Goal: Task Accomplishment & Management: Manage account settings

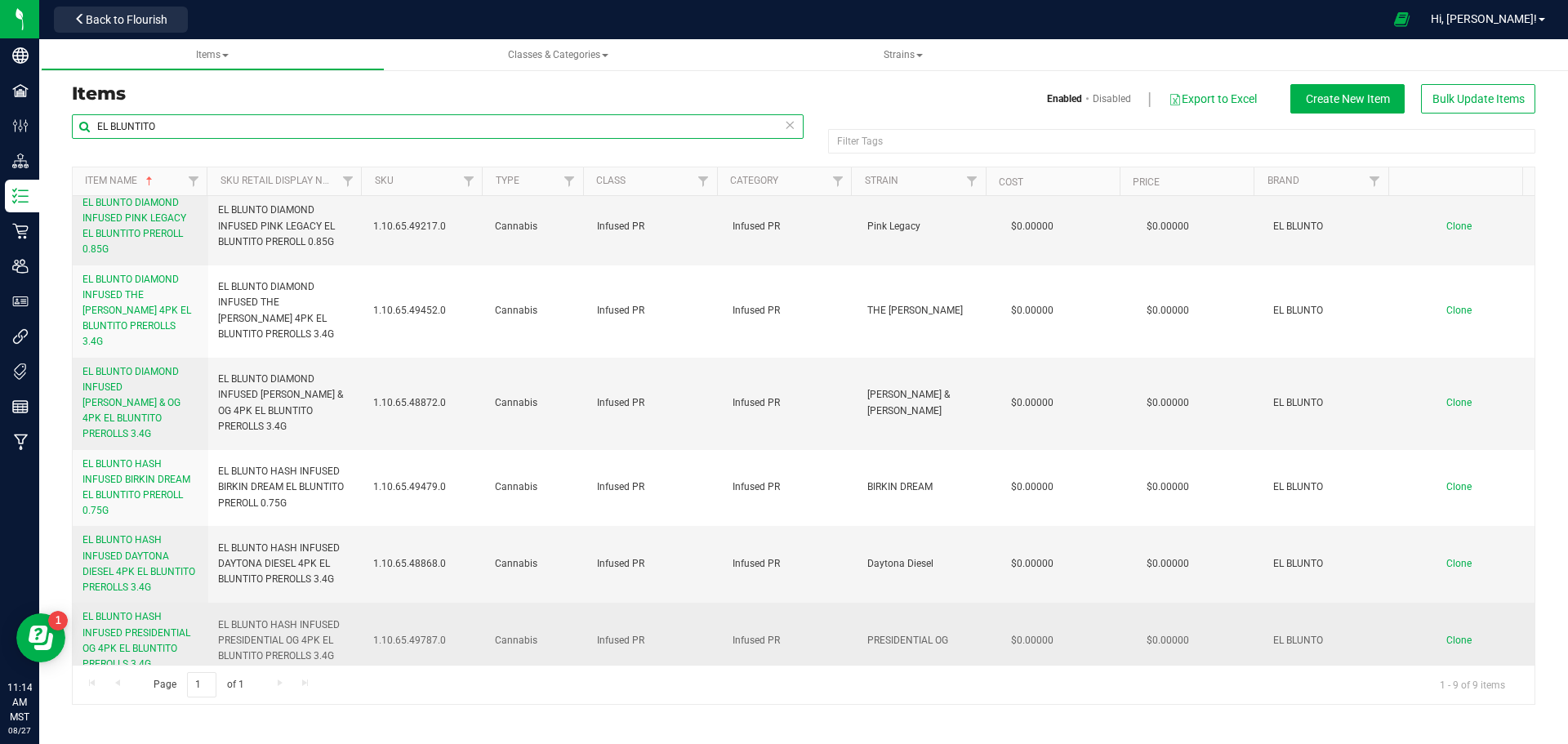
scroll to position [236, 0]
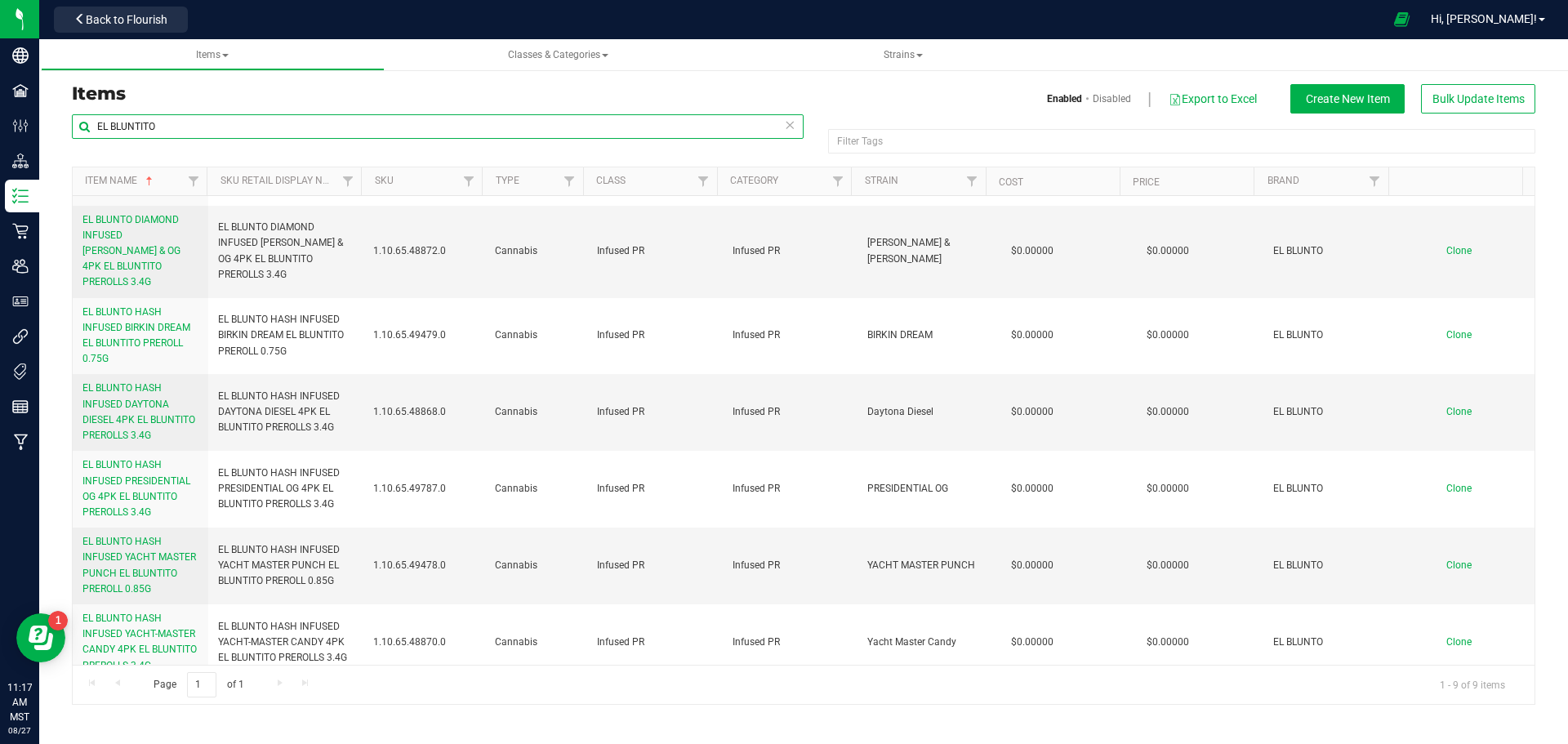
drag, startPoint x: 177, startPoint y: 130, endPoint x: 147, endPoint y: 153, distance: 37.8
click at [0, 123] on div "Company Facilities Configuration Distribution Inventory Retail Users User Roles…" at bounding box center [784, 372] width 1568 height 744
type input "tiffany"
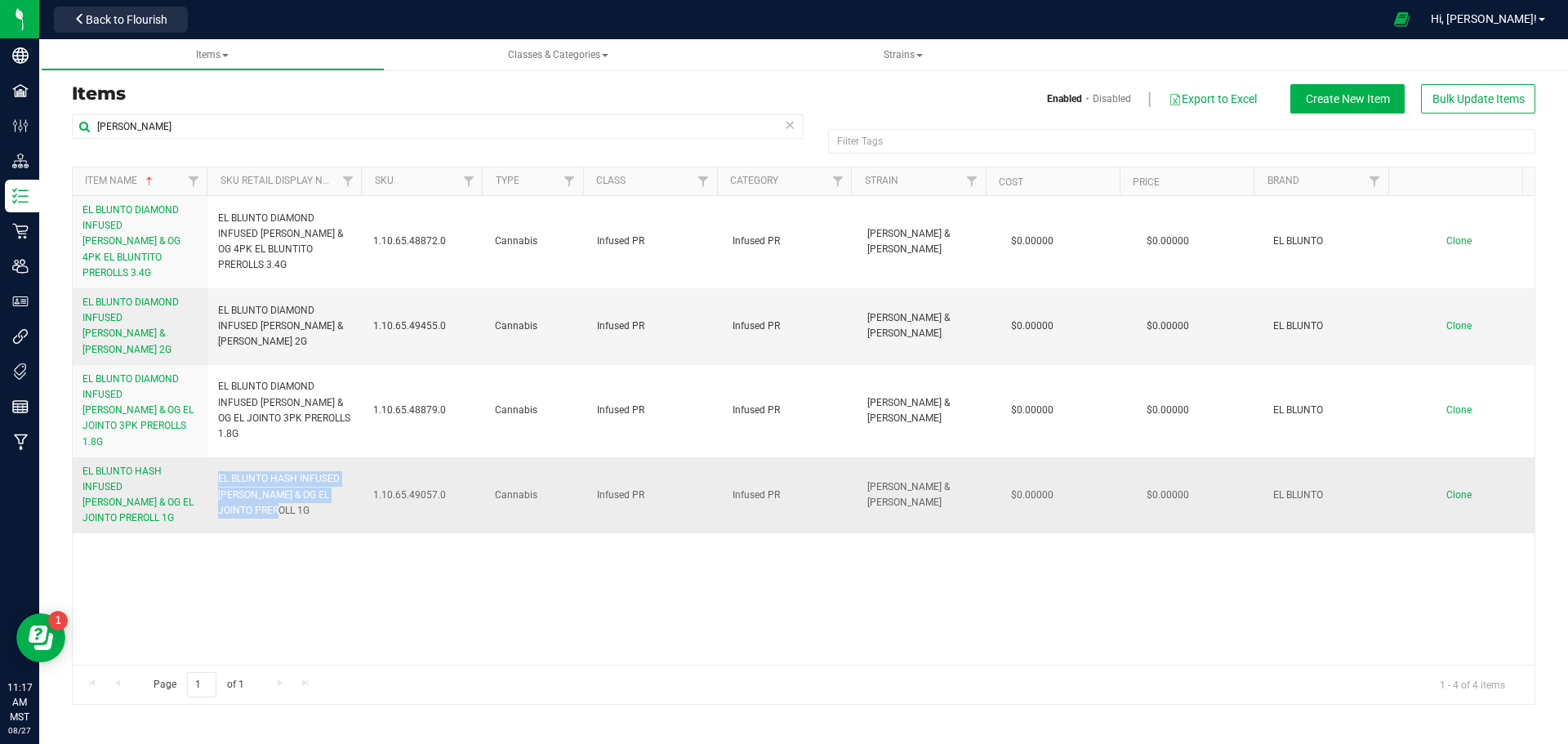
drag, startPoint x: 273, startPoint y: 459, endPoint x: 218, endPoint y: 426, distance: 64.1
click at [218, 471] on span "EL BLUNTO HASH INFUSED TIFFANY & OG EL JOINTO PREROLL 1G" at bounding box center [286, 494] width 137 height 47
copy span "EL BLUNTO HASH INFUSED TIFFANY & OG EL JOINTO PREROLL 1G"
click at [345, 530] on div "EL BLUNTO DIAMOND INFUSED TIFFANY & OG 4PK EL BLUNTITO PREROLLS 3.4G EL BLUNTO …" at bounding box center [804, 431] width 1462 height 469
click at [1446, 489] on span "Clone" at bounding box center [1459, 495] width 26 height 12
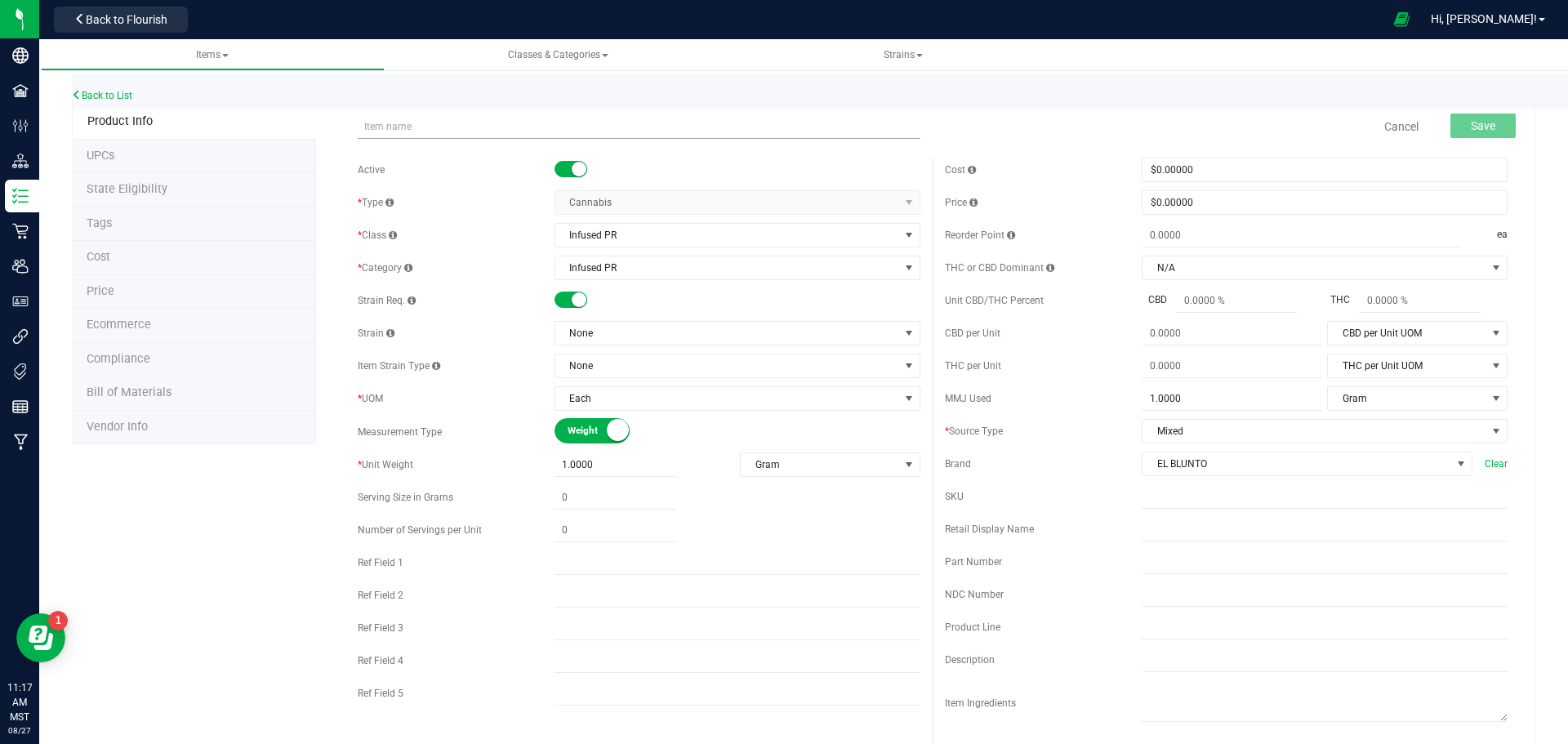
click at [450, 123] on input "text" at bounding box center [639, 127] width 562 height 25
drag, startPoint x: 440, startPoint y: 123, endPoint x: 417, endPoint y: 127, distance: 23.3
click at [417, 127] on input "EL BLUNTO HASH INFUSED TIFFANY & OG EL JOINTO PREROLL 1G" at bounding box center [639, 127] width 562 height 25
type input "EL BLUNTO DIAMOND INFUSED [PERSON_NAME] & OG EL JOINTO PREROLL 1G"
click at [1053, 196] on div "Price" at bounding box center [1044, 202] width 197 height 15
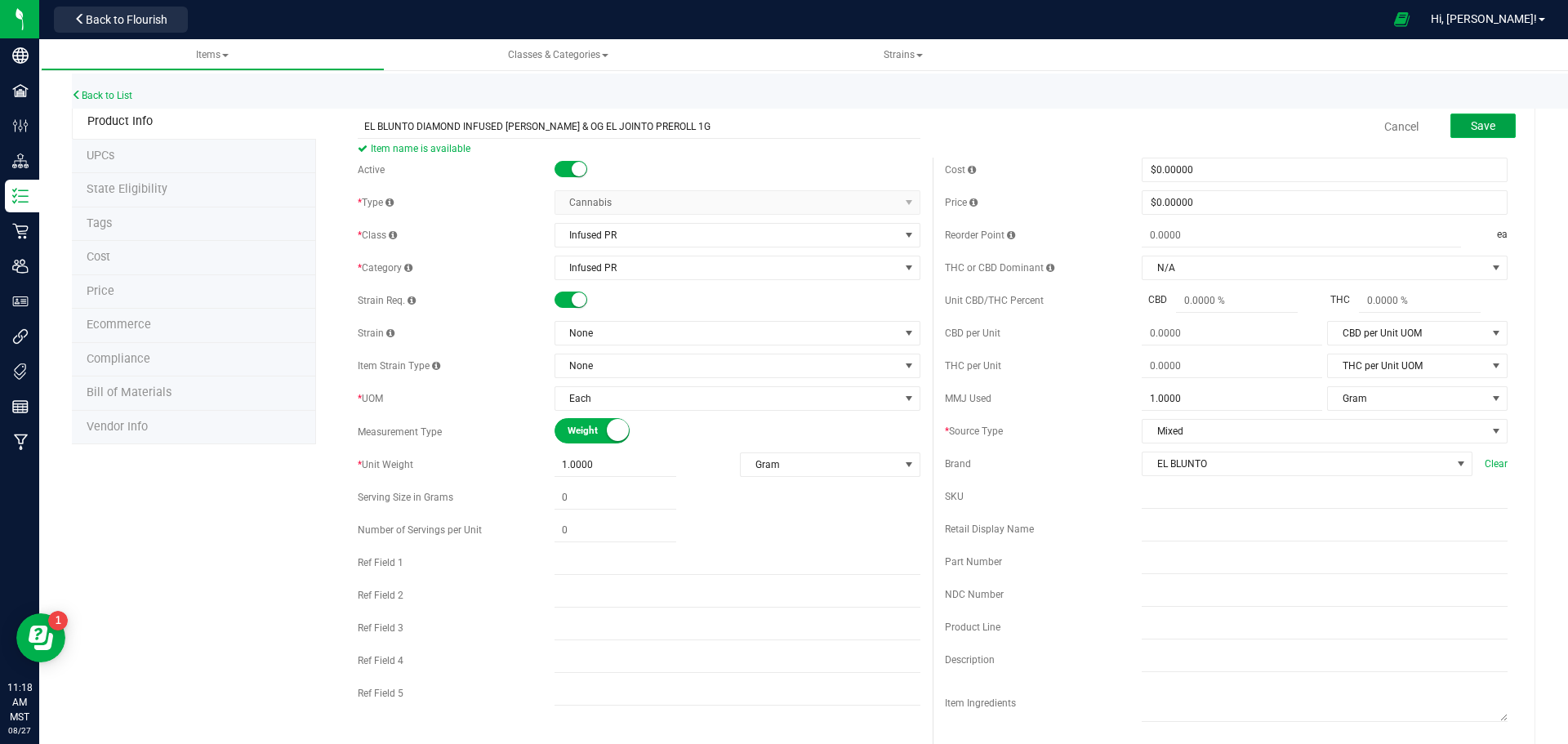
click at [1471, 121] on span "Save" at bounding box center [1484, 125] width 25 height 13
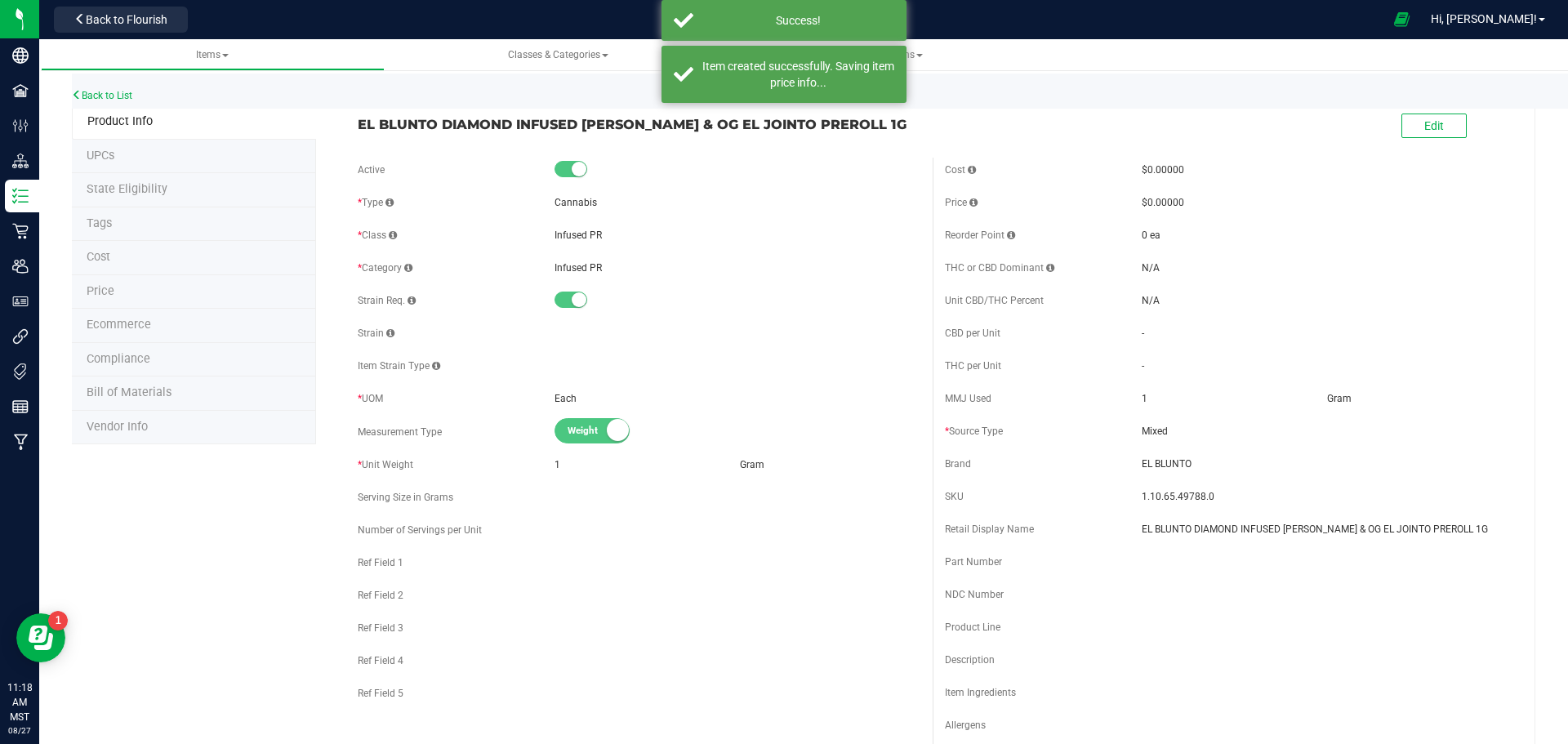
click at [123, 325] on span "Ecommerce" at bounding box center [118, 325] width 65 height 14
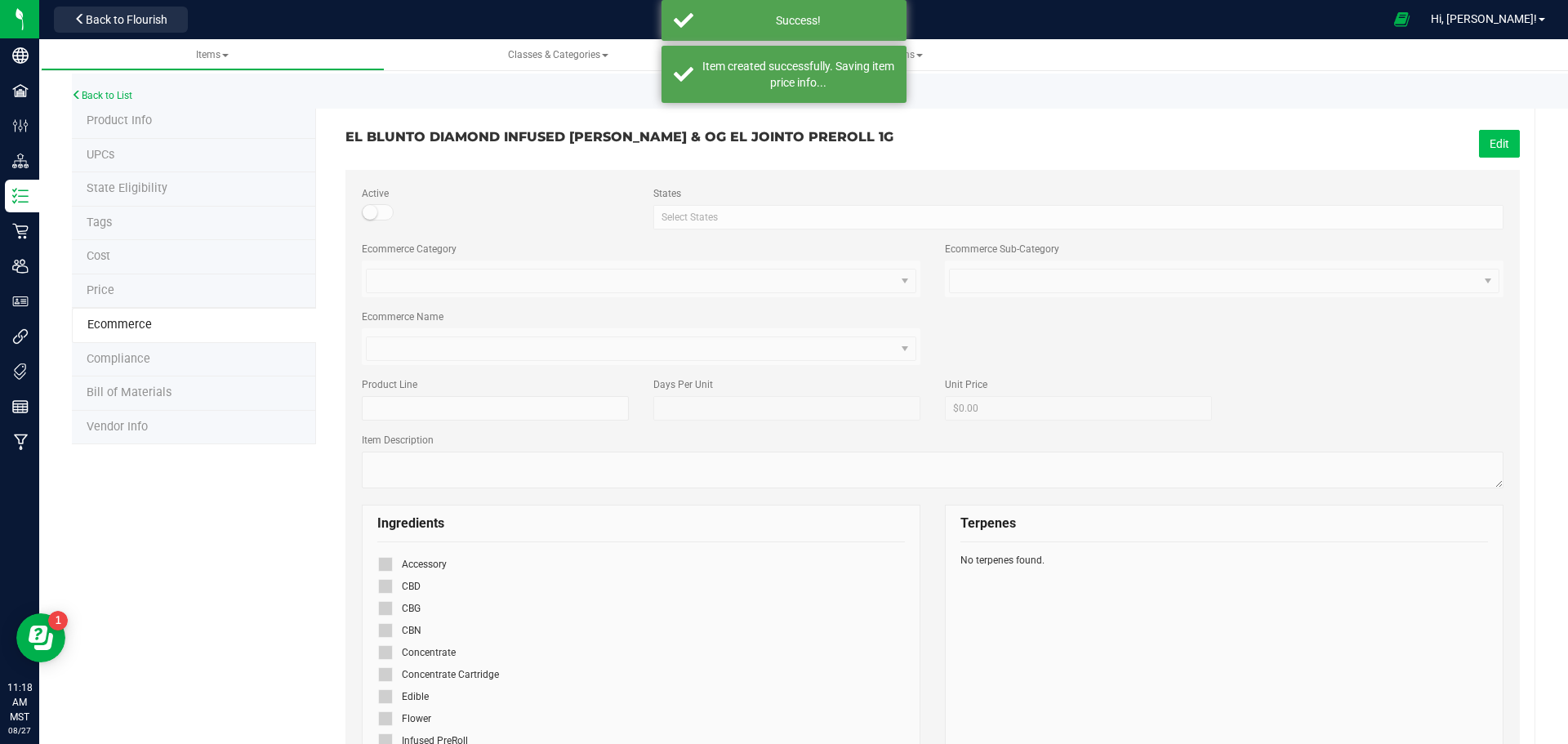
click at [1491, 151] on button "Edit" at bounding box center [1500, 143] width 41 height 28
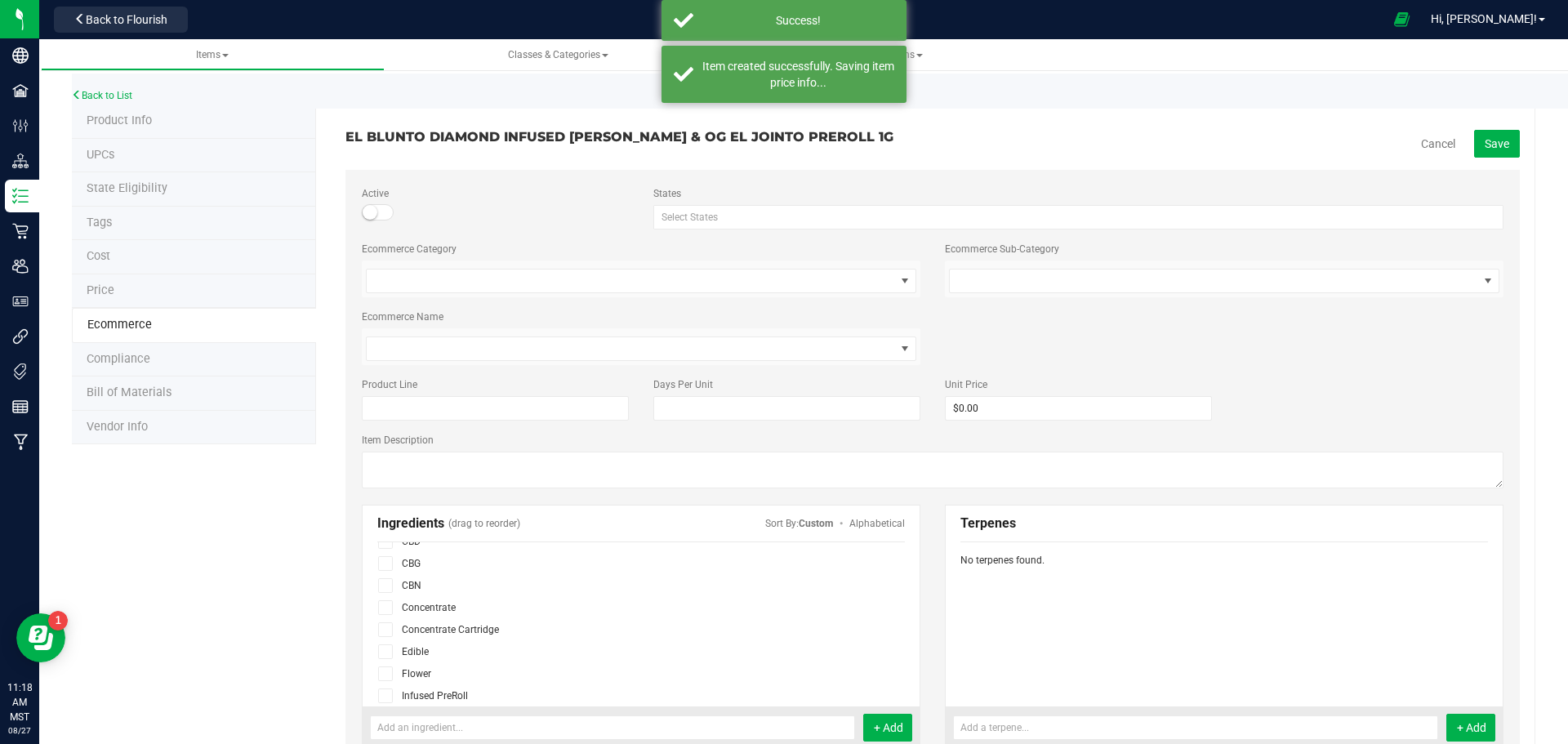
scroll to position [82, 0]
click at [380, 659] on icon at bounding box center [386, 659] width 11 height 0
click at [0, 0] on input "checkbox" at bounding box center [0, 0] width 0 height 0
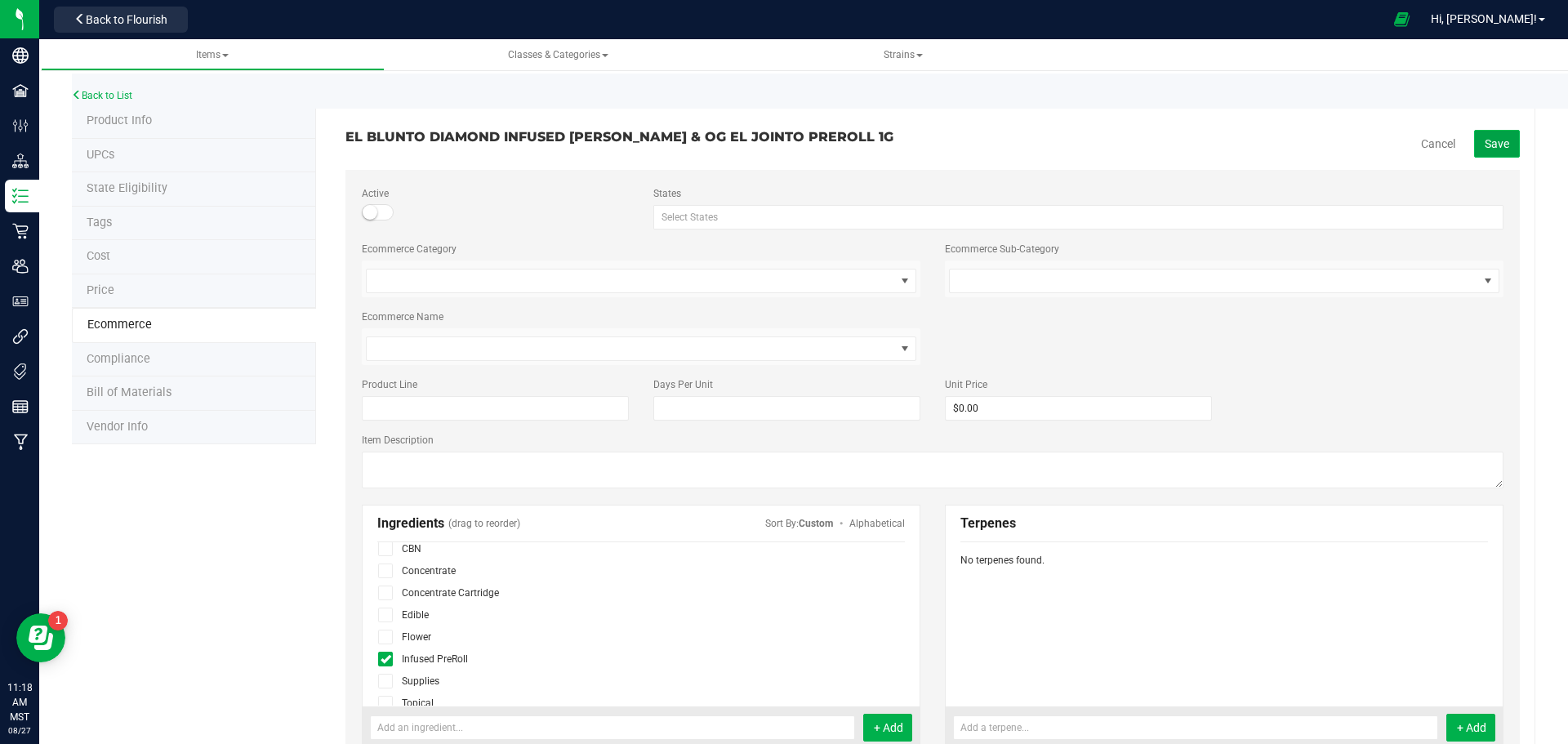
click at [1492, 149] on span "Save" at bounding box center [1497, 143] width 25 height 13
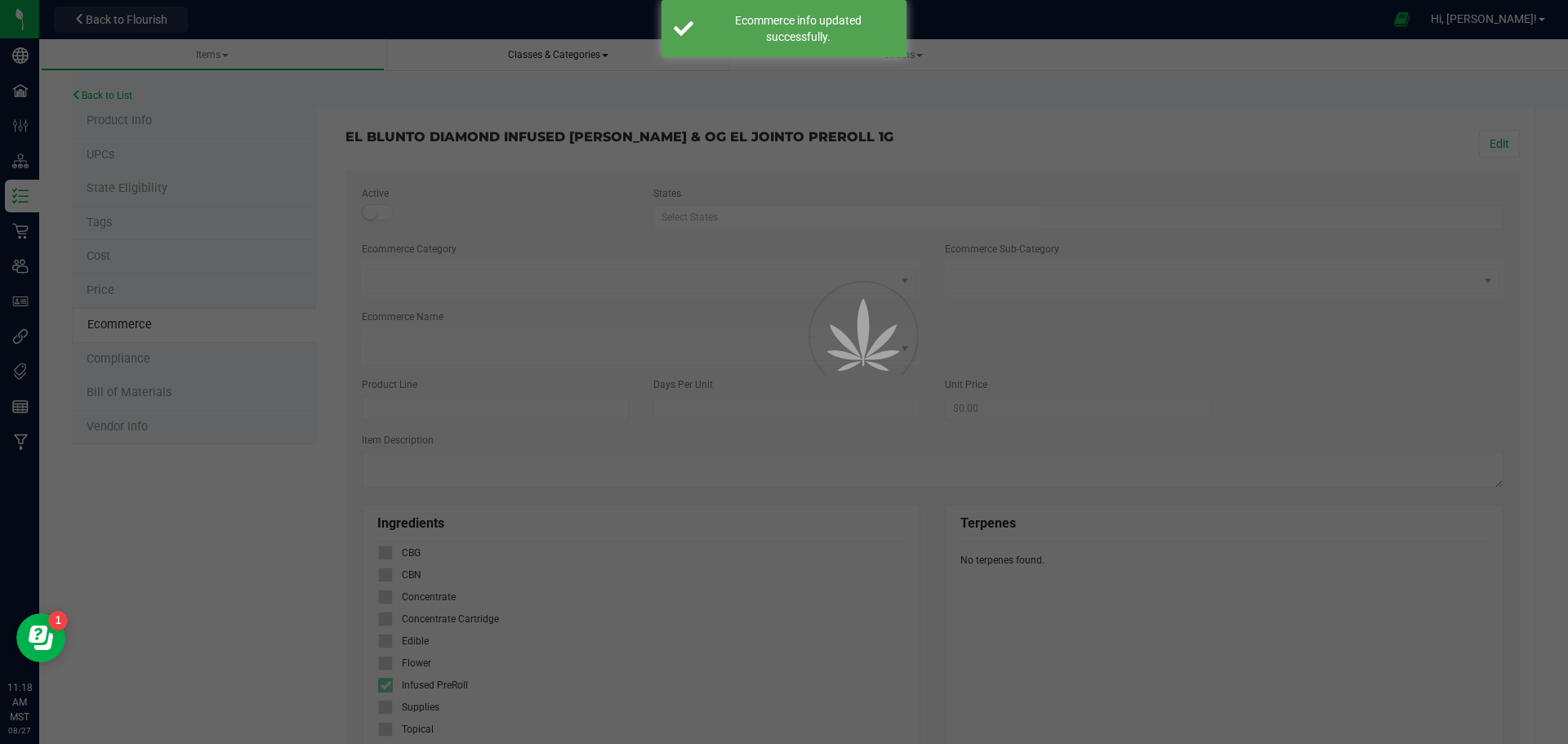
scroll to position [56, 0]
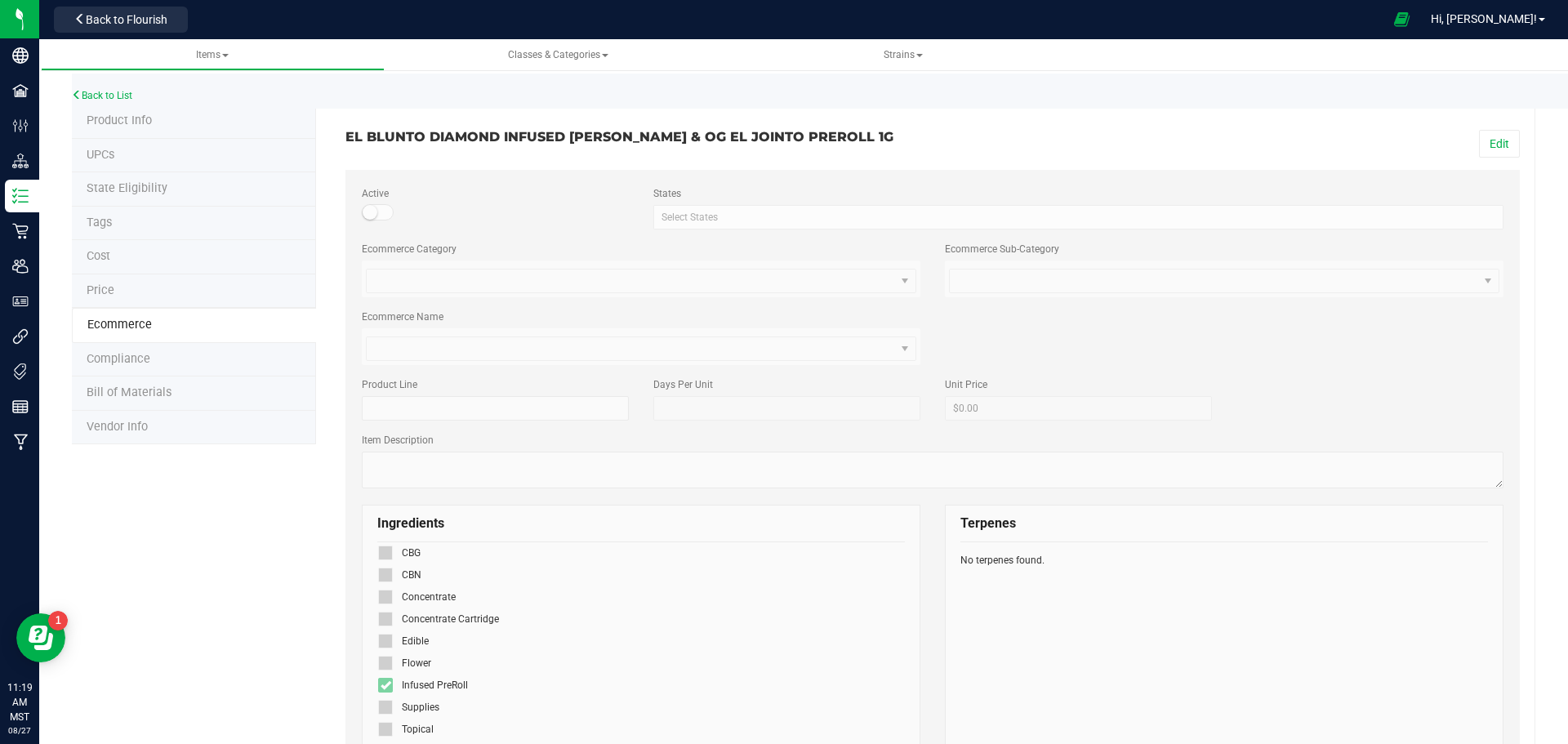
click at [155, 114] on li "Product Info" at bounding box center [194, 122] width 244 height 35
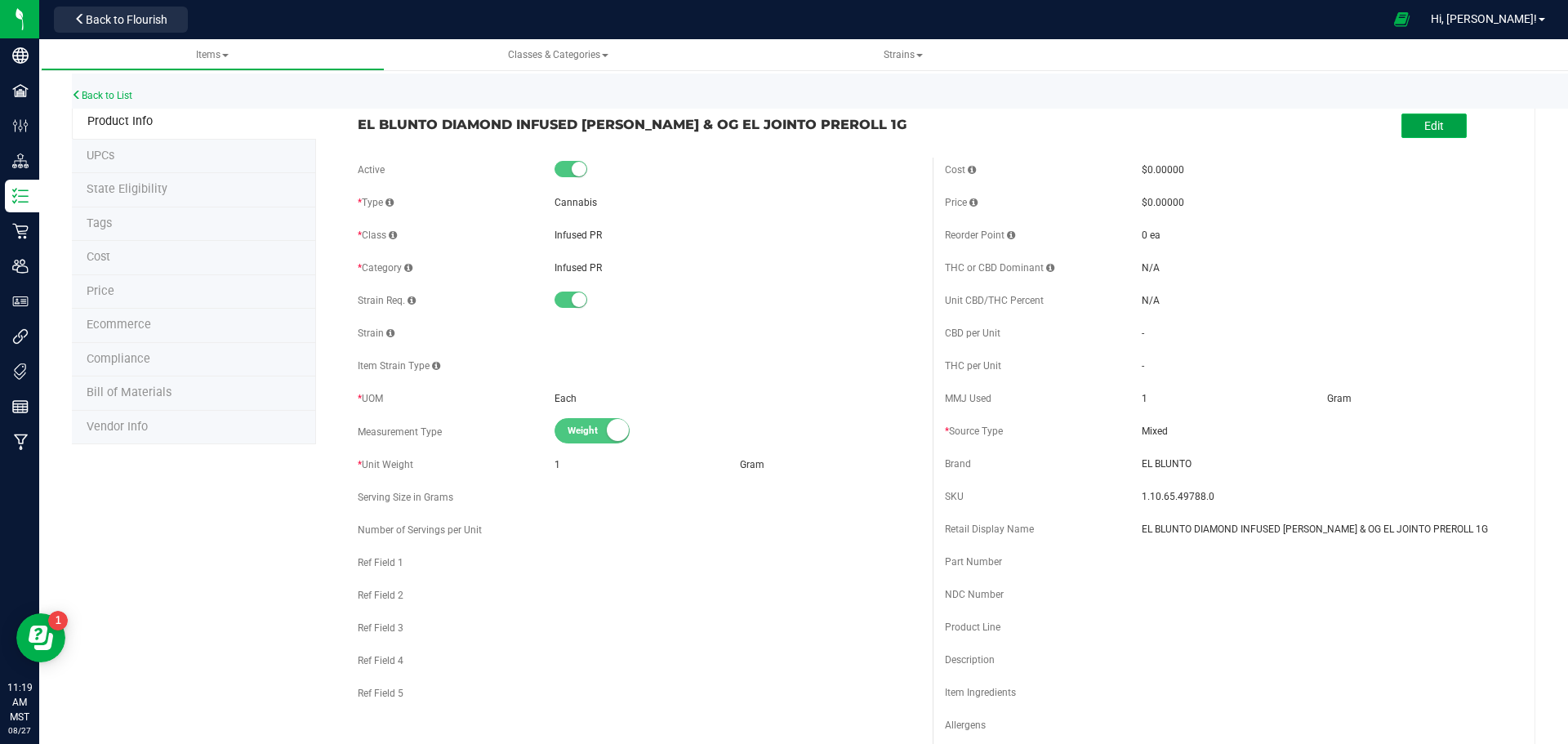
click at [1441, 121] on button "Edit" at bounding box center [1435, 126] width 66 height 25
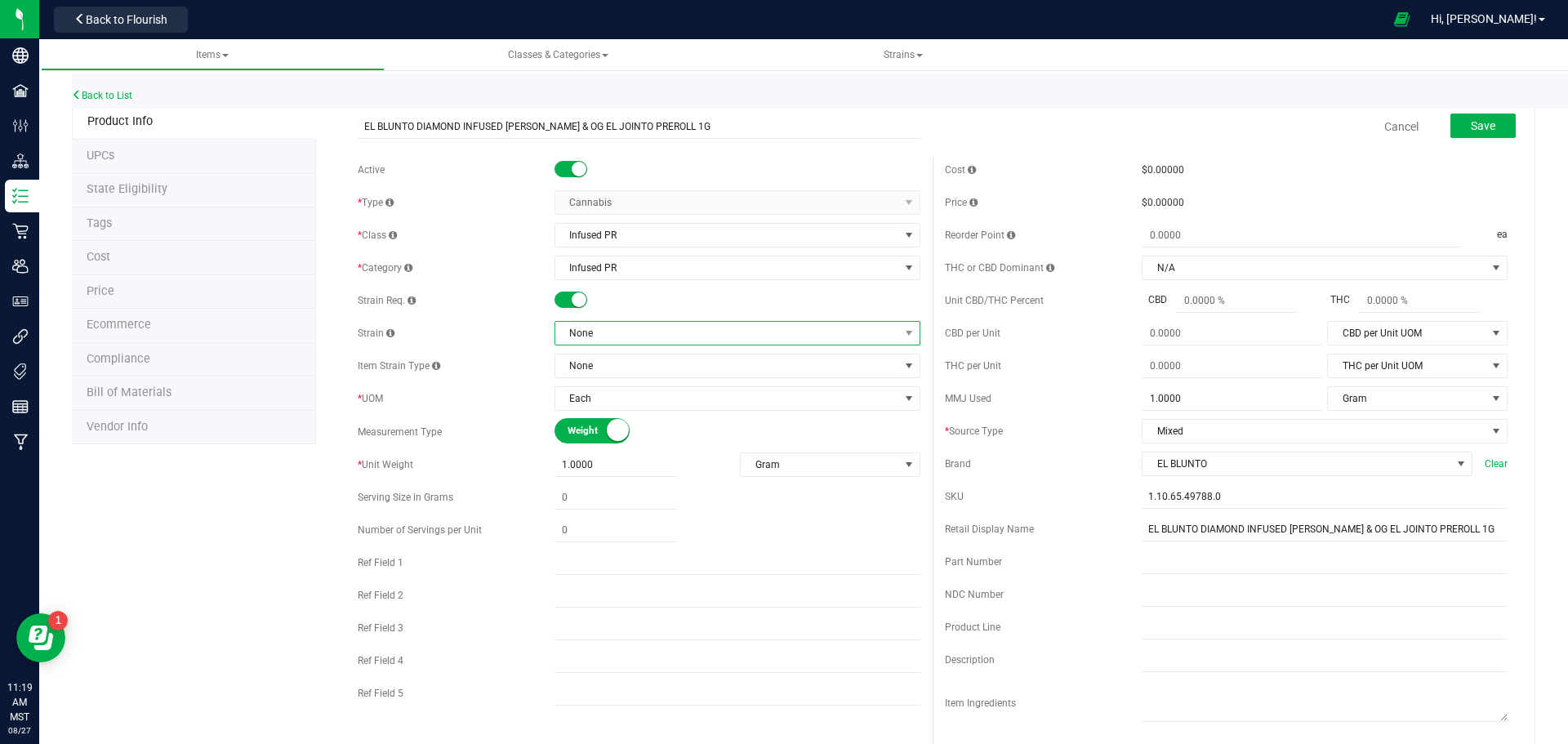
click at [609, 336] on span "None" at bounding box center [727, 333] width 344 height 23
type input "TIFFANY"
click at [1470, 136] on button "Save" at bounding box center [1484, 126] width 66 height 25
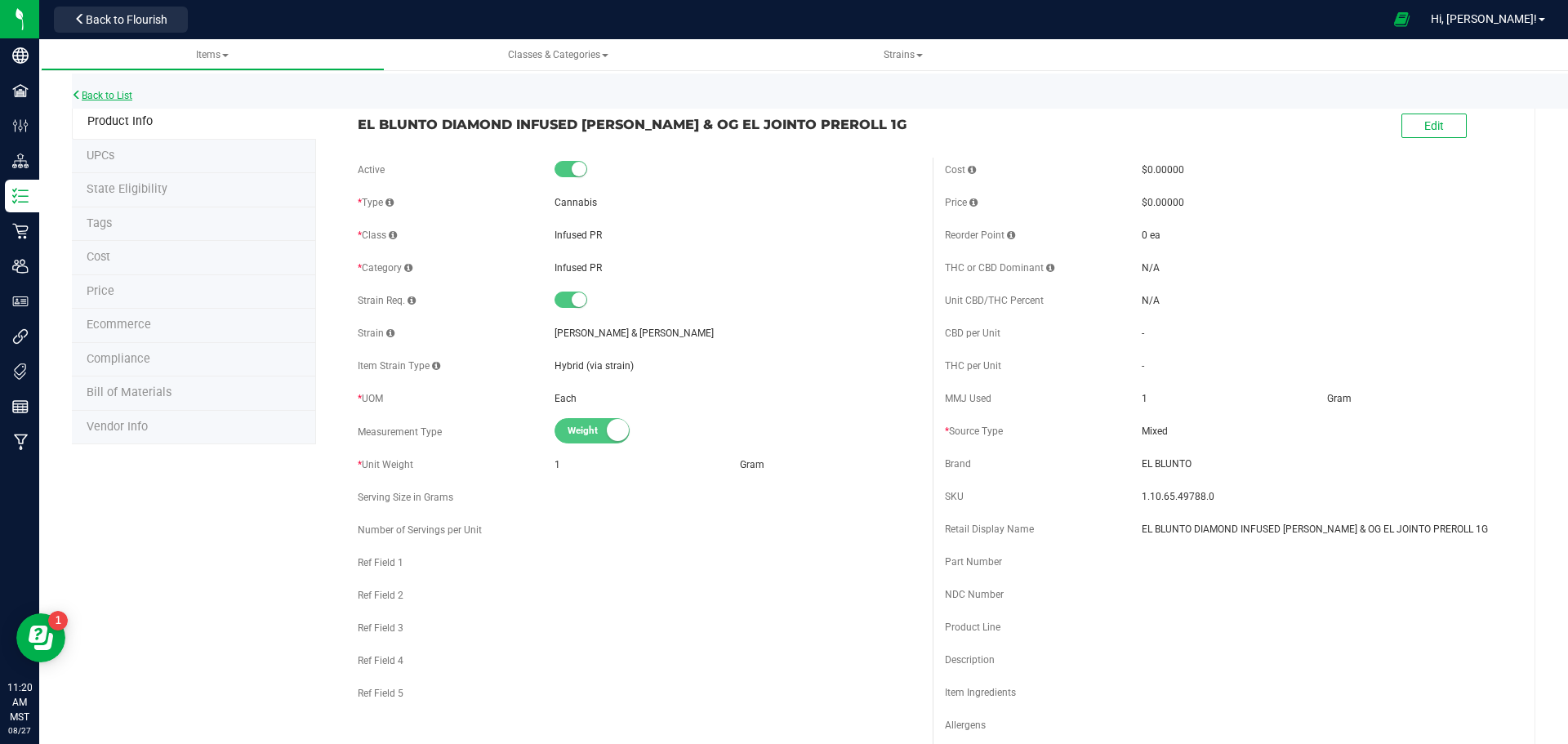
click at [122, 93] on link "Back to List" at bounding box center [102, 95] width 60 height 12
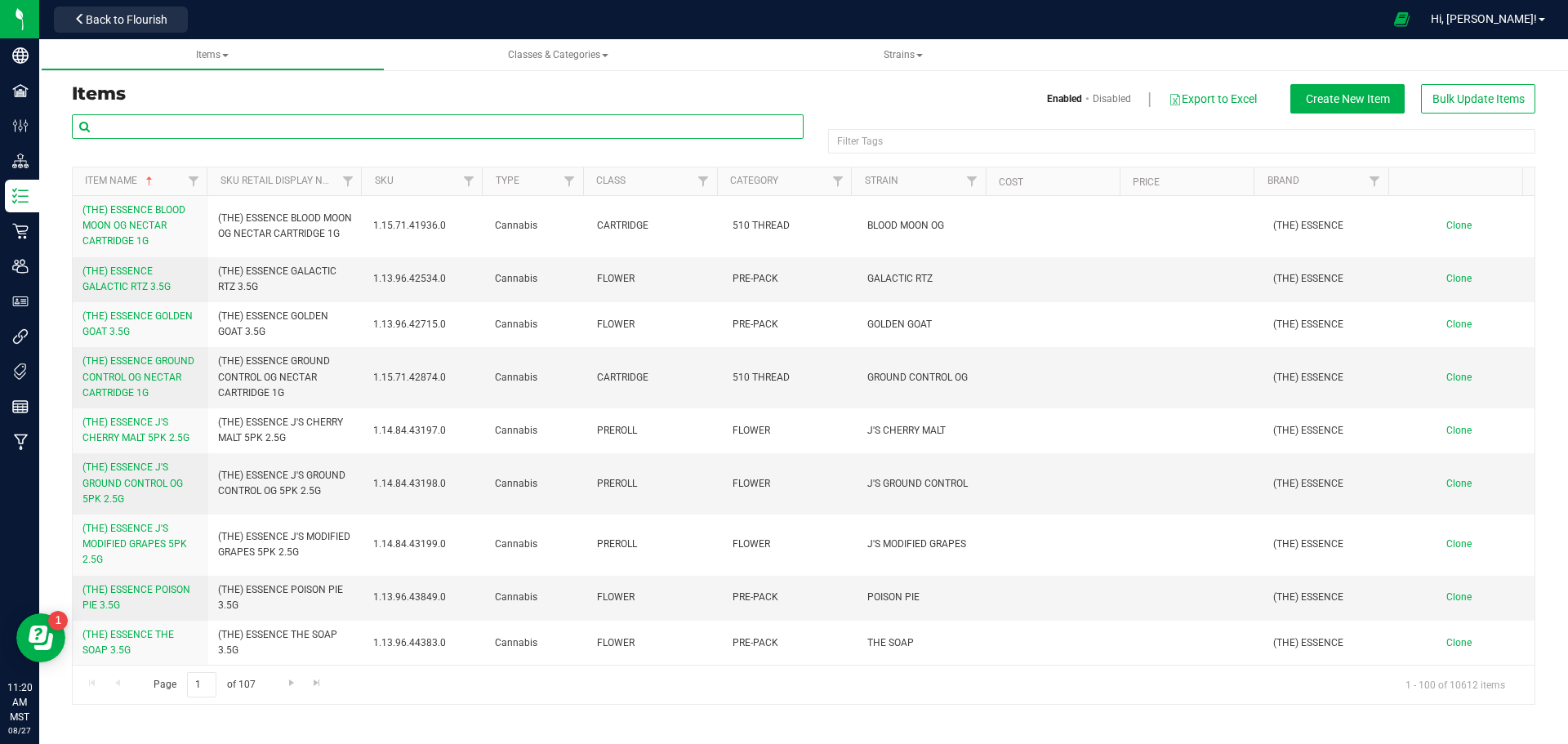
click at [359, 123] on input "text" at bounding box center [438, 127] width 732 height 25
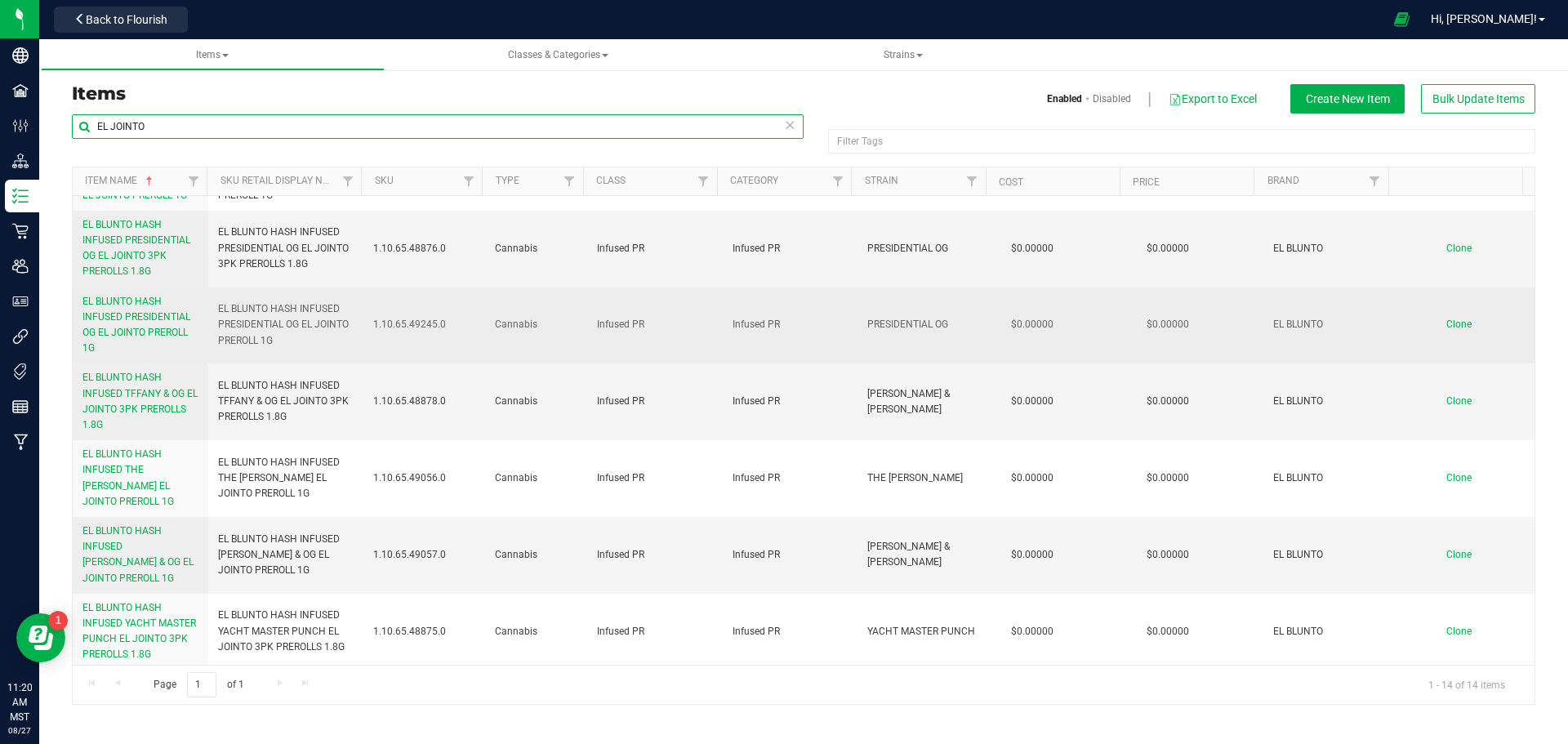
scroll to position [556, 0]
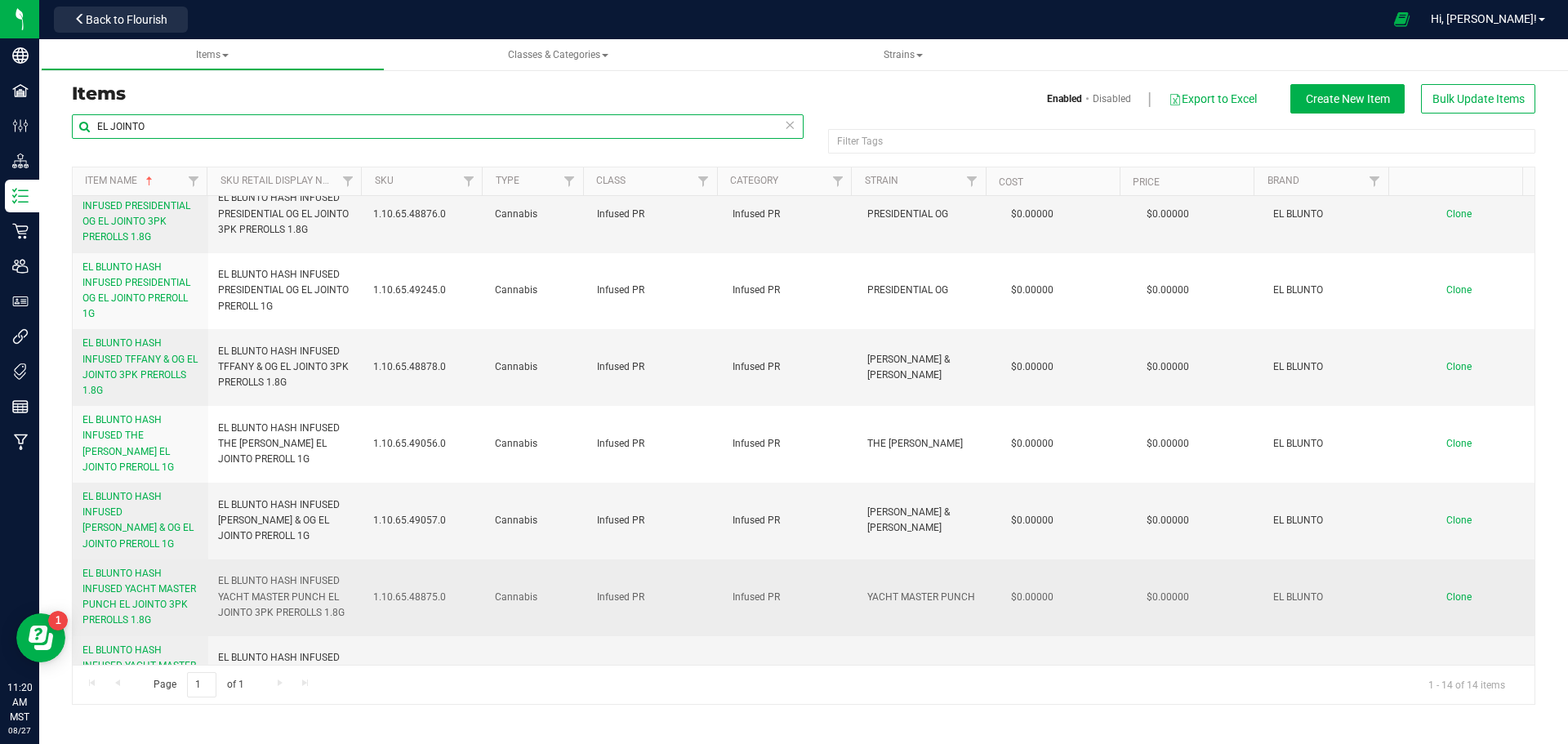
type input "EL JOINTO"
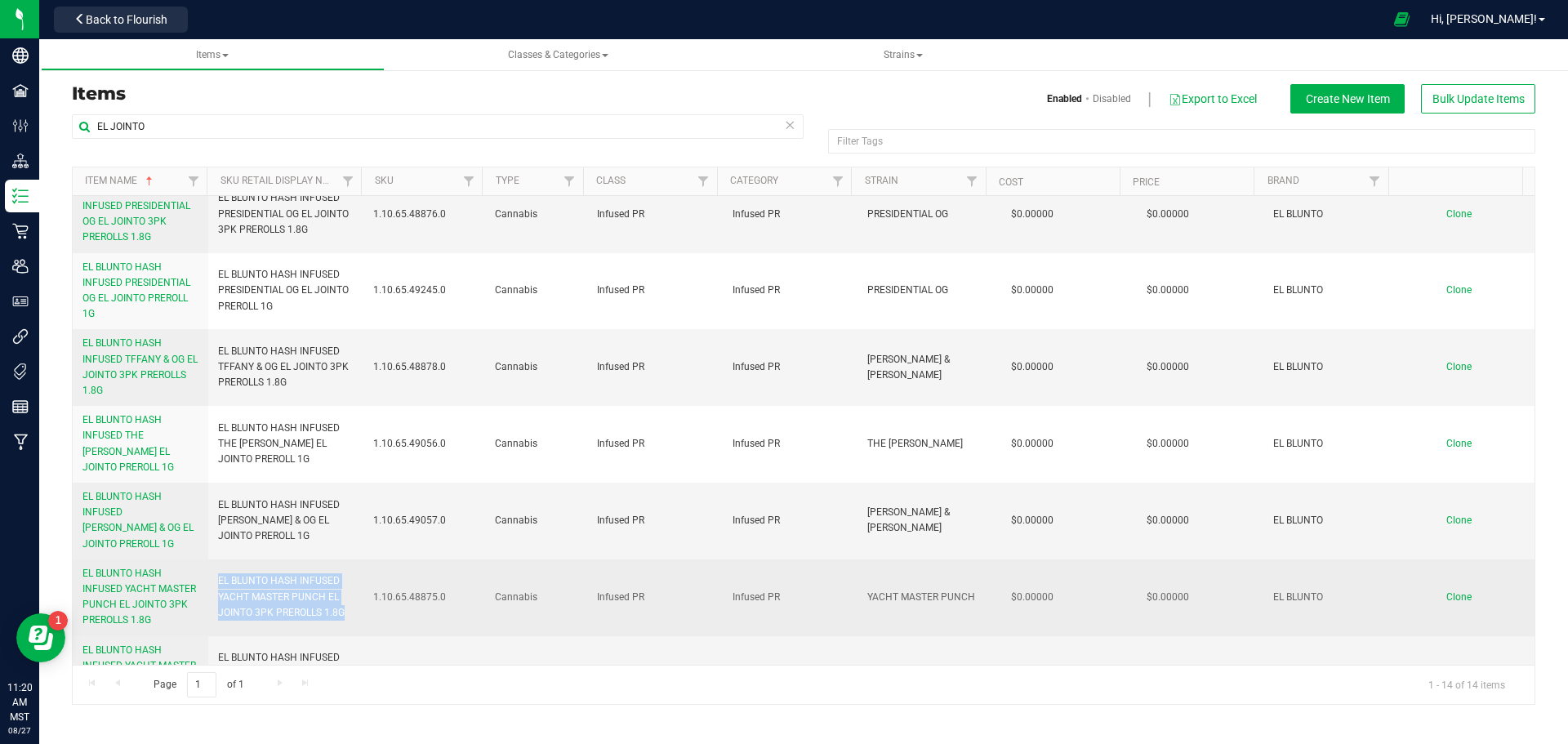
drag, startPoint x: 351, startPoint y: 568, endPoint x: 211, endPoint y: 534, distance: 144.1
click at [211, 559] on td "EL BLUNTO HASH INFUSED YACHT MASTER PUNCH EL JOINTO 3PK PREROLLS 1.8G" at bounding box center [286, 598] width 156 height 76
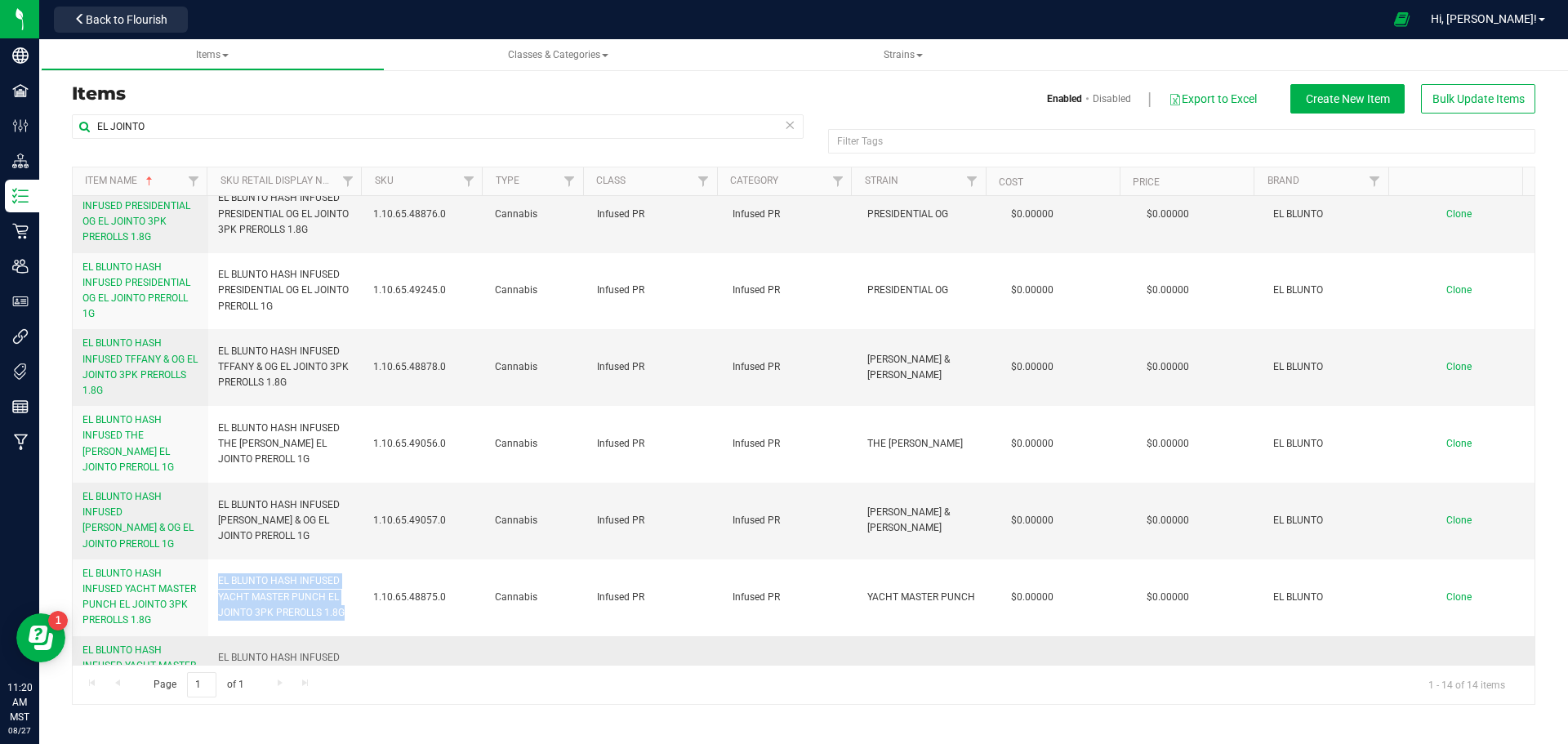
copy span "EL BLUNTO HASH INFUSED YACHT MASTER PUNCH EL JOINTO 3PK PREROLLS 1.8G"
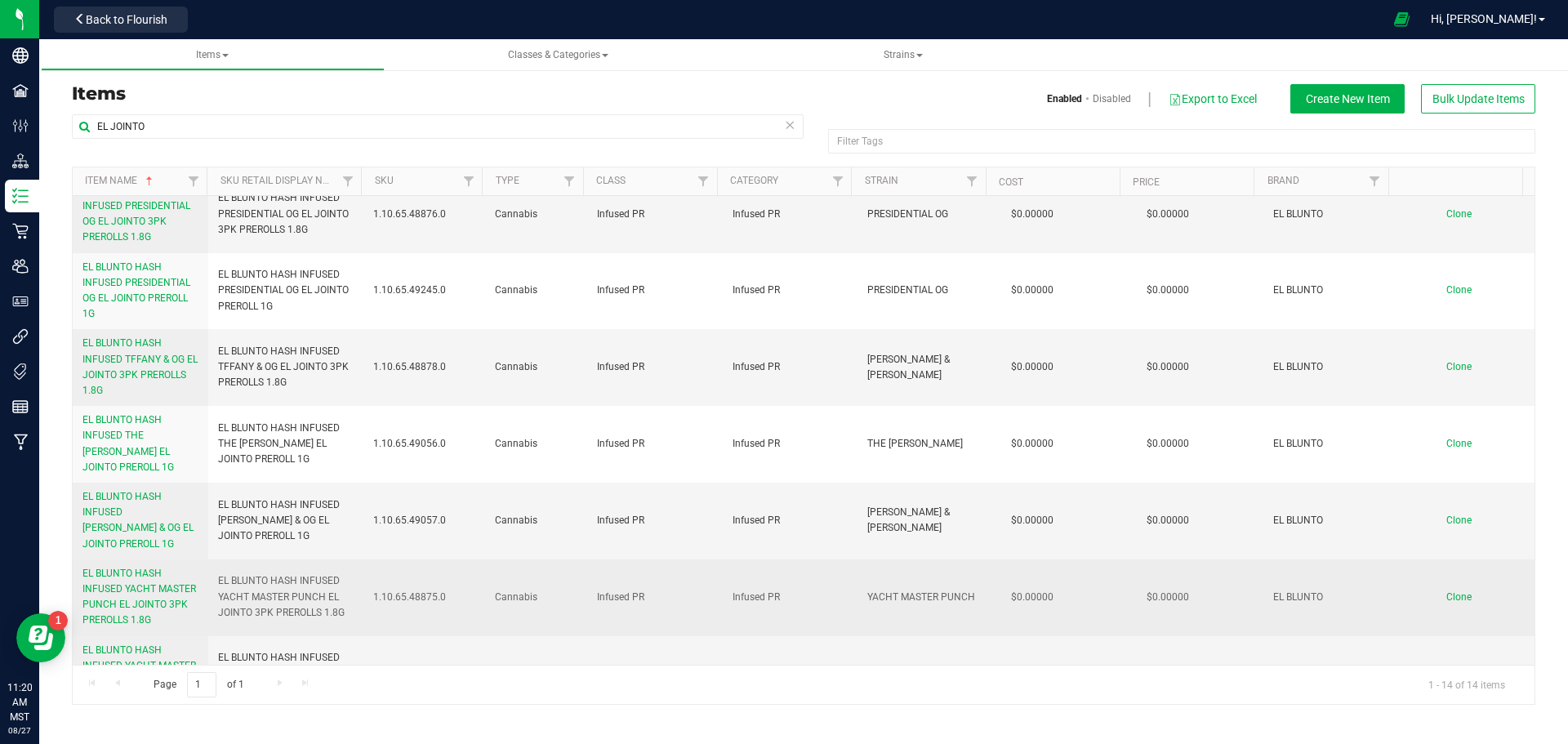
click at [471, 567] on td "1.10.65.48875.0" at bounding box center [424, 598] width 122 height 76
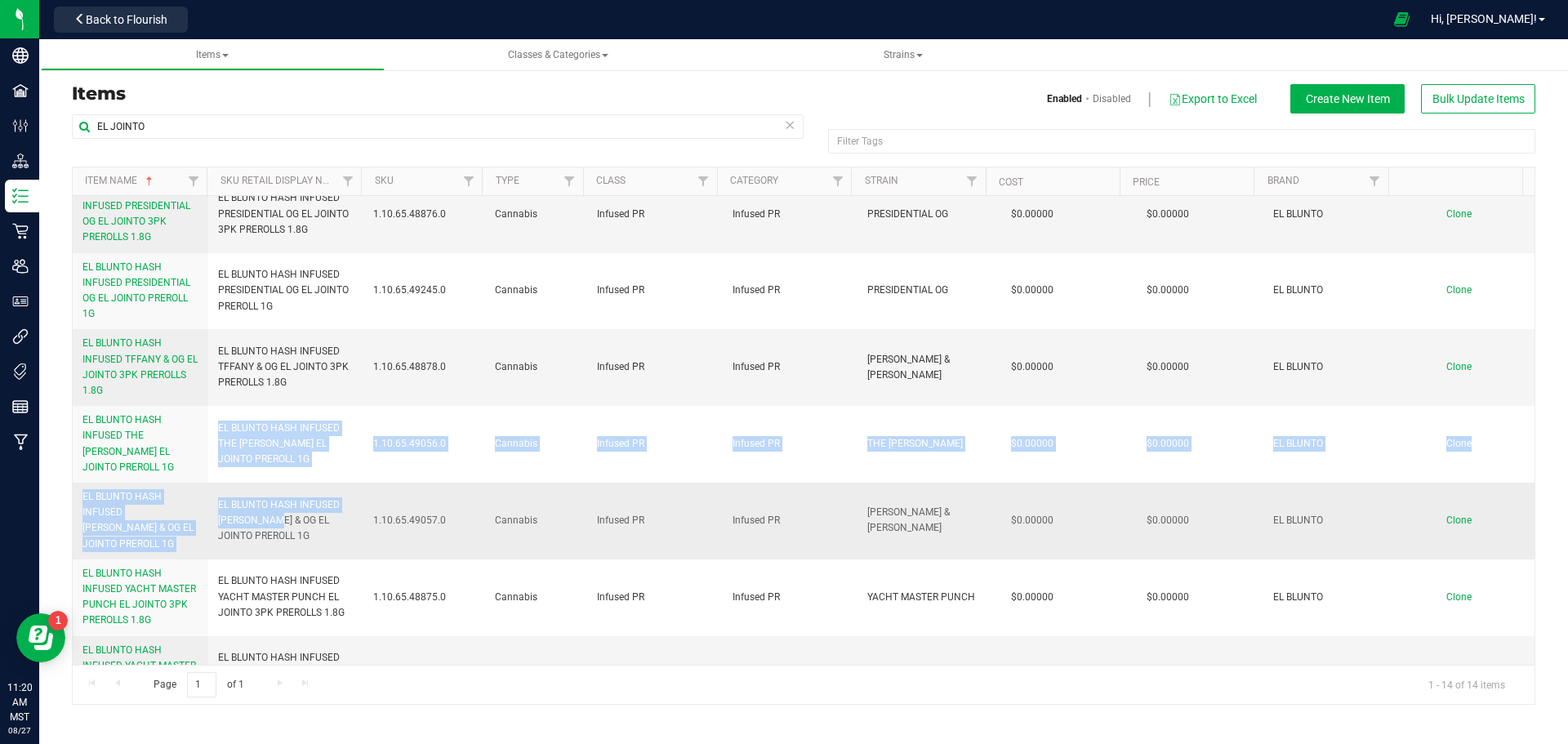
drag, startPoint x: 274, startPoint y: 457, endPoint x: 272, endPoint y: 508, distance: 51.0
click at [272, 508] on tbody "EL BLUNTO DIAMOND INFUSED PINK LEGACY EL JOINTO 3PK PREROLLS 1.8G EL BLUNTO DIA…" at bounding box center [804, 176] width 1462 height 1071
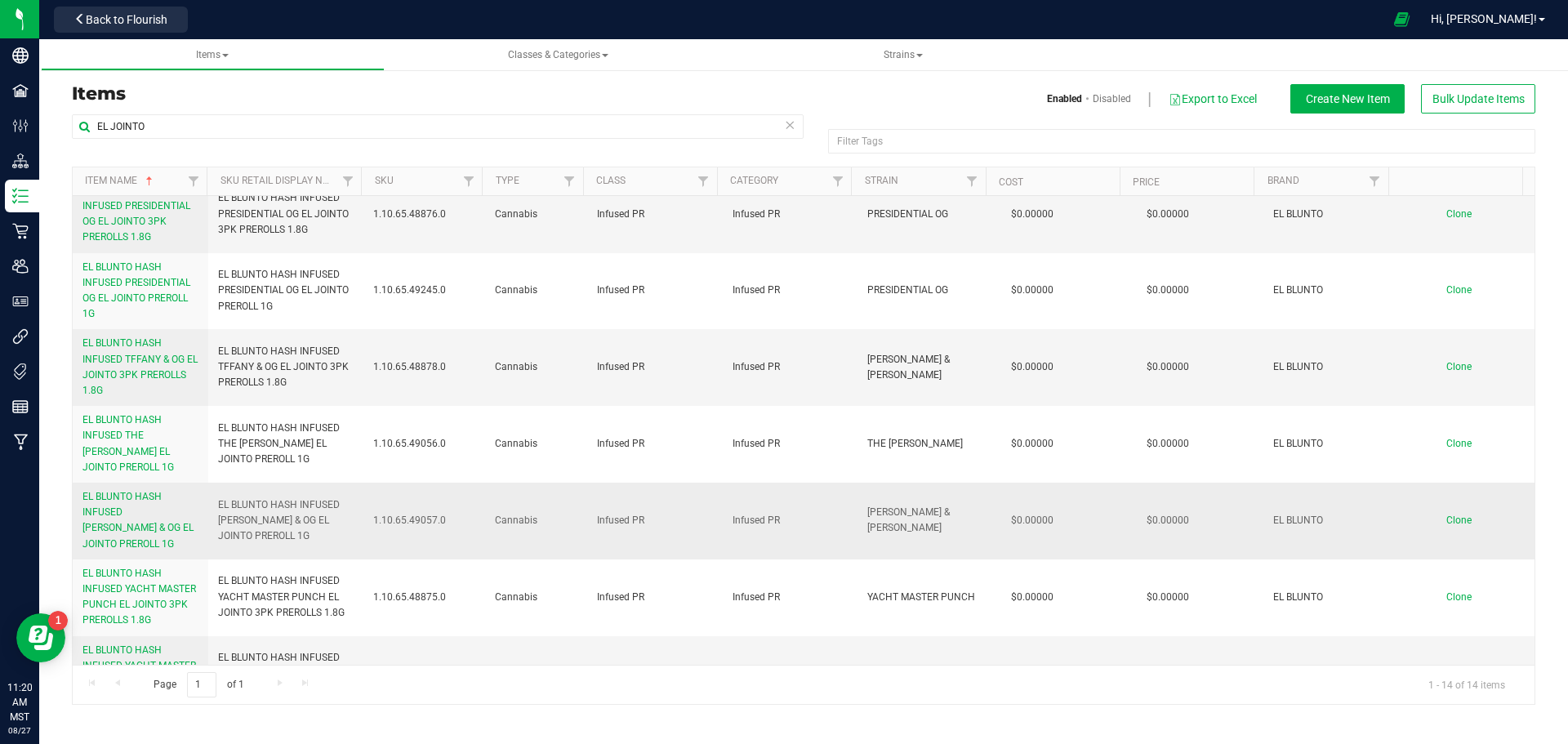
click at [287, 497] on span "EL BLUNTO HASH INFUSED TIFFANY & OG EL JOINTO PREROLL 1G" at bounding box center [286, 520] width 137 height 47
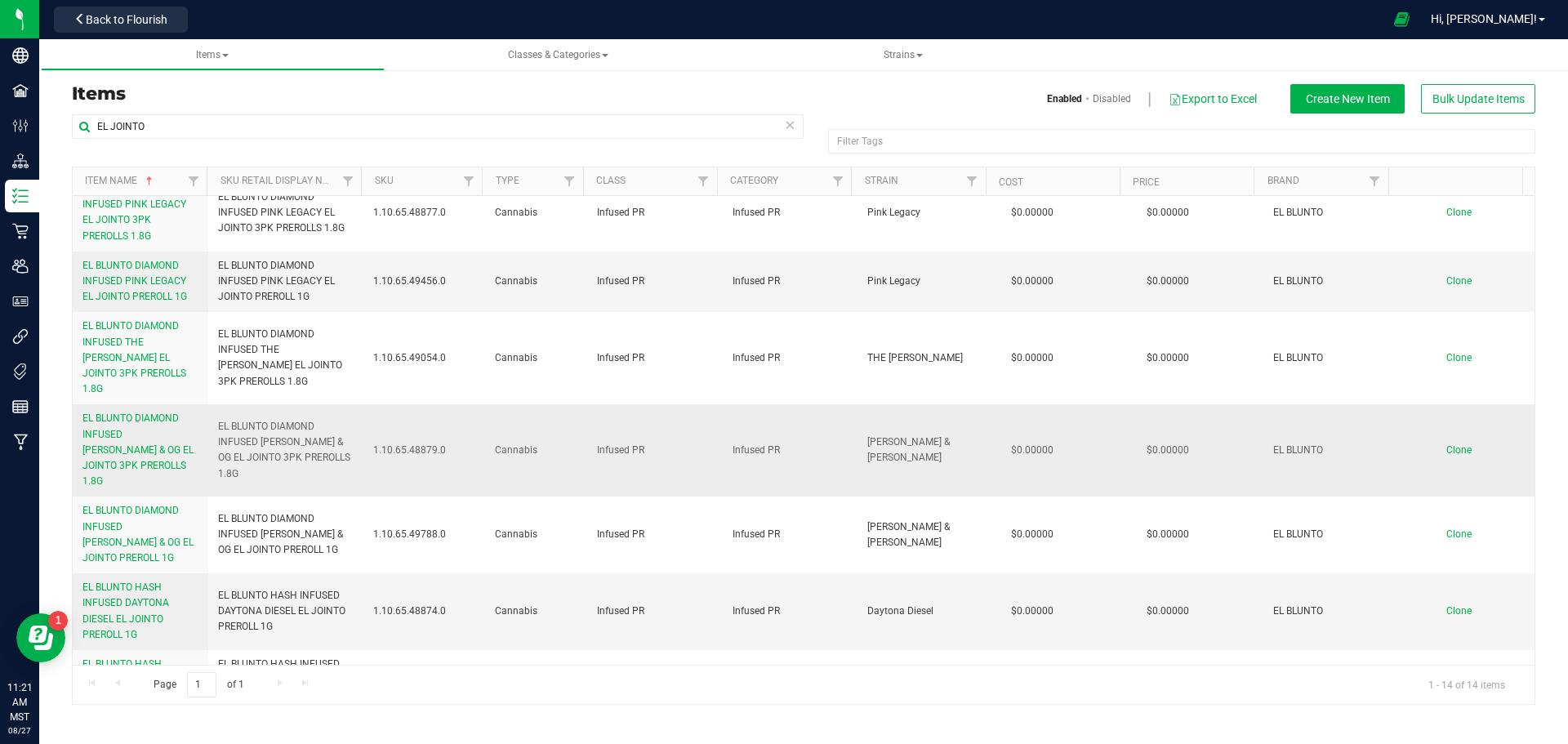
scroll to position [0, 0]
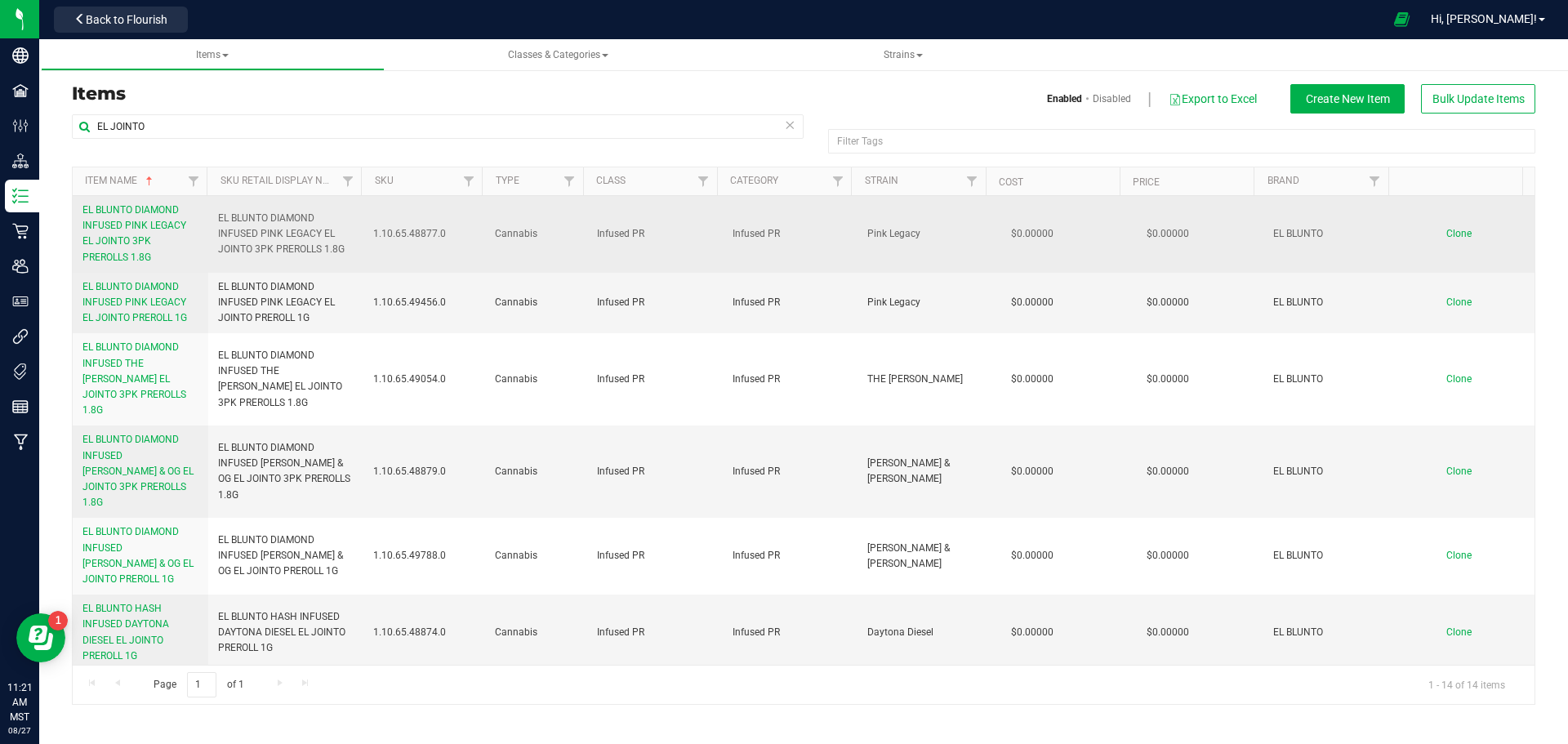
click at [1453, 234] on span "Clone" at bounding box center [1459, 233] width 26 height 12
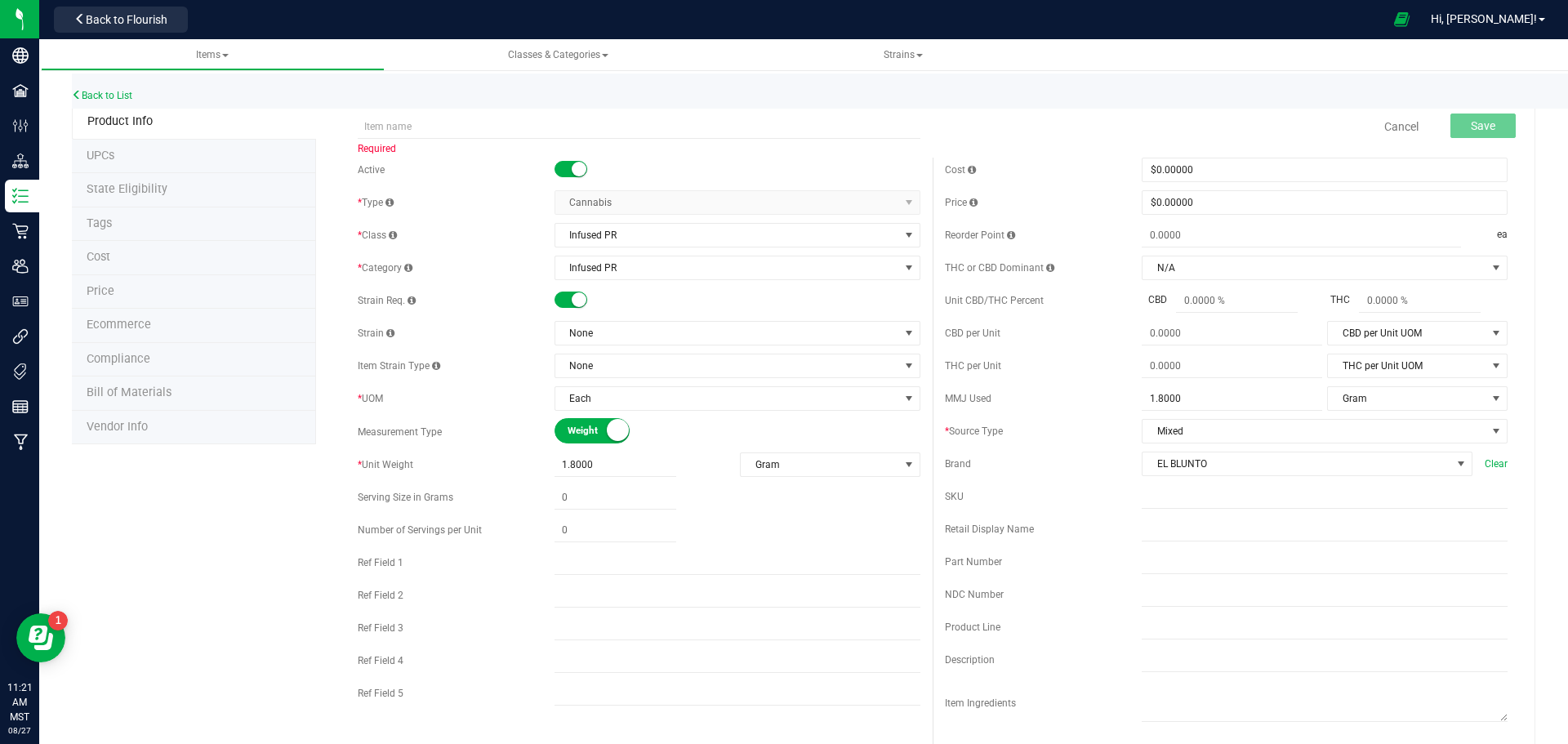
click at [516, 139] on div "Required Cancel Save" at bounding box center [933, 127] width 1174 height 41
click at [501, 124] on input "text" at bounding box center [639, 127] width 562 height 25
paste input "EL BLUNTO HASH INFUSED YACHT MASTER PUNCH EL JOINTO 3PK PREROLLS 1.8G"
click at [588, 130] on input "EL BLUNTO HASH INFUSED YACHT MASTER PUNCH EL JOINTO 3PK PREROLLS 1.8G" at bounding box center [639, 127] width 562 height 25
drag, startPoint x: 591, startPoint y: 130, endPoint x: 487, endPoint y: 127, distance: 104.0
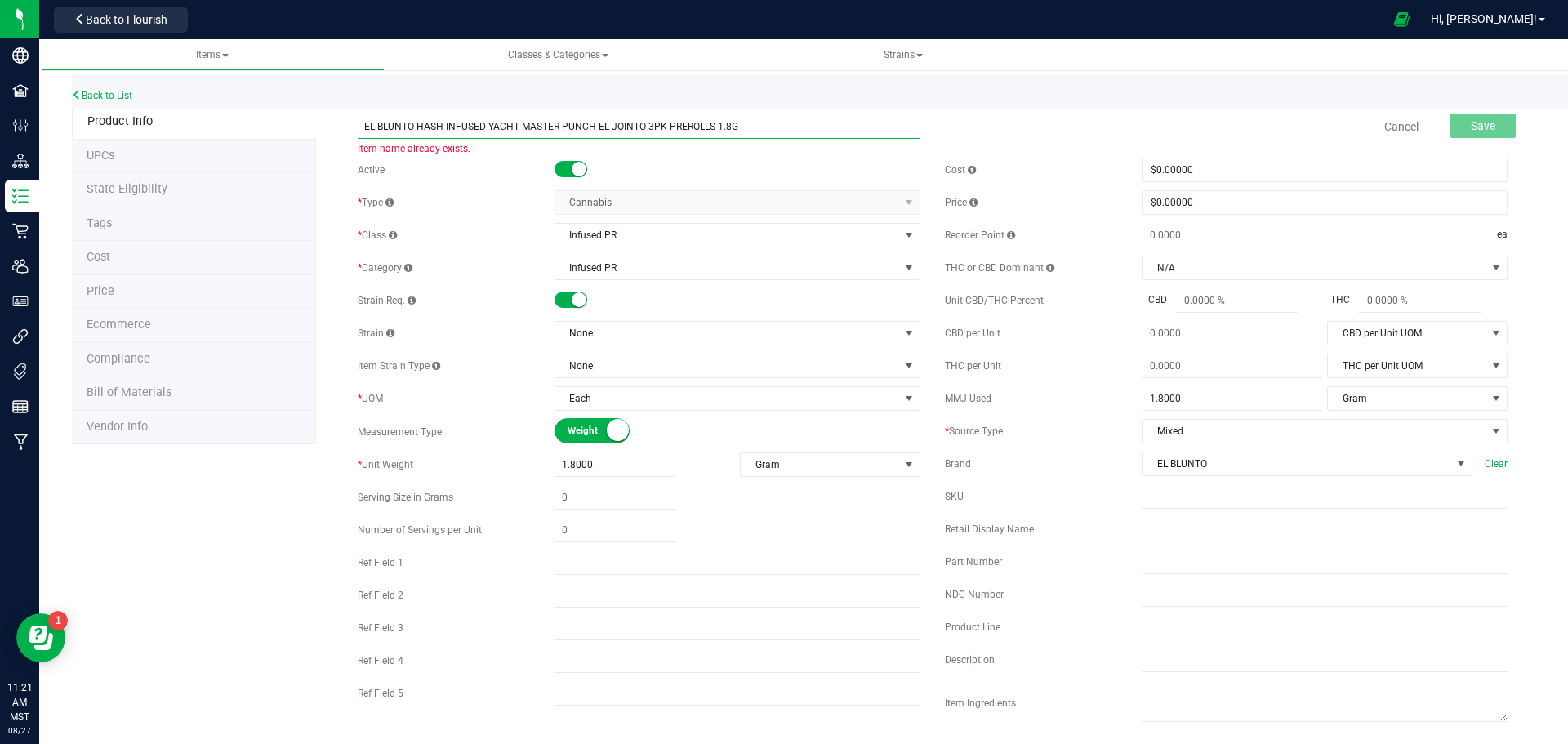
click at [487, 127] on input "EL BLUNTO HASH INFUSED YACHT MASTER PUNCH EL JOINTO 3PK PREROLLS 1.8G" at bounding box center [639, 127] width 562 height 25
type input "EL BLUNTO HASH INFUSED DAYTONA DIESEL EL JOINTO 3PK PREROLLS 1.8G"
click at [602, 331] on span "None" at bounding box center [727, 333] width 344 height 23
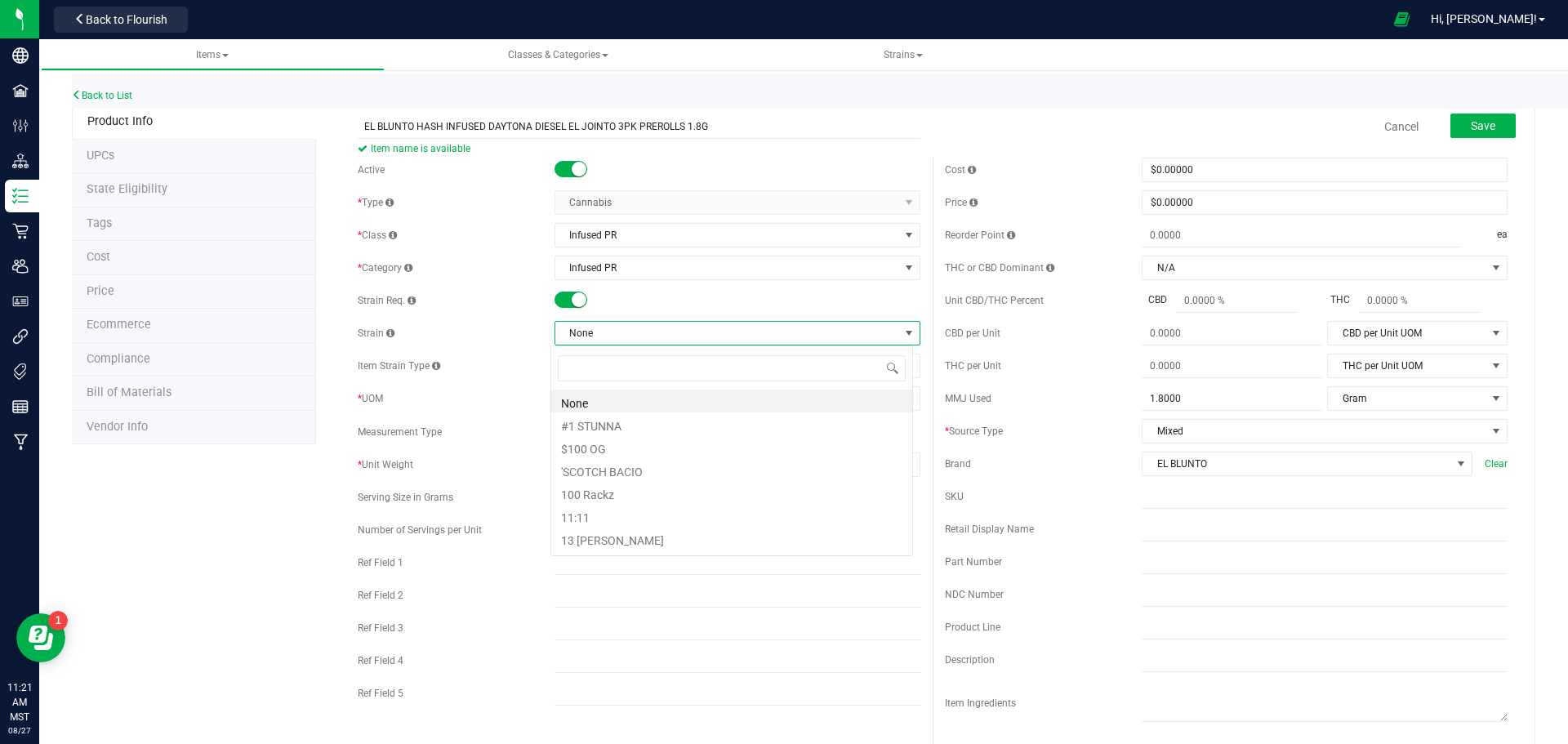
scroll to position [25, 362]
type input "DAYTONA DIESEL"
click at [1005, 493] on div "SKU" at bounding box center [1044, 496] width 197 height 15
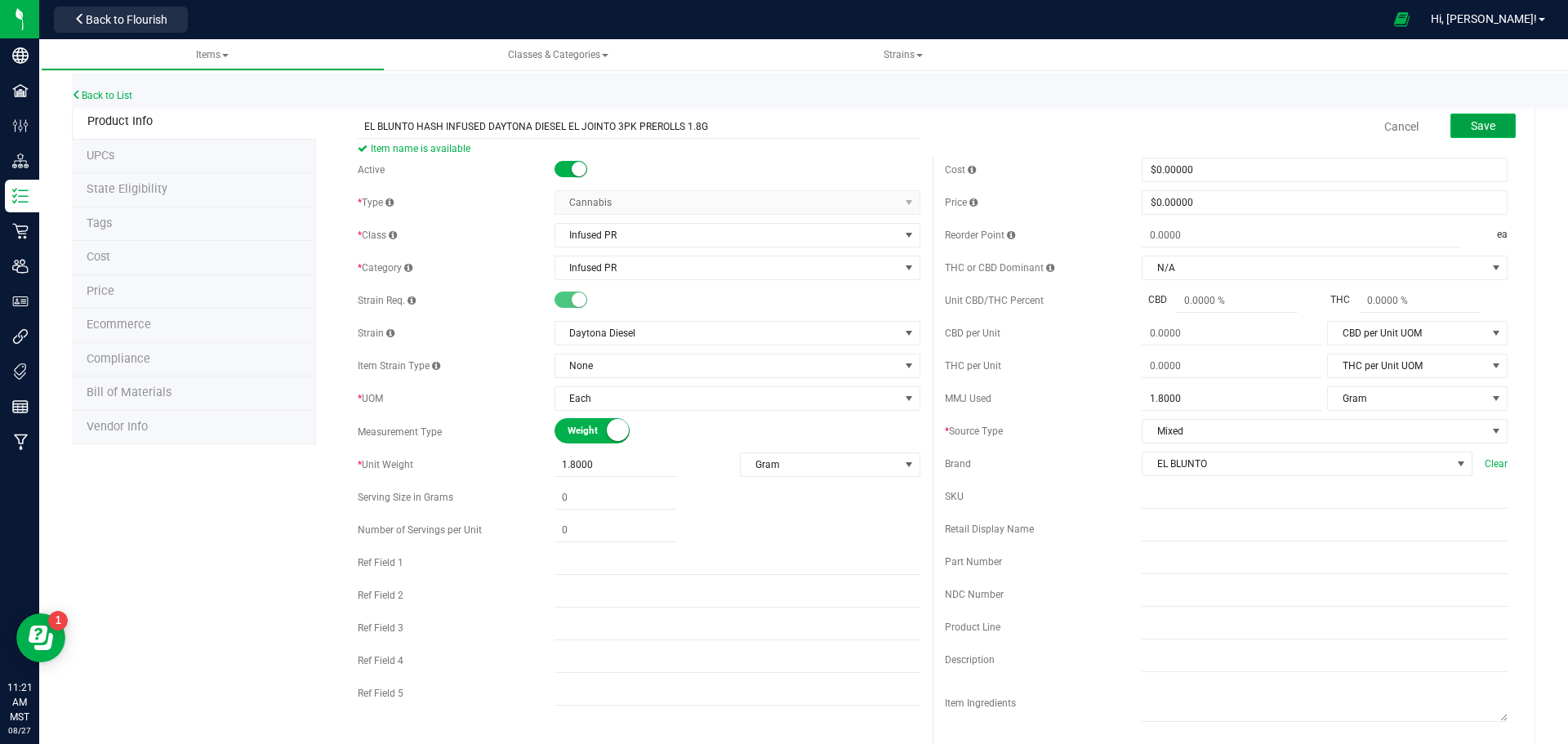
click at [1451, 123] on button "Save" at bounding box center [1484, 126] width 66 height 25
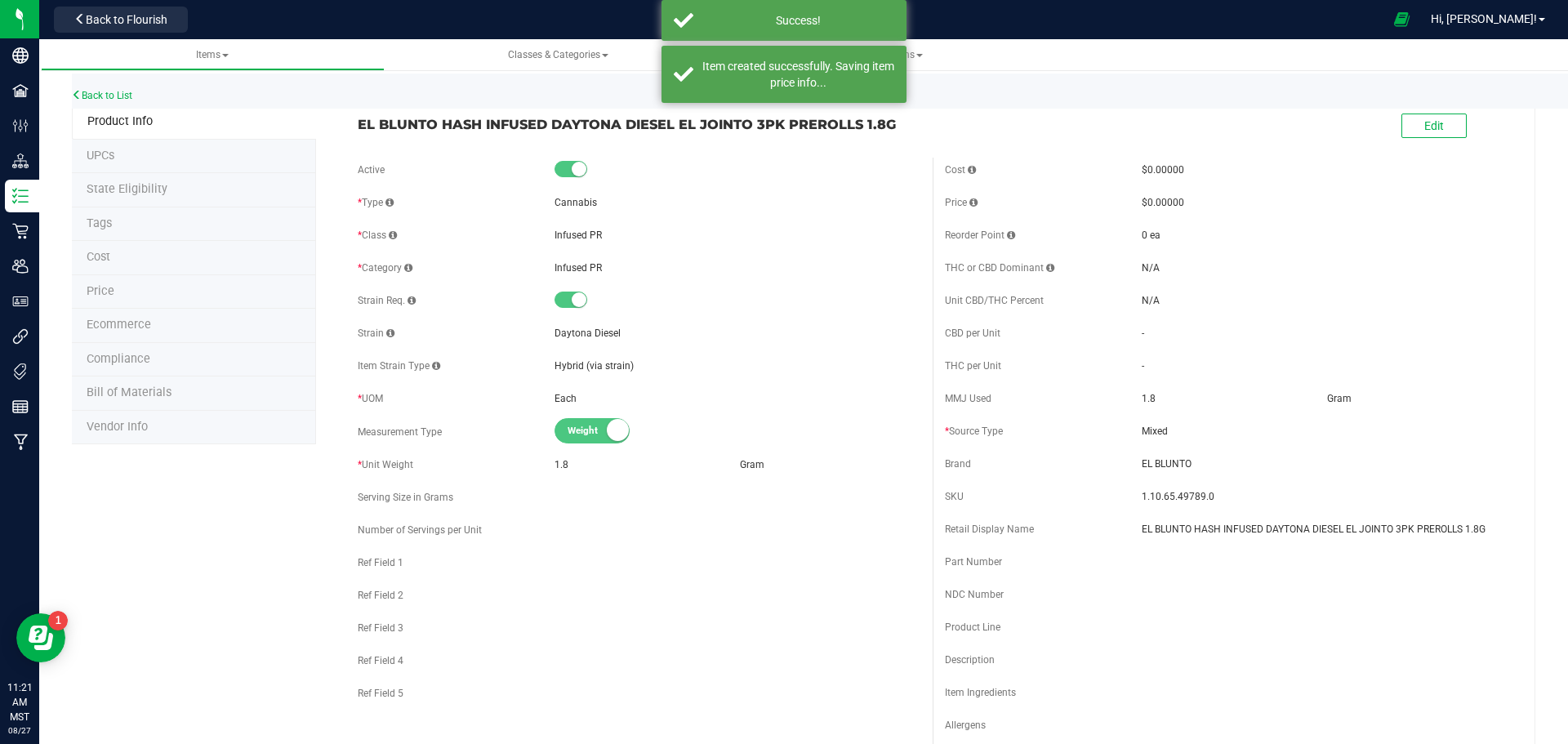
click at [181, 326] on li "Ecommerce" at bounding box center [194, 326] width 244 height 35
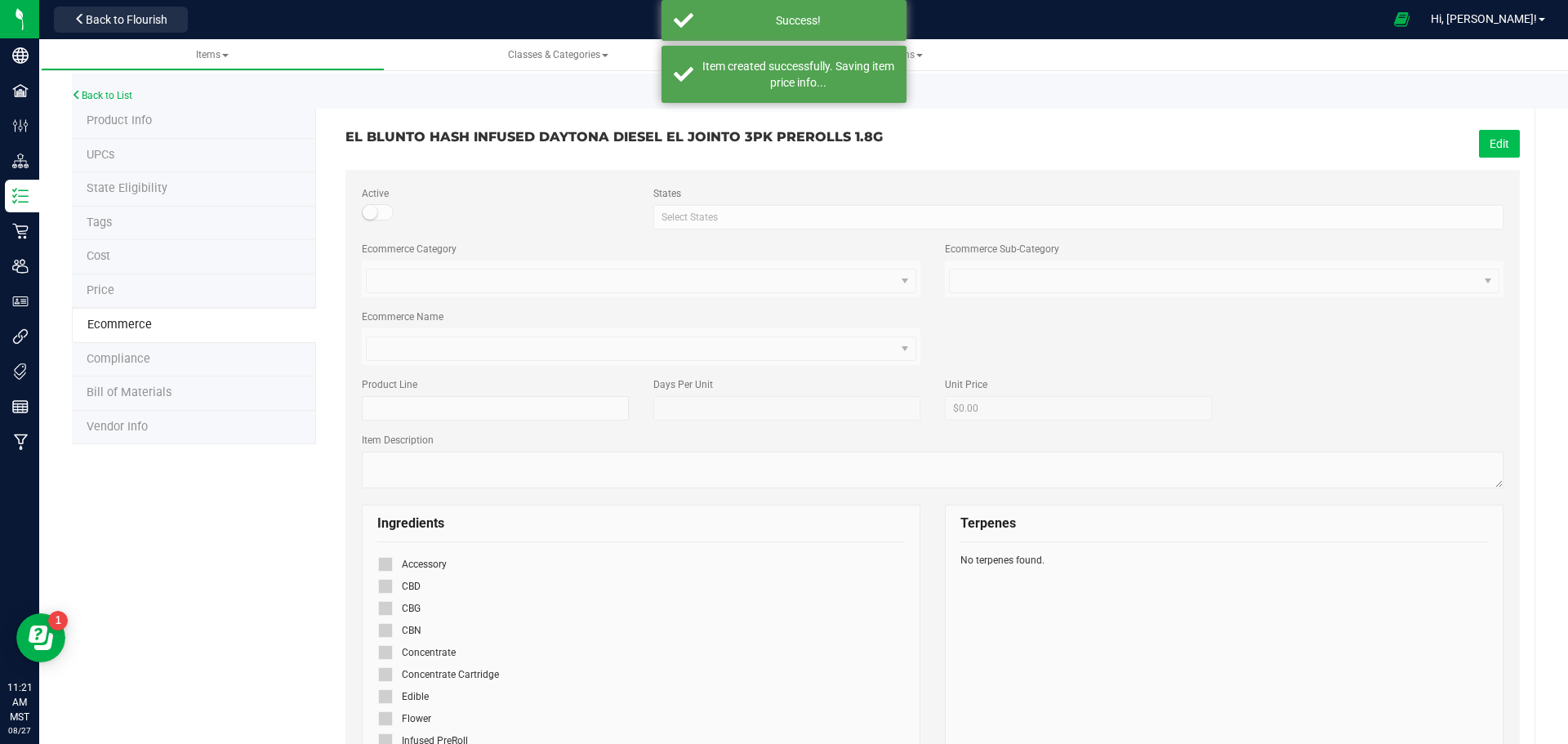
click at [1479, 132] on button "Edit" at bounding box center [1500, 143] width 41 height 28
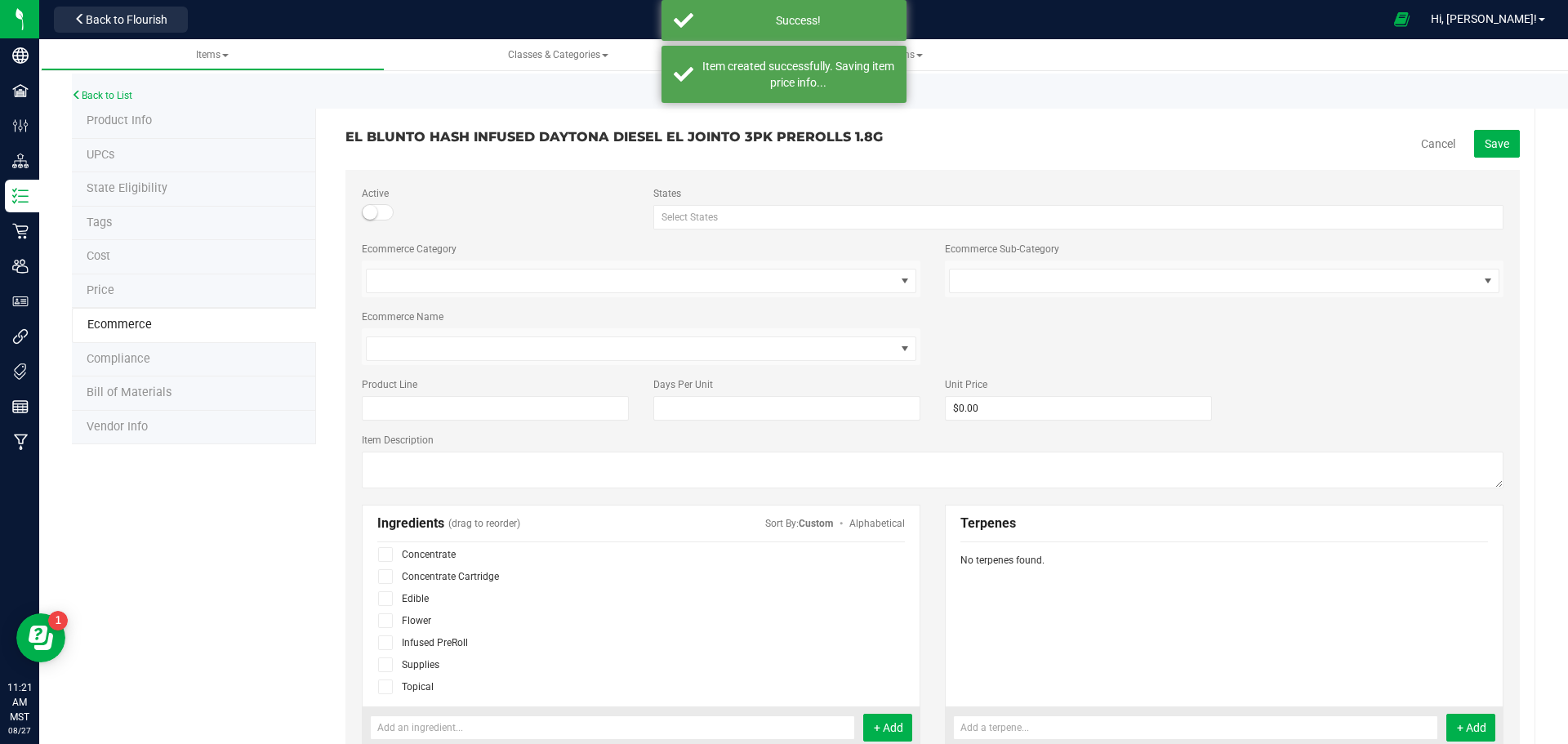
scroll to position [100, 0]
click at [380, 640] on icon at bounding box center [386, 640] width 11 height 0
click at [0, 0] on input "checkbox" at bounding box center [0, 0] width 0 height 0
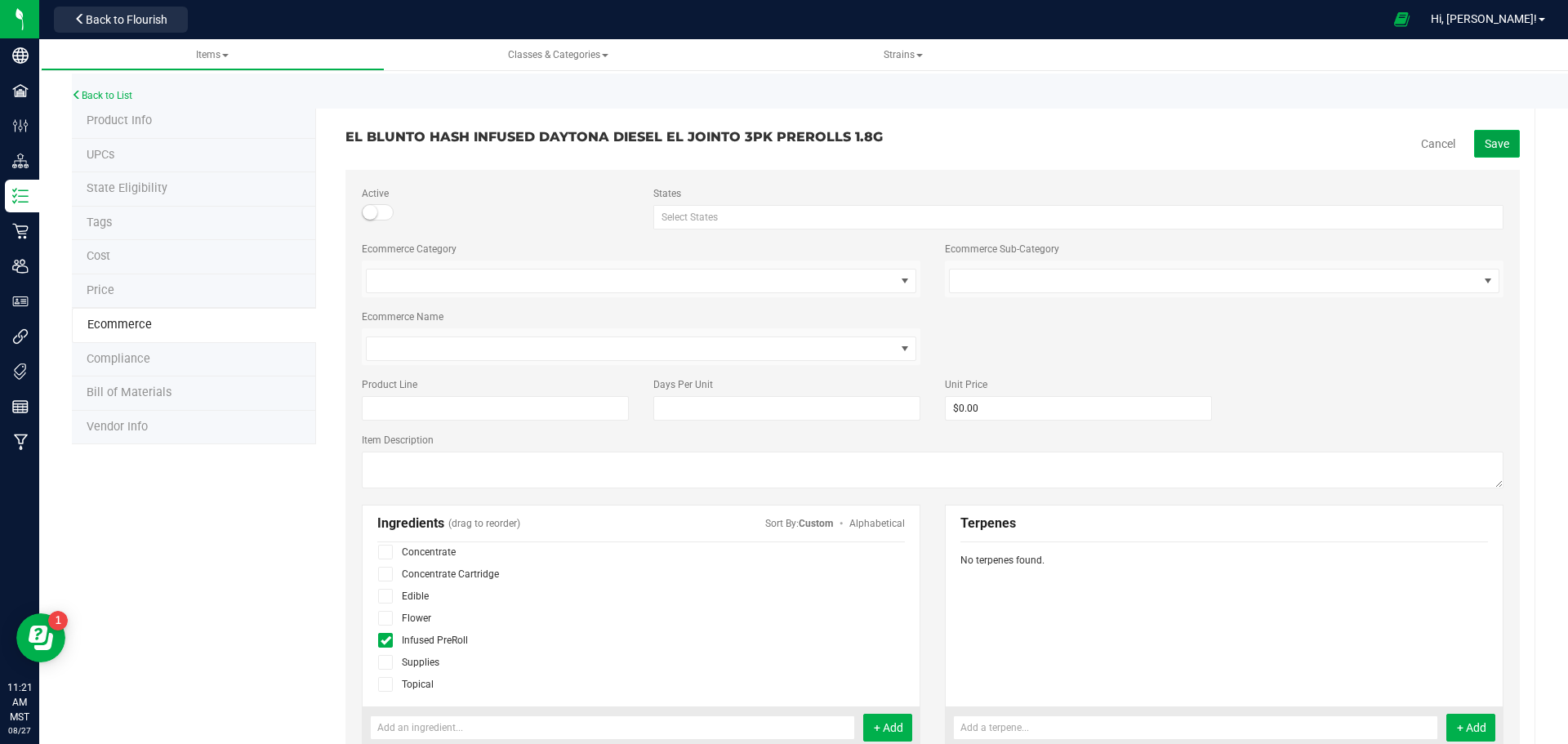
click at [1484, 142] on span "Save" at bounding box center [1497, 143] width 25 height 13
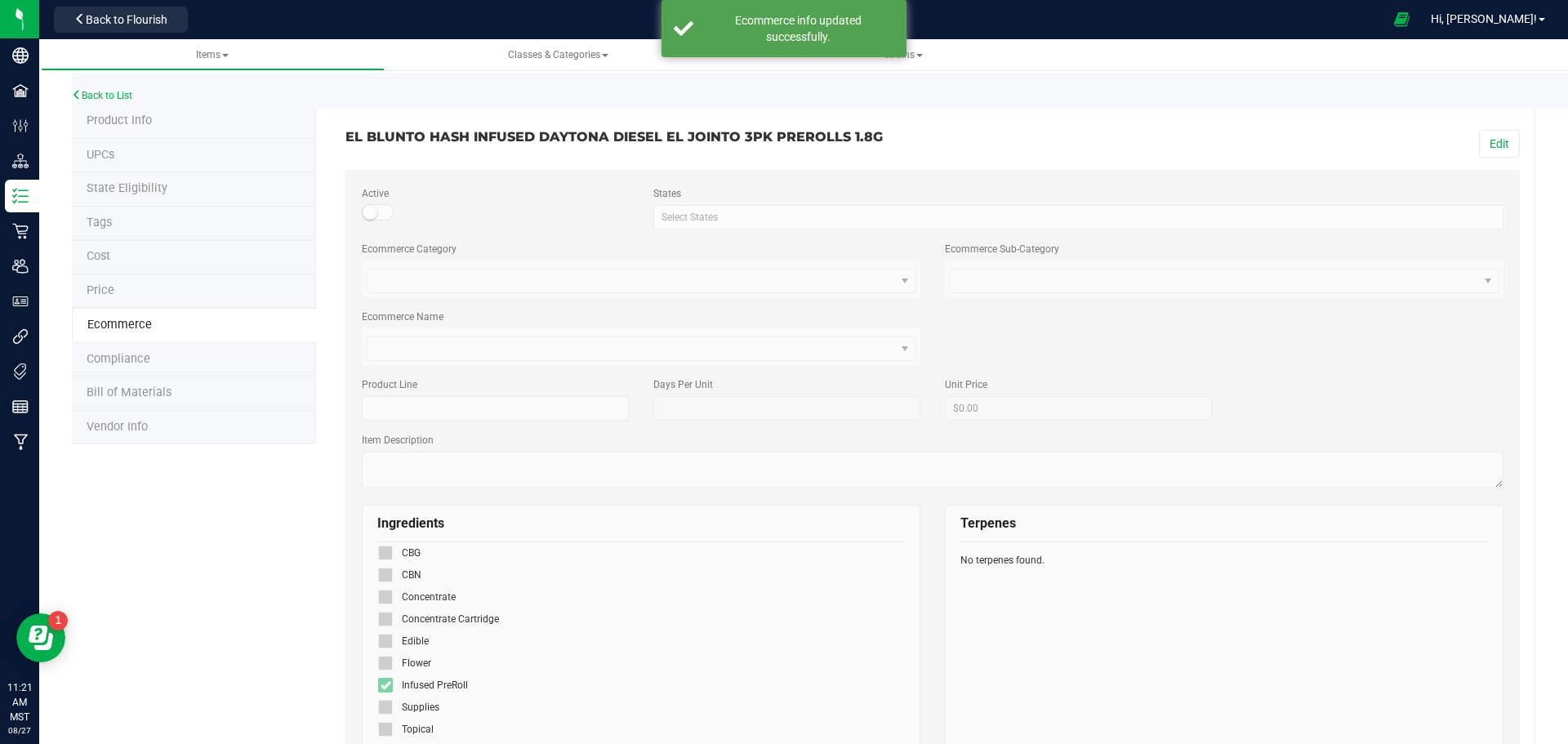
scroll to position [56, 0]
click at [123, 97] on link "Back to List" at bounding box center [102, 95] width 60 height 12
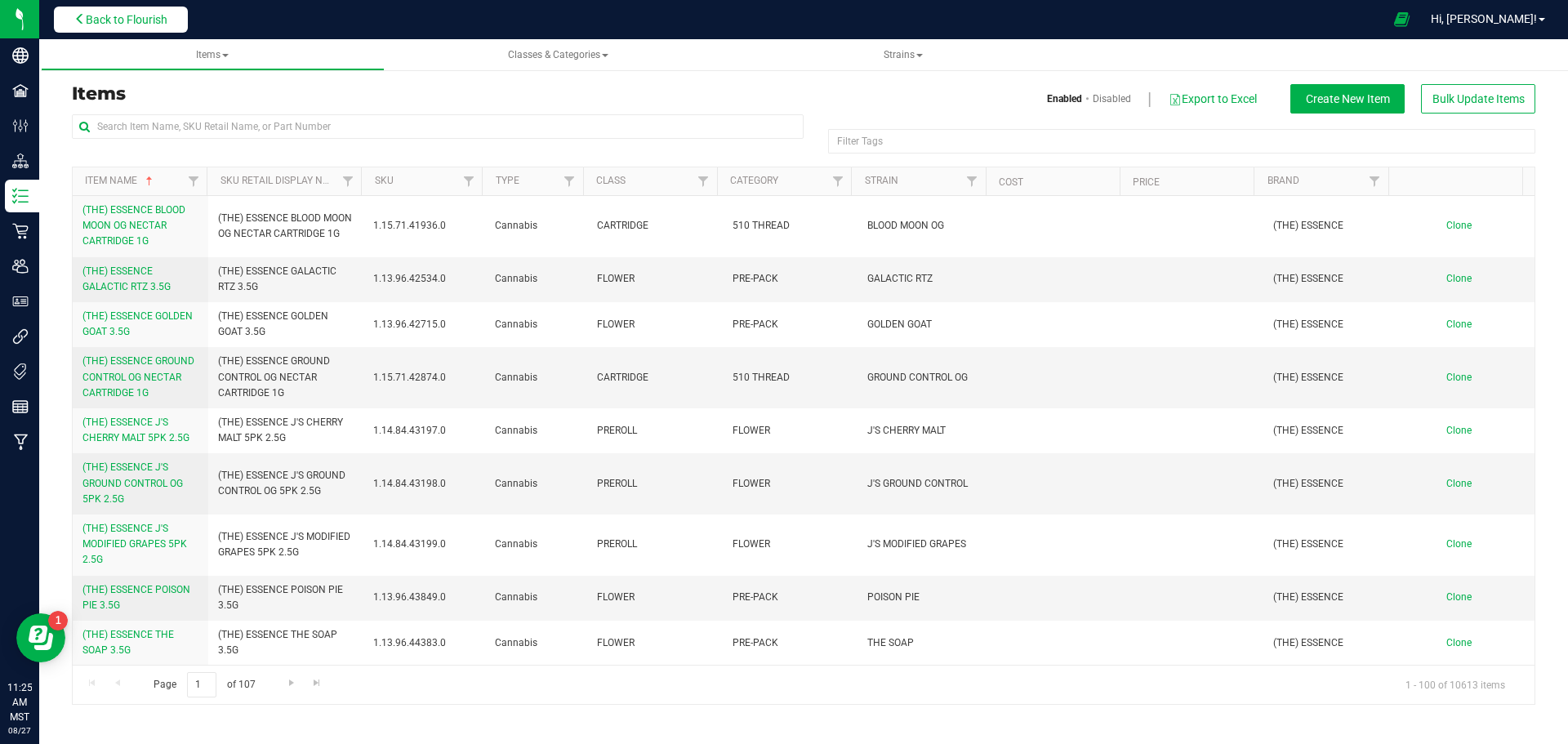
click at [144, 31] on button "Back to Flourish" at bounding box center [121, 19] width 134 height 26
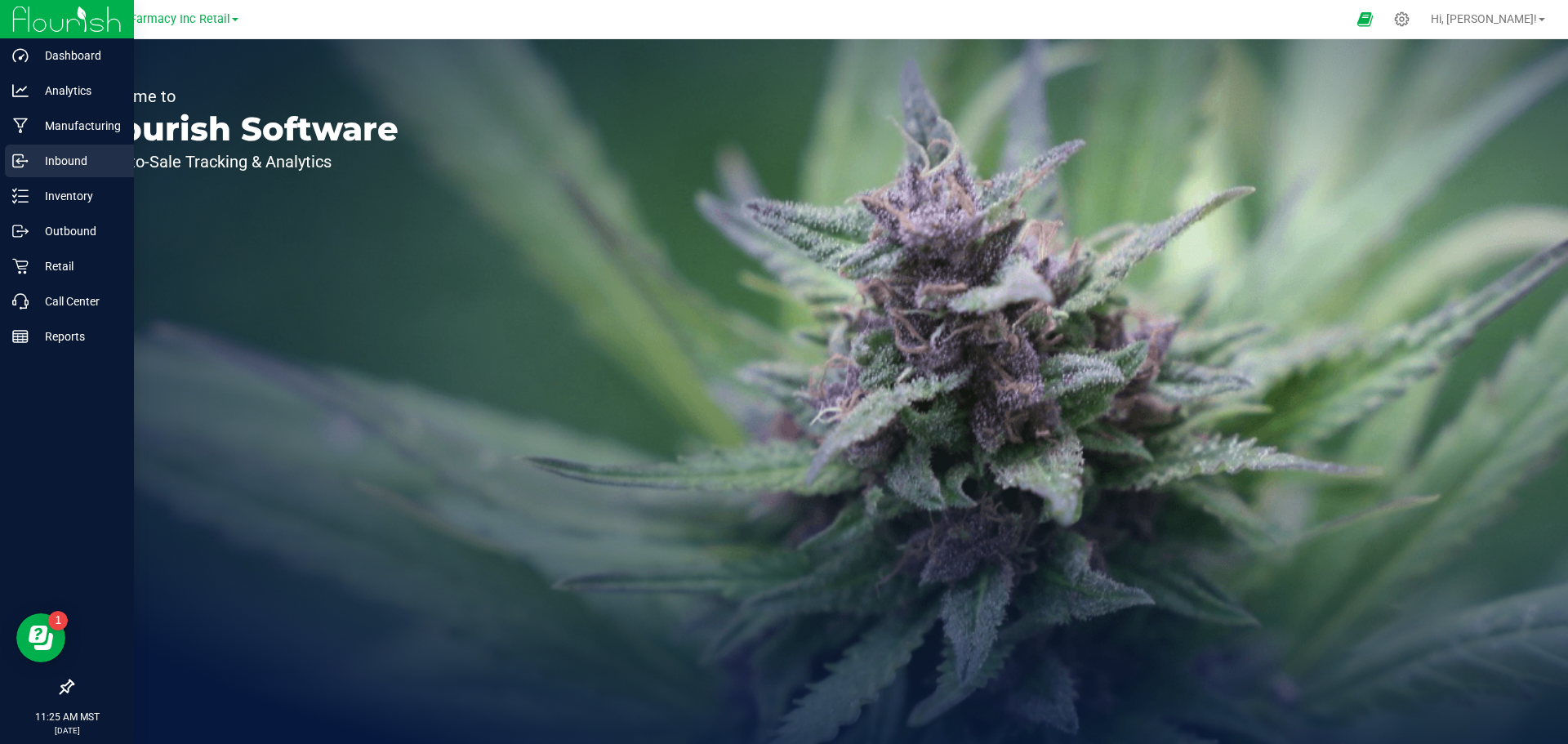
click at [52, 157] on p "Inbound" at bounding box center [77, 161] width 98 height 20
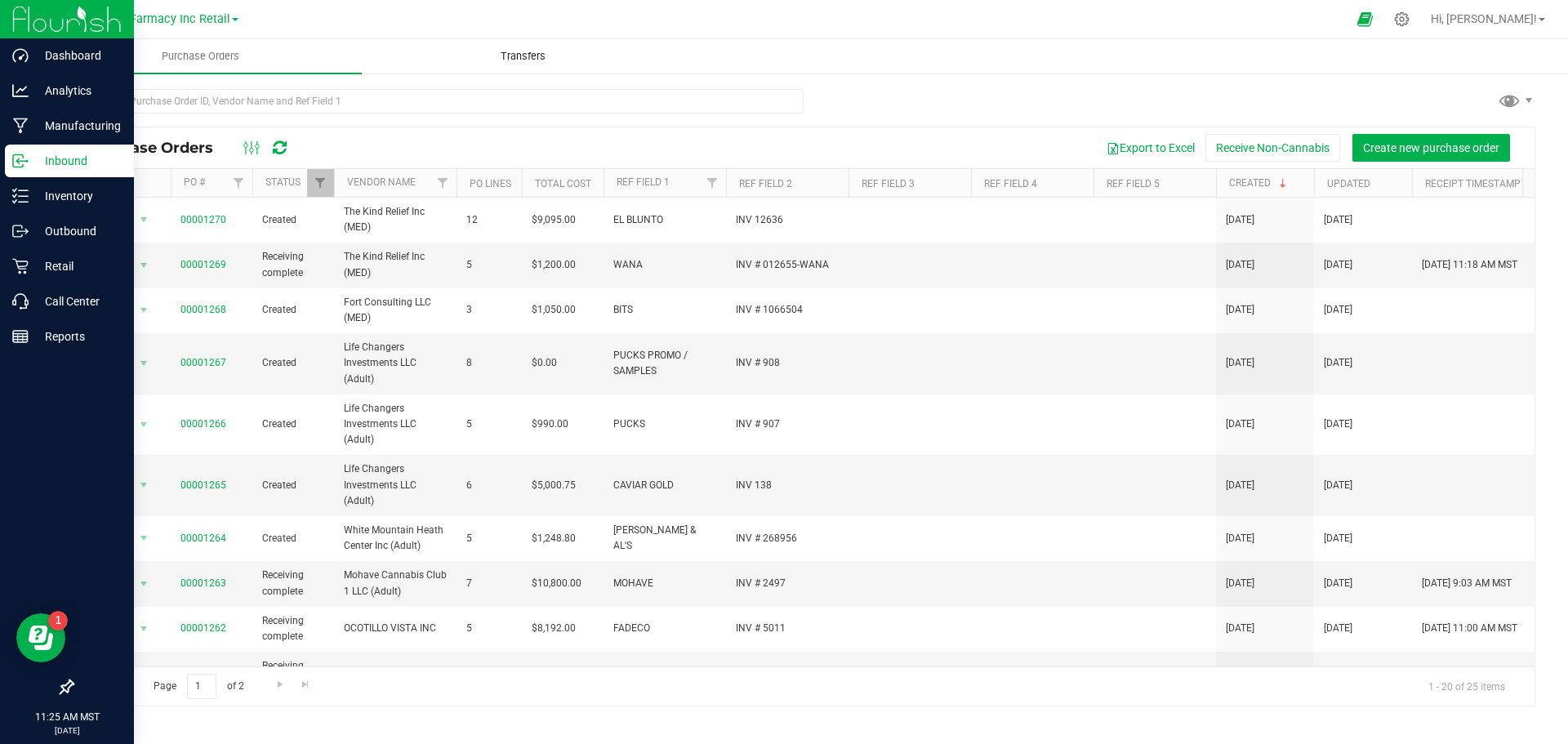
click at [495, 57] on span "Transfers" at bounding box center [523, 56] width 89 height 15
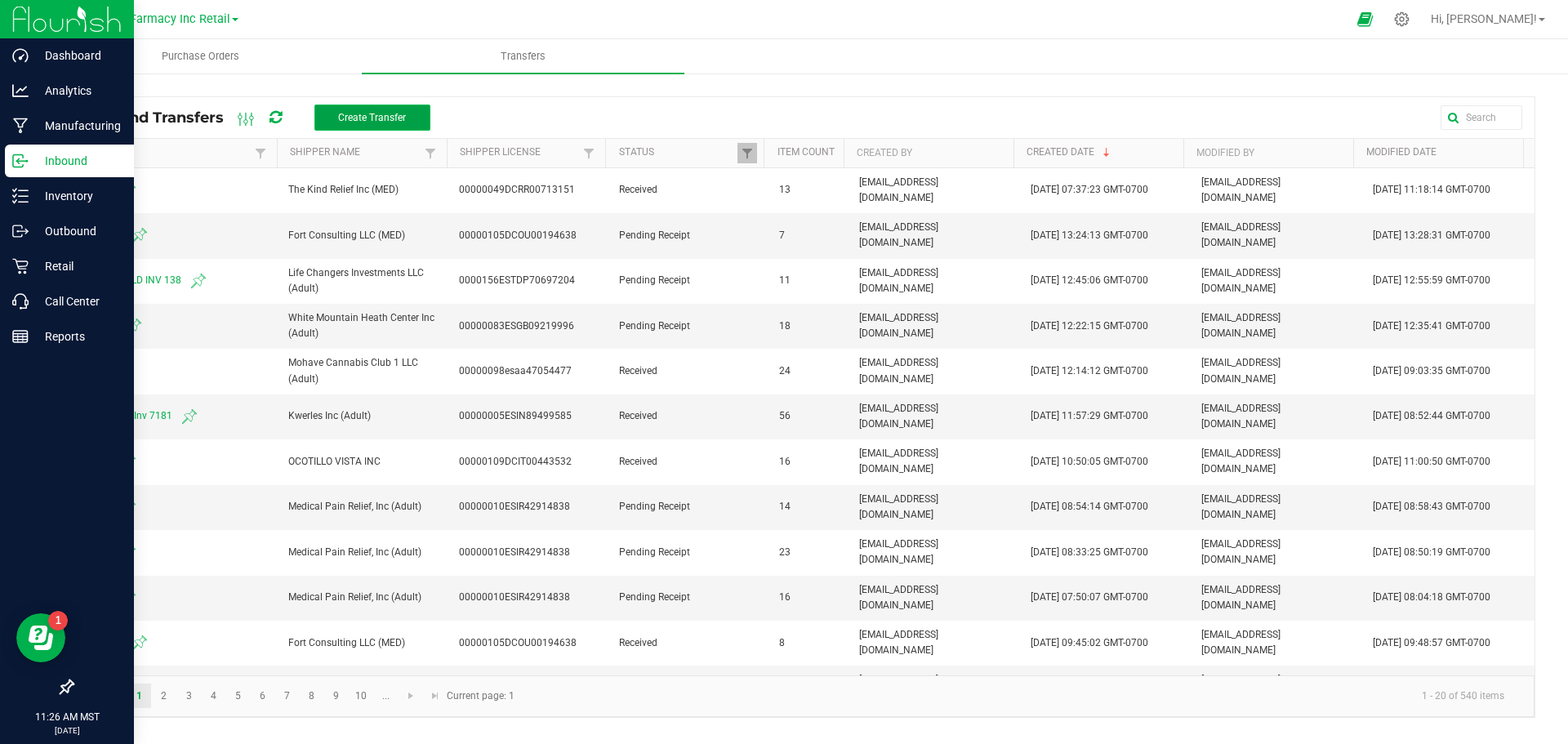
click at [393, 121] on span "Create Transfer" at bounding box center [372, 117] width 68 height 12
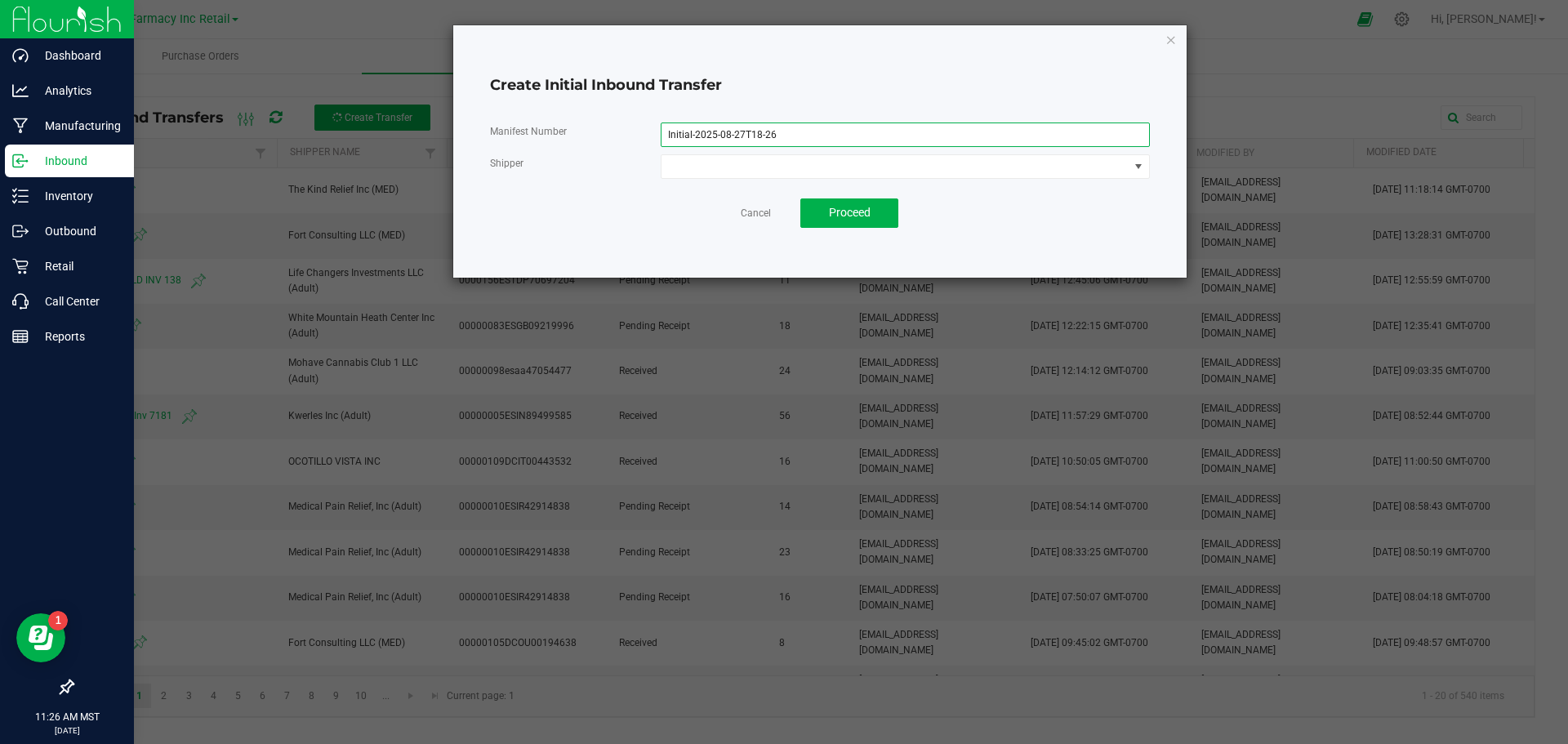
click at [776, 136] on input "Initial-2025-08-27T18-26" at bounding box center [905, 135] width 490 height 25
drag, startPoint x: 786, startPoint y: 146, endPoint x: 358, endPoint y: 200, distance: 431.4
click at [358, 200] on ngb-modal-window "Create Initial Inbound Transfer Manifest Number Initial-2025-08-27T18-26 Shippe…" at bounding box center [790, 372] width 1580 height 744
click at [859, 96] on div "Create Initial Inbound Transfer" at bounding box center [820, 85] width 660 height 47
drag, startPoint x: 802, startPoint y: 146, endPoint x: 493, endPoint y: 143, distance: 309.0
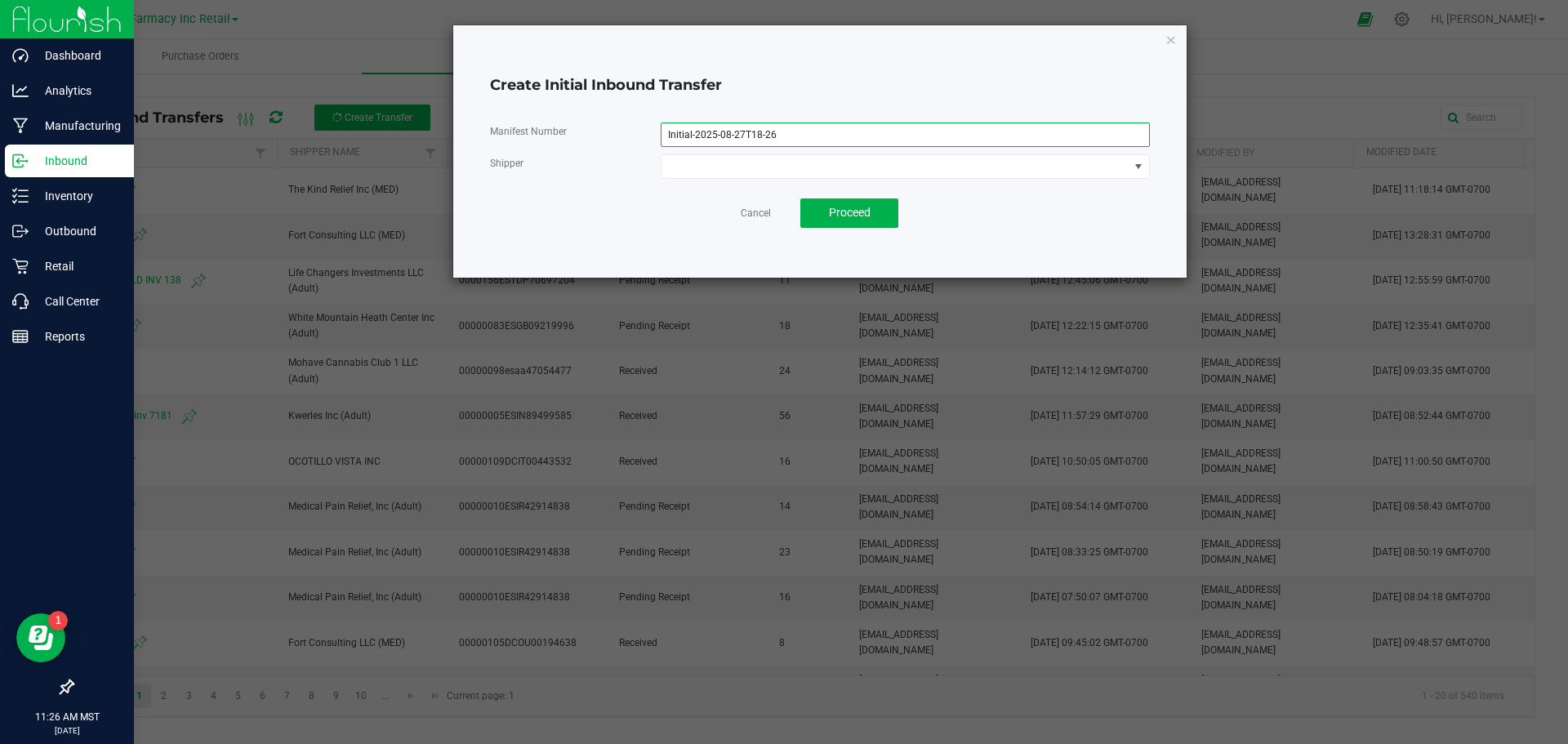
click at [493, 143] on div "Manifest Number Initial-2025-08-27T18-26" at bounding box center [820, 135] width 684 height 25
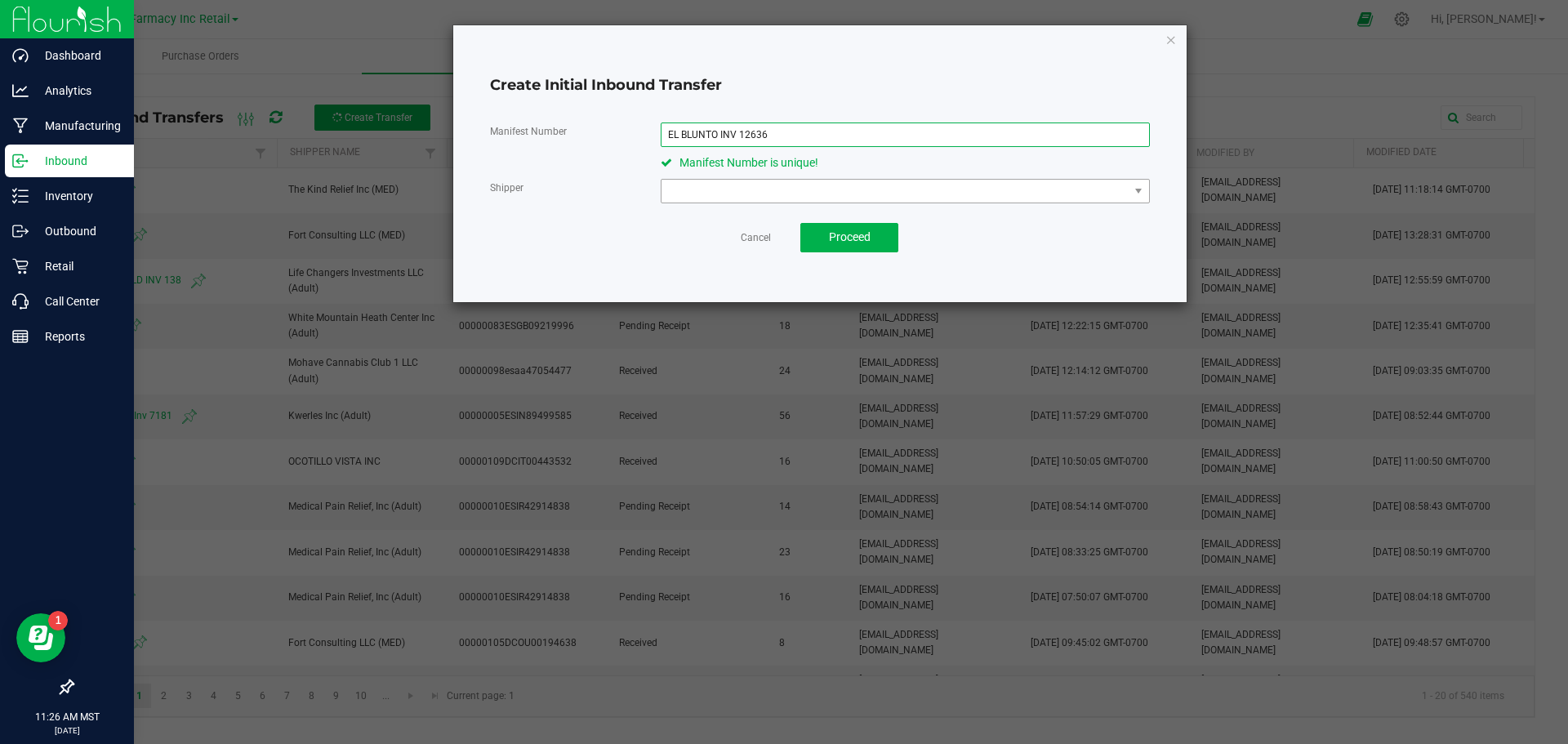
type input "EL BLUNTO INV 12636"
click at [690, 197] on span at bounding box center [895, 191] width 467 height 23
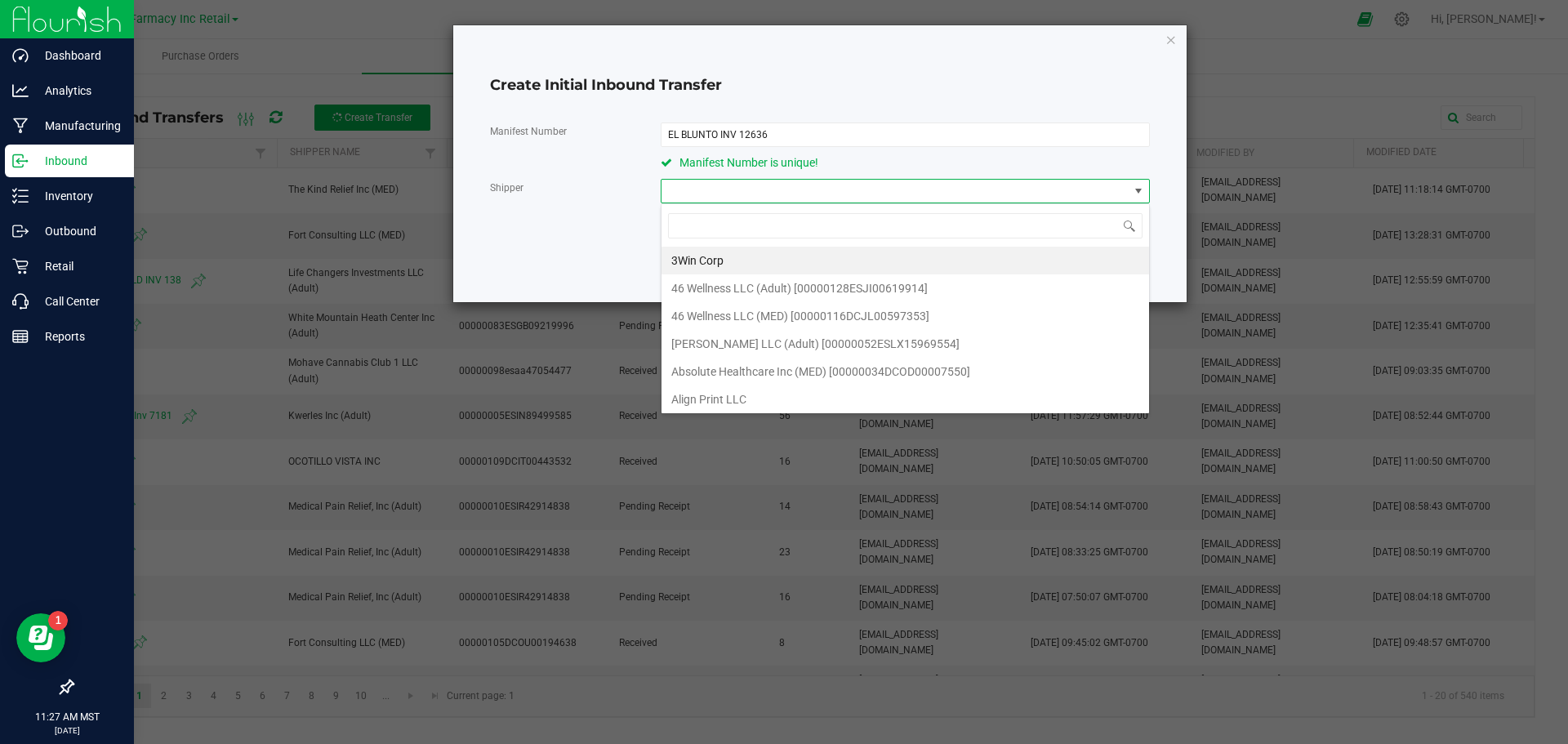
scroll to position [25, 489]
type input "THE KIND RELIEF"
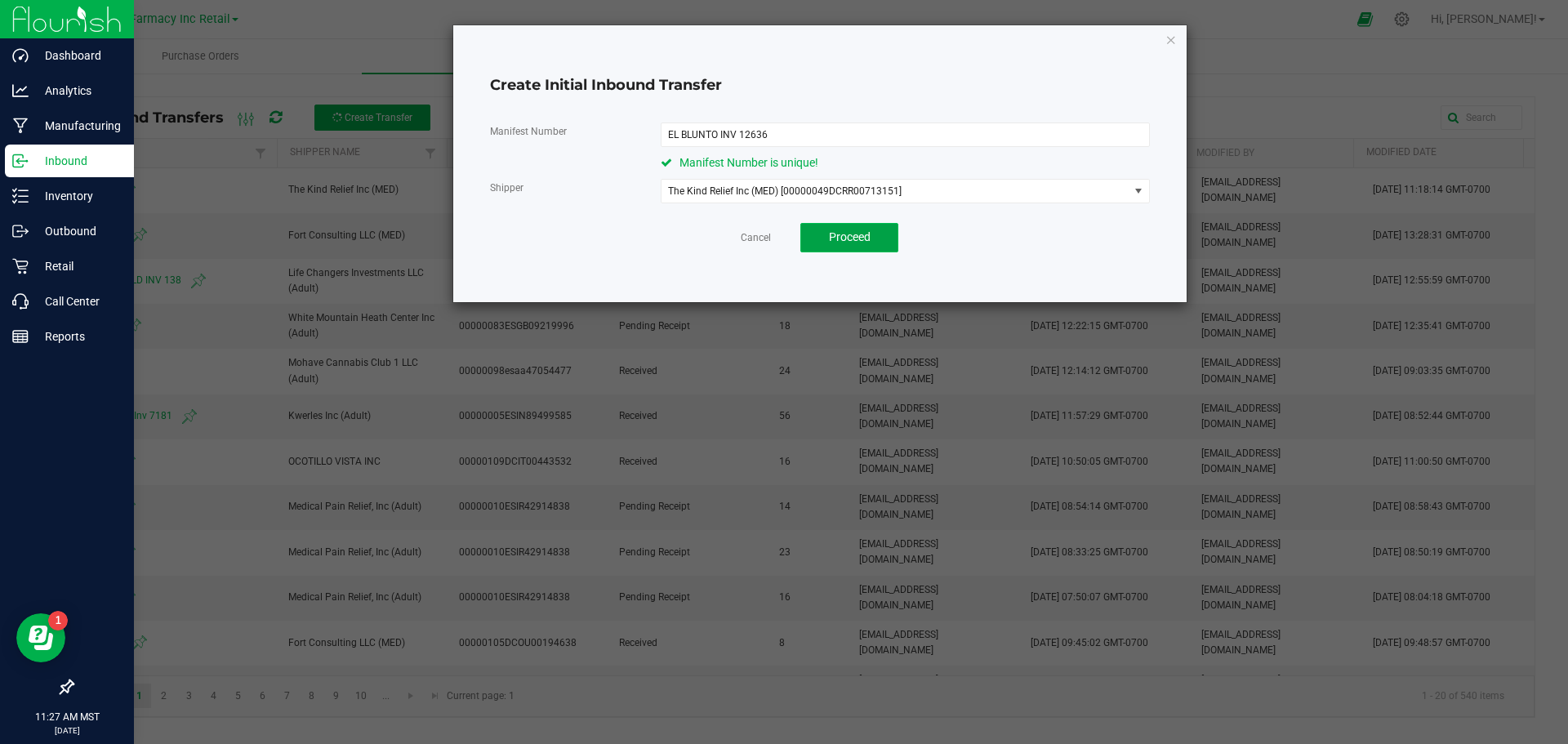
click at [809, 230] on button "Proceed" at bounding box center [849, 237] width 98 height 29
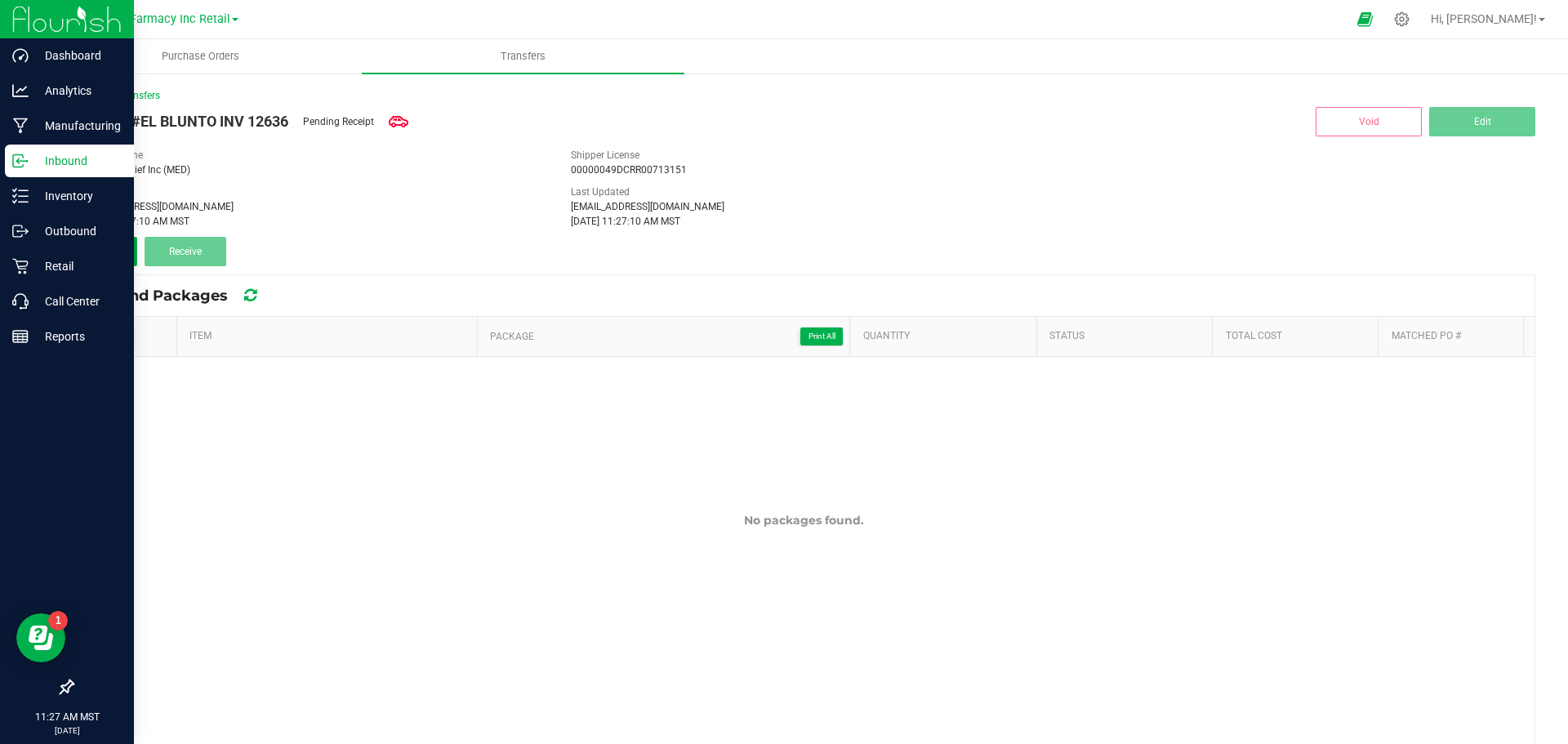
click at [120, 246] on button "Add" at bounding box center [105, 251] width 66 height 29
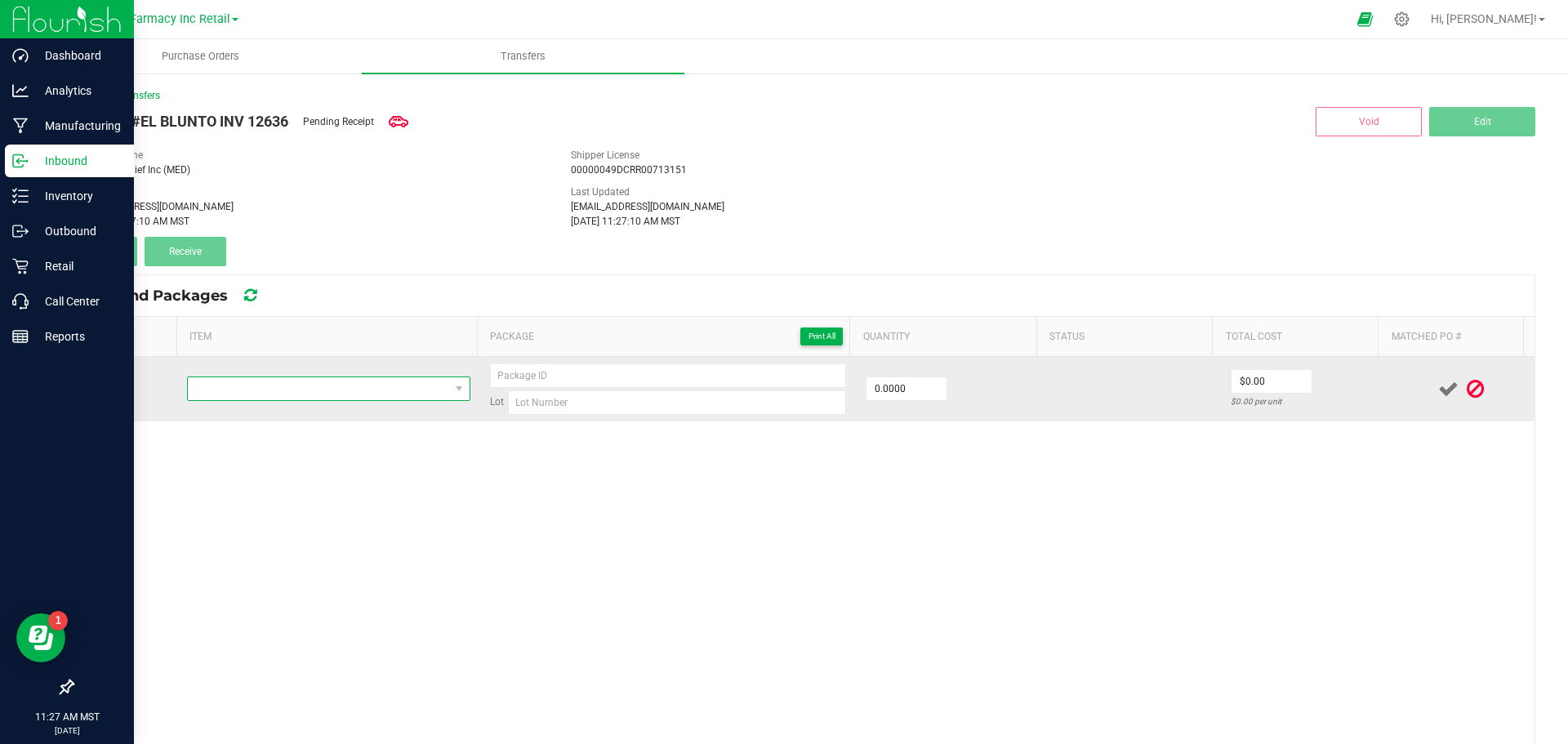
click at [314, 390] on span "NO DATA FOUND" at bounding box center [318, 389] width 261 height 23
type input "EL BLUNTO DIAMOND INFUSED THE [PERSON_NAME] BLUNT 2G"
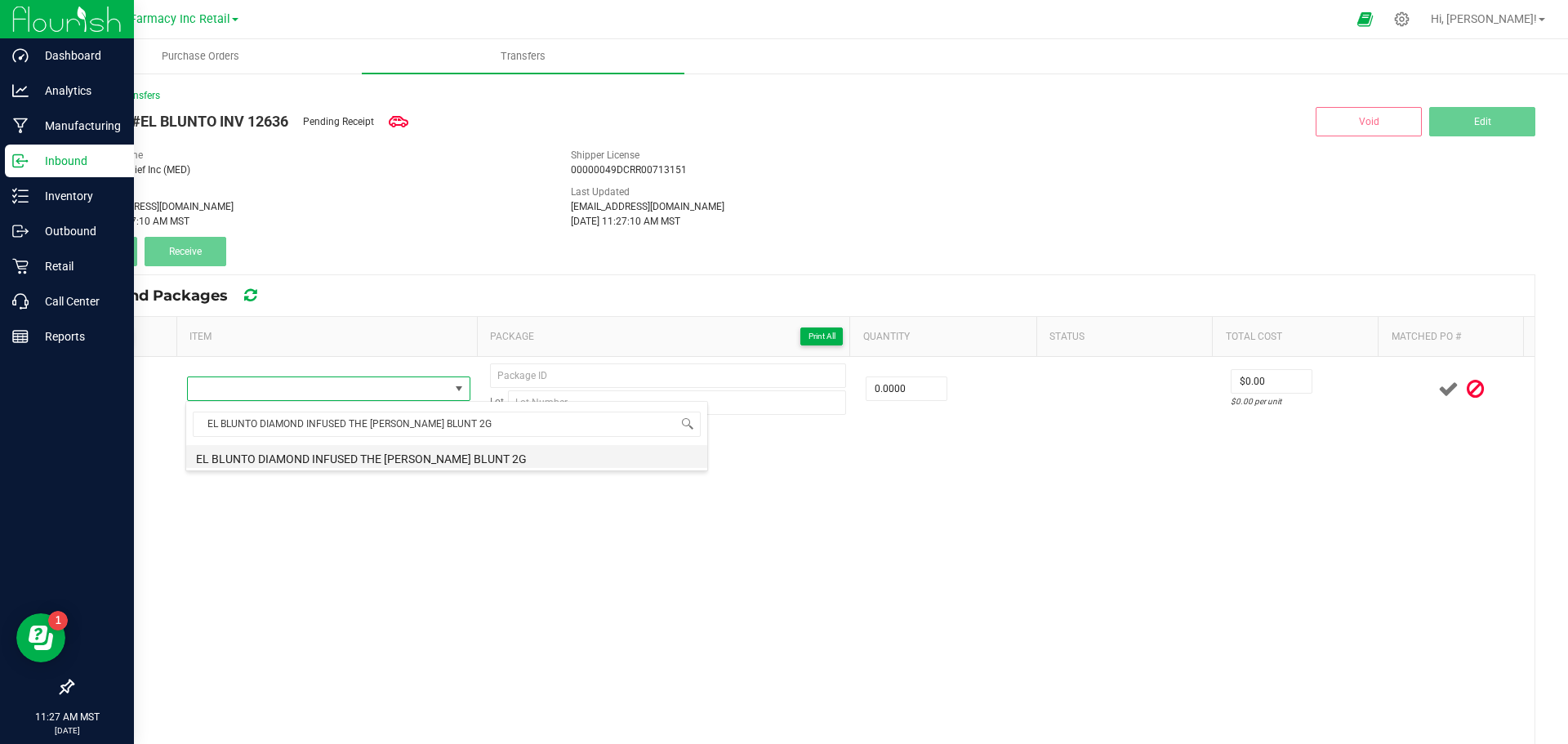
click at [338, 461] on li "EL BLUNTO DIAMOND INFUSED THE [PERSON_NAME] BLUNT 2G" at bounding box center [447, 456] width 521 height 23
type input "0 ea"
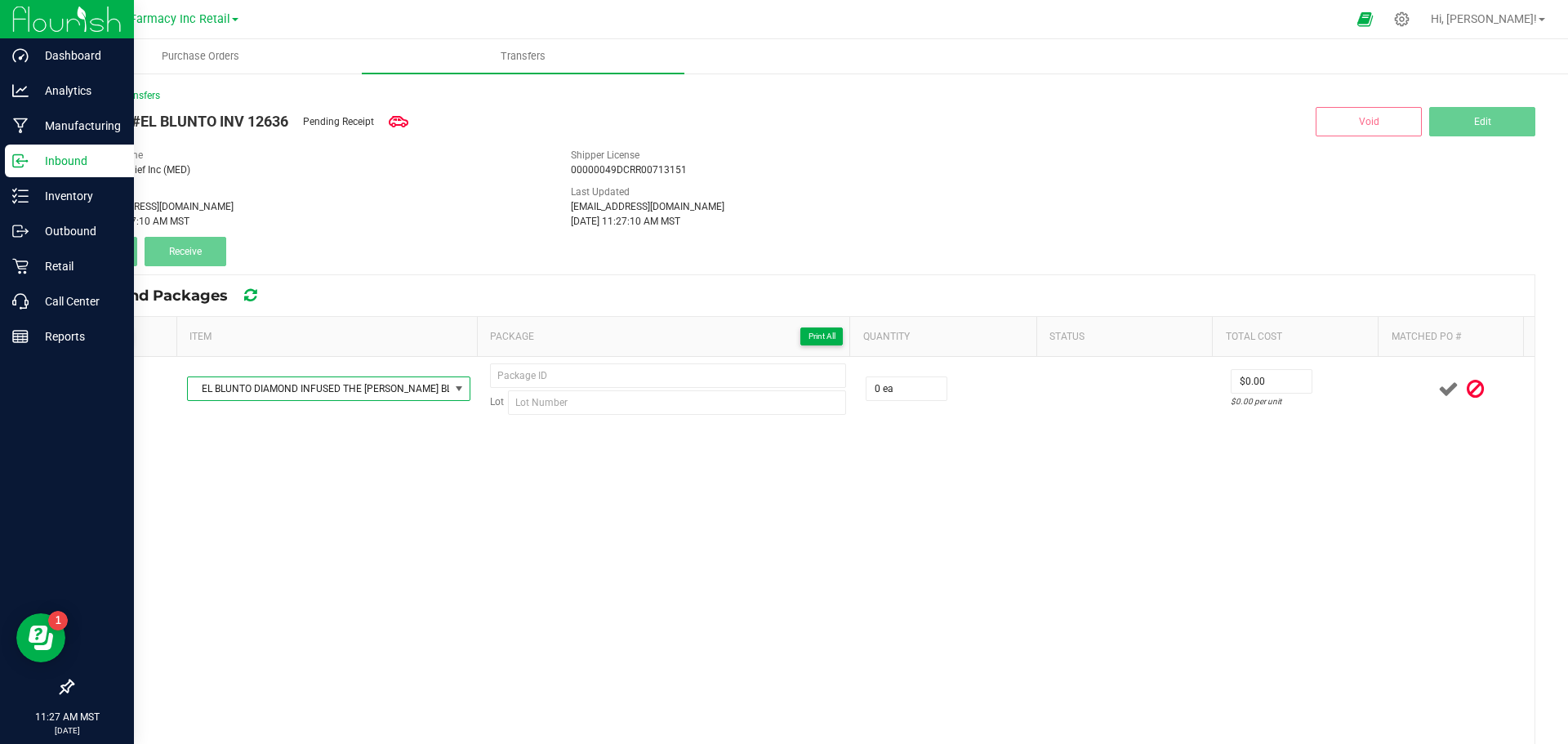
click at [927, 429] on div "EL BLUNTO DIAMOND INFUSED THE OPPENHEIMER BLUNT 2G Lot 0 ea $0.00 $0.00 per unit" at bounding box center [804, 634] width 1462 height 554
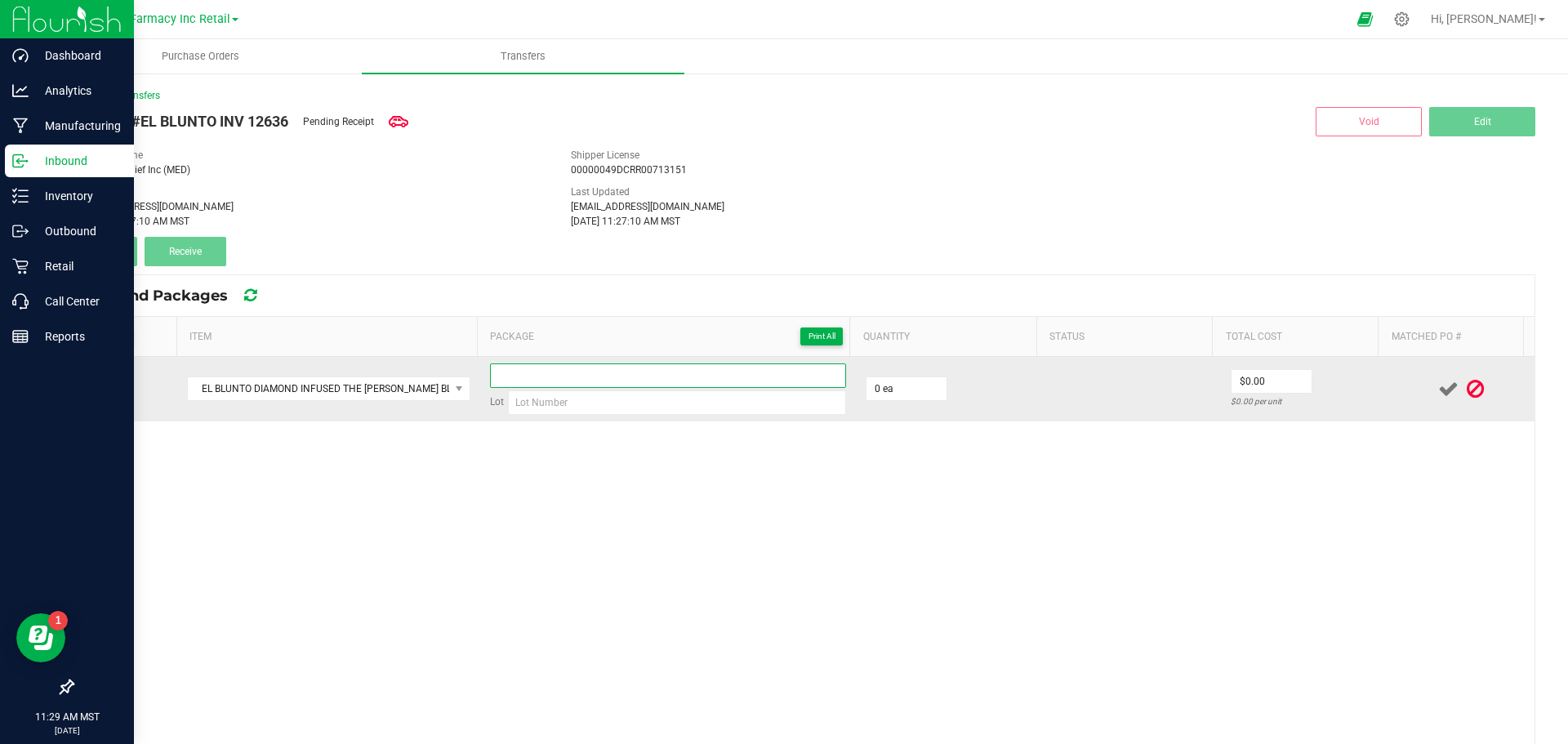
click at [552, 383] on input at bounding box center [668, 376] width 356 height 25
type input "135417614652-01"
click at [883, 392] on input "0" at bounding box center [906, 389] width 80 height 23
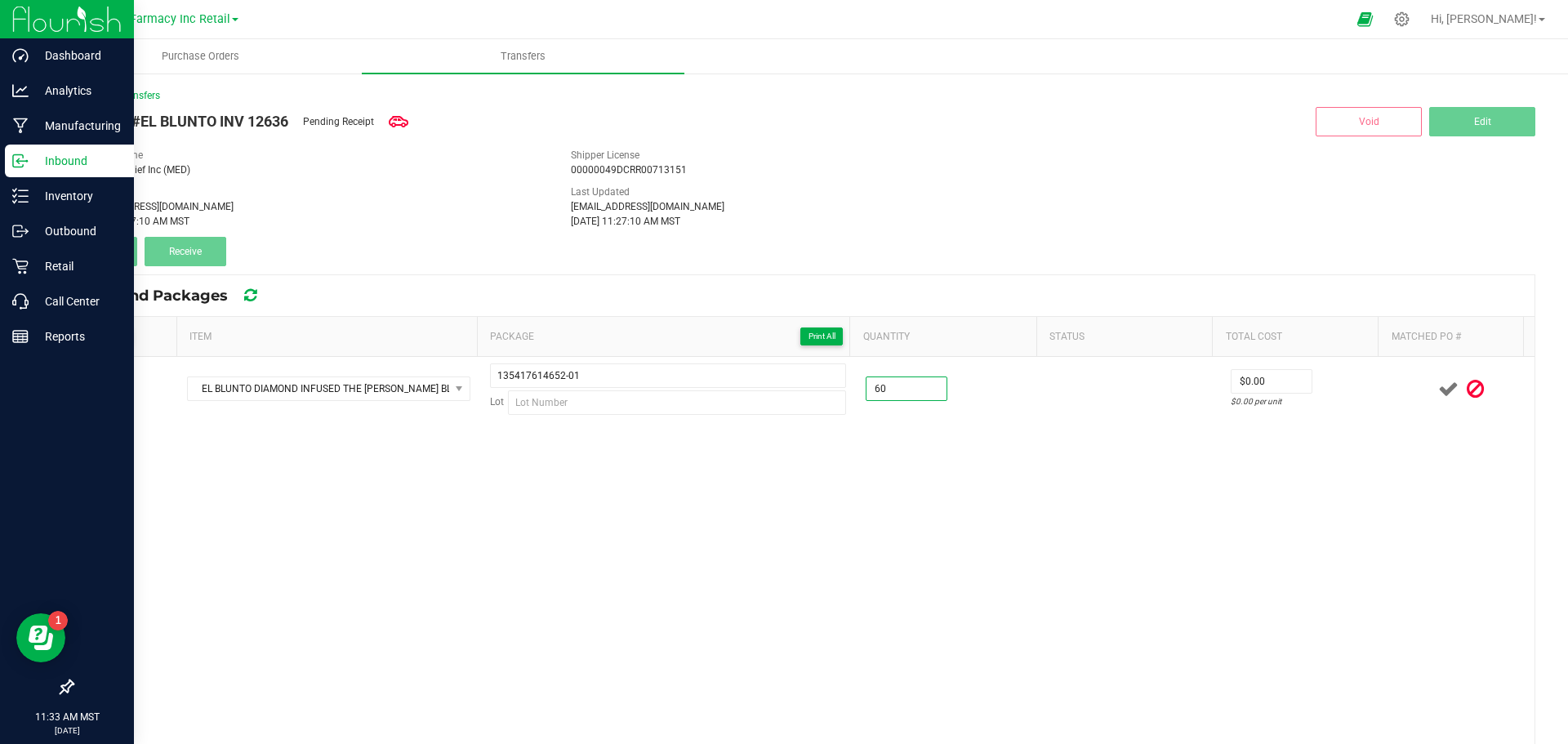
type input "60 ea"
click at [907, 481] on div "EL BLUNTO DIAMOND INFUSED THE OPPENHEIMER BLUNT 2G 135417614652-01 Lot 60 ea $0…" at bounding box center [804, 634] width 1462 height 554
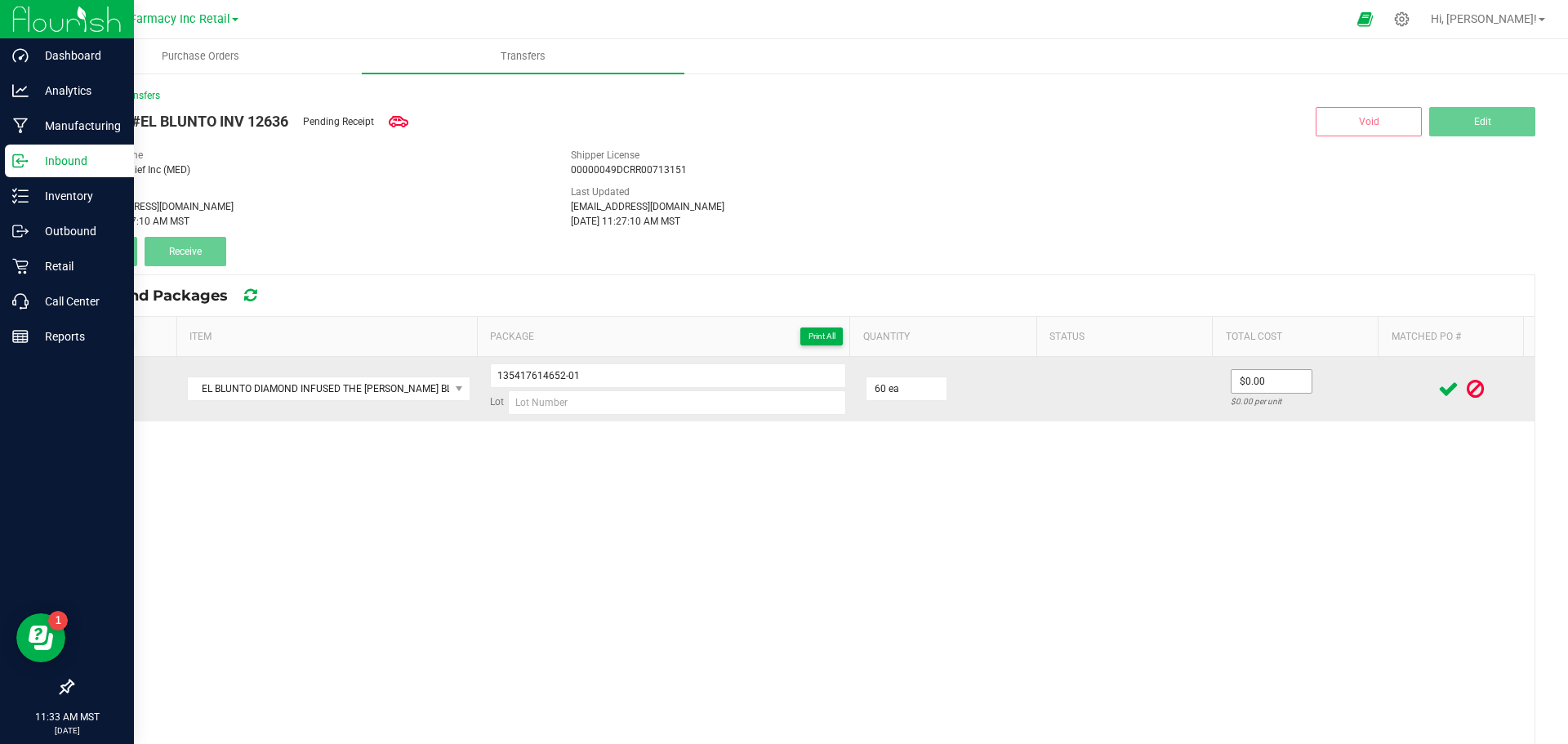
type input "0"
click at [1276, 385] on input "0" at bounding box center [1271, 381] width 80 height 23
type input "60"
type input "$0.00"
click at [1237, 391] on input "0" at bounding box center [1271, 381] width 80 height 23
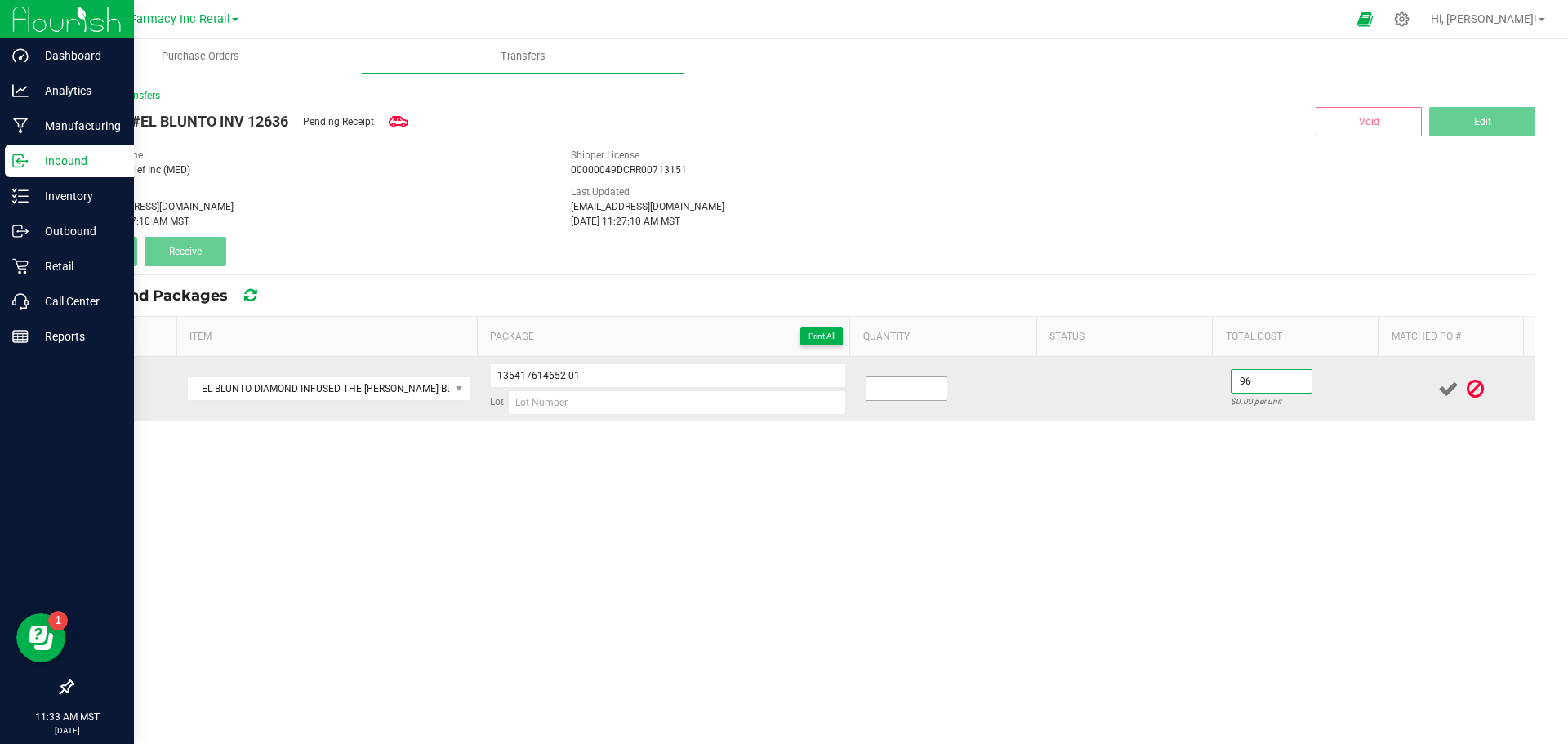
type input "$96.00"
click at [898, 397] on input at bounding box center [906, 389] width 80 height 23
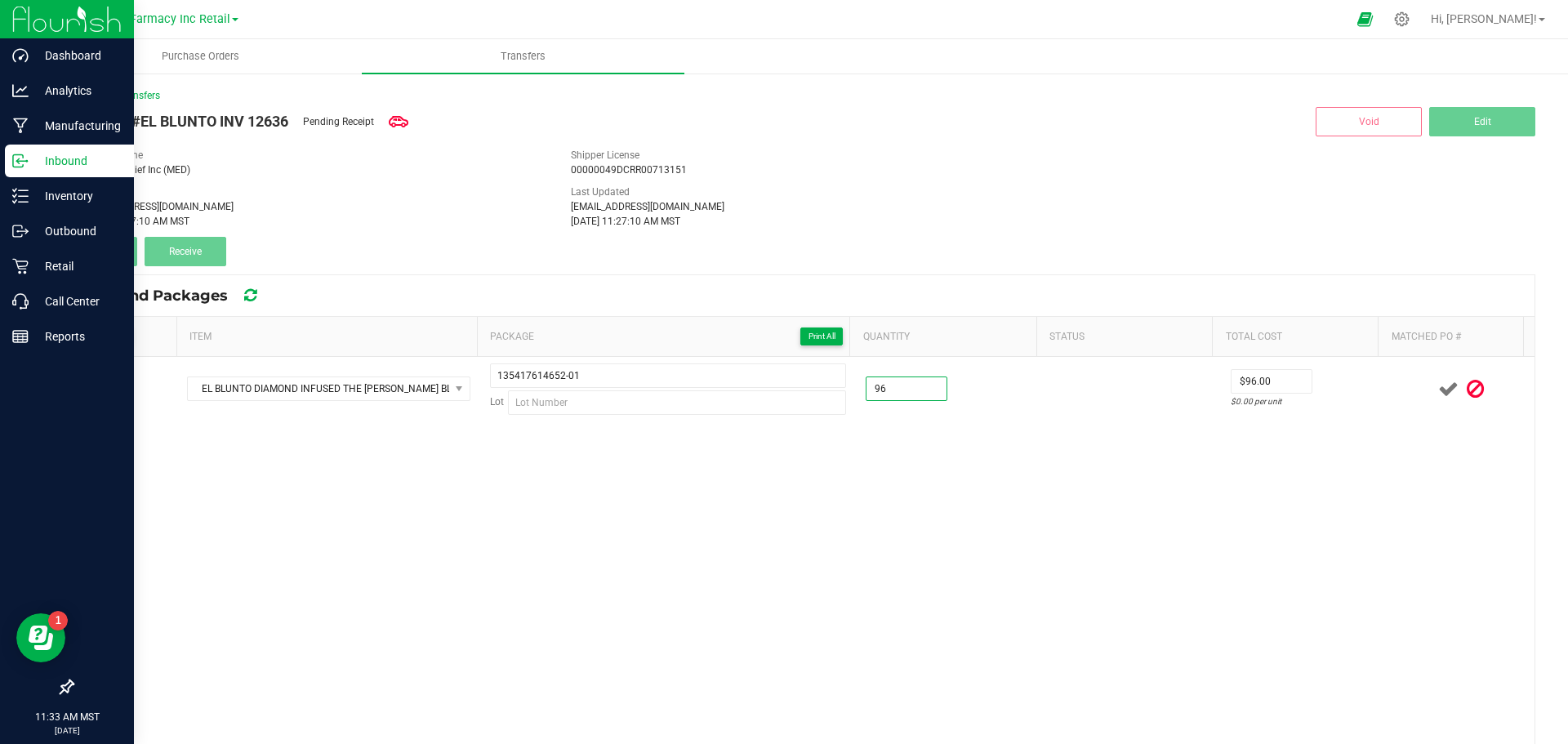
type input "96 ea"
click at [1034, 545] on div "EL BLUNTO DIAMOND INFUSED THE OPPENHEIMER BLUNT 2G 135417614652-01 Lot 96 ea $0…" at bounding box center [804, 634] width 1462 height 554
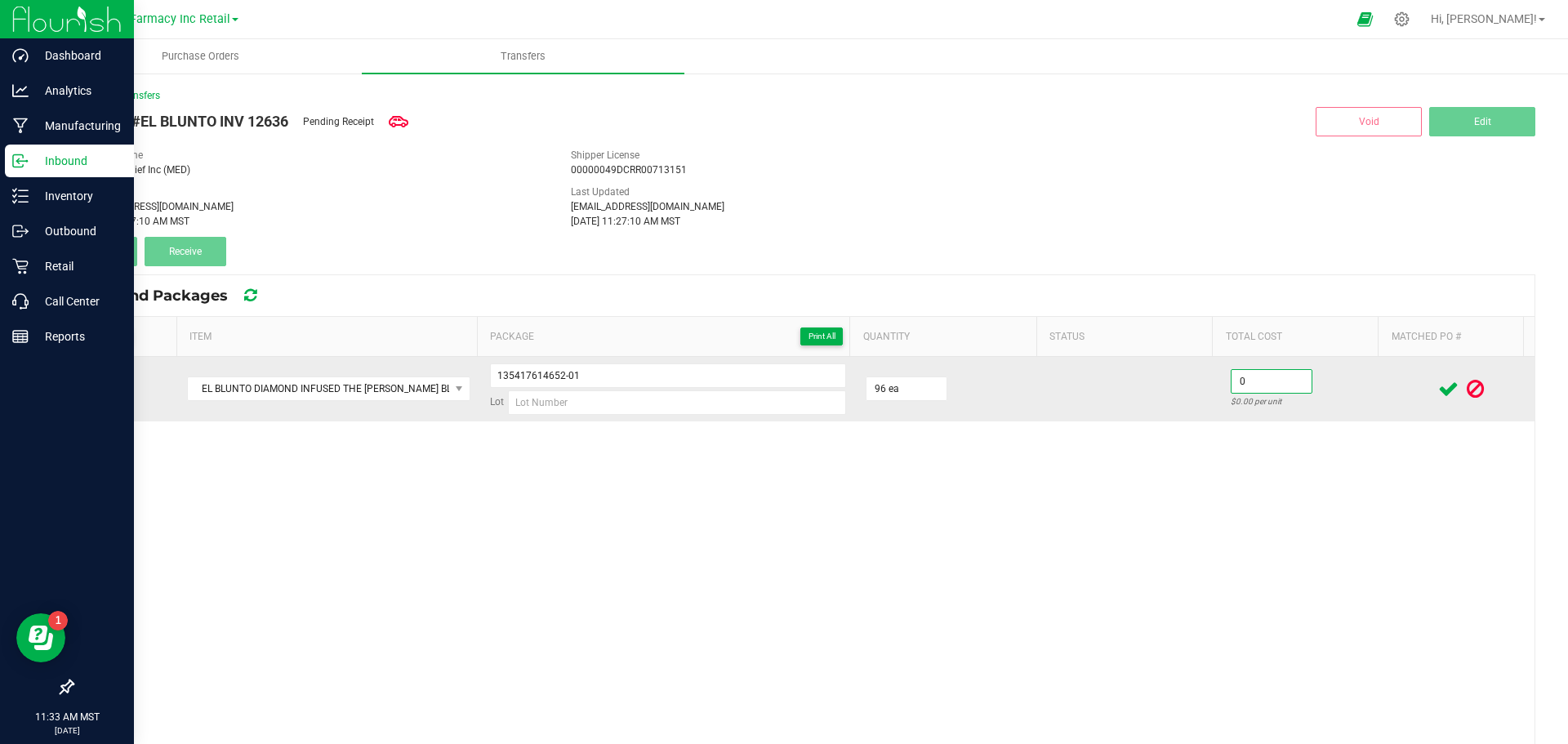
click at [1231, 386] on input "0" at bounding box center [1271, 381] width 80 height 23
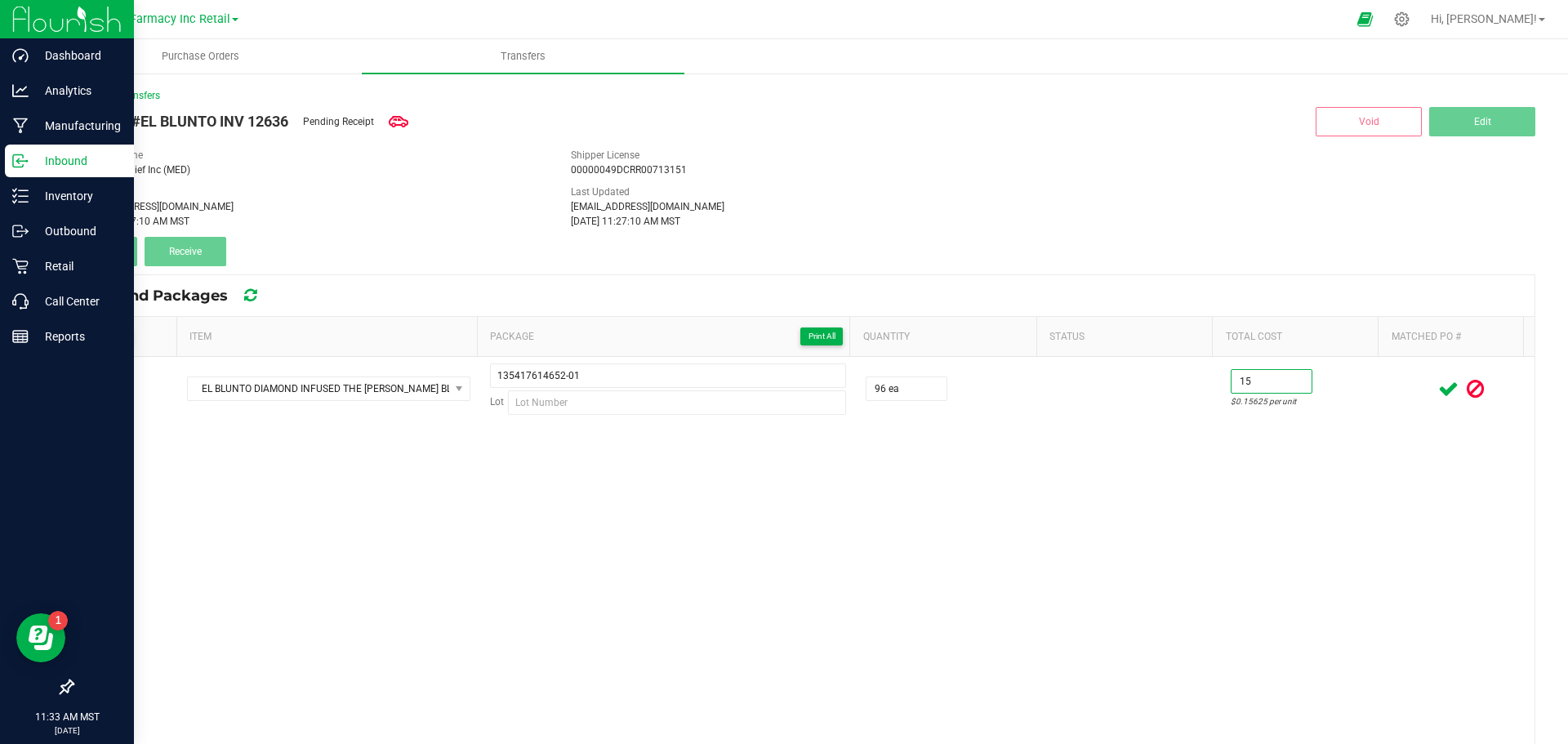
type input "$15.00"
click at [1195, 474] on div "EL BLUNTO DIAMOND INFUSED THE OPPENHEIMER BLUNT 2G 135417614652-01 Lot 96 ea $1…" at bounding box center [804, 634] width 1462 height 554
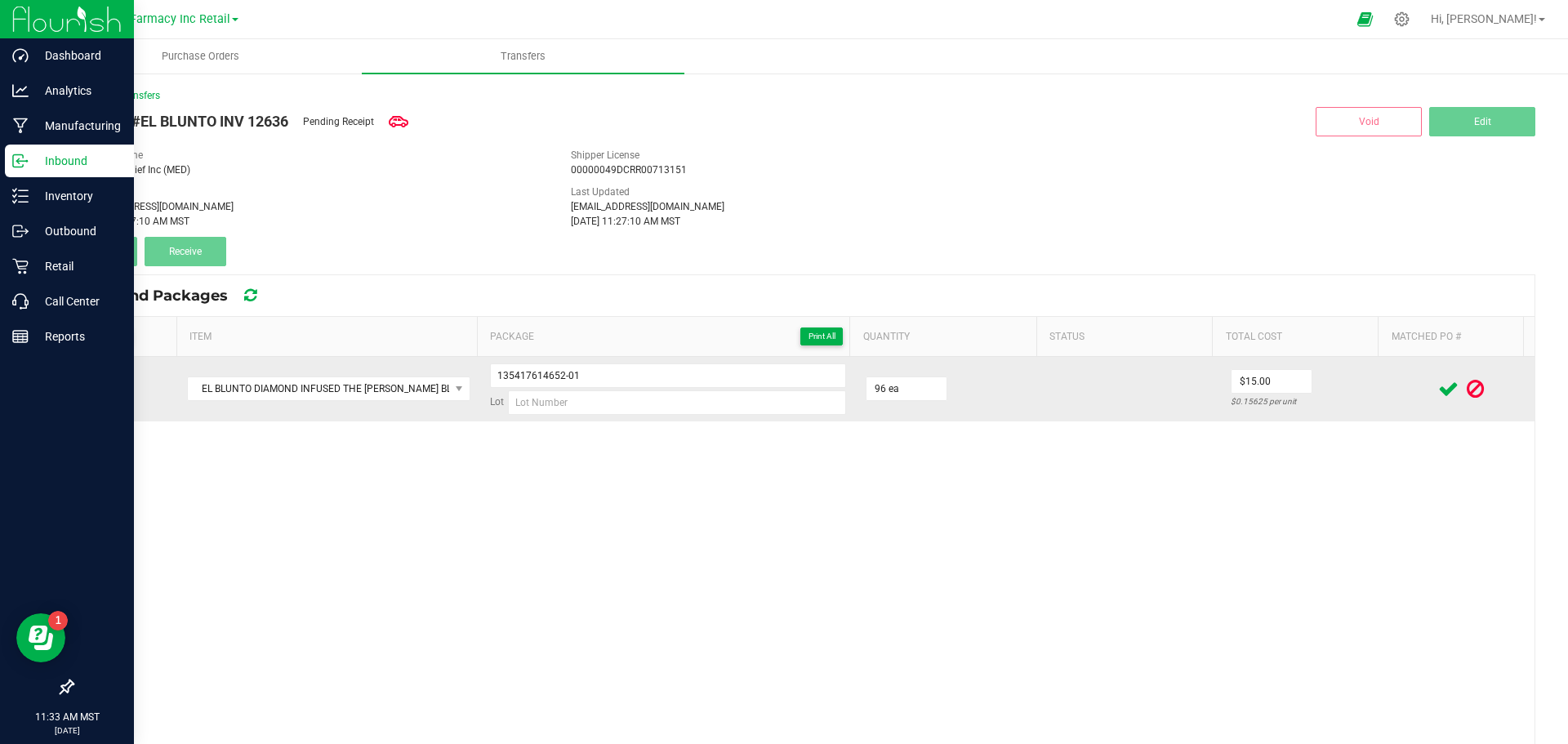
click at [694, 417] on td "135417614652-01 Lot" at bounding box center [668, 389] width 376 height 65
click at [687, 401] on input at bounding box center [677, 402] width 338 height 25
paste input "0825EBDIO"
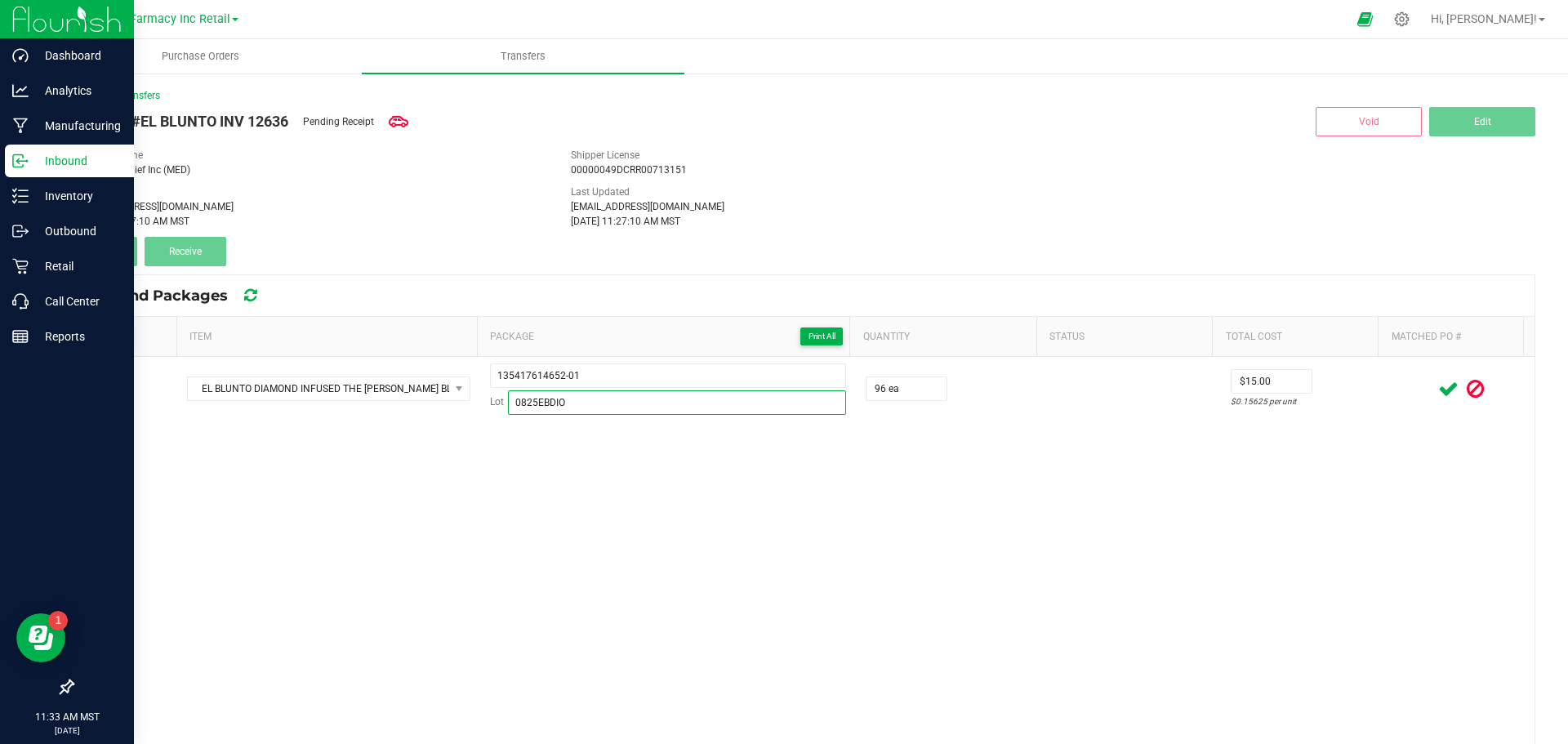
type input "0825EBDIO"
drag, startPoint x: 553, startPoint y: 518, endPoint x: 579, endPoint y: 512, distance: 26.7
click at [579, 512] on div "EL BLUNTO DIAMOND INFUSED THE OPPENHEIMER BLUNT 2G 135417614652-01 Lot 0825EBDI…" at bounding box center [804, 634] width 1462 height 554
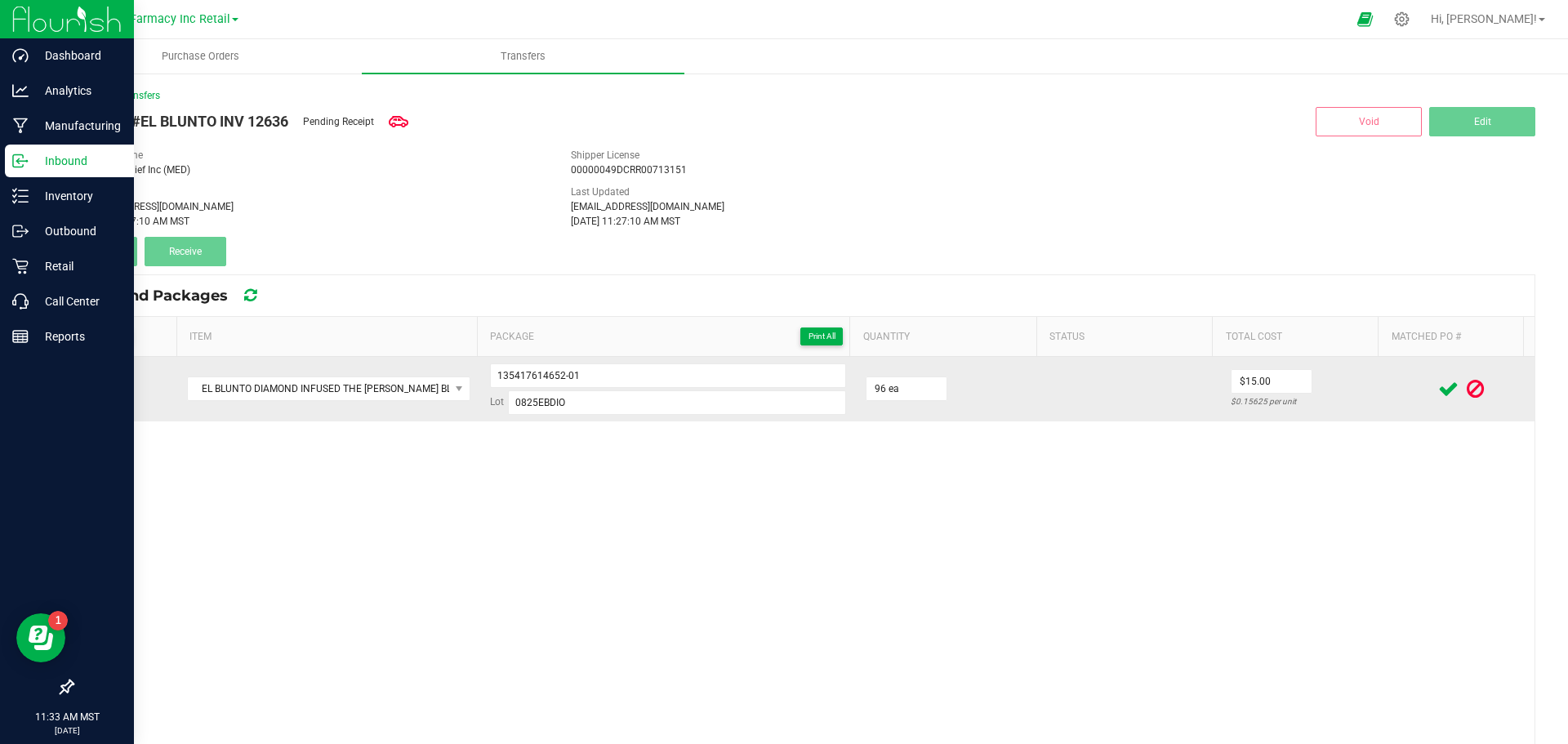
click at [1438, 382] on icon at bounding box center [1448, 389] width 20 height 20
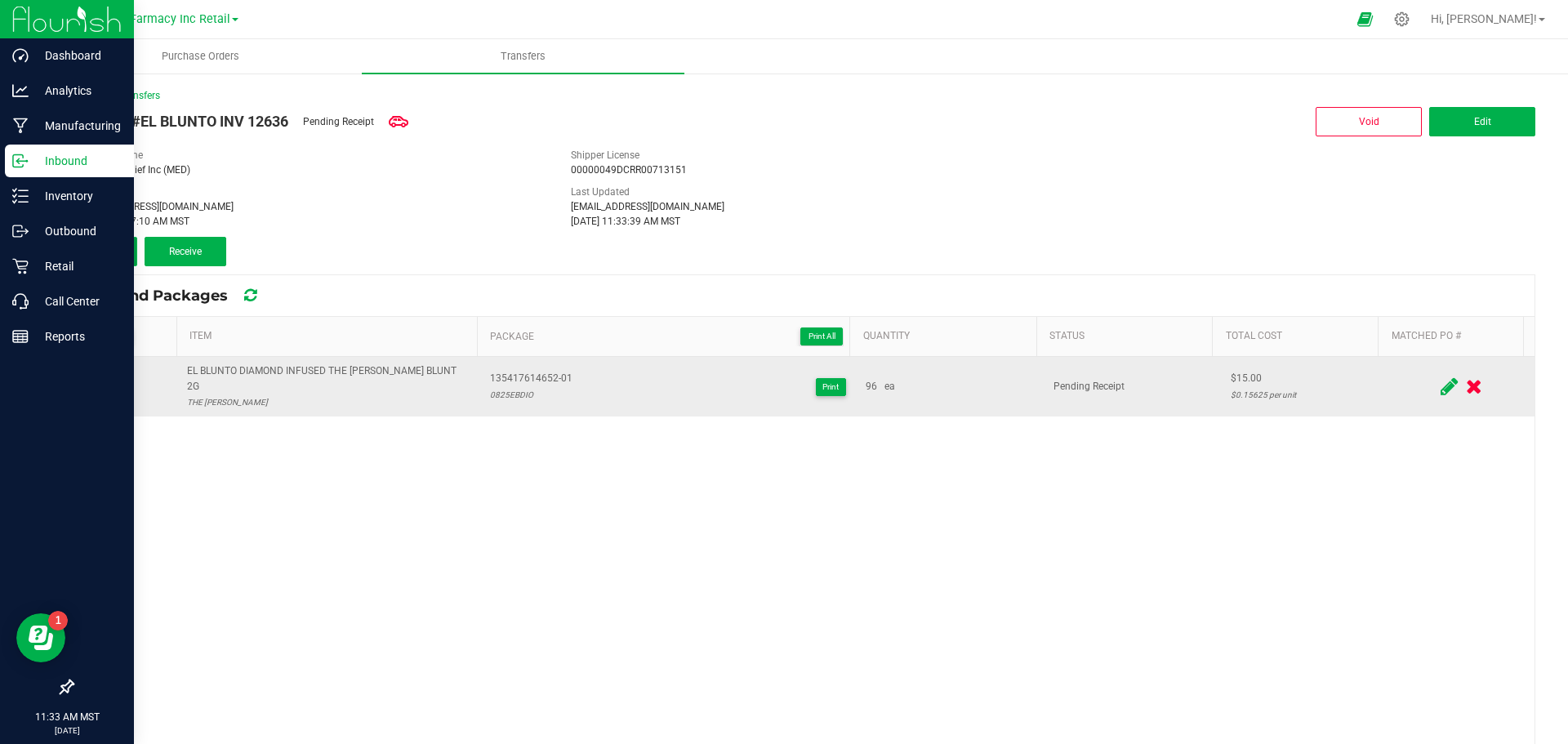
click at [127, 248] on button "Add" at bounding box center [105, 251] width 66 height 29
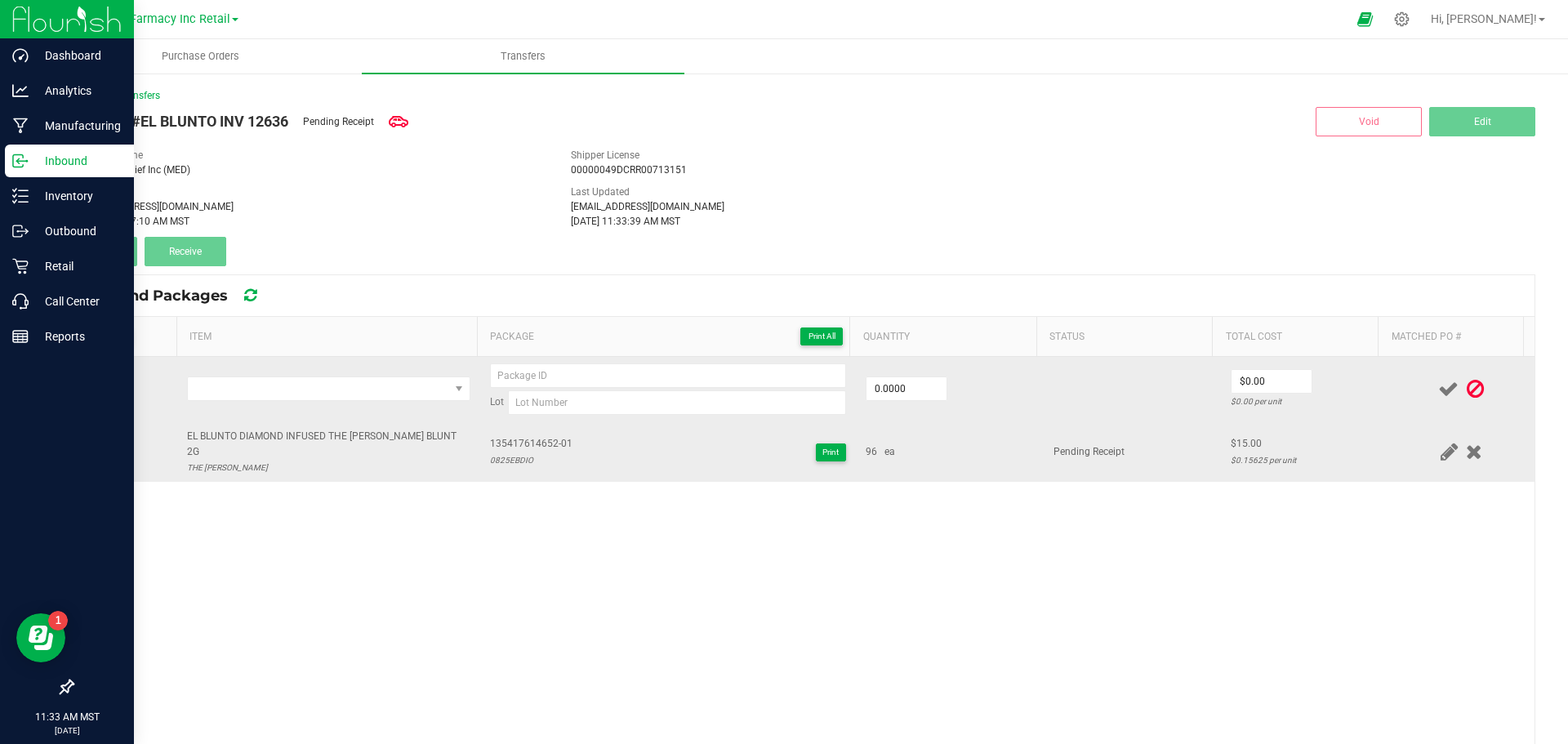
click at [286, 442] on div "EL BLUNTO DIAMOND INFUSED THE [PERSON_NAME] BLUNT 2G" at bounding box center [329, 444] width 283 height 31
click at [287, 434] on div "EL BLUNTO DIAMOND INFUSED THE [PERSON_NAME] BLUNT 2G" at bounding box center [329, 444] width 283 height 31
copy div "EL BLUNTO DIAMOND INFUSED THE [PERSON_NAME] BLUNT 2G"
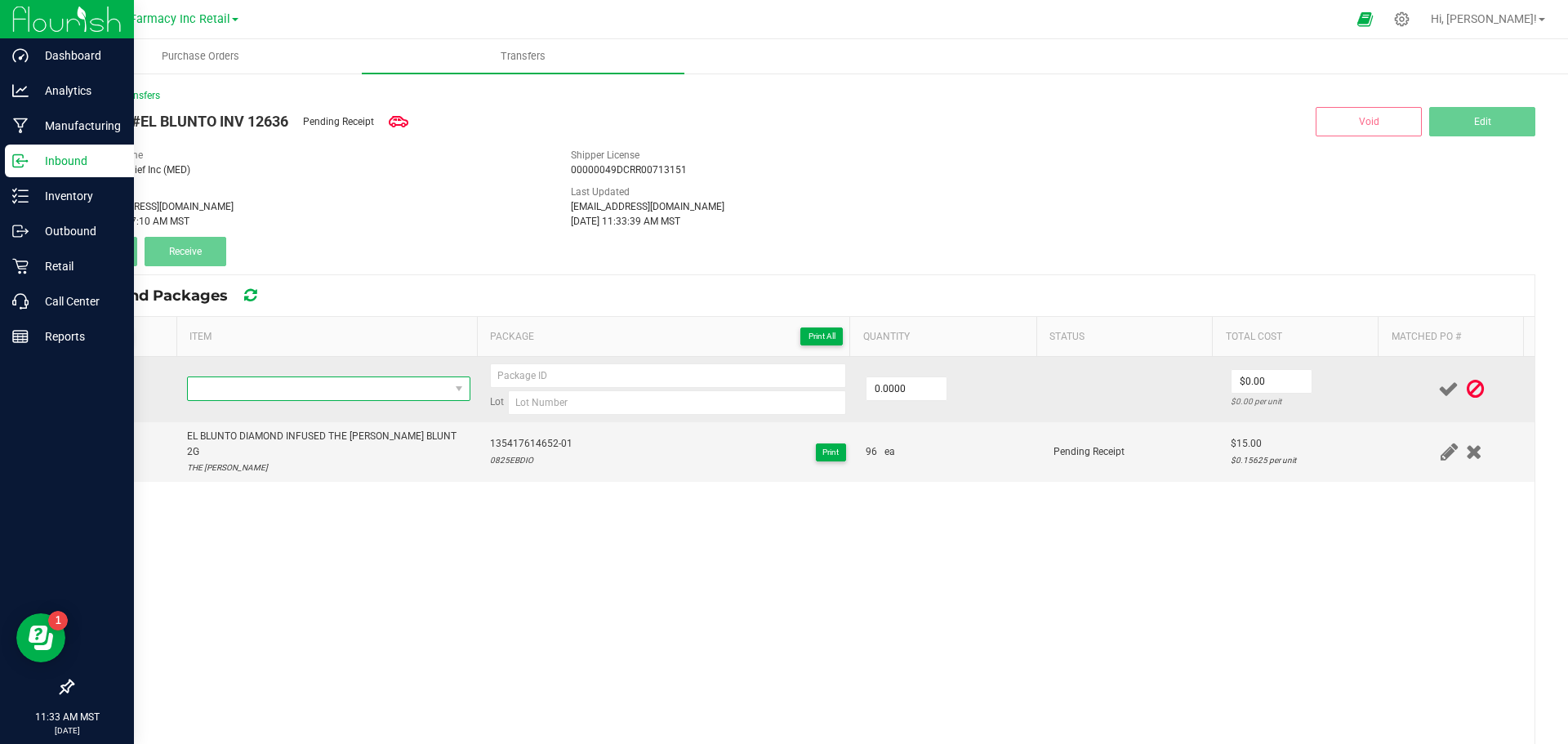
click at [263, 387] on span "NO DATA FOUND" at bounding box center [318, 389] width 261 height 23
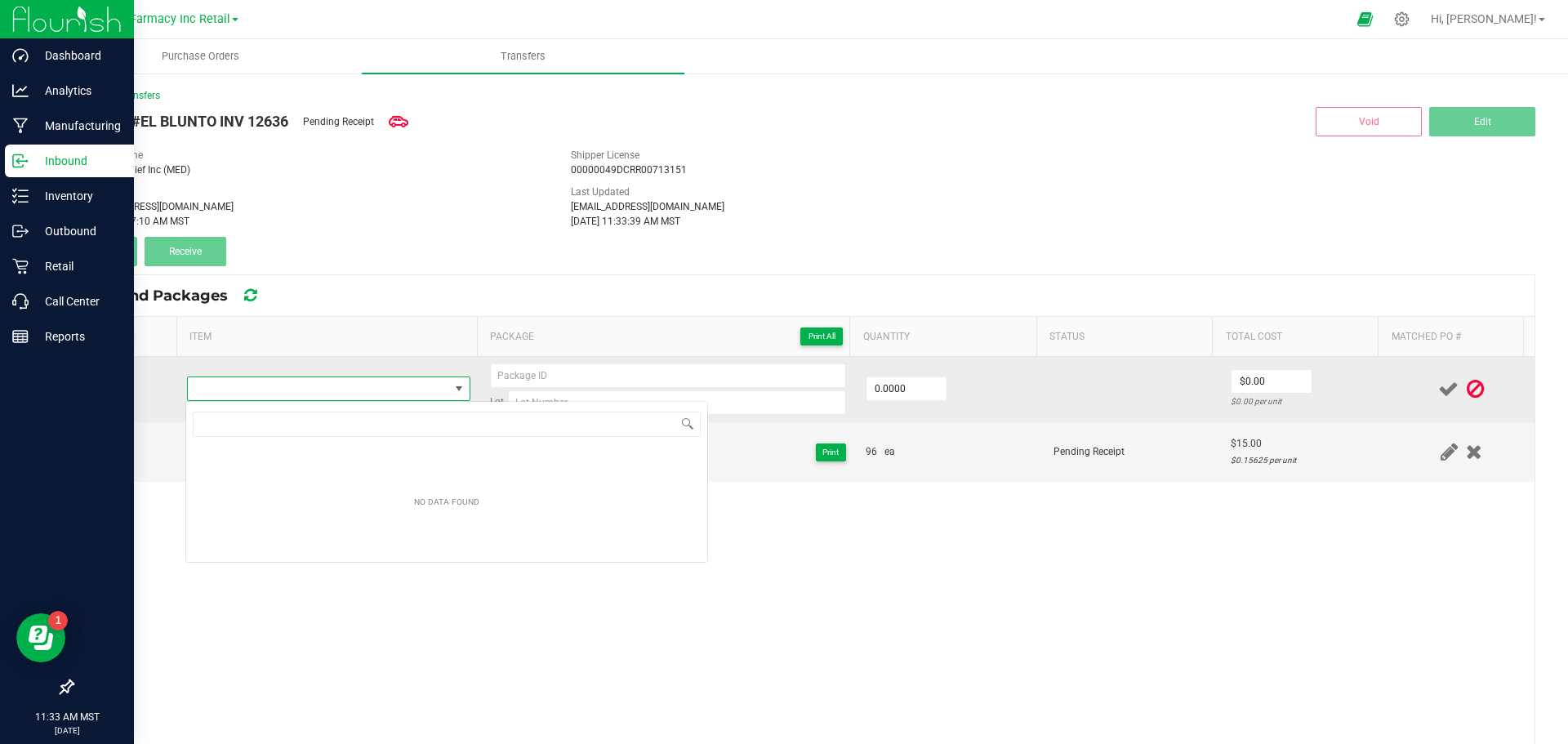
type input "EL BLUNTO DIAMOND INFUSED THE [PERSON_NAME] BLUNT 2G"
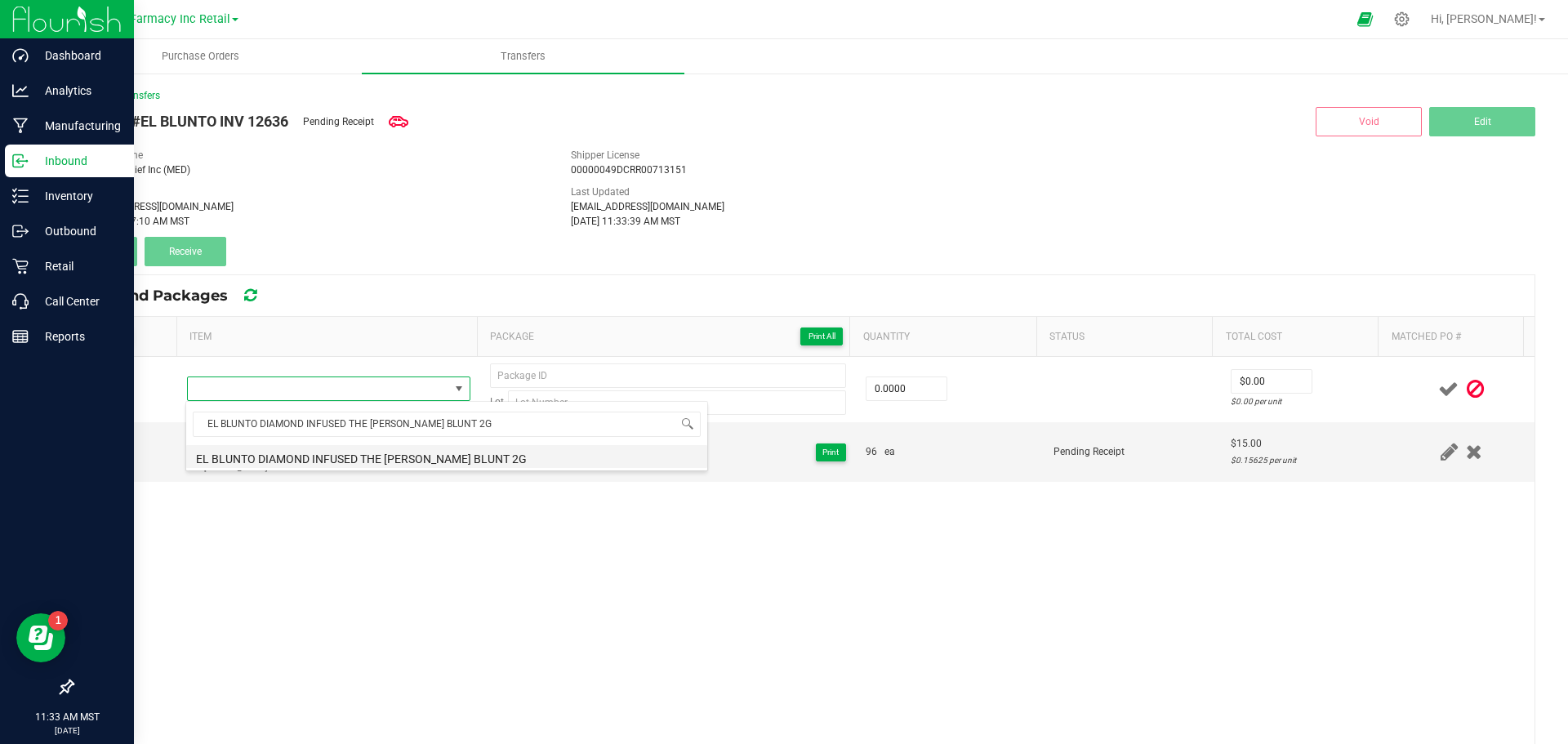
click at [308, 455] on li "EL BLUNTO DIAMOND INFUSED THE [PERSON_NAME] BLUNT 2G" at bounding box center [447, 456] width 521 height 23
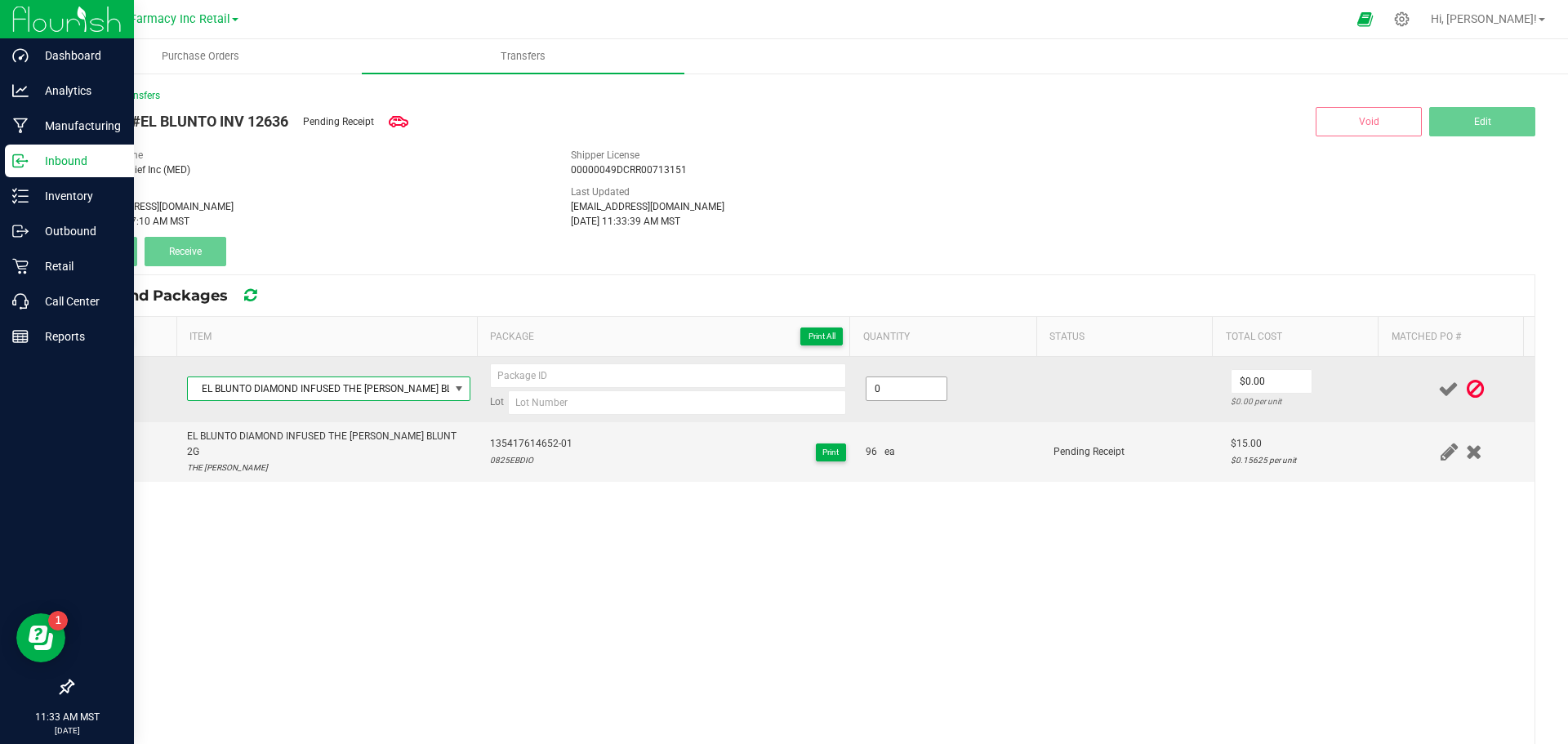
click at [918, 380] on input "0" at bounding box center [906, 389] width 80 height 23
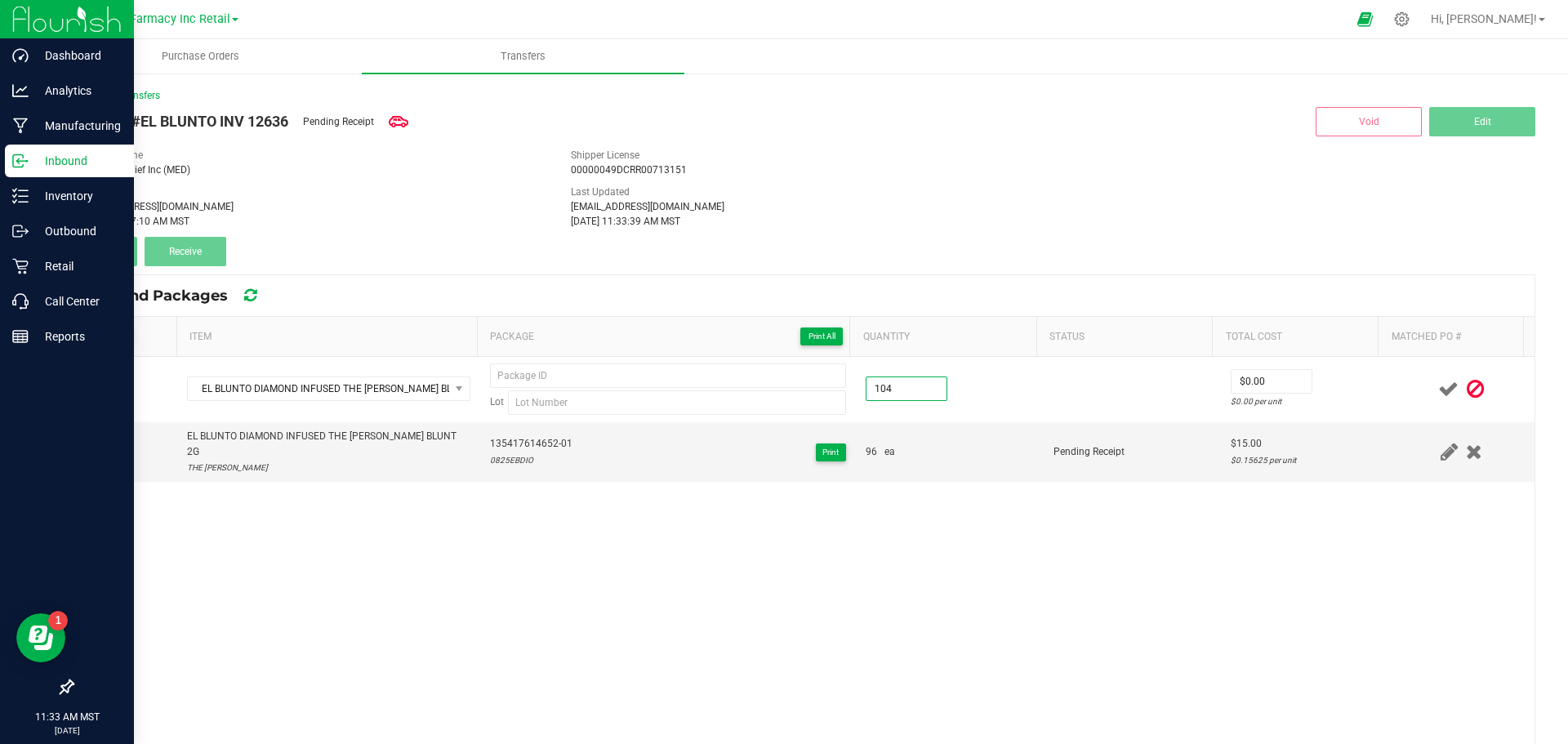
type input "104 ea"
click at [1088, 552] on div "EL BLUNTO DIAMOND INFUSED THE OPPENHEIMER BLUNT 2G Lot 104 ea $0.00 $0.00 per u…" at bounding box center [804, 634] width 1462 height 554
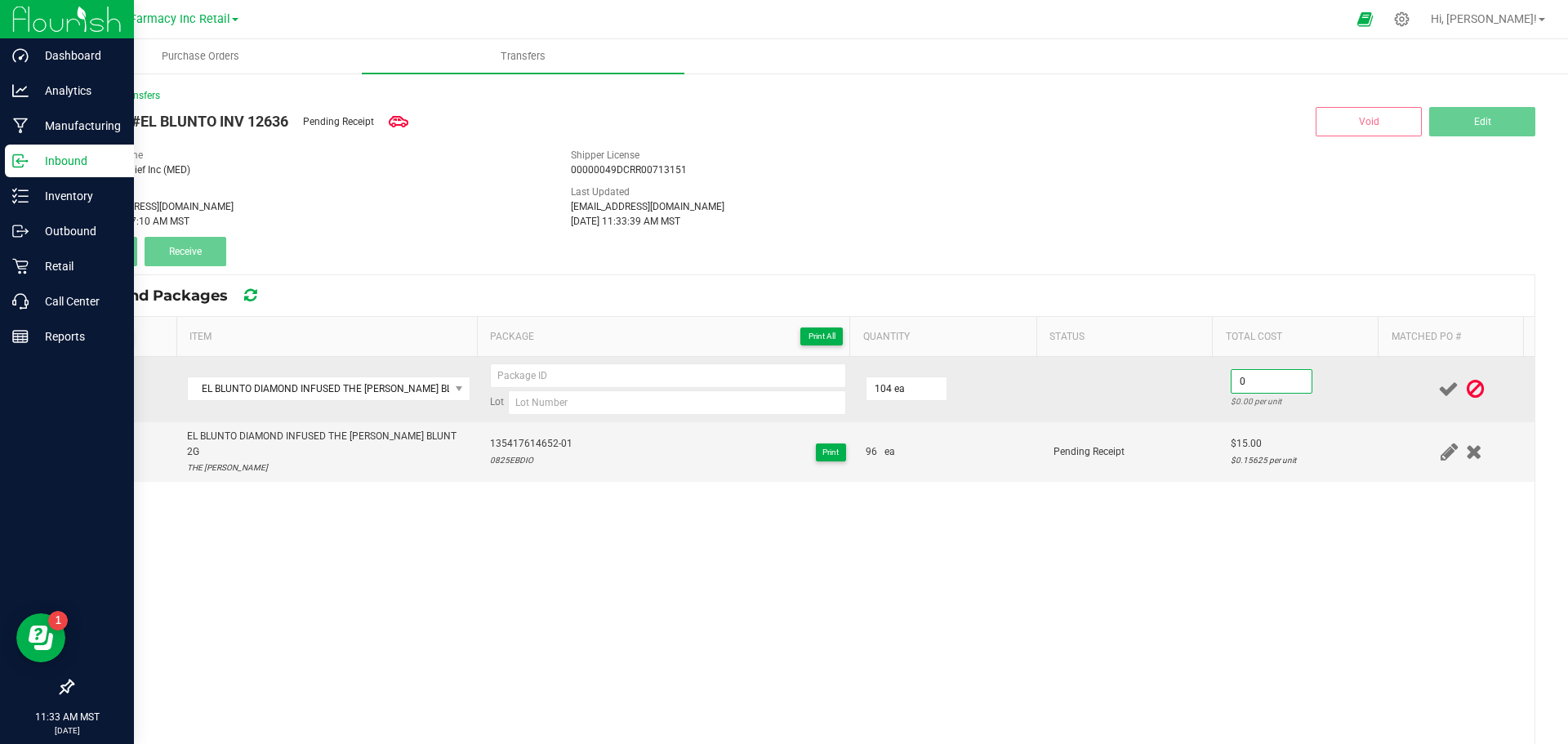
click at [1251, 376] on input "0" at bounding box center [1271, 381] width 80 height 23
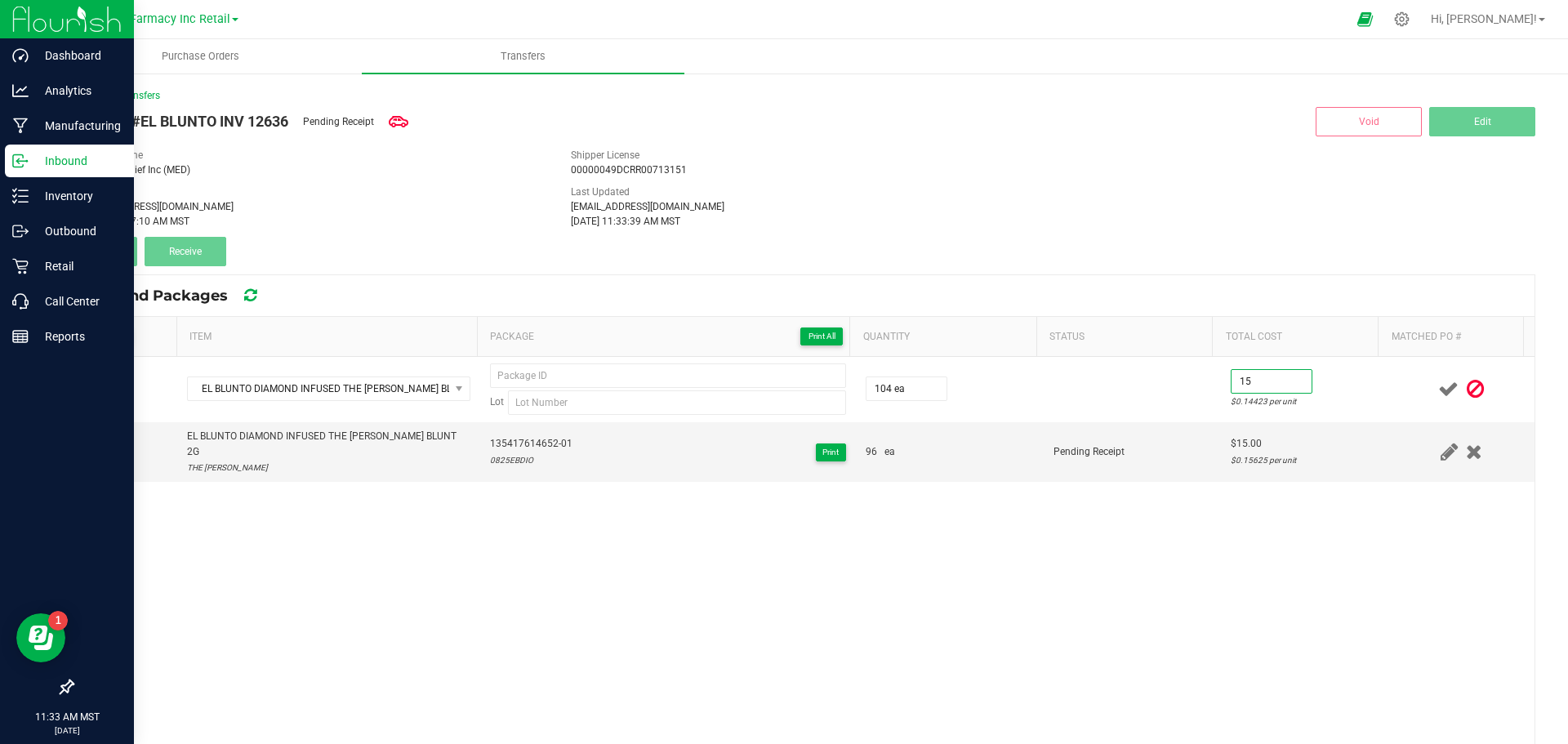
type input "$15.00"
click at [1119, 543] on div "EL BLUNTO DIAMOND INFUSED THE OPPENHEIMER BLUNT 2G Lot 104 ea $15.00 $0.14423 p…" at bounding box center [804, 634] width 1462 height 554
click at [490, 440] on span "135417614652-01" at bounding box center [531, 443] width 83 height 15
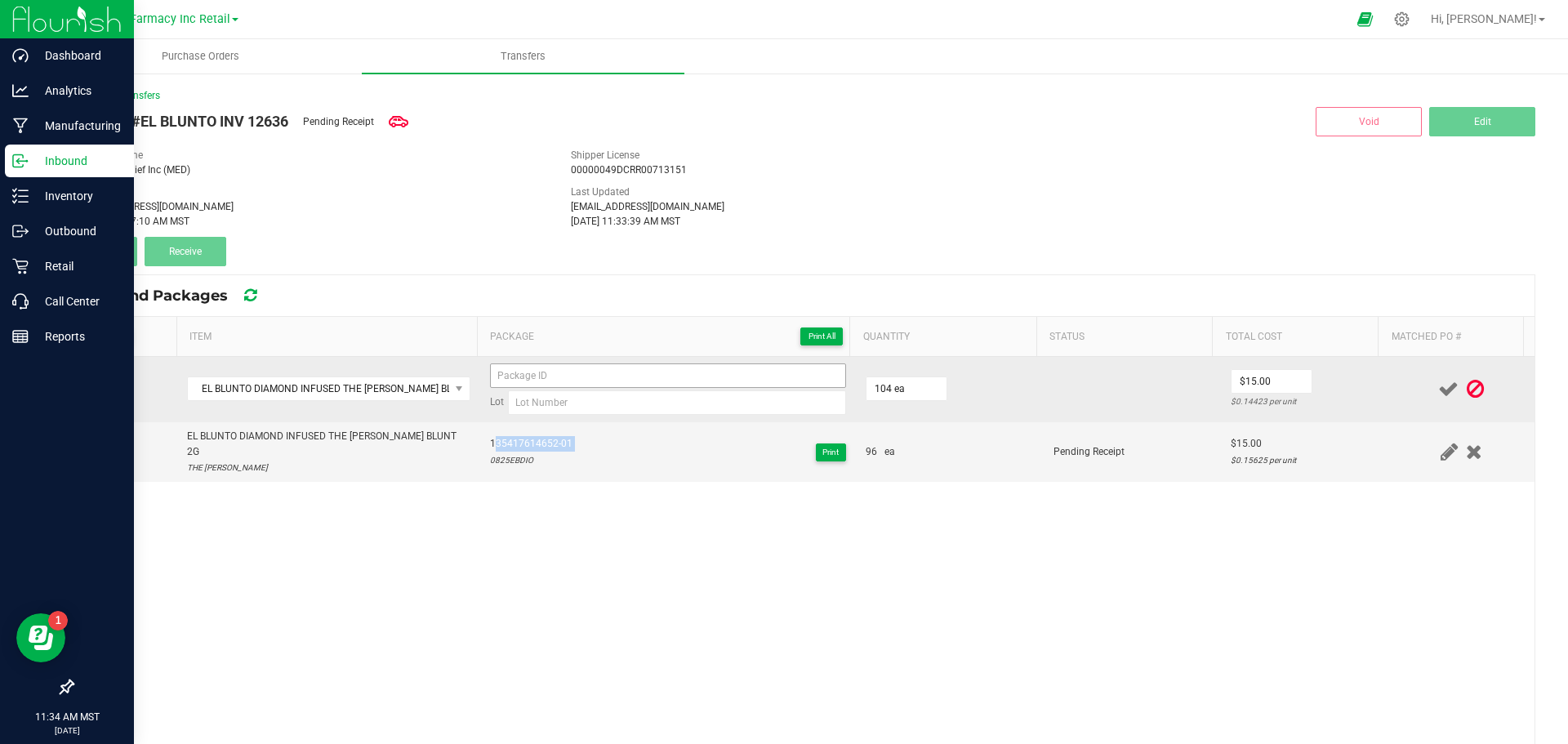
copy span "135417614652-01"
click at [561, 368] on input at bounding box center [668, 376] width 356 height 25
paste input "135417614652-01"
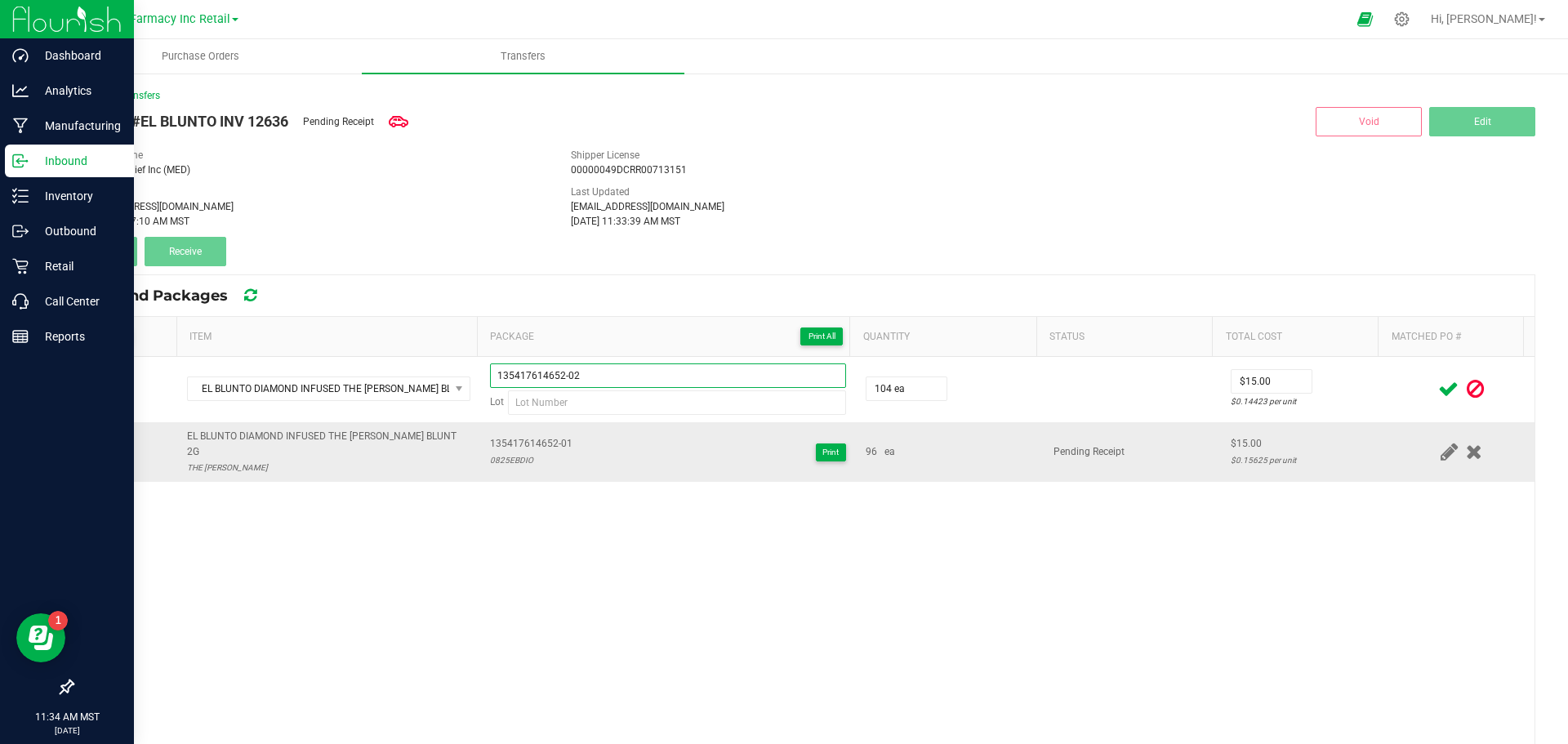
type input "135417614652-02"
click at [495, 453] on div "0825EBDIO" at bounding box center [531, 459] width 83 height 15
copy div "0825EBDIO"
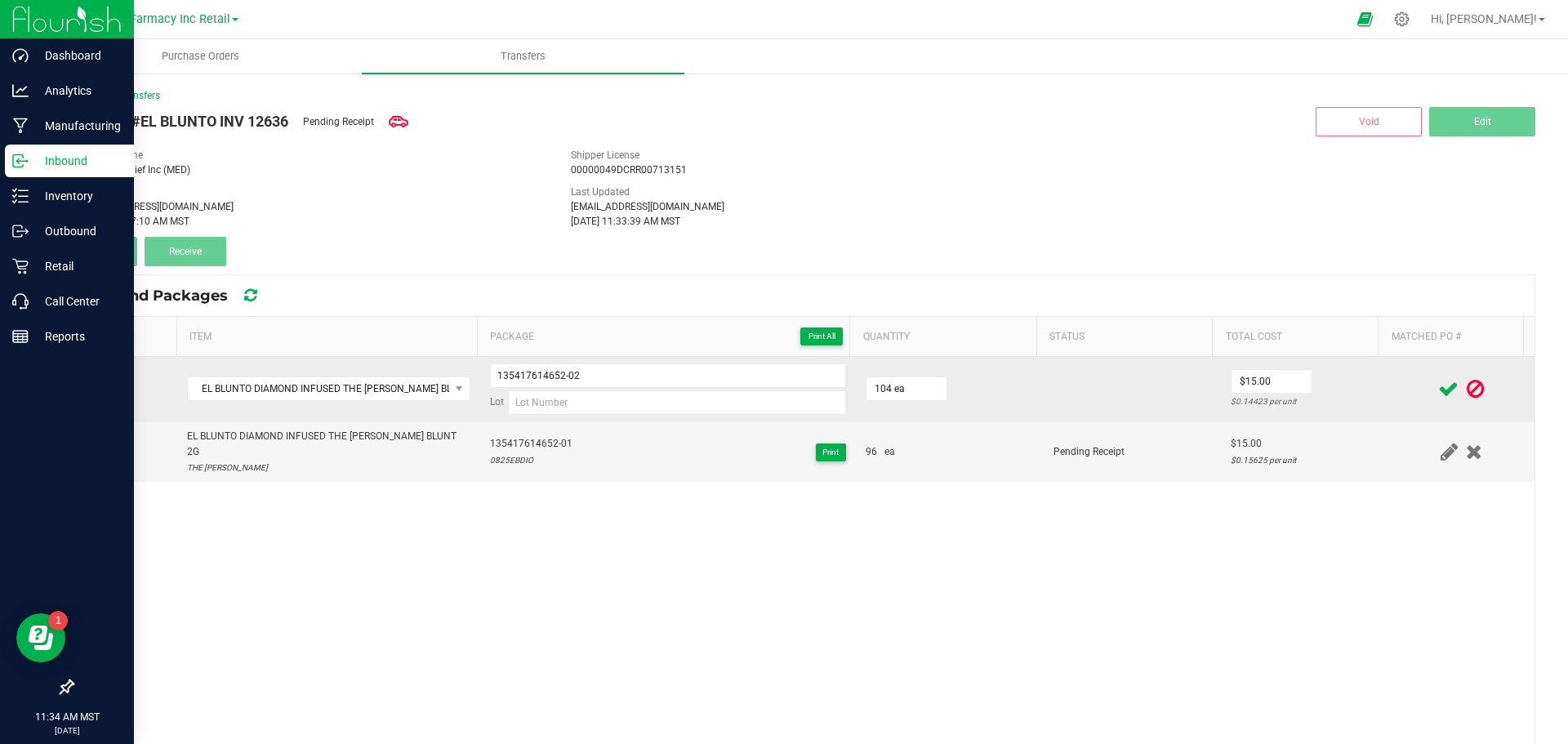
click at [525, 417] on td "135417614652-02 Lot" at bounding box center [668, 390] width 376 height 66
click at [528, 411] on input at bounding box center [677, 402] width 338 height 25
paste input "0825EBDIO"
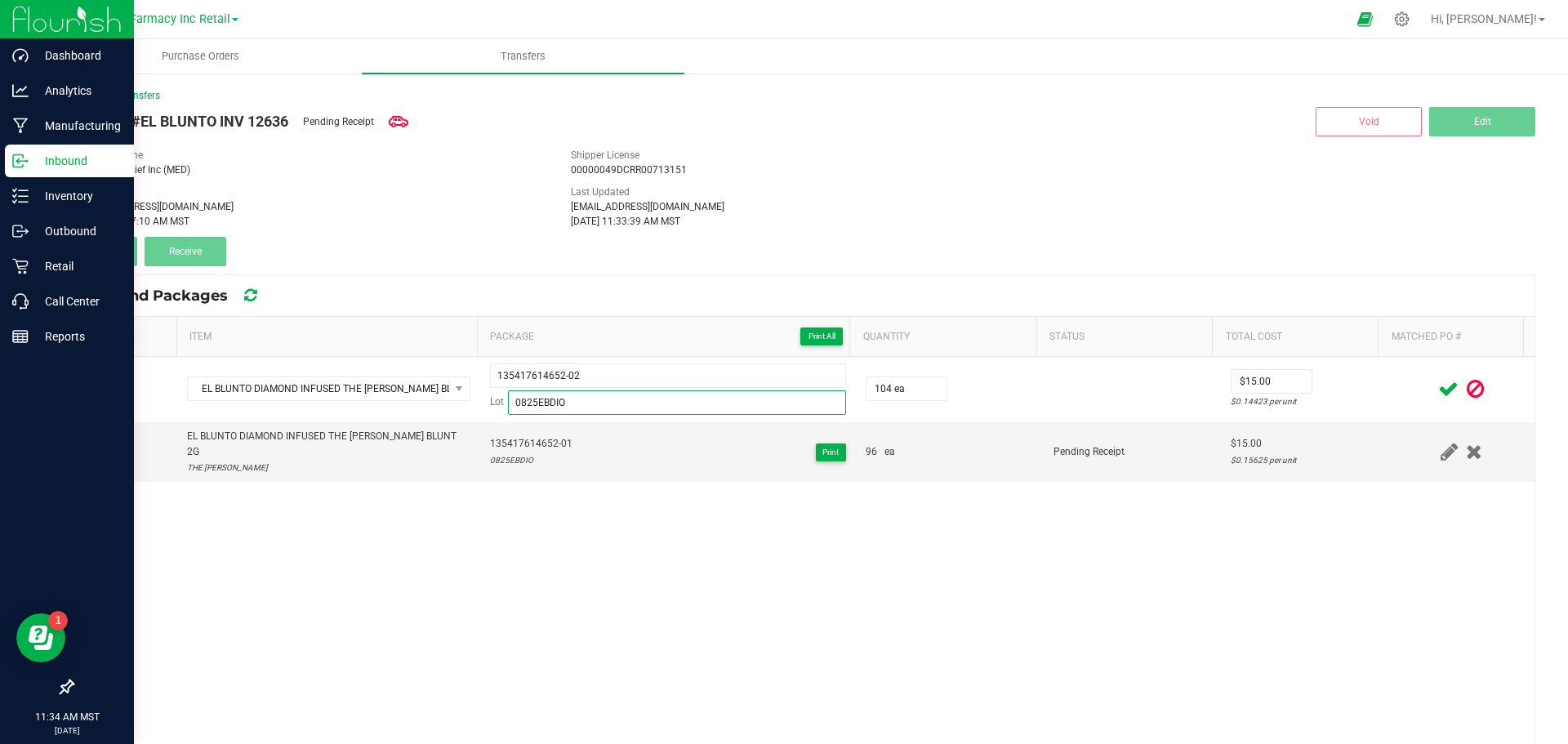
type input "0825EBDIO"
click at [1438, 383] on icon at bounding box center [1448, 389] width 20 height 20
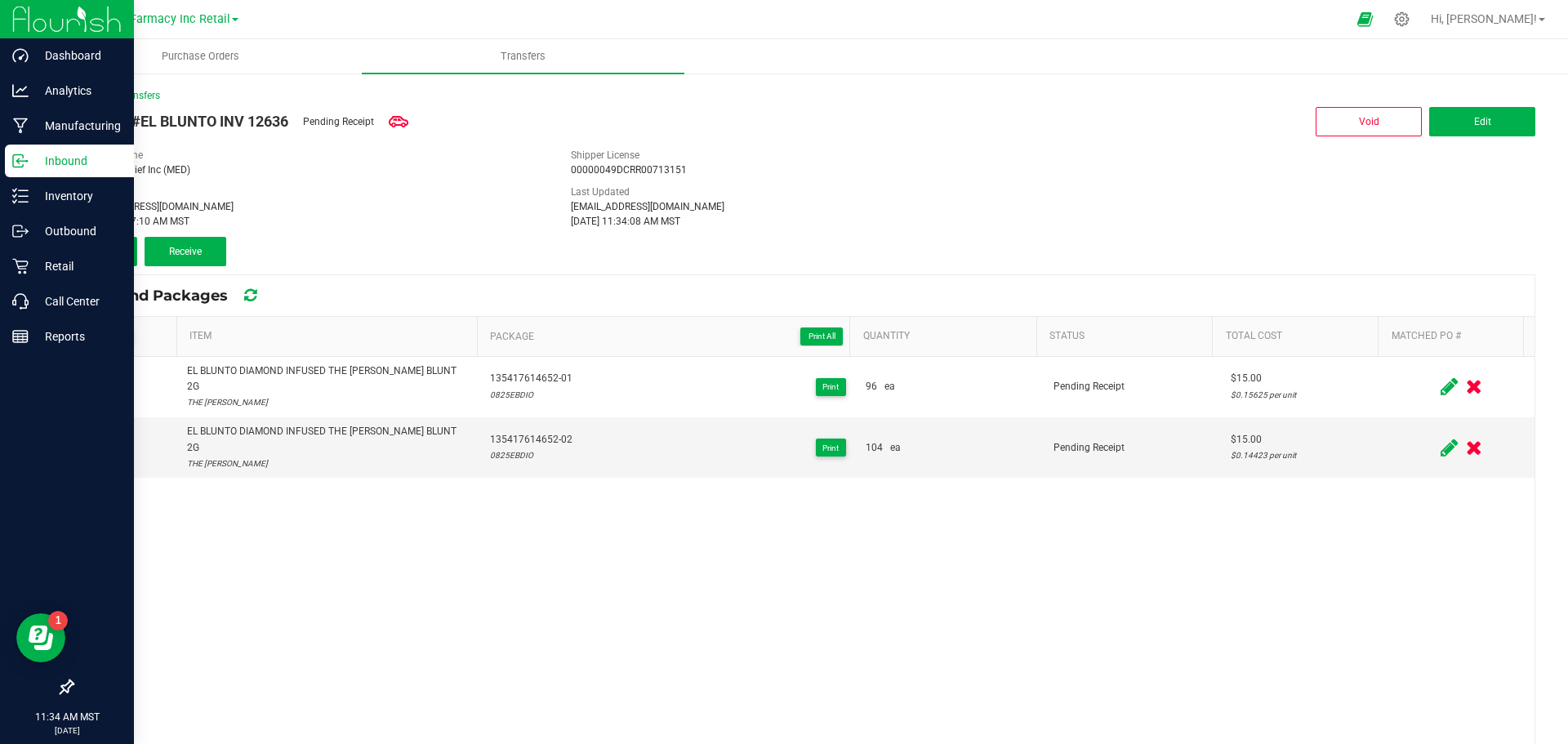
click at [100, 241] on button "Add" at bounding box center [105, 251] width 66 height 29
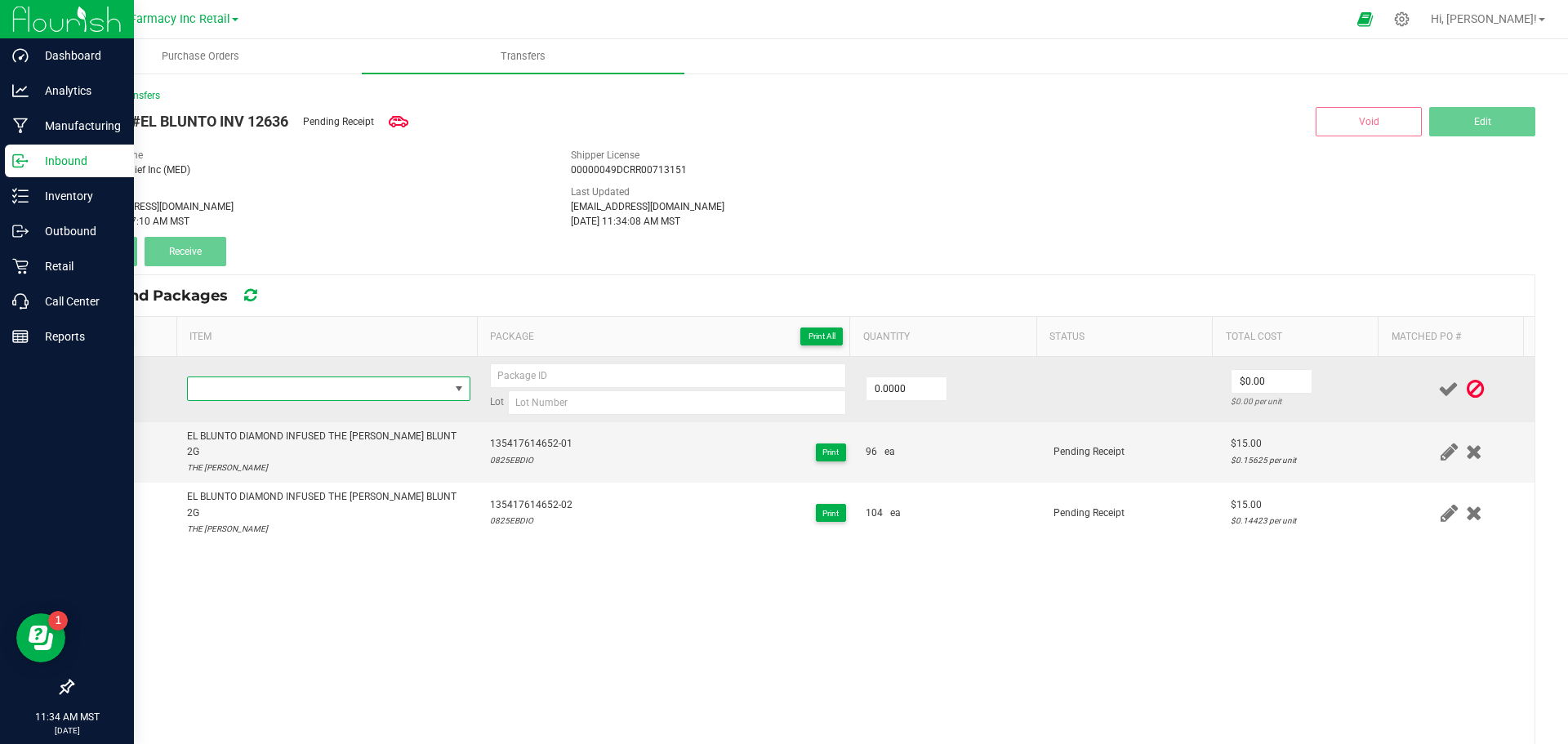
click at [232, 399] on span "NO DATA FOUND" at bounding box center [318, 389] width 261 height 23
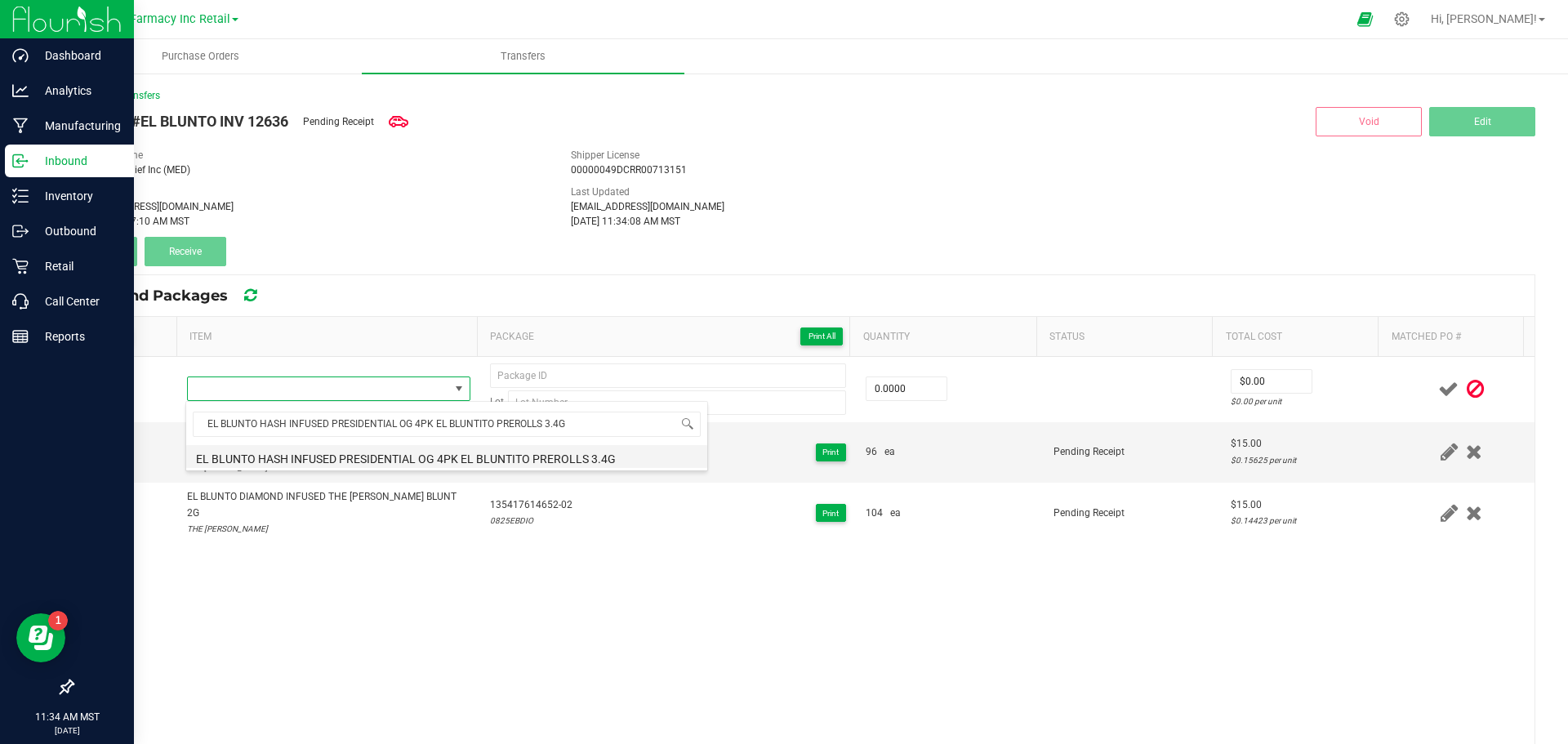
click at [254, 458] on li "EL BLUNTO HASH INFUSED PRESIDENTIAL OG 4PK EL BLUNTITO PREROLLS 3.4G" at bounding box center [447, 456] width 521 height 23
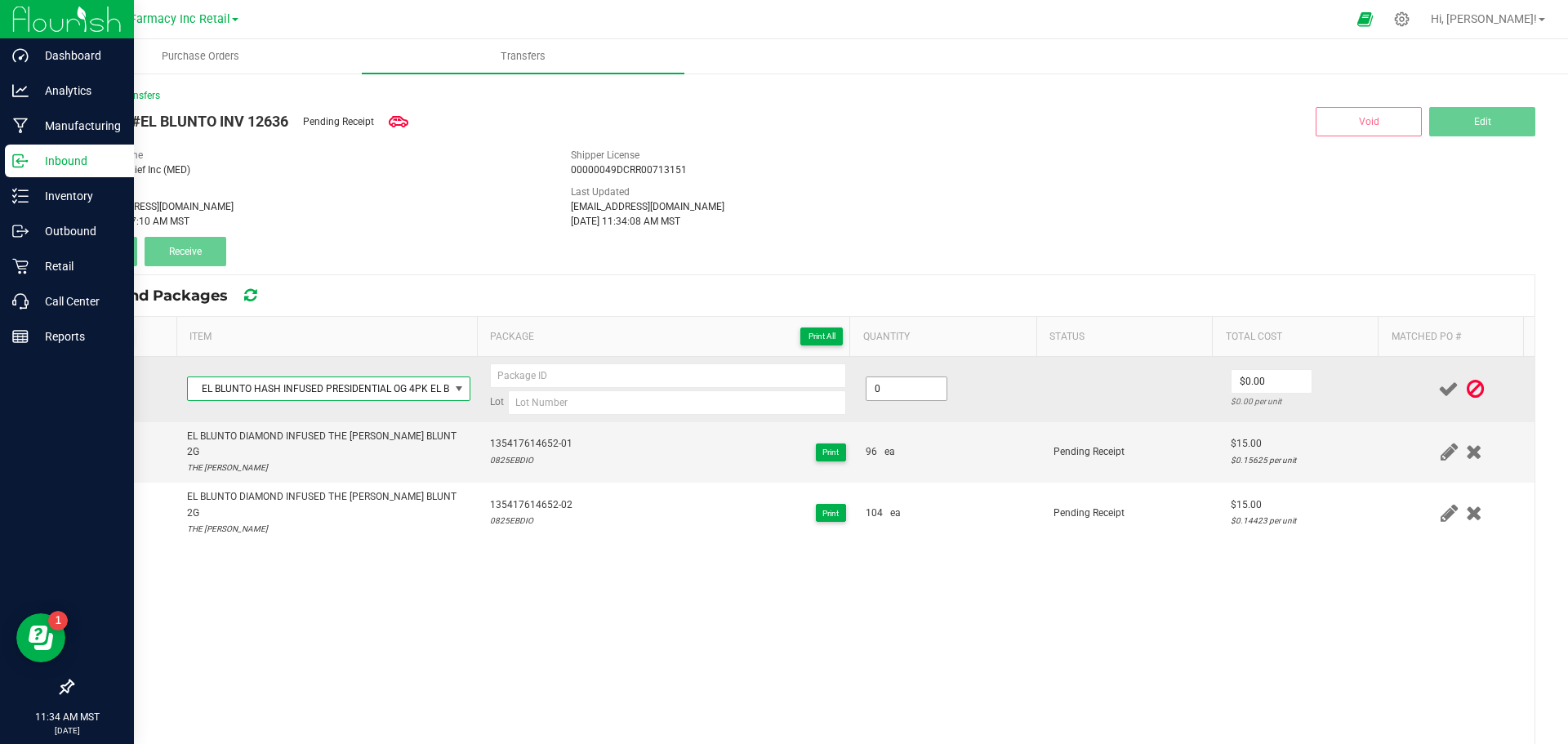
click at [876, 395] on input "0" at bounding box center [906, 389] width 80 height 23
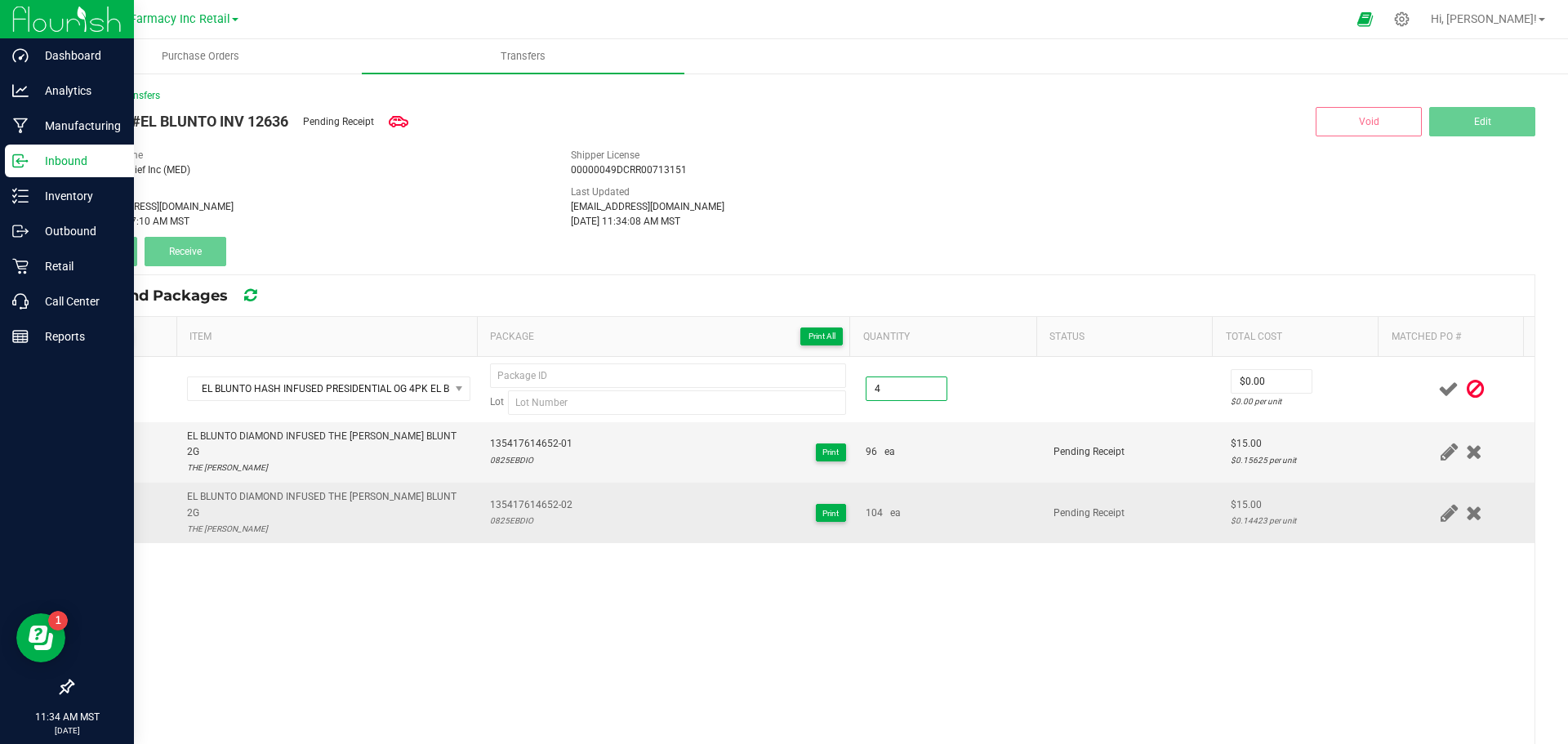
type input "4 ea"
click at [943, 482] on td "104 ea" at bounding box center [949, 512] width 187 height 60
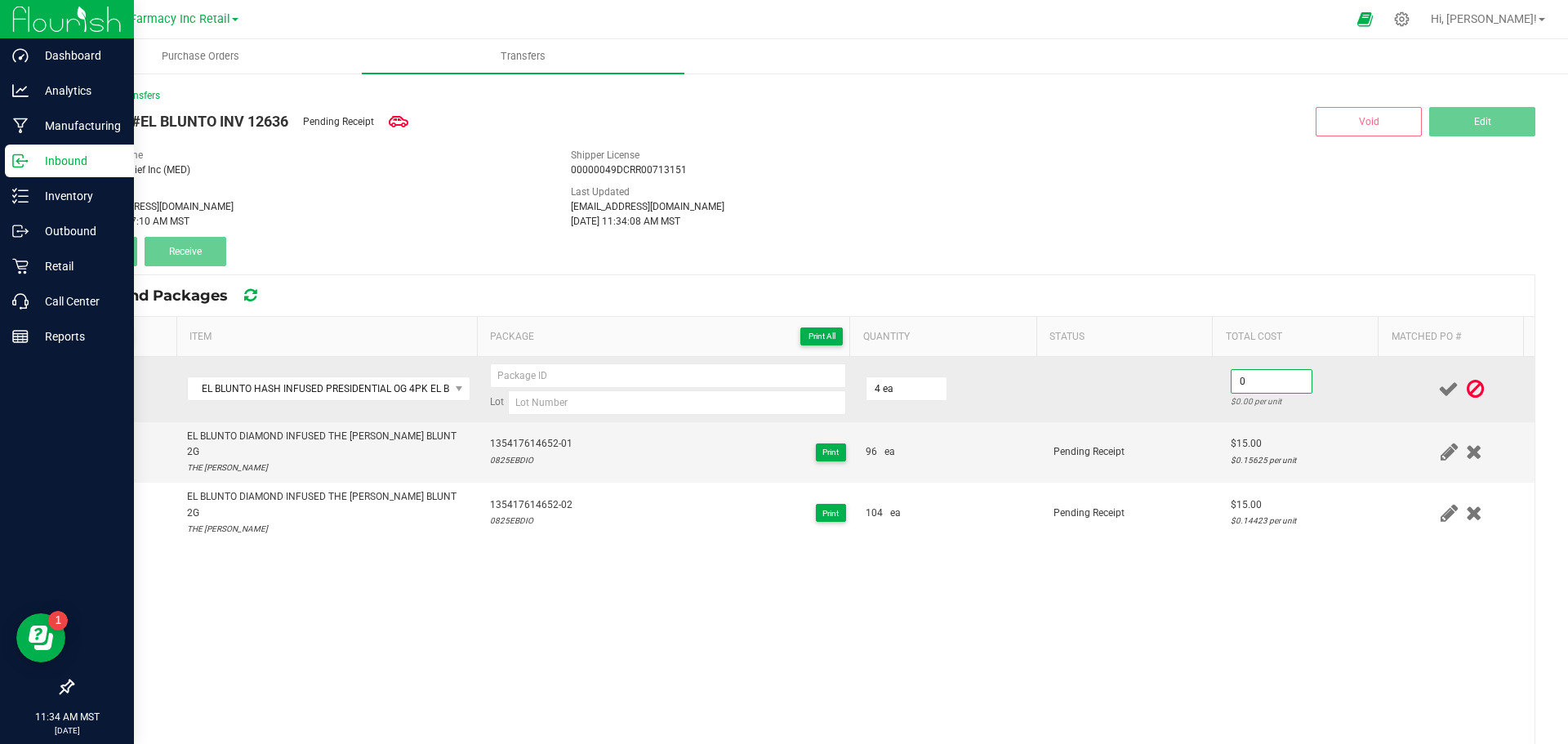
click at [1231, 383] on input "0" at bounding box center [1271, 381] width 80 height 23
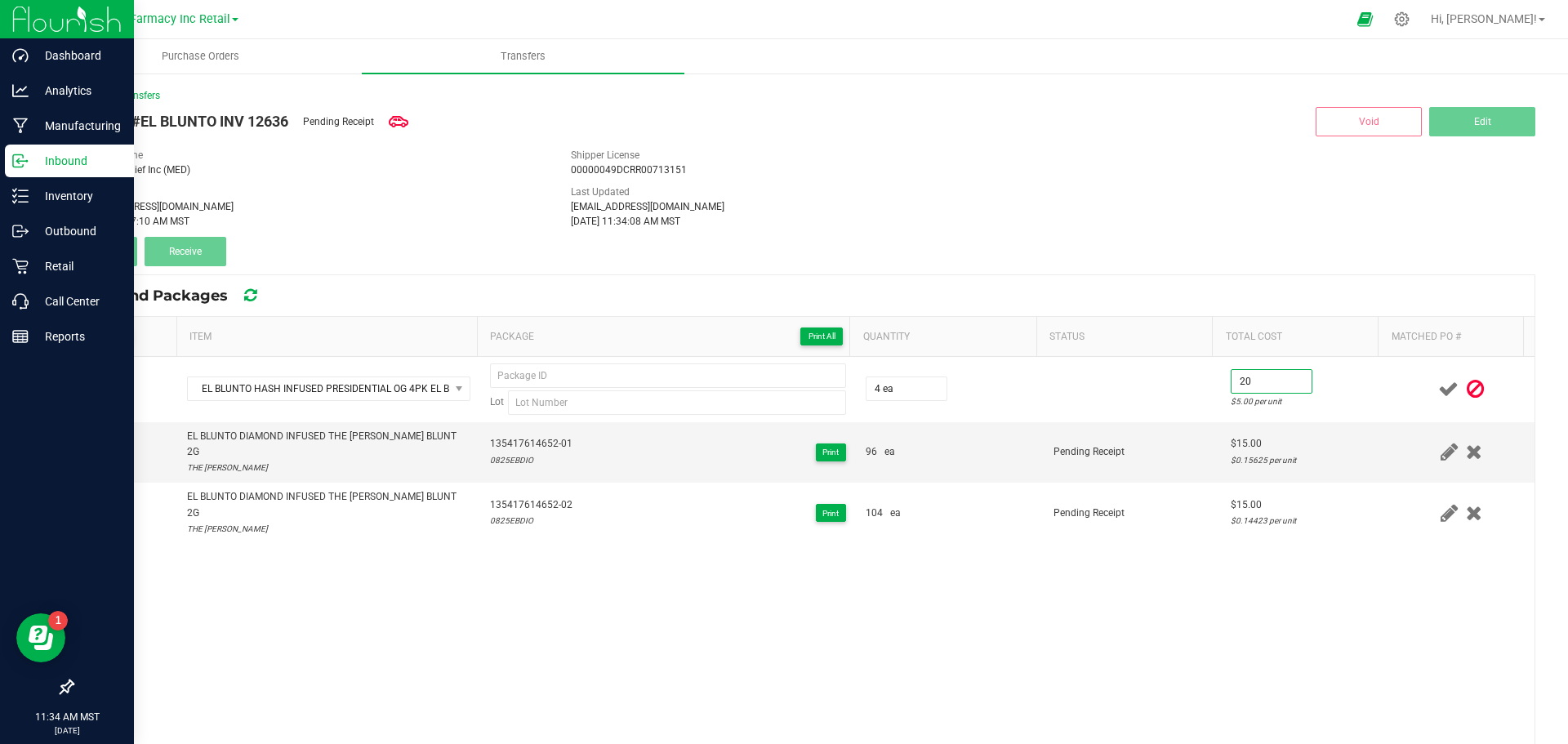
type input "$20.00"
click at [1030, 565] on div "EL BLUNTO HASH INFUSED PRESIDENTIAL OG 4PK EL BLUNTITO PREROLLS 3.4G Lot 4 ea $…" at bounding box center [804, 634] width 1462 height 554
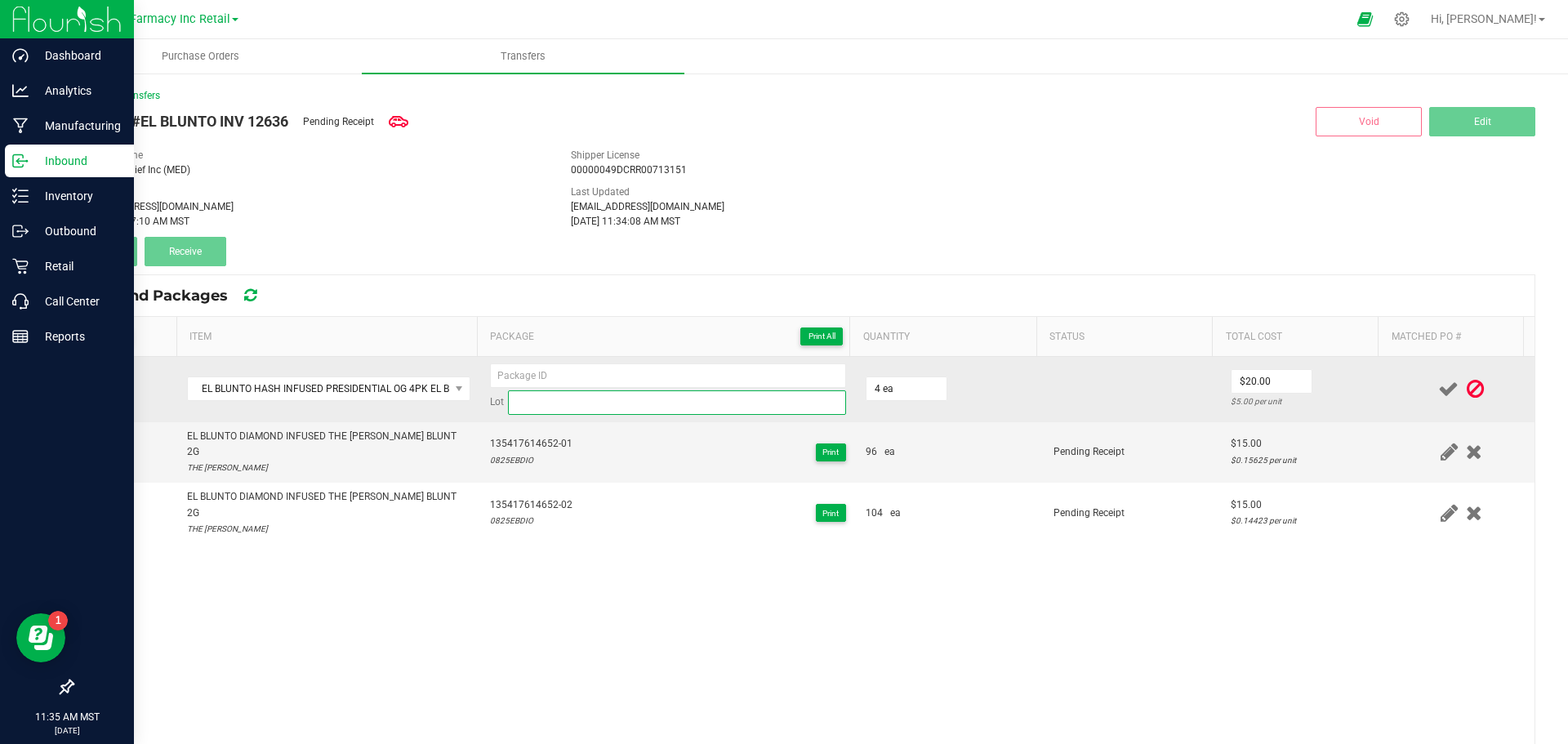
click at [592, 398] on input at bounding box center [677, 402] width 338 height 25
paste input "0625EBHIPOG"
type input "0625EBHIPOG"
click at [1044, 390] on td at bounding box center [1133, 390] width 178 height 66
click at [517, 378] on input at bounding box center [668, 376] width 356 height 25
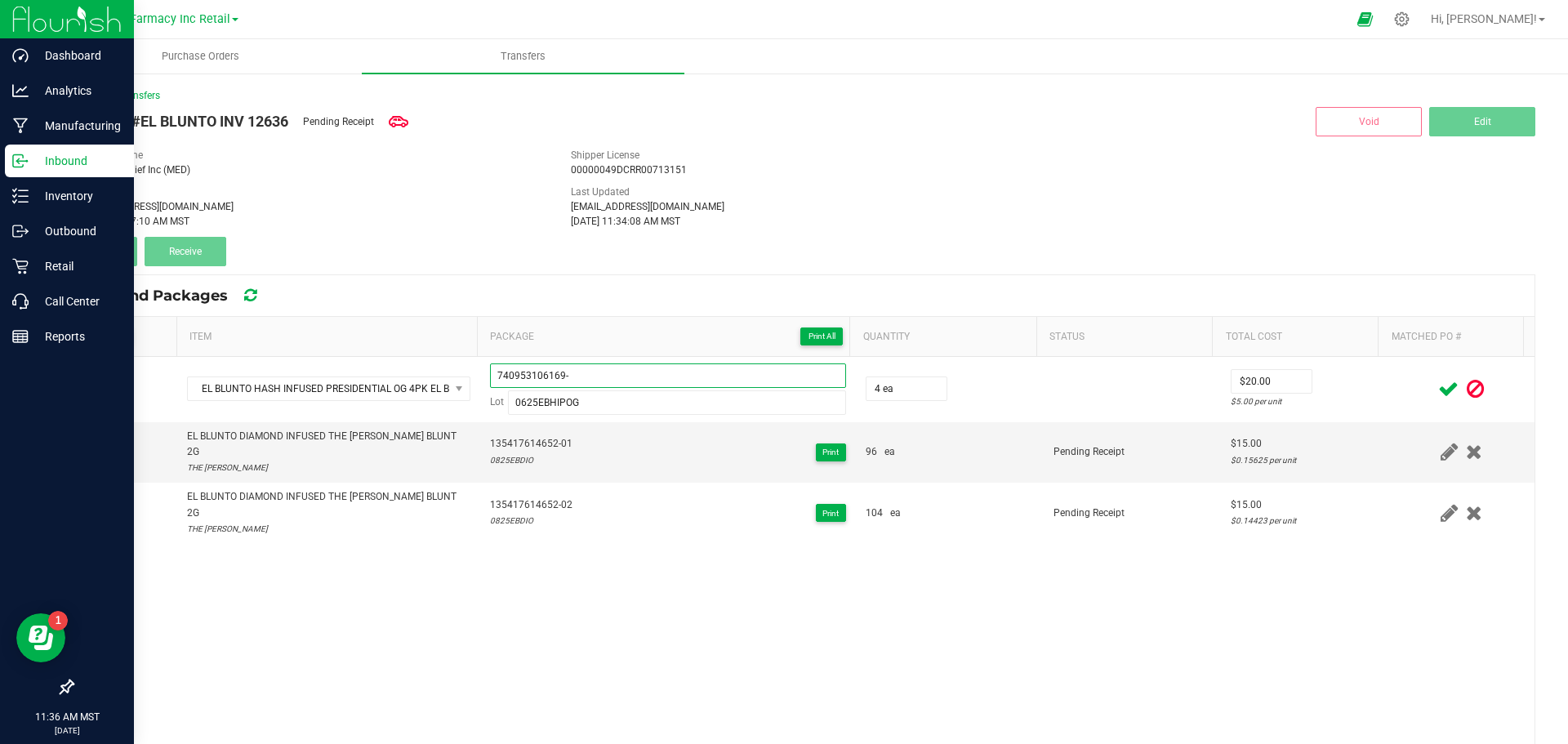
type input "740953106169"
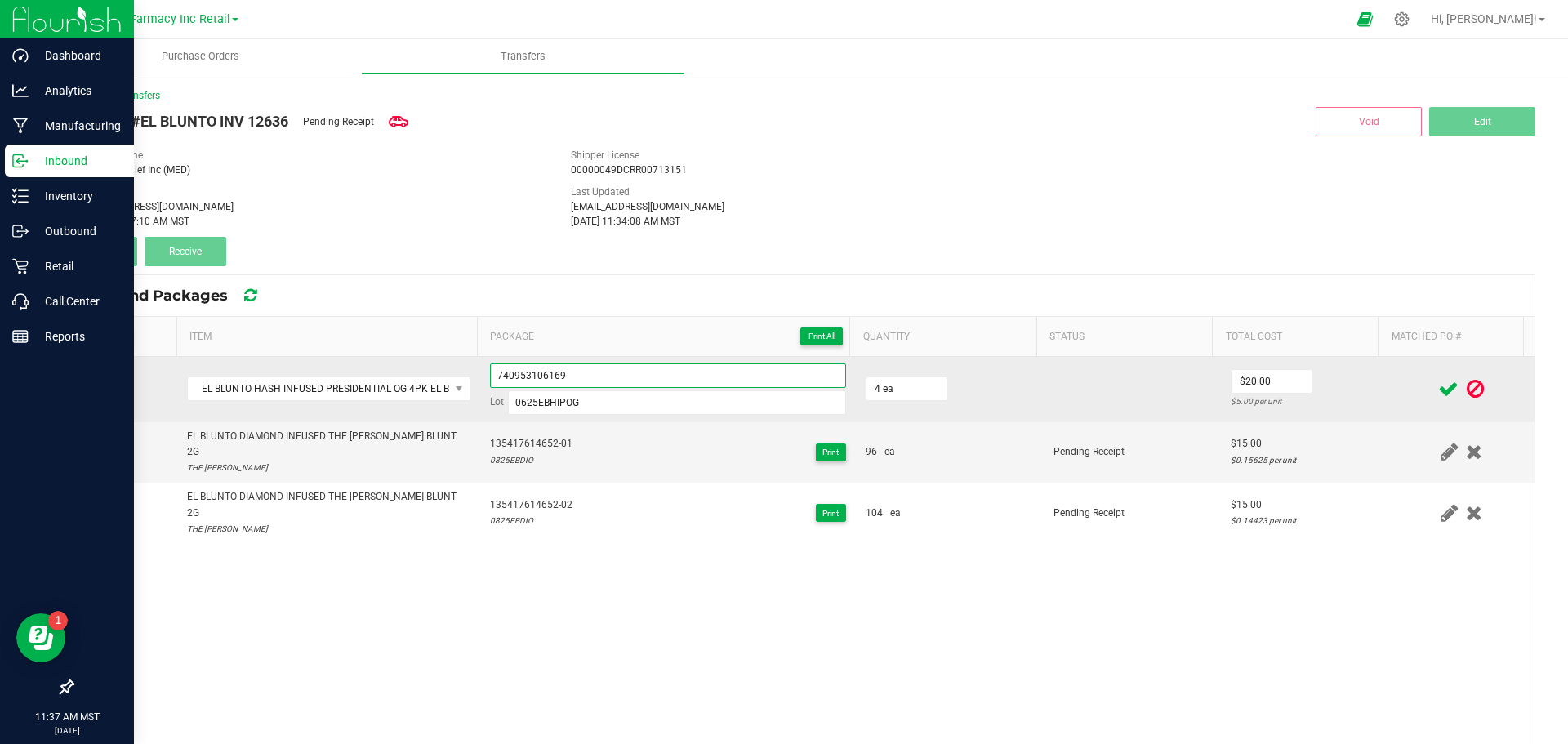
click at [524, 373] on input "740953106169" at bounding box center [668, 376] width 356 height 25
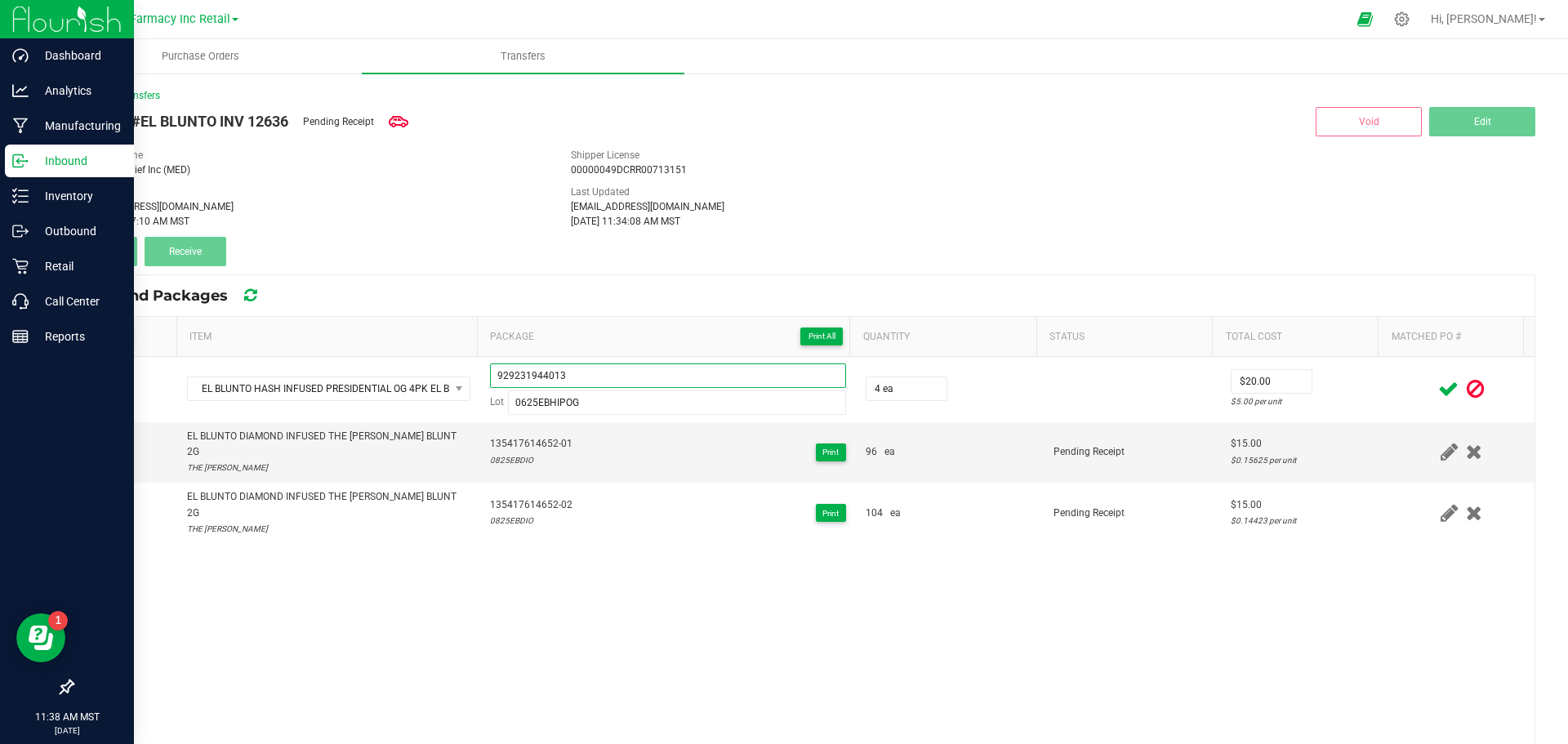
type input "929231944013"
click at [1434, 389] on span at bounding box center [1448, 389] width 28 height 32
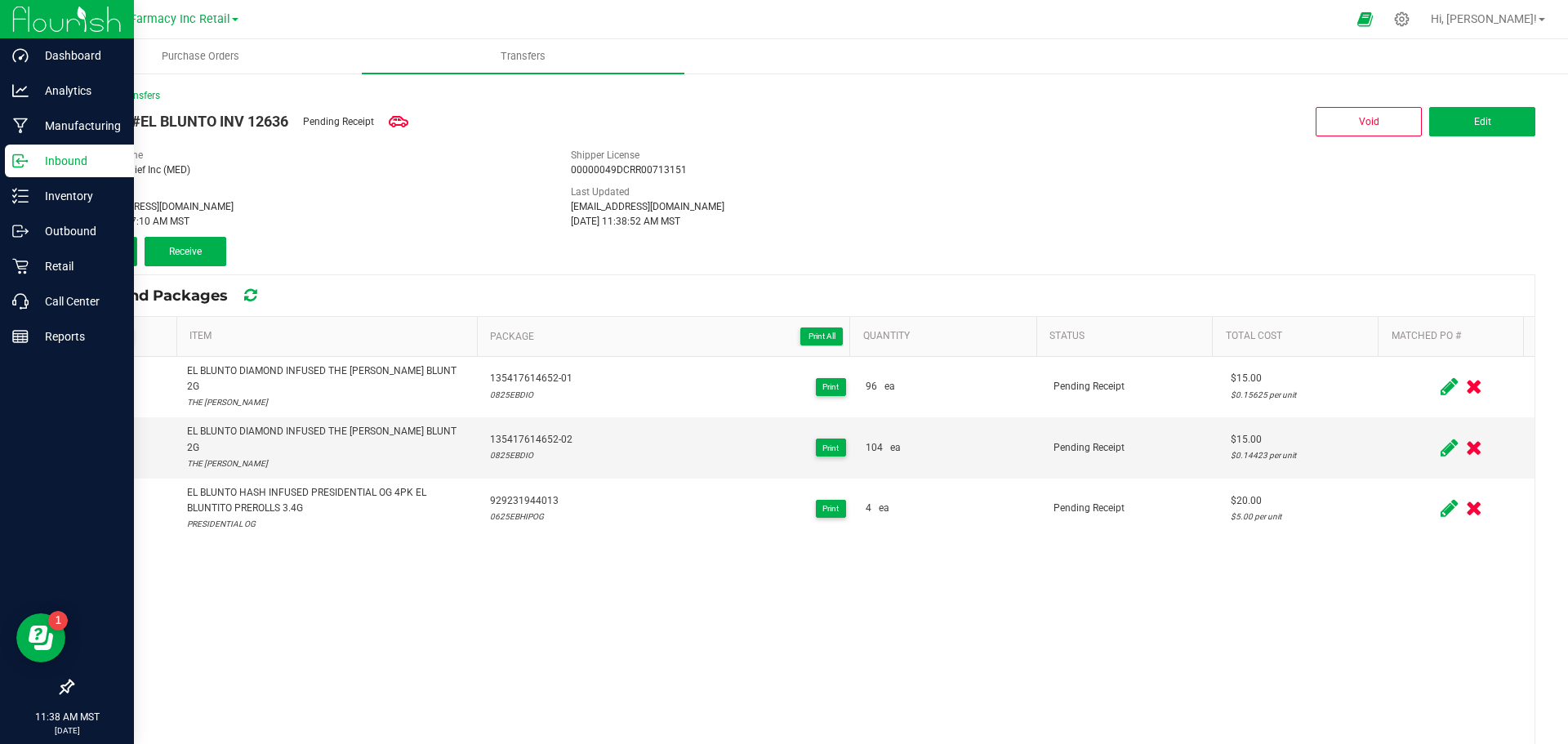
click at [120, 254] on button "Add" at bounding box center [105, 251] width 66 height 29
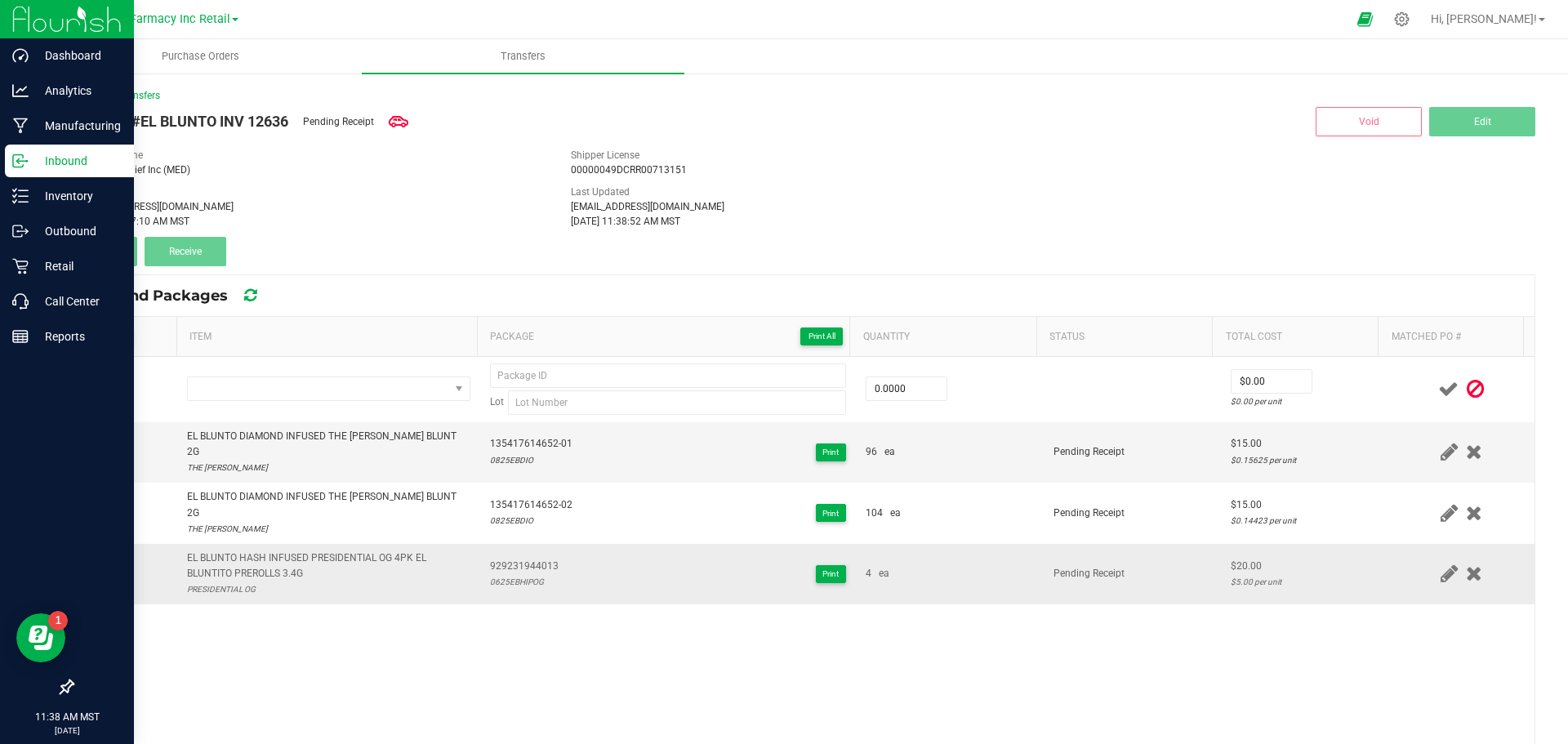
click at [235, 550] on div "EL BLUNTO HASH INFUSED PRESIDENTIAL OG 4PK EL BLUNTITO PREROLLS 3.4G" at bounding box center [329, 566] width 283 height 31
copy div "EL BLUNTO HASH INFUSED PRESIDENTIAL OG 4PK EL BLUNTITO PREROLLS 3.4G"
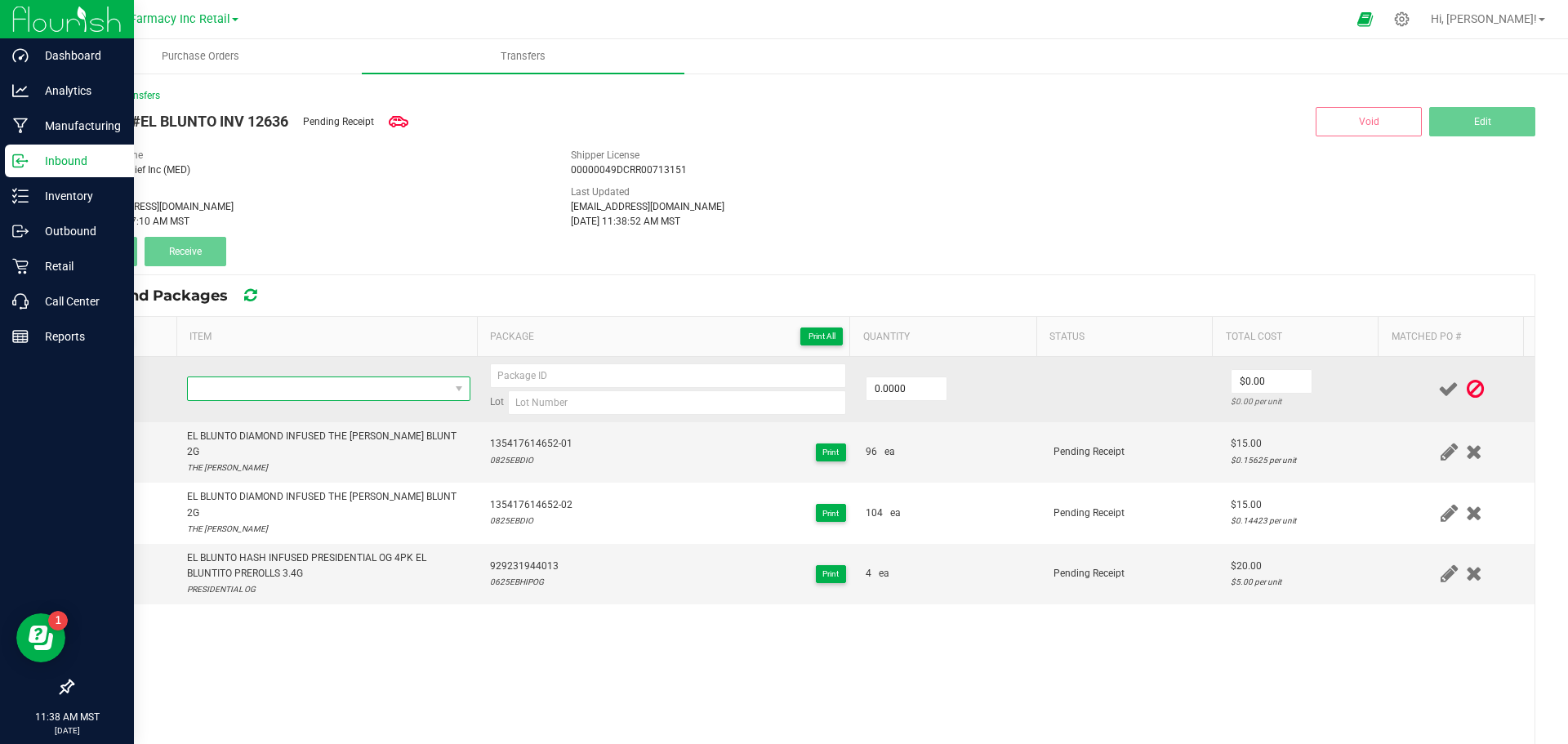
click at [228, 394] on span "NO DATA FOUND" at bounding box center [318, 389] width 261 height 23
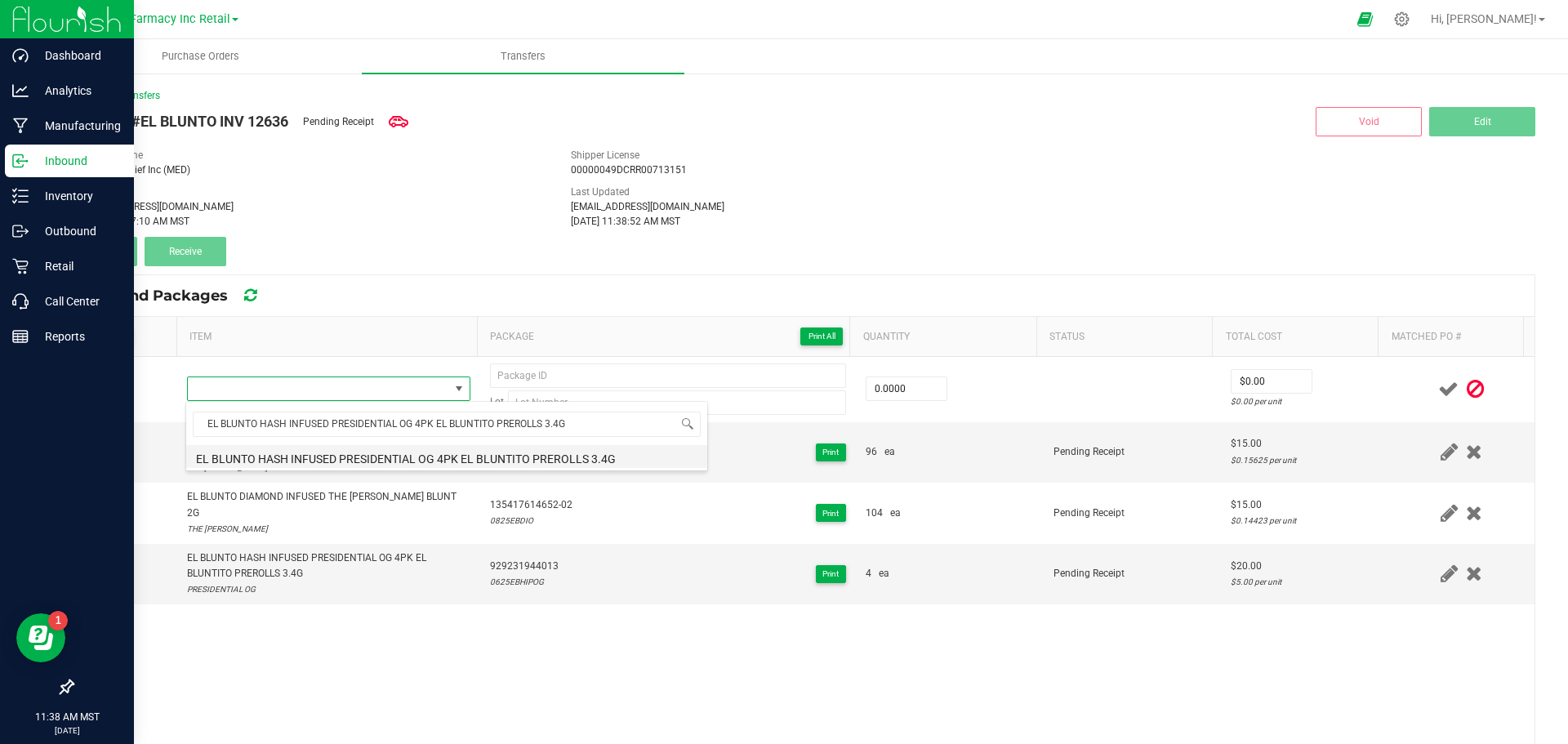
click at [324, 459] on li "EL BLUNTO HASH INFUSED PRESIDENTIAL OG 4PK EL BLUNTITO PREROLLS 3.4G" at bounding box center [447, 456] width 521 height 23
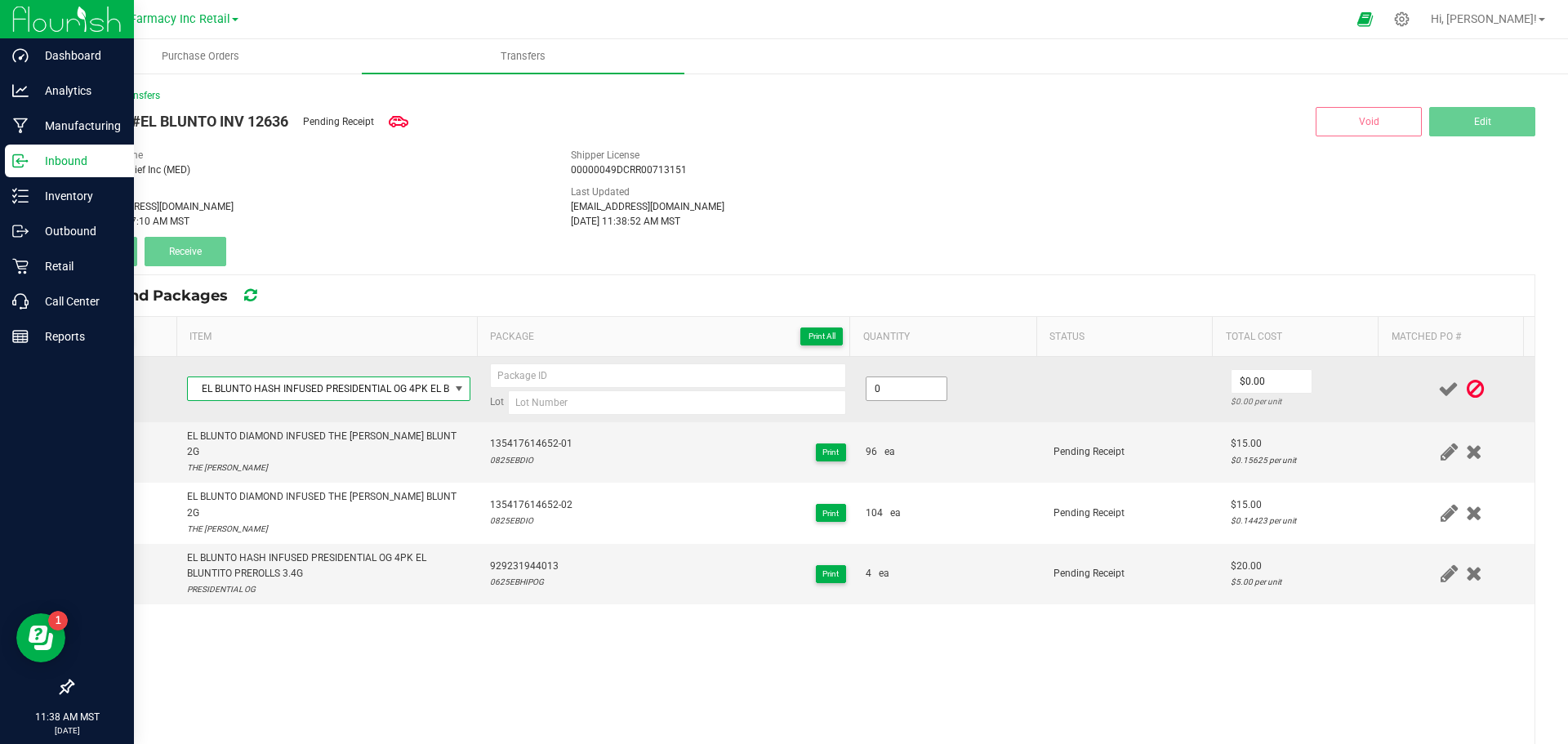
click at [902, 377] on input "0" at bounding box center [906, 389] width 80 height 23
type input "16 ea"
click at [645, 376] on input at bounding box center [668, 376] width 356 height 25
paste input "EL BLUNTO HASH INFUSED PRESIDENTIAL OG 4PK EL"
type input "EL BLUNTO HASH INFUSED PRESIDENTIAL OG 4PK EL"
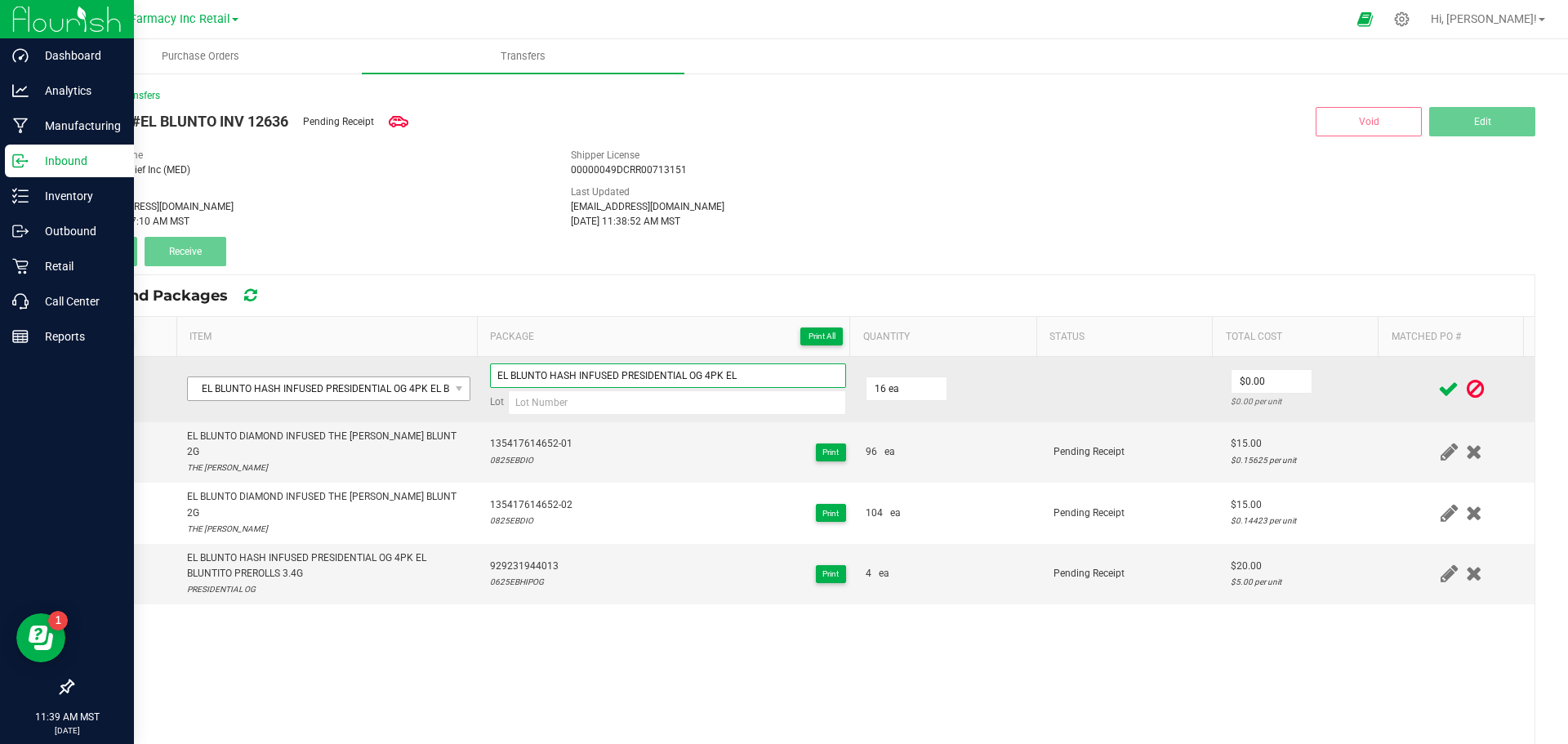
drag, startPoint x: 739, startPoint y: 384, endPoint x: 306, endPoint y: 400, distance: 433.3
click at [306, 394] on tr "EL BLUNTO HASH INFUSED PRESIDENTIAL OG 4PK EL BLUNTITO PREROLLS 3.4G EL BLUNTO …" at bounding box center [804, 390] width 1462 height 66
click at [558, 396] on input at bounding box center [677, 402] width 338 height 25
paste input "0725EBHIPOG"
type input "0725EBHIPOG"
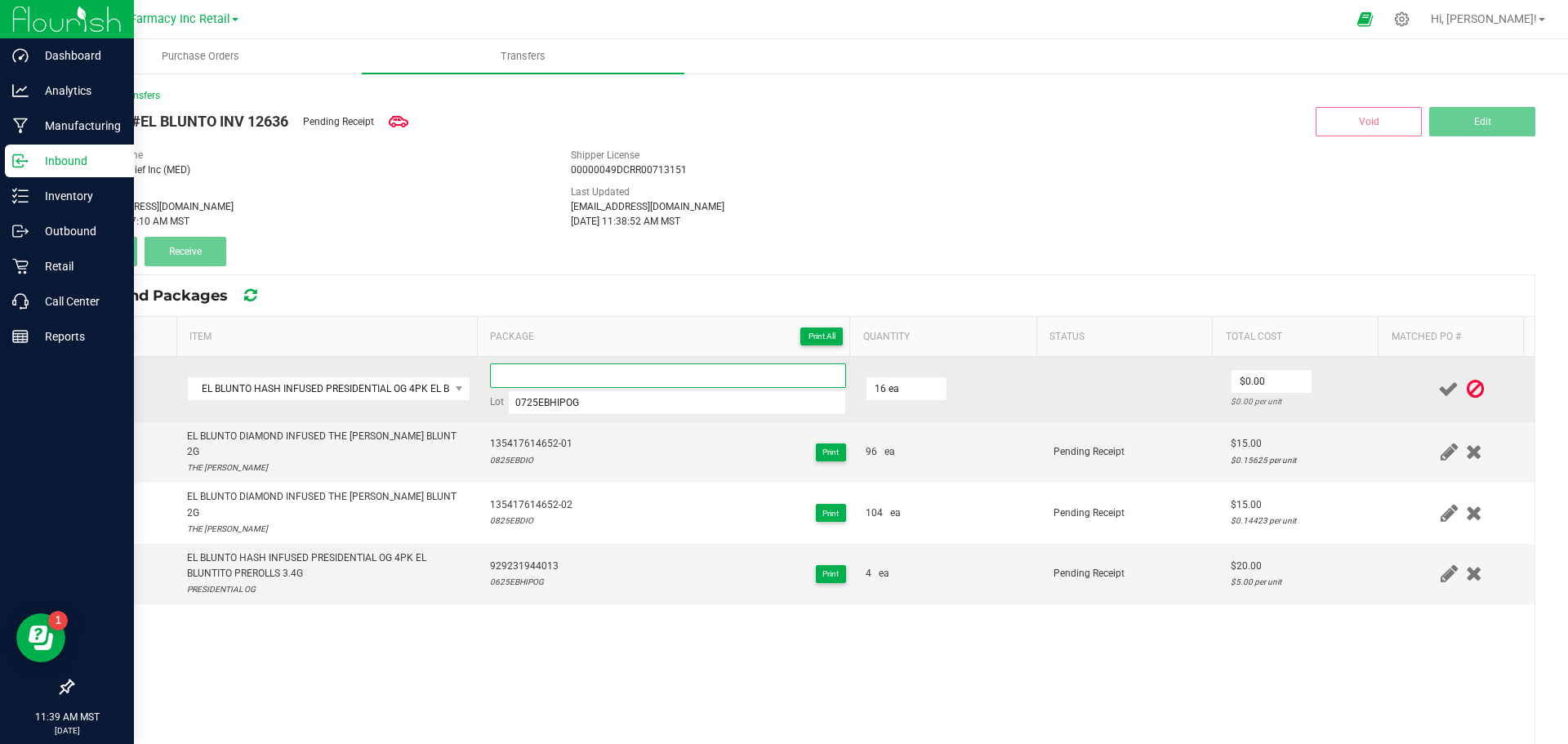
click at [700, 367] on input at bounding box center [668, 376] width 356 height 25
type input "740953106169-01"
click at [1231, 390] on input "0" at bounding box center [1271, 381] width 80 height 23
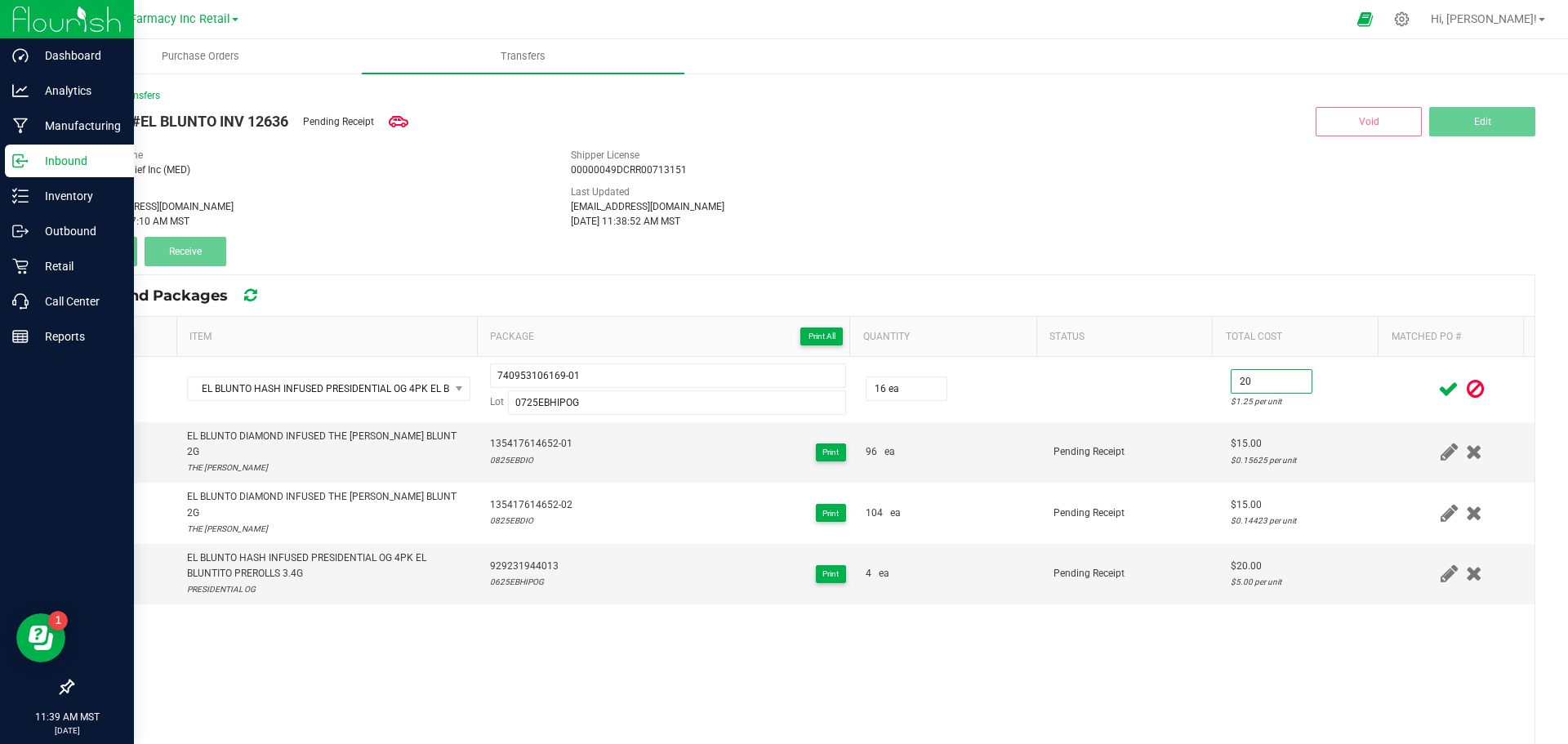
type input "$20.00"
click at [1438, 380] on icon at bounding box center [1448, 389] width 20 height 20
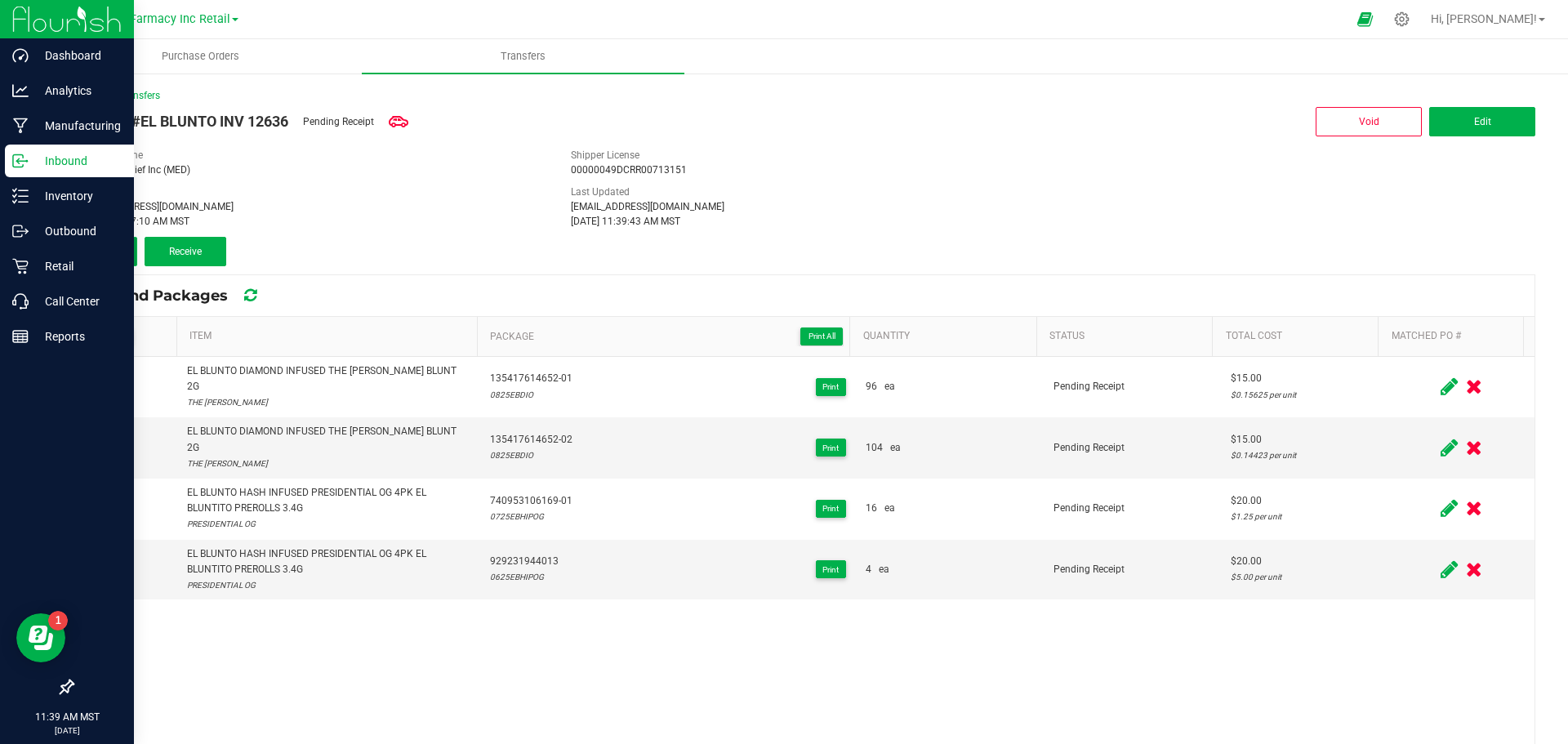
click at [100, 262] on button "Add" at bounding box center [105, 251] width 66 height 29
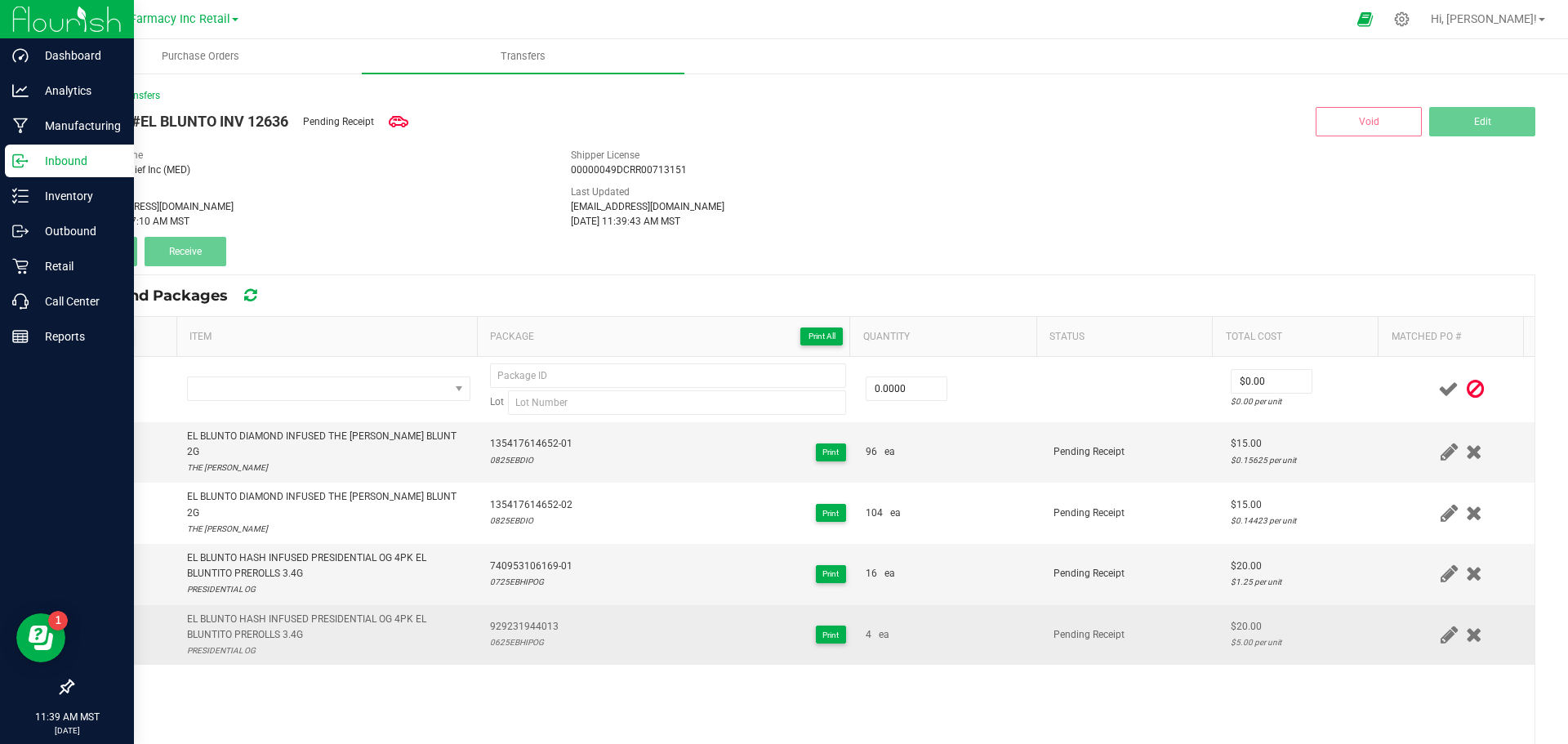
click at [281, 612] on div "EL BLUNTO HASH INFUSED PRESIDENTIAL OG 4PK EL BLUNTITO PREROLLS 3.4G" at bounding box center [329, 627] width 283 height 31
copy div "EL BLUNTO HASH INFUSED PRESIDENTIAL OG 4PK EL BLUNTITO PREROLLS 3.4G"
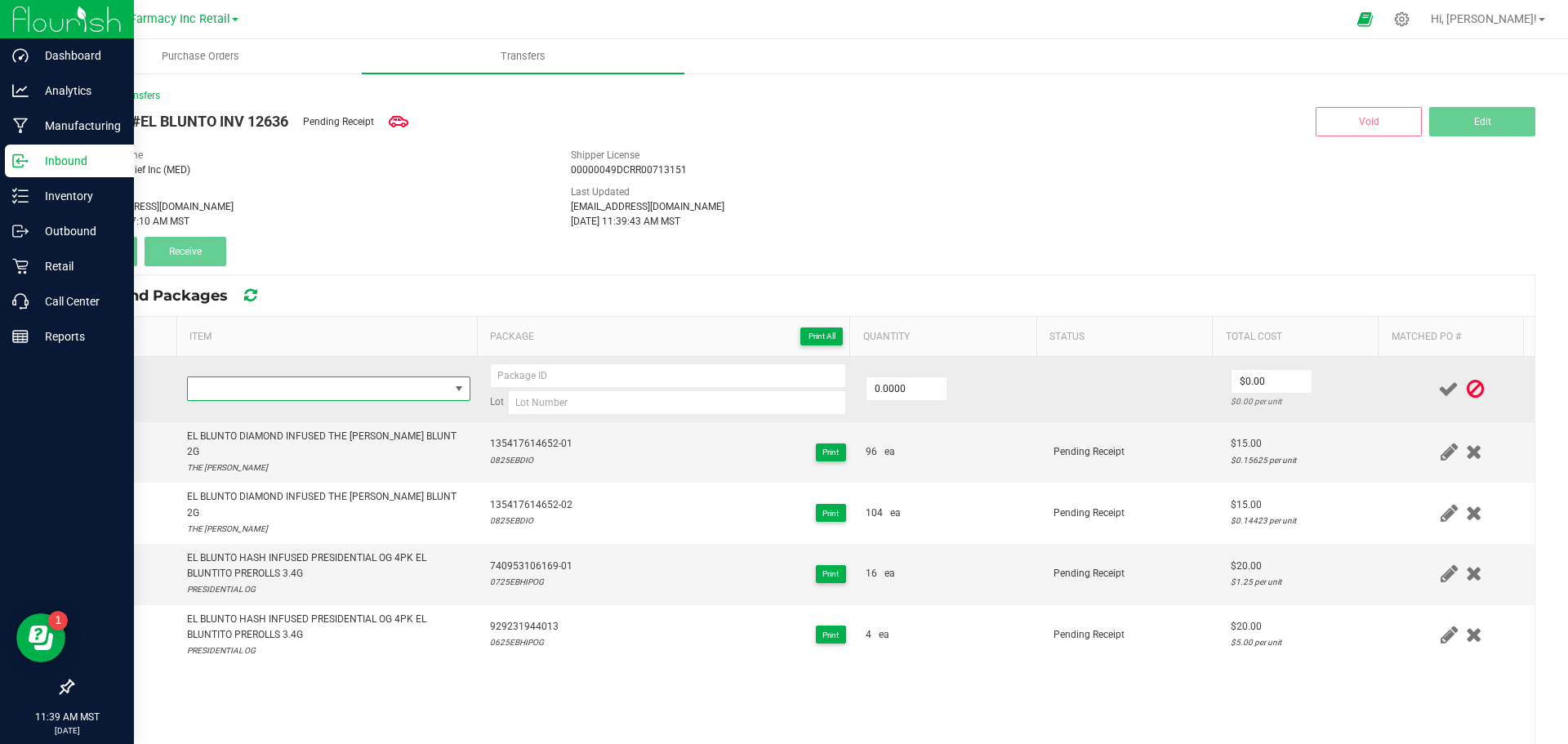
click at [259, 384] on span "NO DATA FOUND" at bounding box center [318, 389] width 261 height 23
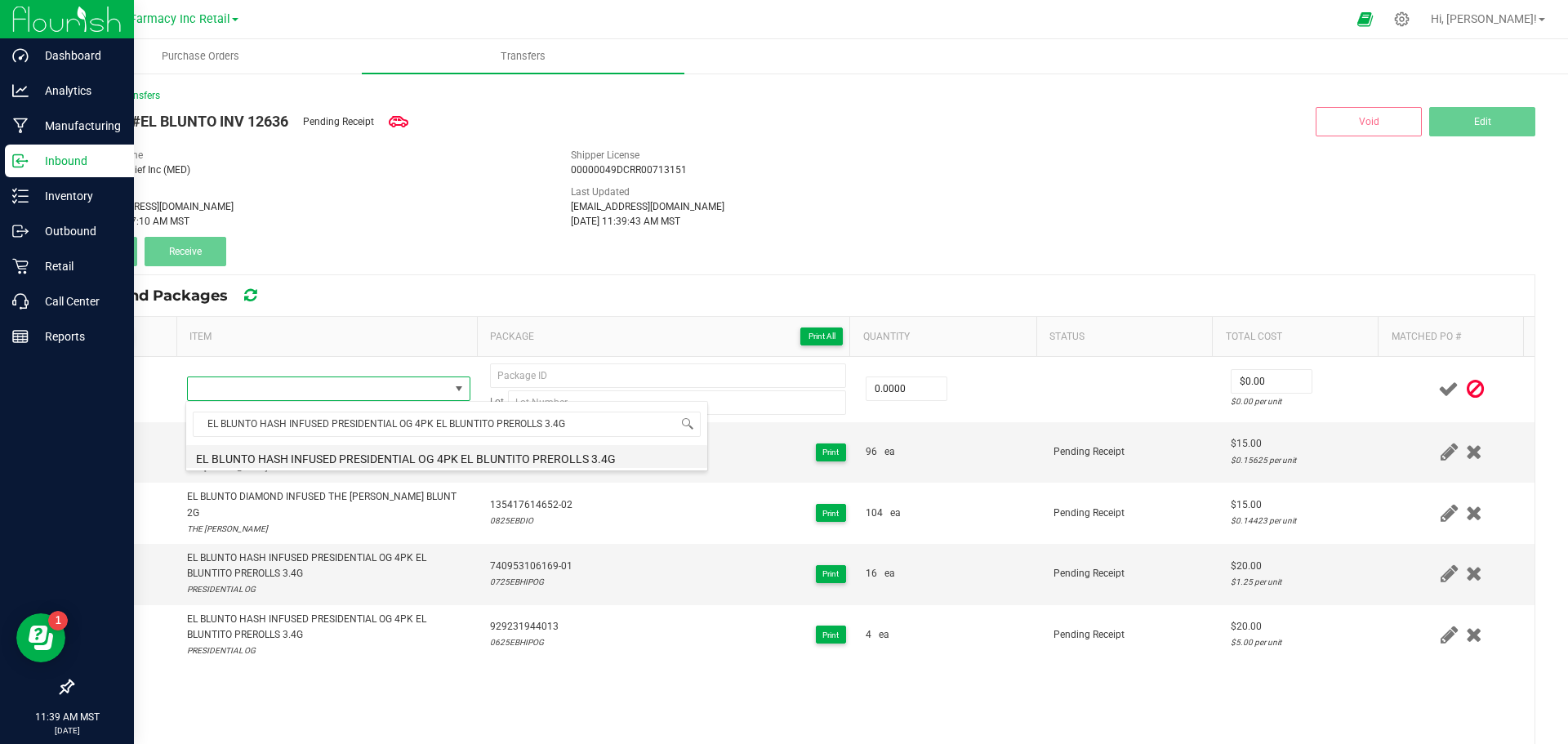
click at [331, 458] on li "EL BLUNTO HASH INFUSED PRESIDENTIAL OG 4PK EL BLUNTITO PREROLLS 3.4G" at bounding box center [447, 456] width 521 height 23
type input "0 ea"
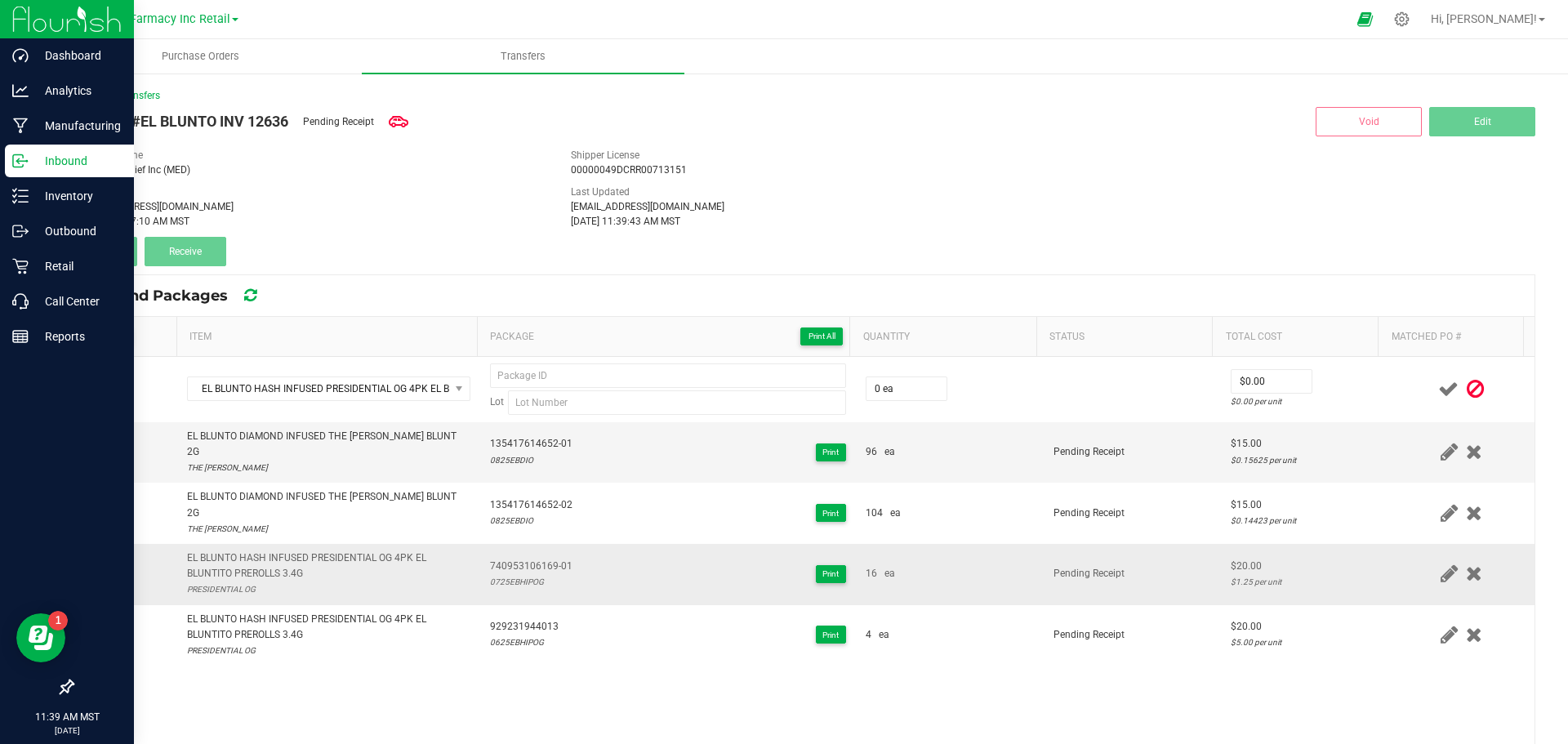
click at [524, 558] on span "740953106169-01" at bounding box center [531, 566] width 83 height 15
click at [521, 558] on span "740953106169-01" at bounding box center [531, 566] width 83 height 15
copy span "740953106169-01"
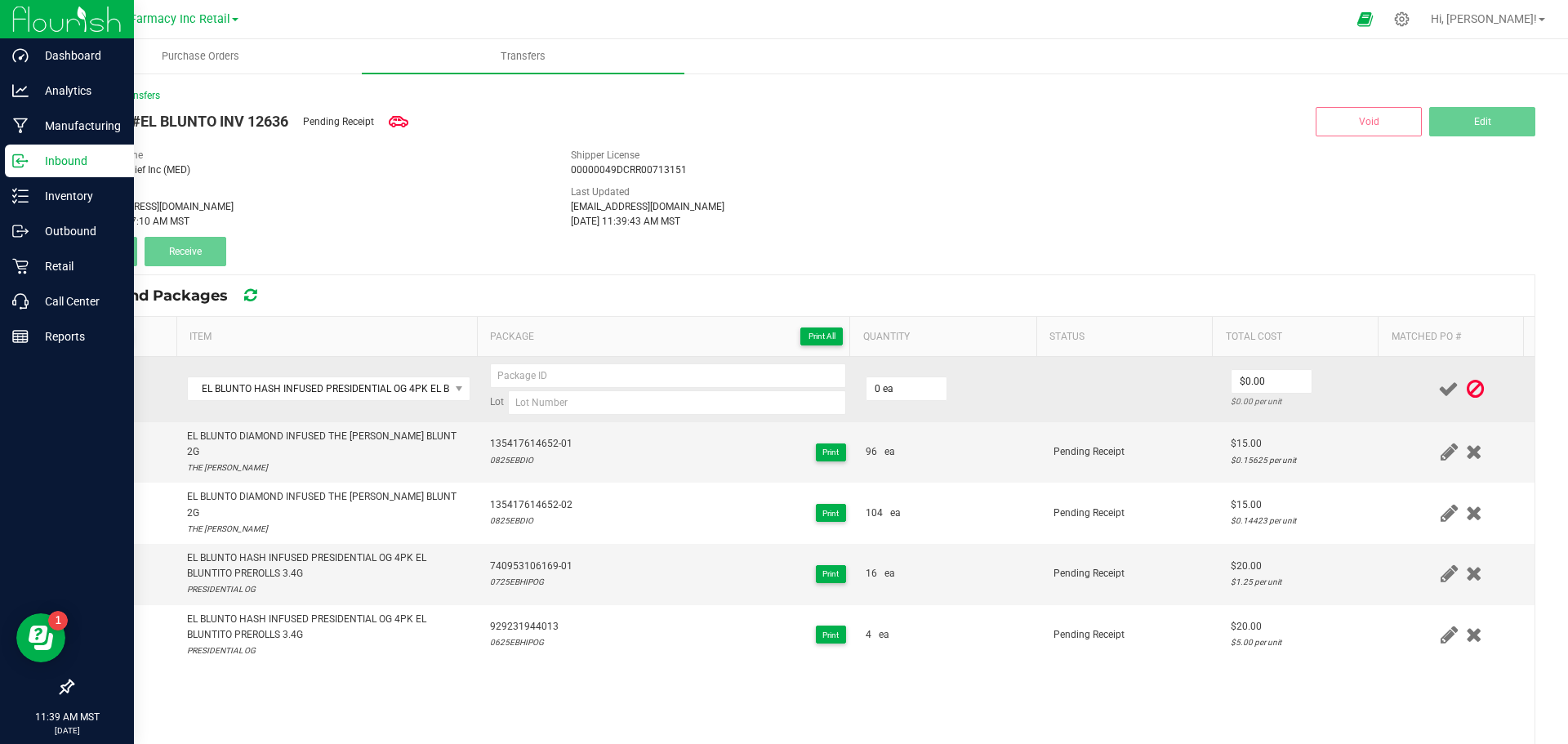
click at [586, 361] on td "Lot" at bounding box center [668, 390] width 376 height 66
click at [584, 370] on input at bounding box center [668, 376] width 356 height 25
paste input "740953106169-01"
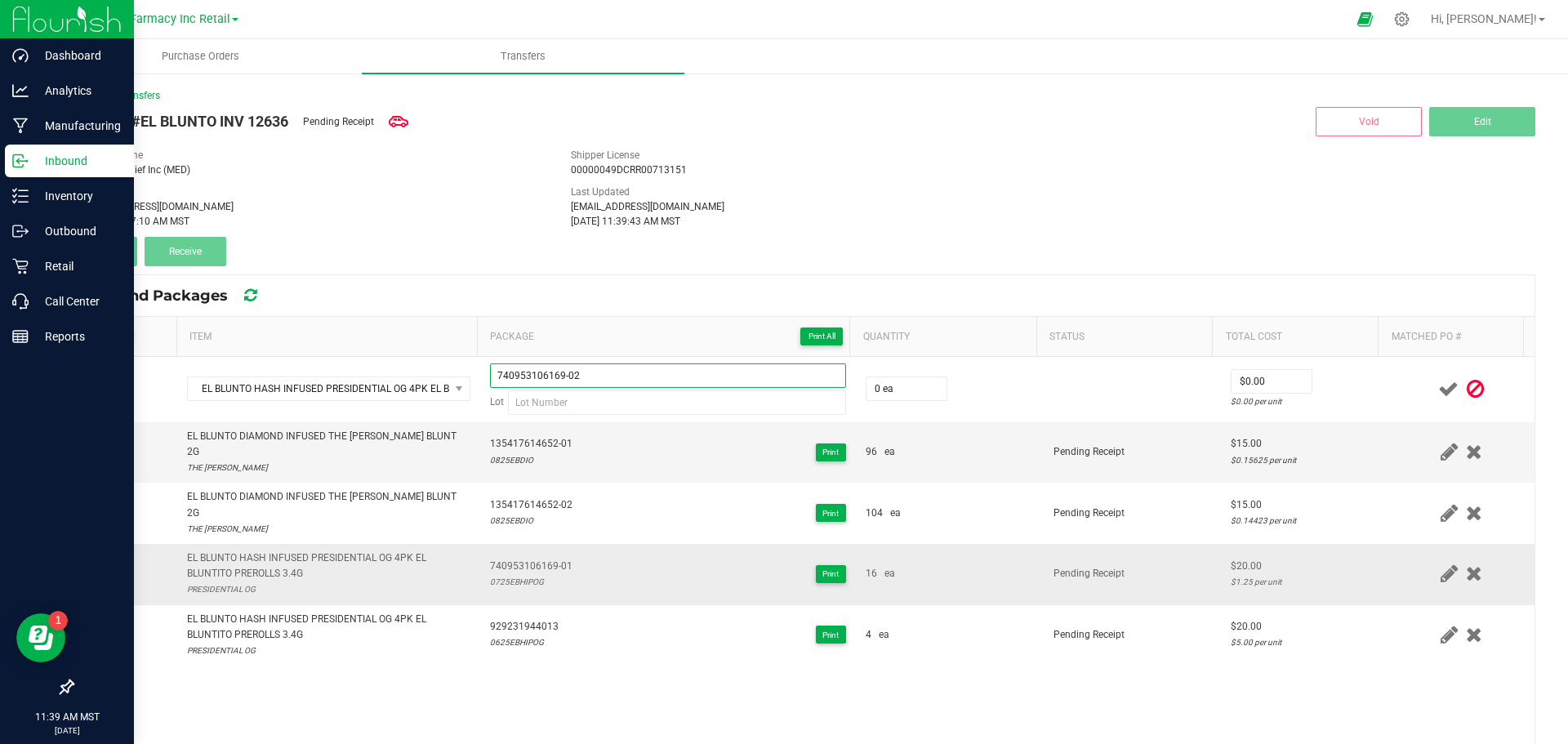
type input "740953106169-02"
click at [513, 574] on div "0725EBHIPOG" at bounding box center [531, 581] width 83 height 15
copy div "0725EBHIPOG"
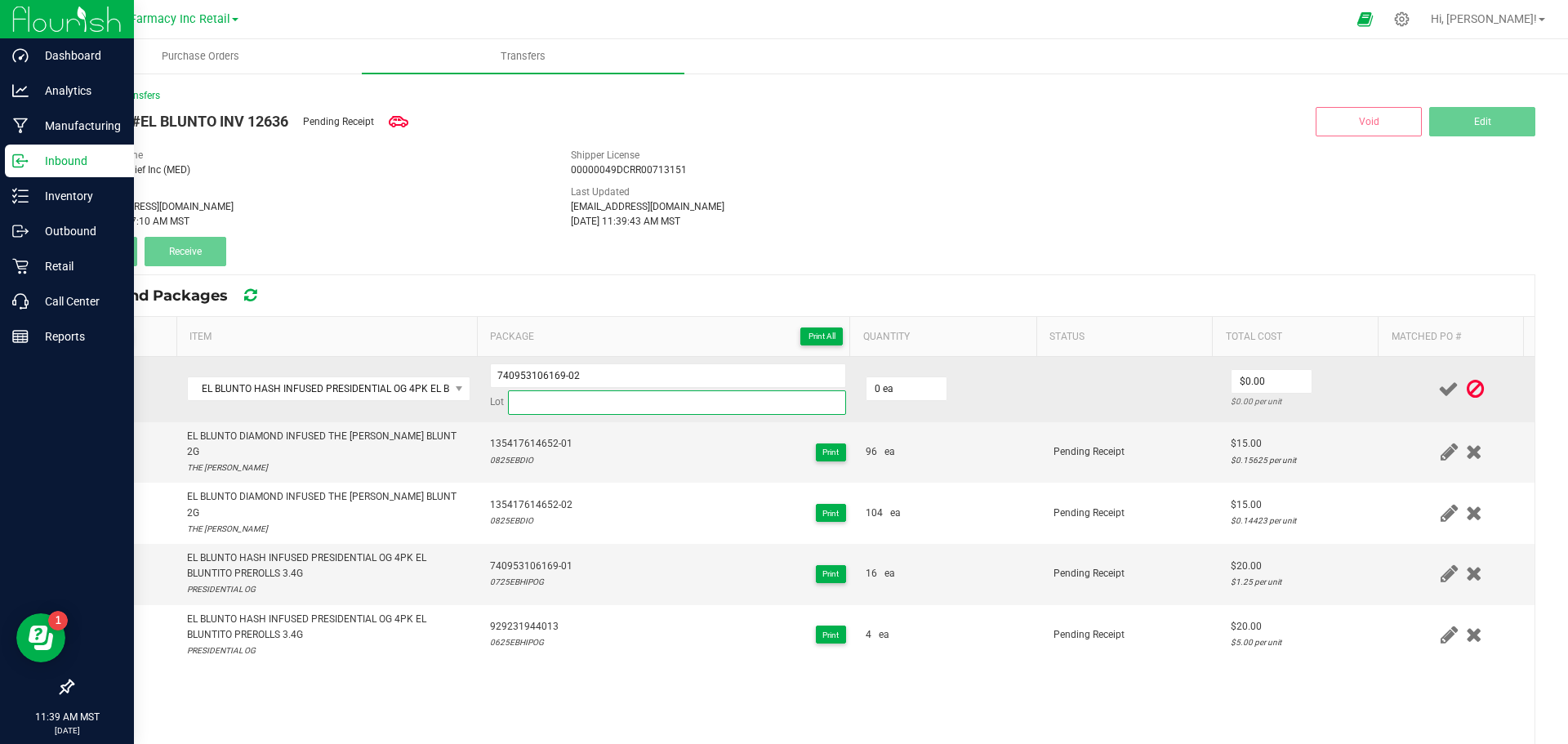
click at [565, 396] on input at bounding box center [677, 402] width 338 height 25
paste input "0725EBHIPOG"
type input "0725EBHIPOG"
click at [913, 382] on input "0" at bounding box center [906, 389] width 80 height 23
type input "17 ea"
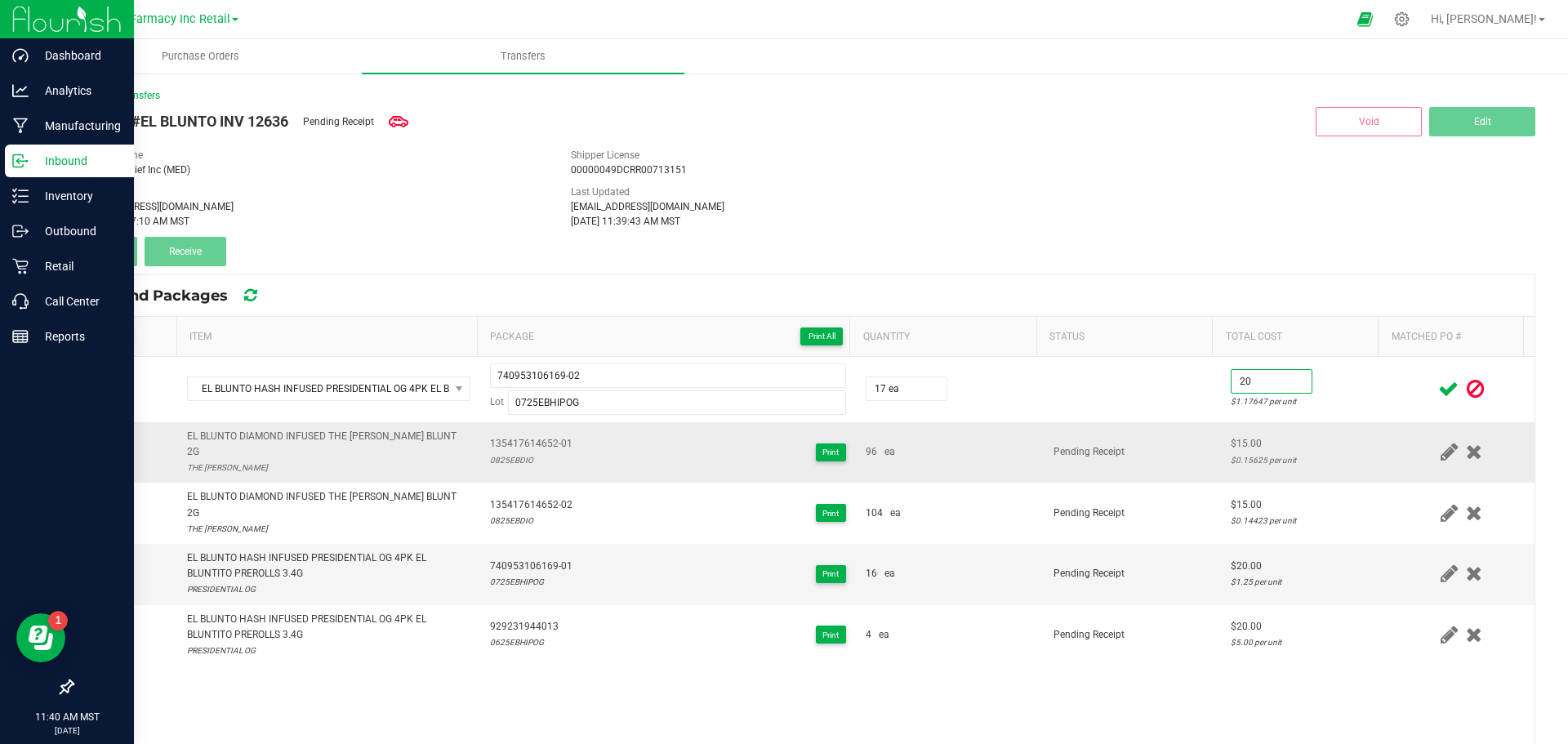
type input "$20.00"
click at [1233, 452] on div "$0.15625 per unit" at bounding box center [1304, 459] width 147 height 15
click at [1438, 390] on icon at bounding box center [1448, 389] width 20 height 20
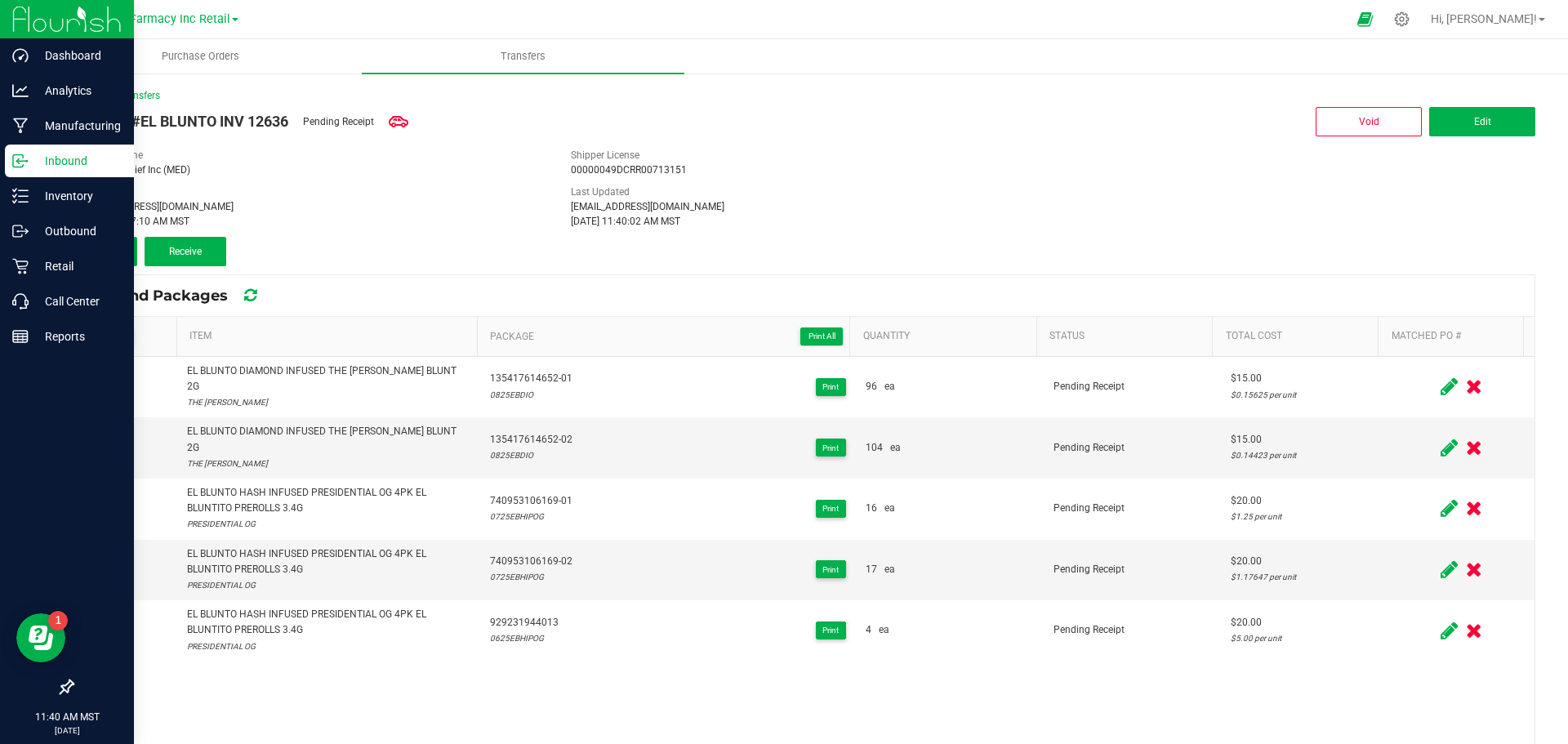
click at [115, 260] on button "Add" at bounding box center [105, 251] width 66 height 29
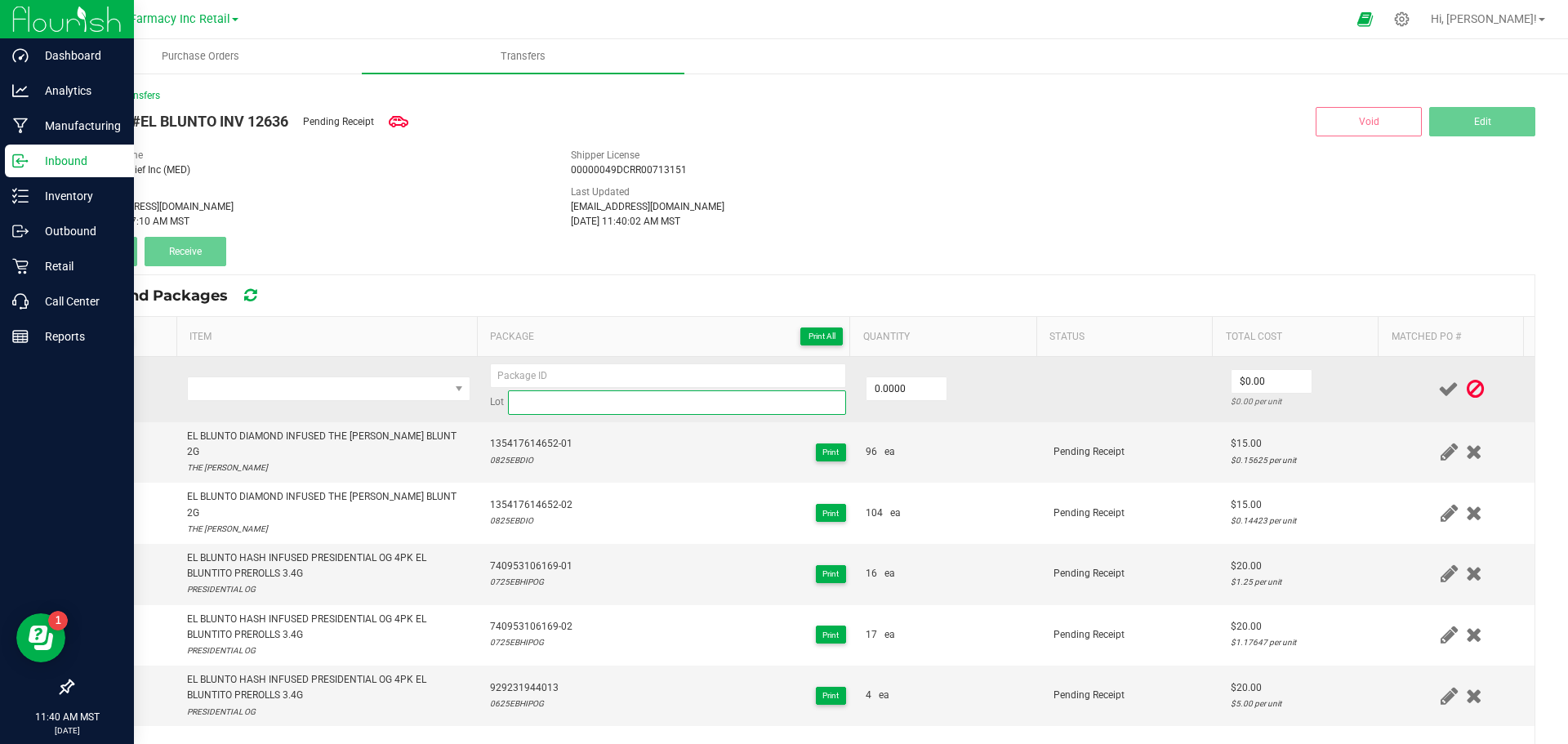
click at [655, 406] on input at bounding box center [677, 402] width 338 height 25
paste input "0725EBHIYMC"
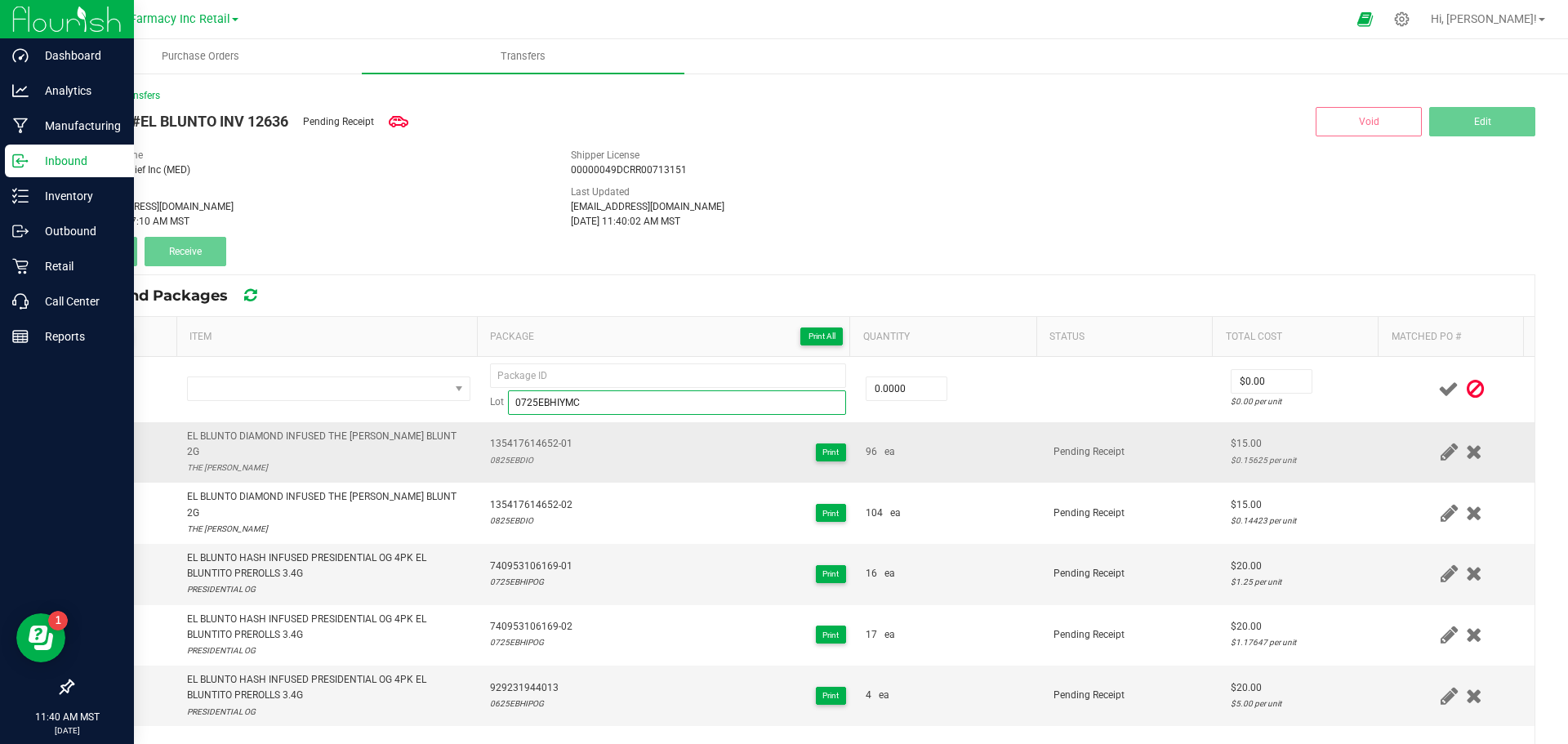
type input "0725EBHIYMC"
drag, startPoint x: 523, startPoint y: 464, endPoint x: 715, endPoint y: 437, distance: 193.9
click at [525, 464] on td "135417614652-01 0825EBDIO Print" at bounding box center [668, 452] width 376 height 61
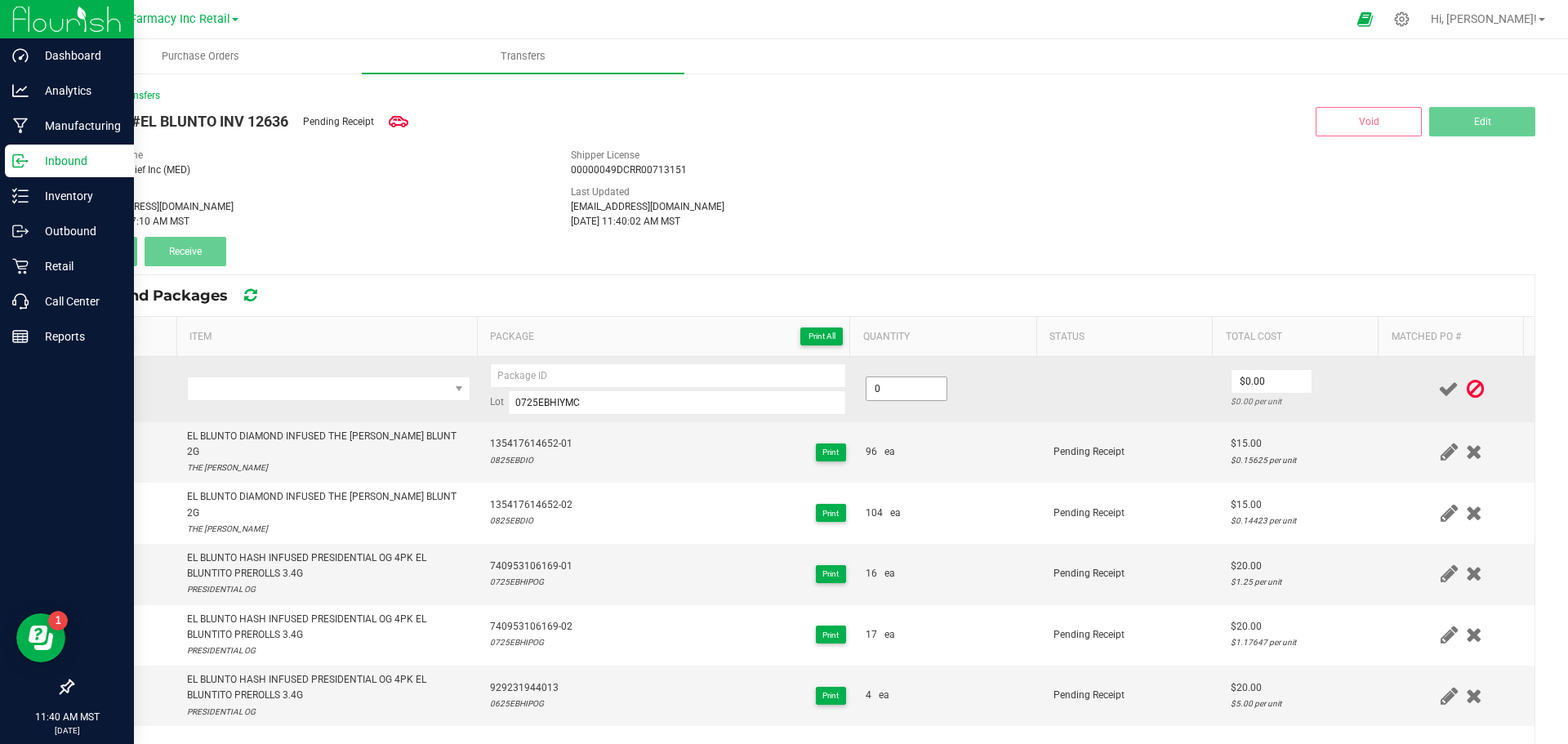
click at [895, 385] on input "0" at bounding box center [906, 389] width 80 height 23
type input "18.0000"
click at [999, 404] on td "18.0000" at bounding box center [949, 390] width 187 height 66
click at [1251, 384] on input "0" at bounding box center [1271, 381] width 80 height 23
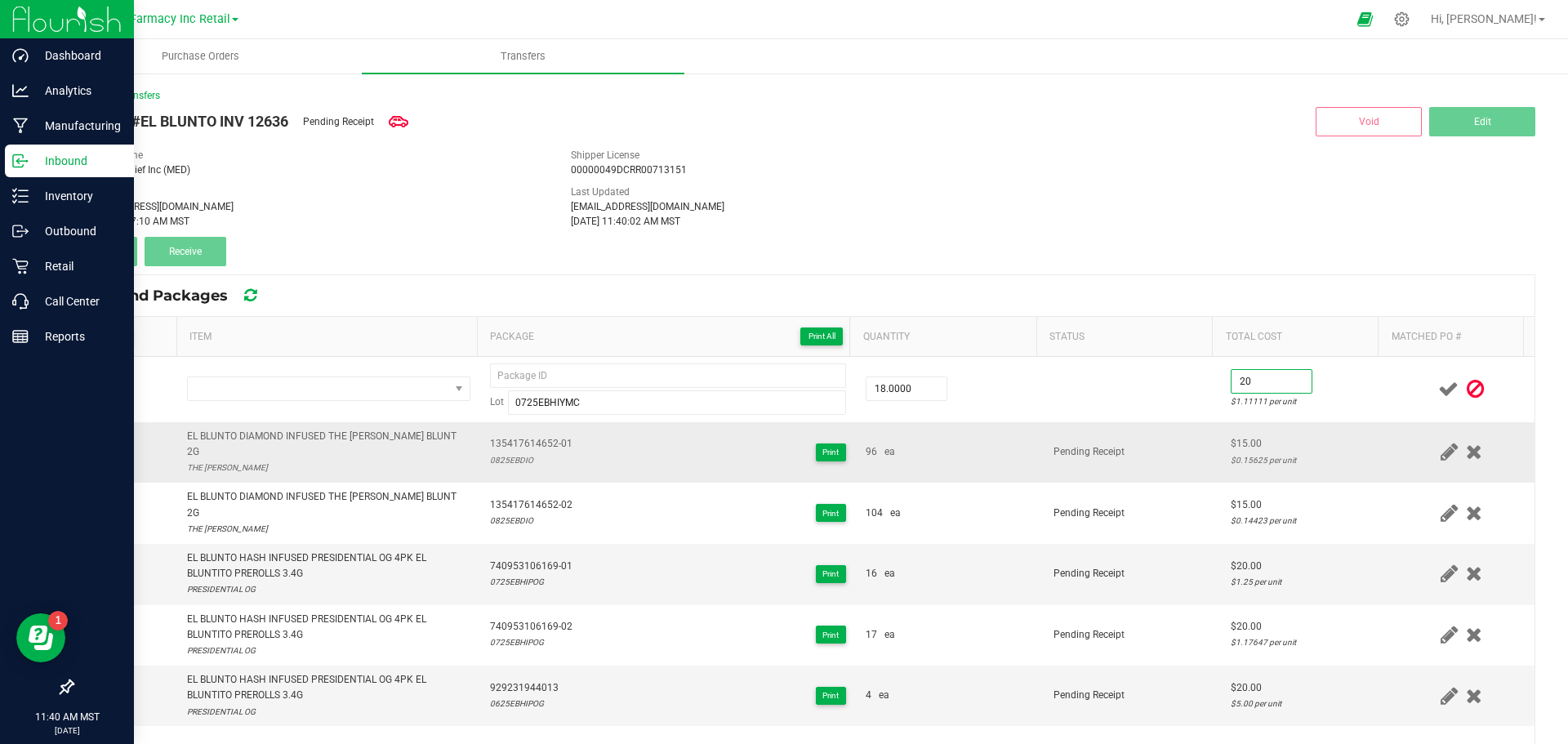
type input "$20.00"
click at [1199, 428] on td "Pending Receipt" at bounding box center [1133, 452] width 178 height 61
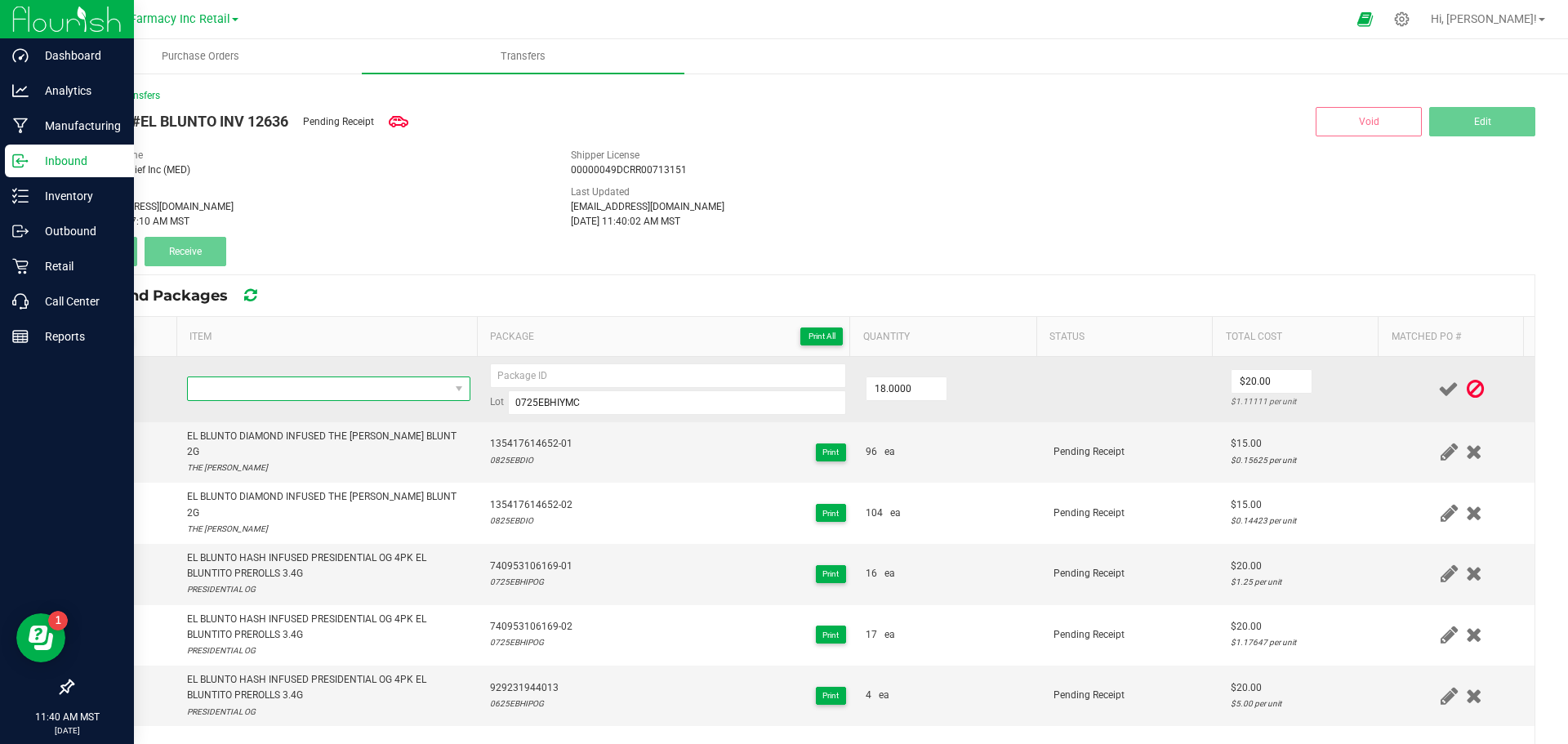
click at [354, 388] on span "NO DATA FOUND" at bounding box center [318, 389] width 261 height 23
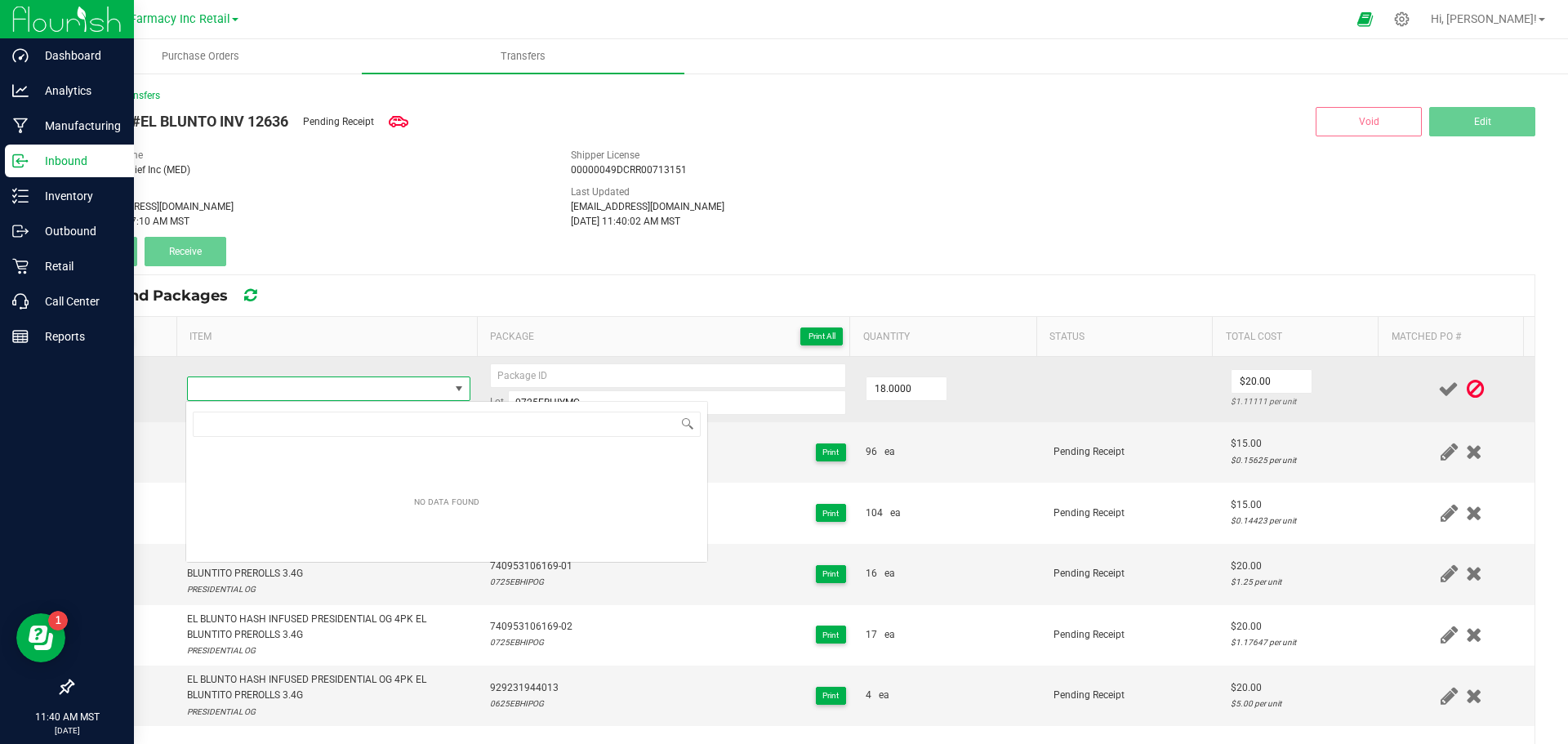
type input "EL BLUNTO HASH INFUSED YACHT-MASTER CANDY 4PK EL BLUNTITO PREROLLS 3.4G"
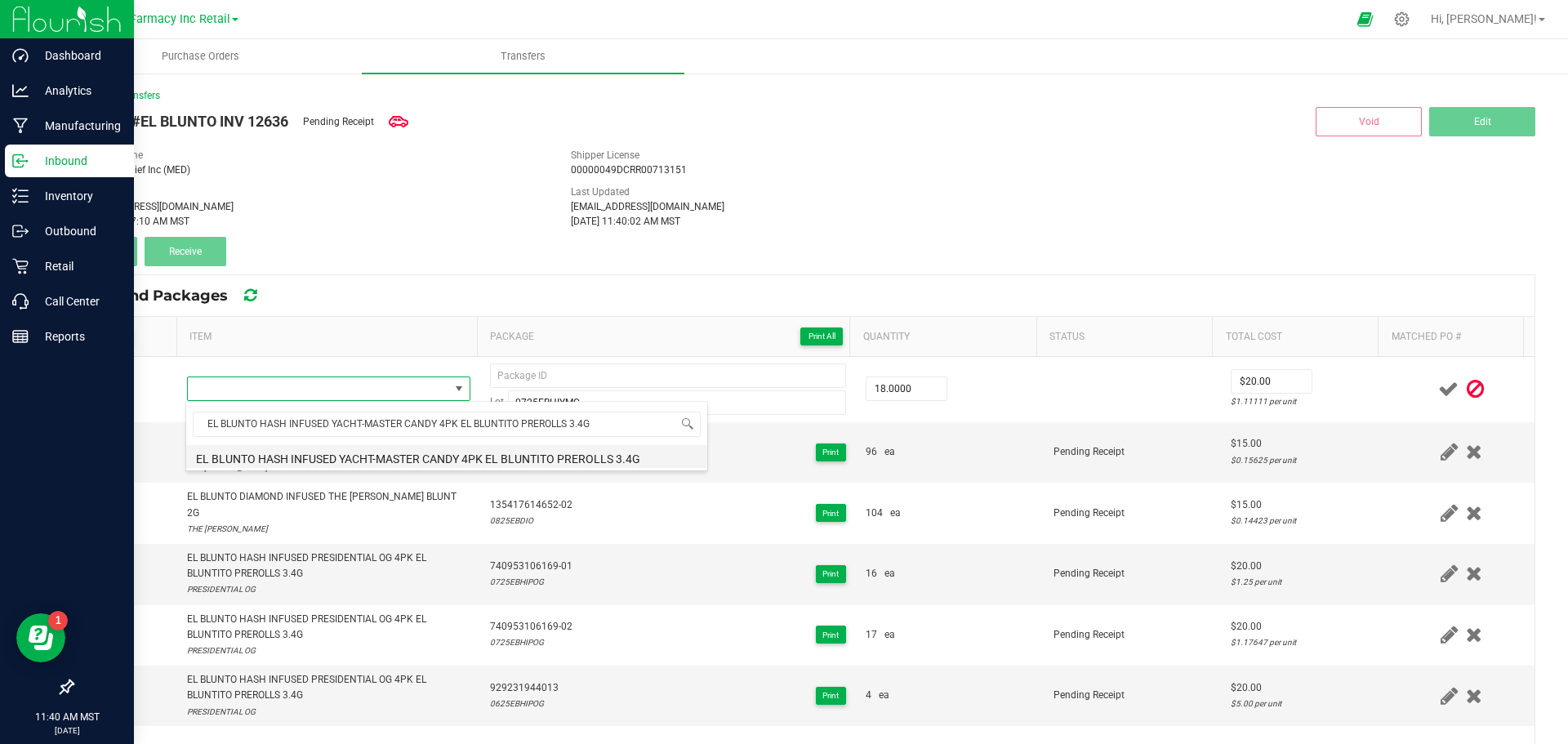
click at [241, 461] on li "EL BLUNTO HASH INFUSED YACHT-MASTER CANDY 4PK EL BLUNTITO PREROLLS 3.4G" at bounding box center [447, 456] width 521 height 23
type input "18 ea"
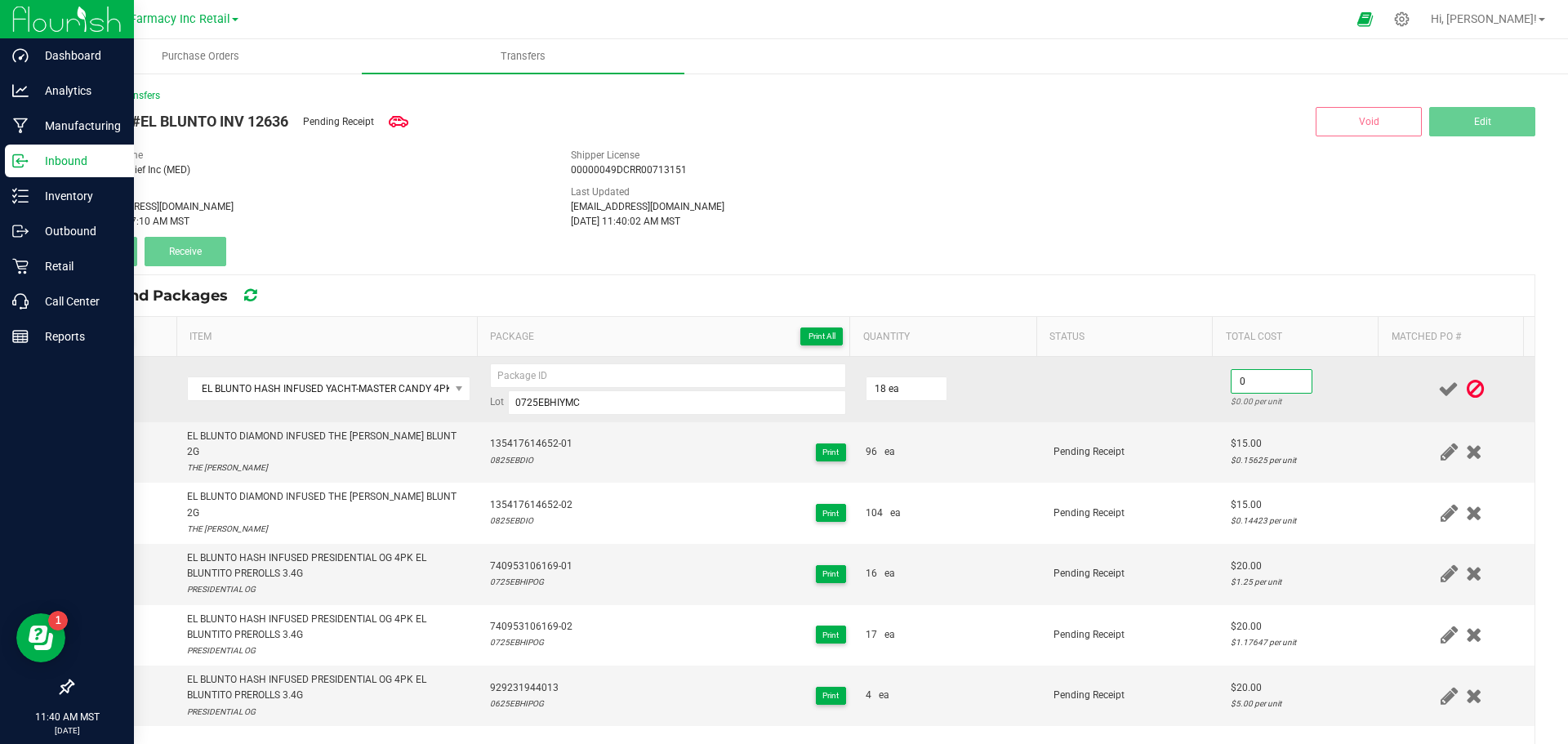
click at [1271, 382] on input "0" at bounding box center [1271, 381] width 80 height 23
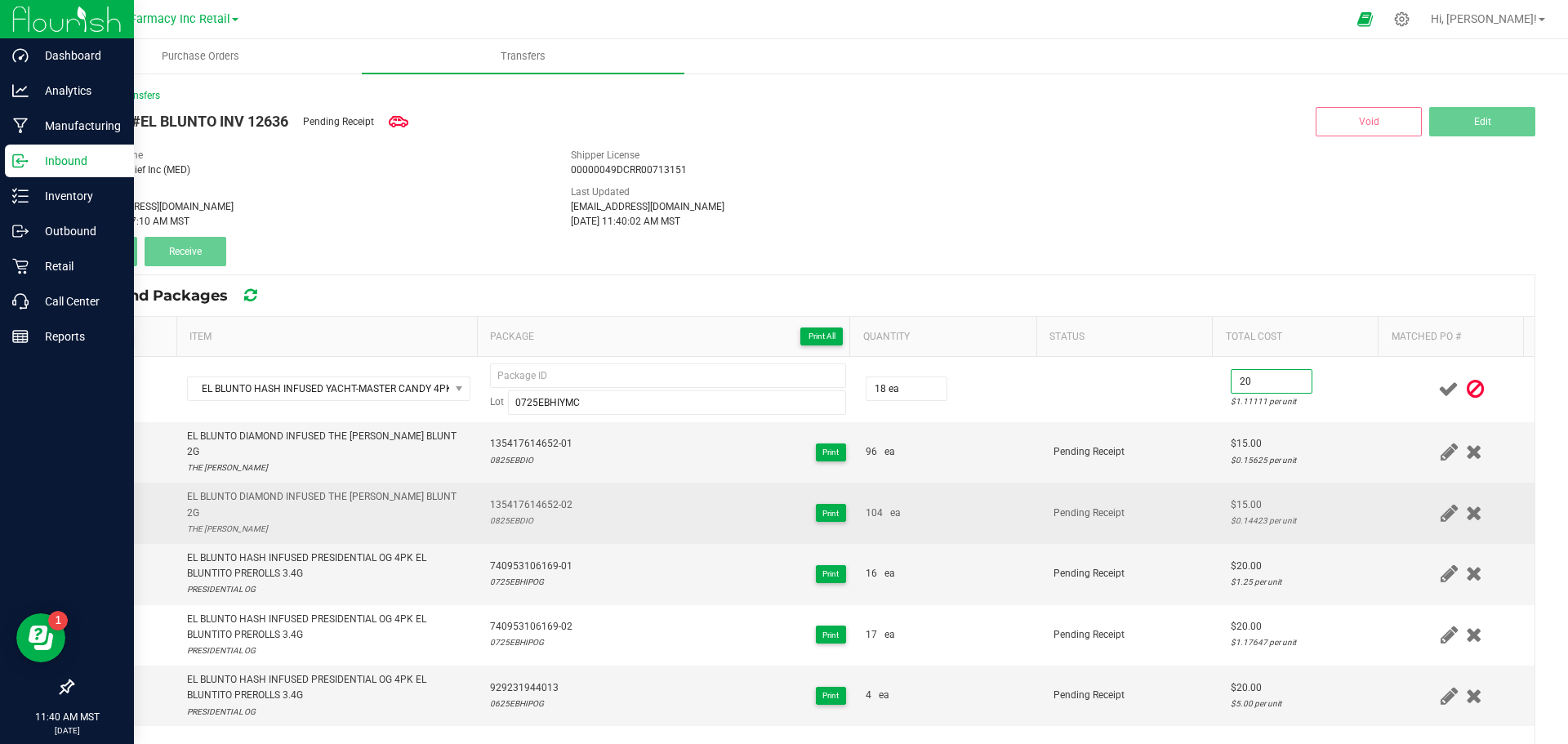
type input "$20.00"
click at [1268, 497] on div "$15.00" at bounding box center [1304, 504] width 147 height 15
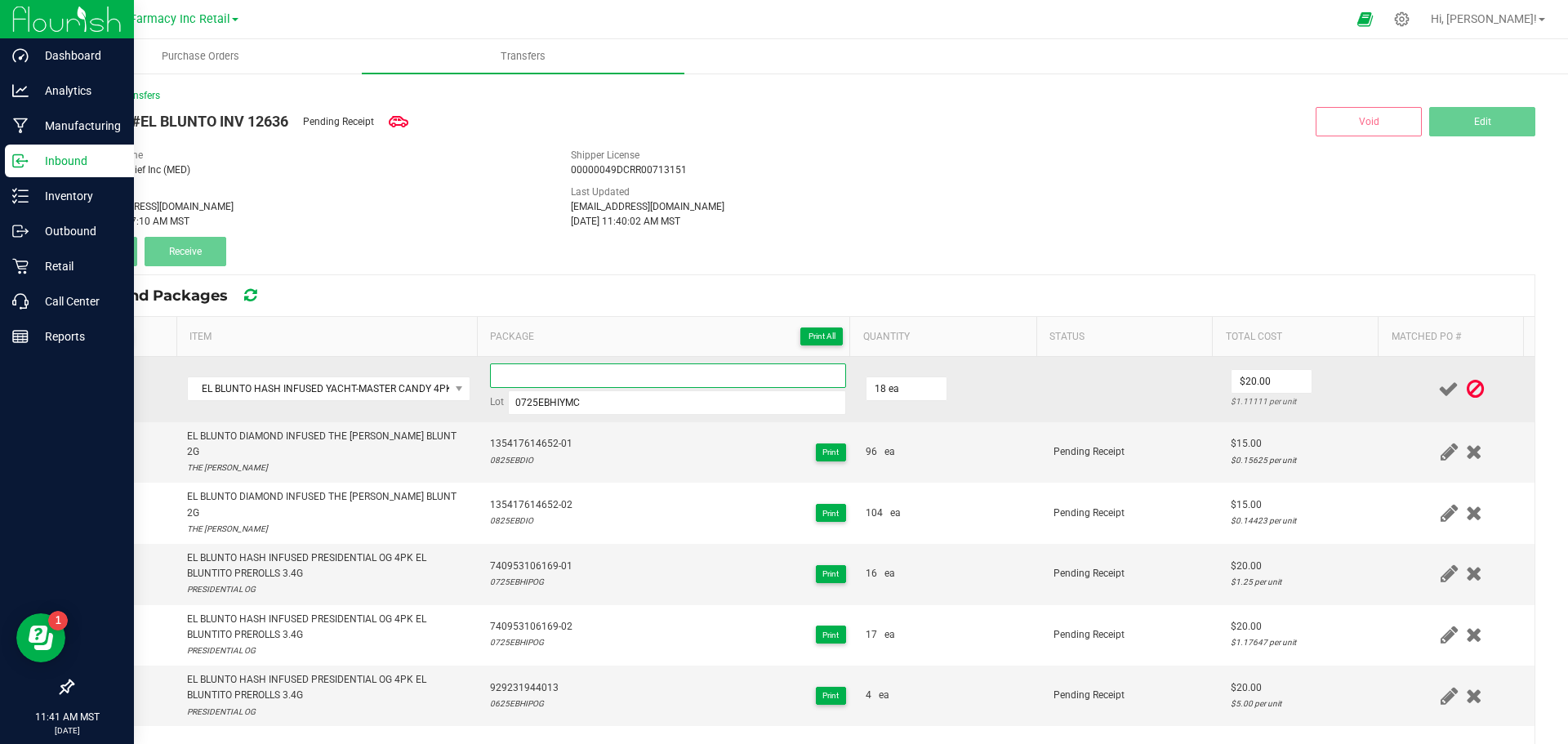
click at [546, 373] on input at bounding box center [668, 376] width 356 height 25
click at [544, 373] on input "135704118498-01" at bounding box center [668, 376] width 356 height 25
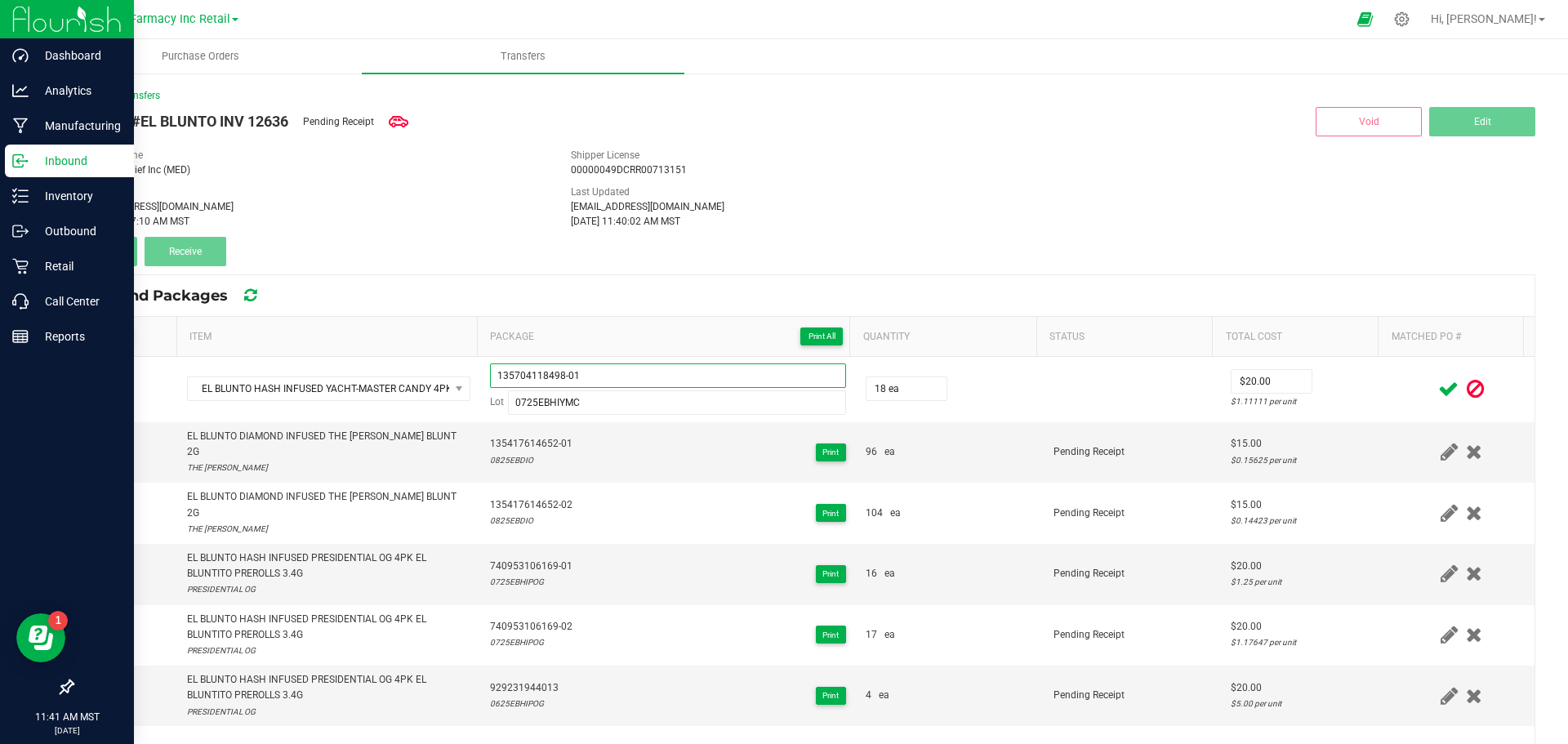
type input "135704118498-01"
click at [1438, 393] on icon at bounding box center [1448, 389] width 20 height 20
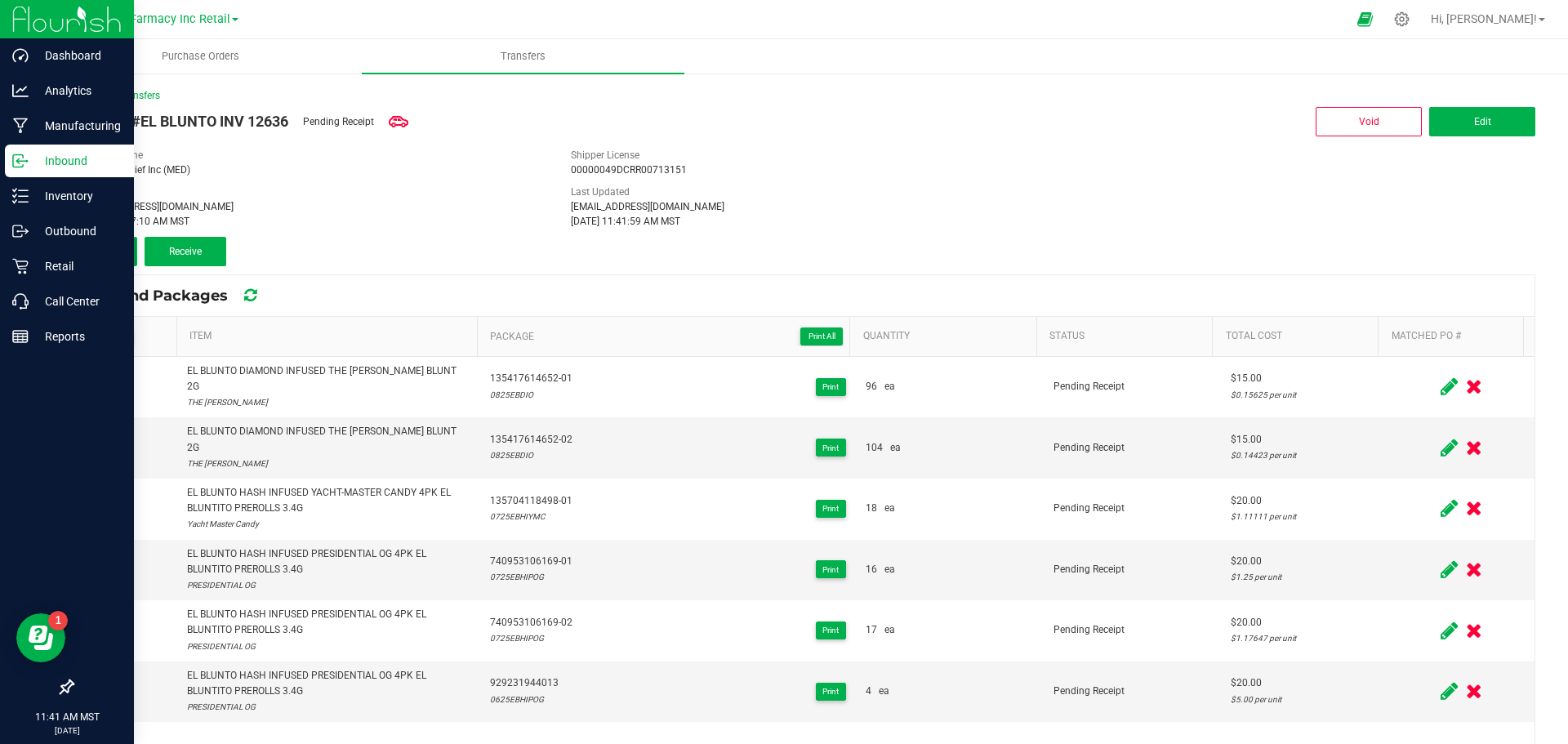
click at [107, 258] on button "Add" at bounding box center [105, 251] width 66 height 29
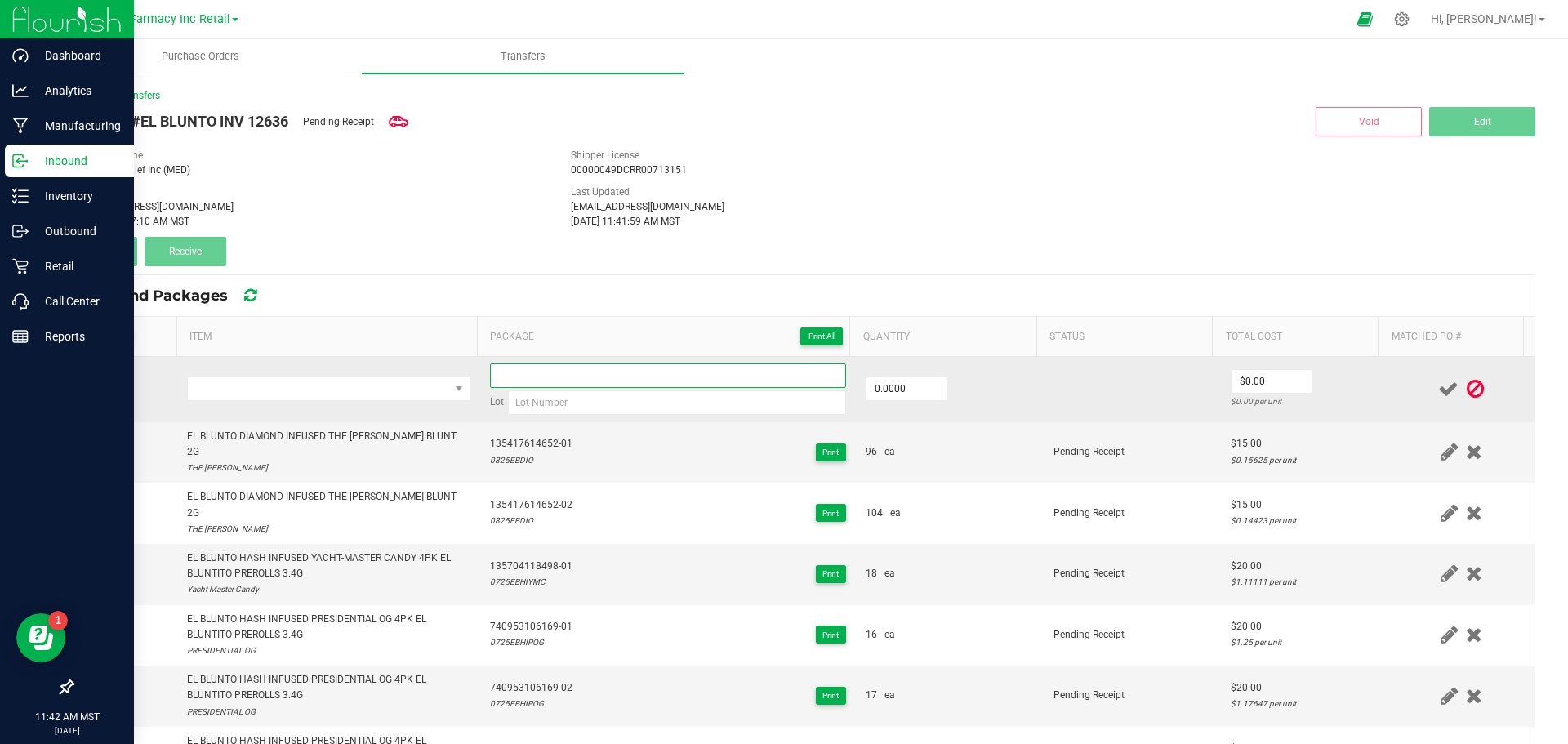
click at [613, 377] on input at bounding box center [668, 376] width 356 height 25
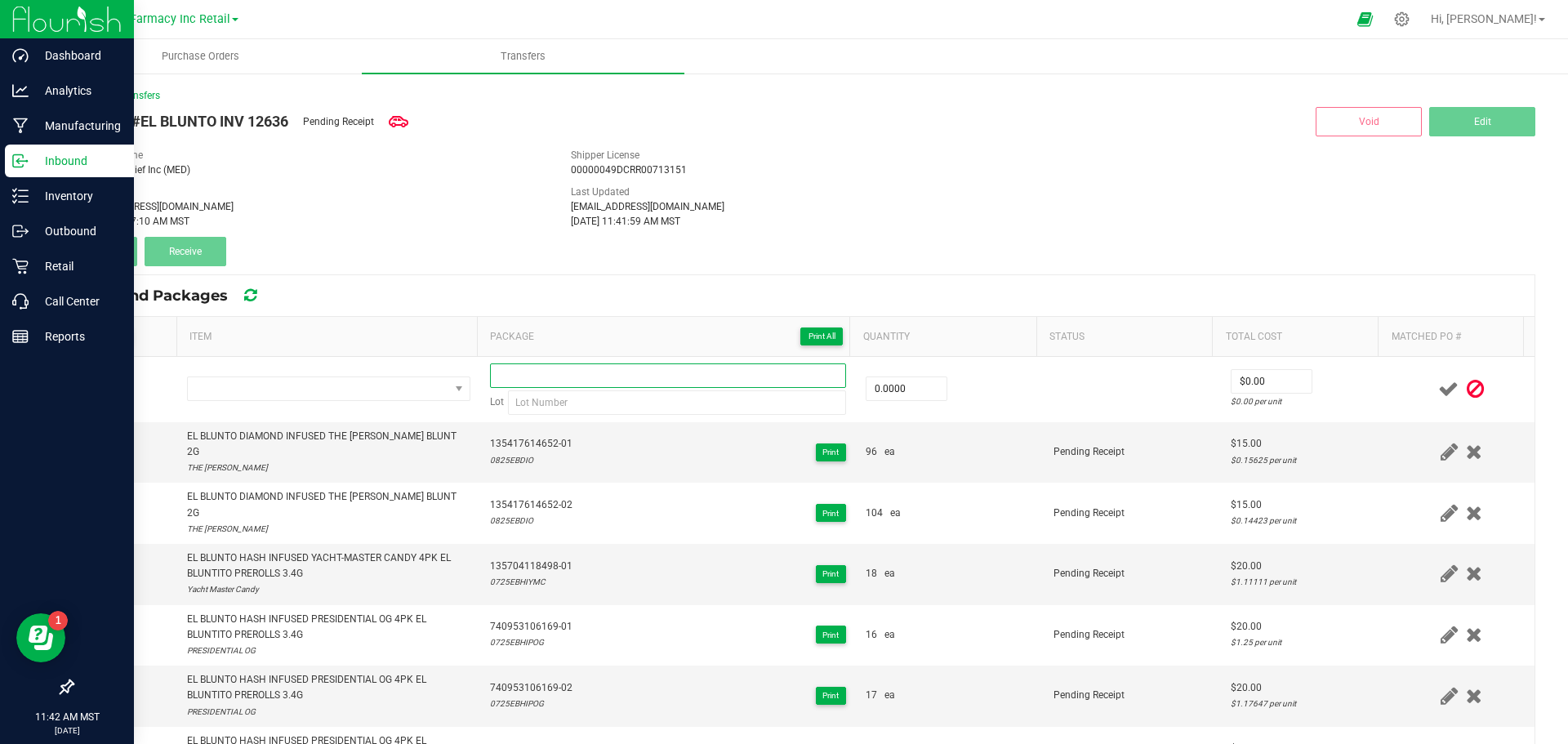
paste input "135704118498-01"
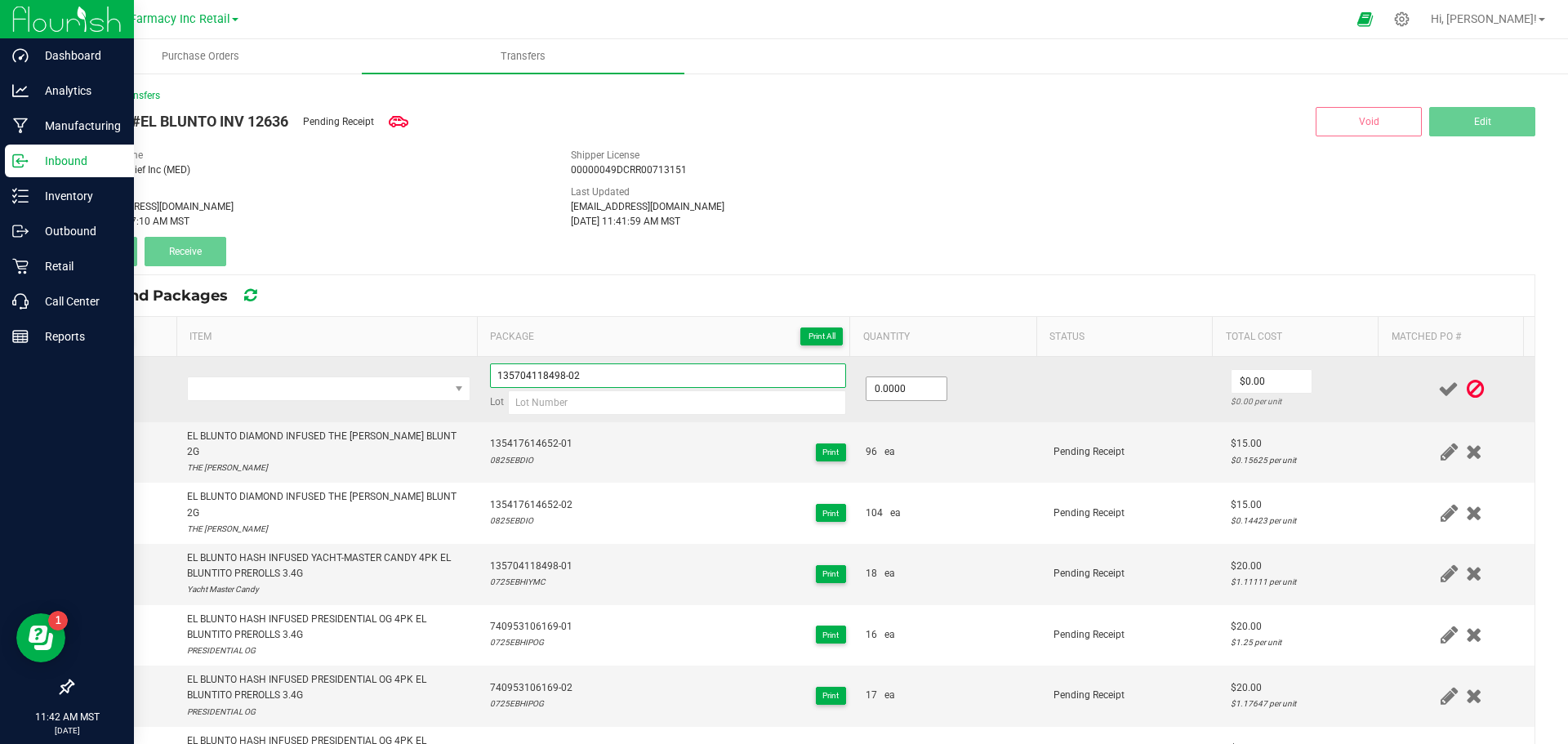
type input "135704118498-02"
click at [906, 392] on input "0" at bounding box center [906, 389] width 80 height 23
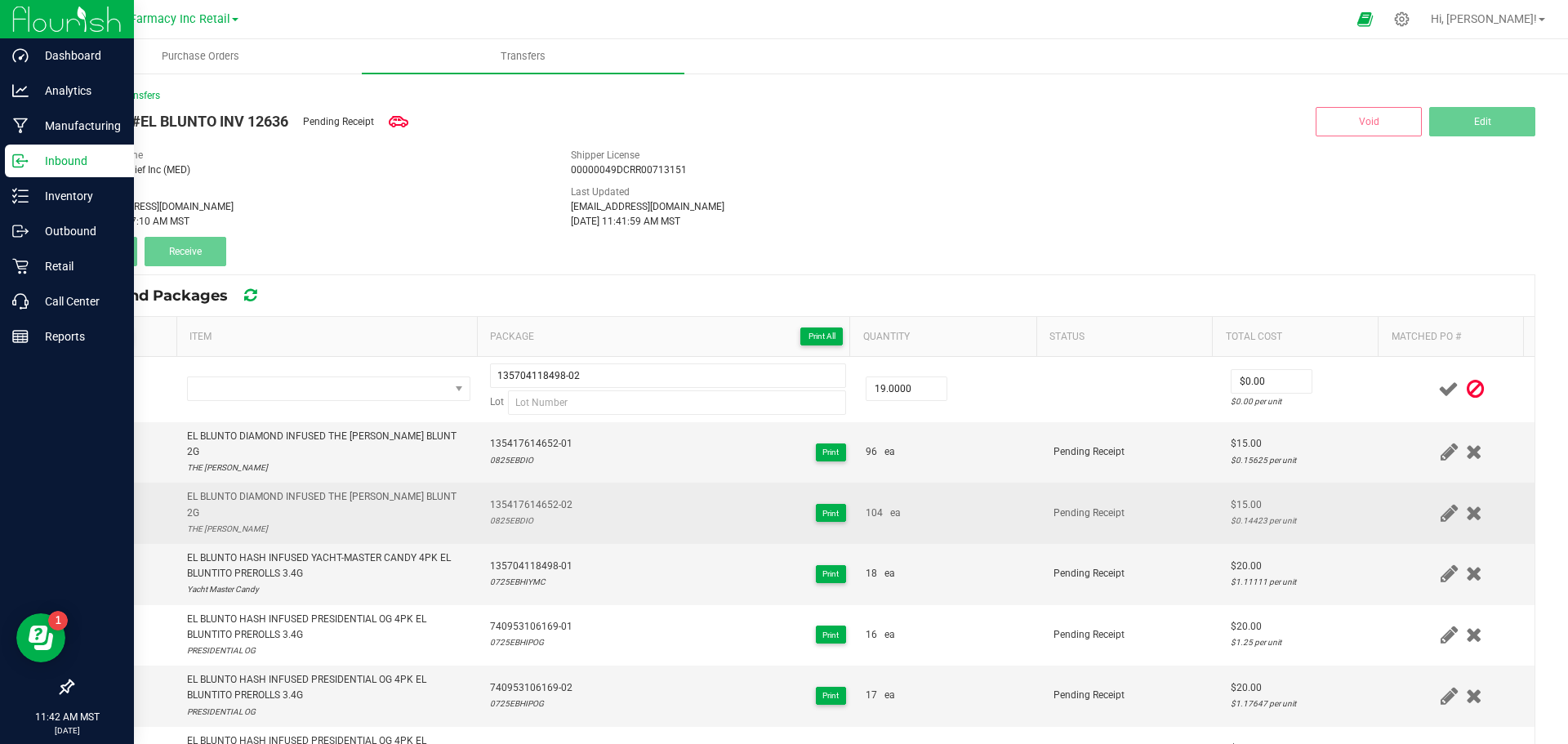
click at [971, 505] on div "104 ea" at bounding box center [950, 512] width 168 height 15
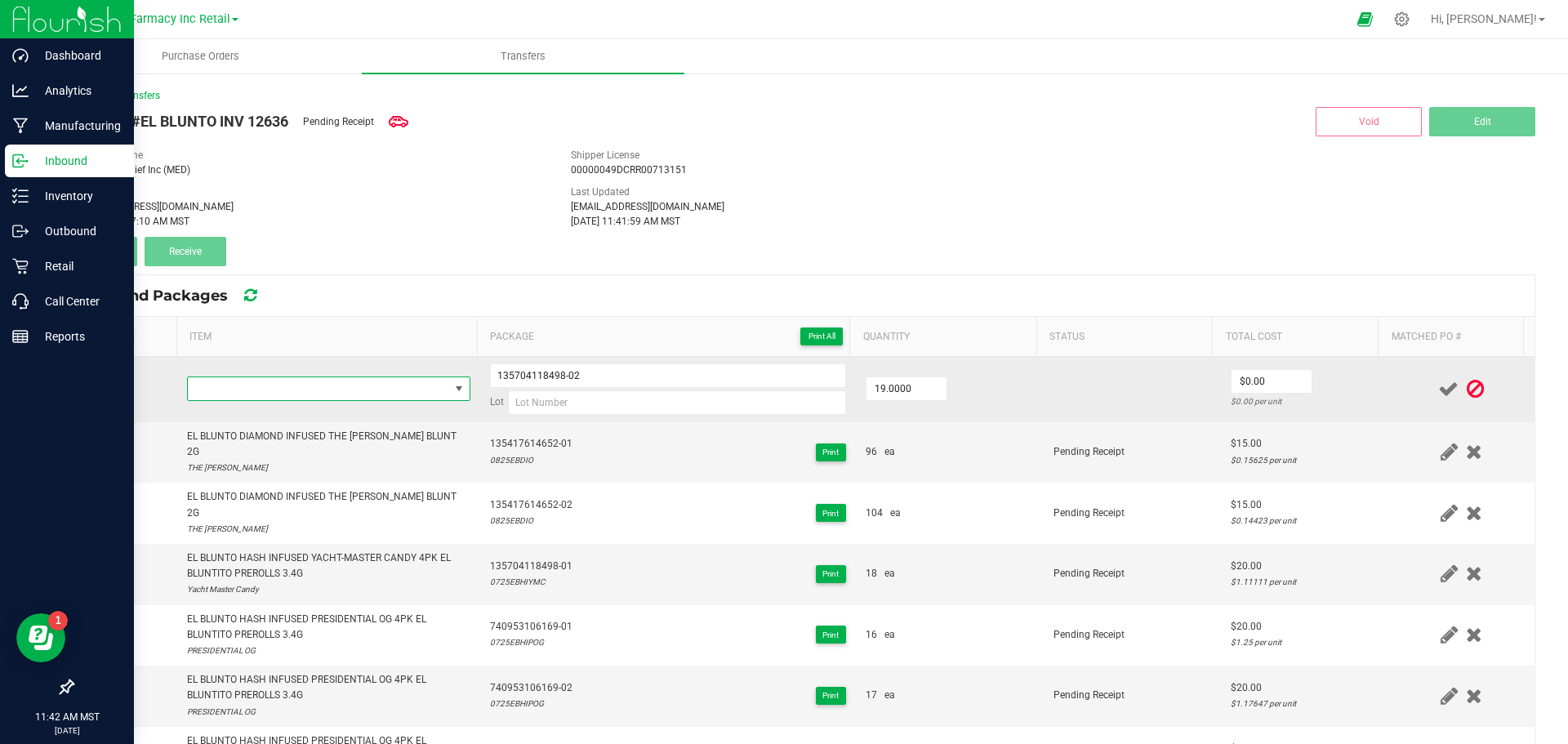
click at [328, 381] on span "NO DATA FOUND" at bounding box center [318, 389] width 261 height 23
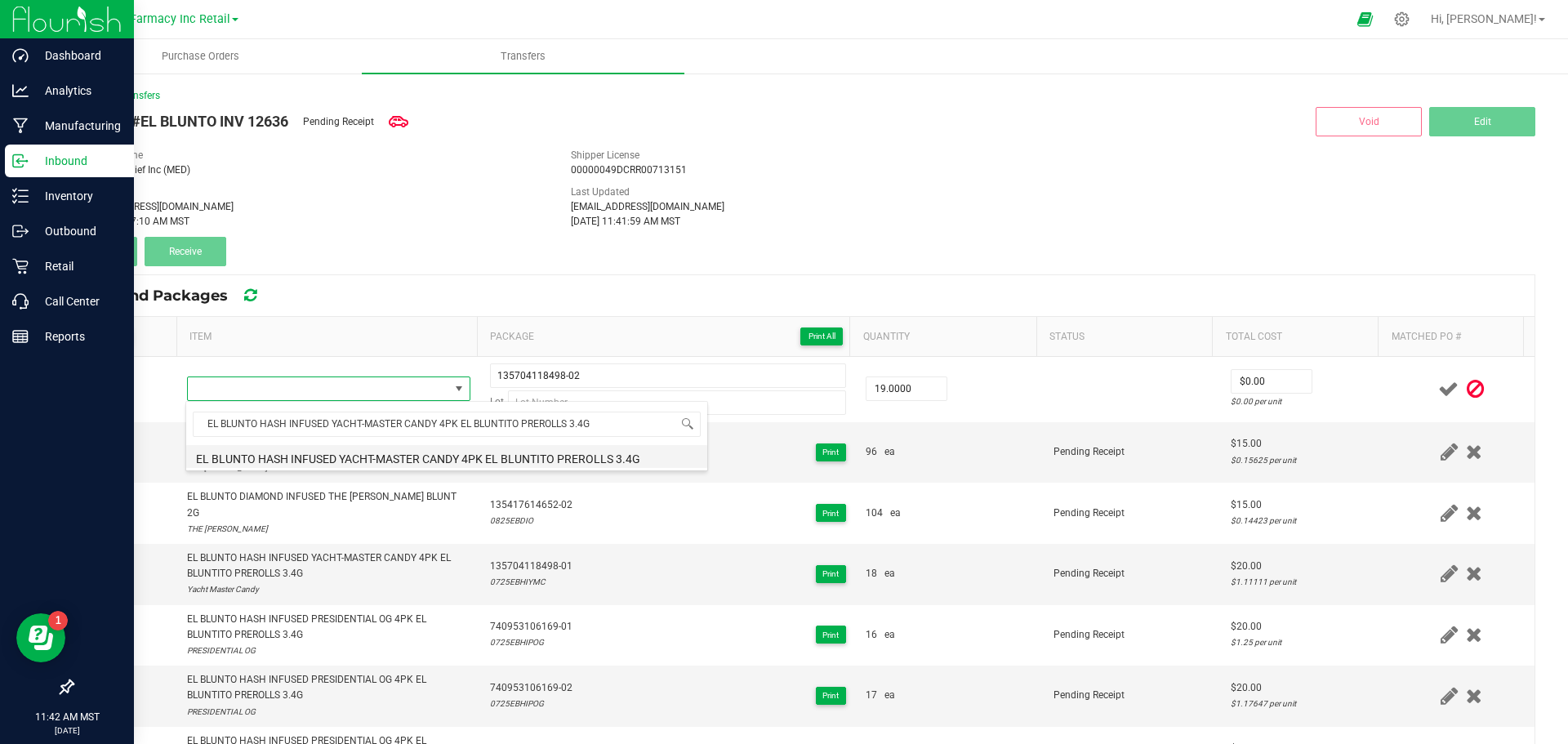
click at [215, 447] on li "EL BLUNTO HASH INFUSED YACHT-MASTER CANDY 4PK EL BLUNTITO PREROLLS 3.4G" at bounding box center [447, 456] width 521 height 23
type input "19 ea"
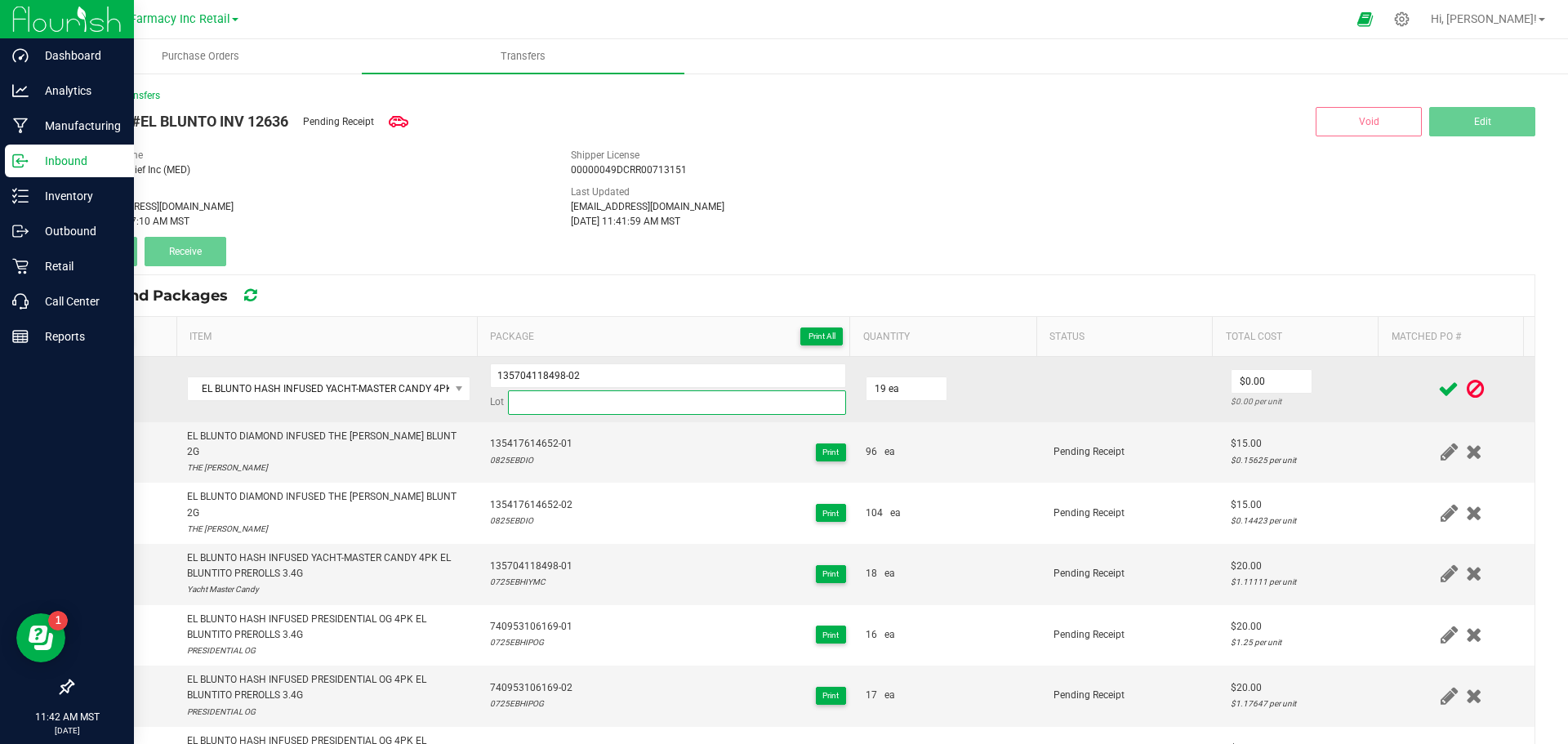
click at [534, 402] on input at bounding box center [677, 402] width 338 height 25
paste input "0725EBHIYMC"
type input "0725EBHIYMC"
click at [1254, 384] on input "0" at bounding box center [1271, 381] width 80 height 23
type input "$20.00"
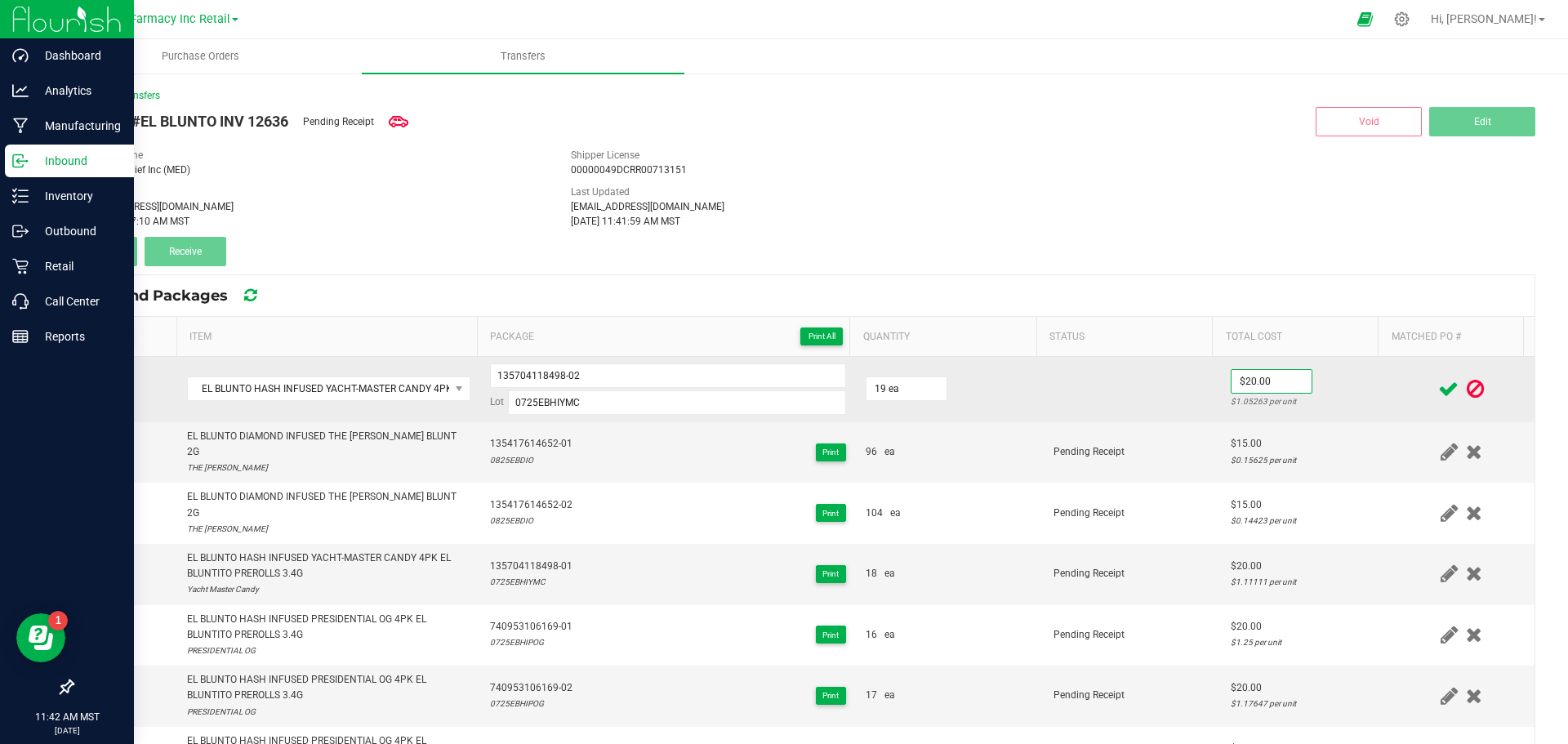
click at [1158, 400] on td at bounding box center [1133, 390] width 178 height 66
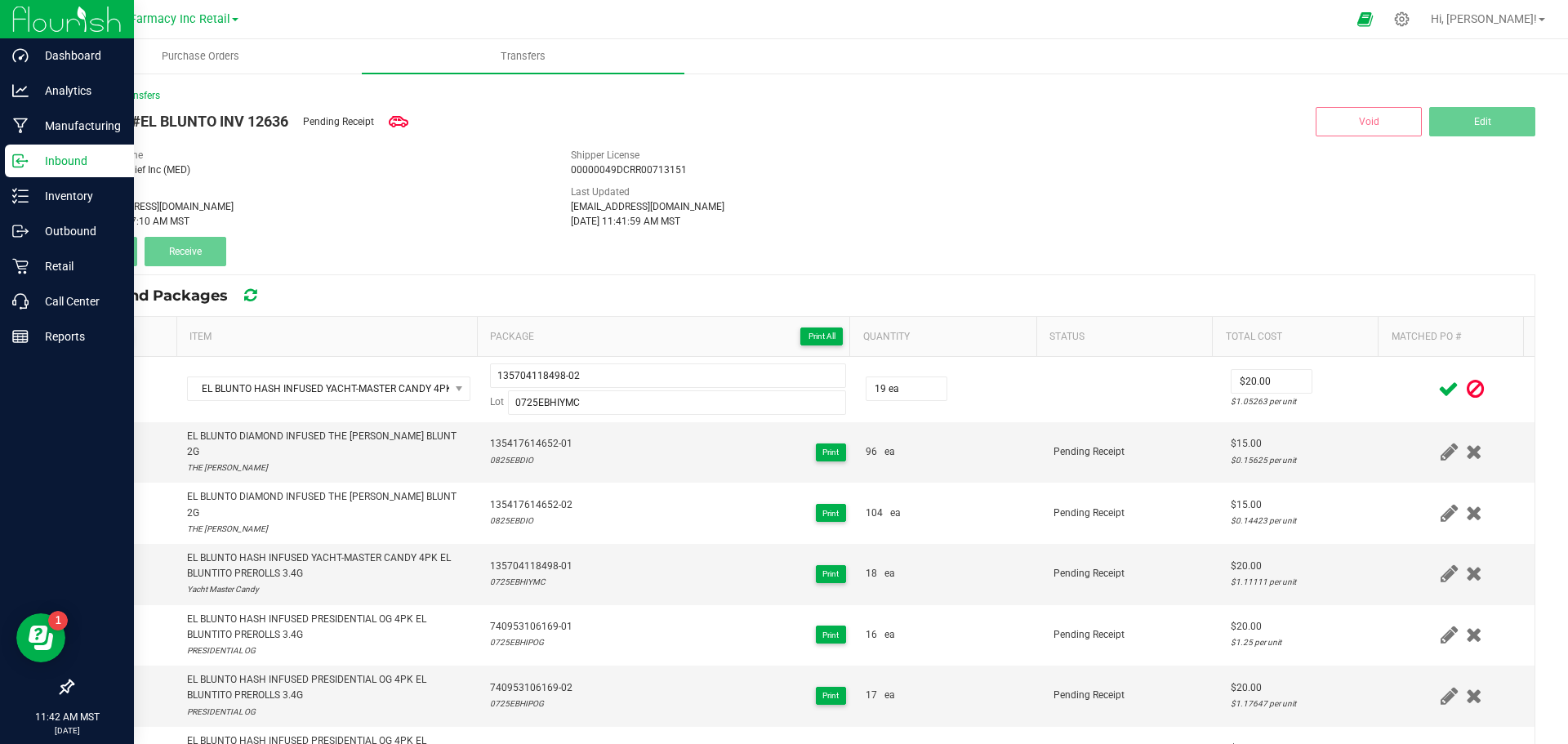
click at [1438, 394] on icon at bounding box center [1448, 389] width 20 height 20
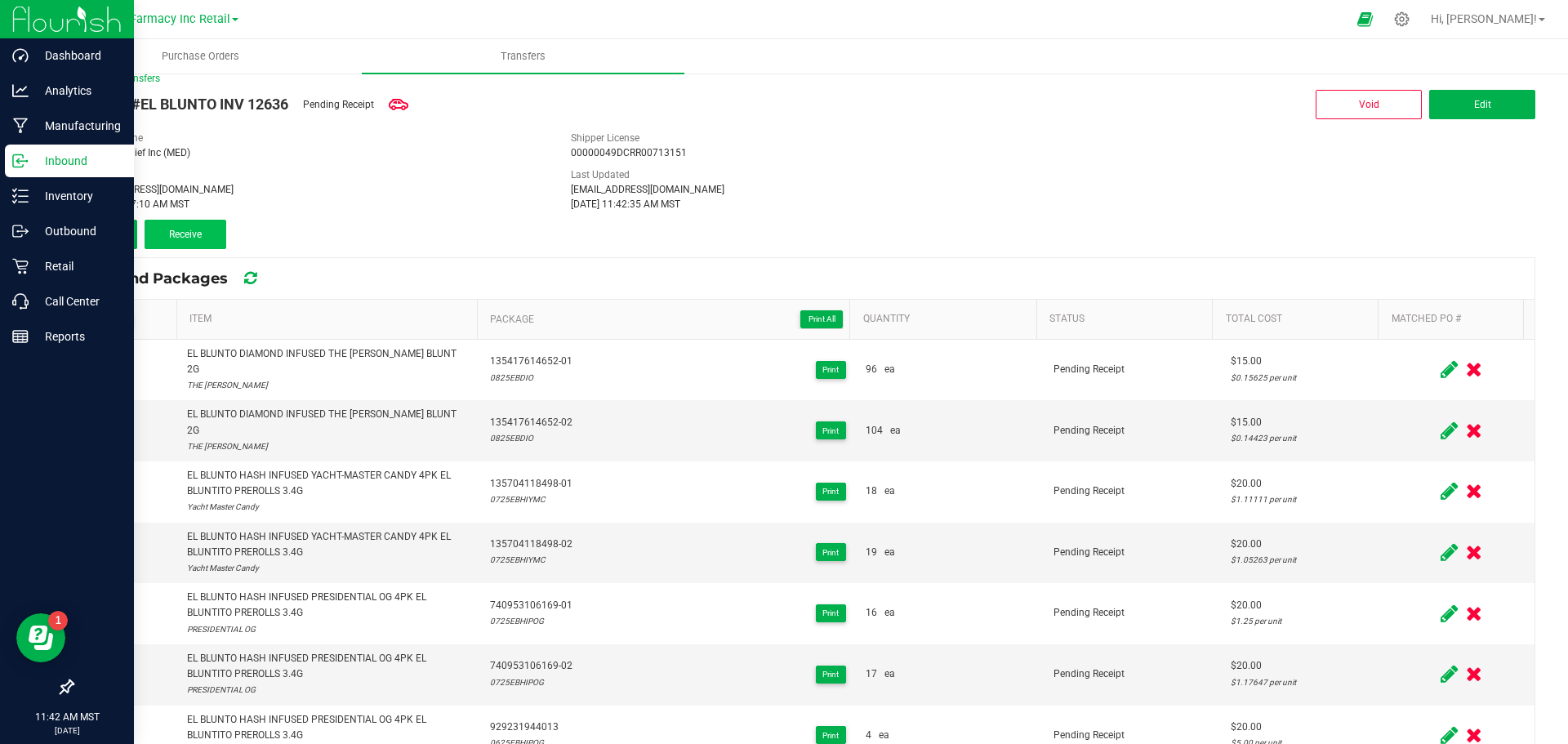
scroll to position [0, 0]
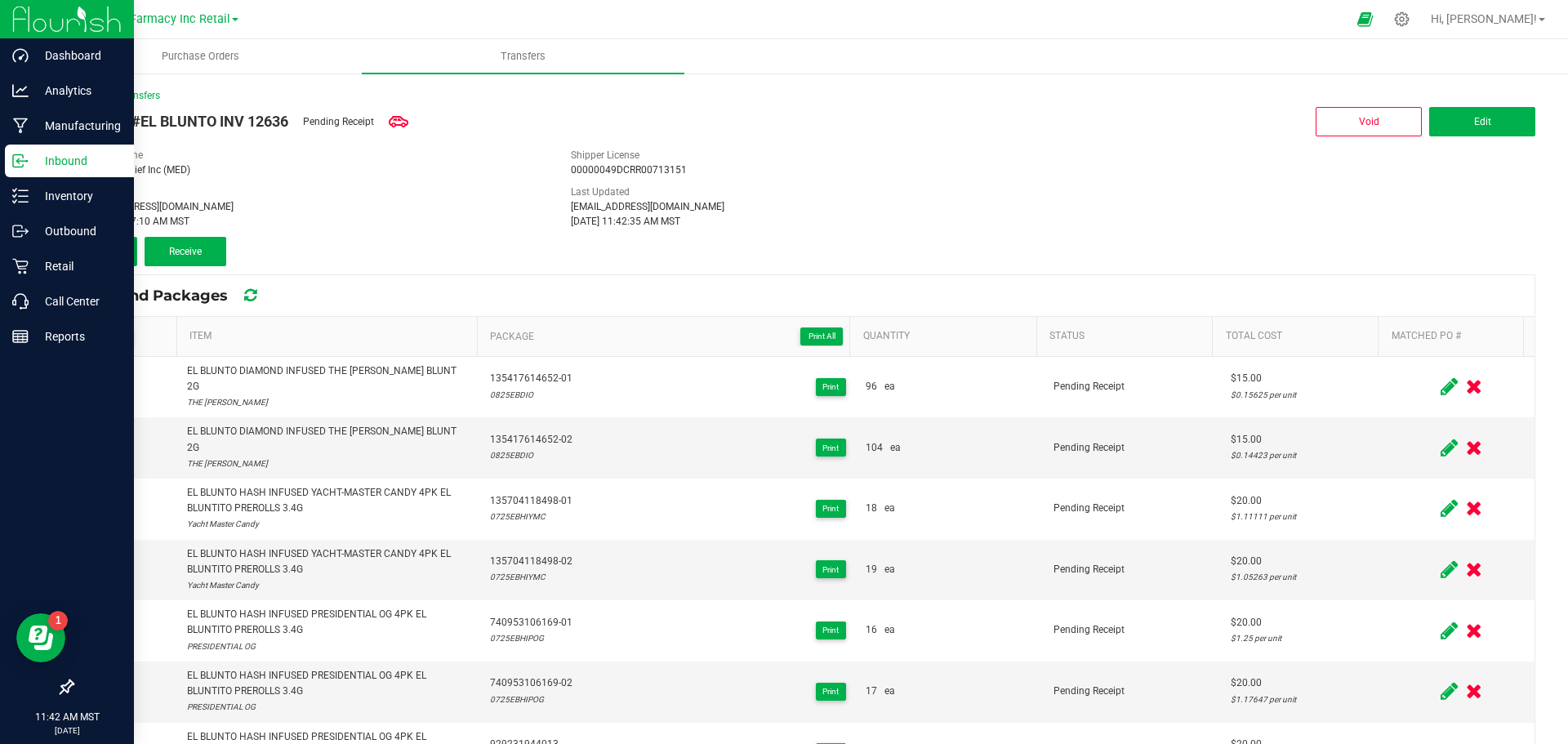
click at [125, 246] on button "Add" at bounding box center [105, 251] width 66 height 29
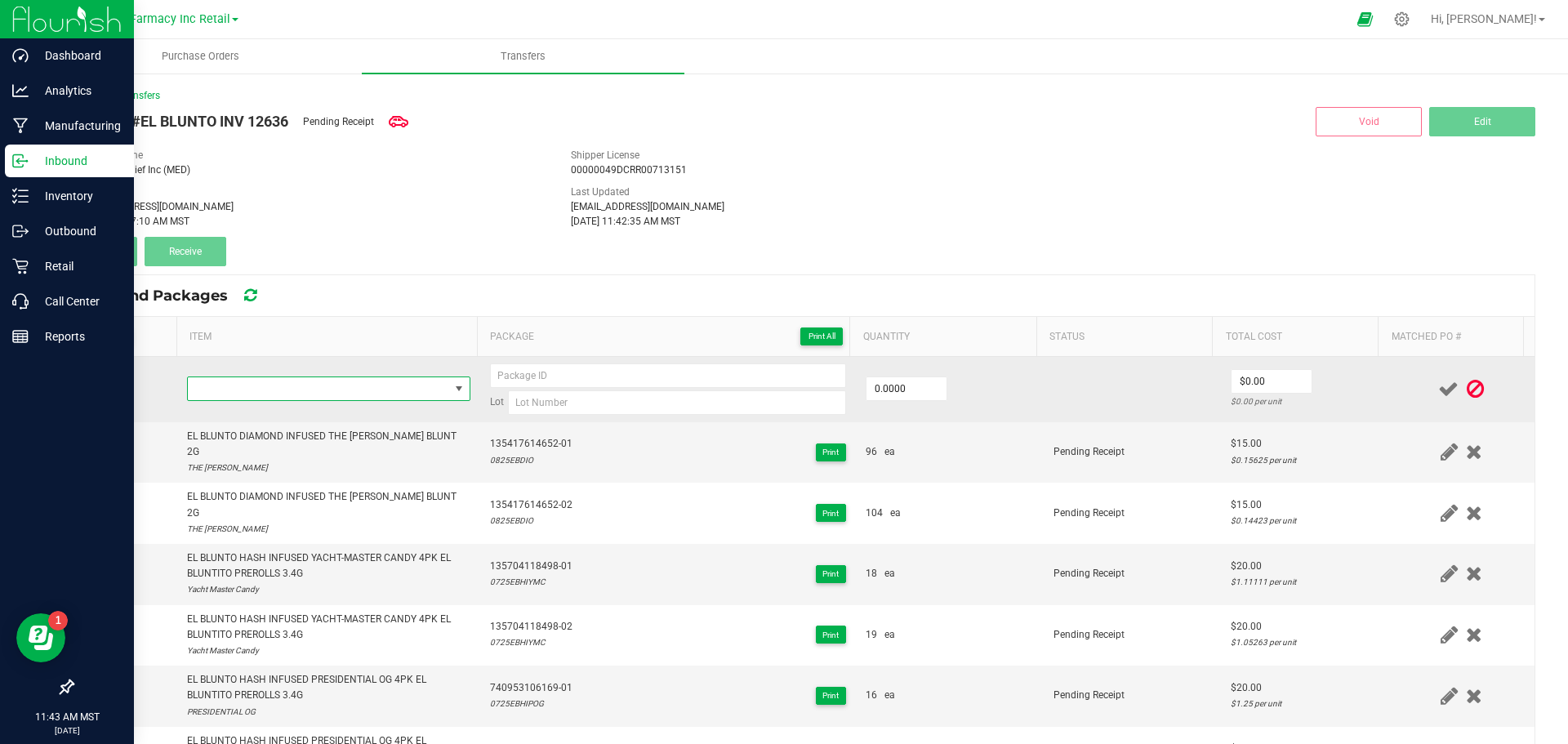
click at [239, 390] on span "NO DATA FOUND" at bounding box center [318, 389] width 261 height 23
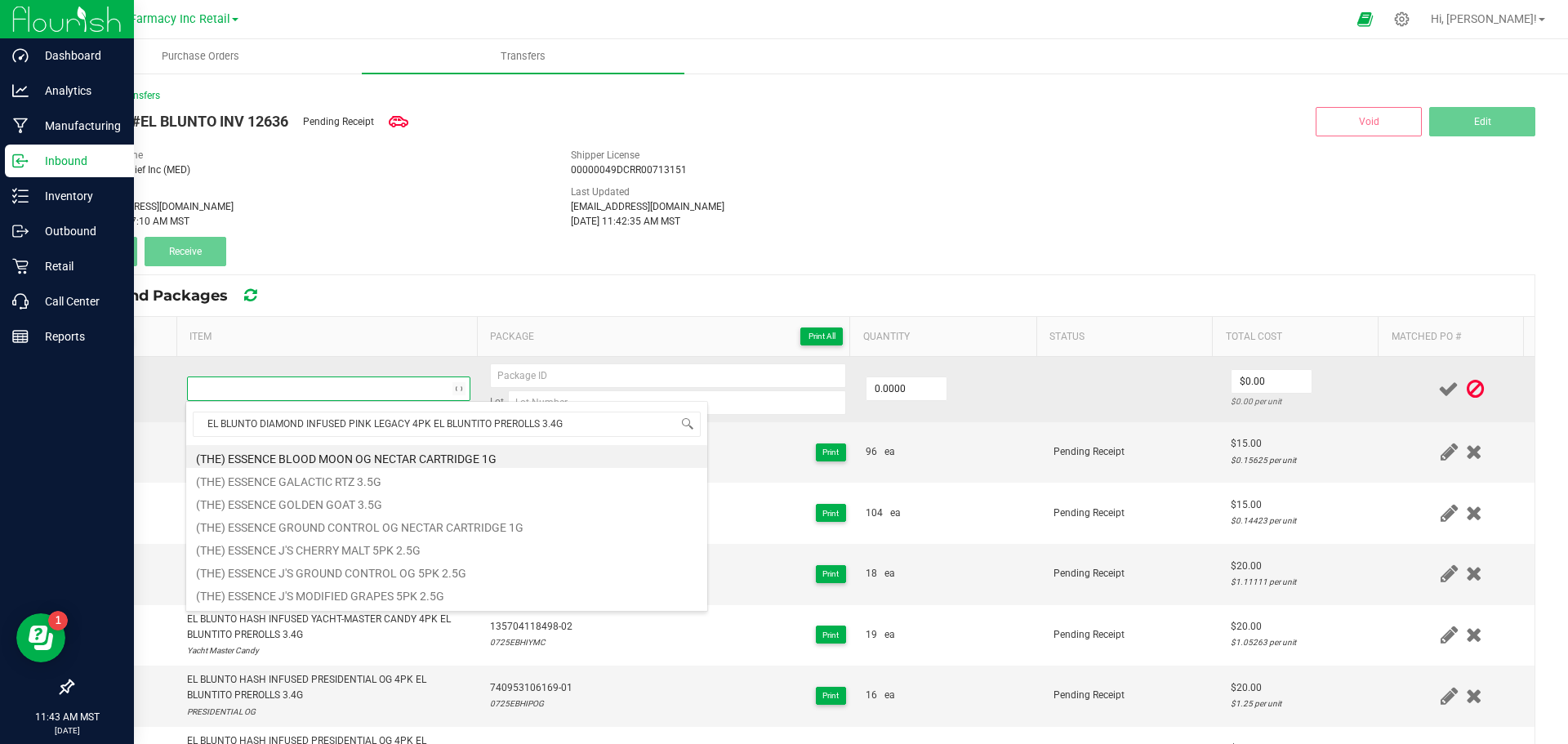
scroll to position [25, 278]
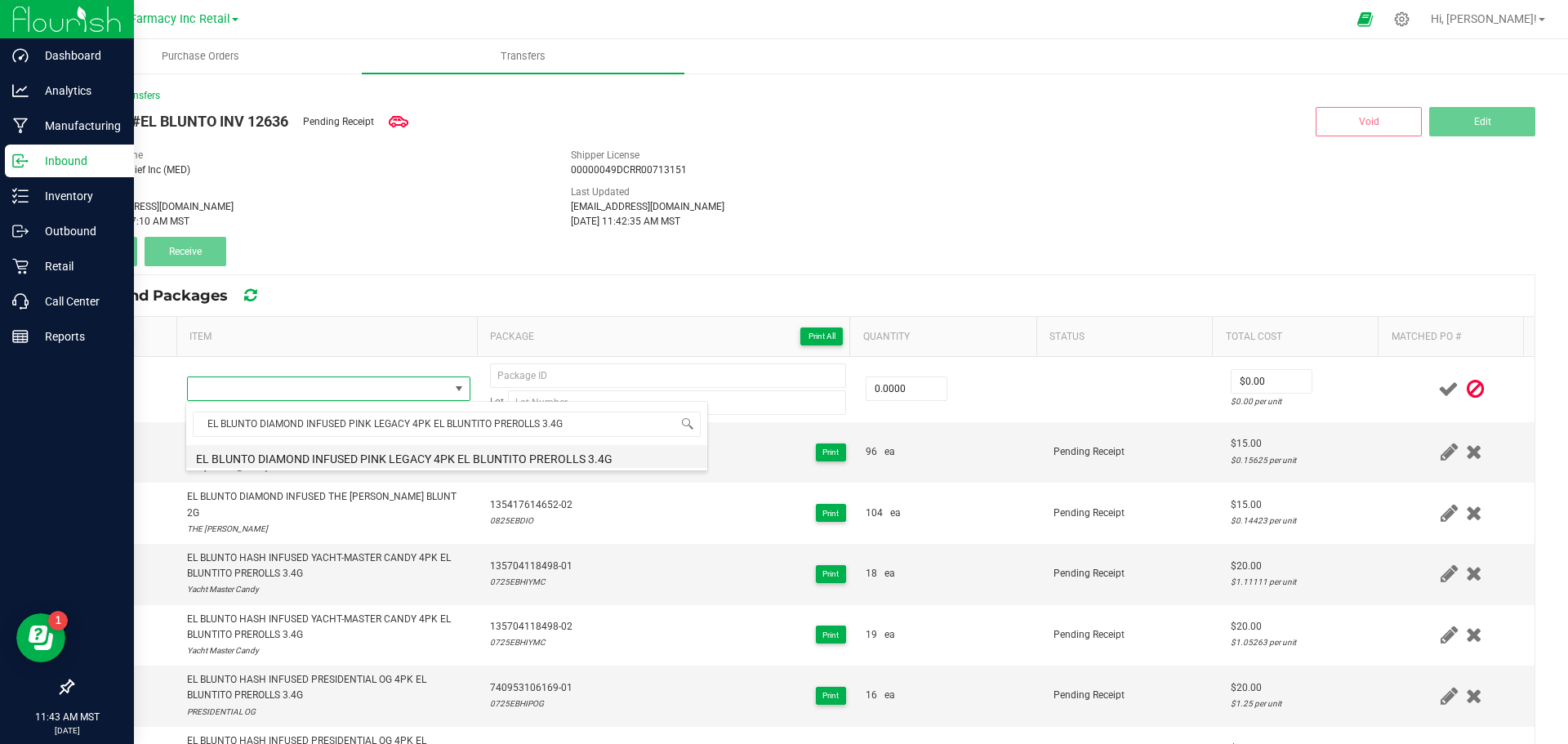
click at [225, 455] on li "EL BLUNTO DIAMOND INFUSED PINK LEGACY 4PK EL BLUNTITO PREROLLS 3.4G" at bounding box center [447, 456] width 521 height 23
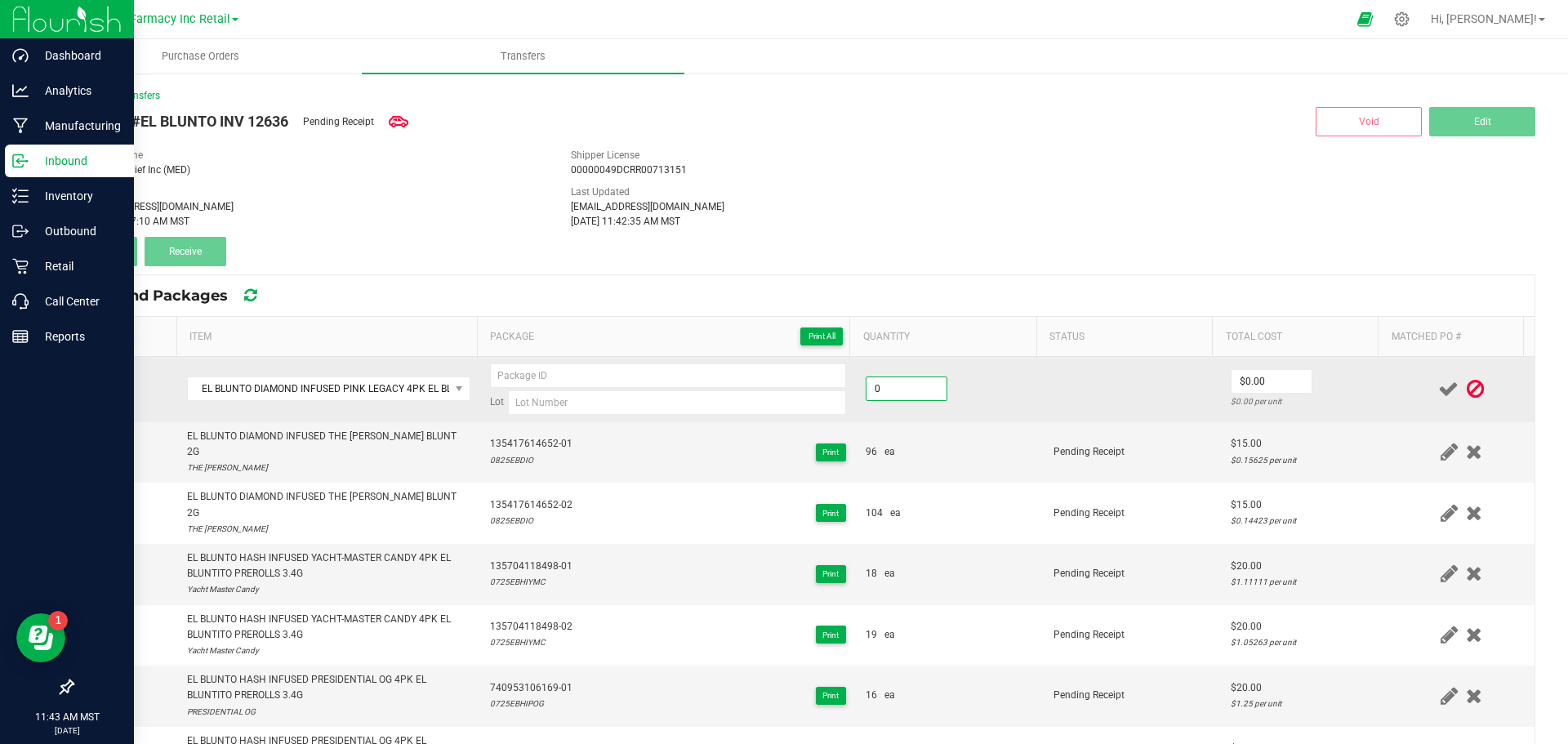
click at [919, 384] on input "0" at bounding box center [906, 389] width 80 height 23
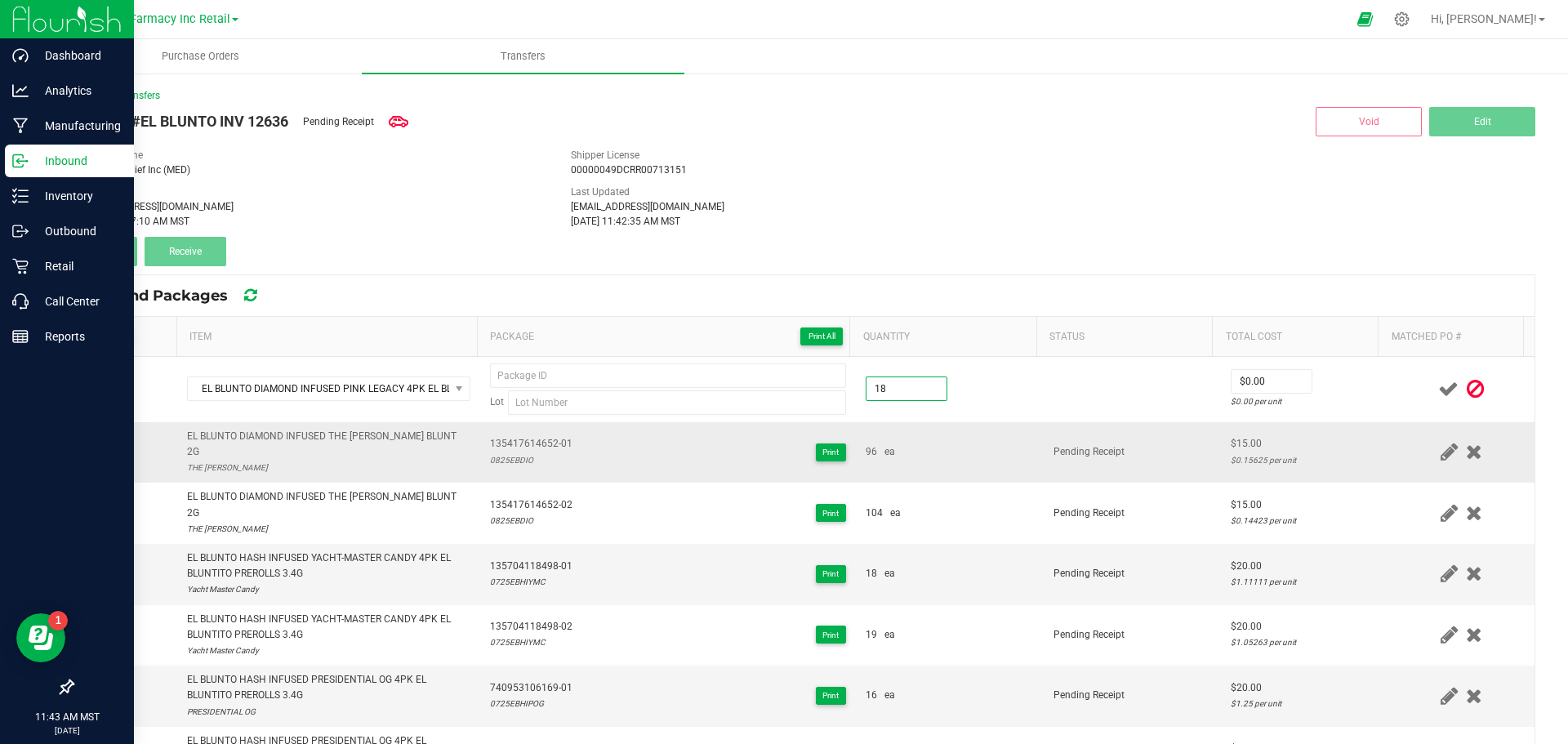
type input "18 ea"
click at [988, 427] on td "96 ea" at bounding box center [949, 452] width 187 height 61
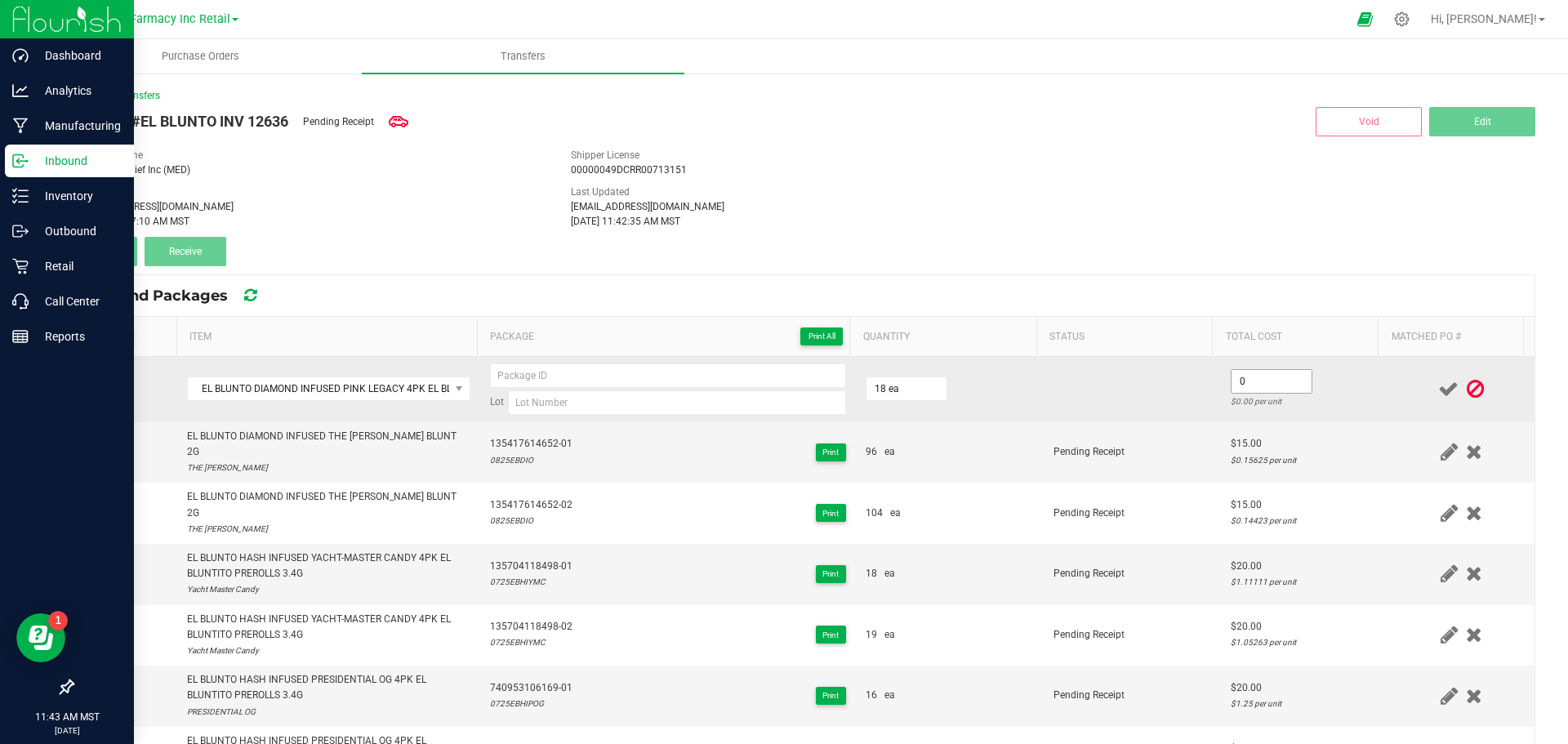
click at [1251, 380] on input "0" at bounding box center [1271, 381] width 80 height 23
type input "$20.00"
click at [1174, 416] on td at bounding box center [1133, 390] width 178 height 66
click at [783, 400] on input at bounding box center [677, 402] width 338 height 25
paste input "0525EBDIPL"
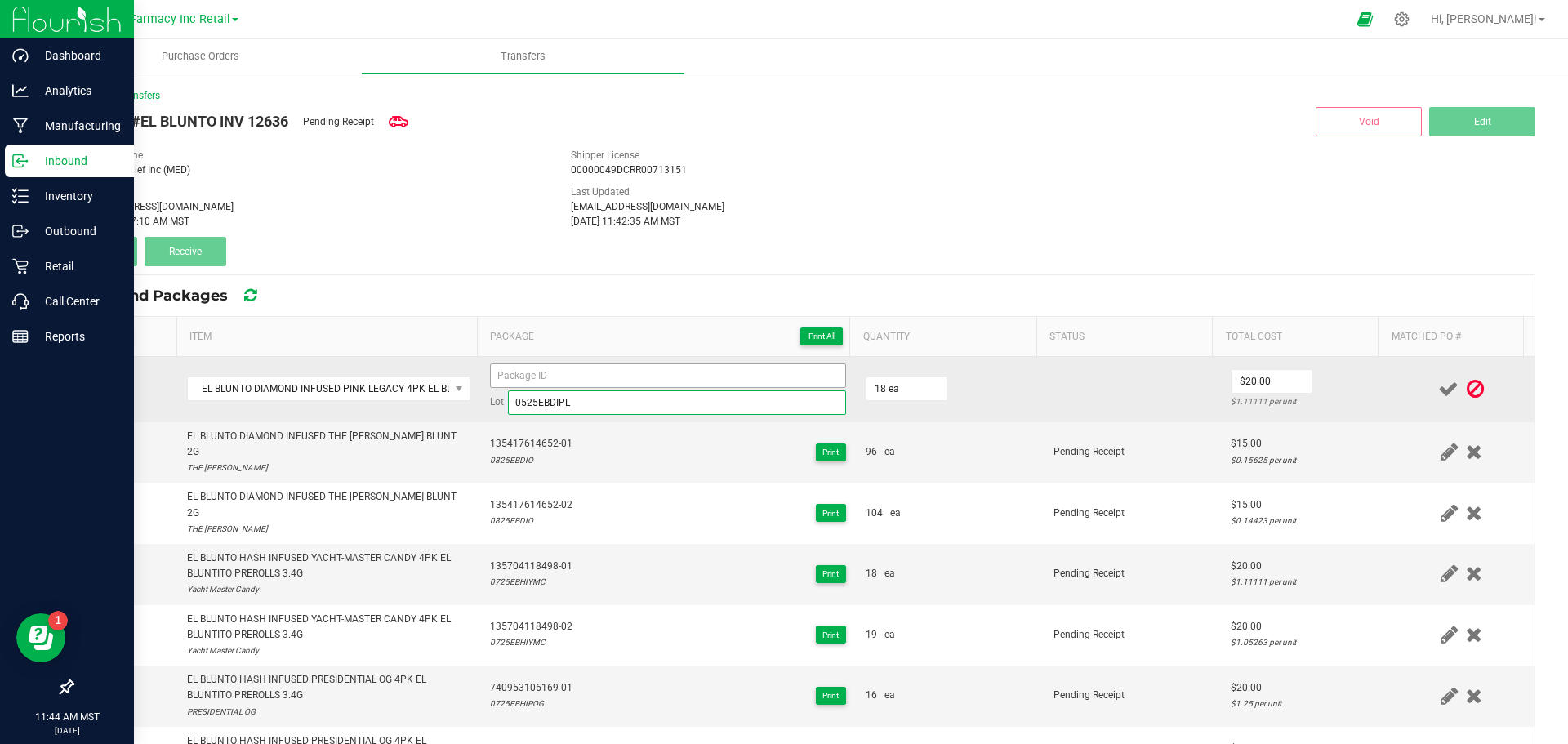
type input "0525EBDIPL"
click at [512, 376] on input at bounding box center [668, 376] width 356 height 25
click at [505, 376] on input "411875439429-01" at bounding box center [668, 376] width 356 height 25
click at [505, 377] on input "411875439429-01" at bounding box center [668, 376] width 356 height 25
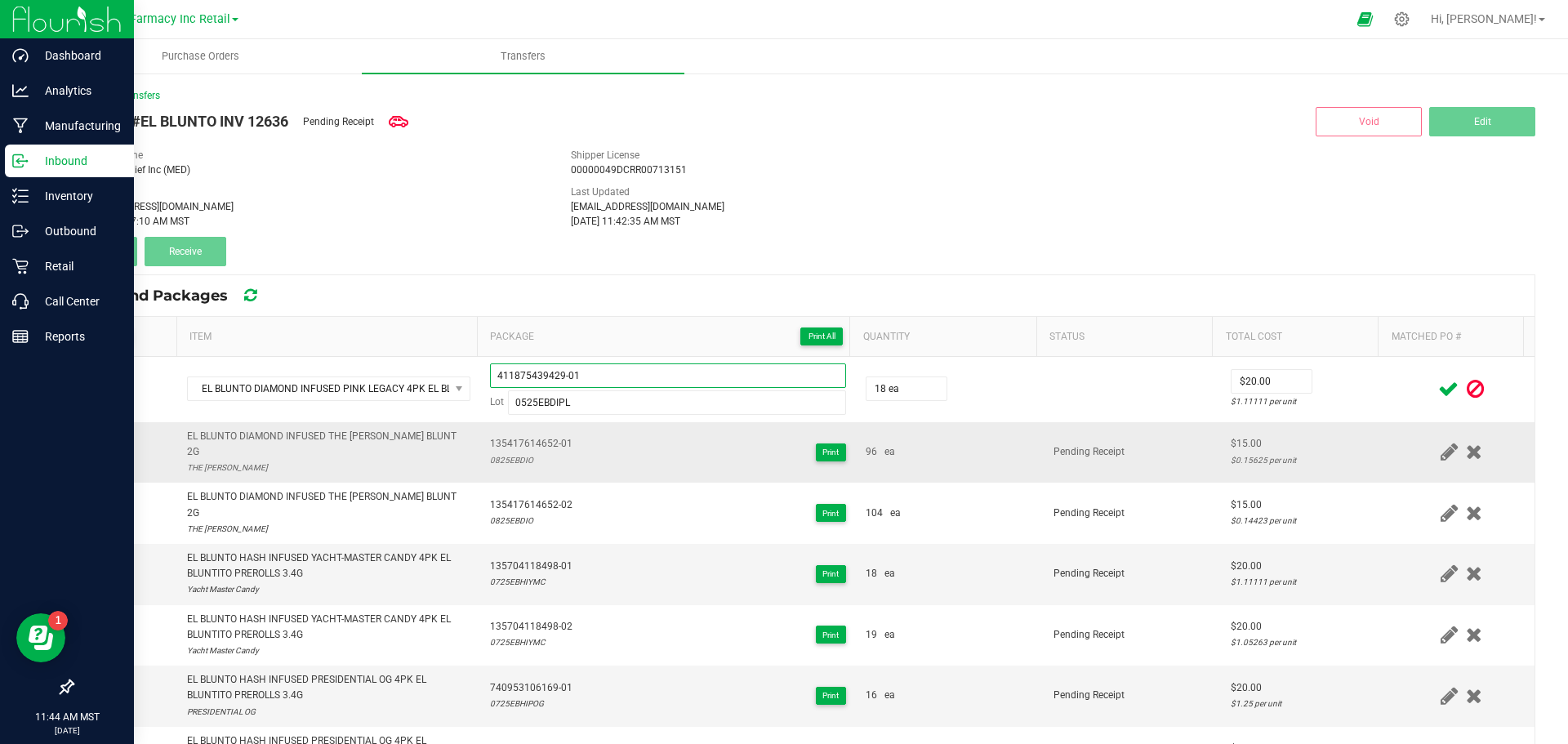
type input "411875439429-01"
click at [1076, 446] on span "Pending Receipt" at bounding box center [1089, 451] width 71 height 12
click at [1438, 379] on icon at bounding box center [1448, 389] width 20 height 20
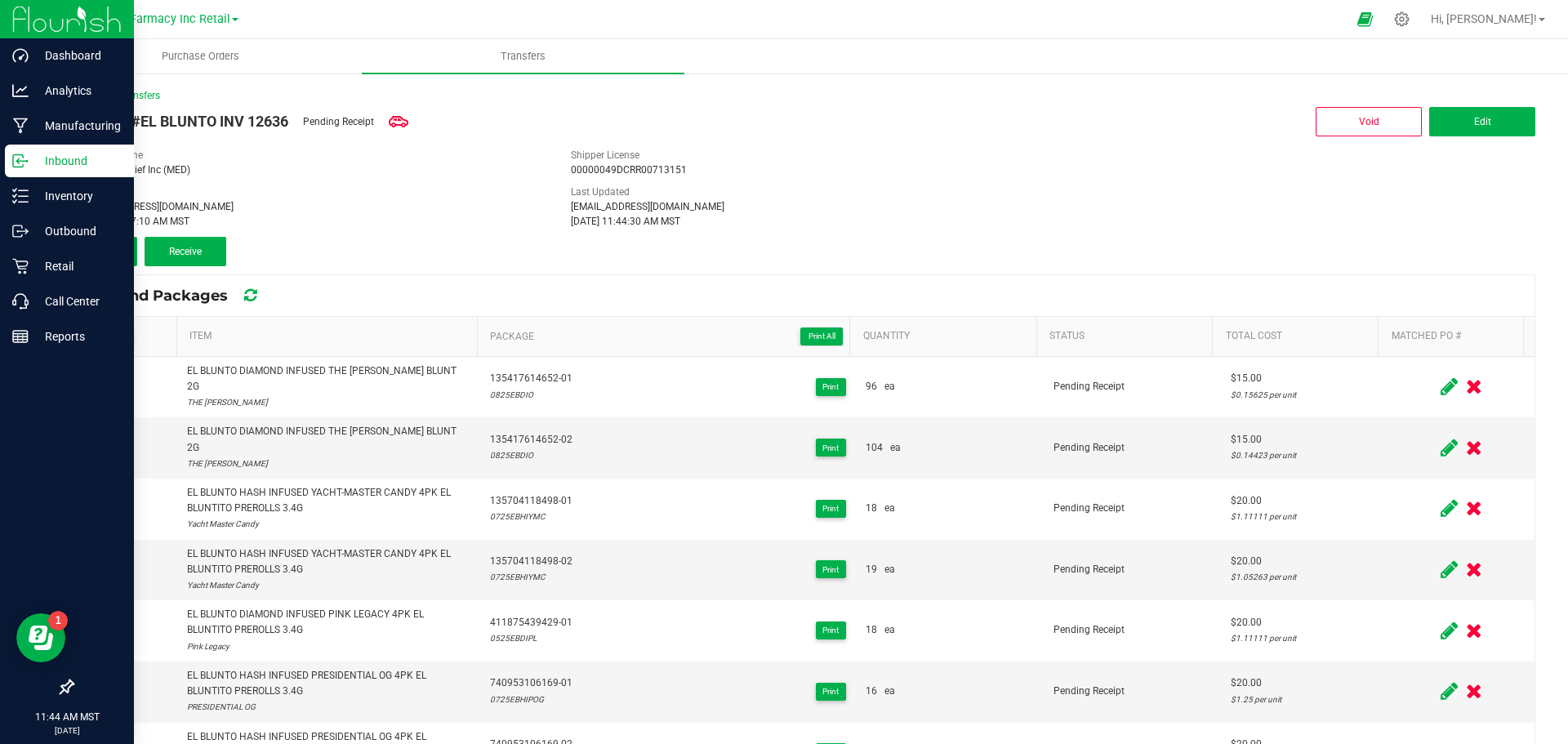
click at [107, 265] on button "Add" at bounding box center [105, 251] width 66 height 29
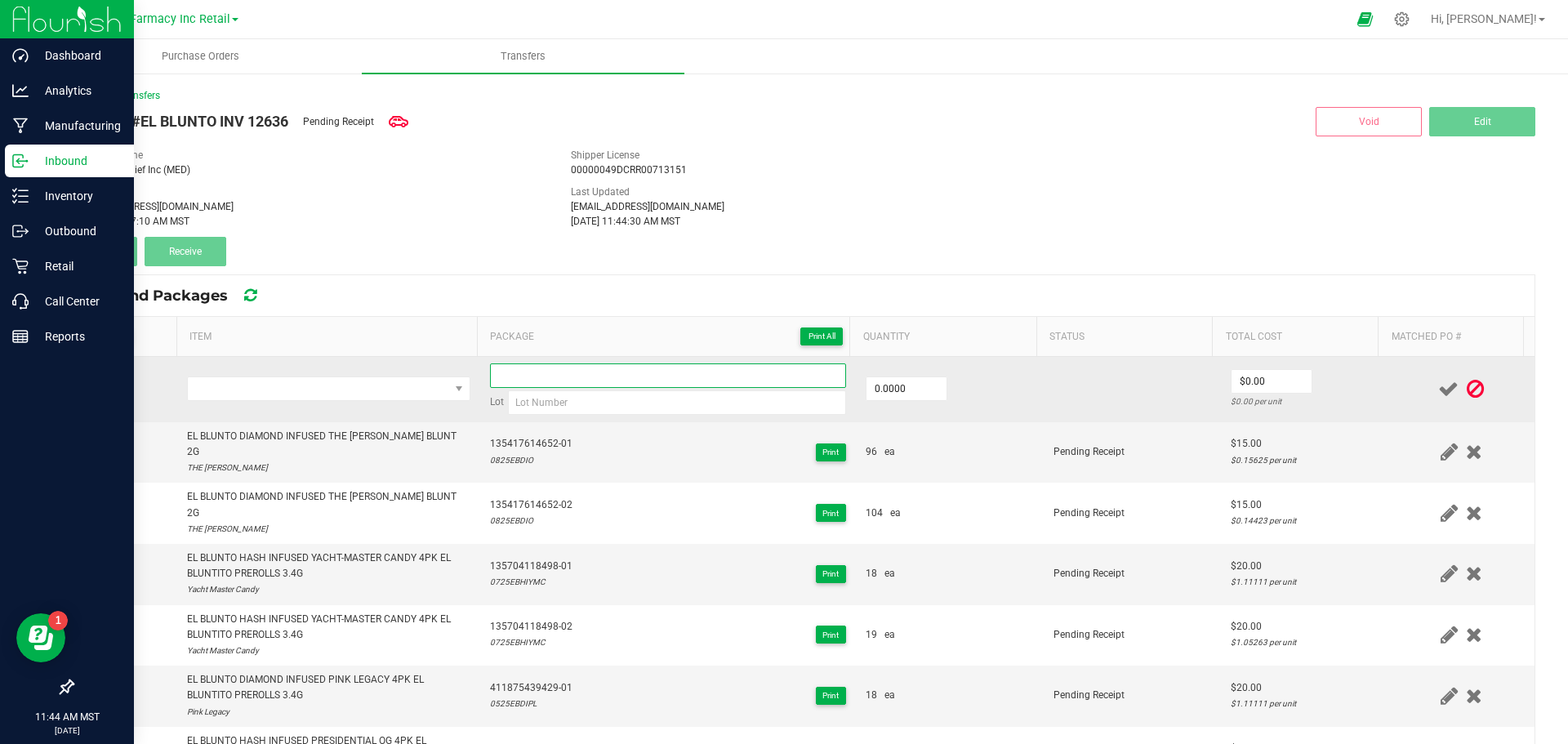
click at [577, 387] on input at bounding box center [668, 376] width 356 height 25
paste input "411875439429-01"
type input "411875439429-02"
click at [895, 385] on input "0" at bounding box center [906, 389] width 80 height 23
click at [1080, 400] on td at bounding box center [1133, 390] width 178 height 66
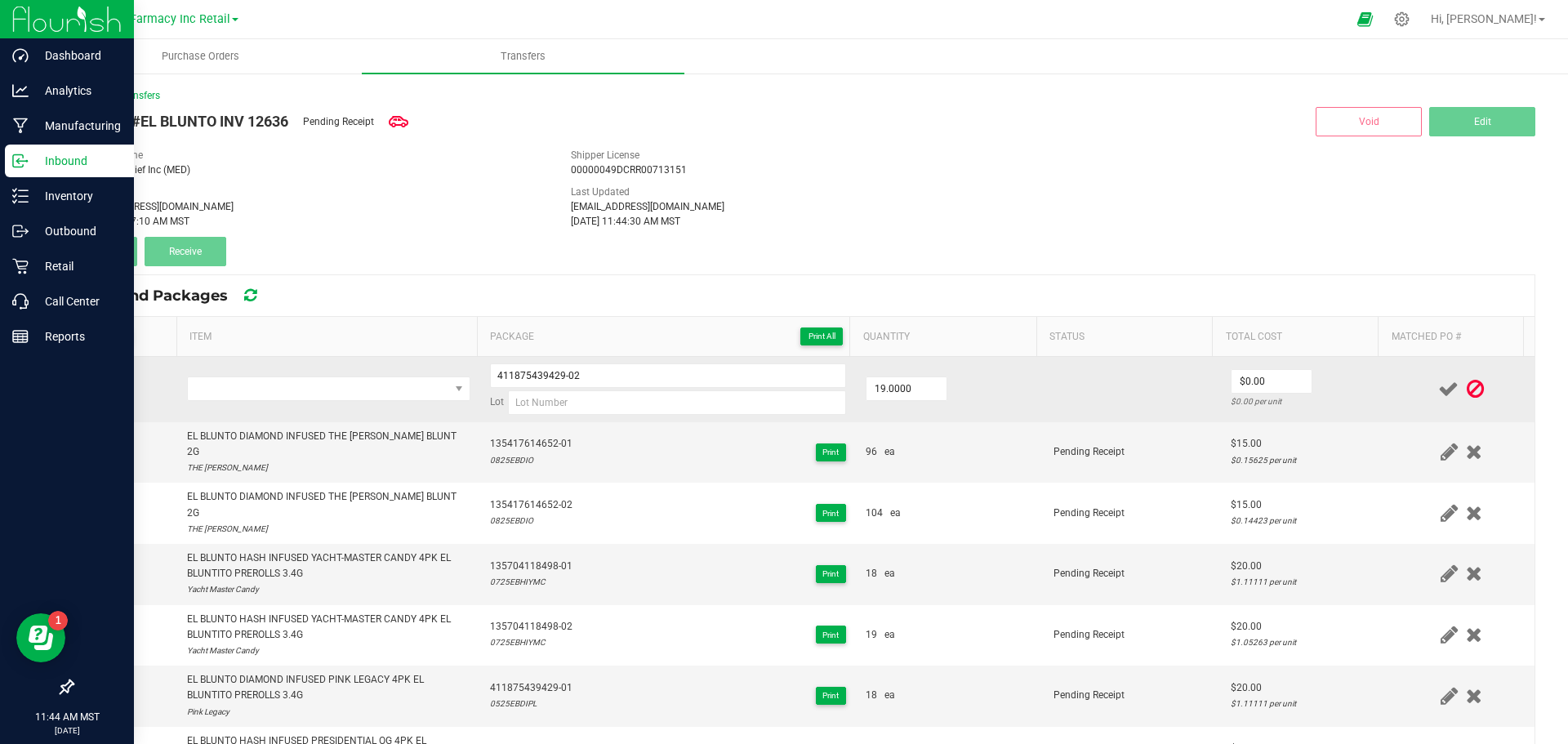
click at [1079, 398] on td at bounding box center [1133, 390] width 178 height 66
click at [244, 392] on span "NO DATA FOUND" at bounding box center [318, 389] width 261 height 23
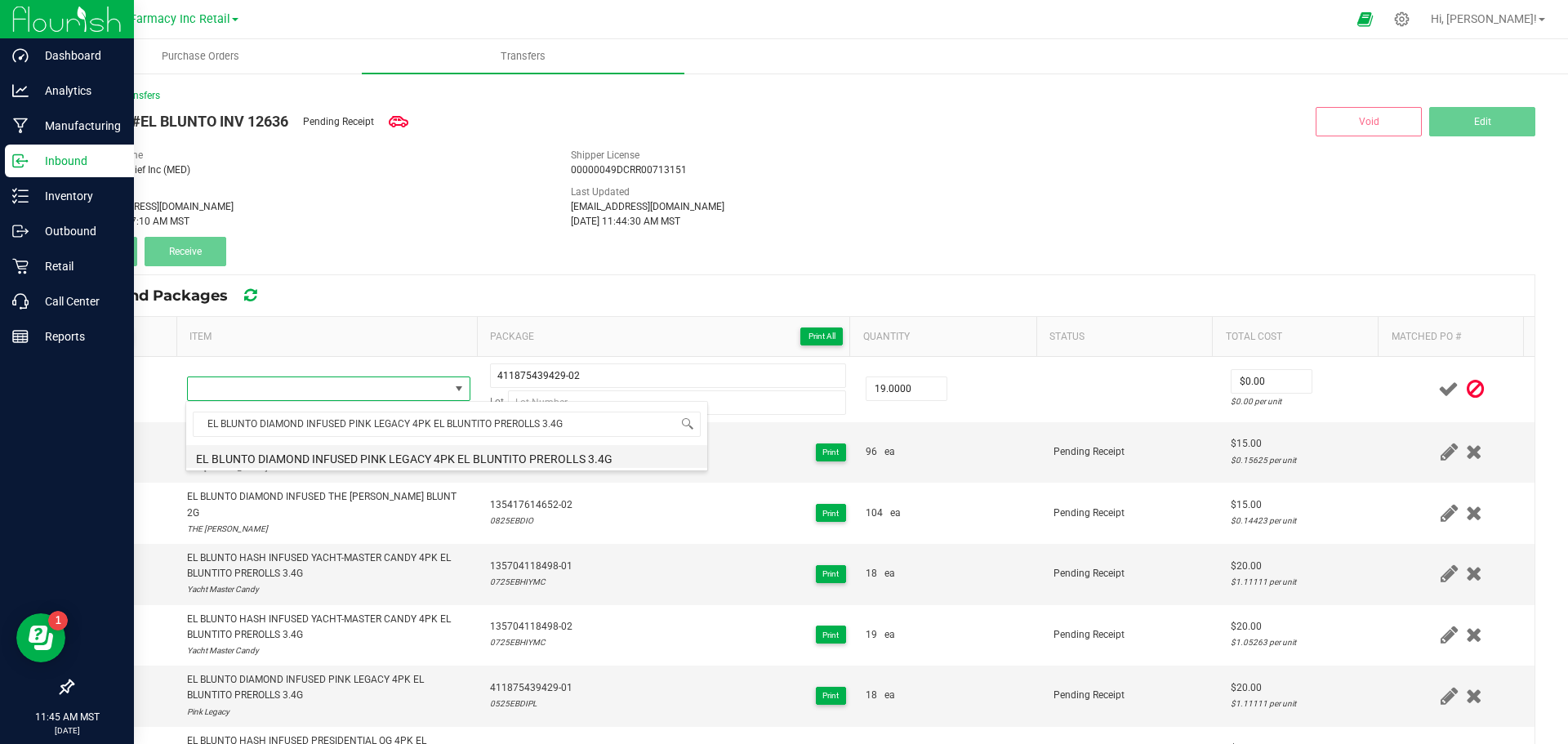
click at [207, 450] on li "EL BLUNTO DIAMOND INFUSED PINK LEGACY 4PK EL BLUNTITO PREROLLS 3.4G" at bounding box center [447, 456] width 521 height 23
type input "19 ea"
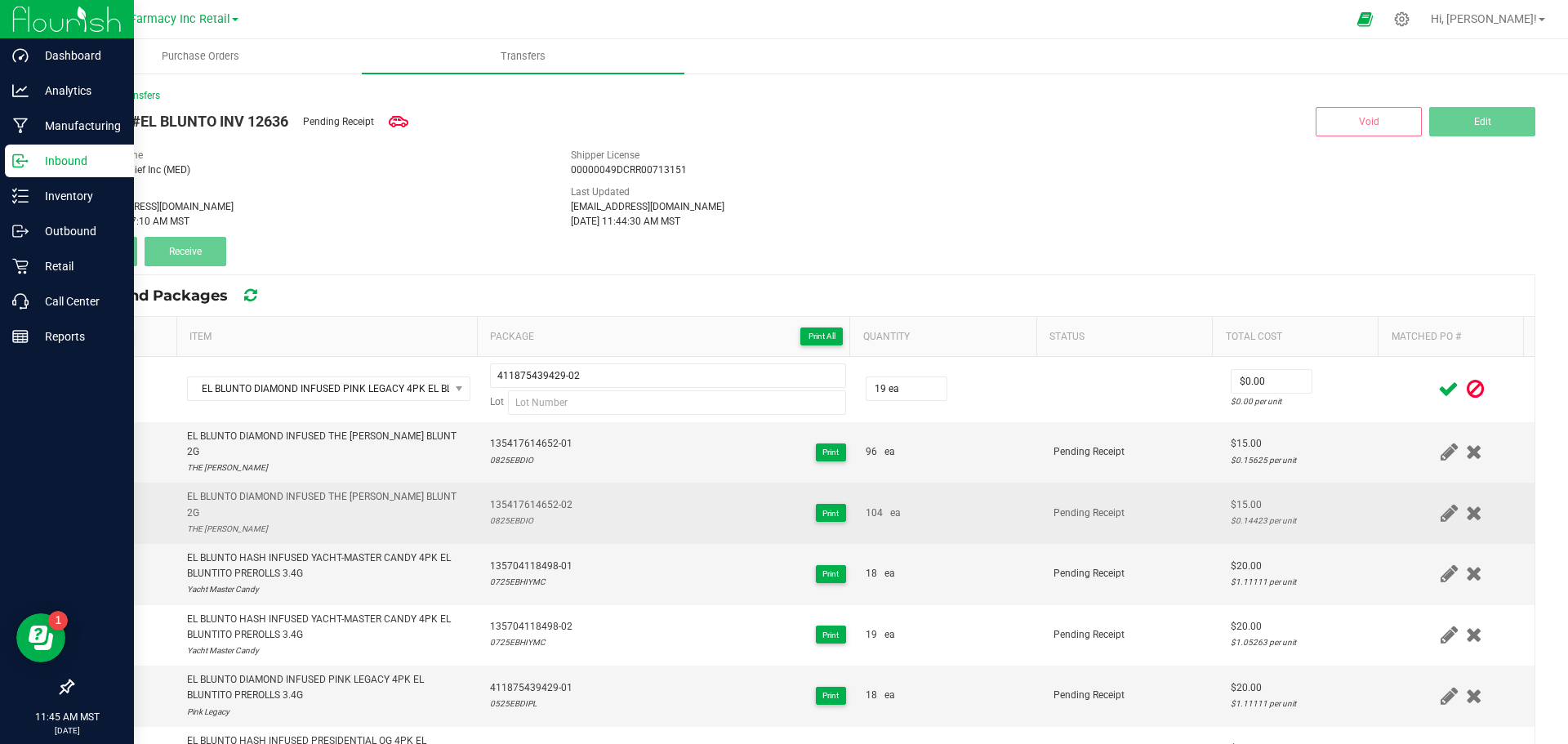
click at [593, 497] on div "135417614652-02 0825EBDIO Print" at bounding box center [668, 512] width 356 height 31
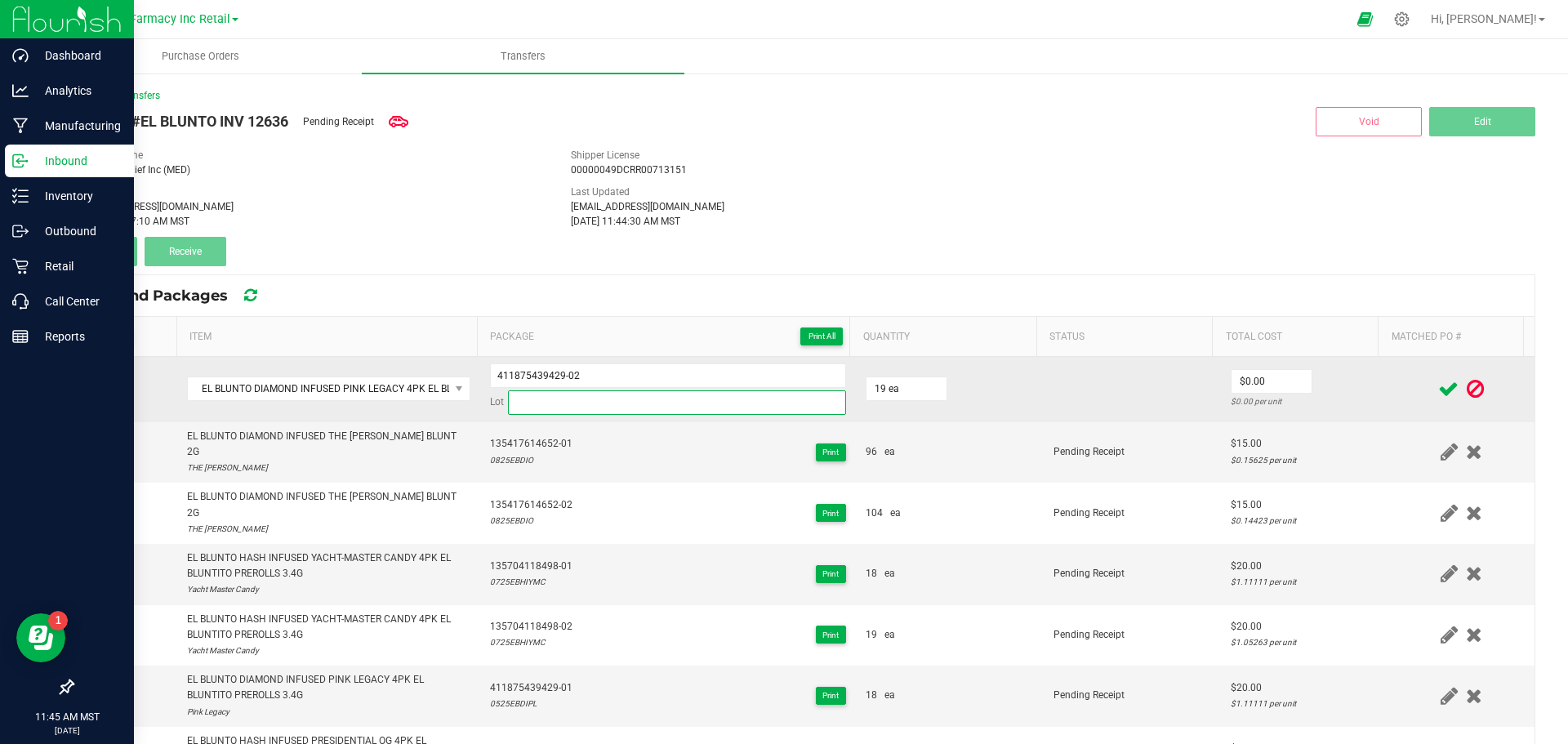
click at [623, 405] on input at bounding box center [677, 402] width 338 height 25
paste input "0525EBDIPL"
type input "0525EBDIPL"
click at [1254, 388] on input "0" at bounding box center [1271, 381] width 80 height 23
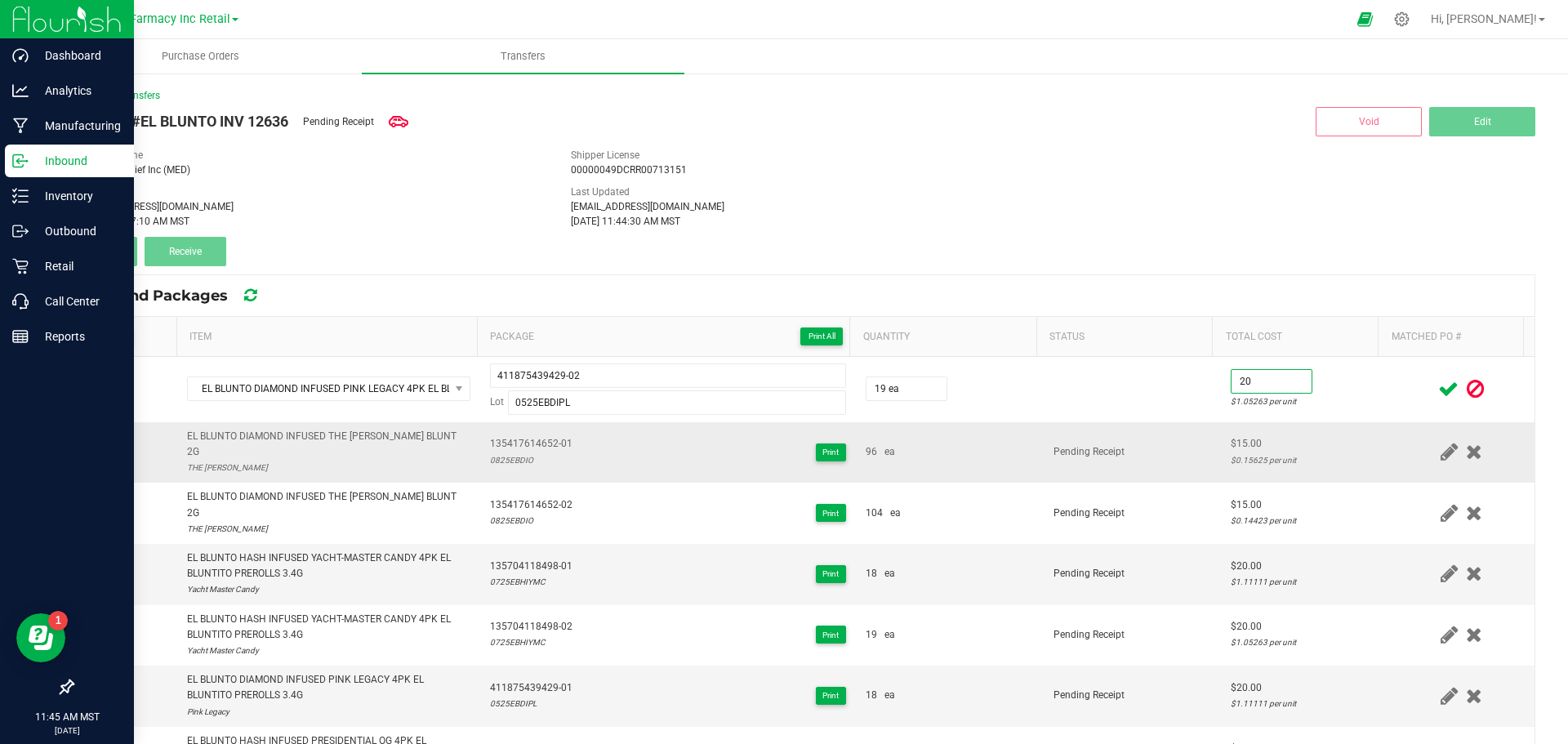
type input "$20.00"
click at [1258, 454] on div "$0.15625 per unit" at bounding box center [1304, 459] width 147 height 15
click at [1438, 384] on icon at bounding box center [1448, 389] width 20 height 20
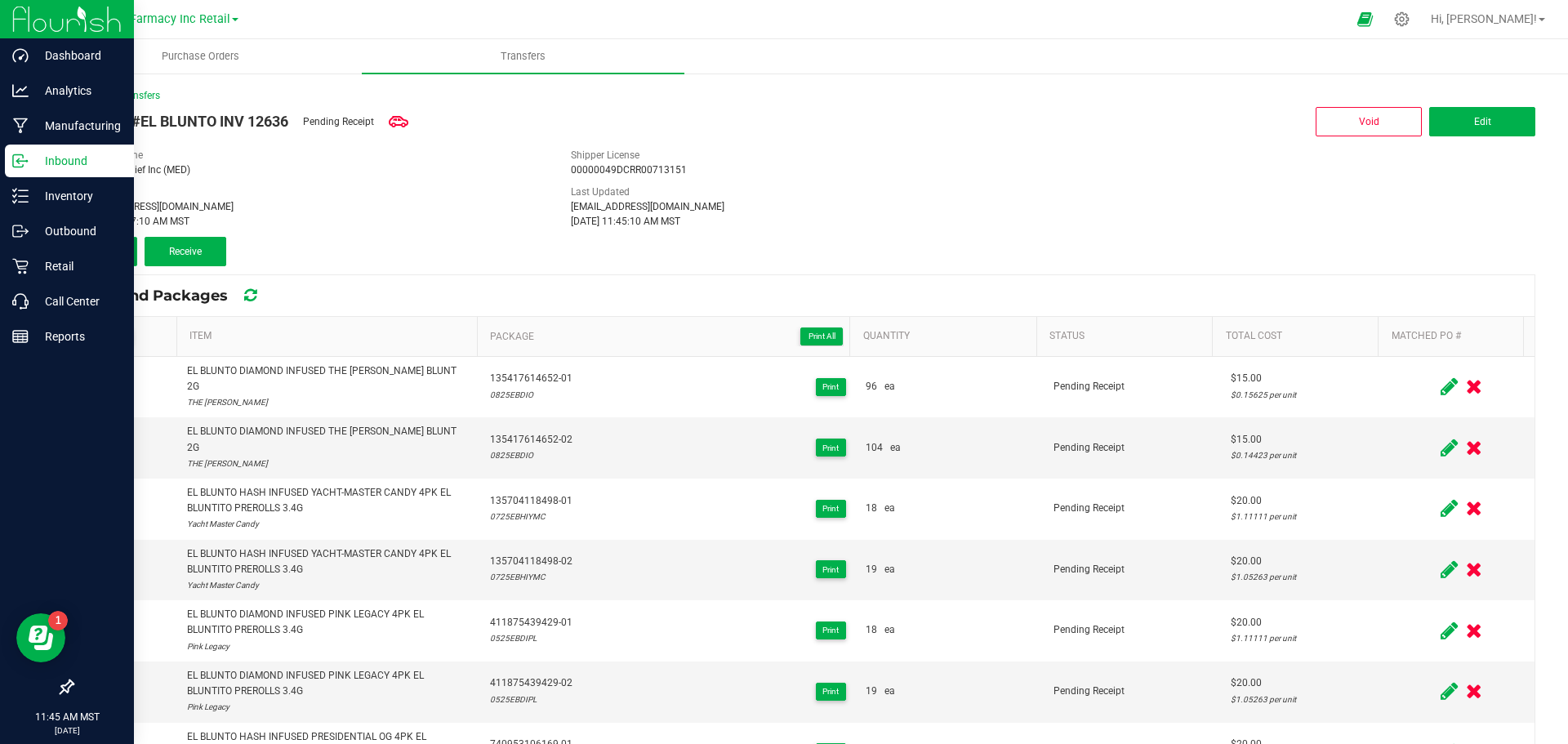
click at [123, 248] on button "Add" at bounding box center [105, 251] width 66 height 29
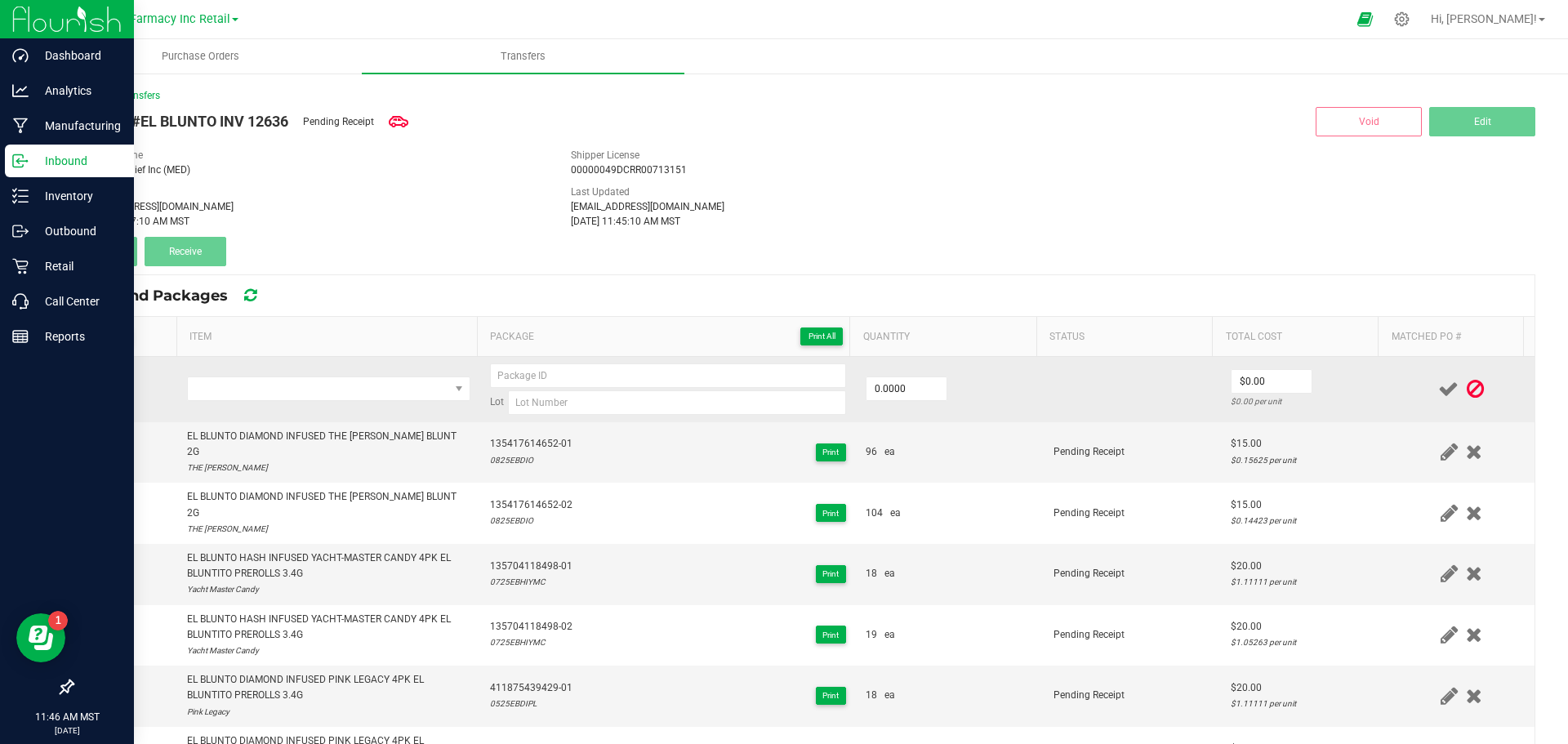
click at [250, 411] on td at bounding box center [329, 390] width 303 height 66
click at [238, 391] on span "NO DATA FOUND" at bounding box center [318, 389] width 261 height 23
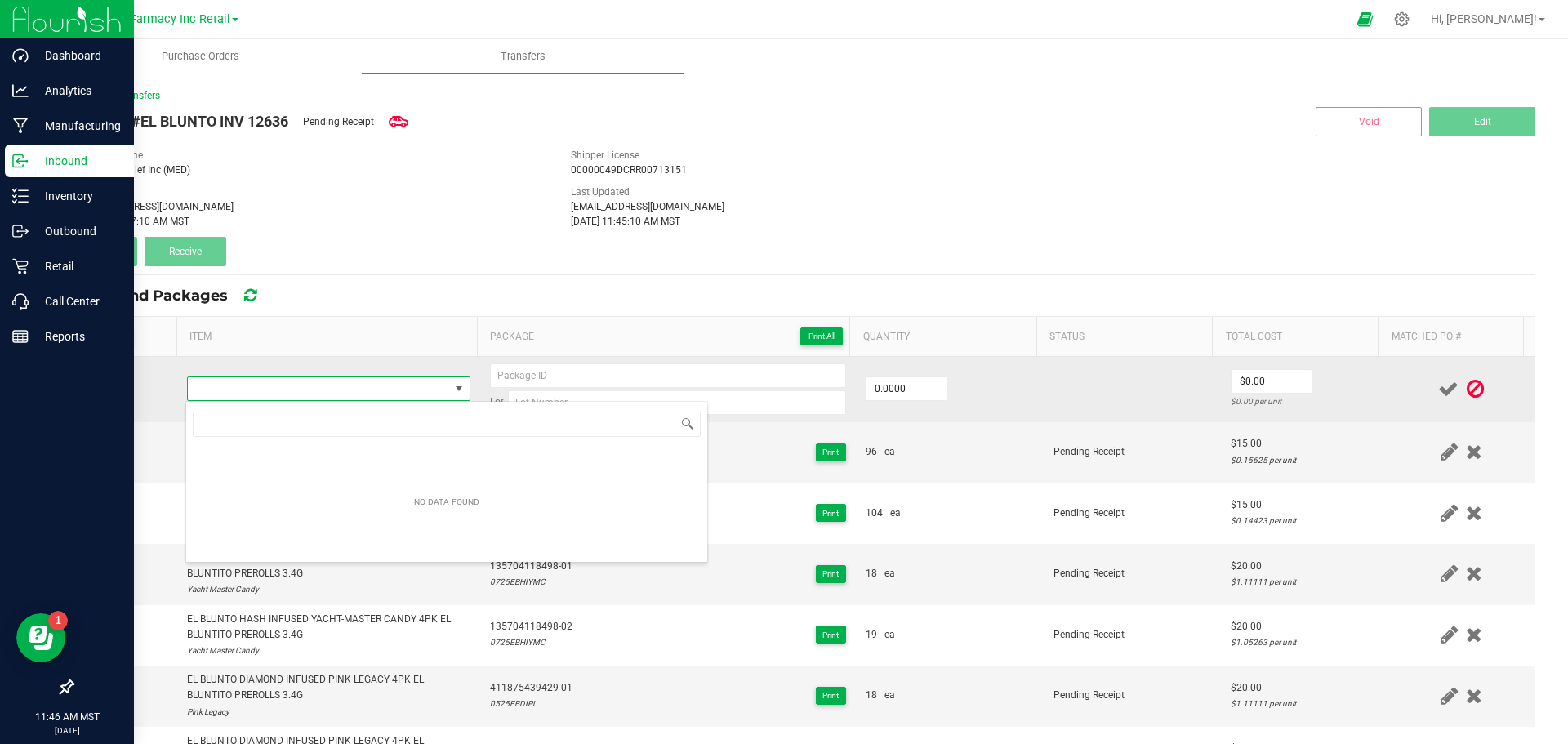
type input "EL BLUNTO DIAMOND INFUSED THE [PERSON_NAME] 4PK EL BLUNTITO PREROLLS 3.4G"
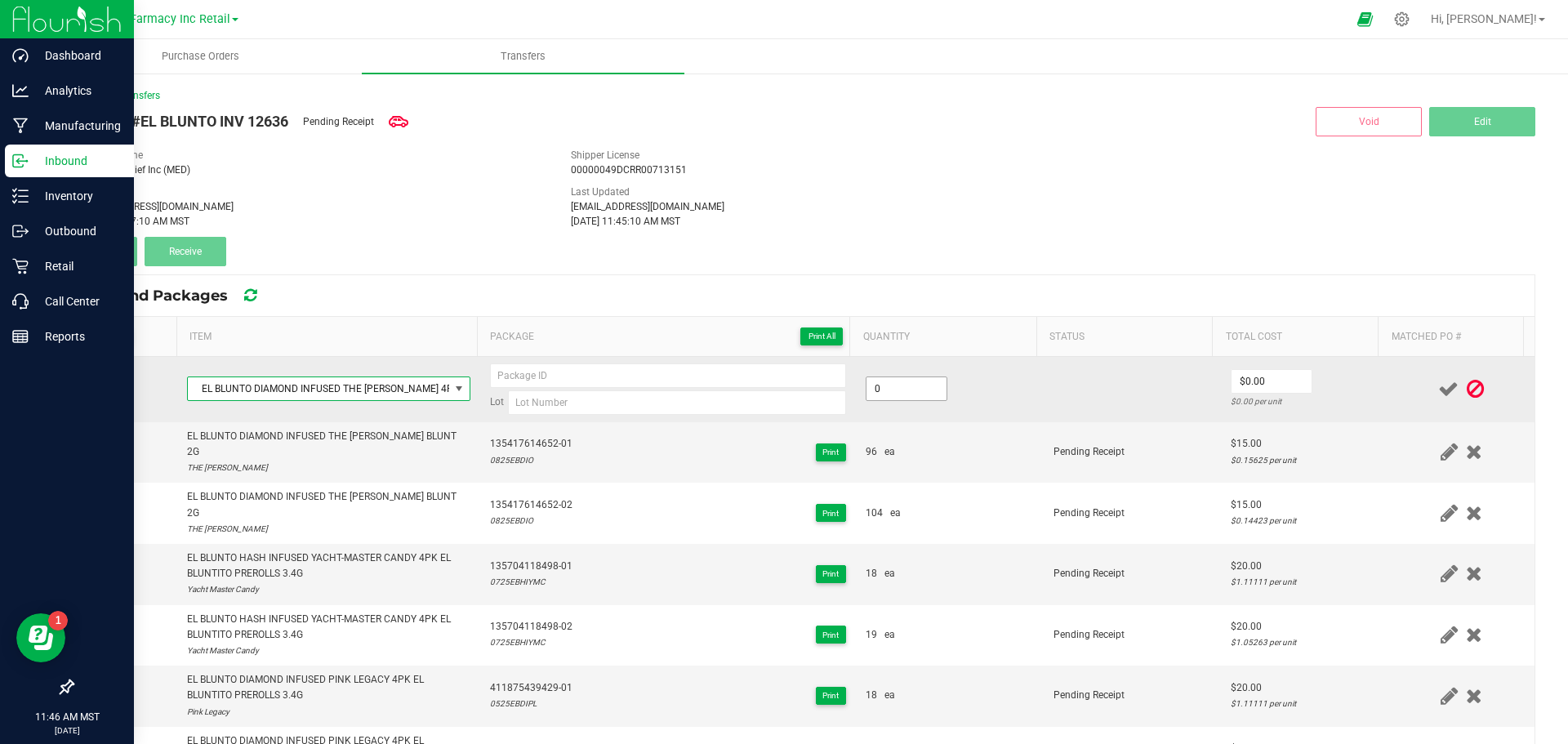
click at [881, 394] on input "0" at bounding box center [906, 389] width 80 height 23
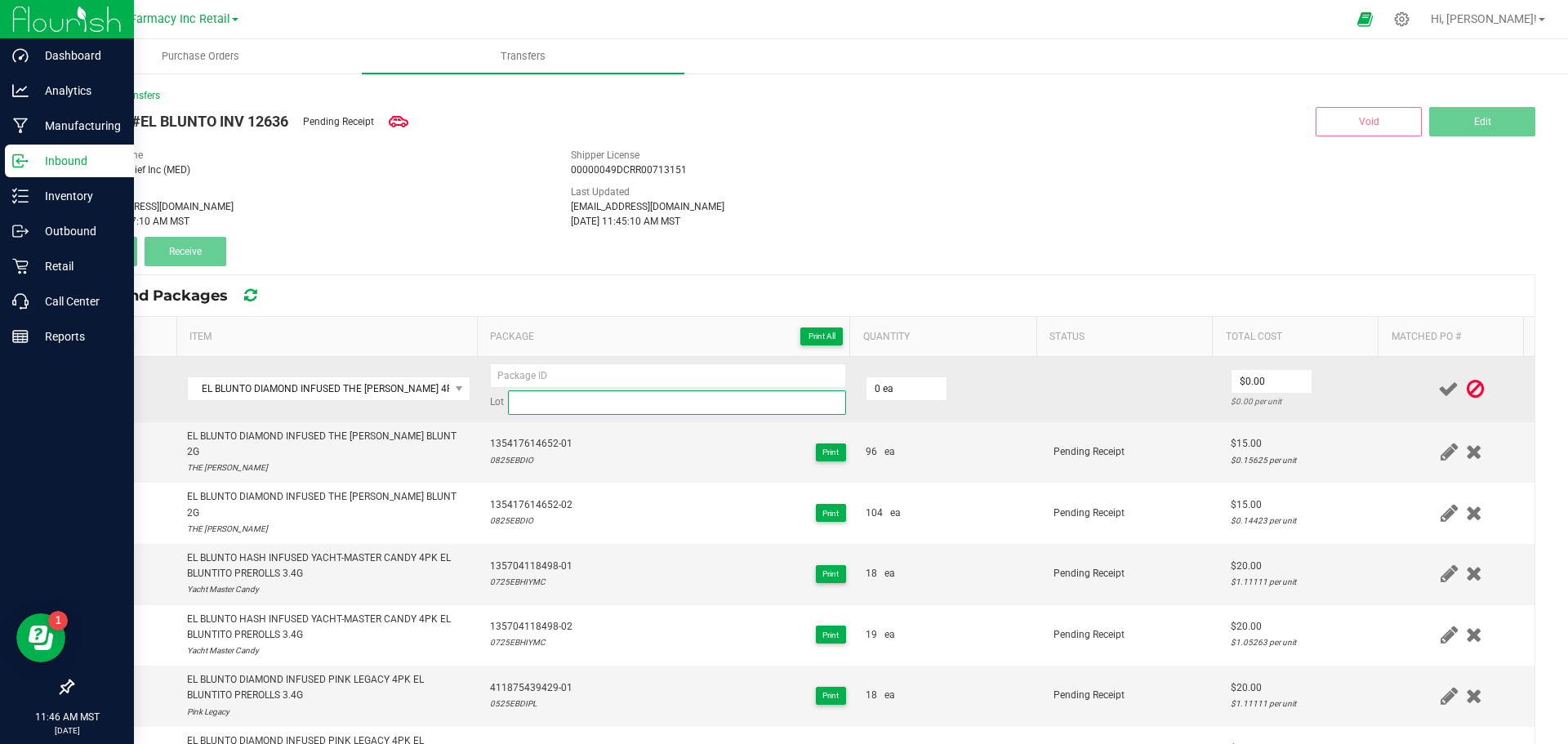
type input "0 ea"
click at [627, 399] on input at bounding box center [677, 402] width 338 height 25
paste input "0525EBDIO"
type input "0525EBDIO"
click at [545, 378] on input at bounding box center [668, 376] width 356 height 25
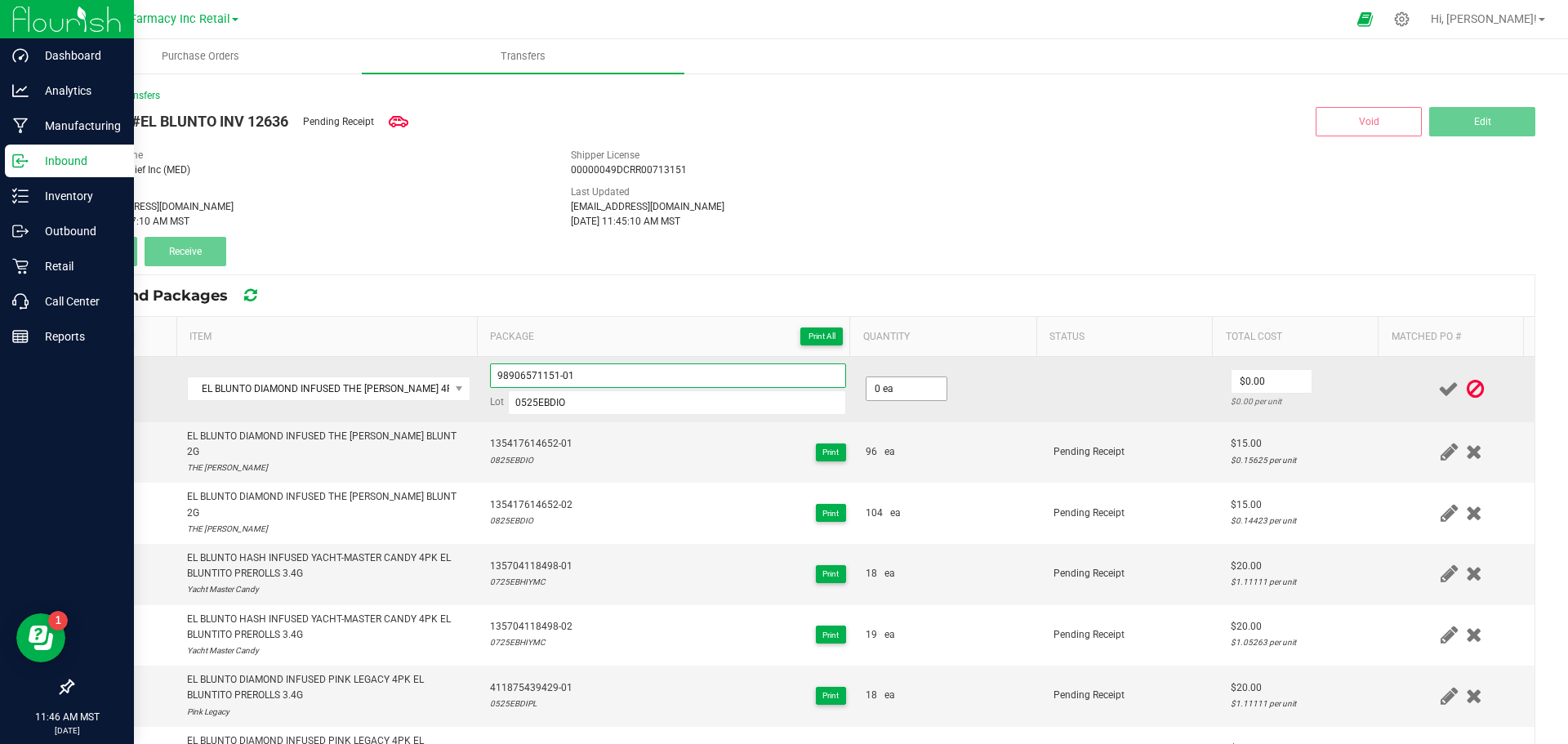
type input "98906571151-01"
click at [893, 378] on input "0" at bounding box center [906, 389] width 80 height 23
type input "19 ea"
click at [1124, 389] on td at bounding box center [1133, 390] width 178 height 66
click at [1251, 384] on input "0" at bounding box center [1271, 381] width 80 height 23
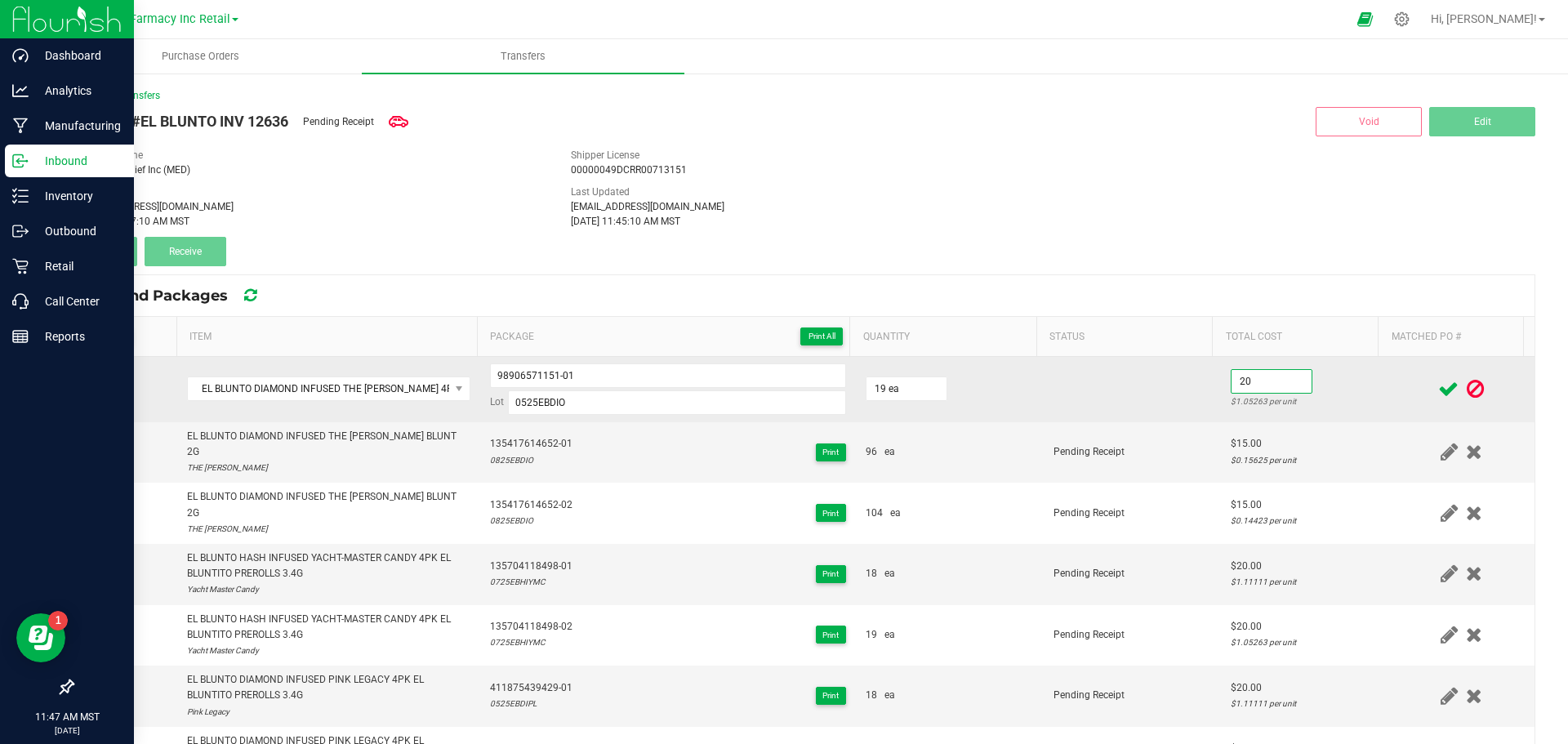
type input "$20.00"
click at [1164, 407] on td at bounding box center [1133, 390] width 178 height 66
click at [510, 369] on input "98906571151-01" at bounding box center [668, 376] width 356 height 25
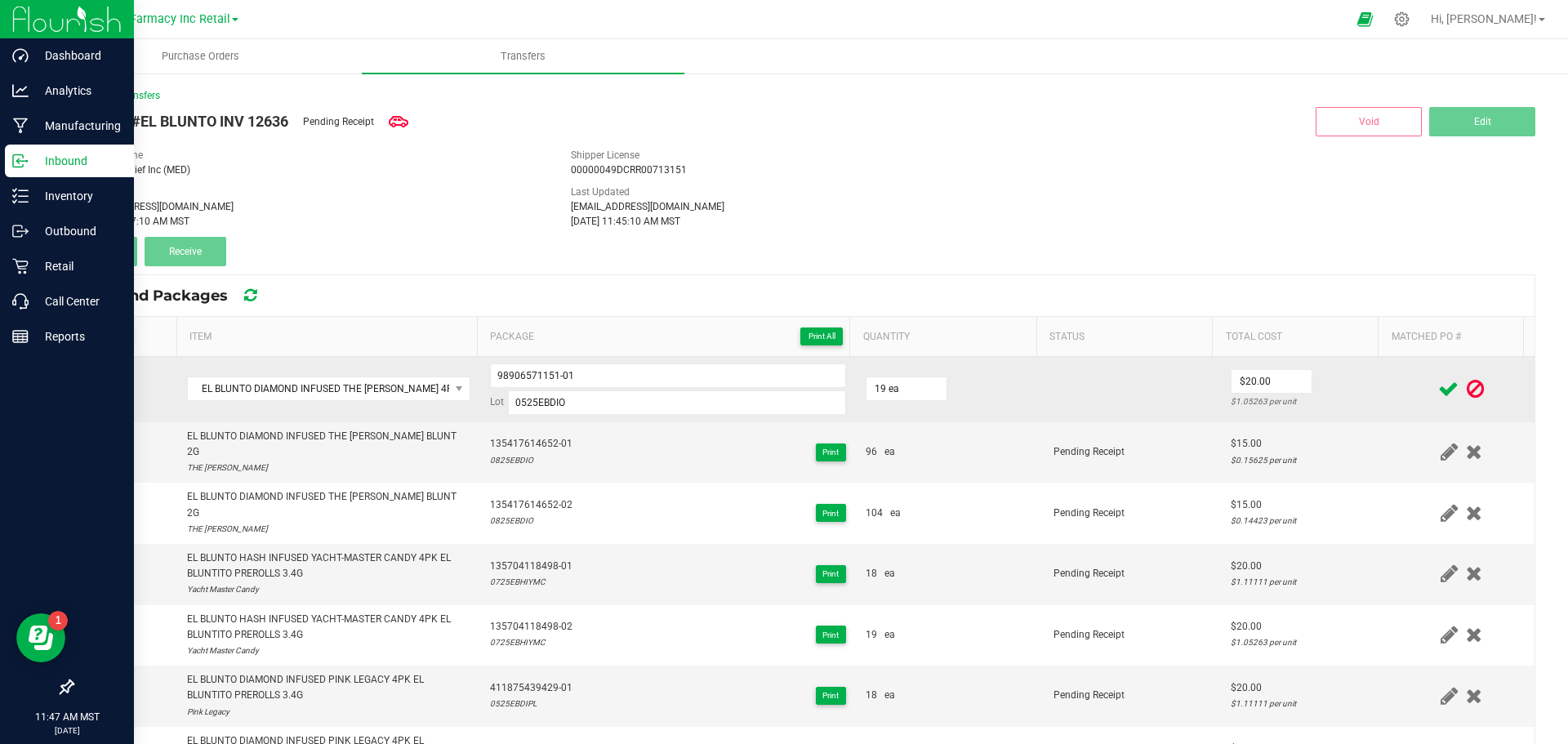
drag, startPoint x: 1060, startPoint y: 443, endPoint x: 1356, endPoint y: 403, distance: 298.7
click at [1063, 446] on span "Pending Receipt" at bounding box center [1089, 451] width 71 height 12
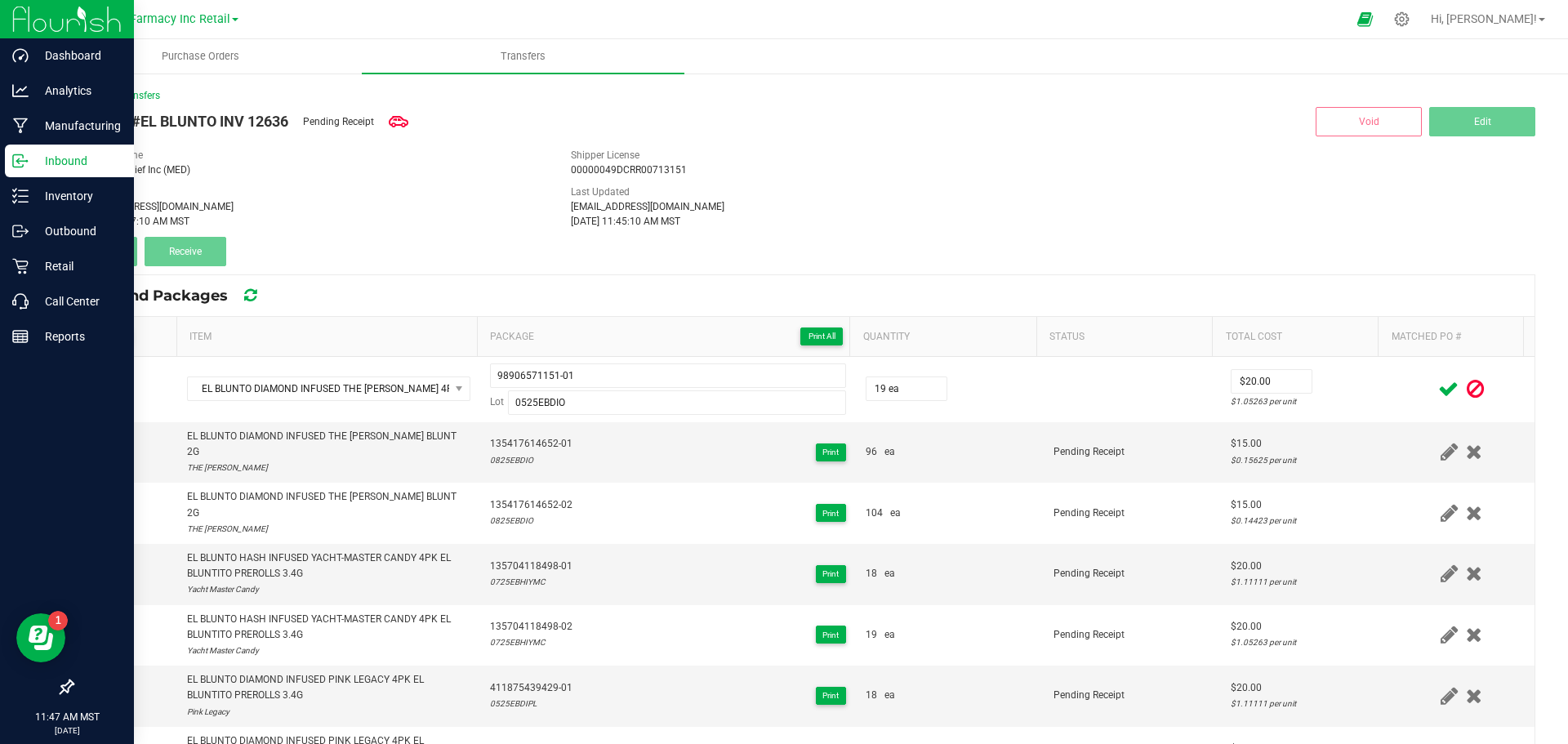
click at [1438, 389] on icon at bounding box center [1448, 389] width 20 height 20
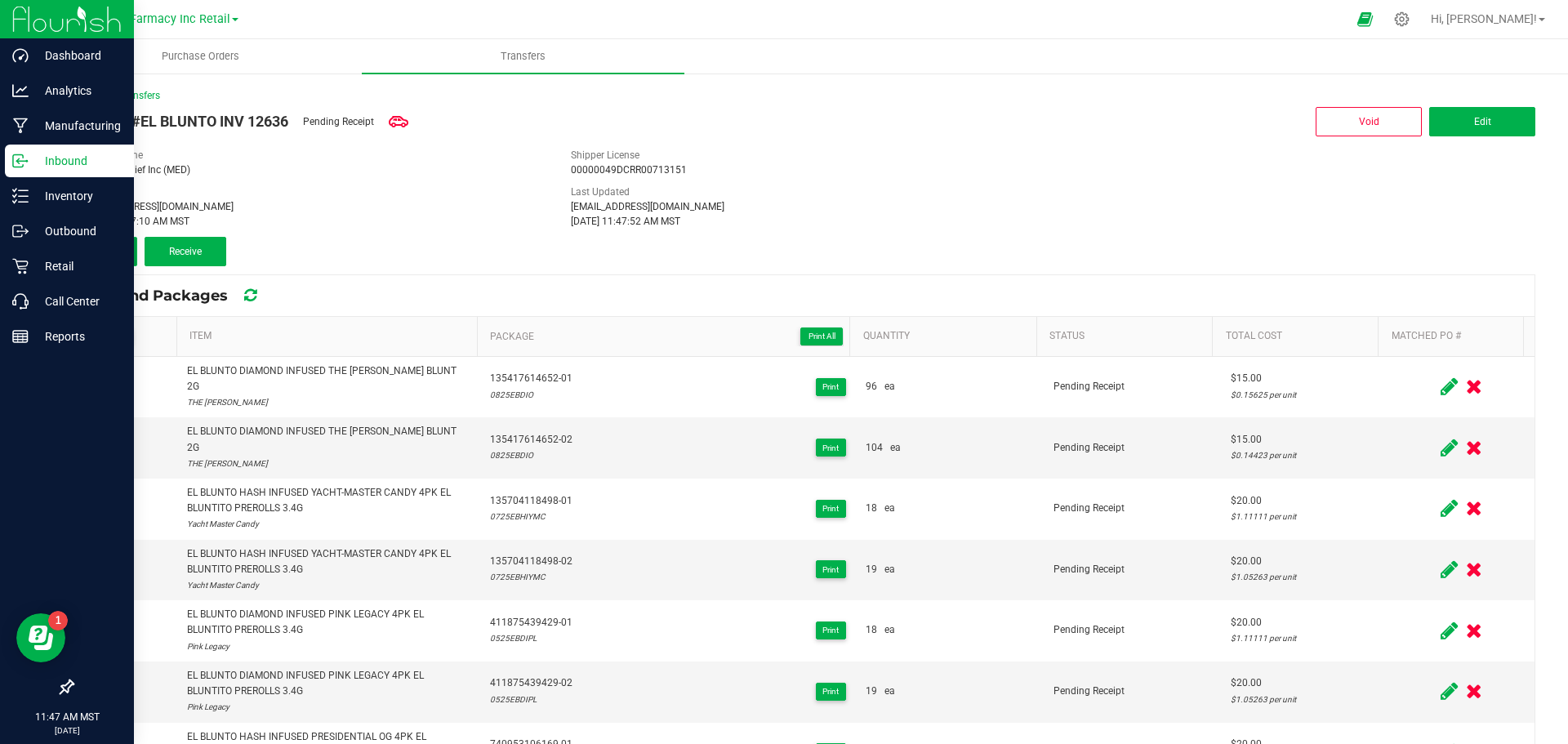
click at [130, 262] on button "Add" at bounding box center [105, 251] width 66 height 29
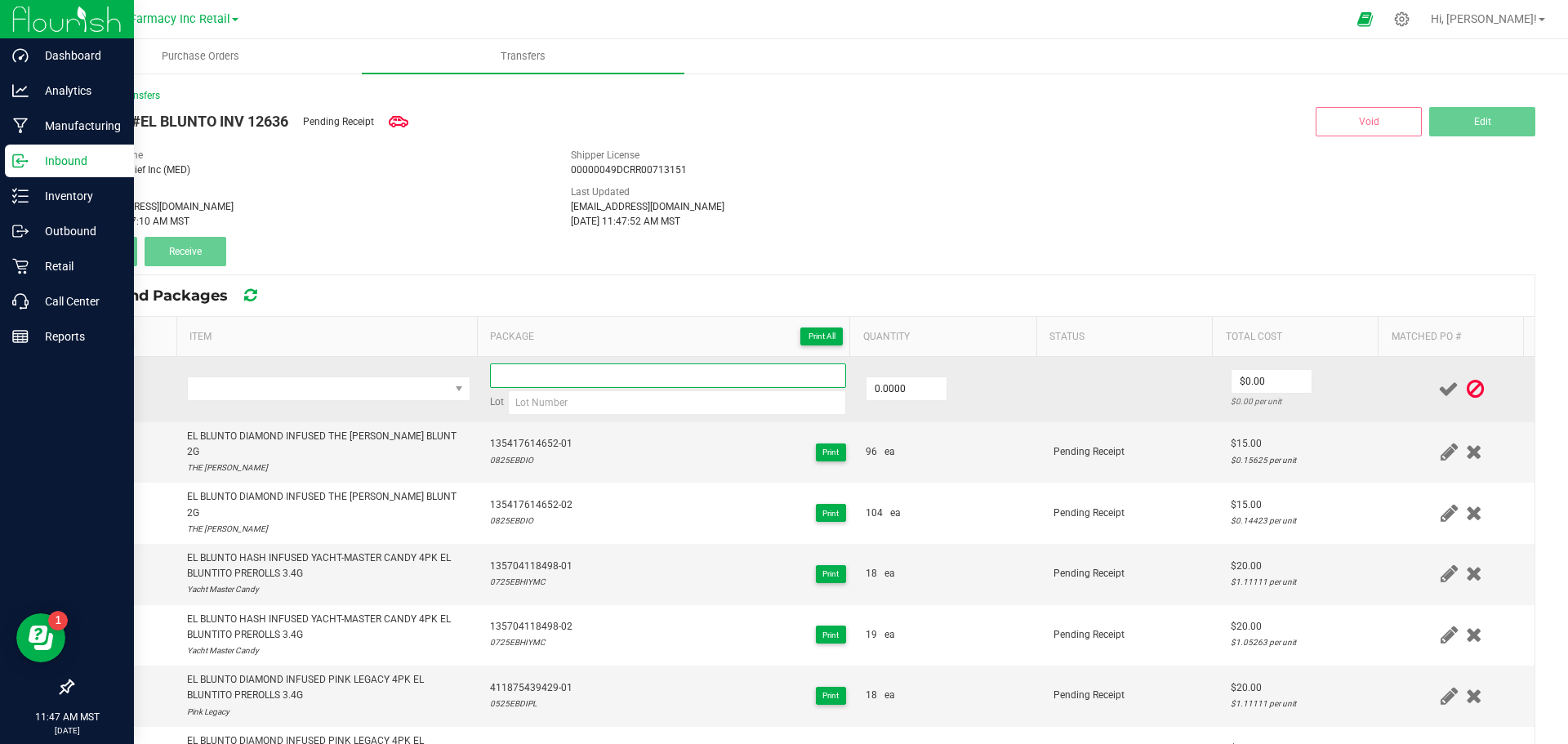
click at [611, 366] on input at bounding box center [668, 376] width 356 height 25
paste input "98906571151-01"
type input "98906571151-02"
click at [898, 388] on input "0" at bounding box center [906, 389] width 80 height 23
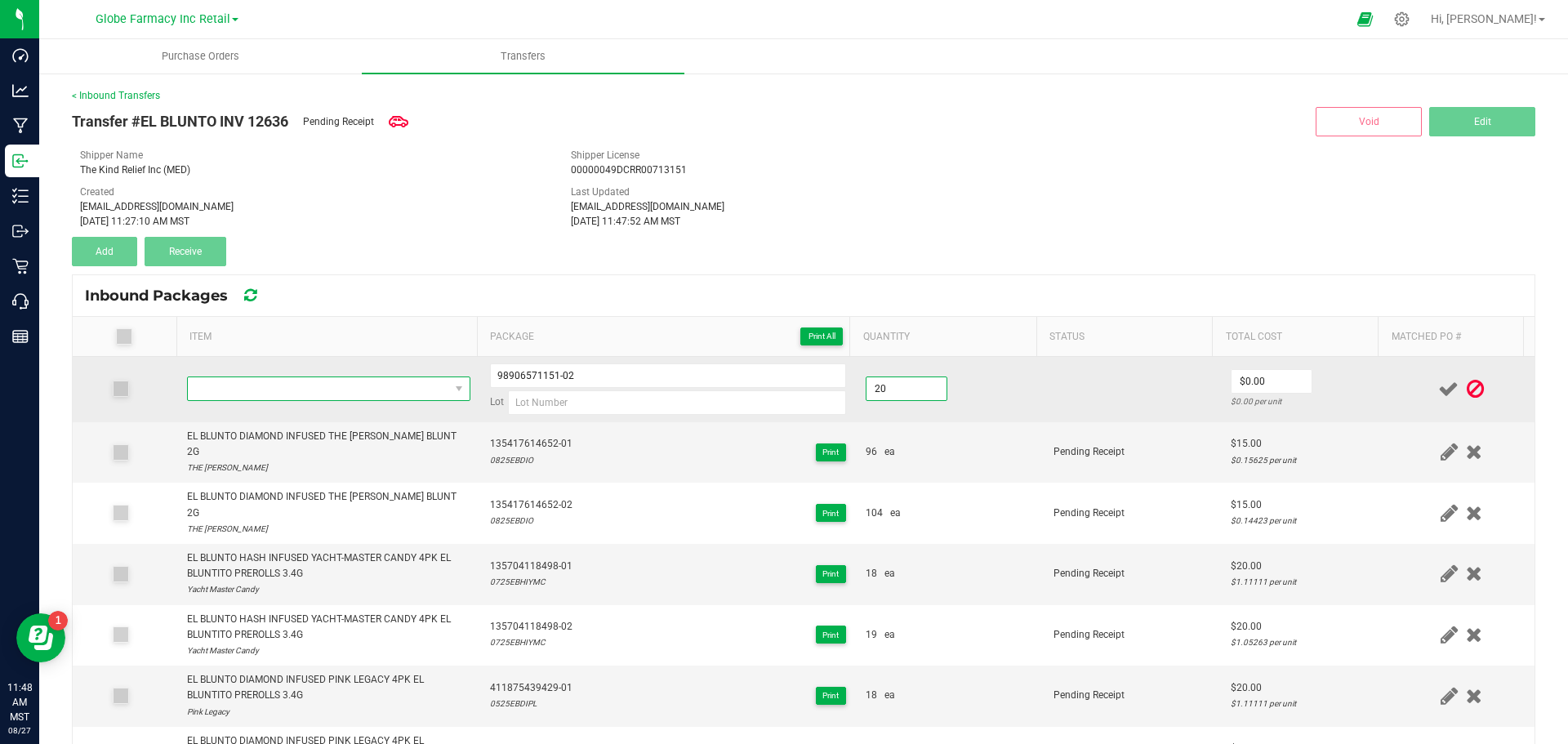
type input "20.0000"
click at [267, 392] on span "NO DATA FOUND" at bounding box center [318, 389] width 261 height 23
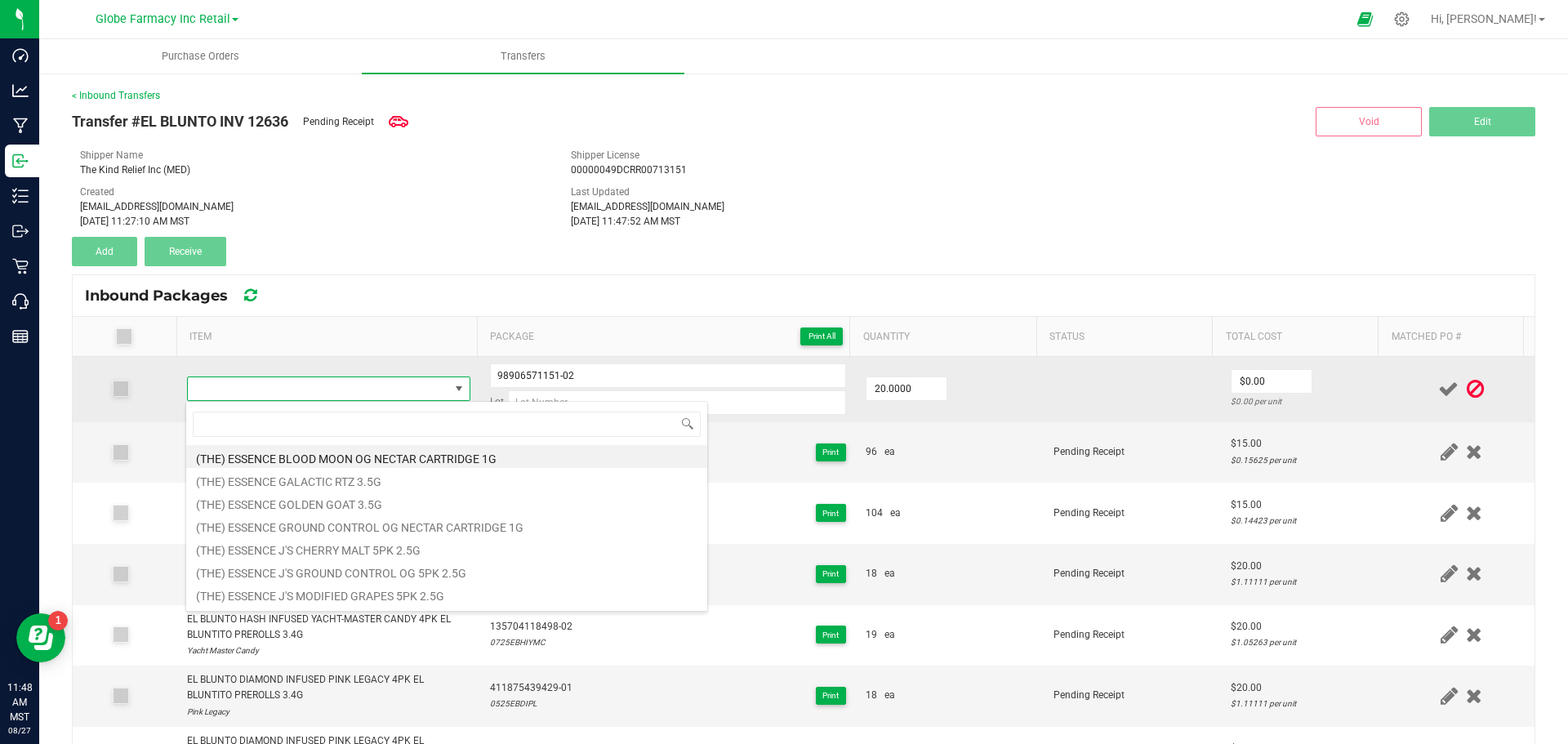
type input "EL BLUNTO DIAMOND INFUSED THE [PERSON_NAME] 4PK EL BLUNTITO PREROLLS 3.4G"
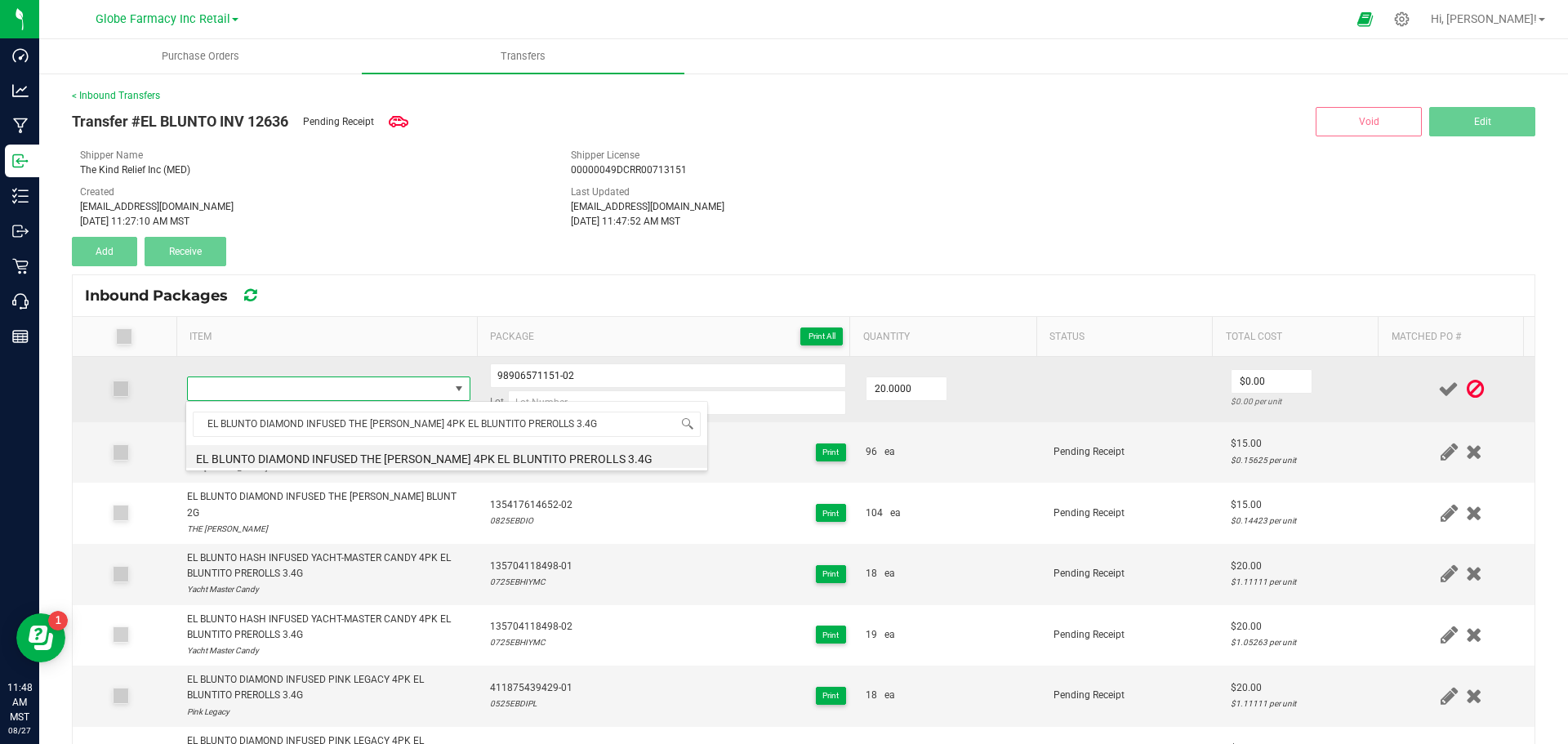
type input "20 ea"
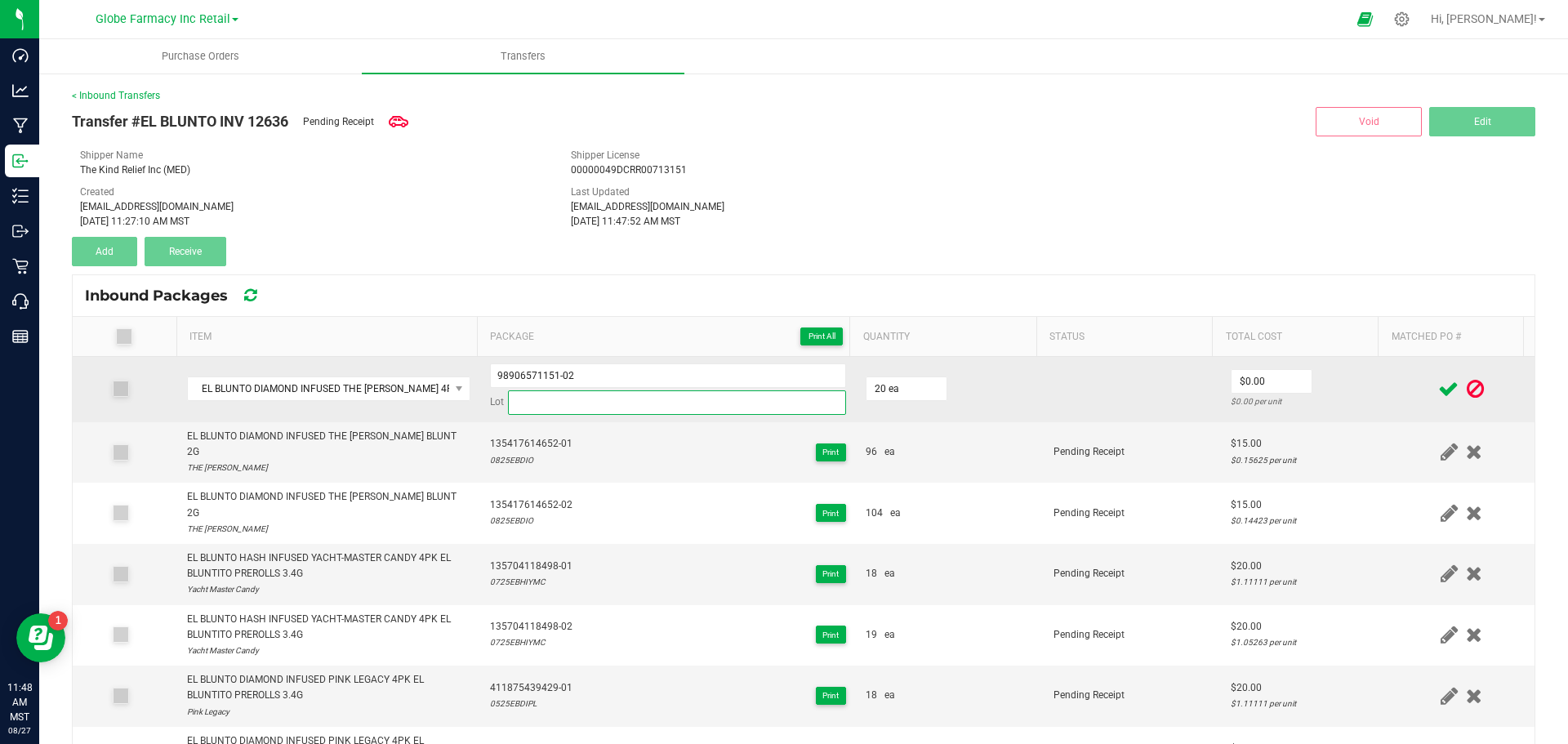
click at [709, 403] on input at bounding box center [677, 402] width 338 height 25
paste input "0525EBDIO"
type input "0525EBDIO"
click at [1285, 377] on input "0" at bounding box center [1271, 381] width 80 height 23
type input "$20.00"
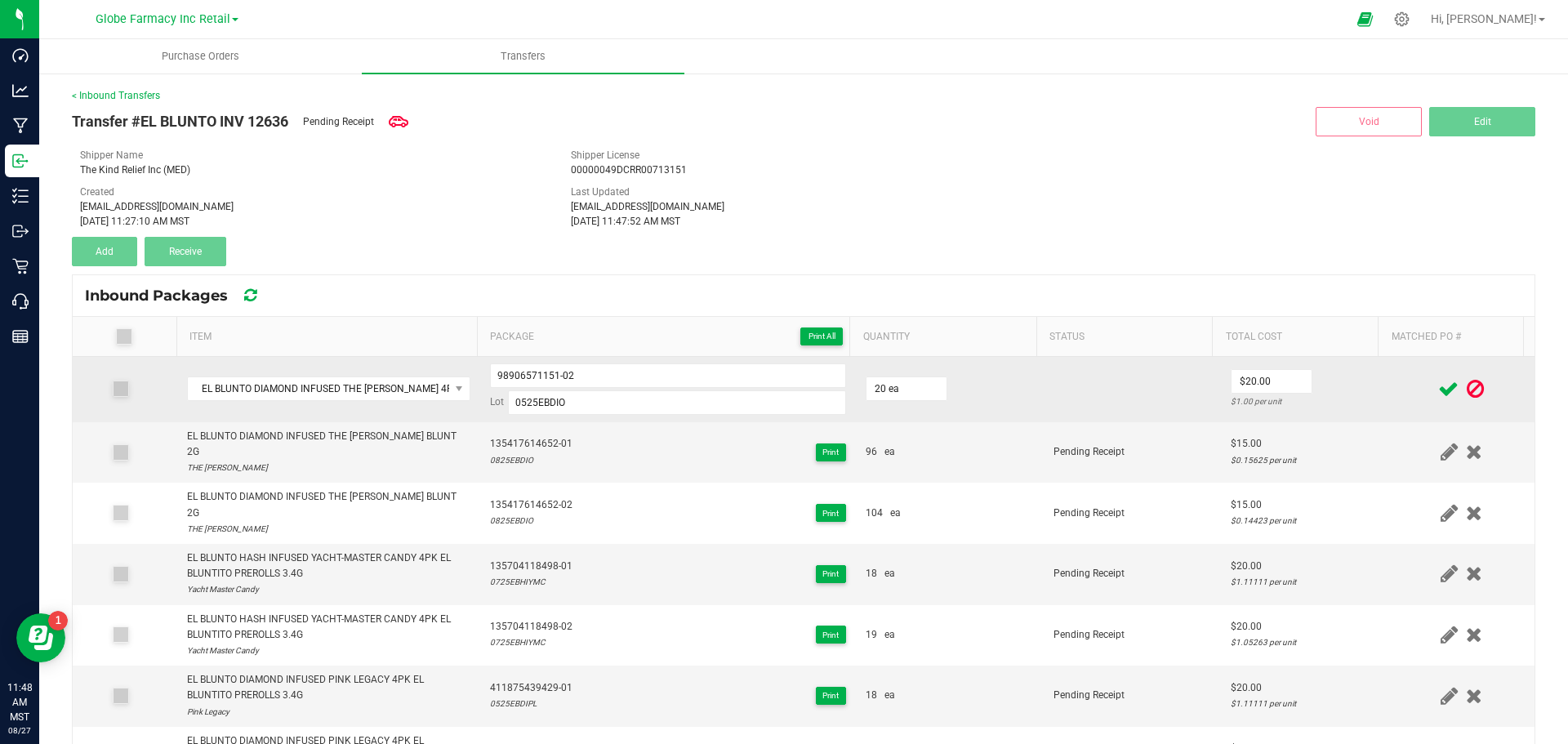
click at [1092, 397] on td at bounding box center [1133, 390] width 178 height 66
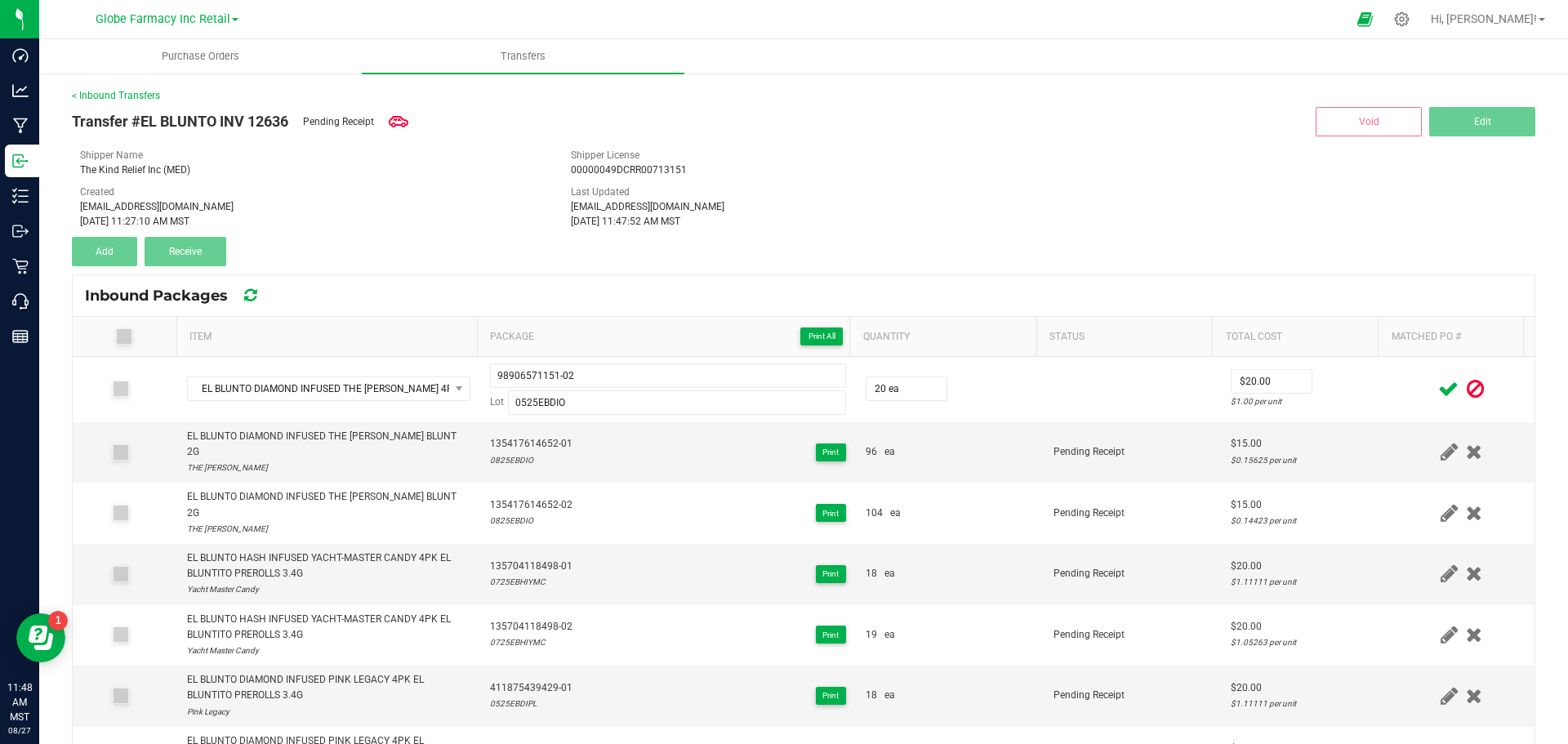
click at [1438, 382] on icon at bounding box center [1448, 389] width 20 height 20
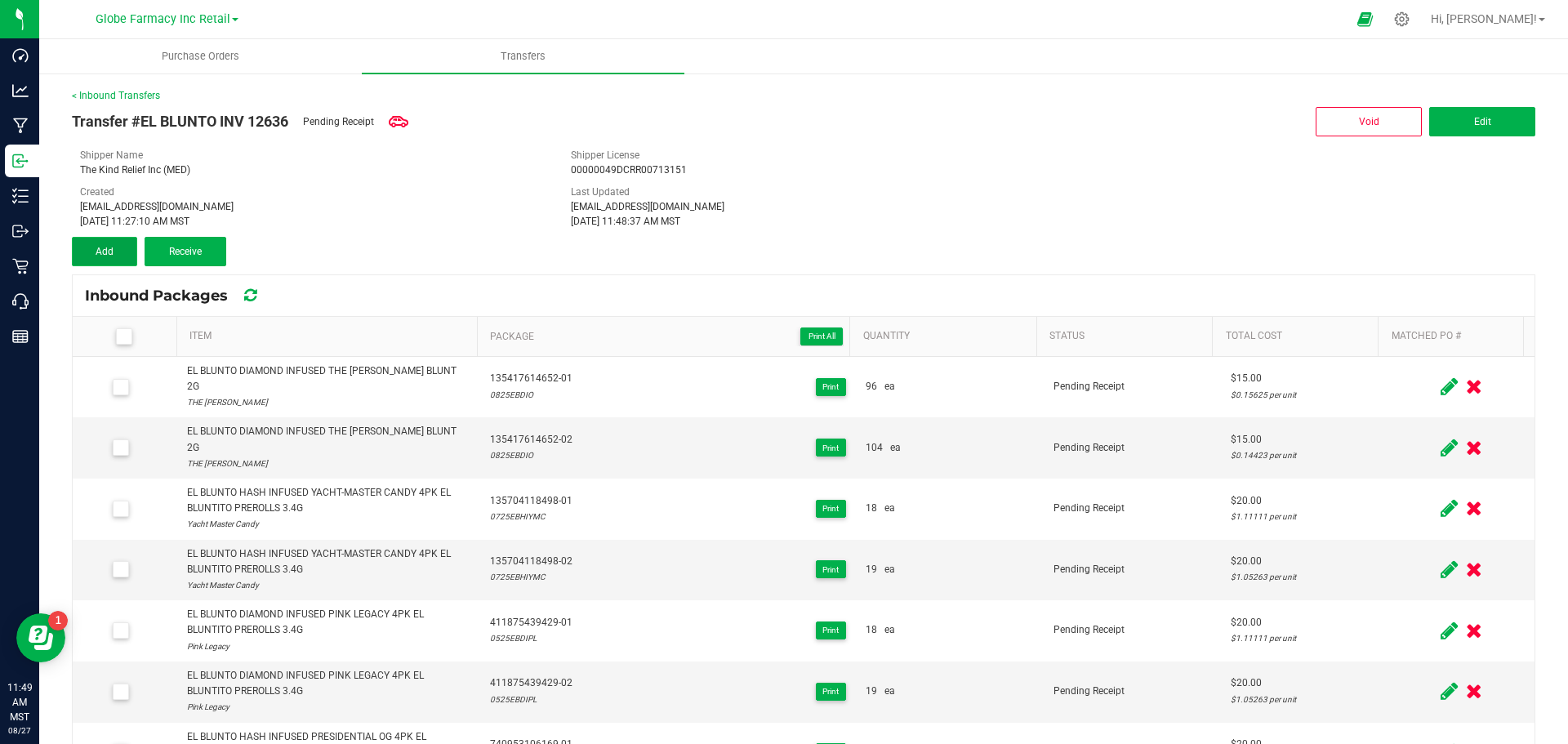
click at [81, 261] on button "Add" at bounding box center [105, 251] width 66 height 29
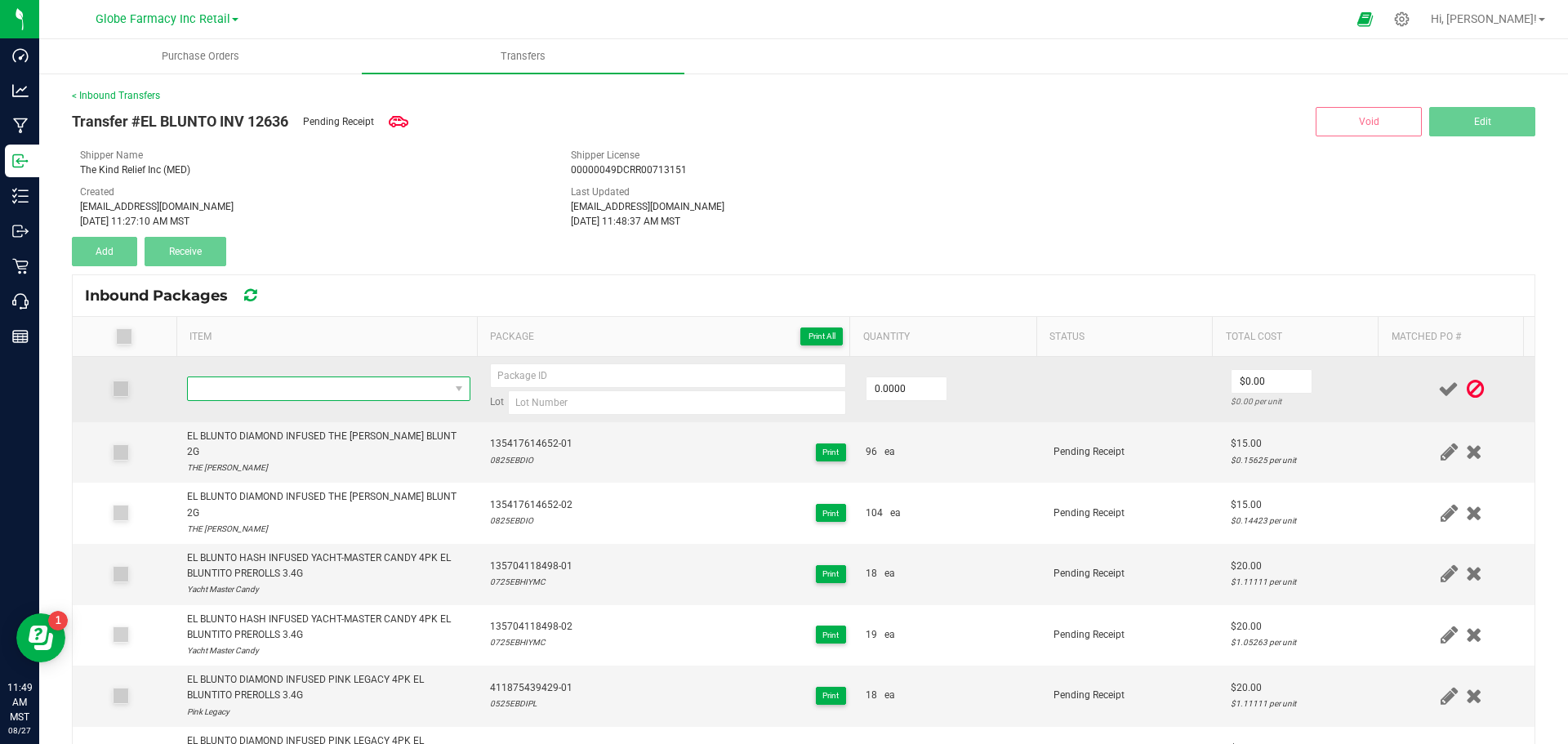
click at [440, 393] on span "NO DATA FOUND" at bounding box center [318, 389] width 261 height 23
click at [876, 381] on input "0" at bounding box center [906, 389] width 80 height 23
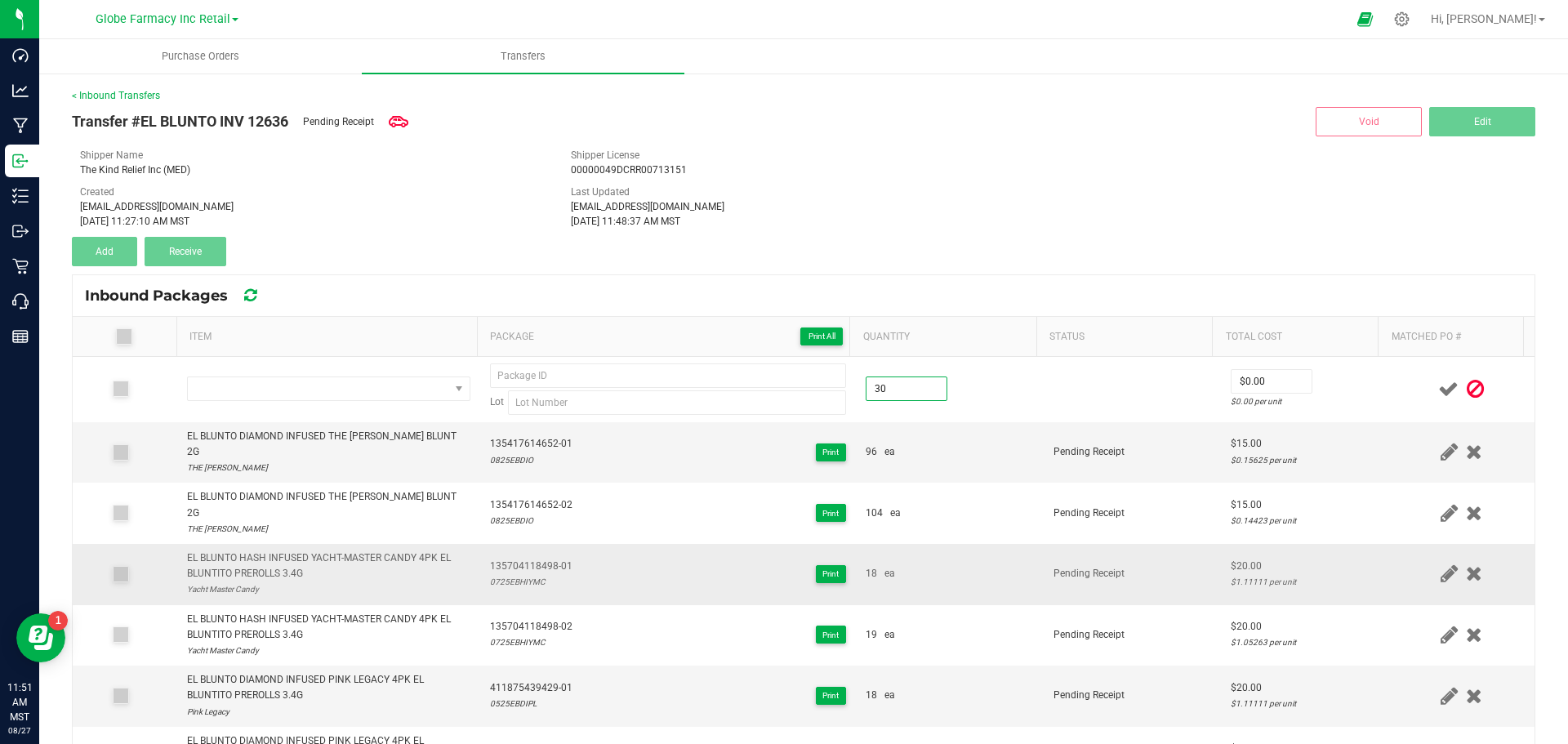
type input "30.0000"
drag, startPoint x: 949, startPoint y: 526, endPoint x: 944, endPoint y: 548, distance: 22.6
click at [944, 548] on td "18 ea" at bounding box center [949, 574] width 187 height 61
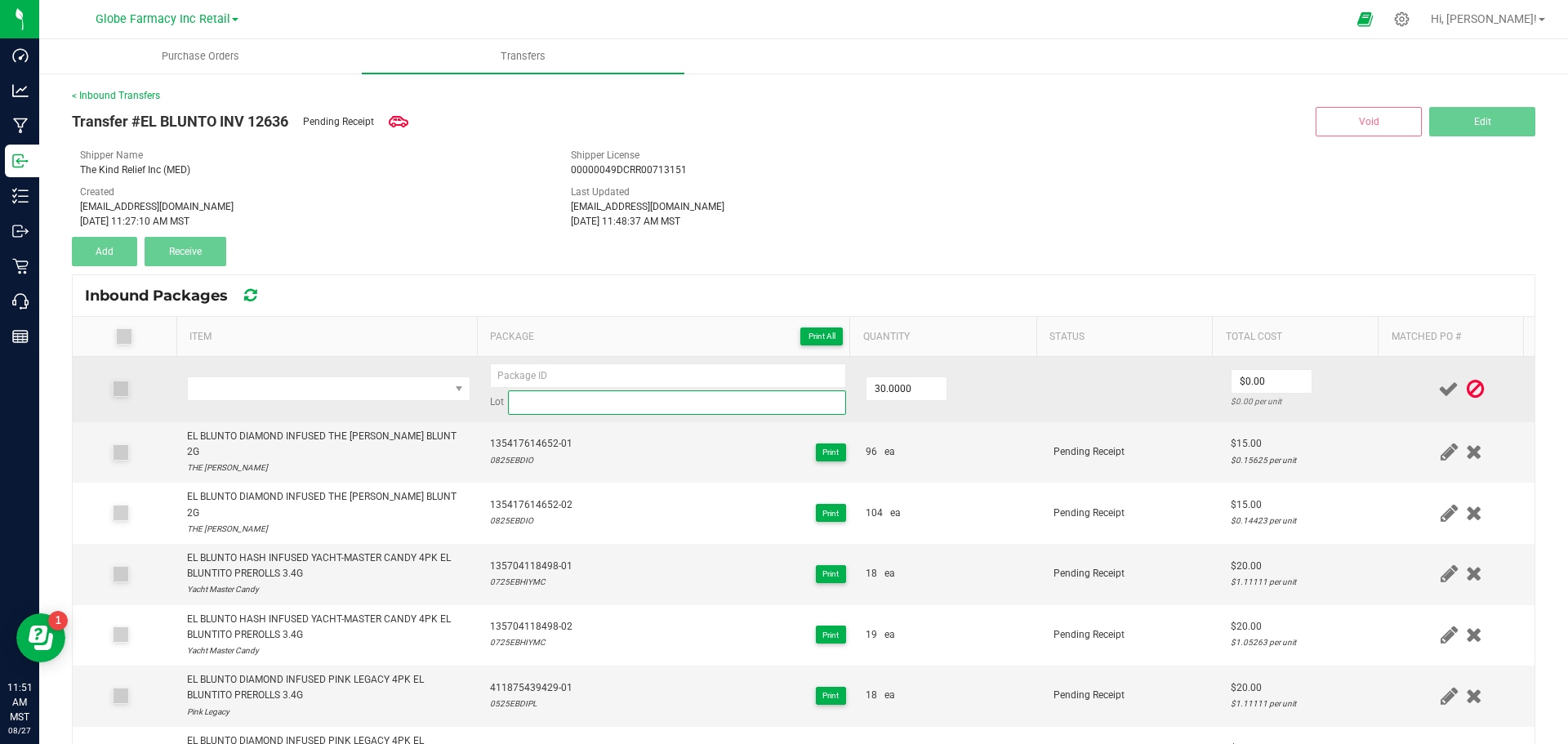
click at [599, 396] on input at bounding box center [677, 402] width 338 height 25
paste input "0325EJDIPL"
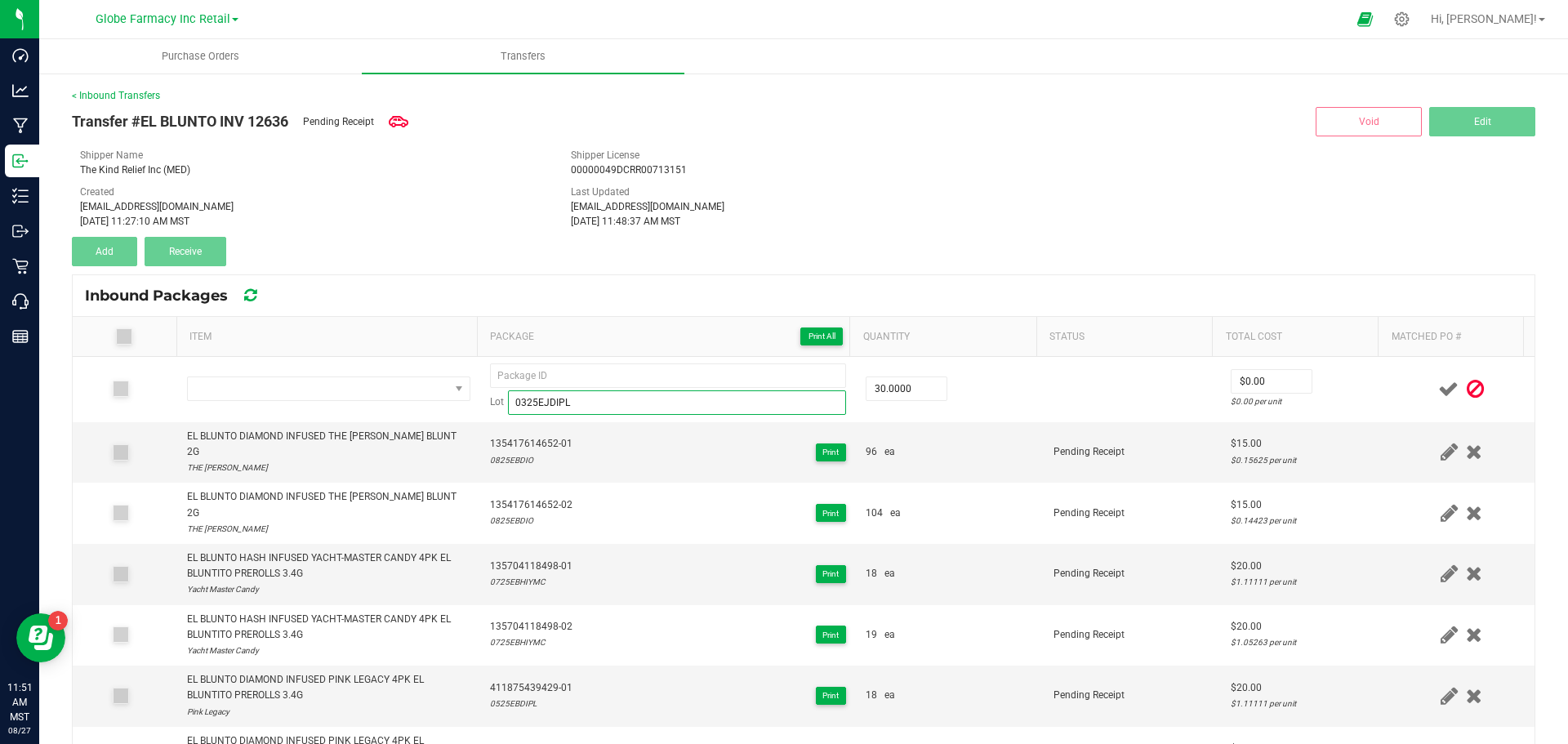
type input "0325EJDIPL"
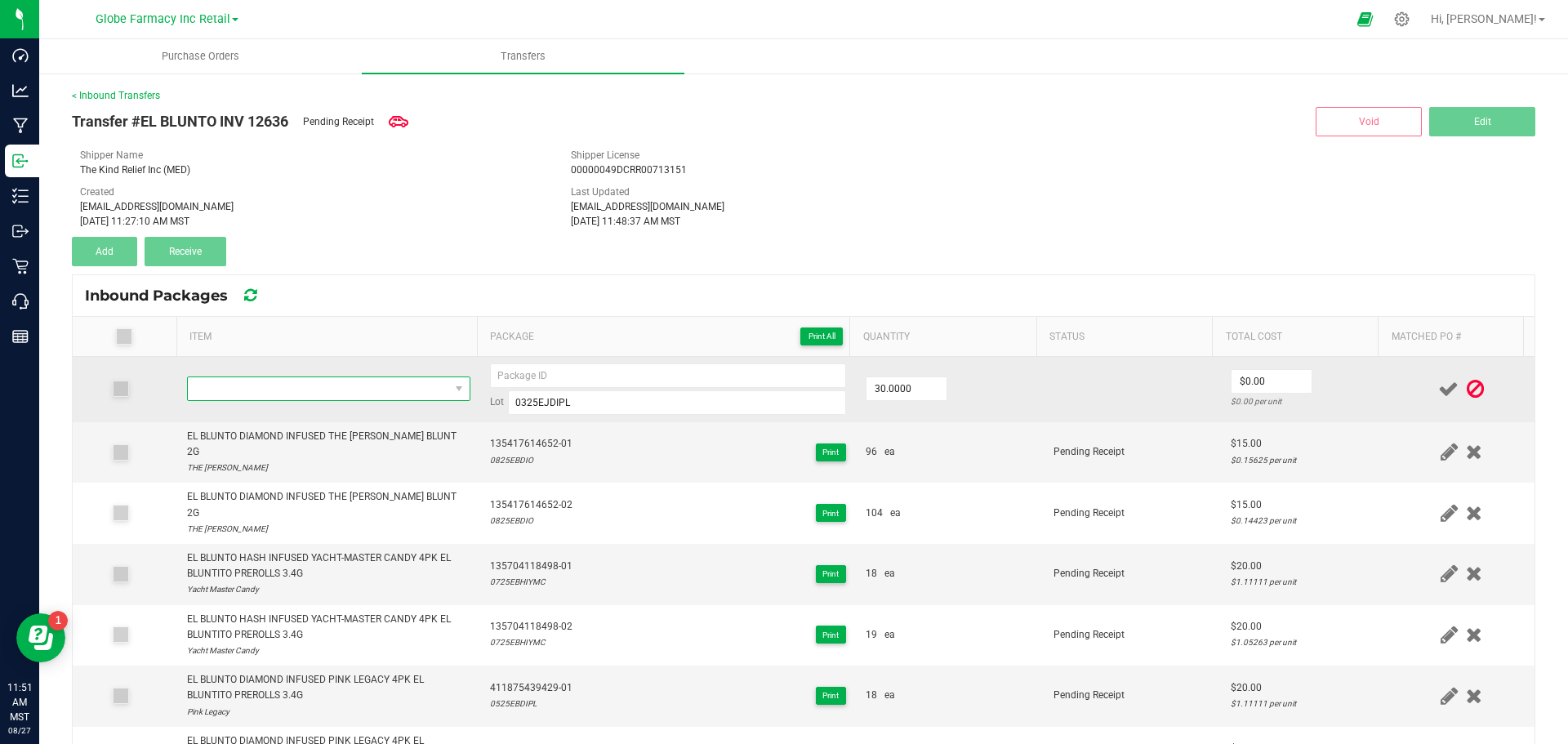
click at [393, 384] on span "NO DATA FOUND" at bounding box center [318, 389] width 261 height 23
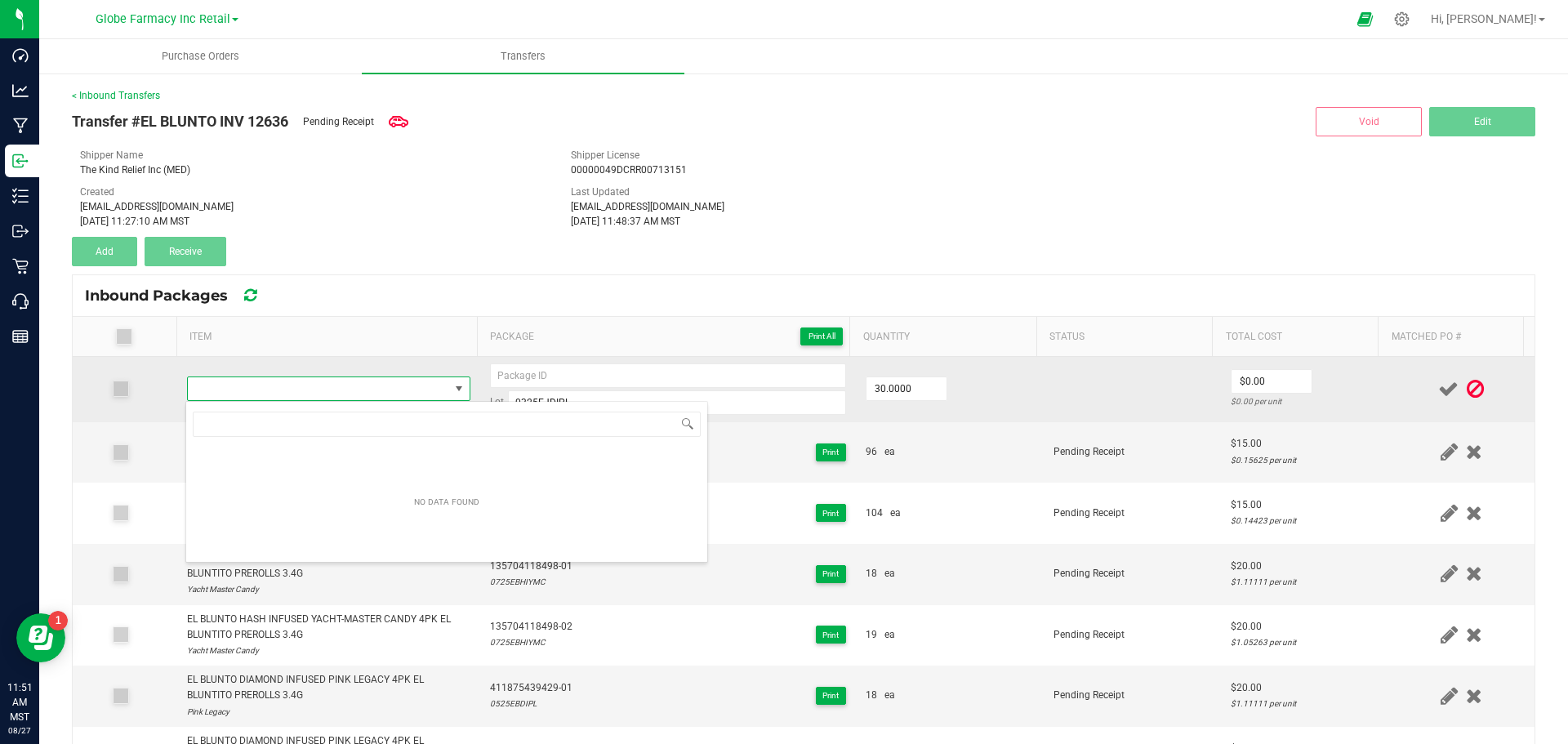
type input "EL BLUNTO DIAMOND INFUSED PINK LEGACY EL JOINTO PREROLL 1G"
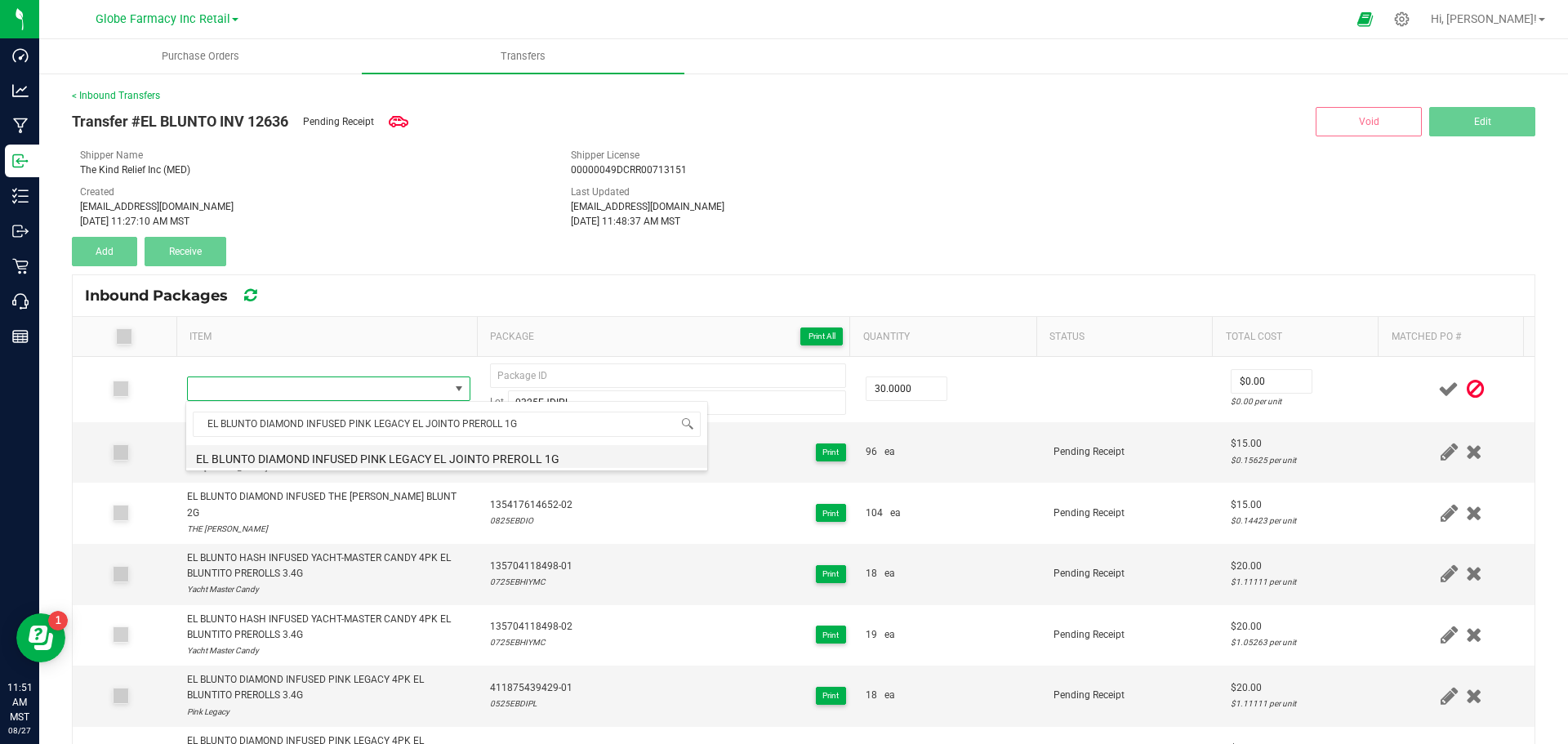
click at [307, 447] on li "EL BLUNTO DIAMOND INFUSED PINK LEGACY EL JOINTO PREROLL 1G" at bounding box center [447, 456] width 521 height 23
type input "30 ea"
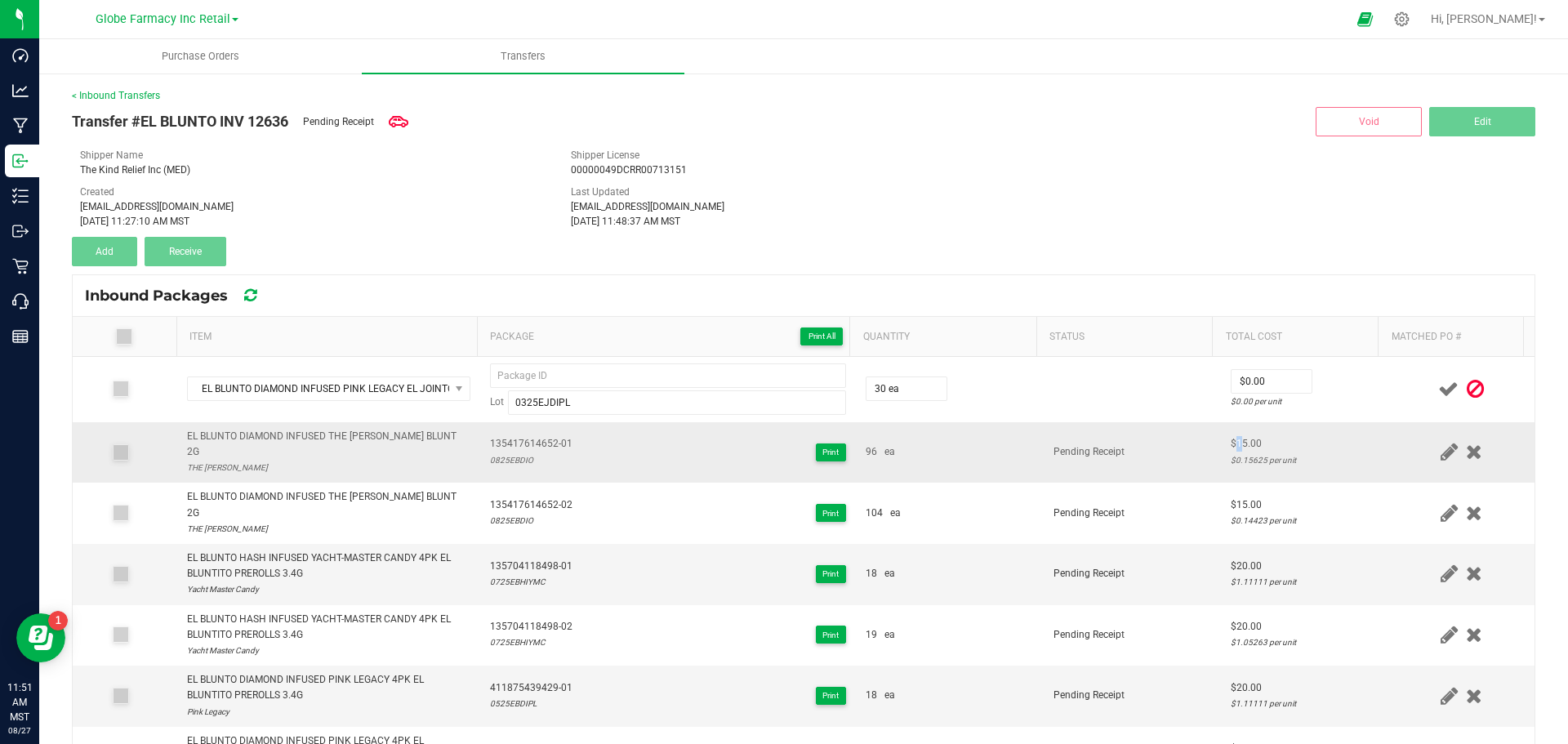
click at [1230, 436] on div "$15.00" at bounding box center [1304, 443] width 147 height 15
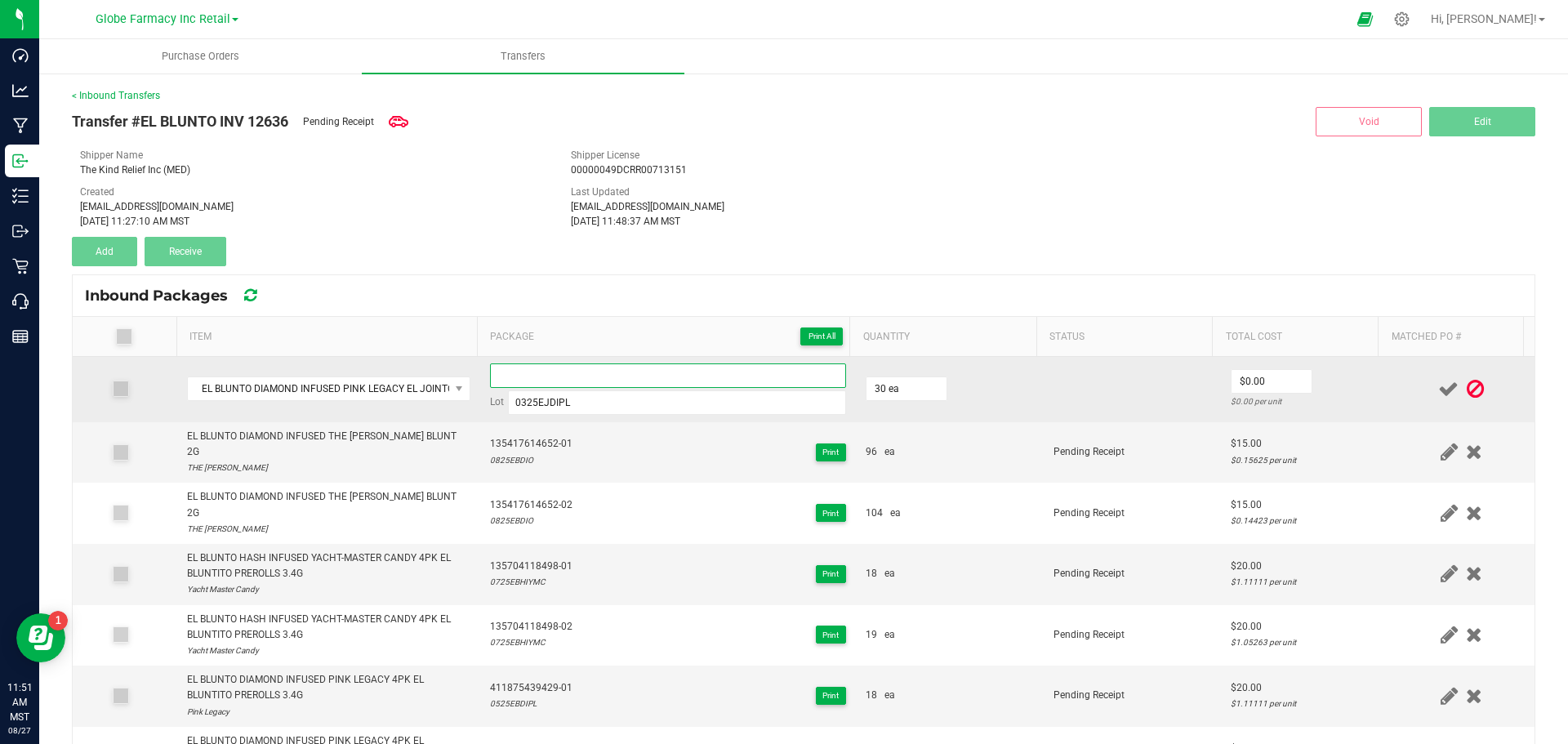
click at [494, 377] on input at bounding box center [668, 376] width 356 height 25
click at [491, 382] on input "175936616536-01" at bounding box center [668, 376] width 356 height 25
type input "175936616536-01"
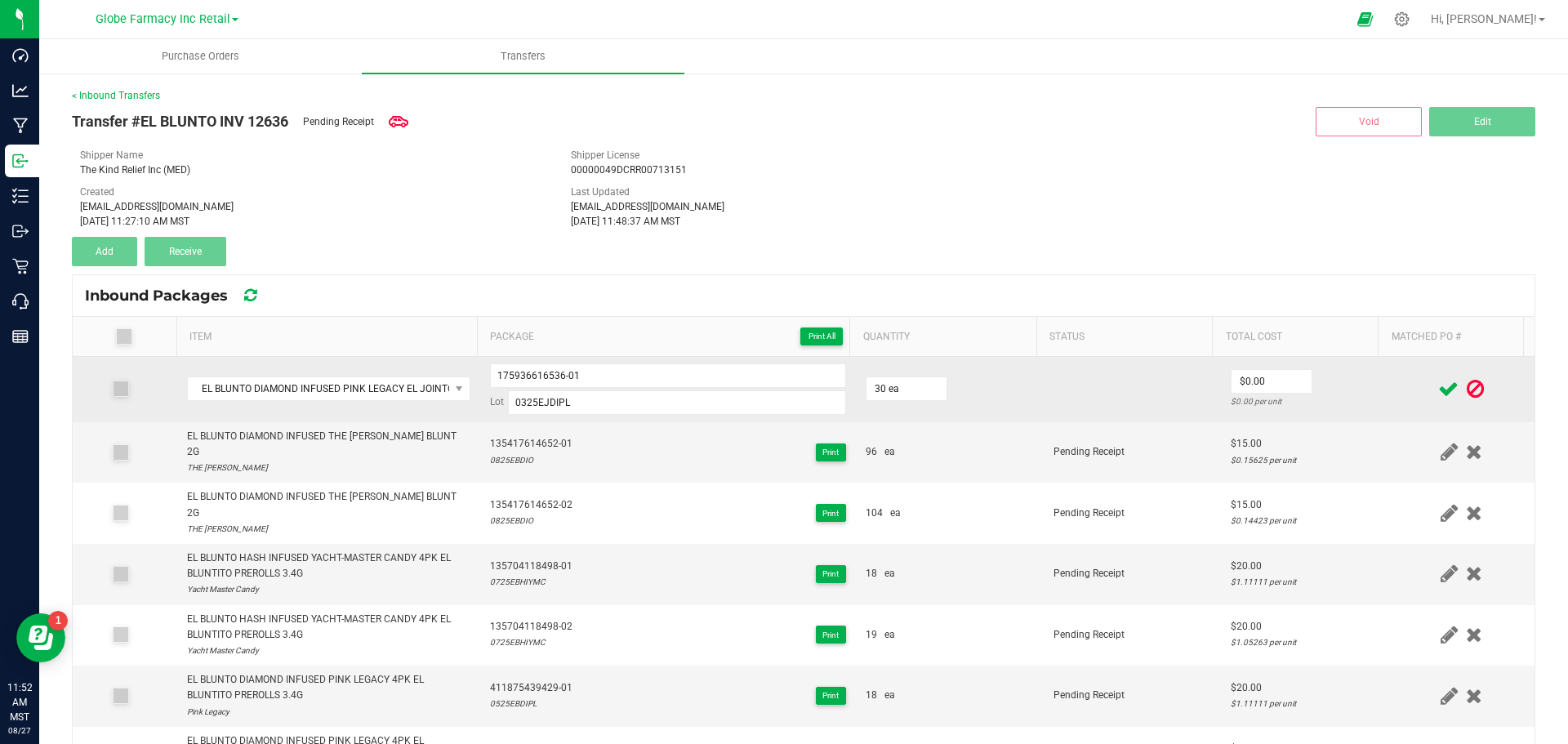
click at [999, 402] on td "30 ea" at bounding box center [949, 390] width 187 height 66
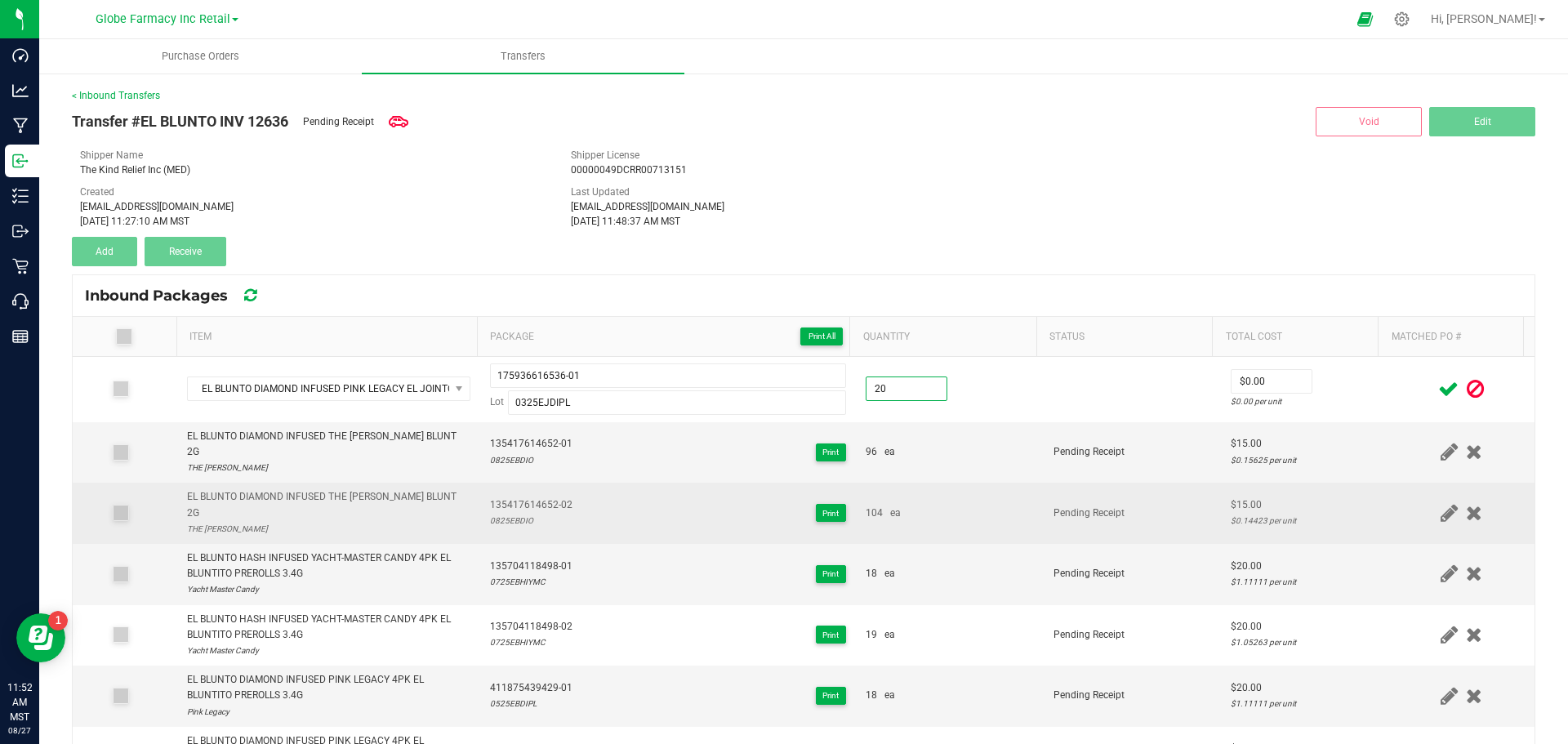
type input "20 ea"
click at [1134, 482] on td "Pending Receipt" at bounding box center [1133, 512] width 178 height 61
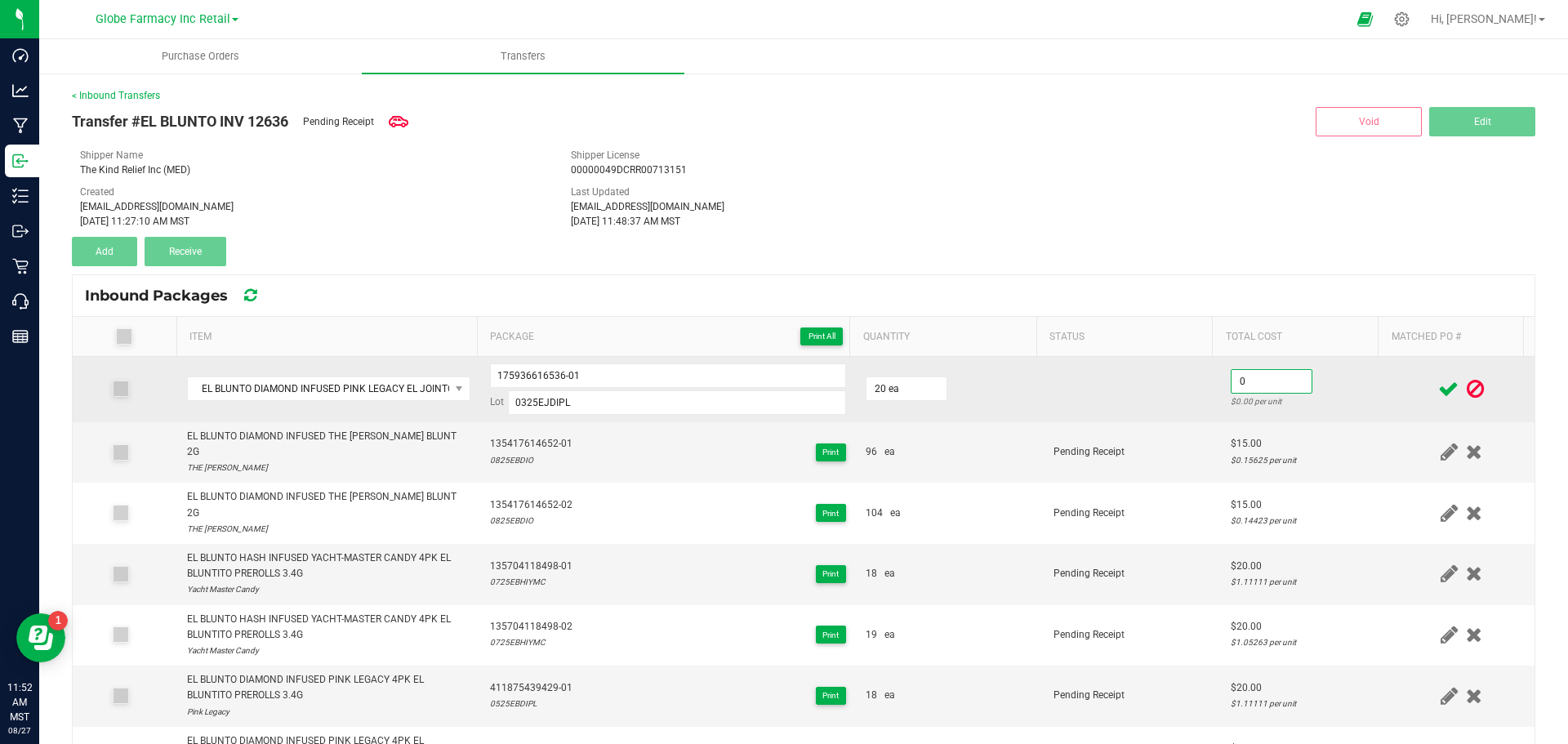
click at [1254, 390] on input "0" at bounding box center [1271, 381] width 80 height 23
type input "2"
type input "$7.00"
click at [1191, 400] on td at bounding box center [1133, 390] width 178 height 66
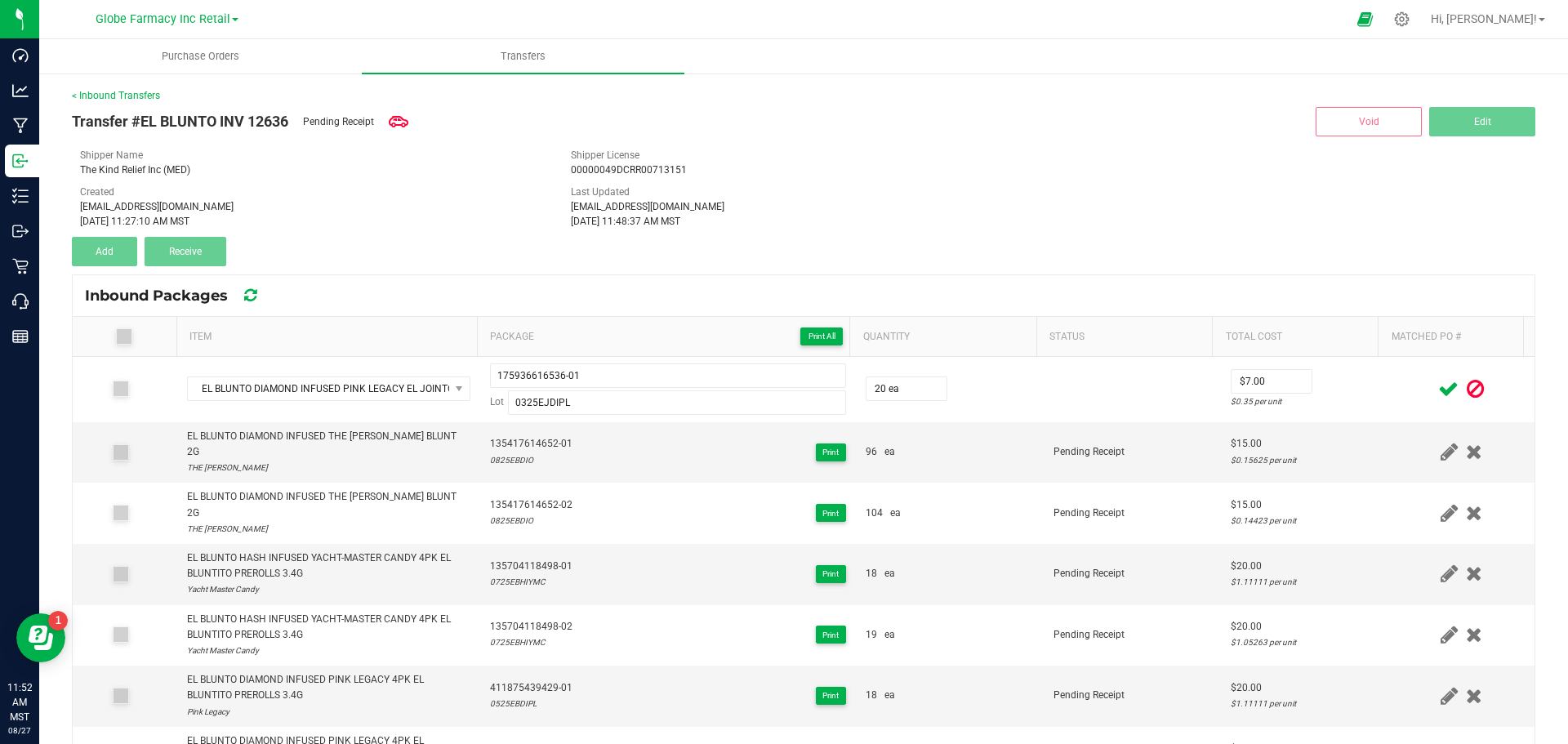
click at [1434, 375] on span at bounding box center [1448, 389] width 28 height 32
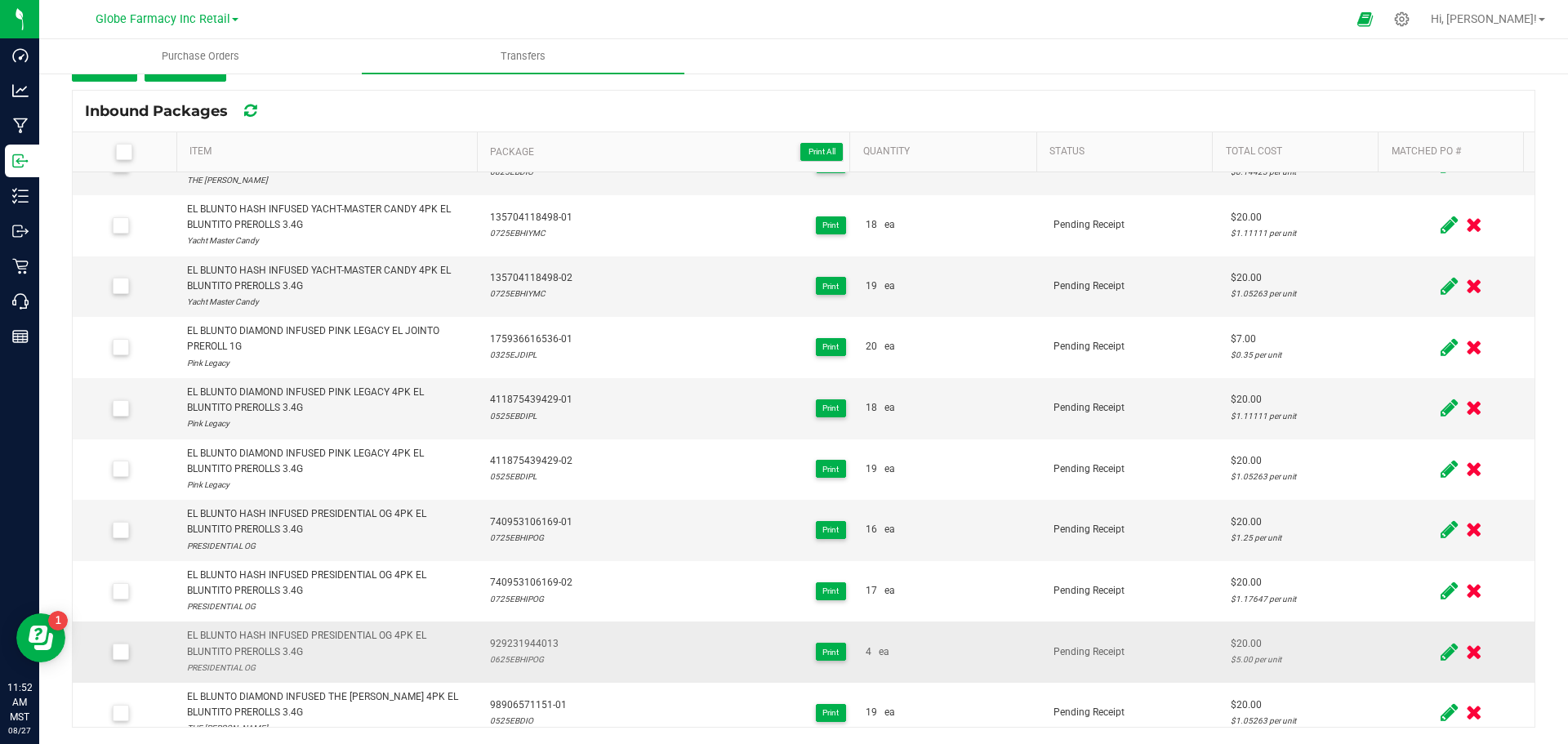
scroll to position [63, 0]
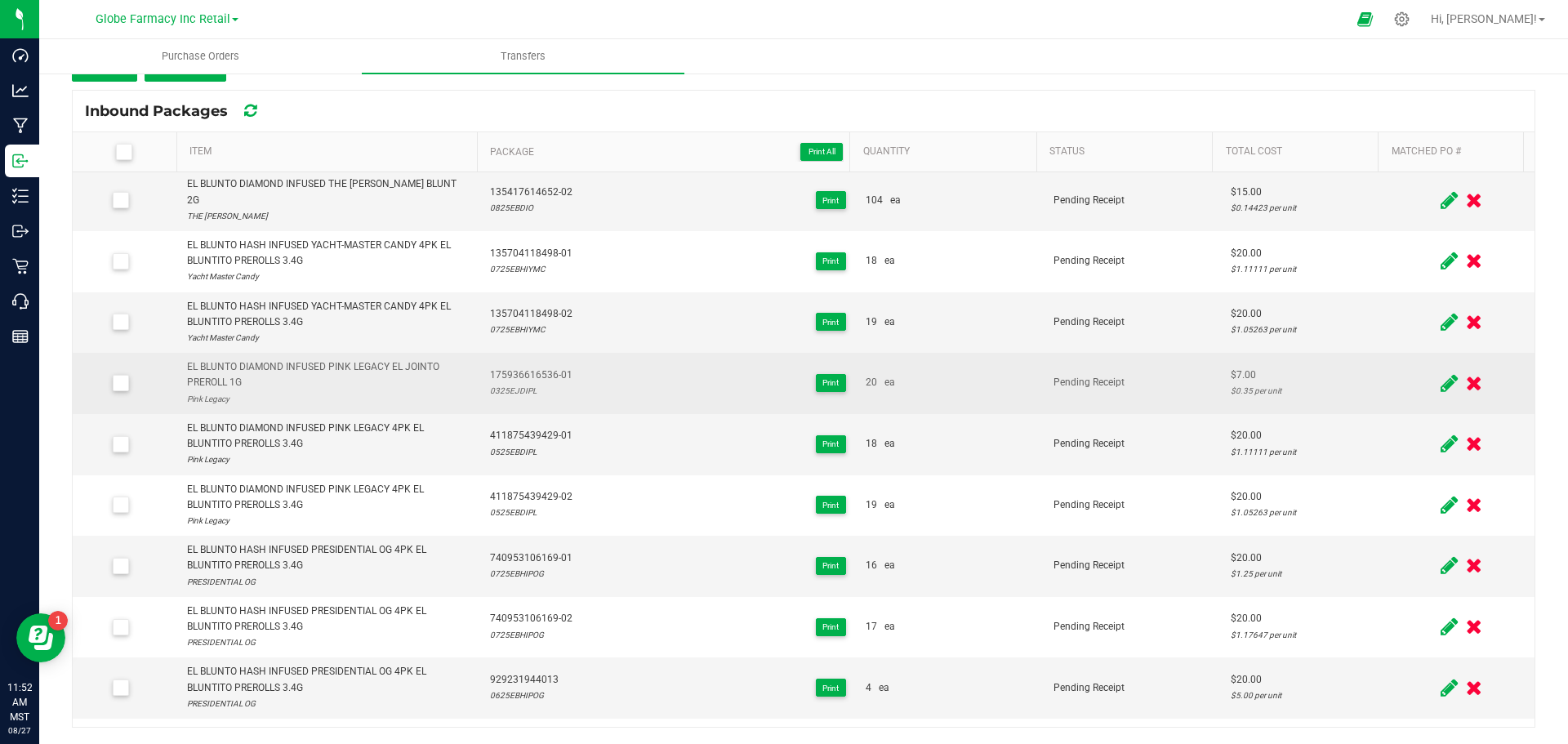
click at [517, 368] on span "175936616536-01" at bounding box center [531, 375] width 83 height 15
copy span "175936616536-01"
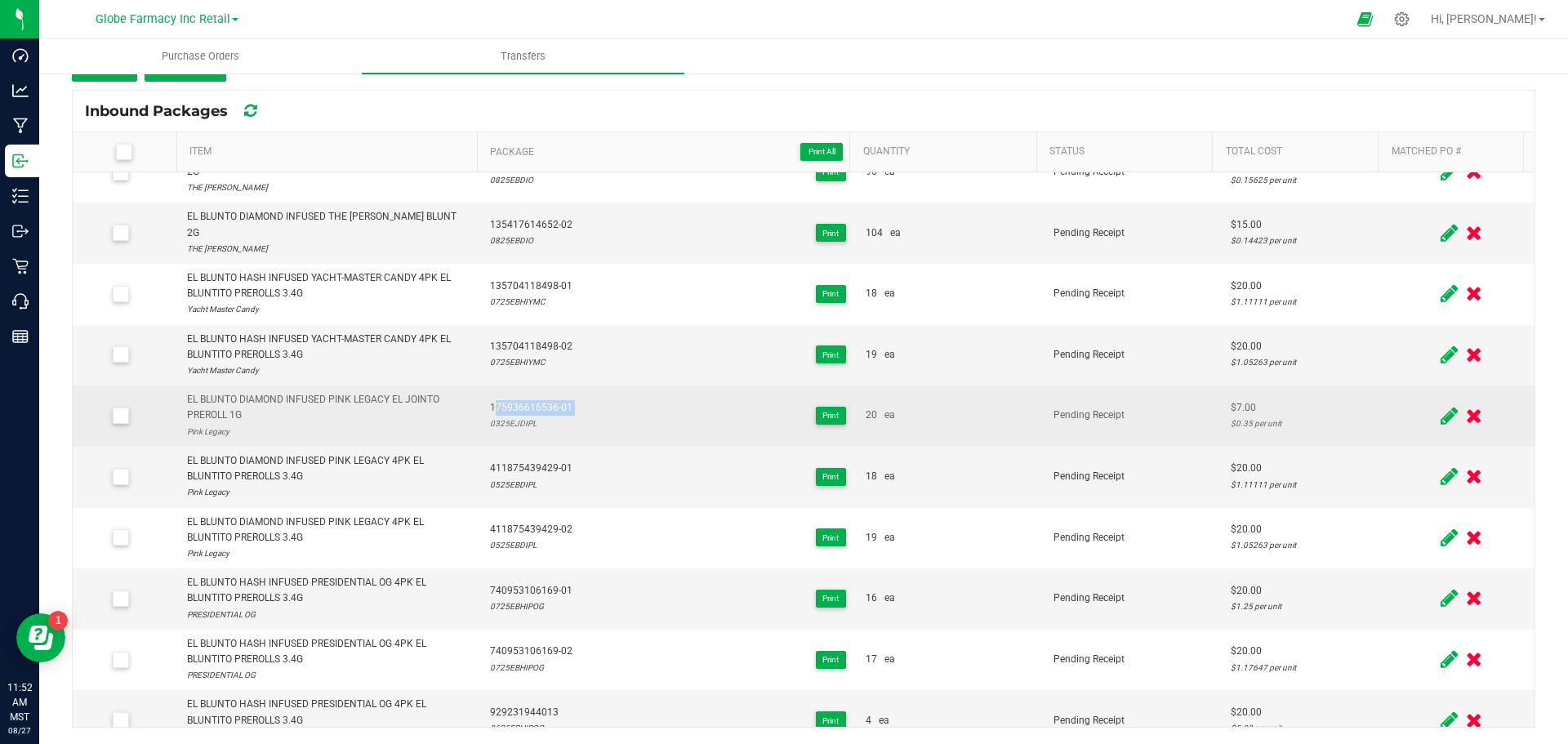
scroll to position [0, 0]
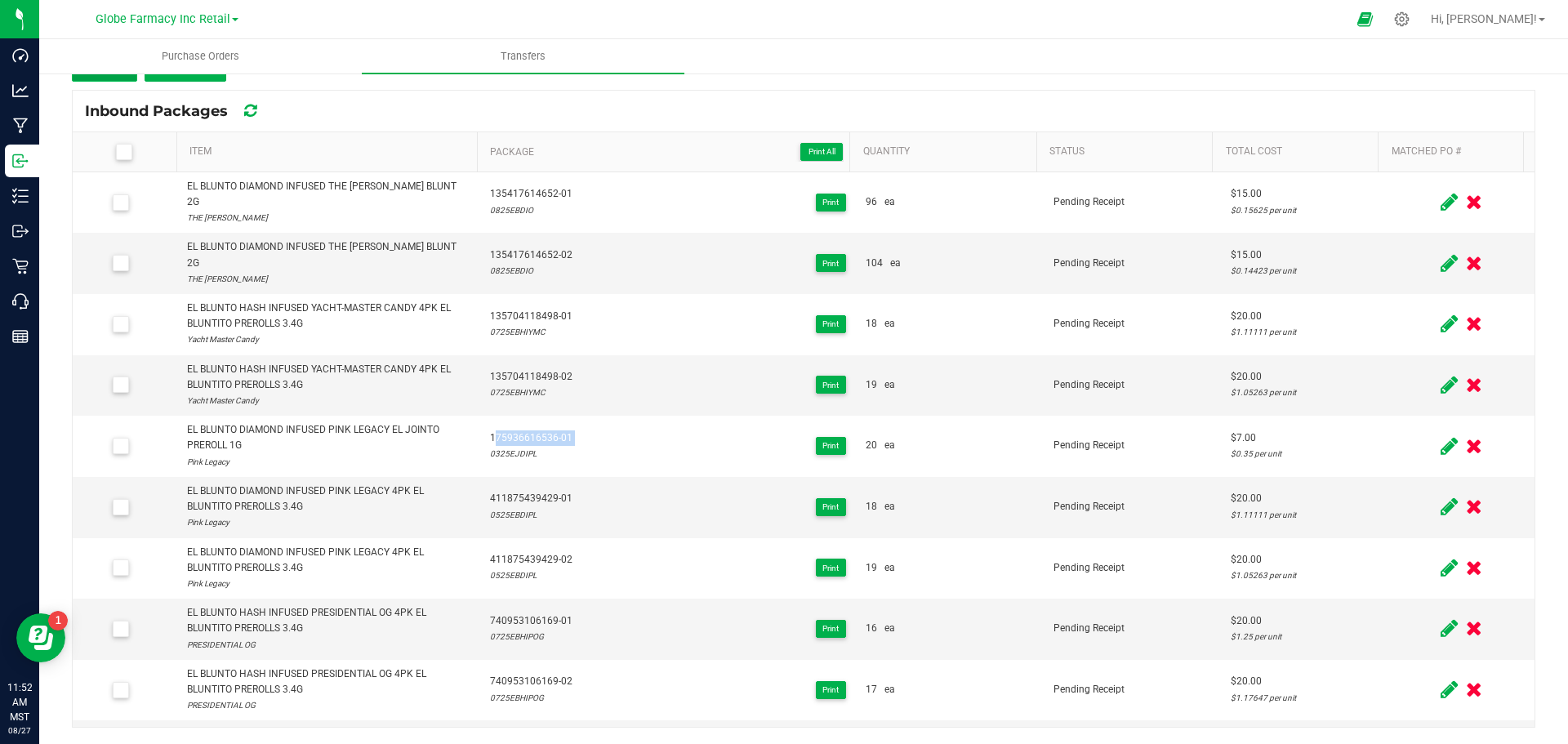
click at [104, 80] on button "Add" at bounding box center [105, 67] width 66 height 29
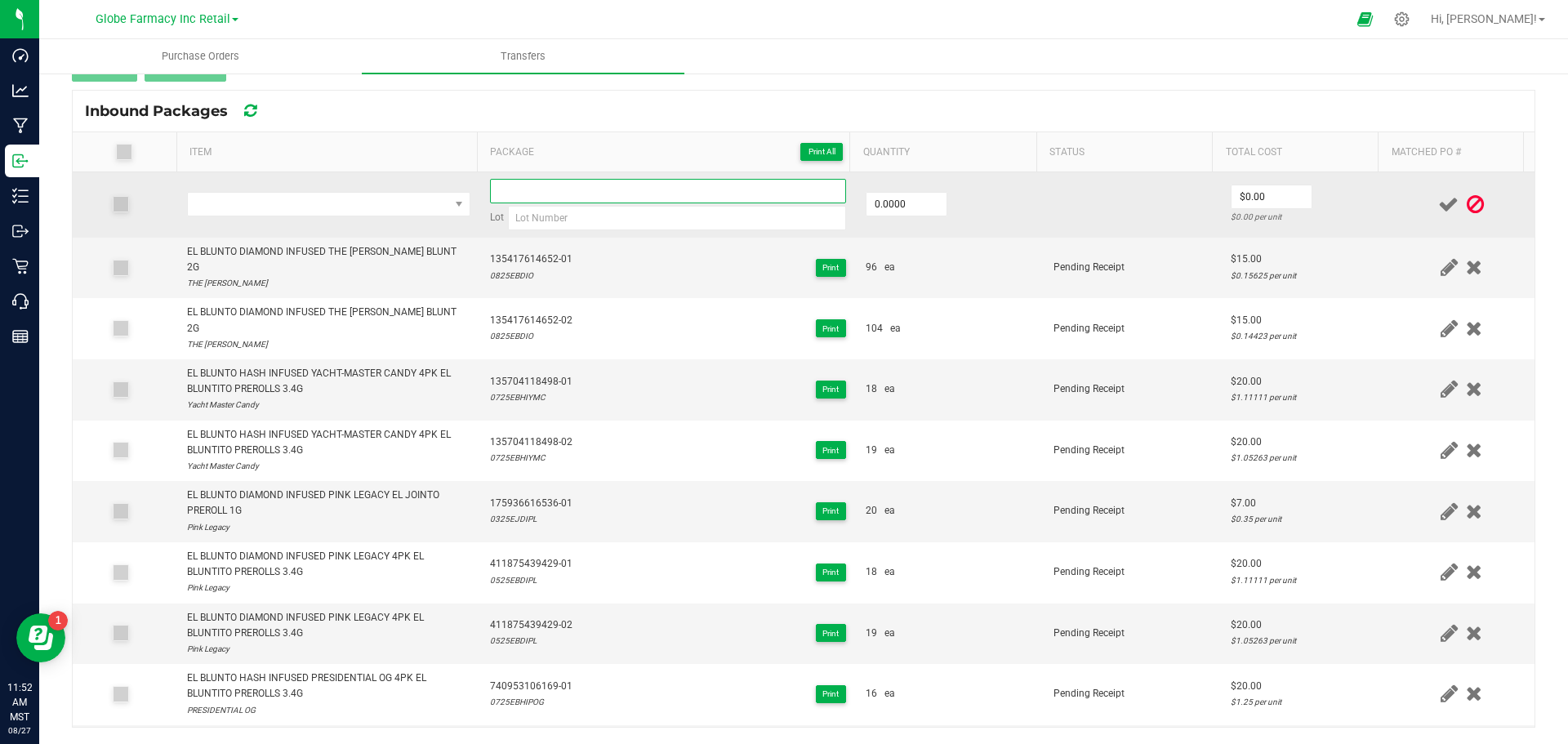
click at [553, 202] on input at bounding box center [668, 191] width 356 height 25
paste input "175936616536-01"
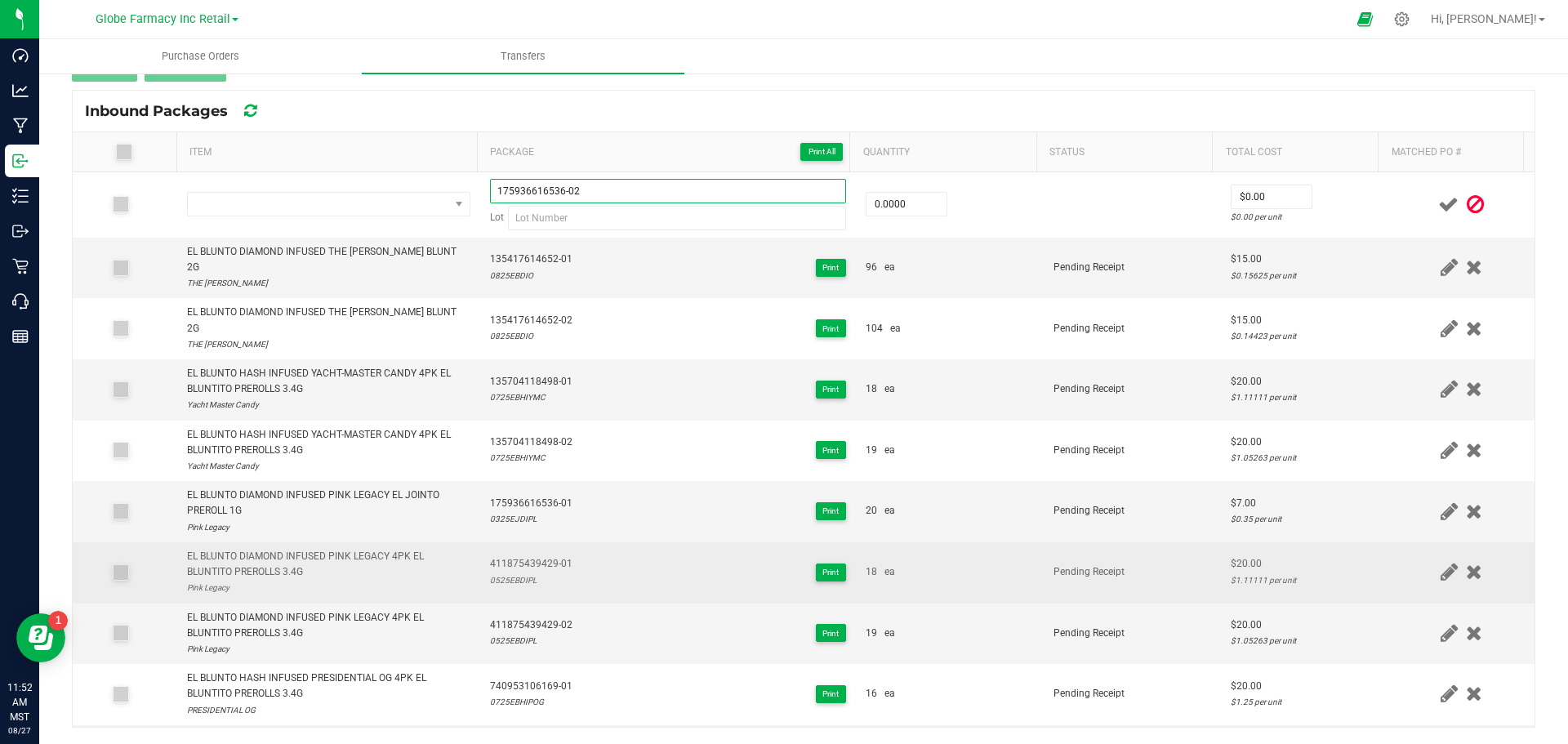
type input "175936616536-02"
click at [497, 572] on div "0525EBDIPL" at bounding box center [531, 579] width 83 height 15
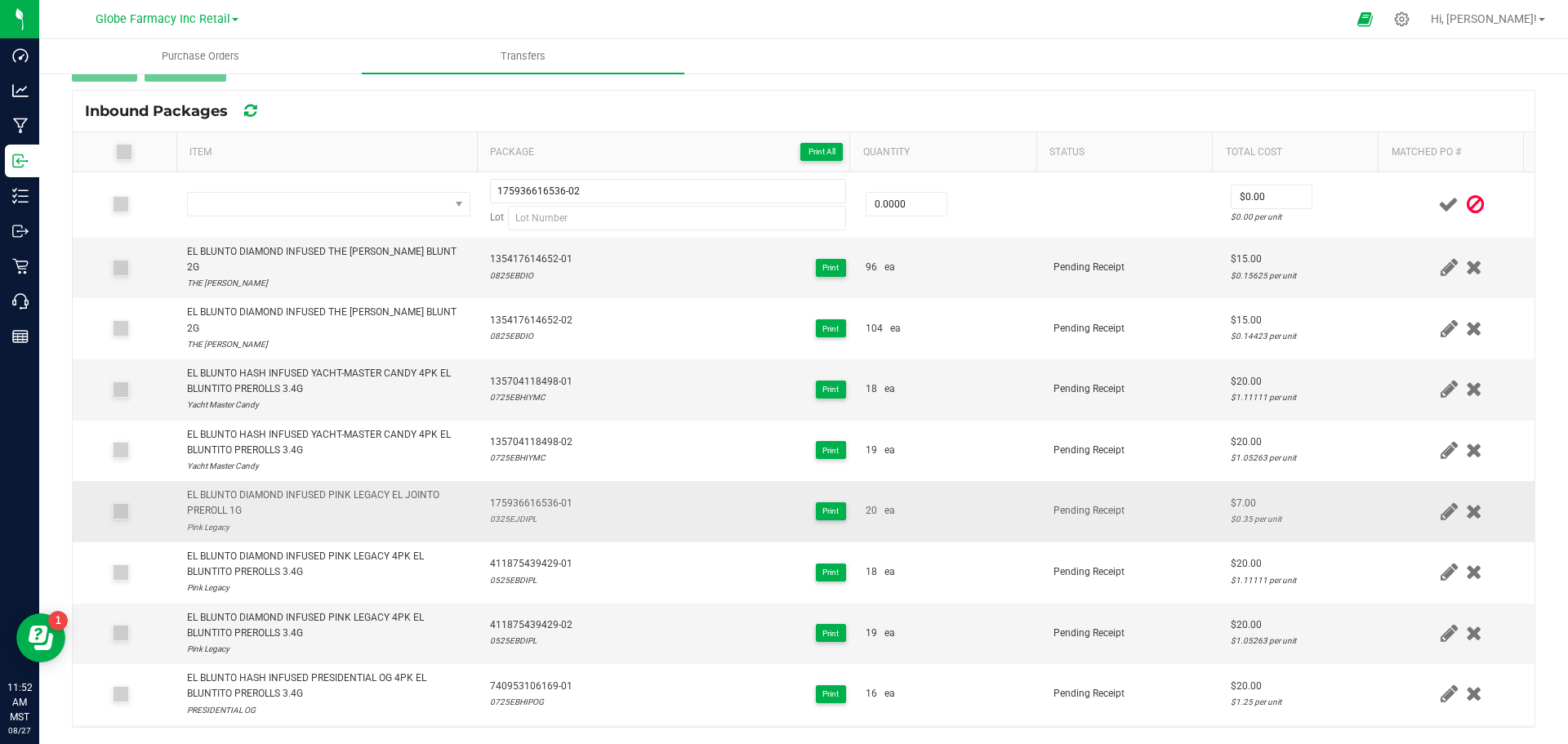
click at [490, 511] on div "0325EJDIPL" at bounding box center [531, 518] width 83 height 15
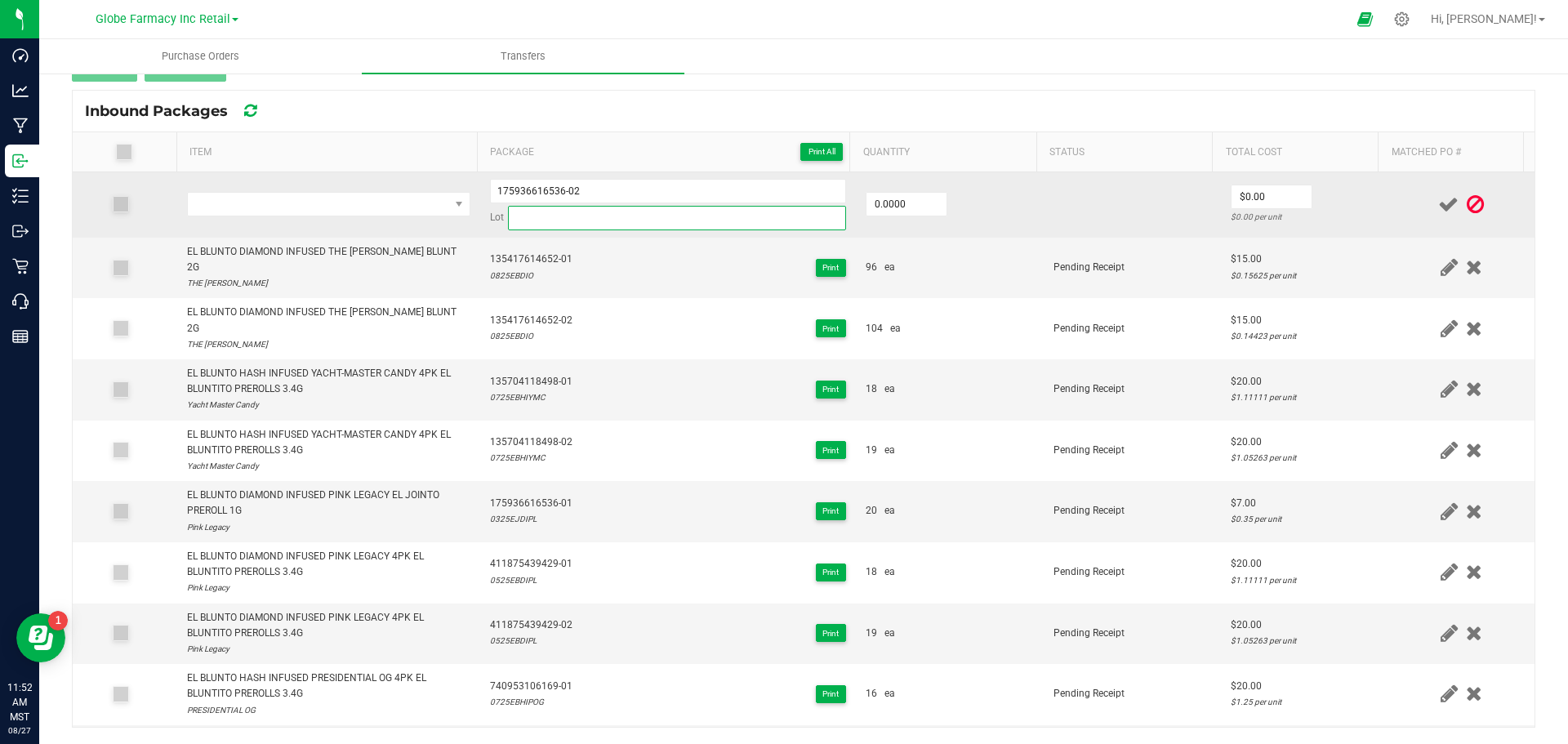
click at [561, 226] on input at bounding box center [677, 218] width 338 height 25
paste input "0325EJDIPL"
type input "0325EJDIPL"
click at [916, 208] on input "0" at bounding box center [906, 204] width 80 height 23
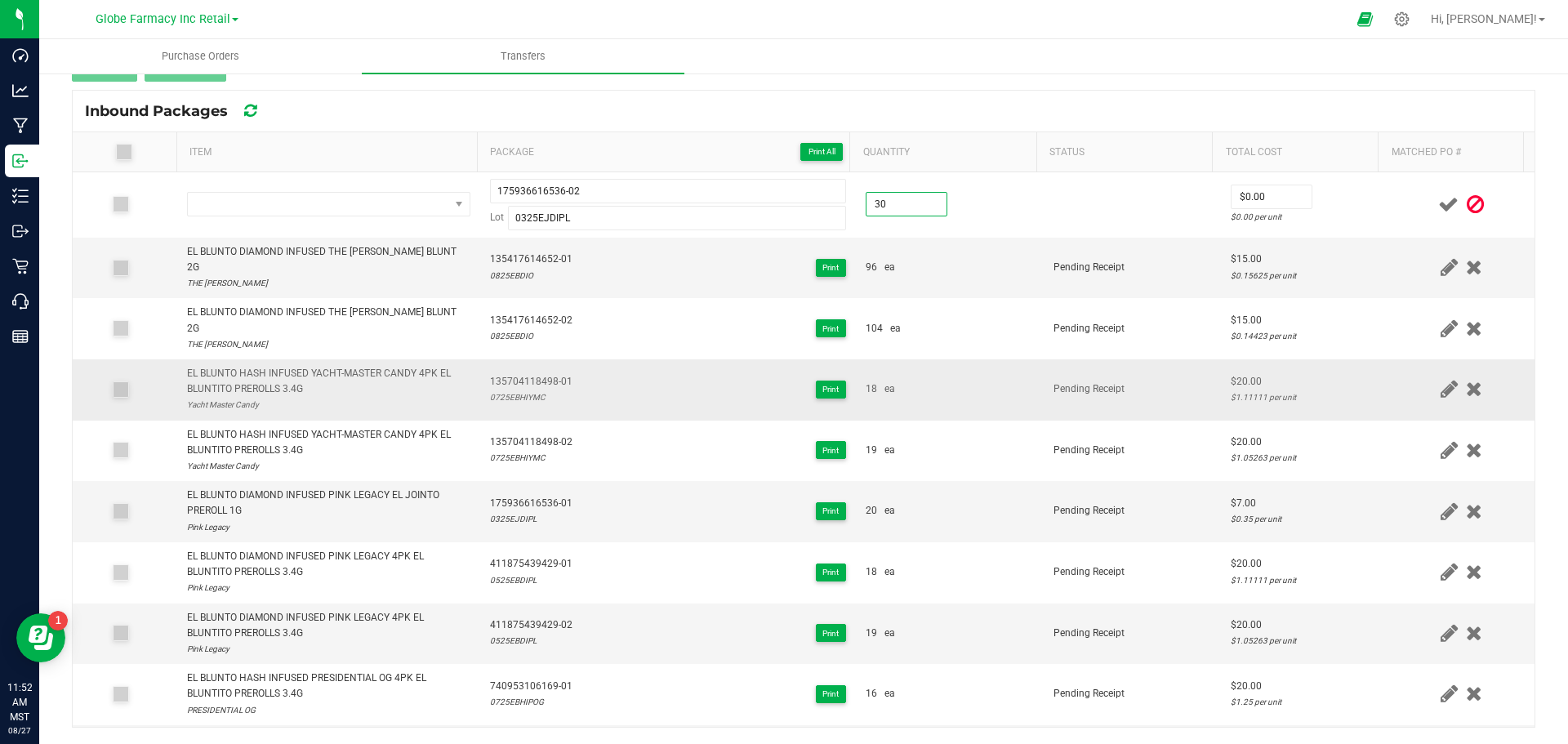
type input "30.0000"
click at [944, 375] on td "18 ea" at bounding box center [949, 390] width 187 height 61
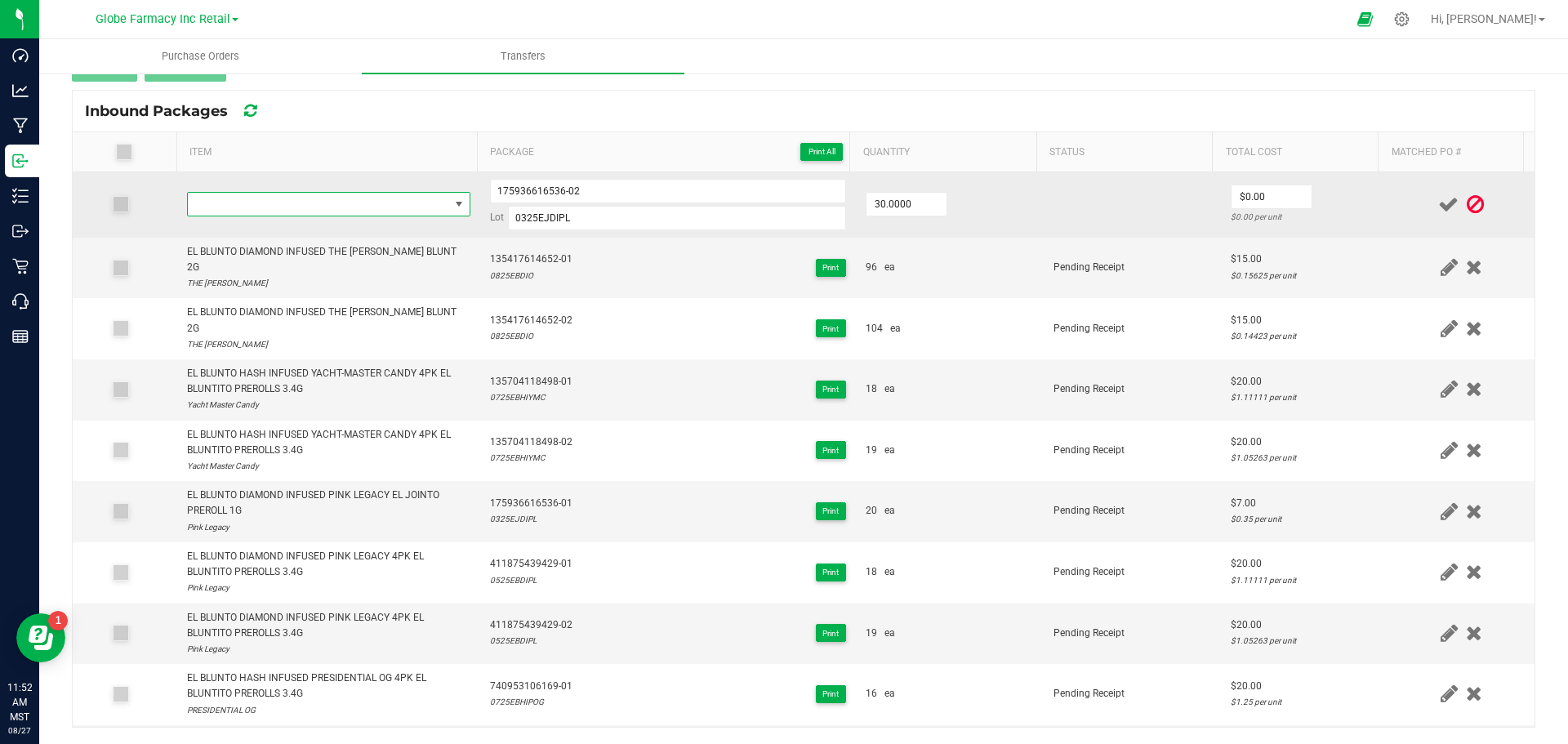
click at [325, 210] on span "NO DATA FOUND" at bounding box center [318, 204] width 261 height 23
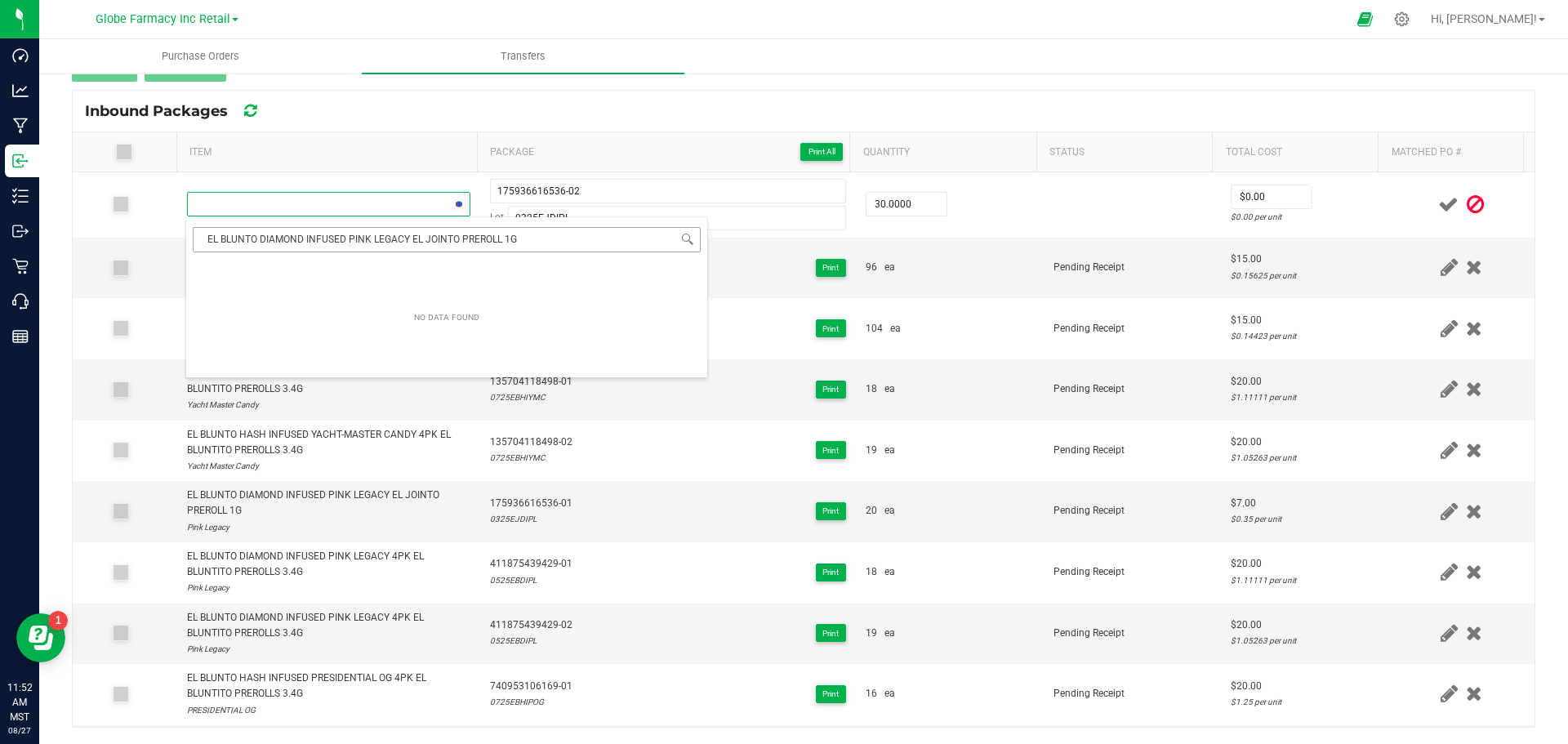
scroll to position [25, 278]
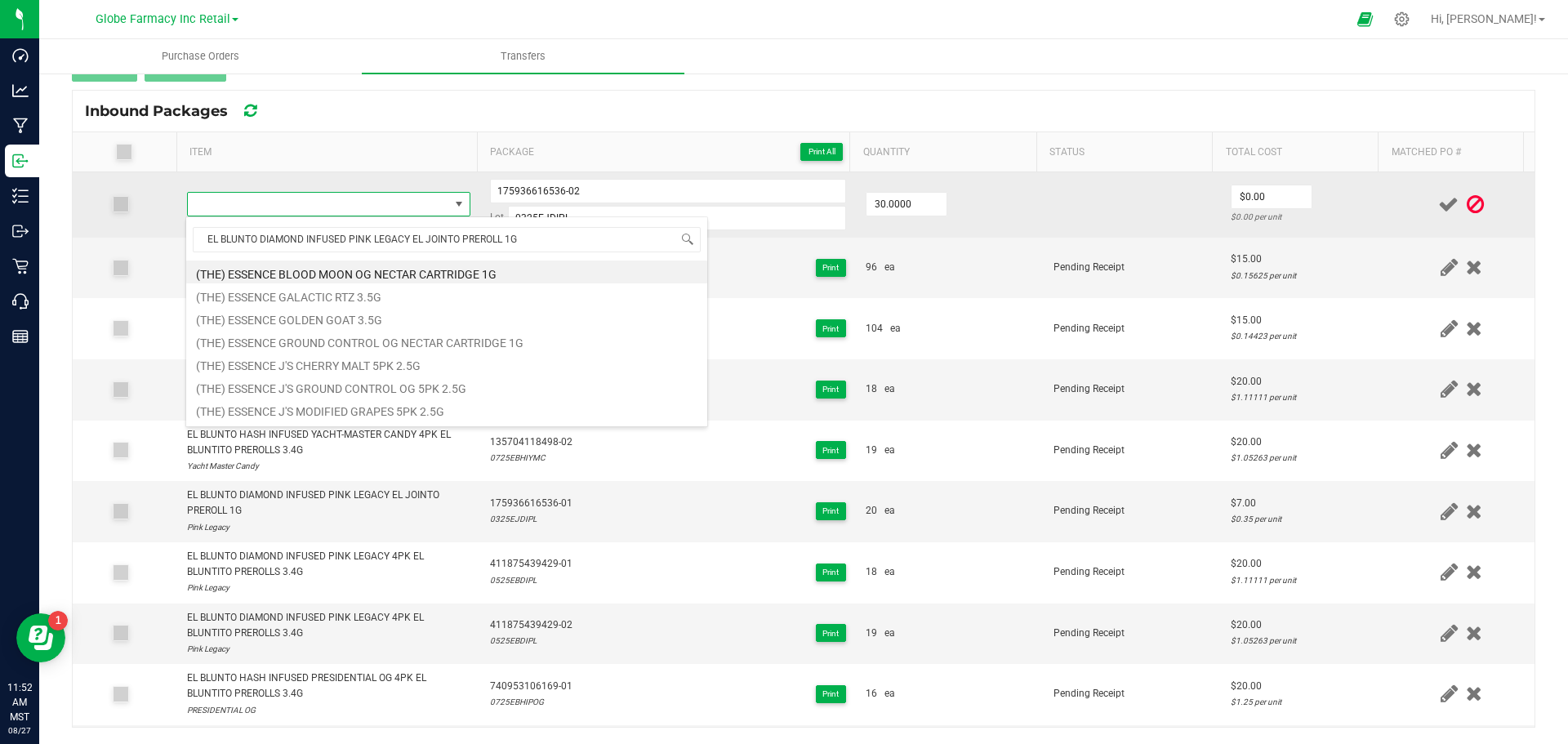
type input "EL BLUNTO DIAMOND INFUSED PINK LEGACY EL JOINTO PREROLL 1G"
click at [410, 205] on span at bounding box center [318, 204] width 261 height 23
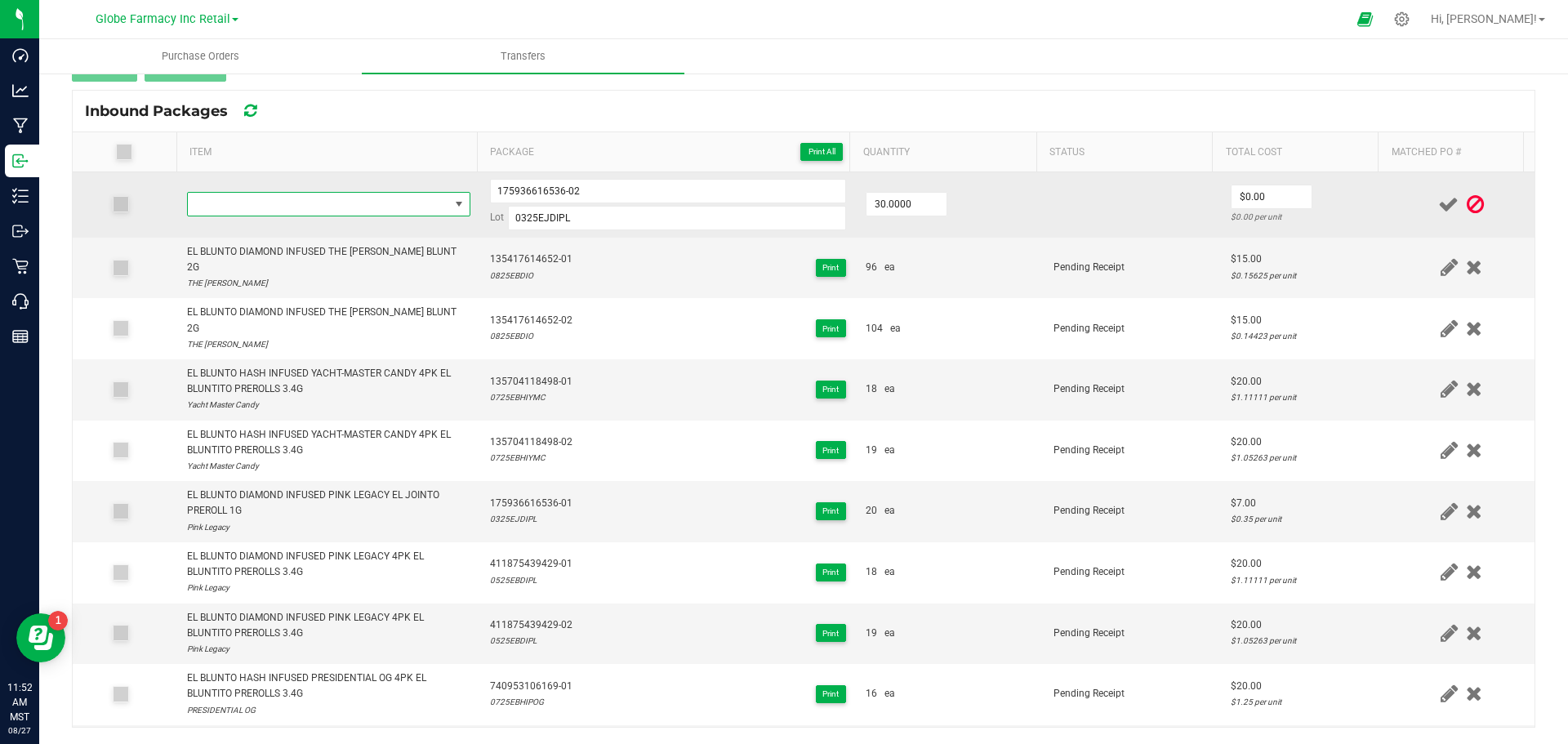
click at [410, 206] on span "NO DATA FOUND" at bounding box center [318, 204] width 261 height 23
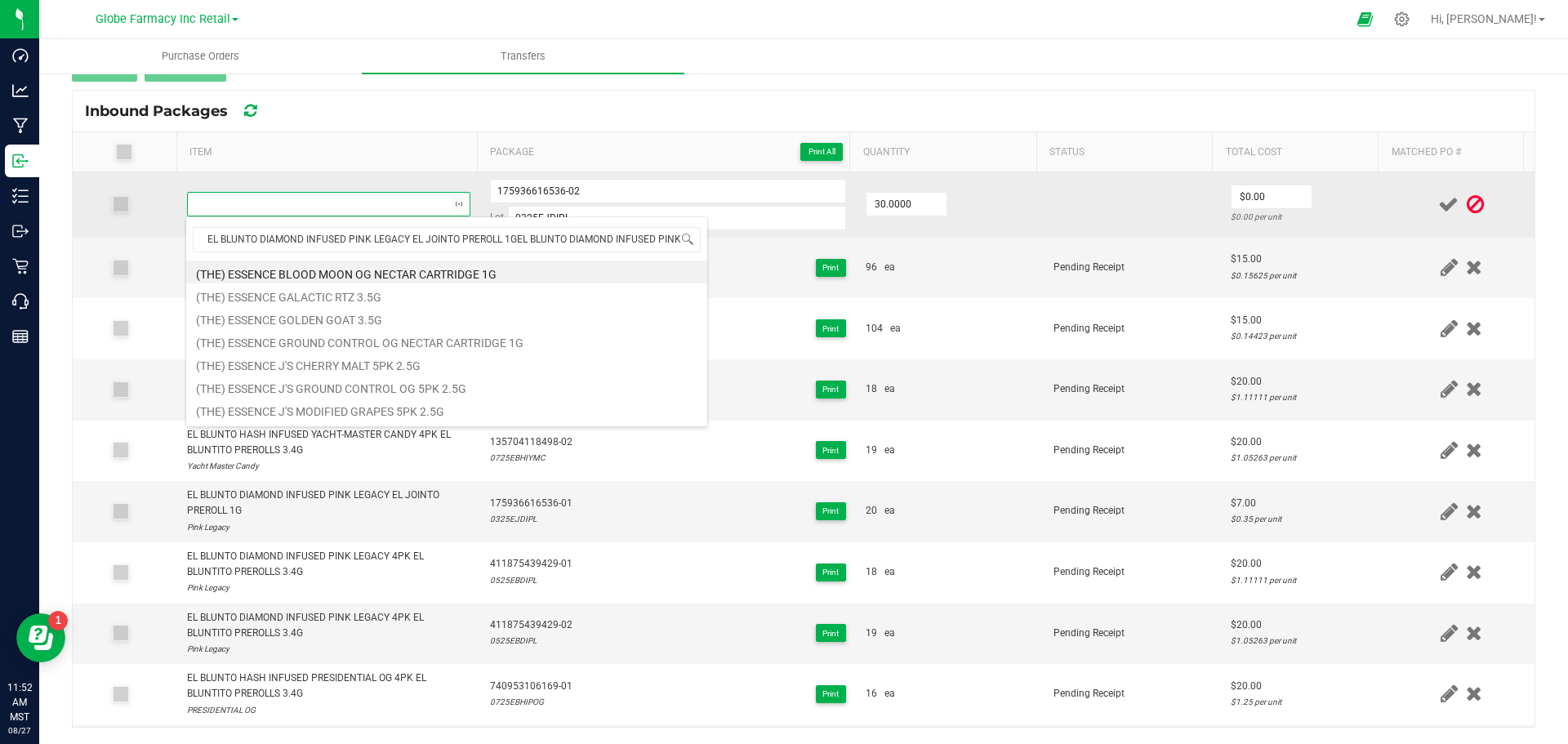
scroll to position [0, 147]
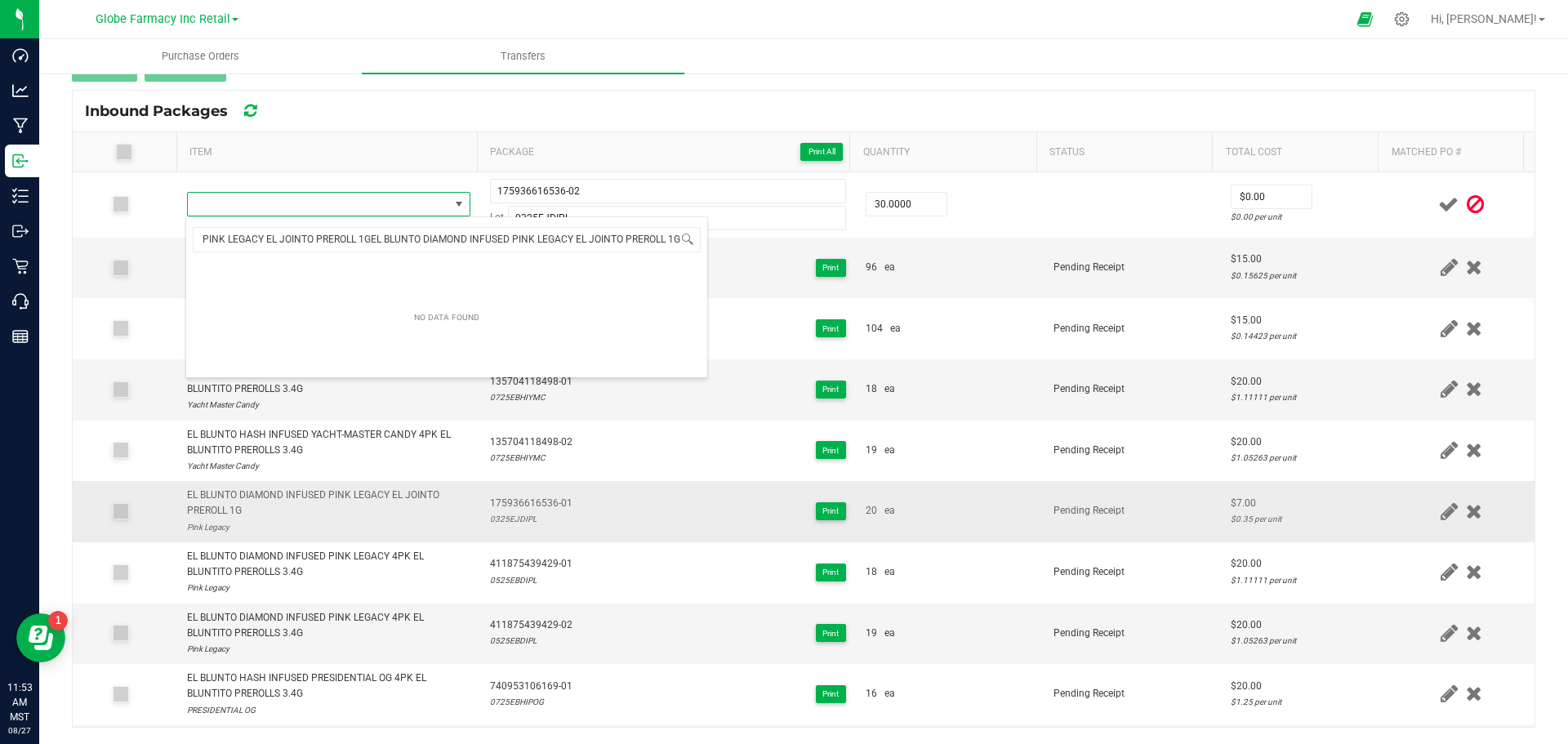
type input "EL BLUNTO DIAMOND INFUSED PINK LEGACY EL JOINTO PREROLL 1GEL BLUNTO DIAMOND INF…"
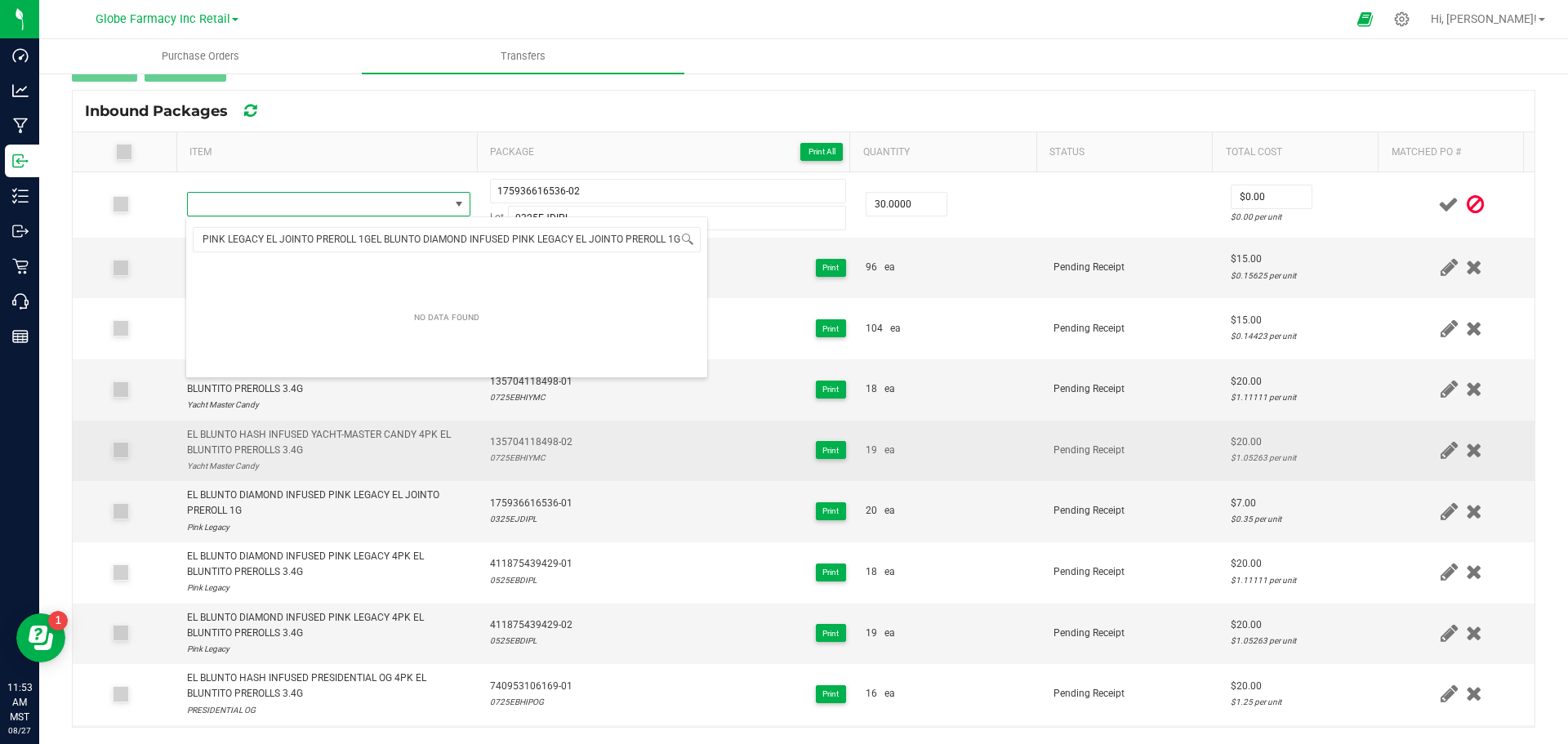
scroll to position [0, 0]
drag, startPoint x: 479, startPoint y: 450, endPoint x: 482, endPoint y: 440, distance: 10.4
click at [481, 481] on td "175936616536-01 0325EJDIPL Print" at bounding box center [668, 511] width 376 height 61
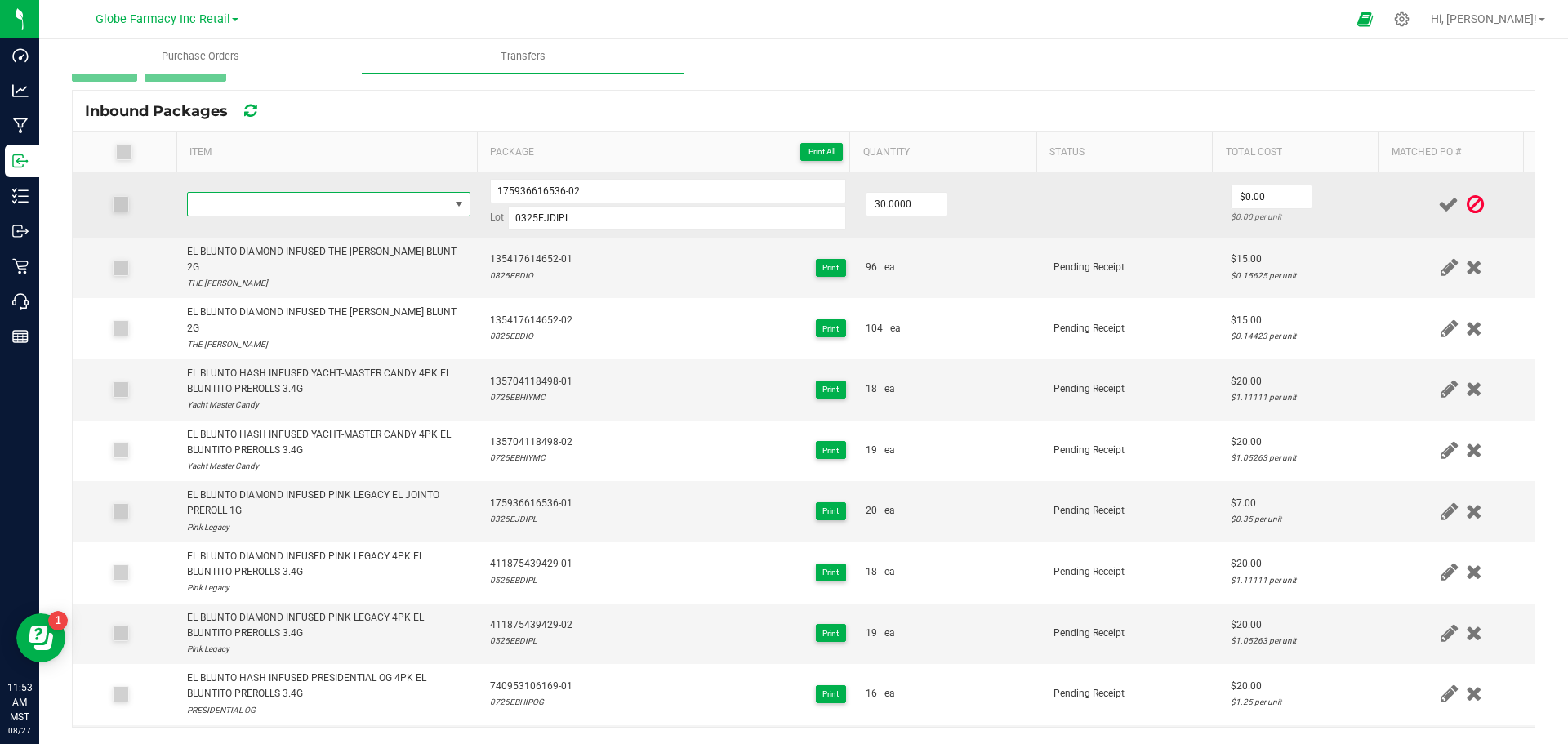
click at [388, 210] on span "NO DATA FOUND" at bounding box center [318, 204] width 261 height 23
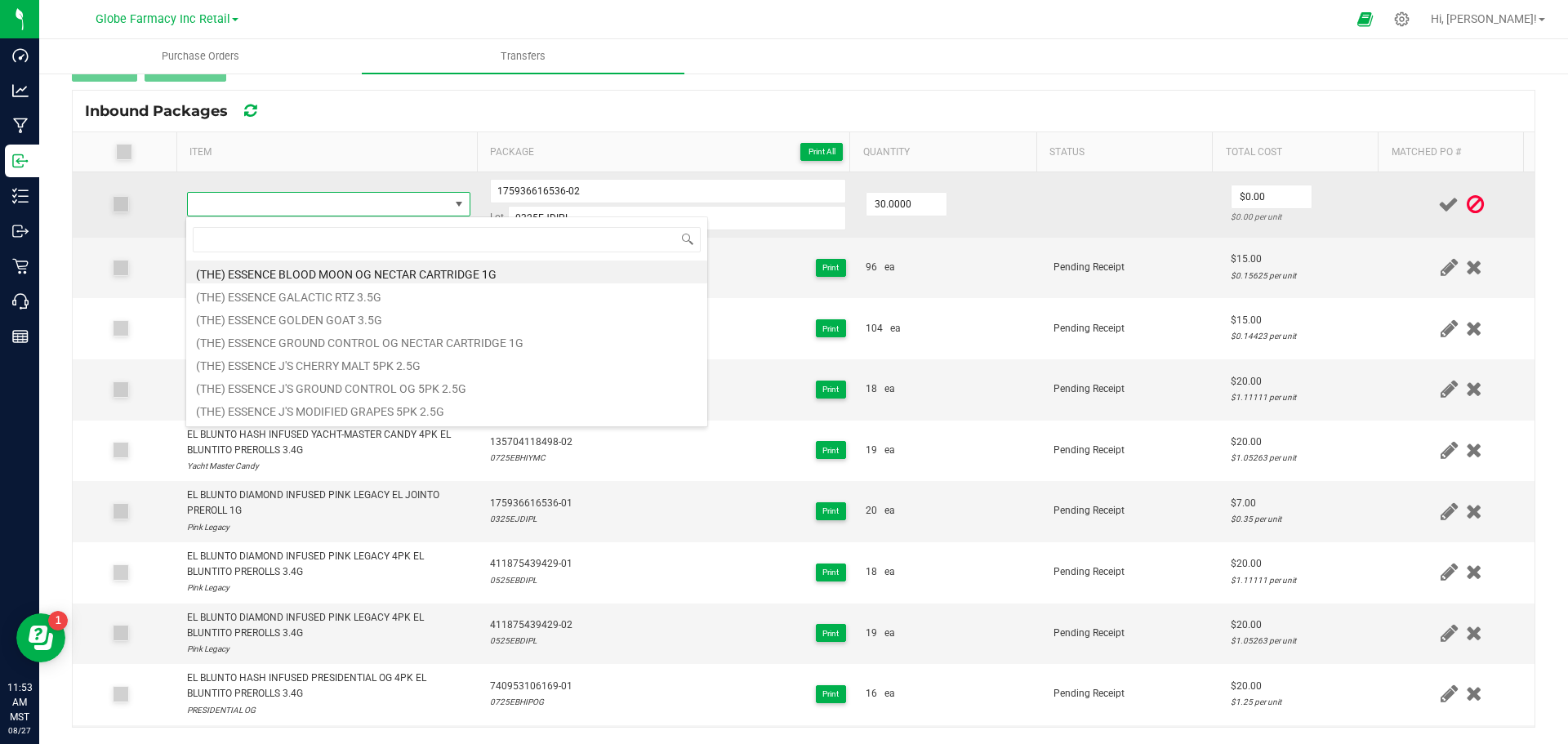
scroll to position [25, 278]
type input "EL BLUNTO DIAMOND INFUSED PINK LEGACY EL JOINTO PREROLL 1G"
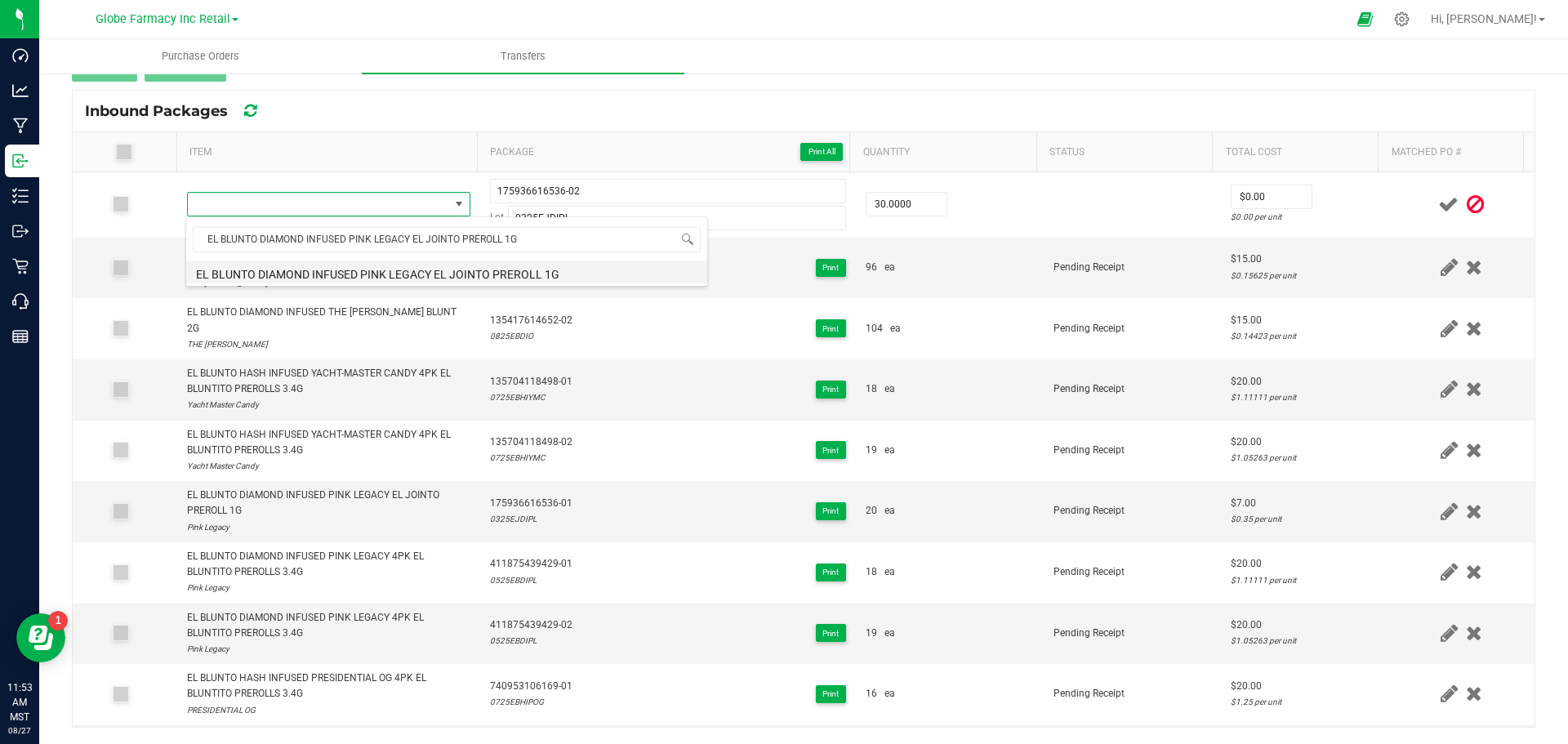
click at [467, 279] on li "EL BLUNTO DIAMOND INFUSED PINK LEGACY EL JOINTO PREROLL 1G" at bounding box center [447, 272] width 521 height 23
type input "30 ea"
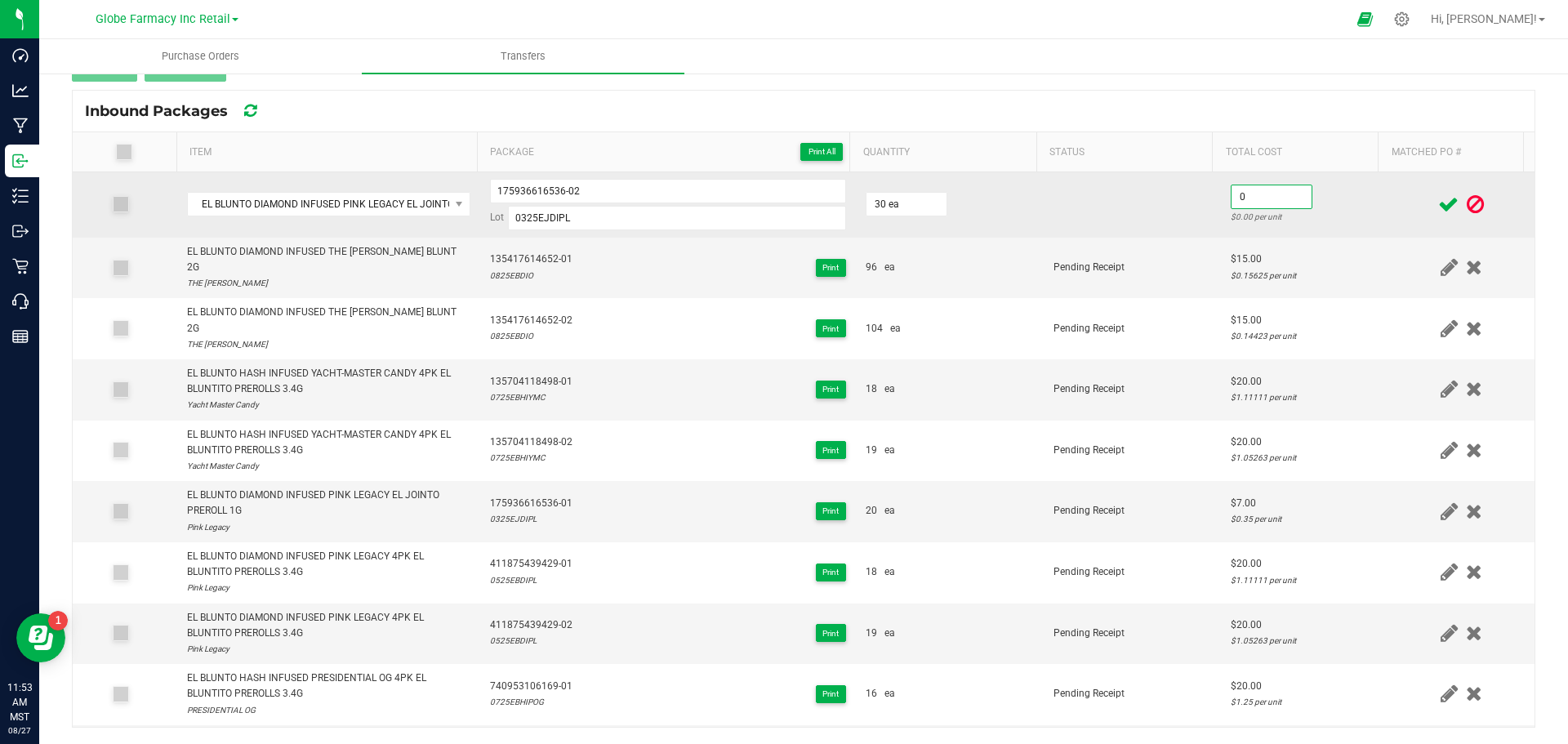
click at [1254, 197] on input "0" at bounding box center [1271, 197] width 80 height 23
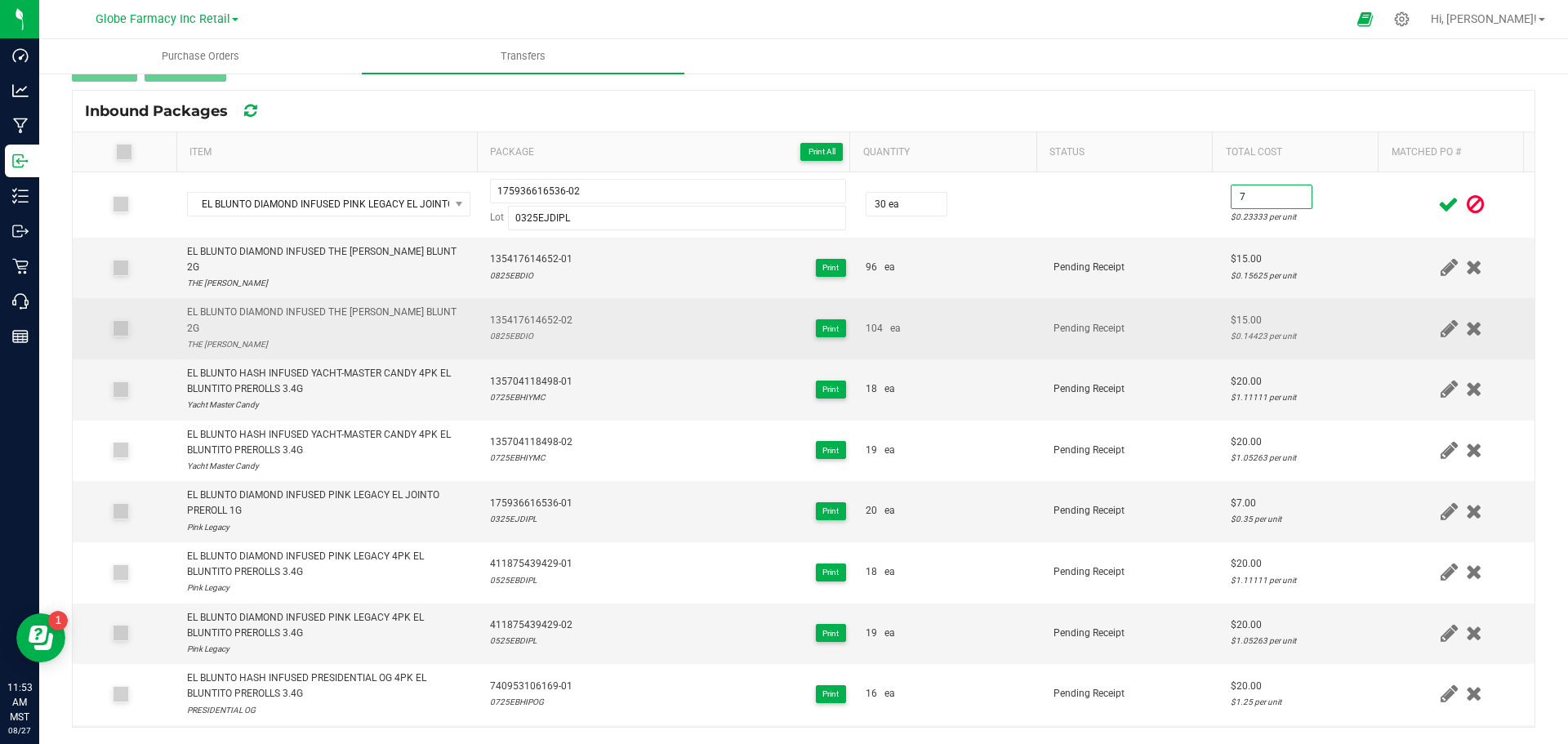
type input "$7.00"
click at [1230, 313] on div "$15.00" at bounding box center [1304, 320] width 147 height 15
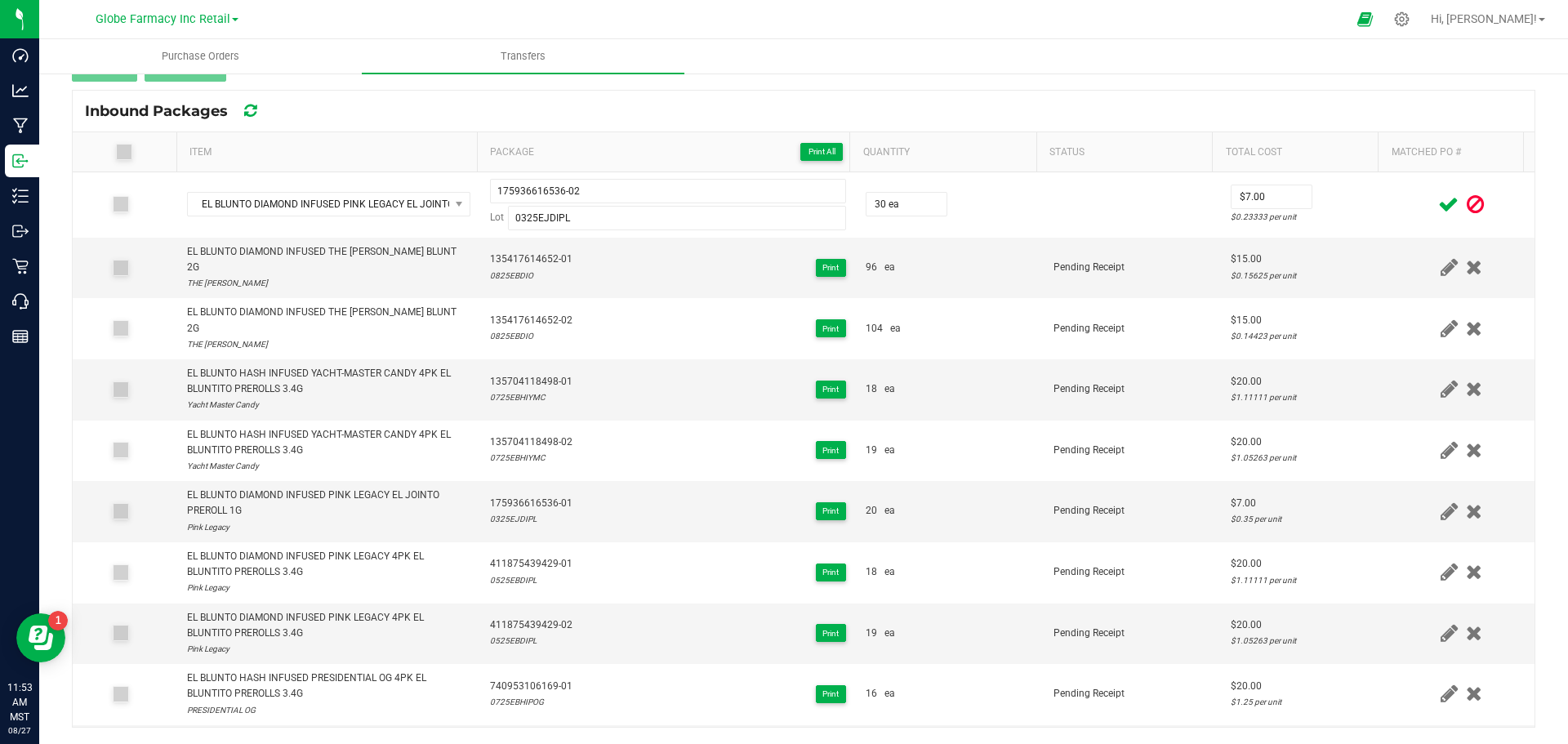
click at [1438, 194] on icon at bounding box center [1448, 204] width 20 height 20
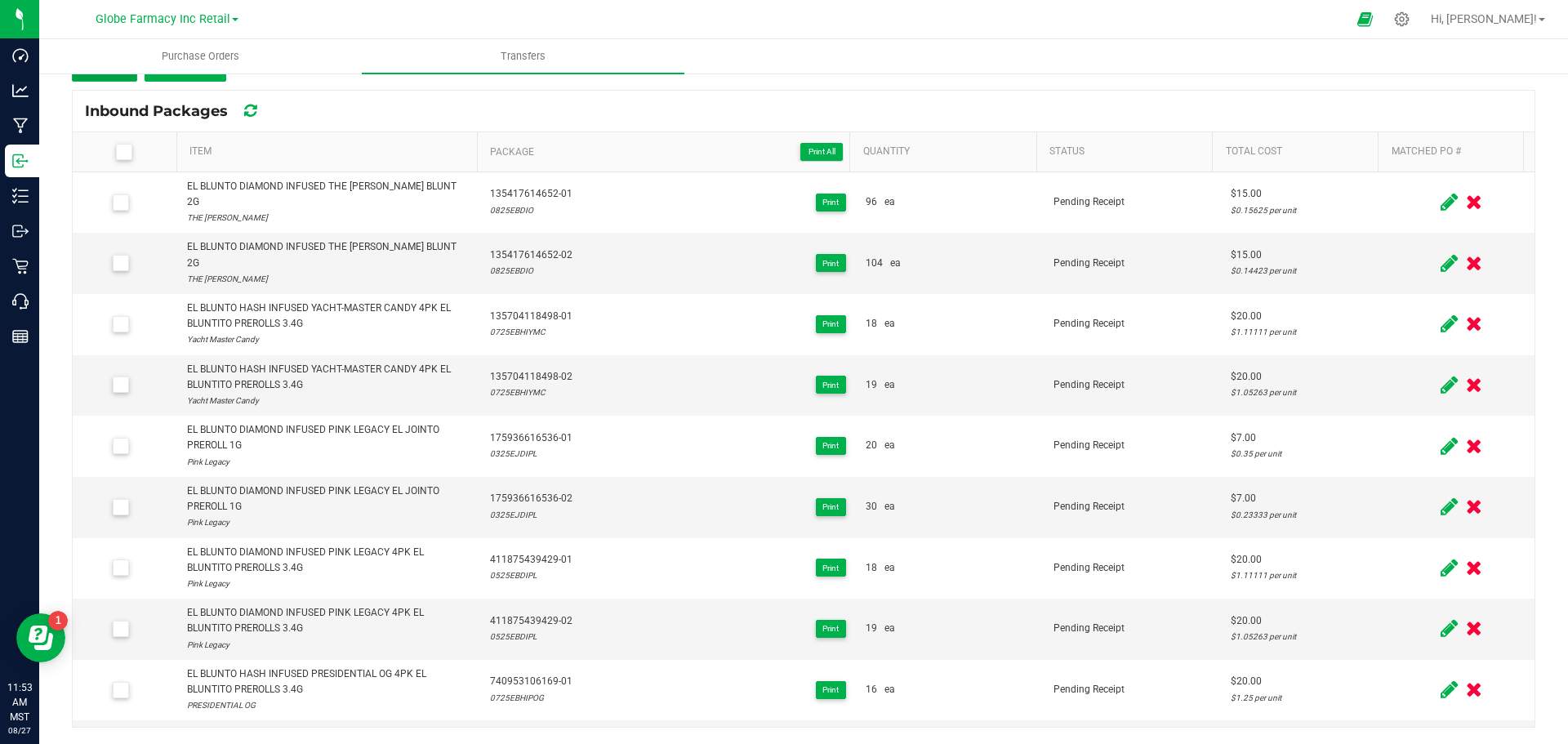
click at [119, 76] on button "Add" at bounding box center [105, 67] width 66 height 29
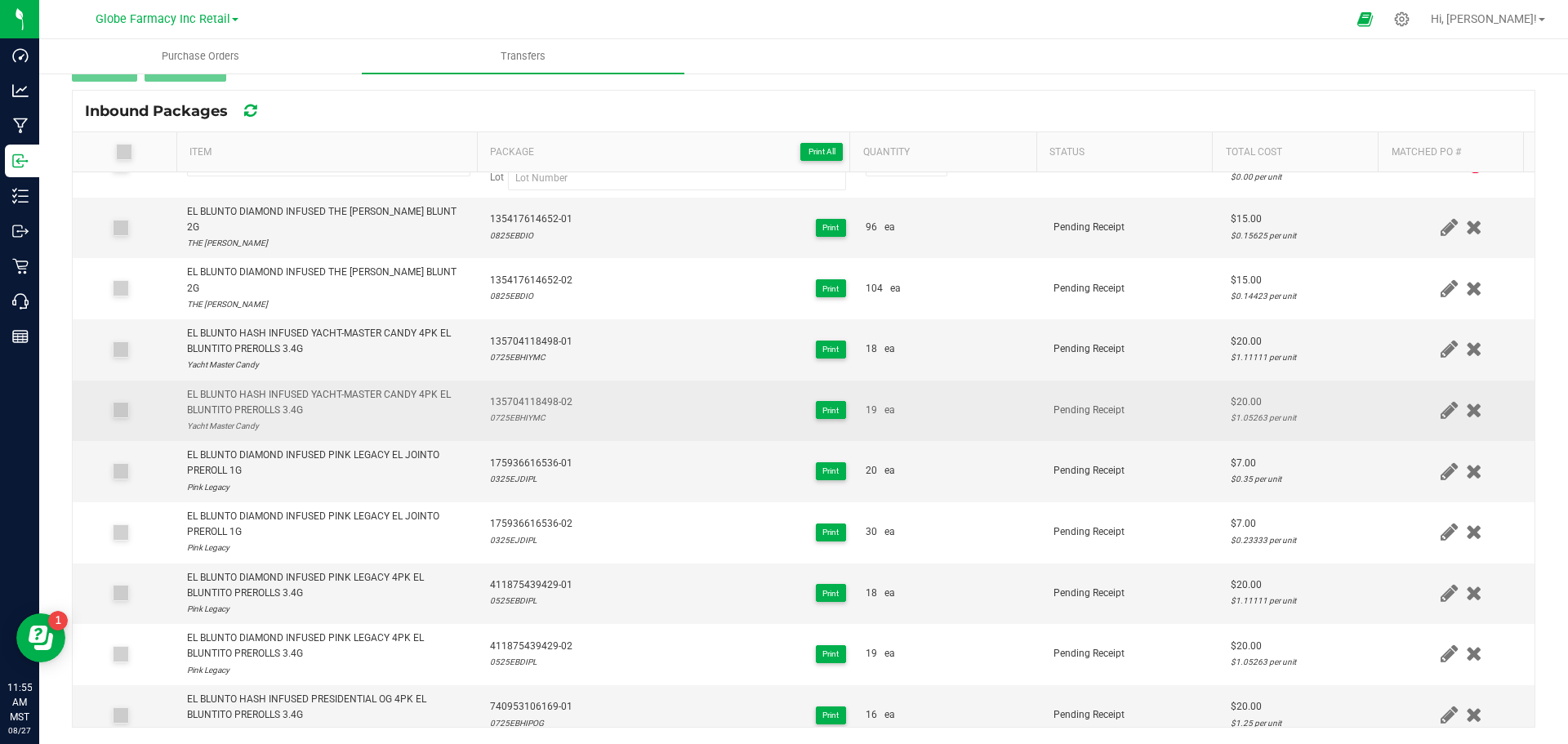
scroll to position [0, 0]
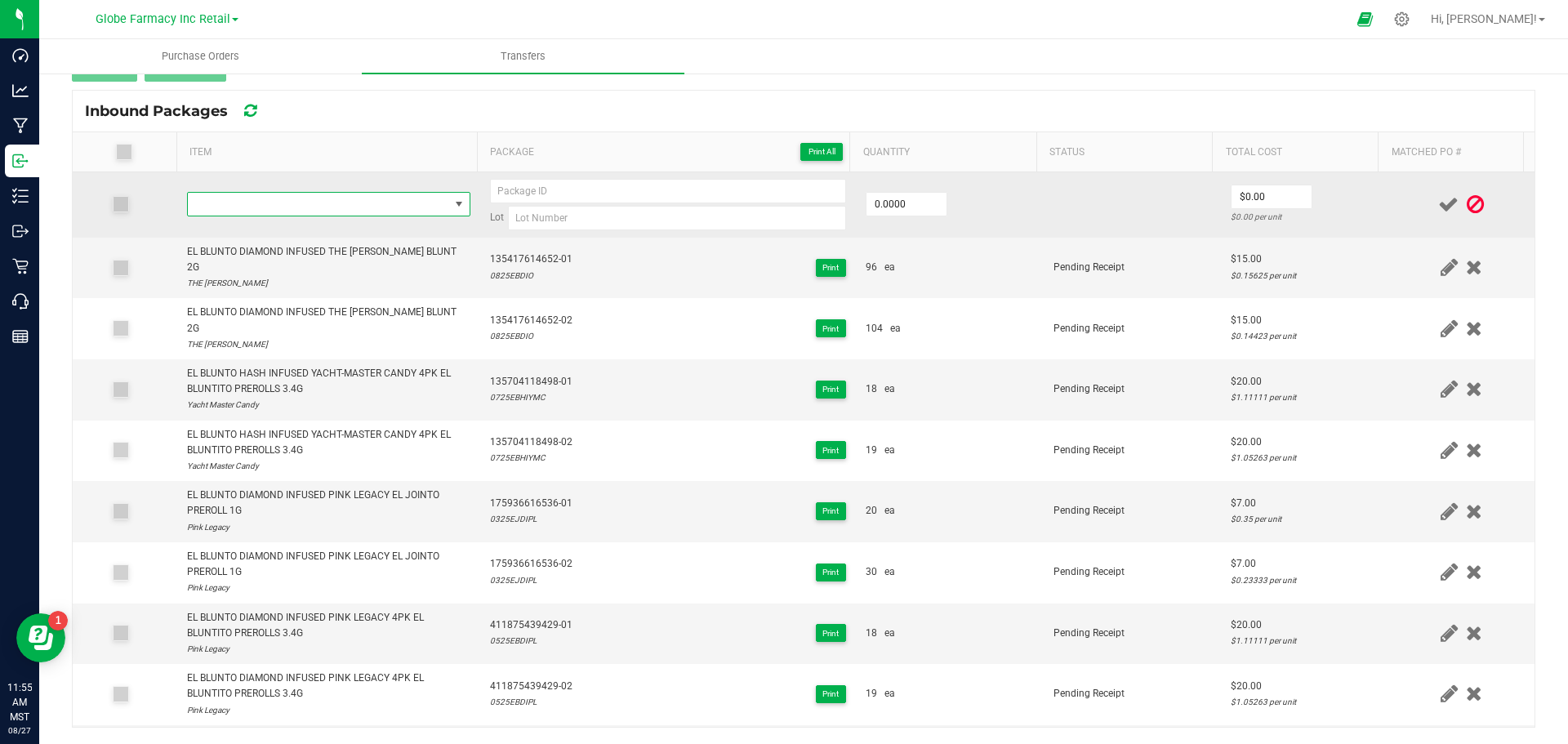
click at [279, 200] on span "NO DATA FOUND" at bounding box center [318, 204] width 261 height 23
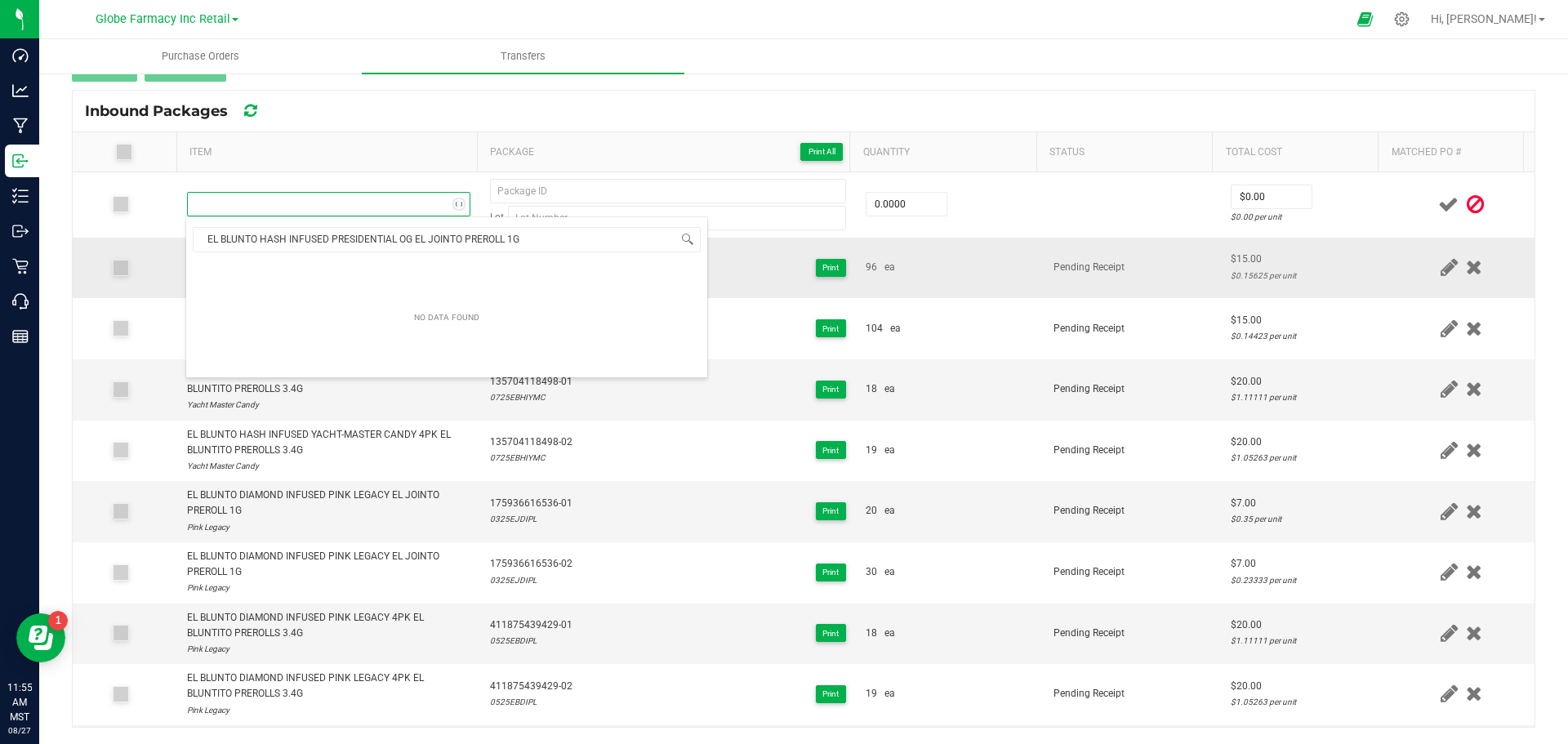
scroll to position [25, 278]
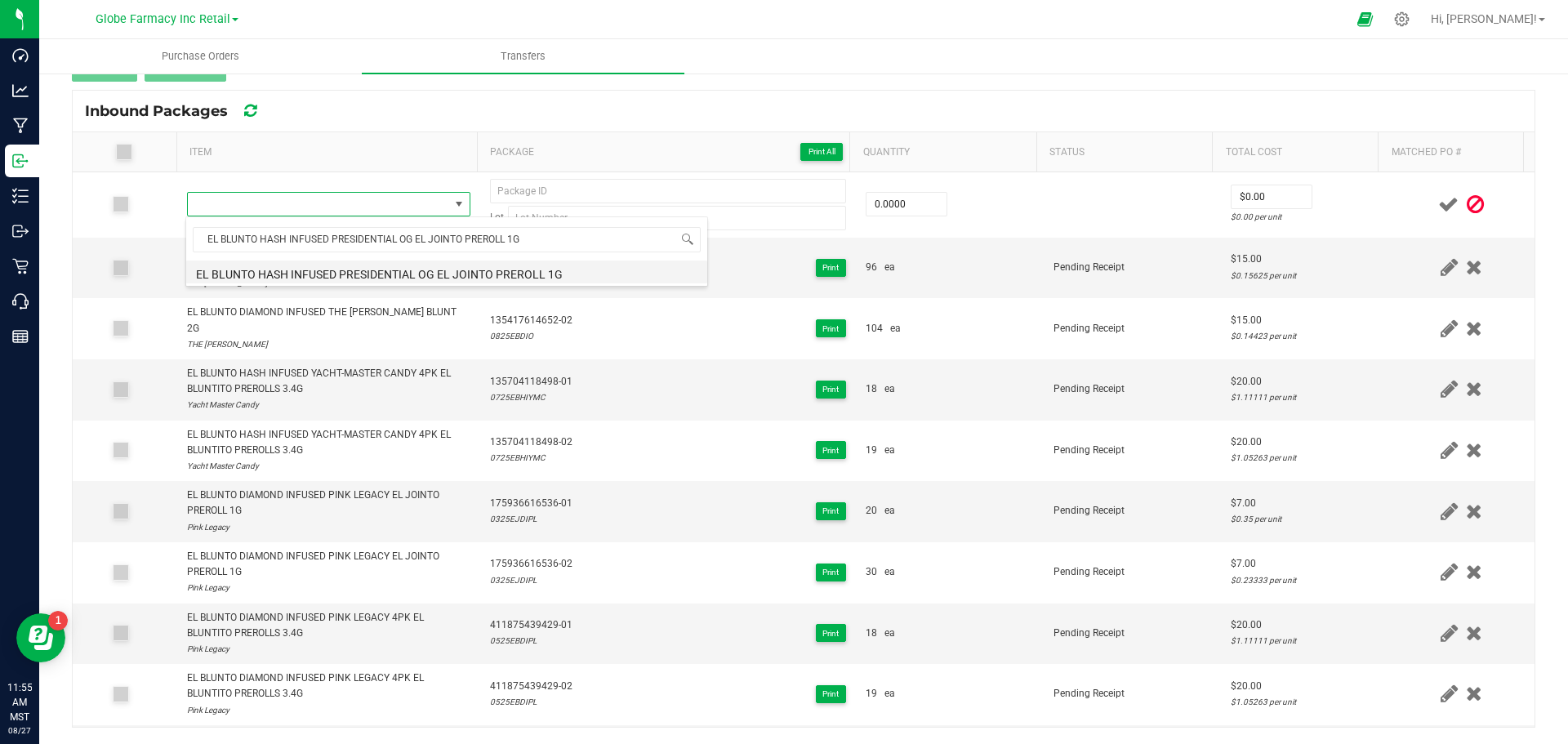
click at [271, 274] on li "EL BLUNTO HASH INFUSED PRESIDENTIAL OG EL JOINTO PREROLL 1G" at bounding box center [447, 272] width 521 height 23
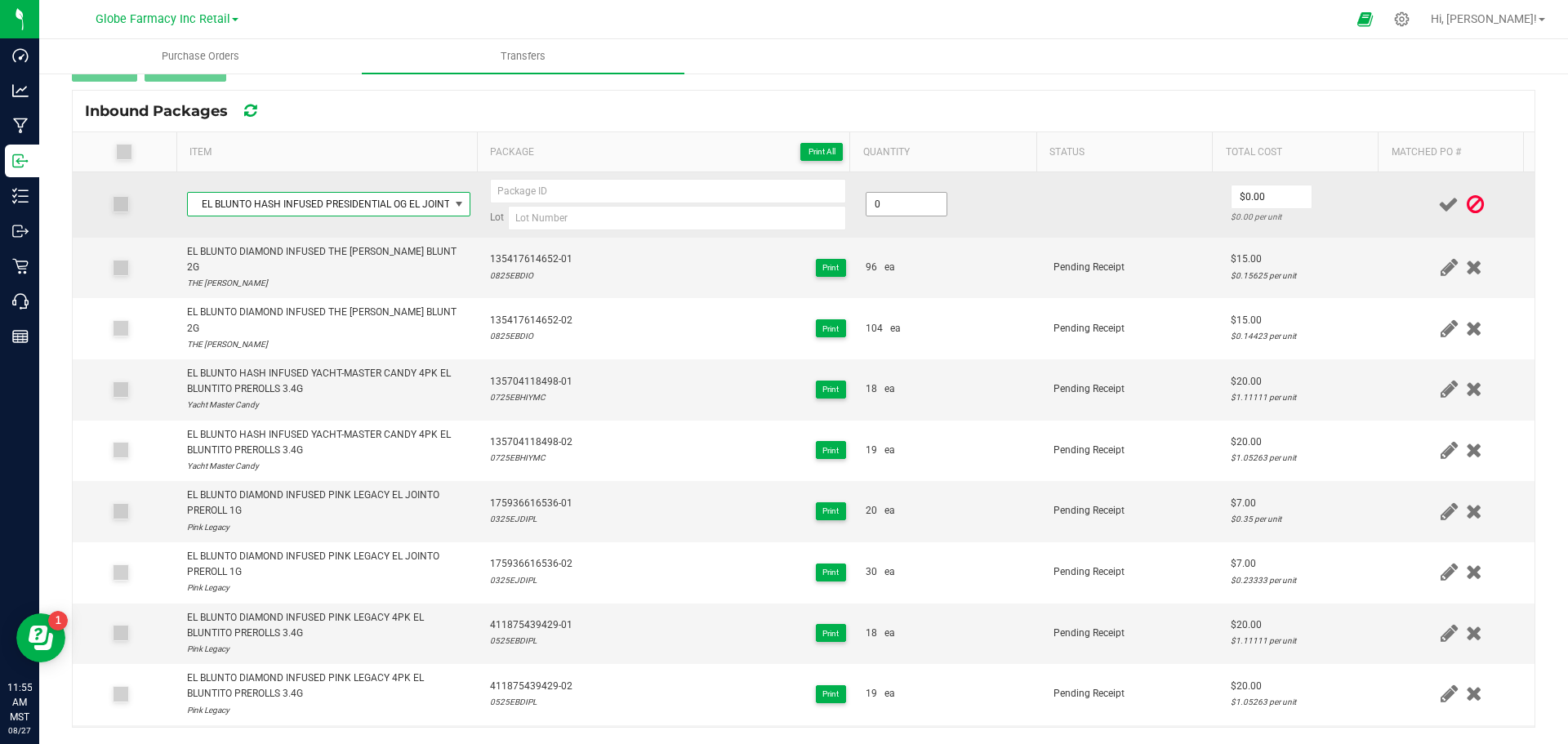
click at [908, 200] on input "0" at bounding box center [906, 204] width 80 height 23
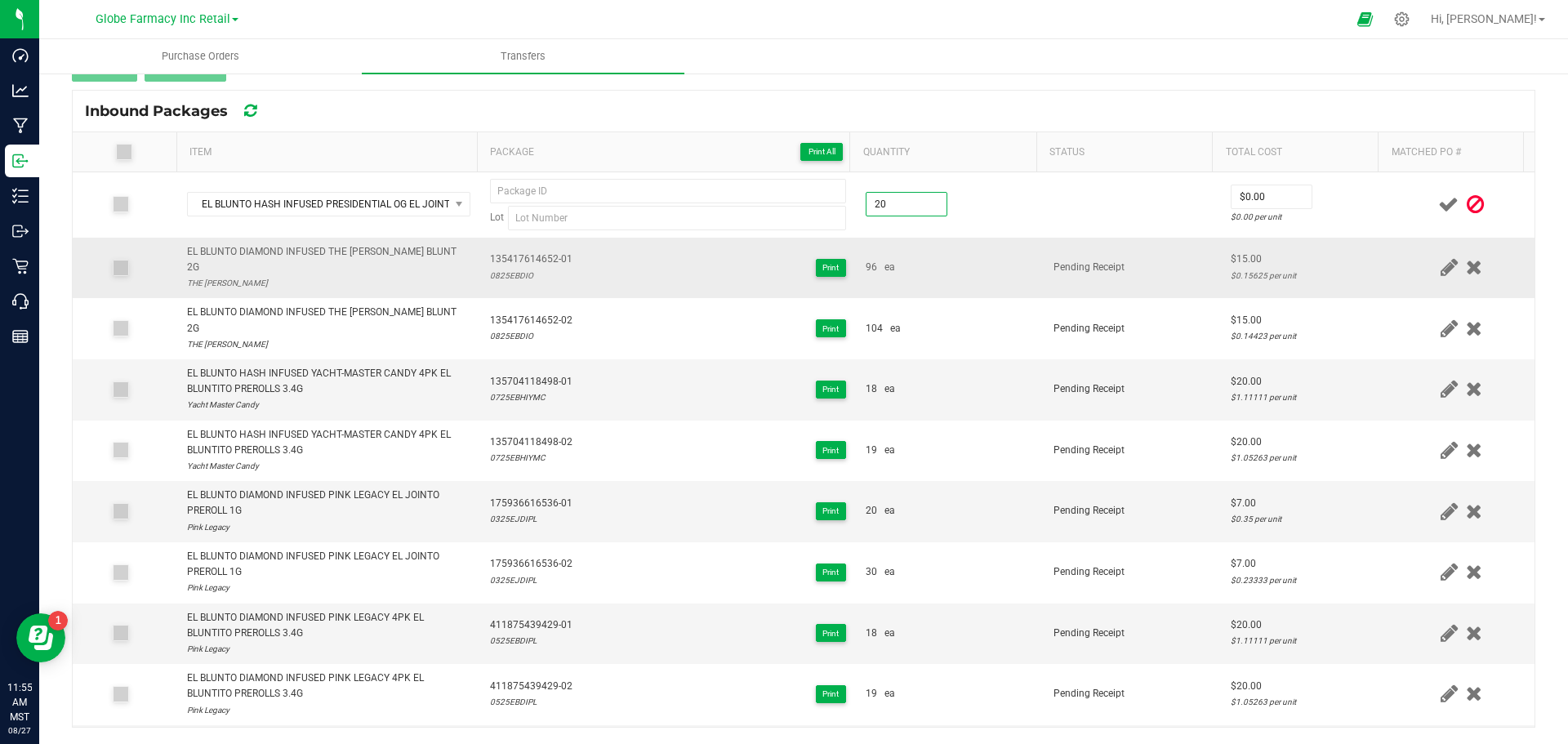
type input "20 ea"
click at [943, 276] on td "96 ea" at bounding box center [949, 268] width 187 height 61
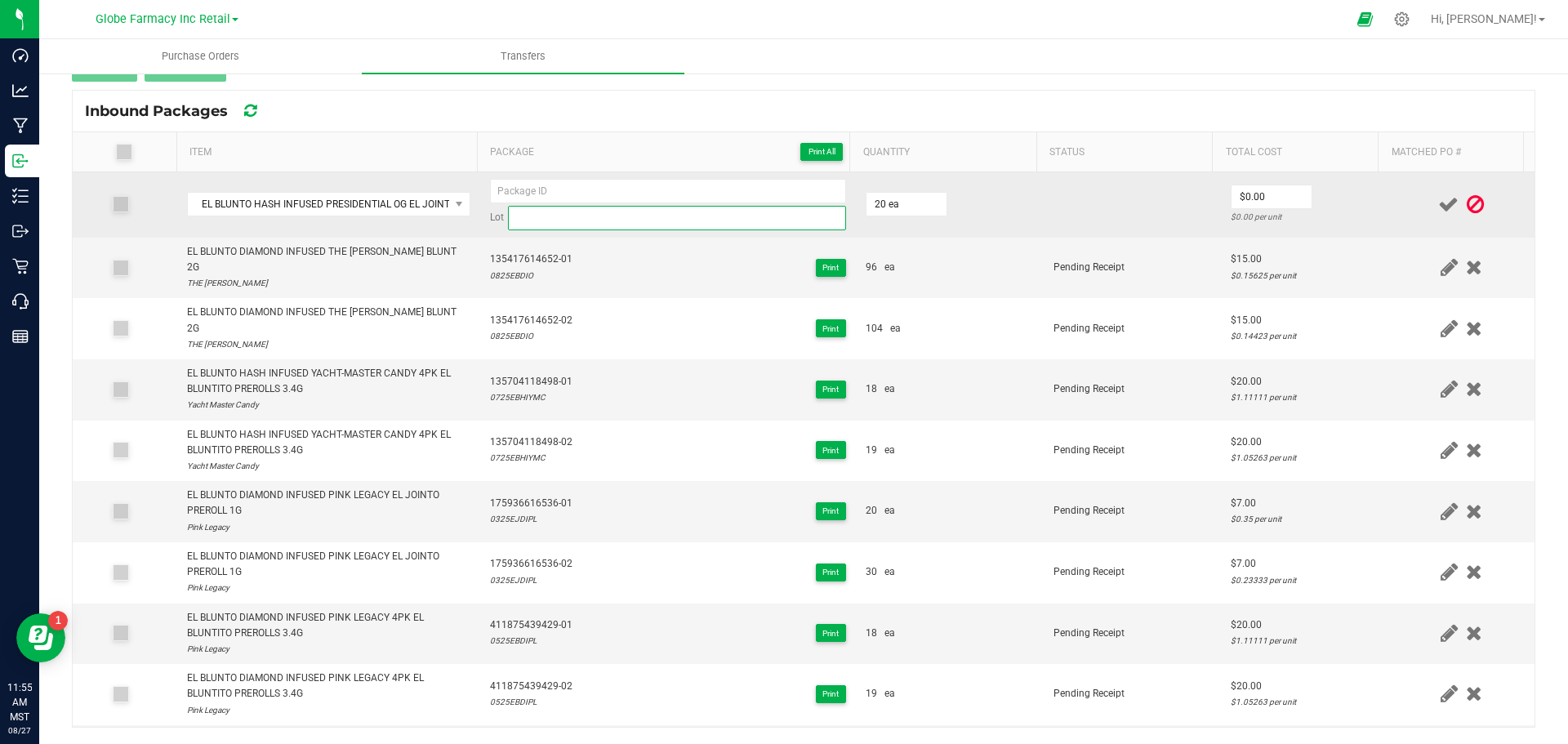
click at [522, 220] on input at bounding box center [677, 218] width 338 height 25
paste input "EL BLUNTO HASH INFUSED PRESIDENTIAL OG EL JOI"
type input "EL BLUNTO HASH INFUSED PRESIDENTIAL OG EL JOI"
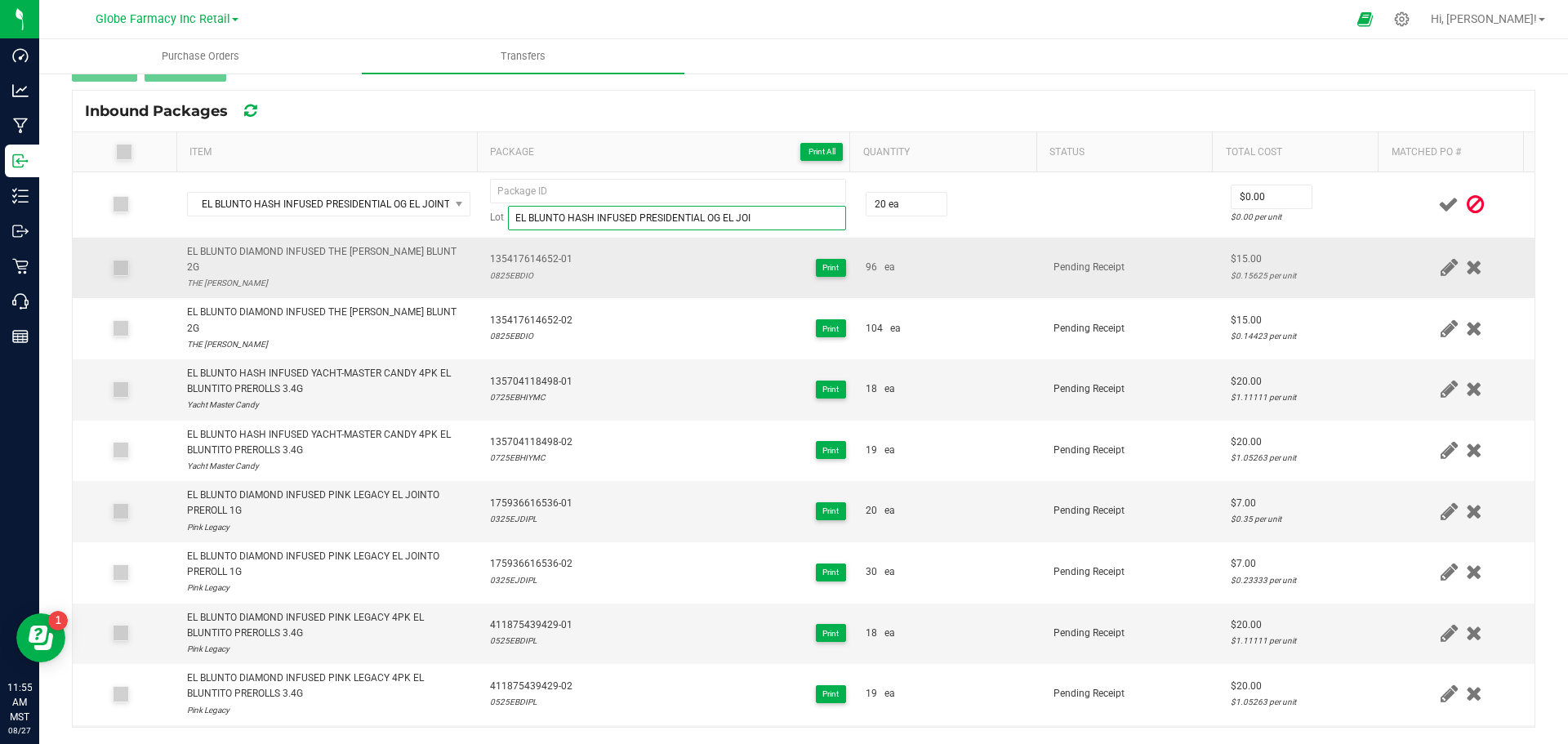
drag, startPoint x: 775, startPoint y: 215, endPoint x: 292, endPoint y: 253, distance: 484.5
click at [329, 249] on tbody "EL BLUNTO HASH INFUSED PRESIDENTIAL OG EL JOINTO PREROLL 1G Lot EL BLUNTO HASH …" at bounding box center [804, 600] width 1462 height 856
click at [542, 374] on span "135704118498-01" at bounding box center [531, 381] width 83 height 15
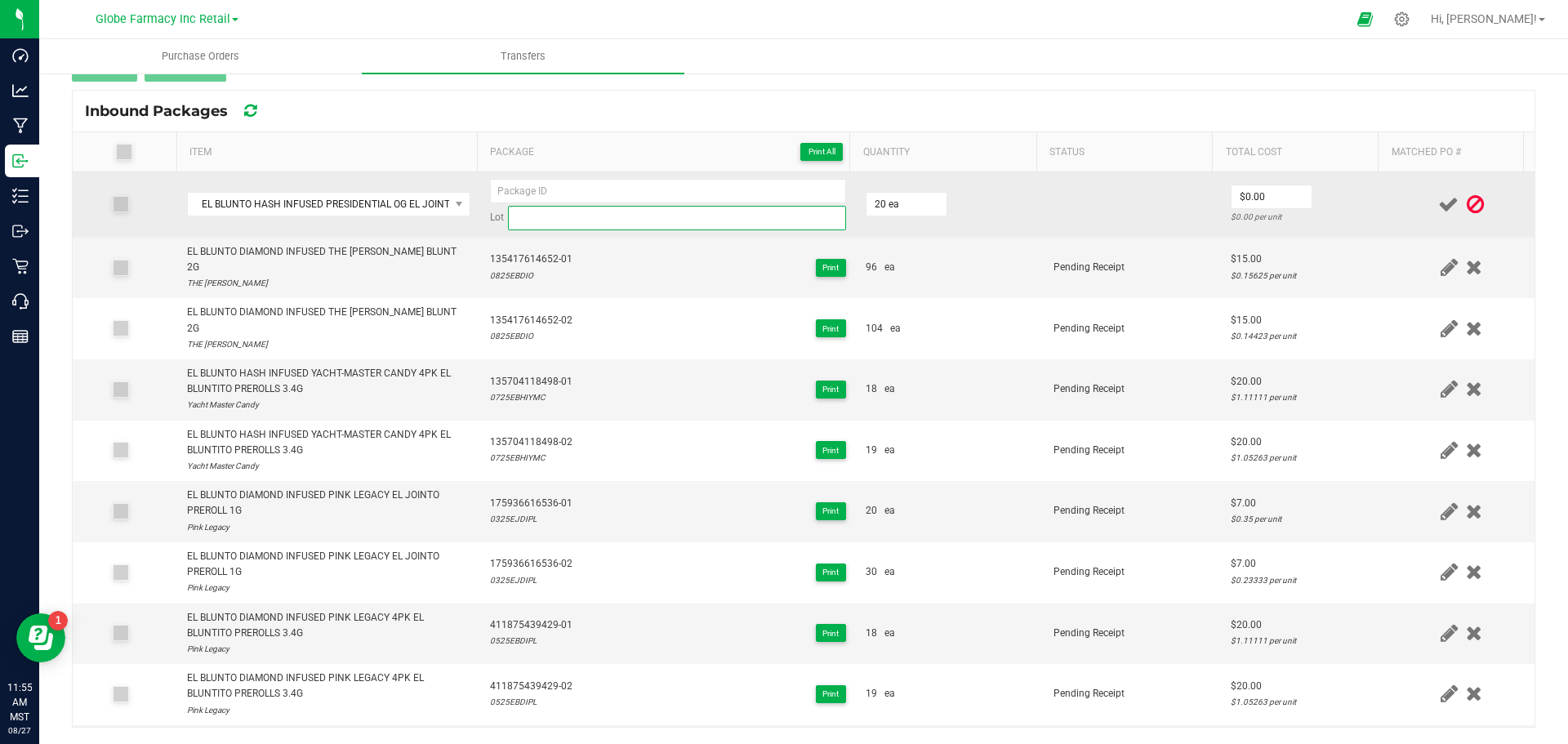
click at [521, 215] on input at bounding box center [677, 218] width 338 height 25
paste input "0125EJHIPOG2"
type input "0125EJHIPOG2"
click at [512, 190] on input at bounding box center [668, 191] width 356 height 25
click at [506, 187] on input "586738861035-01" at bounding box center [668, 191] width 356 height 25
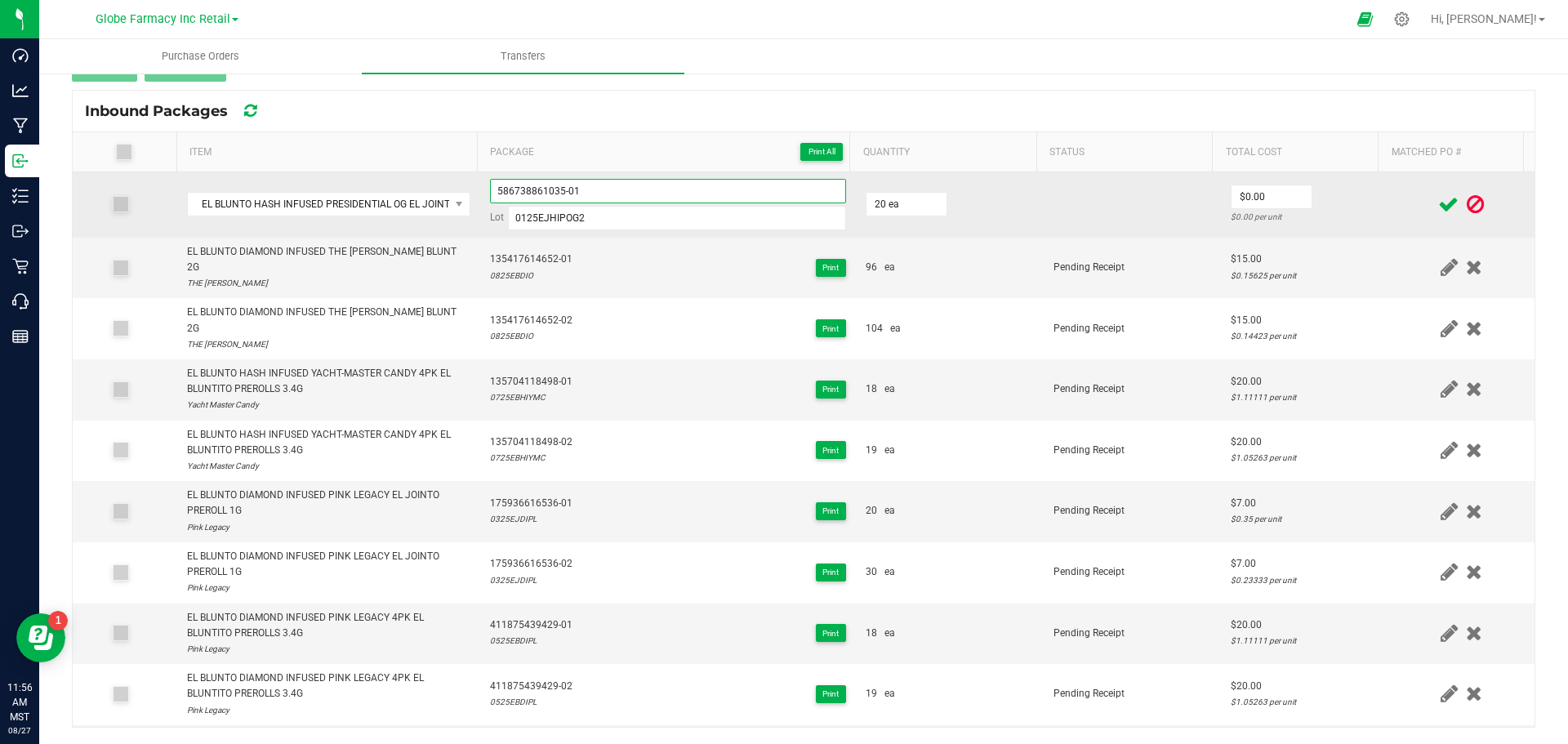
click at [506, 187] on input "586738861035-01" at bounding box center [668, 191] width 356 height 25
type input "586738861035-01"
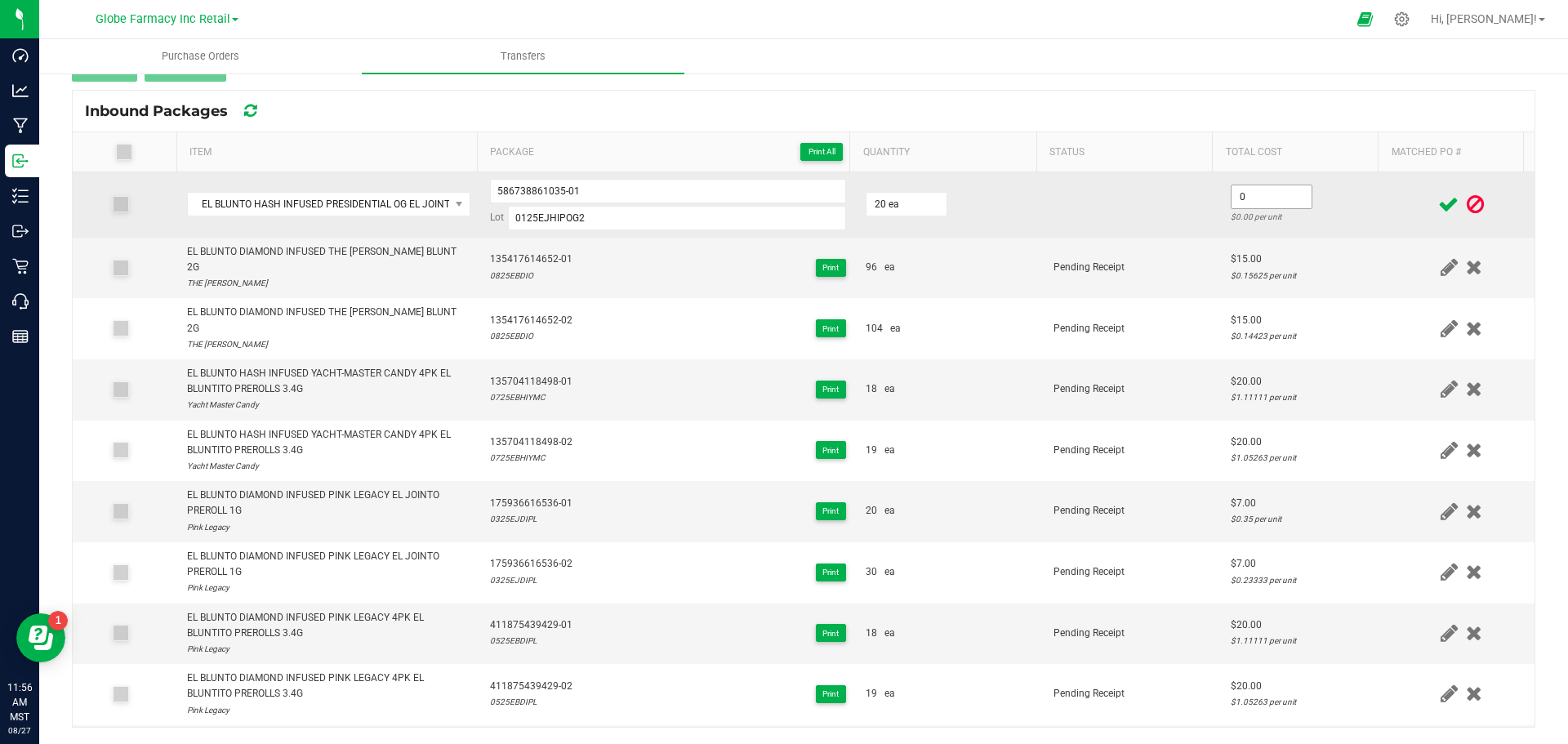
drag, startPoint x: 1254, startPoint y: 196, endPoint x: 1229, endPoint y: 195, distance: 25.0
click at [1246, 197] on input "0" at bounding box center [1271, 197] width 80 height 23
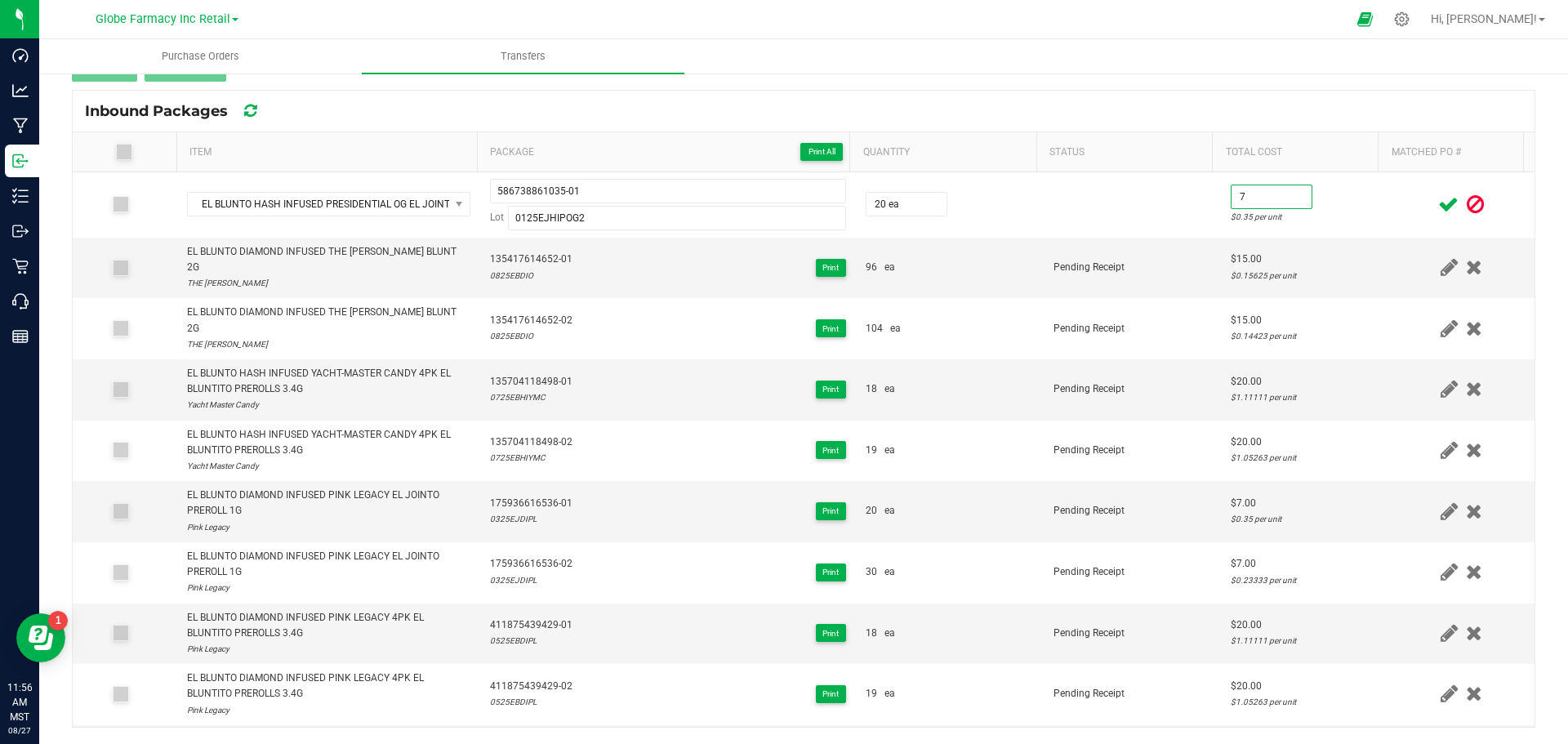
type input "$7.00"
click at [1438, 205] on icon at bounding box center [1448, 204] width 20 height 20
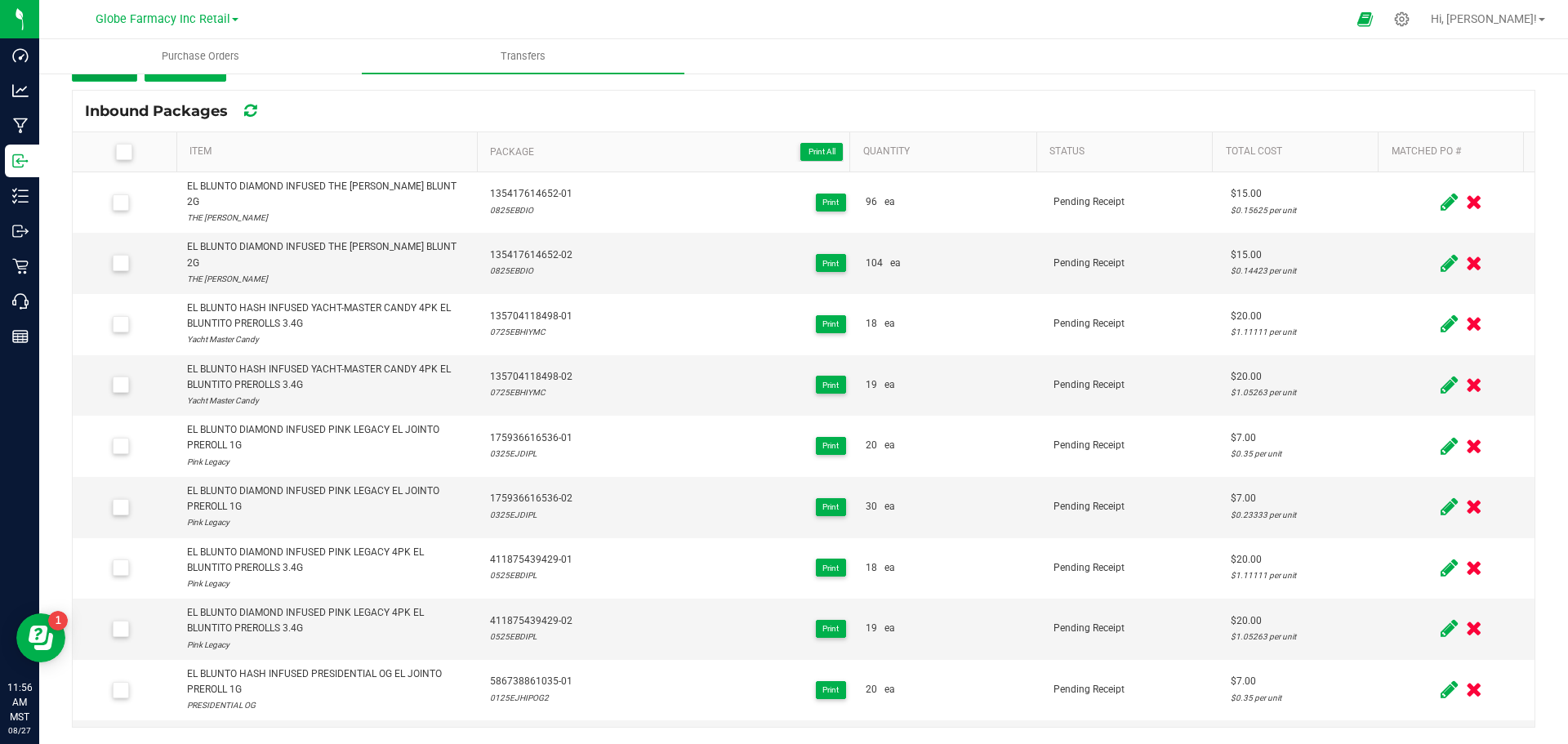
click at [84, 79] on button "Add" at bounding box center [105, 67] width 66 height 29
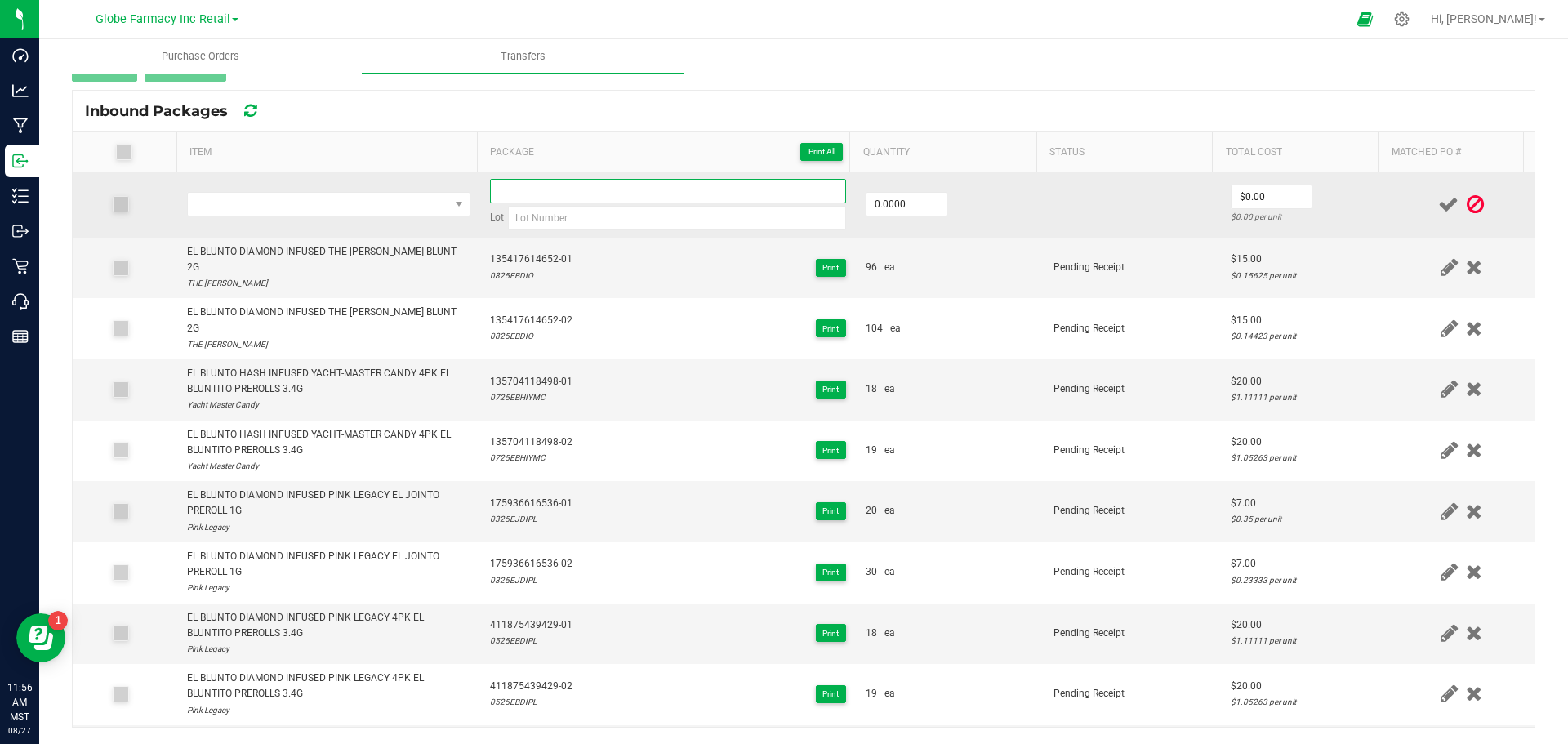
click at [626, 197] on input at bounding box center [668, 191] width 356 height 25
paste input "586738861035-01"
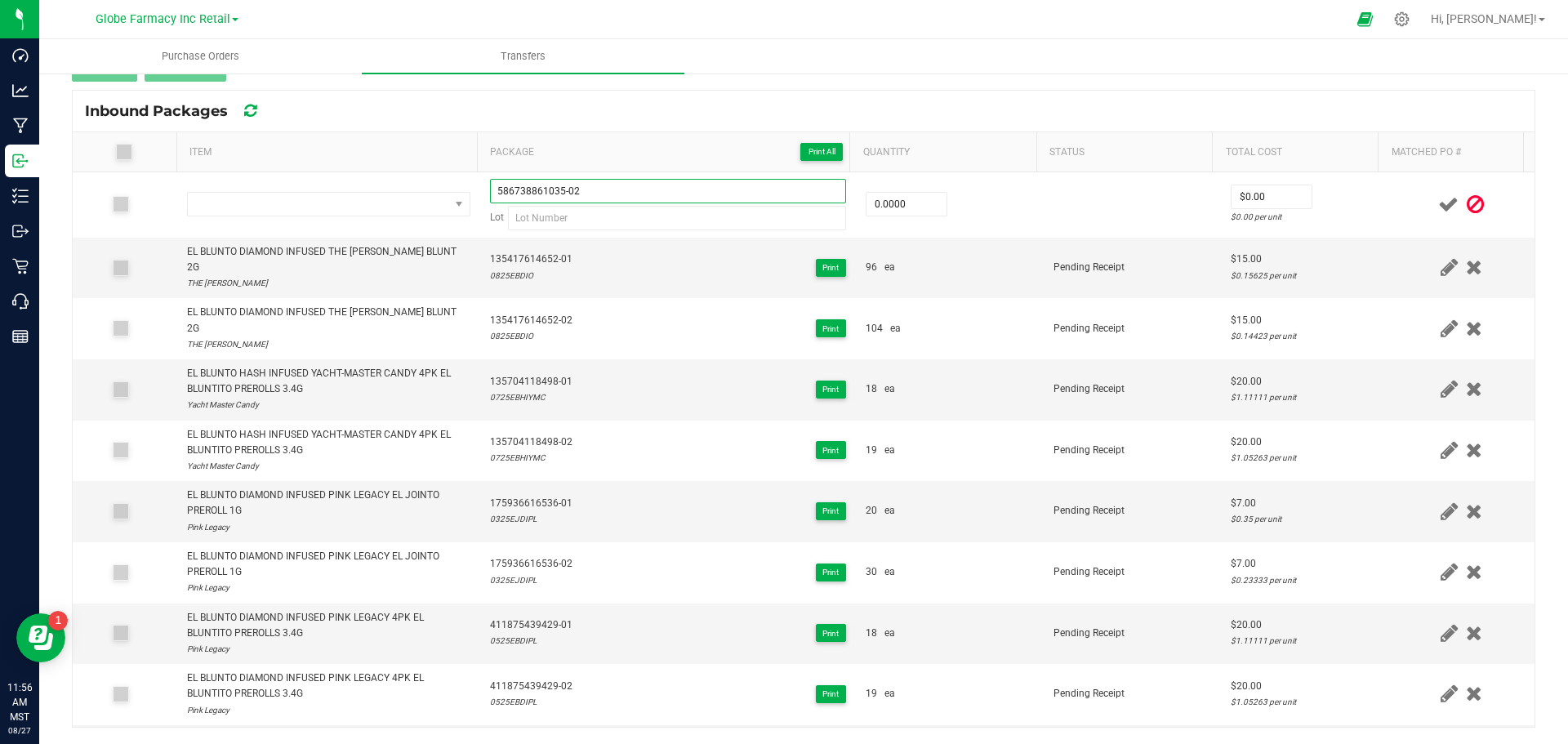
type input "586738861035-02"
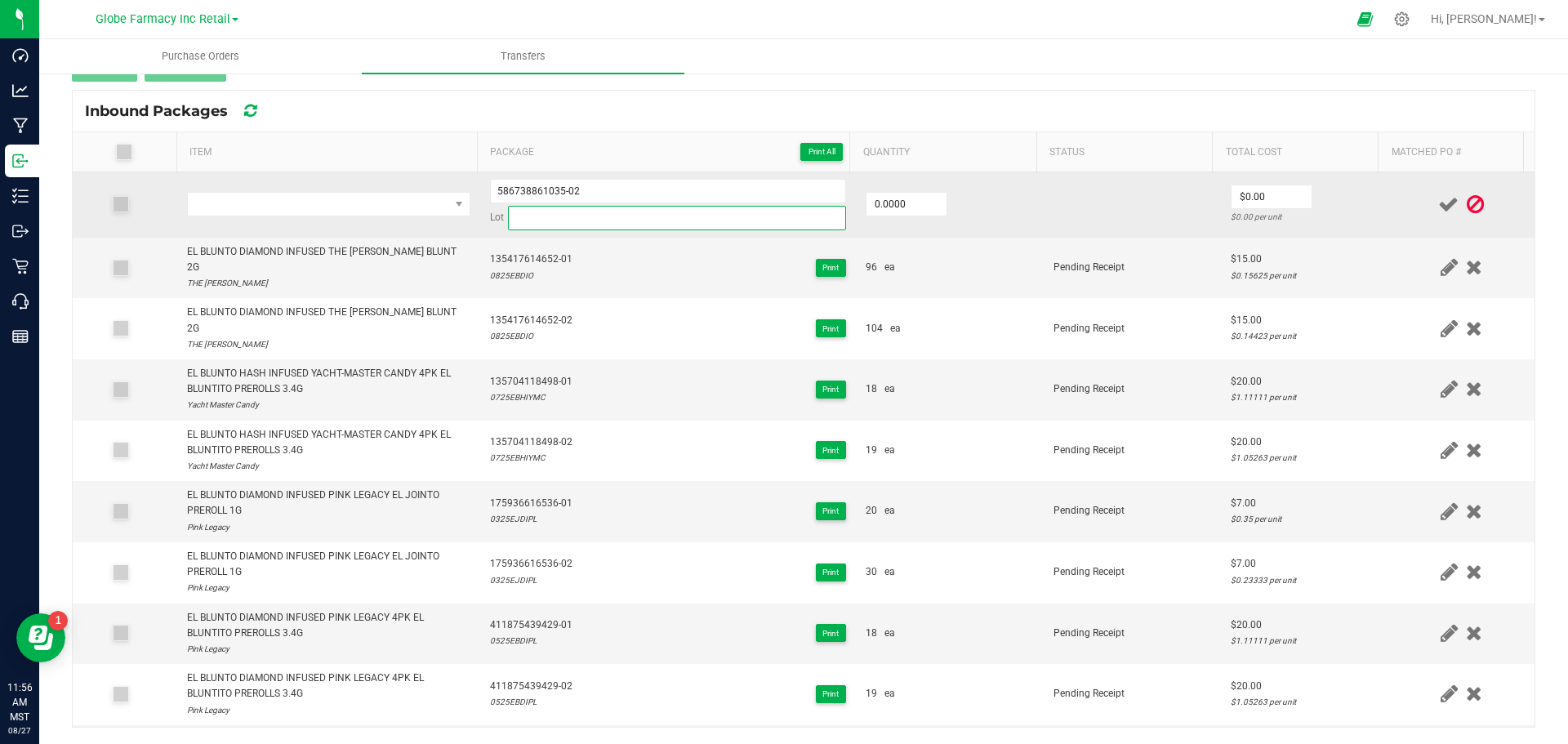
click at [585, 218] on input at bounding box center [677, 218] width 338 height 25
paste input "0125EJHIPOG2"
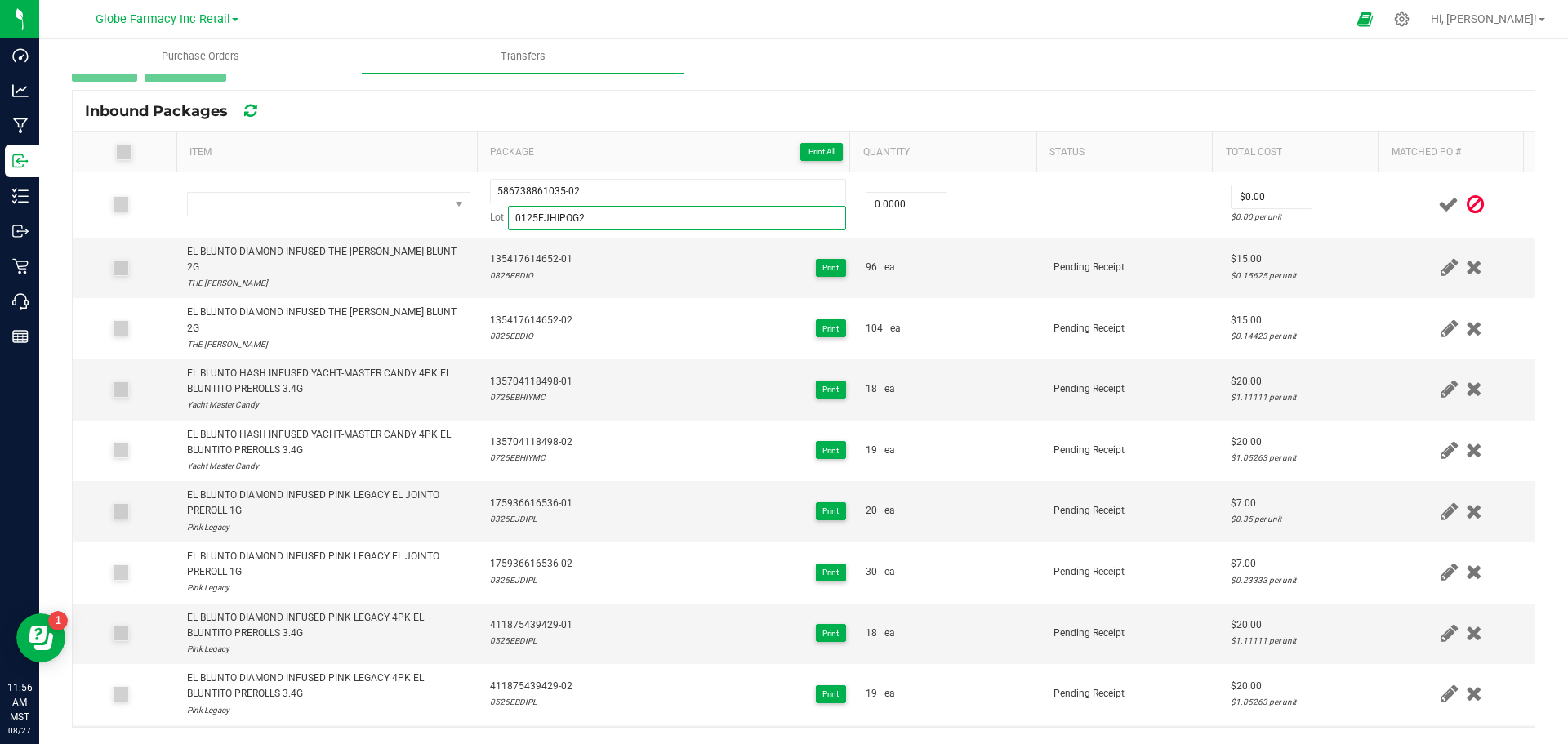
type input "0125EJHIPOG2"
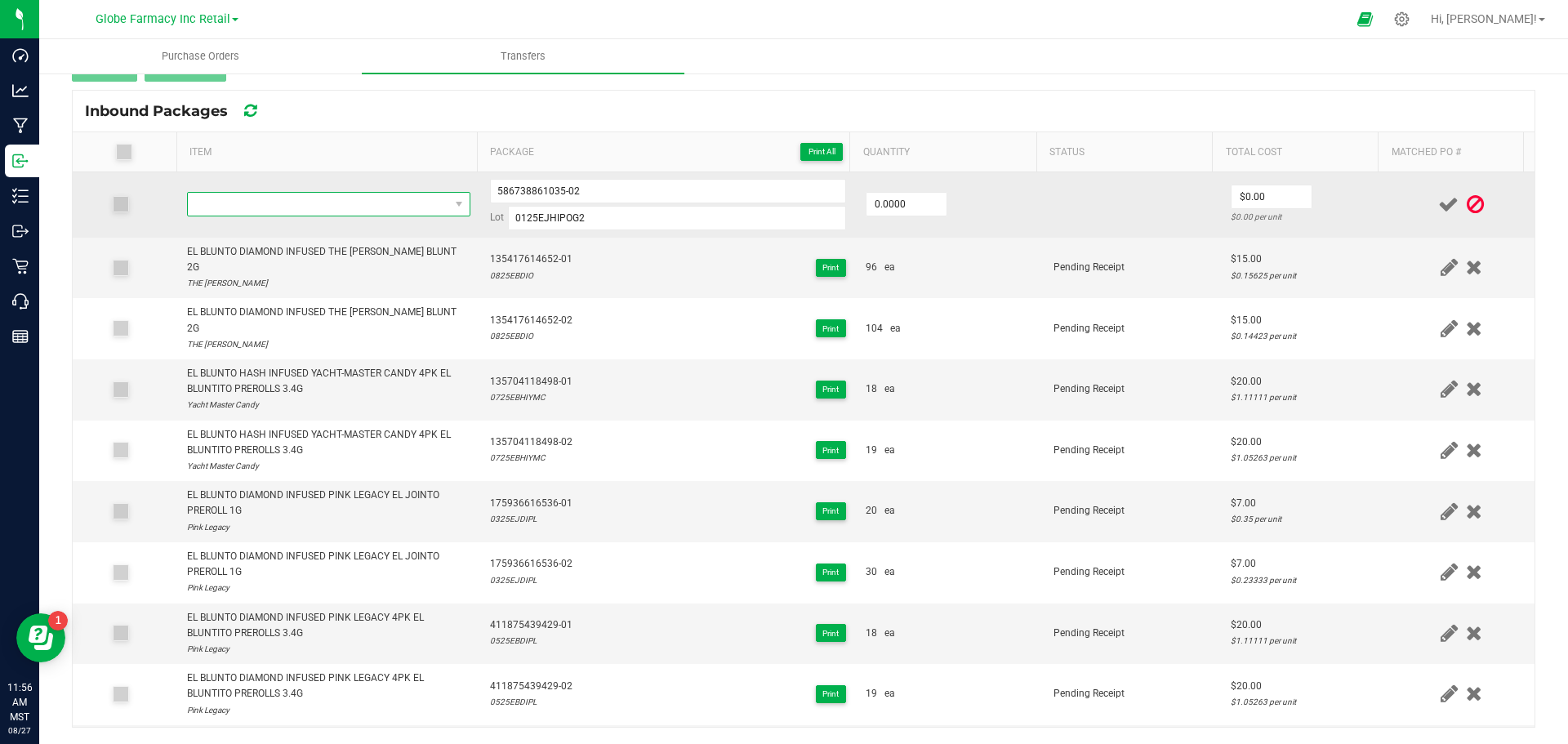
click at [277, 208] on span "NO DATA FOUND" at bounding box center [318, 204] width 261 height 23
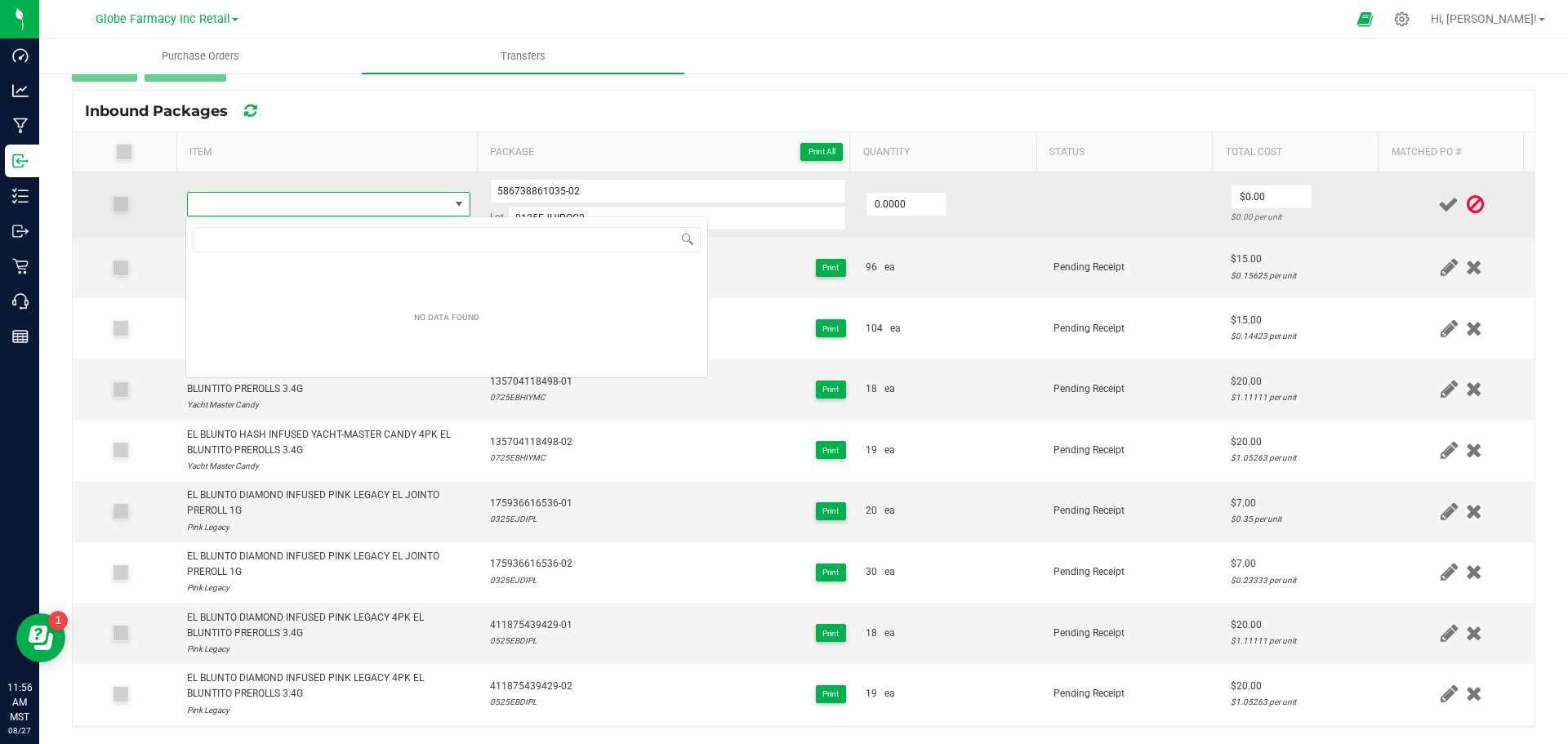
type input "EL BLUNTO HASH INFUSED PRESIDENTIAL OG EL JOINTO PREROLL 1G"
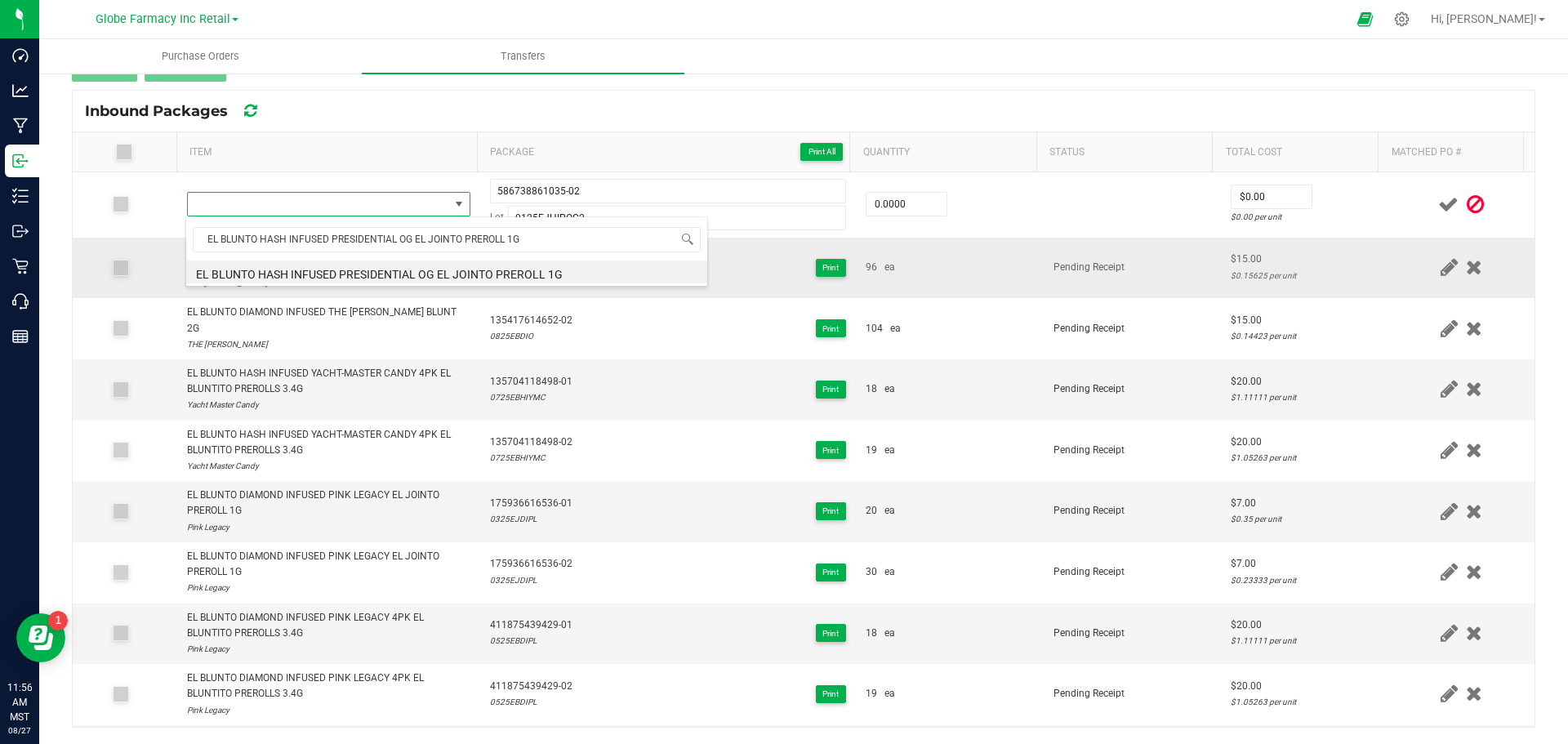
drag, startPoint x: 369, startPoint y: 273, endPoint x: 410, endPoint y: 268, distance: 41.3
click at [369, 274] on li "EL BLUNTO HASH INFUSED PRESIDENTIAL OG EL JOINTO PREROLL 1G" at bounding box center [447, 272] width 521 height 23
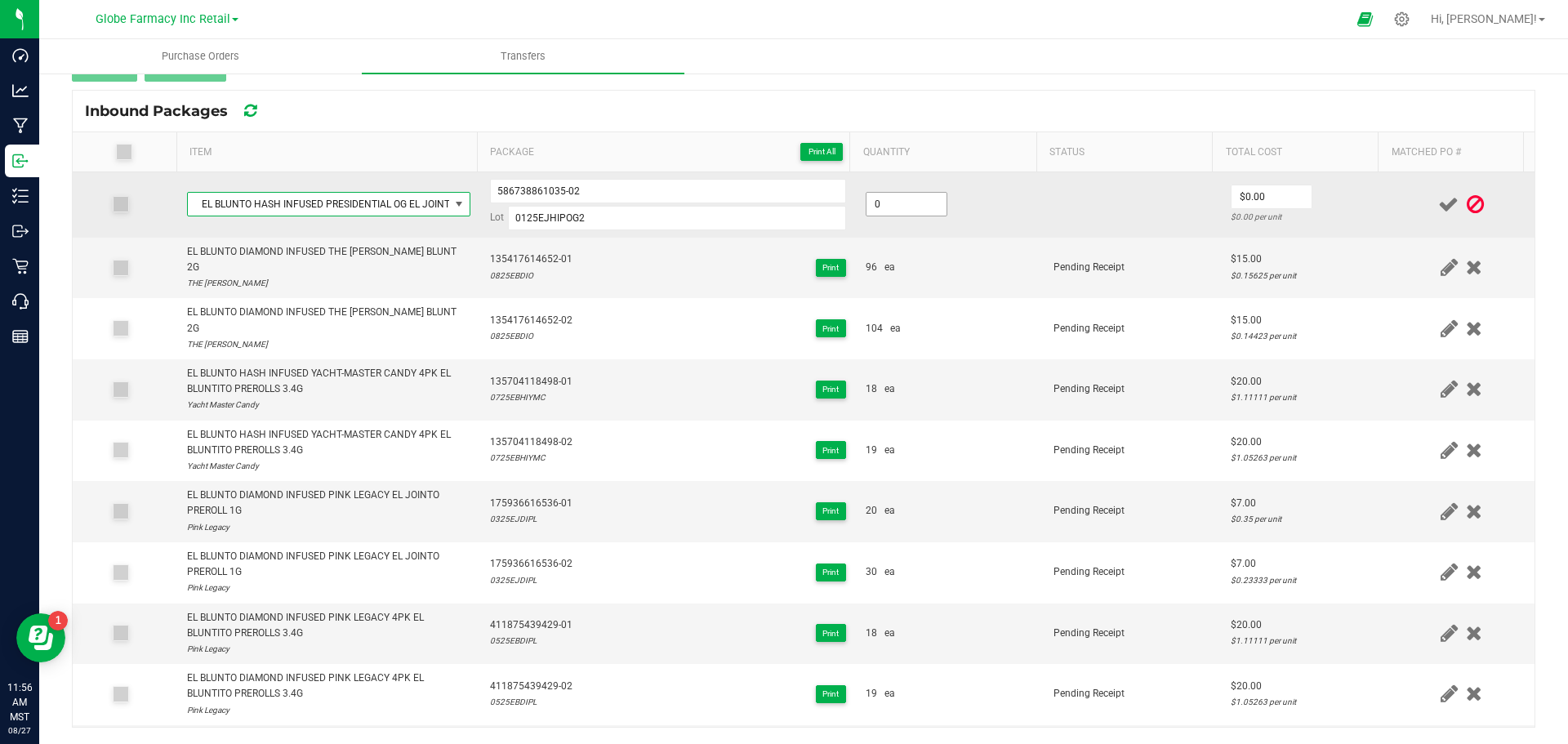
click at [880, 203] on input "0" at bounding box center [906, 204] width 80 height 23
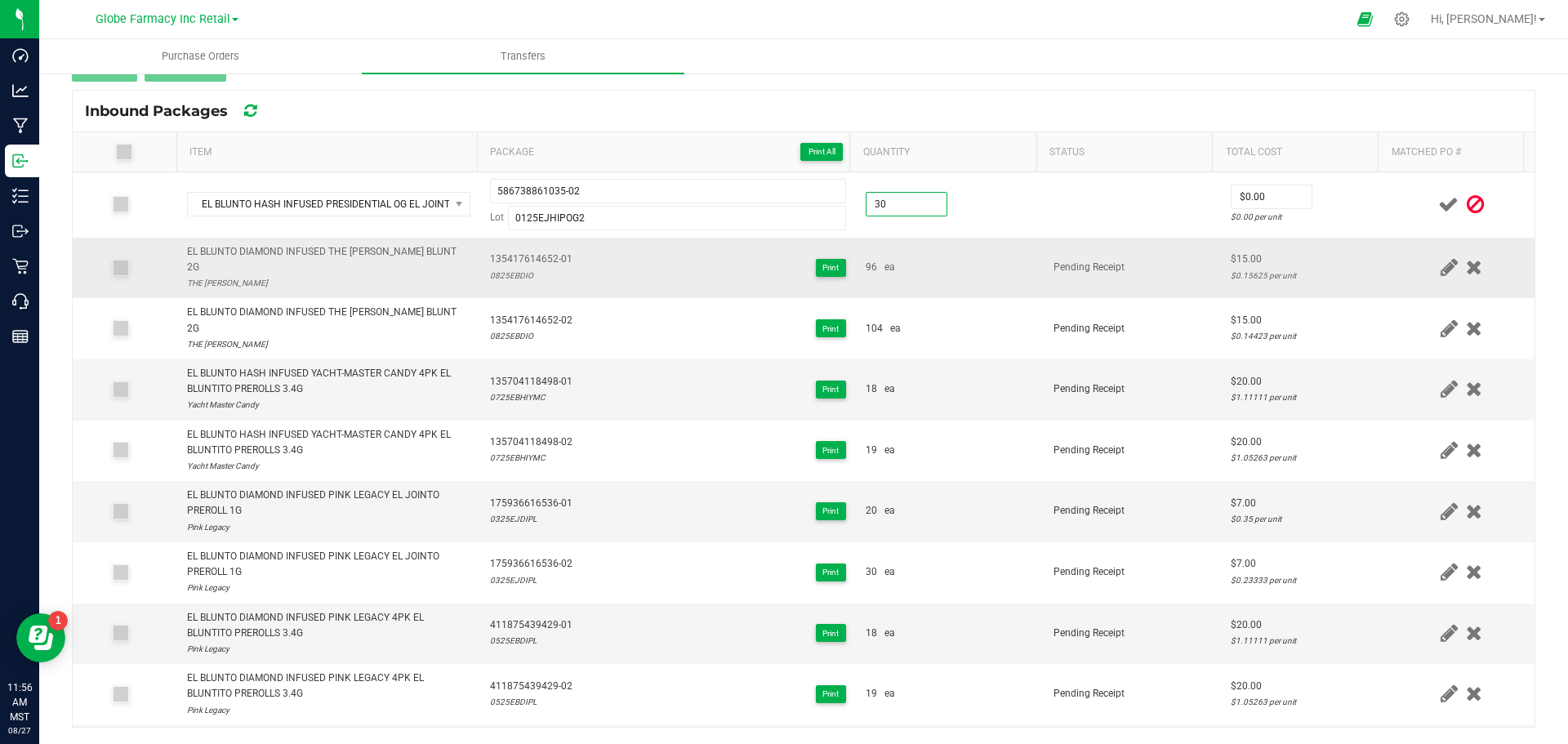
type input "30 ea"
click at [977, 244] on td "96 ea" at bounding box center [949, 268] width 187 height 61
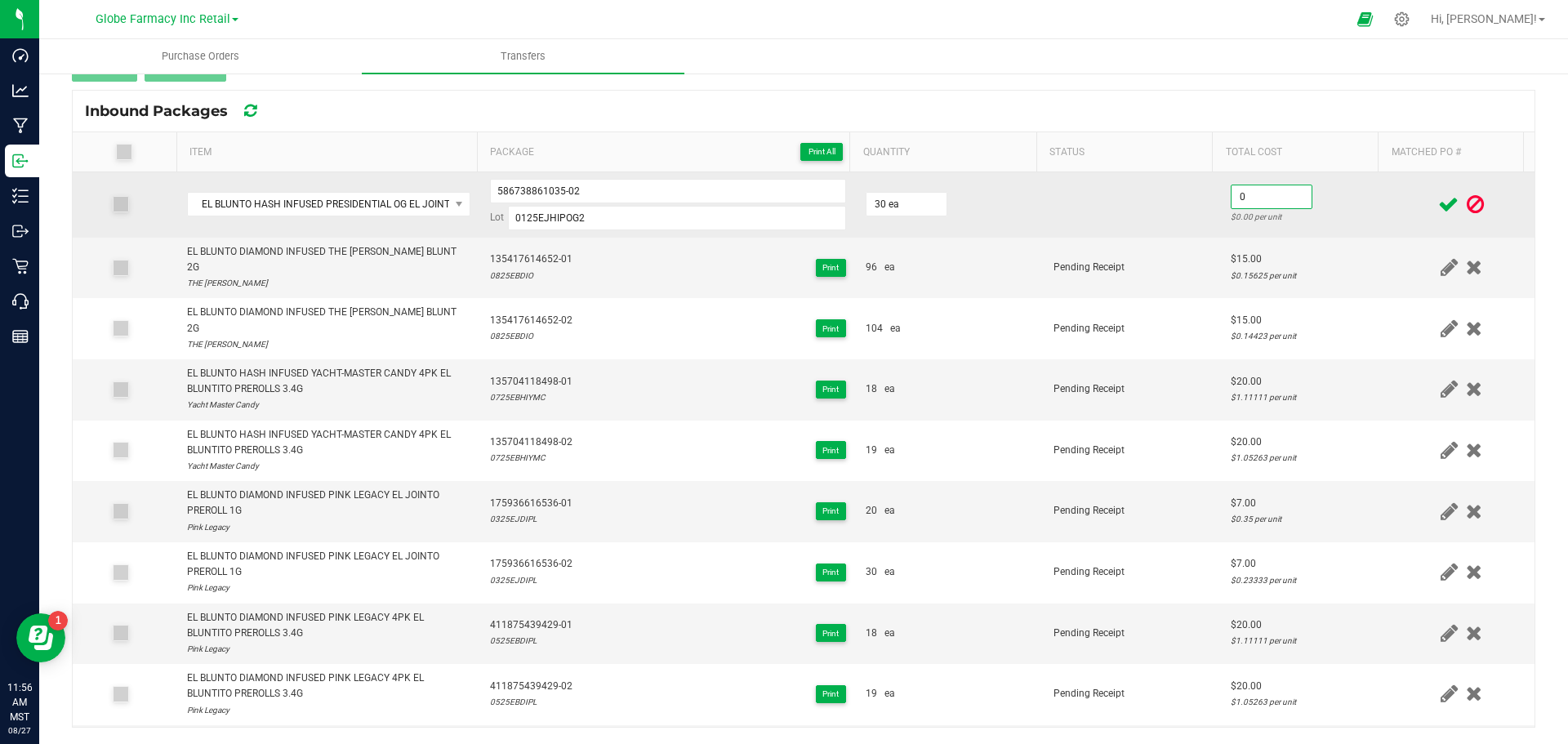
click at [1236, 202] on input "0" at bounding box center [1271, 197] width 80 height 23
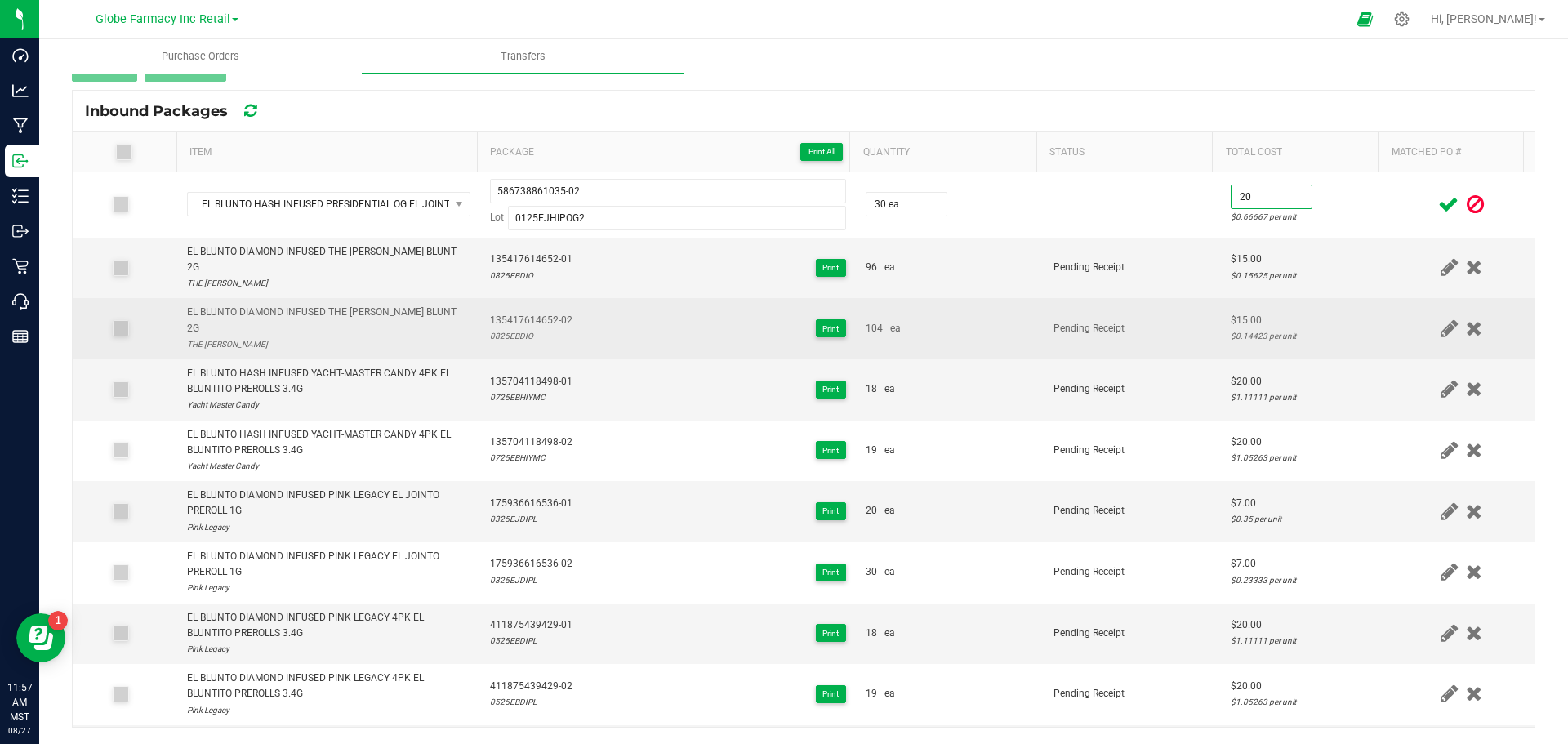
type input "$20.00"
click at [1170, 298] on td "Pending Receipt" at bounding box center [1133, 328] width 178 height 61
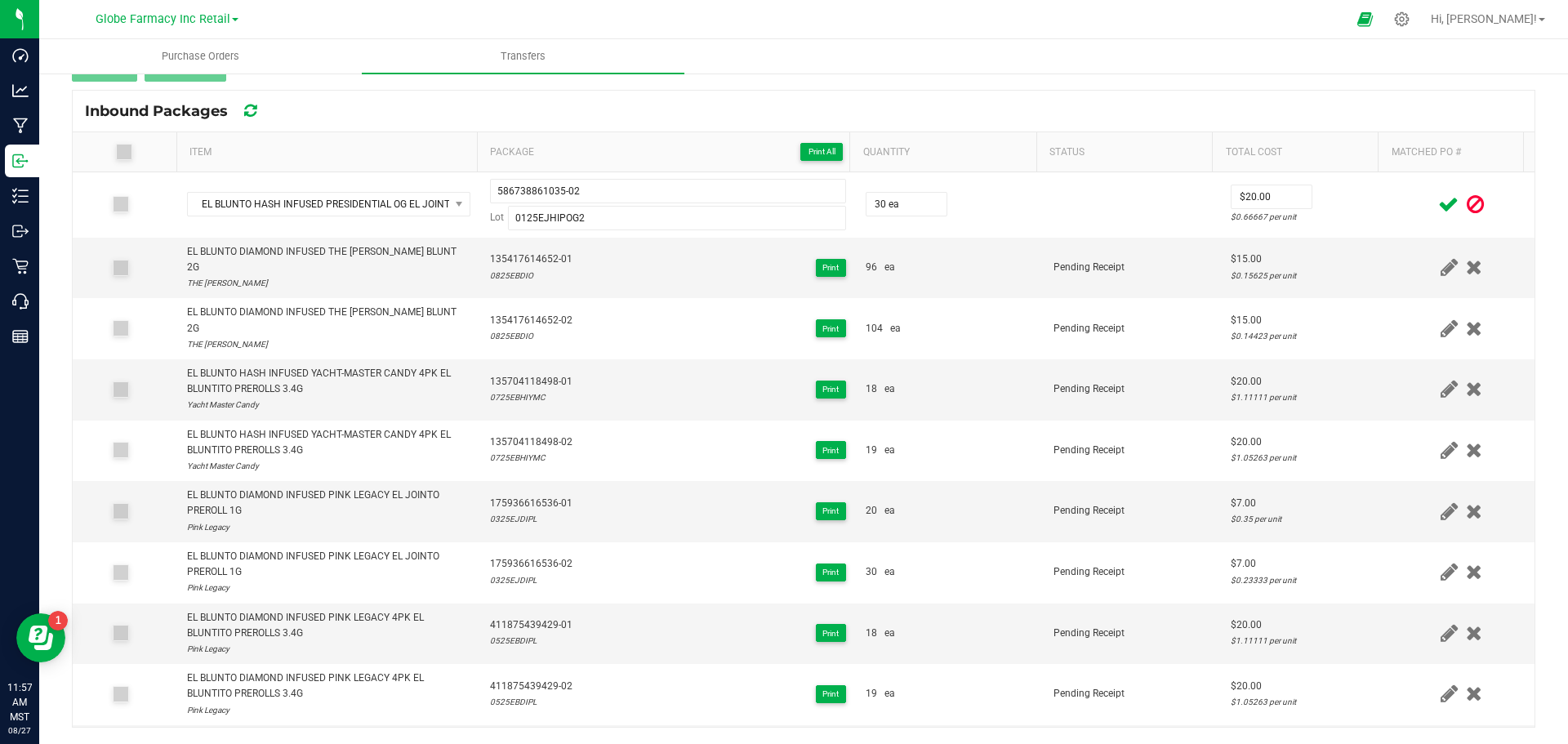
click at [1438, 194] on icon at bounding box center [1448, 204] width 20 height 20
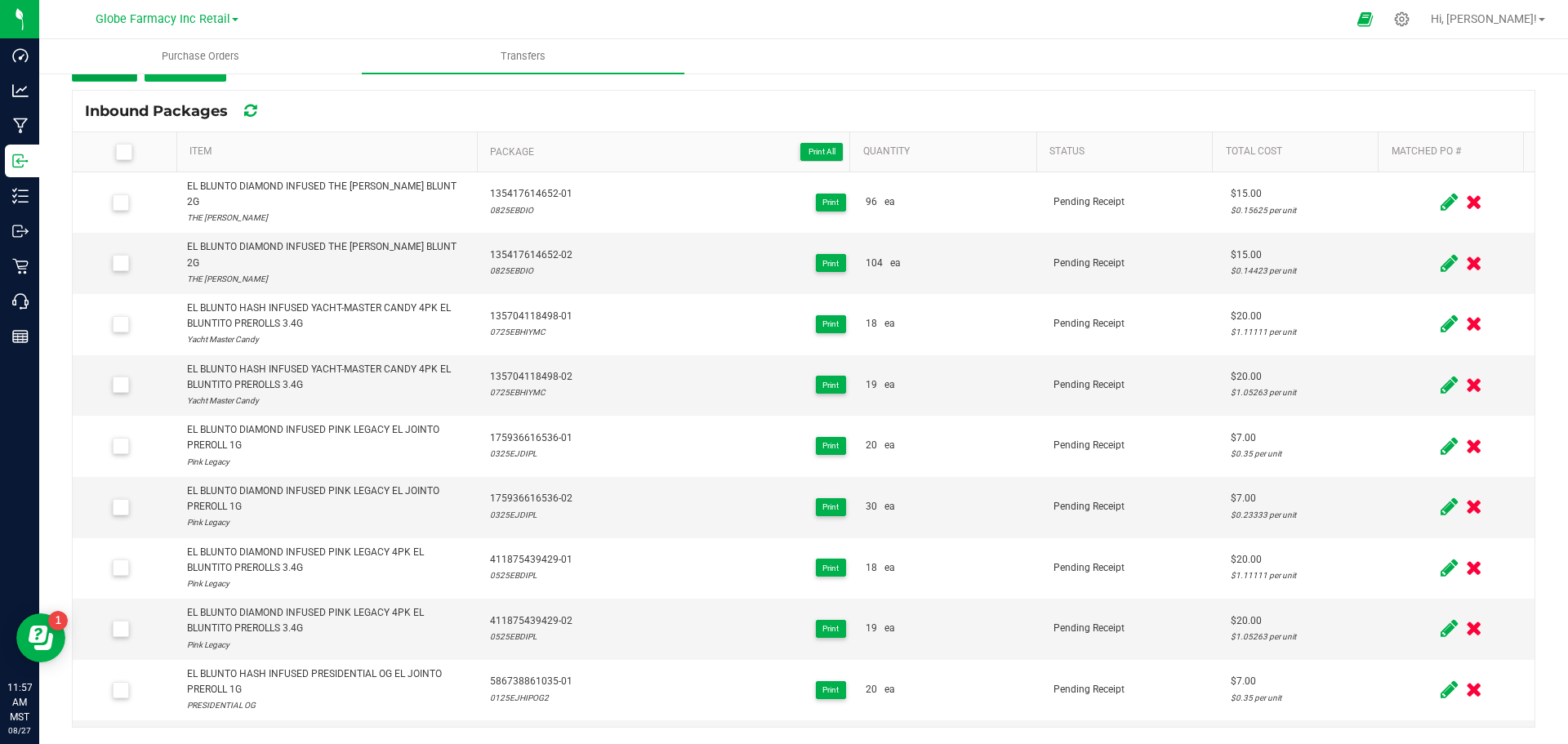
click at [116, 79] on button "Add" at bounding box center [105, 67] width 66 height 29
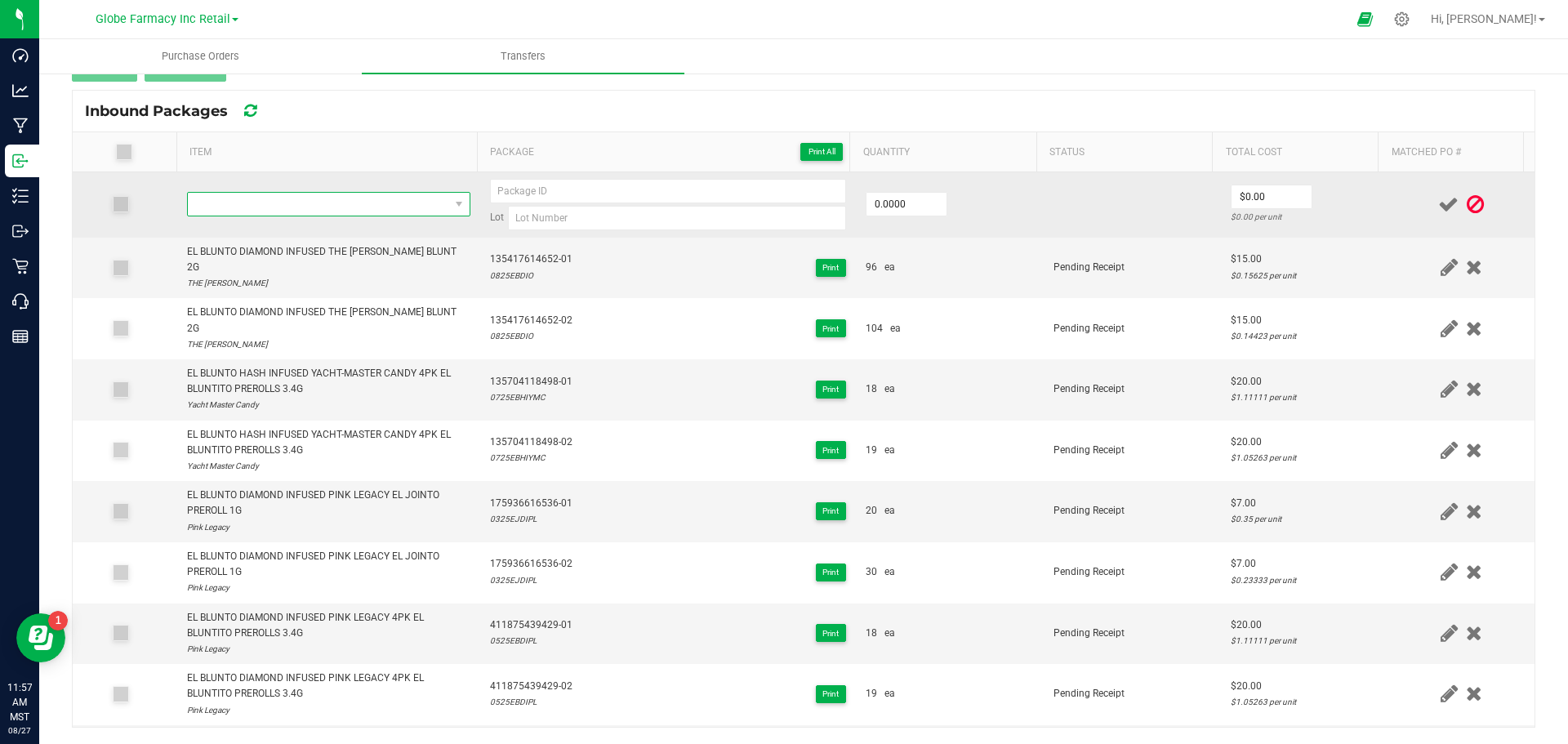
click at [349, 208] on span "NO DATA FOUND" at bounding box center [318, 204] width 261 height 23
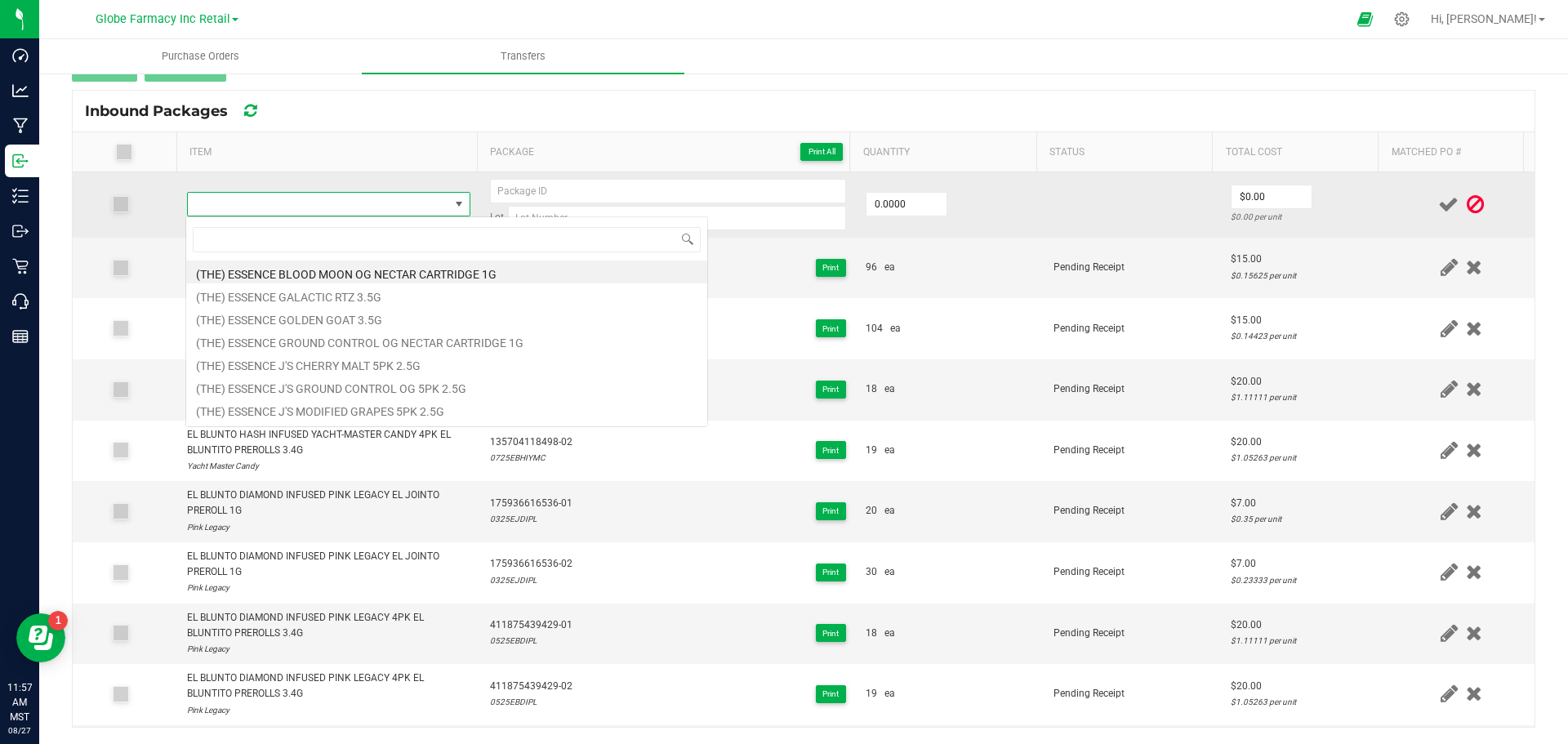
type input "EL BLUNTO DIAMOND INFUSED [PERSON_NAME] & OG EL JOINTO PREROLL 1G"
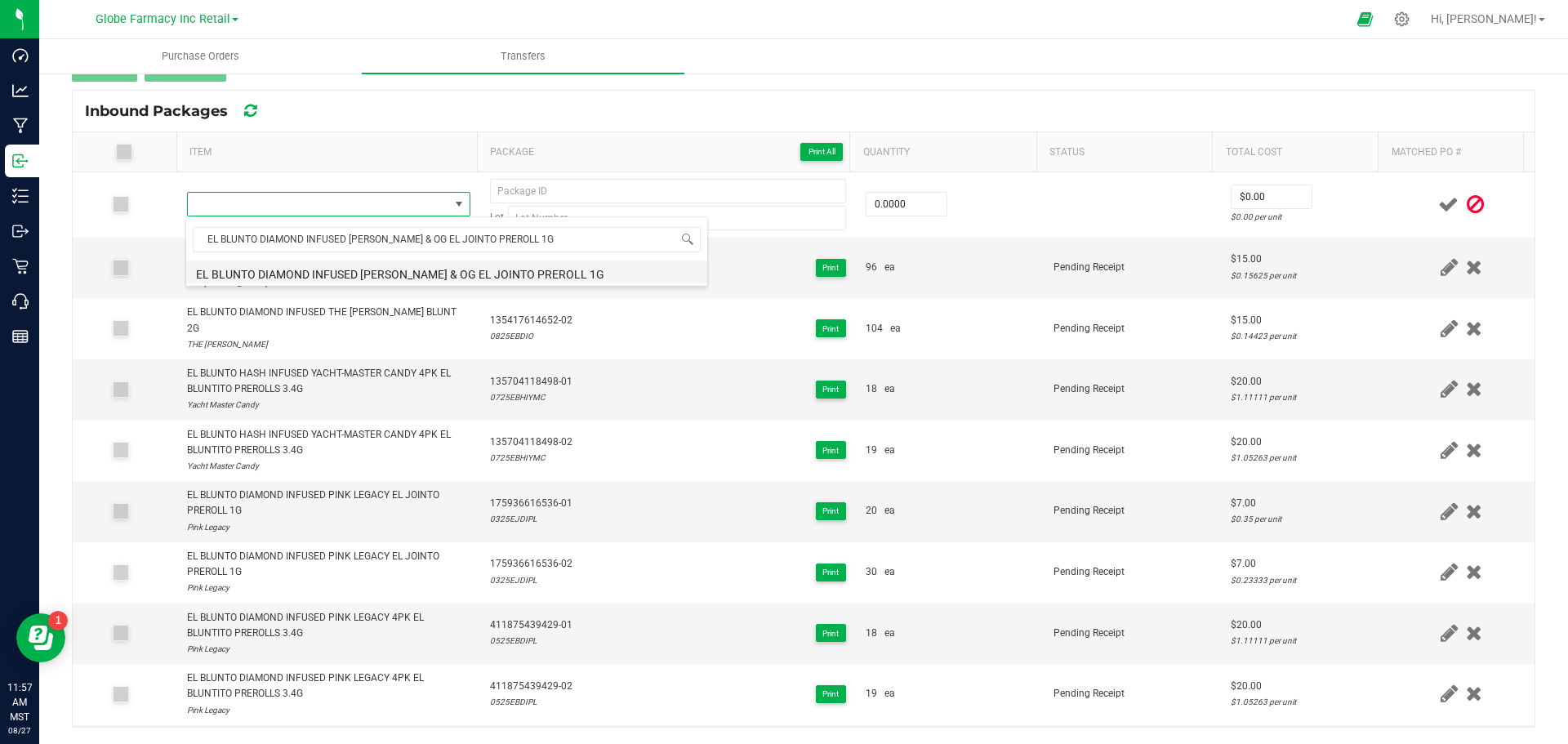
click at [239, 269] on li "EL BLUNTO DIAMOND INFUSED [PERSON_NAME] & OG EL JOINTO PREROLL 1G" at bounding box center [447, 272] width 521 height 23
type input "0 ea"
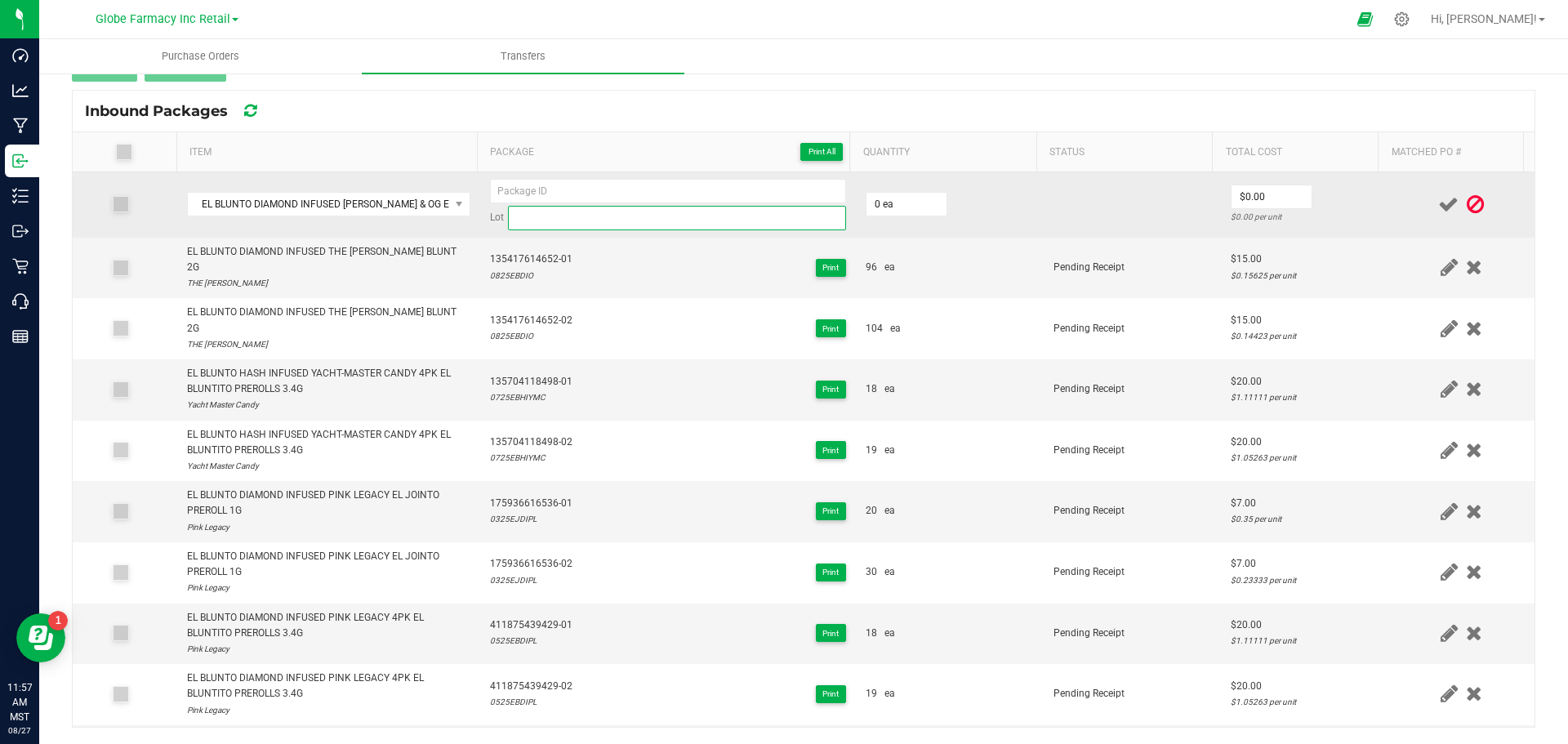
click at [584, 224] on input at bounding box center [677, 218] width 338 height 25
paste input "0325EJDITOG"
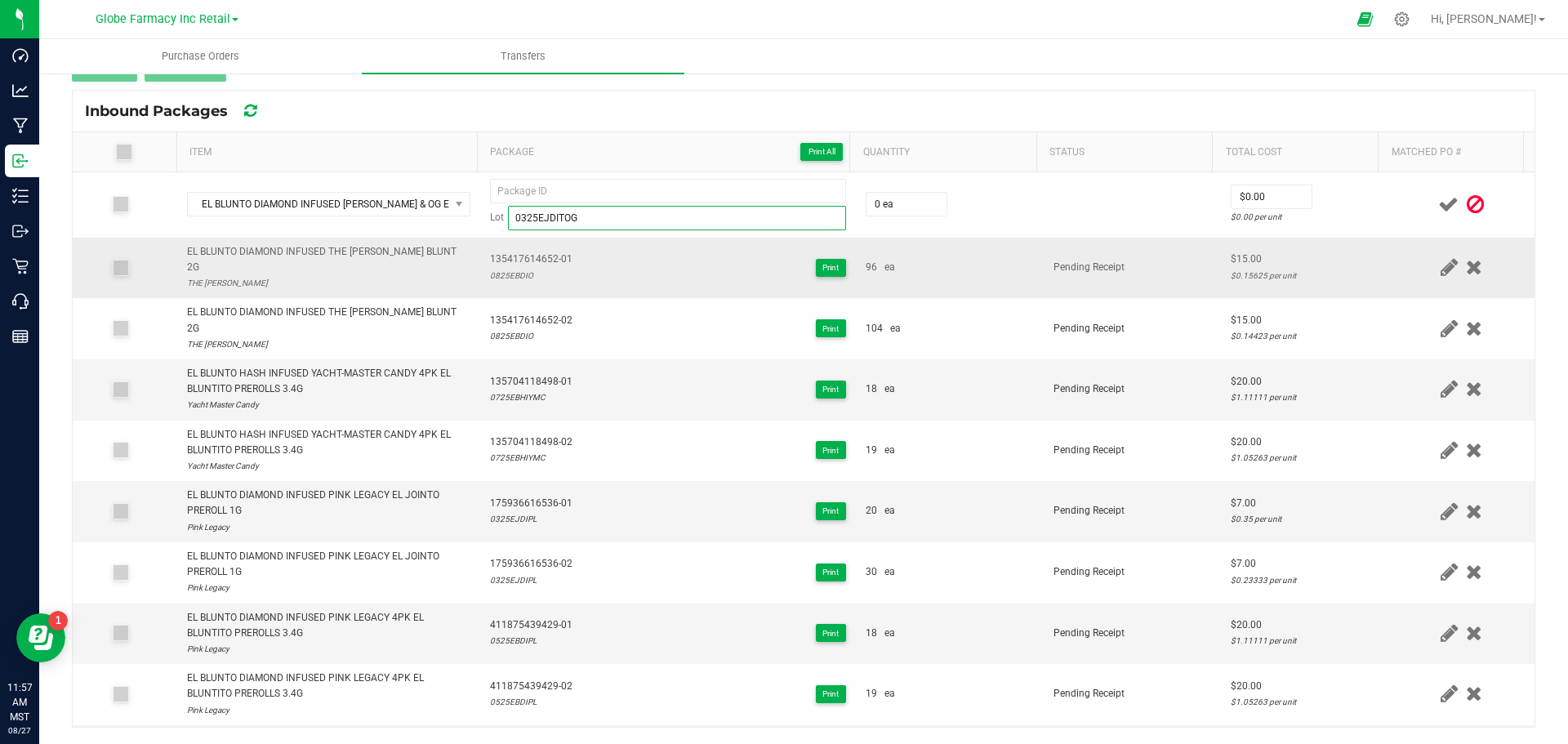
type input "0325EJDITOG"
click at [546, 254] on span "135417614652-01" at bounding box center [531, 258] width 83 height 15
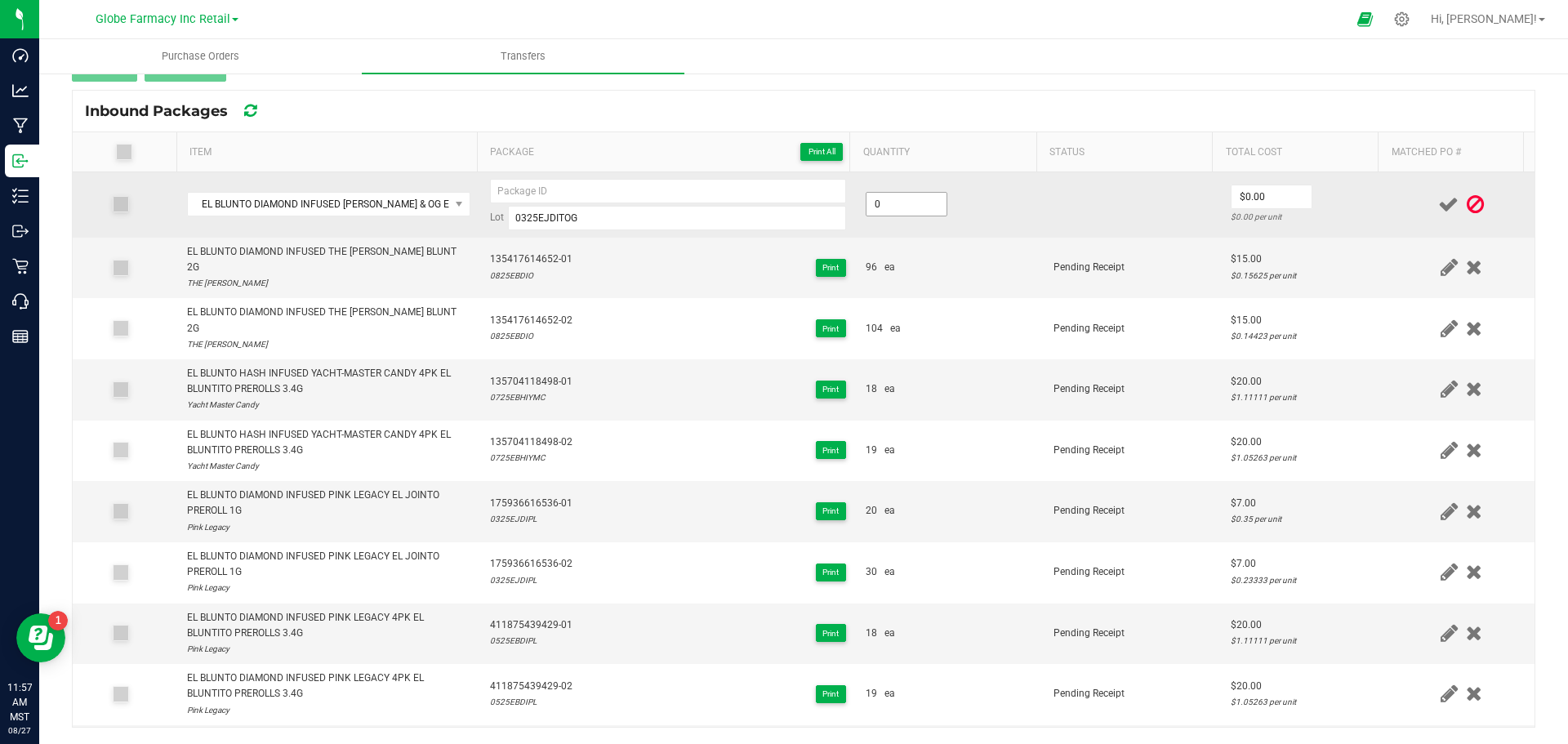
click at [898, 200] on input "0" at bounding box center [906, 204] width 80 height 23
type input "20 ea"
click at [1044, 231] on td at bounding box center [1133, 205] width 178 height 66
click at [1264, 195] on input "0" at bounding box center [1271, 197] width 80 height 23
type input "2"
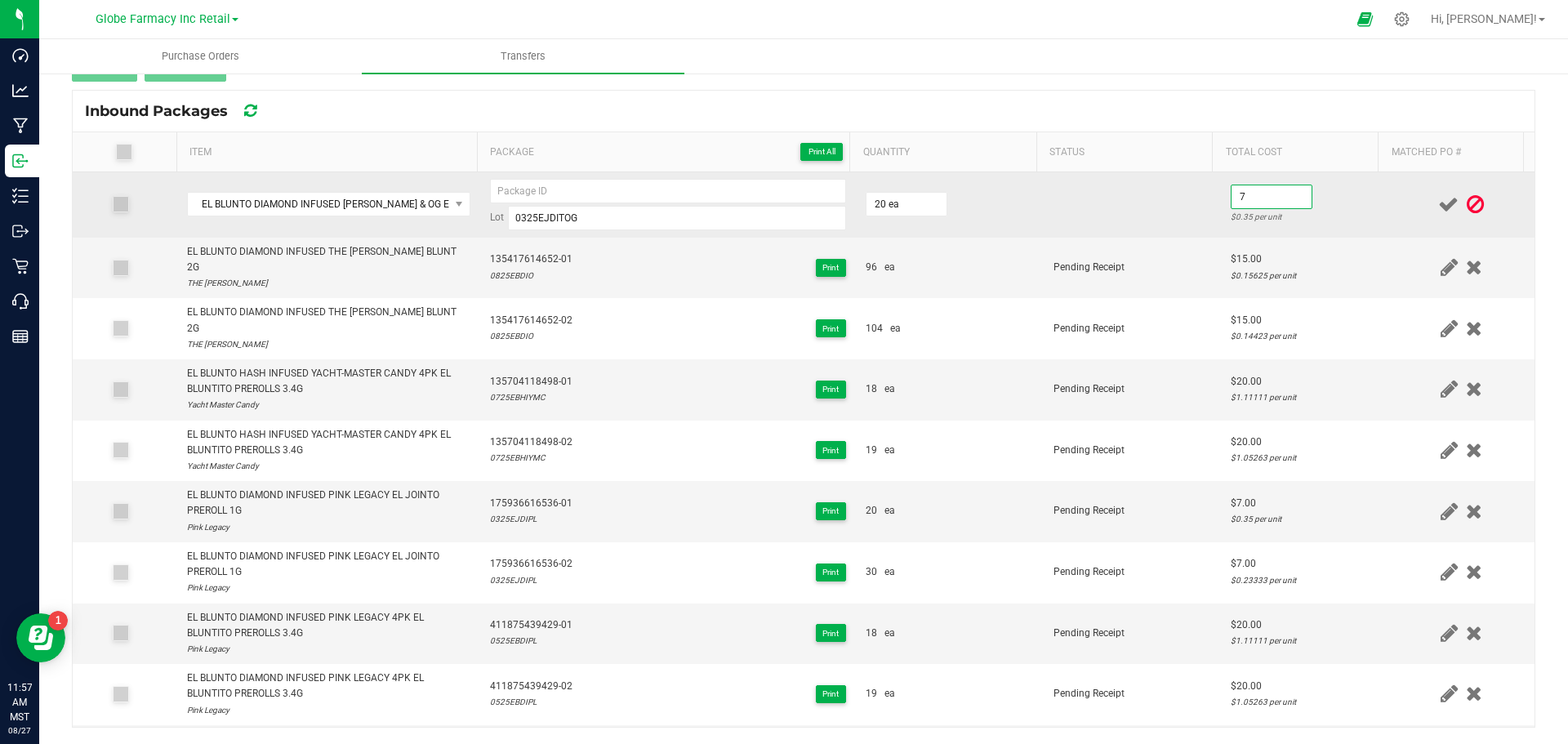
type input "$7.00"
click at [1158, 210] on td at bounding box center [1133, 205] width 178 height 66
click at [577, 188] on input at bounding box center [668, 191] width 356 height 25
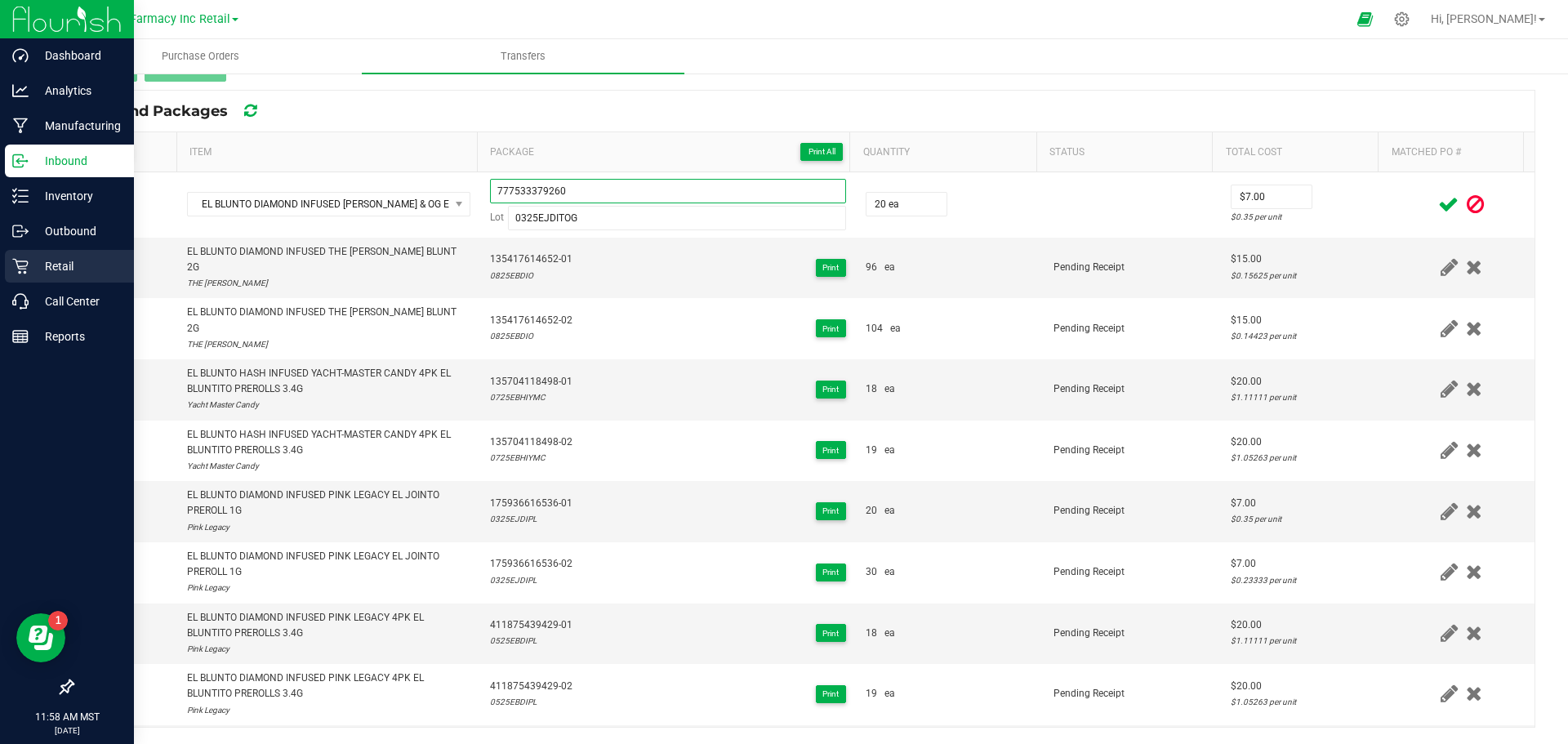
drag, startPoint x: 577, startPoint y: 188, endPoint x: 107, endPoint y: 257, distance: 475.0
click at [0, 253] on div "Dashboard Analytics Manufacturing Inbound Inventory Outbound Retail Call Center…" at bounding box center [784, 372] width 1568 height 744
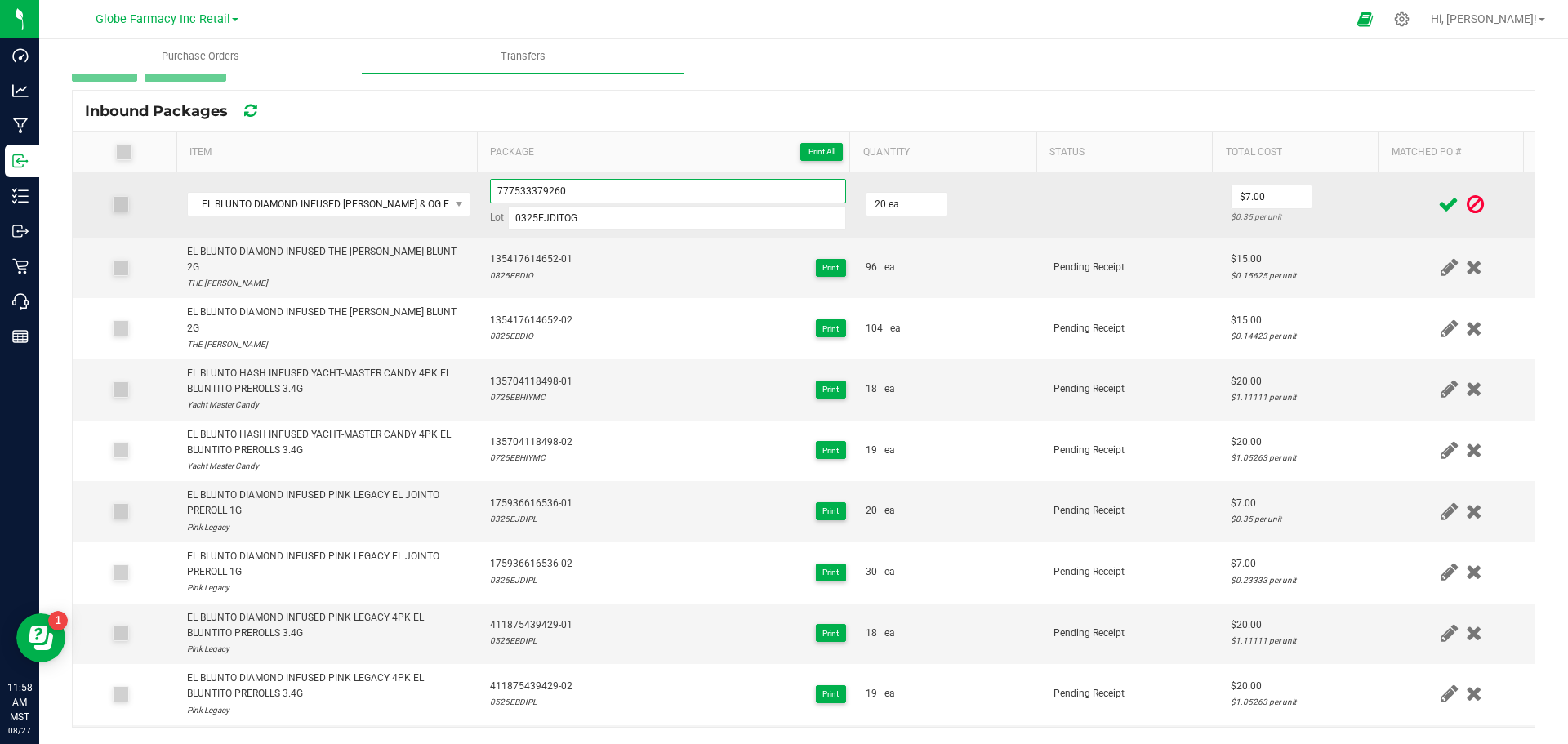
click at [572, 198] on input "777533379260" at bounding box center [668, 191] width 356 height 25
drag, startPoint x: 601, startPoint y: 187, endPoint x: 198, endPoint y: 233, distance: 405.6
click at [211, 227] on tr "EL BLUNTO DIAMOND INFUSED TIFFANY & OG EL JOINTO PREROLL 1G 777533379260-01 Lot…" at bounding box center [804, 205] width 1462 height 66
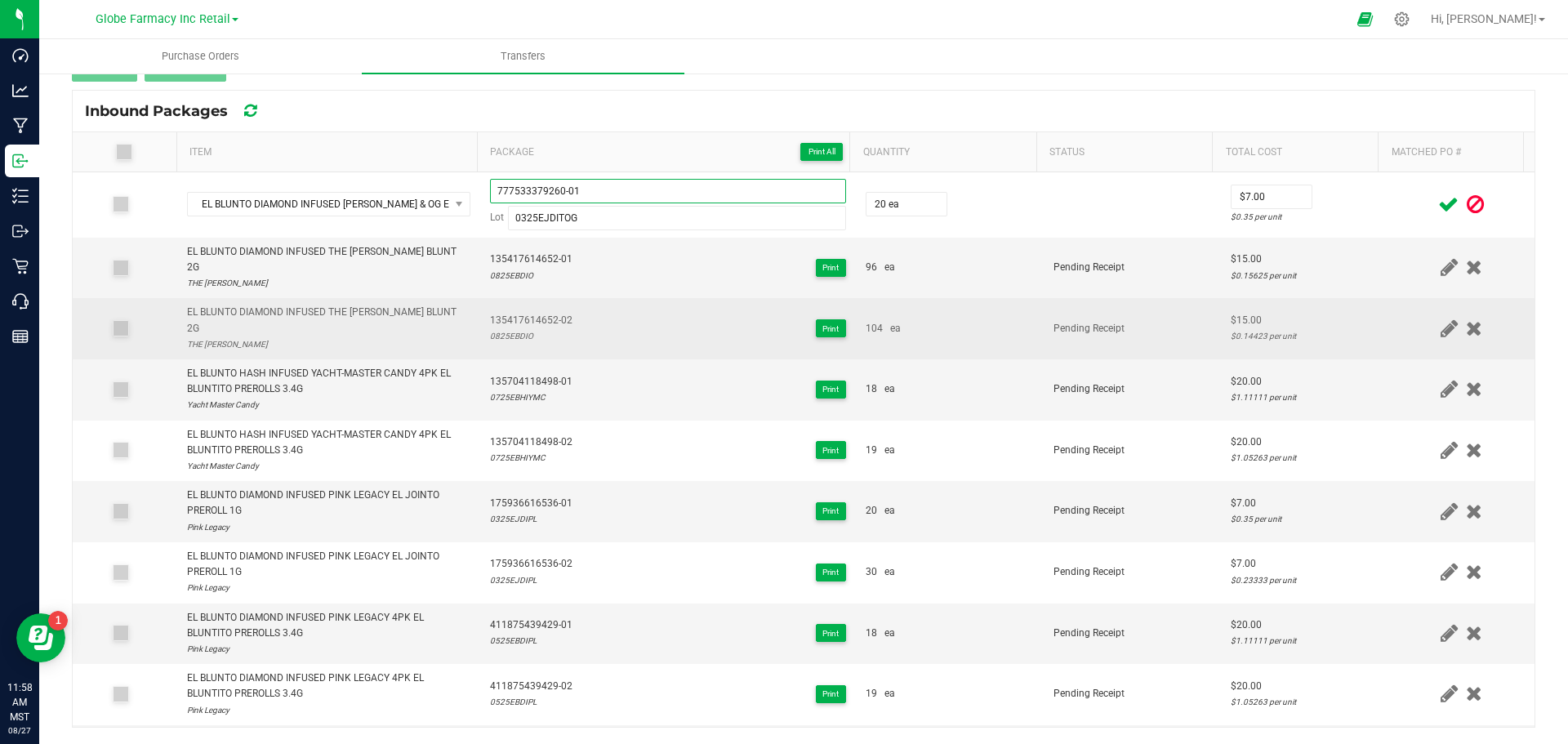
type input "777533379260-01"
click at [1050, 314] on td "Pending Receipt" at bounding box center [1133, 328] width 178 height 61
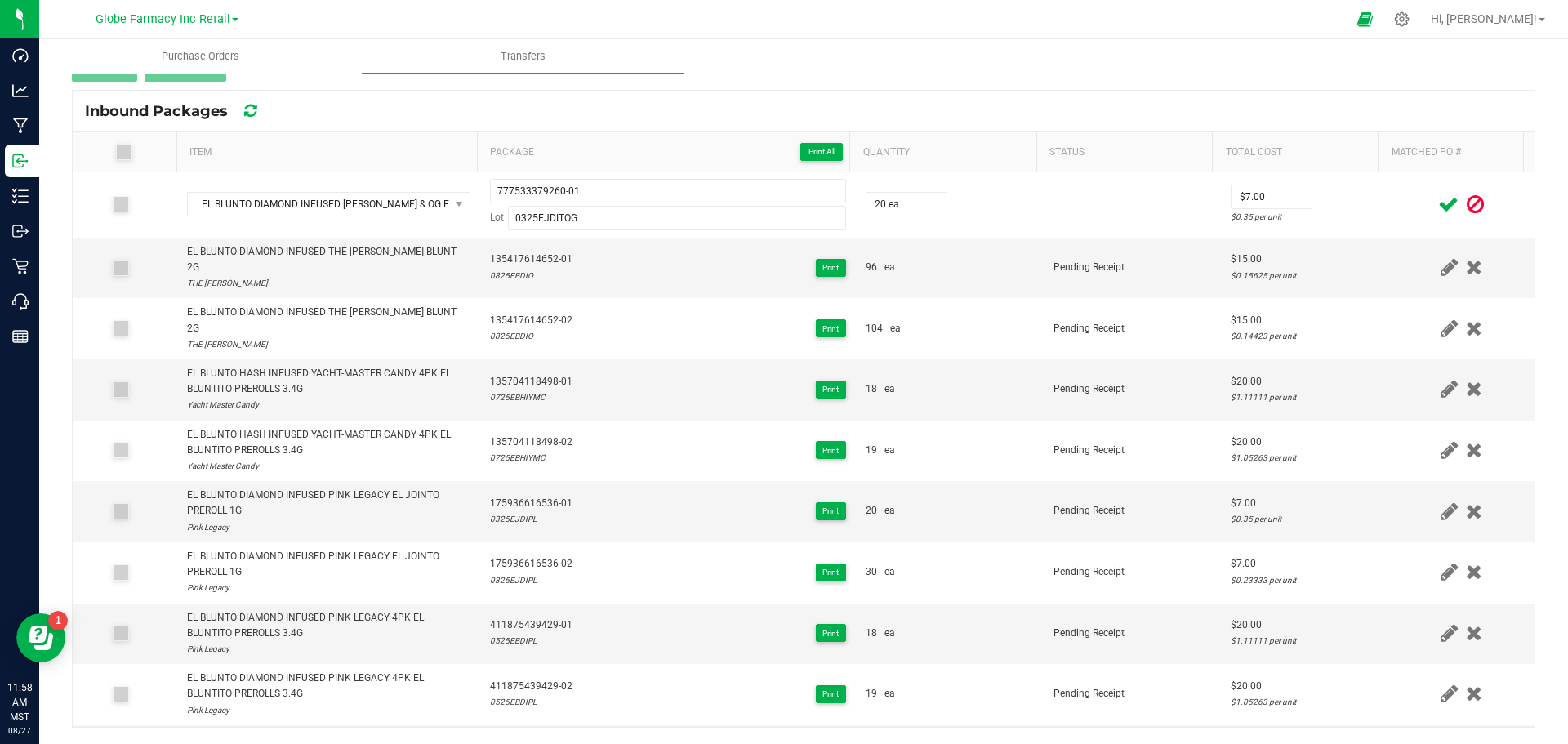
click at [1438, 208] on icon at bounding box center [1448, 204] width 20 height 20
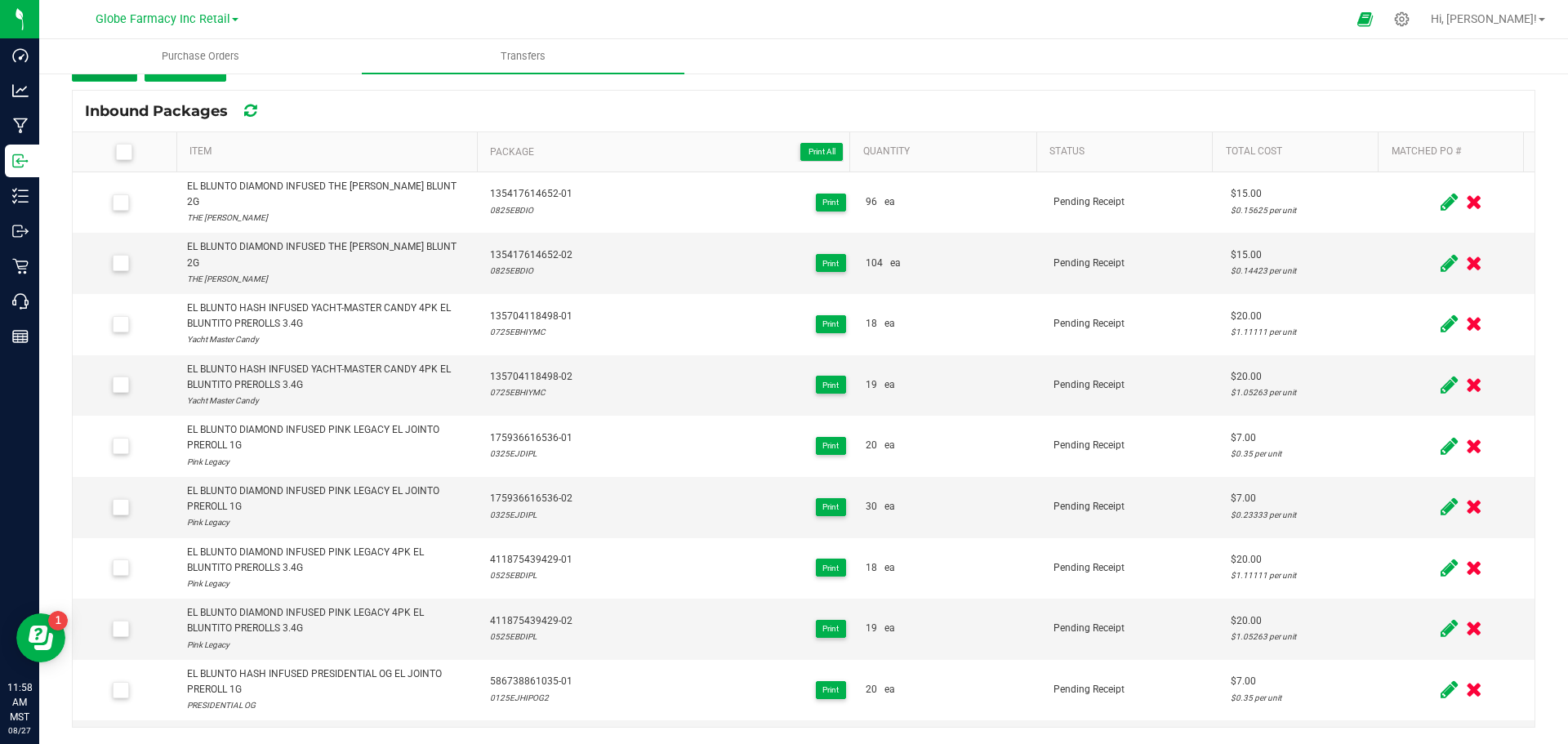
click at [91, 81] on button "Add" at bounding box center [105, 67] width 66 height 29
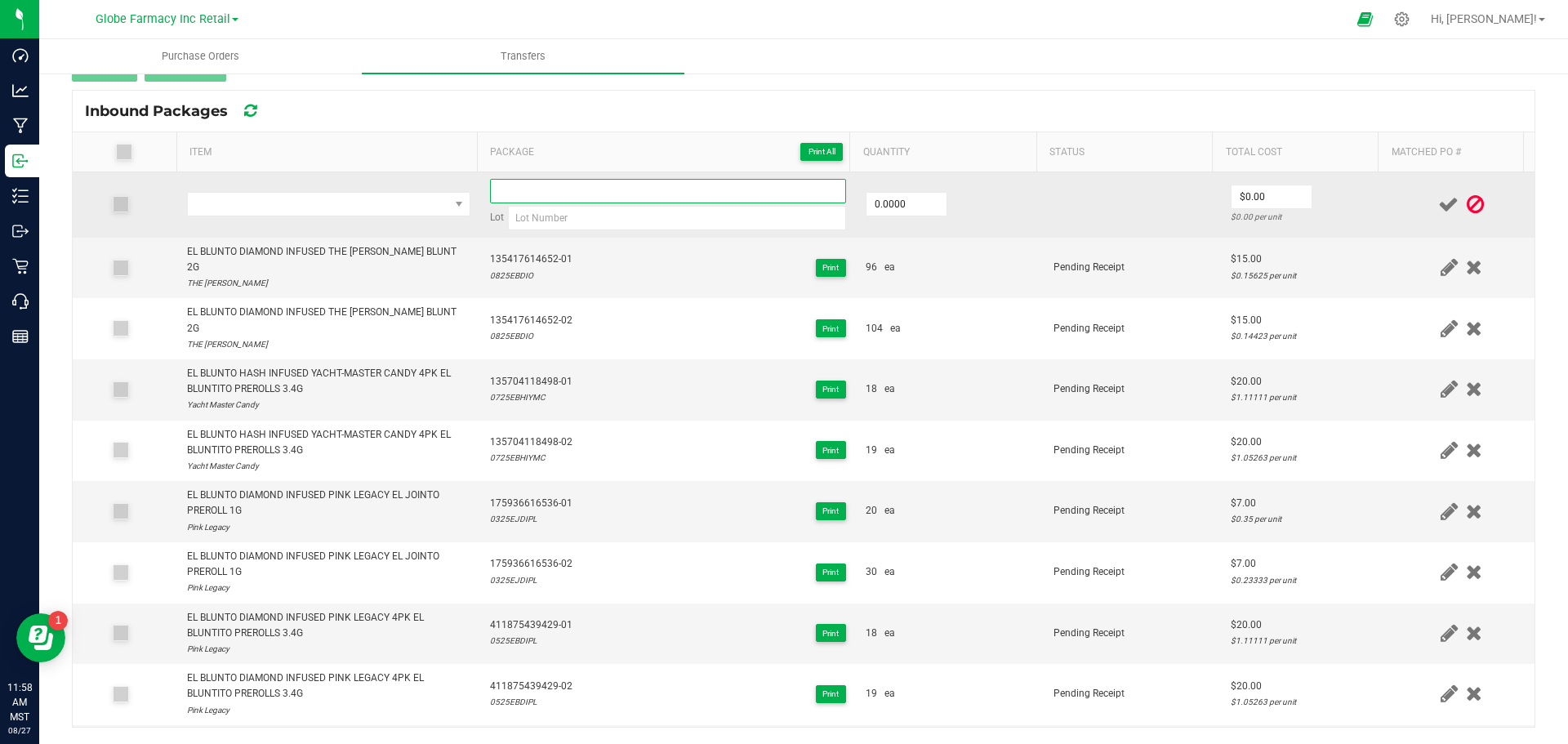
click at [549, 195] on input at bounding box center [668, 191] width 356 height 25
paste input "777533379260-01"
type input "777533379260-02"
click at [876, 196] on input "0" at bounding box center [906, 204] width 80 height 23
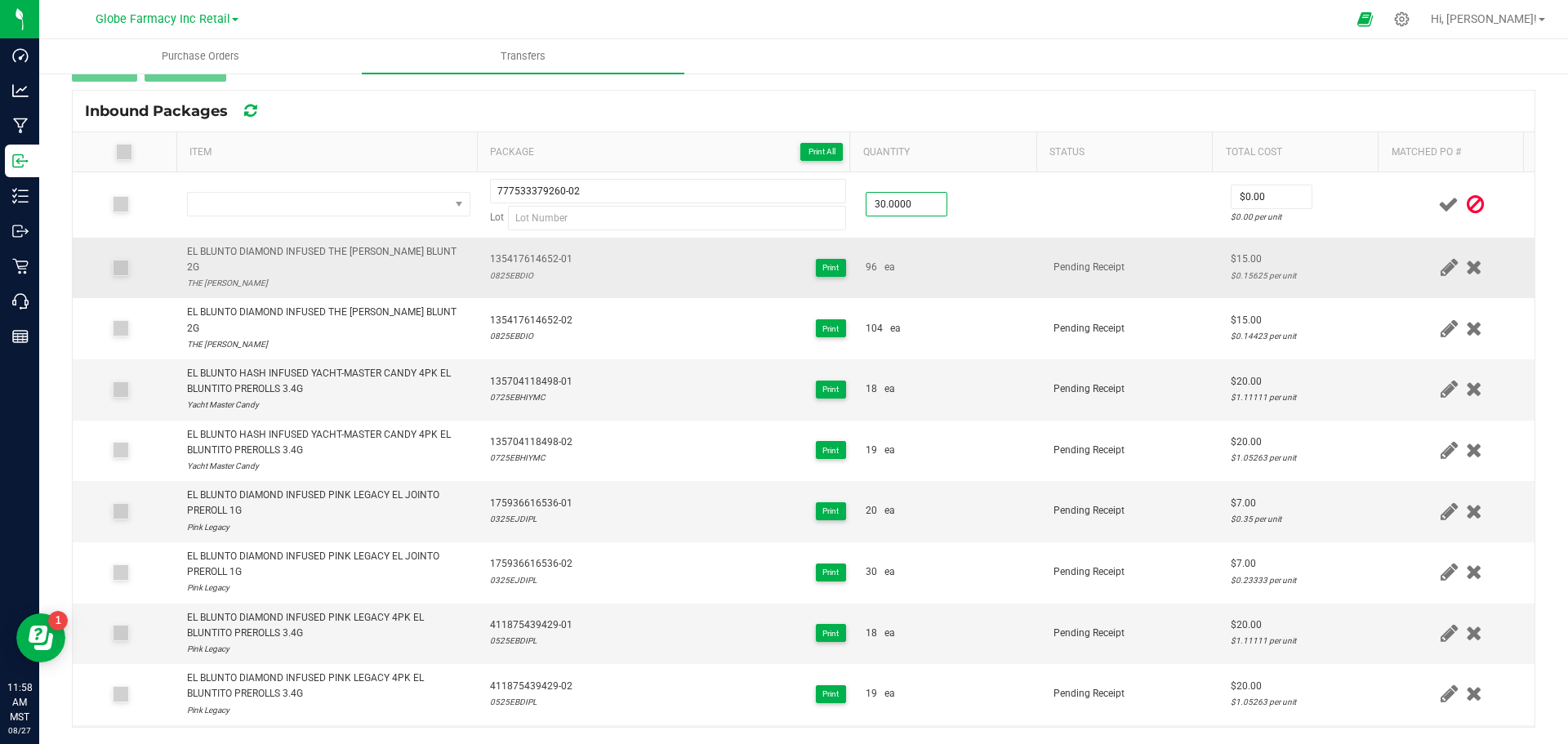
click at [995, 237] on tbody "777533379260-02 Lot 30.0000 $0.00 $0.00 per unit EL BLUNTO DIAMOND INFUSED THE …" at bounding box center [804, 692] width 1462 height 1039
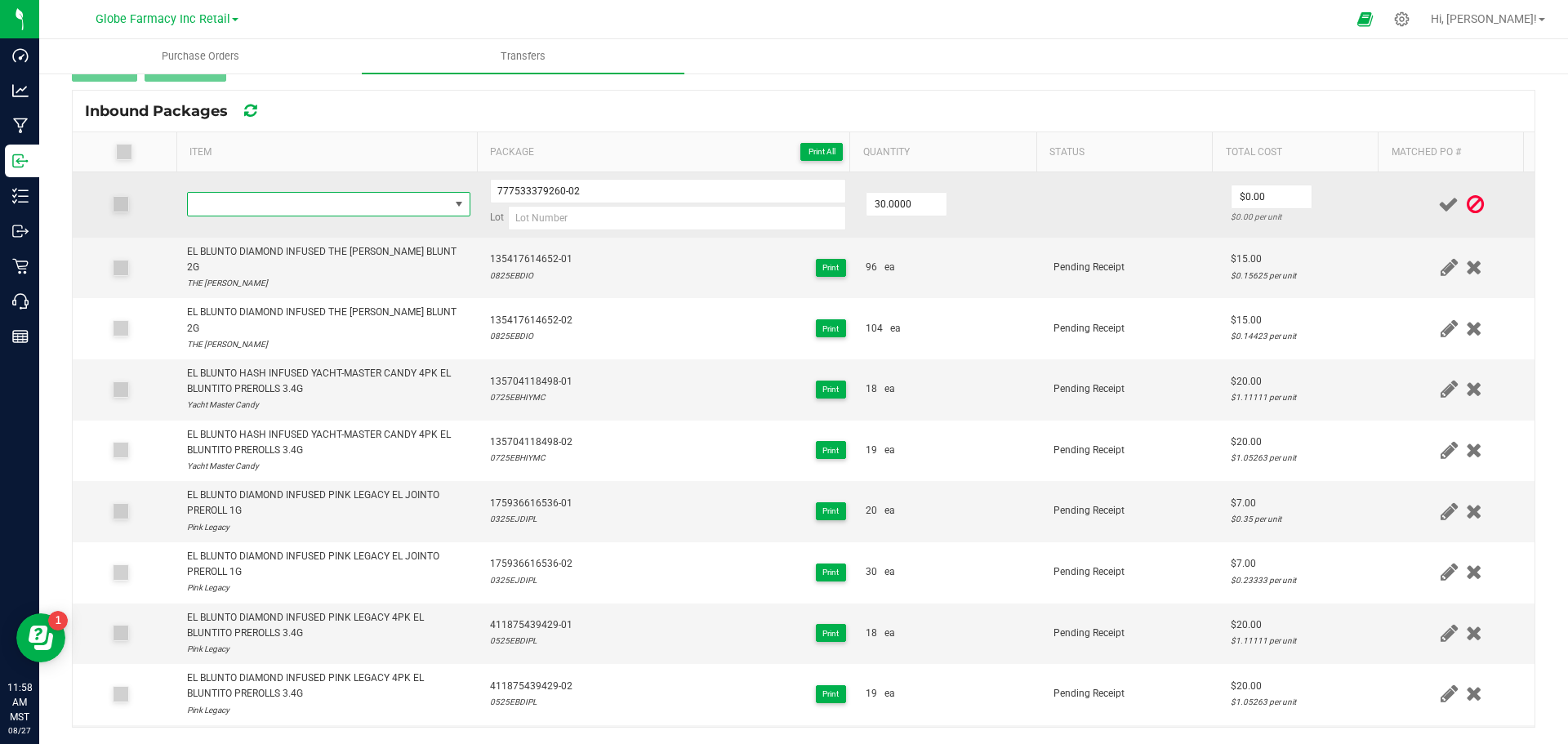
click at [327, 196] on span "NO DATA FOUND" at bounding box center [318, 204] width 261 height 23
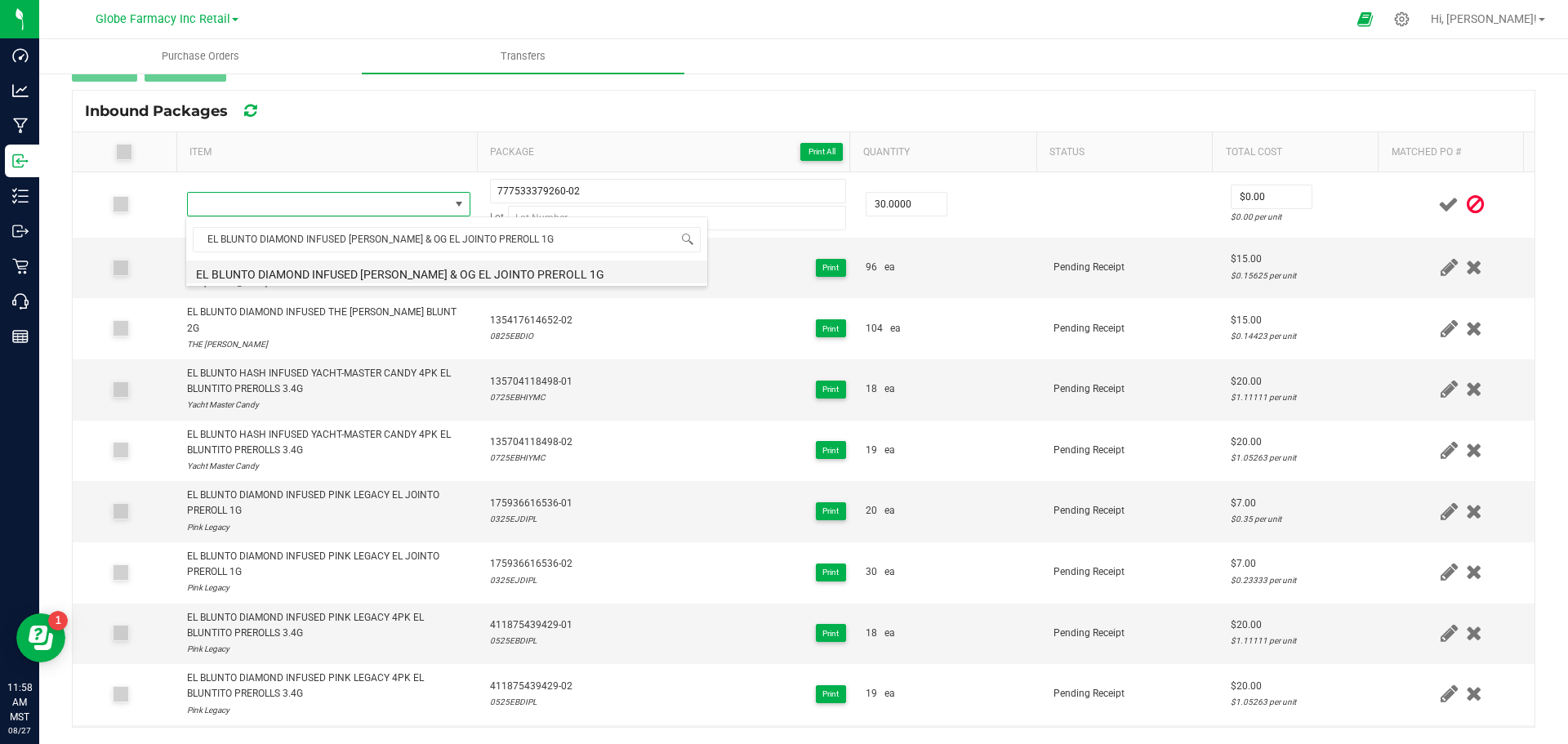
click at [259, 268] on li "EL BLUNTO DIAMOND INFUSED [PERSON_NAME] & OG EL JOINTO PREROLL 1G" at bounding box center [447, 272] width 521 height 23
type input "30 ea"
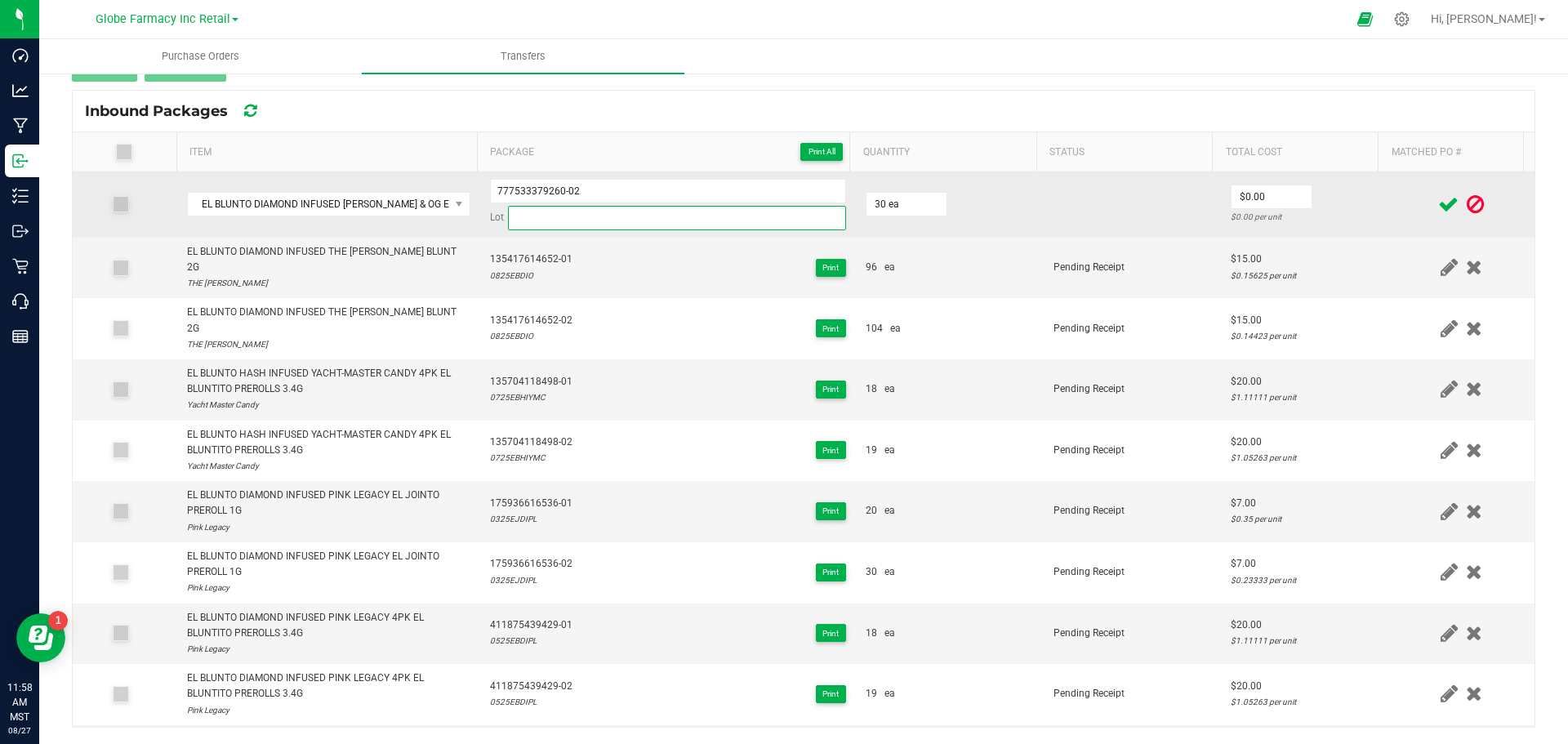
click at [544, 223] on input at bounding box center [677, 218] width 338 height 25
paste input "0325EJDITOG"
type input "0325EJDITOG"
click at [1234, 196] on input "0" at bounding box center [1271, 197] width 80 height 23
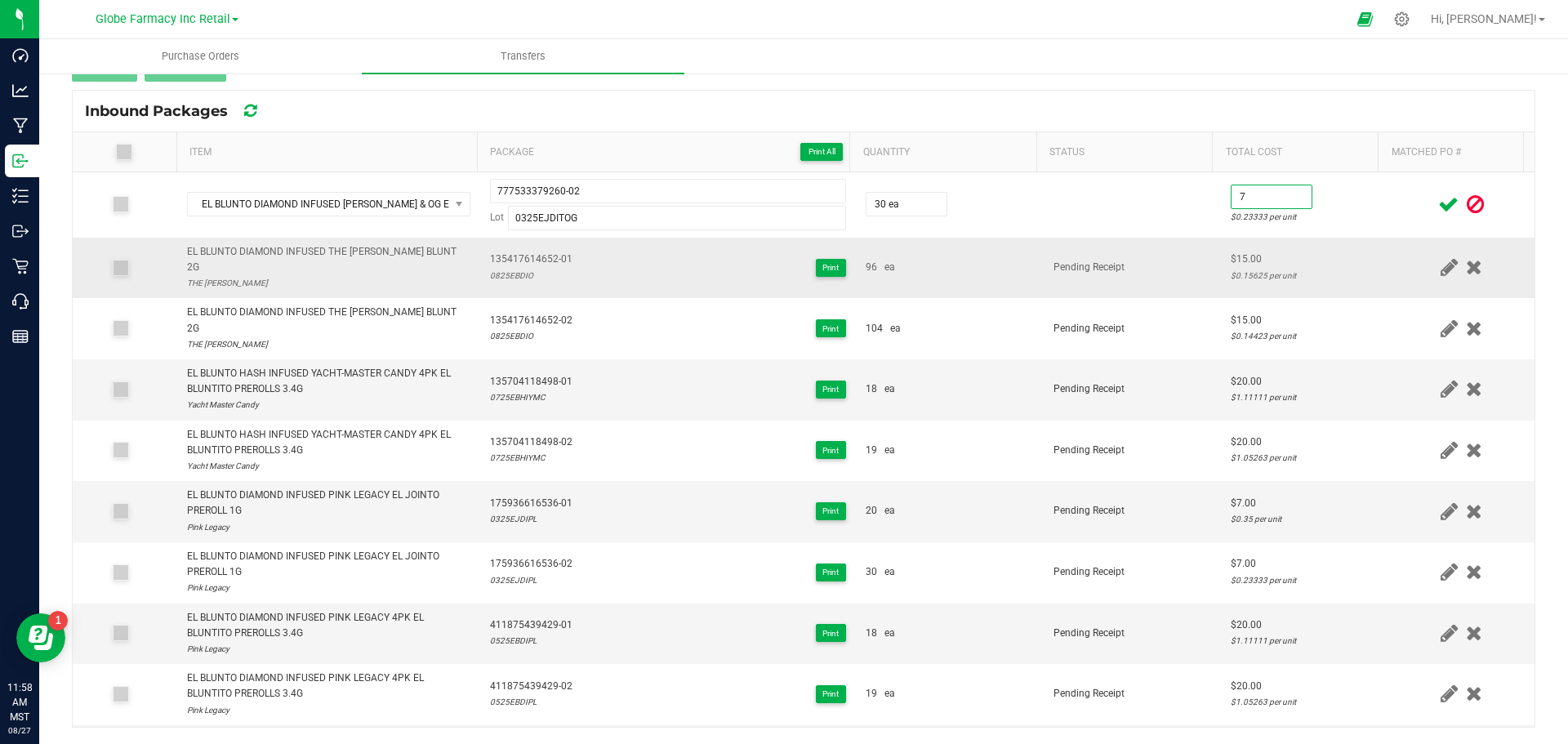
type input "$7.00"
drag, startPoint x: 1218, startPoint y: 241, endPoint x: 1230, endPoint y: 243, distance: 12.2
click at [1221, 242] on td "$15.00 $0.15625 per unit" at bounding box center [1304, 268] width 167 height 61
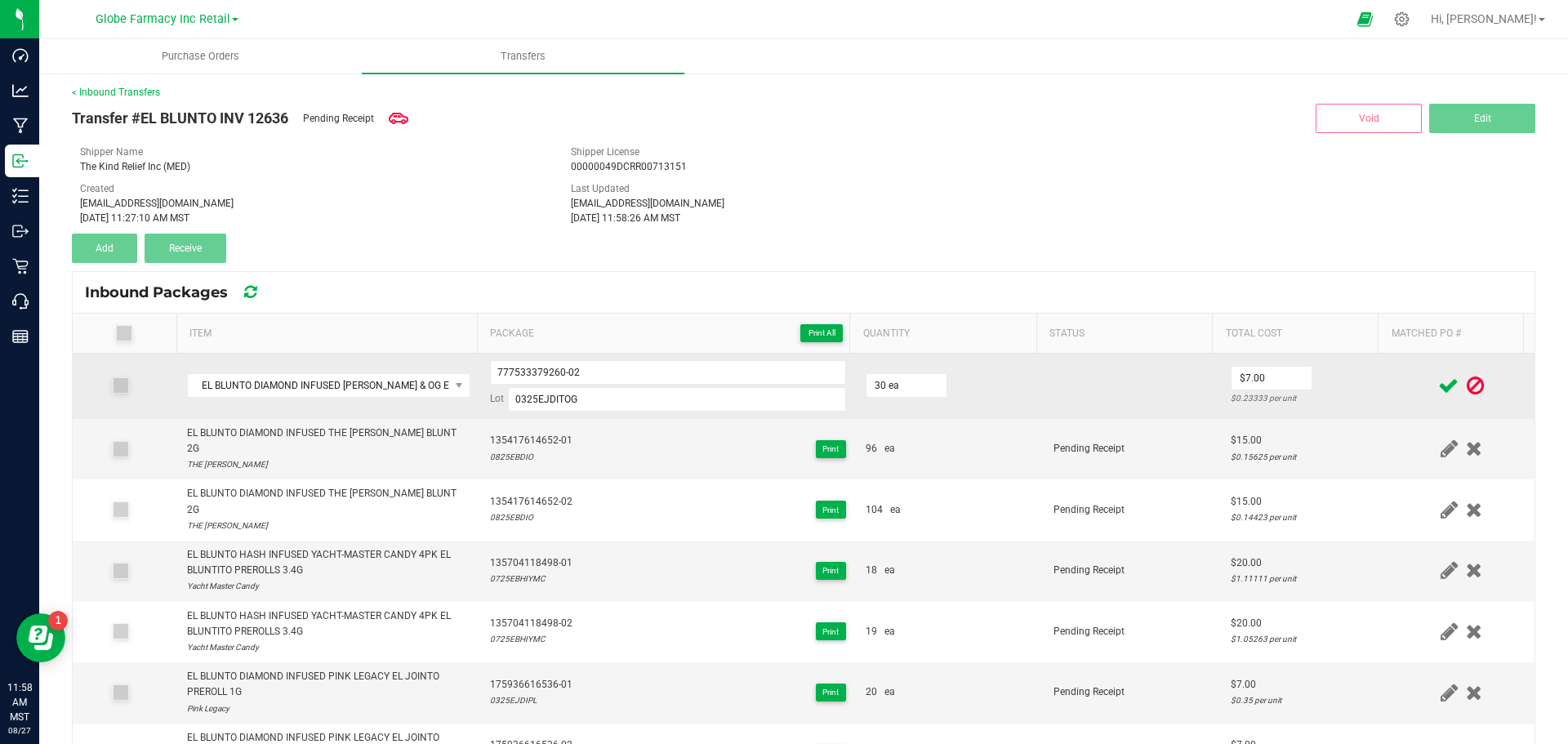
scroll to position [0, 0]
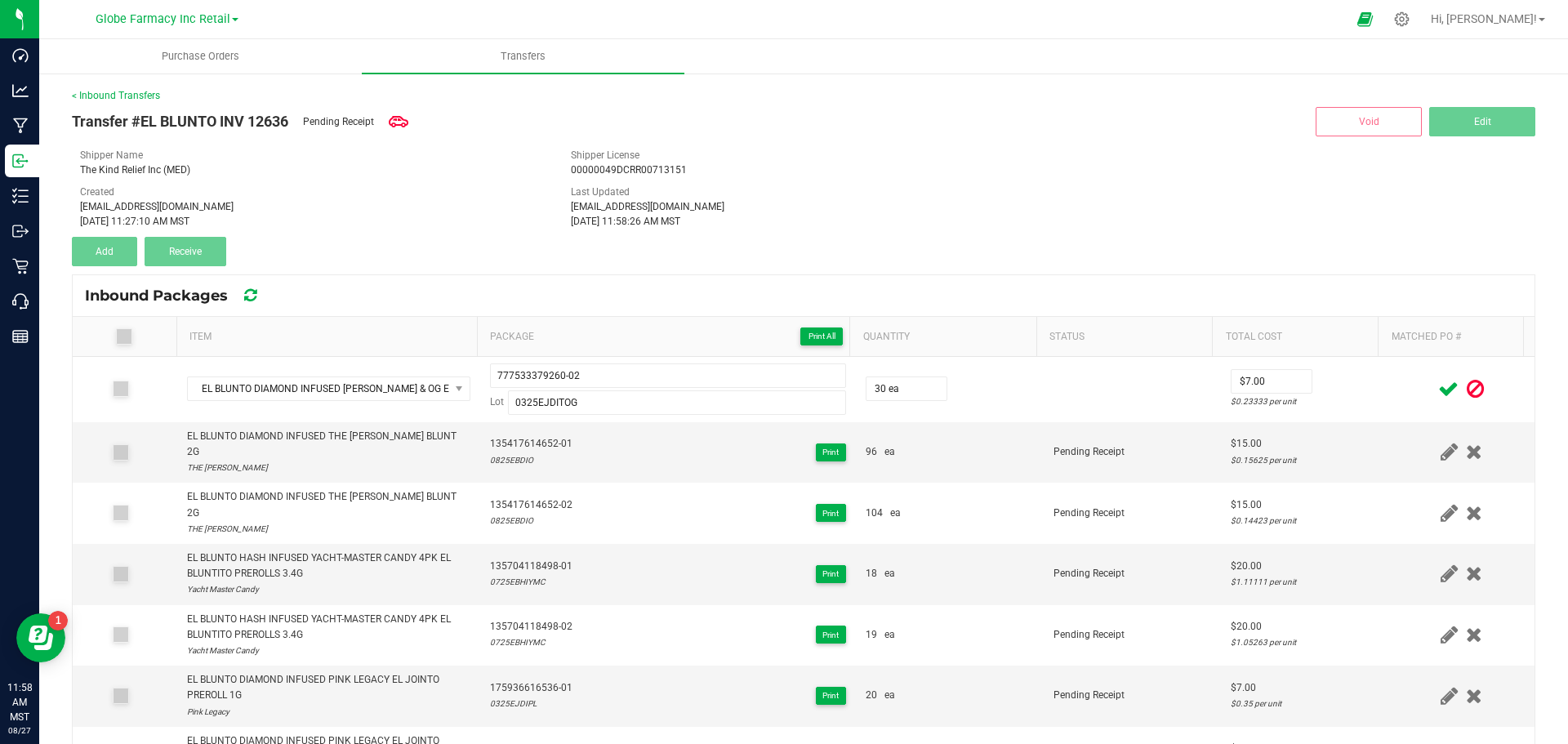
click at [1438, 391] on icon at bounding box center [1448, 389] width 20 height 20
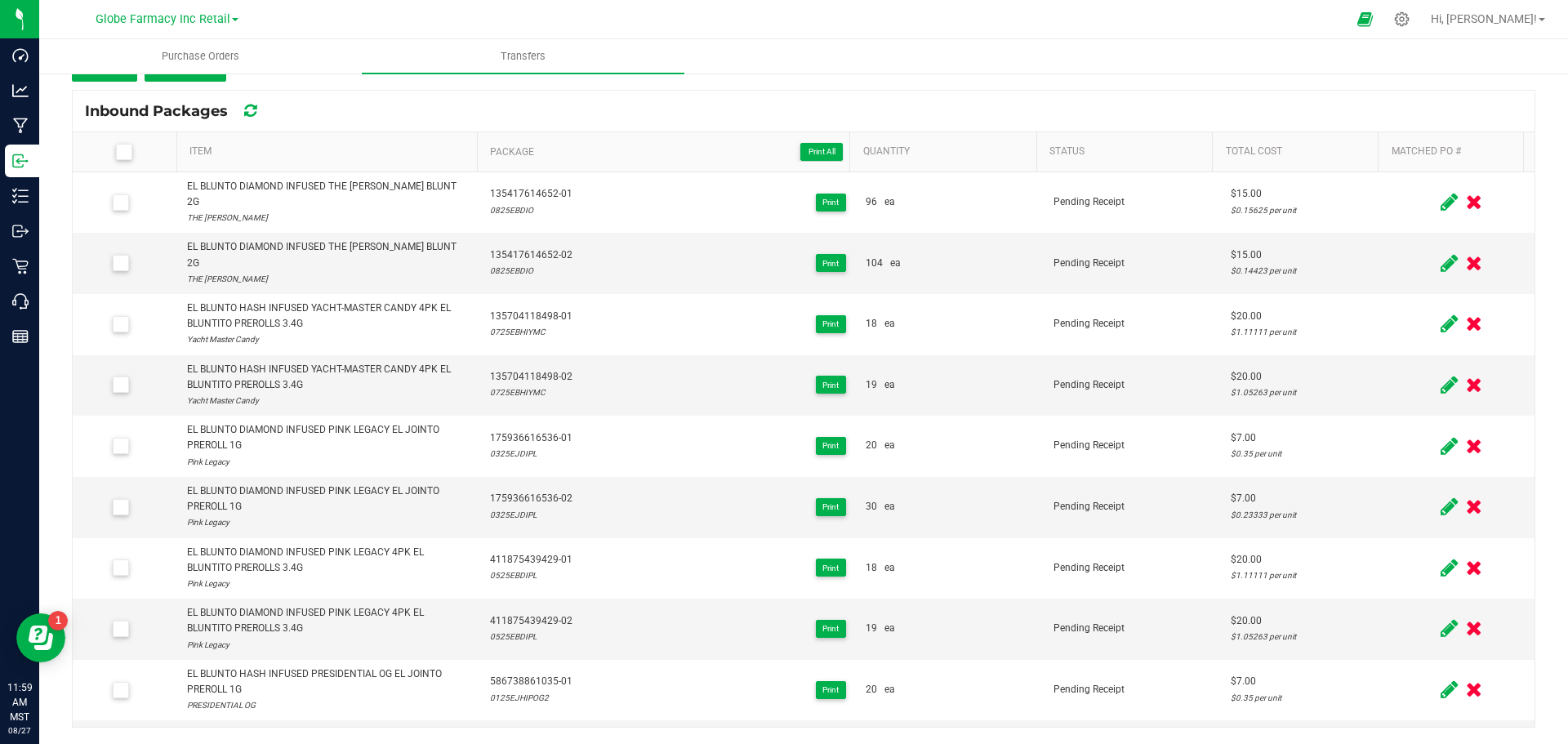
scroll to position [103, 0]
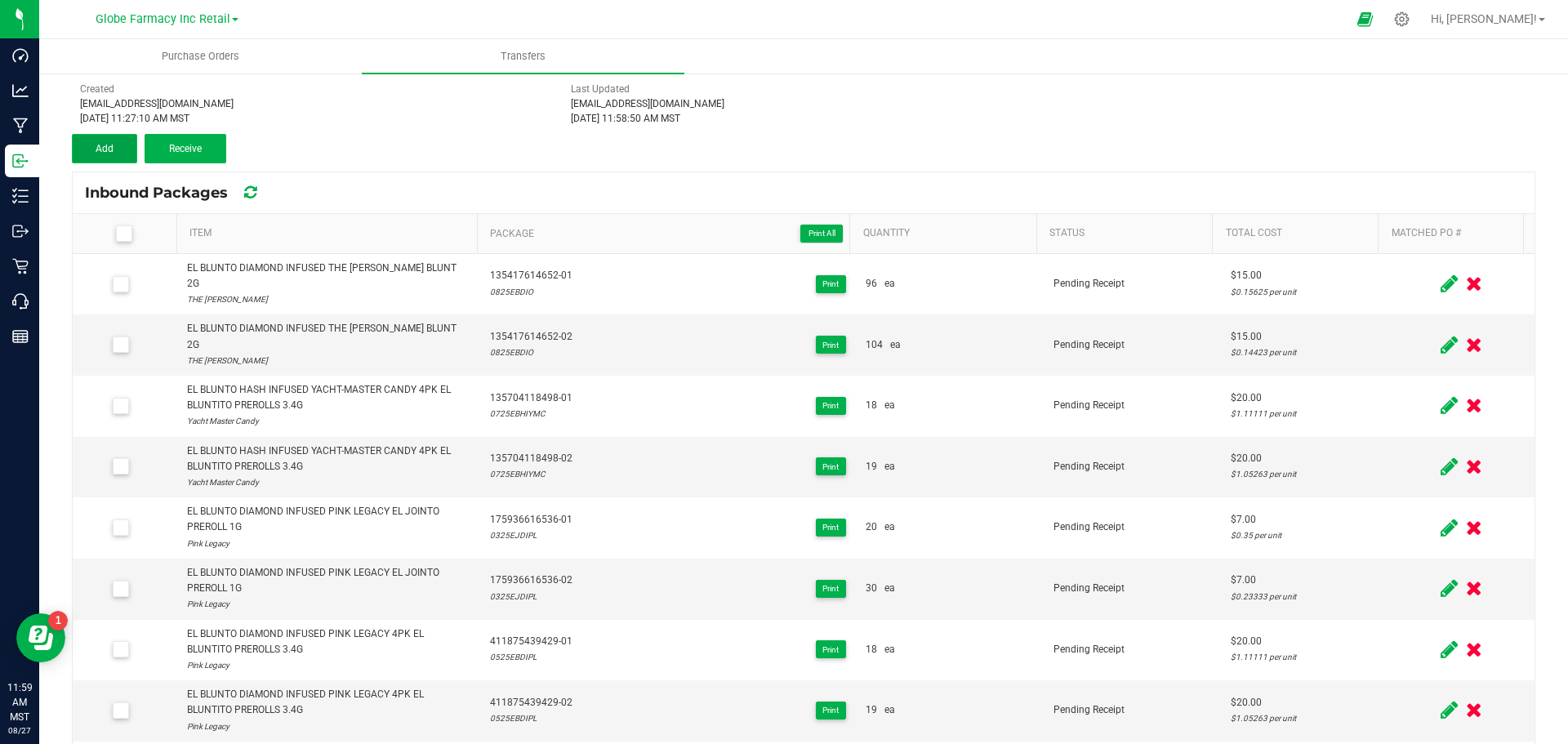
click at [106, 146] on span "Add" at bounding box center [105, 148] width 18 height 12
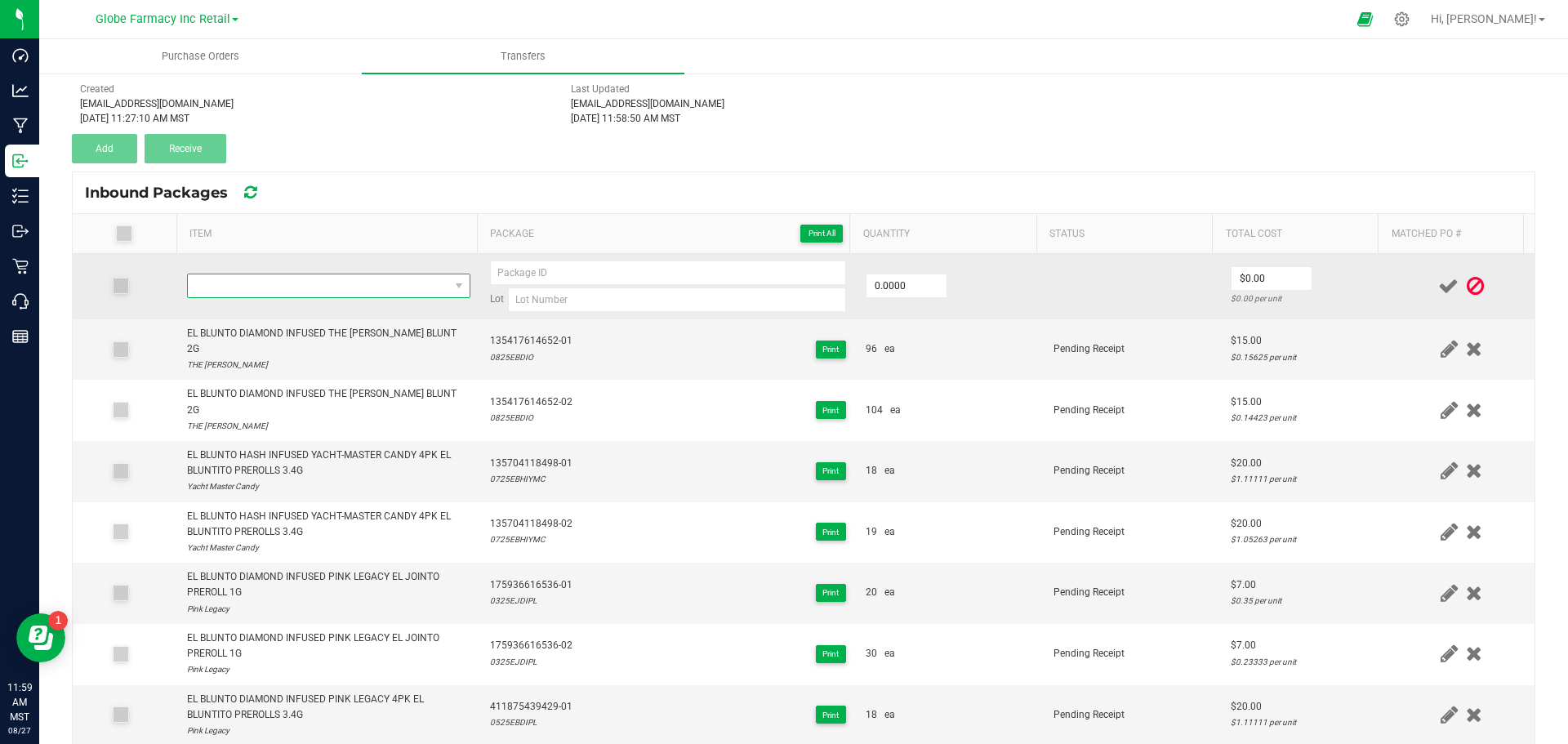
click at [367, 281] on span "NO DATA FOUND" at bounding box center [318, 286] width 261 height 23
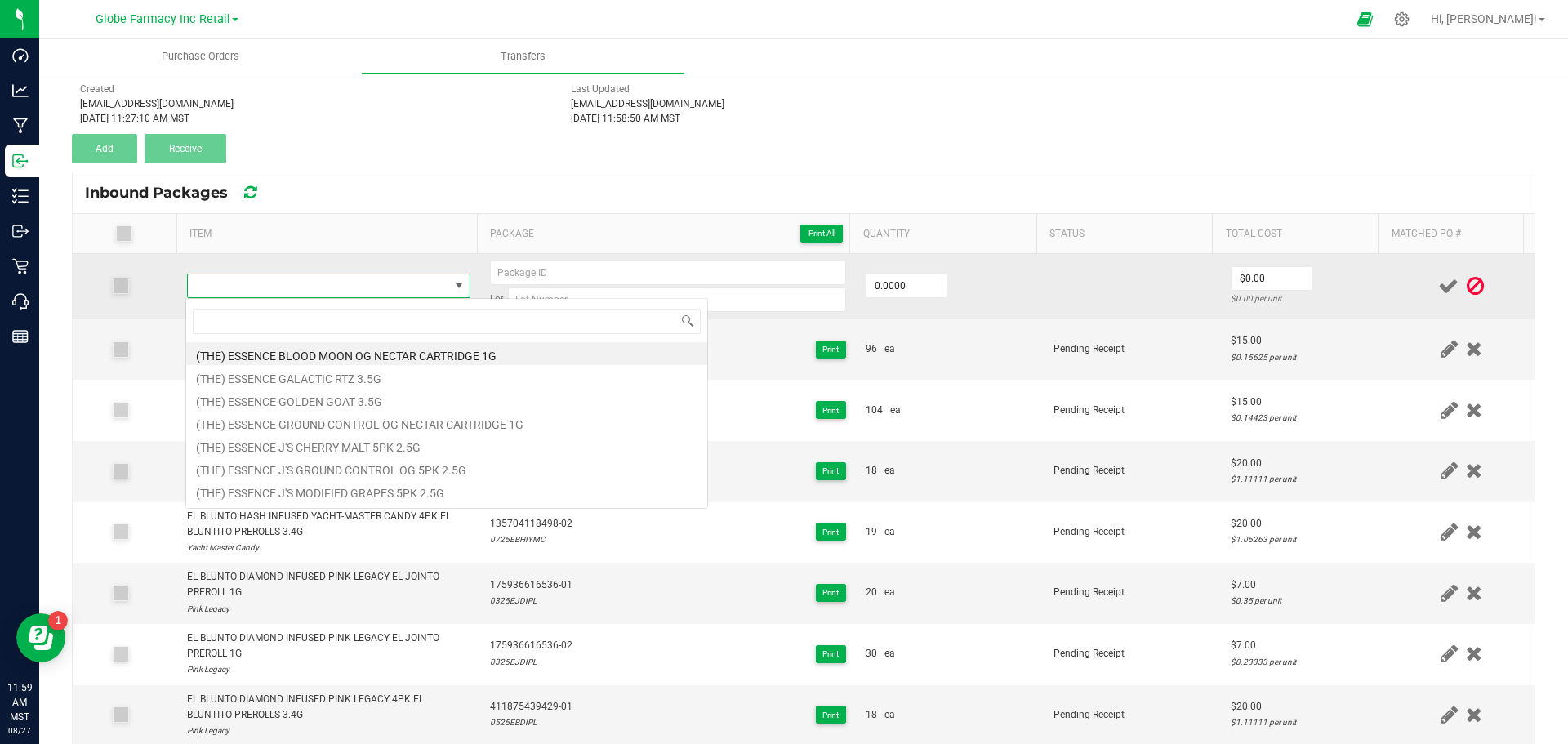
scroll to position [25, 278]
type input "EL BLUNTO HASH INFUSED DAYTONA DIESEL EL JOINTO PREROLL 1G"
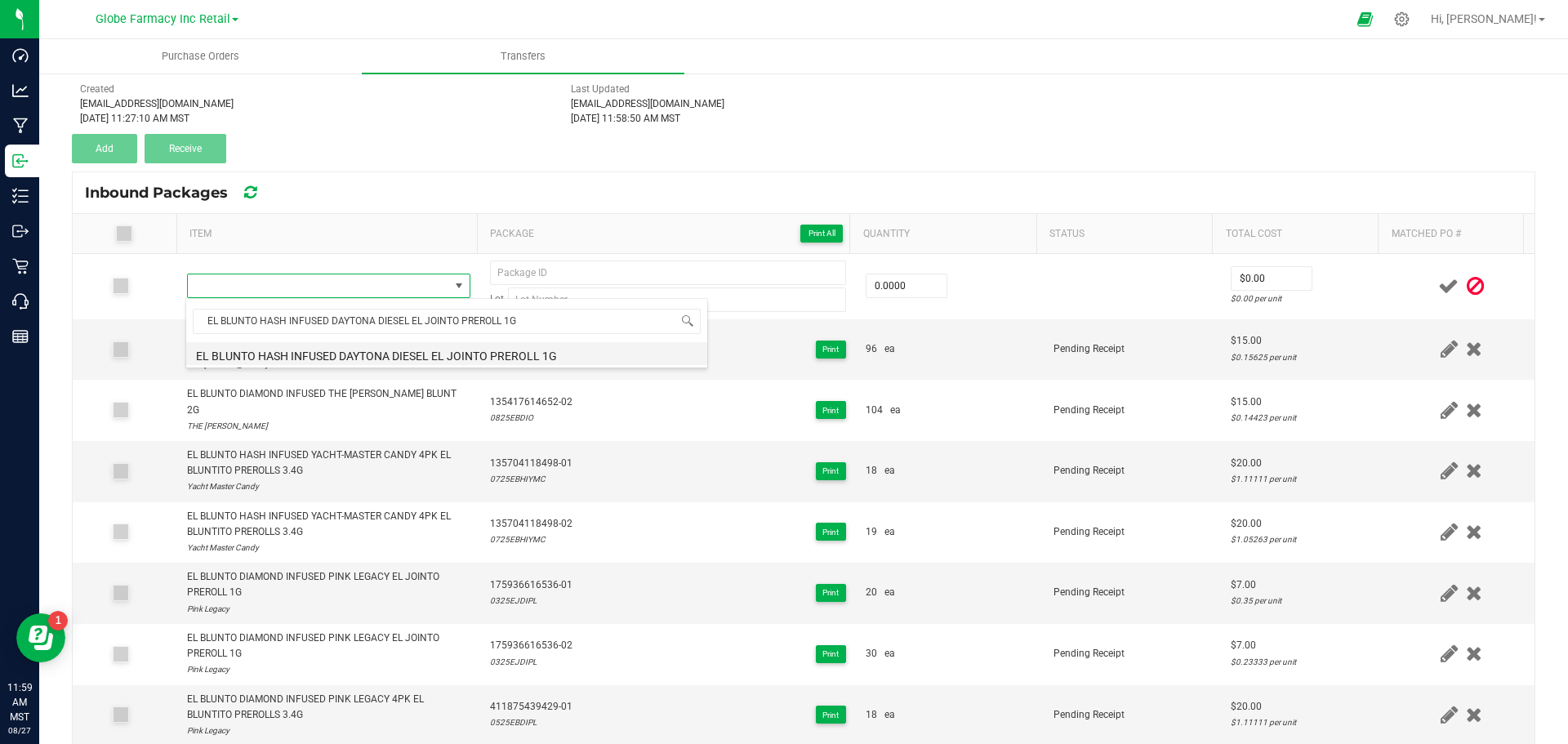
click at [415, 346] on li "EL BLUNTO HASH INFUSED DAYTONA DIESEL EL JOINTO PREROLL 1G" at bounding box center [447, 353] width 521 height 23
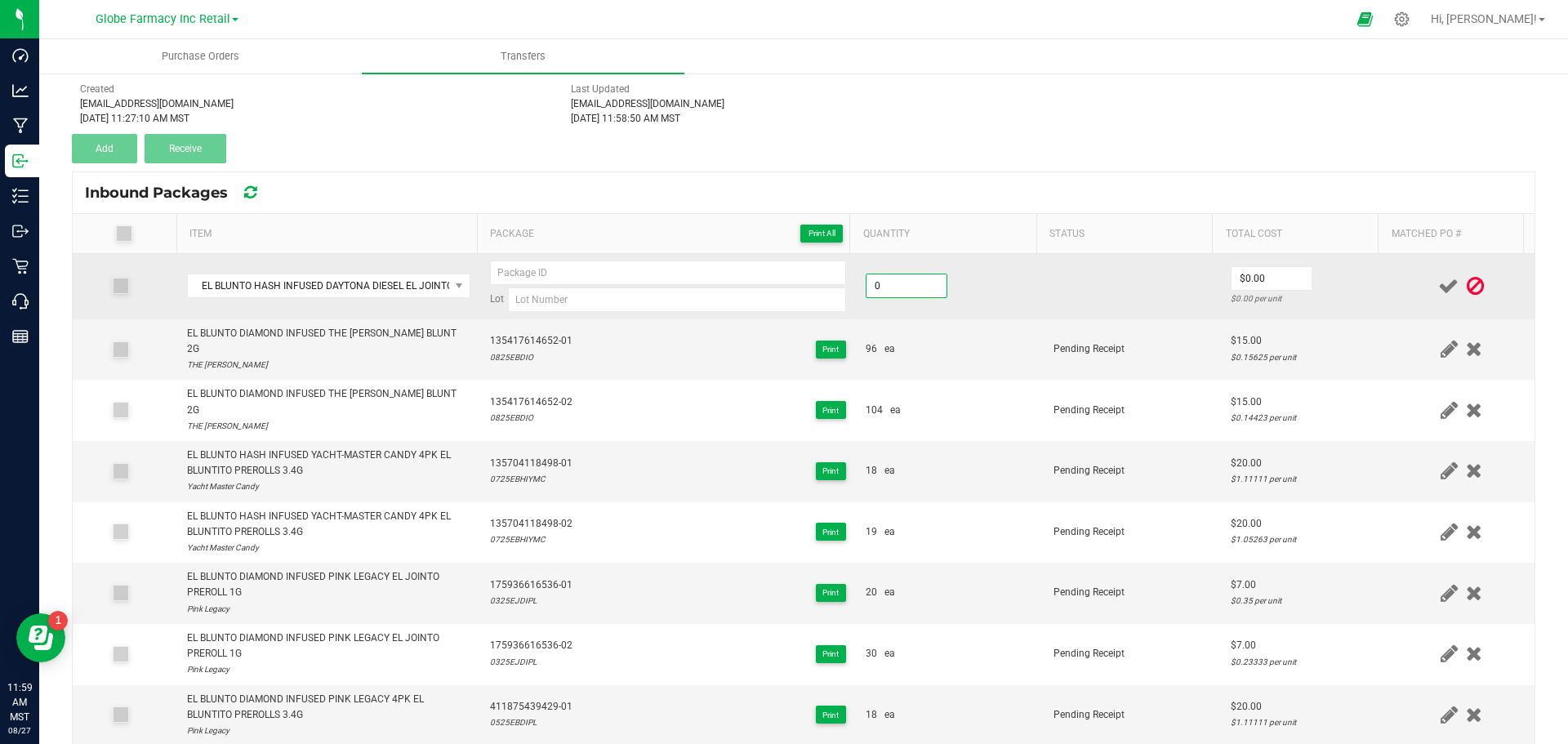
click at [898, 279] on input "0" at bounding box center [906, 286] width 80 height 23
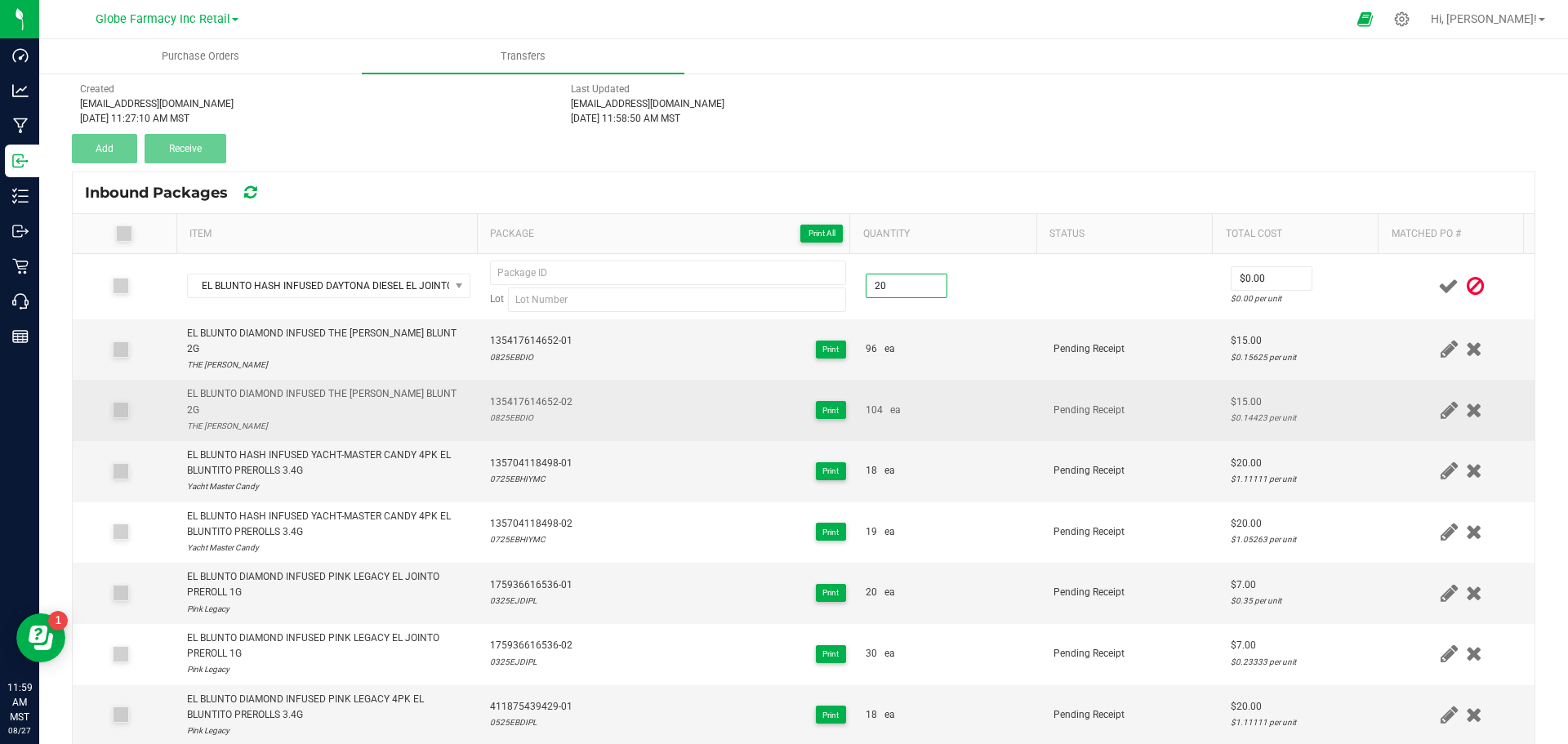
type input "20 ea"
click at [1105, 404] on td "Pending Receipt" at bounding box center [1133, 410] width 178 height 61
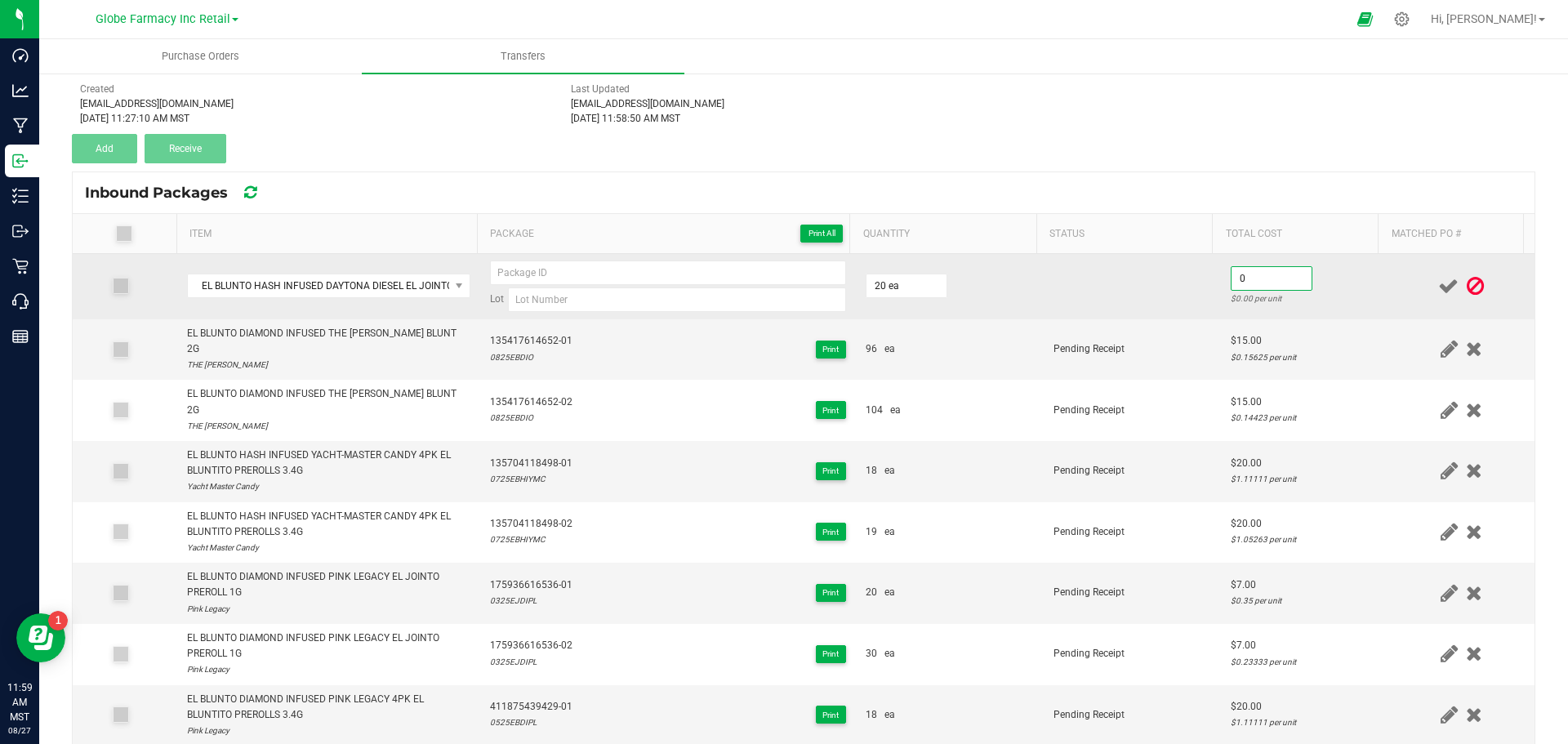
click at [1242, 286] on input "0" at bounding box center [1271, 279] width 80 height 23
type input "$7.00"
click at [1045, 297] on td at bounding box center [1133, 287] width 178 height 66
click at [584, 275] on input at bounding box center [668, 273] width 356 height 25
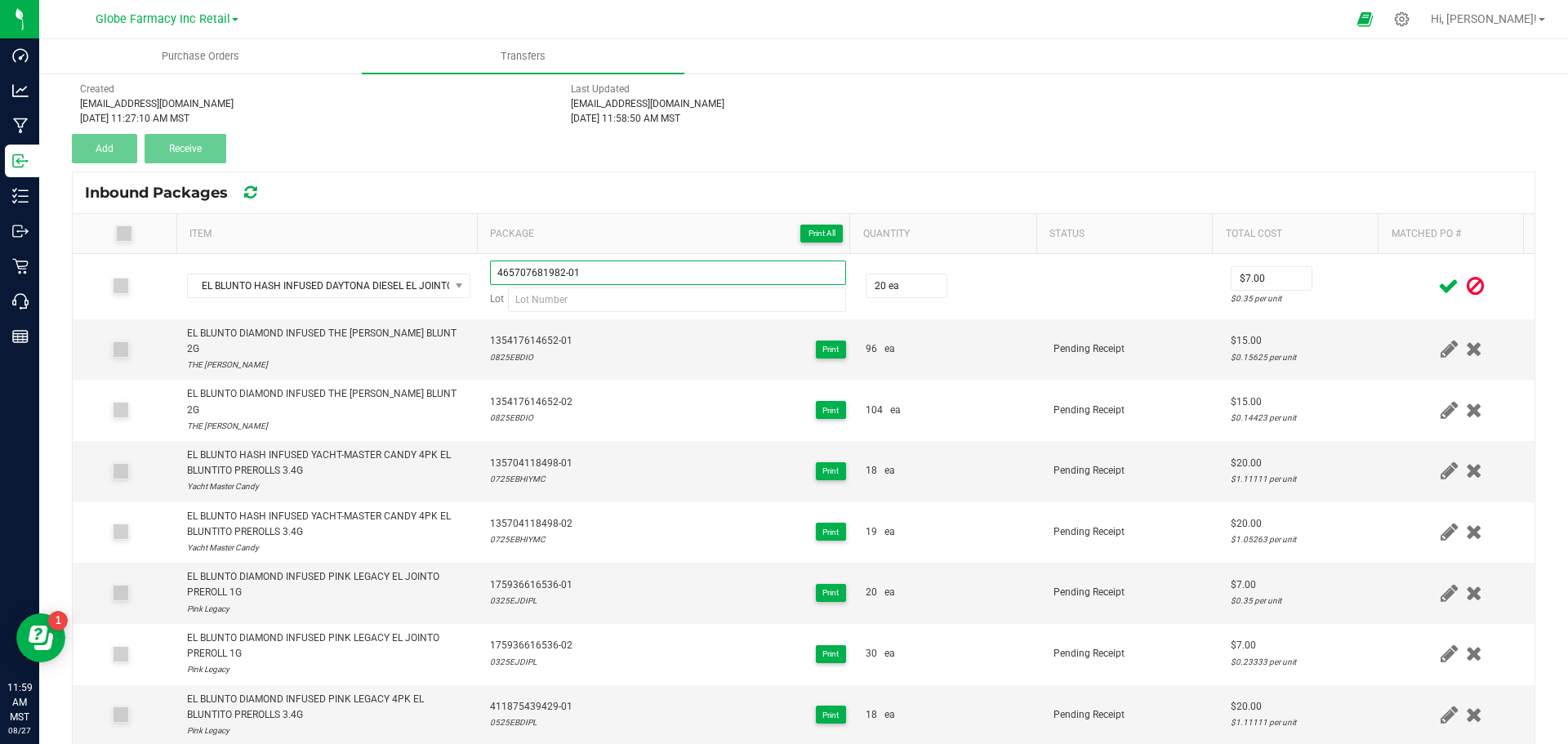
type input "465707681982-01"
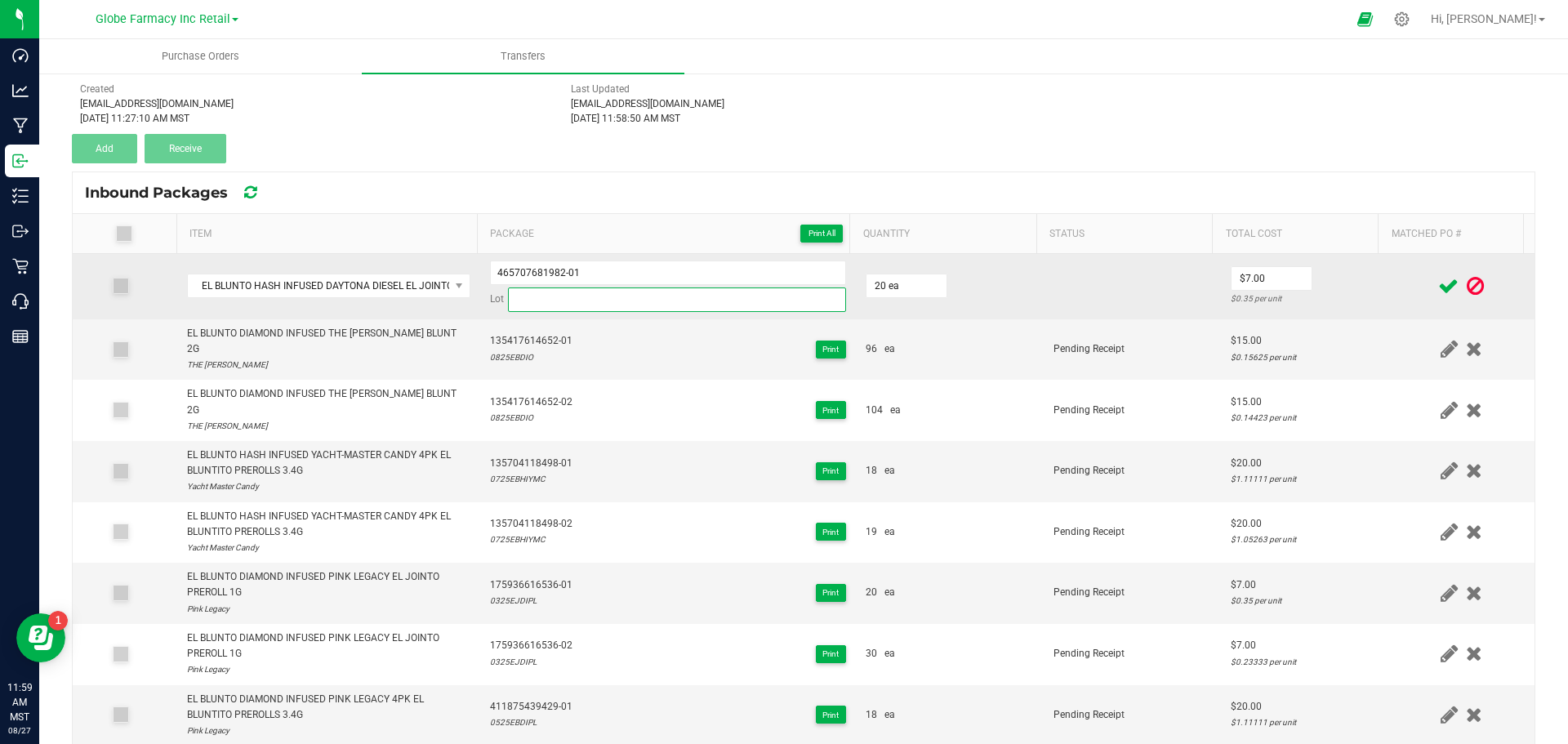
click at [579, 290] on input at bounding box center [677, 300] width 338 height 25
paste input "0125EJHIDD2"
type input "0125EJHIDD2"
click at [521, 275] on input "465707681982-01" at bounding box center [668, 273] width 356 height 25
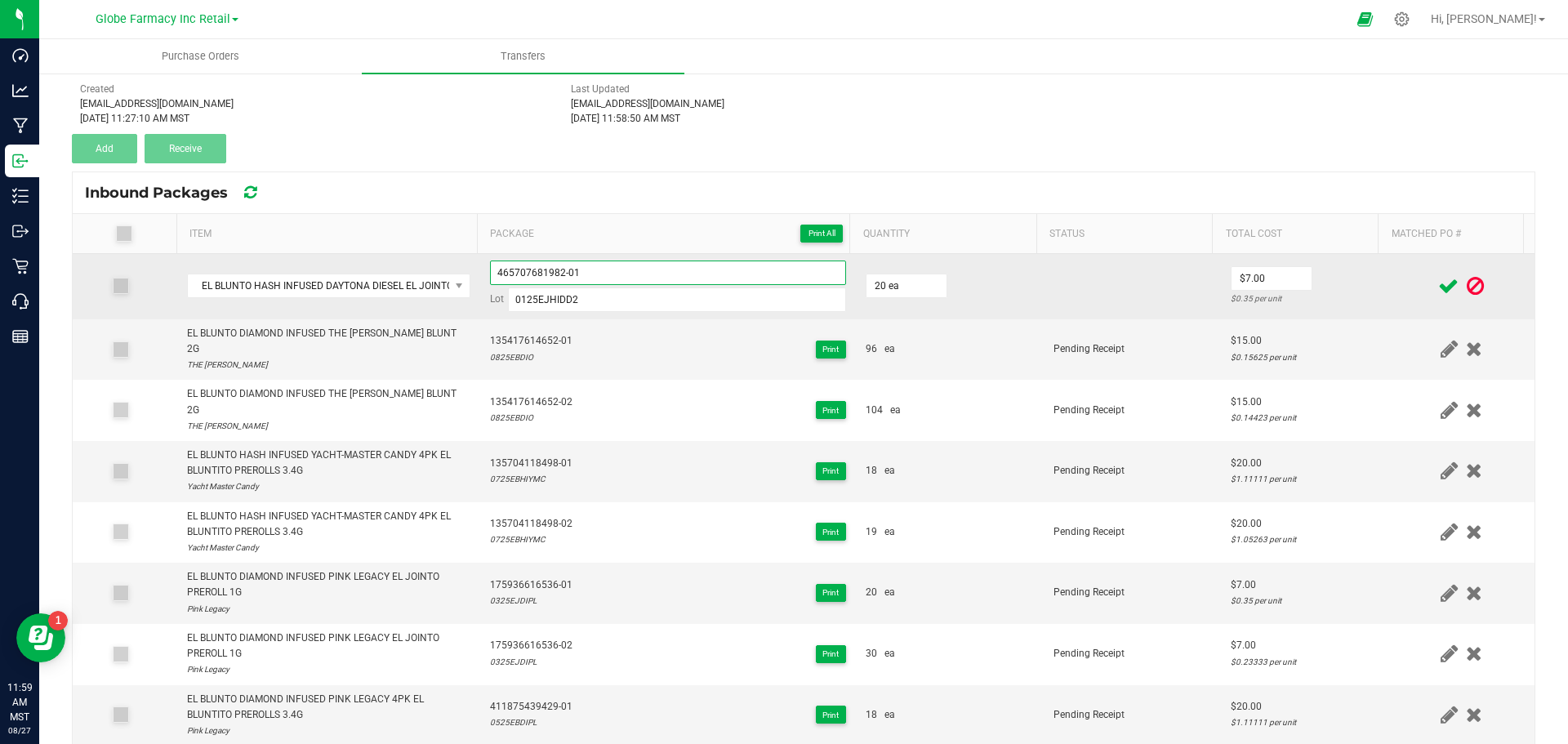
click at [521, 275] on input "465707681982-01" at bounding box center [668, 273] width 356 height 25
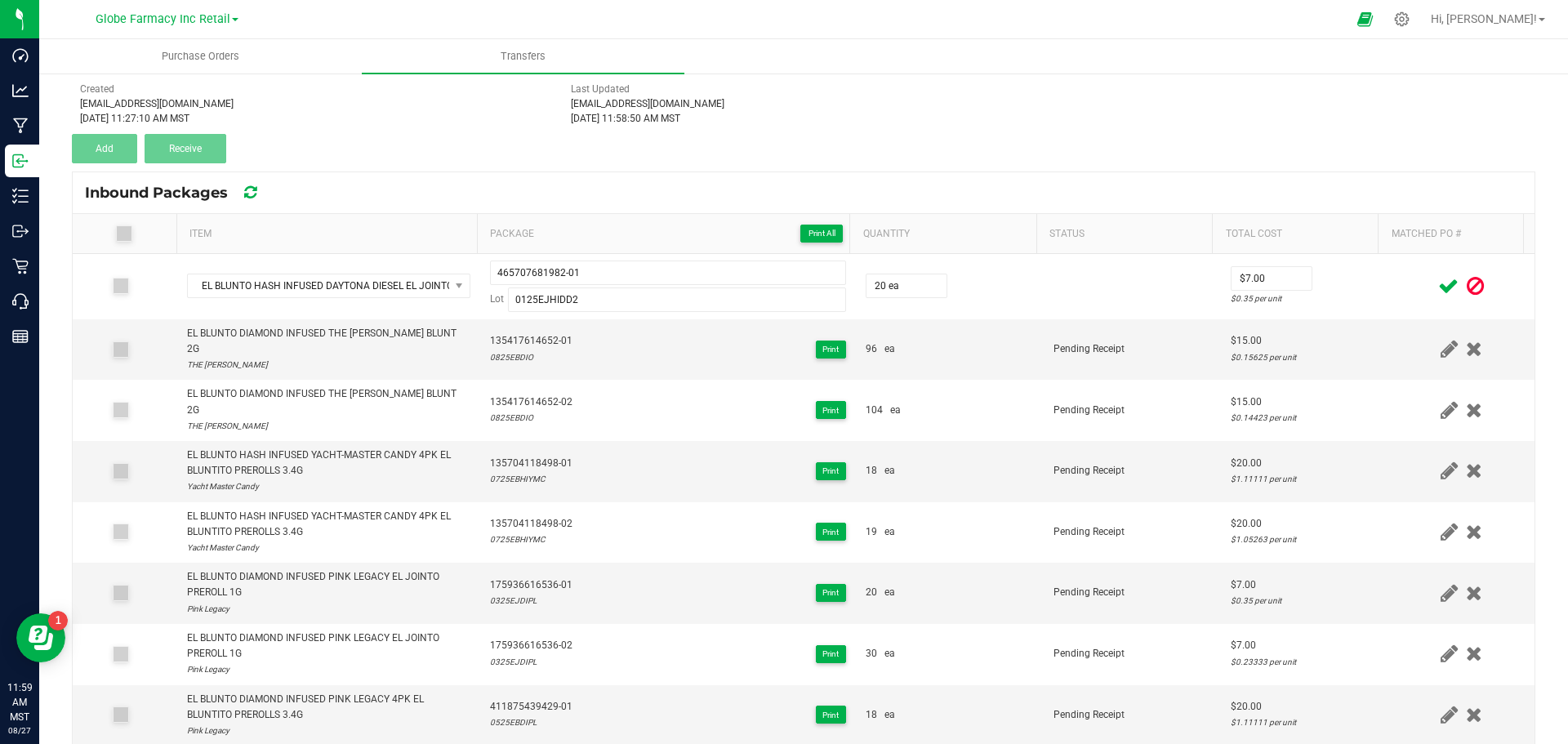
click at [1438, 281] on icon at bounding box center [1448, 286] width 20 height 20
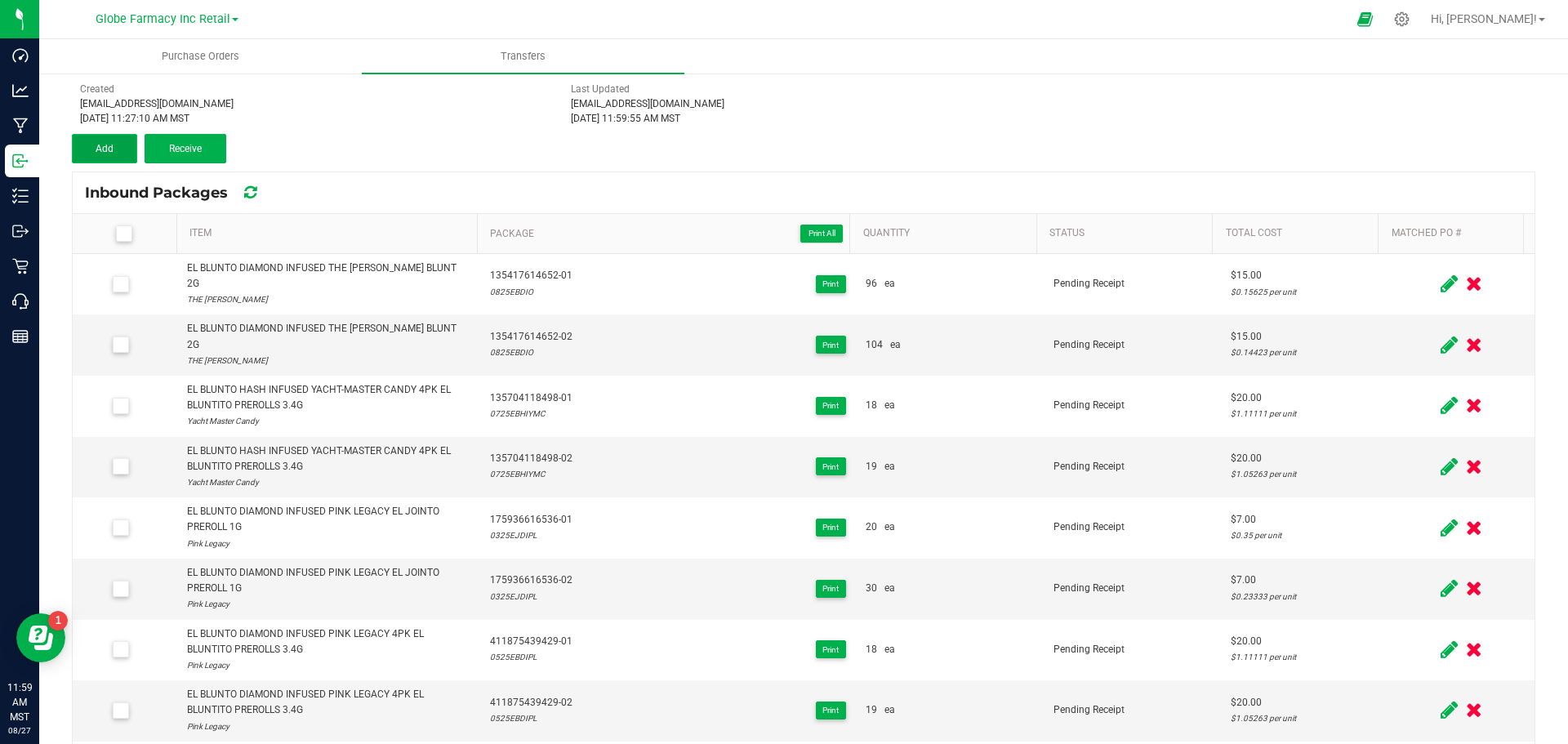
click at [135, 162] on button "Add" at bounding box center [105, 148] width 66 height 29
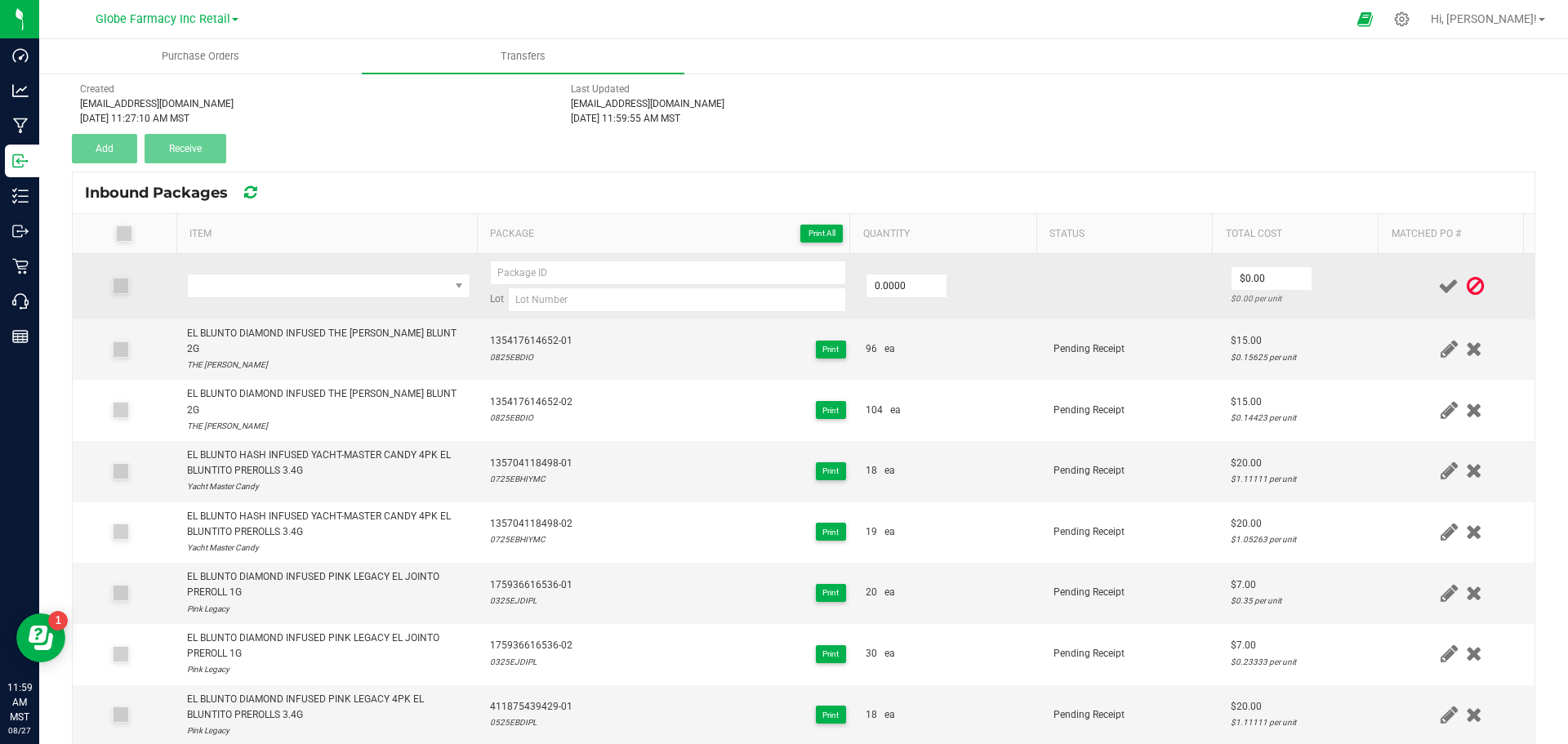
click at [583, 285] on div "Lot" at bounding box center [668, 286] width 356 height 51
click at [574, 279] on input at bounding box center [668, 273] width 356 height 25
paste input "465707681982-01"
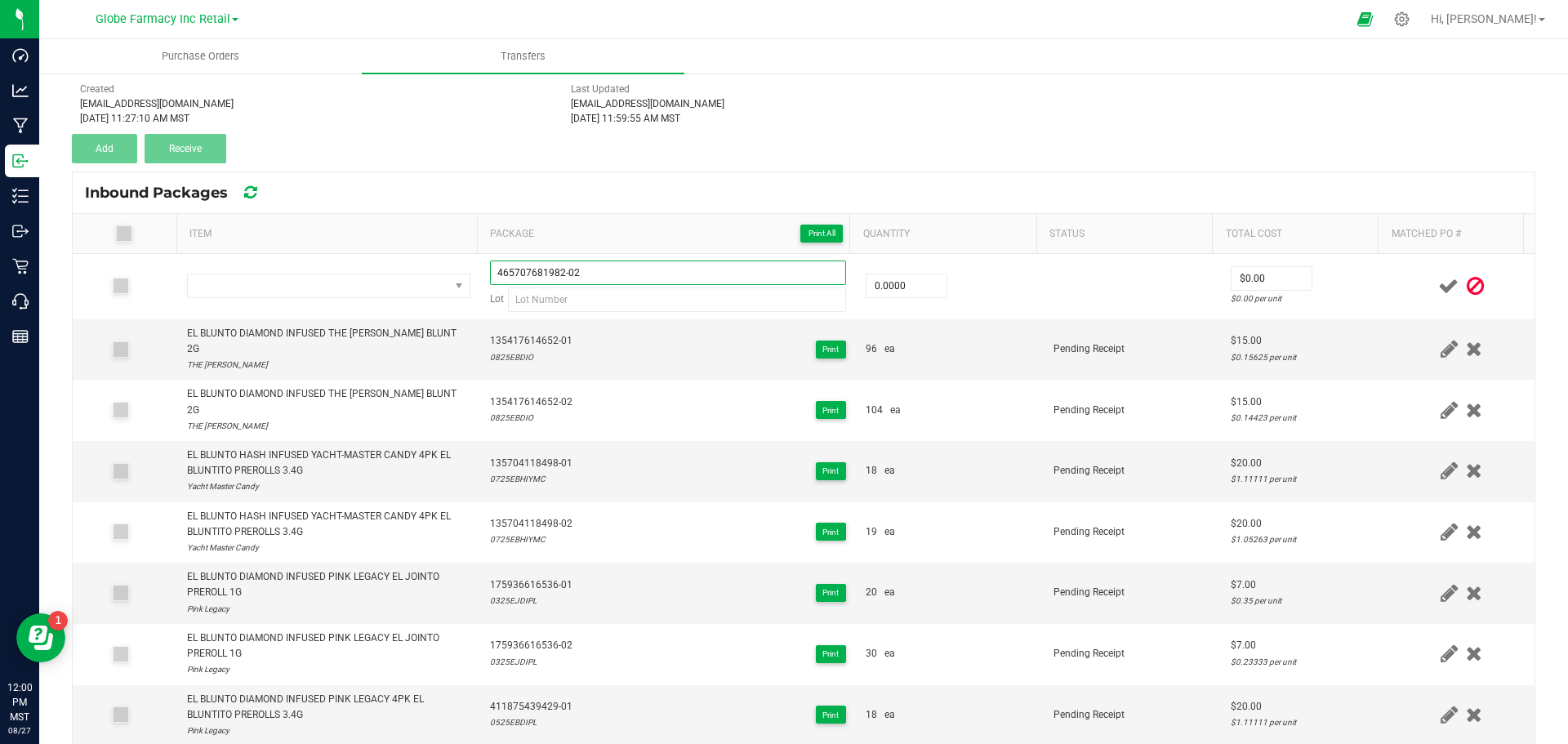
type input "465707681982-02"
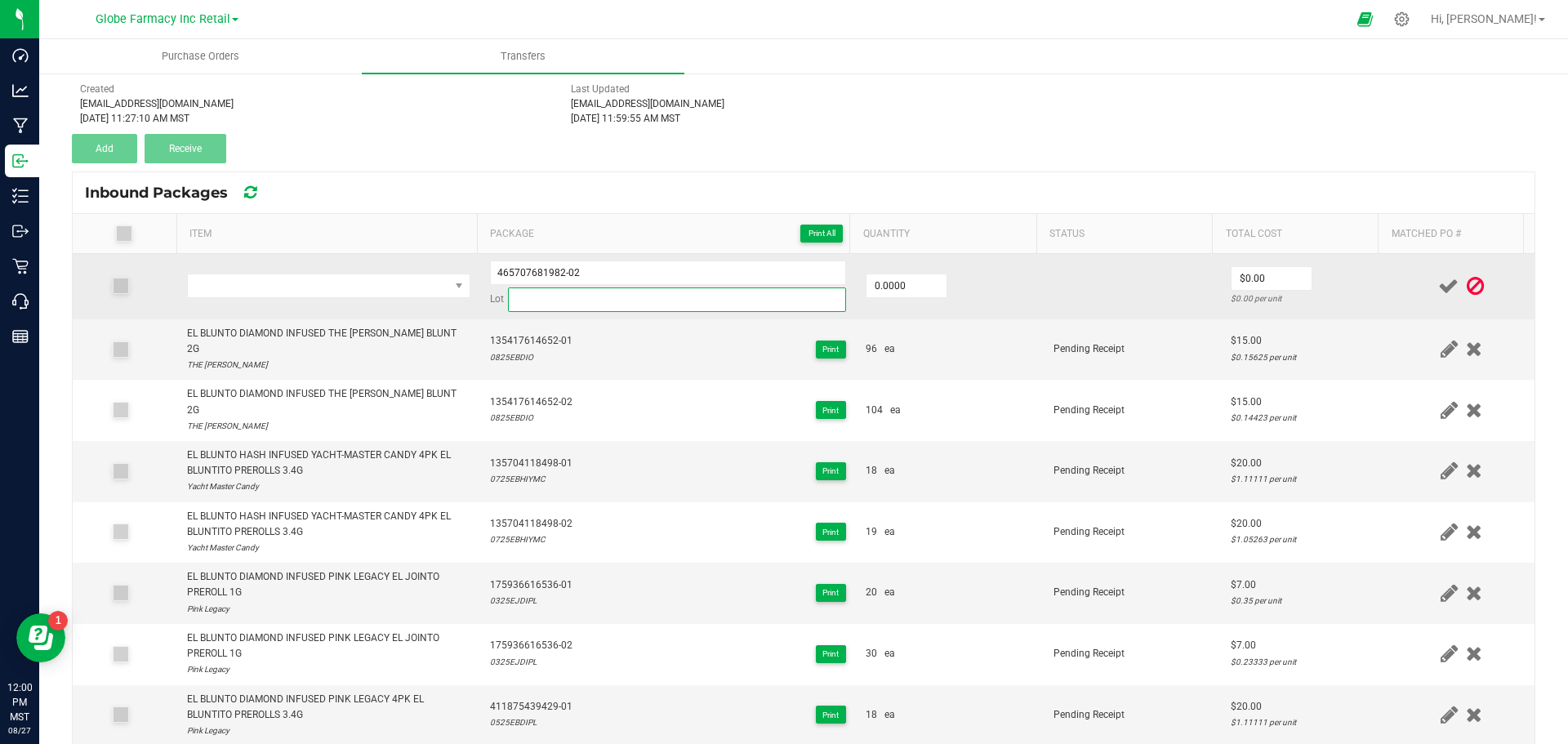
click at [602, 300] on input at bounding box center [677, 300] width 338 height 25
paste input "0125EJHIDD2"
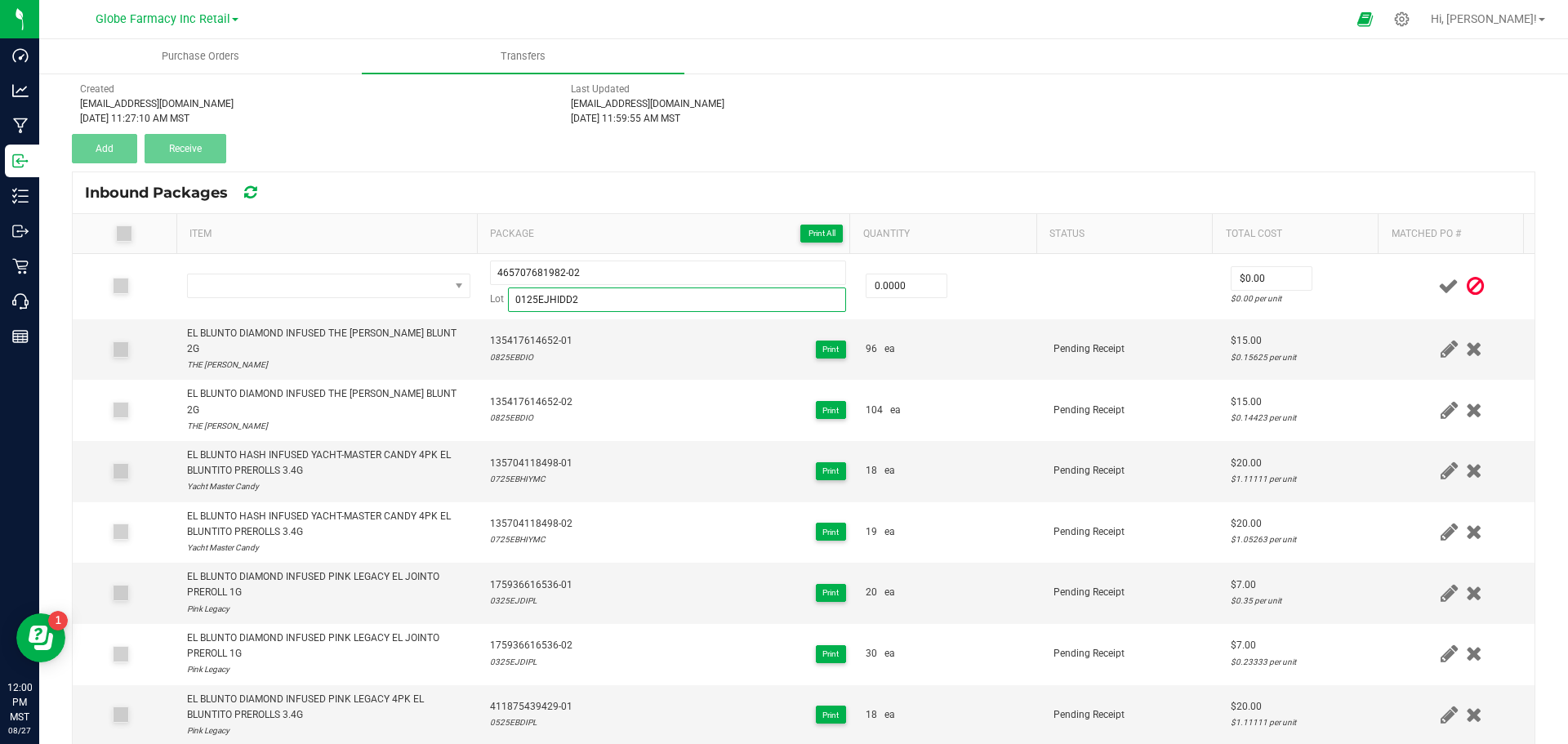
type input "0125EJHIDD2"
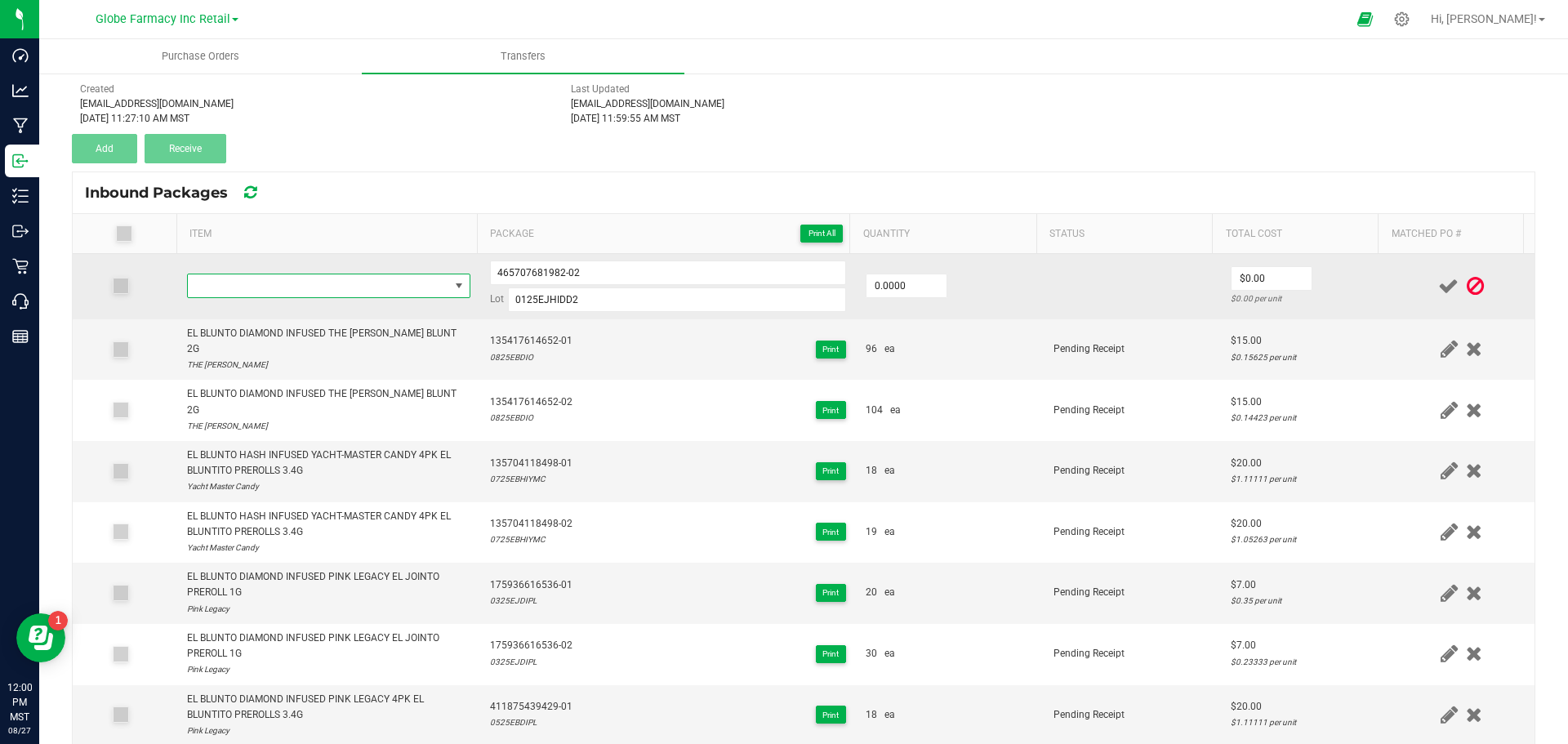
click at [284, 294] on span "NO DATA FOUND" at bounding box center [318, 286] width 261 height 23
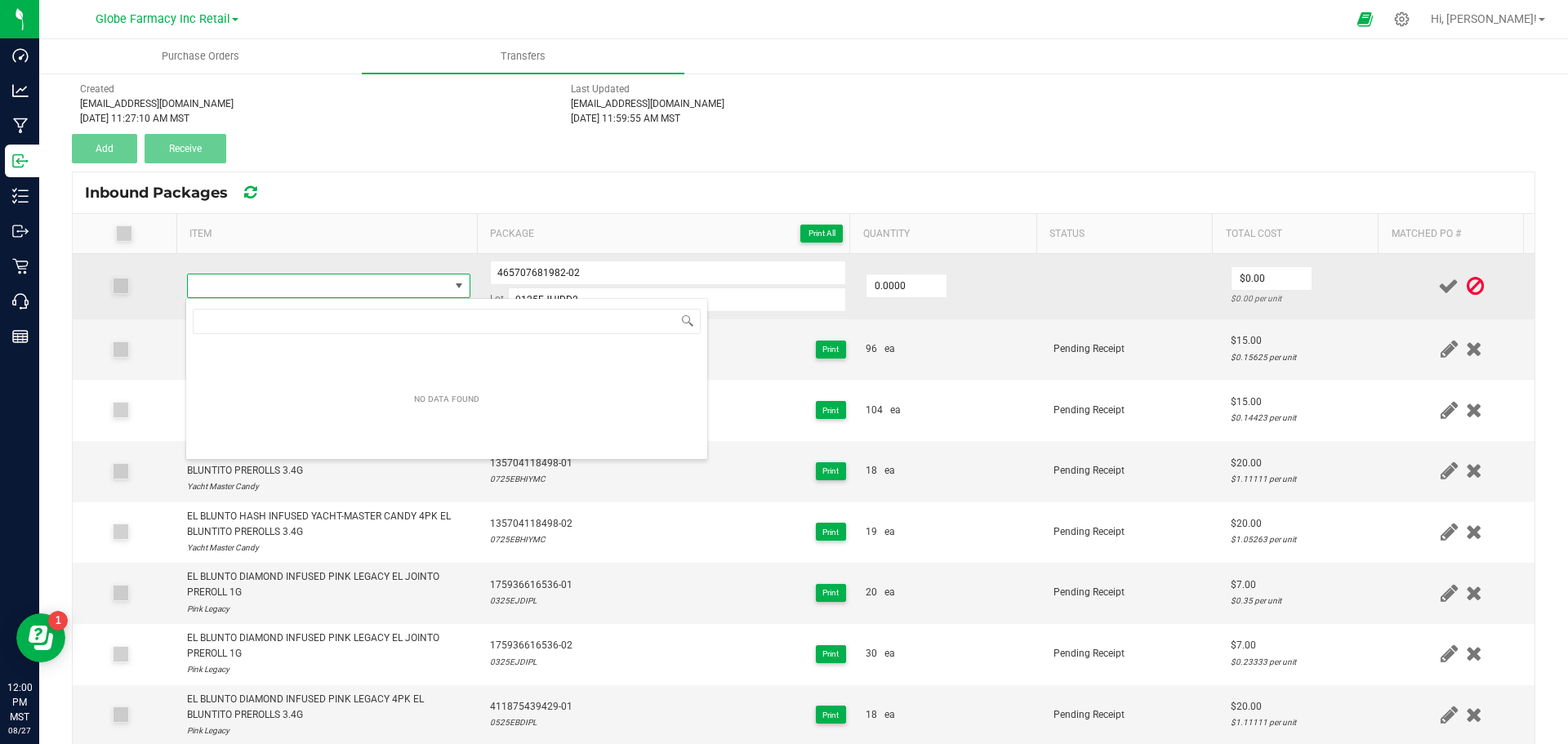
type input "EL BLUNTO HASH INFUSED DAYTONA DIESEL EL JOINTO PREROLL 1G"
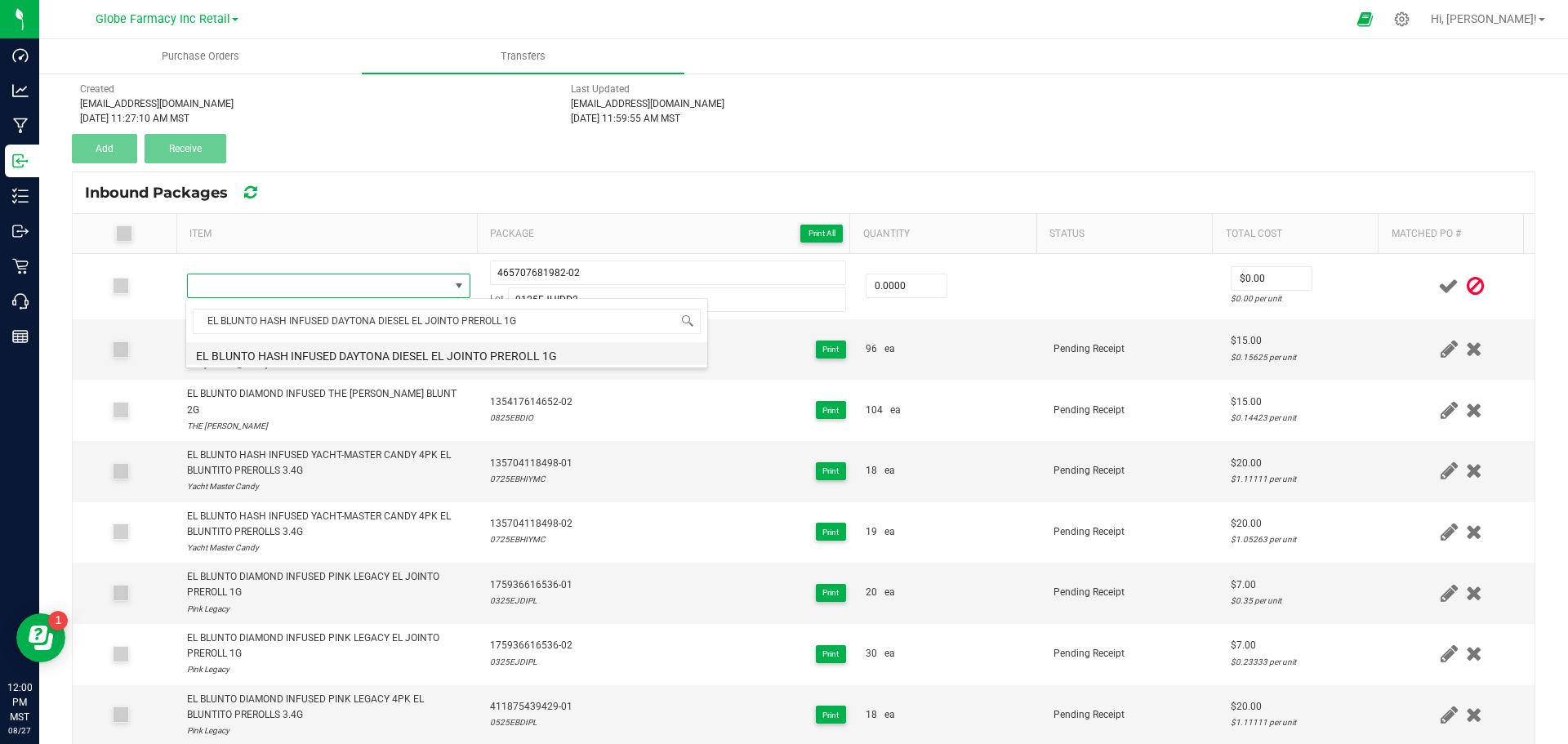
click at [278, 352] on li "EL BLUNTO HASH INFUSED DAYTONA DIESEL EL JOINTO PREROLL 1G" at bounding box center [447, 353] width 521 height 23
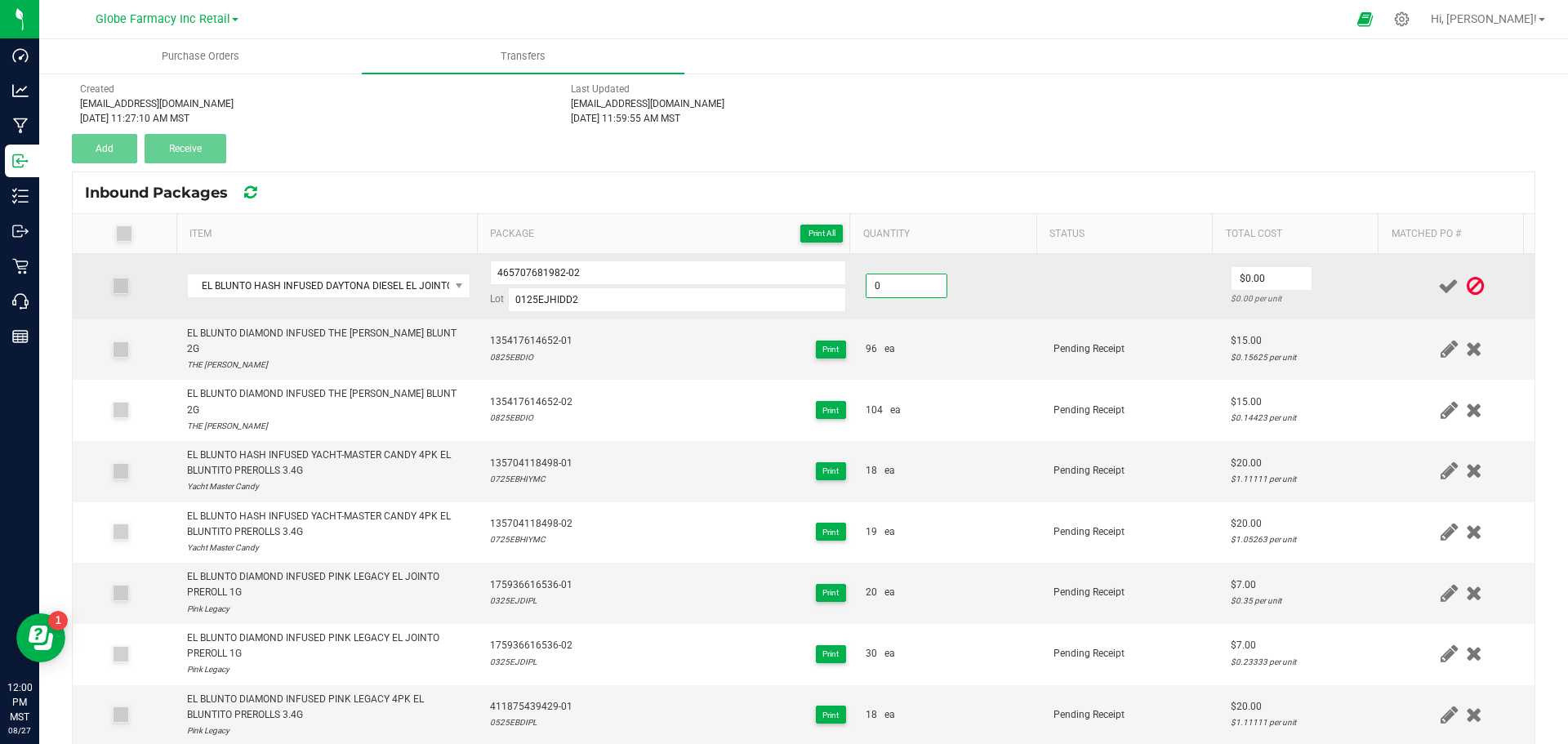
click at [890, 290] on input "0" at bounding box center [906, 286] width 80 height 23
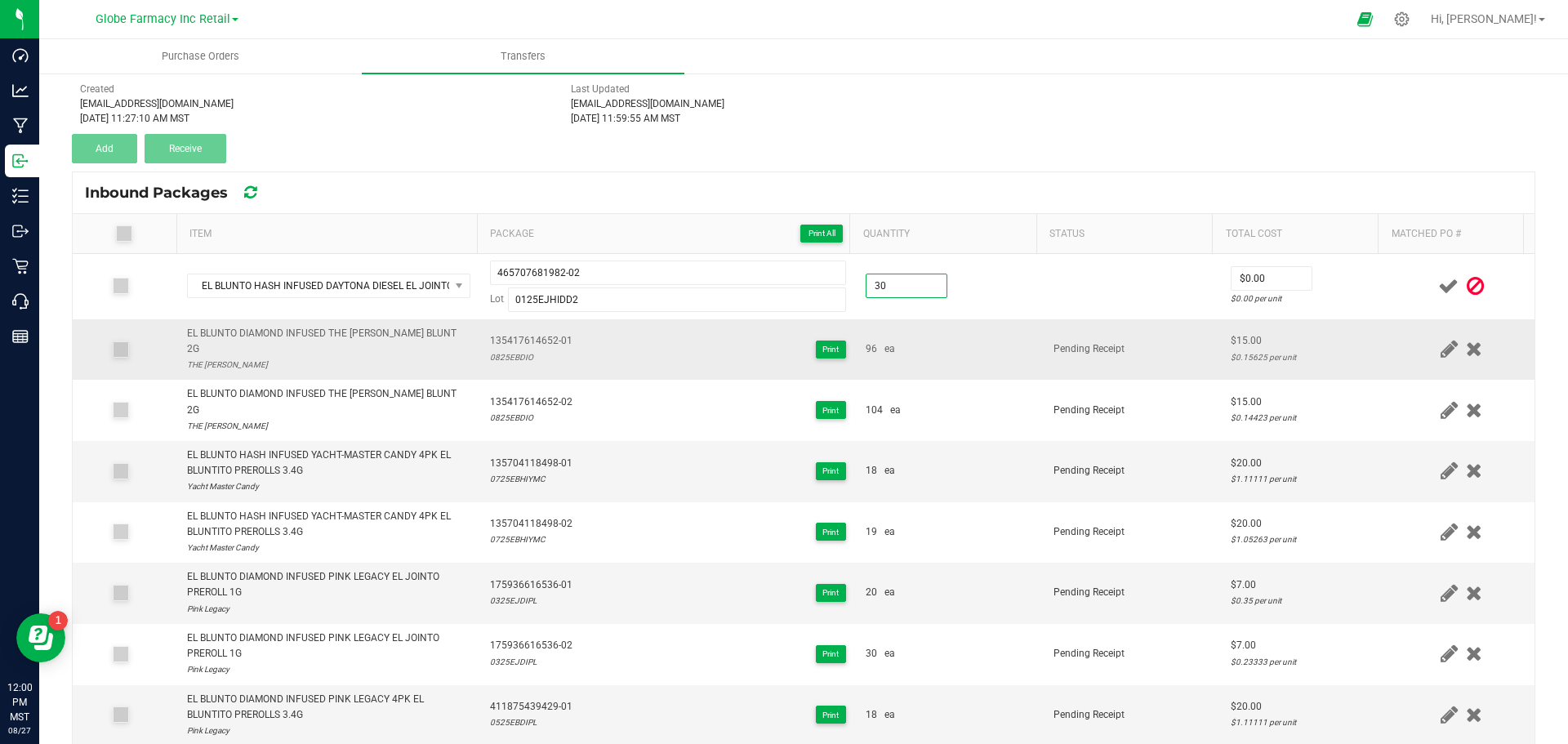
type input "30 ea"
click at [1067, 359] on td "Pending Receipt" at bounding box center [1133, 349] width 178 height 61
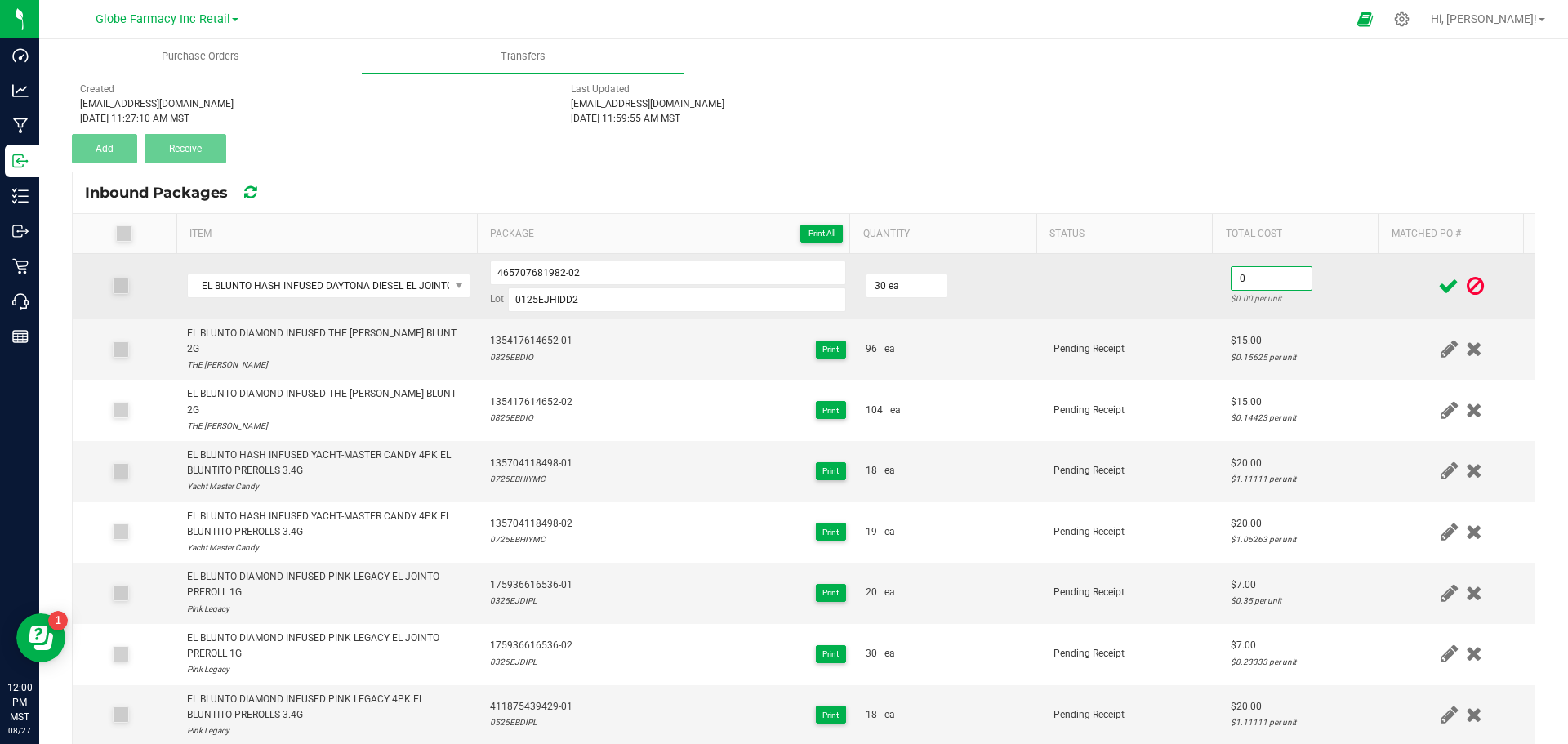
click at [1277, 282] on input "0" at bounding box center [1271, 279] width 80 height 23
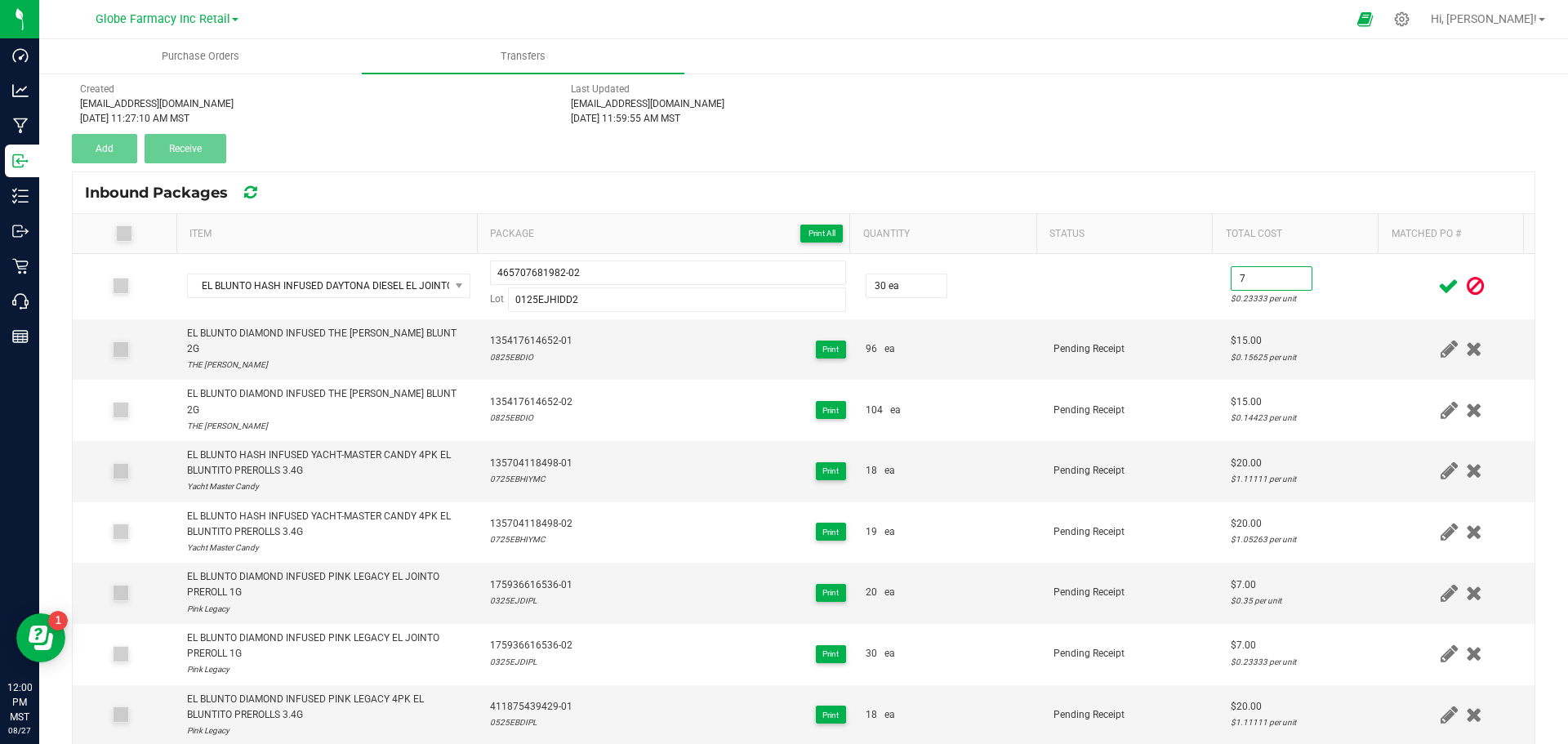
type input "$7.00"
click at [1434, 284] on span at bounding box center [1448, 286] width 28 height 32
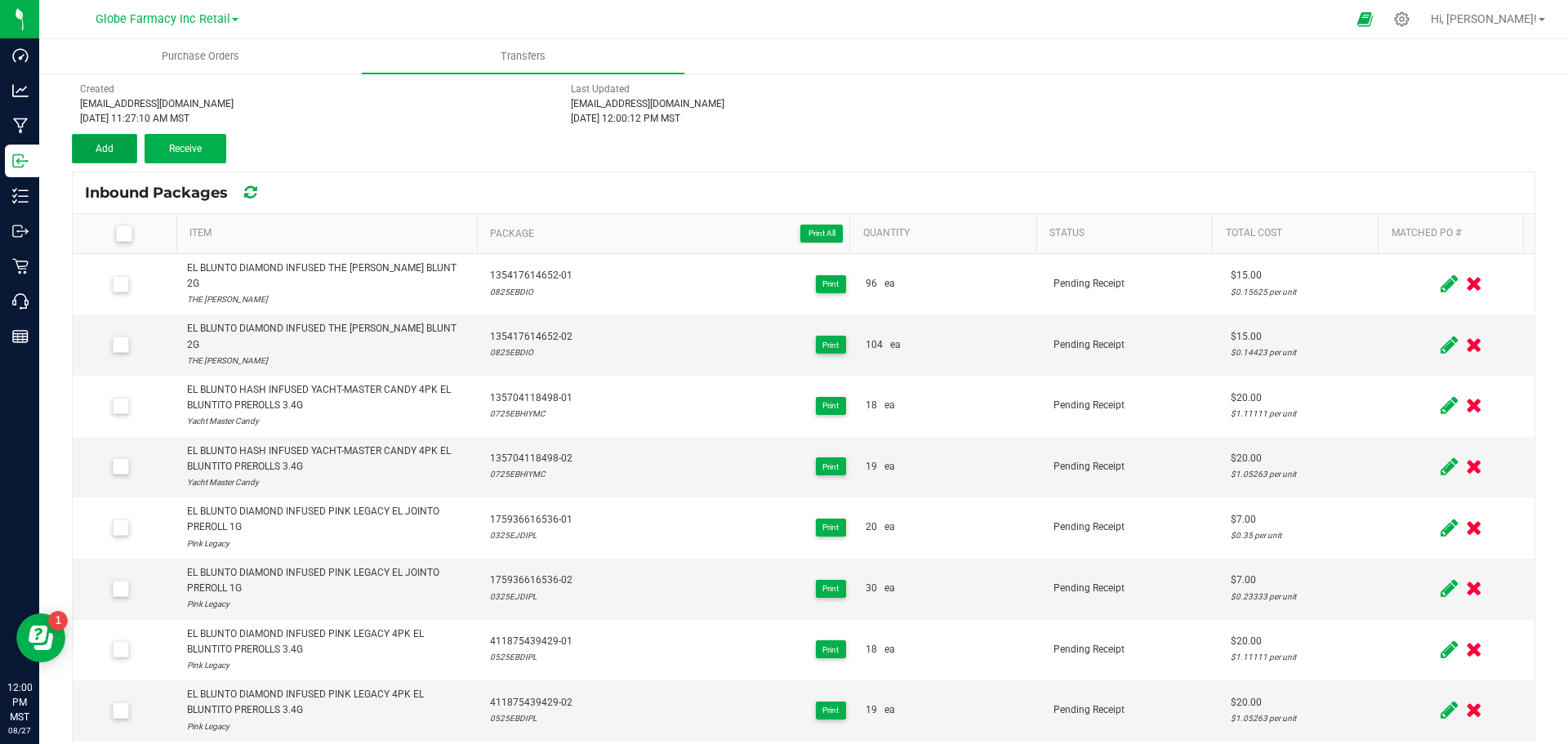
click at [106, 145] on span "Add" at bounding box center [105, 148] width 18 height 12
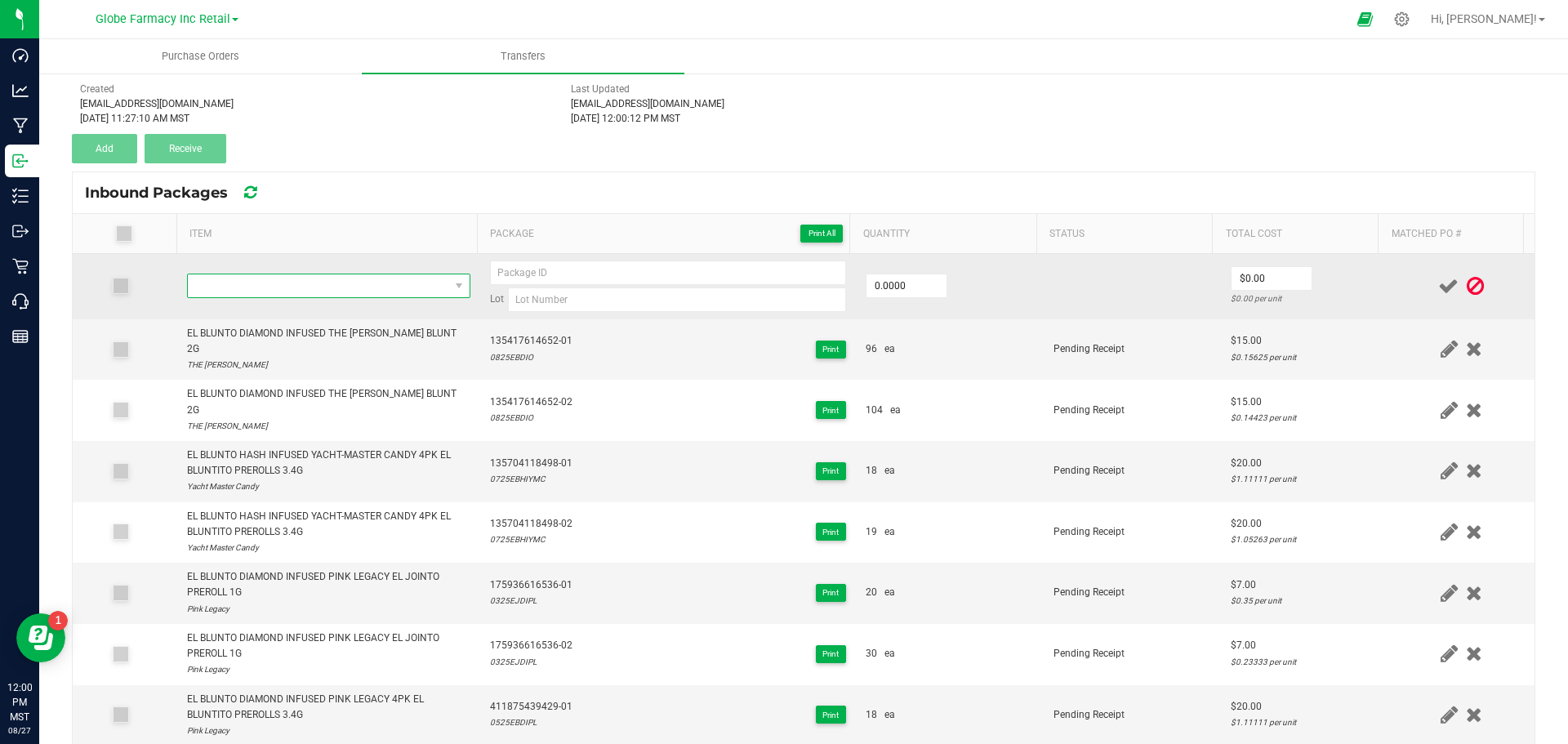
click at [244, 286] on span "NO DATA FOUND" at bounding box center [318, 286] width 261 height 23
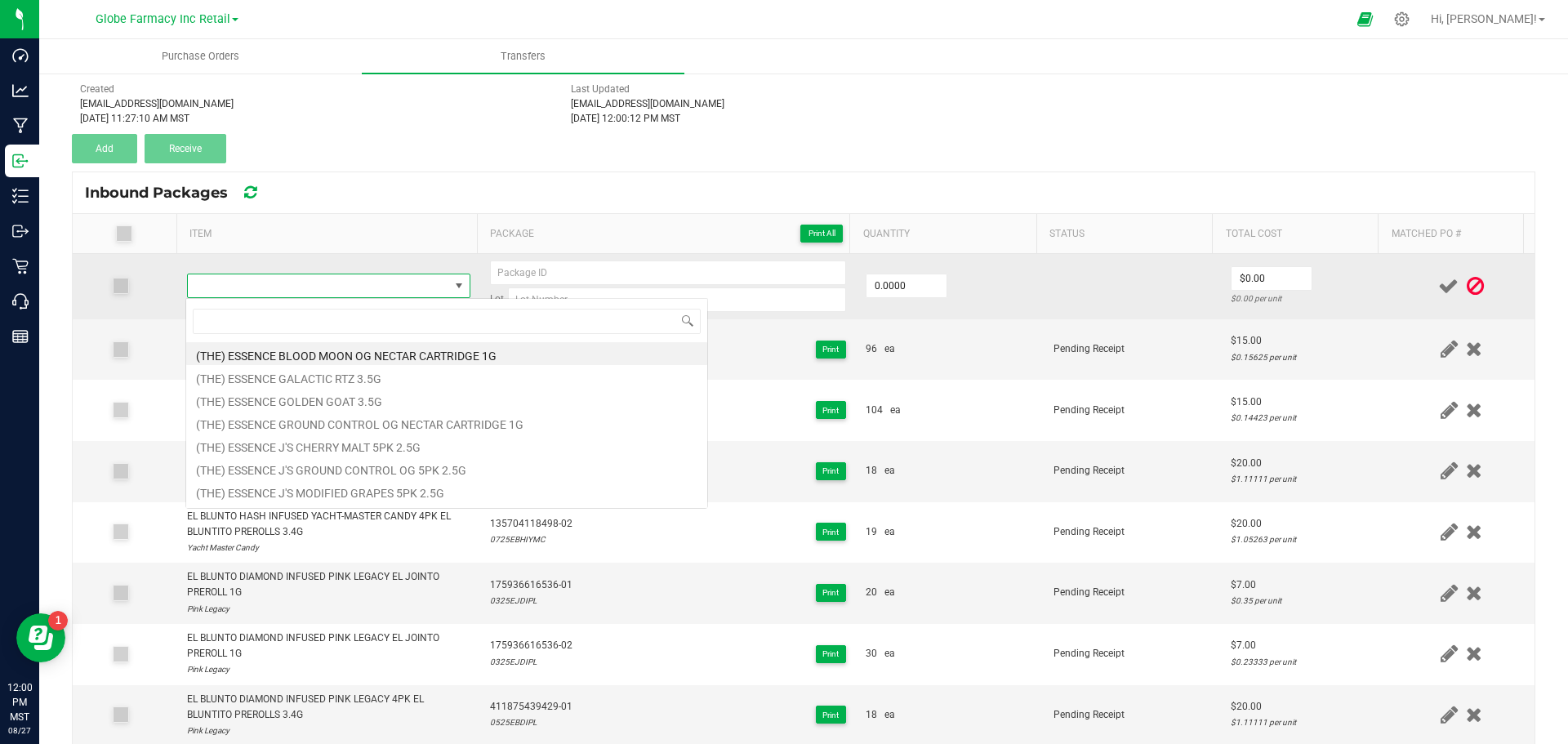
type input "EL BLUNTO HASH INFUSED DAYTONA DIESEL EL JOINTO 3PK PREROLLS 1.8G"
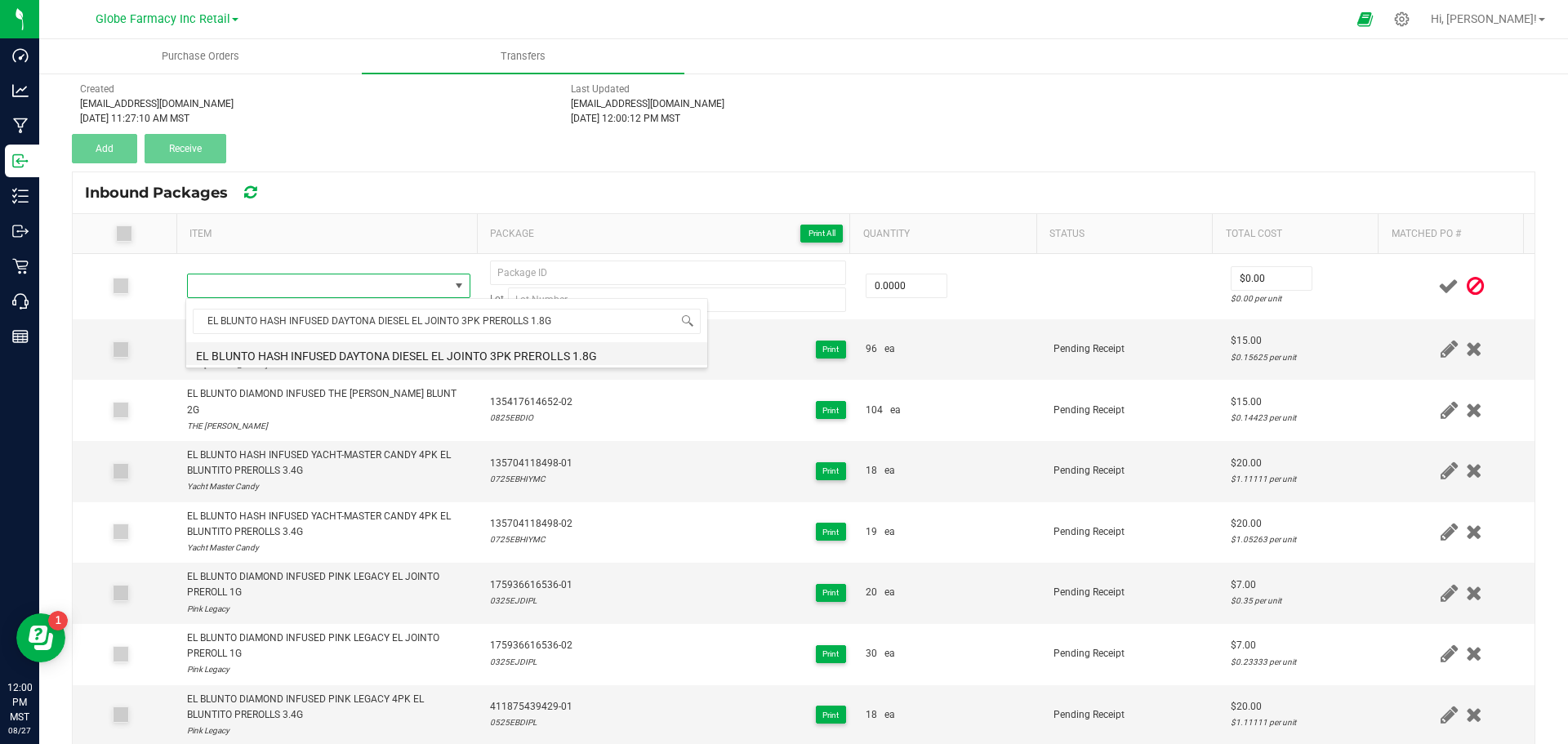
click at [259, 352] on li "EL BLUNTO HASH INFUSED DAYTONA DIESEL EL JOINTO 3PK PREROLLS 1.8G" at bounding box center [447, 353] width 521 height 23
type input "0 ea"
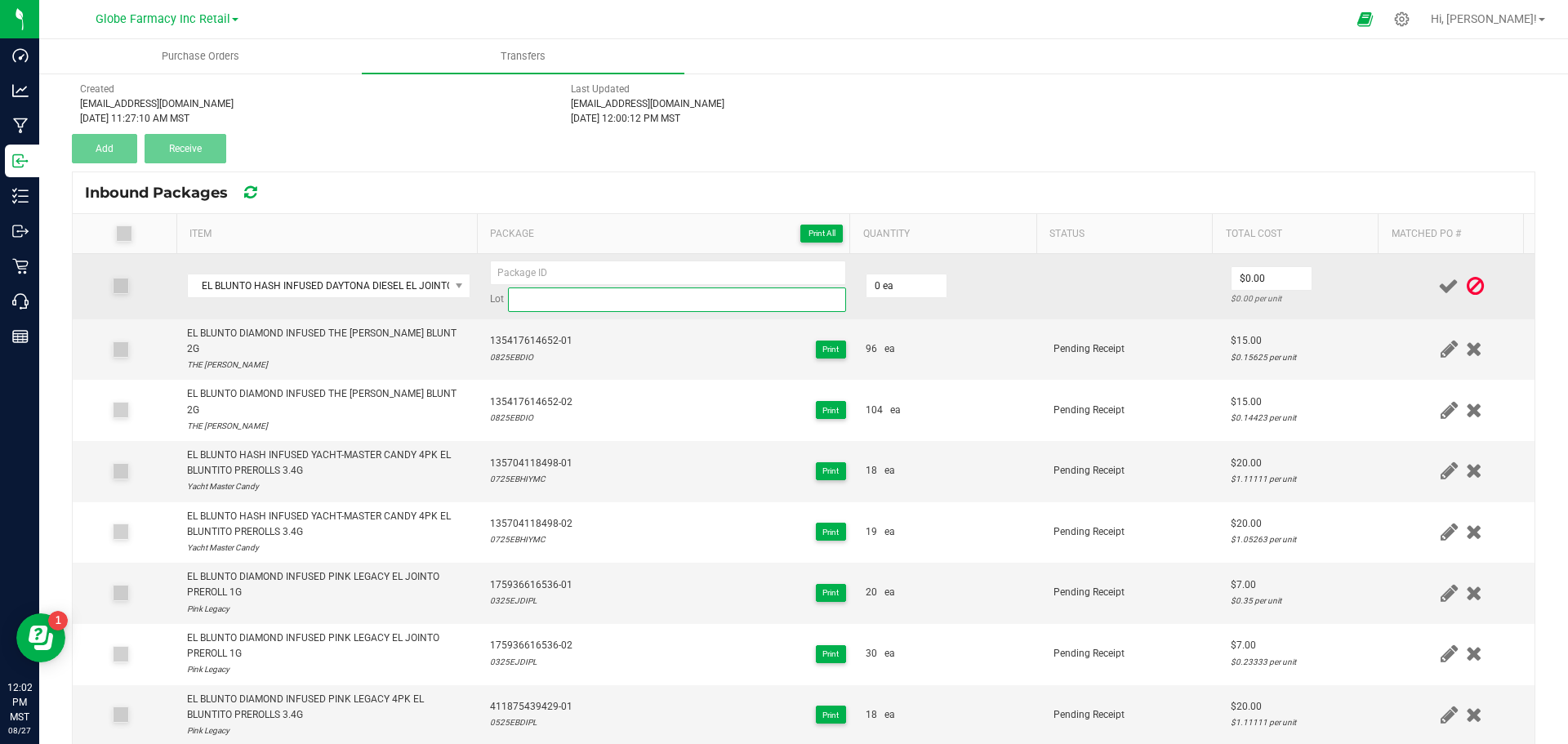
click at [627, 307] on input at bounding box center [677, 300] width 338 height 25
paste input "0125EJHIDD"
type input "0125EJHIDD"
click at [887, 289] on input "0" at bounding box center [906, 286] width 80 height 23
type input "0 ea"
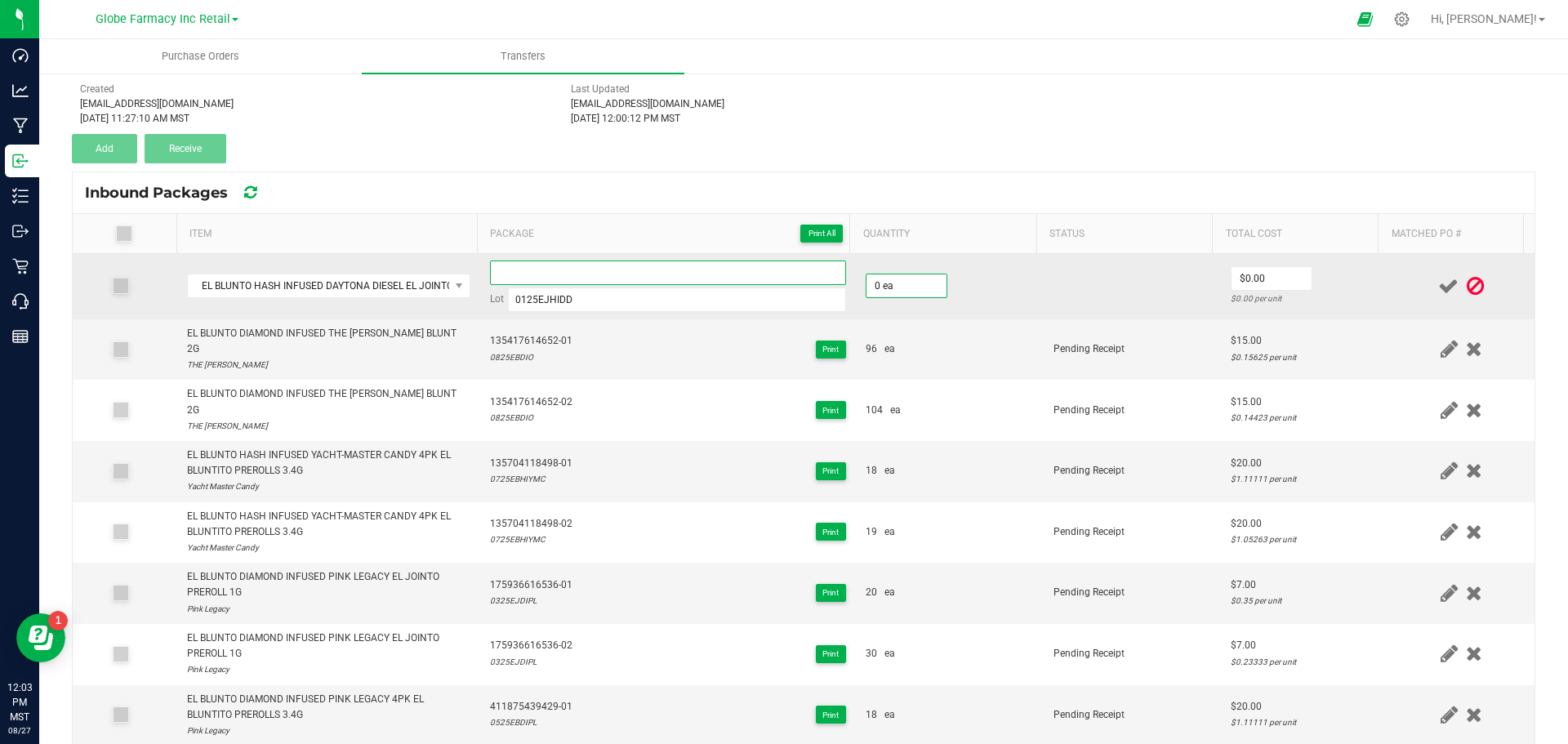
click at [703, 279] on input at bounding box center [668, 273] width 356 height 25
click at [537, 272] on input "662996185600-01" at bounding box center [668, 273] width 356 height 25
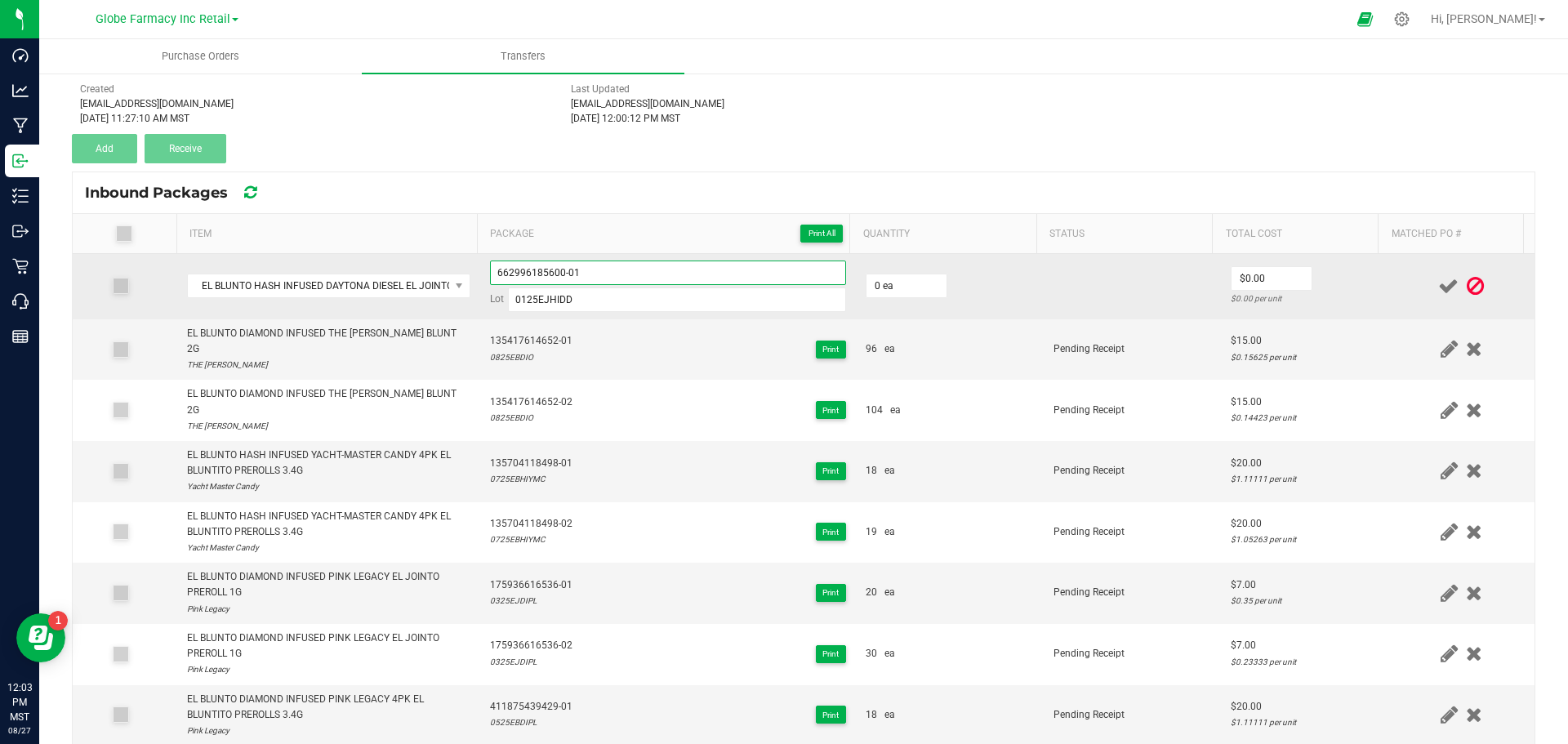
click at [537, 272] on input "662996185600-01" at bounding box center [668, 273] width 356 height 25
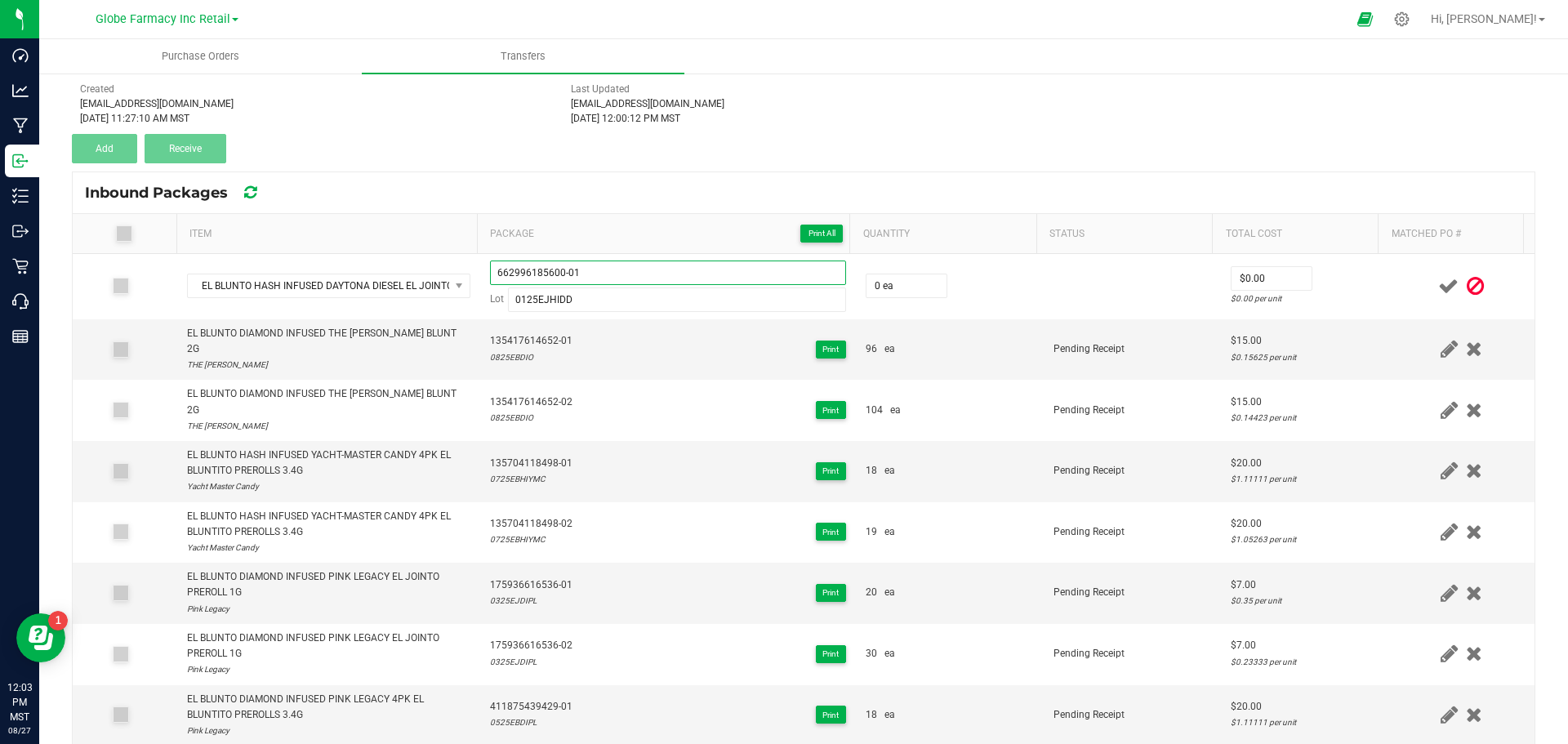
type input "662996185600-01"
click at [692, 189] on div "Inbound Packages" at bounding box center [804, 193] width 1462 height 41
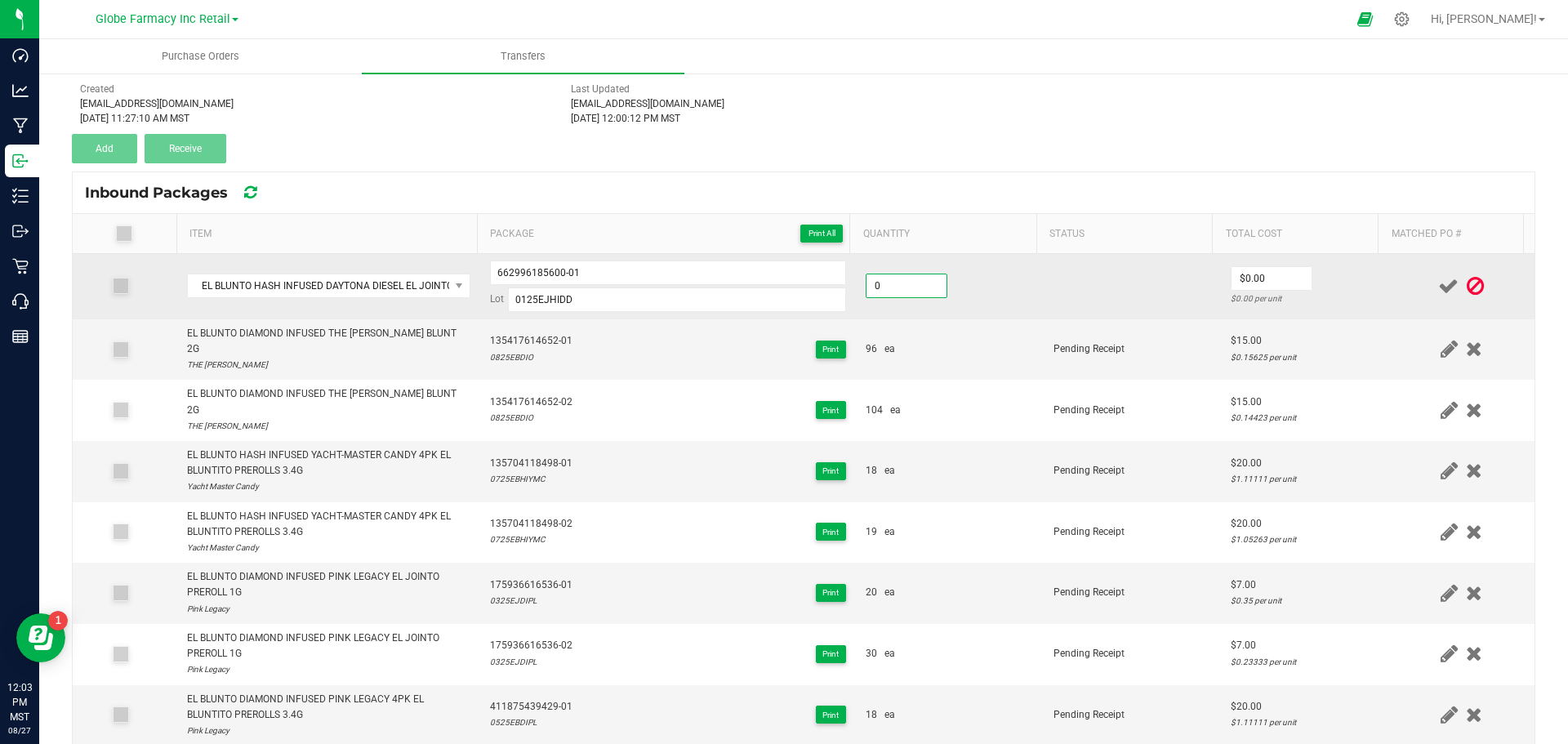
click at [919, 290] on input "0" at bounding box center [906, 286] width 80 height 23
type input "18 ea"
click at [1020, 282] on td "18 ea" at bounding box center [949, 287] width 187 height 66
click at [1231, 282] on input "0" at bounding box center [1271, 279] width 80 height 23
type input "$15.00"
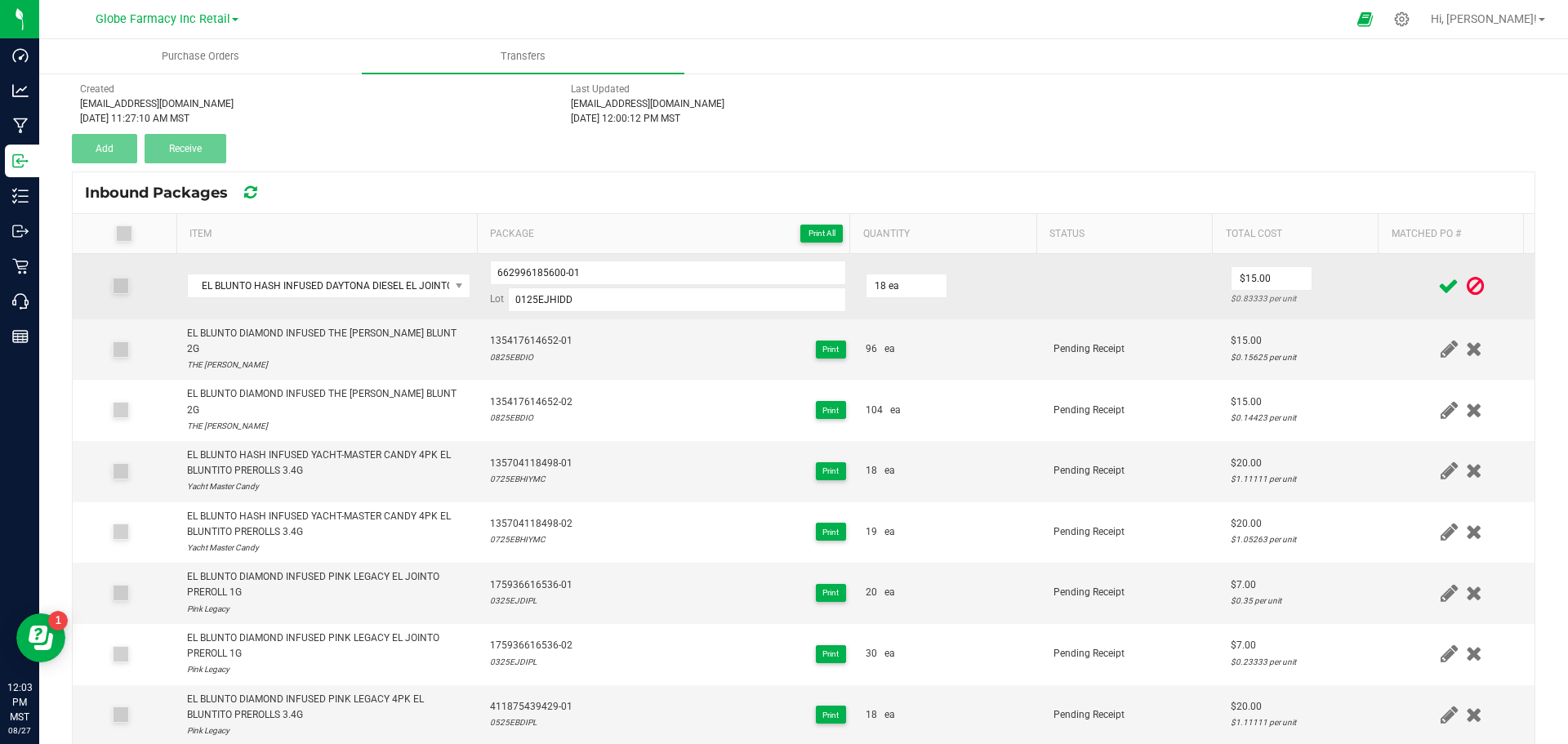
drag, startPoint x: 1148, startPoint y: 299, endPoint x: 1137, endPoint y: 298, distance: 11.0
click at [1147, 299] on td at bounding box center [1133, 287] width 178 height 66
click at [510, 268] on input "662996185600-01" at bounding box center [668, 273] width 356 height 25
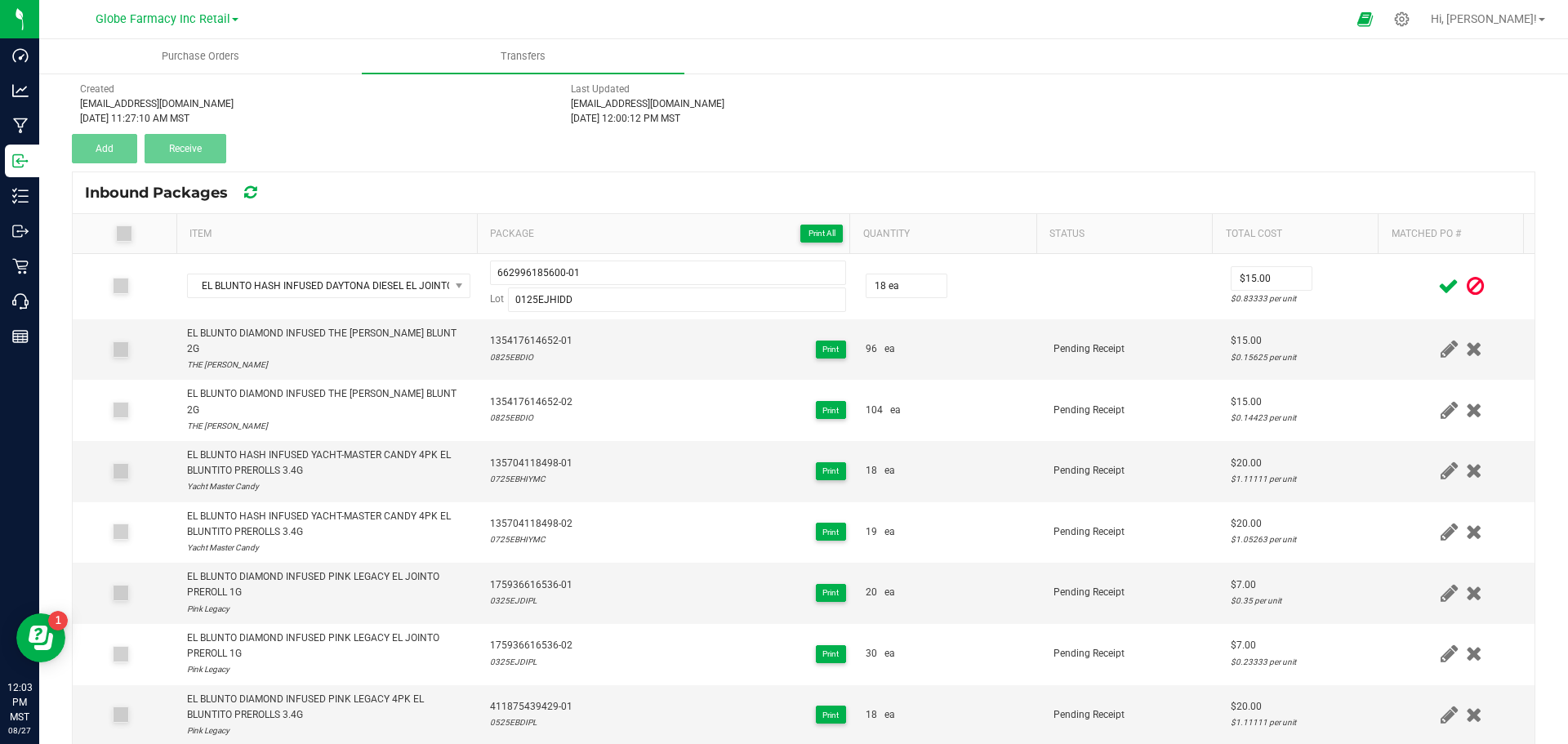
click at [1434, 273] on span at bounding box center [1448, 286] width 28 height 32
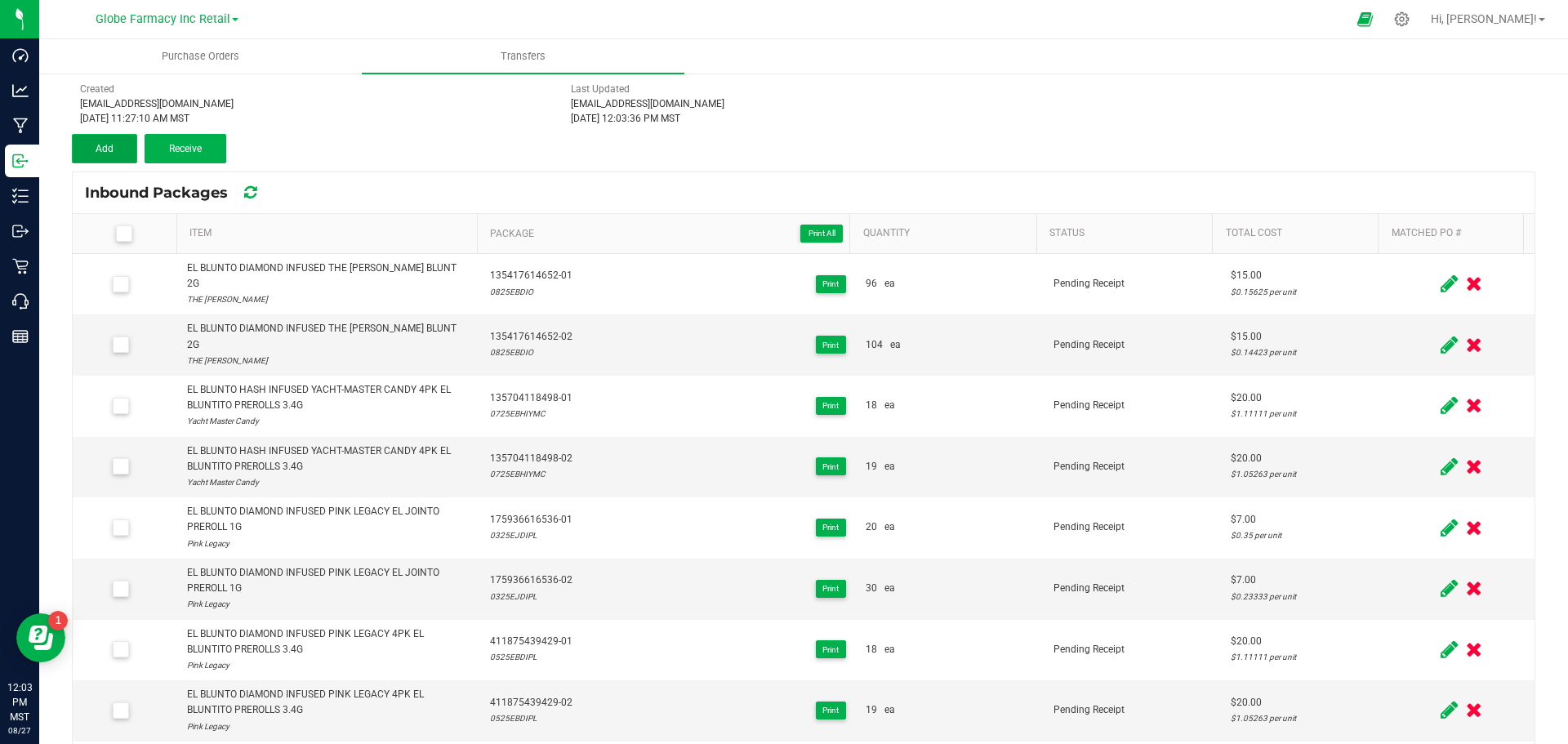
click at [102, 154] on button "Add" at bounding box center [105, 148] width 66 height 29
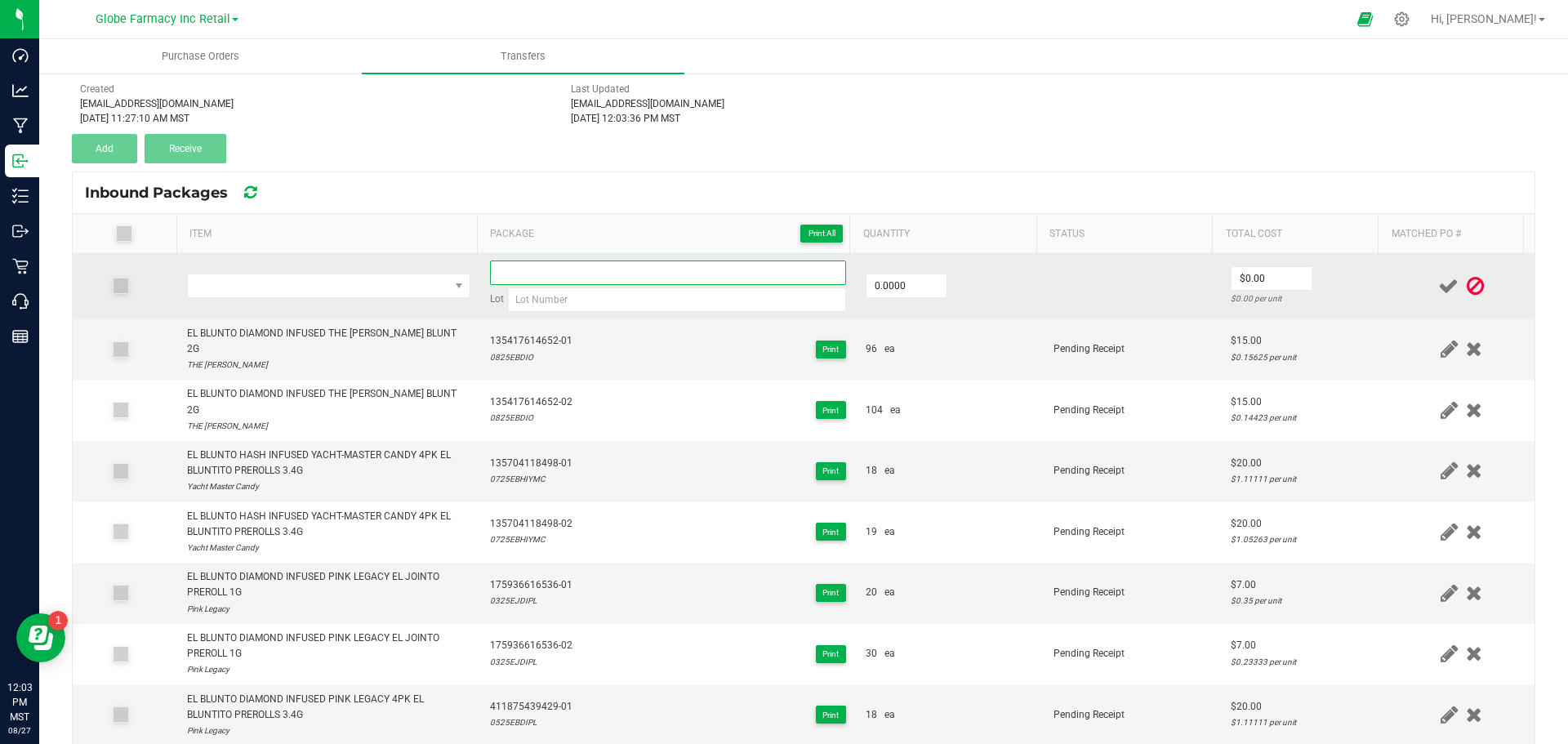
click at [577, 272] on input at bounding box center [668, 273] width 356 height 25
paste input "662996185600-01"
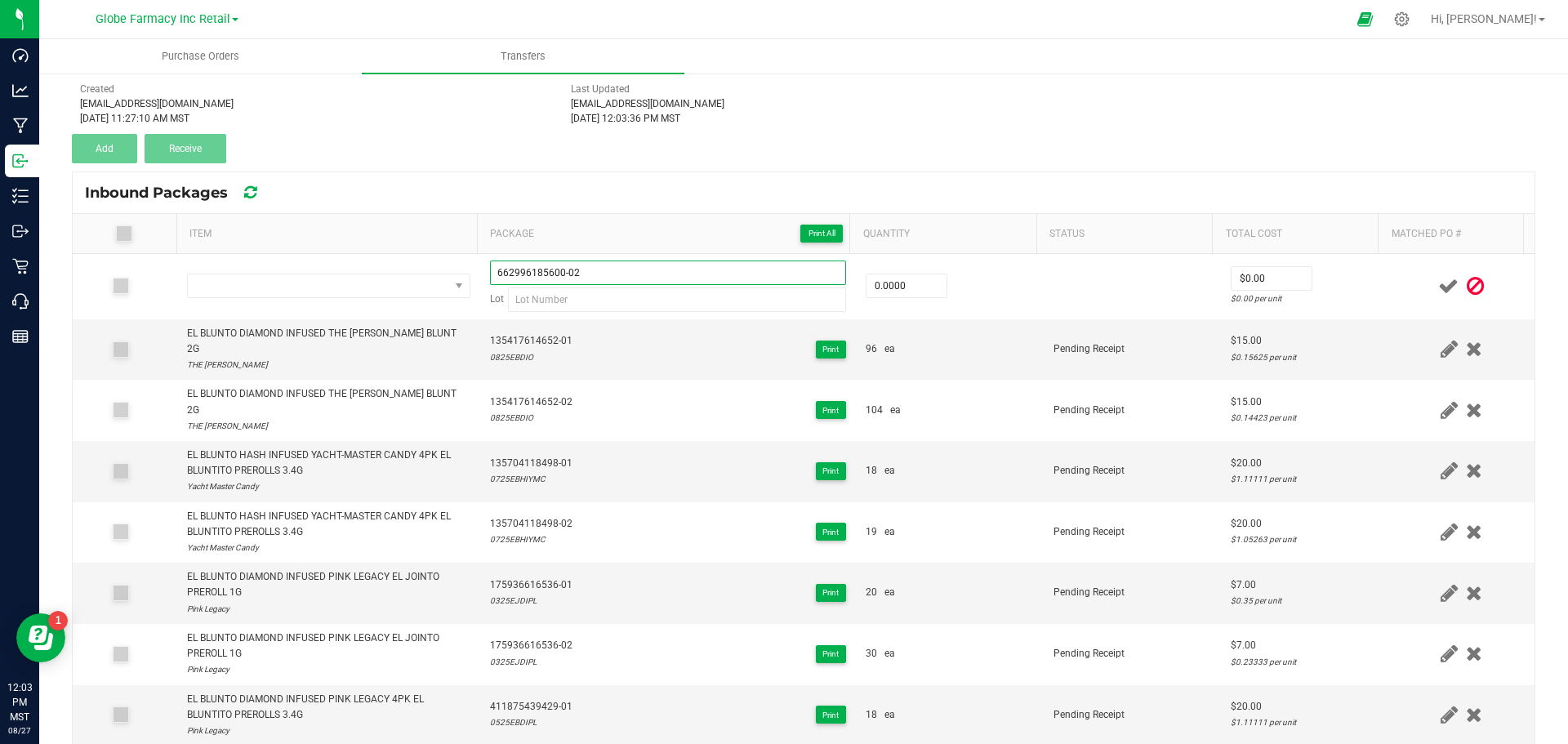
type input "662996185600-02"
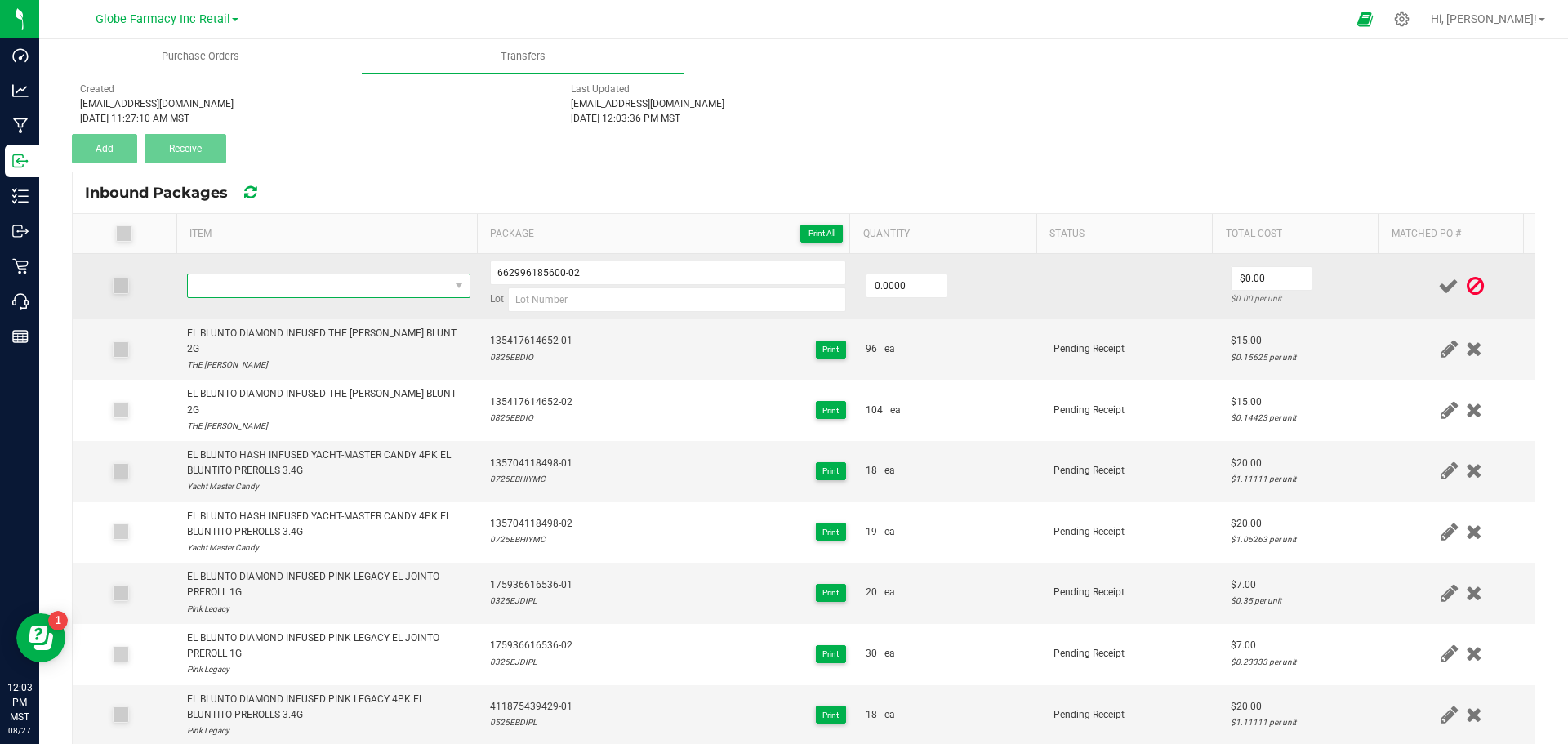
click at [262, 287] on span "NO DATA FOUND" at bounding box center [318, 286] width 261 height 23
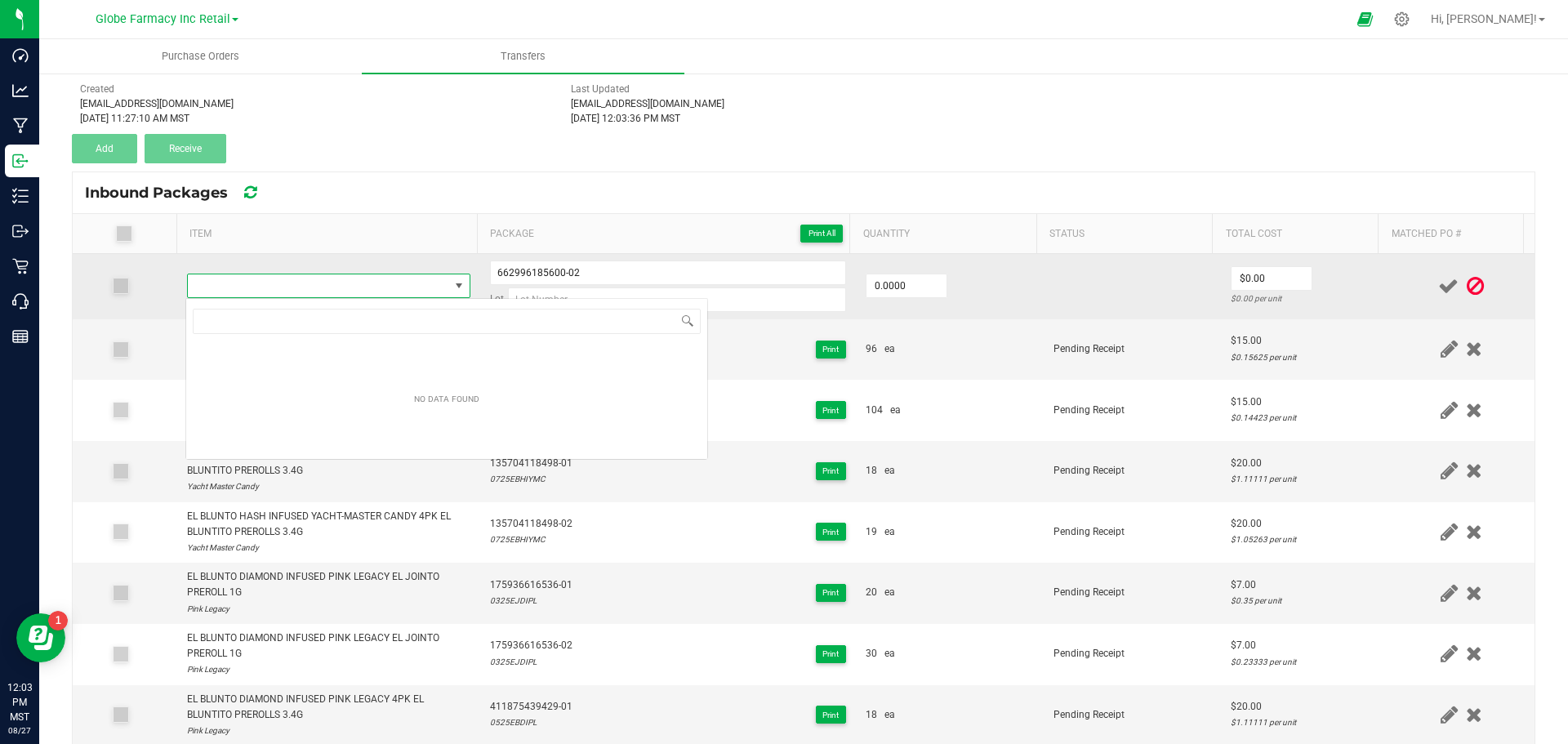
type input "EL BLUNTO HASH INFUSED DAYTONA DIESEL EL JOINTO 3PK PREROLLS 1.8G"
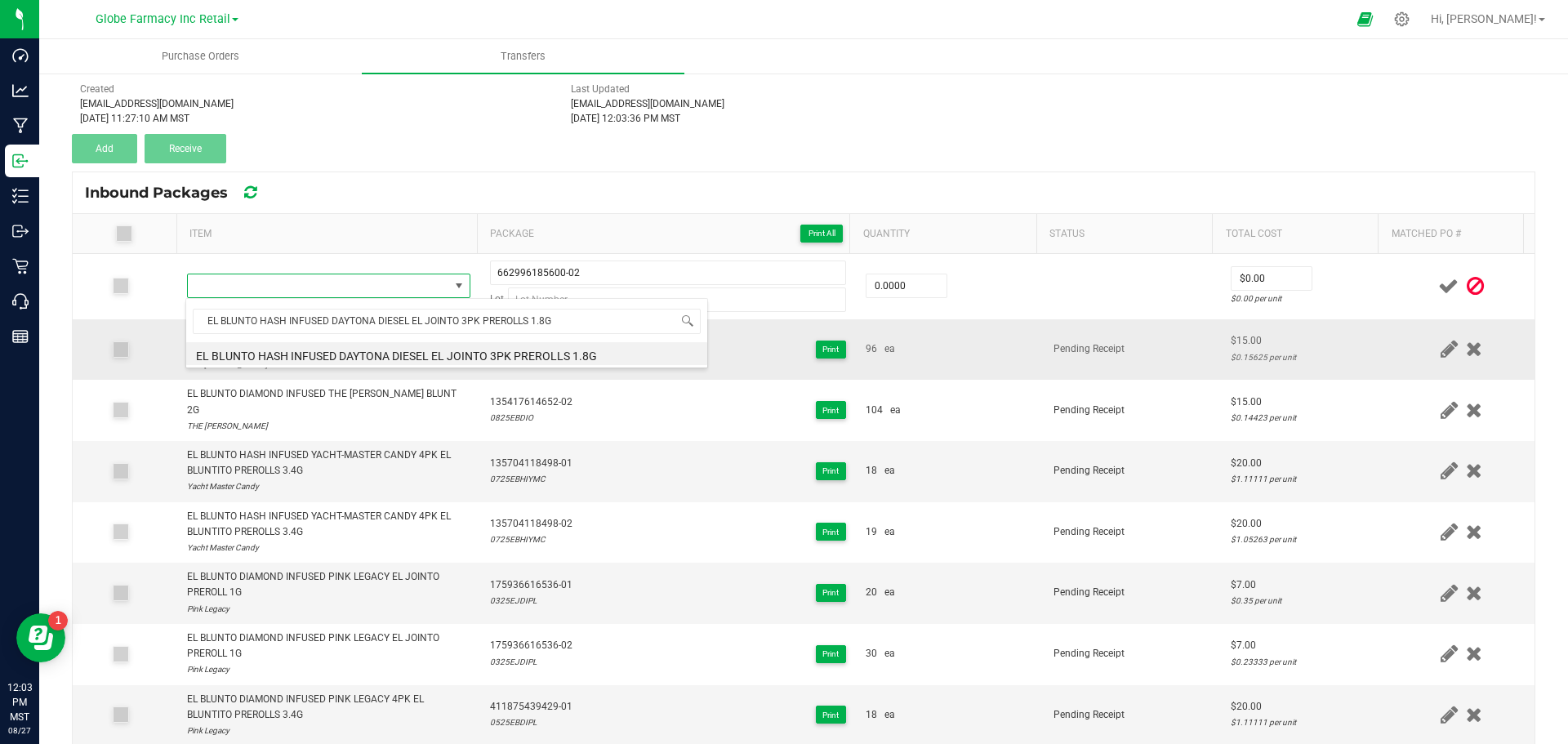
click at [236, 358] on li "EL BLUNTO HASH INFUSED DAYTONA DIESEL EL JOINTO 3PK PREROLLS 1.8G" at bounding box center [447, 353] width 521 height 23
type input "0 ea"
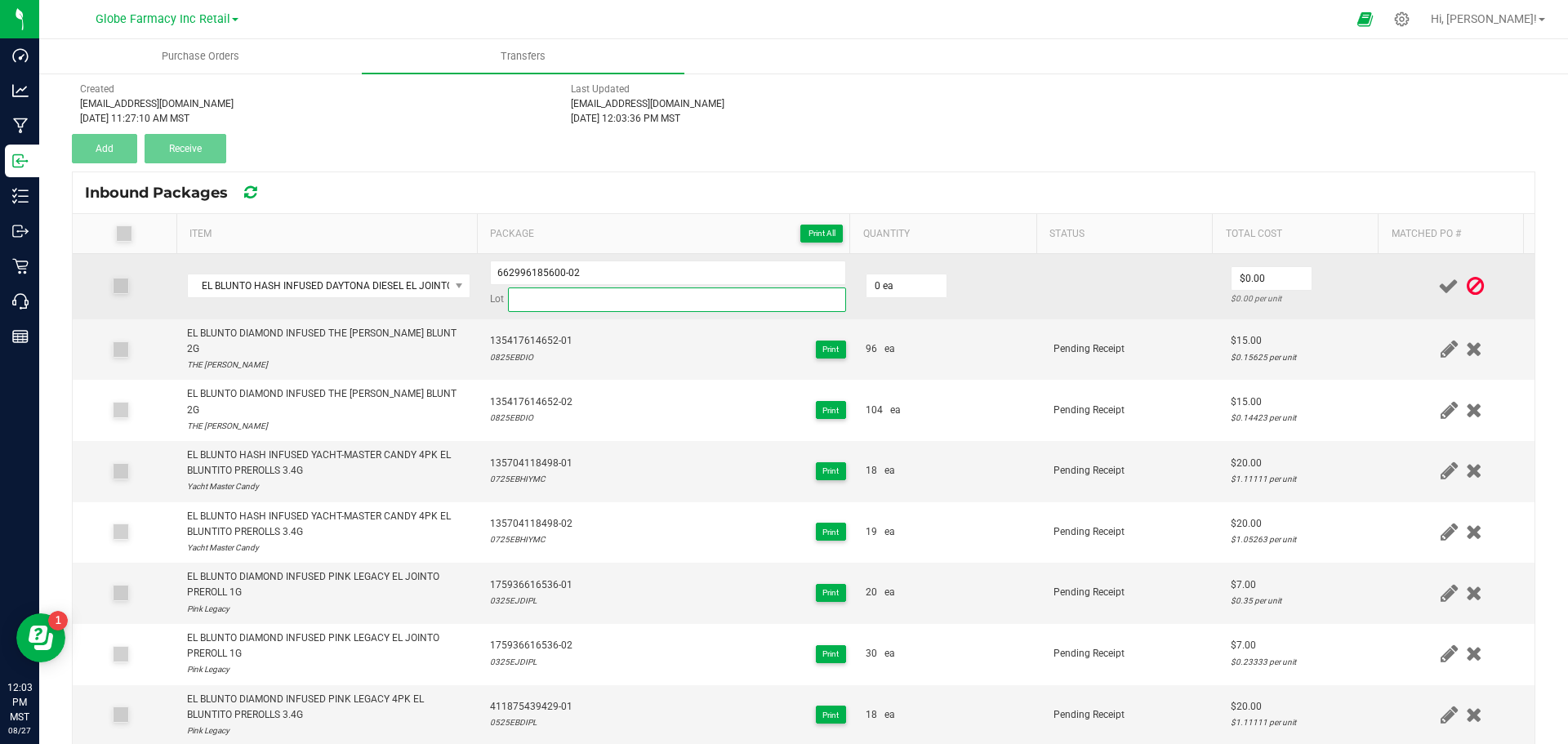
click at [684, 297] on input at bounding box center [677, 300] width 338 height 25
paste input "0125EJHIDD"
type input "0125EJHIDD"
click at [887, 279] on input "0" at bounding box center [906, 286] width 80 height 23
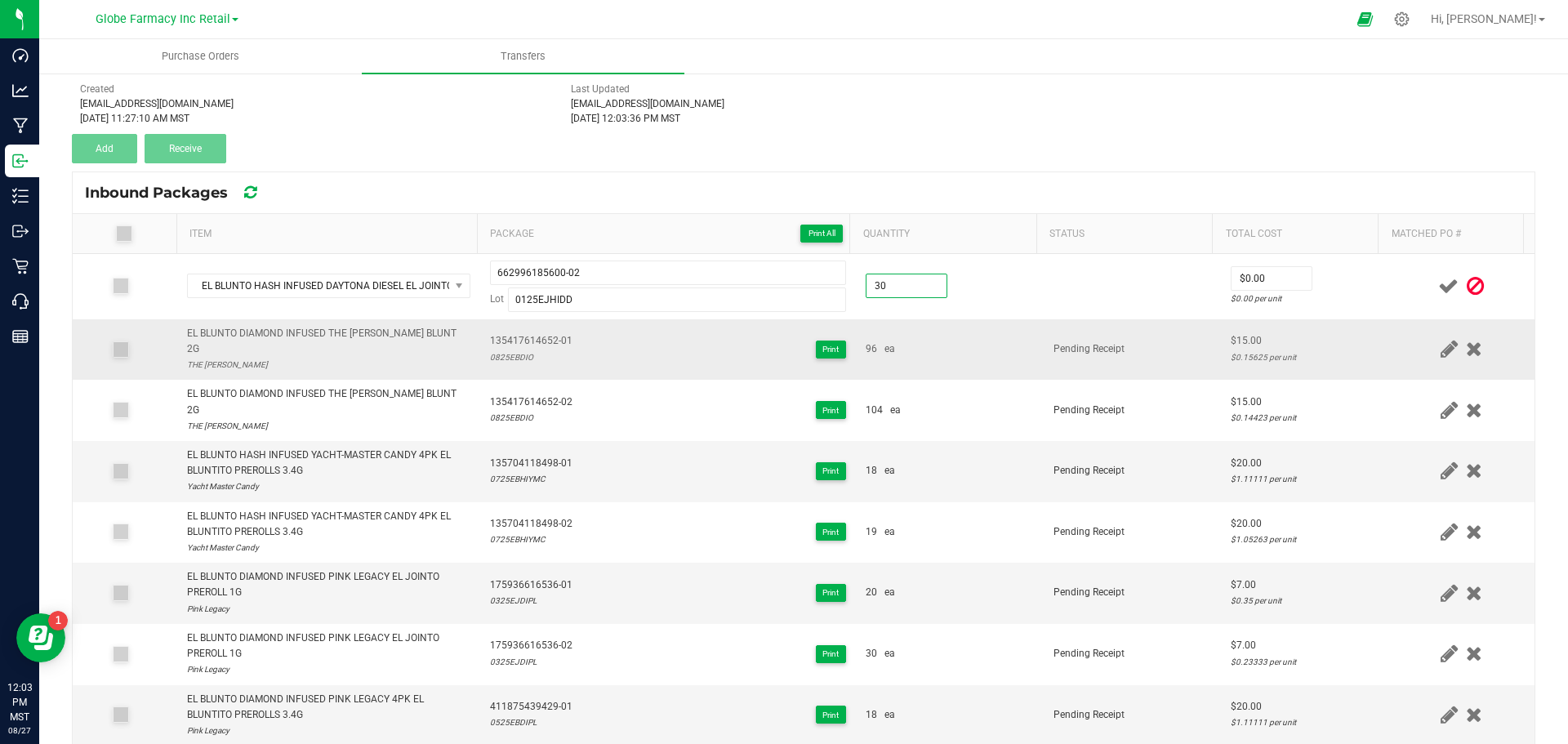
type input "30 ea"
click at [998, 360] on td "96 ea" at bounding box center [949, 349] width 187 height 61
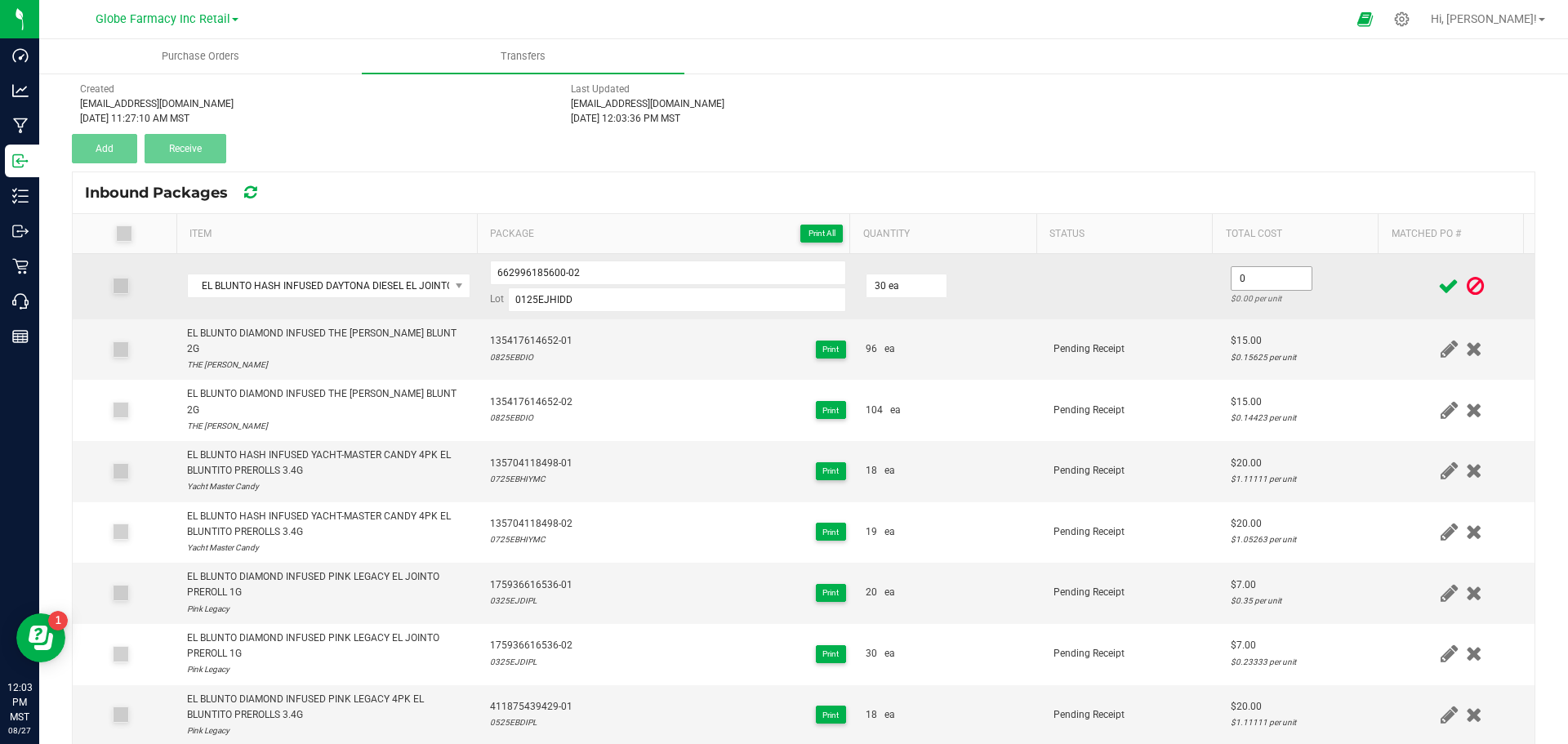
click at [1231, 279] on input "0" at bounding box center [1271, 279] width 80 height 23
drag, startPoint x: 1236, startPoint y: 279, endPoint x: 1199, endPoint y: 277, distance: 37.1
click at [1199, 277] on tr "EL BLUNTO HASH INFUSED DAYTONA DIESEL EL JOINTO 3PK PREROLLS 1.8G 662996185600-…" at bounding box center [804, 287] width 1462 height 66
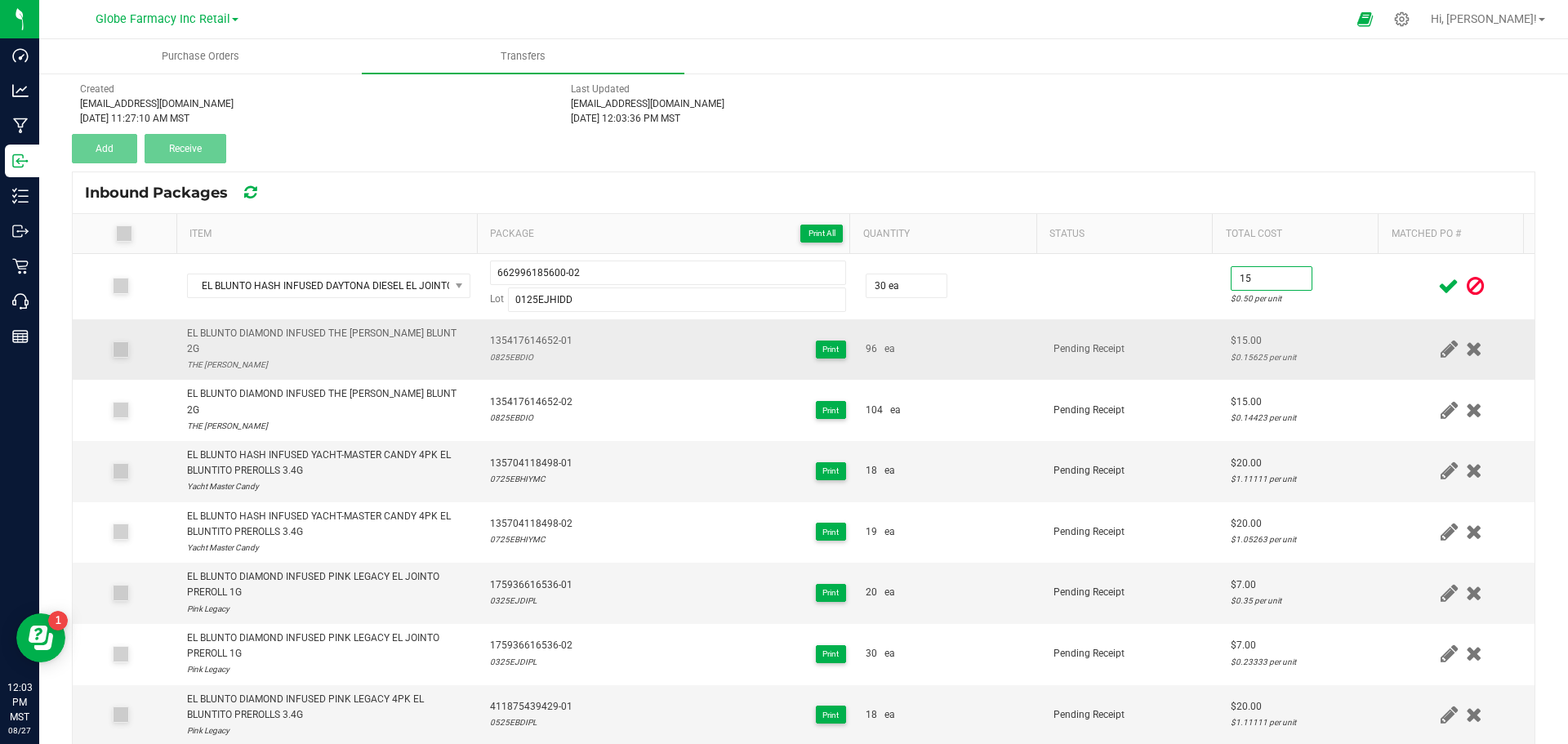
type input "$15.00"
click at [1147, 338] on td "Pending Receipt" at bounding box center [1133, 349] width 178 height 61
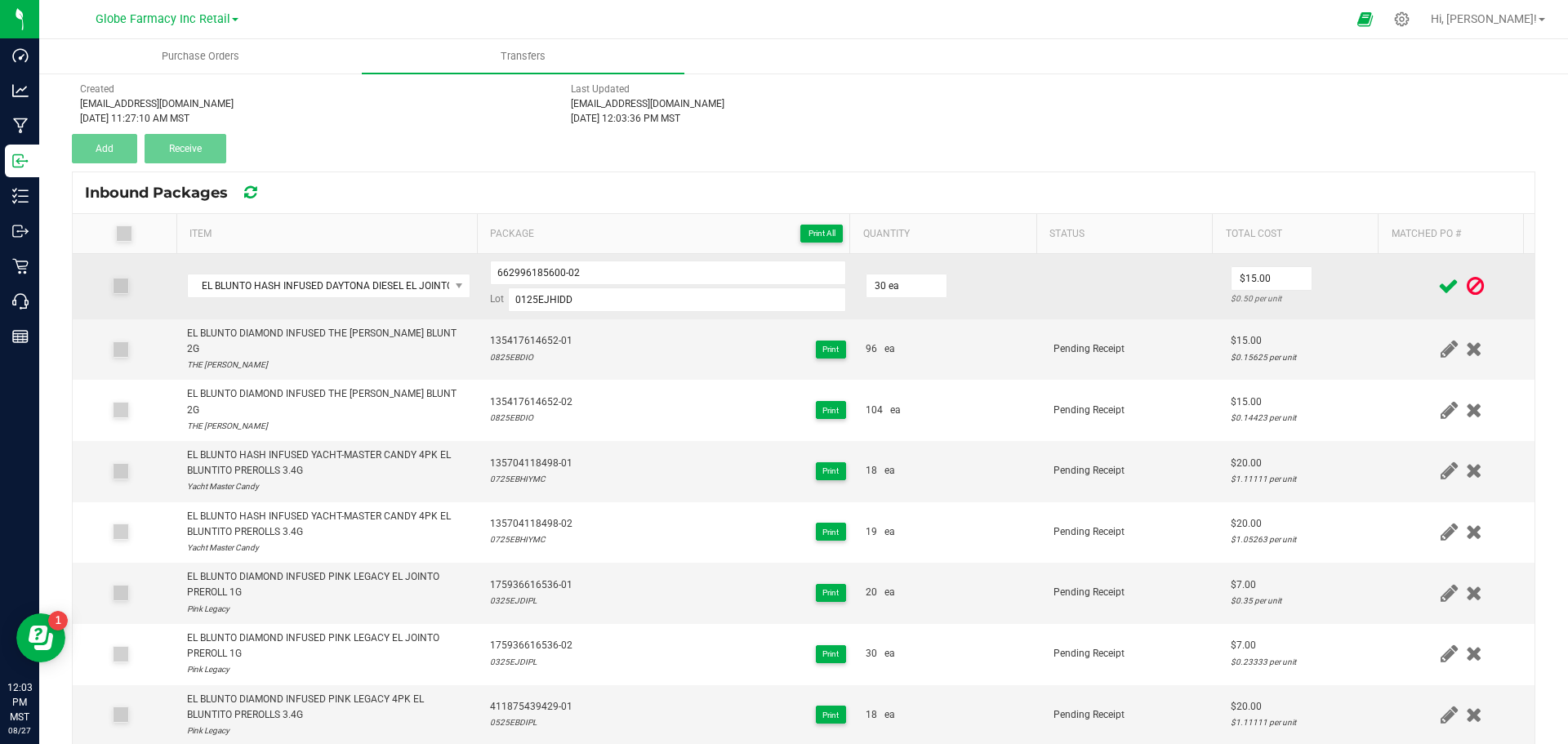
click at [1438, 281] on icon at bounding box center [1448, 286] width 20 height 20
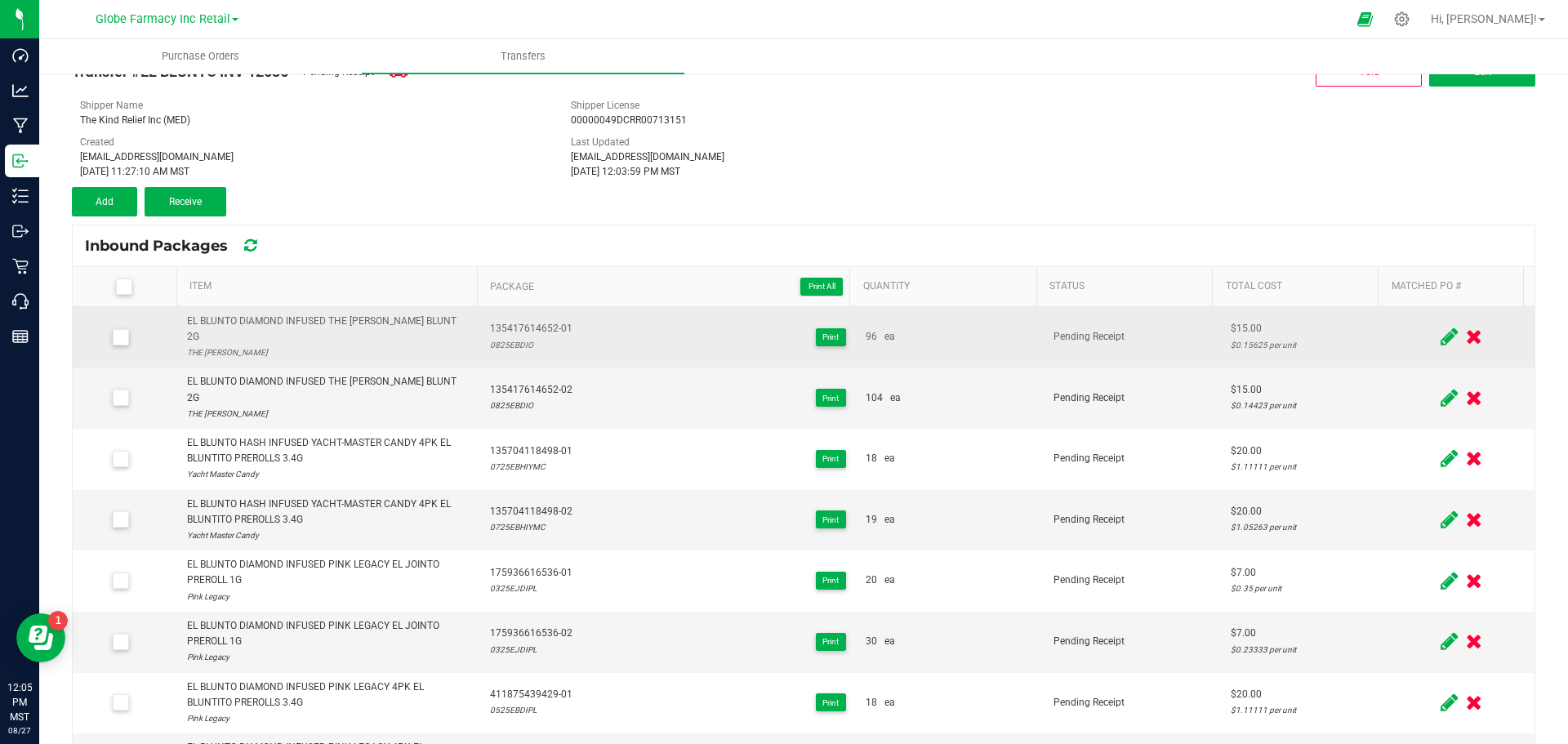
scroll to position [21, 0]
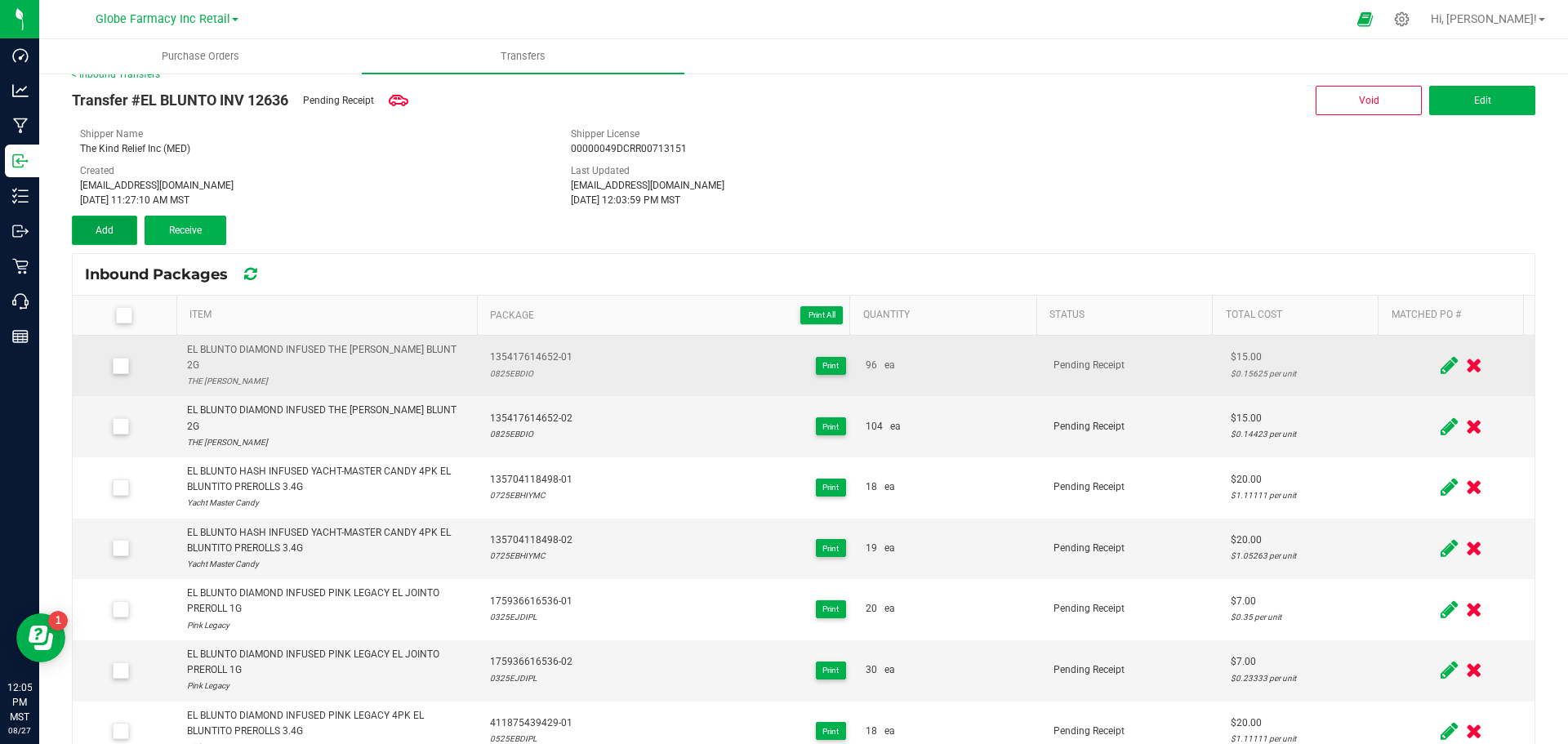
click at [82, 218] on button "Add" at bounding box center [105, 230] width 66 height 29
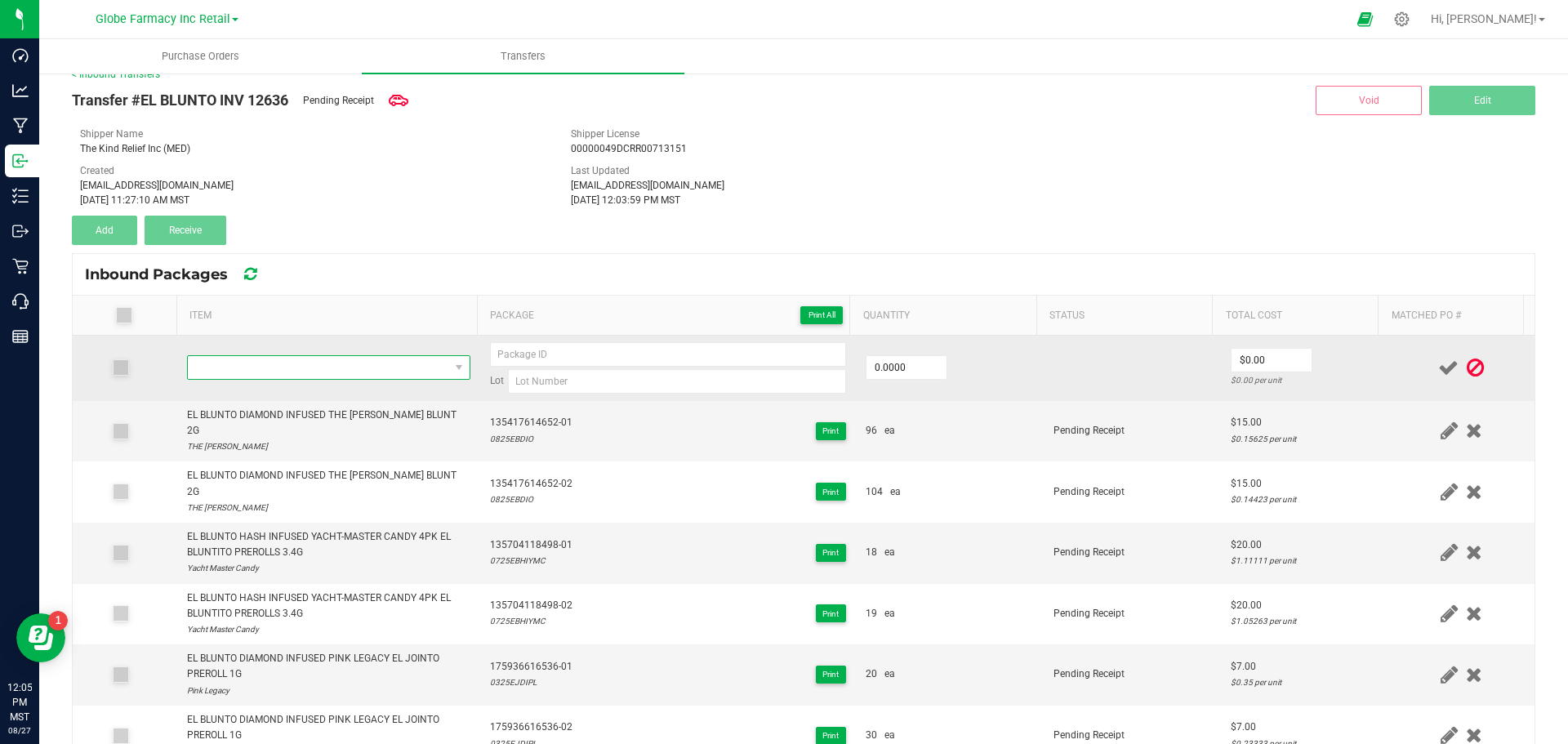
click at [323, 365] on span "NO DATA FOUND" at bounding box center [318, 368] width 261 height 23
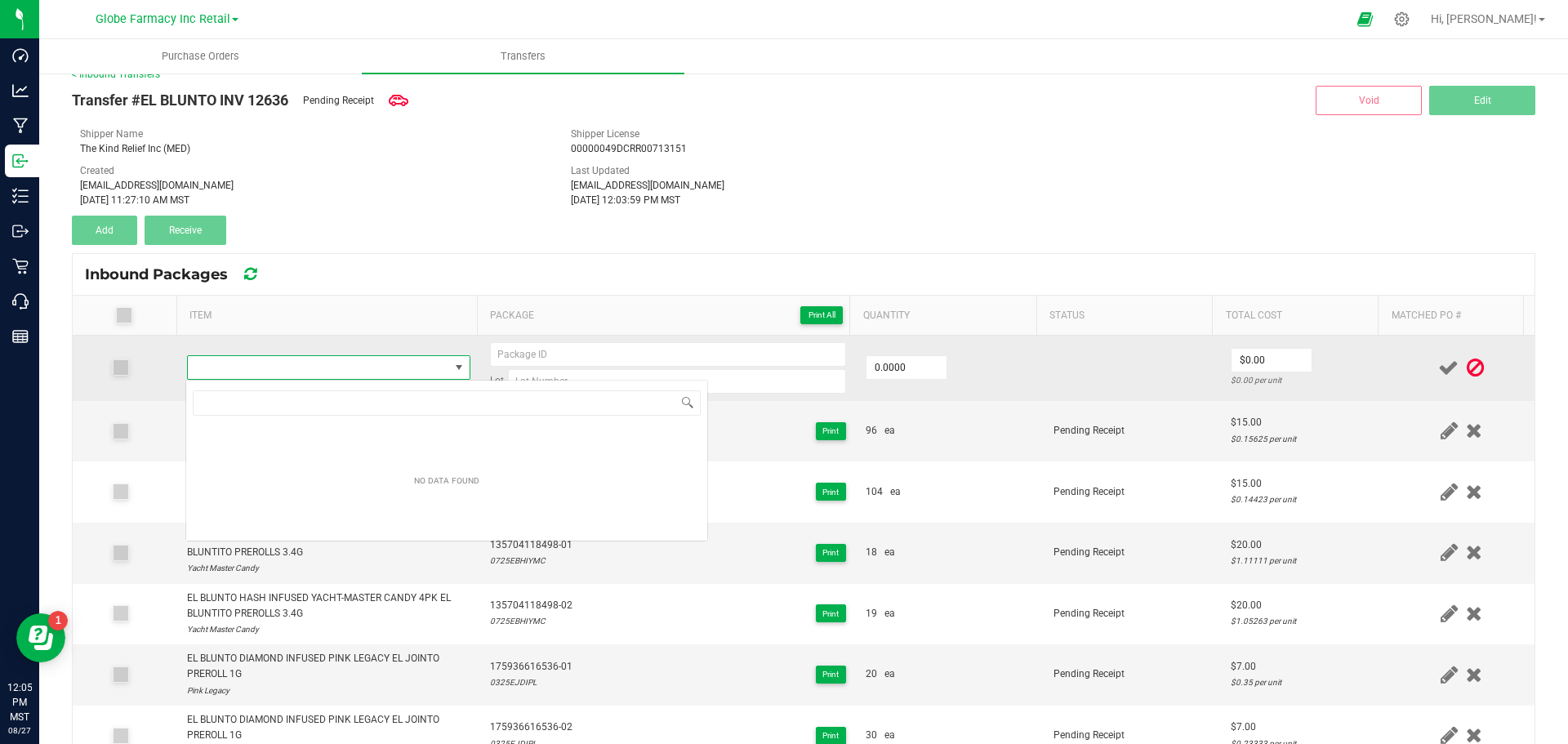
type input "EL BLUNTO DIAMOND INFUSED PINK LEGACY EL JOINTO 3PK PREROLLS 1.8G"
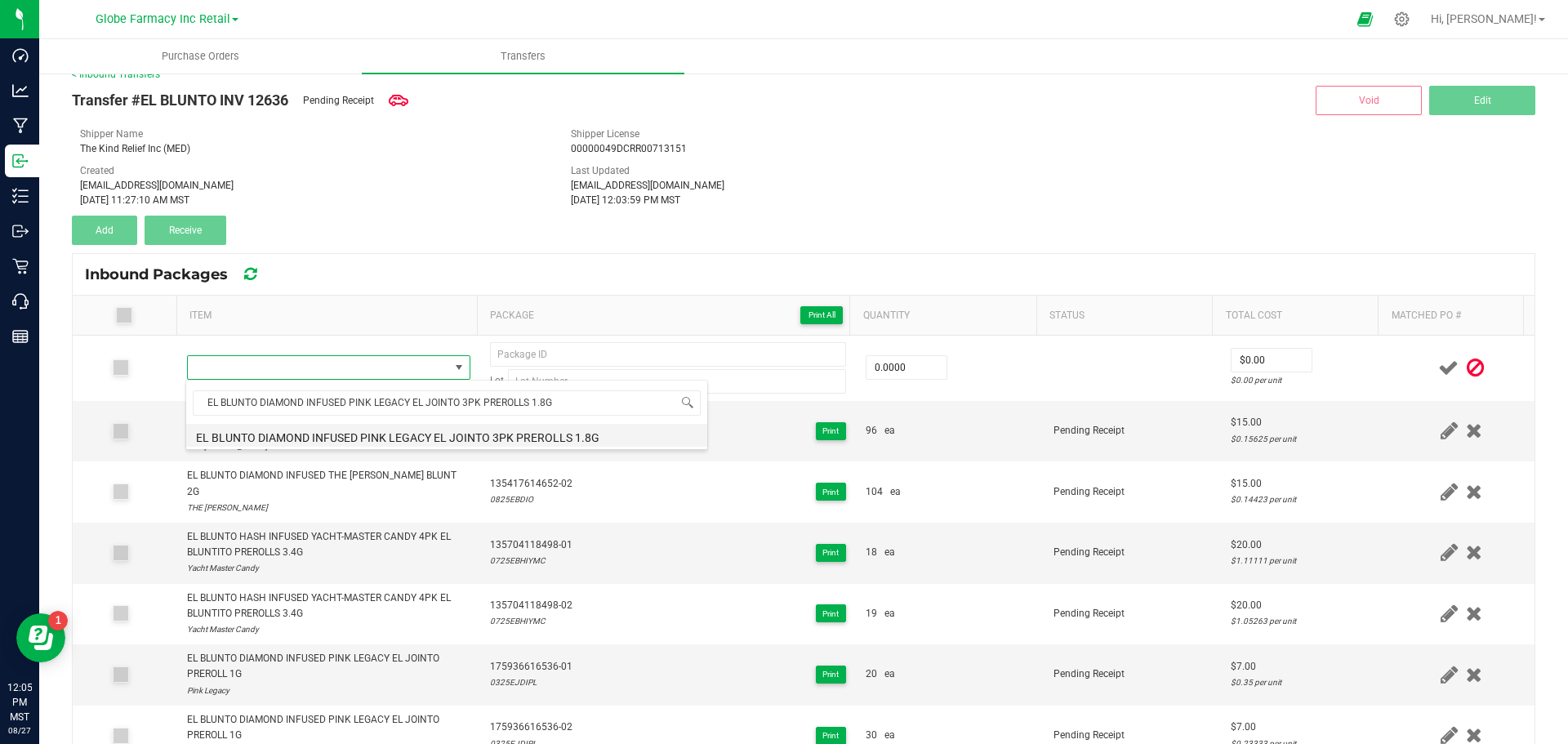
click at [219, 428] on li "EL BLUNTO DIAMOND INFUSED PINK LEGACY EL JOINTO 3PK PREROLLS 1.8G" at bounding box center [447, 435] width 521 height 23
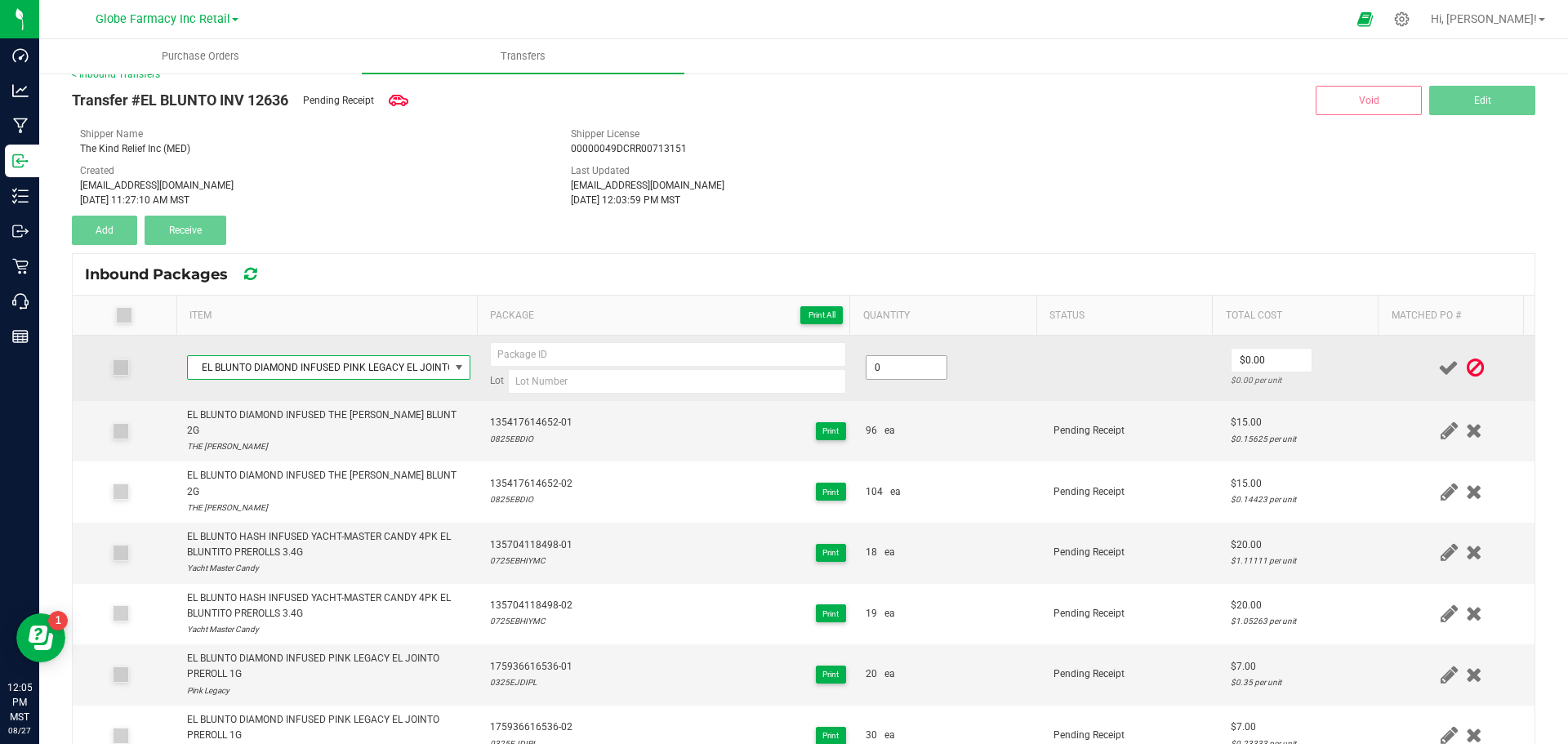
click at [904, 364] on input "0" at bounding box center [906, 368] width 80 height 23
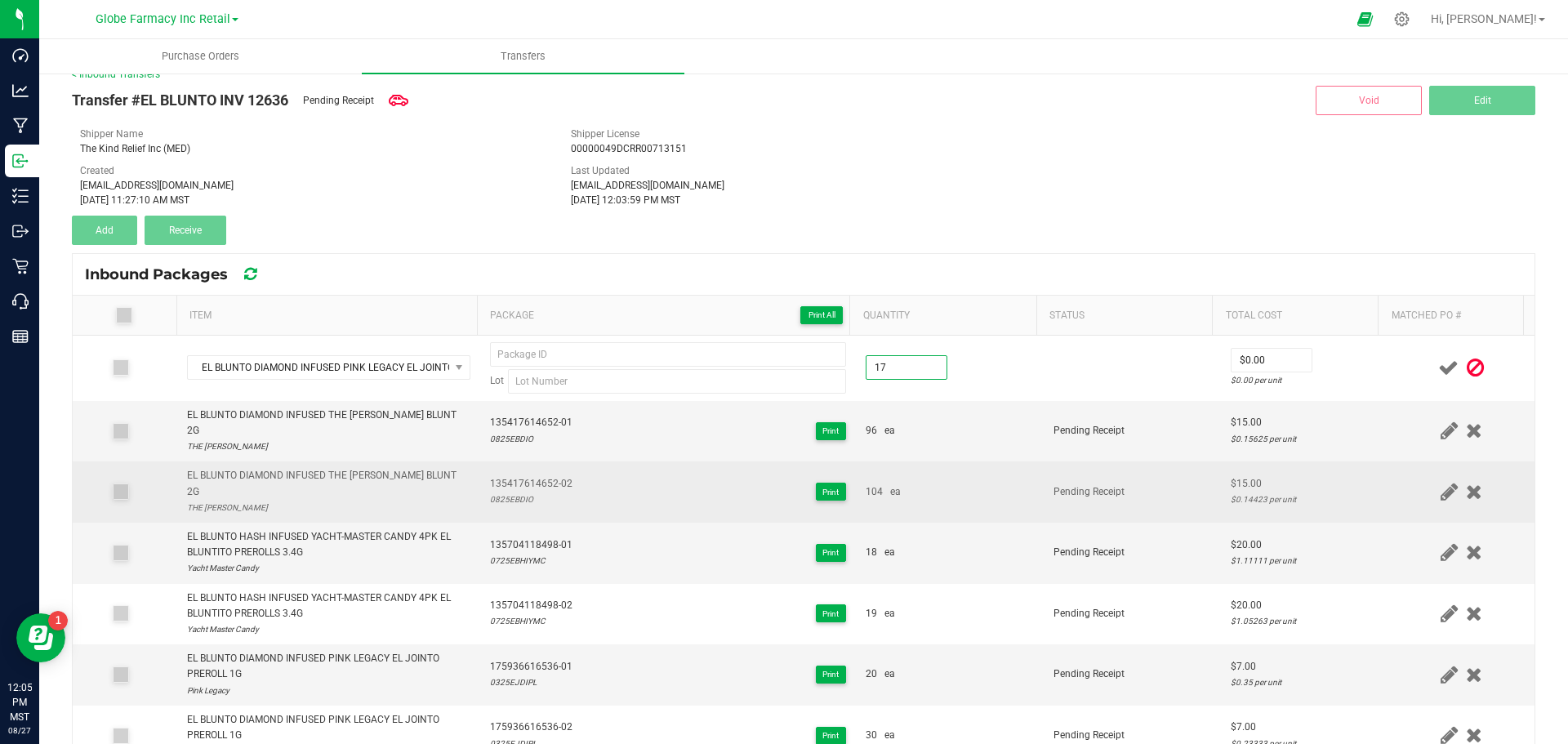
type input "17 ea"
click at [993, 484] on div "104 ea" at bounding box center [950, 491] width 168 height 15
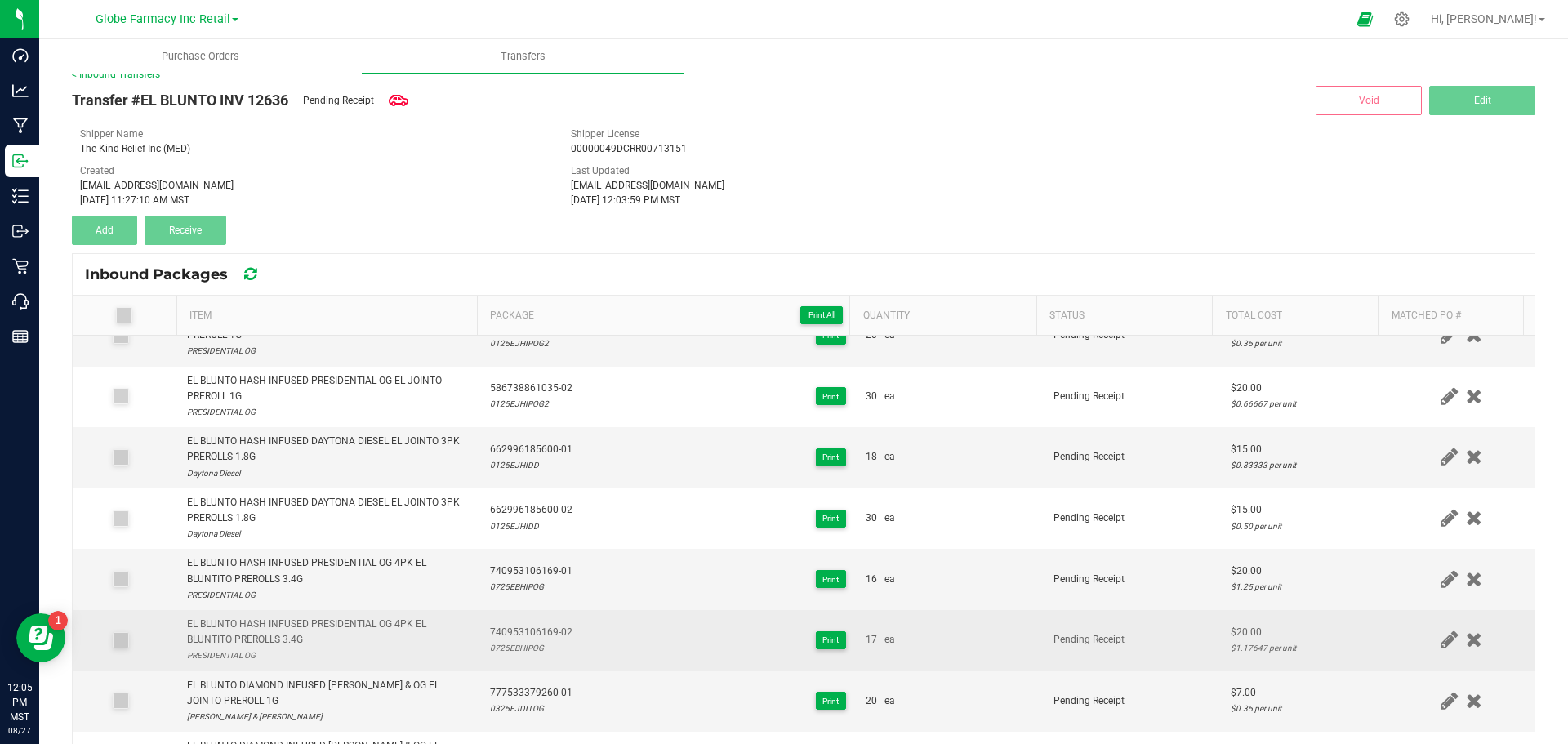
scroll to position [676, 0]
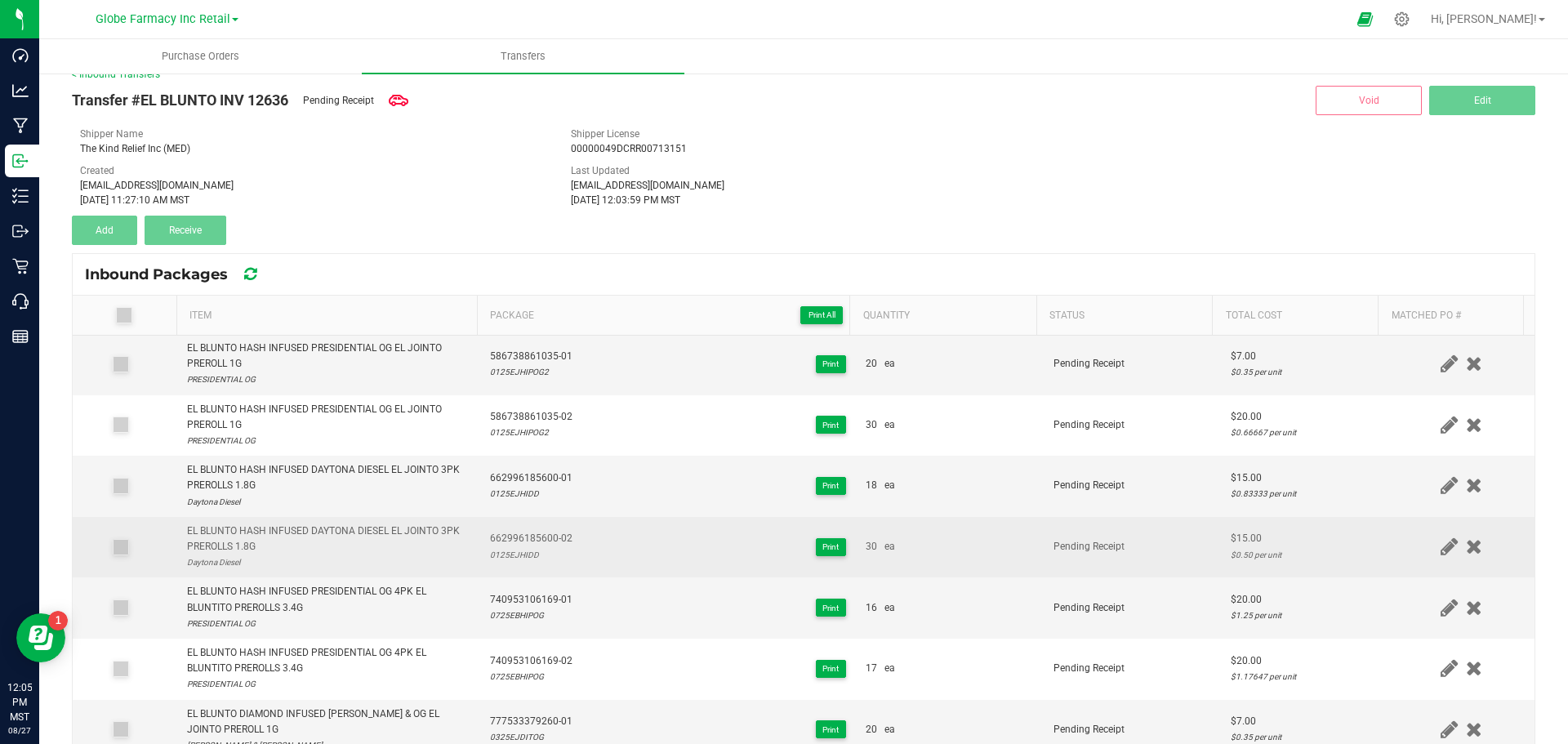
click at [1441, 536] on icon at bounding box center [1449, 546] width 17 height 20
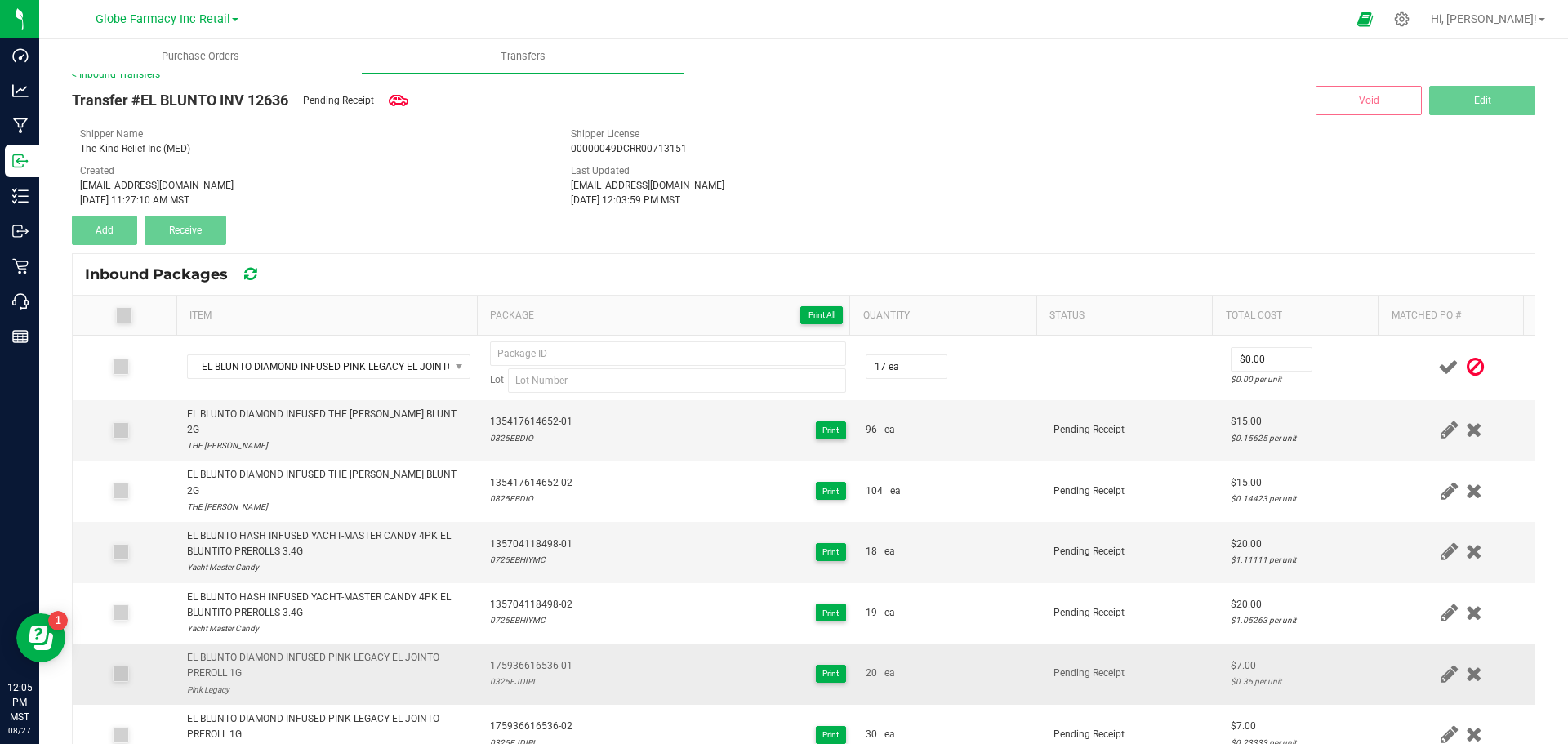
scroll to position [0, 0]
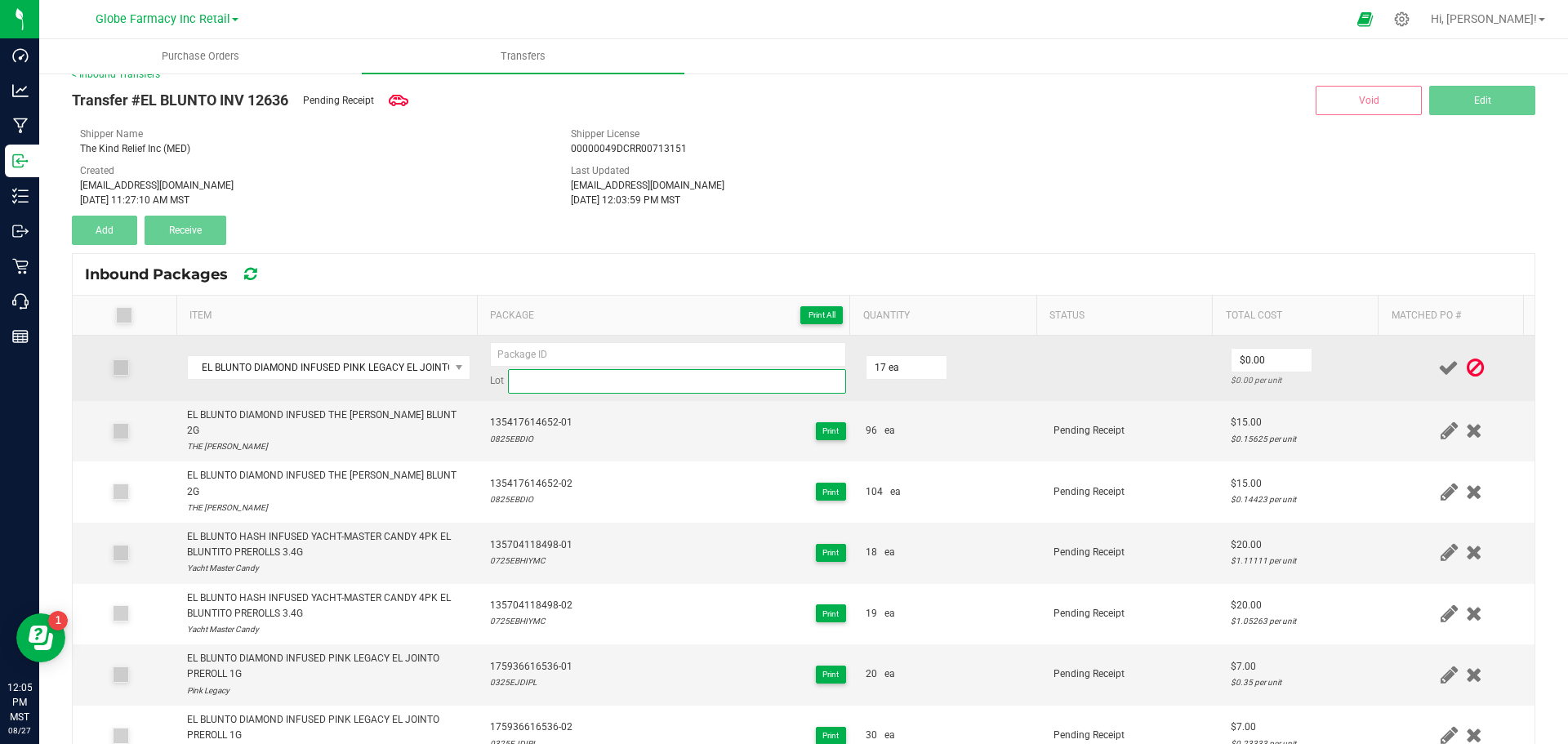
click at [557, 379] on input at bounding box center [677, 382] width 338 height 25
paste input "0125EJDIPL"
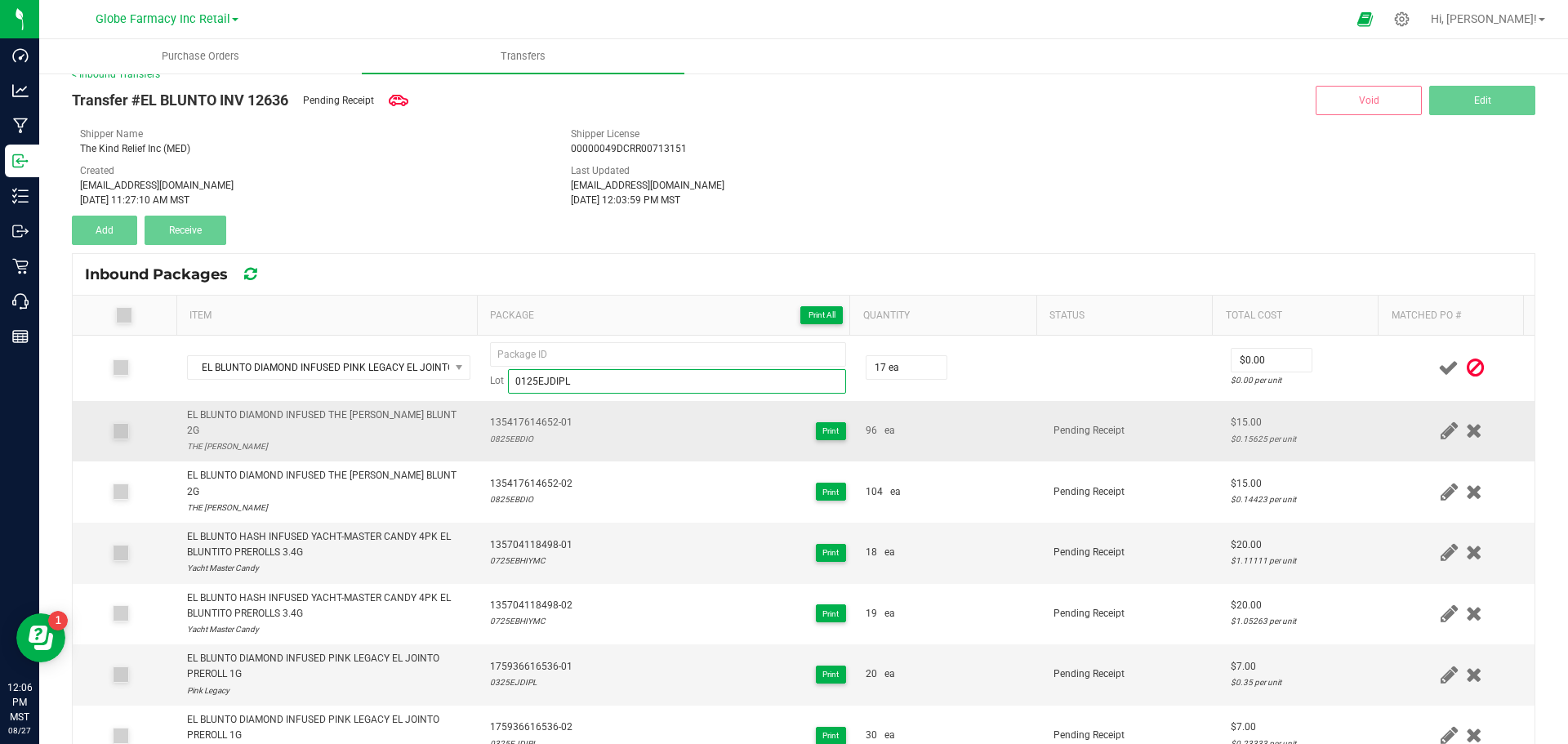
type input "0125EJDIPL"
click at [542, 439] on td "135417614652-01 0825EBDIO Print" at bounding box center [668, 431] width 376 height 61
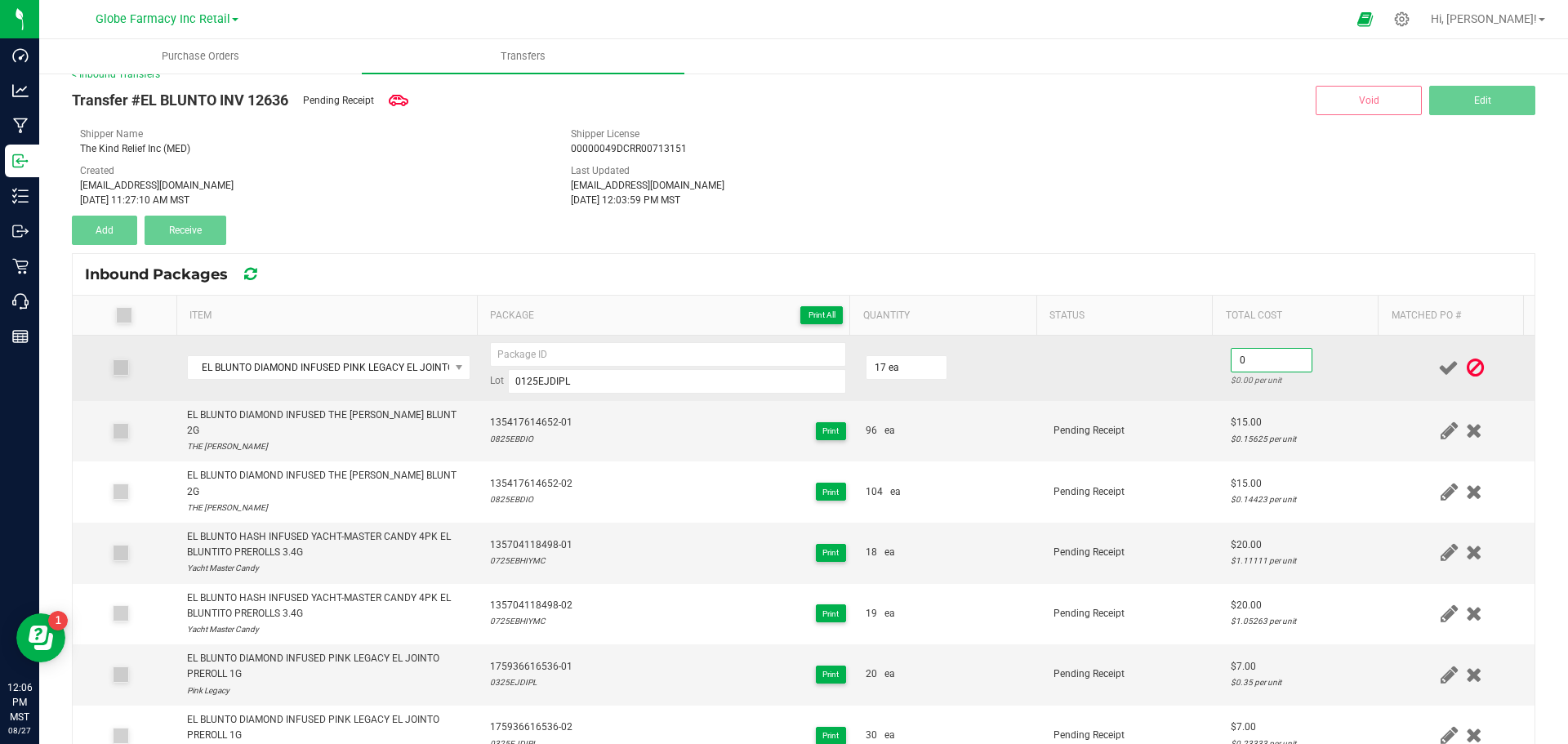
click at [1278, 359] on input "0" at bounding box center [1271, 360] width 80 height 23
type input "$15.00"
click at [1158, 377] on td at bounding box center [1133, 368] width 178 height 66
click at [540, 355] on input at bounding box center [668, 354] width 356 height 25
type input "6447777629713-01"
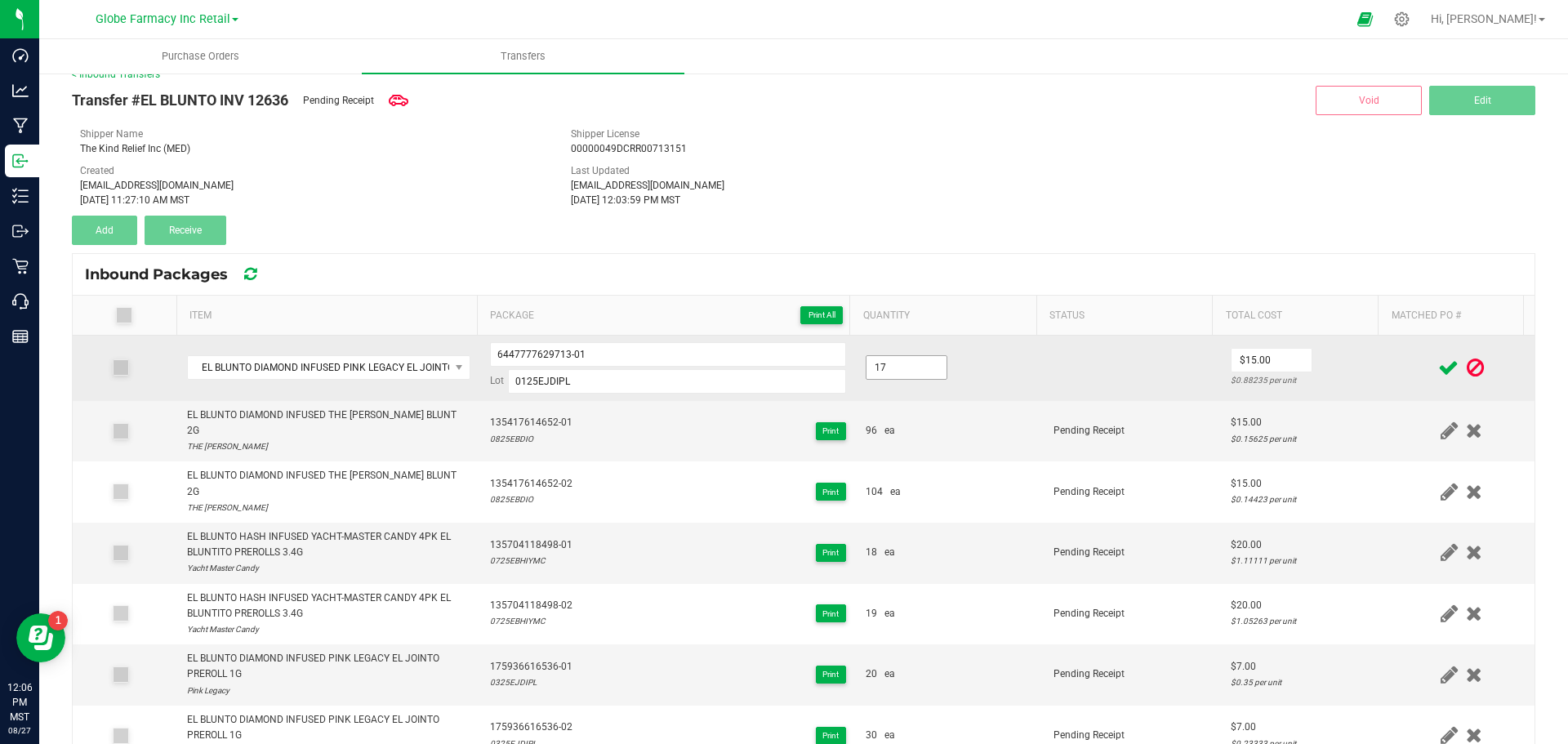
click at [880, 361] on input "17" at bounding box center [906, 368] width 80 height 23
type input "18 ea"
click at [1148, 360] on td at bounding box center [1133, 368] width 178 height 66
click at [1239, 354] on input "0" at bounding box center [1271, 360] width 80 height 23
type input "$15.00"
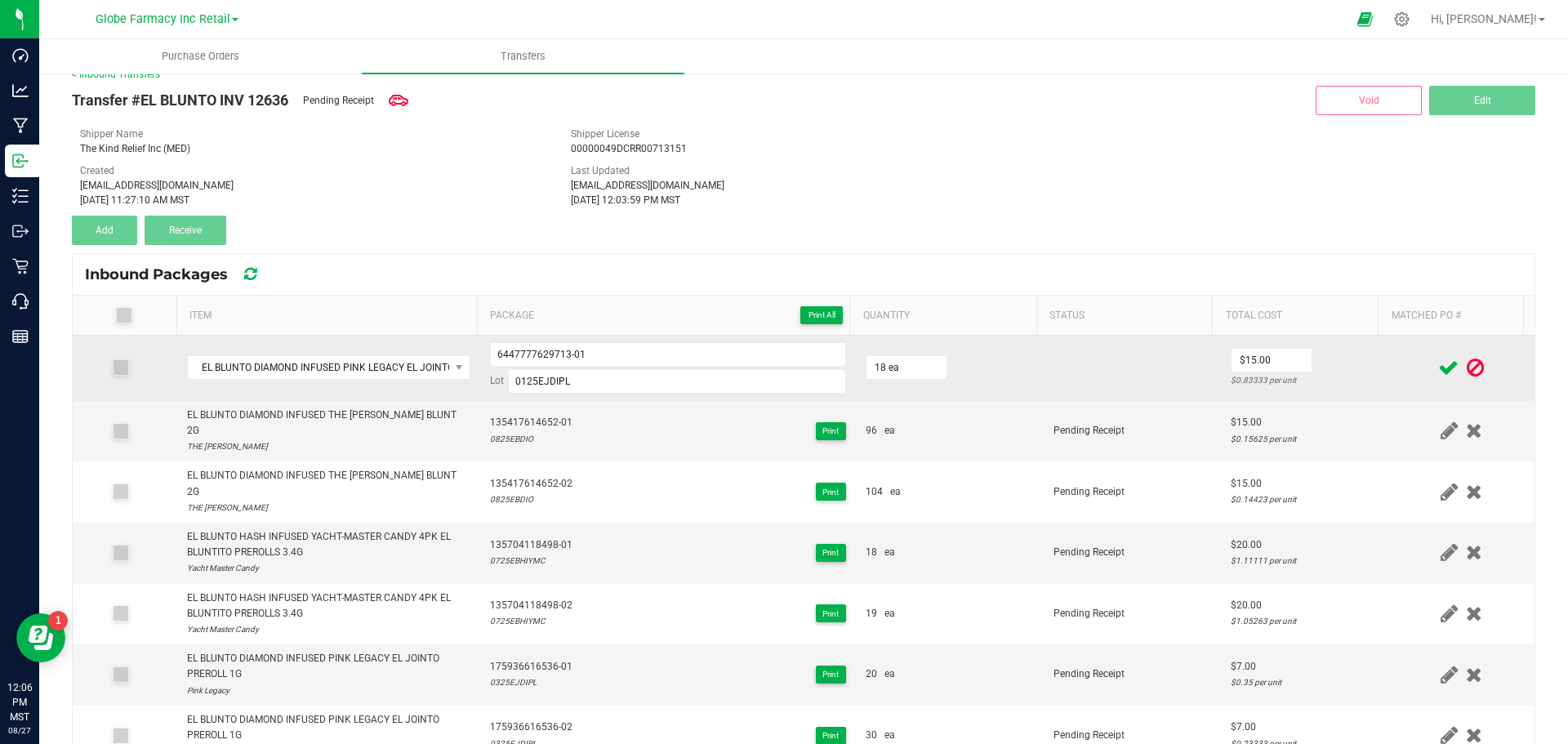
click at [1127, 385] on td at bounding box center [1133, 368] width 178 height 66
click at [555, 348] on input "6447777629713-01" at bounding box center [668, 354] width 356 height 25
paste input "0125EJDIPL"
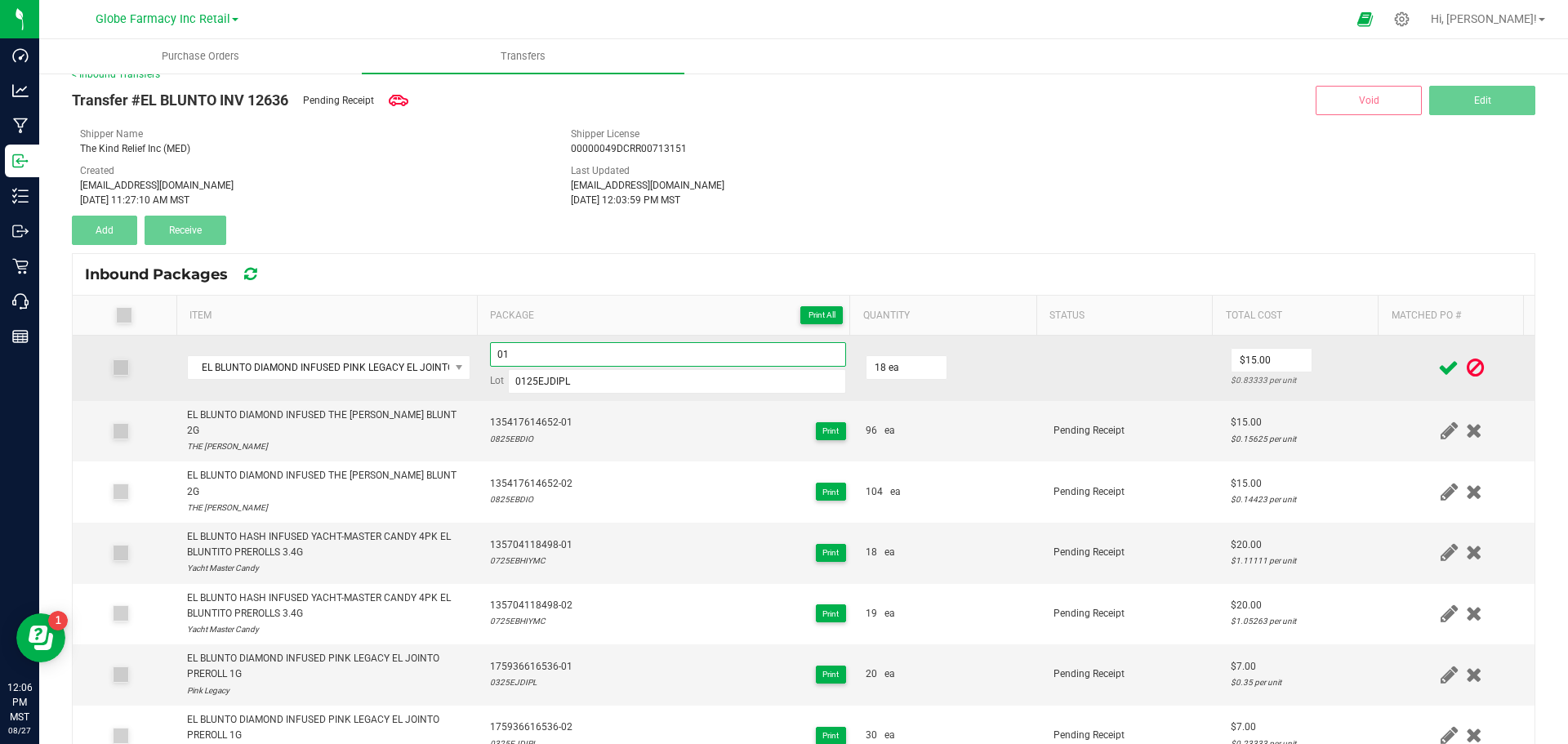
type input "0"
type input "6447777629713-01"
drag, startPoint x: 1066, startPoint y: 397, endPoint x: 1143, endPoint y: 397, distance: 77.0
click at [1068, 397] on td at bounding box center [1133, 368] width 178 height 66
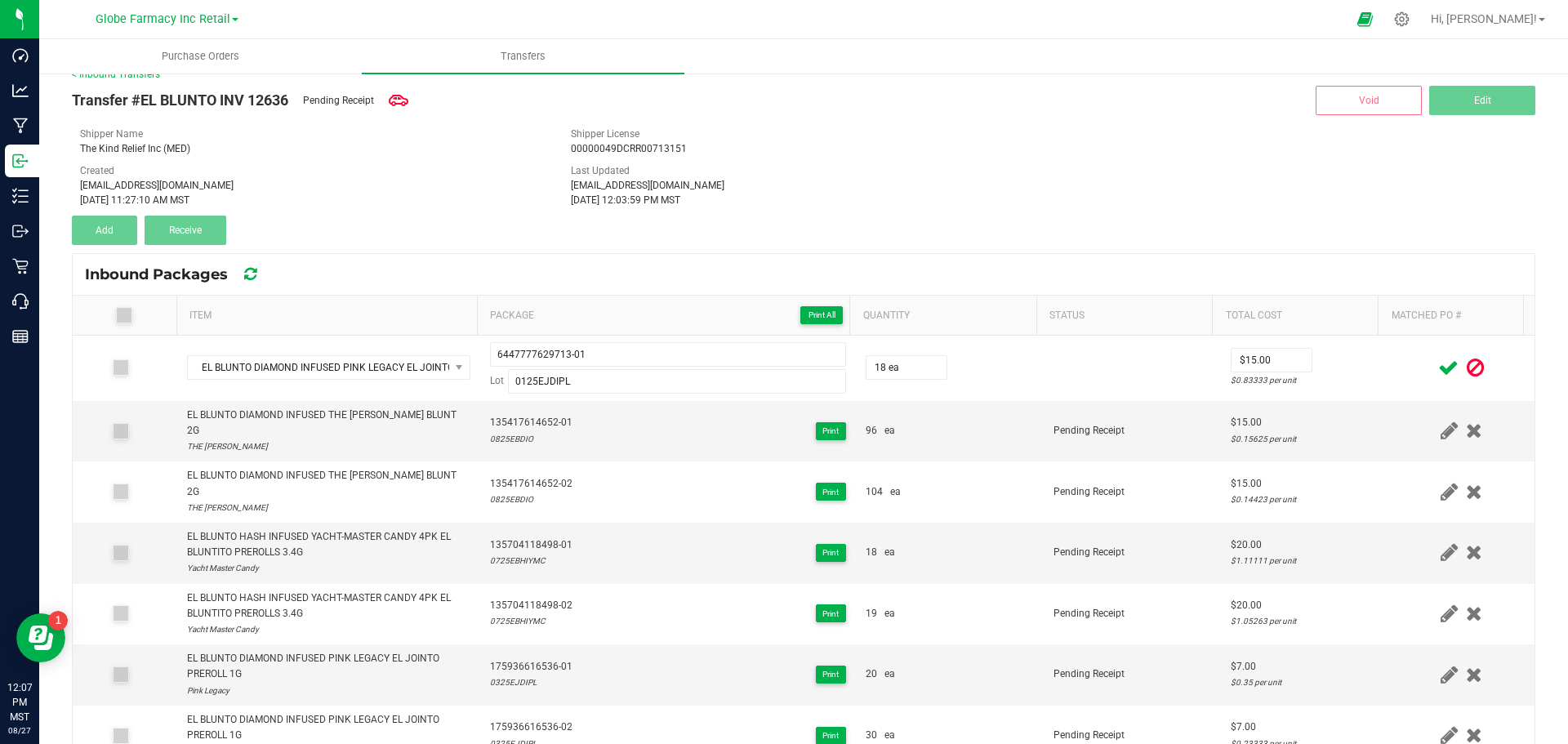
click at [1438, 360] on icon at bounding box center [1448, 368] width 20 height 20
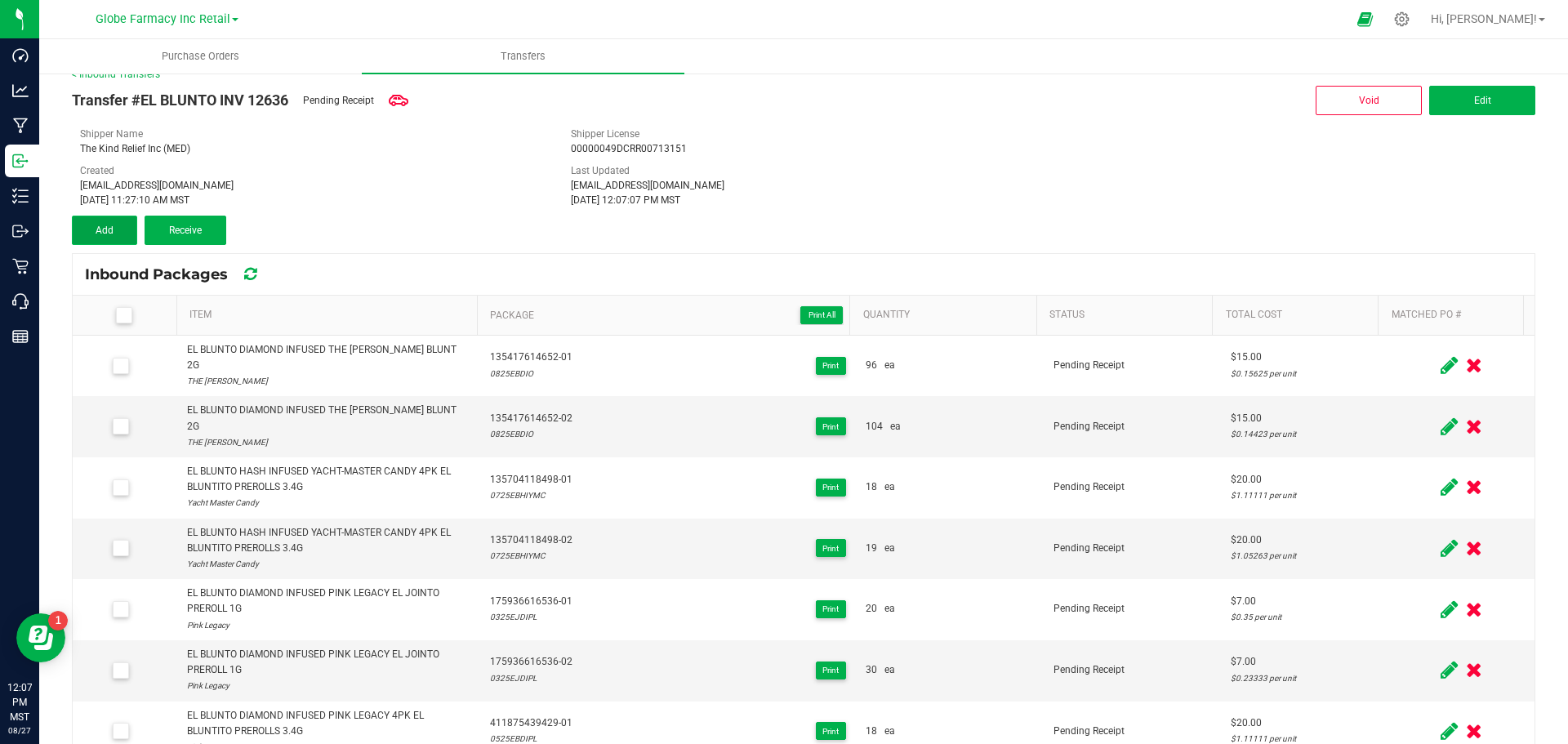
click at [118, 236] on button "Add" at bounding box center [105, 230] width 66 height 29
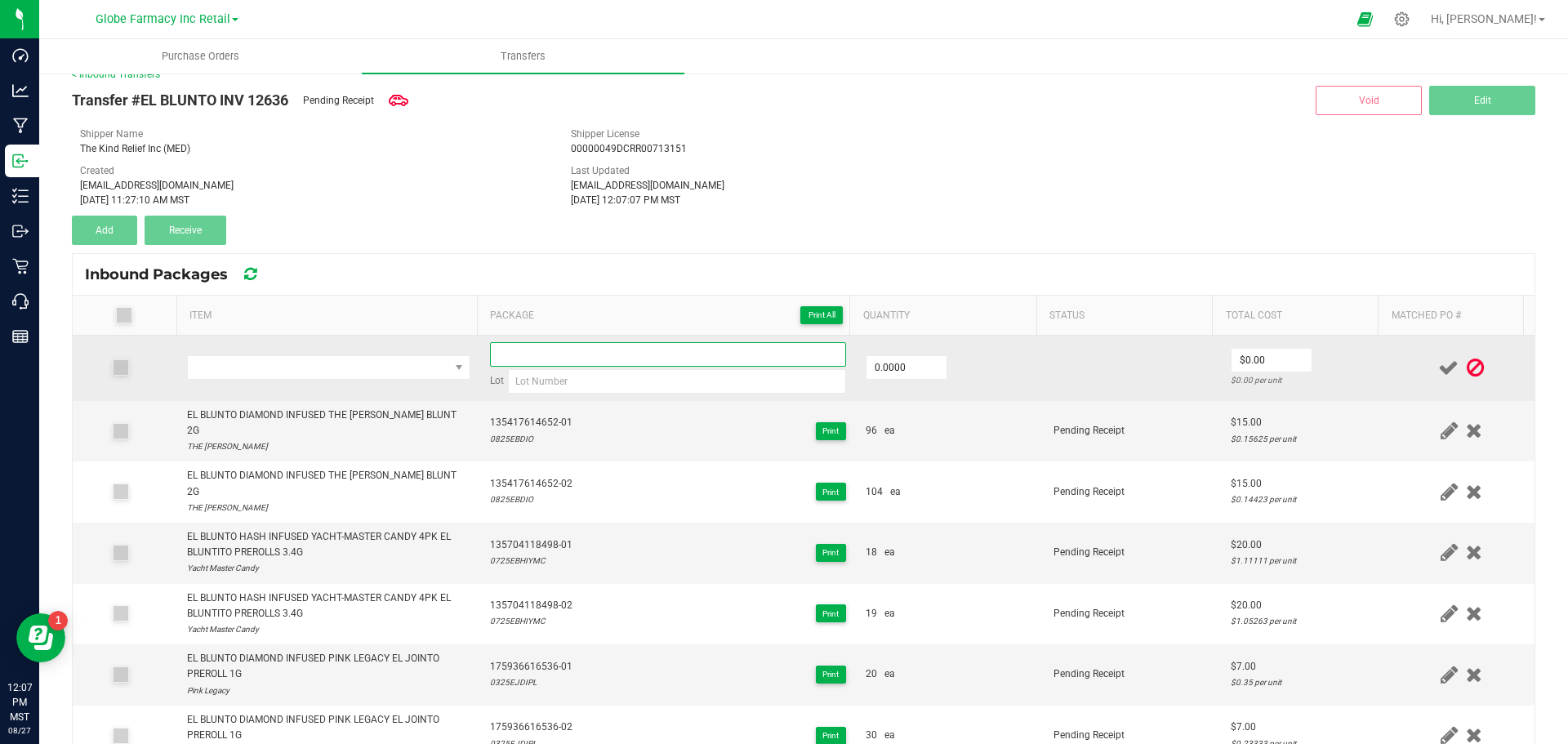
click at [674, 363] on input at bounding box center [668, 354] width 356 height 25
paste input "6447777629713-01"
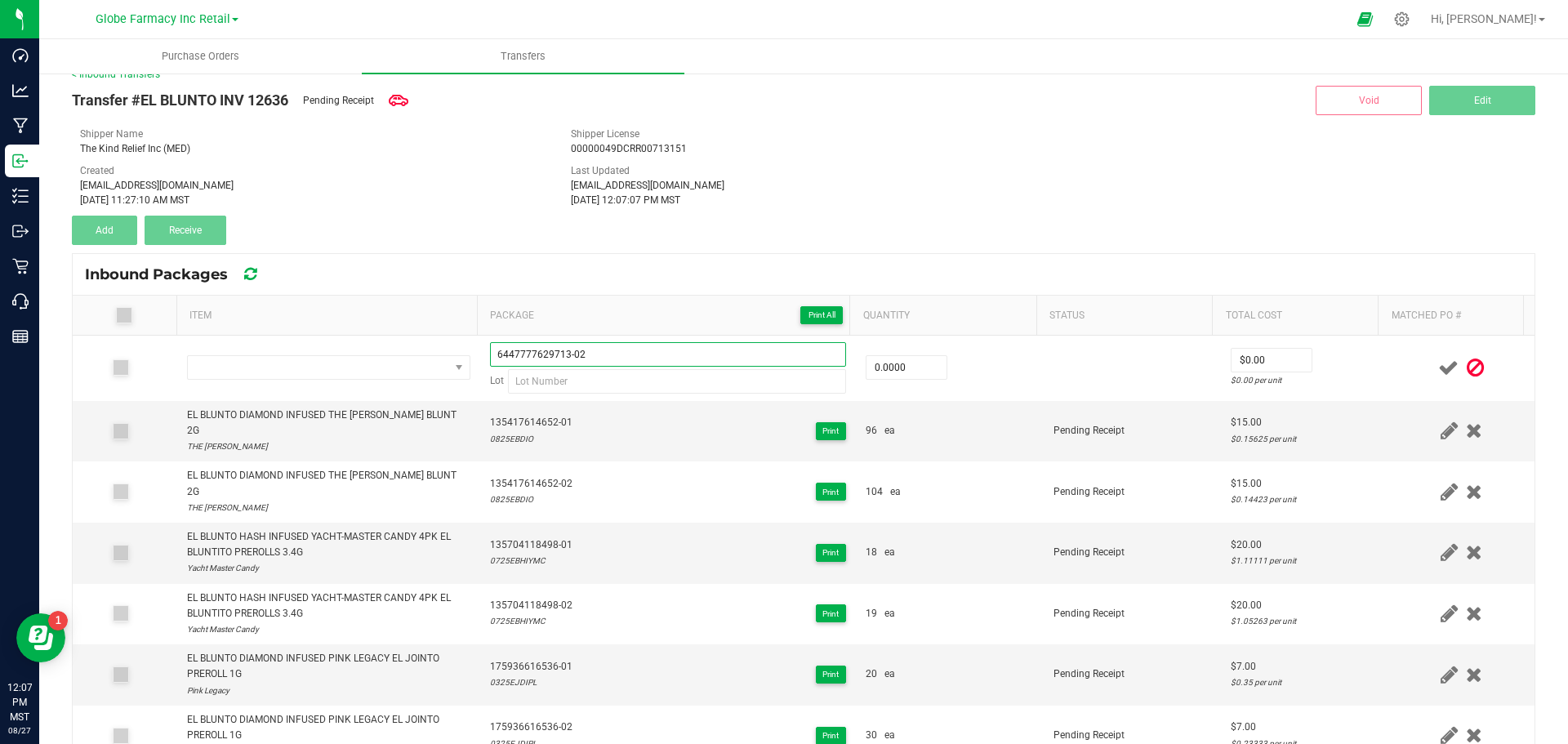
type input "6447777629713-02"
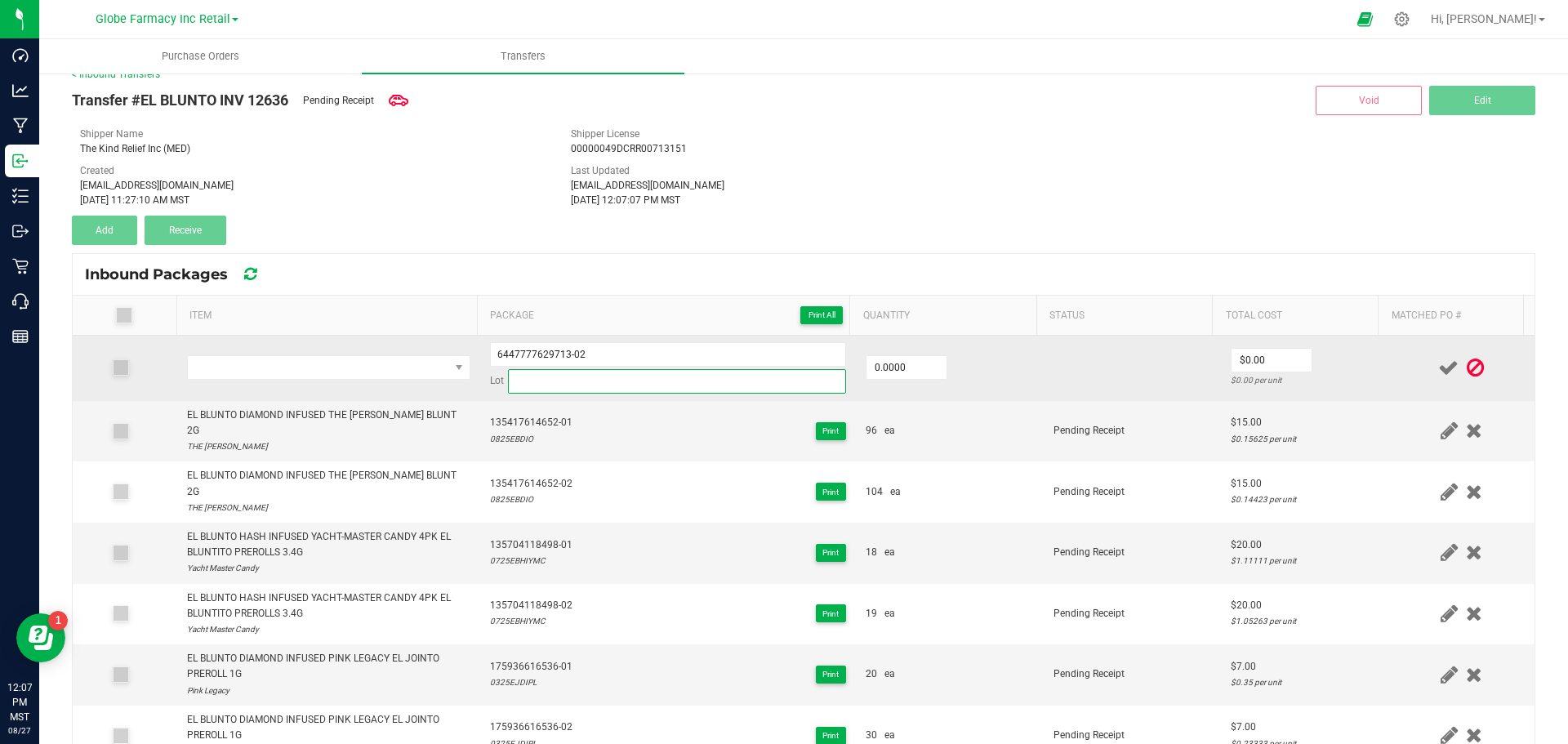
click at [539, 387] on input at bounding box center [677, 382] width 338 height 25
paste input "0125EJDIPL"
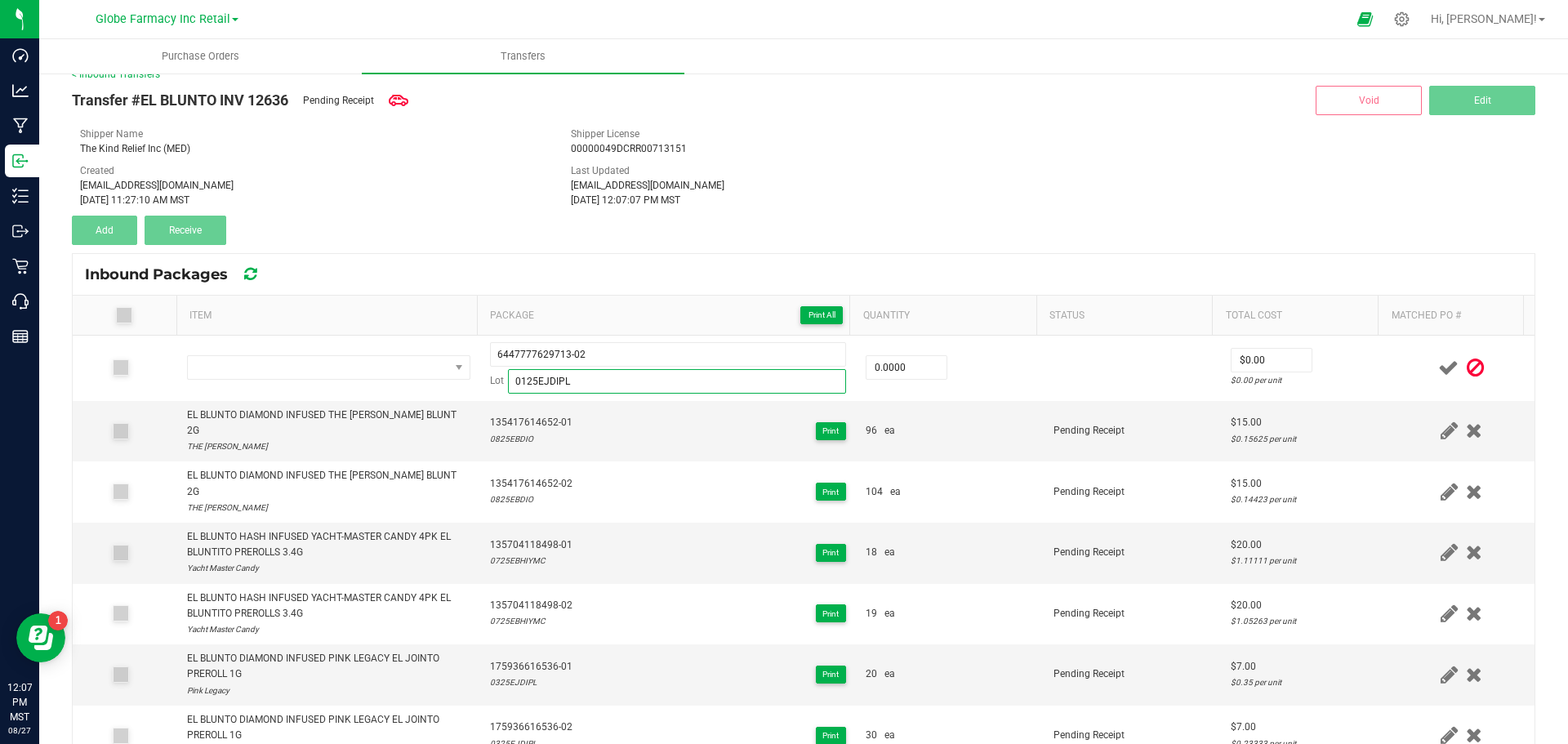
type input "0125EJDIPL"
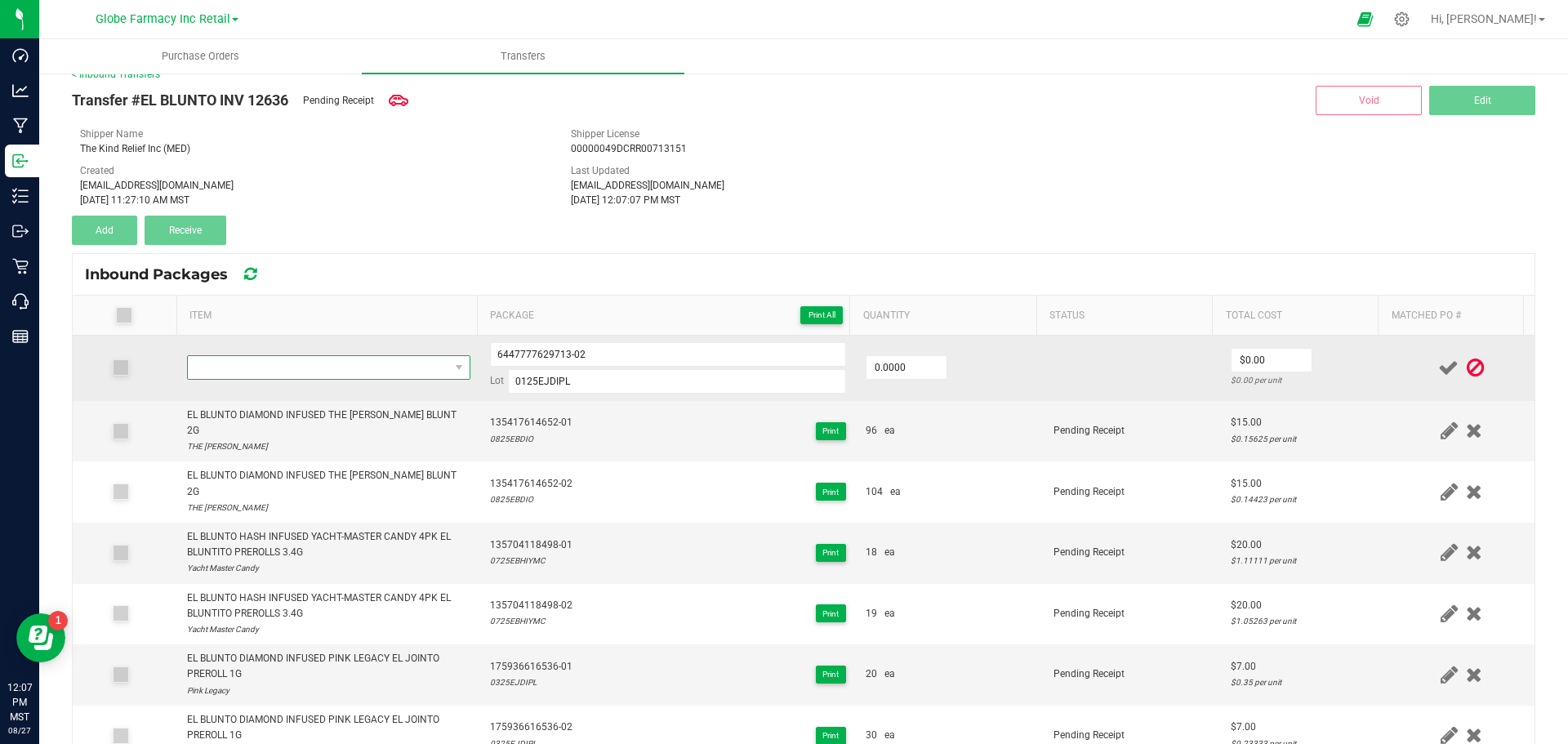
click at [274, 371] on span "NO DATA FOUND" at bounding box center [318, 368] width 261 height 23
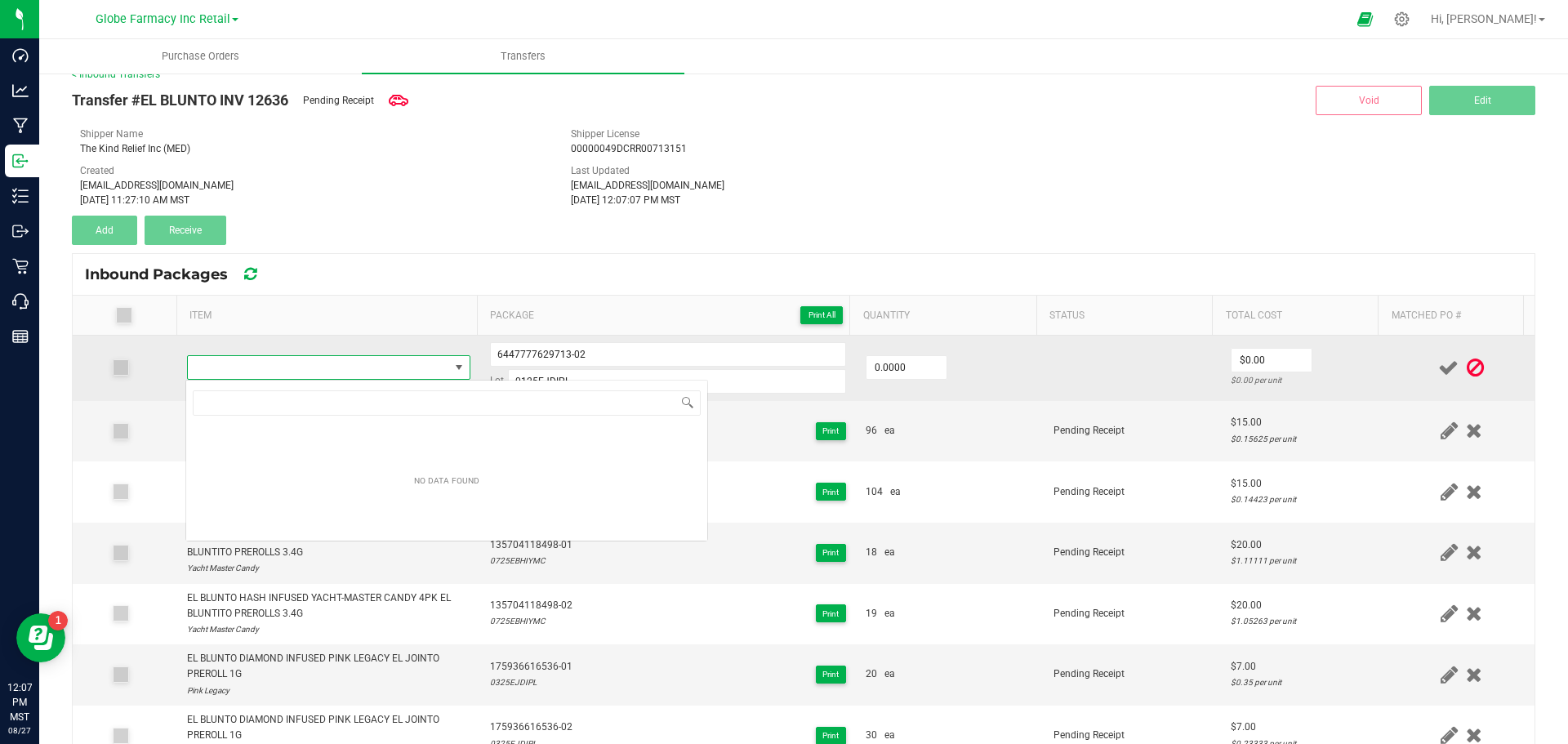
type input "EL BLUNTO DIAMOND INFUSED PINK LEGACY EL JOINTO 3PK PREROLLS 1.8G"
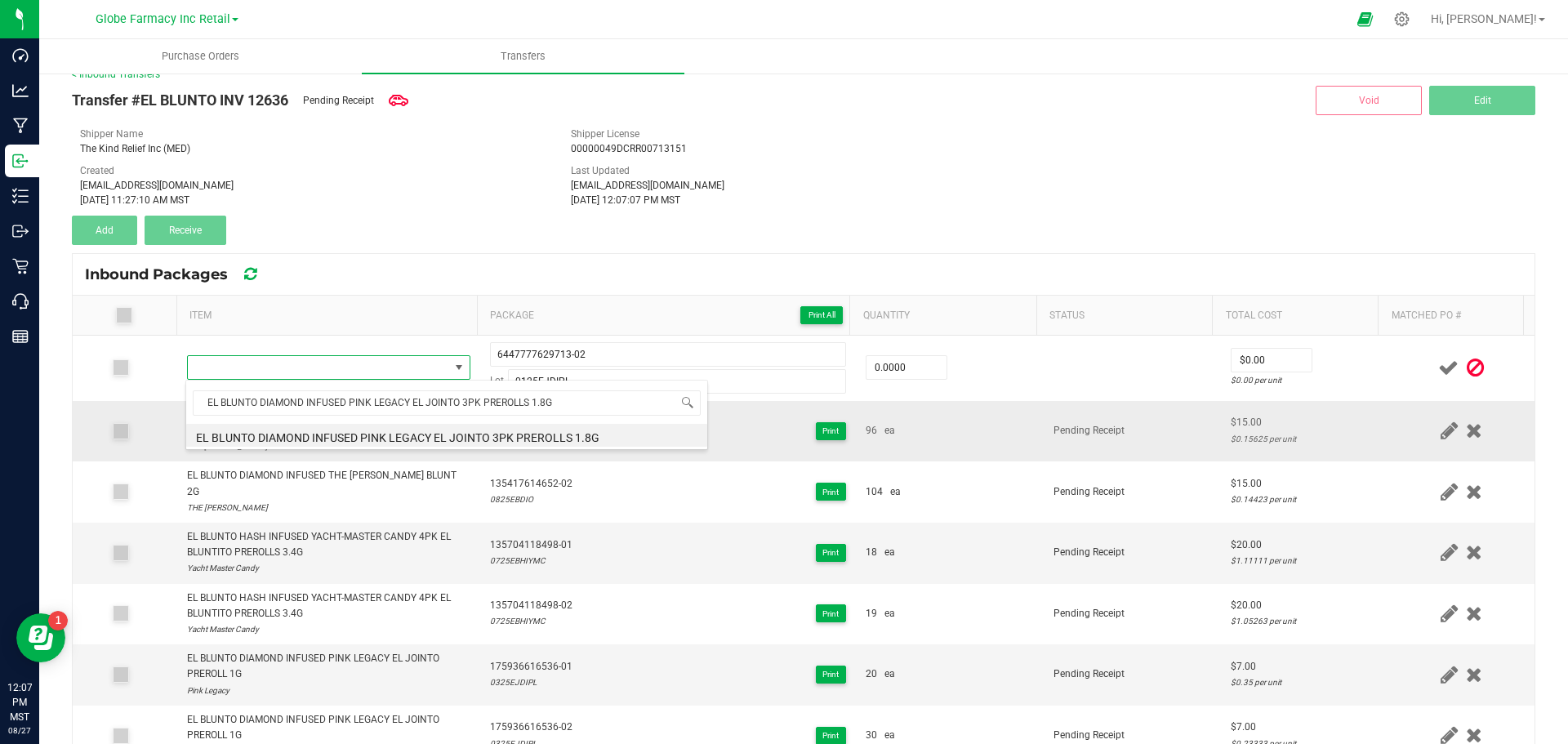
click at [264, 441] on li "EL BLUNTO DIAMOND INFUSED PINK LEGACY EL JOINTO 3PK PREROLLS 1.8G" at bounding box center [447, 435] width 521 height 23
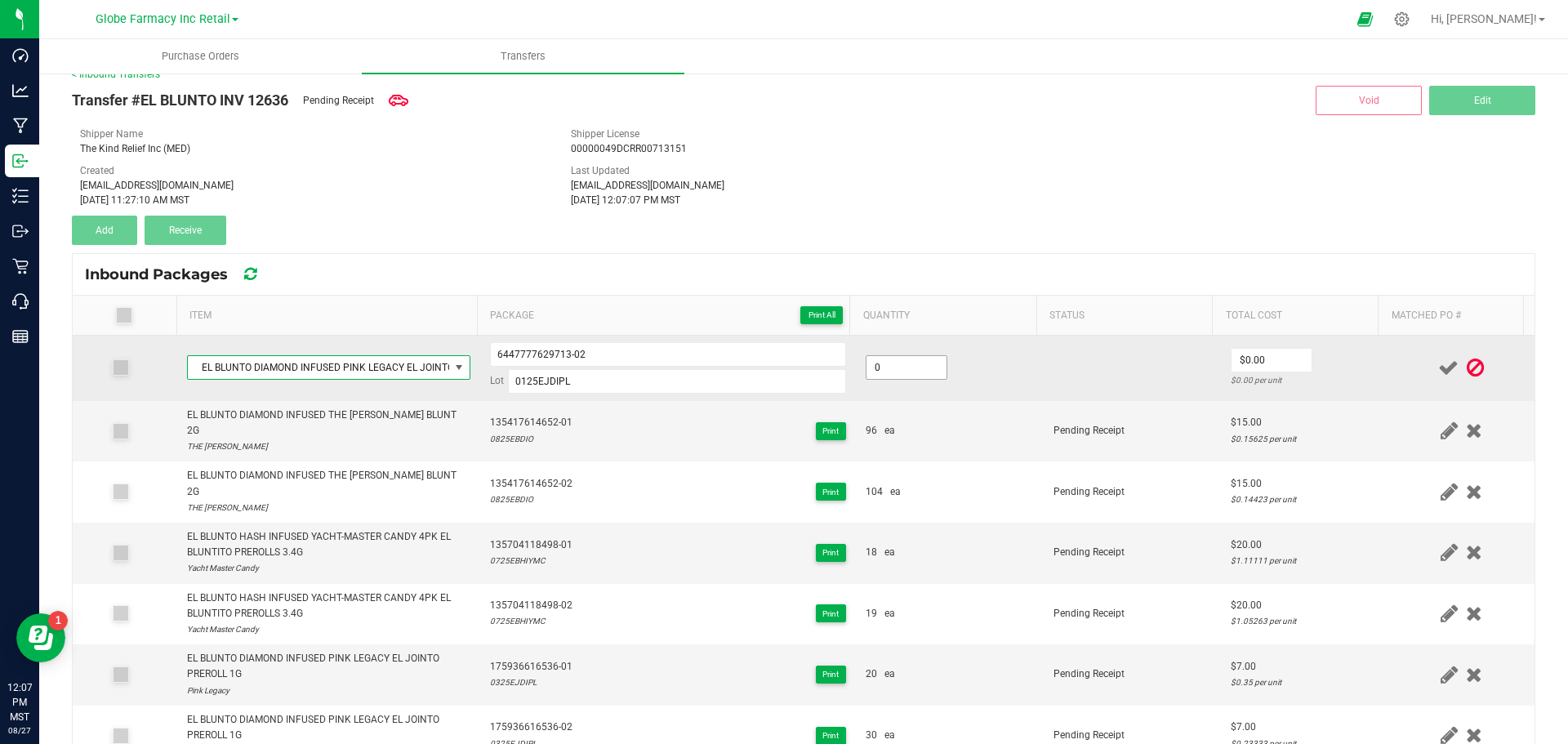
click at [924, 360] on input "0" at bounding box center [906, 368] width 80 height 23
type input "19 ea"
click at [1044, 364] on td at bounding box center [1133, 368] width 178 height 66
click at [1270, 368] on input "0" at bounding box center [1271, 360] width 80 height 23
type input "$15.00"
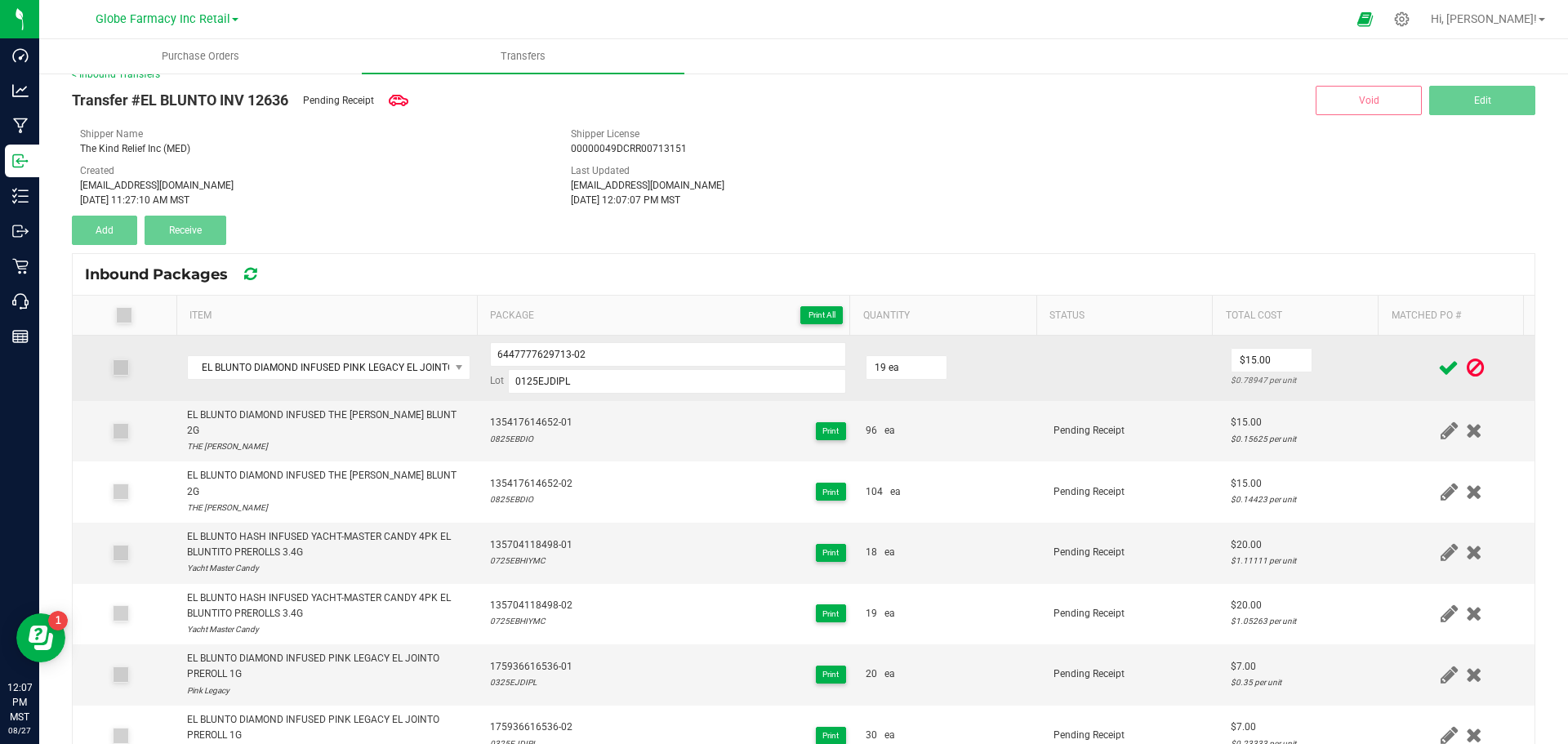
click at [1310, 392] on td "$15.00 $0.78947 per unit" at bounding box center [1304, 368] width 167 height 66
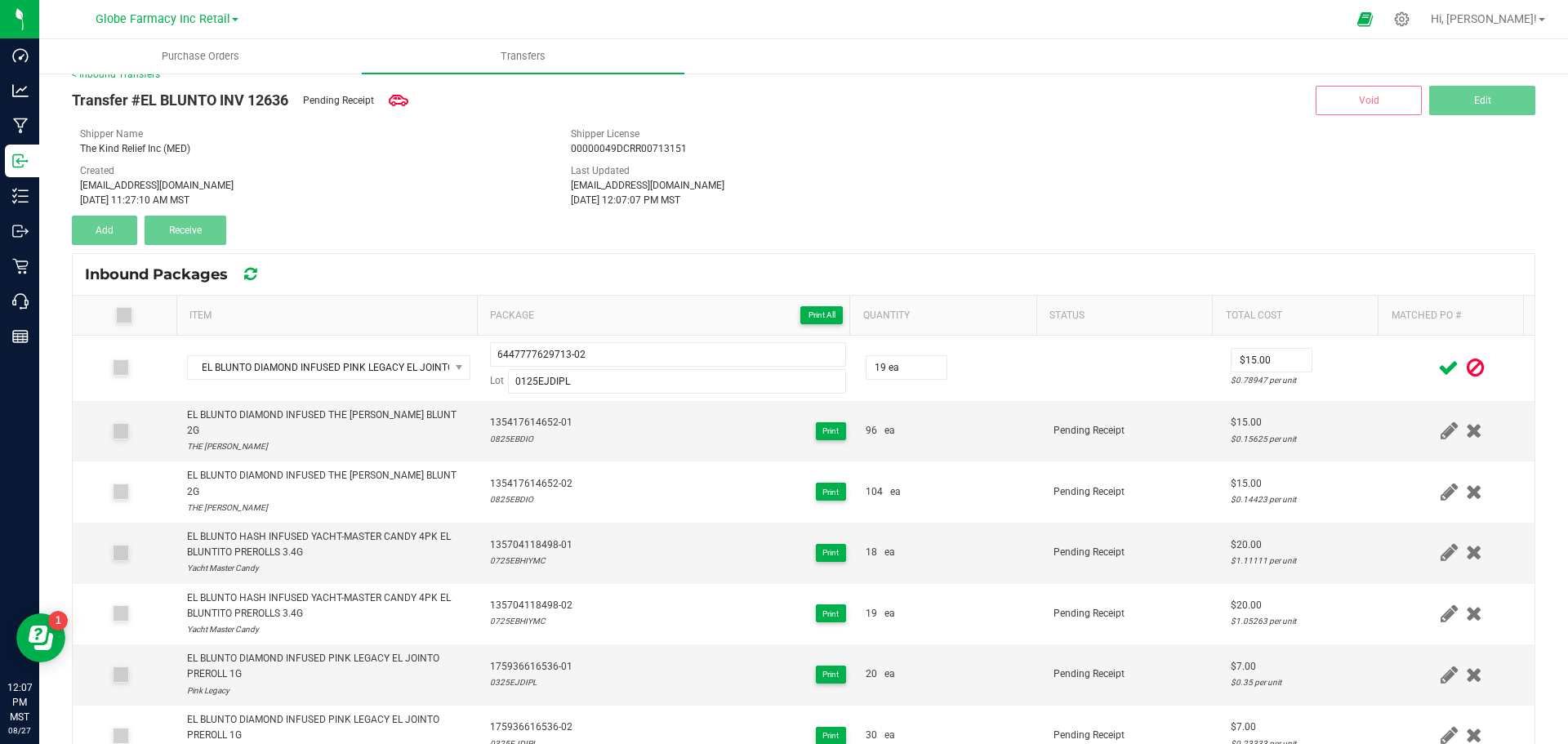
click at [1438, 368] on icon at bounding box center [1448, 368] width 20 height 20
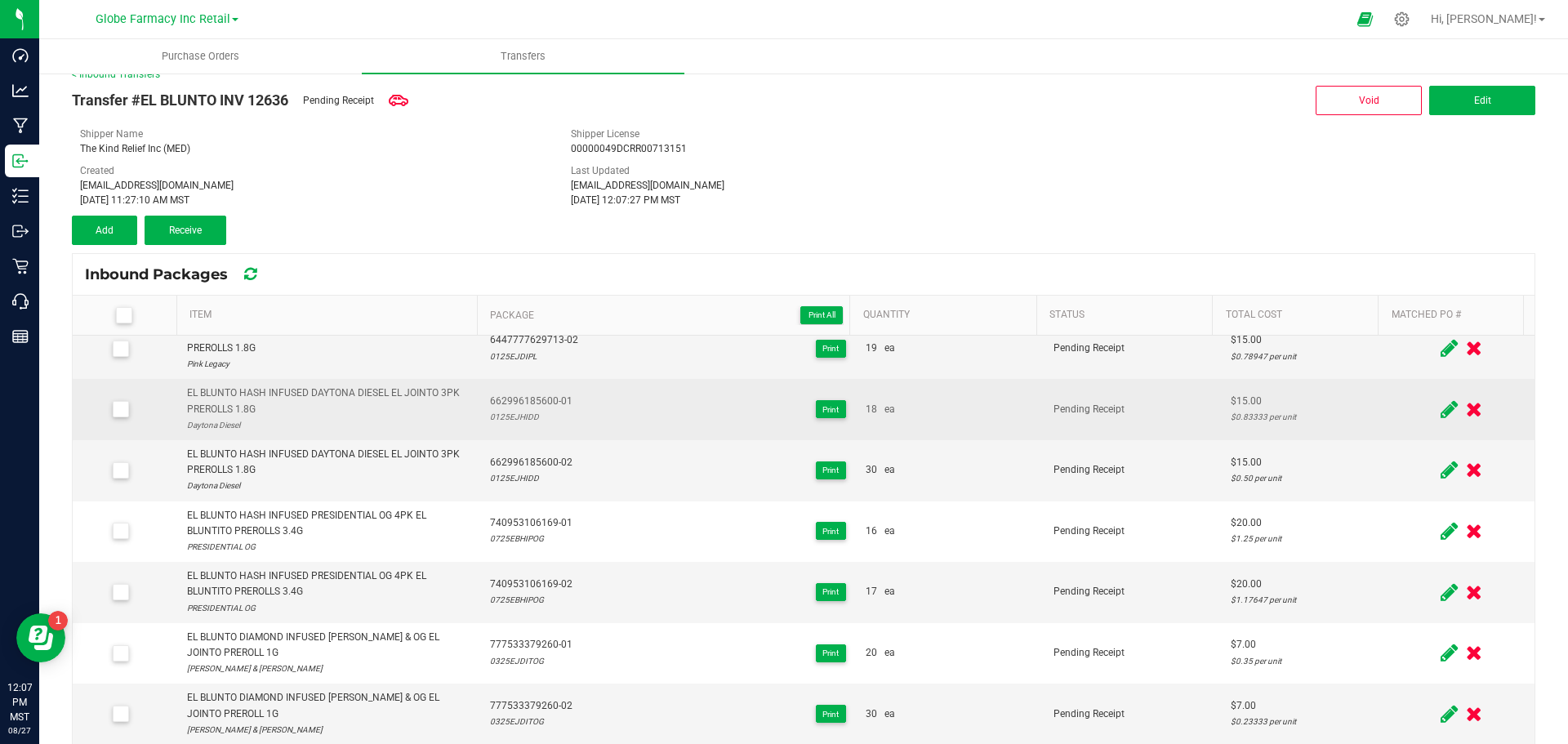
scroll to position [814, 0]
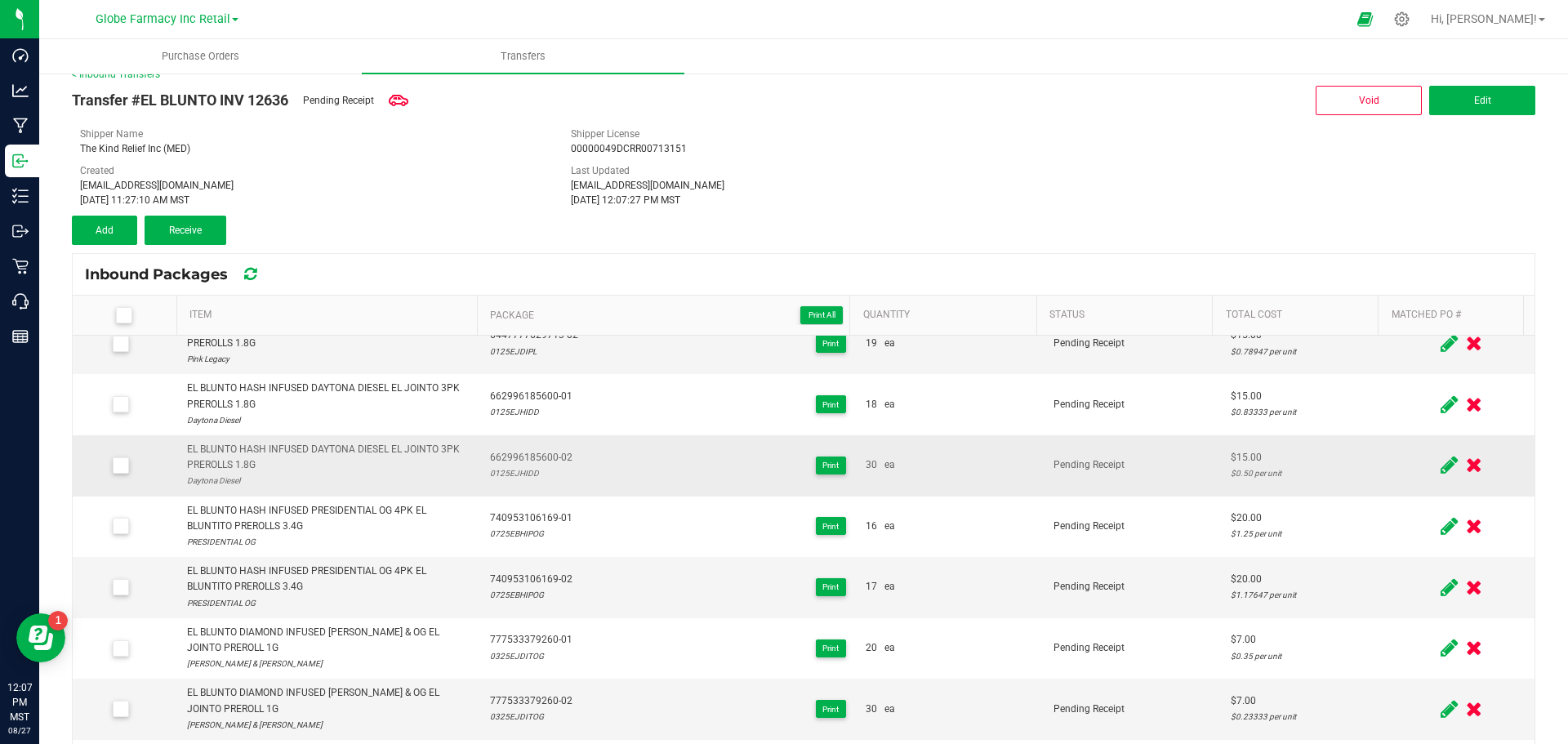
click at [1441, 455] on icon at bounding box center [1449, 464] width 17 height 20
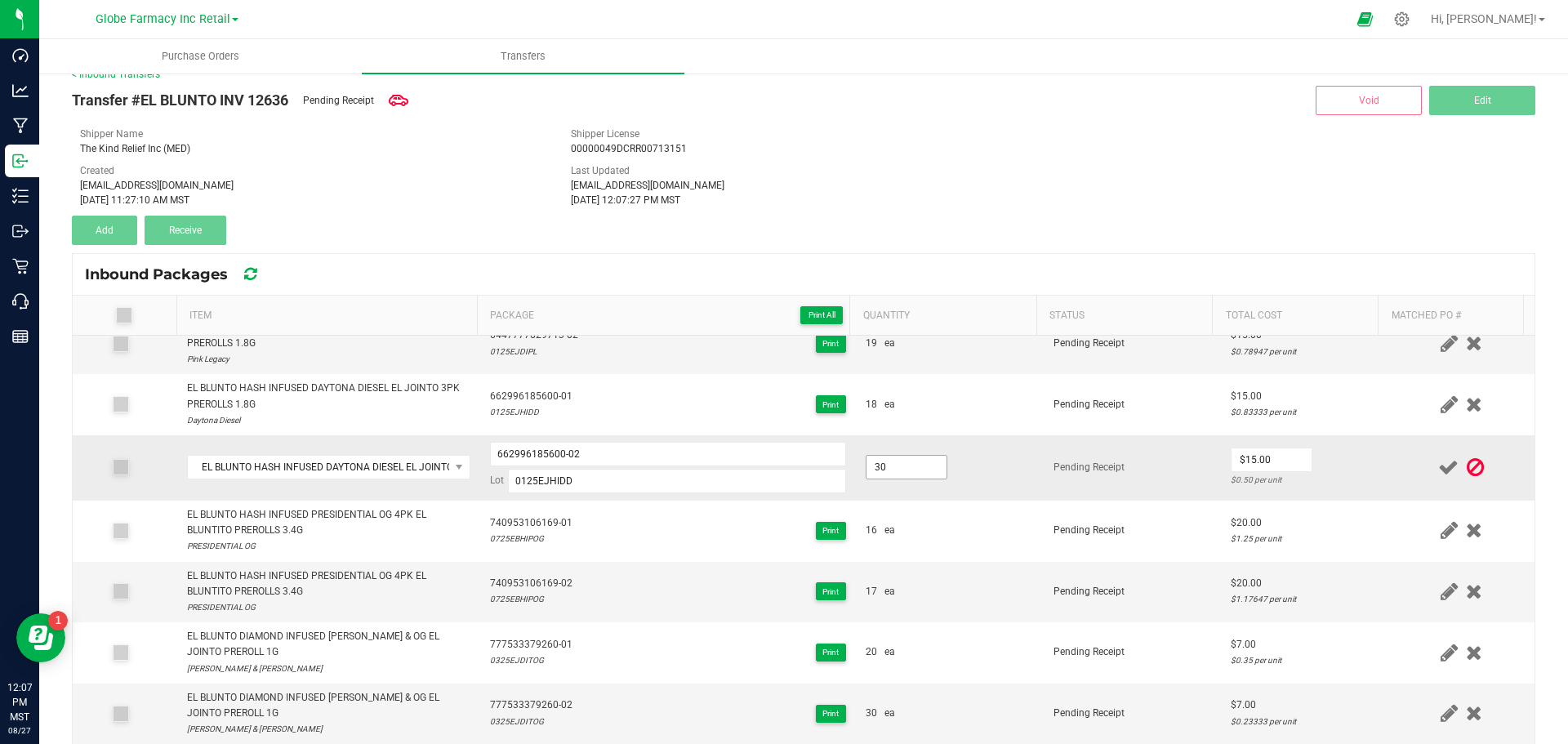
click at [880, 455] on input "30" at bounding box center [906, 467] width 80 height 23
type input "19.0000"
click at [1044, 447] on td "Pending Receipt" at bounding box center [1133, 468] width 178 height 66
click at [1261, 448] on input "0" at bounding box center [1271, 460] width 80 height 23
type input "$15.00"
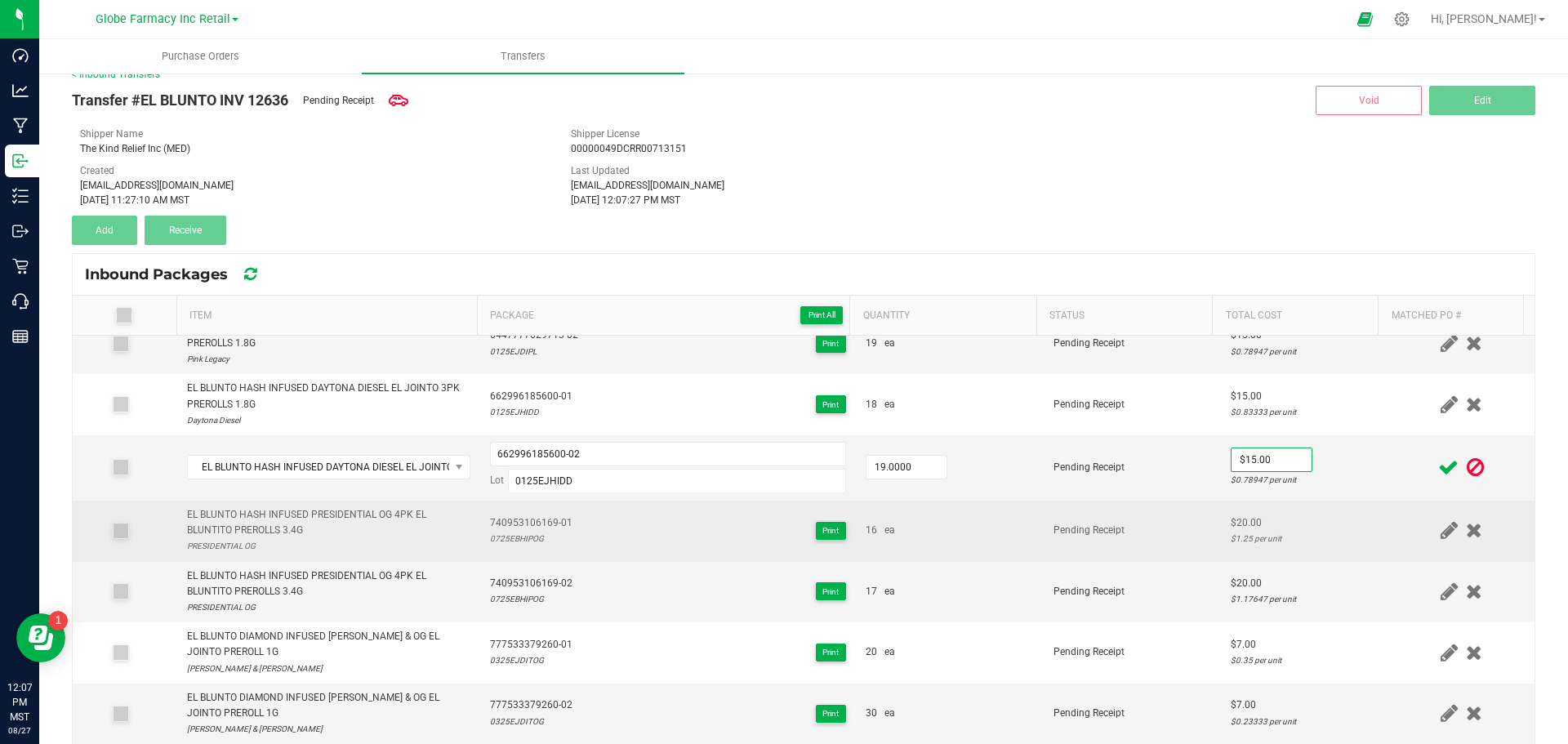
click at [1337, 472] on tbody "EL BLUNTO DIAMOND INFUSED THE OPPENHEIMER BLUNT 2G THE OPPENHEIMER 135417614652…" at bounding box center [804, 223] width 1462 height 1404
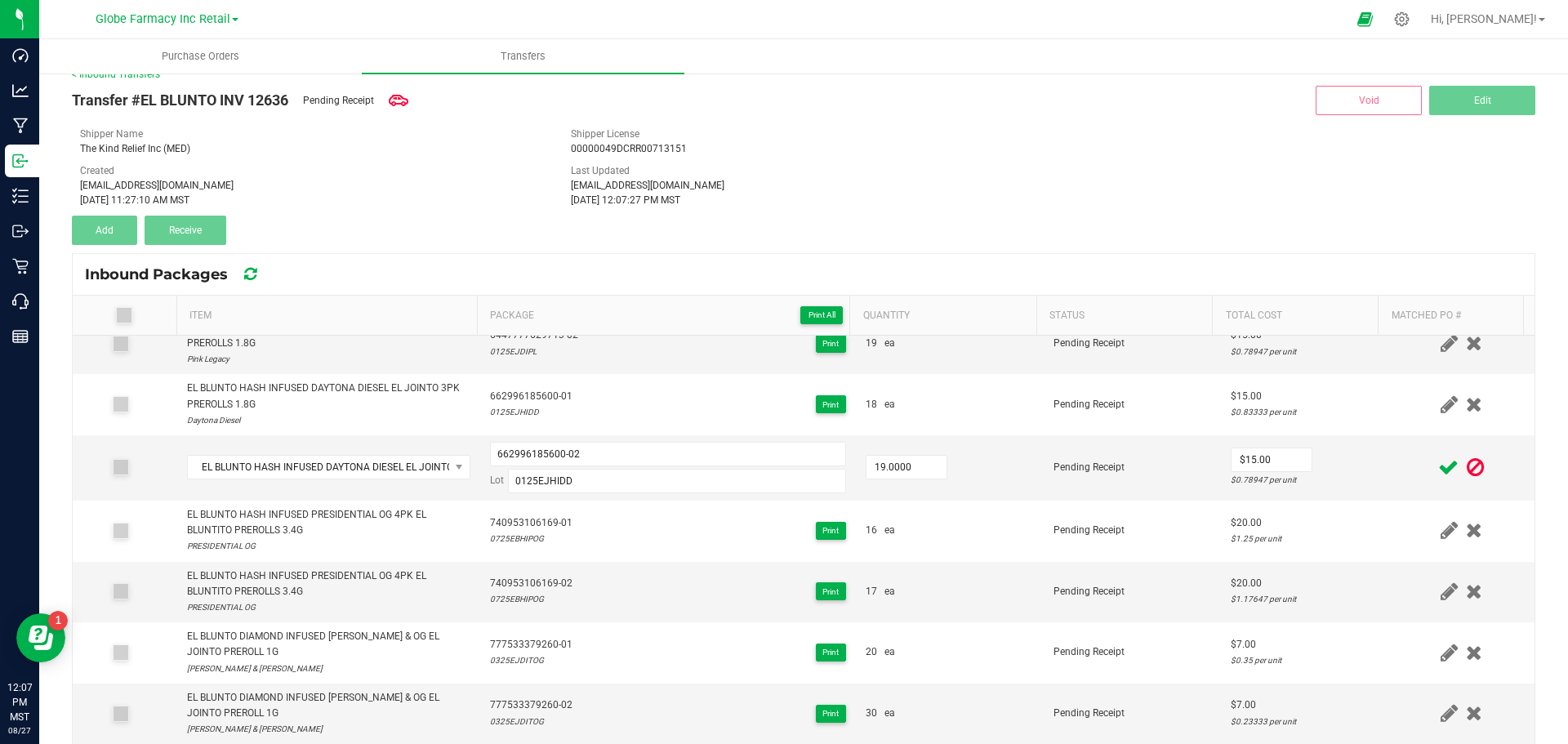
click at [1438, 457] on icon at bounding box center [1448, 467] width 20 height 20
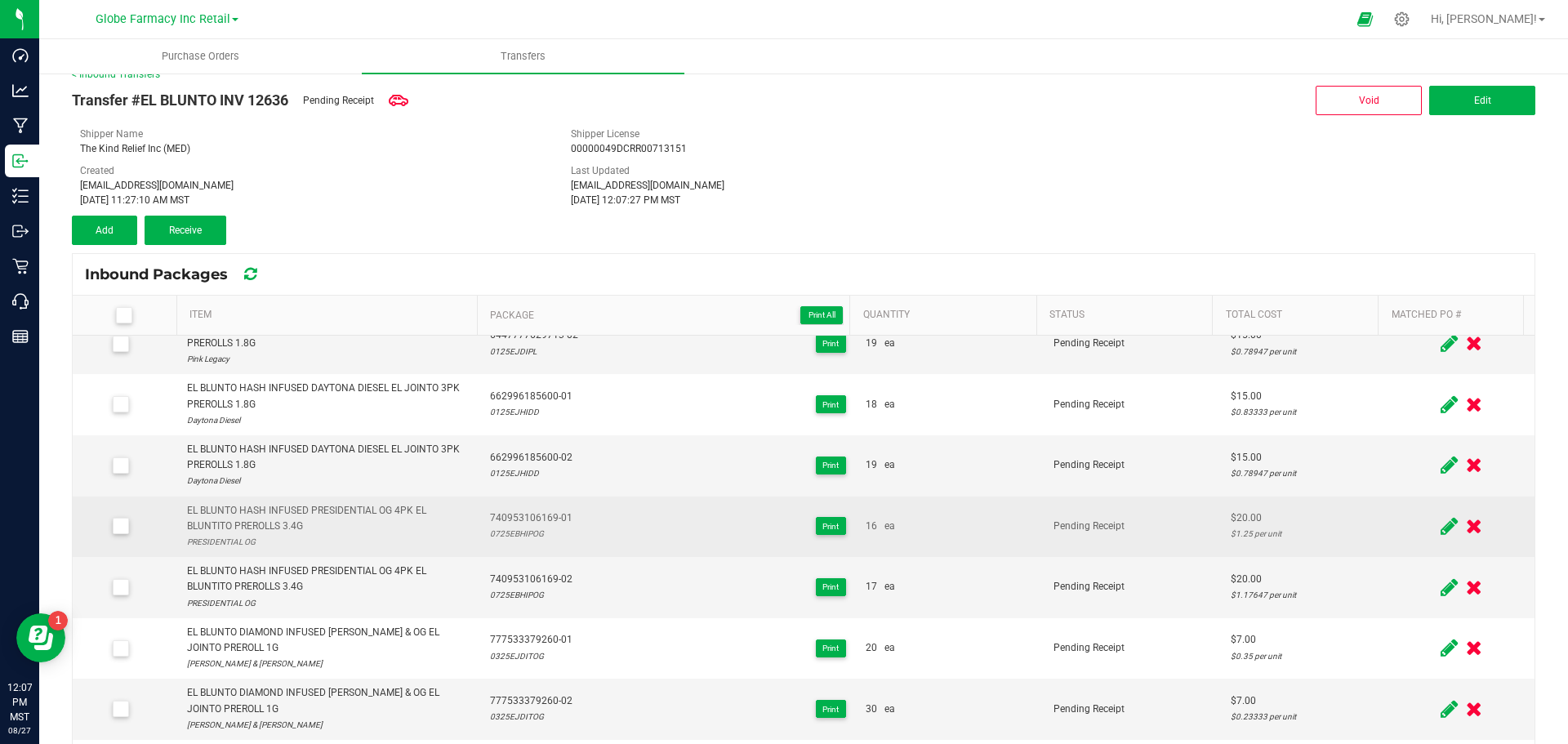
click at [1389, 496] on td at bounding box center [1461, 526] width 147 height 61
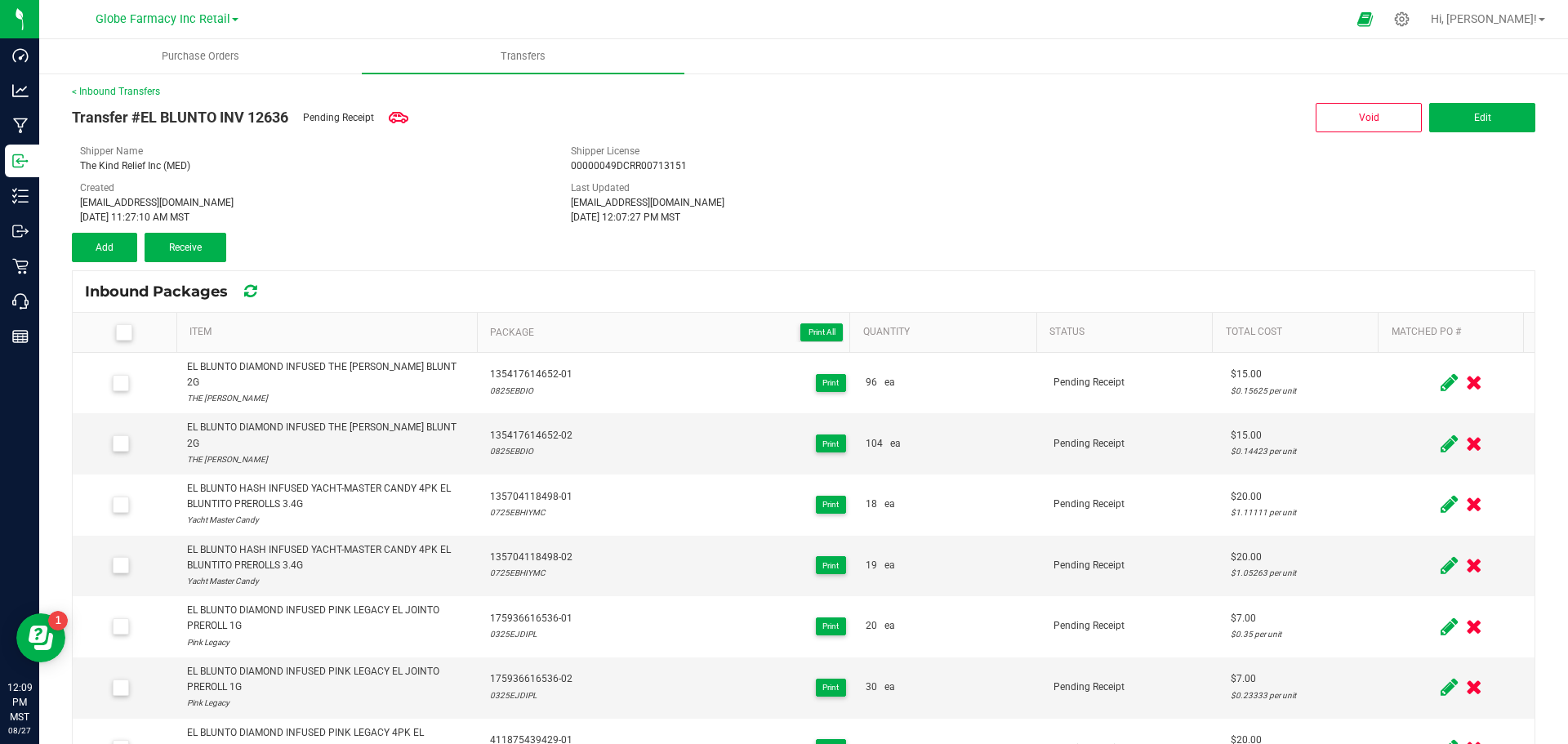
scroll to position [0, 0]
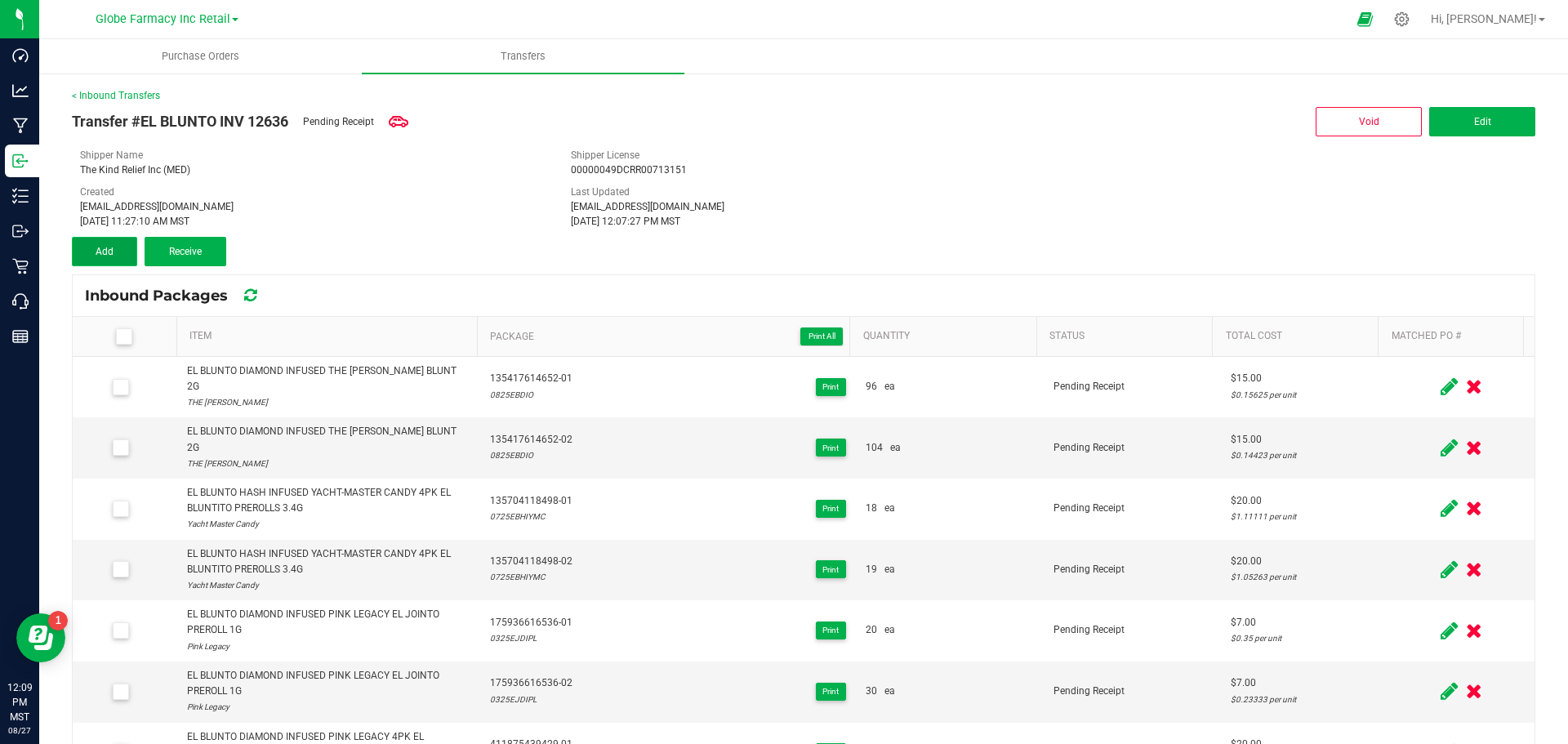
click at [105, 249] on span "Add" at bounding box center [105, 251] width 18 height 12
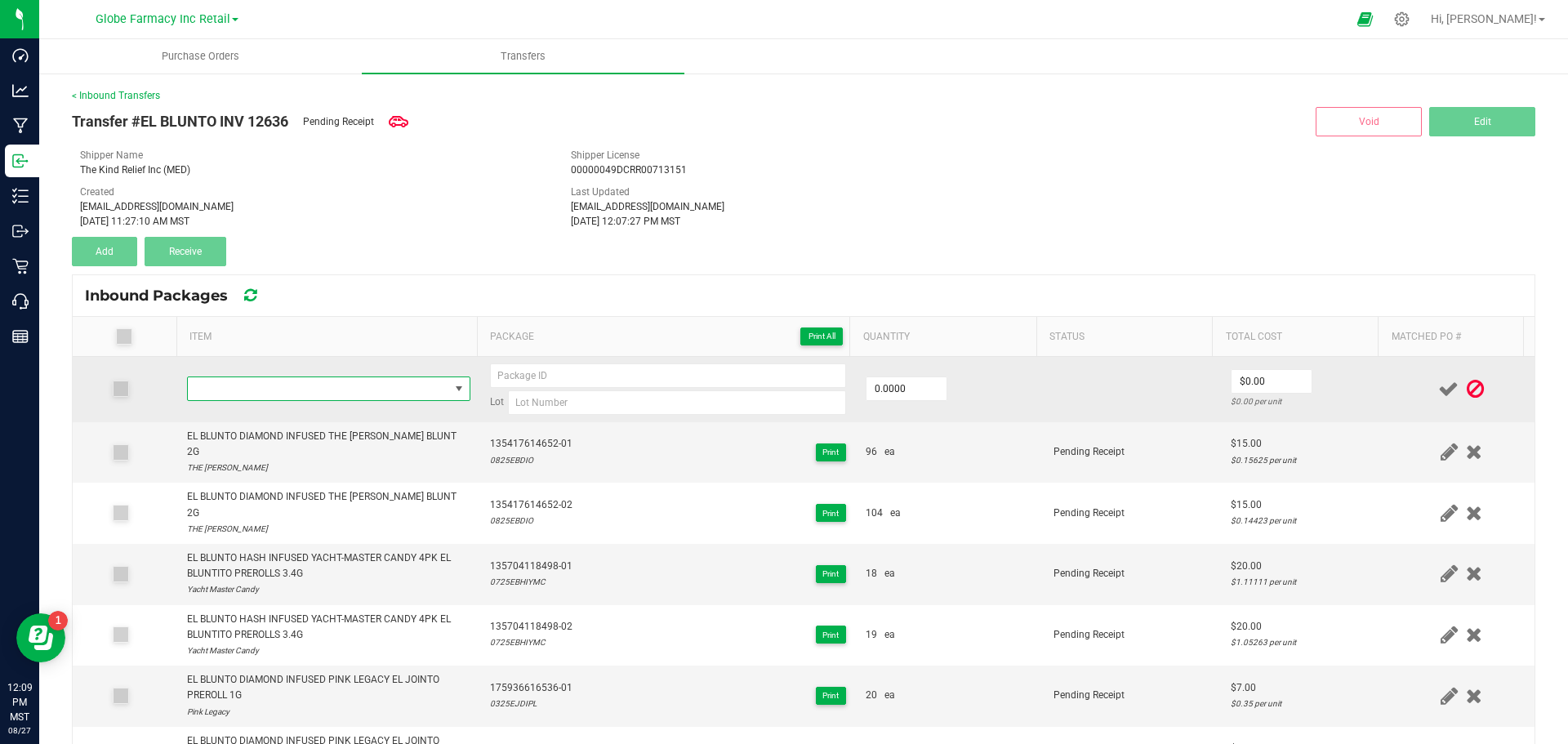
click at [322, 396] on span "NO DATA FOUND" at bounding box center [318, 389] width 261 height 23
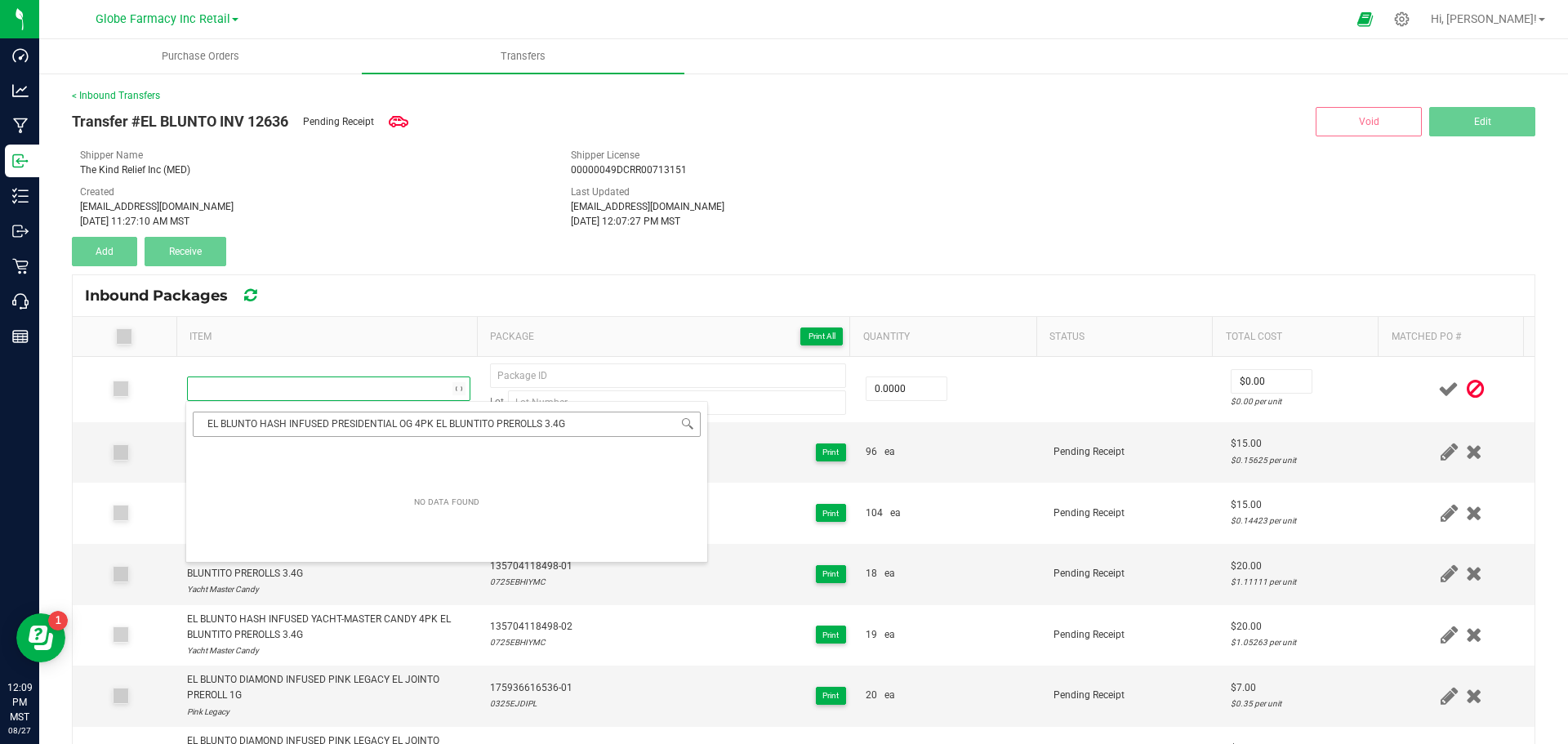
scroll to position [25, 278]
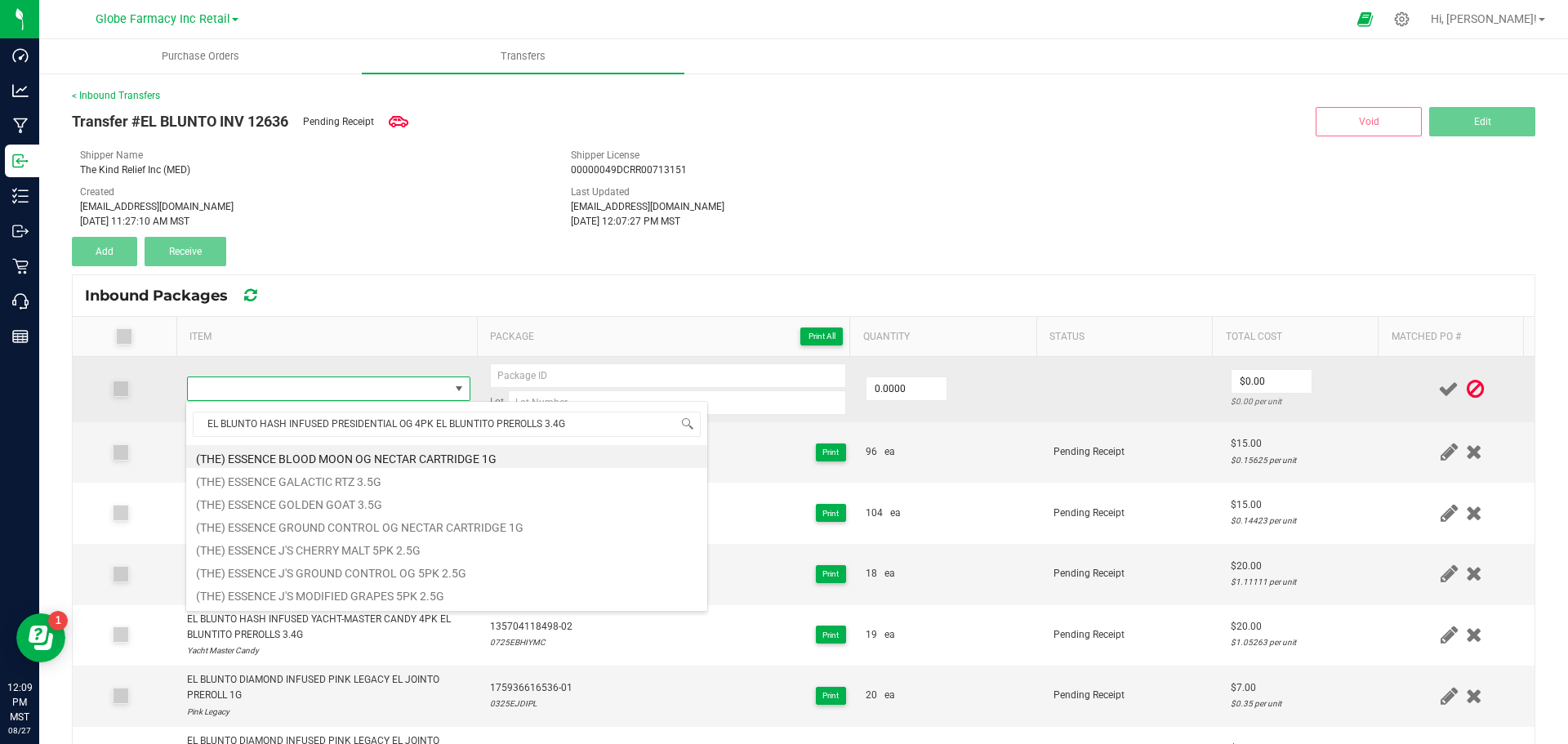
type input "EL BLUNTO HASH INFUSED PRESIDENTIAL OG 4PK EL BLUNTITO PREROLLS 3.4G"
click at [344, 396] on span at bounding box center [318, 389] width 261 height 23
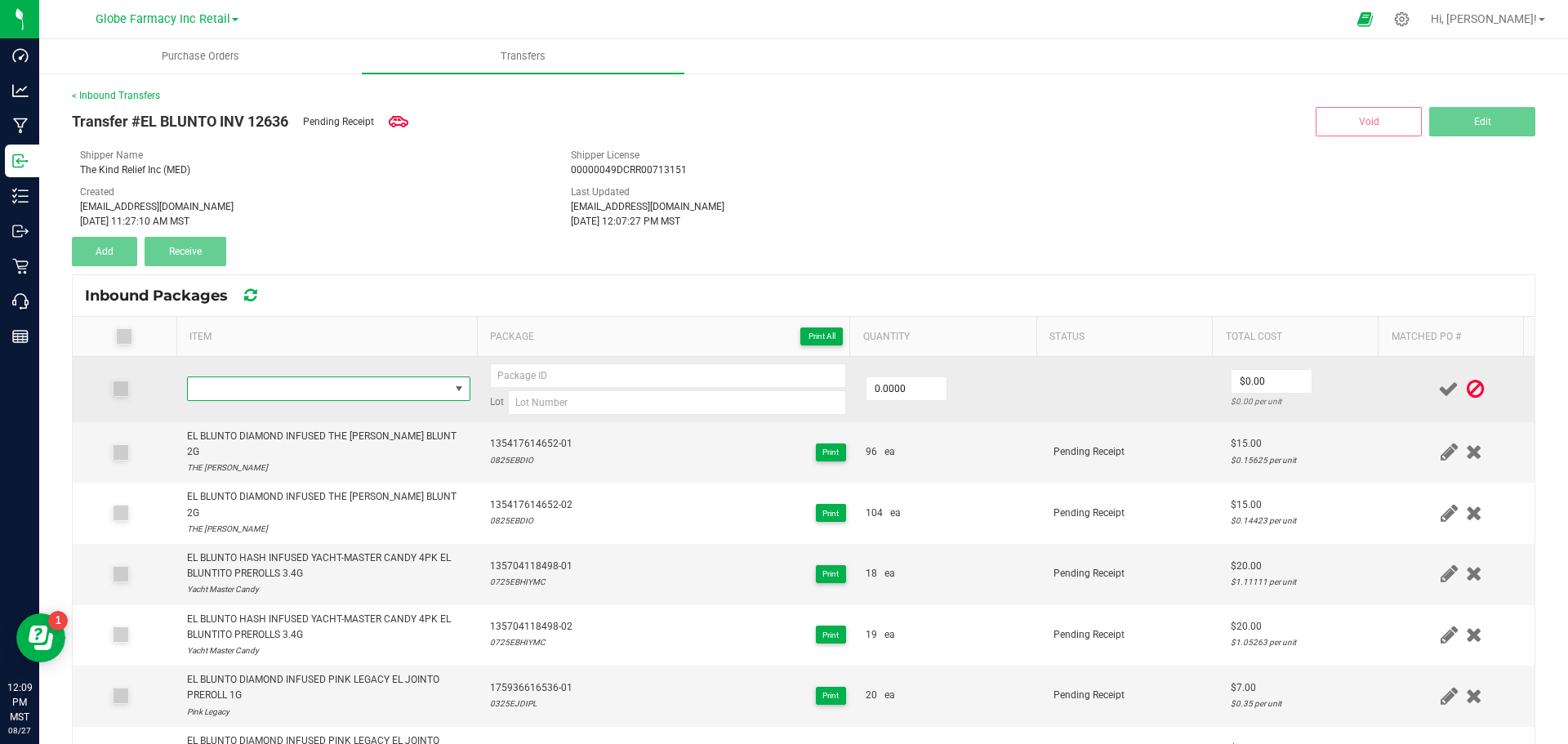
click at [343, 396] on span "NO DATA FOUND" at bounding box center [318, 389] width 261 height 23
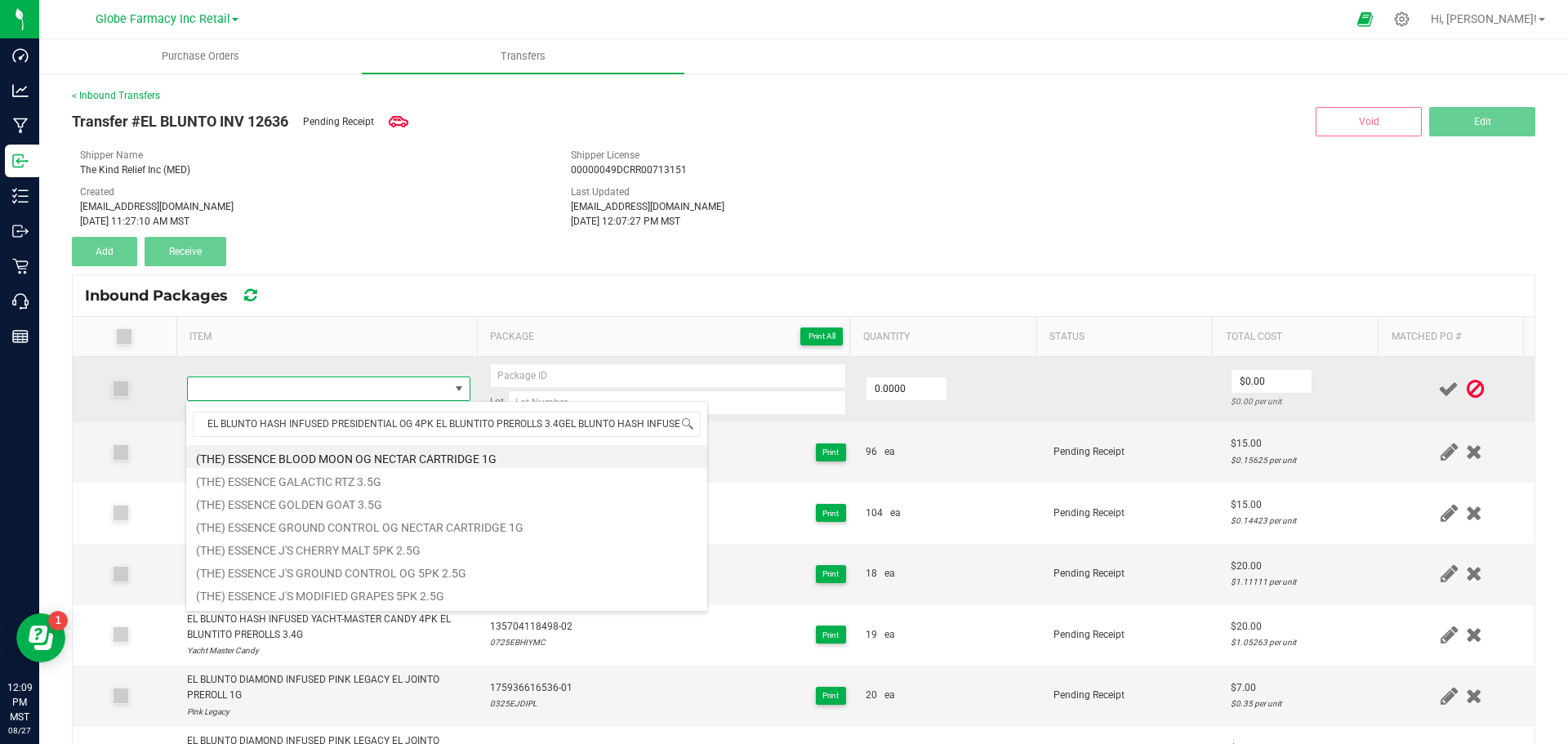
scroll to position [0, 242]
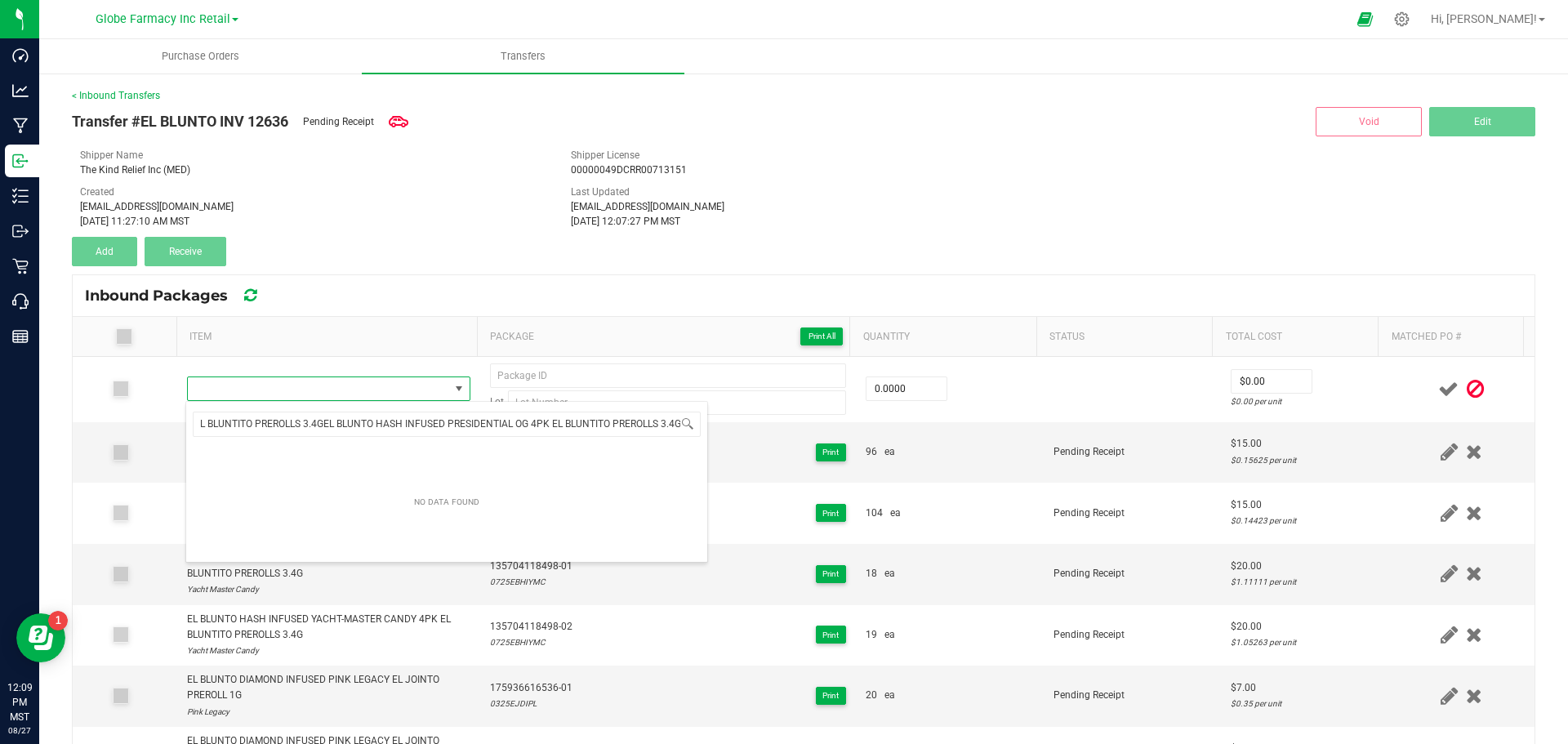
type input "EL BLUNTO HASH INFUSED PRESIDENTIAL OG 4PK EL BLUNTITO PREROLLS 3.4GEL BLUNTO H…"
click at [459, 284] on div "Inbound Packages" at bounding box center [804, 296] width 1462 height 41
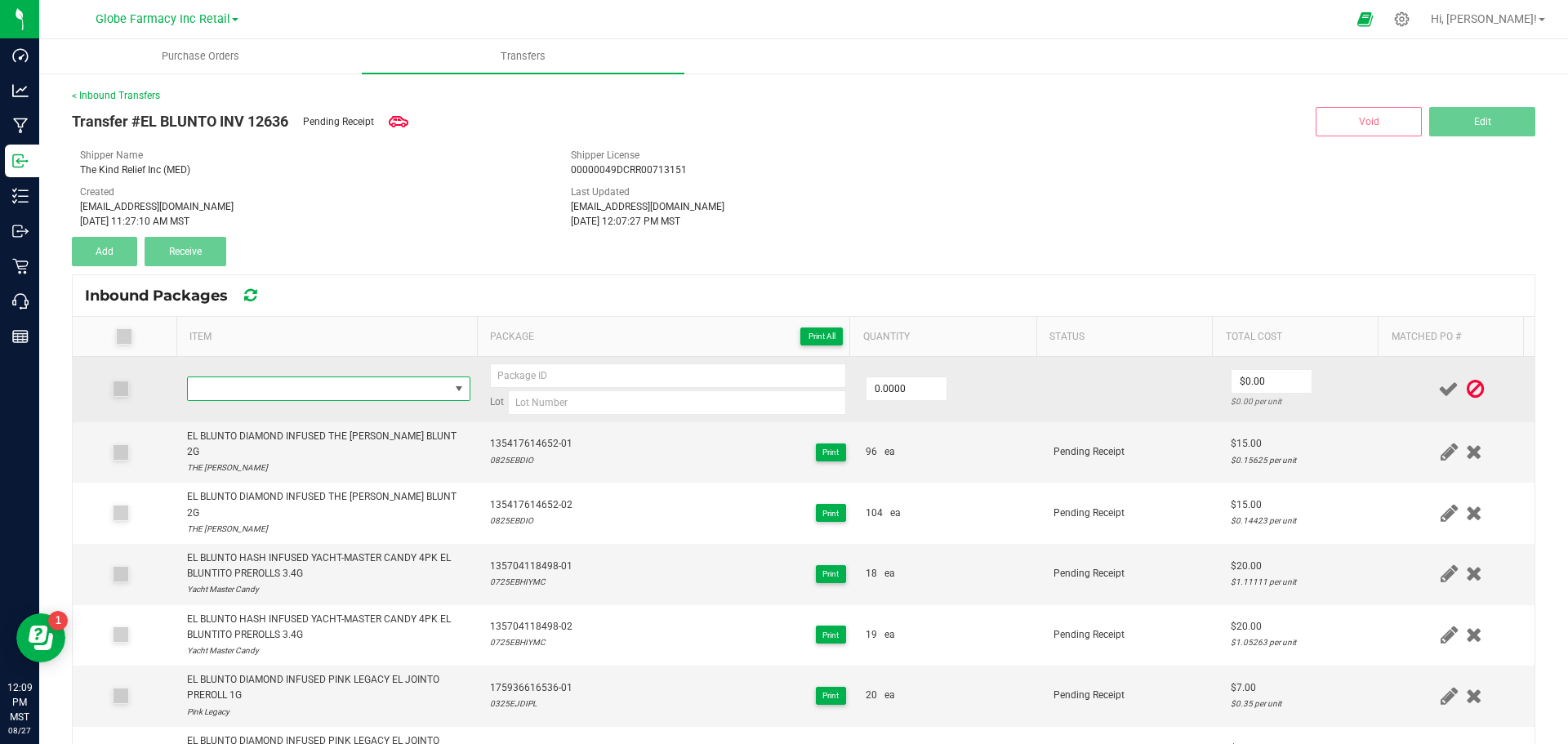
click at [358, 386] on span "NO DATA FOUND" at bounding box center [318, 389] width 261 height 23
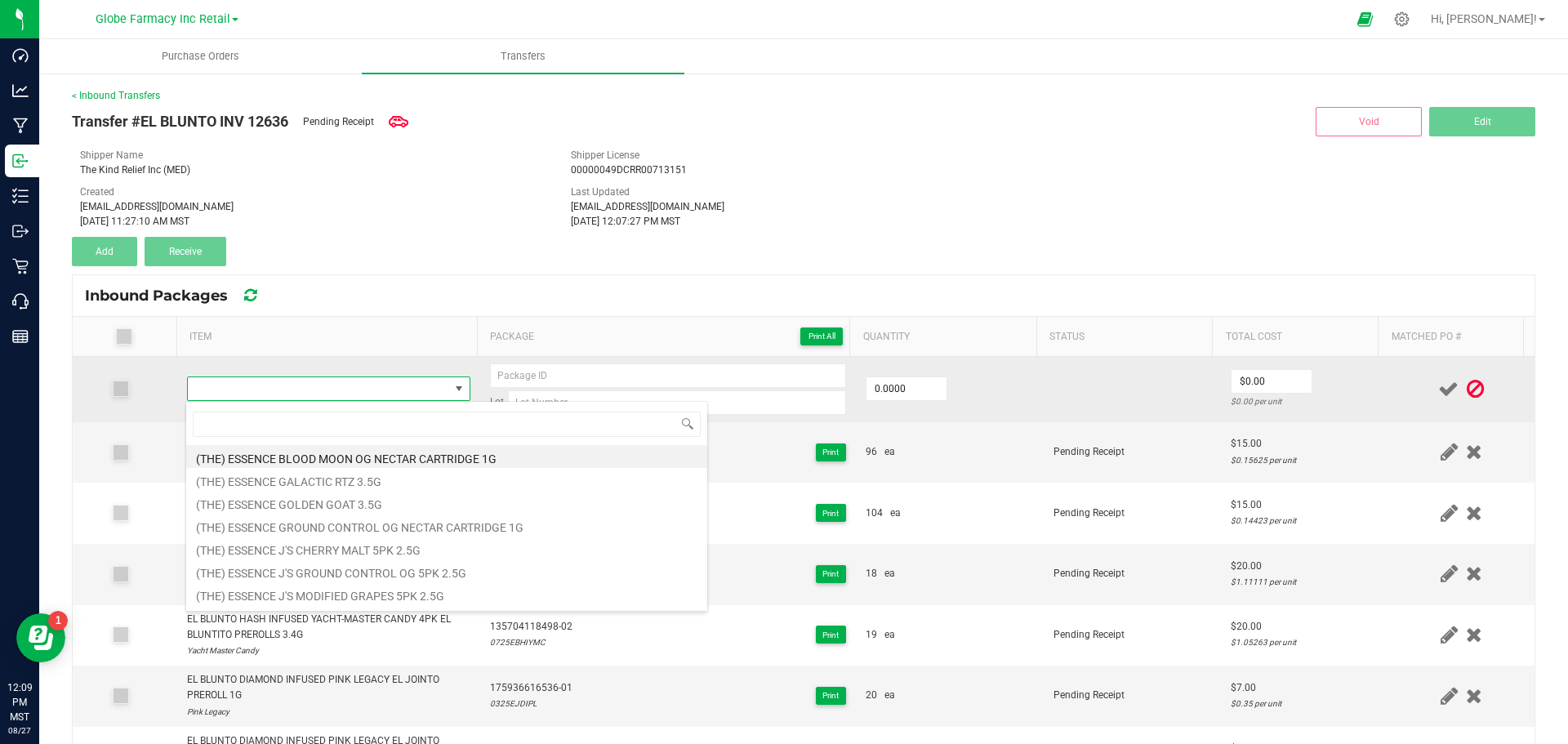
scroll to position [25, 278]
type input "EL BLUNTO HASH INFUSED PRESIDENTIAL OG 4PK EL BLUNTITO PREROLLS 3.4G"
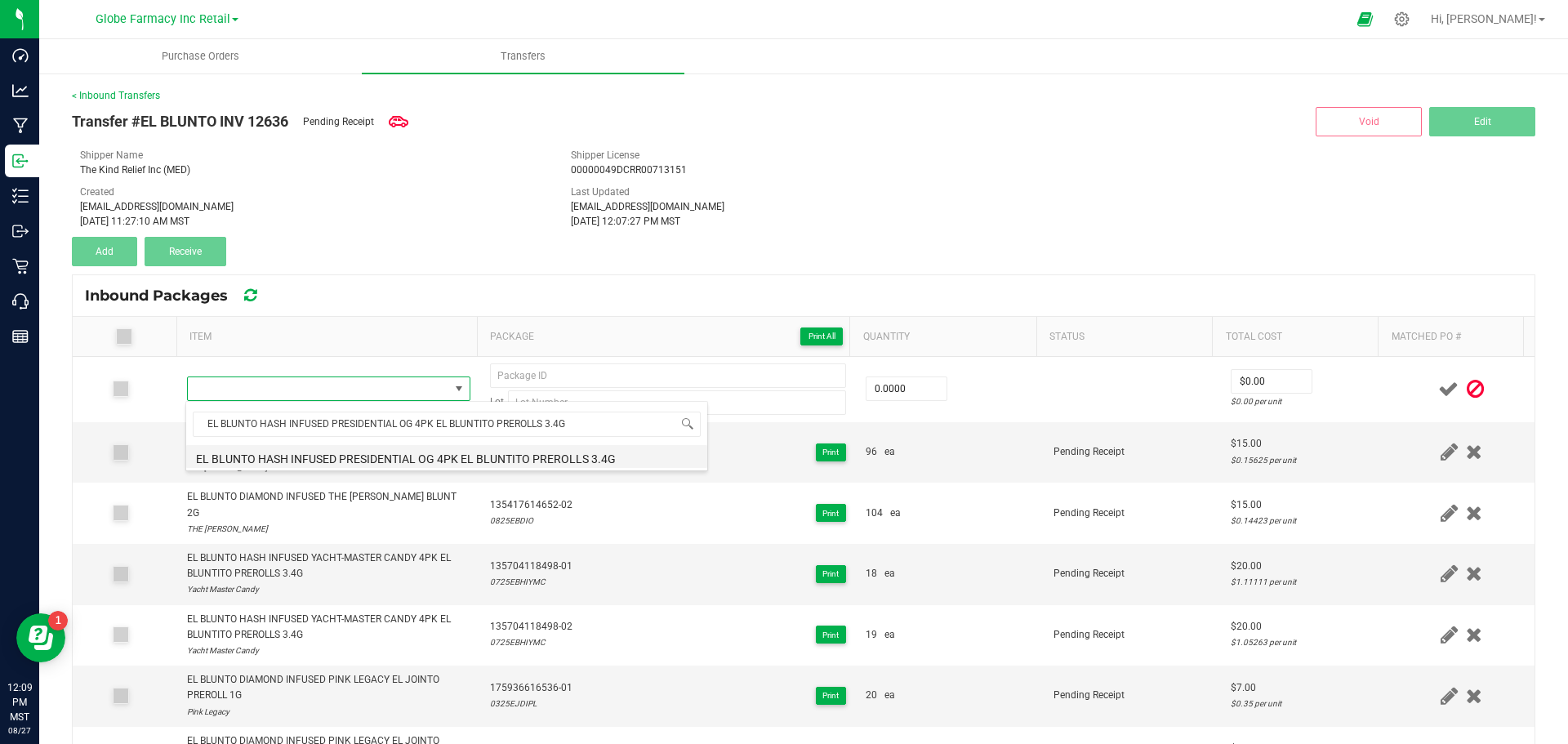
click at [430, 453] on li "EL BLUNTO HASH INFUSED PRESIDENTIAL OG 4PK EL BLUNTITO PREROLLS 3.4G" at bounding box center [447, 456] width 521 height 23
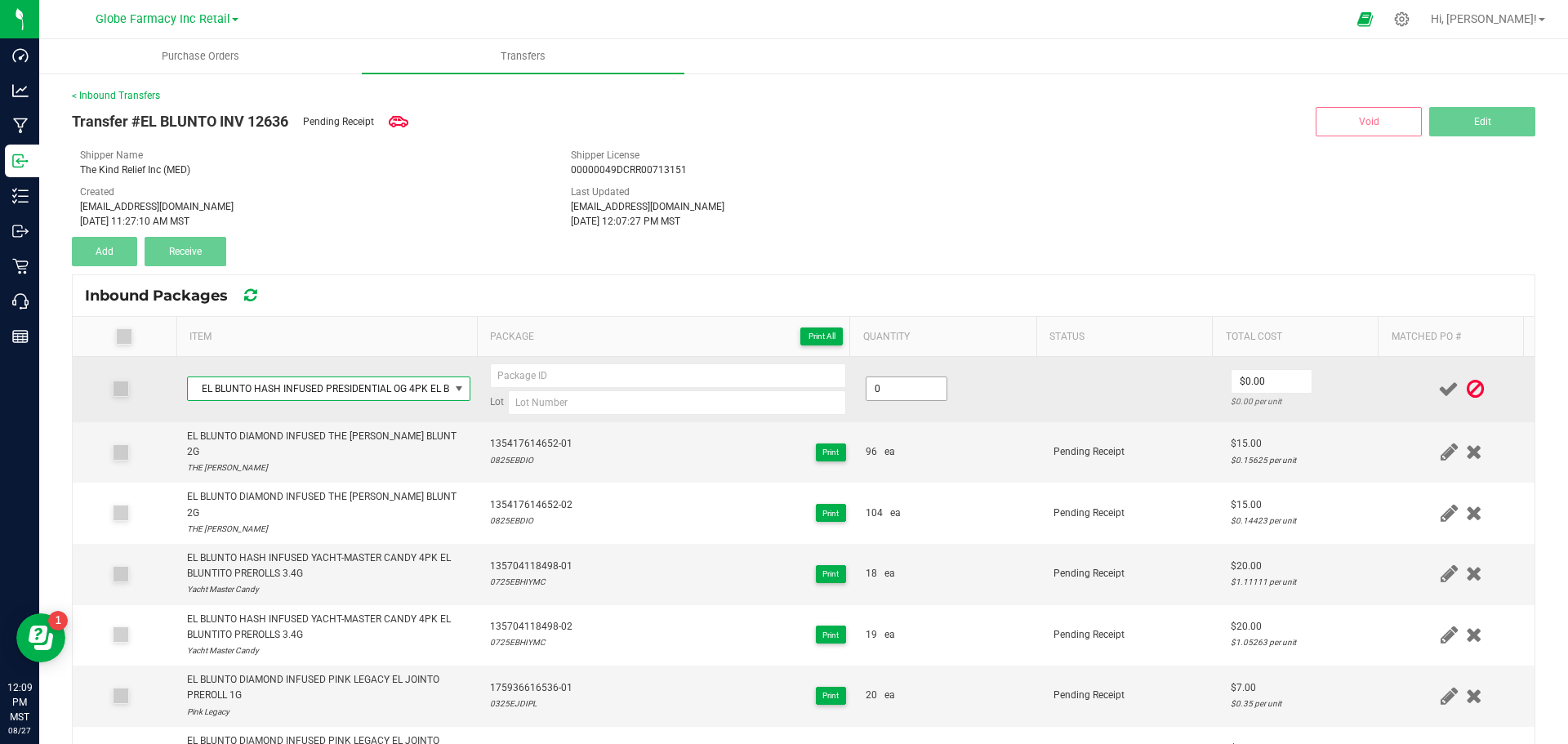
click at [907, 390] on input "0" at bounding box center [906, 389] width 80 height 23
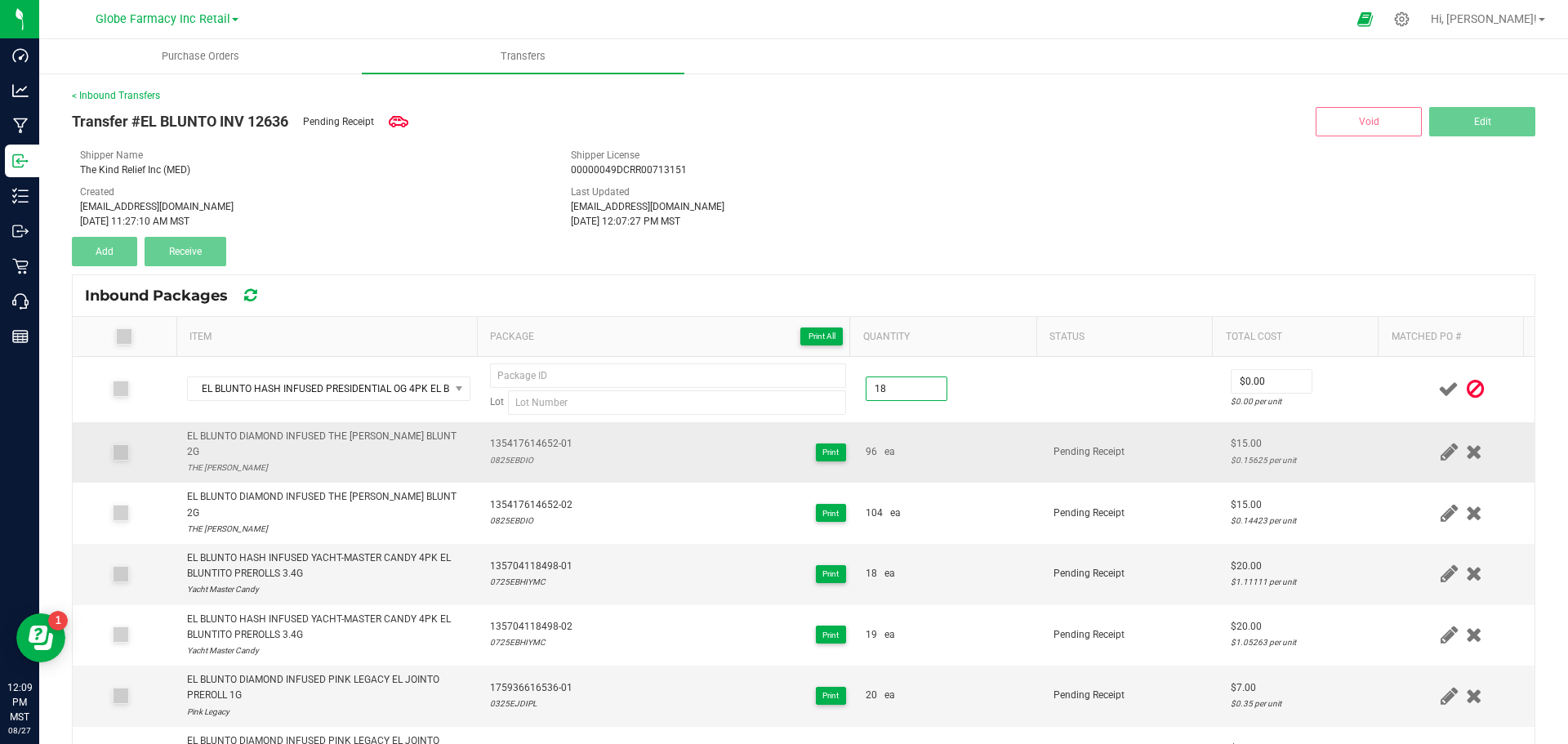
type input "18 ea"
click at [1013, 455] on td "96 ea" at bounding box center [949, 452] width 187 height 61
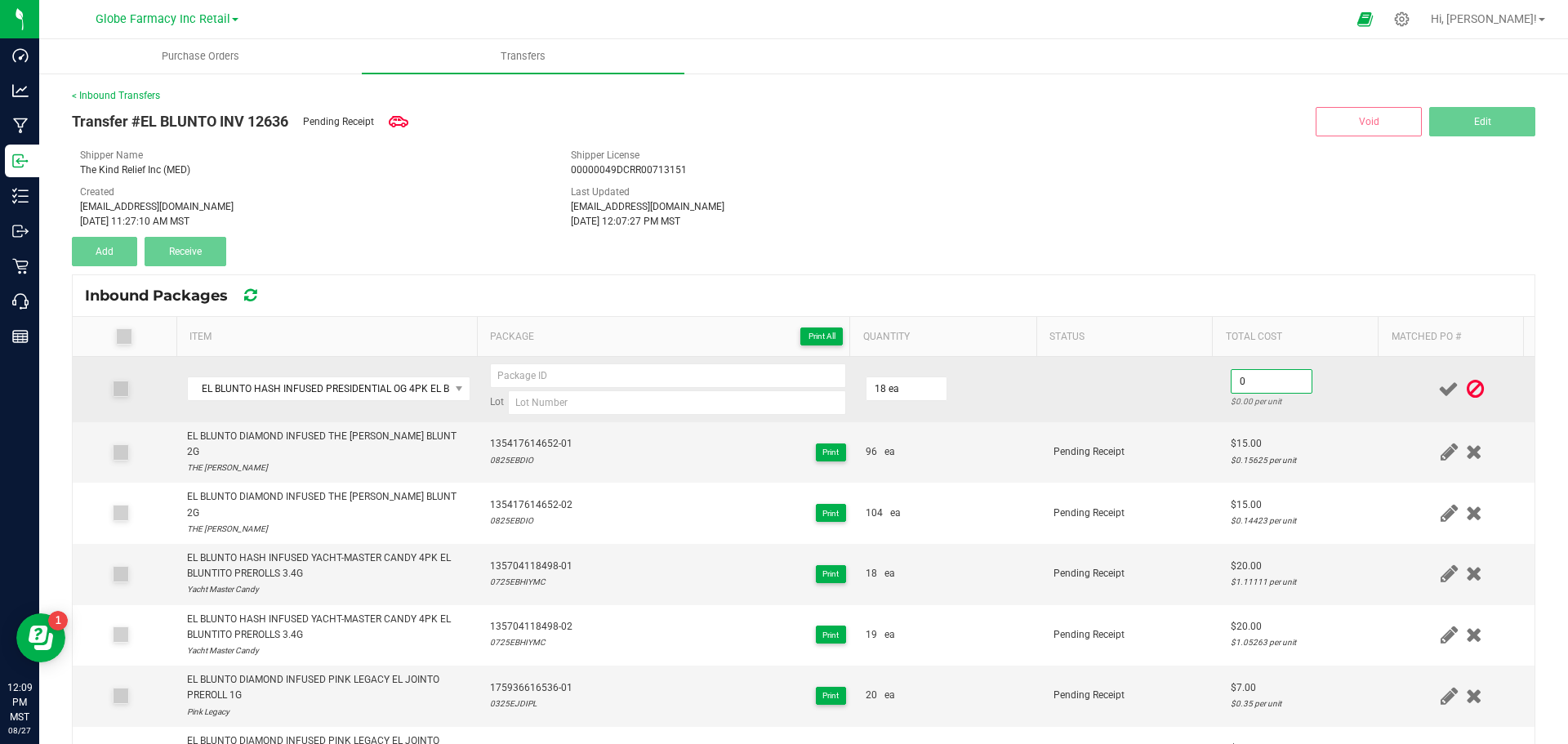
click at [1231, 380] on input "0" at bounding box center [1271, 381] width 80 height 23
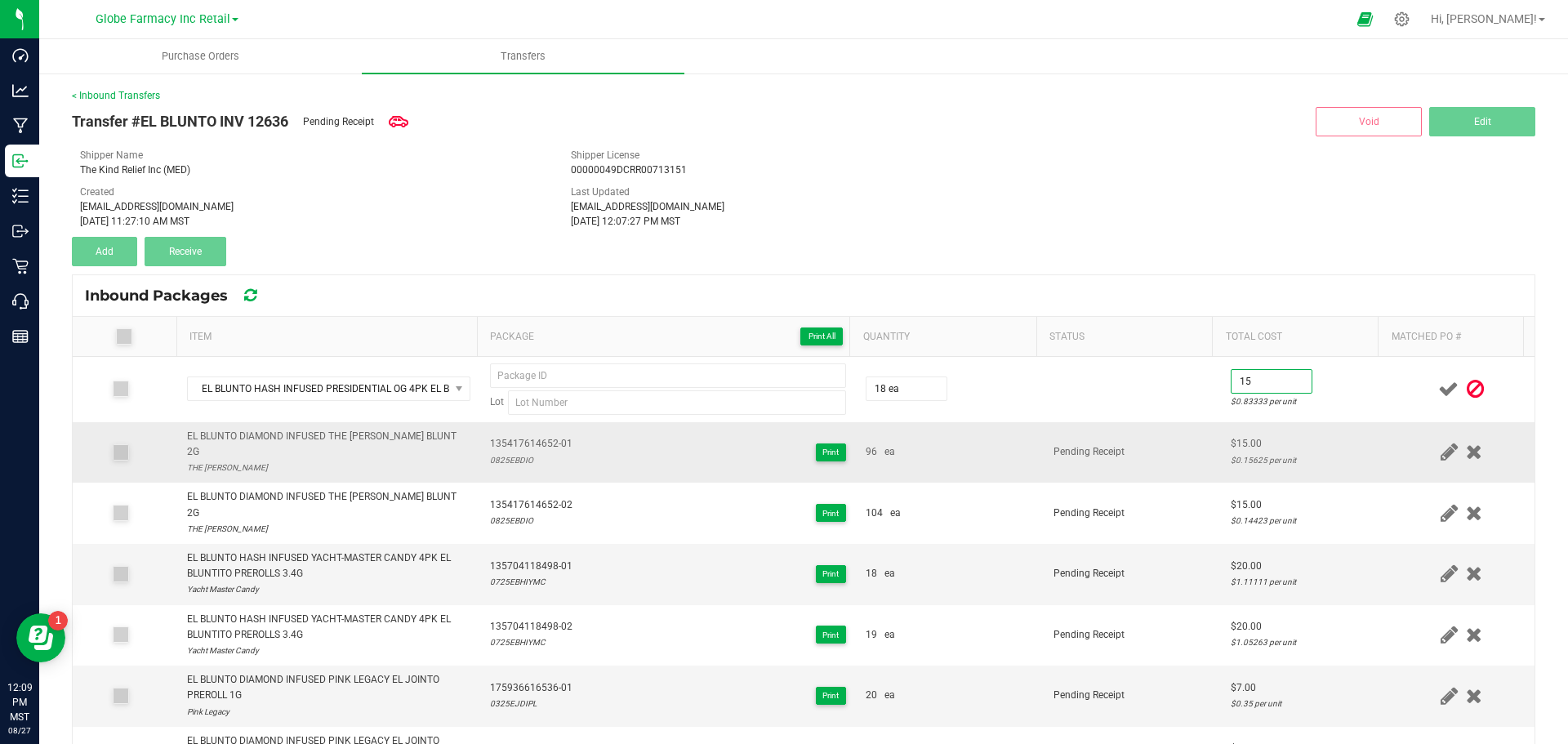
type input "$15.00"
click at [1180, 423] on td "Pending Receipt" at bounding box center [1133, 452] width 178 height 61
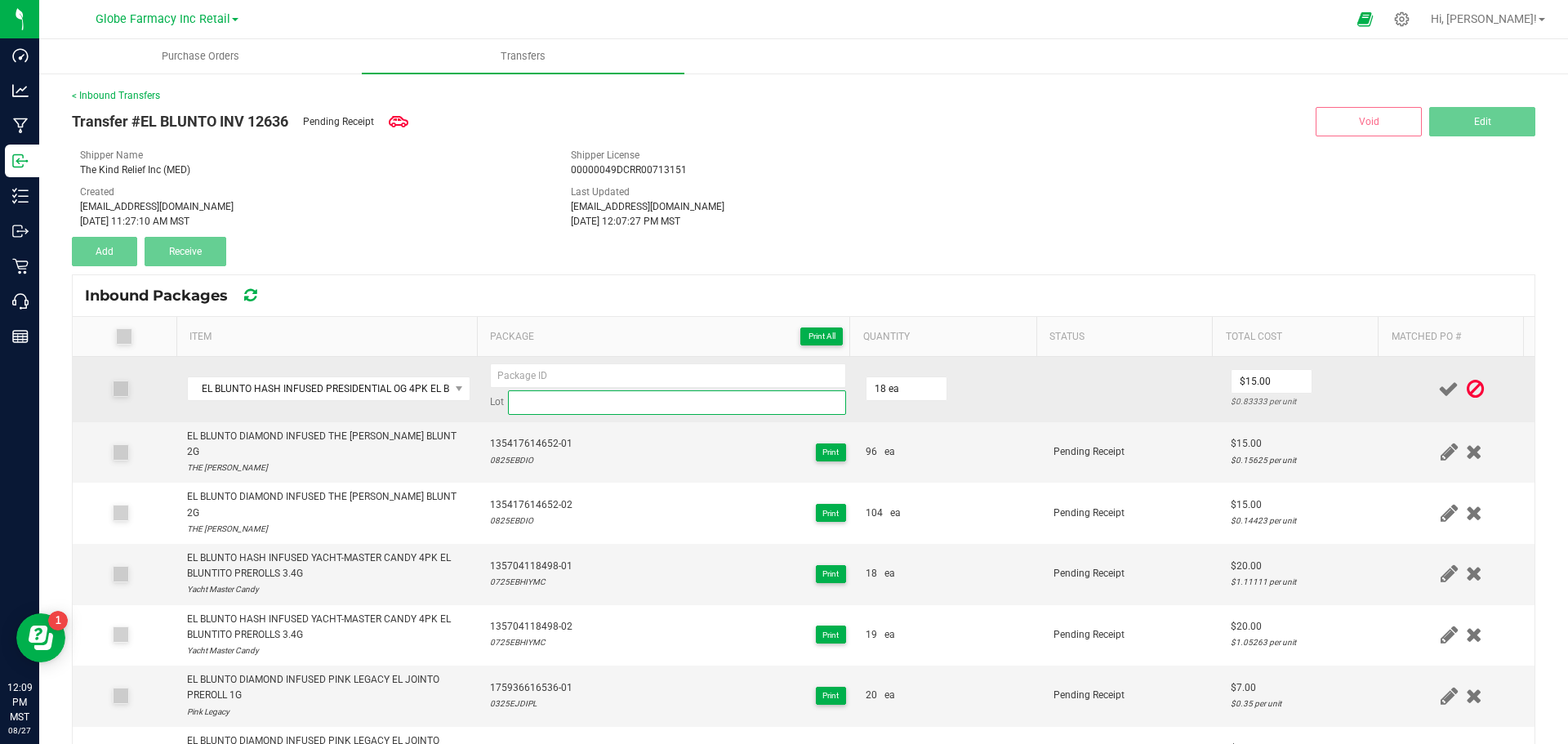
click at [666, 400] on input at bounding box center [677, 402] width 338 height 25
paste input "0125EJHIPOG"
type input "0125EJHIPOG"
click at [563, 380] on input at bounding box center [668, 376] width 356 height 25
click at [539, 384] on input "534962426776-01" at bounding box center [668, 376] width 356 height 25
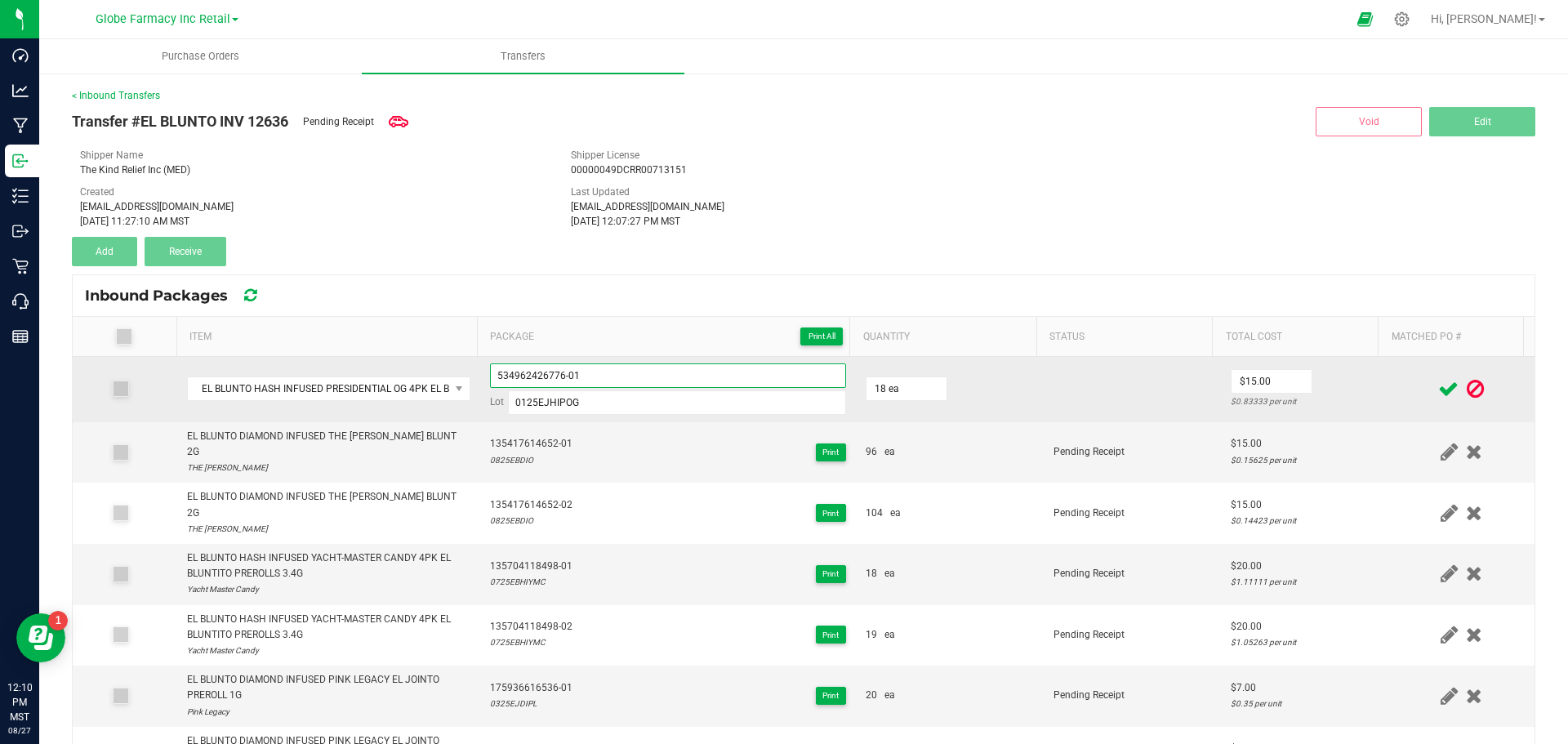
click at [539, 384] on input "534962426776-01" at bounding box center [668, 376] width 356 height 25
type input "534962426776-01"
click at [1022, 392] on td "18 ea" at bounding box center [949, 390] width 187 height 66
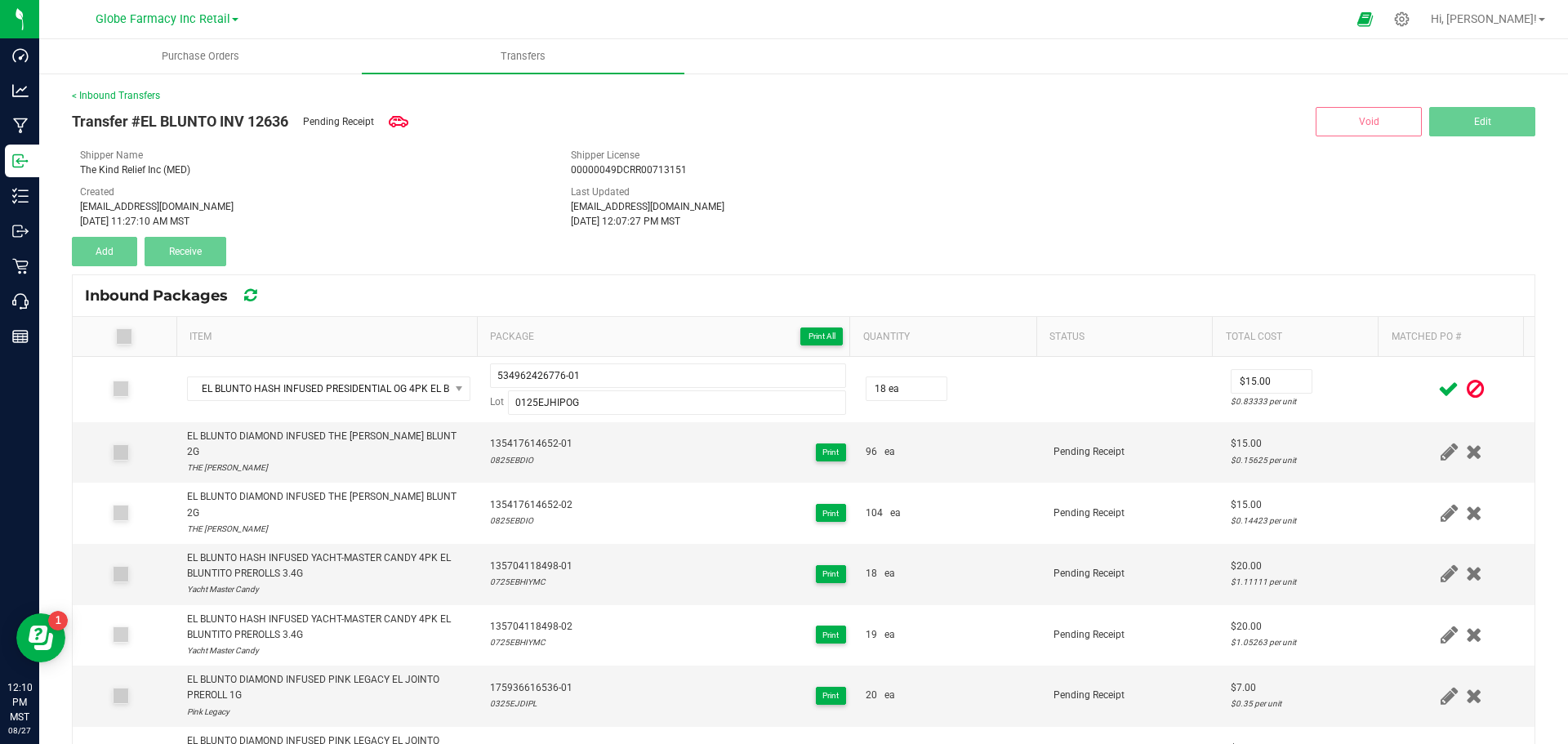
click at [1438, 386] on icon at bounding box center [1448, 389] width 20 height 20
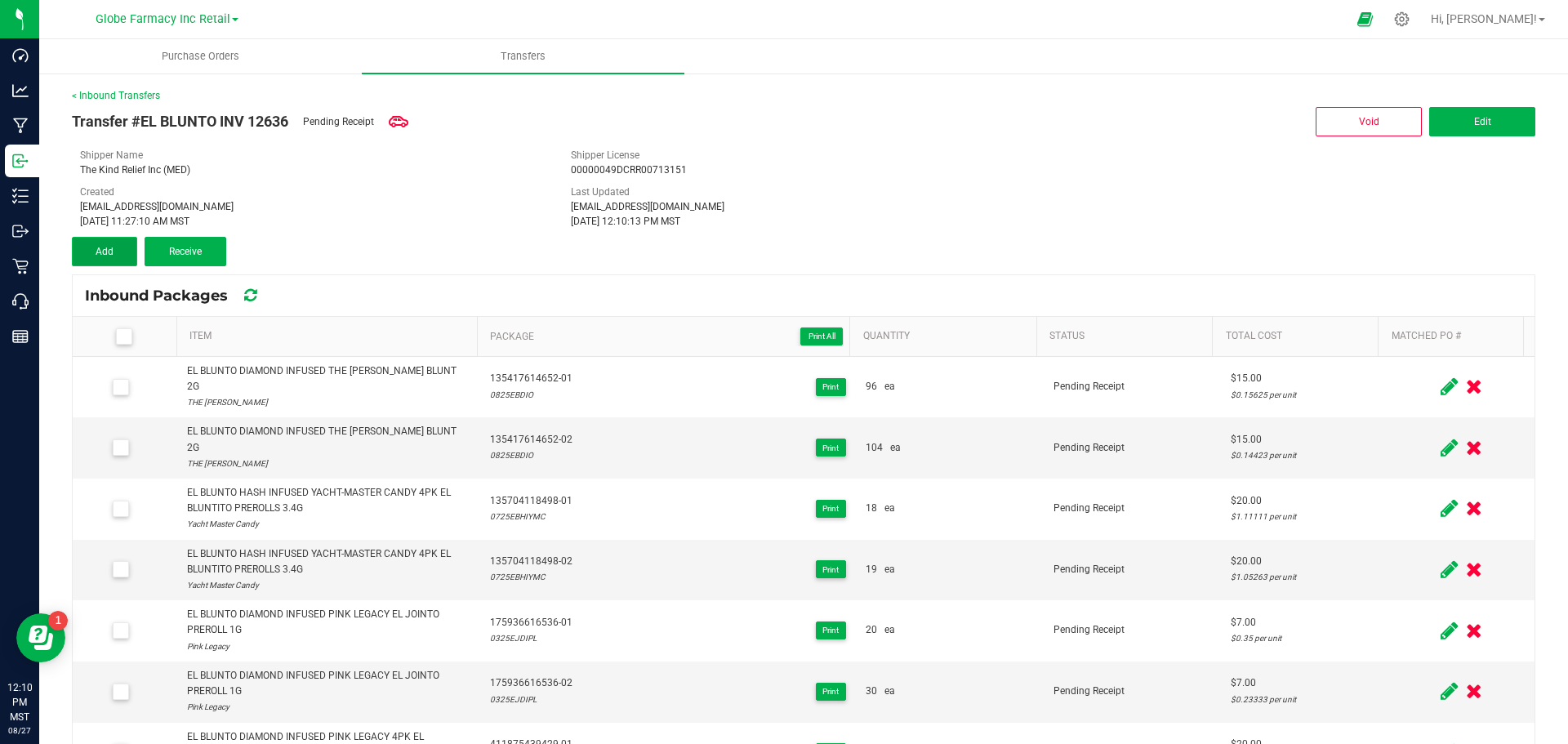
click at [132, 249] on button "Add" at bounding box center [105, 251] width 66 height 29
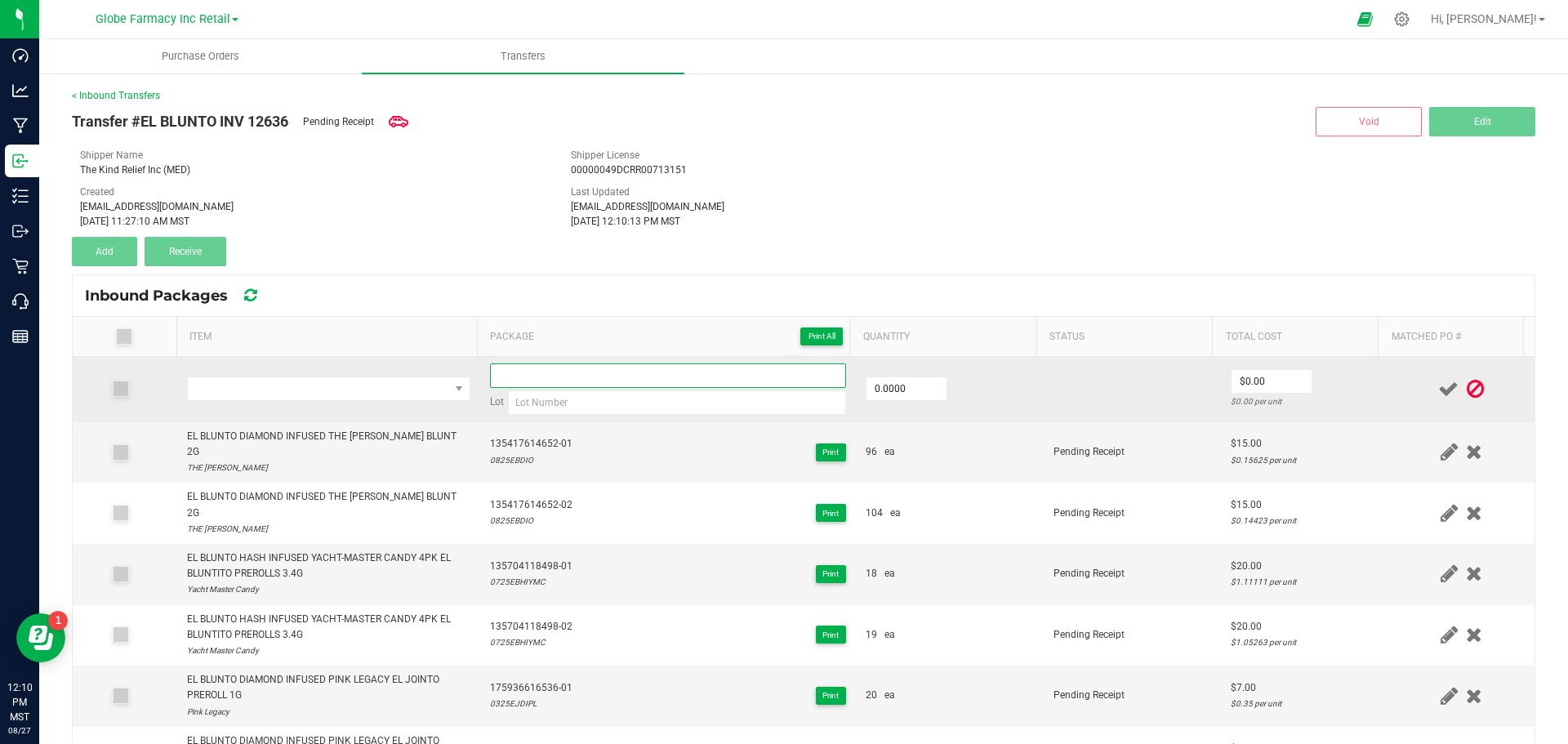
click at [614, 378] on input at bounding box center [668, 376] width 356 height 25
paste input "534962426776-01"
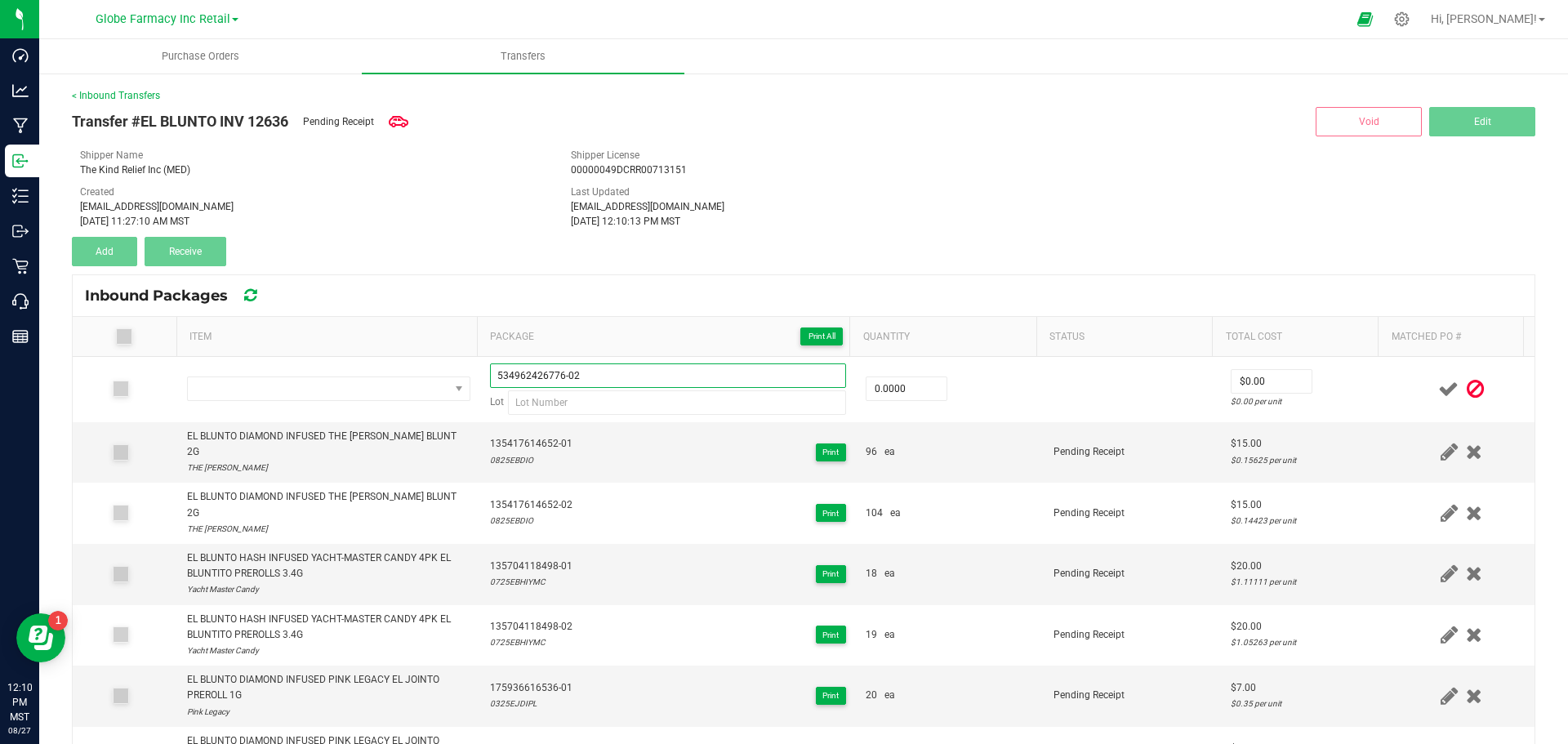
type input "534962426776-02"
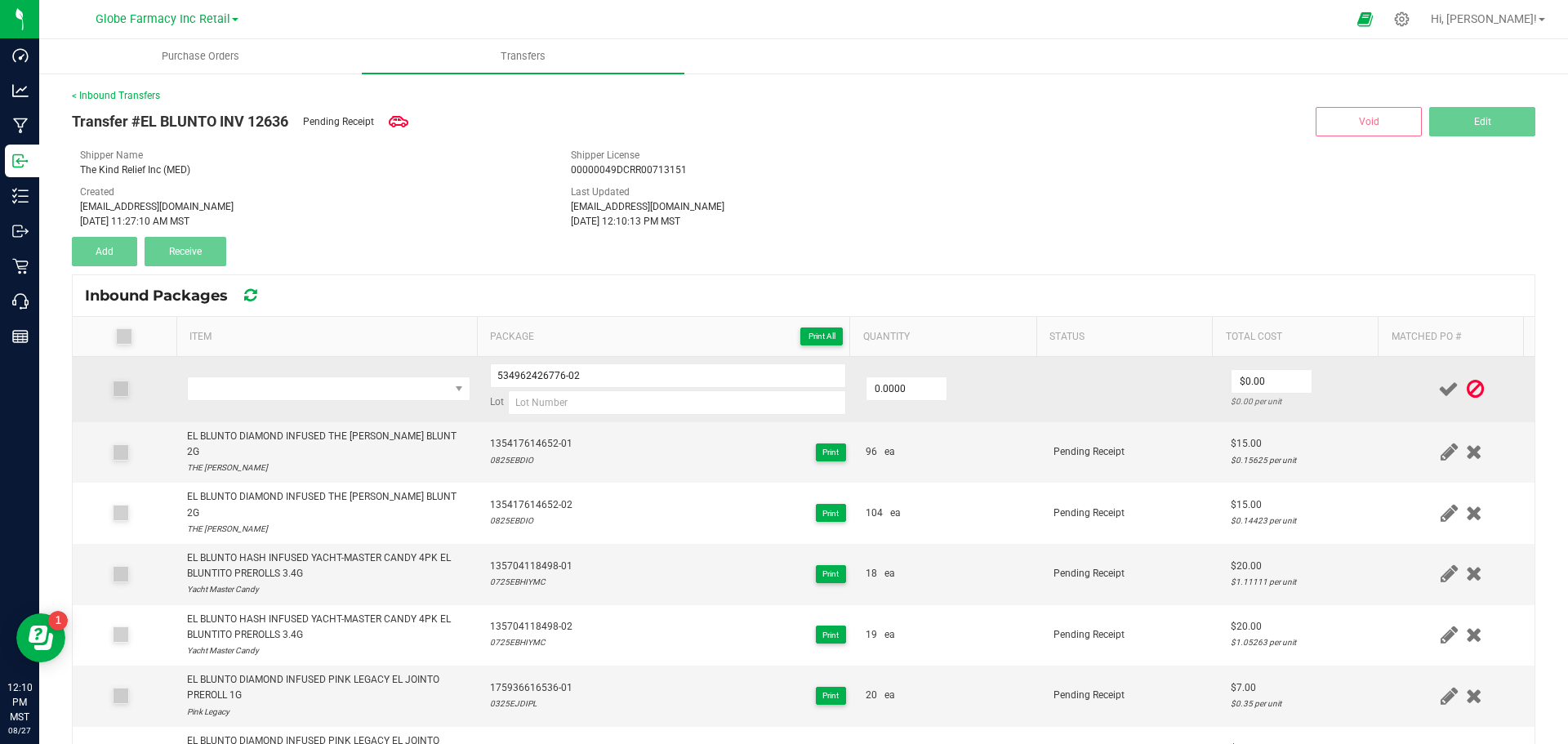
click at [287, 376] on td at bounding box center [329, 390] width 303 height 66
click at [287, 387] on span "NO DATA FOUND" at bounding box center [318, 389] width 261 height 23
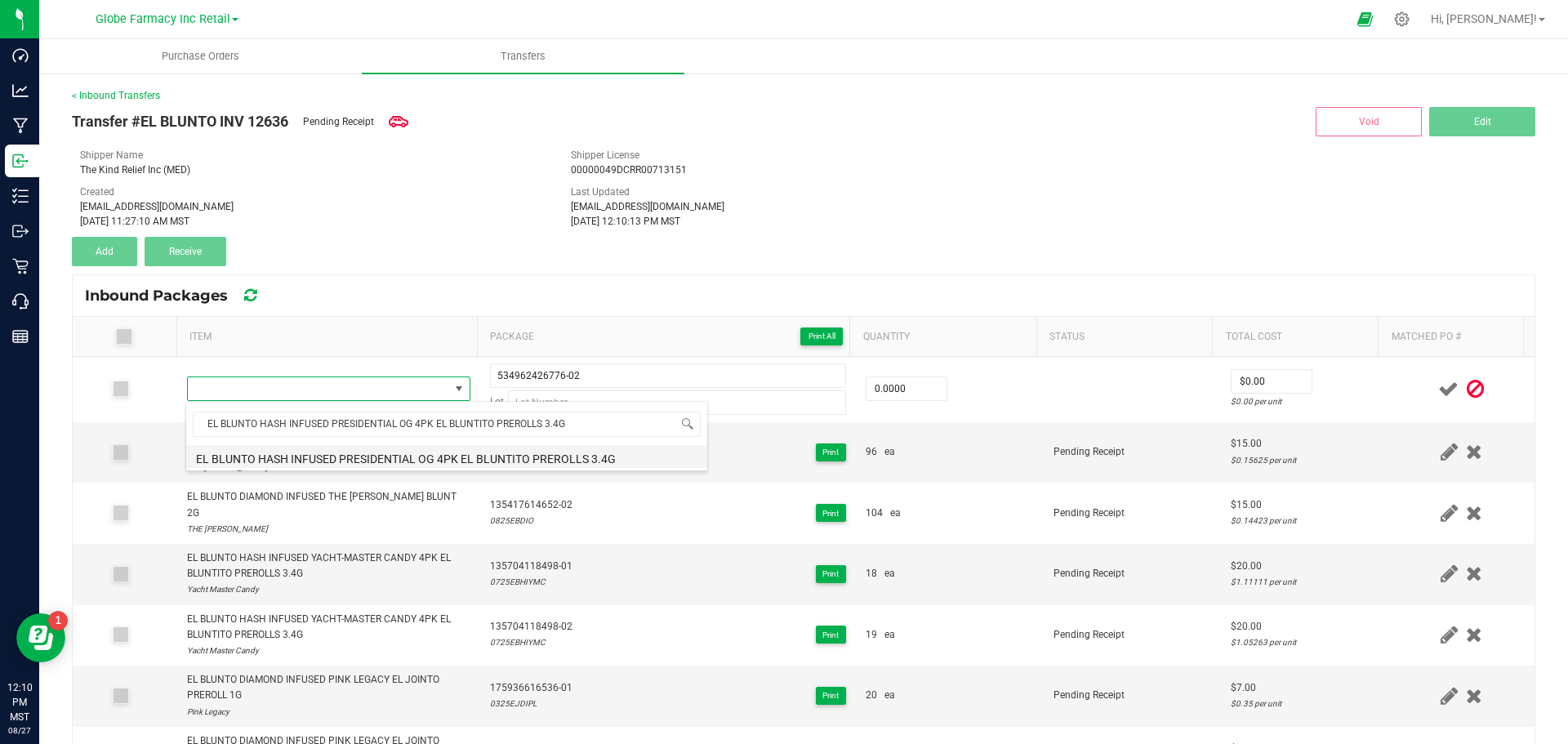
click at [248, 461] on li "EL BLUNTO HASH INFUSED PRESIDENTIAL OG 4PK EL BLUNTITO PREROLLS 3.4G" at bounding box center [447, 456] width 521 height 23
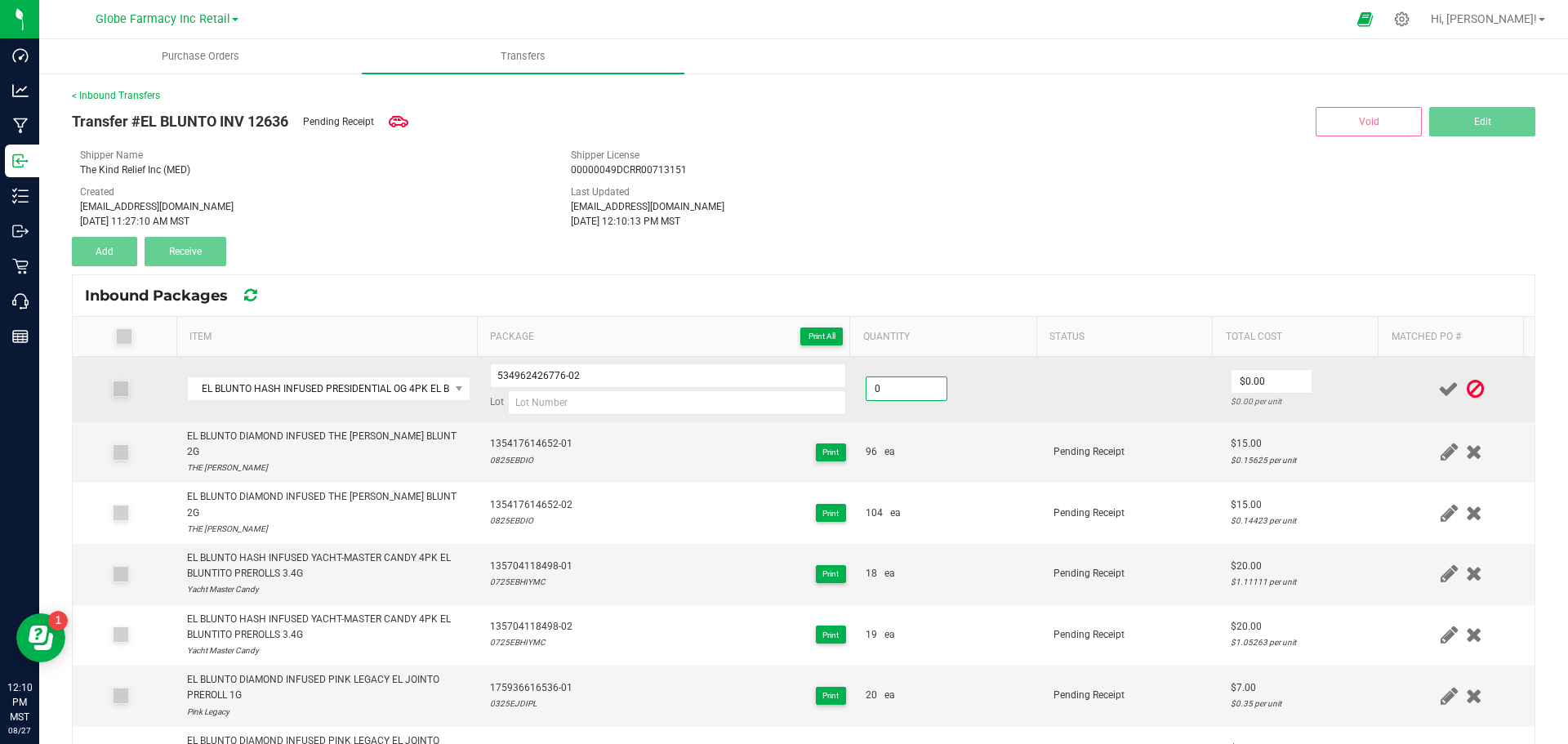
click at [873, 398] on input "0" at bounding box center [906, 389] width 80 height 23
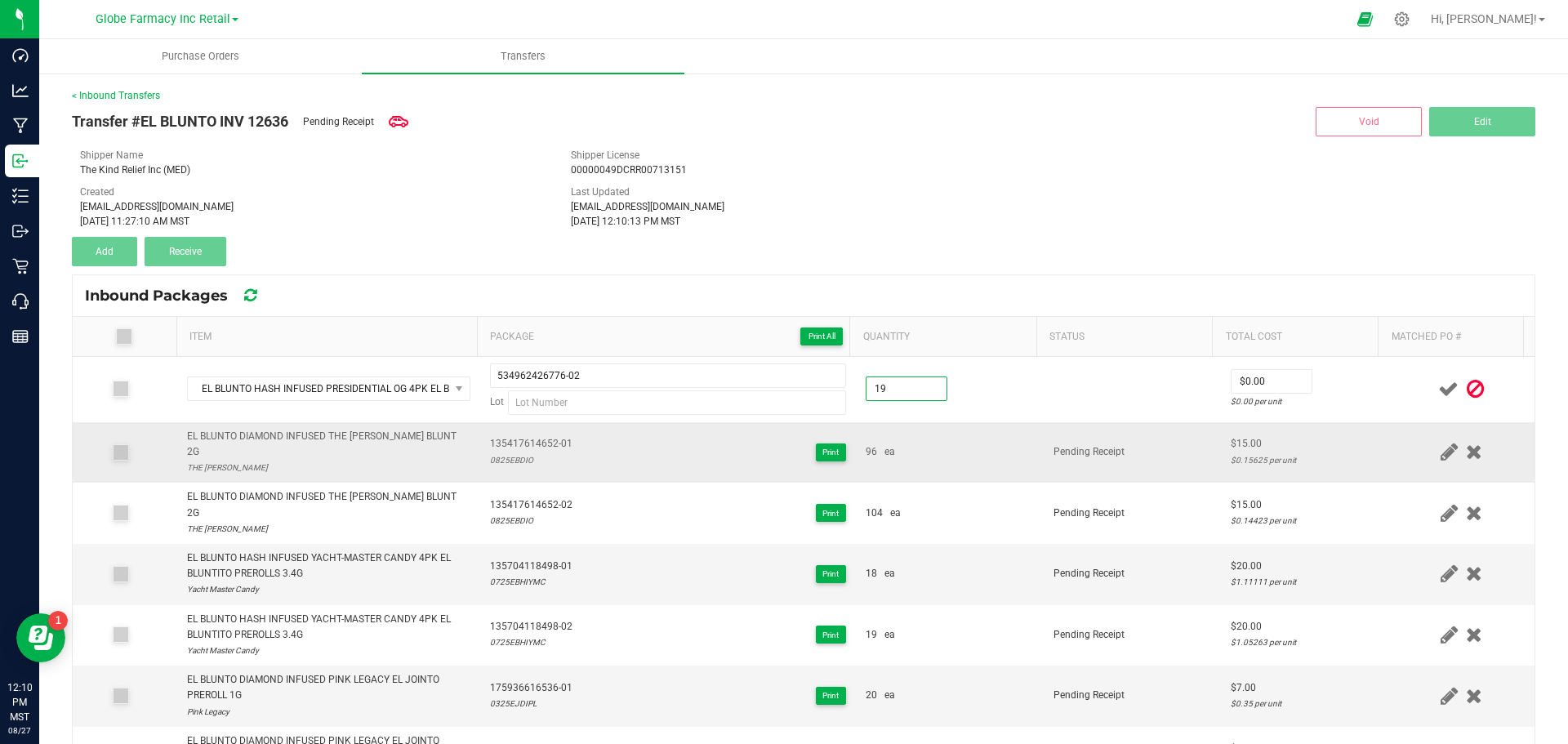
type input "19 ea"
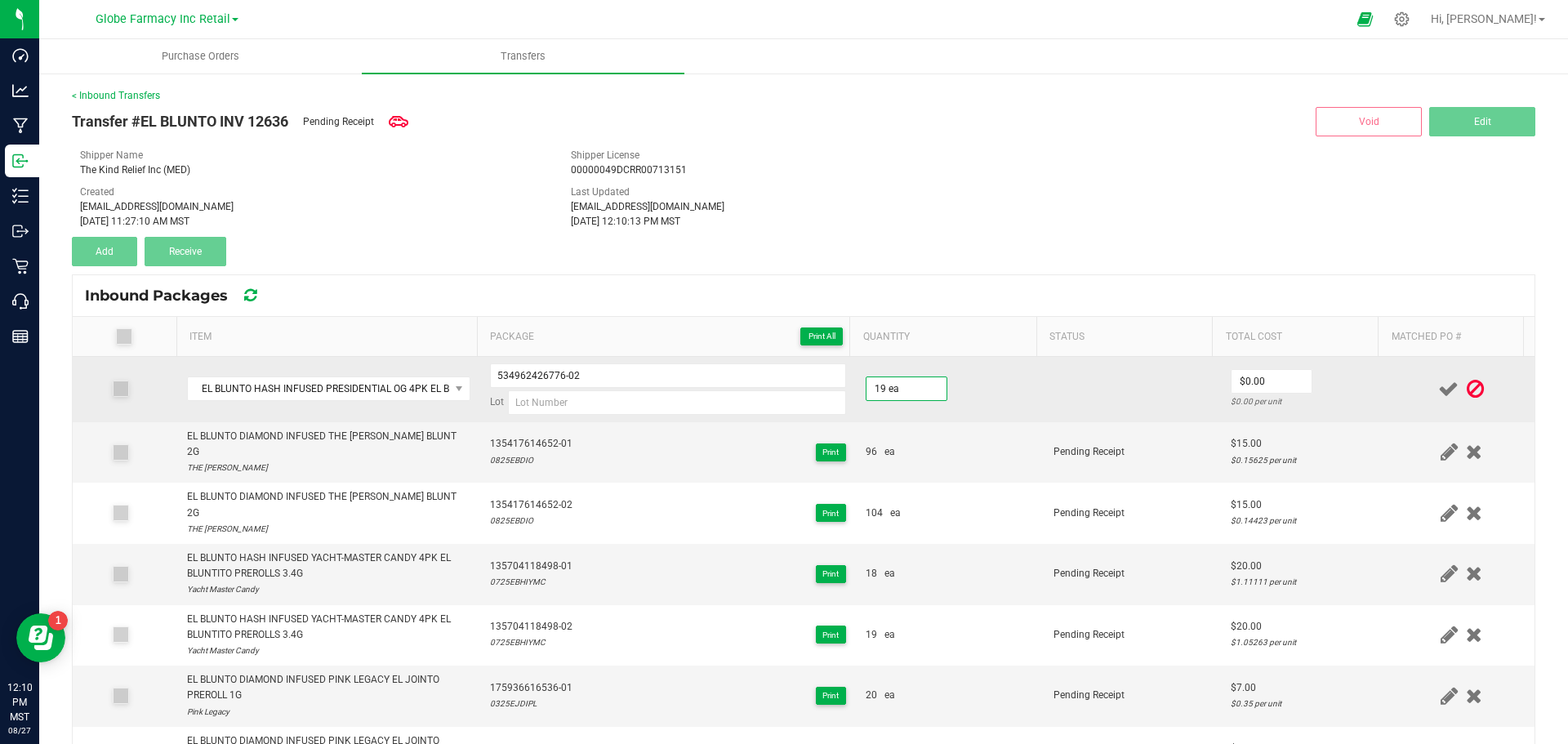
drag, startPoint x: 940, startPoint y: 448, endPoint x: 1033, endPoint y: 416, distance: 98.4
click at [943, 448] on div "96 ea" at bounding box center [950, 451] width 168 height 15
click at [1271, 380] on input "0" at bounding box center [1271, 381] width 80 height 23
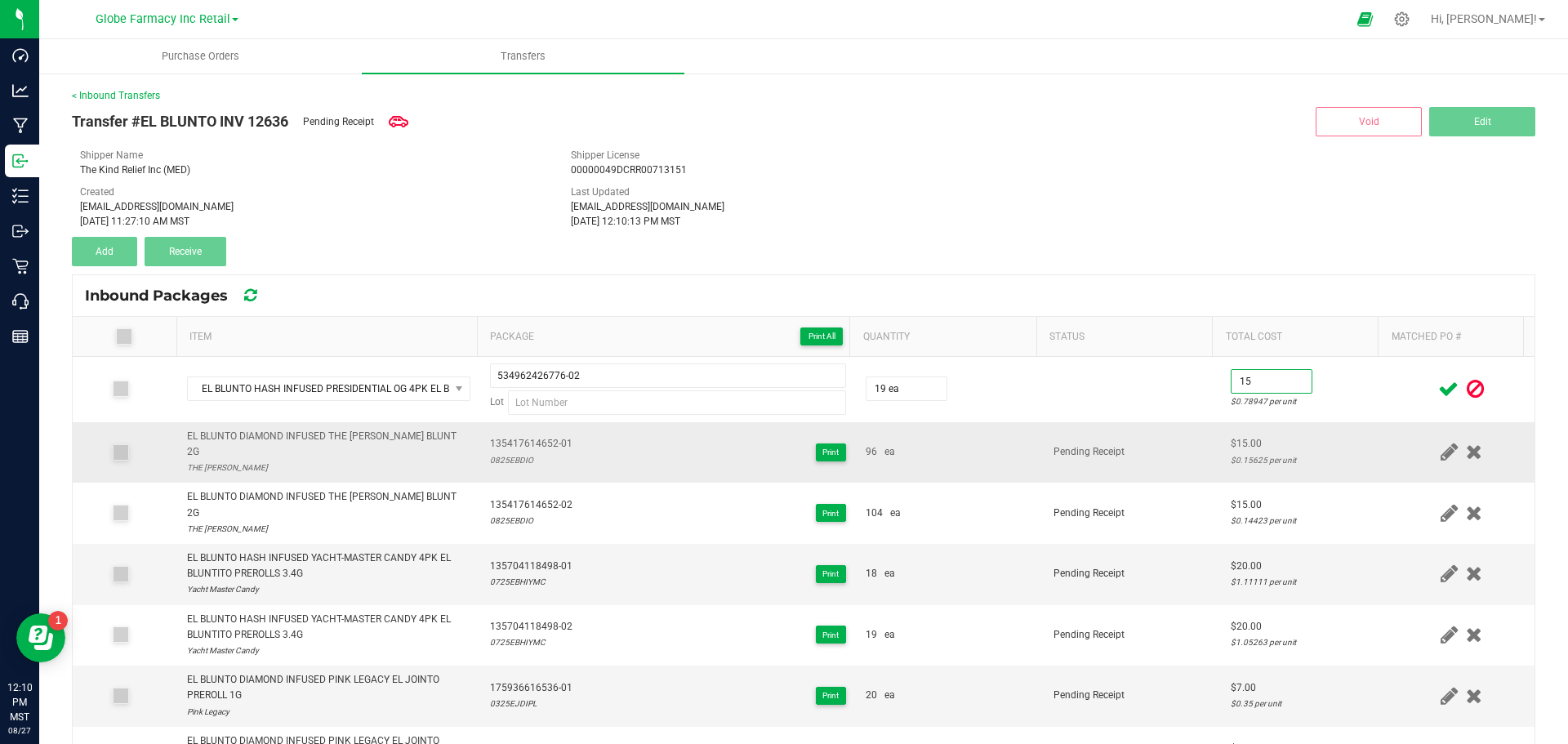
type input "$15.00"
click at [1172, 432] on td "Pending Receipt" at bounding box center [1133, 452] width 178 height 61
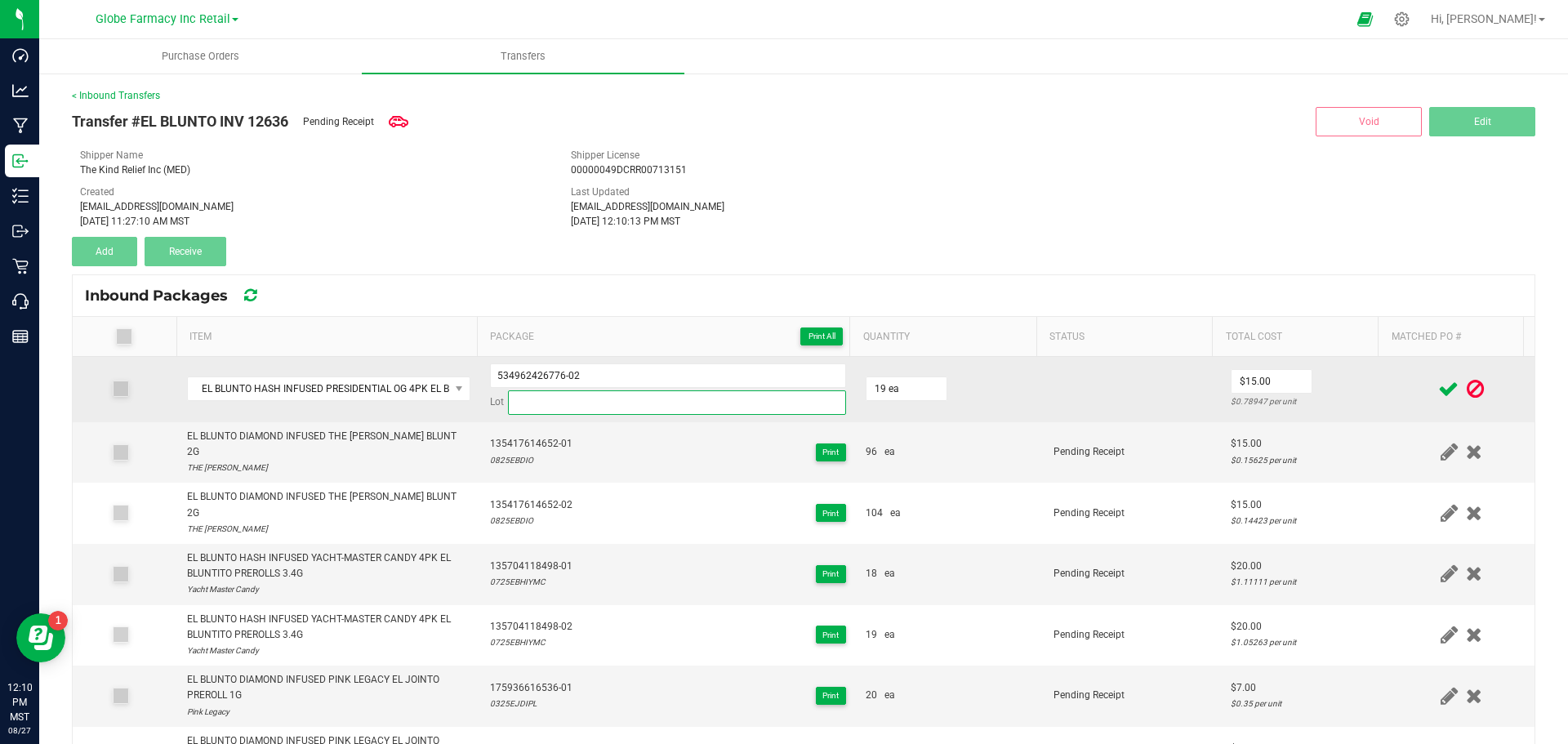
click at [565, 406] on input at bounding box center [677, 402] width 338 height 25
paste input "0125EJHIPOG"
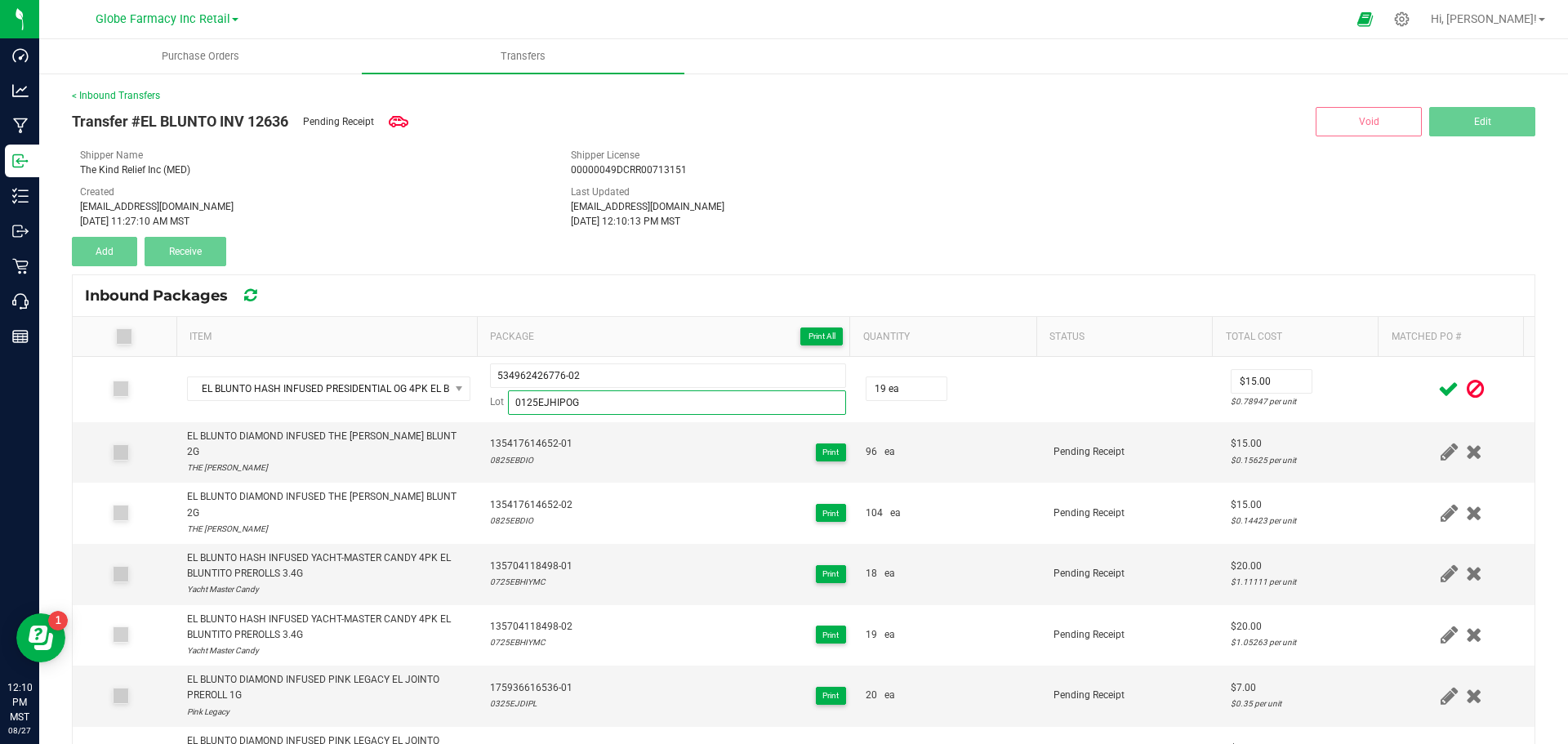
type input "0125EJHIPOG"
click at [1438, 386] on icon at bounding box center [1448, 389] width 20 height 20
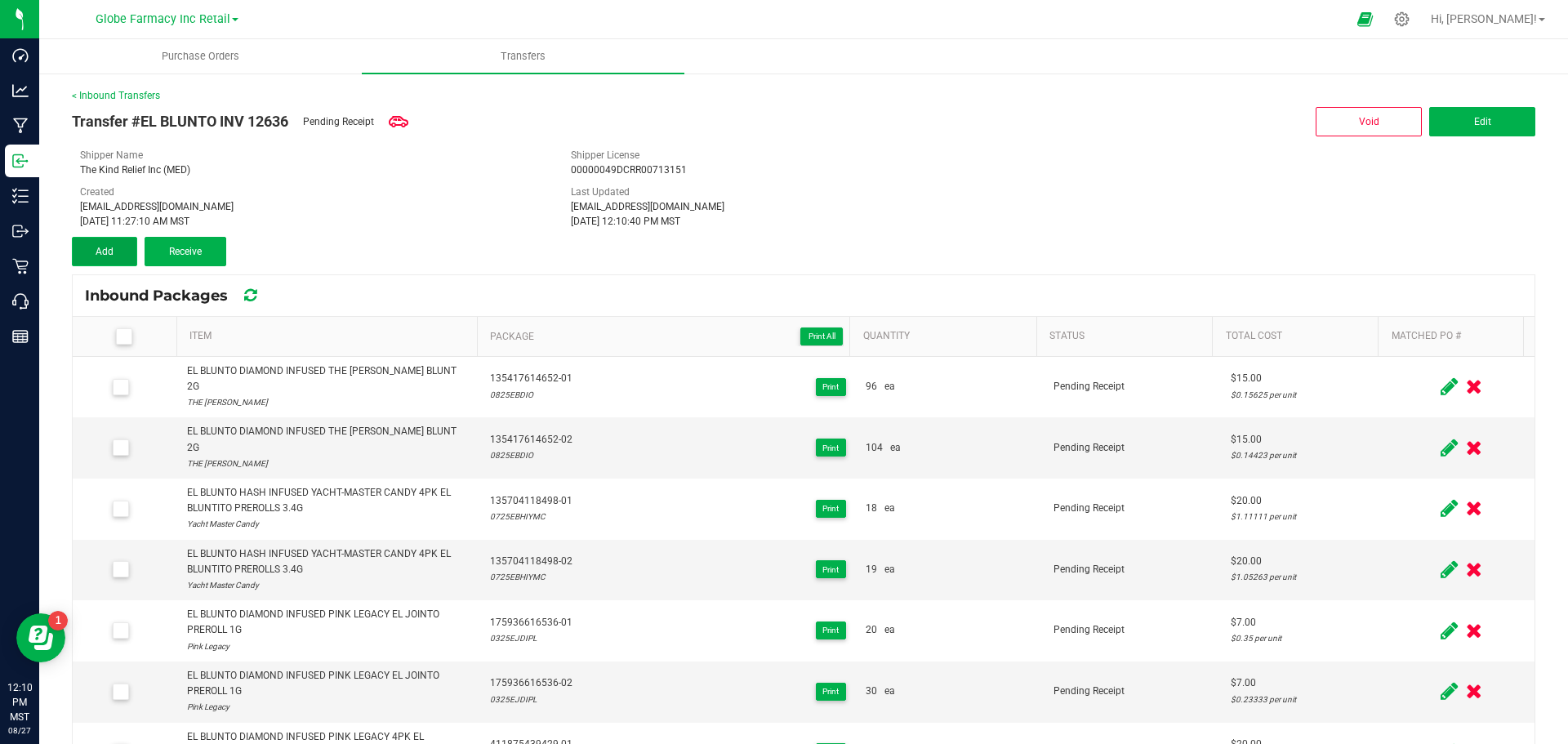
click at [101, 252] on span "Add" at bounding box center [105, 251] width 18 height 12
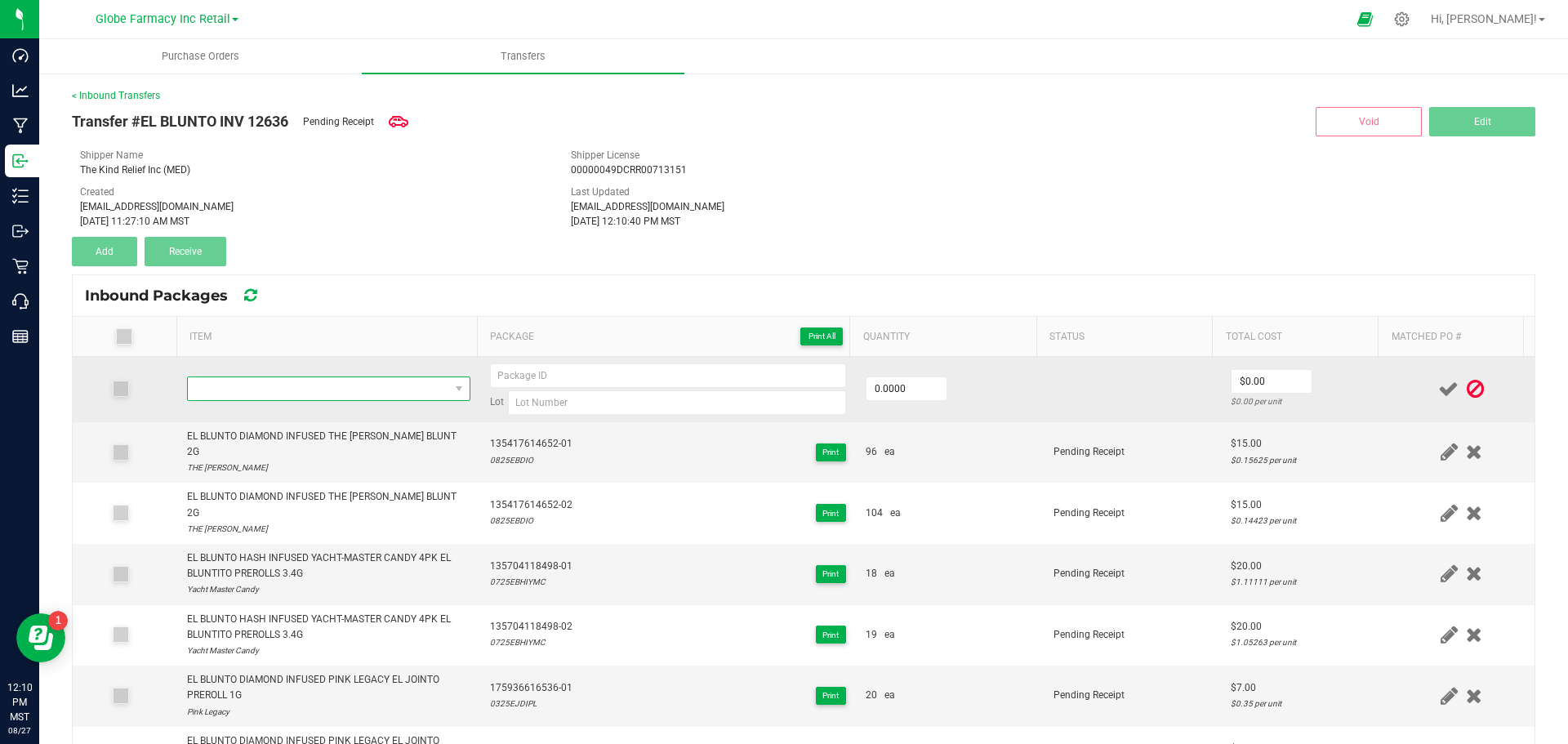
click at [306, 395] on span "NO DATA FOUND" at bounding box center [318, 389] width 261 height 23
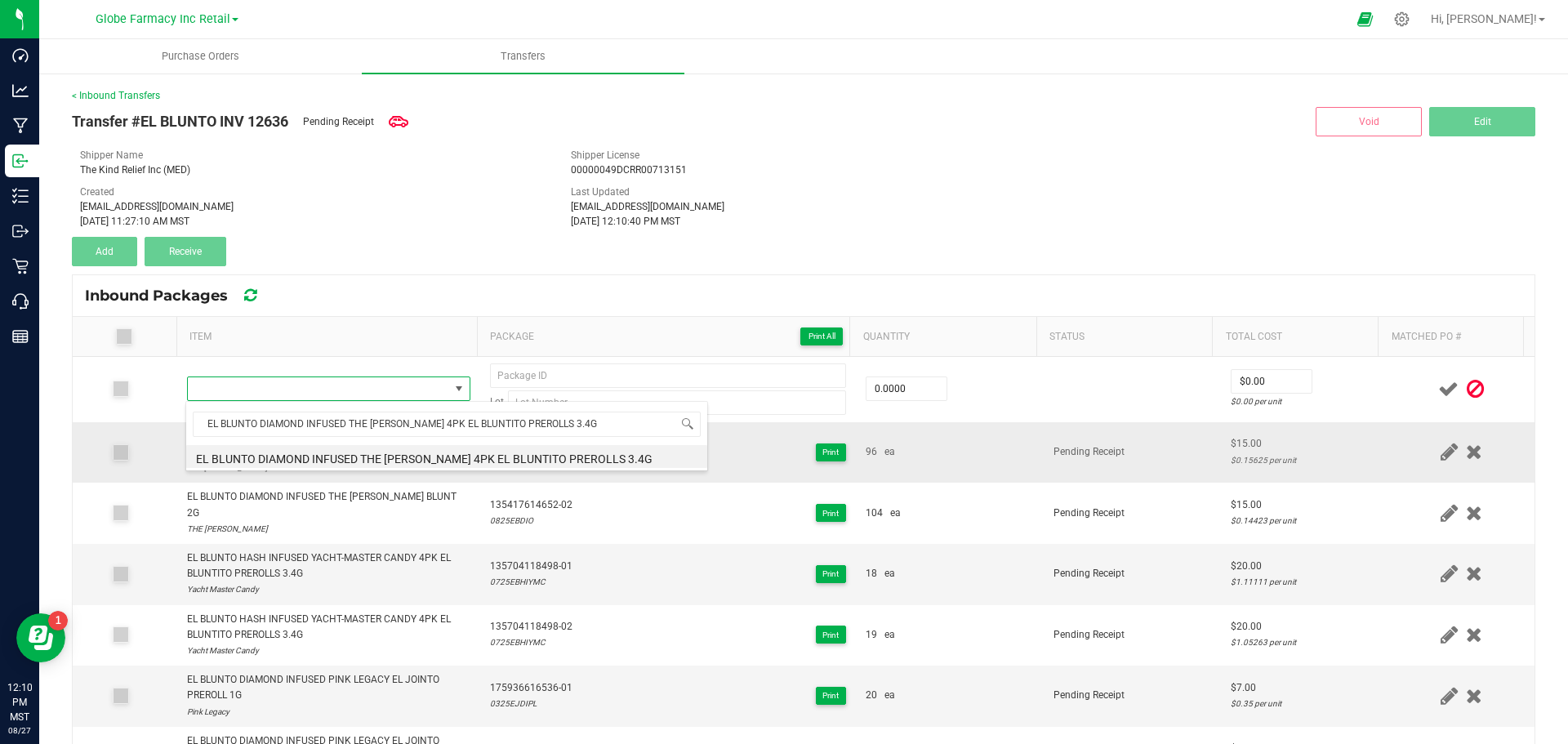
click at [202, 456] on li "EL BLUNTO DIAMOND INFUSED THE [PERSON_NAME] 4PK EL BLUNTITO PREROLLS 3.4G" at bounding box center [447, 456] width 521 height 23
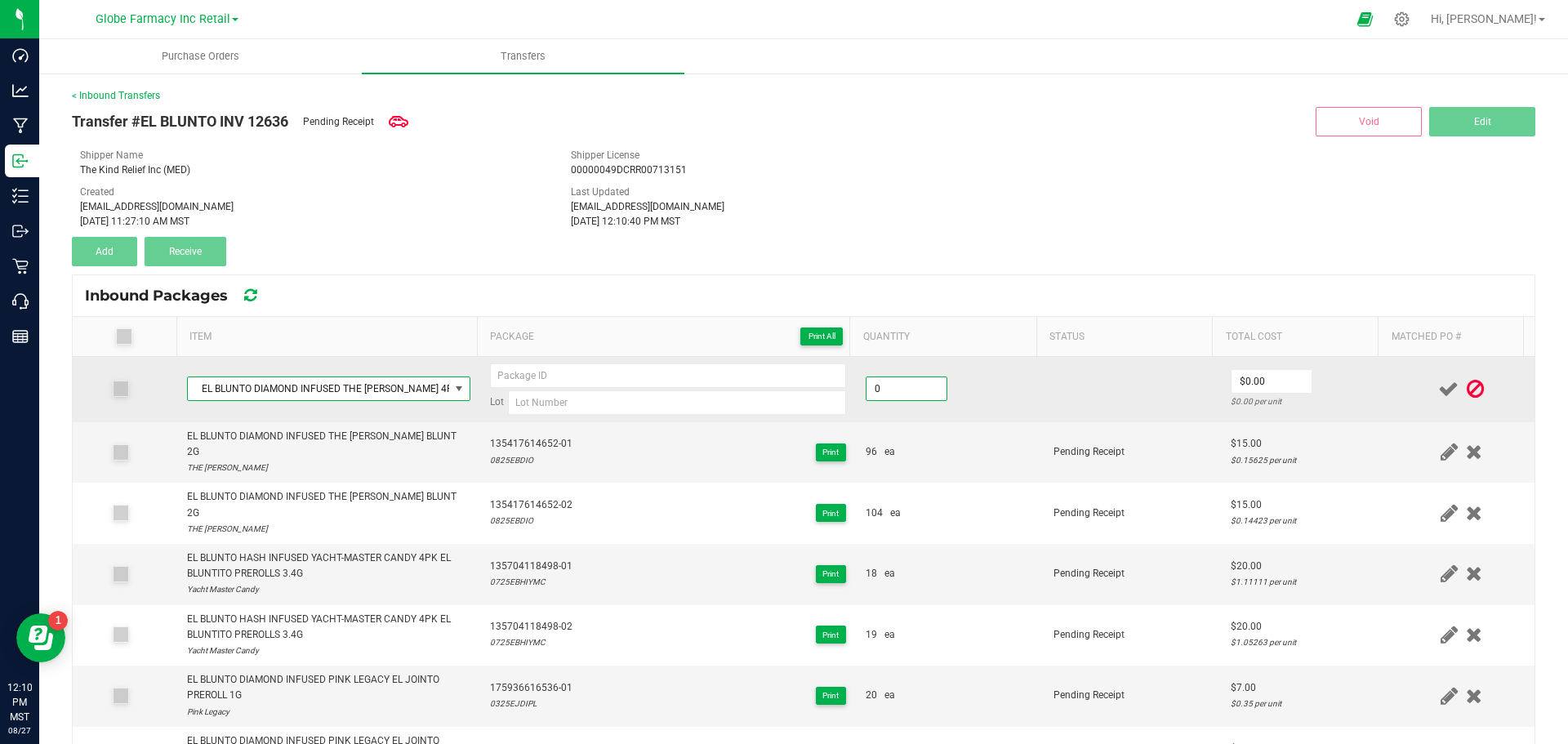
click at [890, 384] on input "0" at bounding box center [906, 389] width 80 height 23
type input "19 ea"
click at [1009, 366] on td "19 ea" at bounding box center [949, 390] width 187 height 66
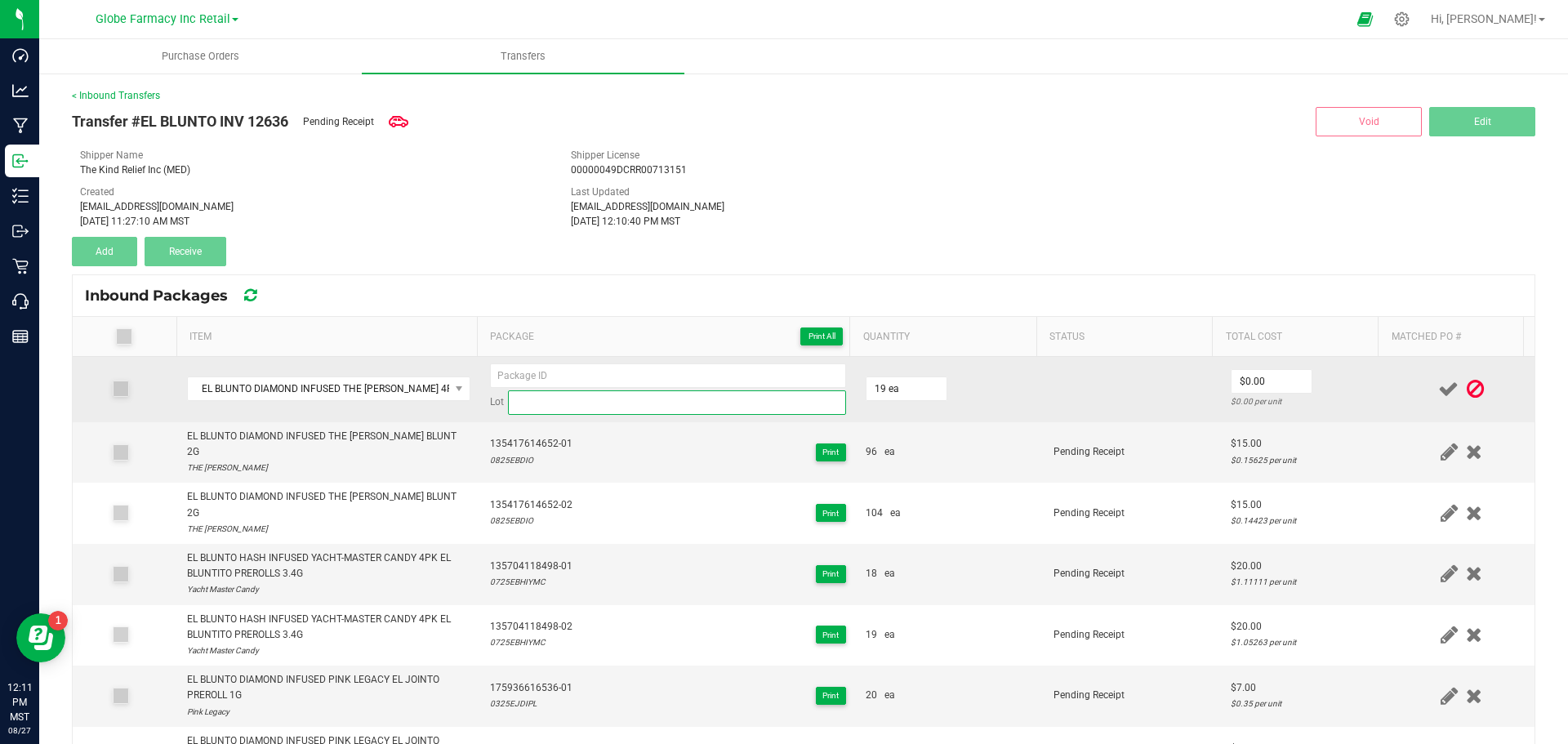
click at [565, 404] on input at bounding box center [677, 402] width 338 height 25
paste input "0125EJDIO"
type input "0125EJDIO"
click at [521, 377] on input at bounding box center [668, 376] width 356 height 25
click at [537, 369] on input "543838596598-01" at bounding box center [668, 376] width 356 height 25
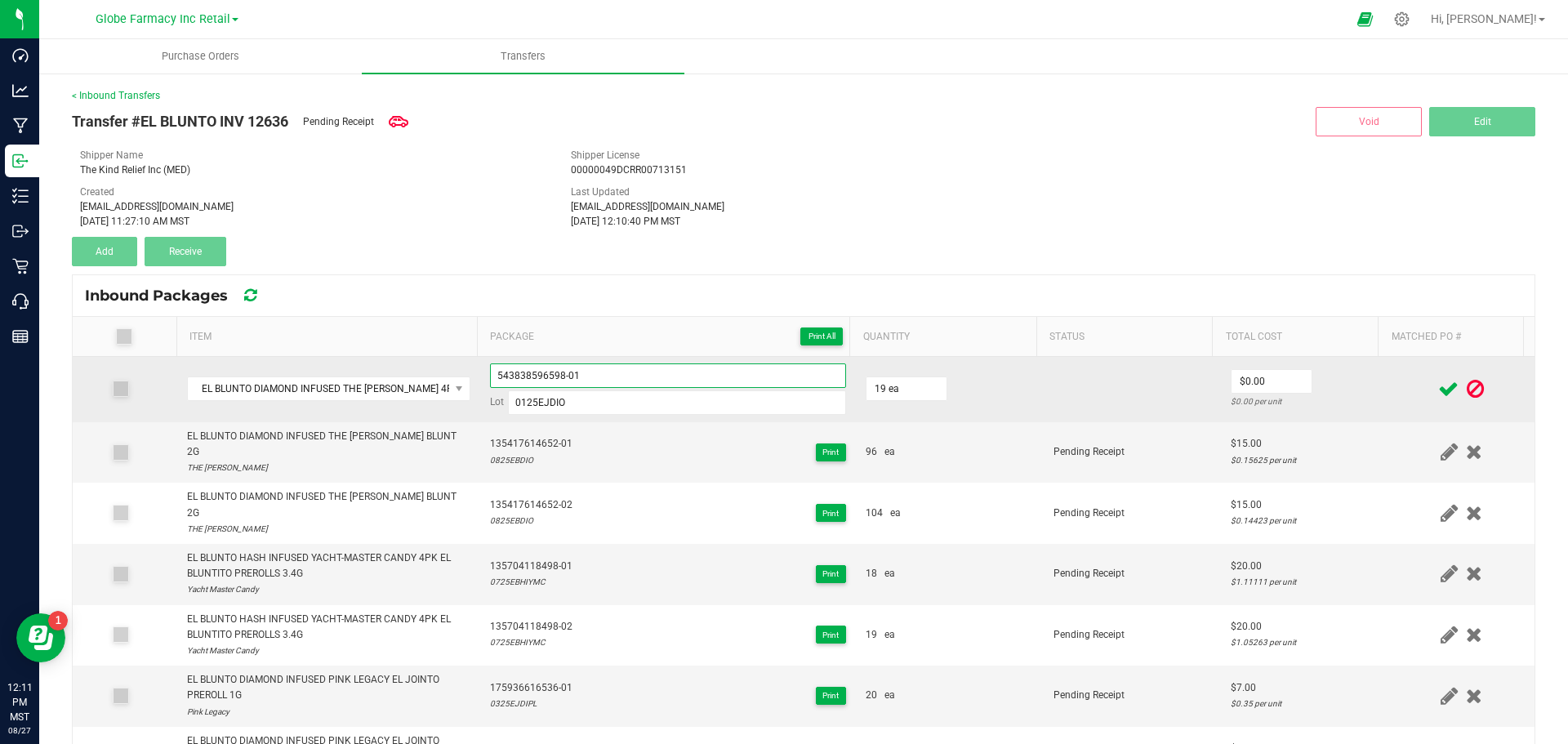
click at [537, 369] on input "543838596598-01" at bounding box center [668, 376] width 356 height 25
type input "543838596598-01"
click at [1271, 392] on input "0" at bounding box center [1271, 381] width 80 height 23
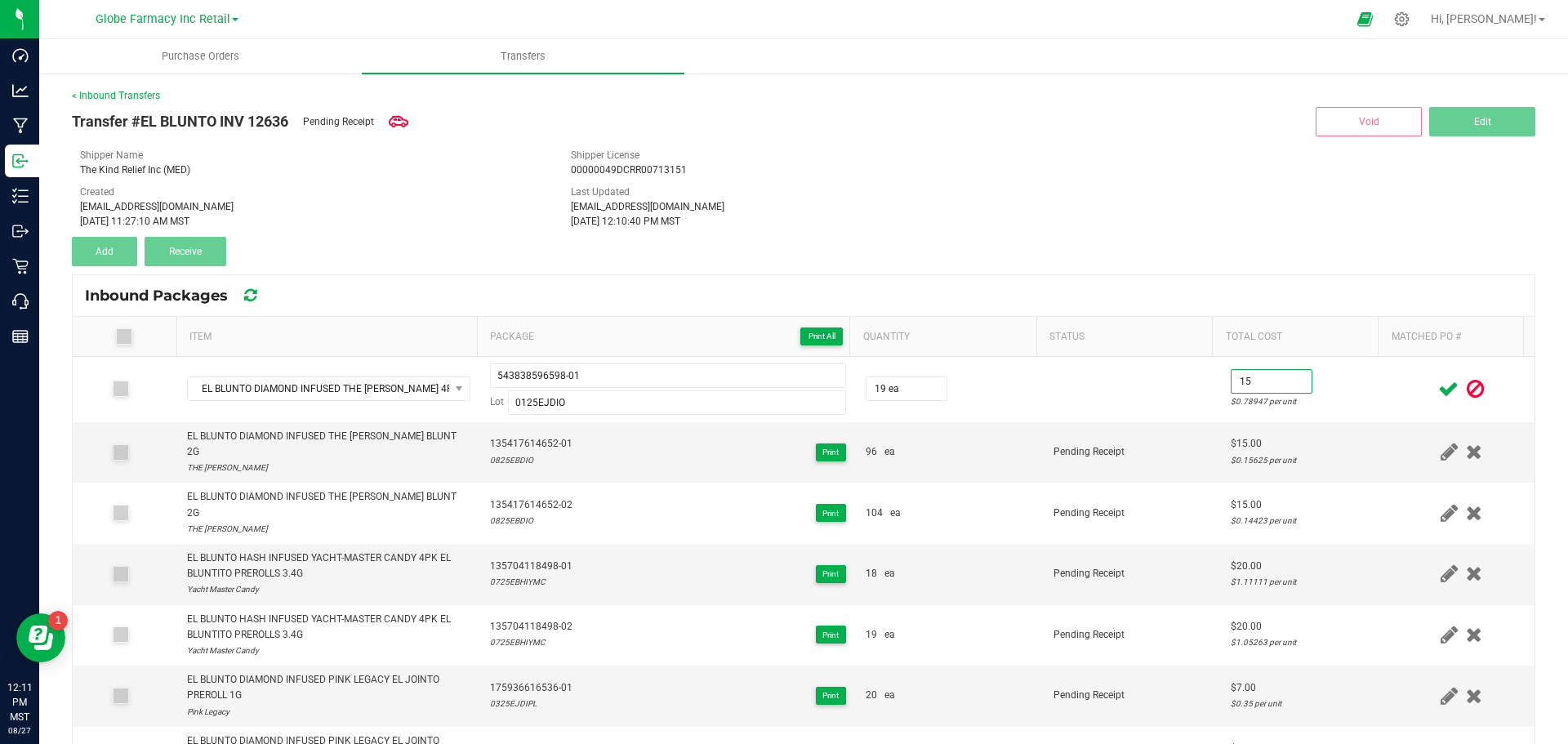
type input "$15.00"
click at [1438, 392] on icon at bounding box center [1448, 389] width 20 height 20
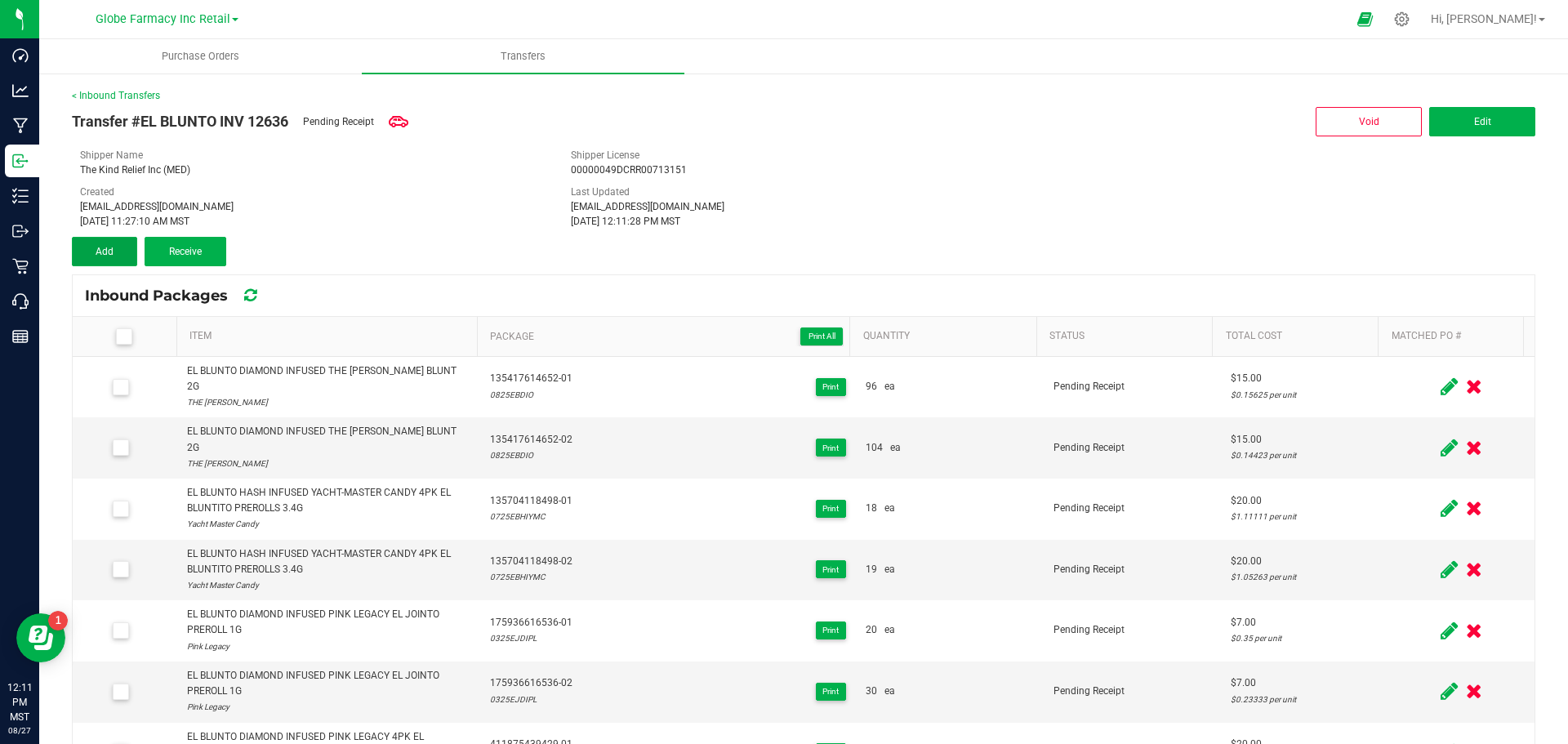
drag, startPoint x: 125, startPoint y: 251, endPoint x: 181, endPoint y: 292, distance: 69.4
click at [126, 251] on button "Add" at bounding box center [105, 251] width 66 height 29
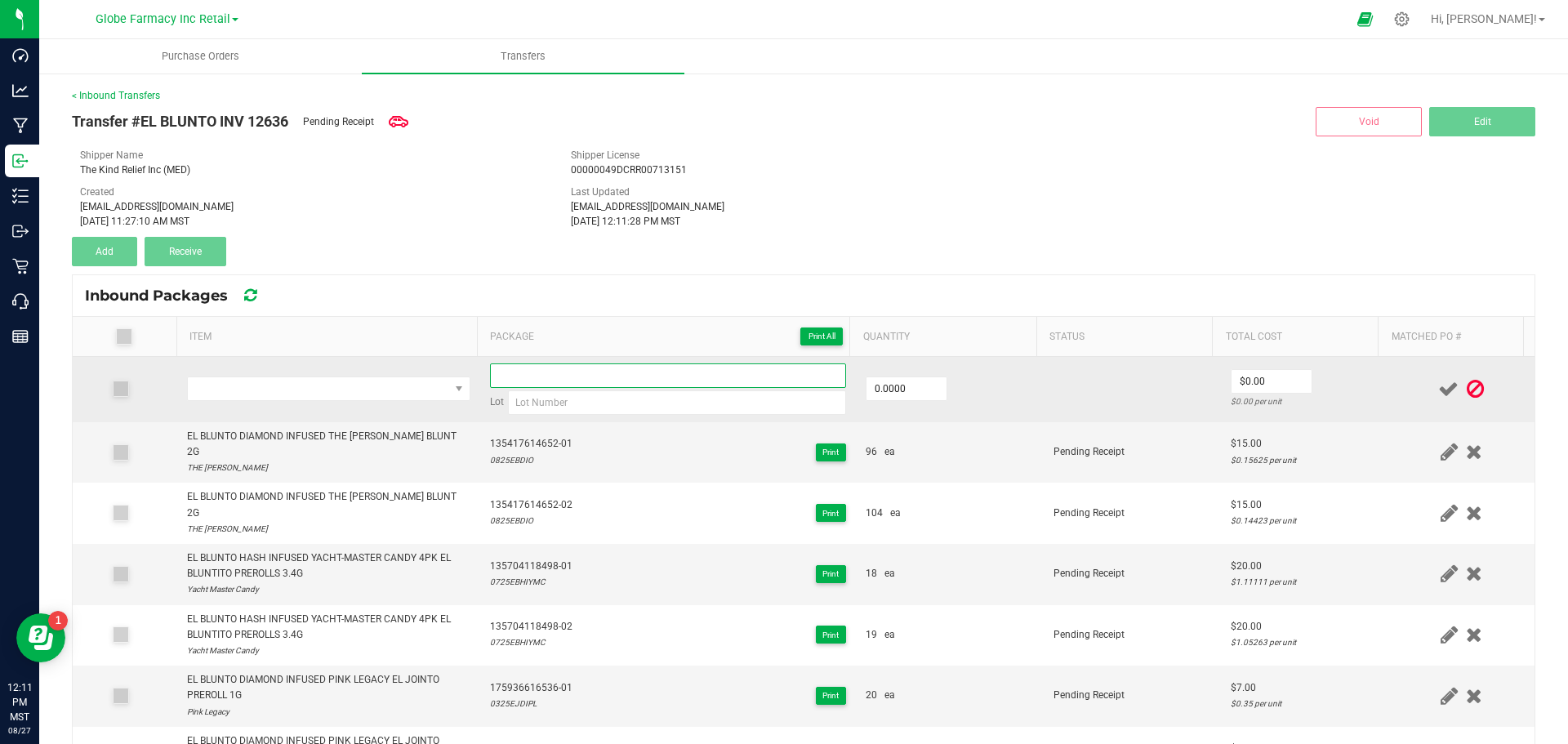
click at [522, 379] on input at bounding box center [668, 376] width 356 height 25
paste input "543838596598-01"
type input "543838596598-02"
click at [892, 390] on input "2" at bounding box center [906, 389] width 80 height 23
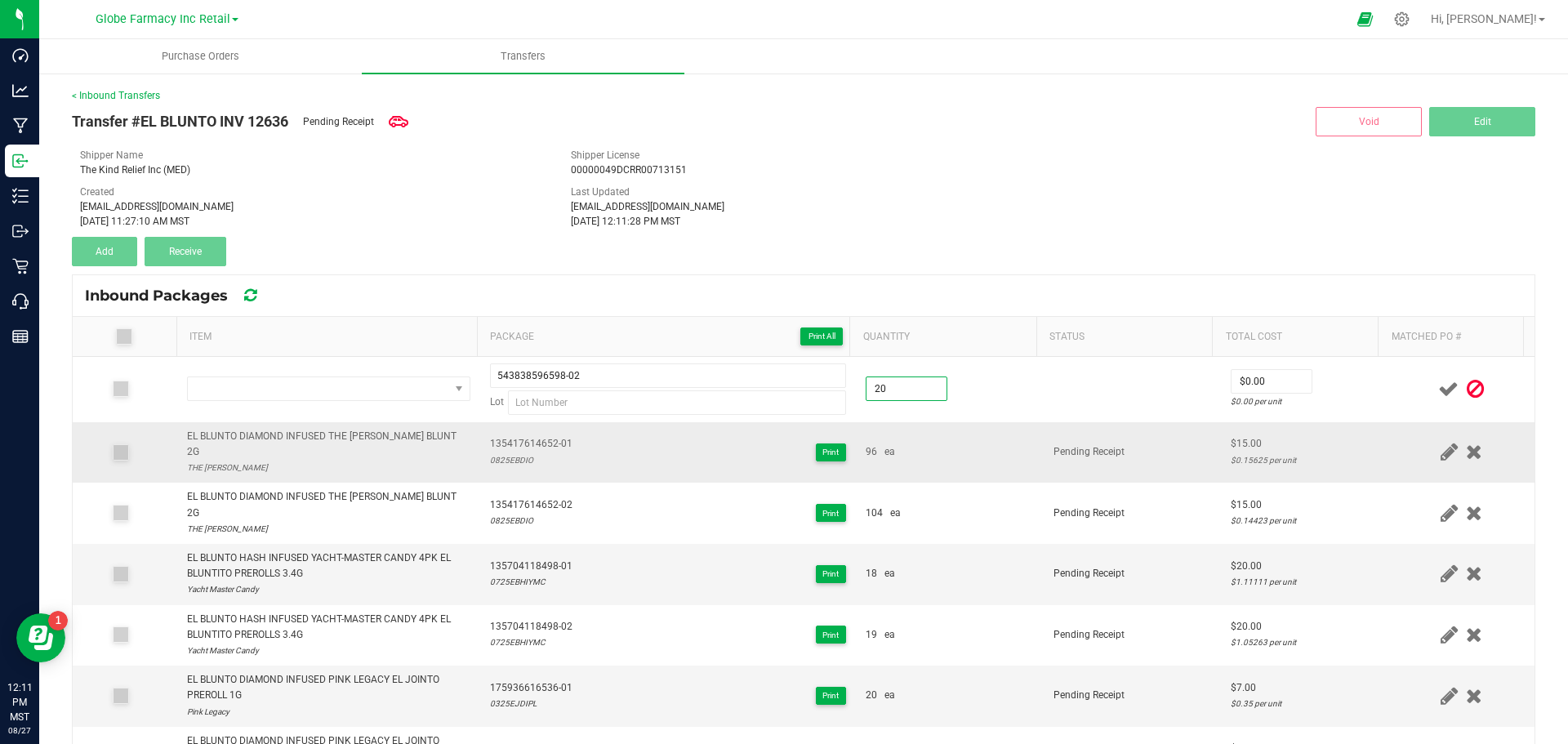
type input "20.0000"
click at [910, 449] on div "96 ea" at bounding box center [950, 451] width 168 height 15
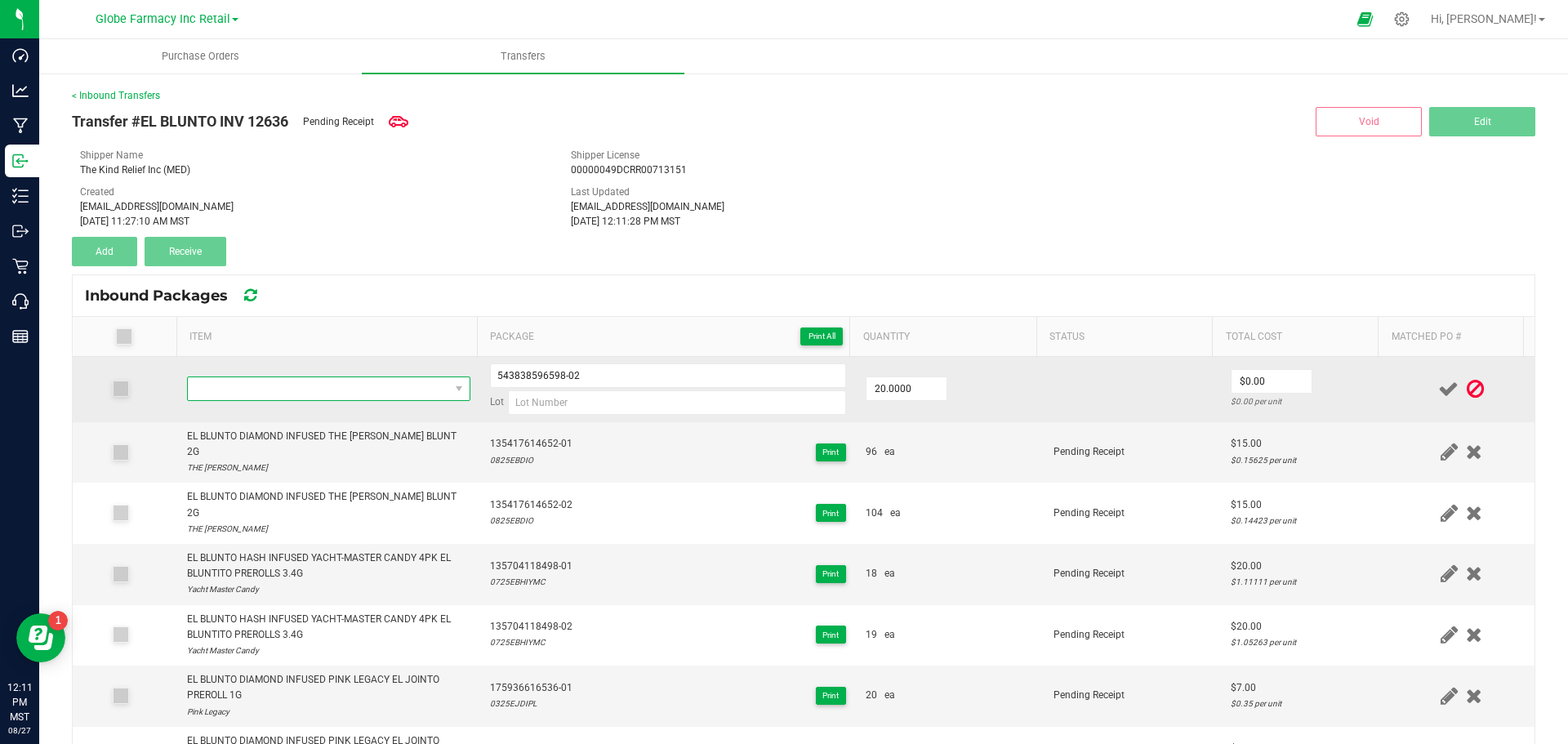
click at [323, 387] on span "NO DATA FOUND" at bounding box center [318, 389] width 261 height 23
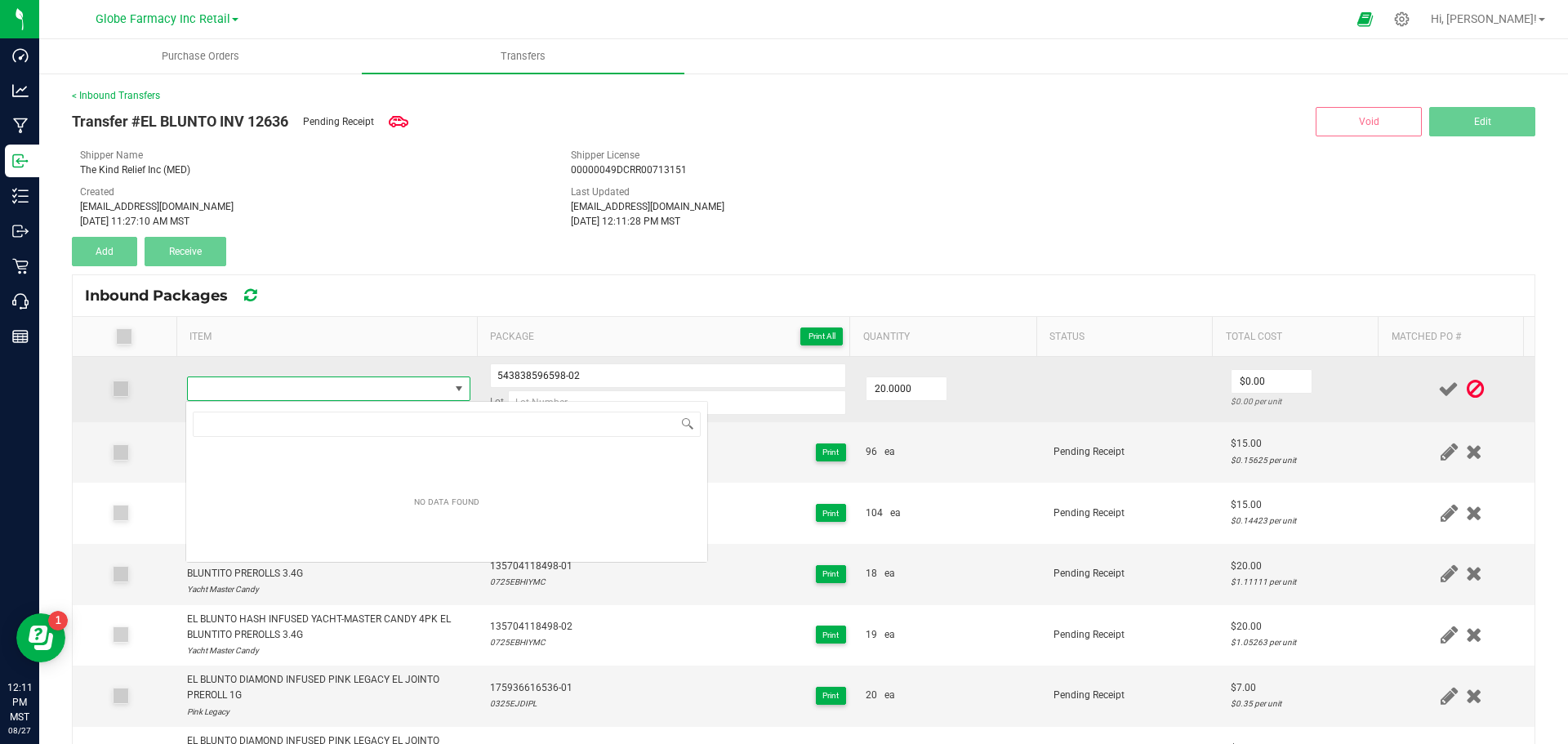
type input "EL BLUNTO DIAMOND INFUSED THE [PERSON_NAME] 4PK EL BLUNTITO PREROLLS 3.4G"
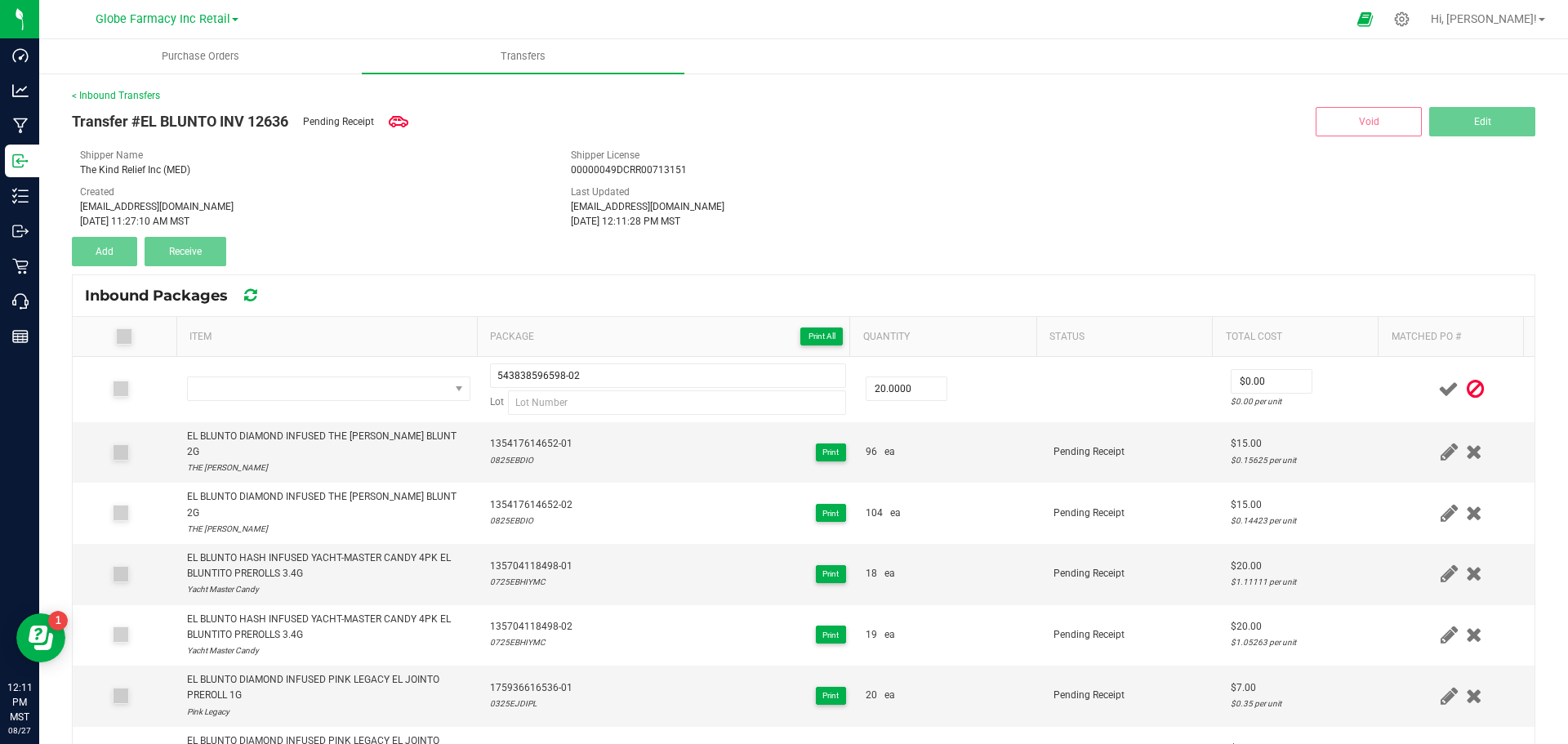
click at [390, 232] on div "Transfer #EL BLUNTO INV 12636 Pending Receipt Void Edit Shipper Name The Kind R…" at bounding box center [803, 185] width 1463 height 163
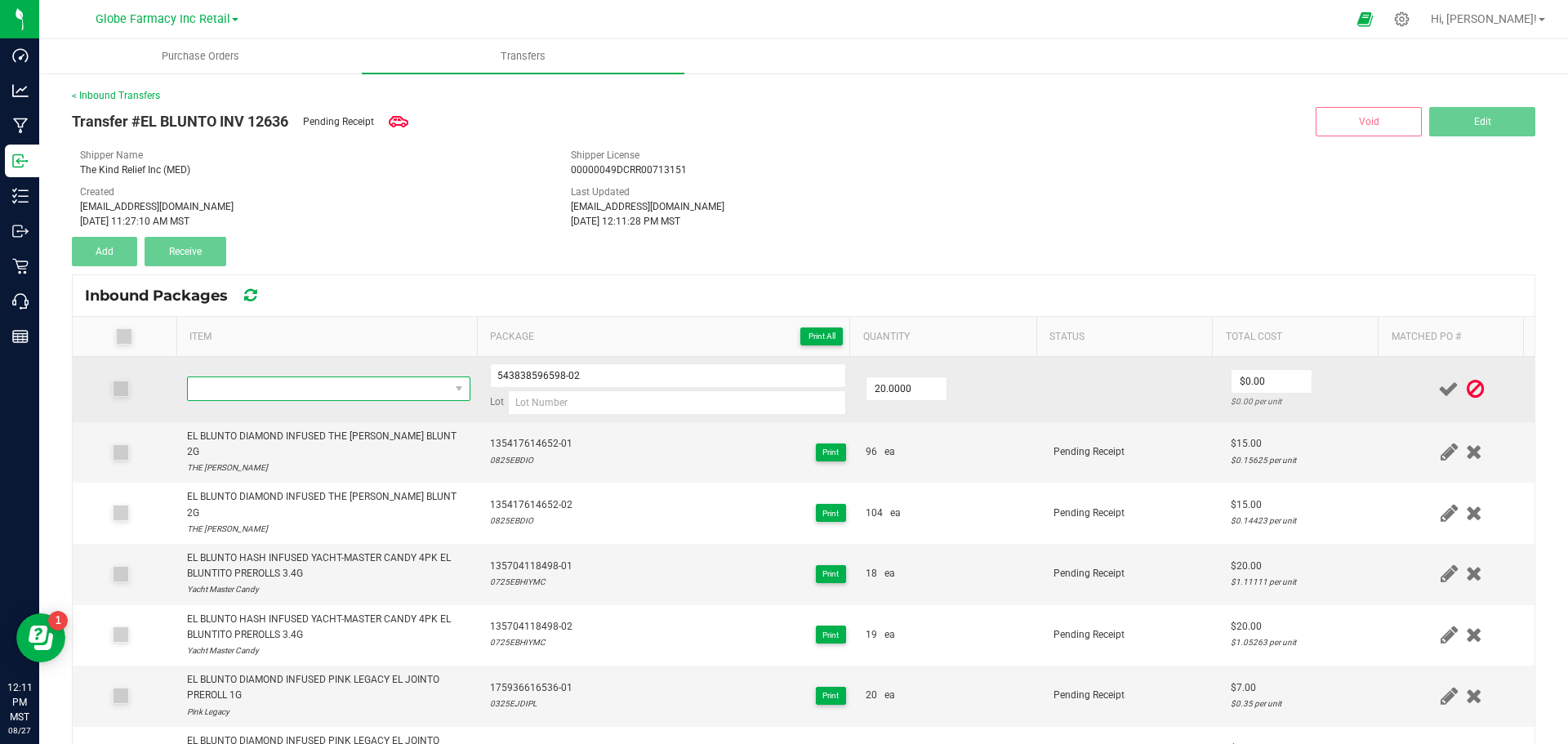
click at [307, 392] on span "NO DATA FOUND" at bounding box center [318, 389] width 261 height 23
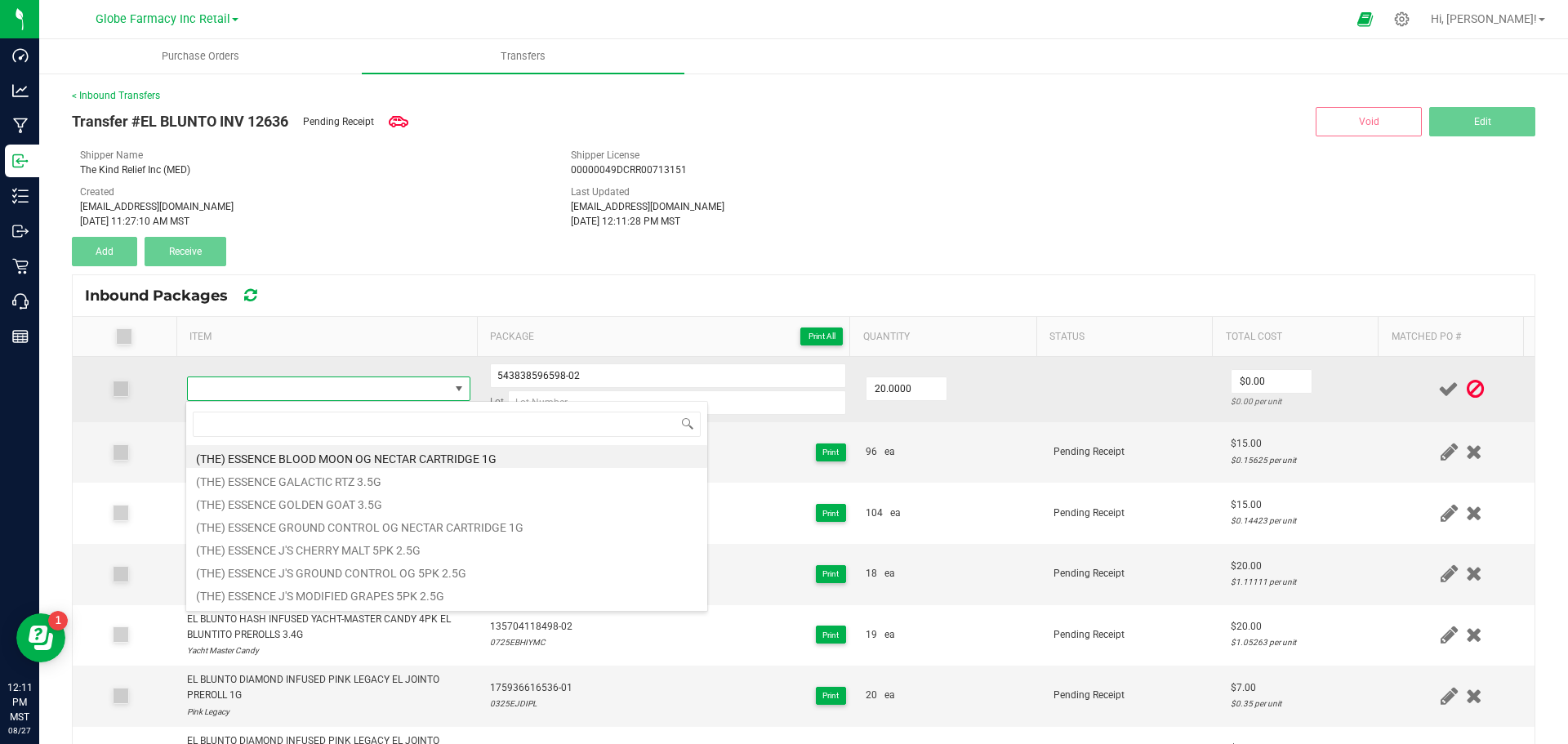
type input "EL BLUNTO DIAMOND INFUSED THE [PERSON_NAME] 4PK EL BLUNTITO PREROLLS 3.4G"
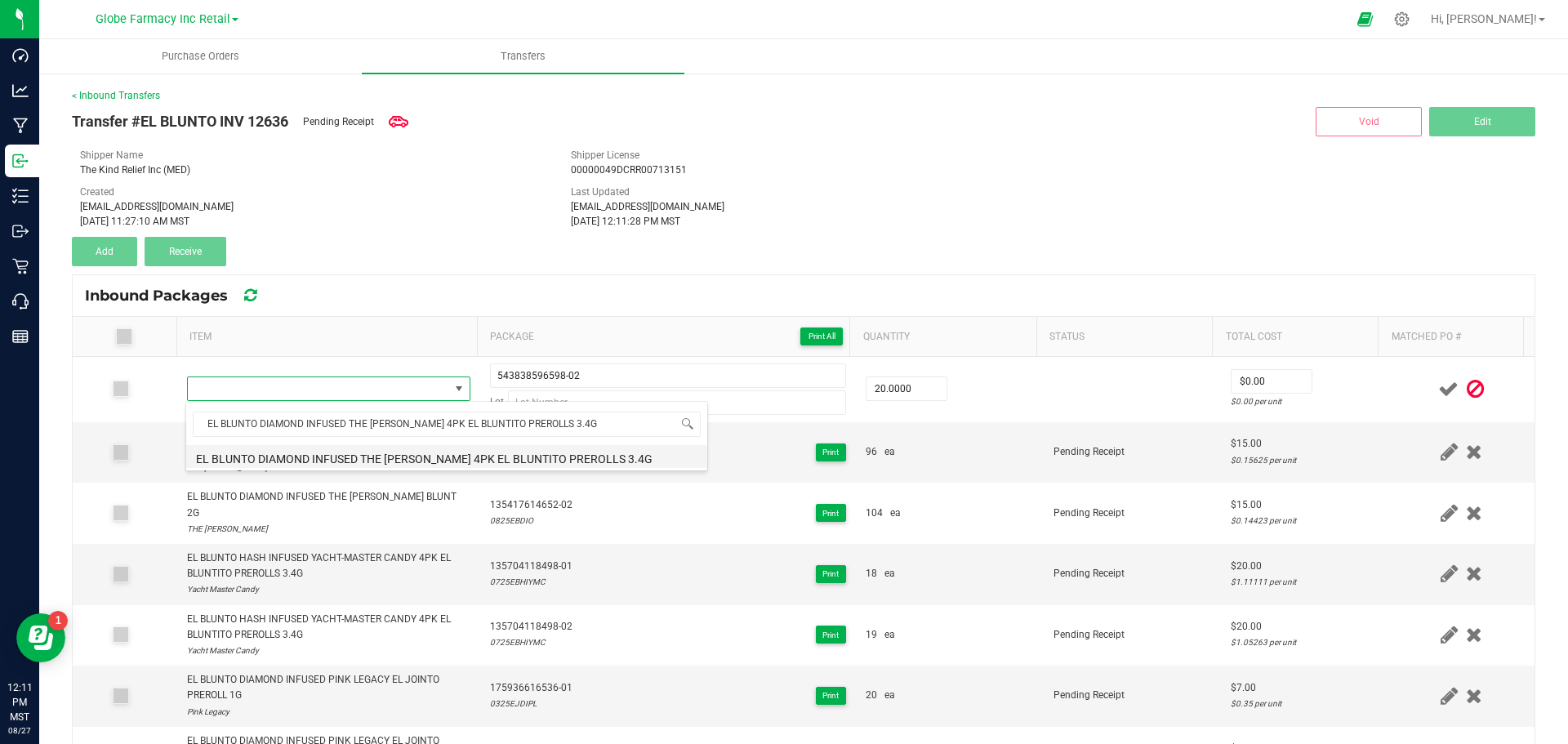
click at [342, 445] on li "EL BLUNTO DIAMOND INFUSED THE [PERSON_NAME] 4PK EL BLUNTITO PREROLLS 3.4G" at bounding box center [447, 456] width 521 height 23
type input "20 ea"
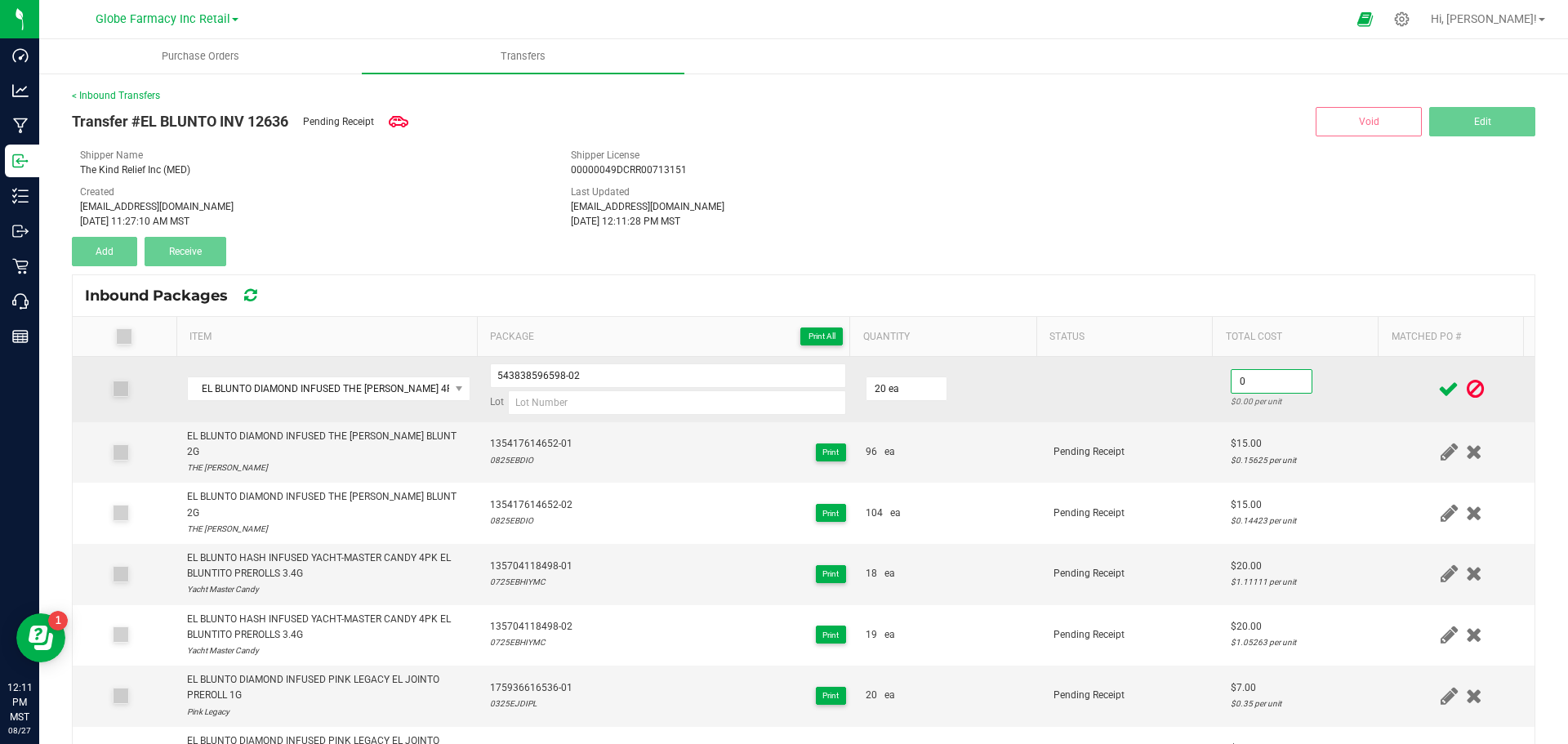
click at [1259, 384] on input "0" at bounding box center [1271, 381] width 80 height 23
type input "$15.00"
click at [1044, 391] on td at bounding box center [1133, 390] width 178 height 66
click at [569, 402] on input at bounding box center [677, 402] width 338 height 25
paste input "0125EJDIO"
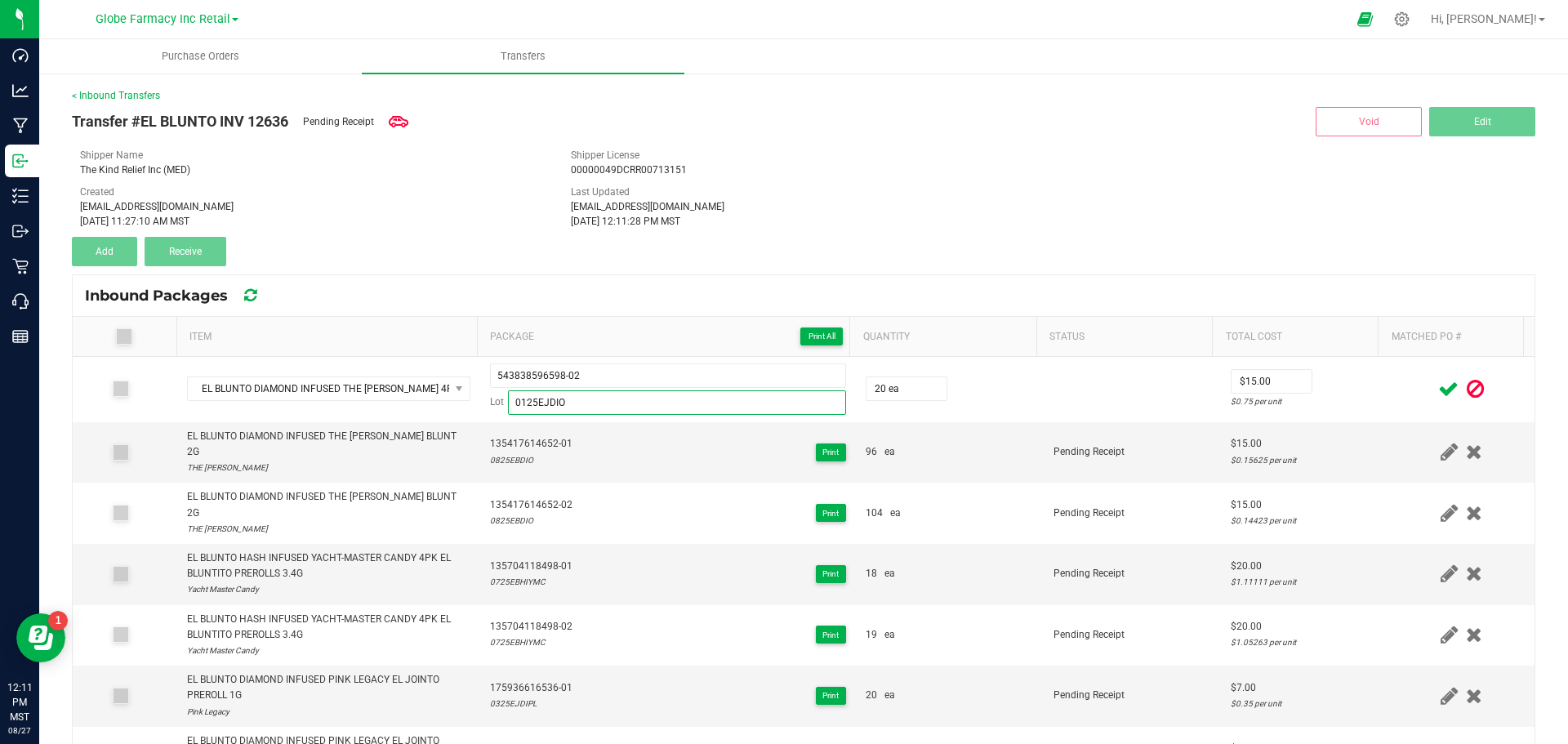
type input "0125EJDIO"
click at [1438, 399] on icon at bounding box center [1448, 389] width 20 height 20
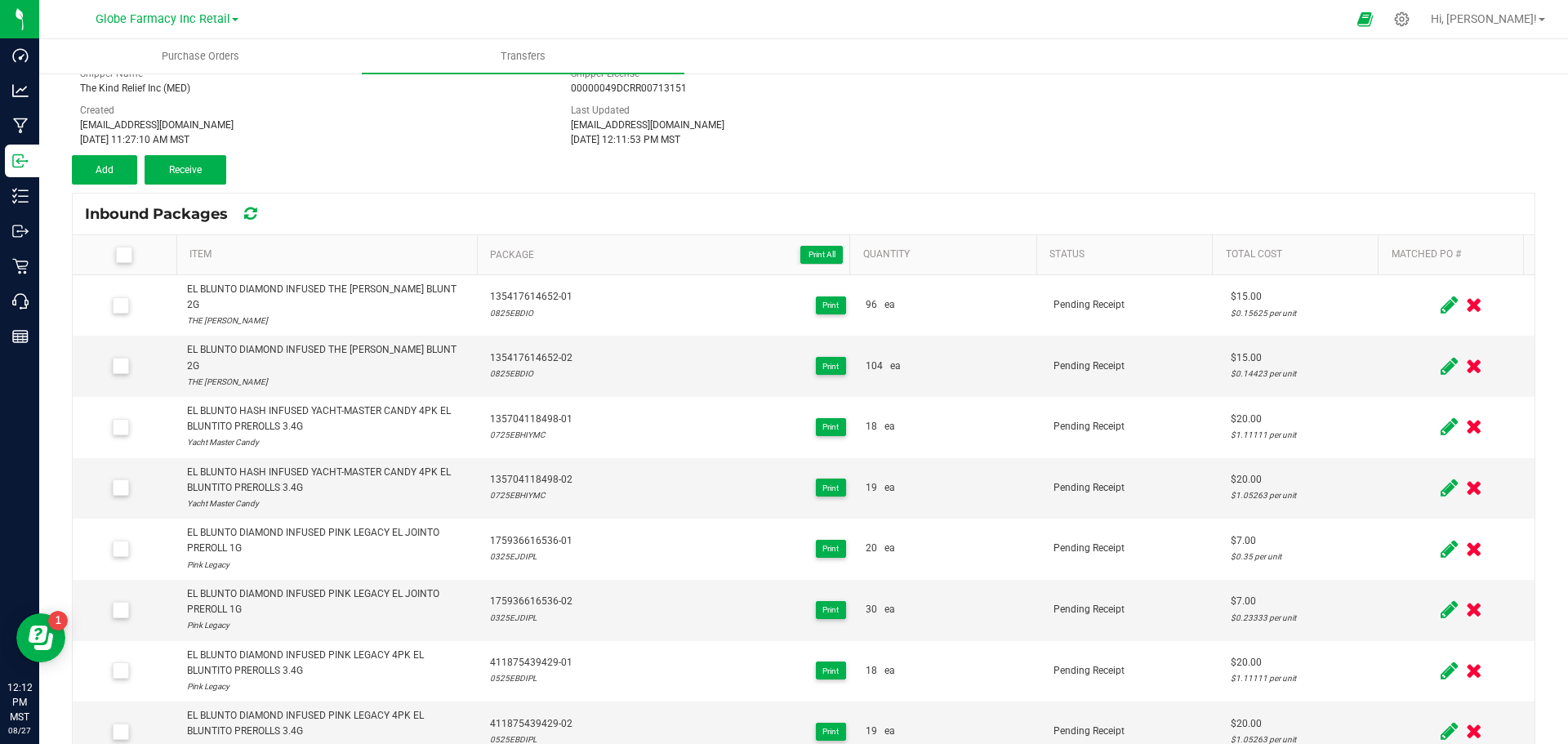
scroll to position [0, 0]
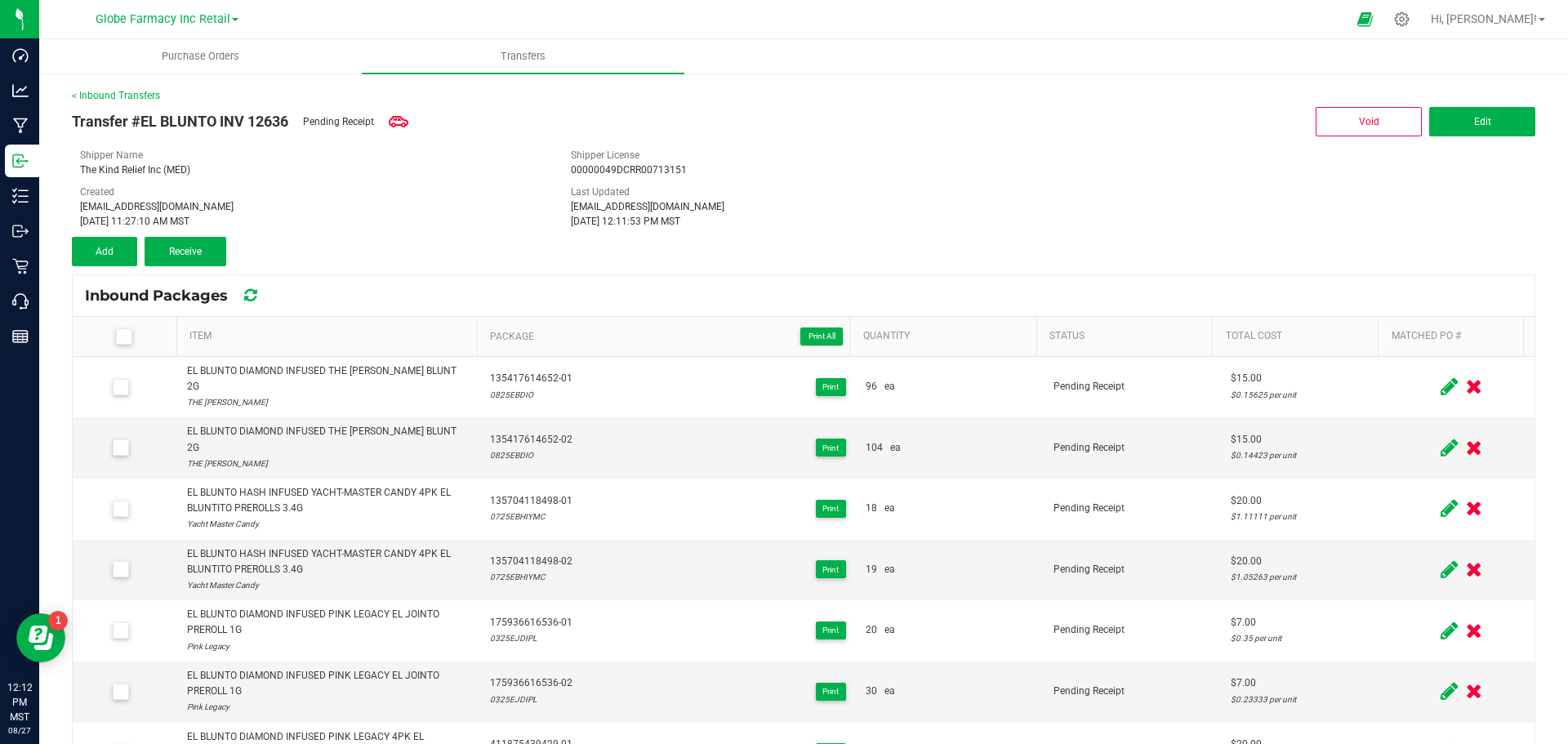
click at [121, 336] on icon at bounding box center [123, 336] width 11 height 0
click at [0, 0] on input "checkbox" at bounding box center [0, 0] width 0 height 0
click at [190, 243] on button "Receive (27)" at bounding box center [186, 251] width 82 height 29
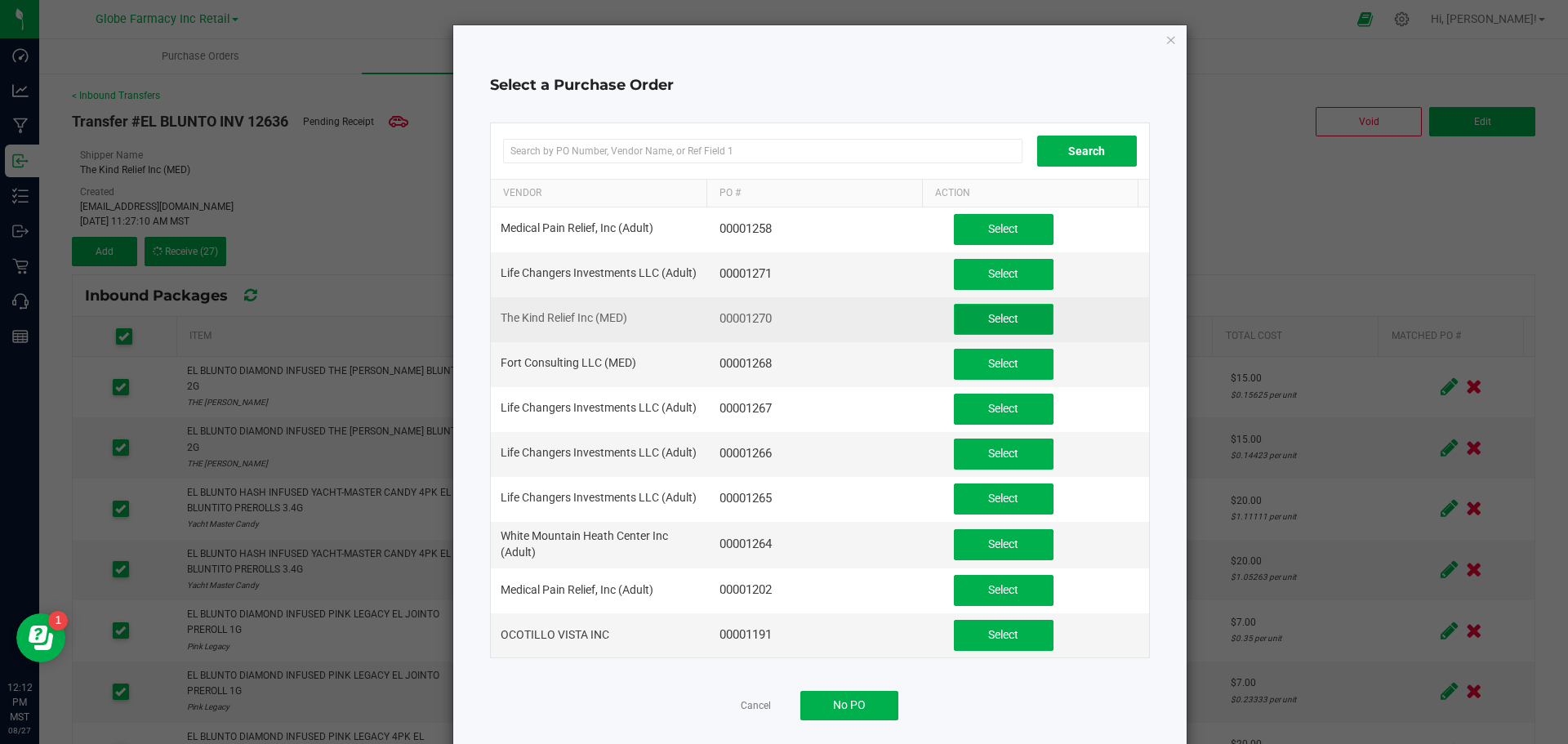
click at [954, 315] on button "Select" at bounding box center [1004, 319] width 99 height 31
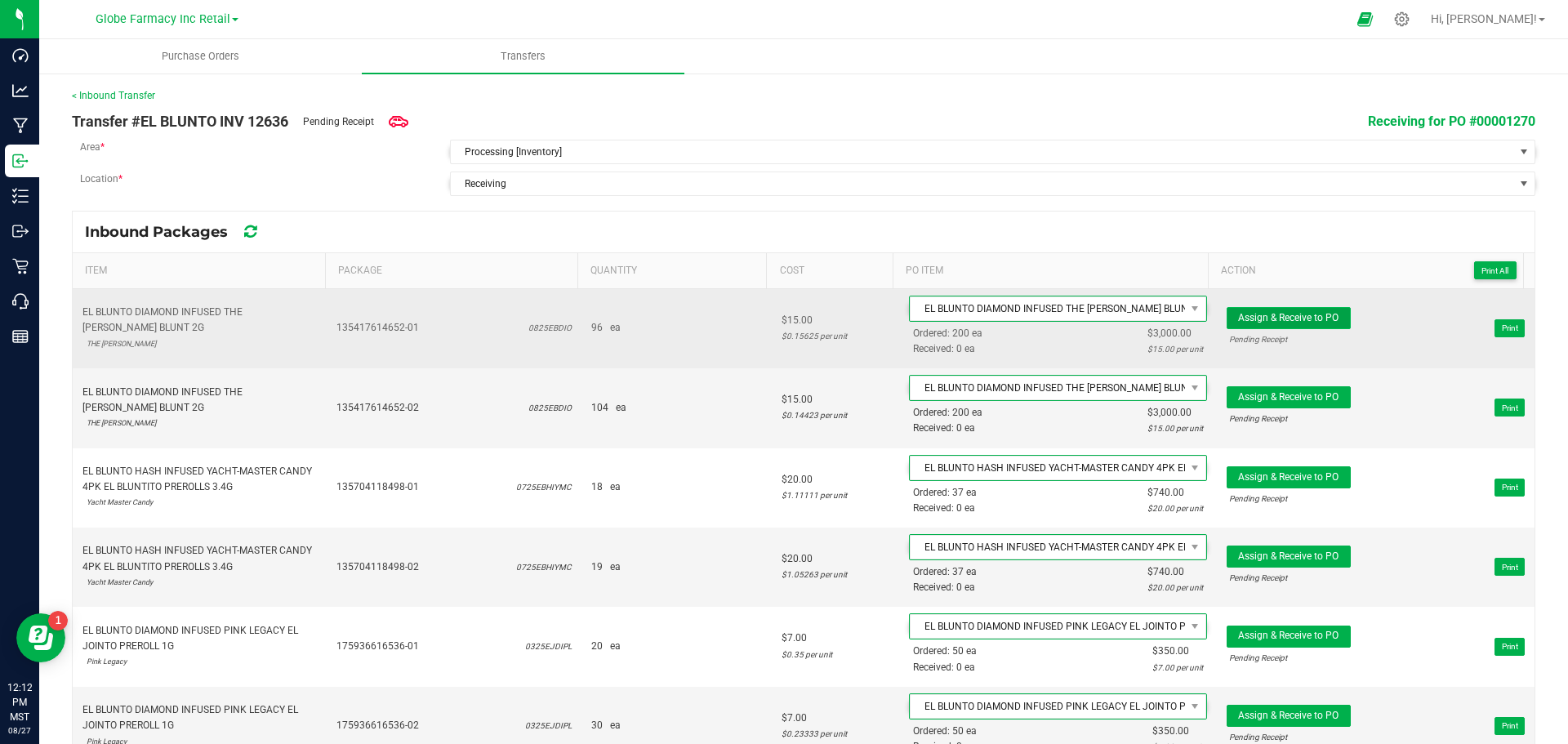
click at [1281, 319] on span "Assign & Receive to PO" at bounding box center [1288, 317] width 100 height 12
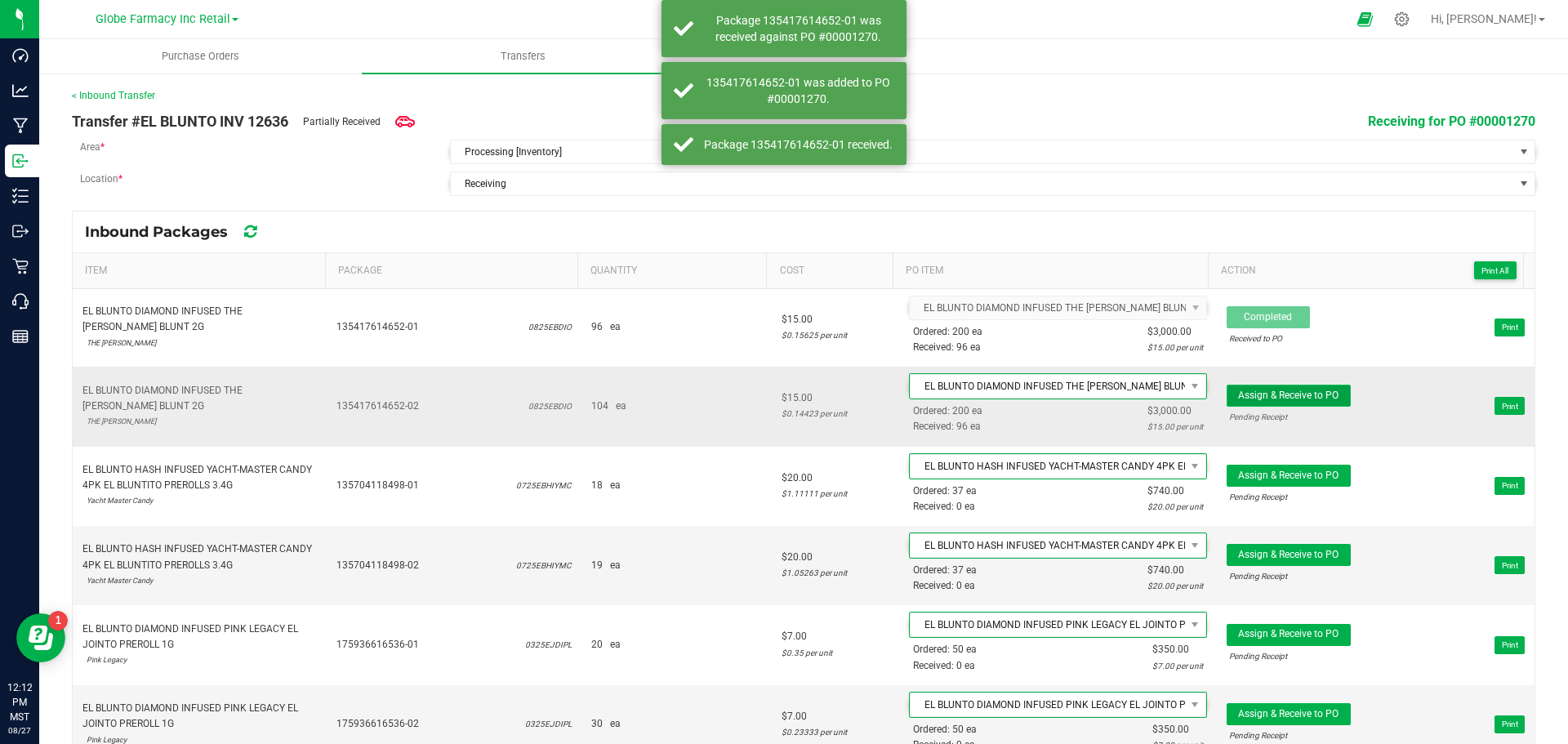
click at [1240, 404] on button "Assign & Receive to PO" at bounding box center [1289, 395] width 124 height 22
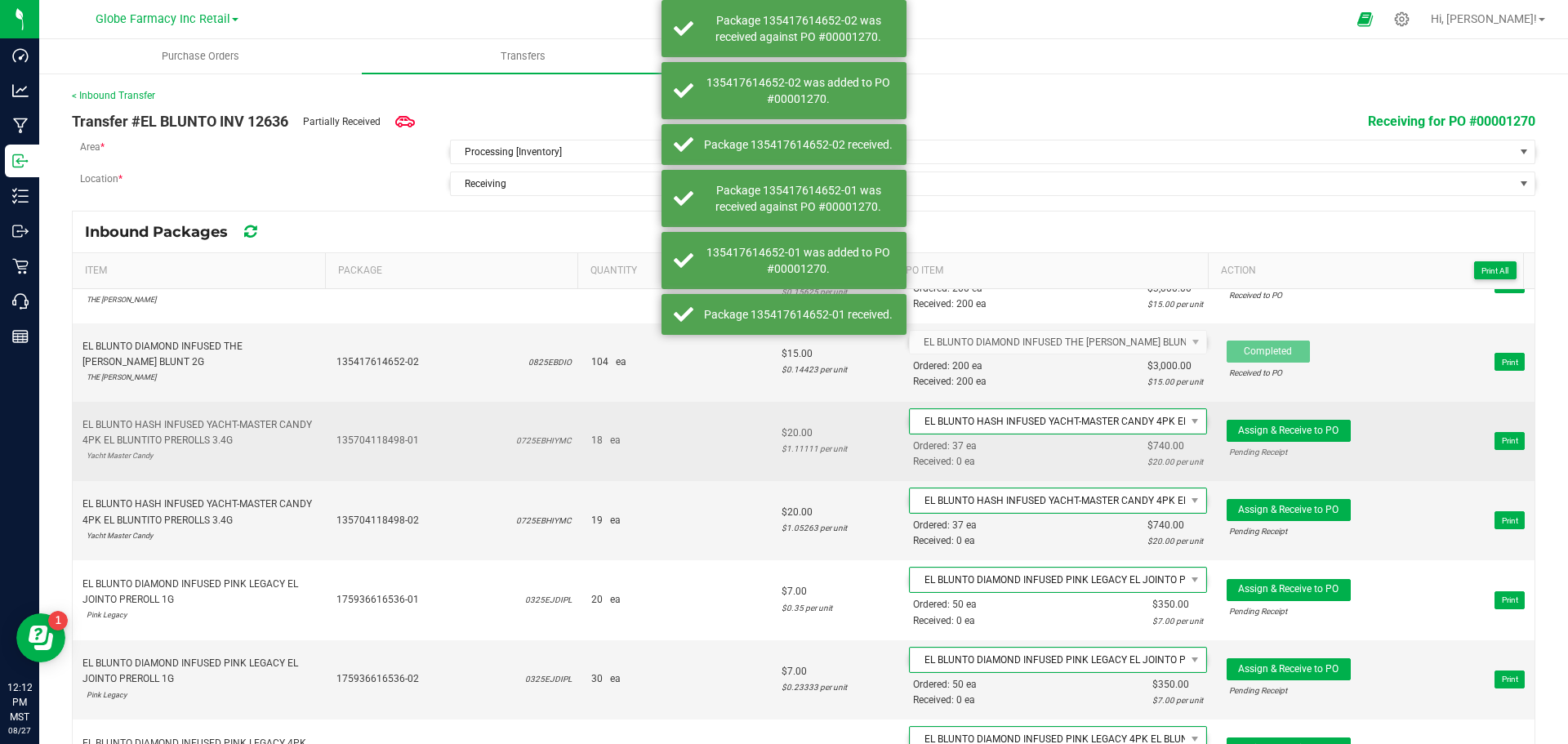
scroll to position [82, 0]
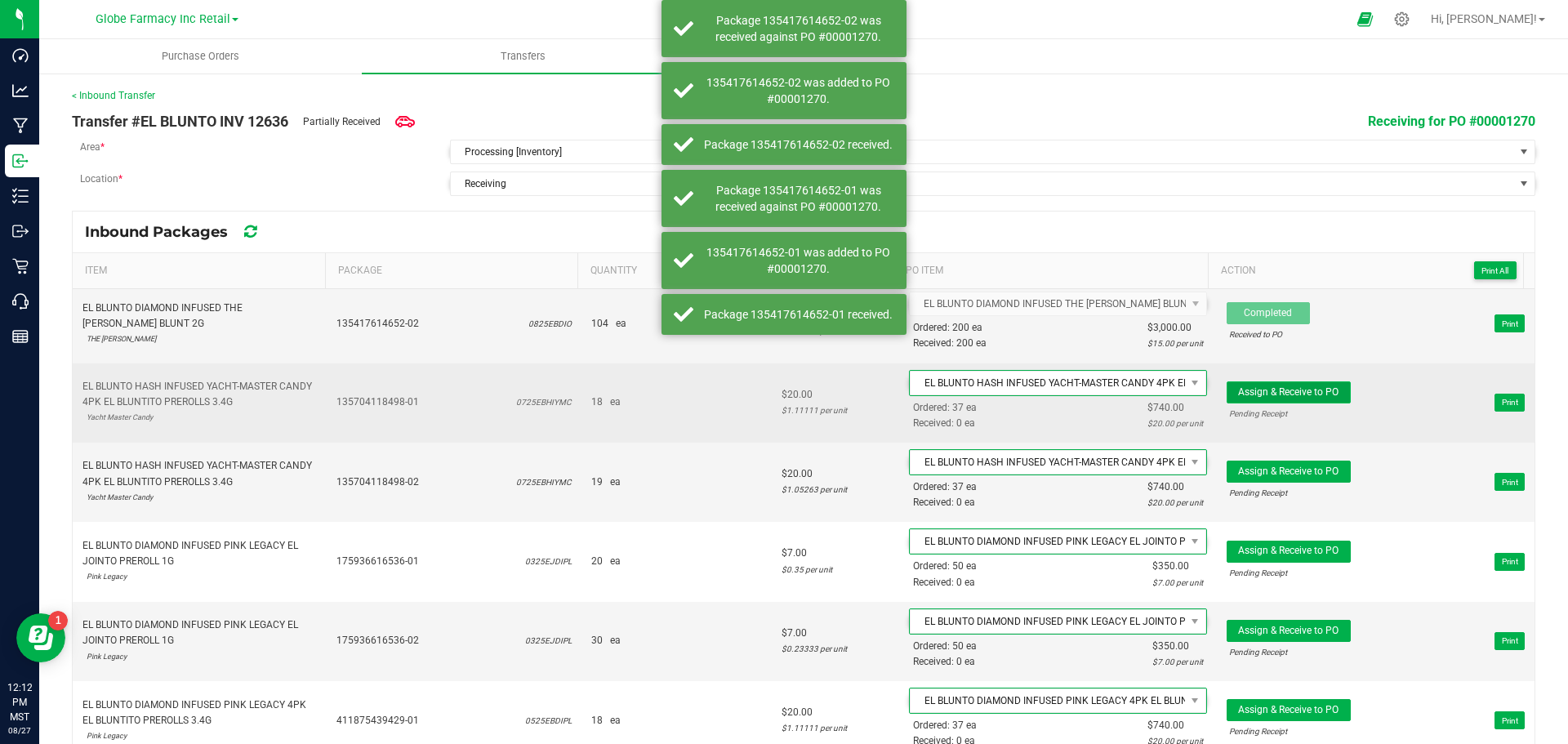
click at [1296, 390] on span "Assign & Receive to PO" at bounding box center [1288, 392] width 100 height 12
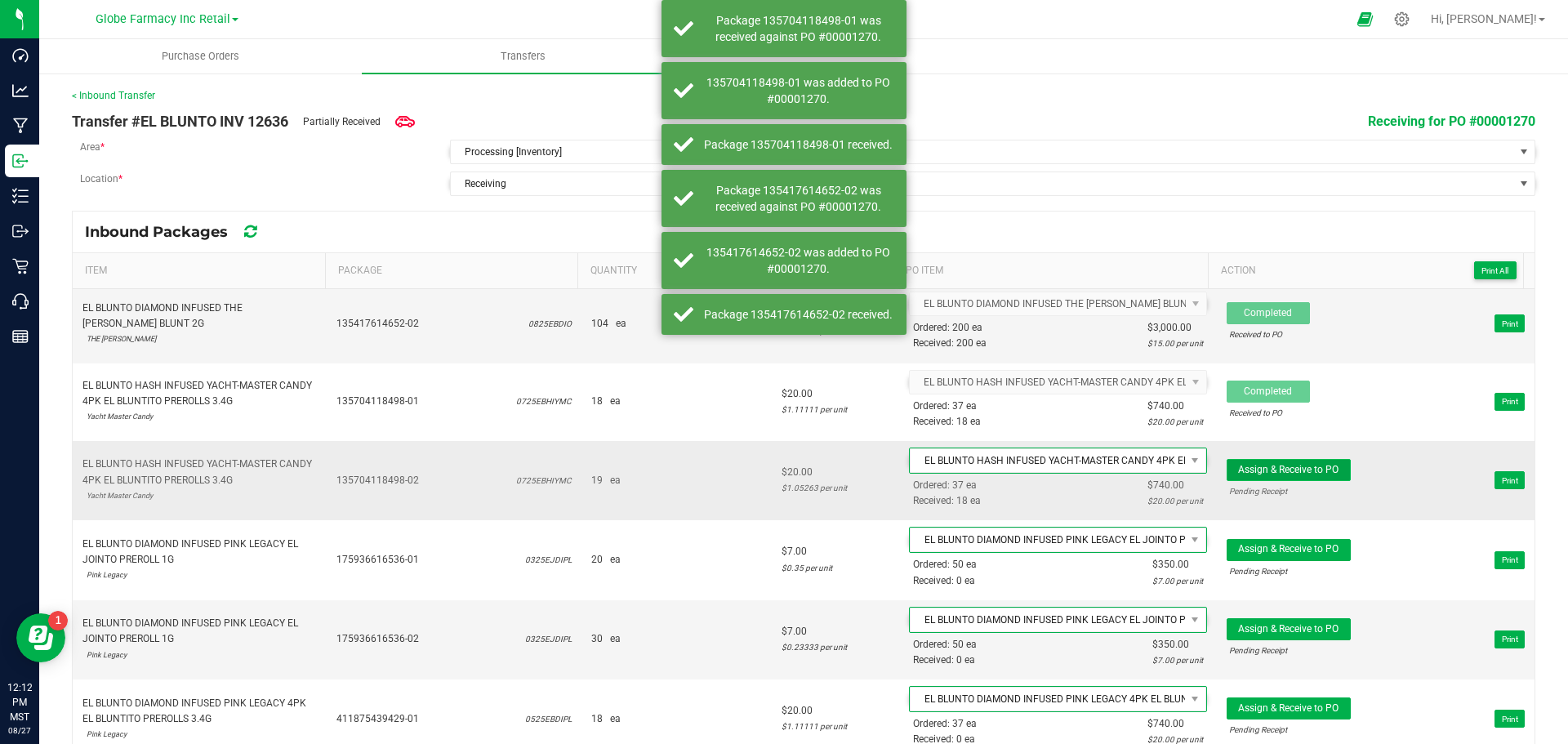
click at [1274, 473] on span "Assign & Receive to PO" at bounding box center [1288, 469] width 100 height 12
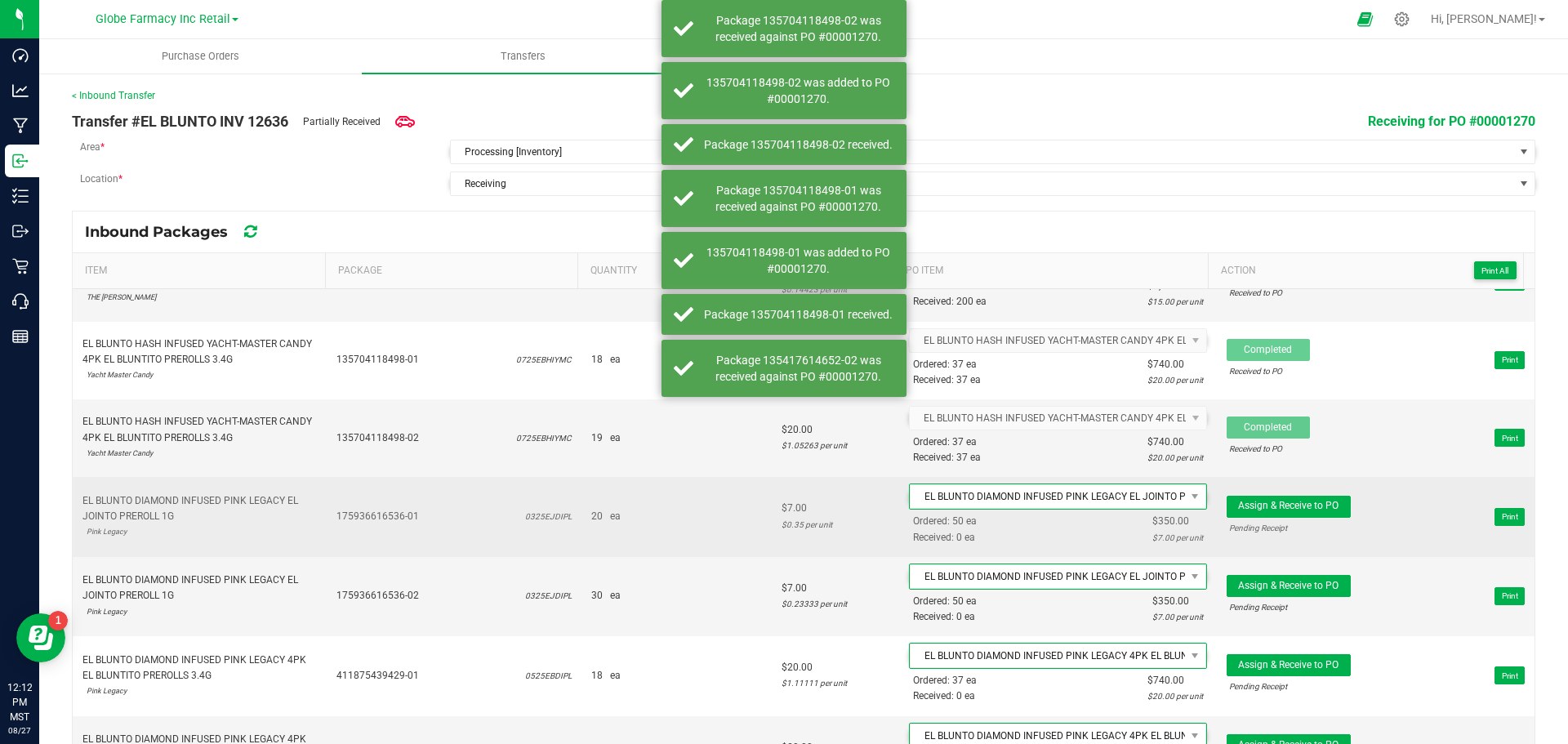
scroll to position [163, 0]
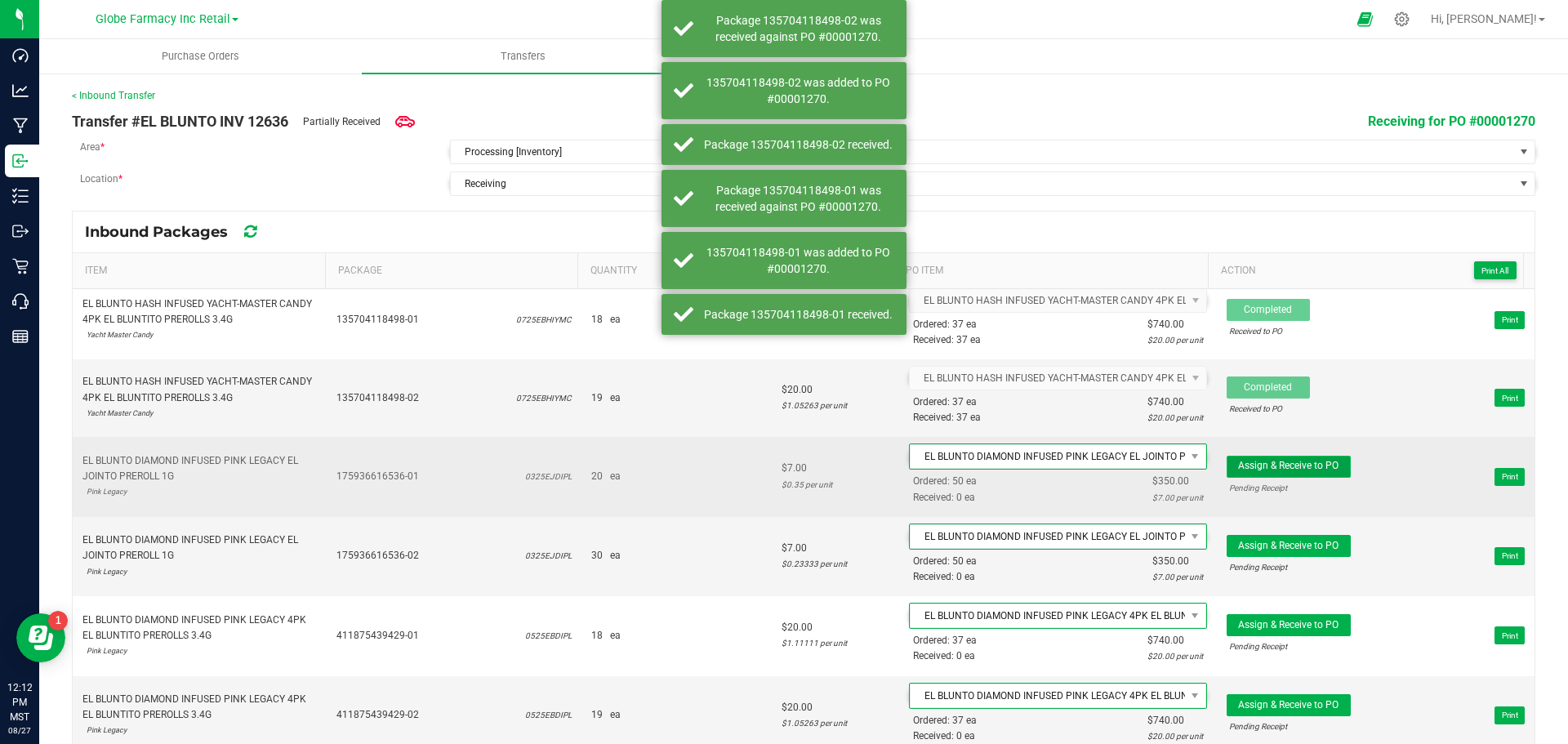
click at [1264, 477] on button "Assign & Receive to PO" at bounding box center [1289, 466] width 124 height 22
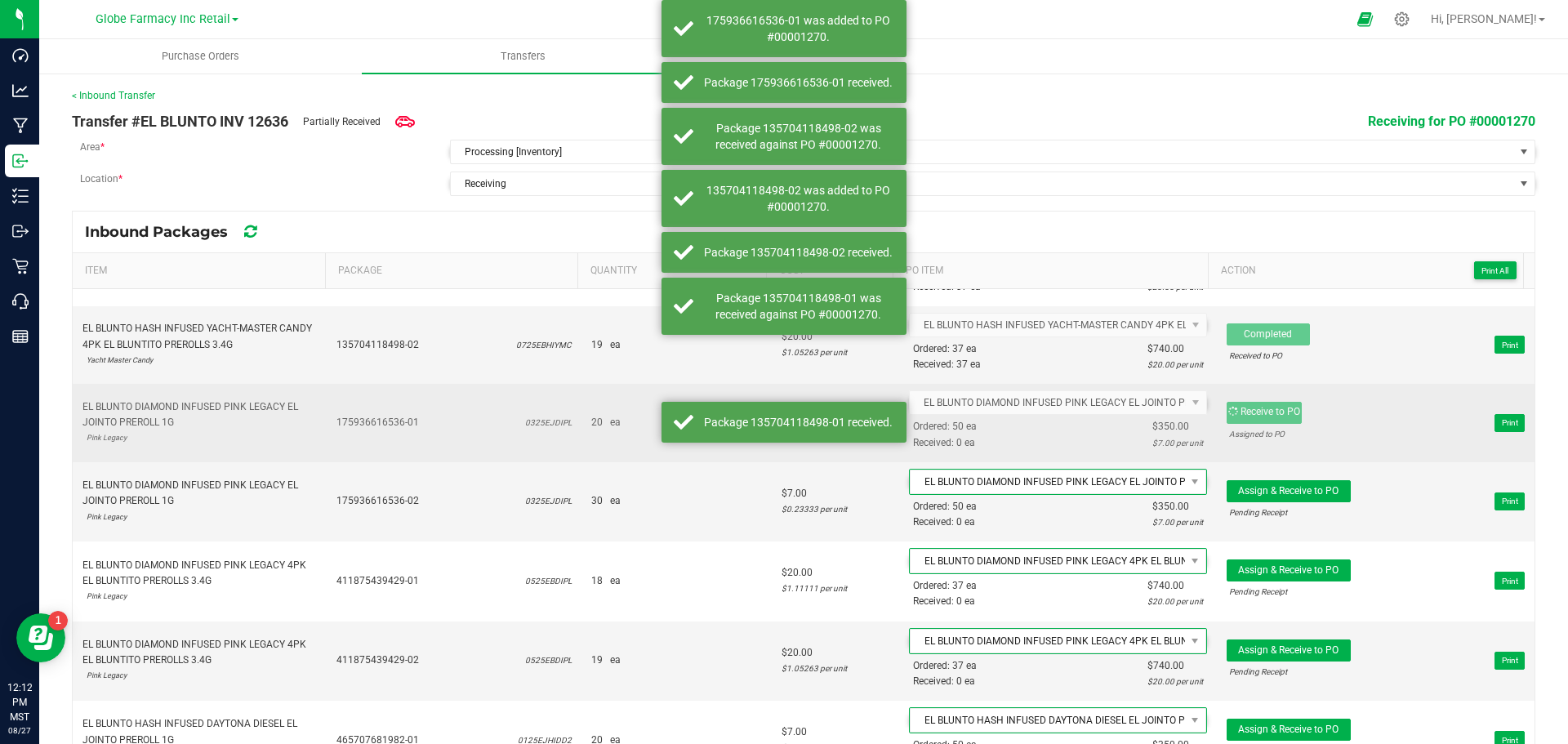
scroll to position [245, 0]
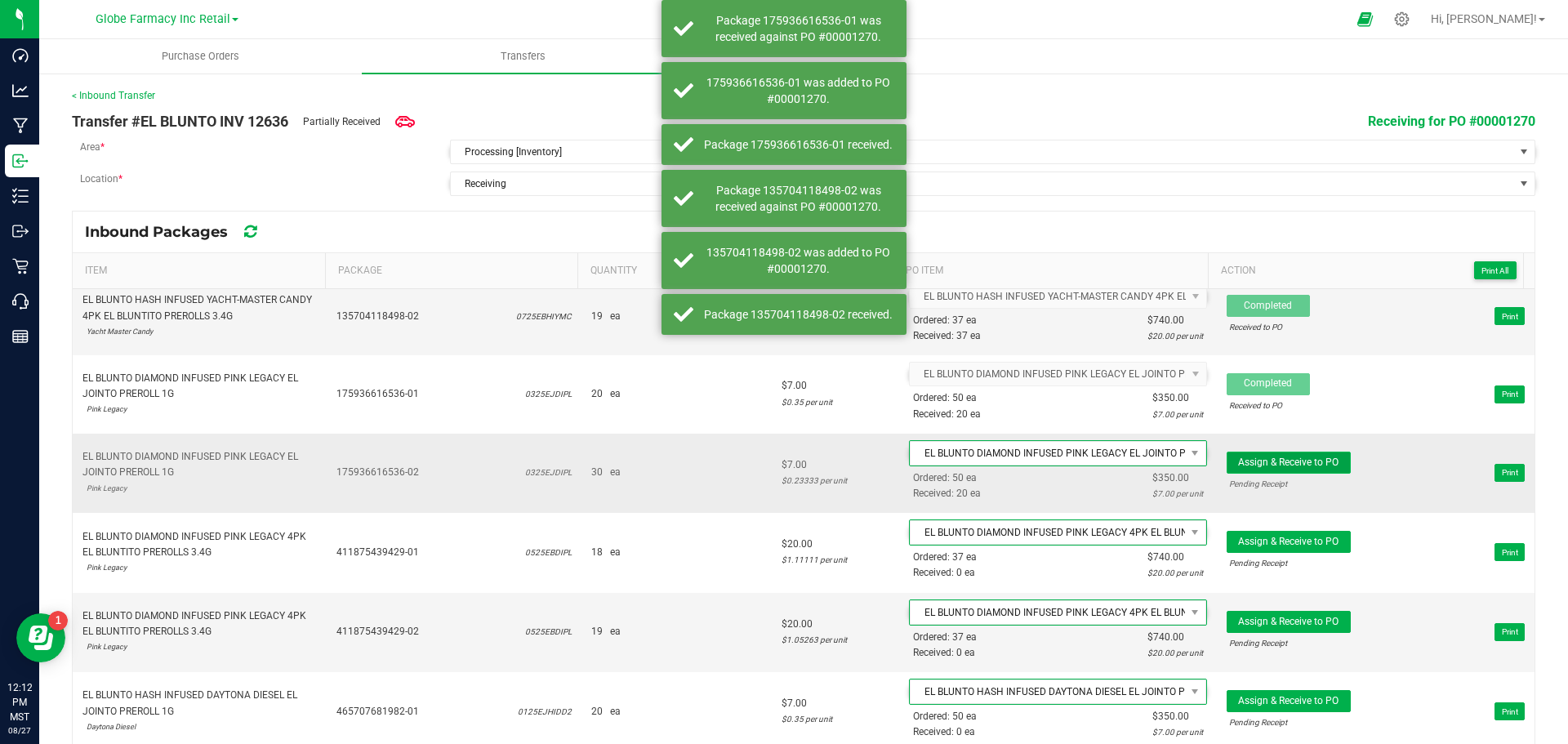
click at [1263, 471] on button "Assign & Receive to PO" at bounding box center [1289, 462] width 124 height 22
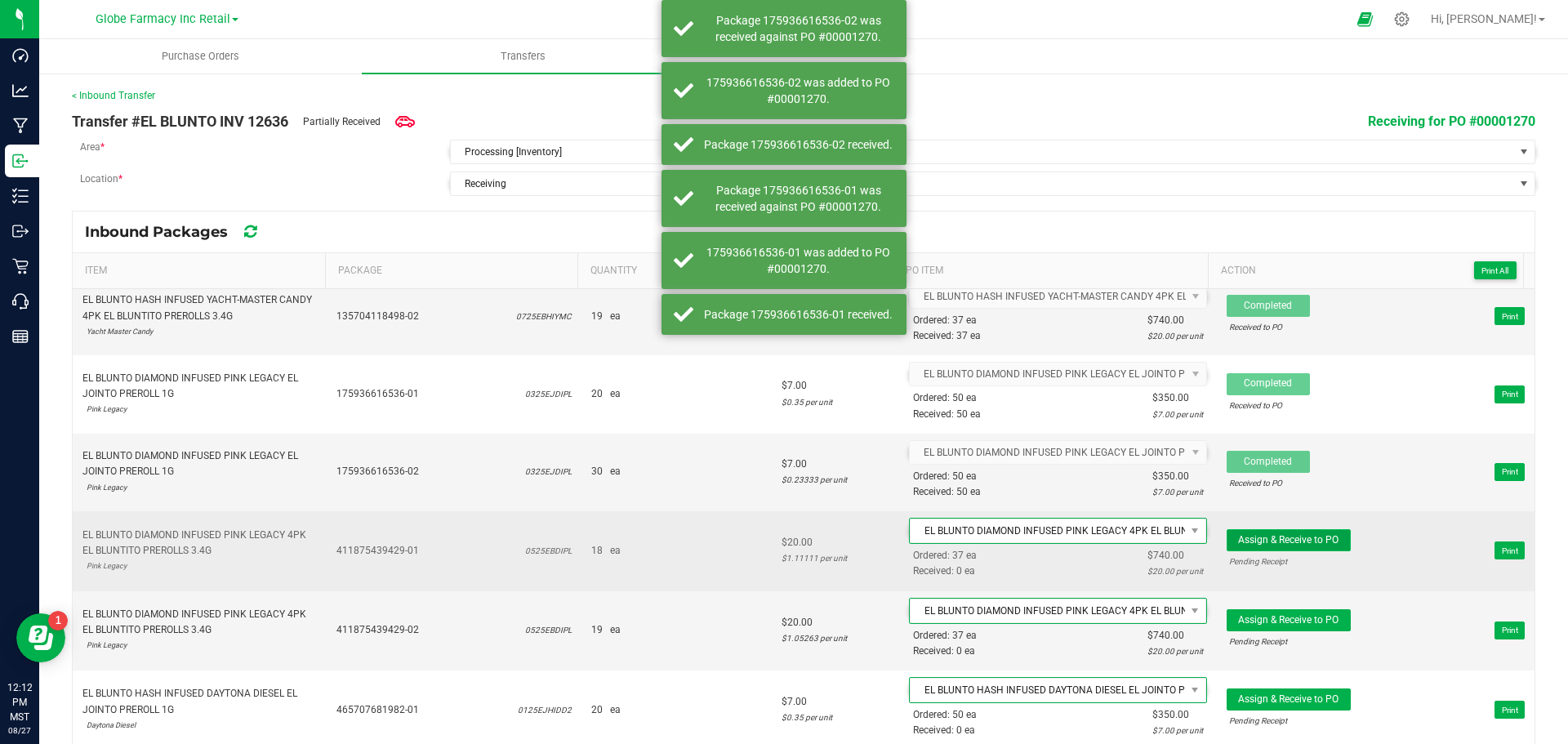
click at [1275, 531] on button "Assign & Receive to PO" at bounding box center [1289, 540] width 124 height 22
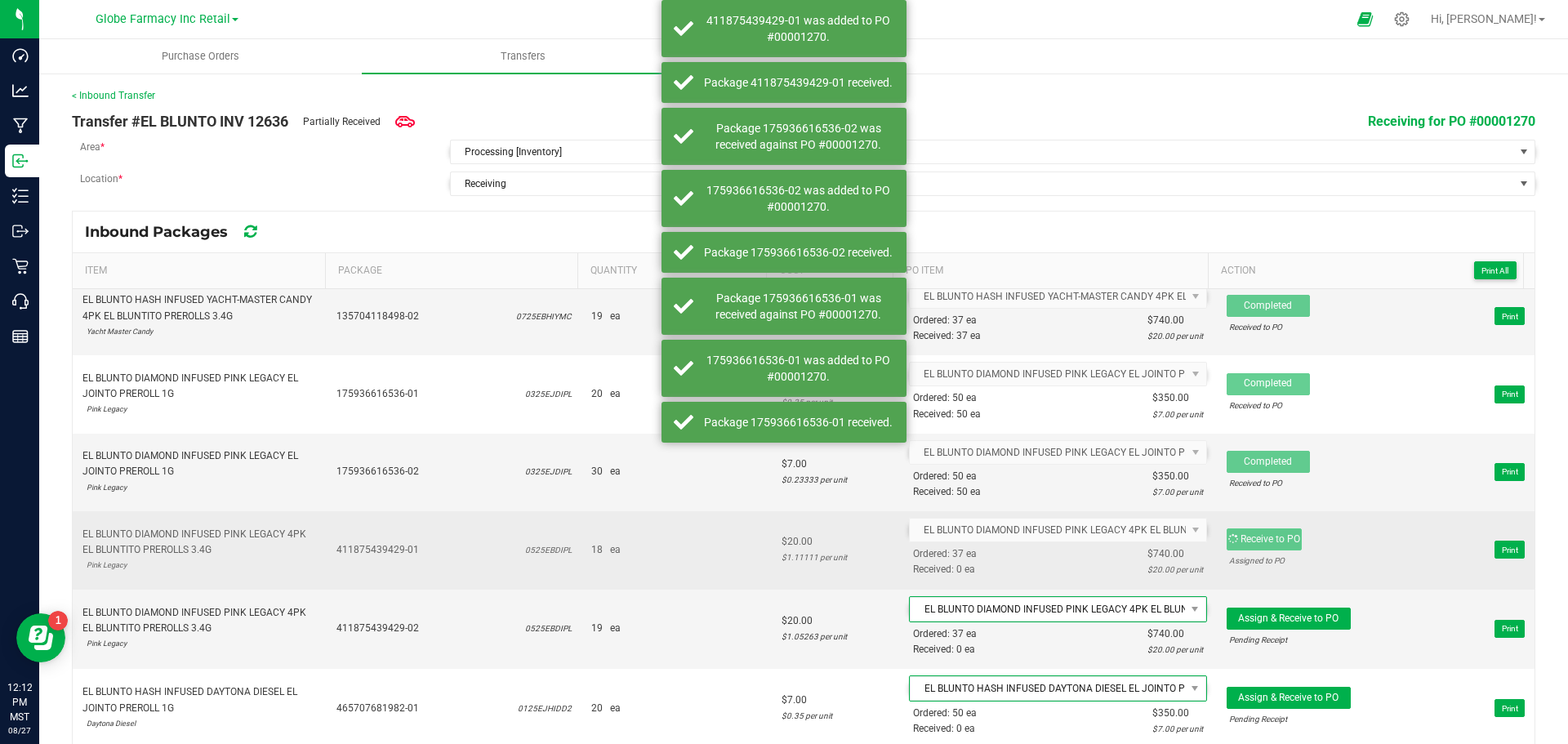
scroll to position [327, 0]
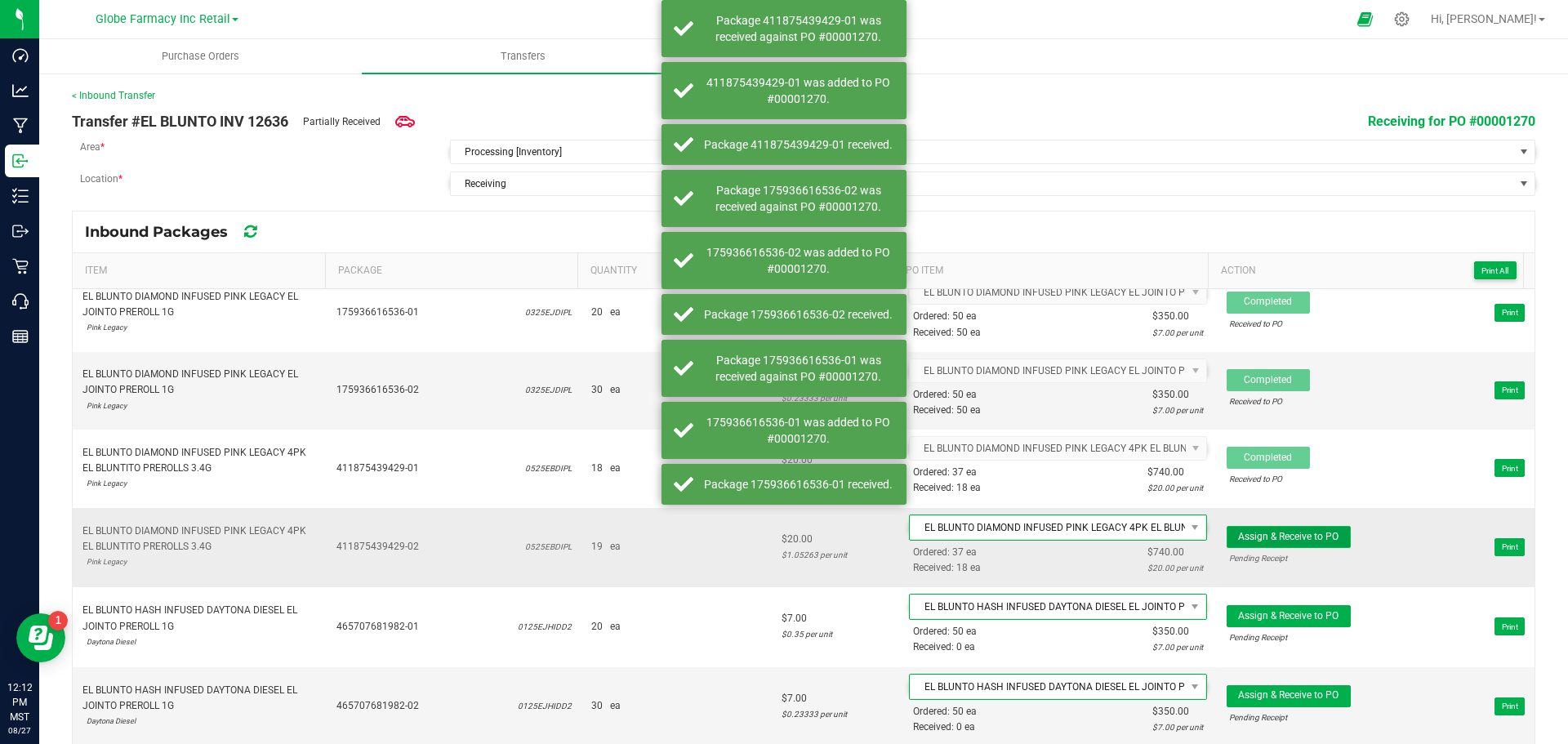
click at [1270, 529] on button "Assign & Receive to PO" at bounding box center [1289, 536] width 124 height 22
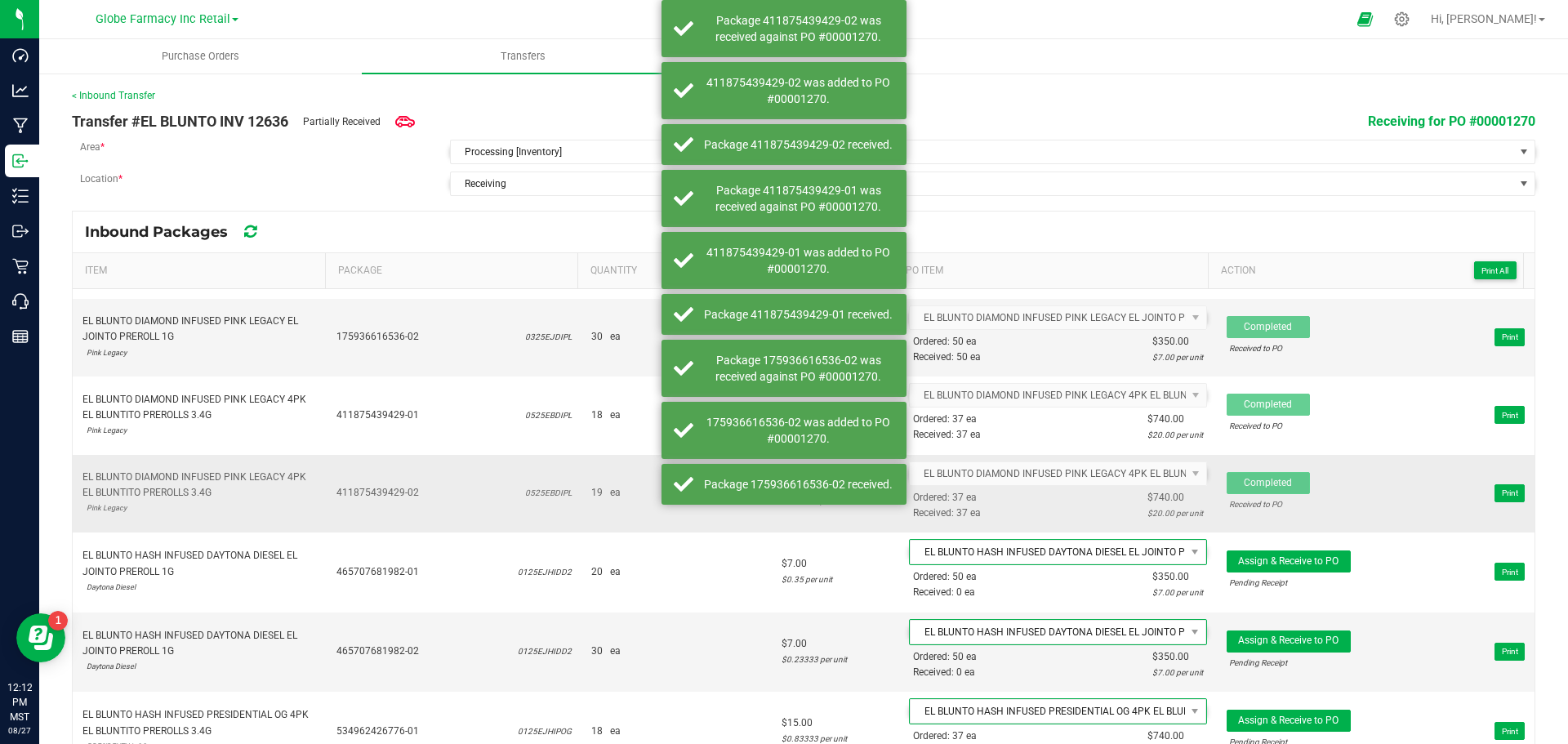
scroll to position [408, 0]
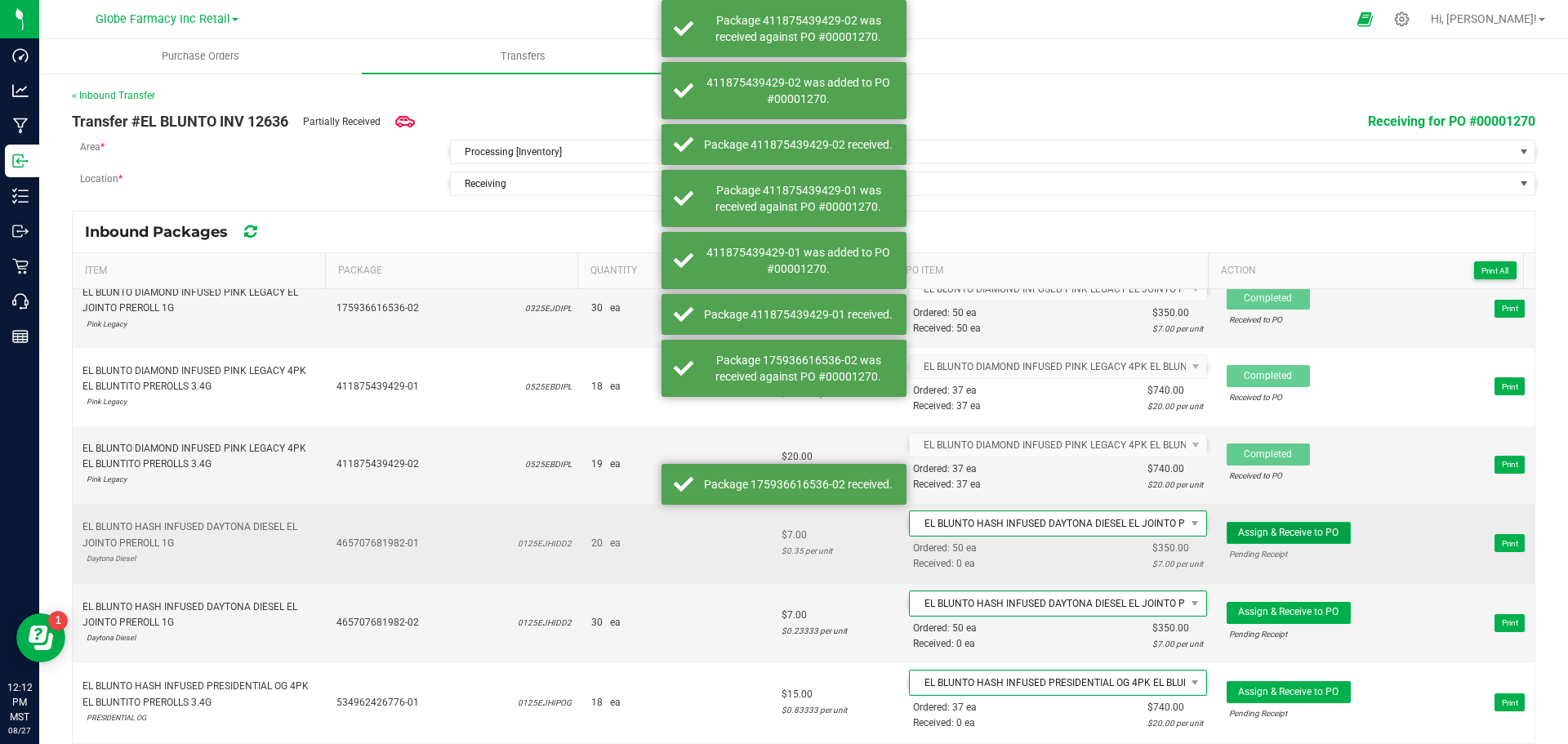
click at [1273, 535] on span "Assign & Receive to PO" at bounding box center [1288, 532] width 100 height 12
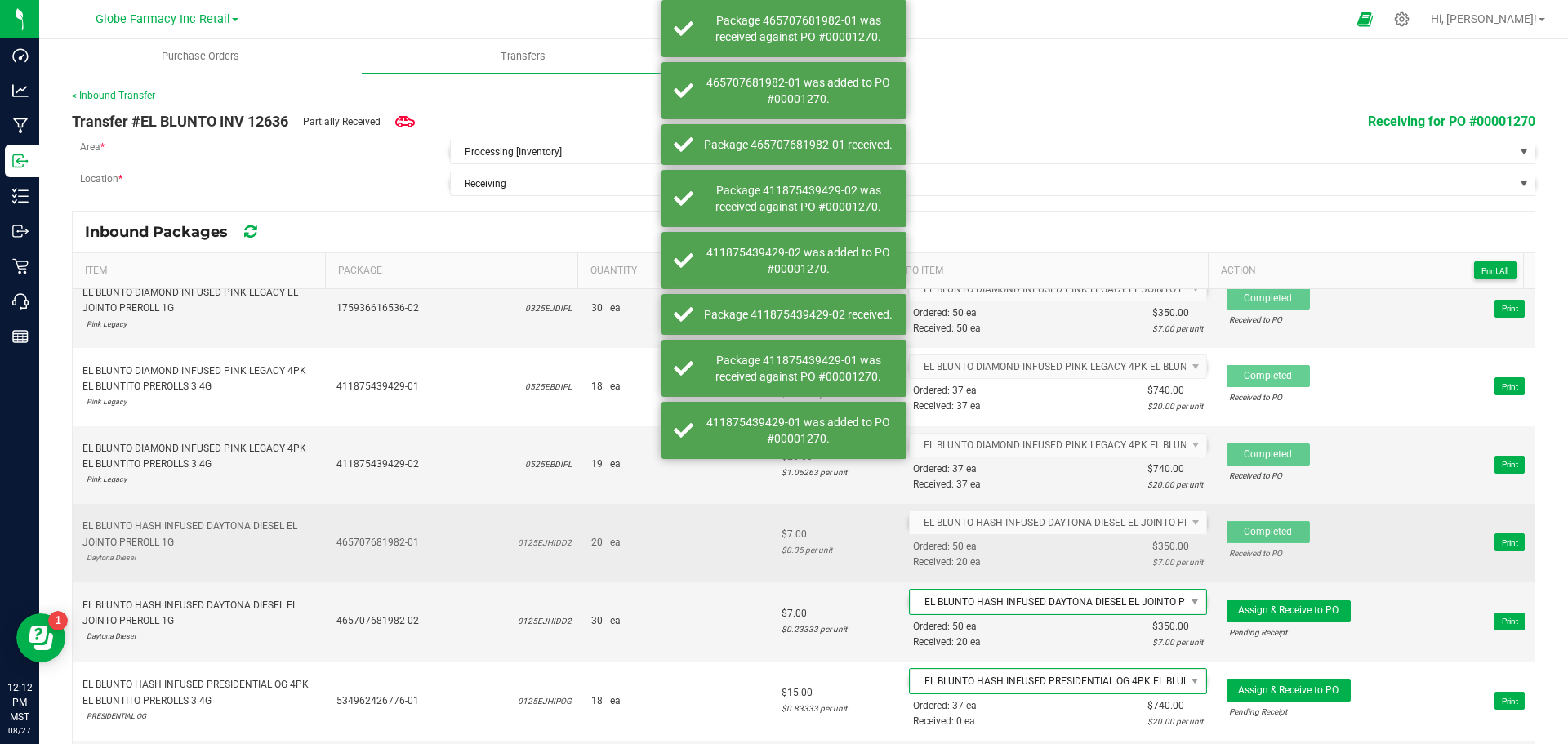
scroll to position [490, 0]
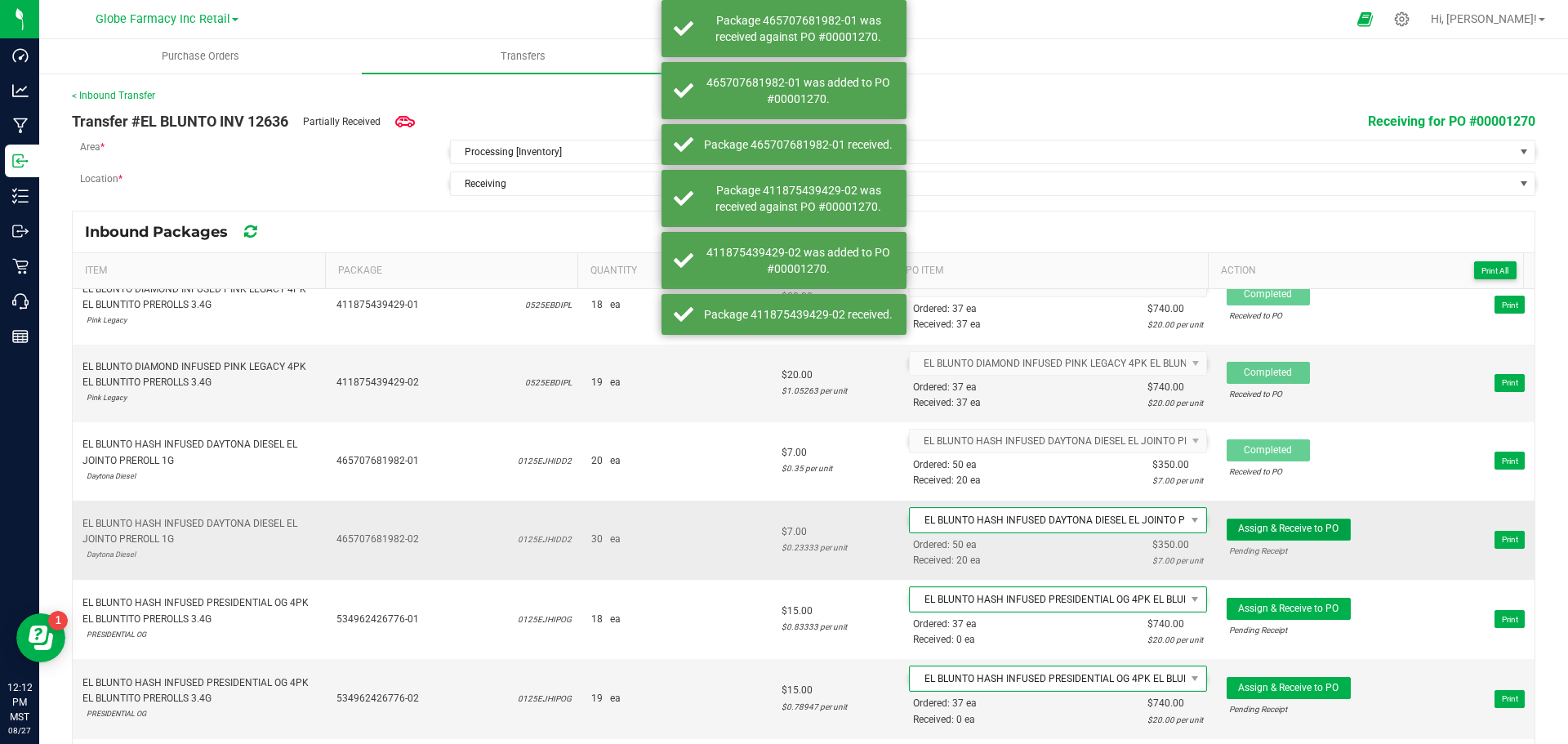
click at [1270, 527] on span "Assign & Receive to PO" at bounding box center [1288, 527] width 100 height 12
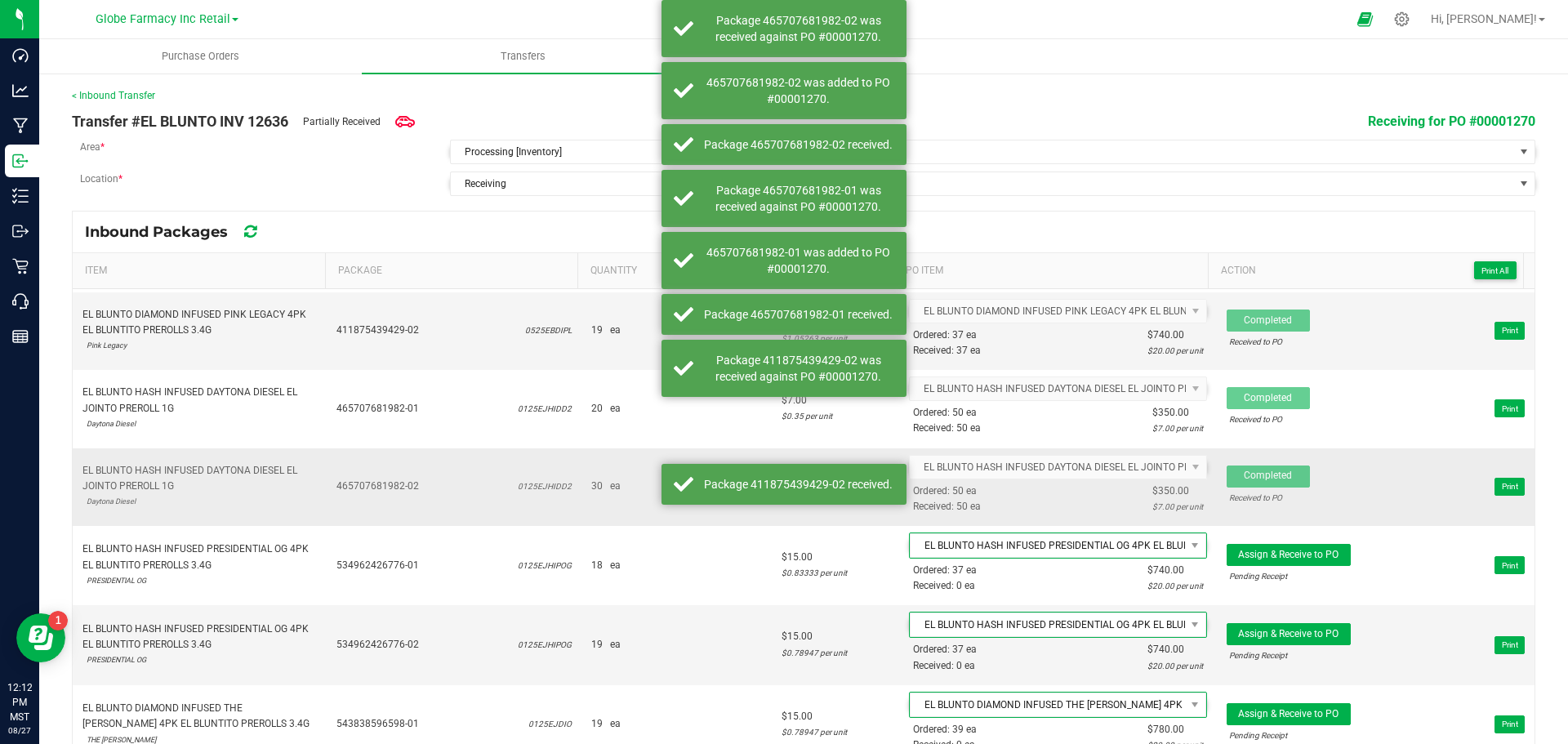
scroll to position [572, 0]
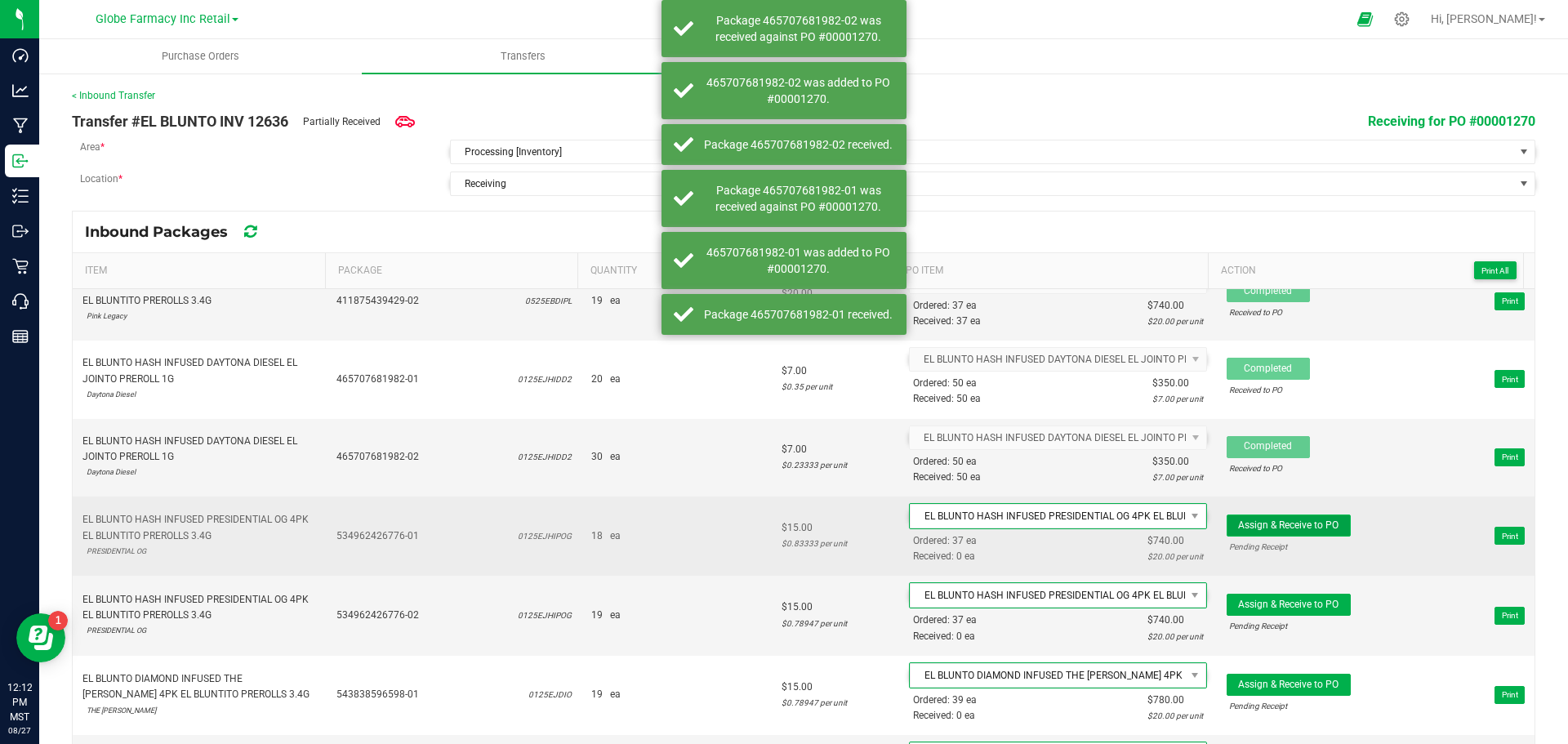
click at [1271, 516] on button "Assign & Receive to PO" at bounding box center [1289, 525] width 124 height 22
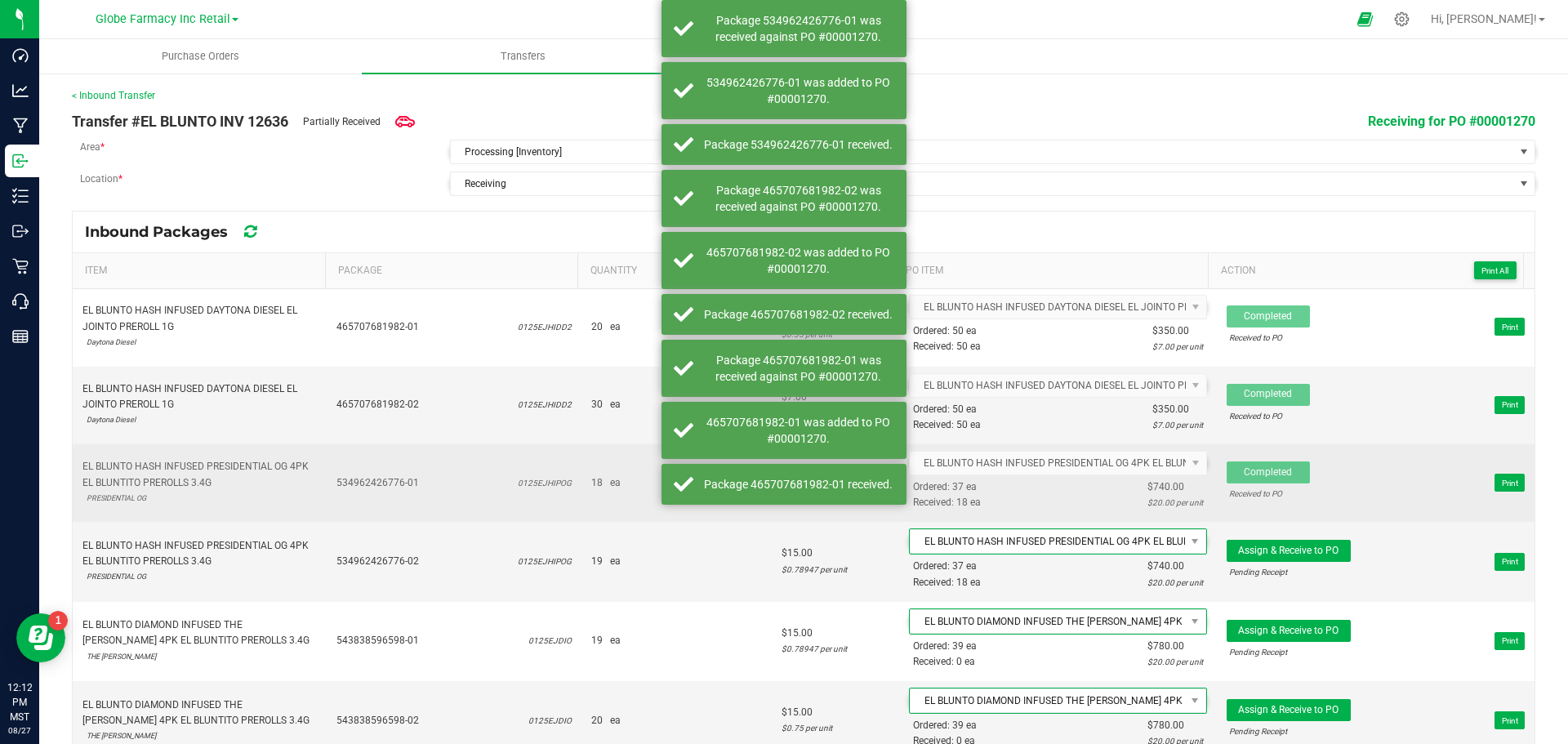
scroll to position [653, 0]
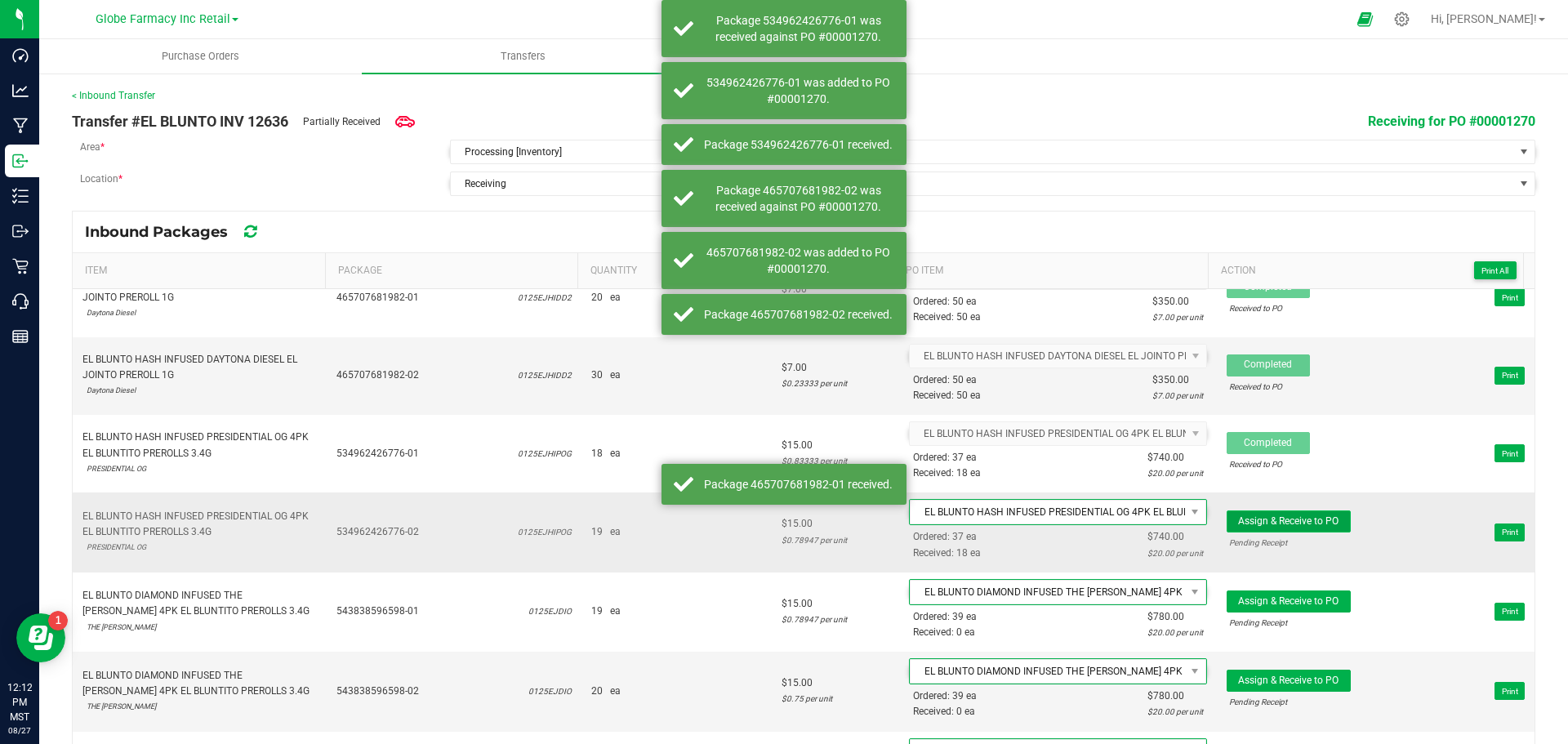
click at [1268, 511] on button "Assign & Receive to PO" at bounding box center [1289, 521] width 124 height 22
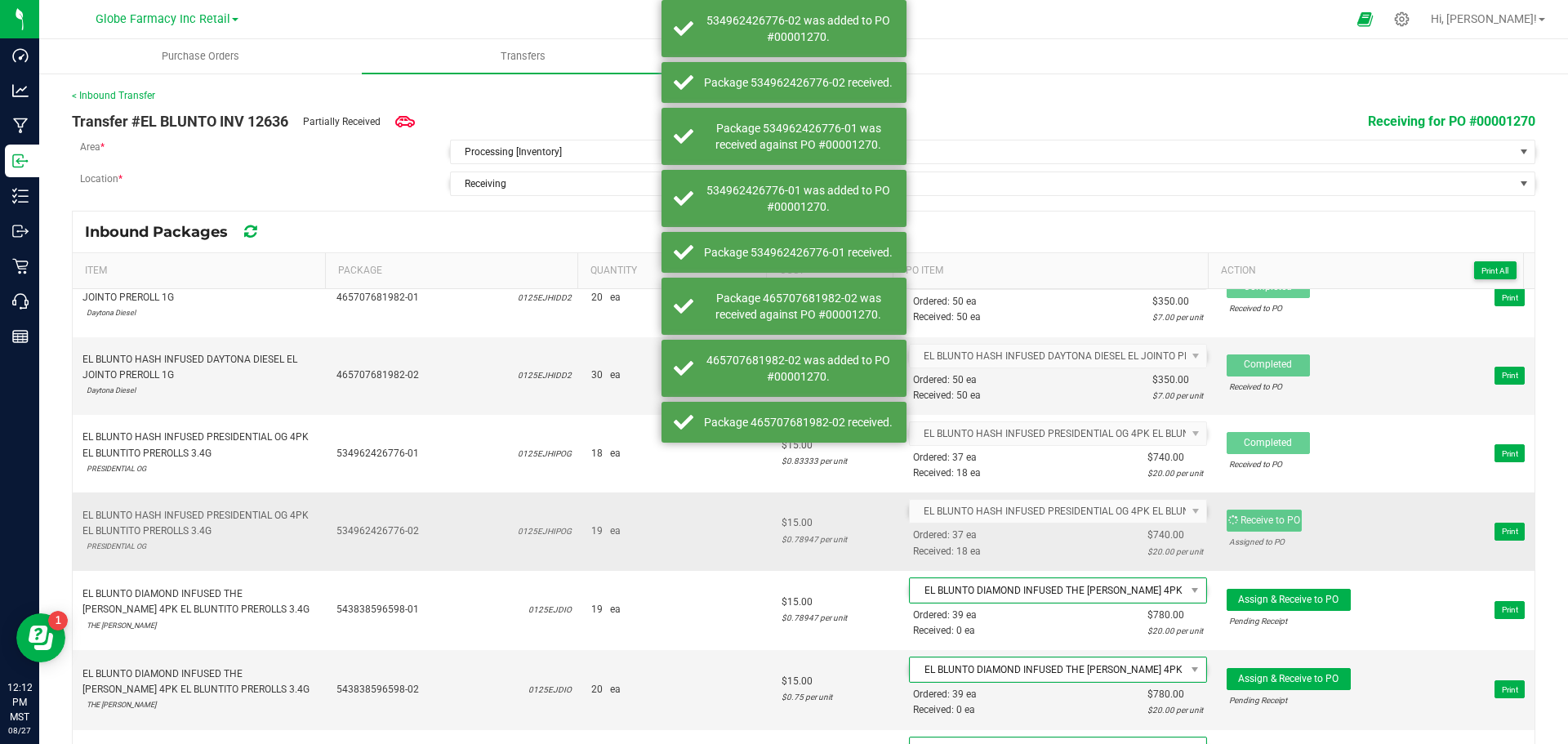
scroll to position [734, 0]
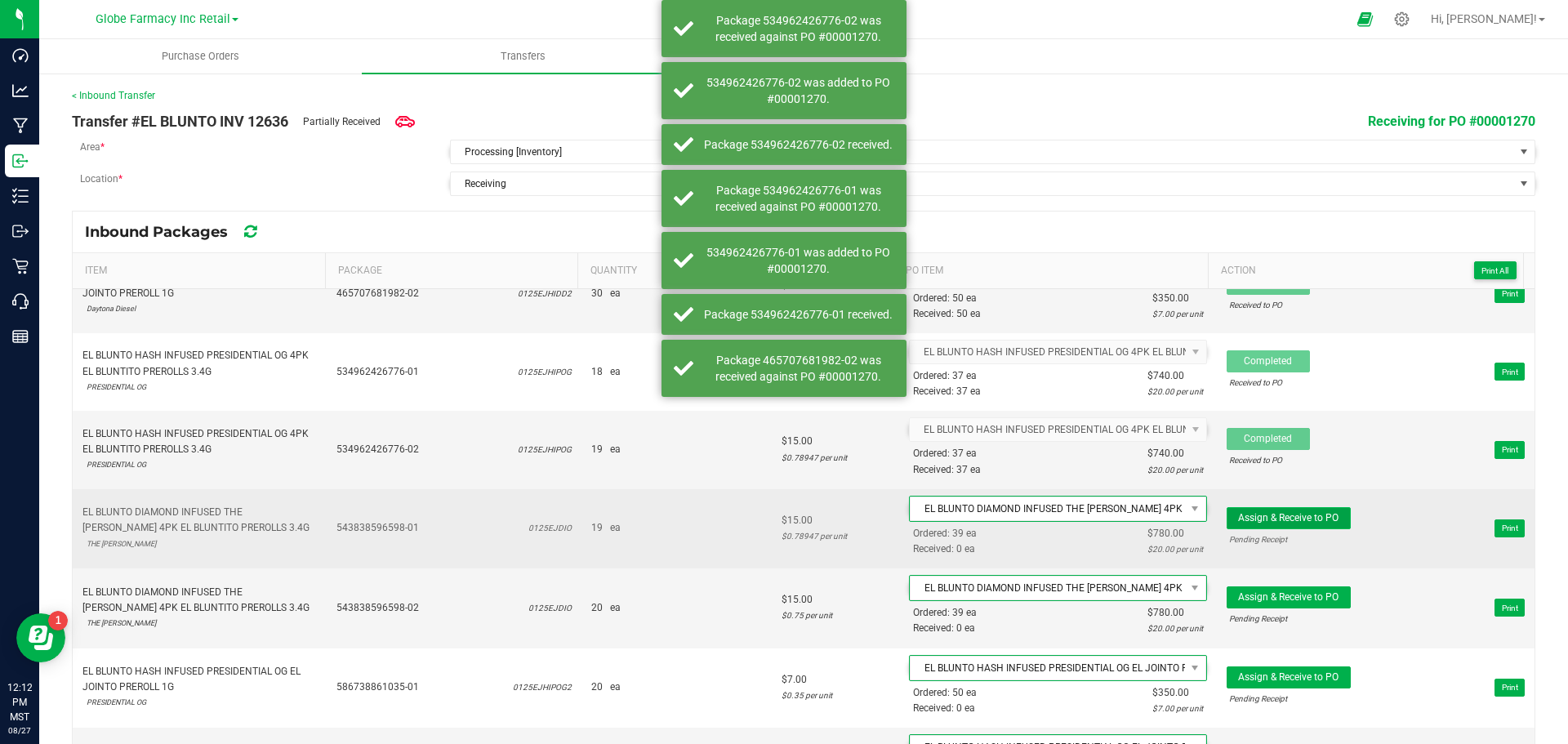
click at [1267, 510] on button "Assign & Receive to PO" at bounding box center [1289, 518] width 124 height 22
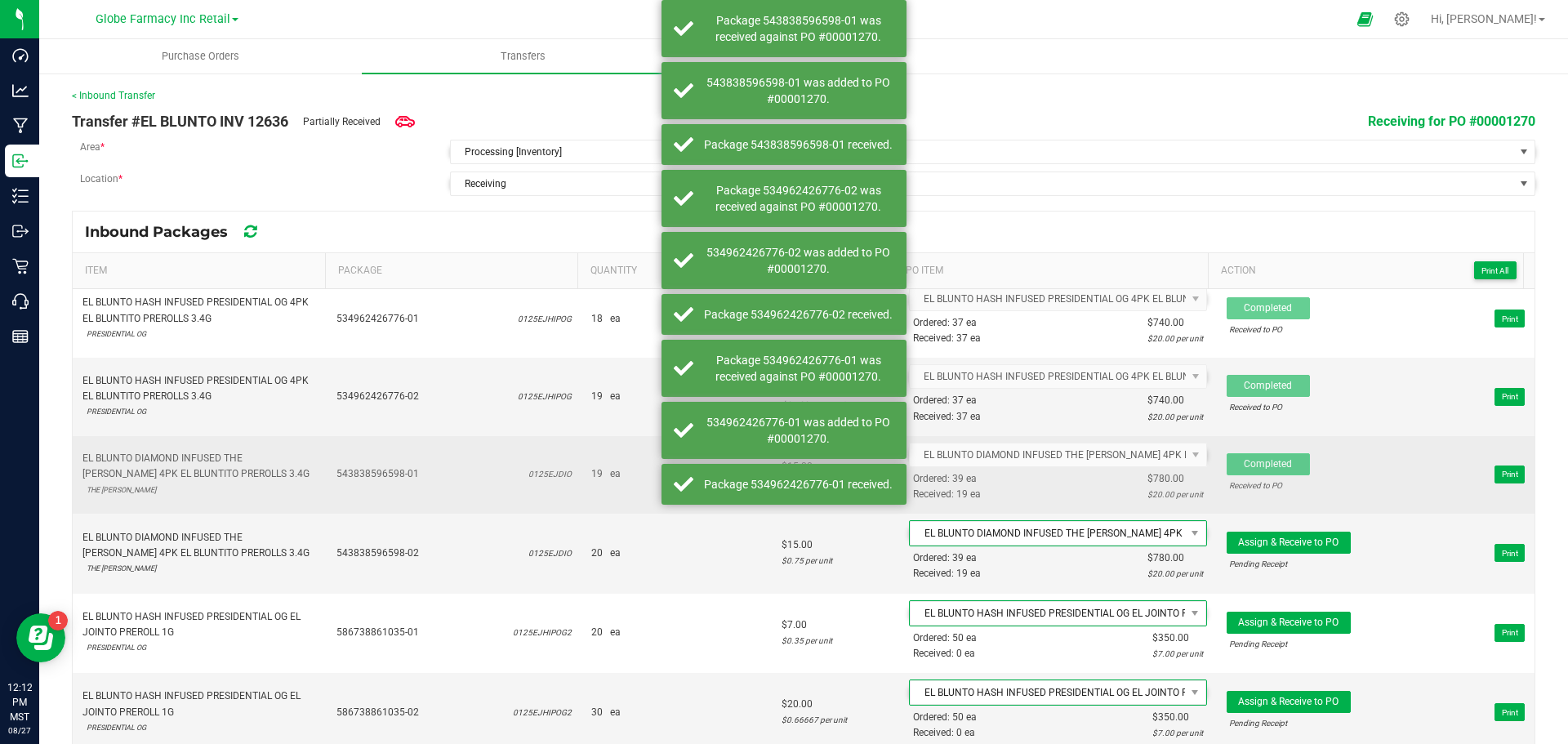
scroll to position [816, 0]
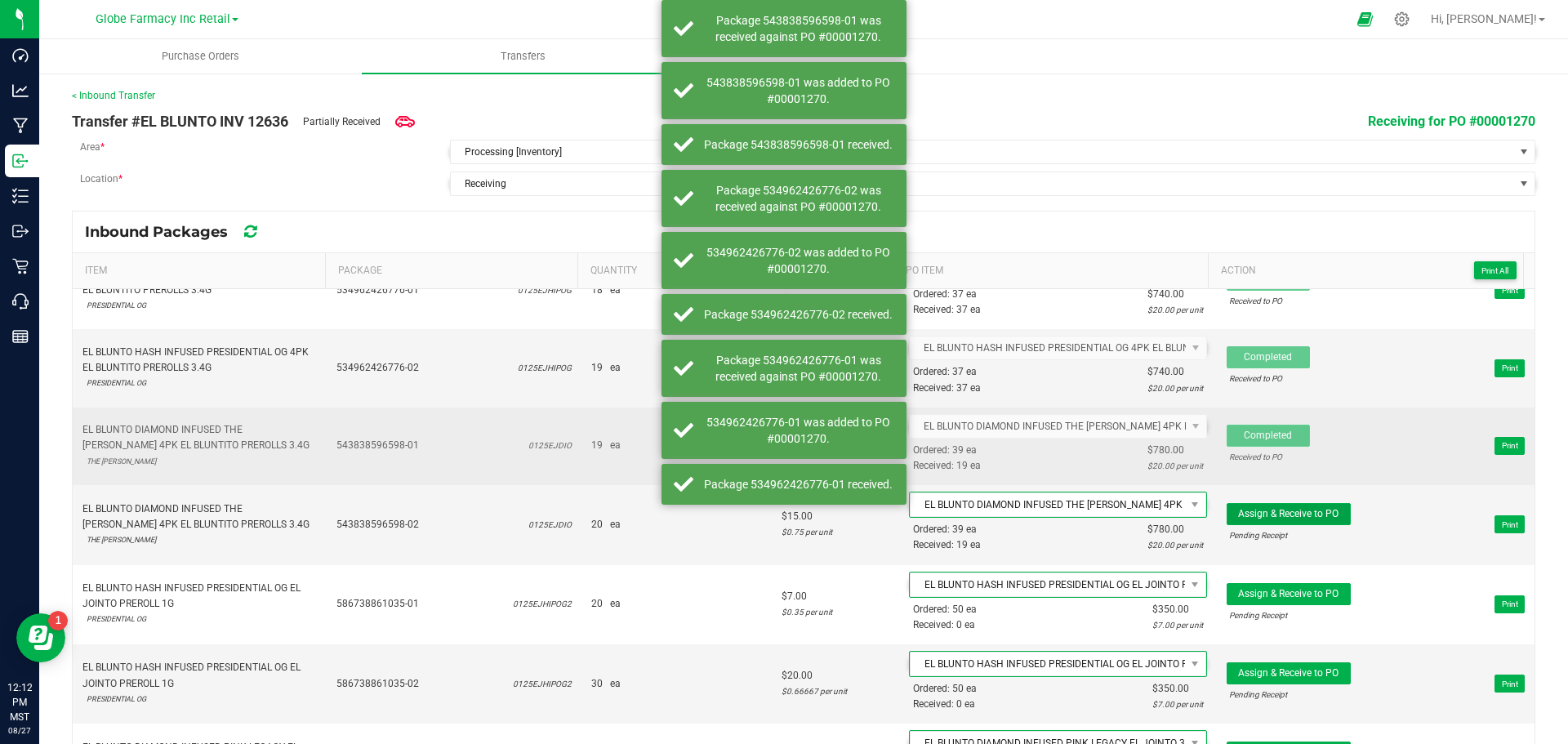
click at [1266, 511] on span "Assign & Receive to PO" at bounding box center [1288, 513] width 100 height 12
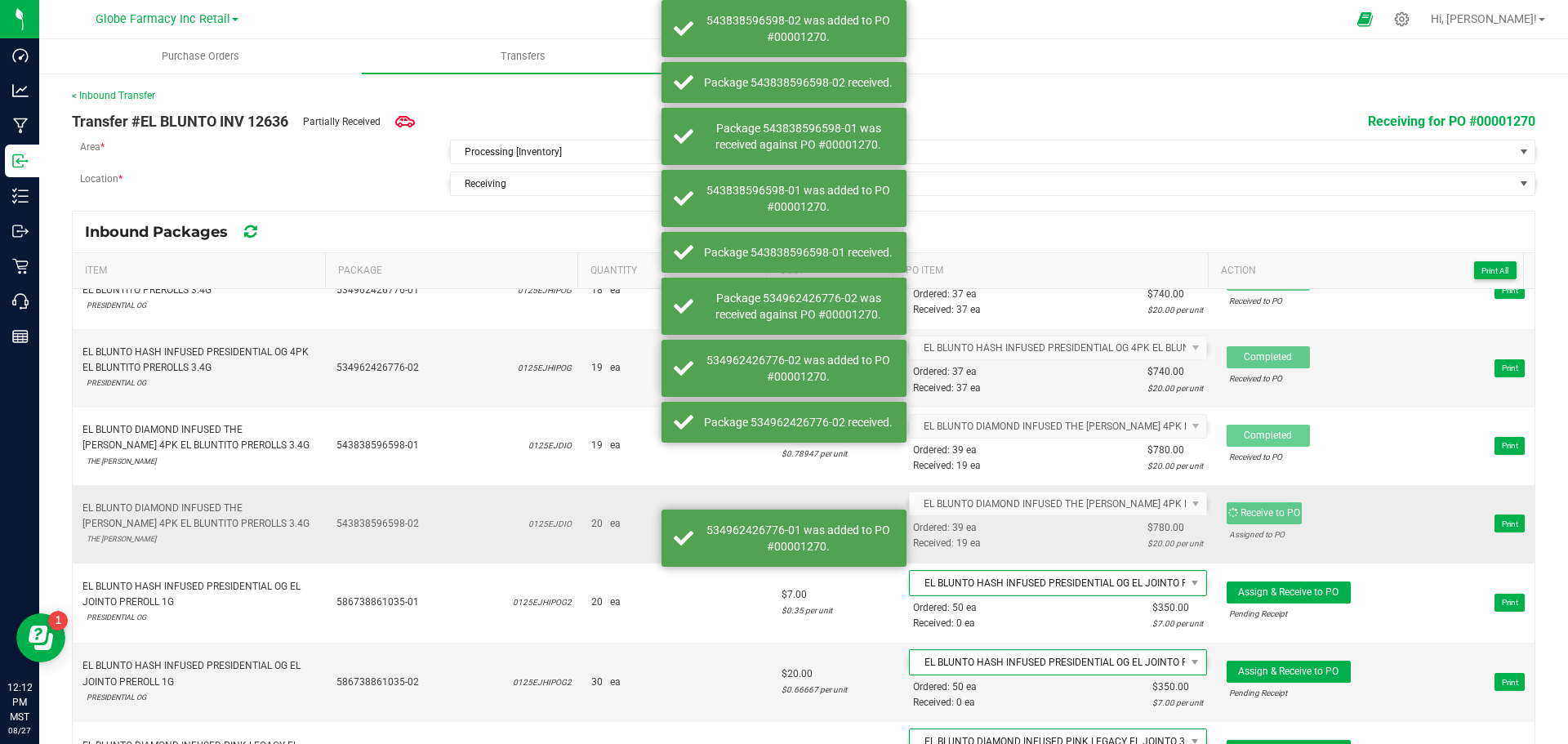
scroll to position [898, 0]
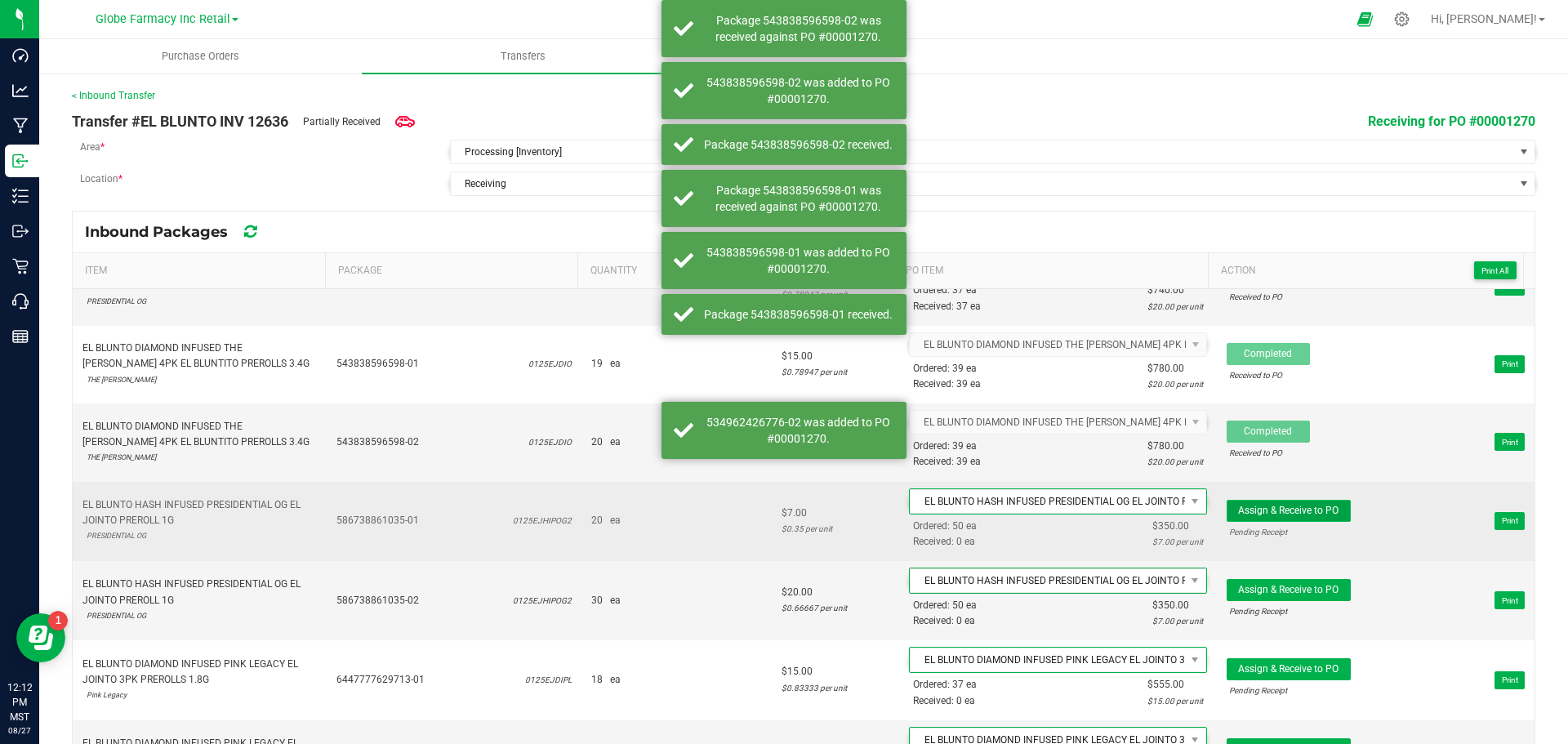
click at [1276, 505] on span "Assign & Receive to PO" at bounding box center [1288, 510] width 100 height 12
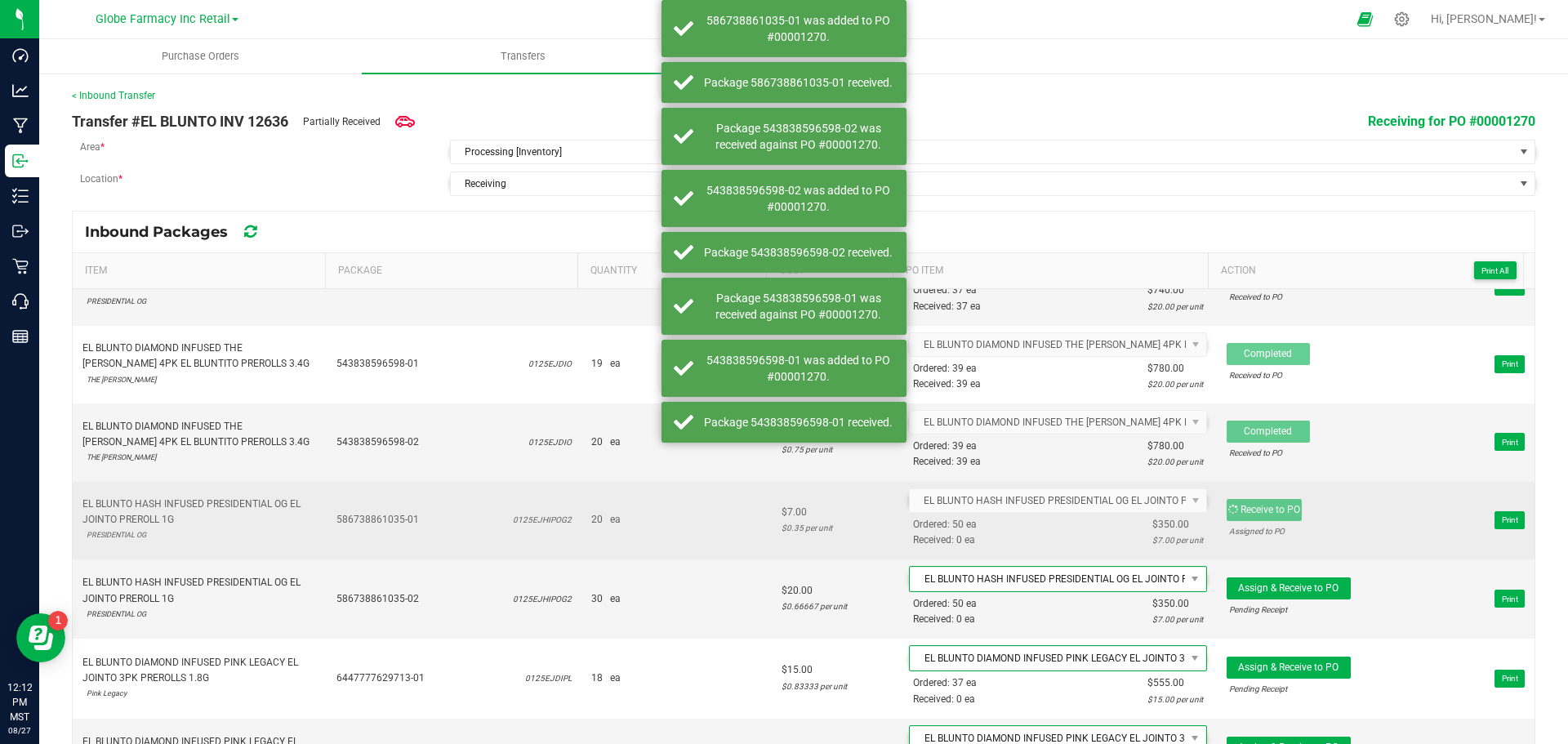
scroll to position [979, 0]
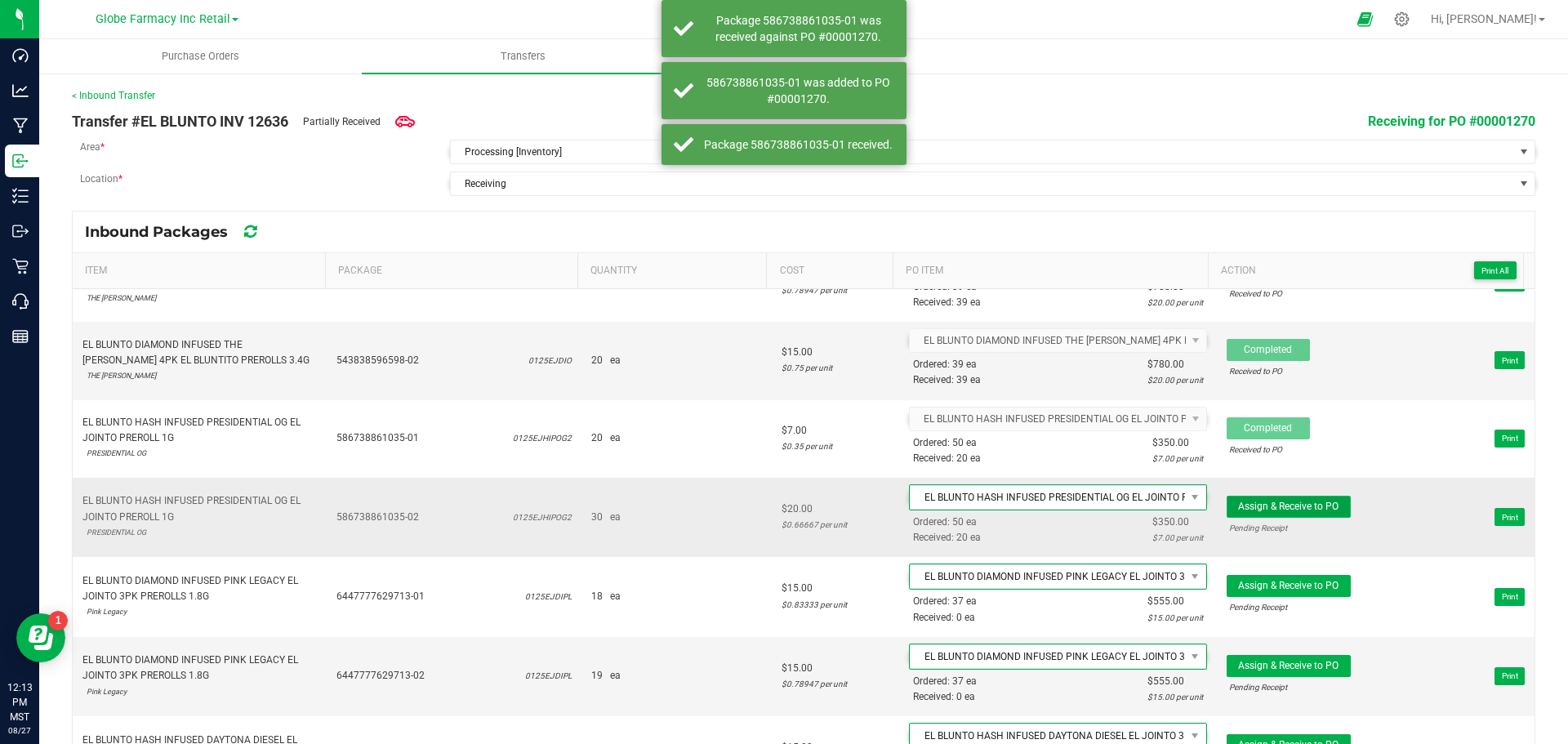
click at [1271, 502] on span "Assign & Receive to PO" at bounding box center [1288, 506] width 100 height 12
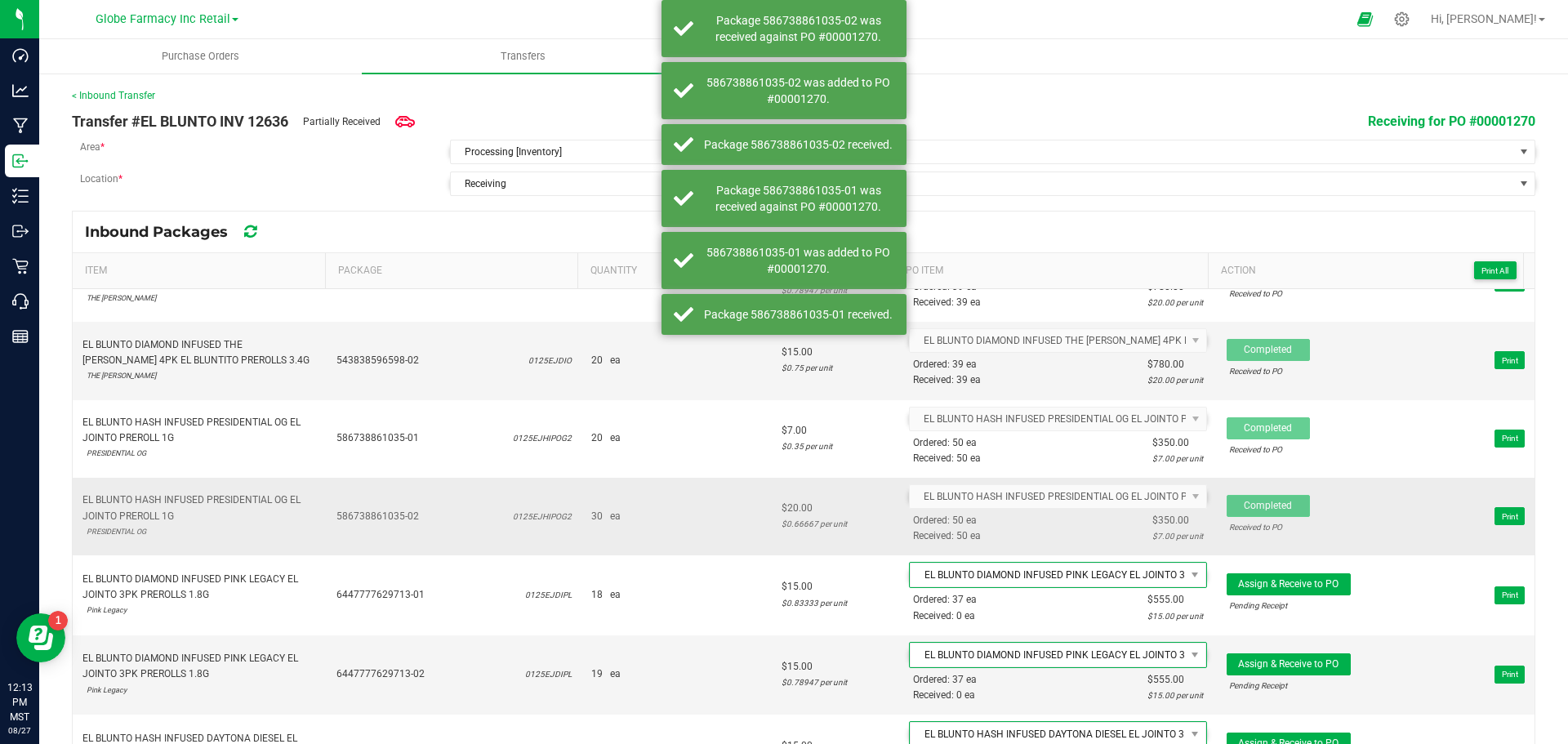
scroll to position [1061, 0]
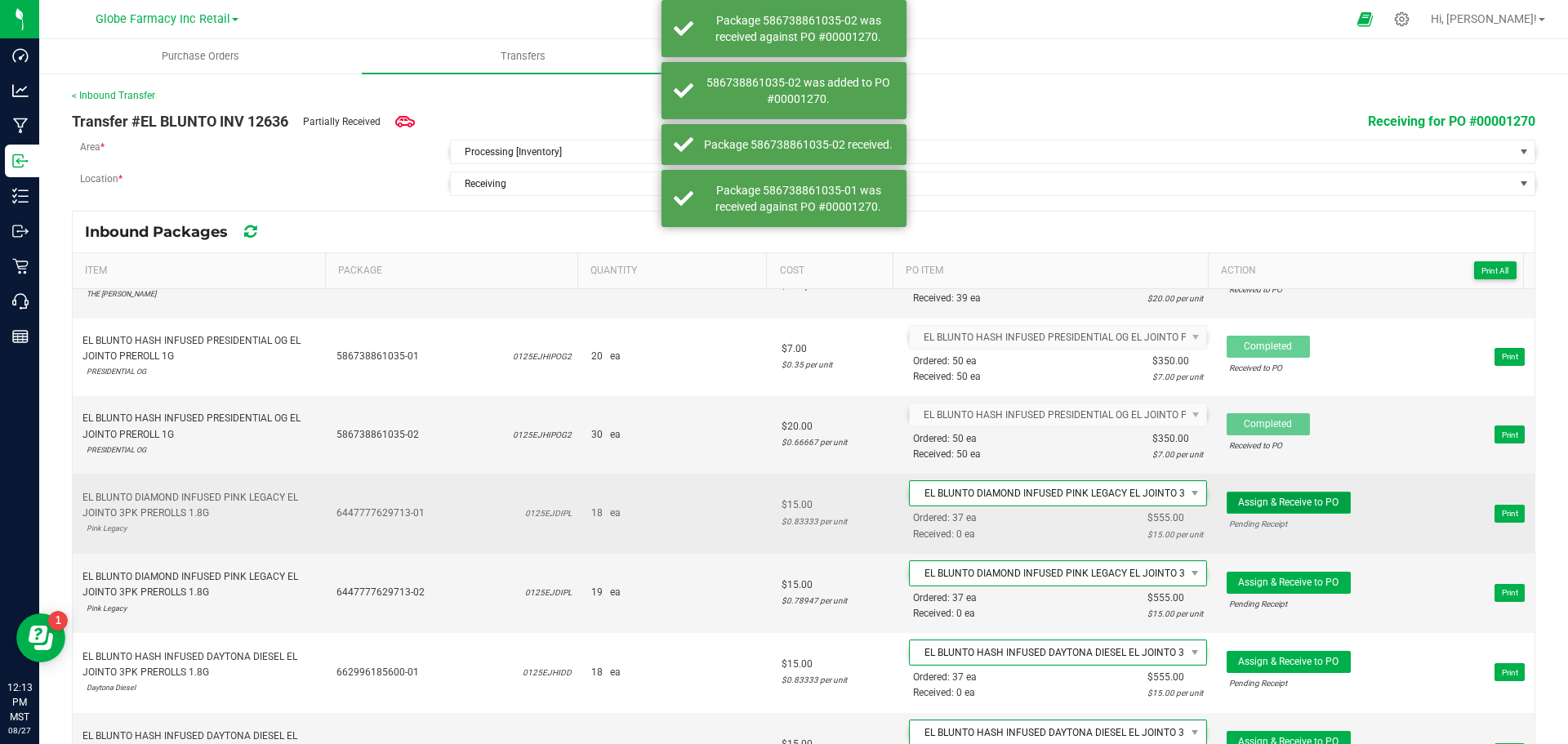
click at [1270, 507] on span "Assign & Receive to PO" at bounding box center [1288, 502] width 100 height 12
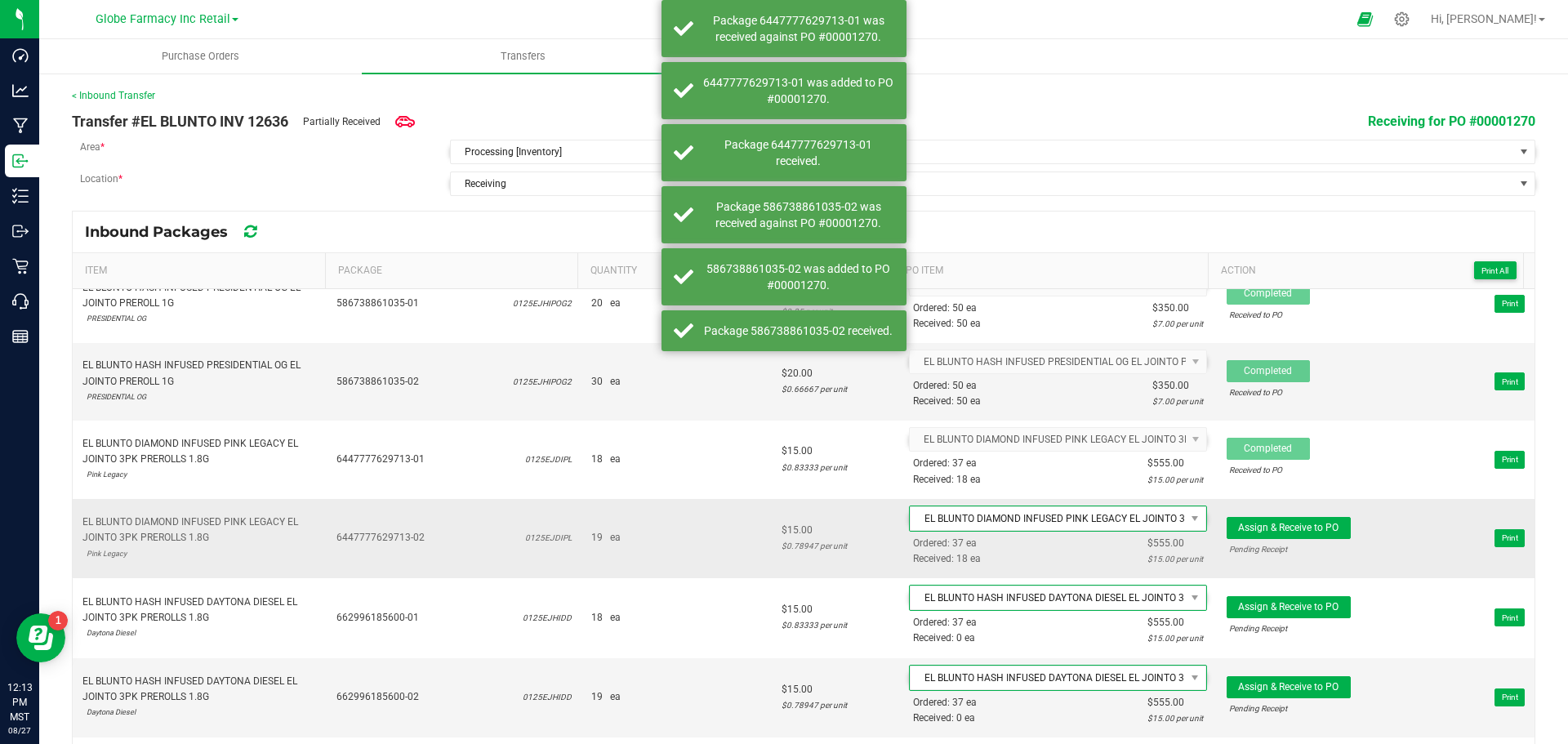
scroll to position [1143, 0]
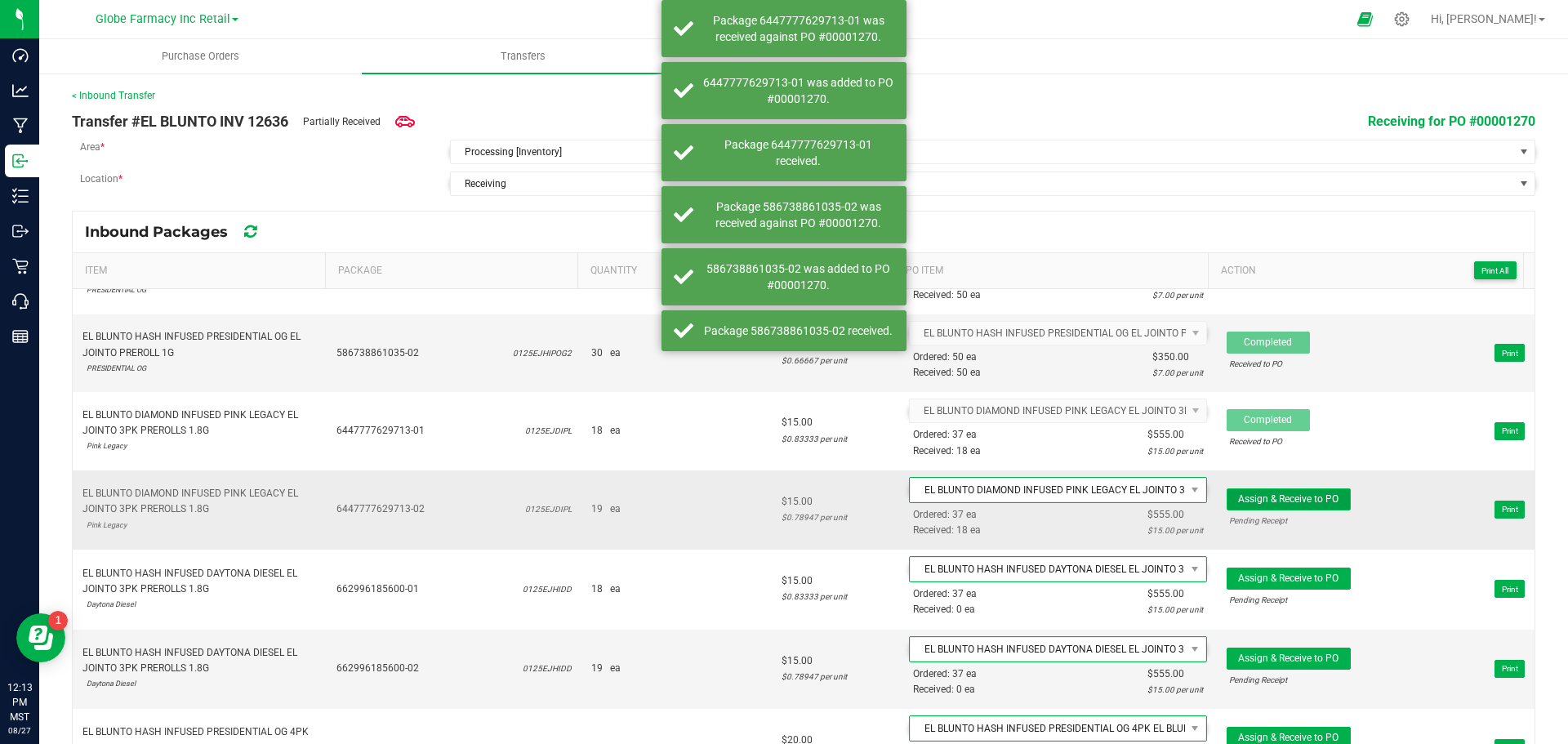
click at [1278, 495] on span "Assign & Receive to PO" at bounding box center [1288, 498] width 100 height 12
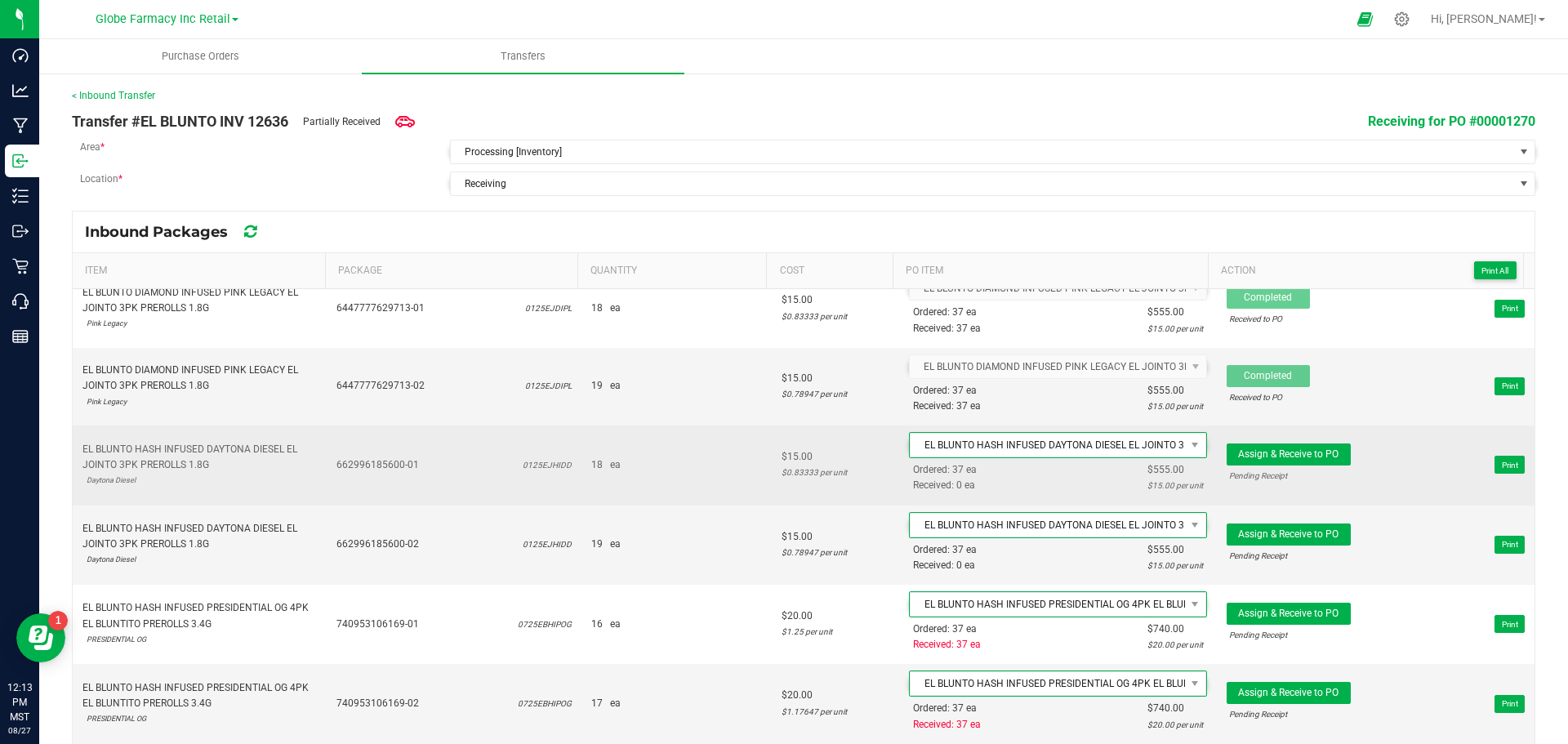
scroll to position [1306, 0]
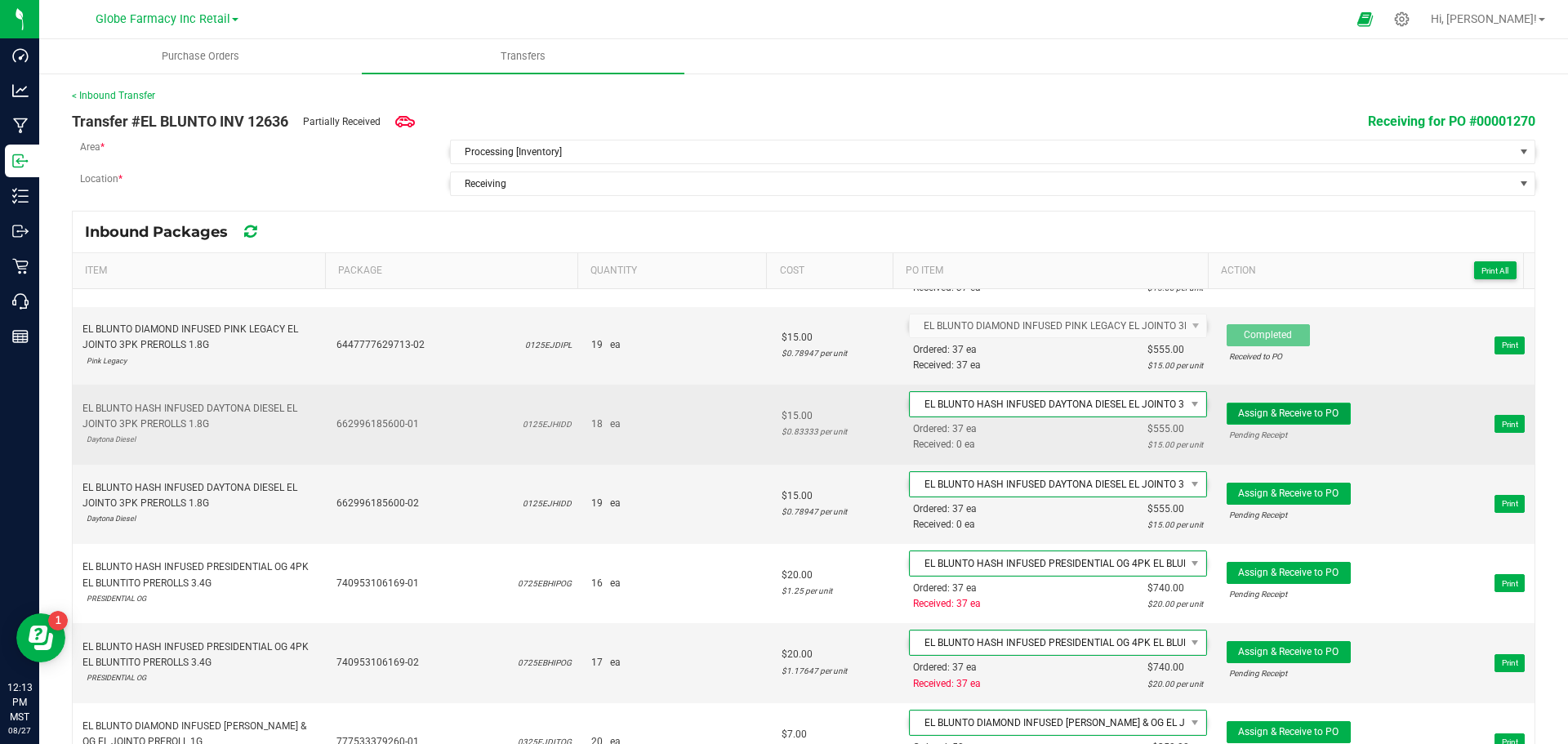
click at [1313, 410] on span "Assign & Receive to PO" at bounding box center [1288, 413] width 100 height 12
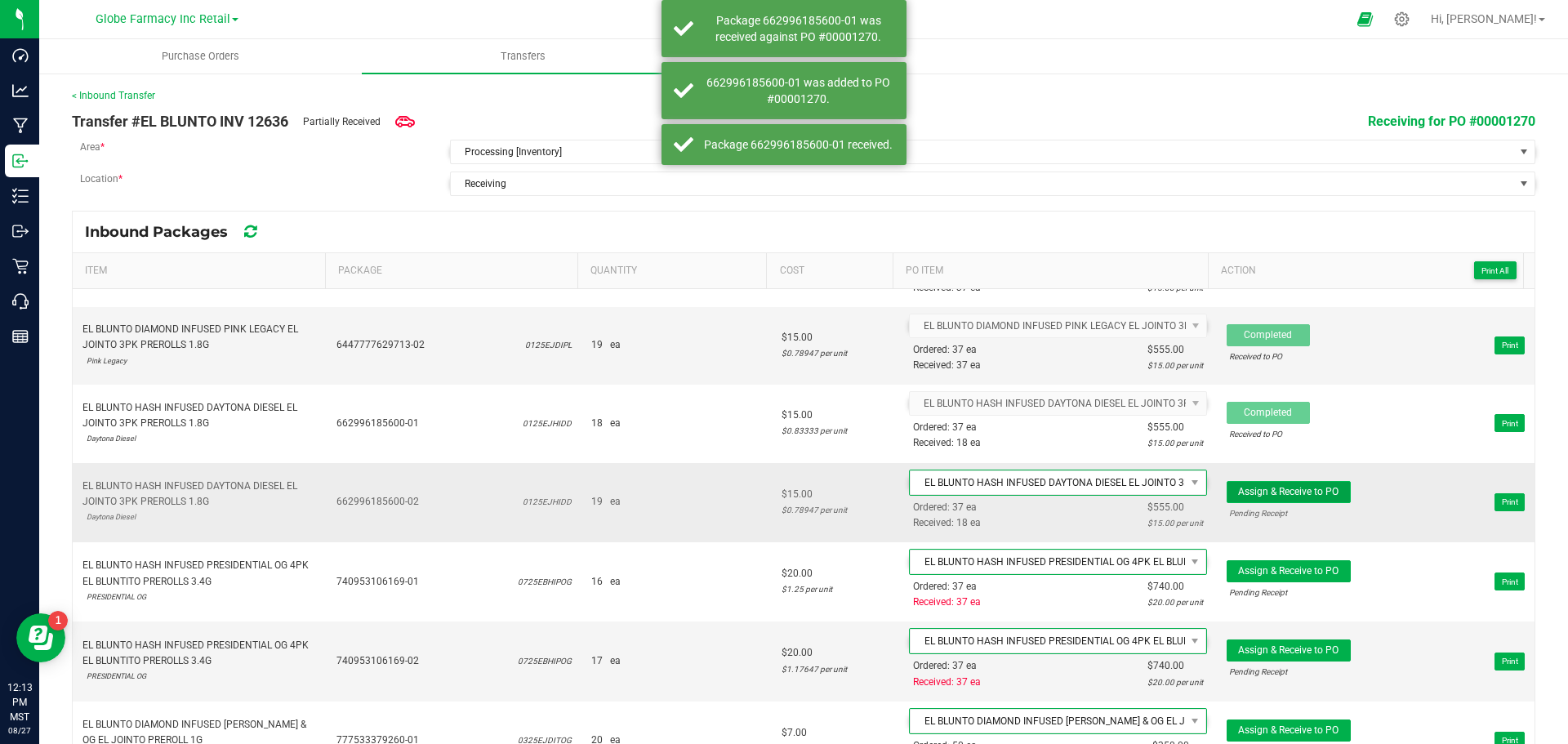
click at [1273, 491] on span "Assign & Receive to PO" at bounding box center [1288, 491] width 100 height 12
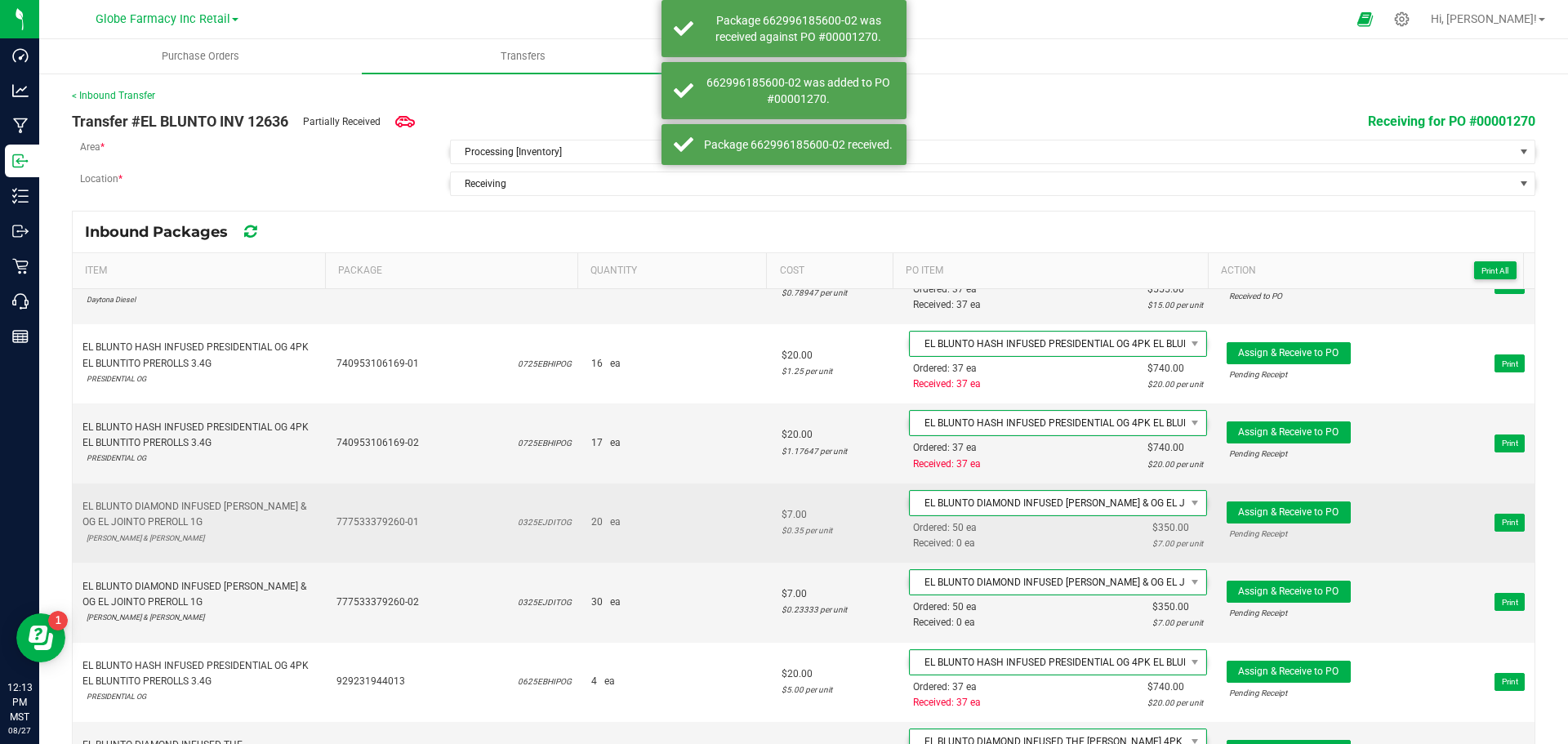
scroll to position [1551, 0]
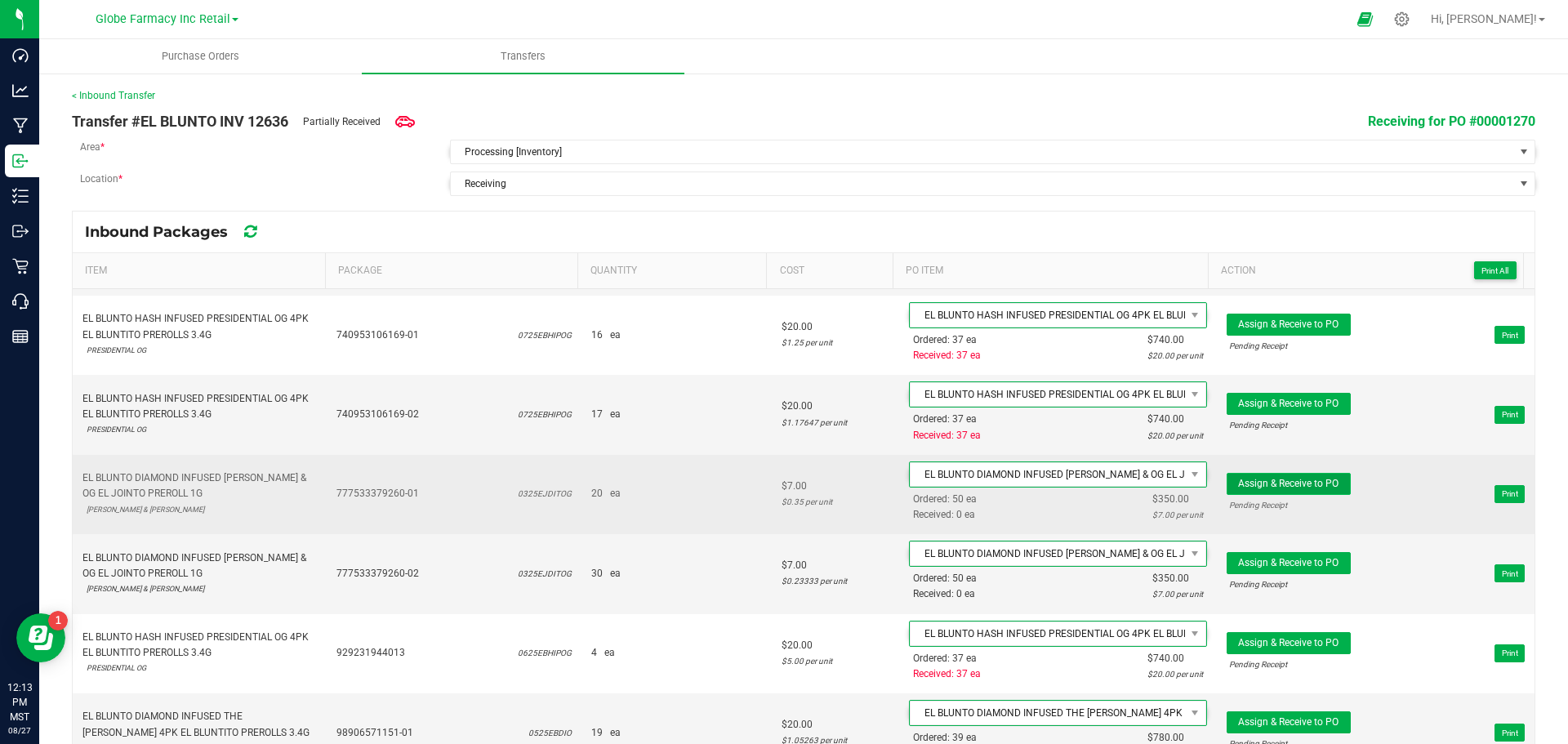
click at [1266, 479] on span "Assign & Receive to PO" at bounding box center [1288, 483] width 100 height 12
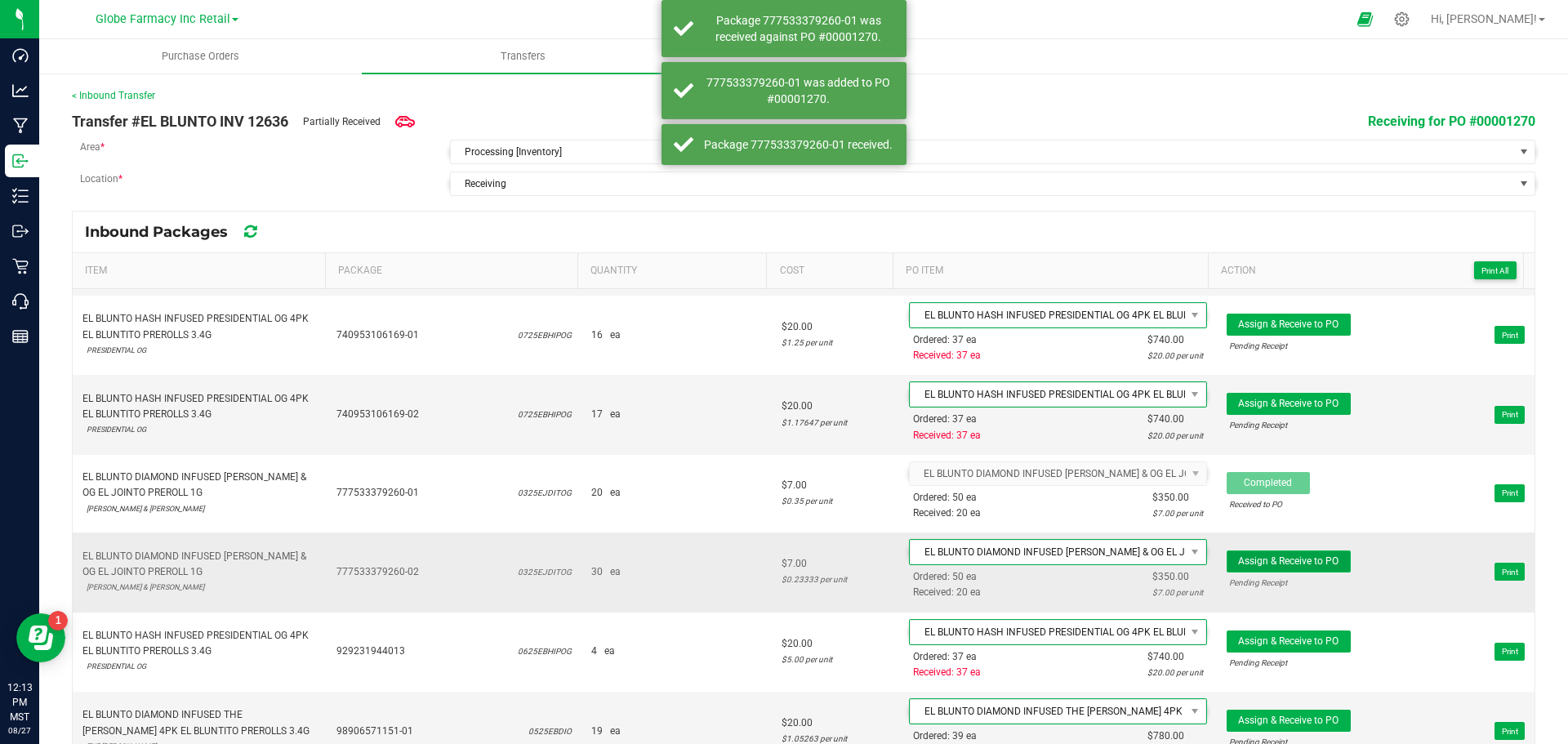
click at [1245, 555] on span "Assign & Receive to PO" at bounding box center [1288, 560] width 100 height 12
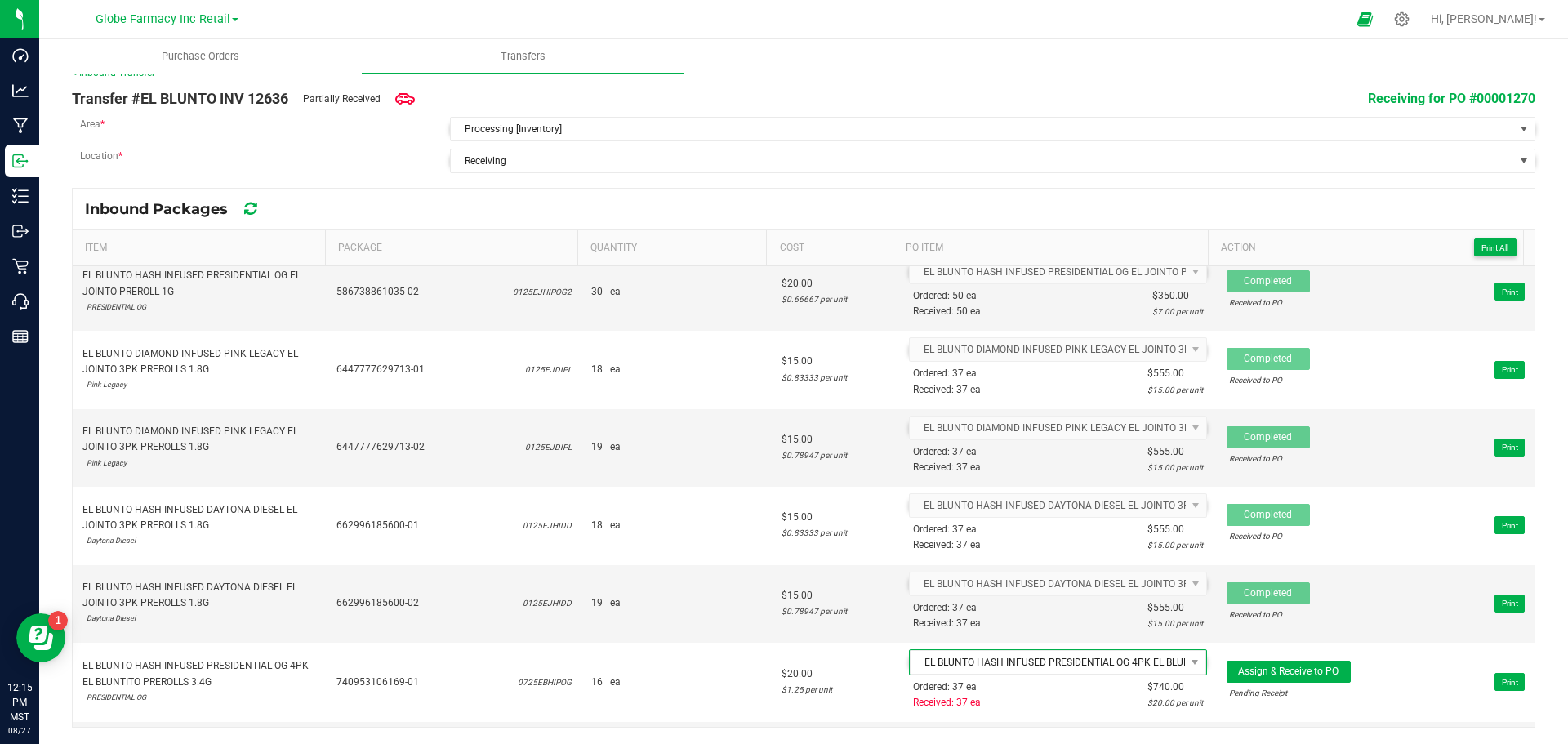
scroll to position [1160, 0]
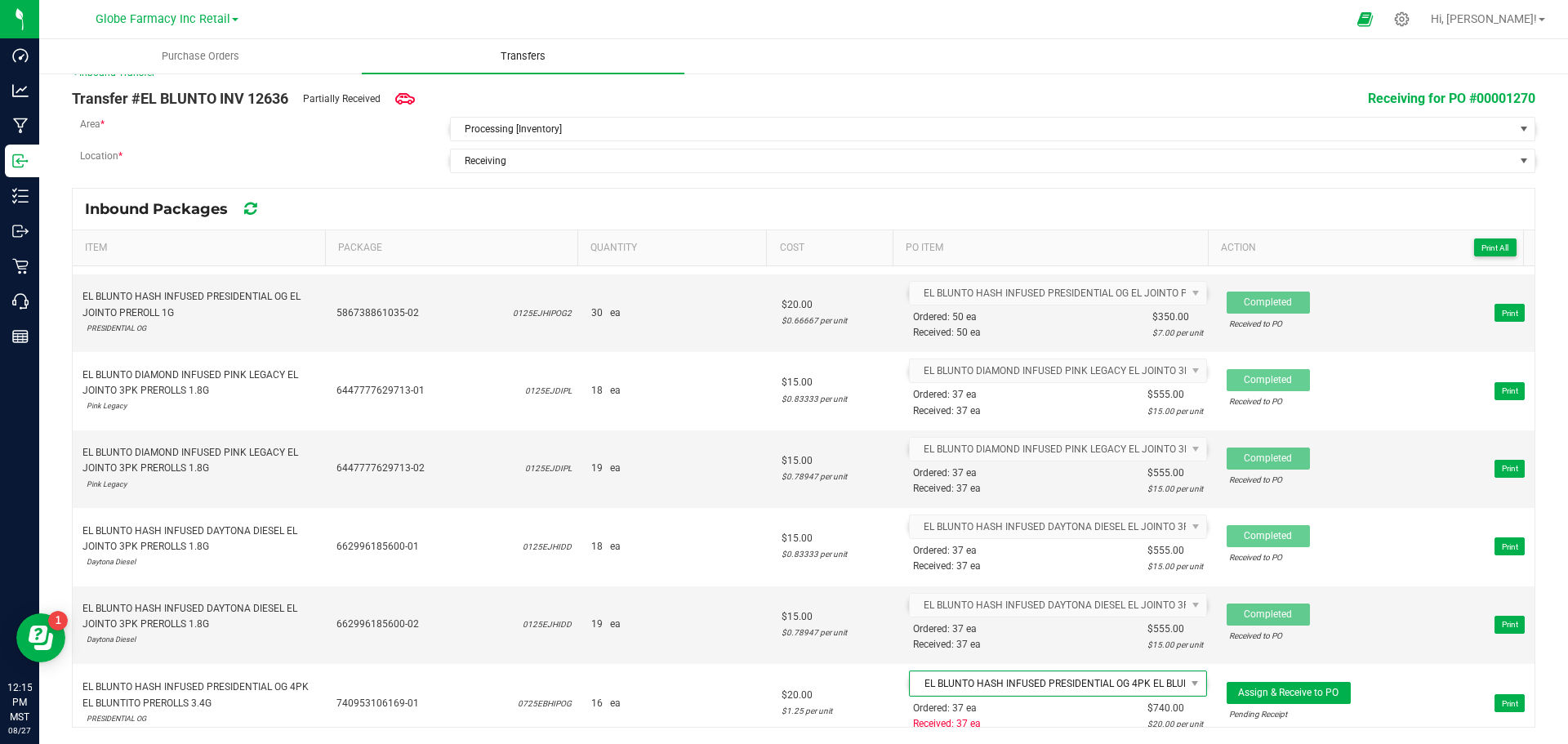
click at [482, 51] on span "Transfers" at bounding box center [523, 56] width 89 height 15
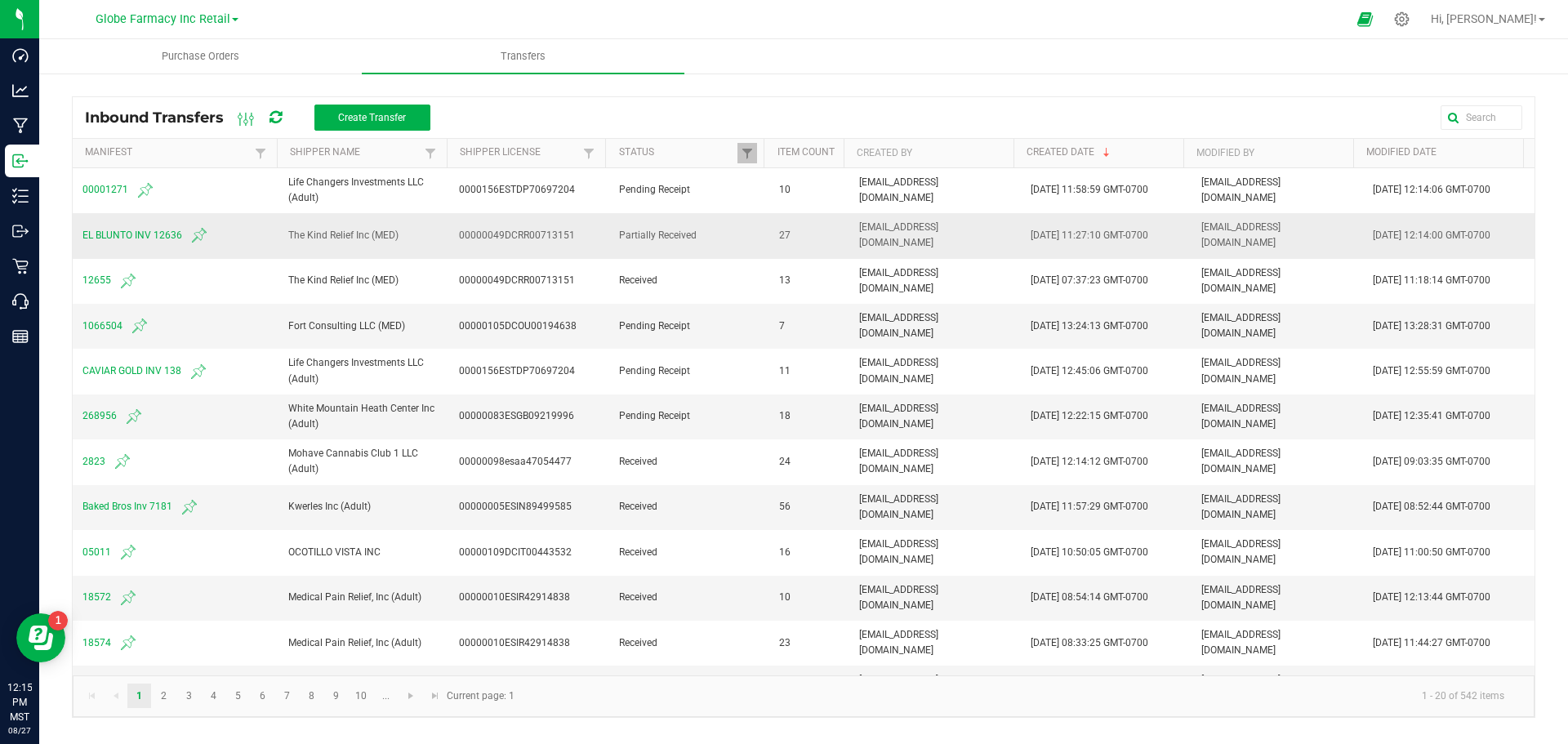
click at [103, 231] on span "EL BLUNTO INV 12636" at bounding box center [176, 235] width 187 height 20
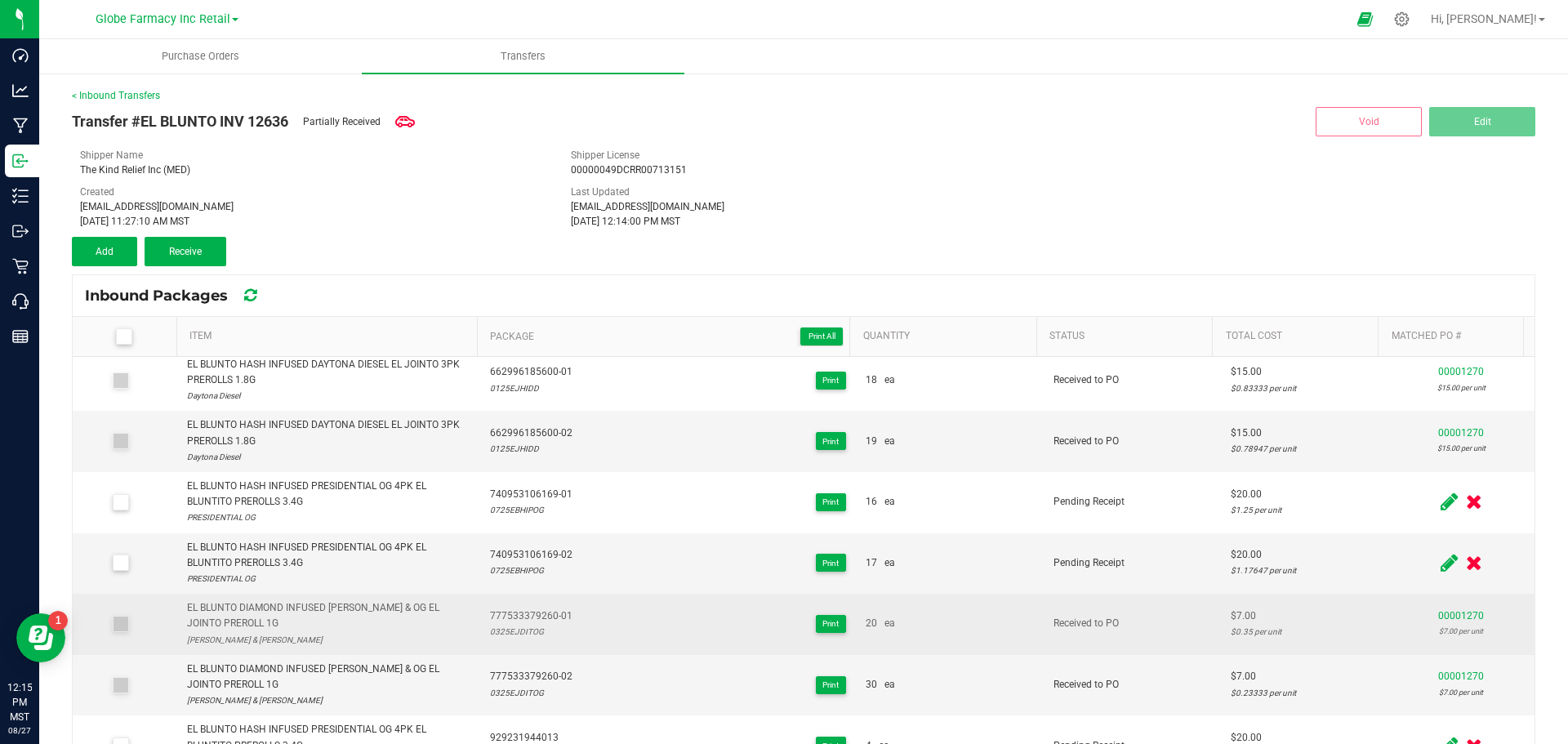
scroll to position [1074, 0]
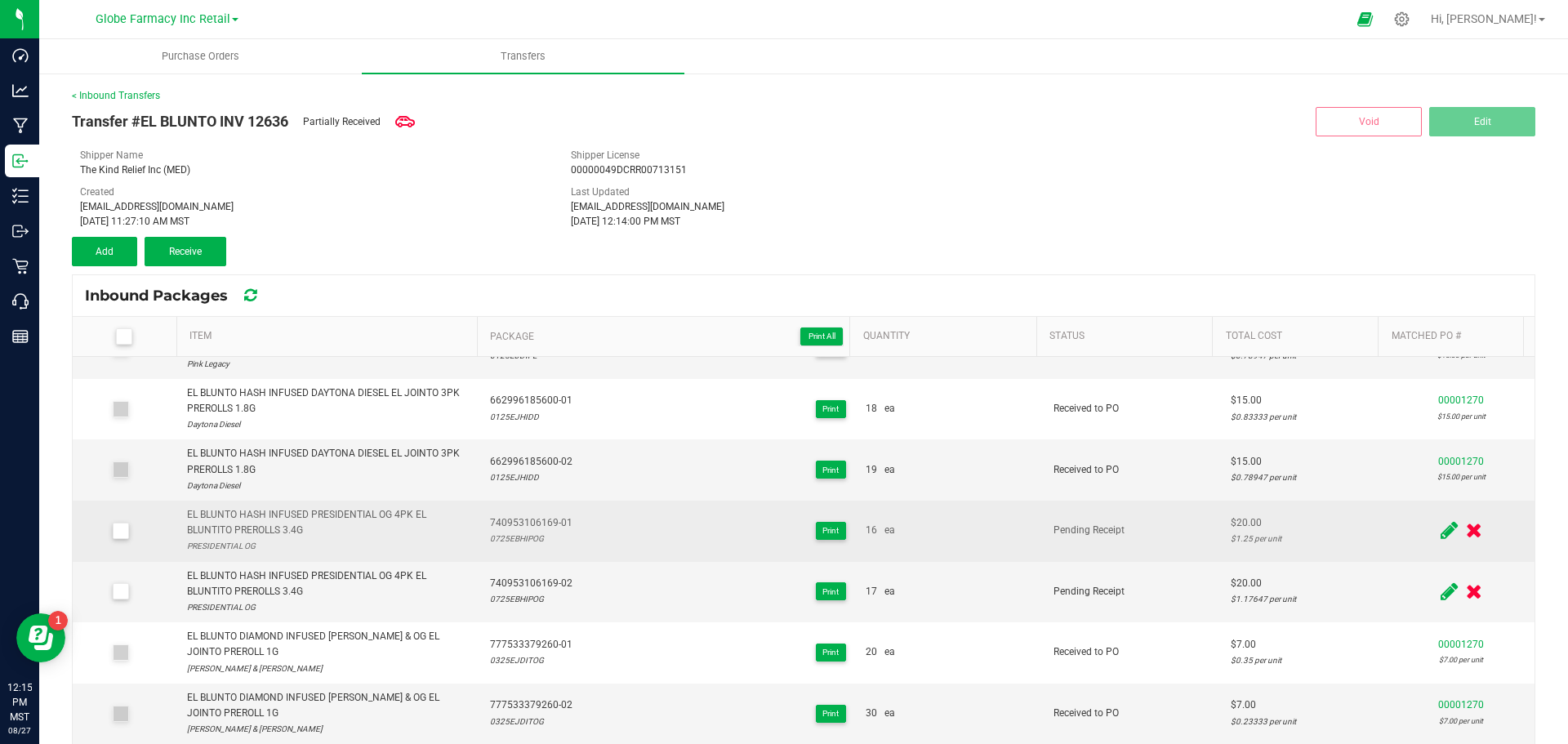
click at [1441, 520] on icon at bounding box center [1449, 530] width 17 height 20
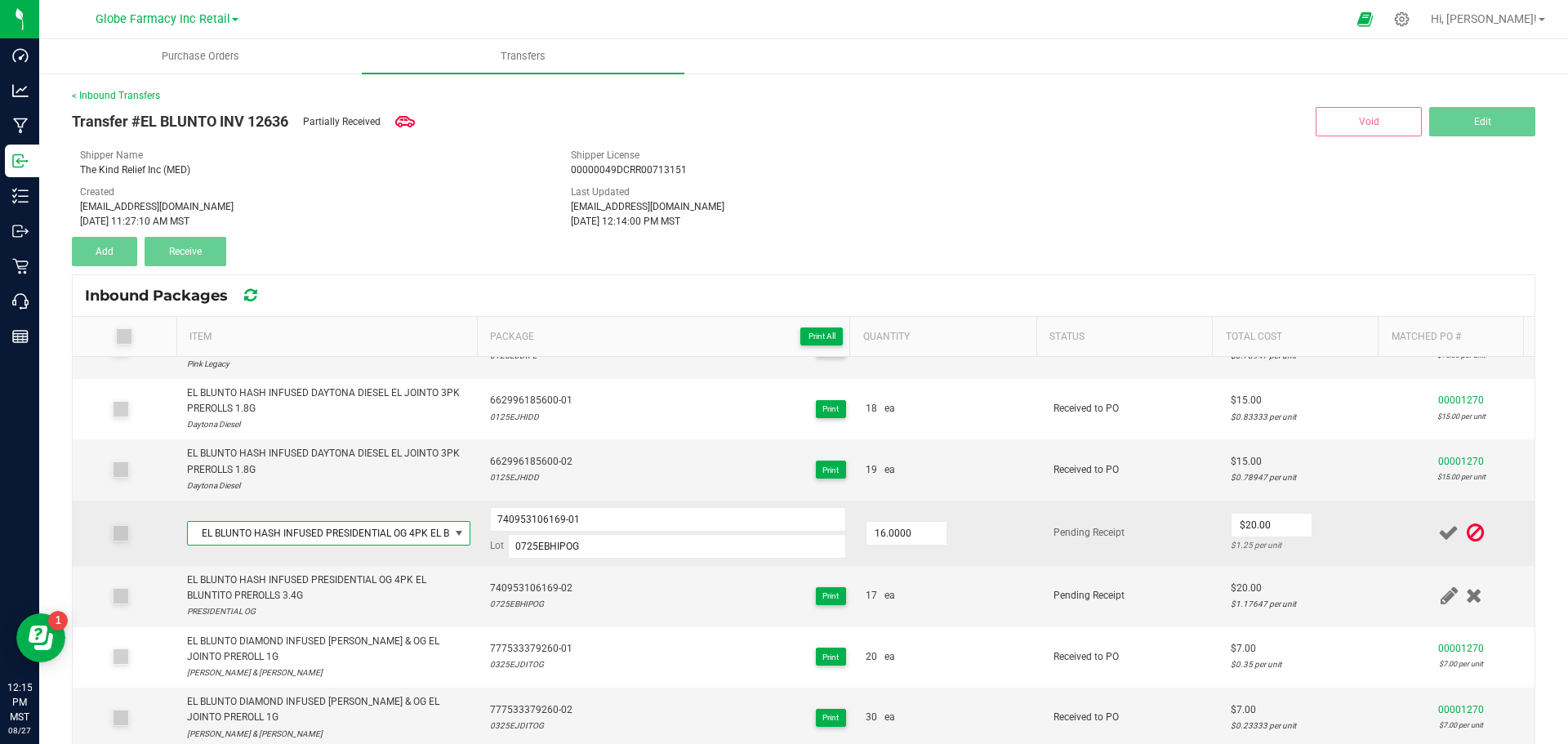
click at [318, 521] on span "EL BLUNTO HASH INFUSED PRESIDENTIAL OG 4PK EL BLUNTITO PREROLLS 3.4G" at bounding box center [318, 533] width 261 height 23
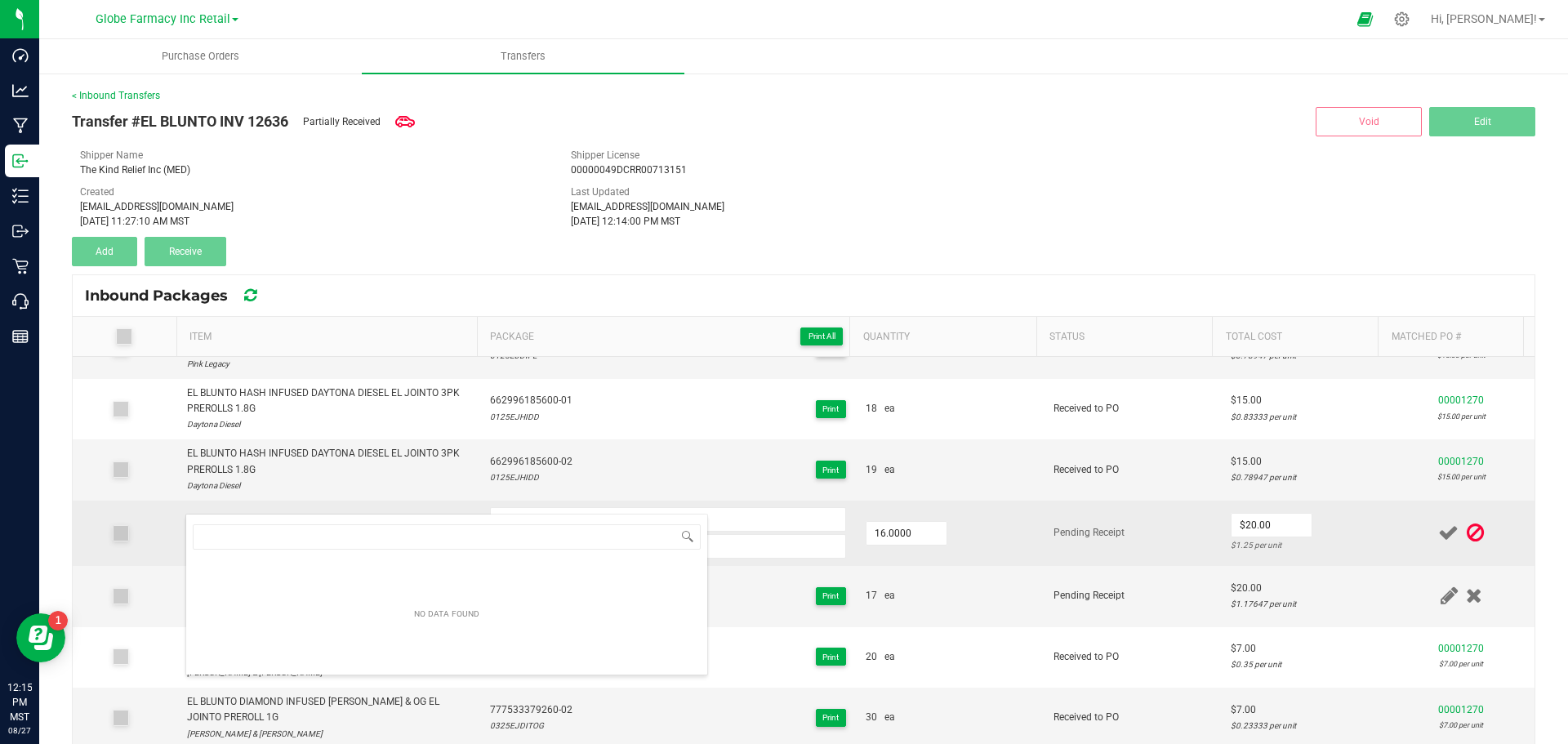
scroll to position [81599, 81397]
type input "EL BLUNTO HASH INFUSED PRESIDENTIAL OG EL JOINTO 3PK PREROLLS 1.8G"
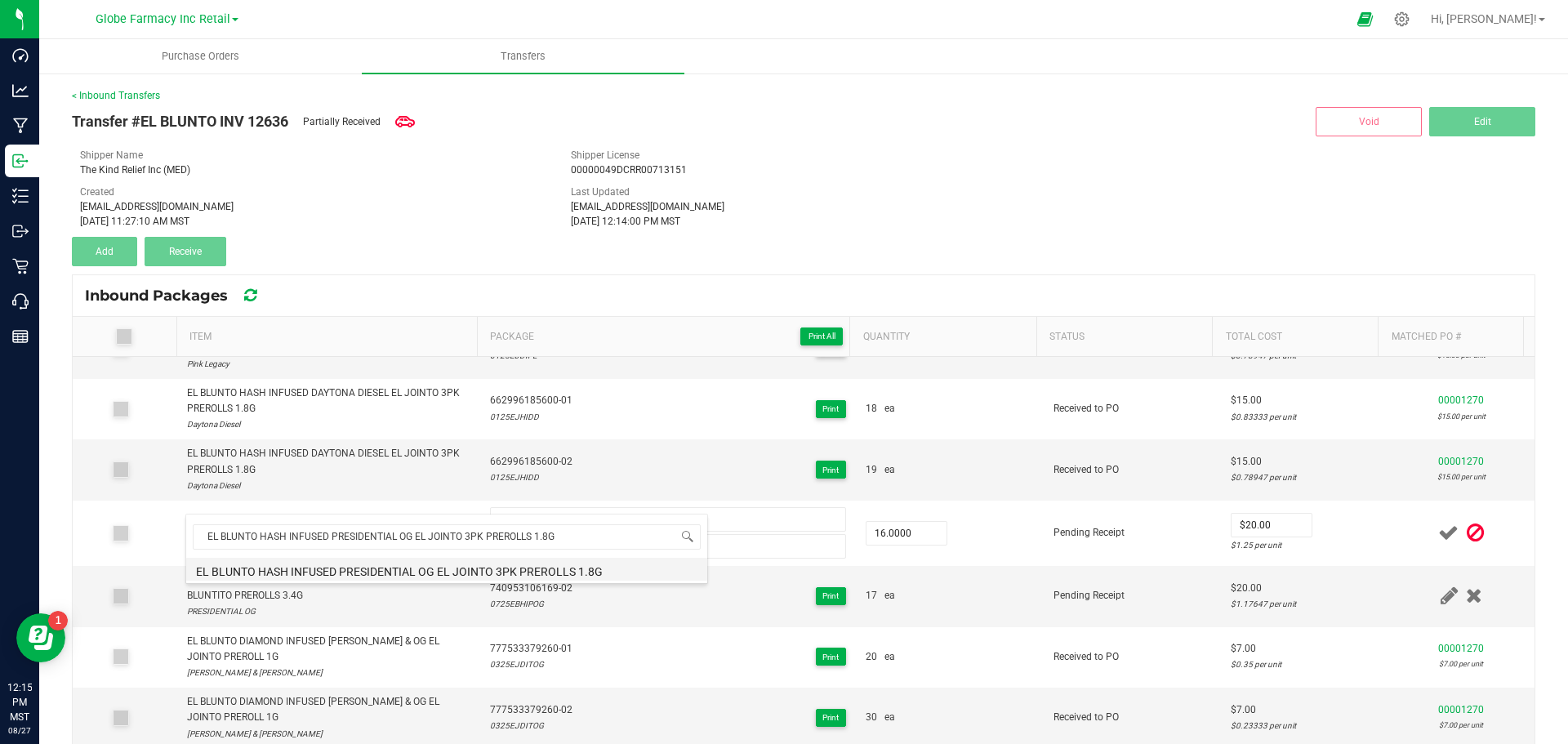
click at [347, 570] on li "EL BLUNTO HASH INFUSED PRESIDENTIAL OG EL JOINTO 3PK PREROLLS 1.8G" at bounding box center [447, 569] width 521 height 23
type input "16 ea"
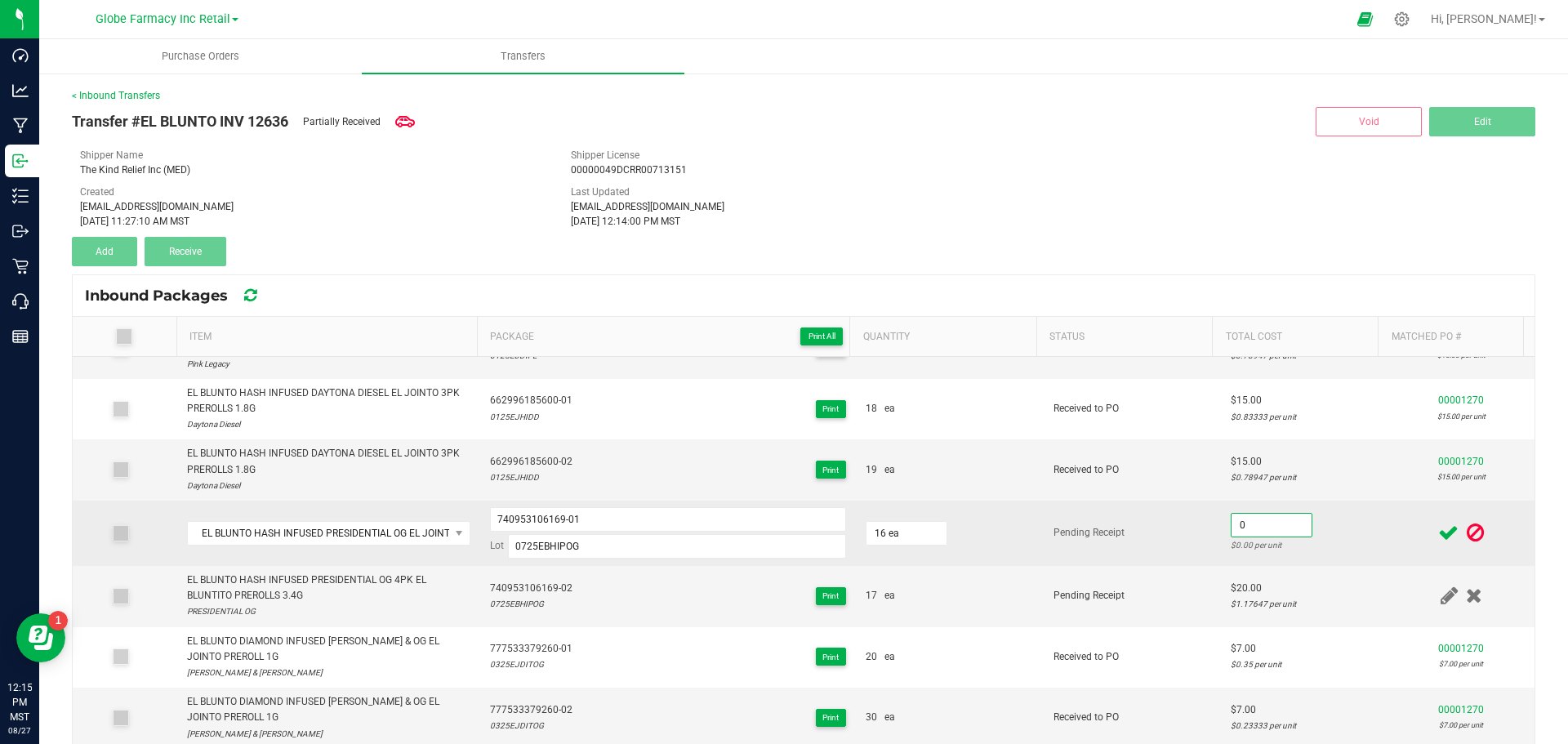
click at [1256, 513] on input "0" at bounding box center [1271, 525] width 80 height 23
type input "$15.00"
click at [1221, 523] on td "$15.00 $0.9375 per unit" at bounding box center [1304, 534] width 167 height 66
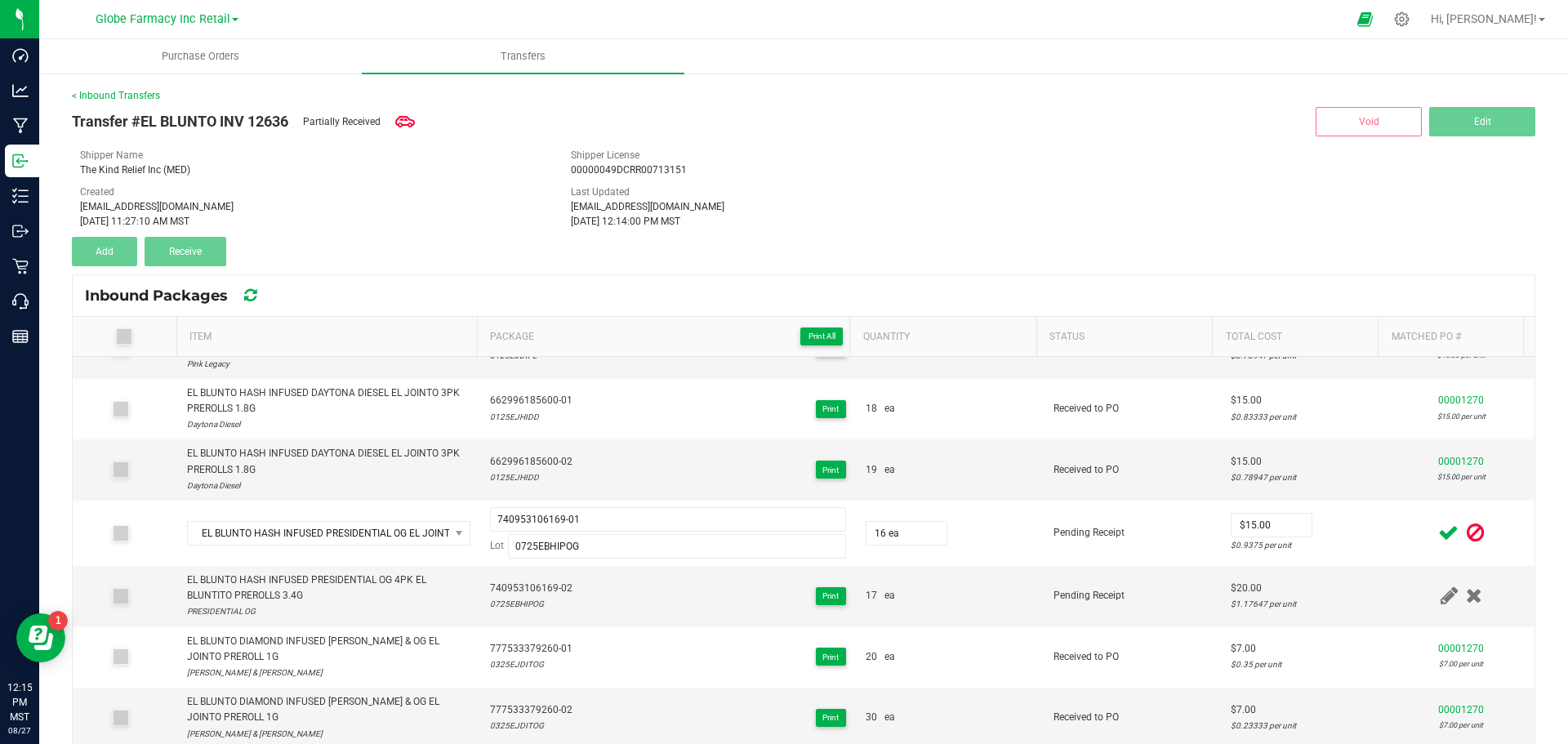
click at [1438, 522] on icon at bounding box center [1448, 532] width 20 height 20
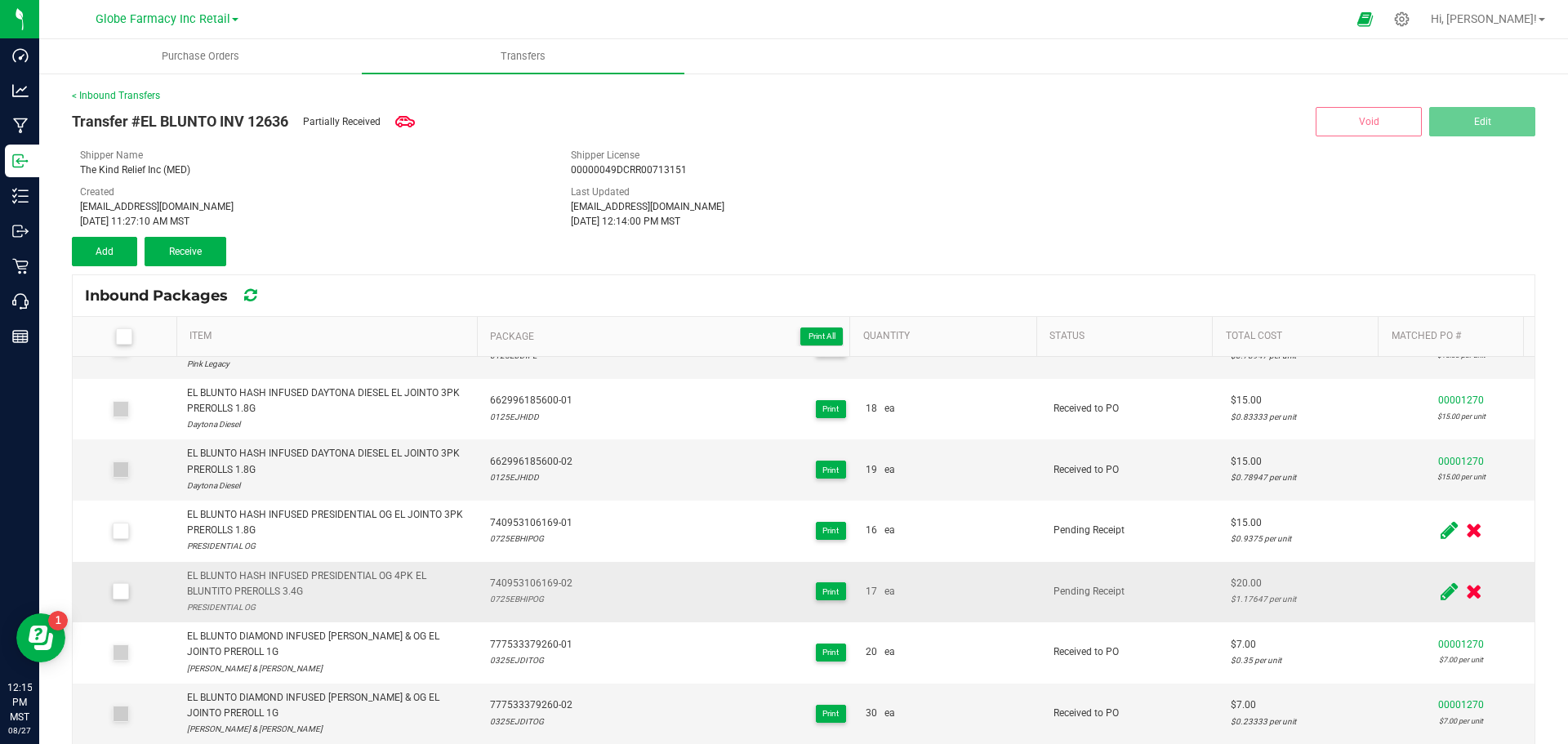
click at [1437, 575] on span at bounding box center [1449, 591] width 26 height 32
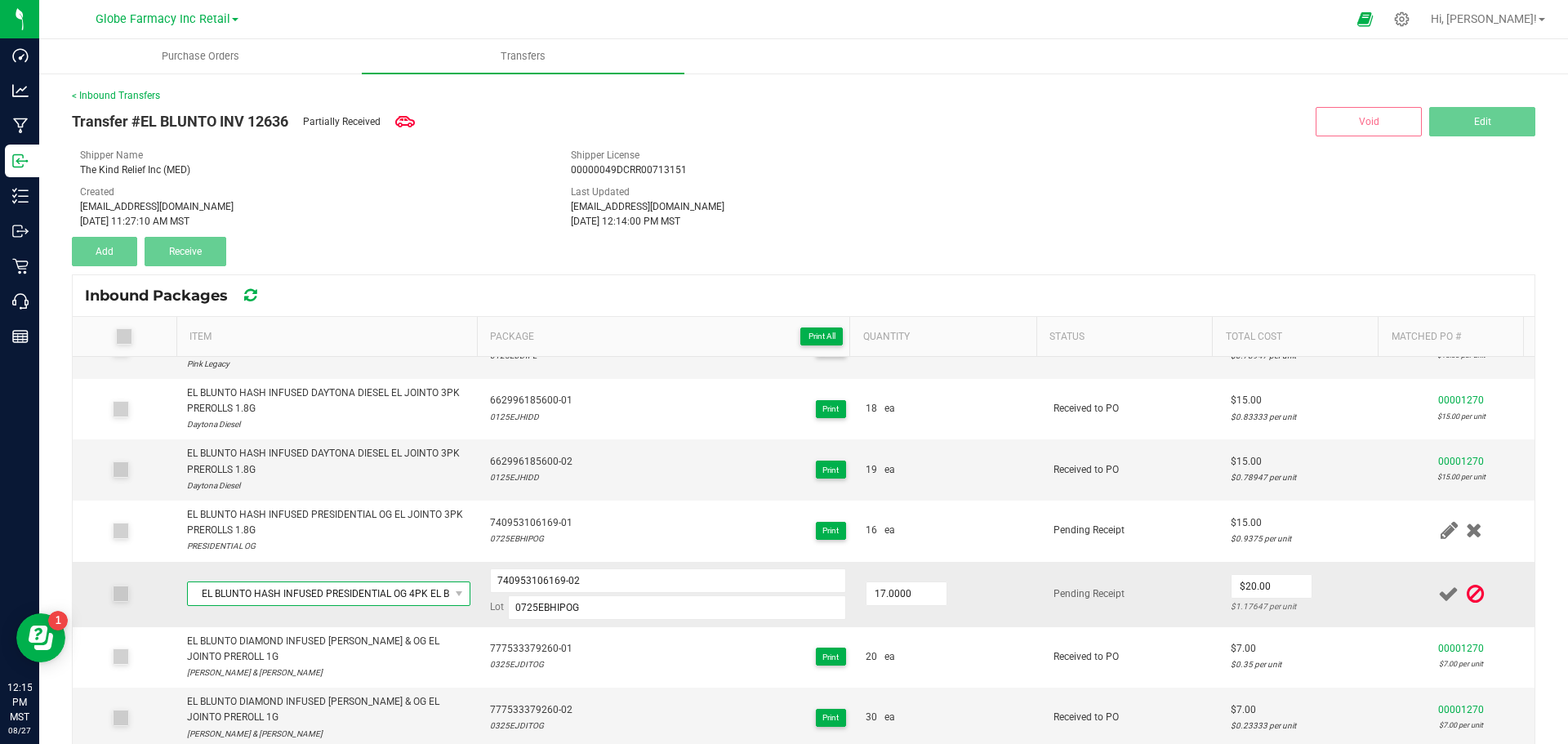
click at [380, 582] on span "EL BLUNTO HASH INFUSED PRESIDENTIAL OG 4PK EL BLUNTITO PREROLLS 3.4G" at bounding box center [318, 594] width 261 height 23
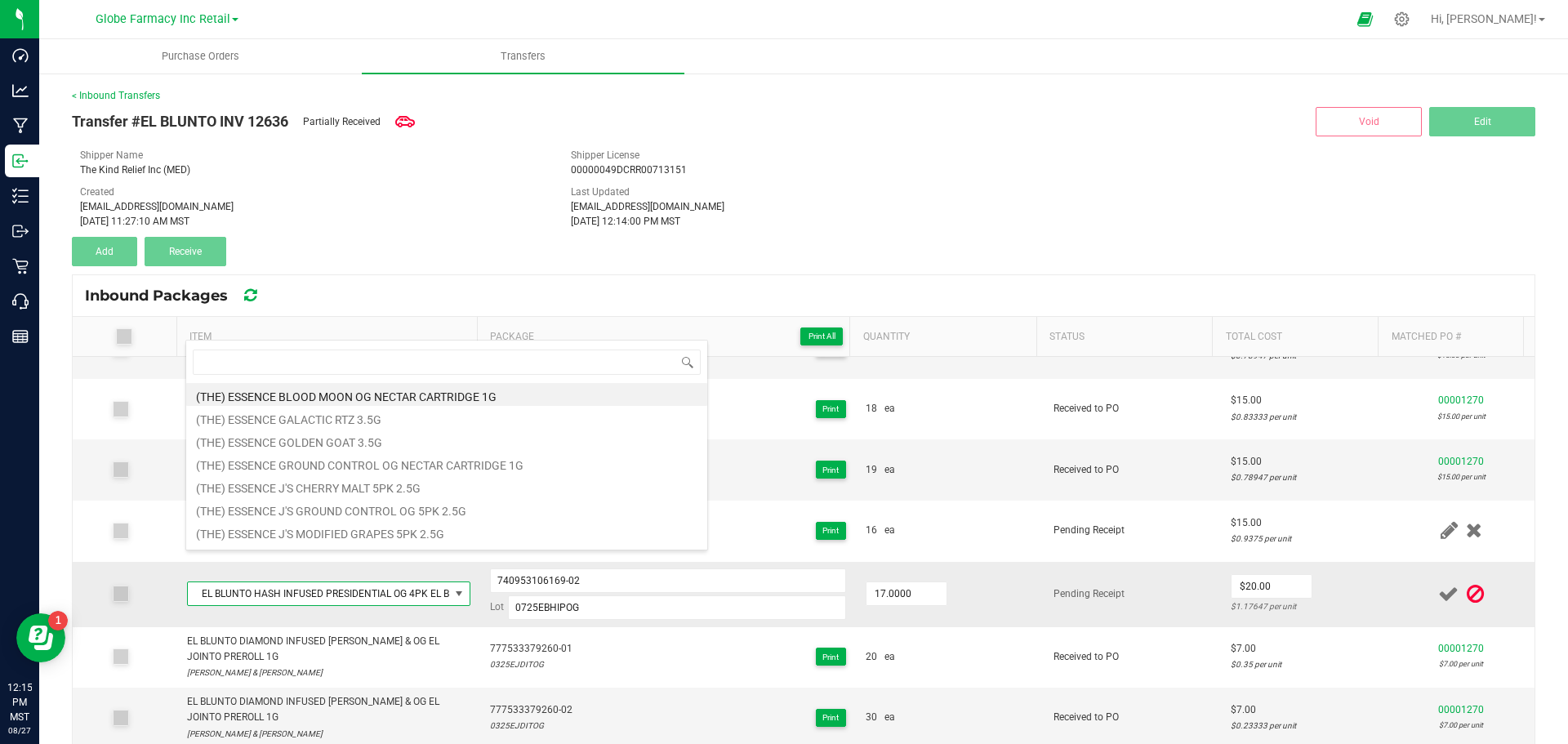
type input "EL BLUNTO HASH INFUSED PRESIDENTIAL OG EL JOINTO 3PK PREROLLS 1.8G"
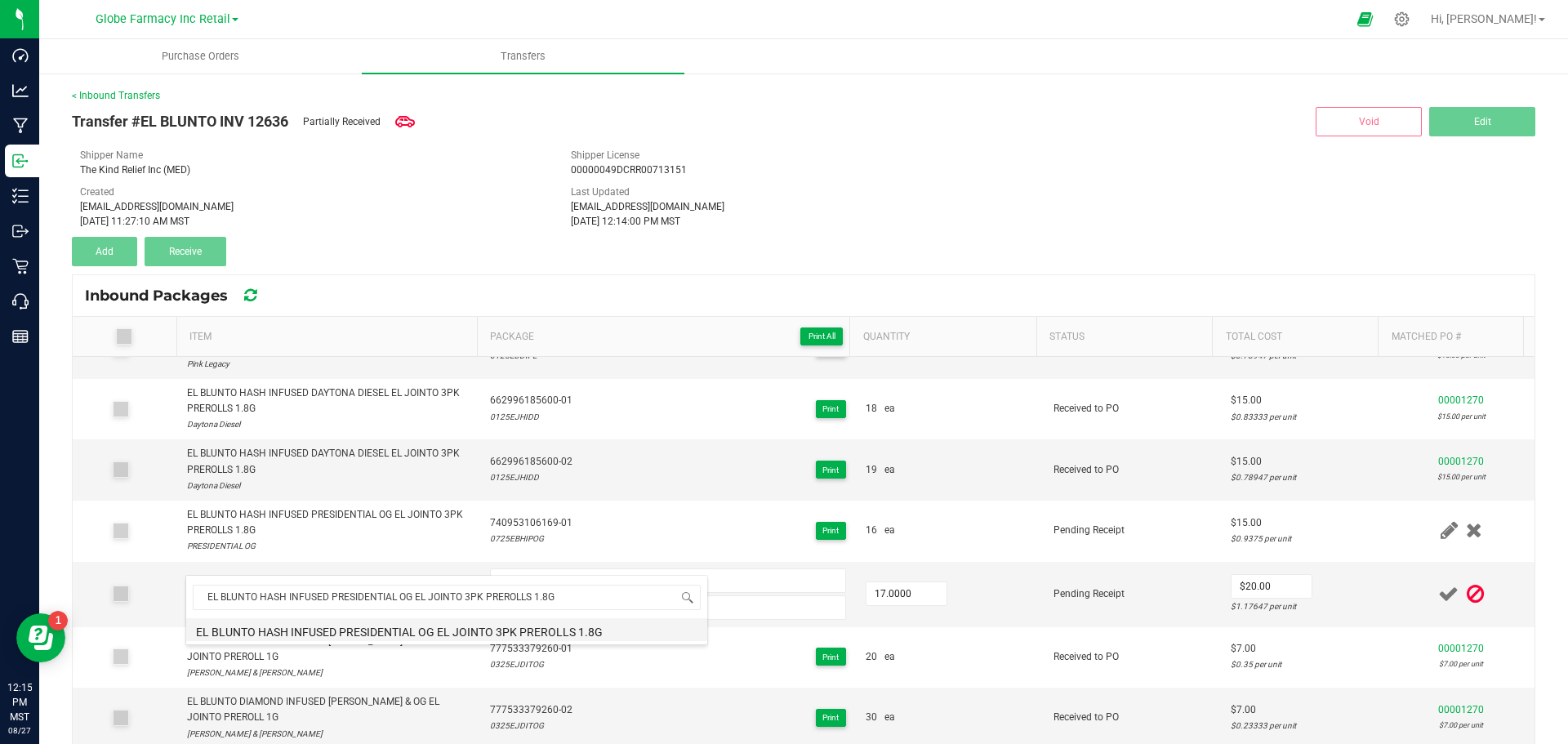
click at [393, 638] on li "EL BLUNTO HASH INFUSED PRESIDENTIAL OG EL JOINTO 3PK PREROLLS 1.8G" at bounding box center [447, 629] width 521 height 23
type input "17 ea"
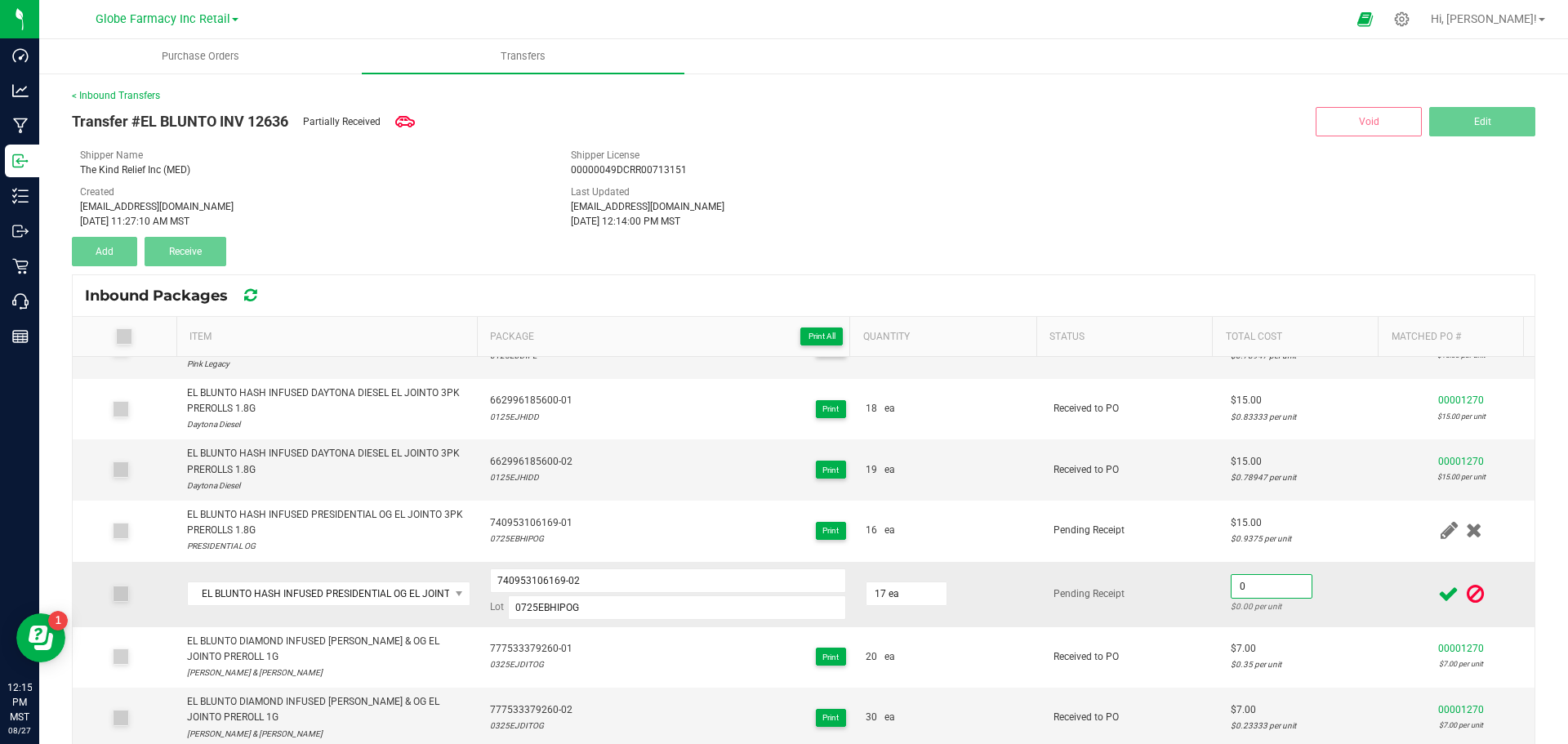
click at [1231, 574] on input "0" at bounding box center [1271, 586] width 80 height 23
type input "$15.00"
drag, startPoint x: 1234, startPoint y: 587, endPoint x: 1245, endPoint y: 590, distance: 11.4
click at [1236, 590] on td "$15.00 $0.88235 per unit" at bounding box center [1304, 595] width 167 height 66
click at [1434, 578] on span at bounding box center [1448, 594] width 28 height 32
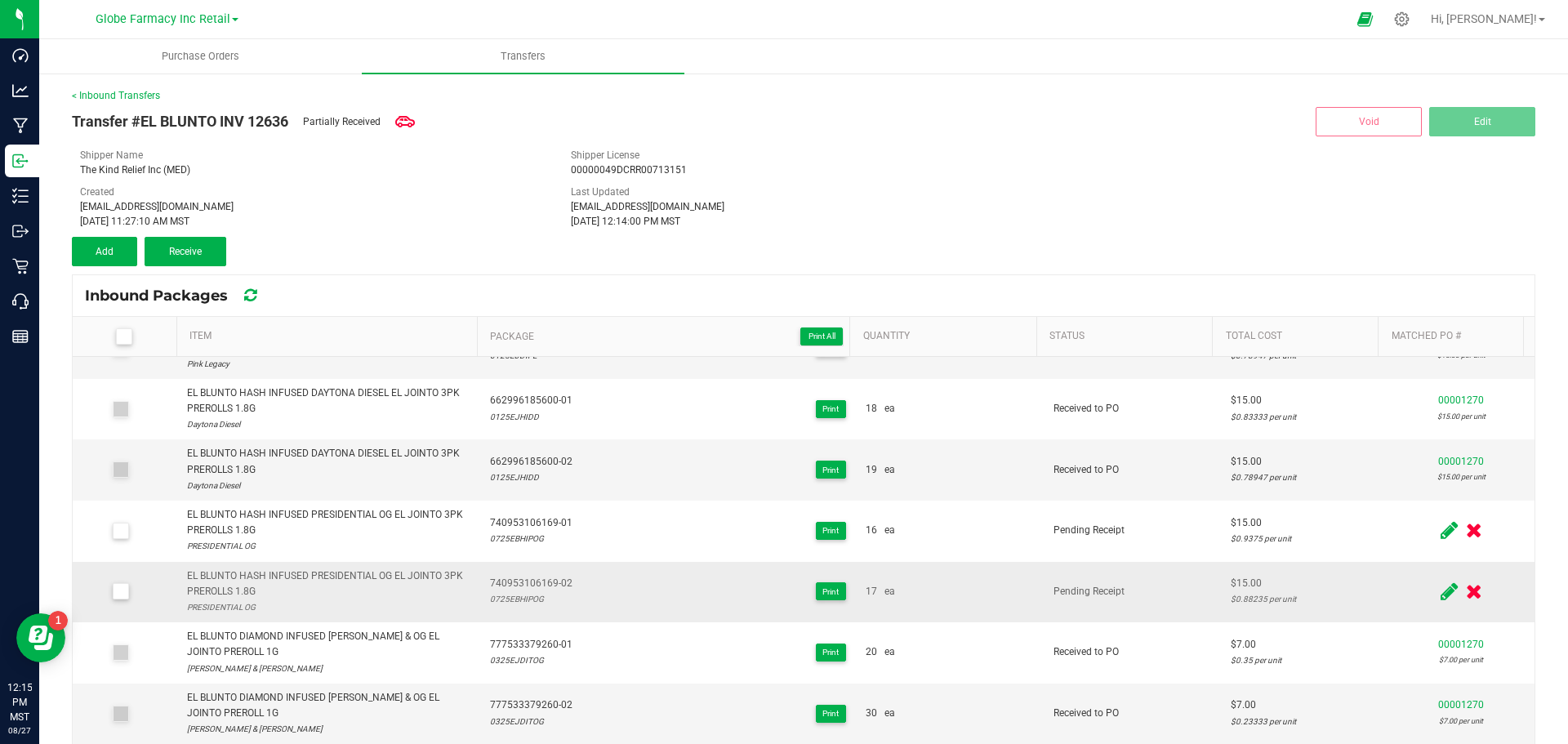
scroll to position [1156, 0]
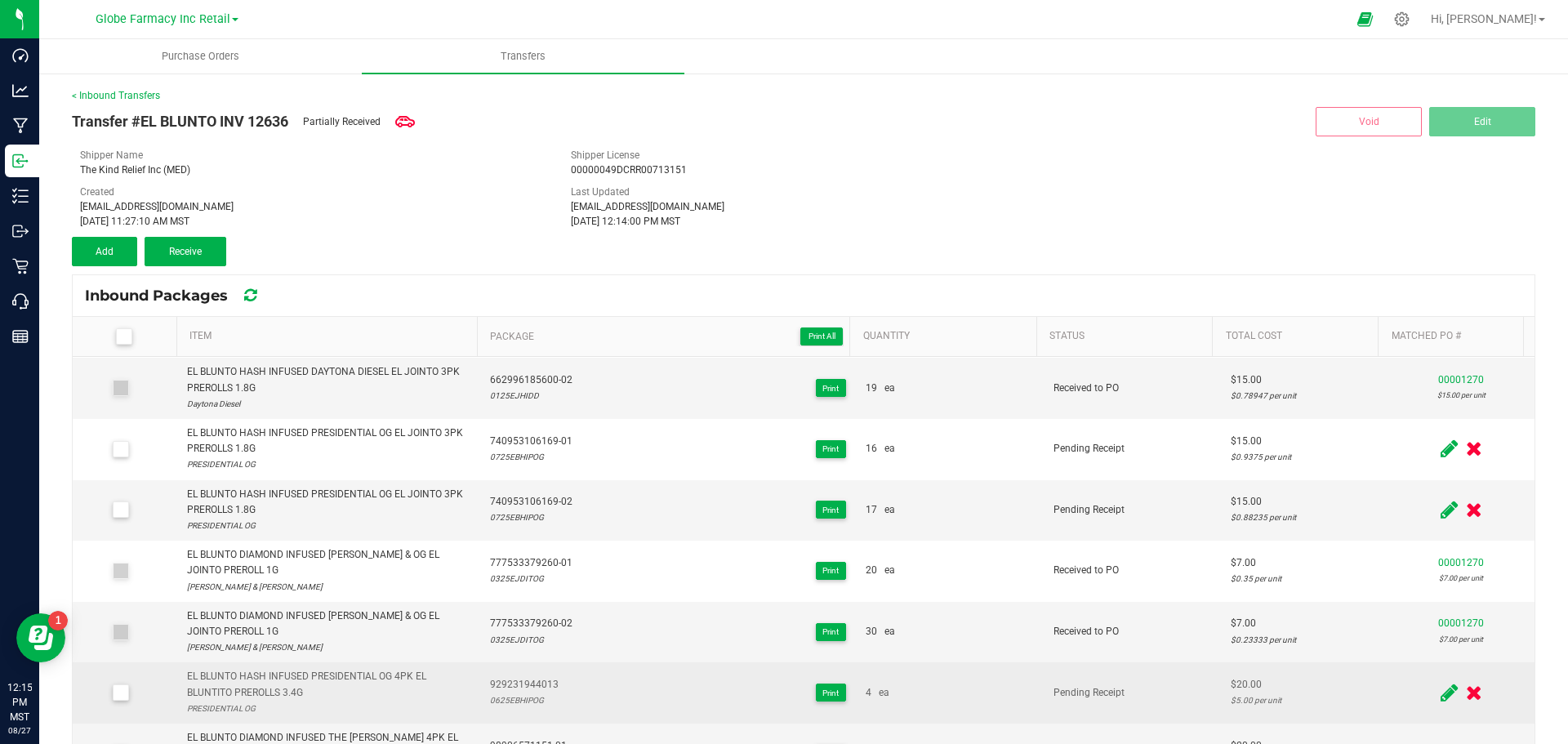
click at [1441, 683] on icon at bounding box center [1449, 693] width 17 height 20
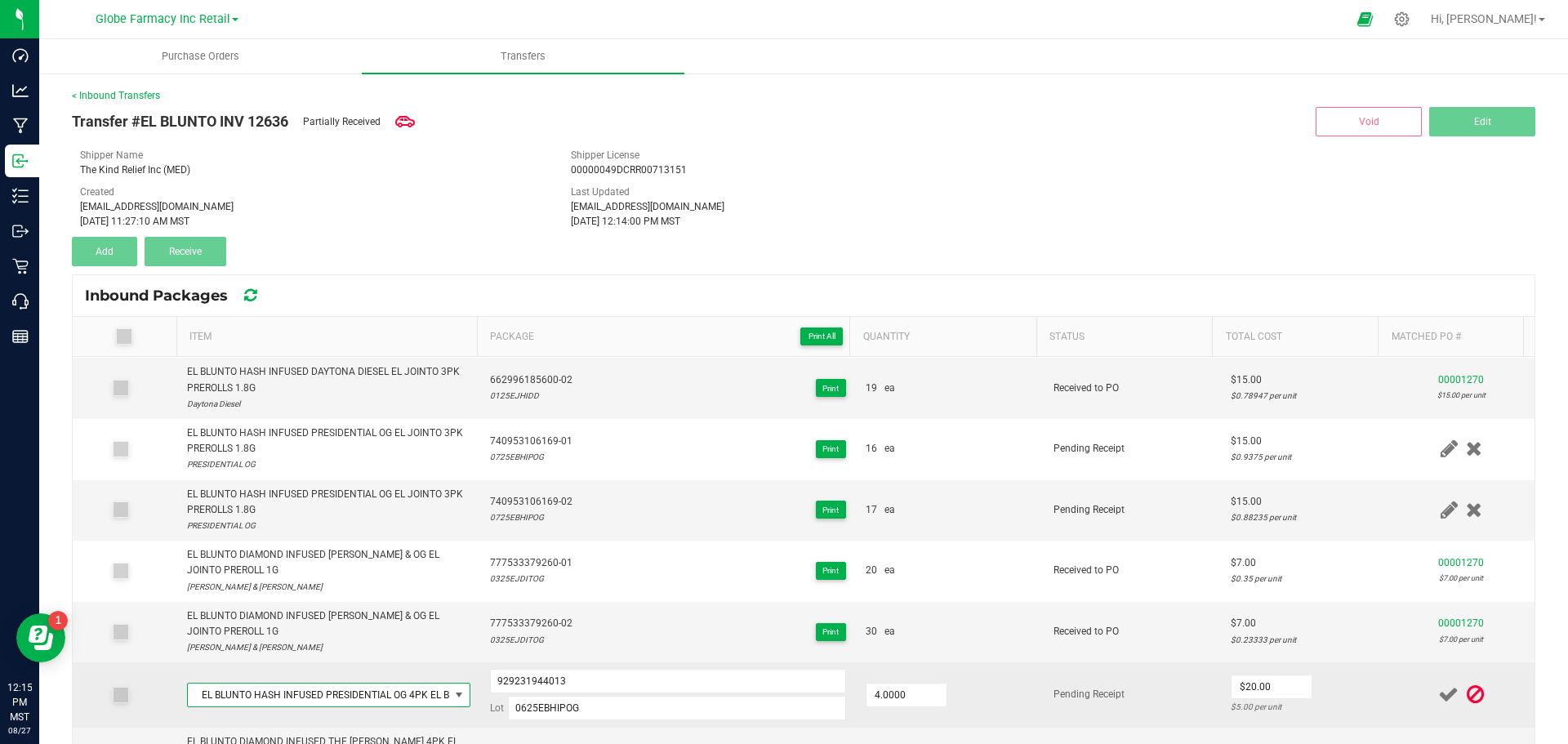
click at [330, 684] on span "EL BLUNTO HASH INFUSED PRESIDENTIAL OG 4PK EL BLUNTITO PREROLLS 3.4G" at bounding box center [318, 695] width 261 height 23
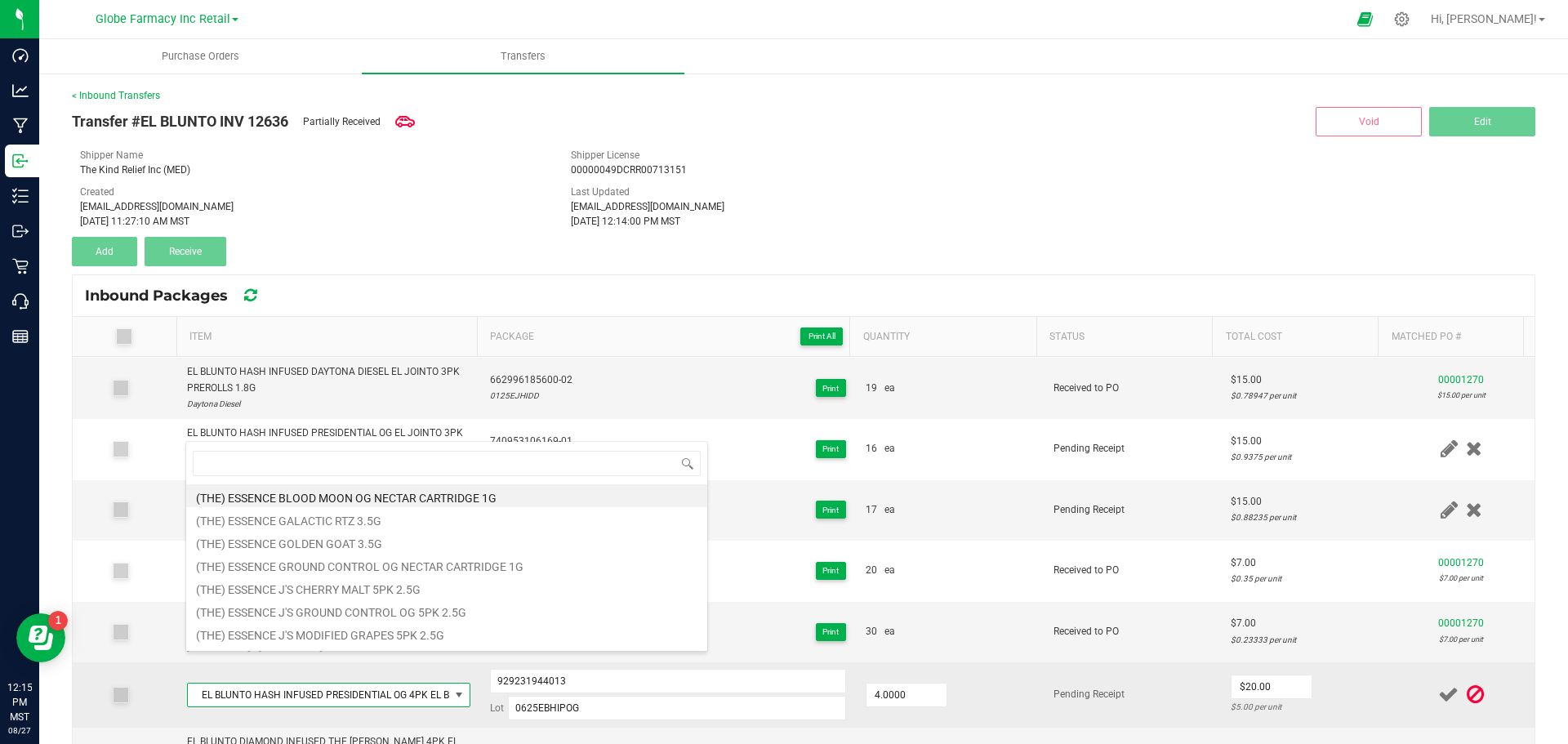
type input "EL BLUNTO DIAMOND INFUSED THE [PERSON_NAME] EL JOINTO 3PK PREROLLS 1.8G"
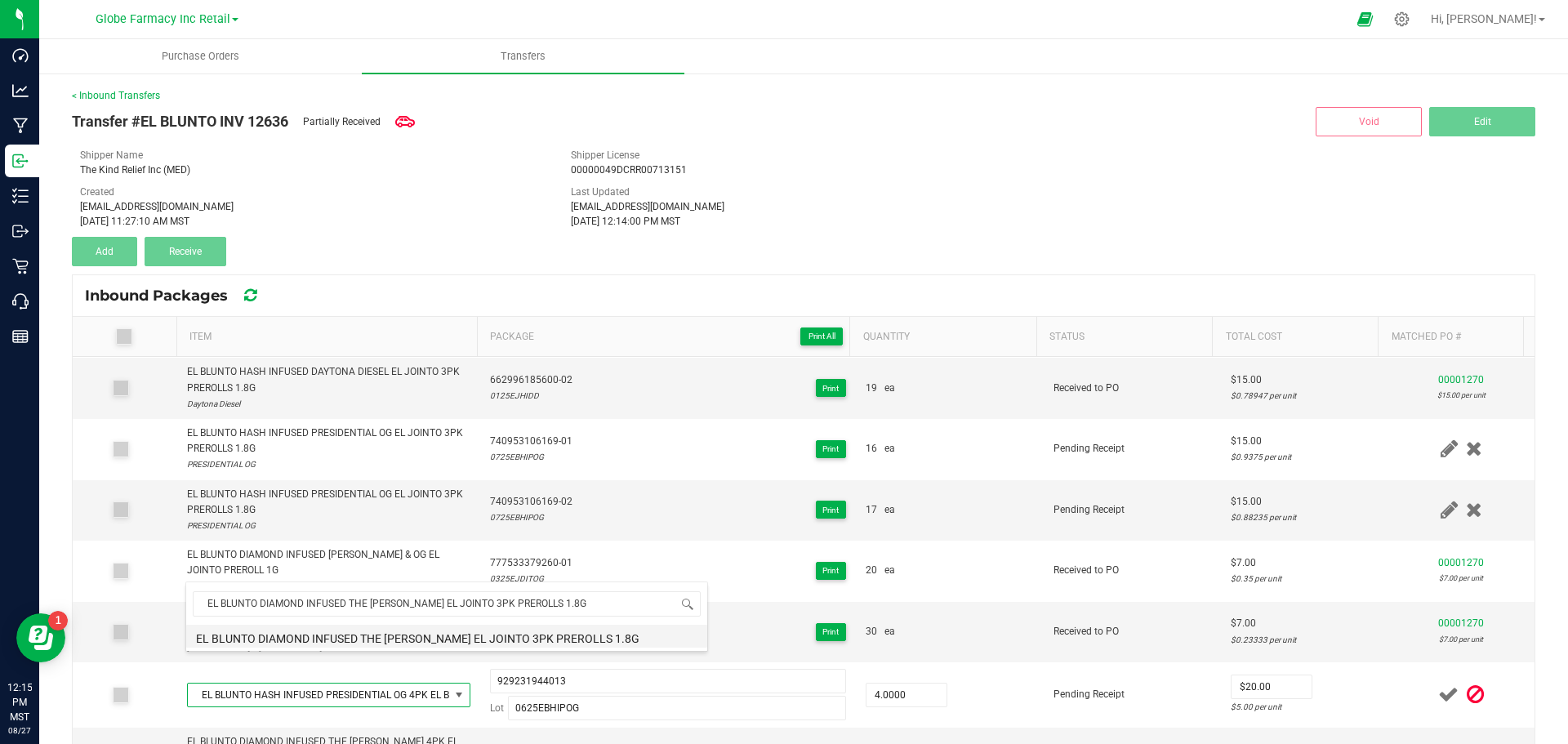
click at [441, 637] on li "EL BLUNTO DIAMOND INFUSED THE [PERSON_NAME] EL JOINTO 3PK PREROLLS 1.8G" at bounding box center [447, 636] width 521 height 23
type input "4 ea"
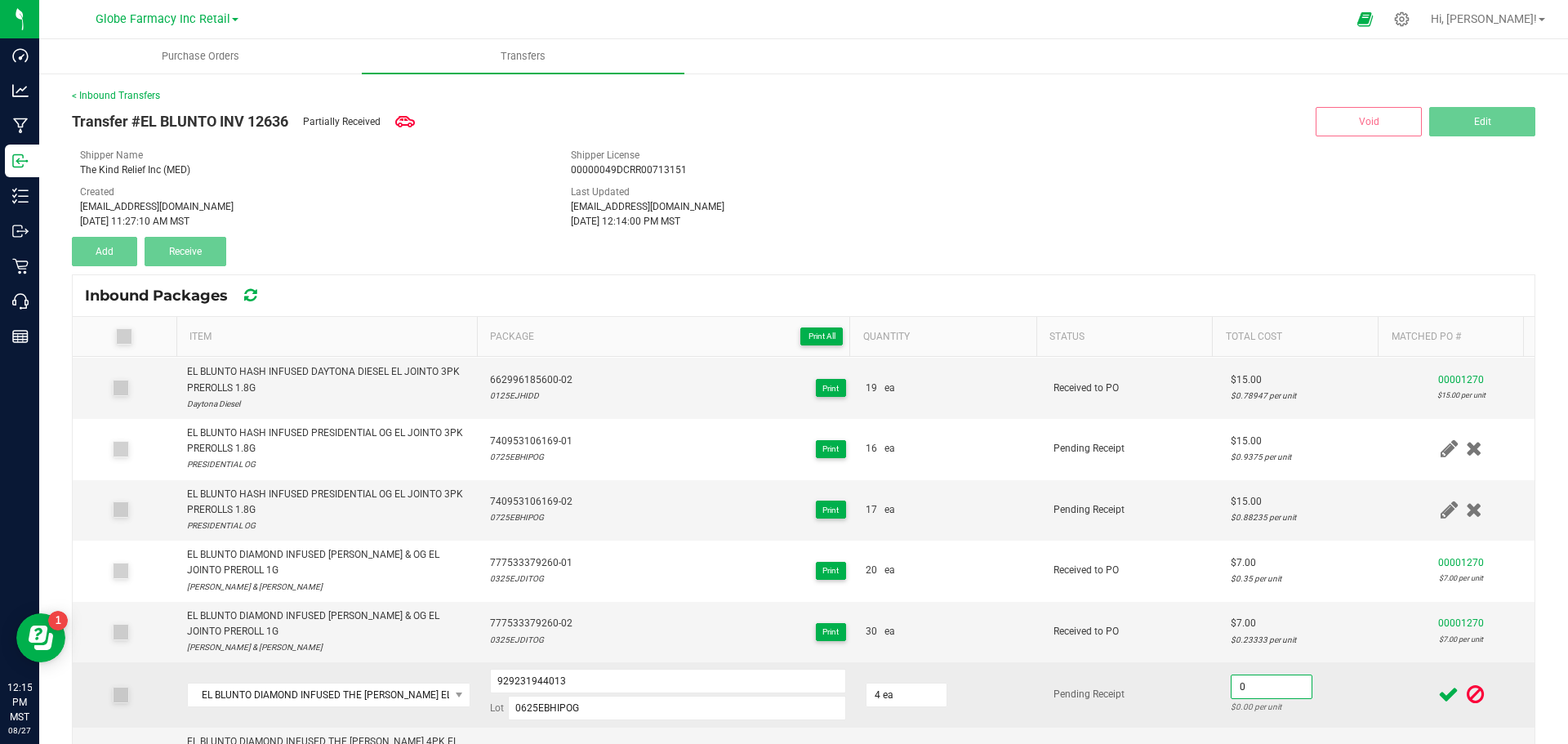
click at [1252, 675] on input "0" at bounding box center [1271, 686] width 80 height 23
drag, startPoint x: 1263, startPoint y: 659, endPoint x: 1089, endPoint y: 663, distance: 174.0
click at [1090, 663] on tr "EL BLUNTO DIAMOND INFUSED THE OPPENHEIMER EL JOINTO 3PK PREROLLS 1.8G 929231944…" at bounding box center [804, 695] width 1462 height 66
type input "$15.00"
click at [1109, 681] on td "Pending Receipt" at bounding box center [1133, 695] width 178 height 66
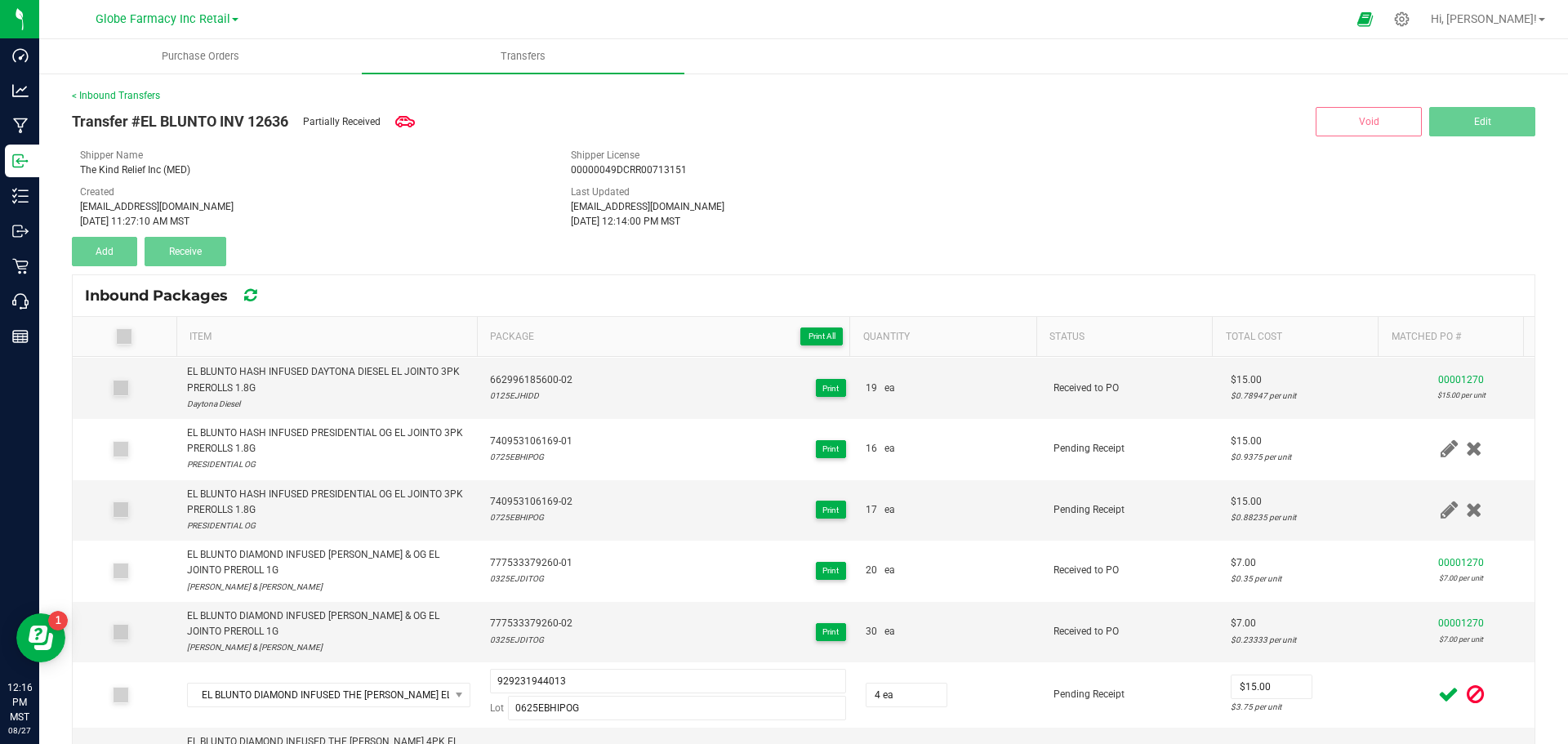
click at [1438, 684] on icon at bounding box center [1448, 693] width 20 height 20
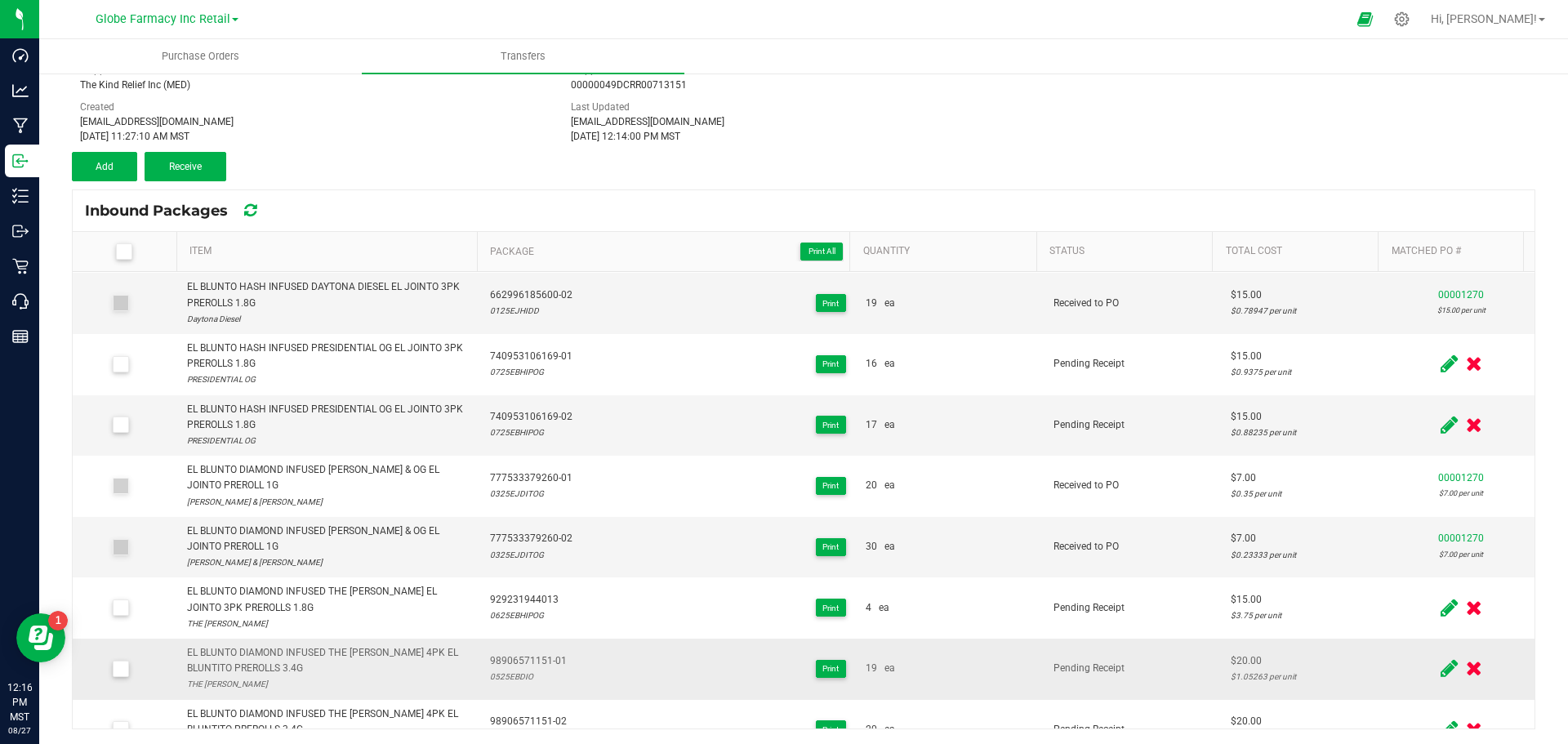
scroll to position [86, 0]
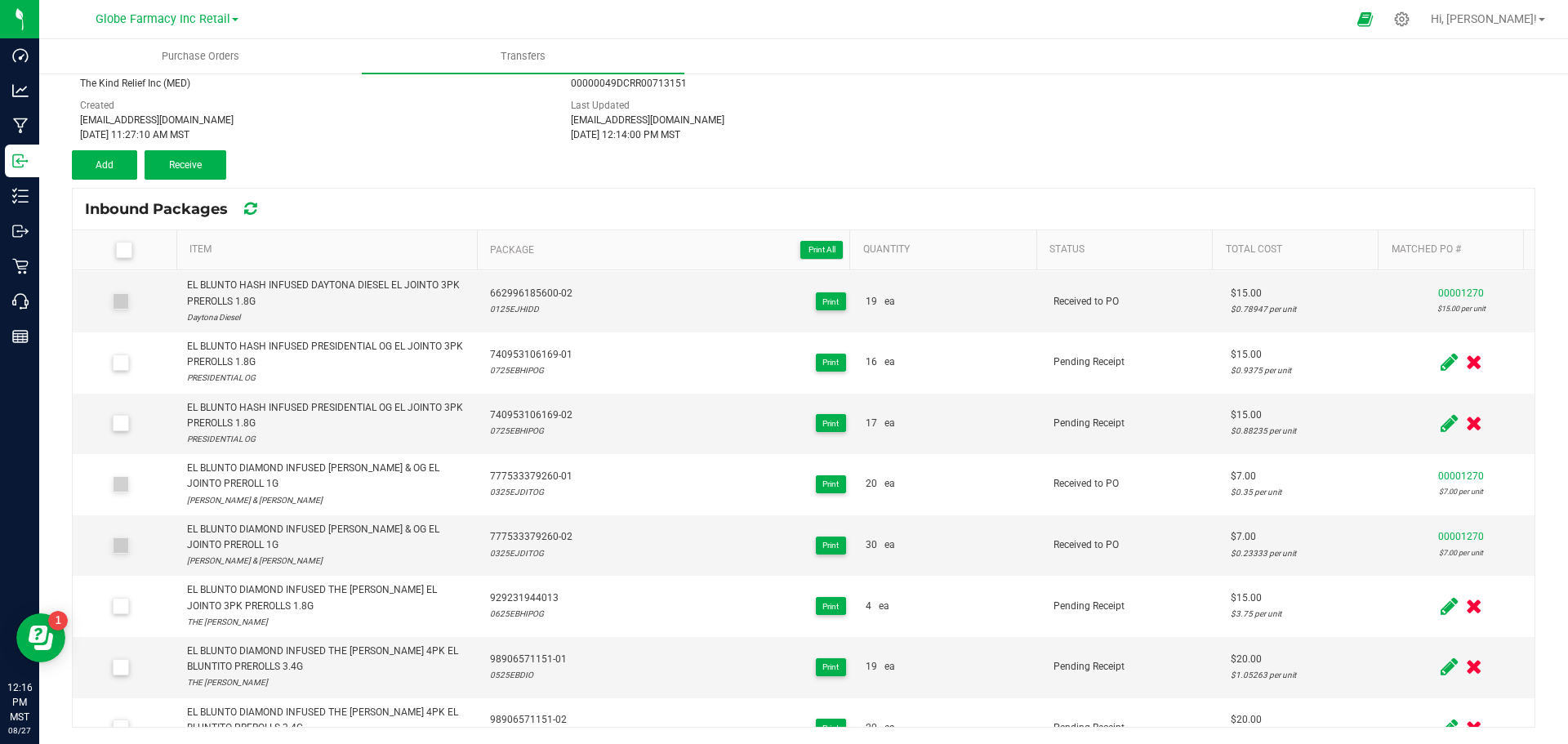
click at [1462, 590] on span at bounding box center [1475, 606] width 25 height 32
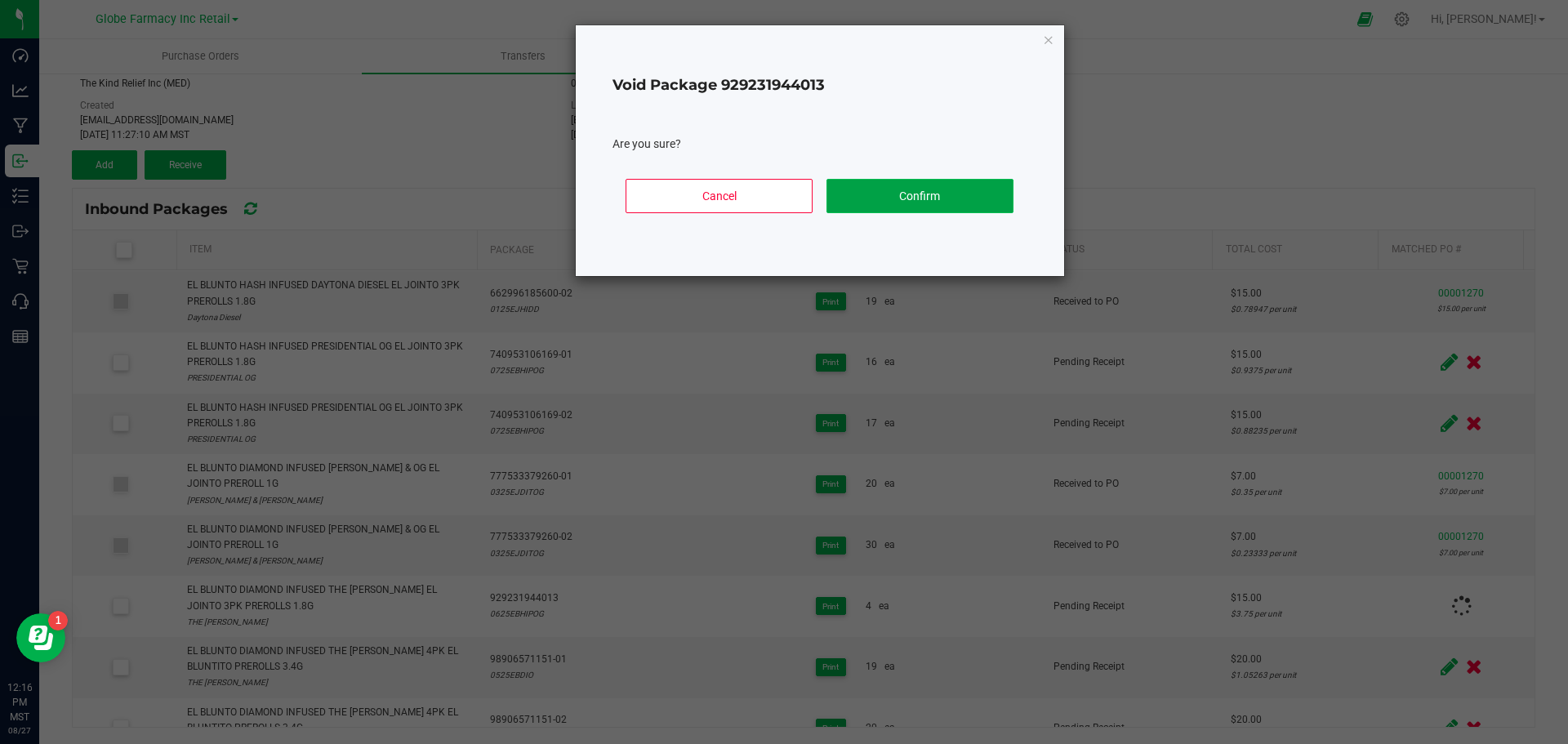
click at [884, 199] on button "Confirm" at bounding box center [919, 195] width 187 height 35
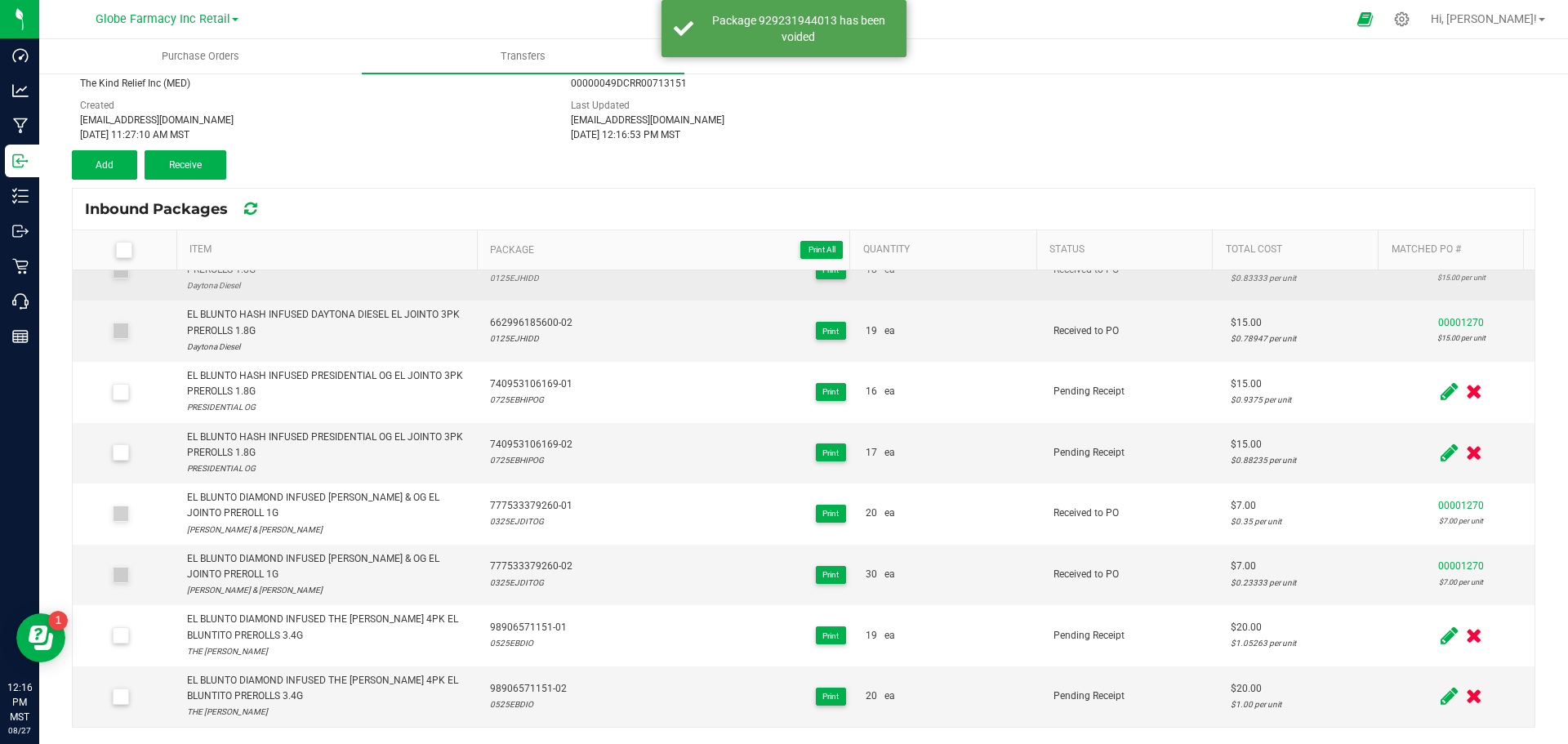
scroll to position [1095, 0]
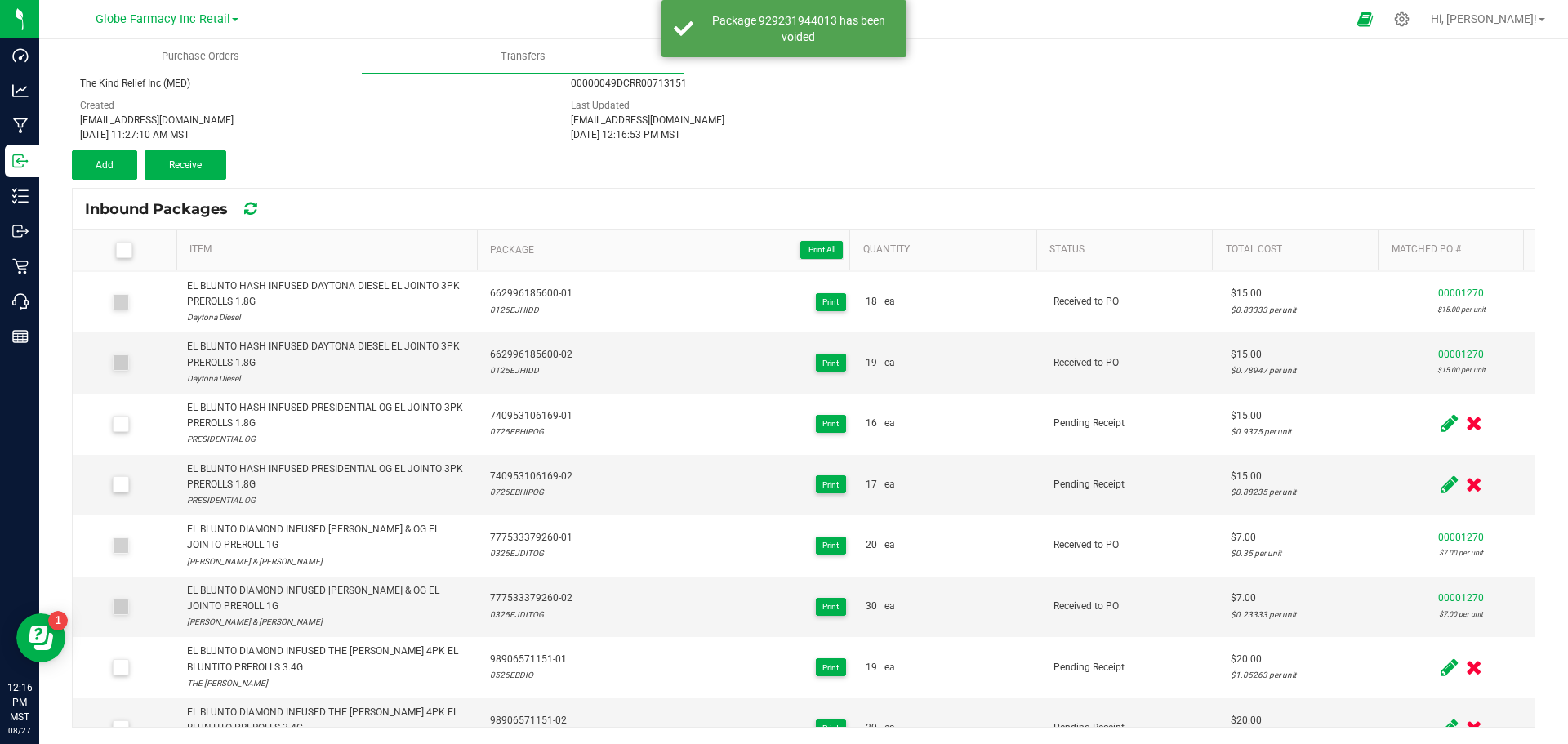
click at [1441, 657] on icon at bounding box center [1449, 667] width 17 height 20
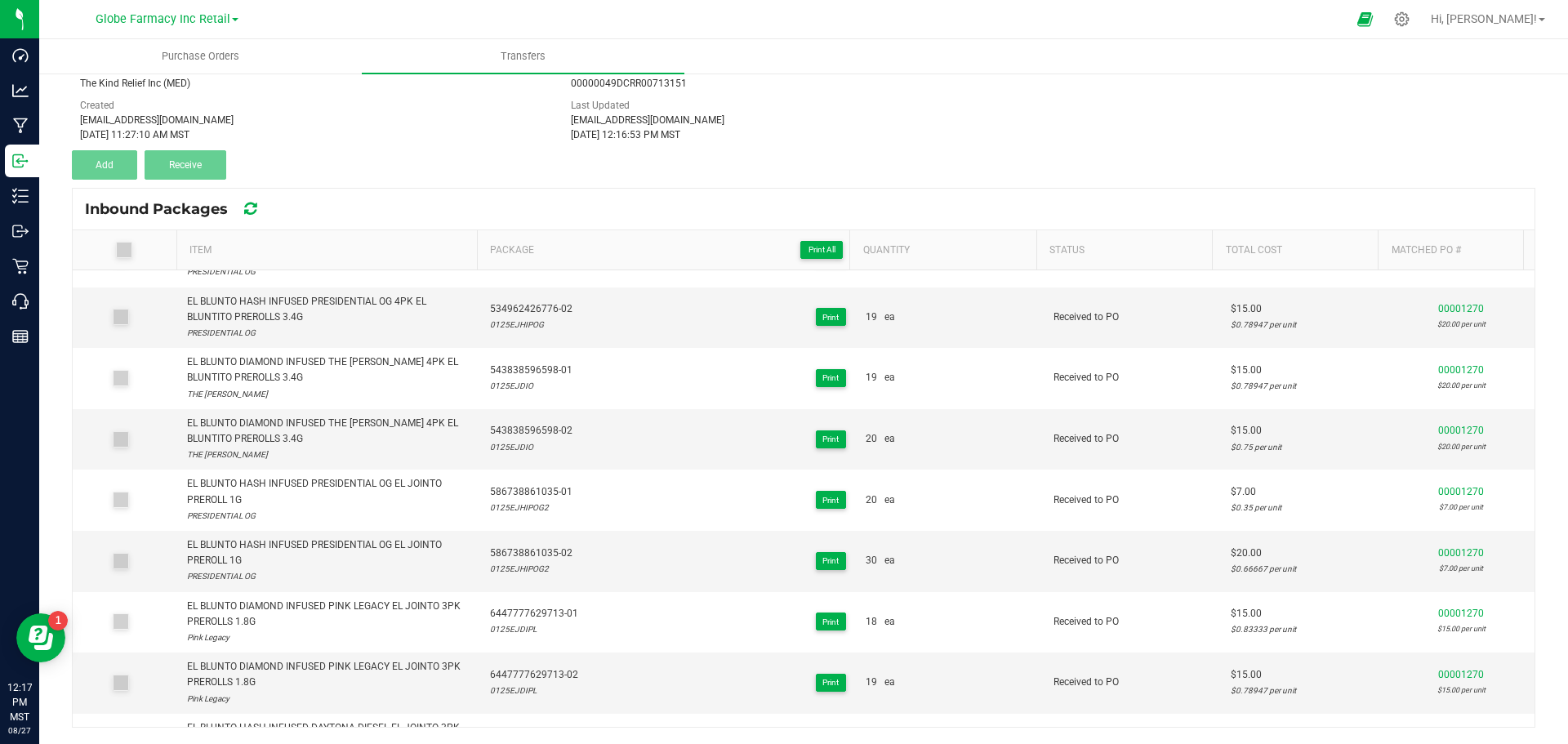
scroll to position [1099, 0]
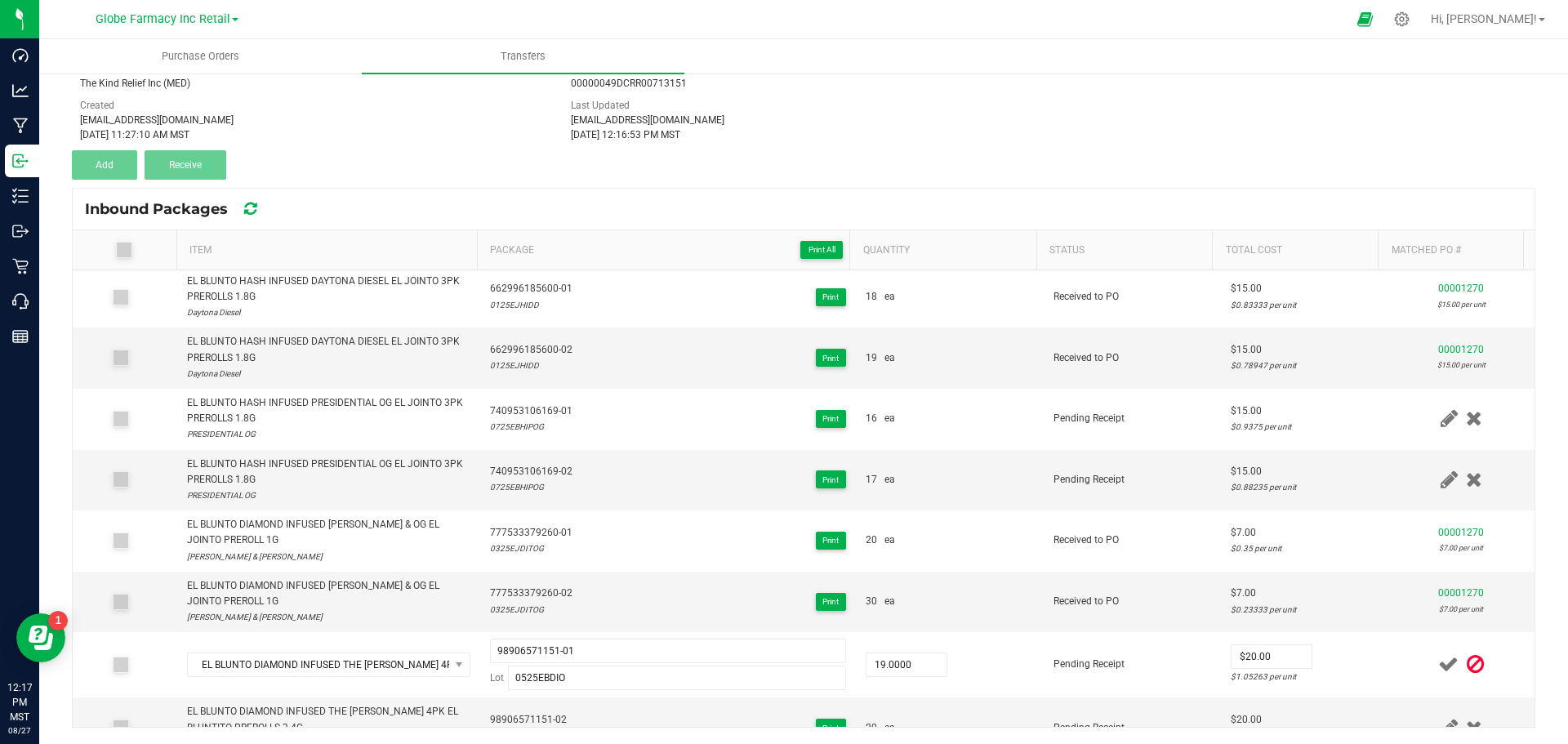
click at [1458, 654] on td at bounding box center [1461, 665] width 147 height 66
click at [1467, 653] on icon at bounding box center [1475, 663] width 17 height 20
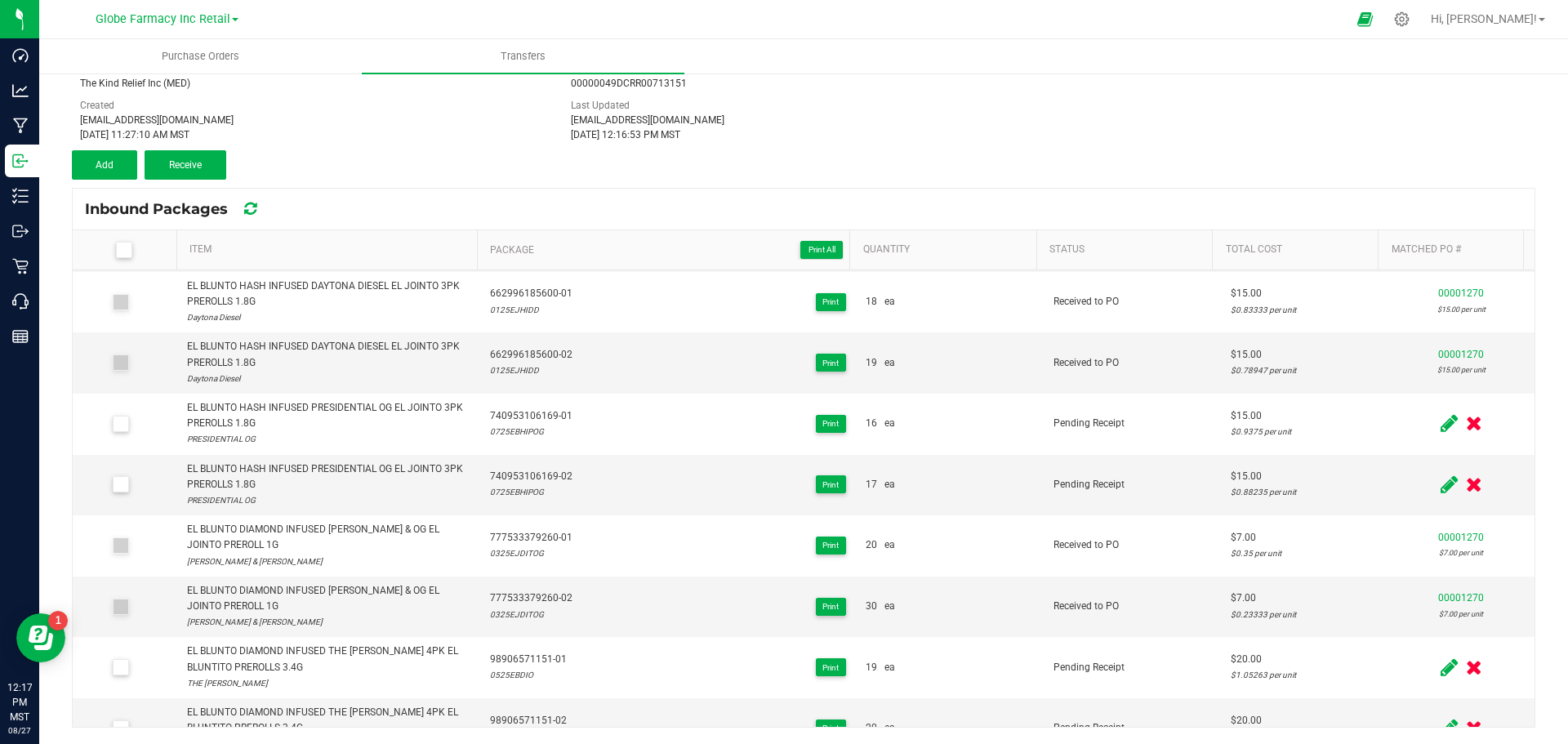
click at [1466, 657] on icon at bounding box center [1474, 667] width 16 height 20
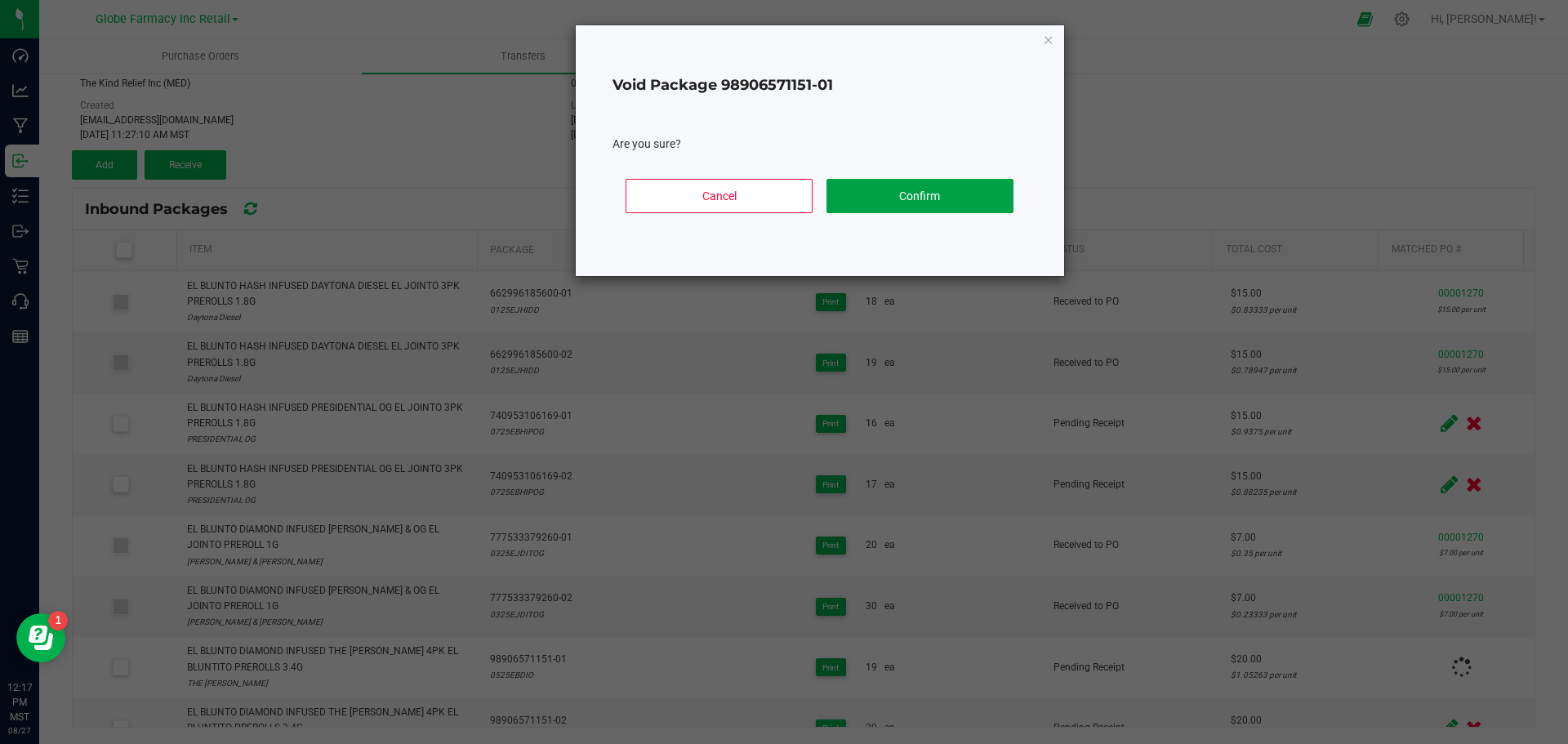
click at [927, 198] on button "Confirm" at bounding box center [919, 195] width 187 height 35
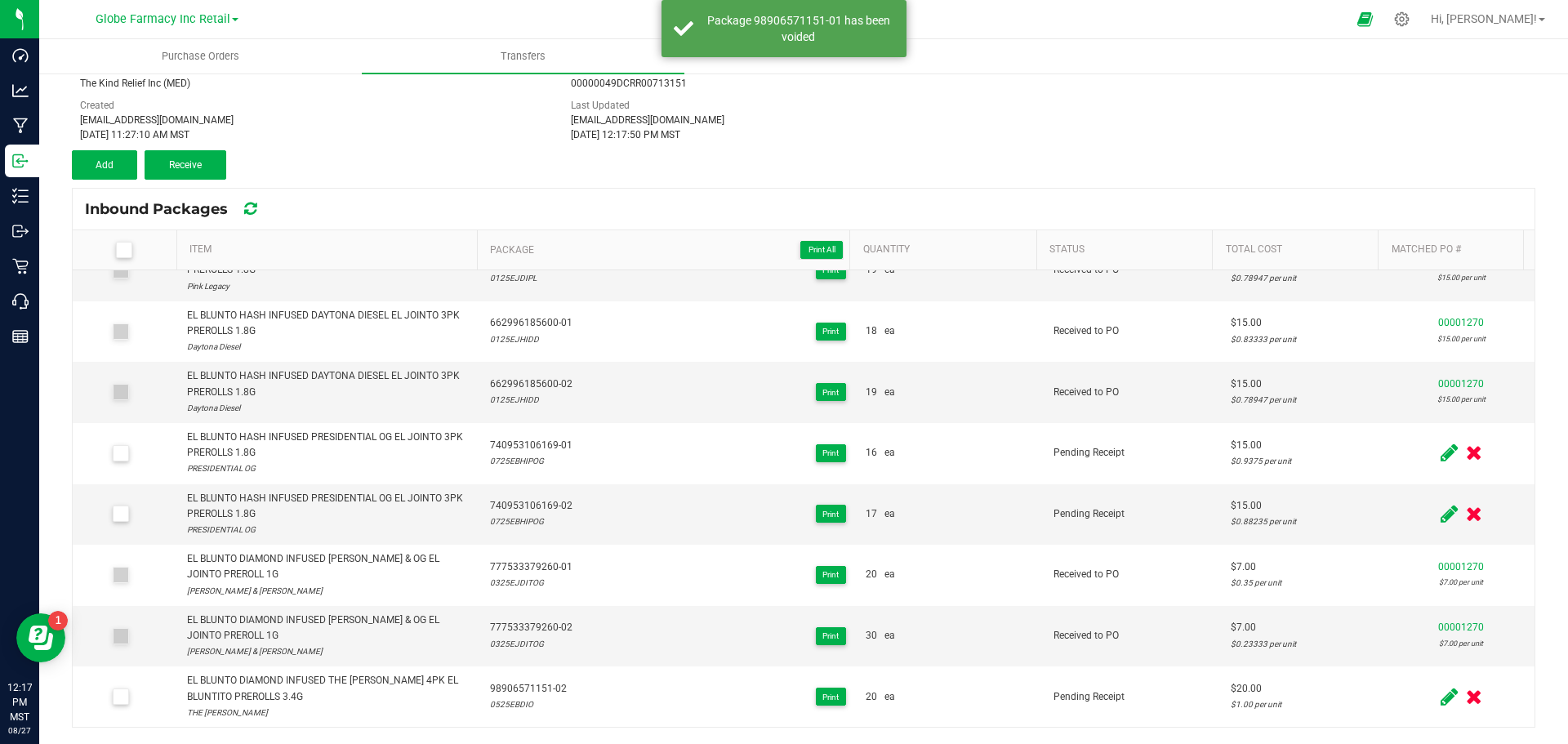
scroll to position [1034, 0]
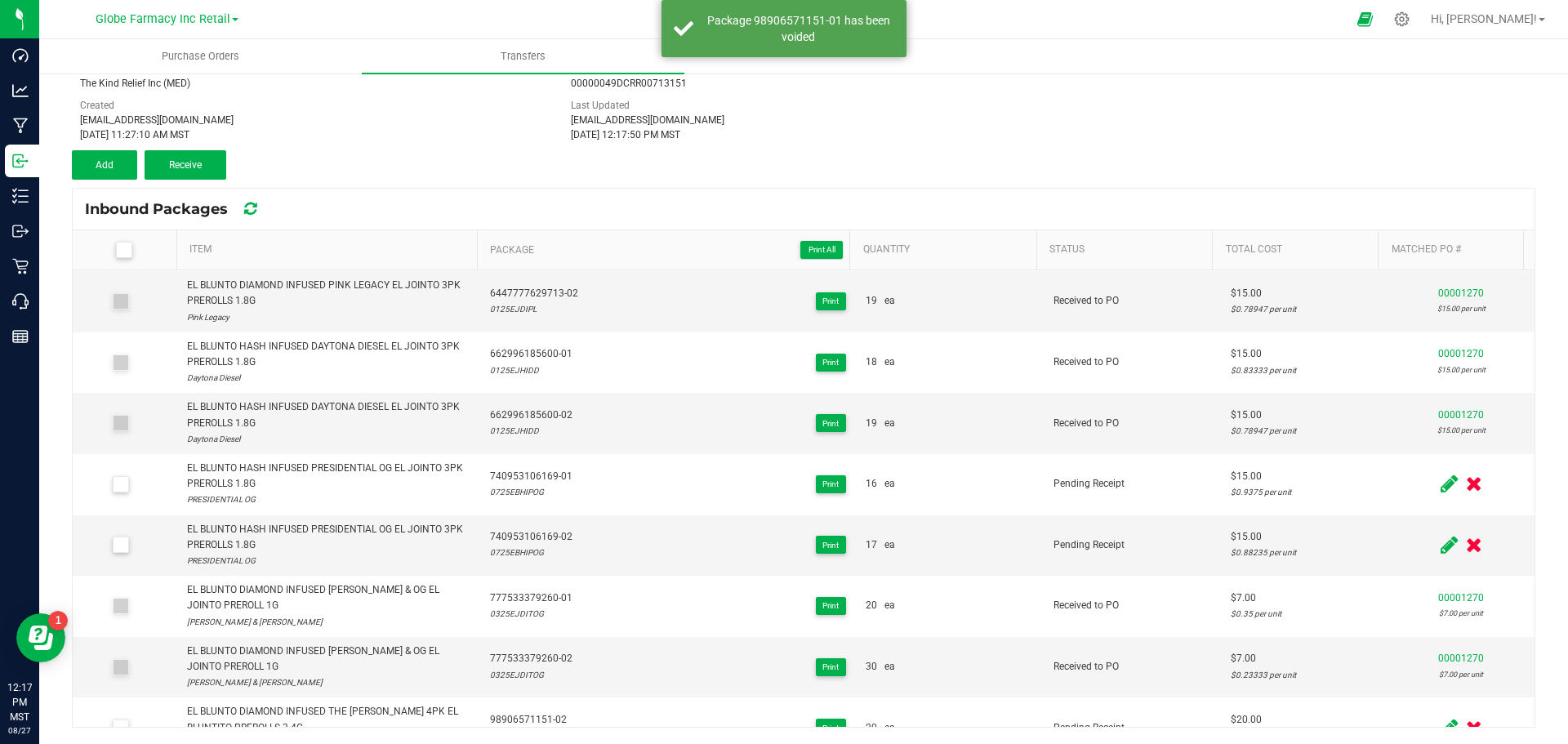
click at [1466, 717] on icon at bounding box center [1474, 727] width 16 height 20
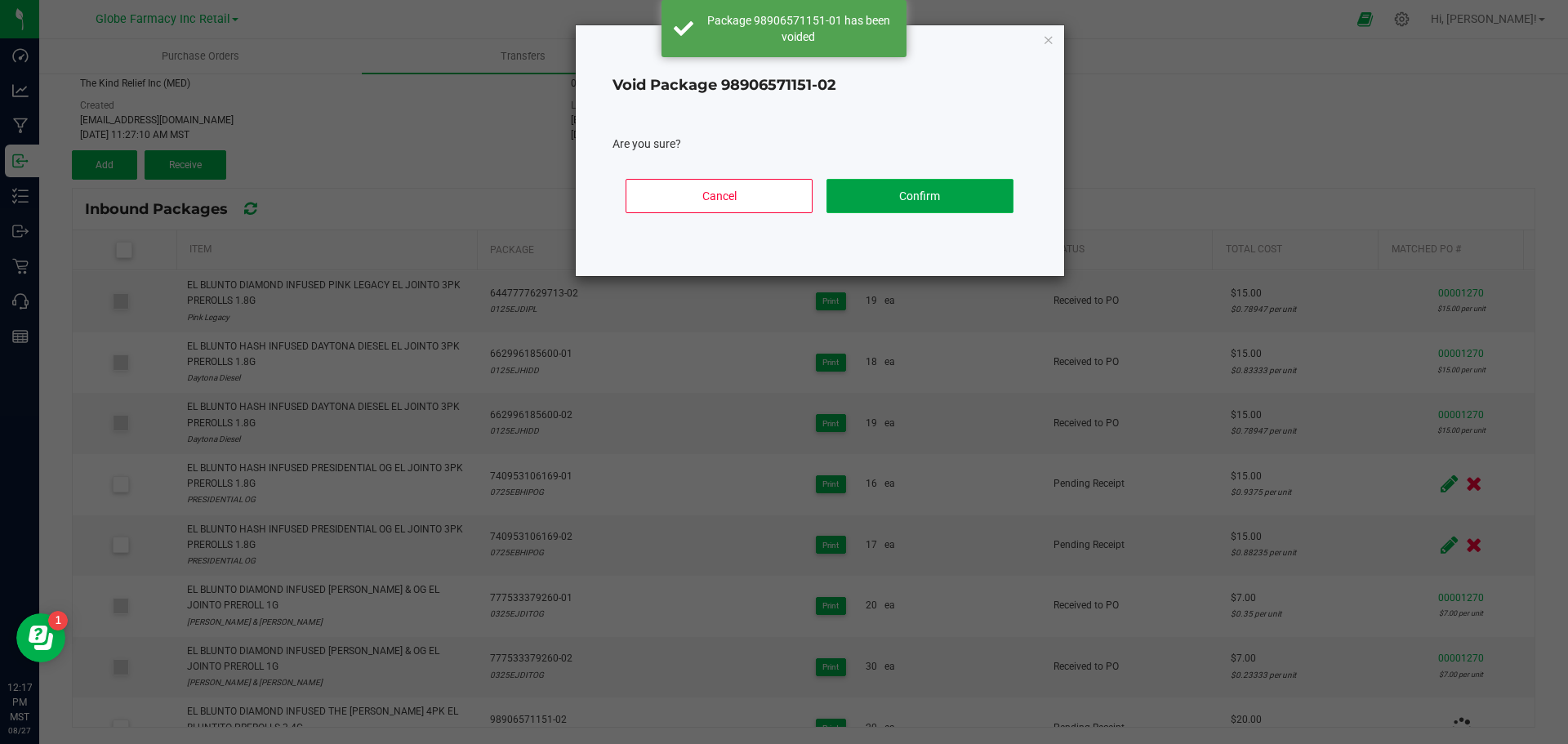
click at [856, 179] on button "Confirm" at bounding box center [919, 195] width 187 height 35
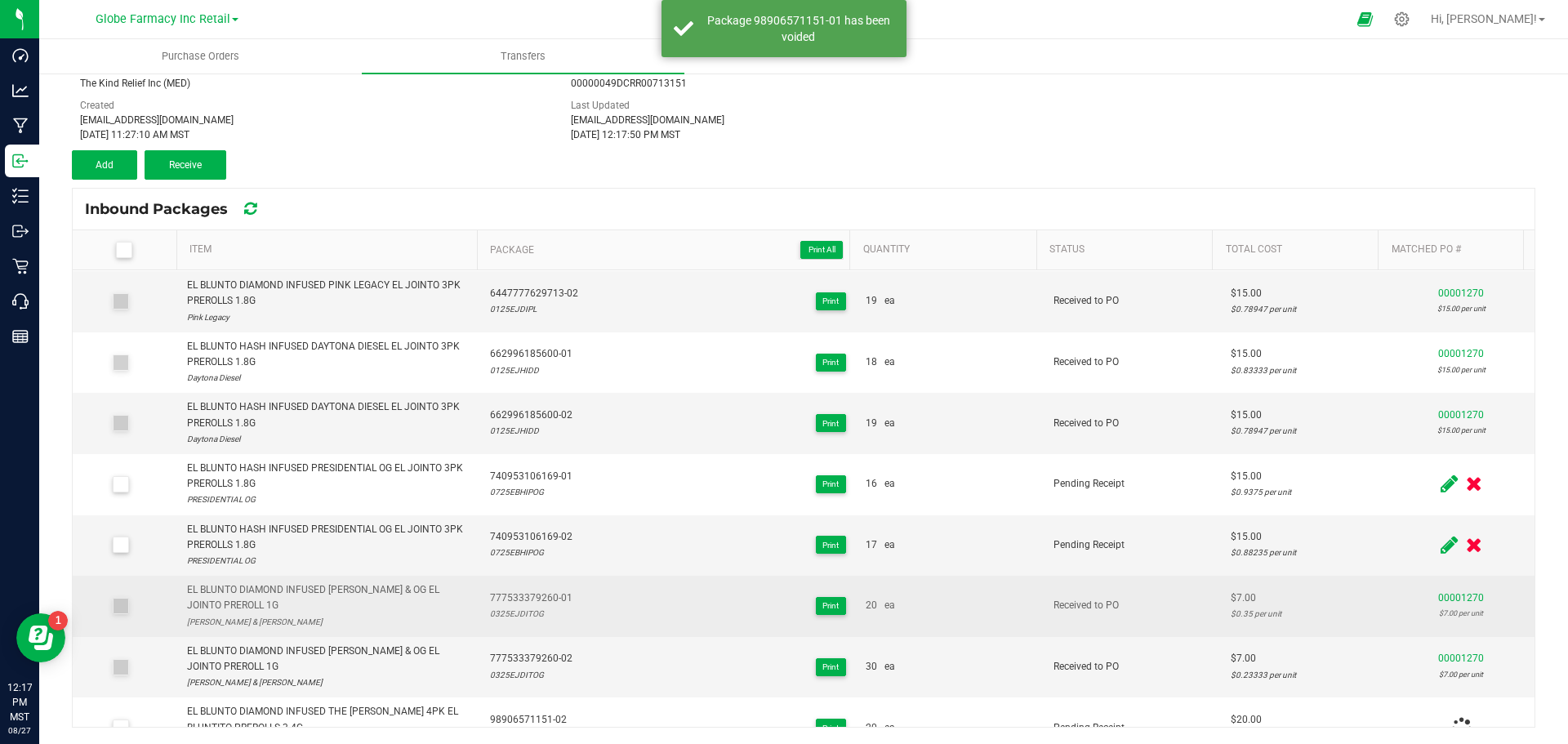
scroll to position [973, 0]
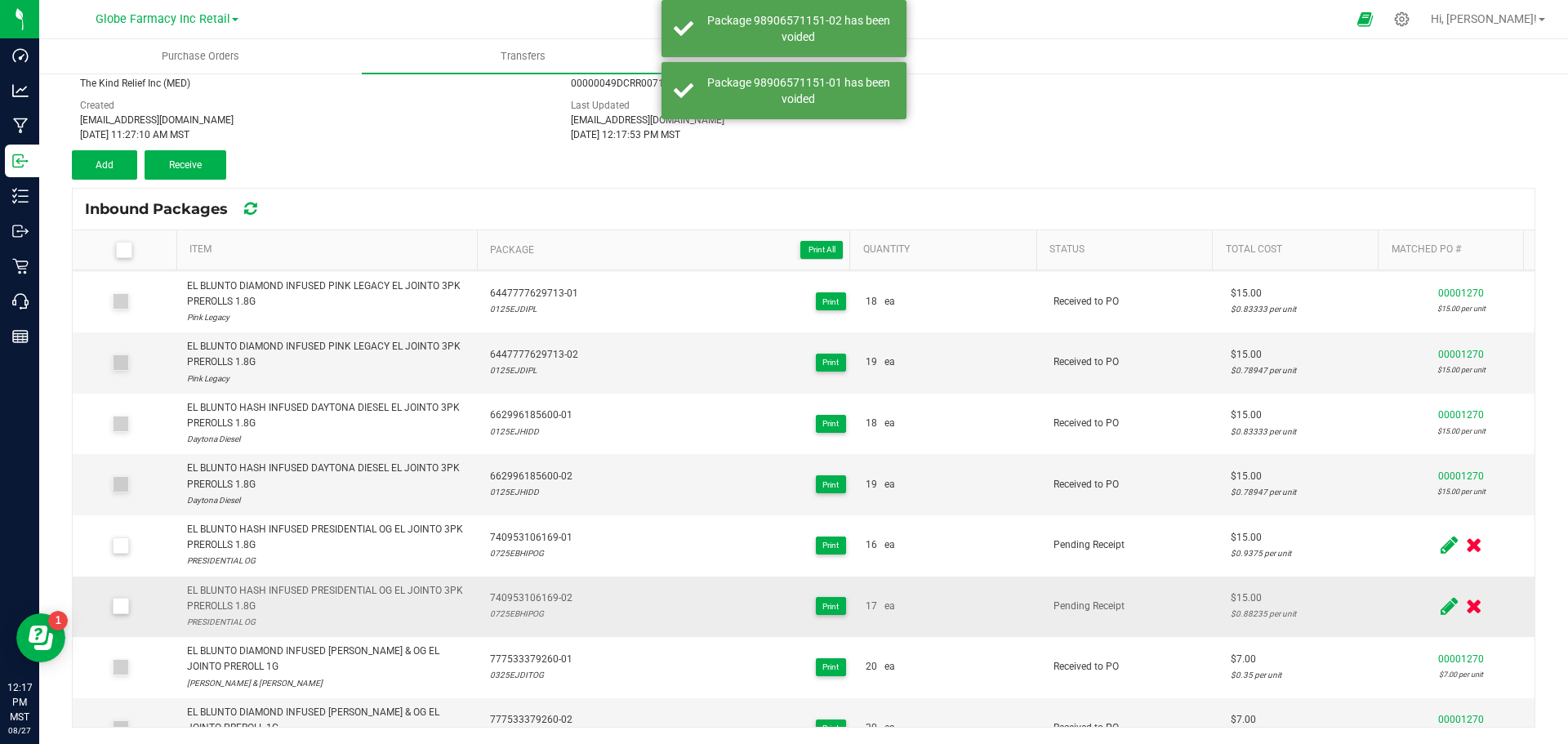
click at [119, 598] on span at bounding box center [121, 605] width 16 height 16
click at [0, 0] on input "checkbox" at bounding box center [0, 0] width 0 height 0
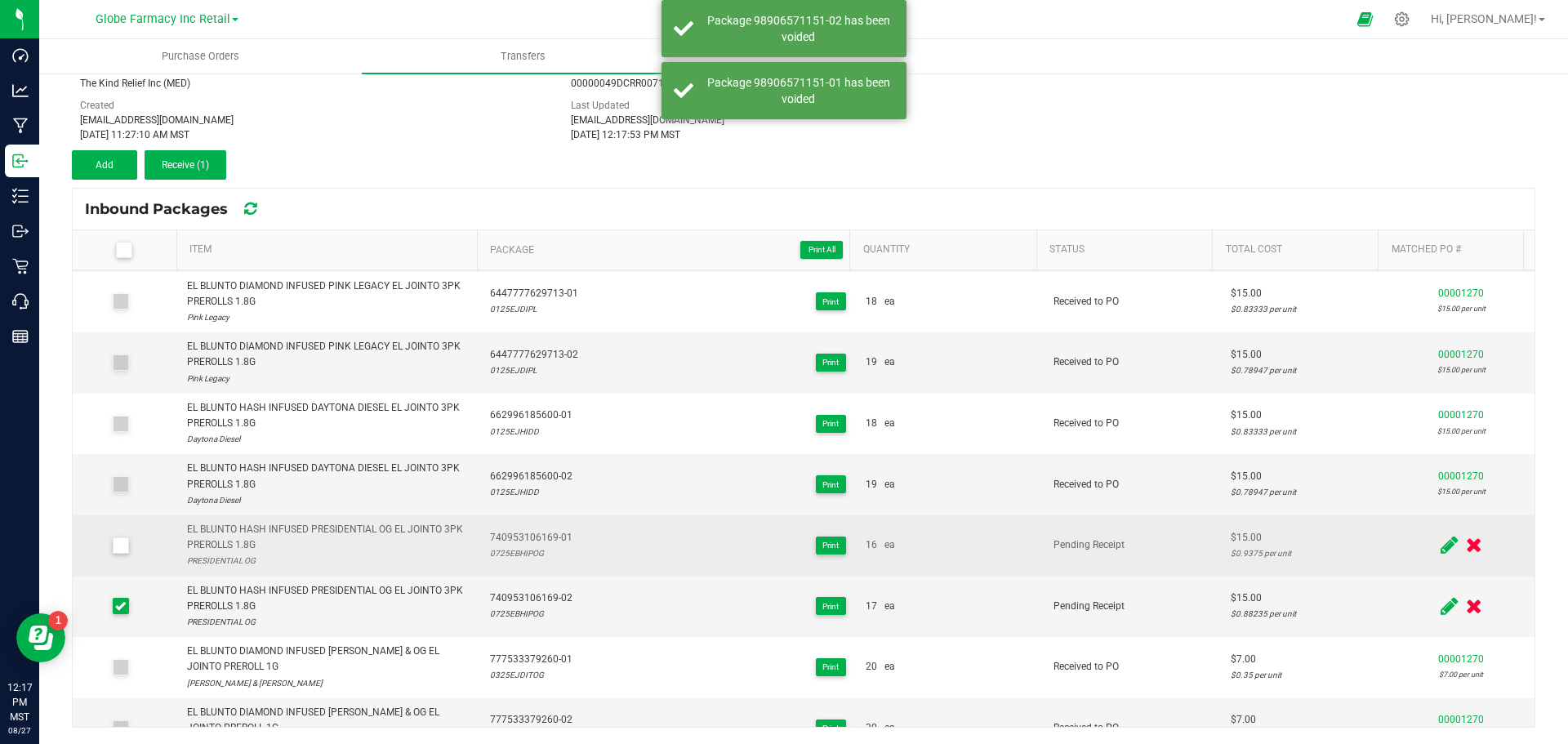
click at [123, 545] on icon at bounding box center [121, 545] width 11 height 0
click at [0, 0] on input "checkbox" at bounding box center [0, 0] width 0 height 0
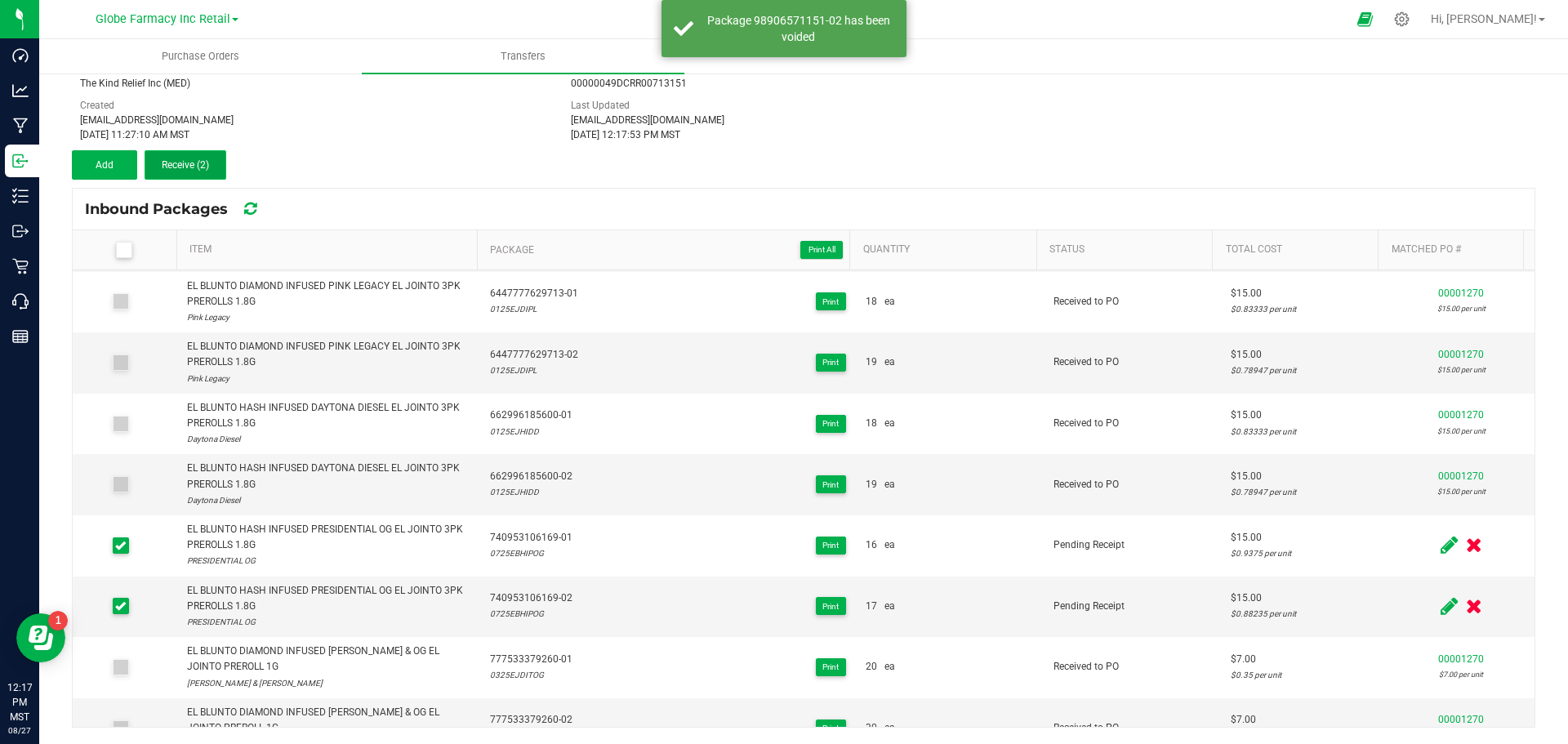
click at [208, 163] on span "Receive (2)" at bounding box center [185, 164] width 47 height 12
click at [170, 167] on span "Receive (2)" at bounding box center [185, 164] width 47 height 12
click at [171, 160] on span "Receive (2)" at bounding box center [185, 164] width 47 height 12
click at [180, 168] on span "Receive (2)" at bounding box center [185, 164] width 47 height 12
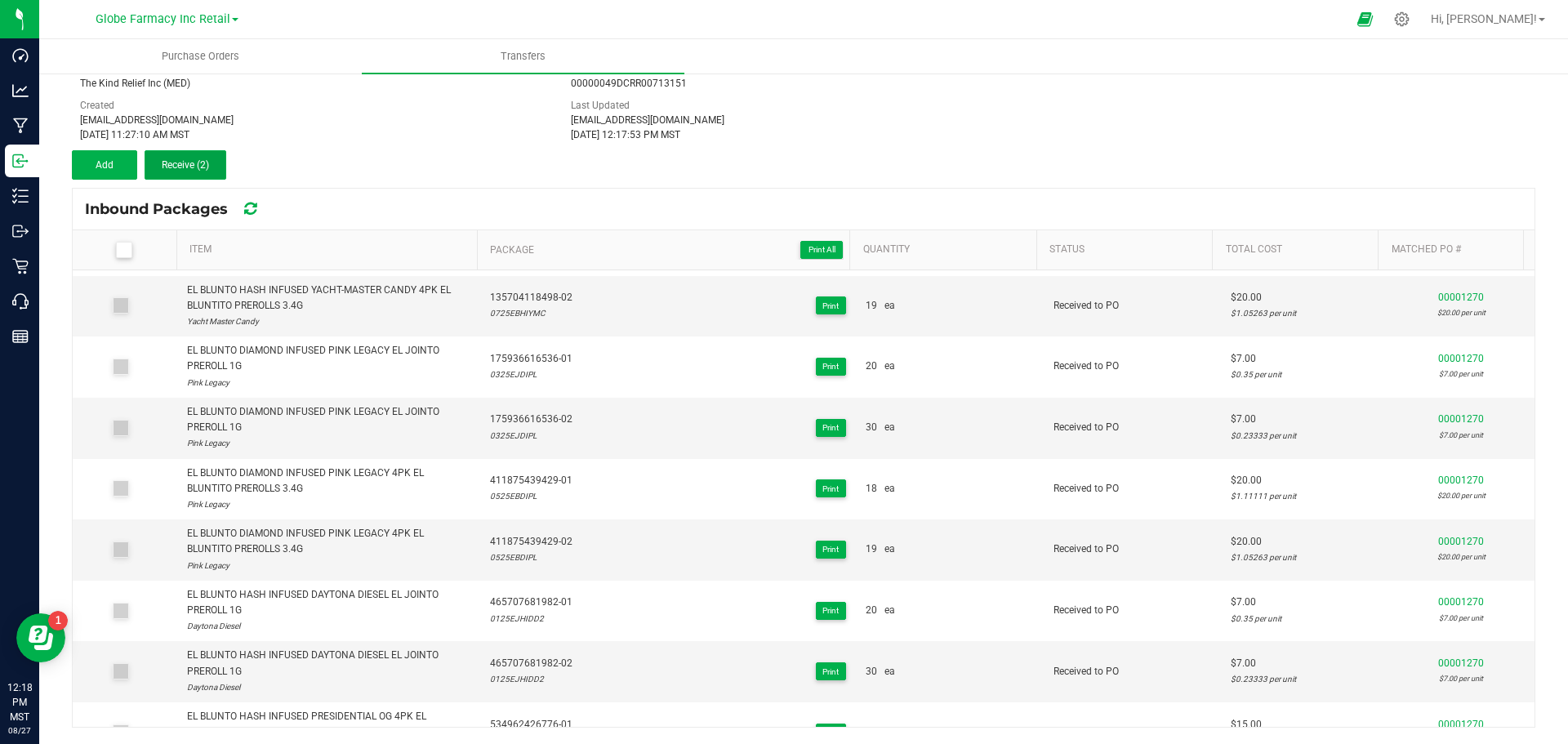
scroll to position [0, 0]
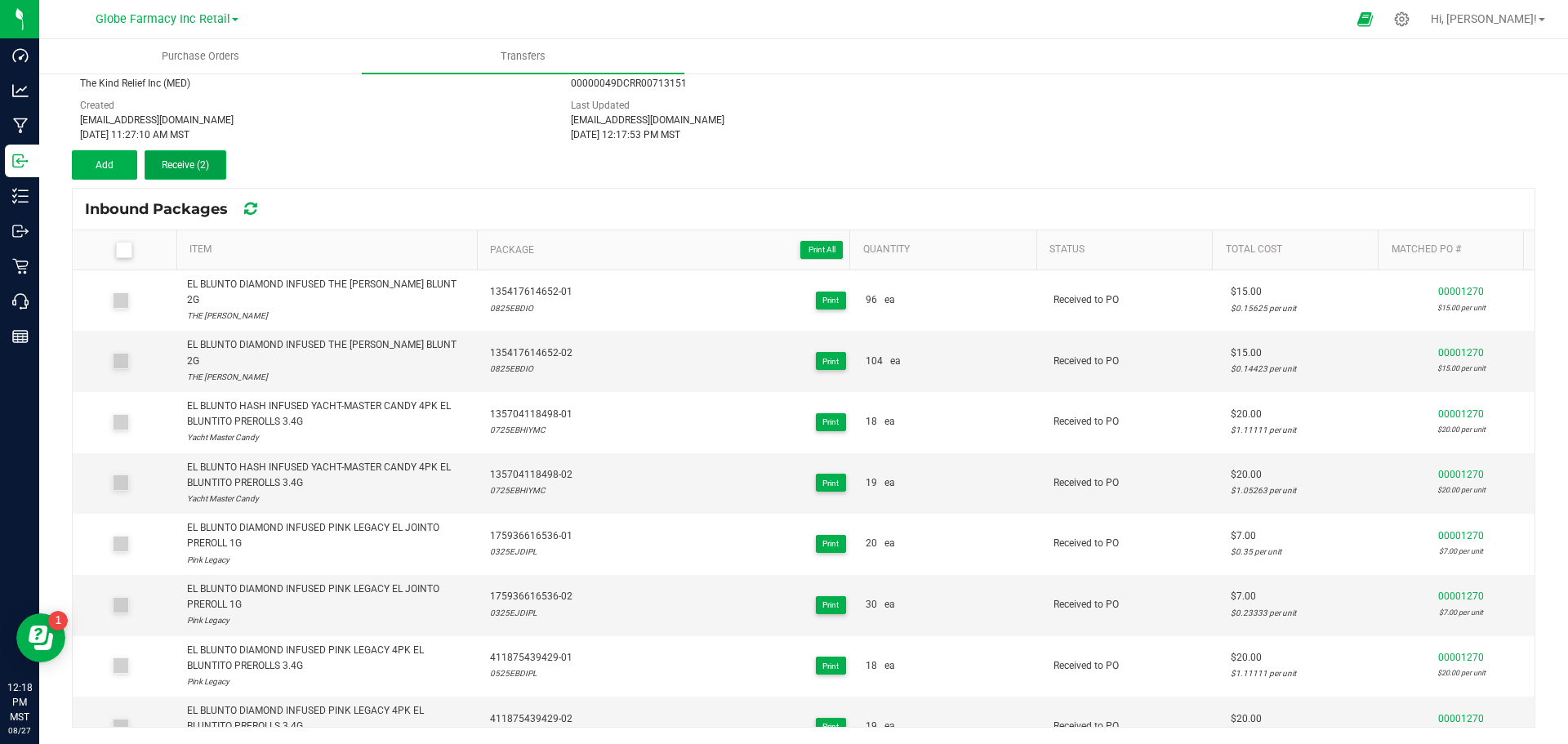
click at [171, 177] on button "Receive (2)" at bounding box center [186, 164] width 82 height 29
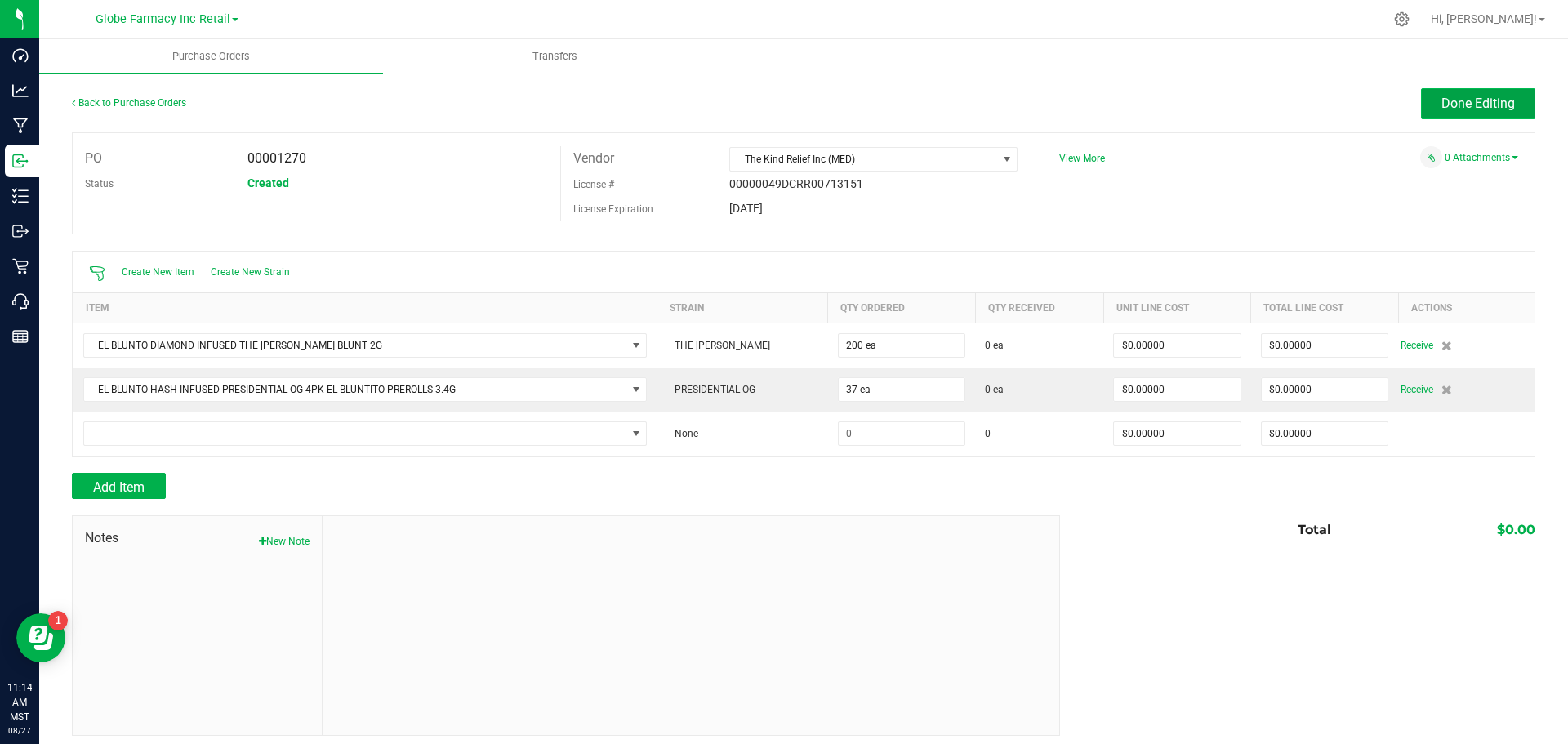
click at [1464, 113] on button "Done Editing" at bounding box center [1478, 103] width 115 height 31
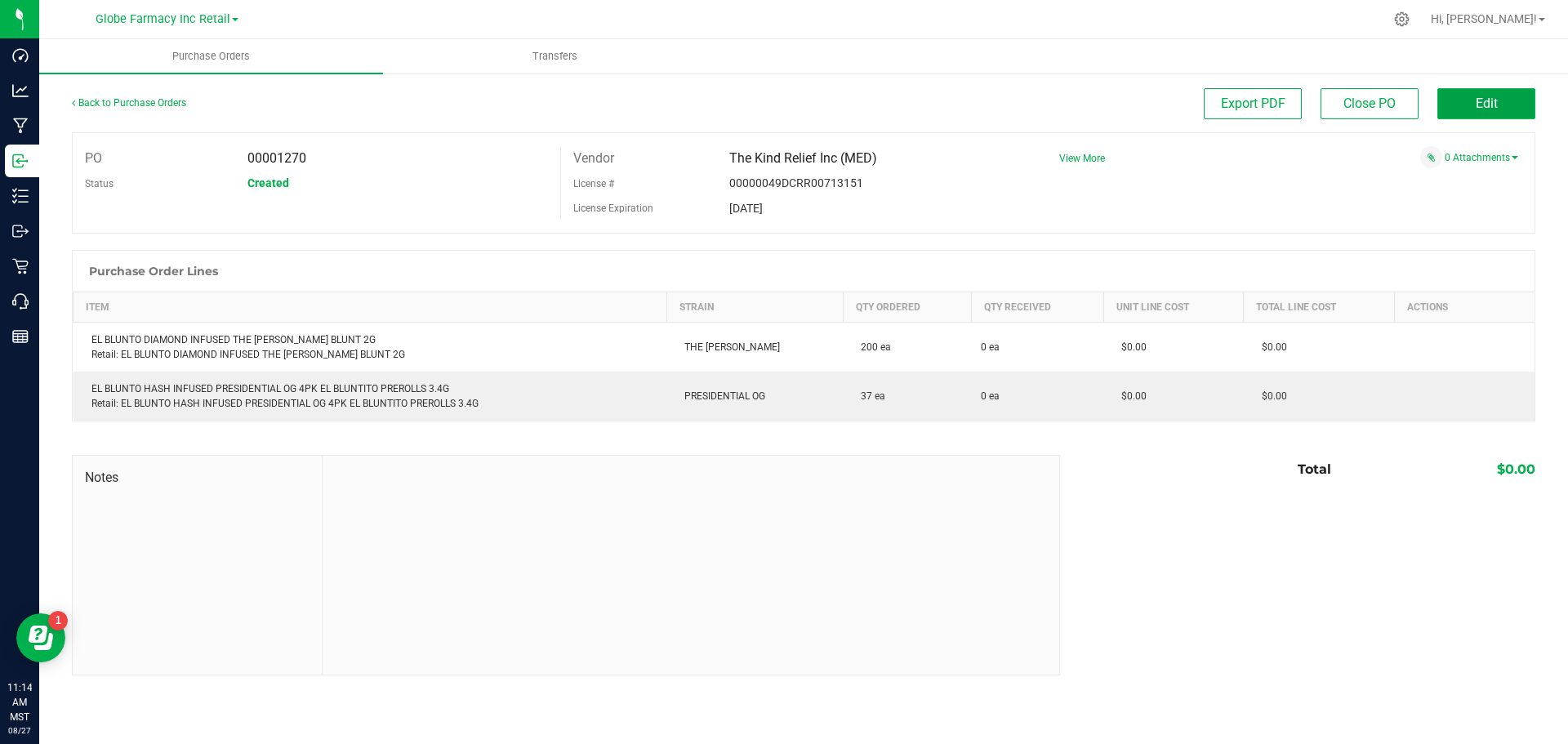
click at [1485, 106] on span "Edit" at bounding box center [1486, 103] width 22 height 15
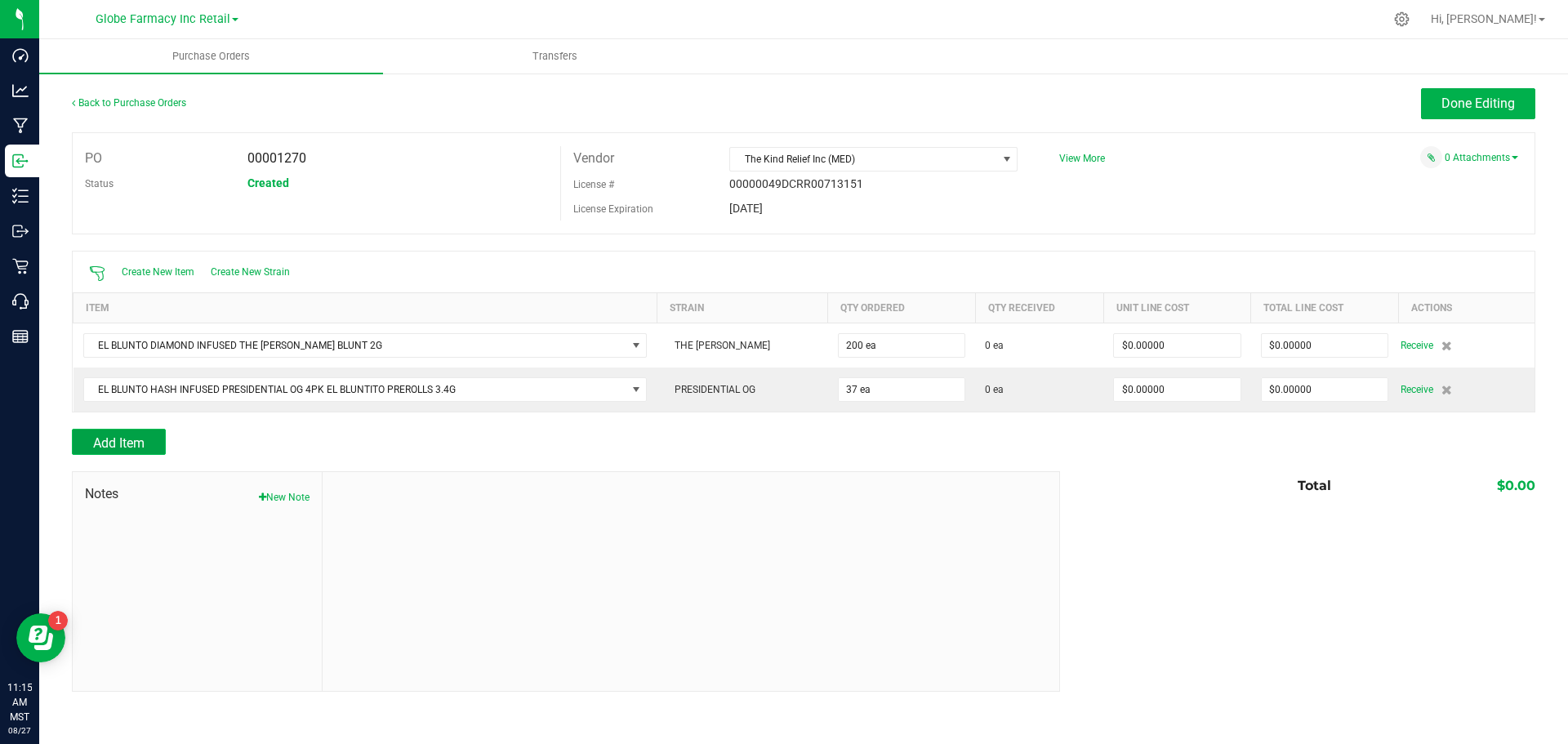
click at [137, 437] on span "Add Item" at bounding box center [119, 442] width 52 height 15
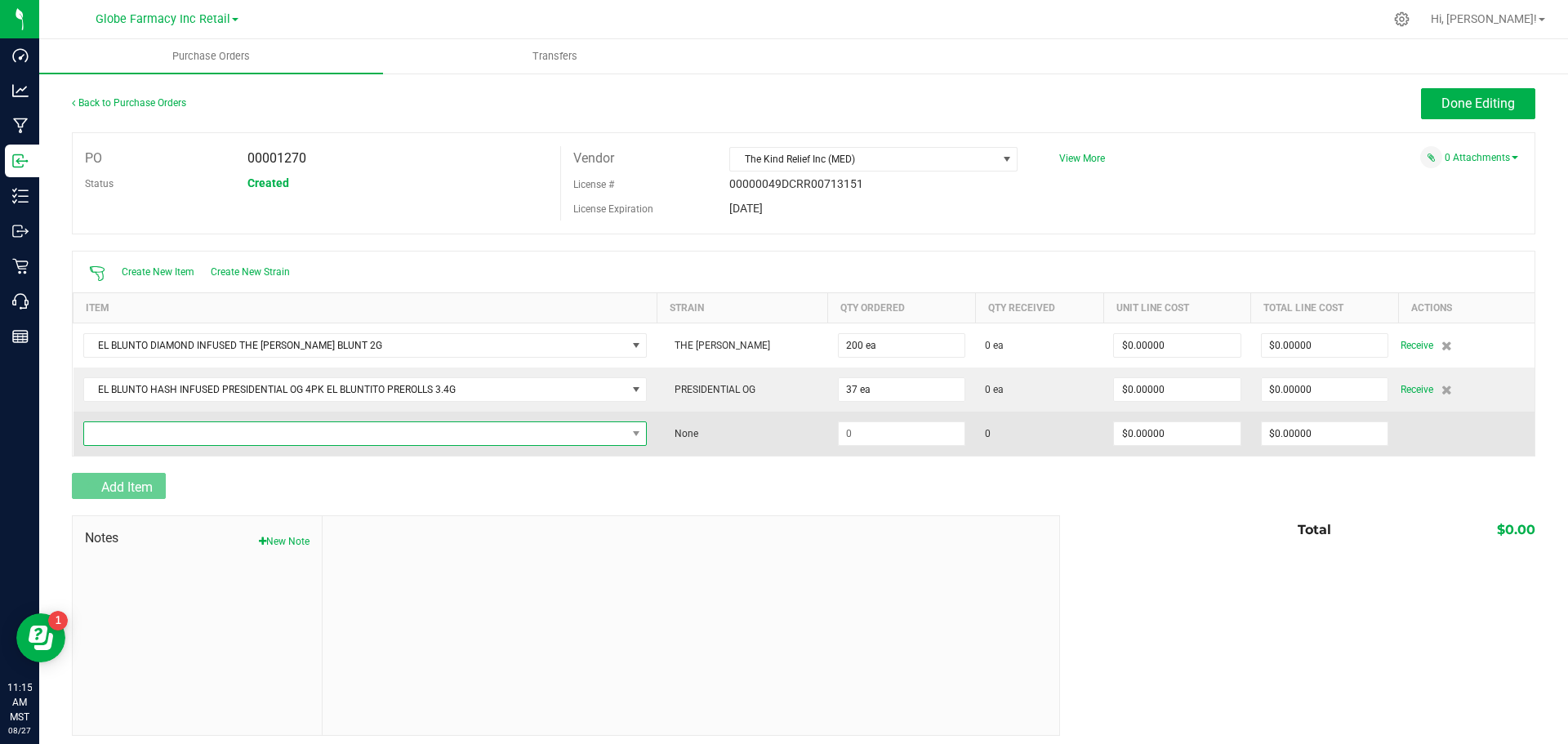
click at [137, 434] on span "NO DATA FOUND" at bounding box center [355, 433] width 542 height 23
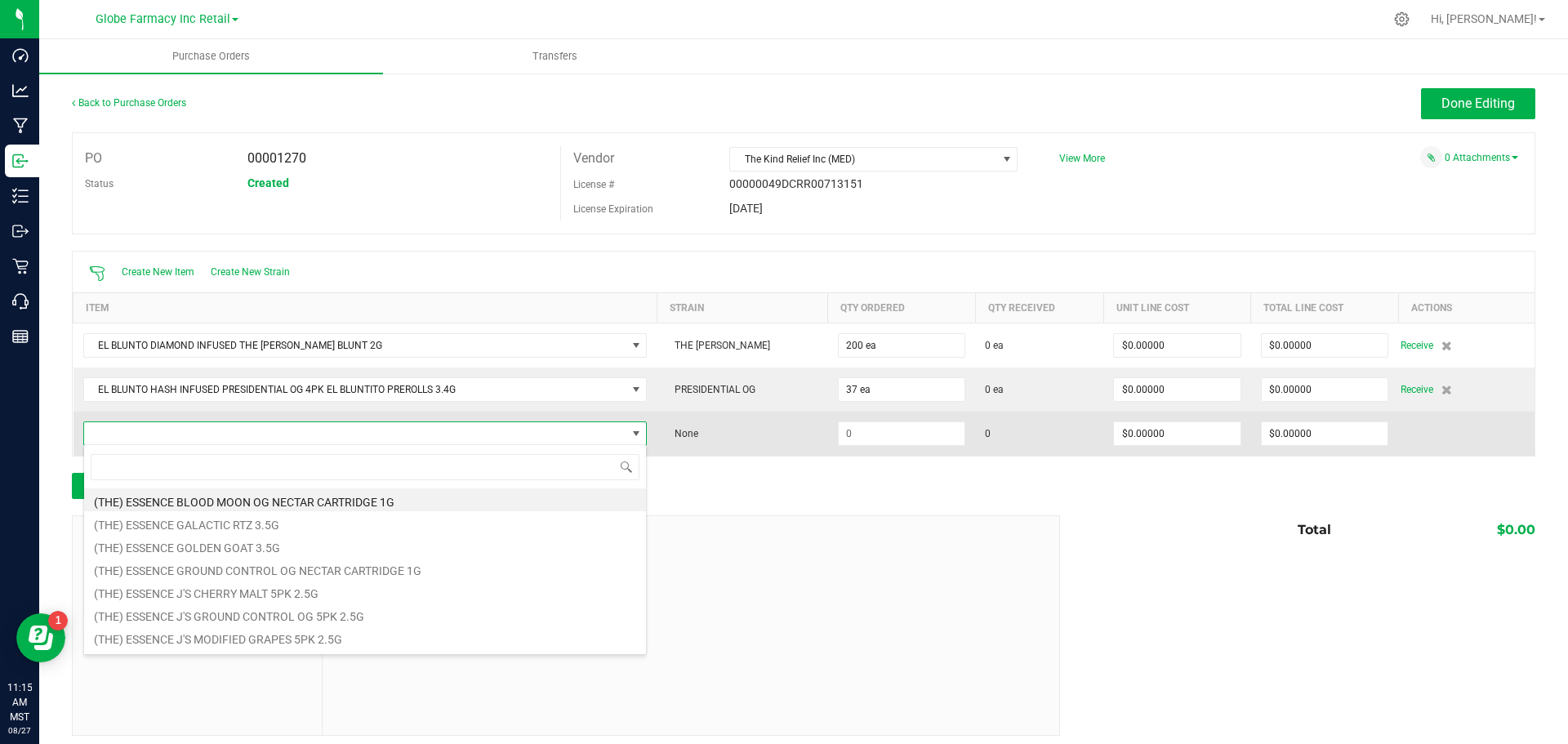
scroll to position [25, 559]
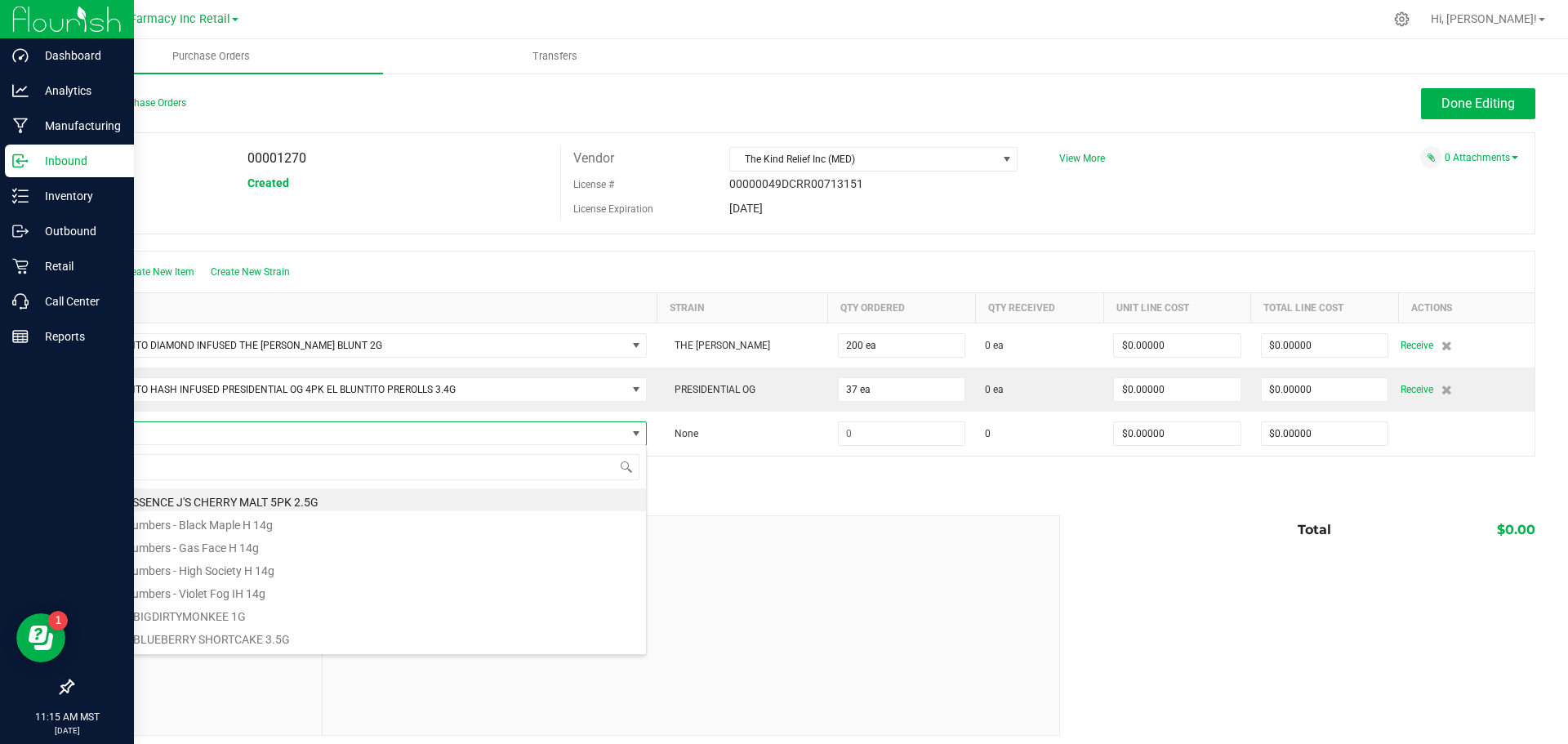
type input "y"
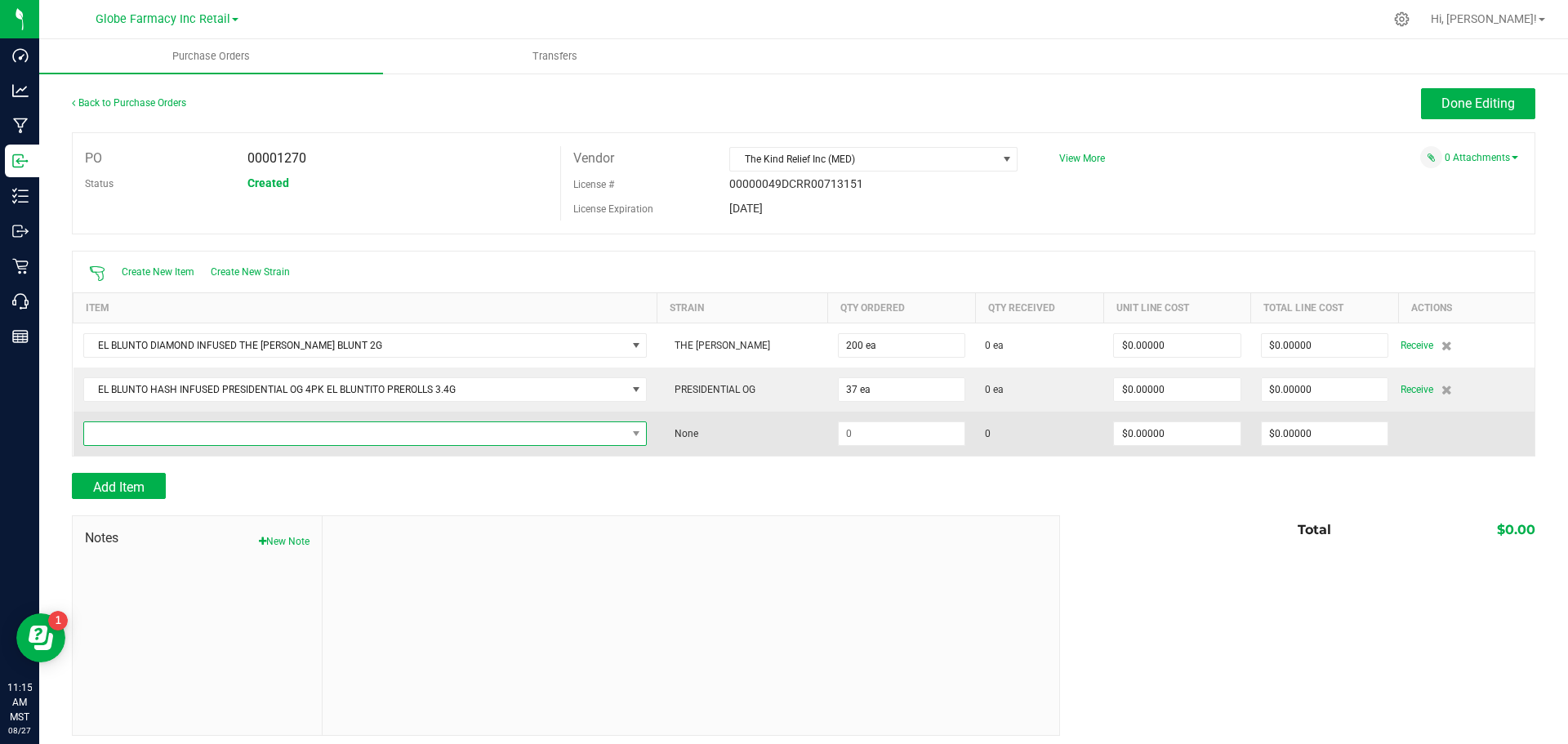
click at [300, 422] on span "NO DATA FOUND" at bounding box center [355, 433] width 542 height 23
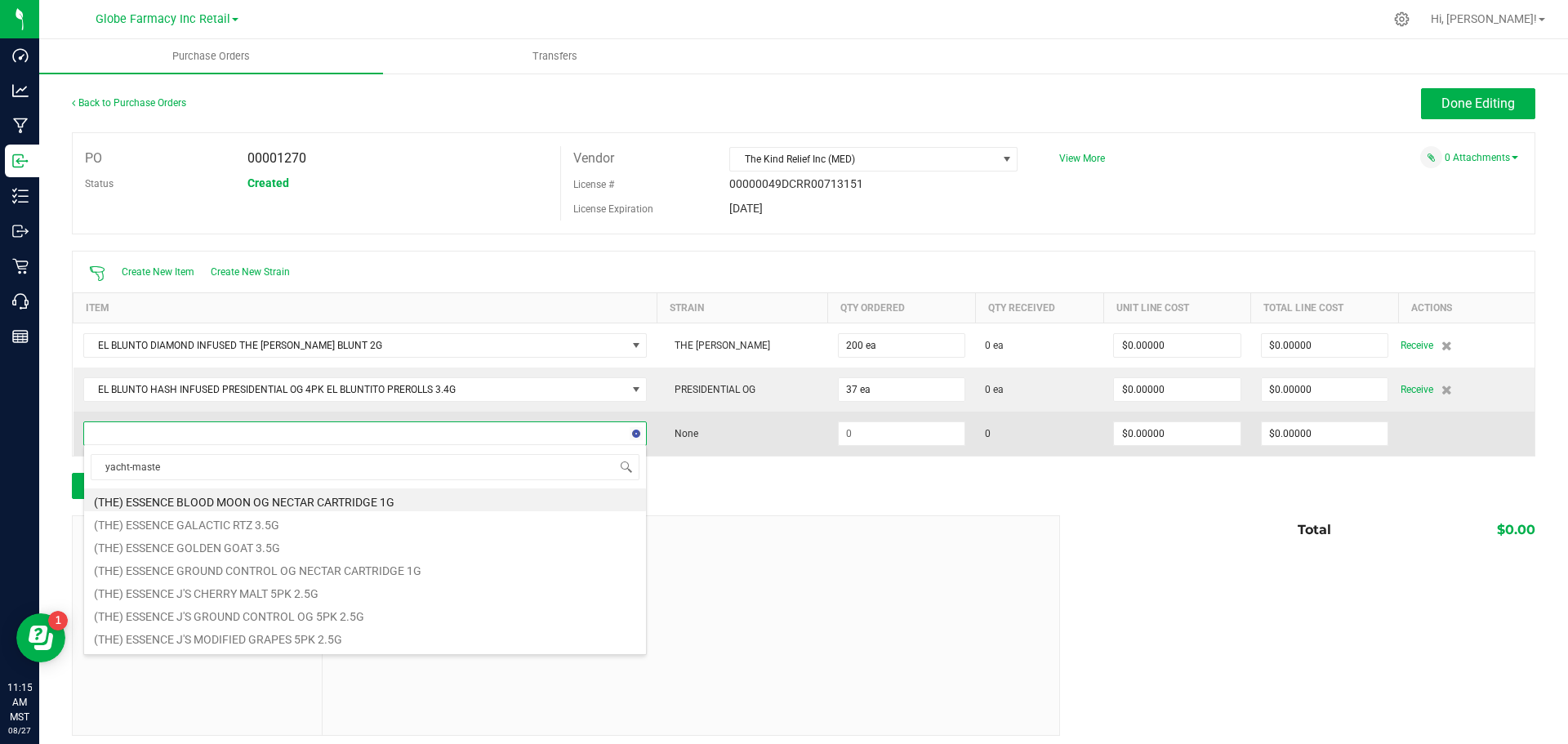
type input "yacht-master"
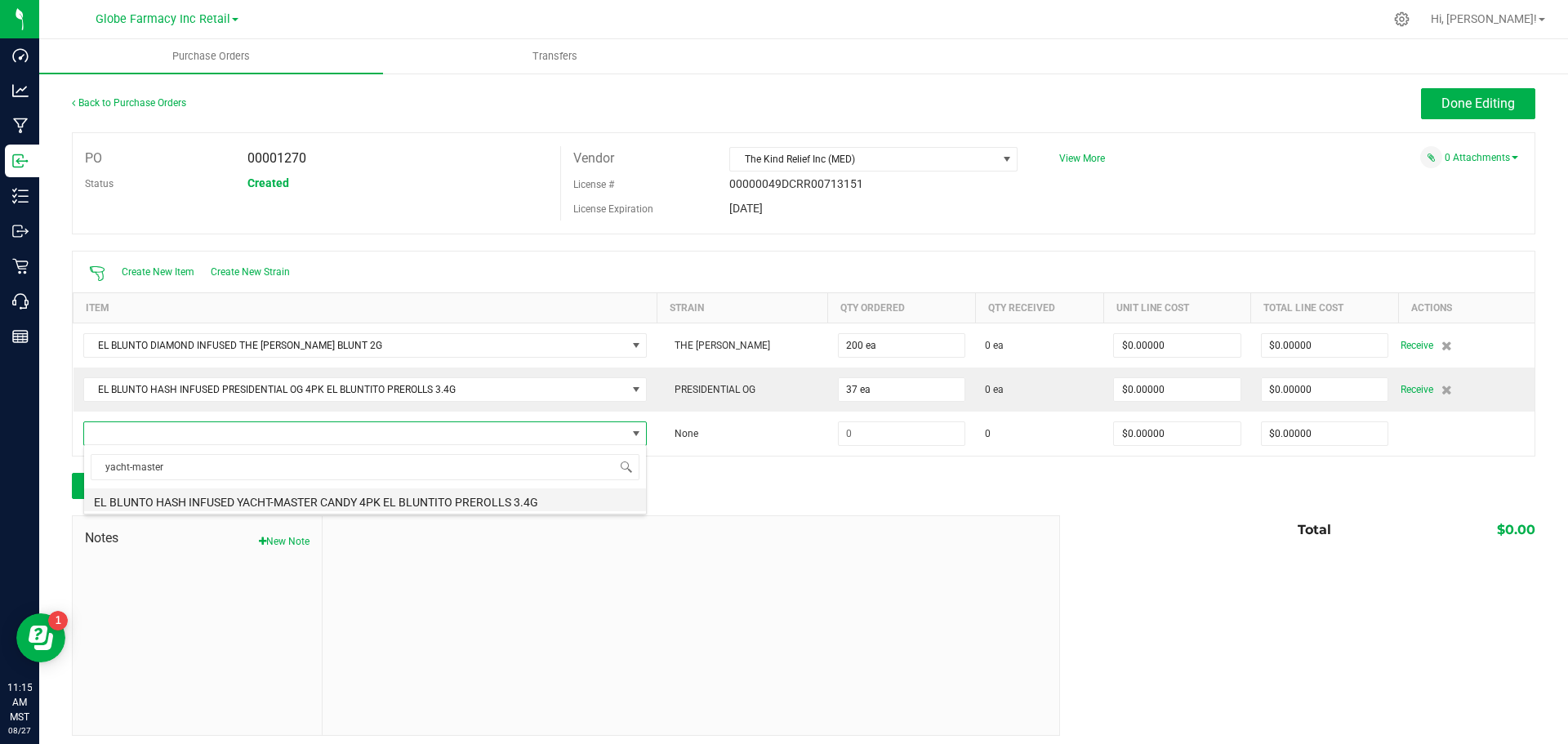
click at [435, 496] on li "EL BLUNTO HASH INFUSED YACHT-MASTER CANDY 4PK EL BLUNTITO PREROLLS 3.4G" at bounding box center [365, 500] width 562 height 23
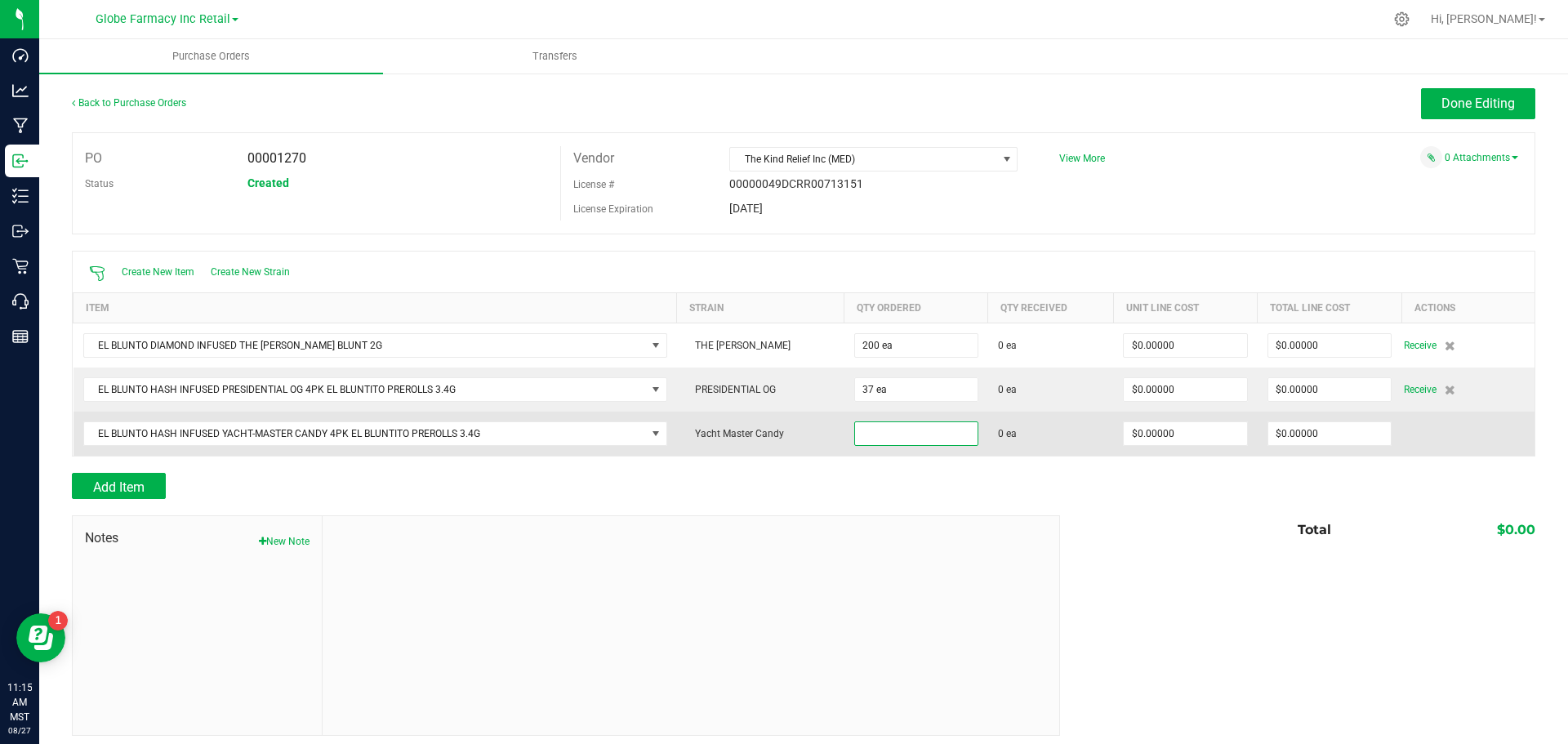
click at [913, 428] on input at bounding box center [917, 433] width 123 height 23
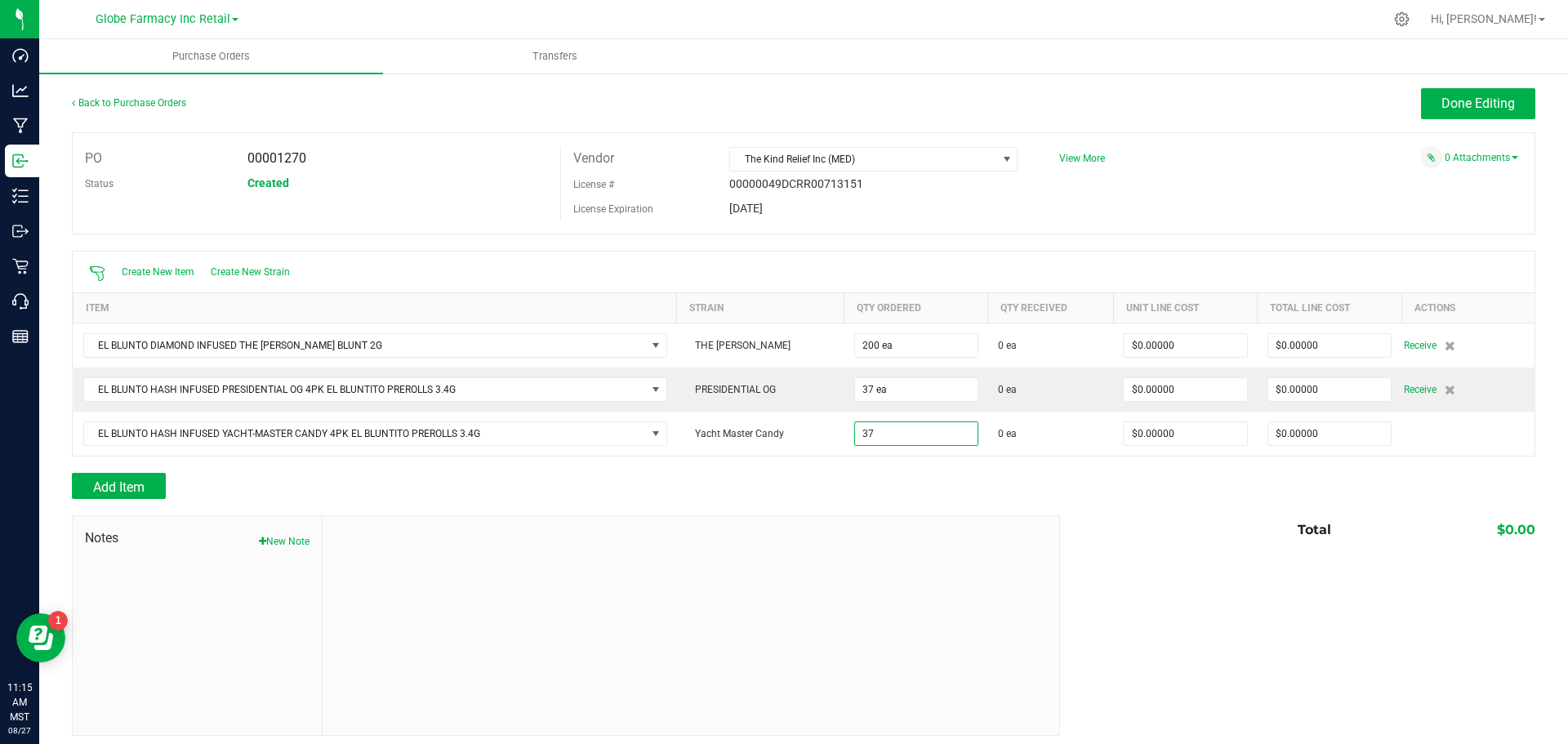
type input "37 ea"
click at [913, 481] on div "Add Item" at bounding box center [560, 485] width 976 height 26
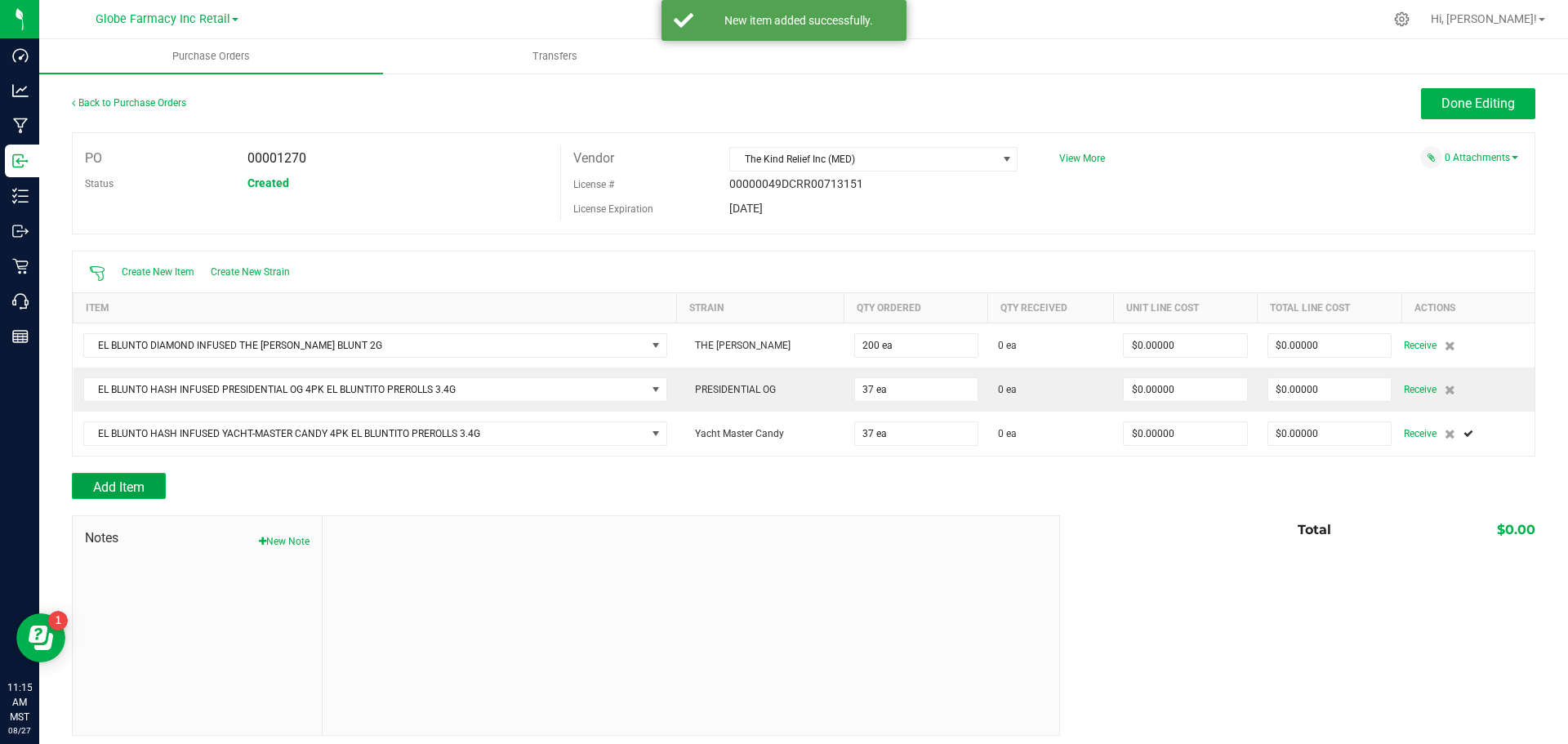
click at [108, 485] on span "Add Item" at bounding box center [119, 487] width 52 height 15
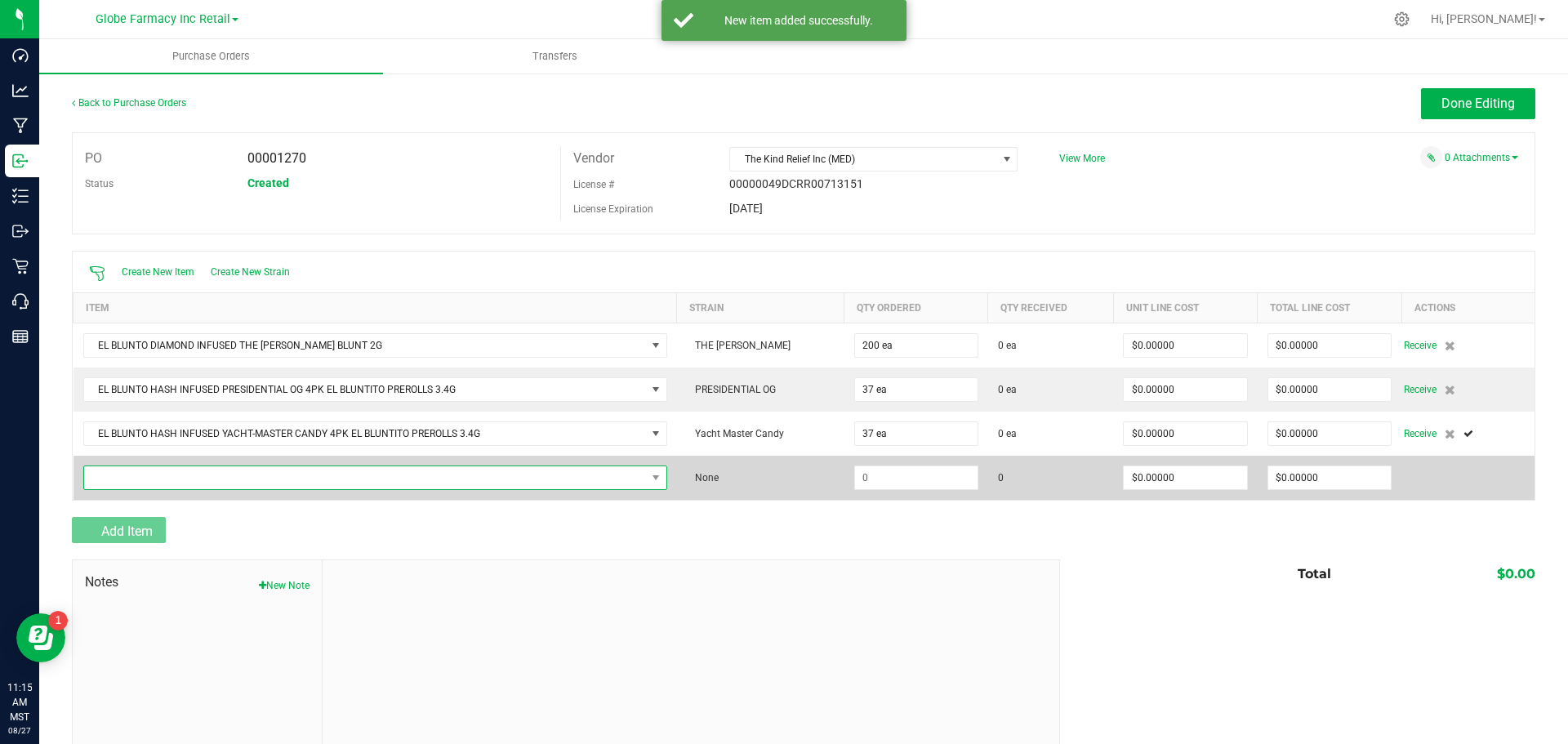
click at [109, 483] on span "NO DATA FOUND" at bounding box center [365, 478] width 562 height 23
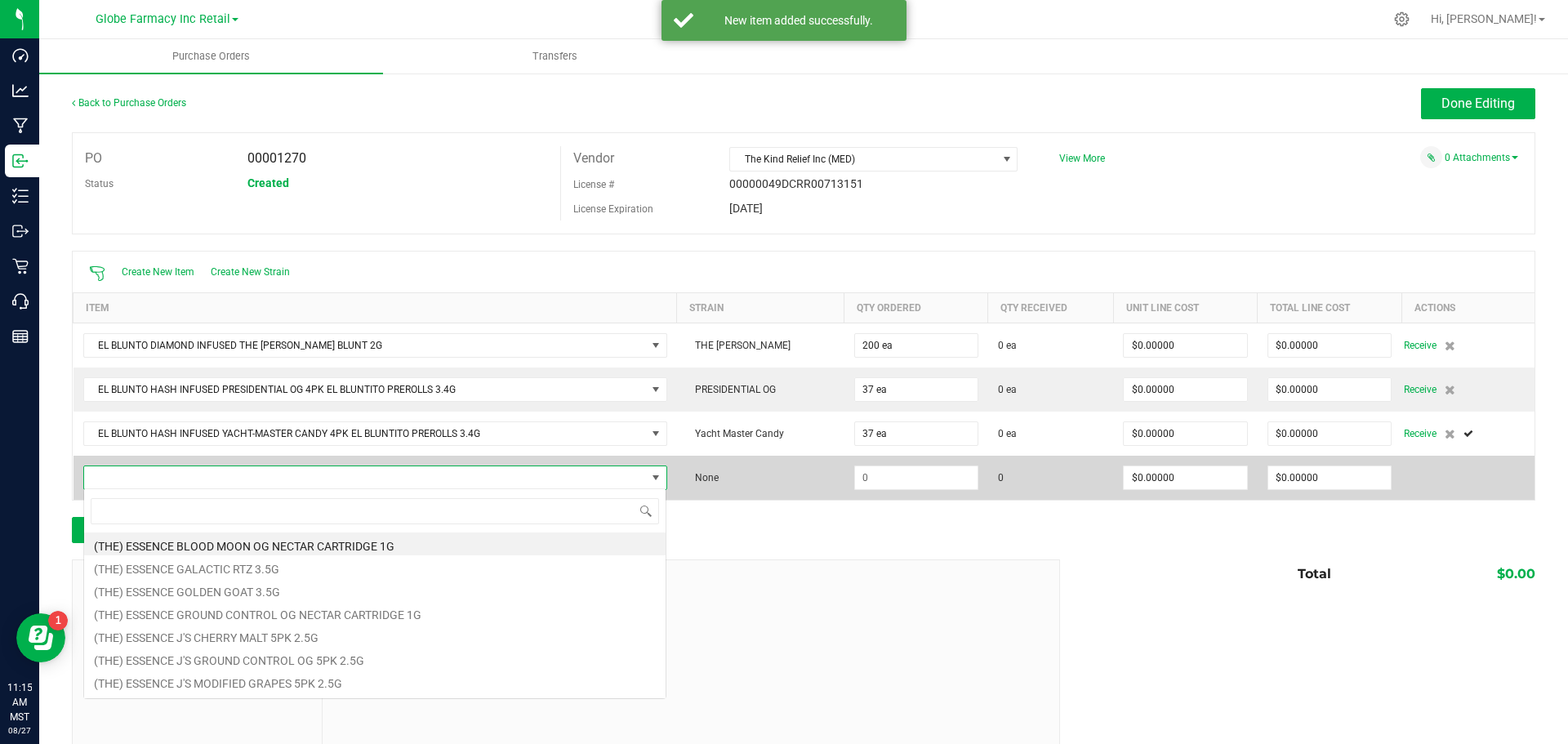
scroll to position [25, 577]
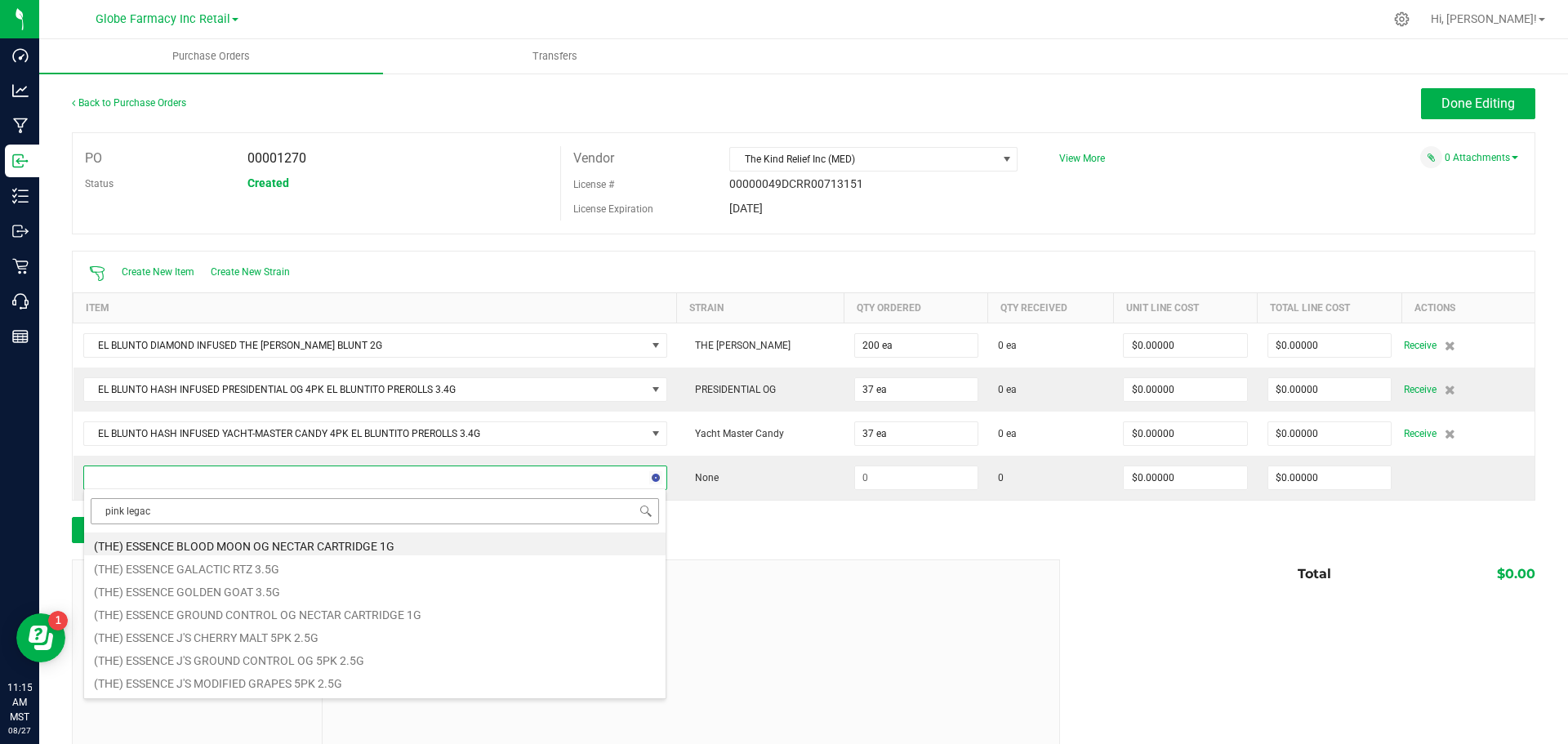
type input "pink legacy"
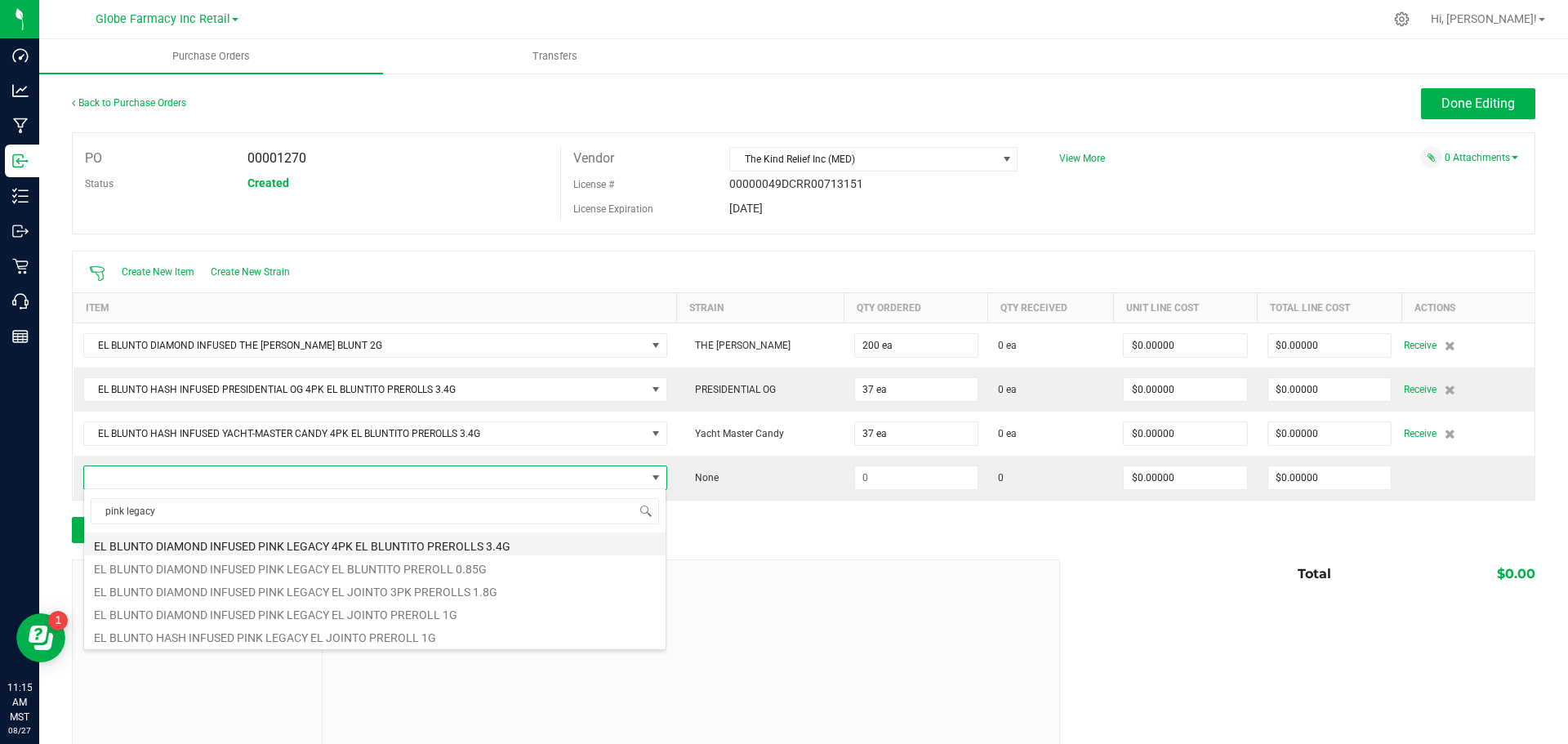
click at [165, 539] on li "EL BLUNTO DIAMOND INFUSED PINK LEGACY 4PK EL BLUNTITO PREROLLS 3.4G" at bounding box center [375, 543] width 582 height 23
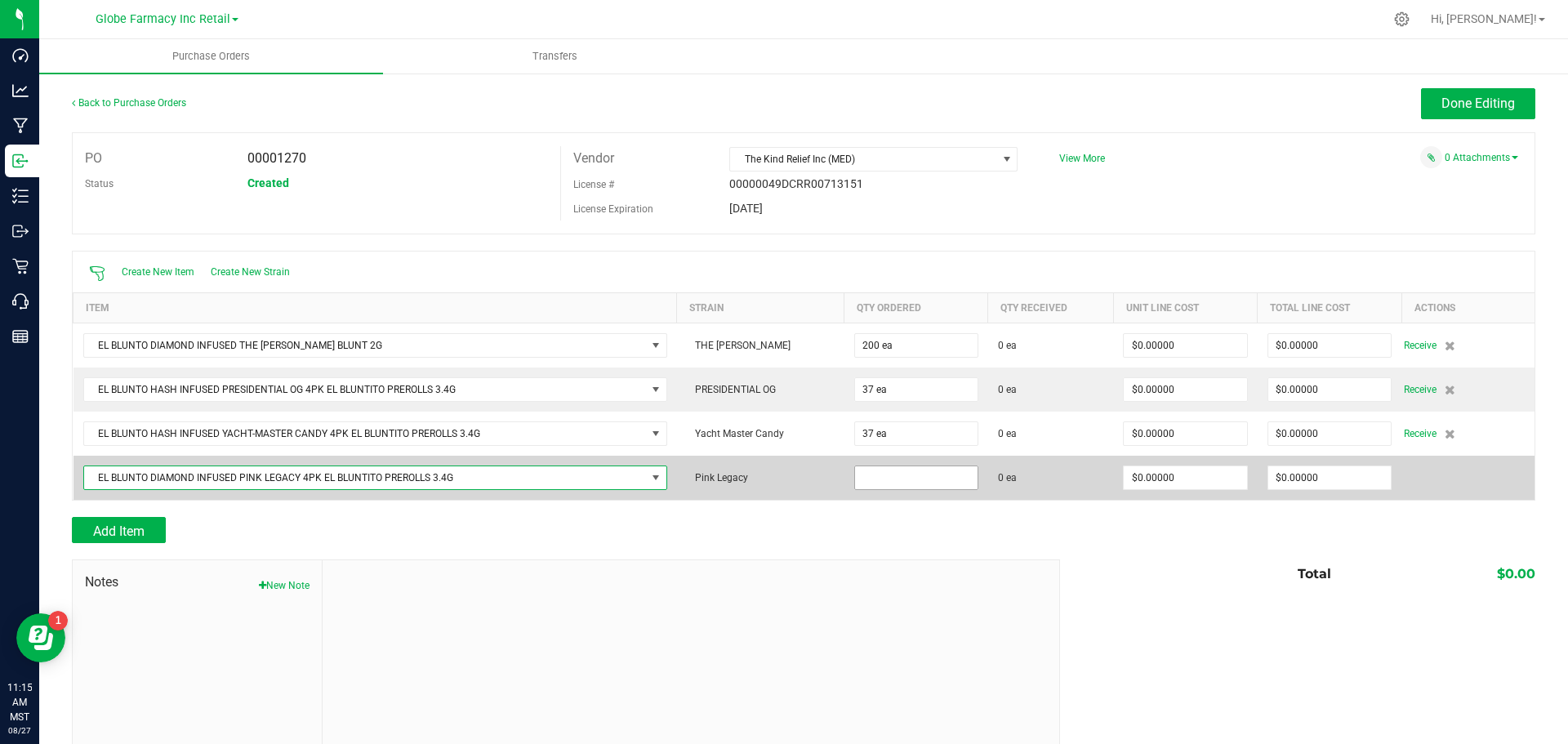
click at [887, 473] on input at bounding box center [917, 478] width 123 height 23
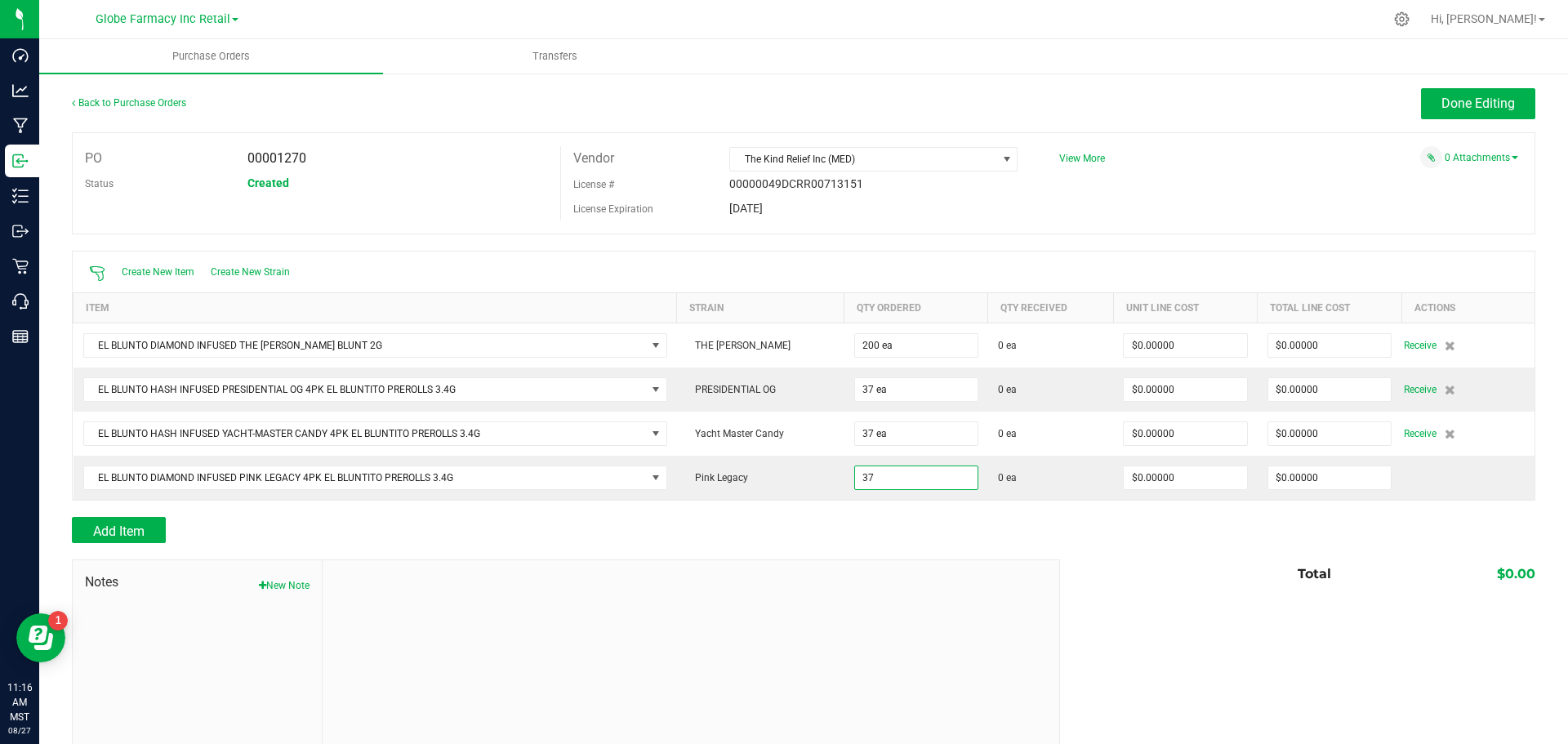
type input "37 ea"
click at [929, 522] on div "Add Item" at bounding box center [560, 529] width 976 height 26
click at [131, 524] on span "Add Item" at bounding box center [119, 530] width 52 height 15
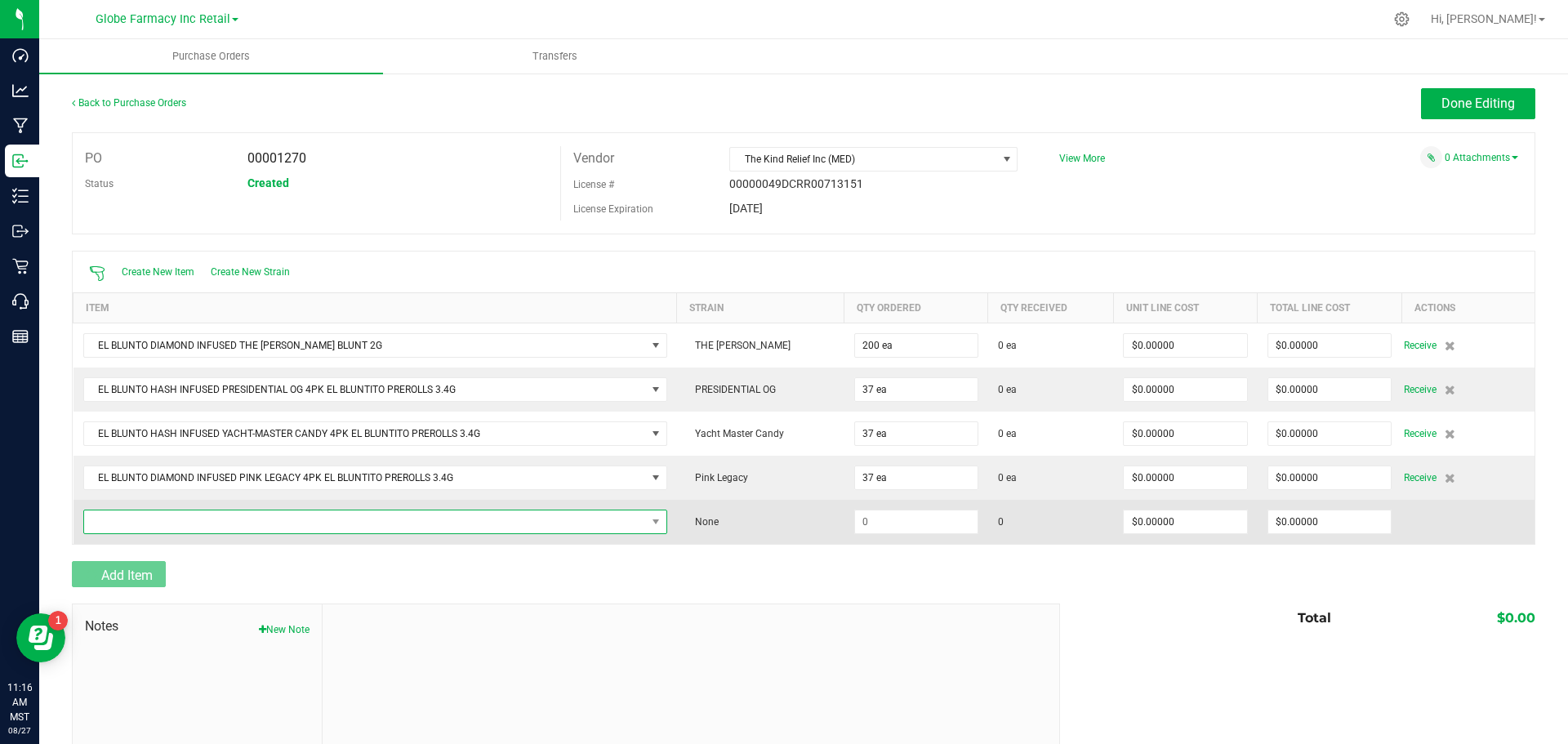
click at [132, 520] on span "NO DATA FOUND" at bounding box center [365, 522] width 562 height 23
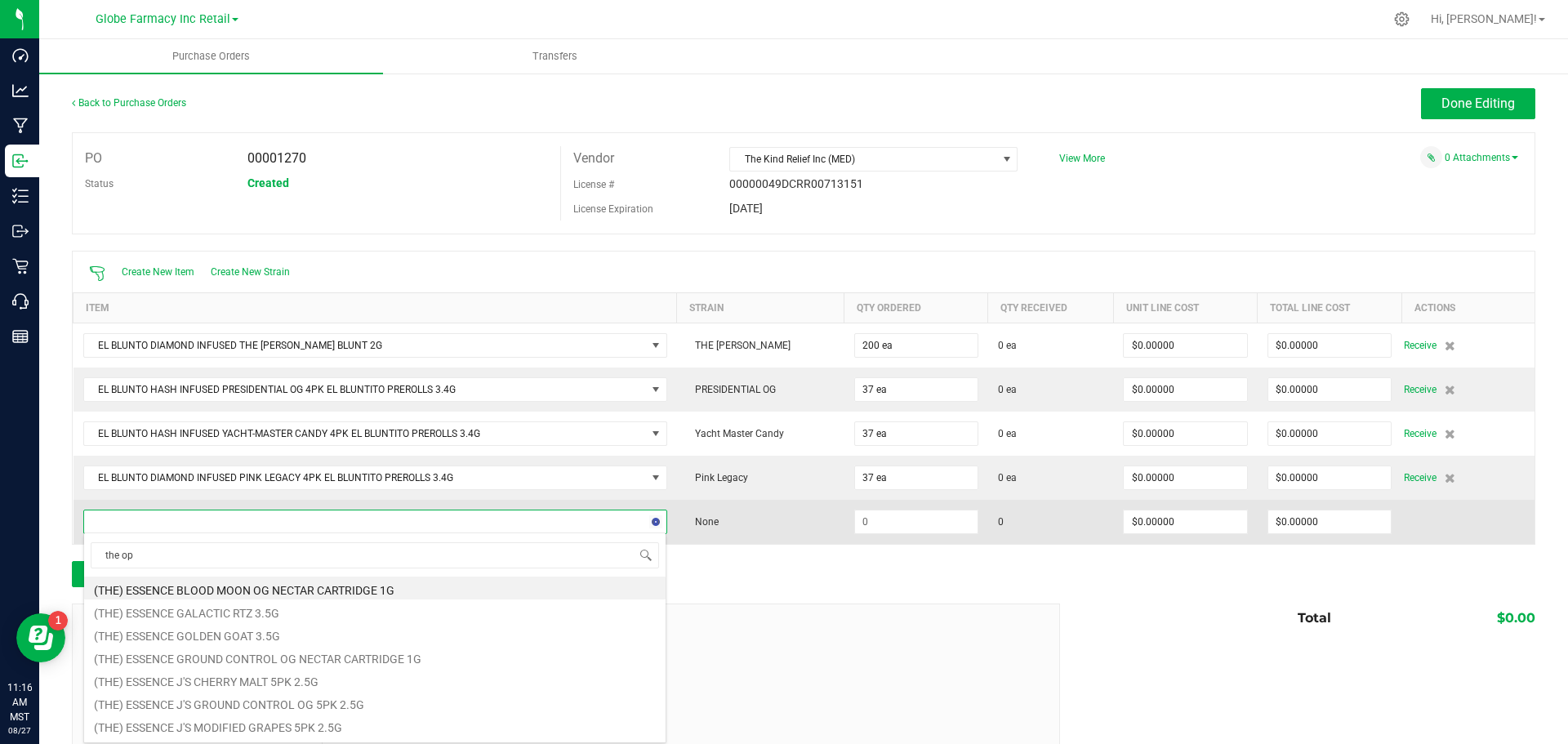
type input "the opp"
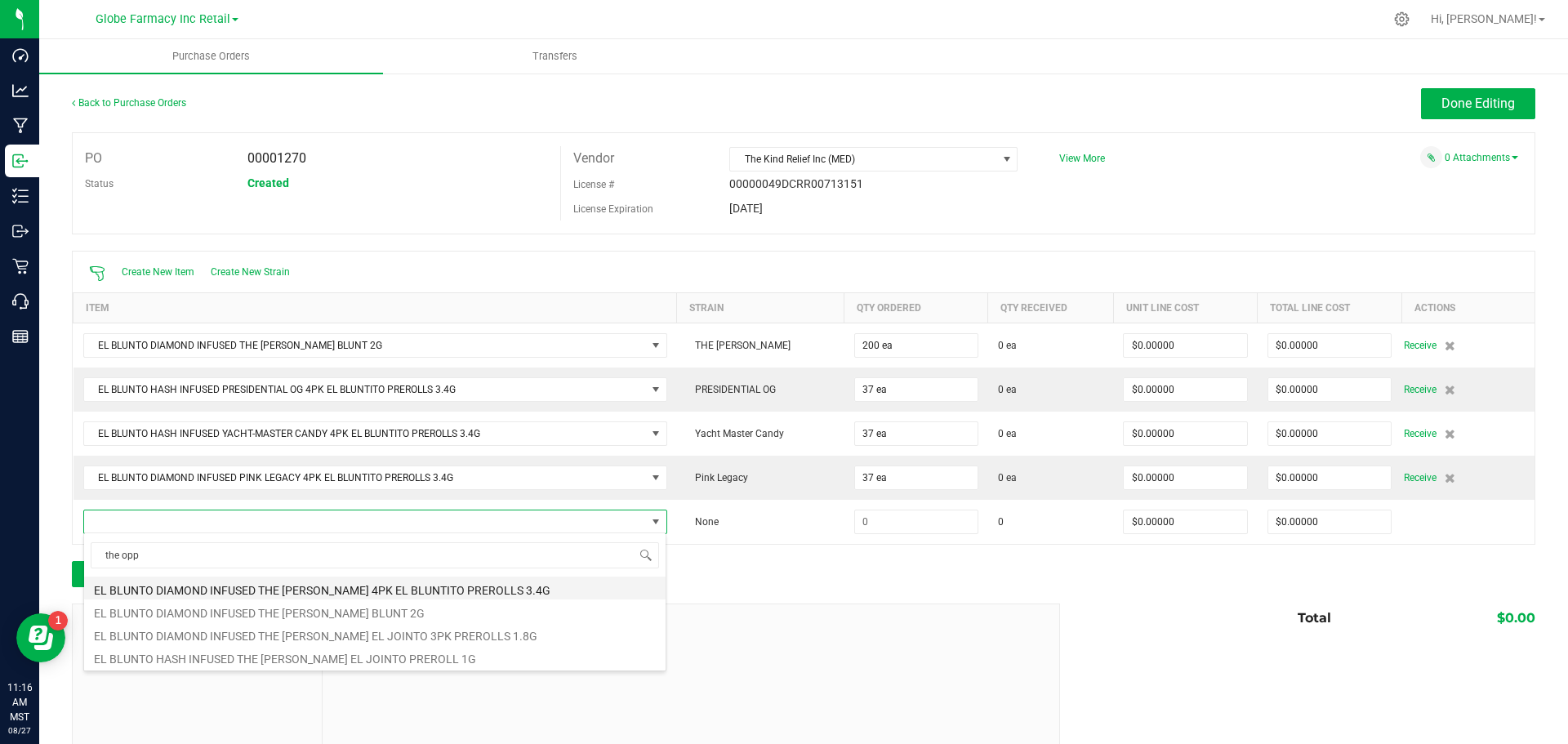
click at [328, 589] on li "EL BLUNTO DIAMOND INFUSED THE [PERSON_NAME] 4PK EL BLUNTITO PREROLLS 3.4G" at bounding box center [375, 588] width 582 height 23
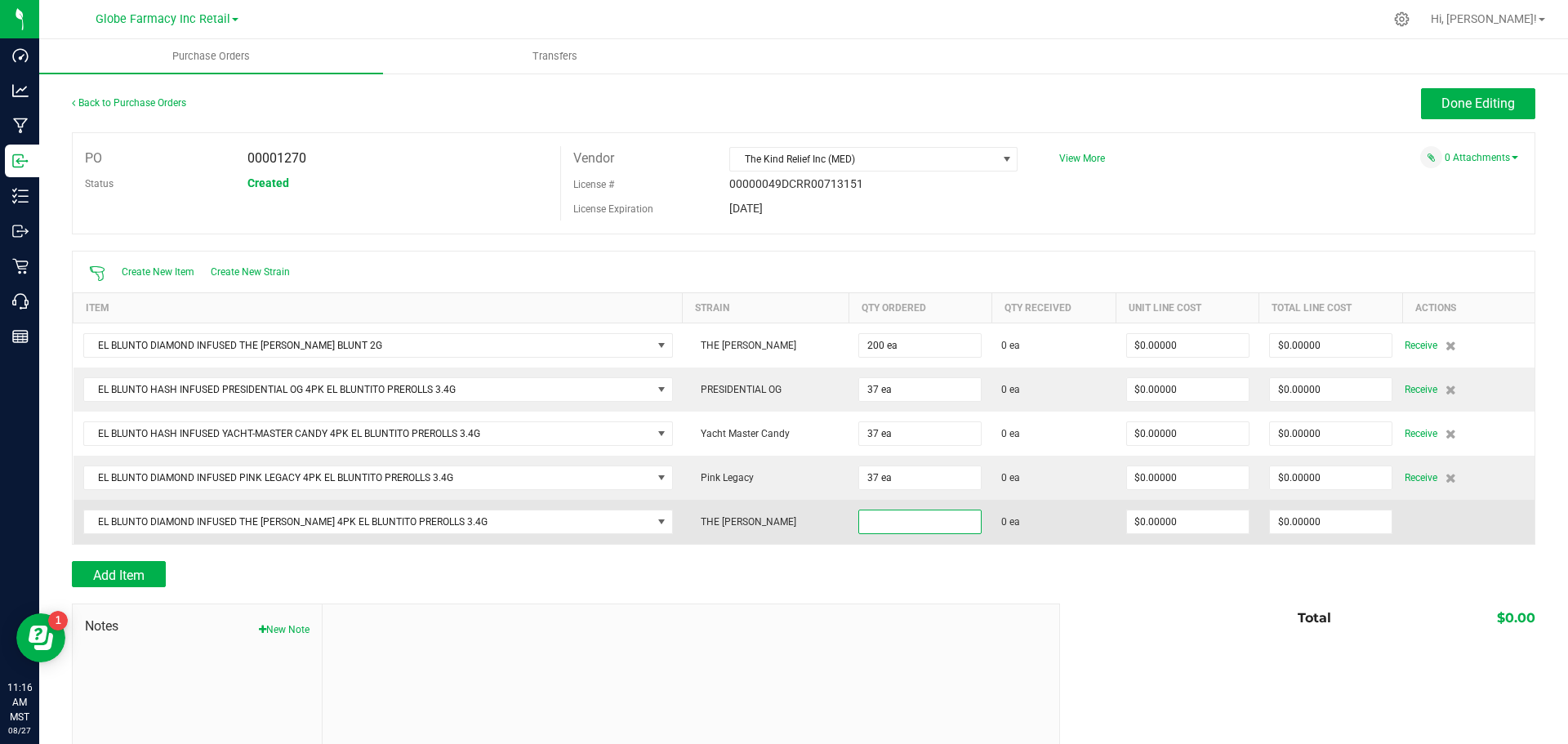
click at [876, 518] on input at bounding box center [919, 522] width 122 height 23
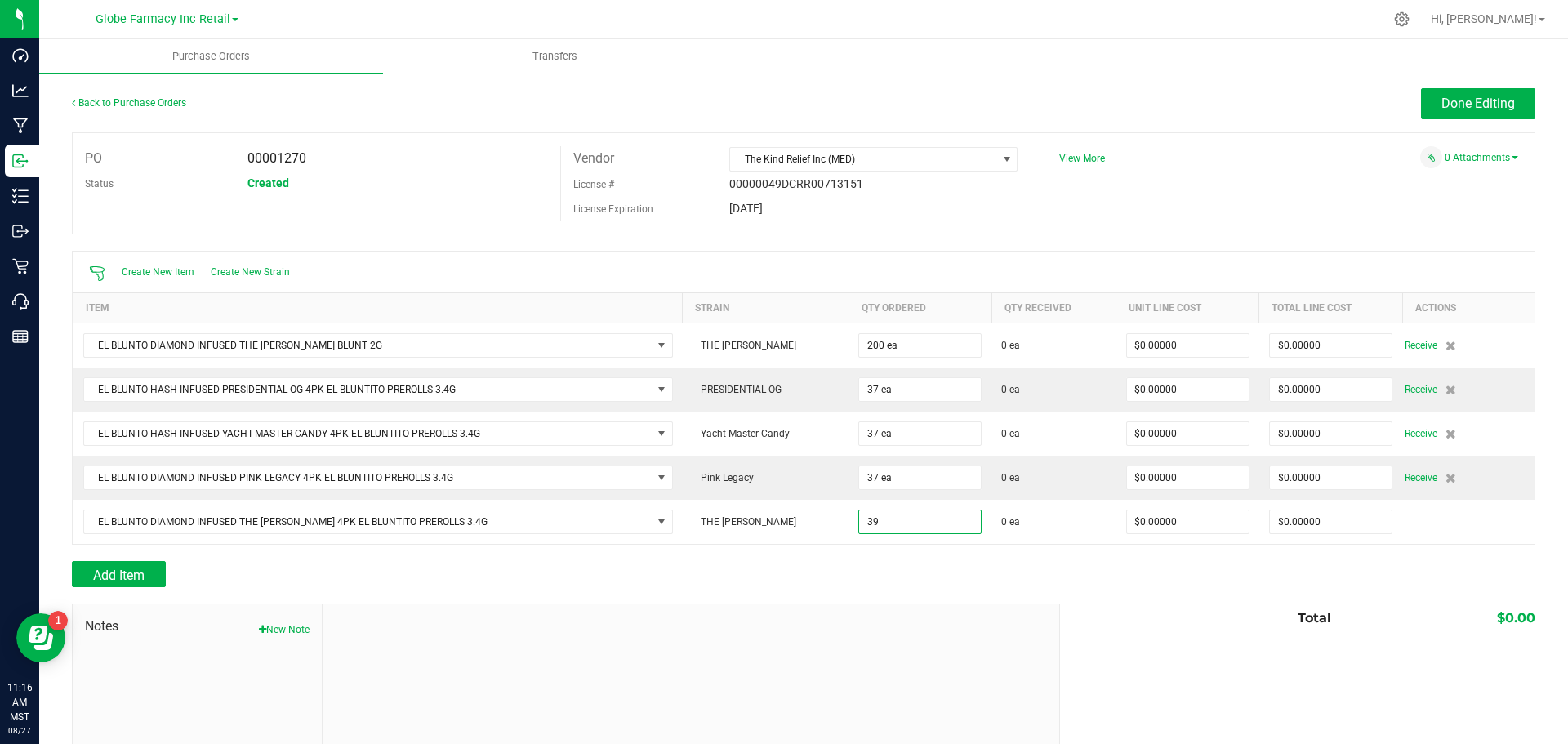
type input "39 ea"
click at [846, 593] on div at bounding box center [803, 595] width 1463 height 16
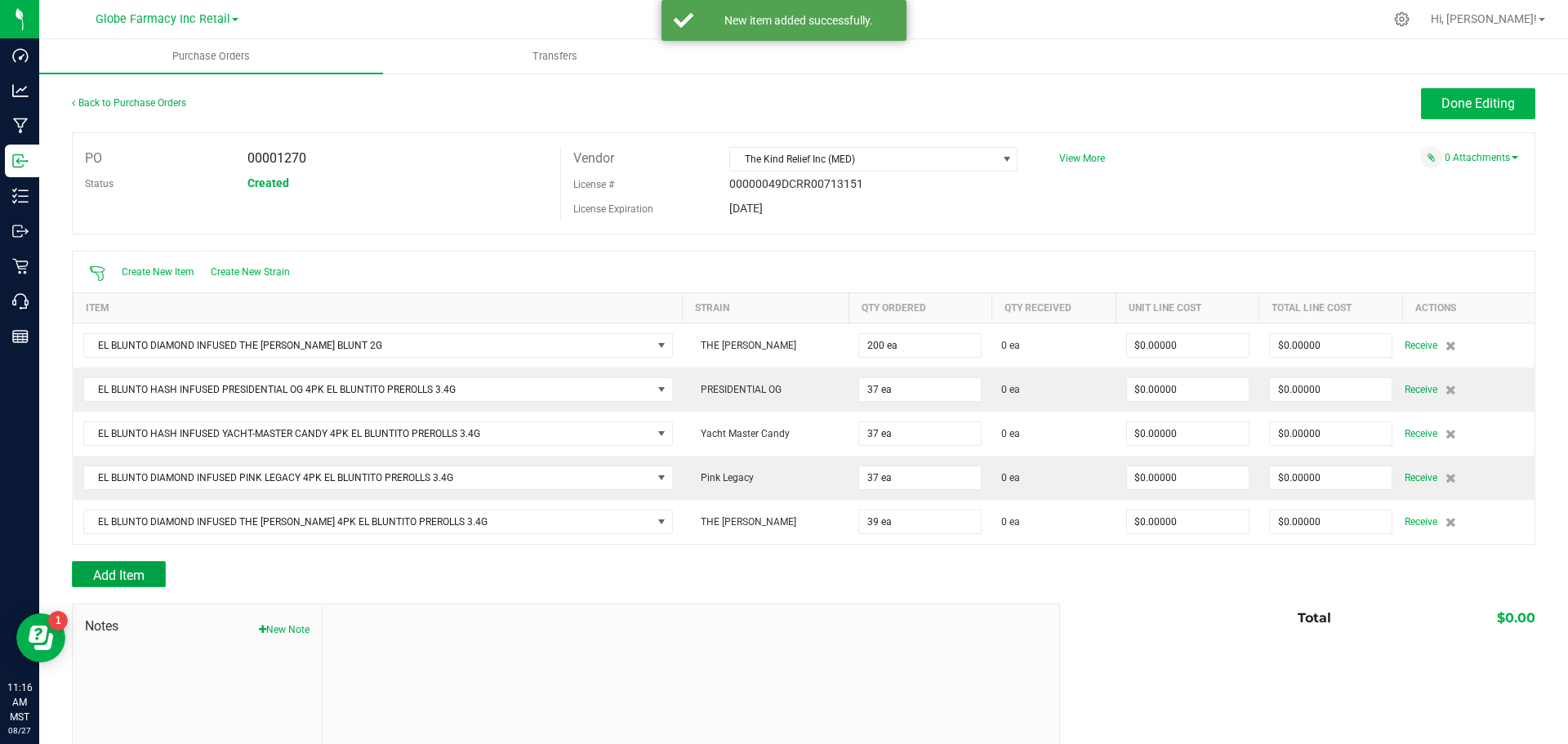
click at [146, 566] on button "Add Item" at bounding box center [119, 574] width 94 height 26
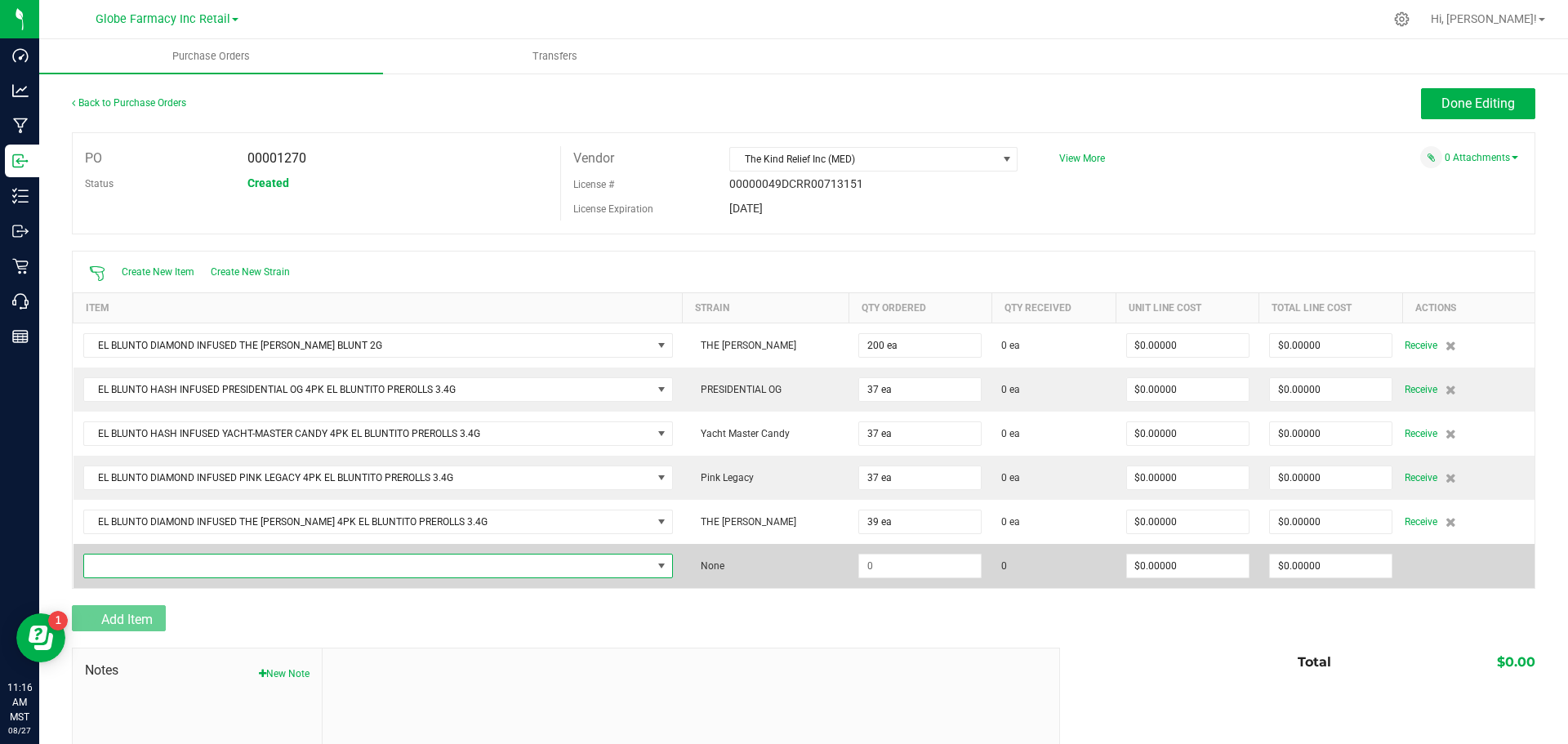
click at [158, 562] on span "NO DATA FOUND" at bounding box center [368, 566] width 568 height 23
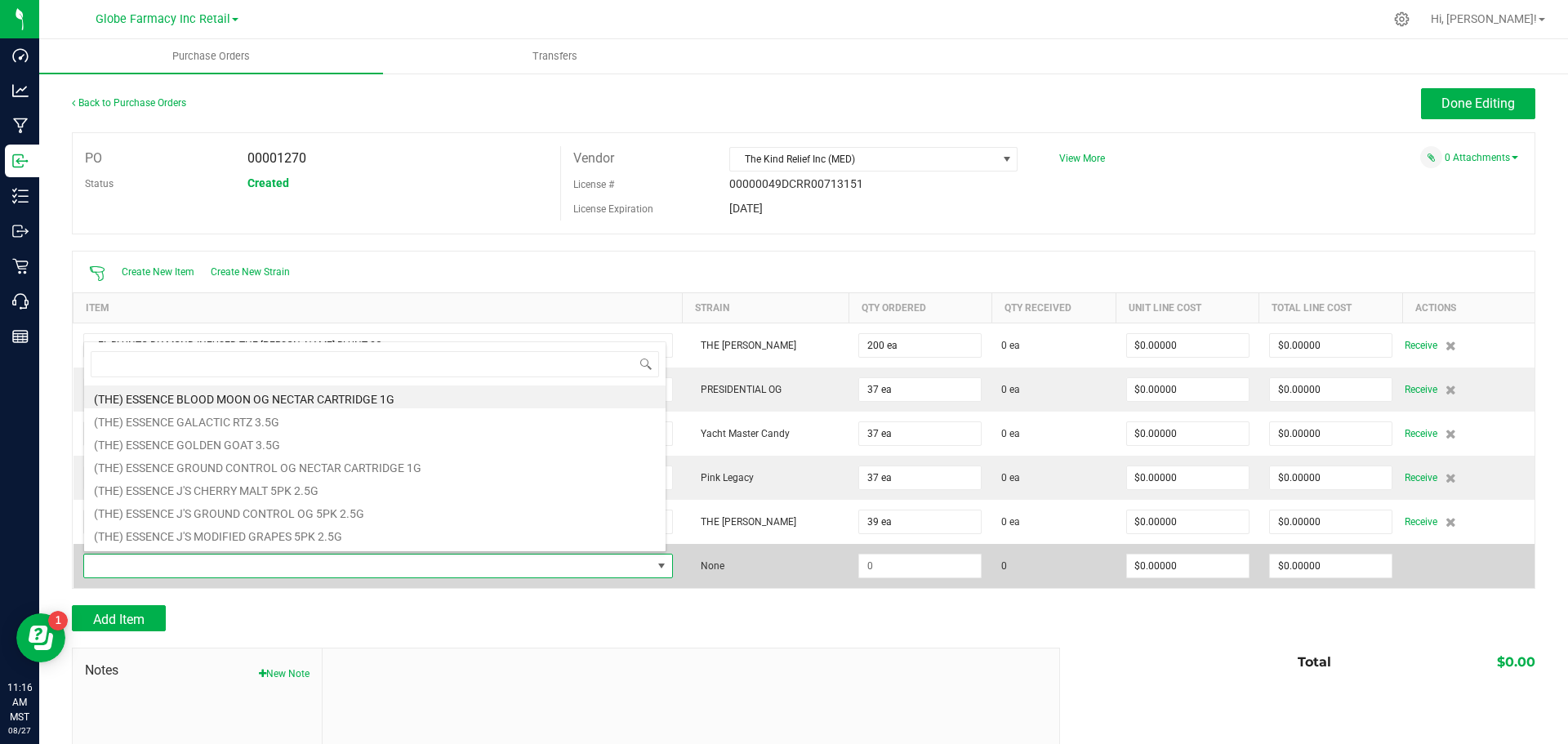
scroll to position [25, 578]
type input "pink legacy"
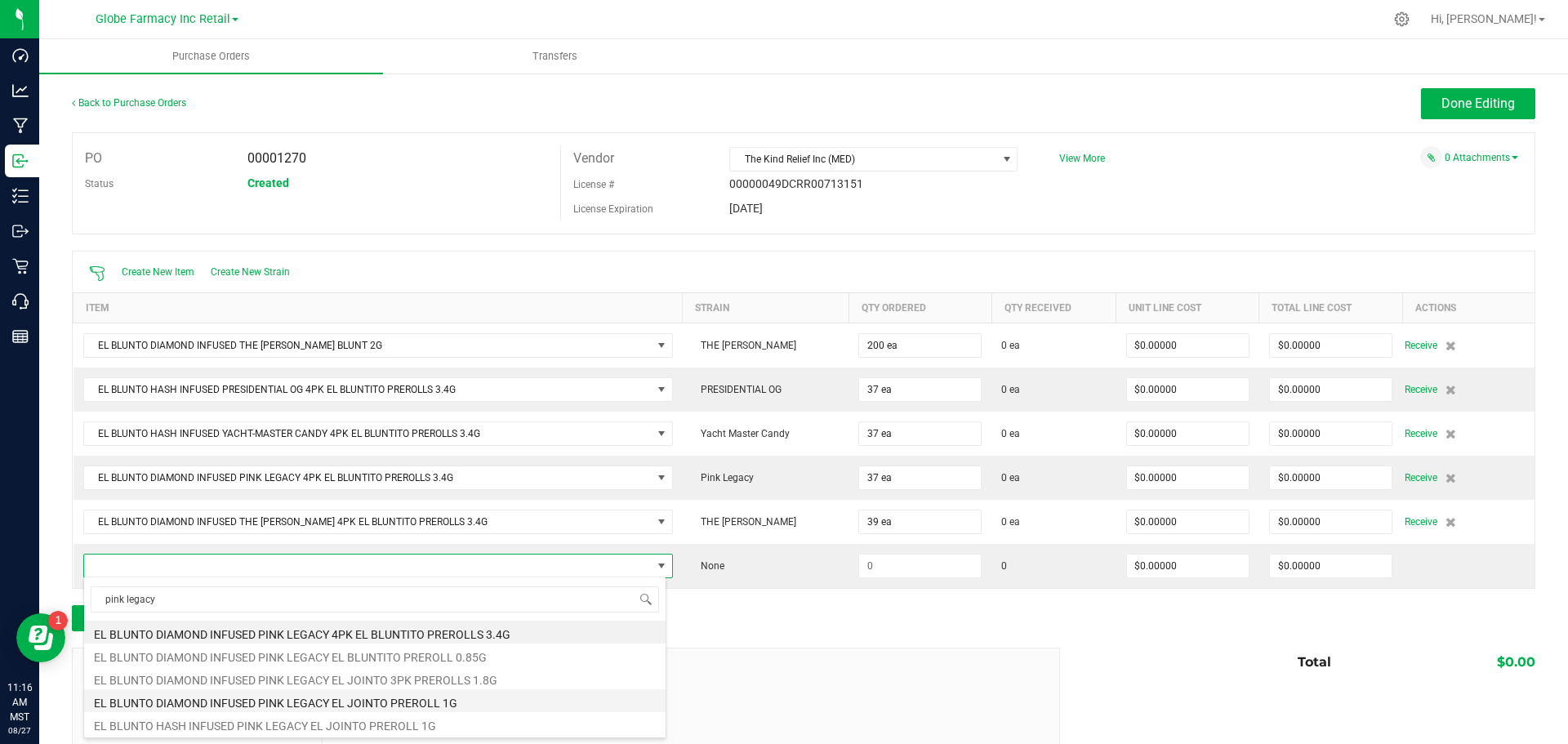
click at [456, 702] on li "EL BLUNTO DIAMOND INFUSED PINK LEGACY EL JOINTO PREROLL 1G" at bounding box center [375, 700] width 582 height 23
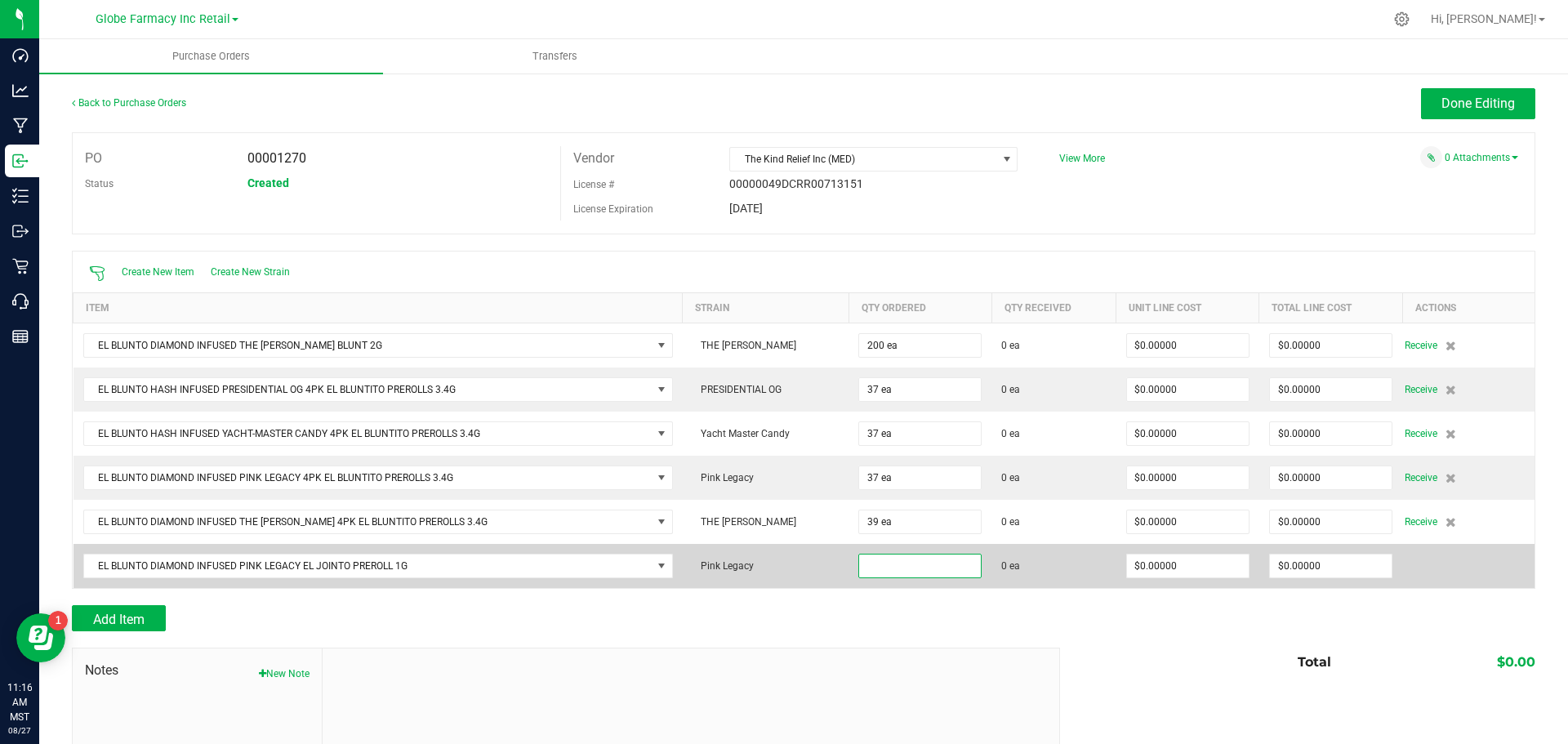
click at [946, 563] on input at bounding box center [919, 566] width 122 height 23
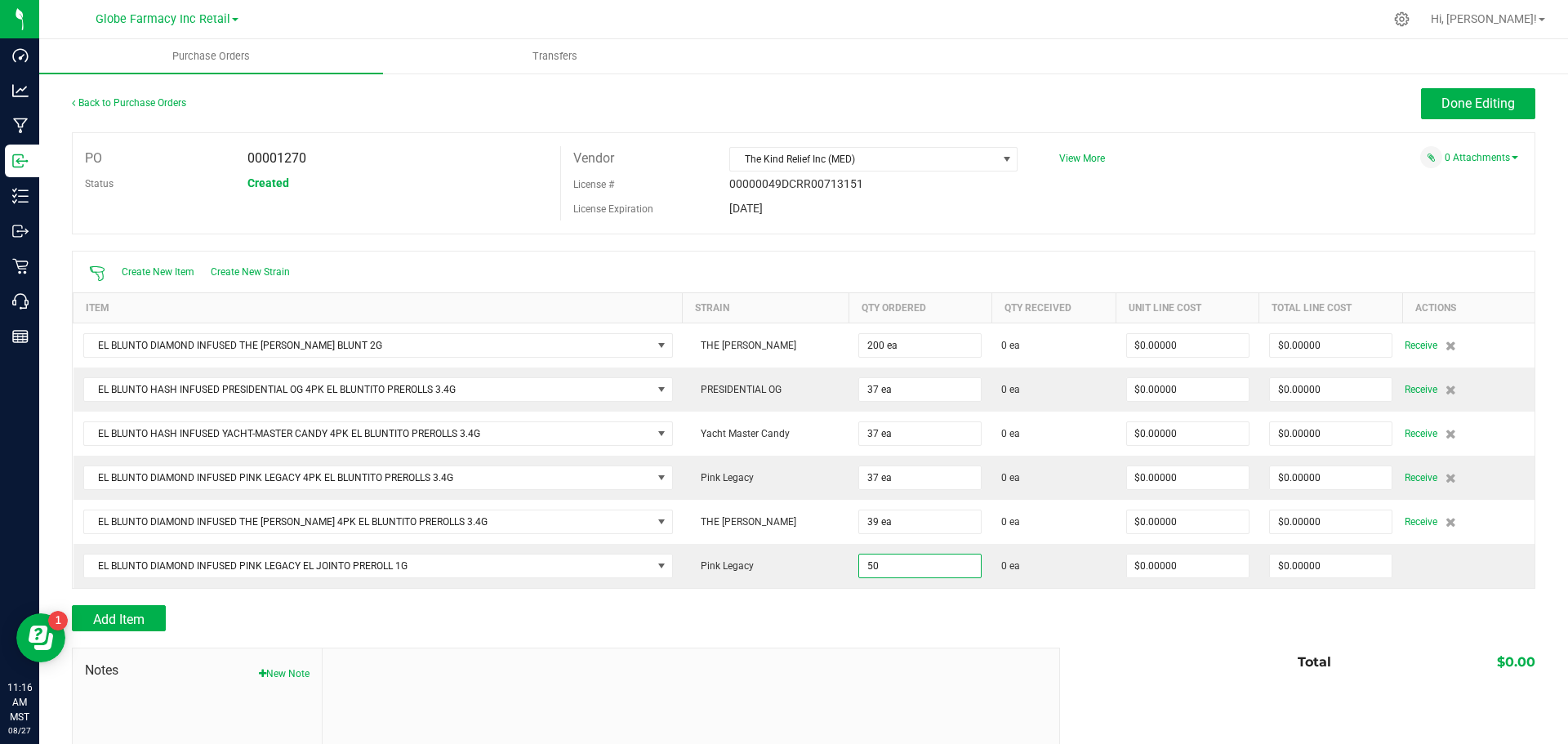
type input "50 ea"
drag, startPoint x: 902, startPoint y: 646, endPoint x: 873, endPoint y: 643, distance: 29.2
click at [902, 649] on div at bounding box center [690, 757] width 736 height 218
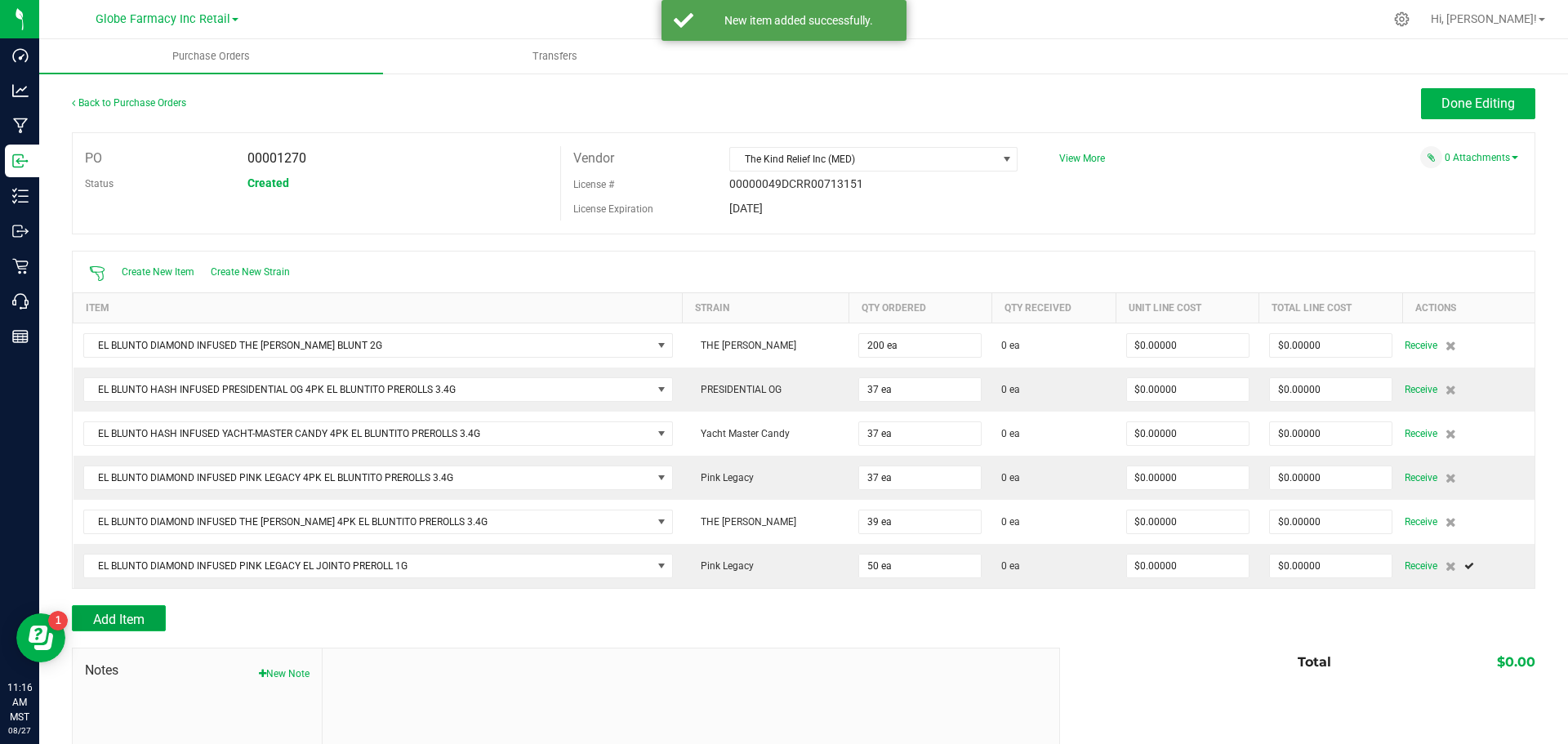
click at [107, 609] on button "Add Item" at bounding box center [119, 617] width 94 height 26
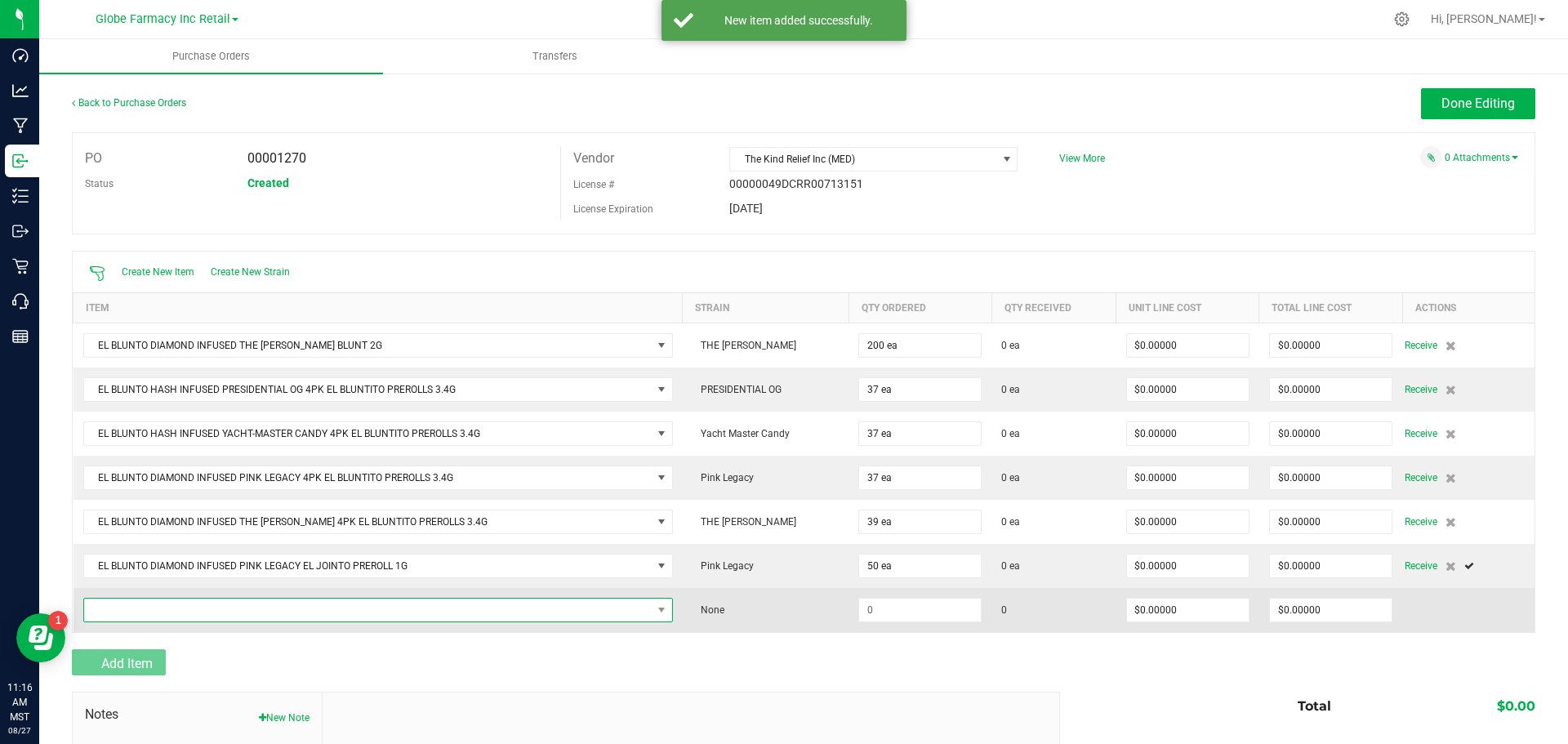
click at [140, 609] on span "NO DATA FOUND" at bounding box center [368, 610] width 568 height 23
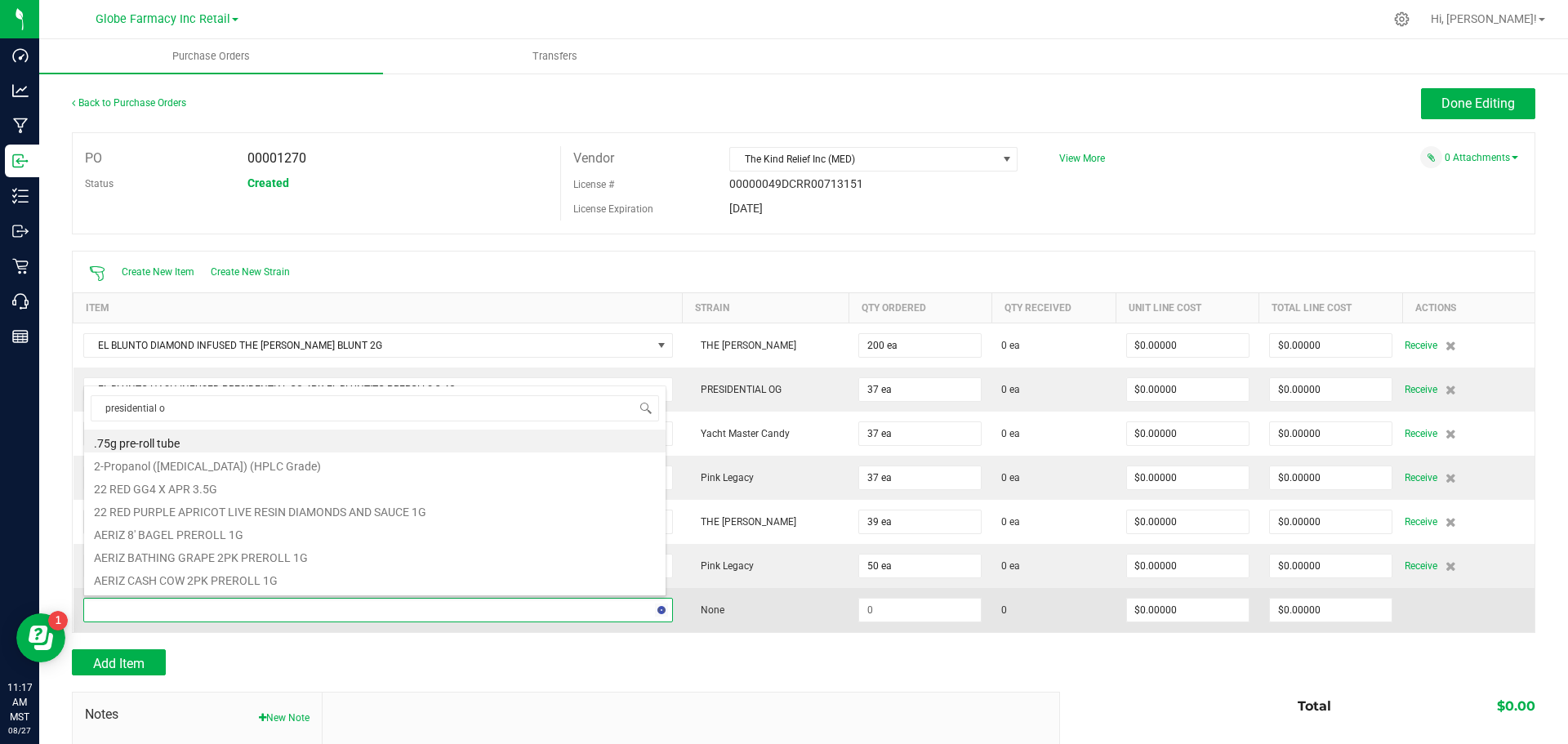
type input "presidential og"
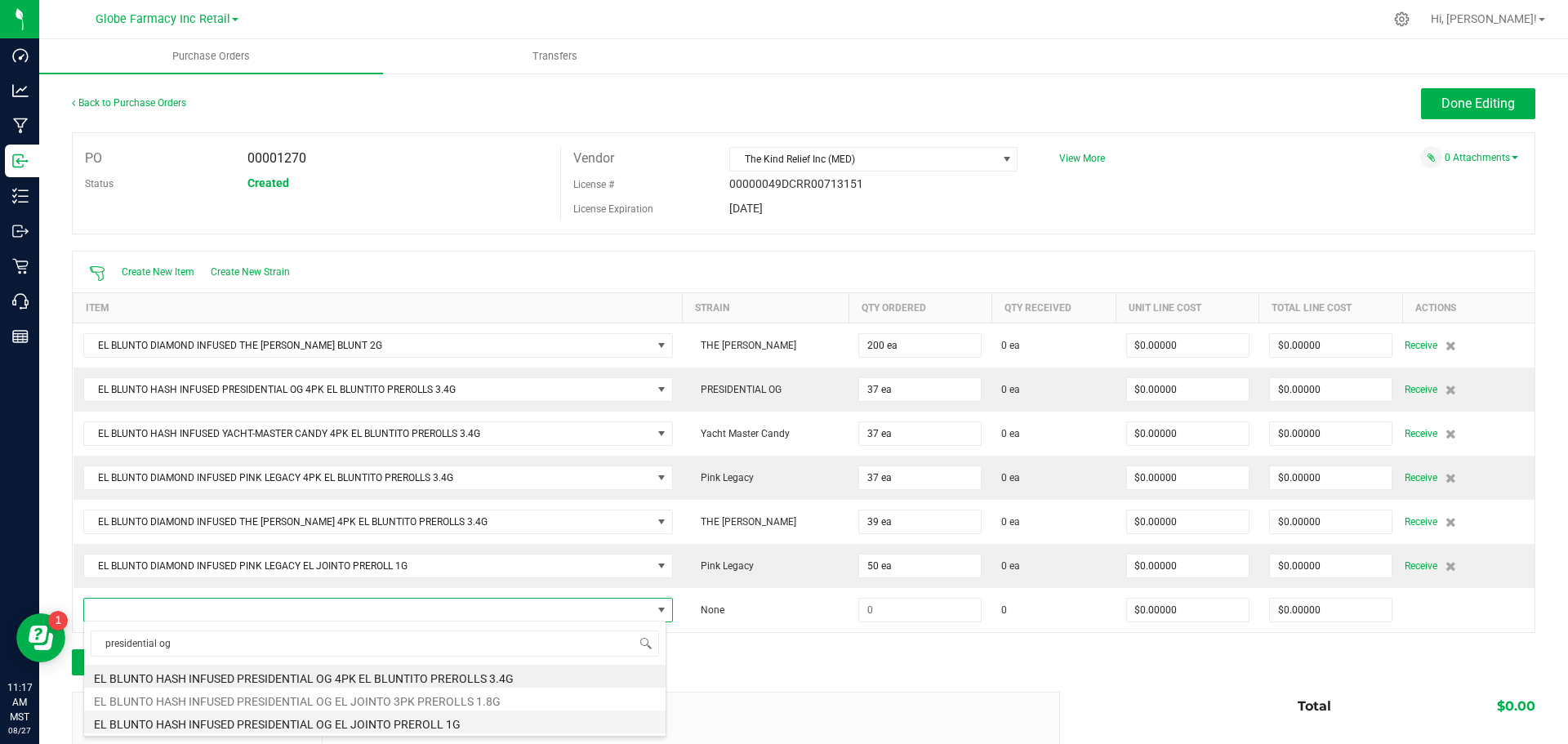
click at [383, 724] on li "EL BLUNTO HASH INFUSED PRESIDENTIAL OG EL JOINTO PREROLL 1G" at bounding box center [375, 722] width 582 height 23
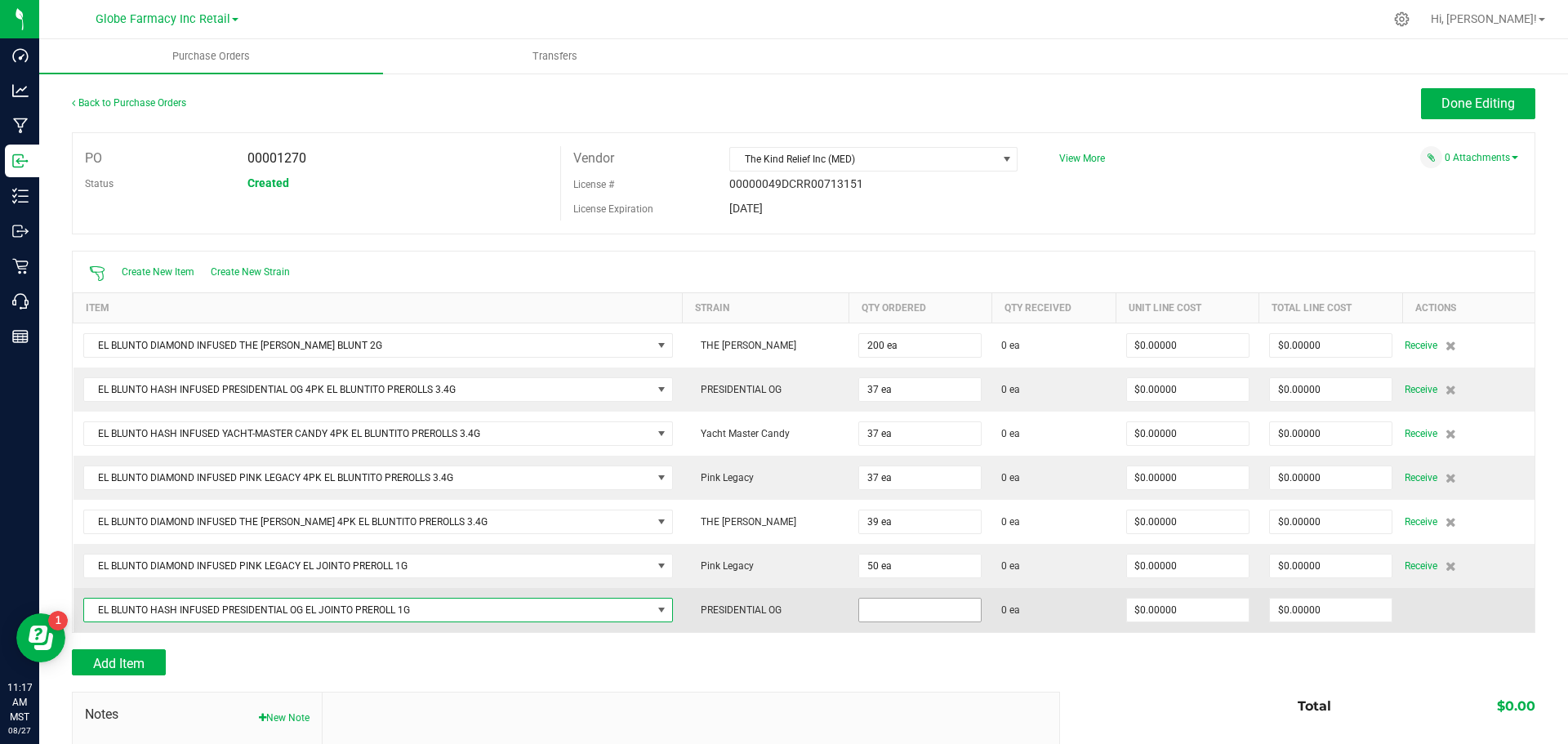
click at [878, 616] on input at bounding box center [919, 610] width 122 height 23
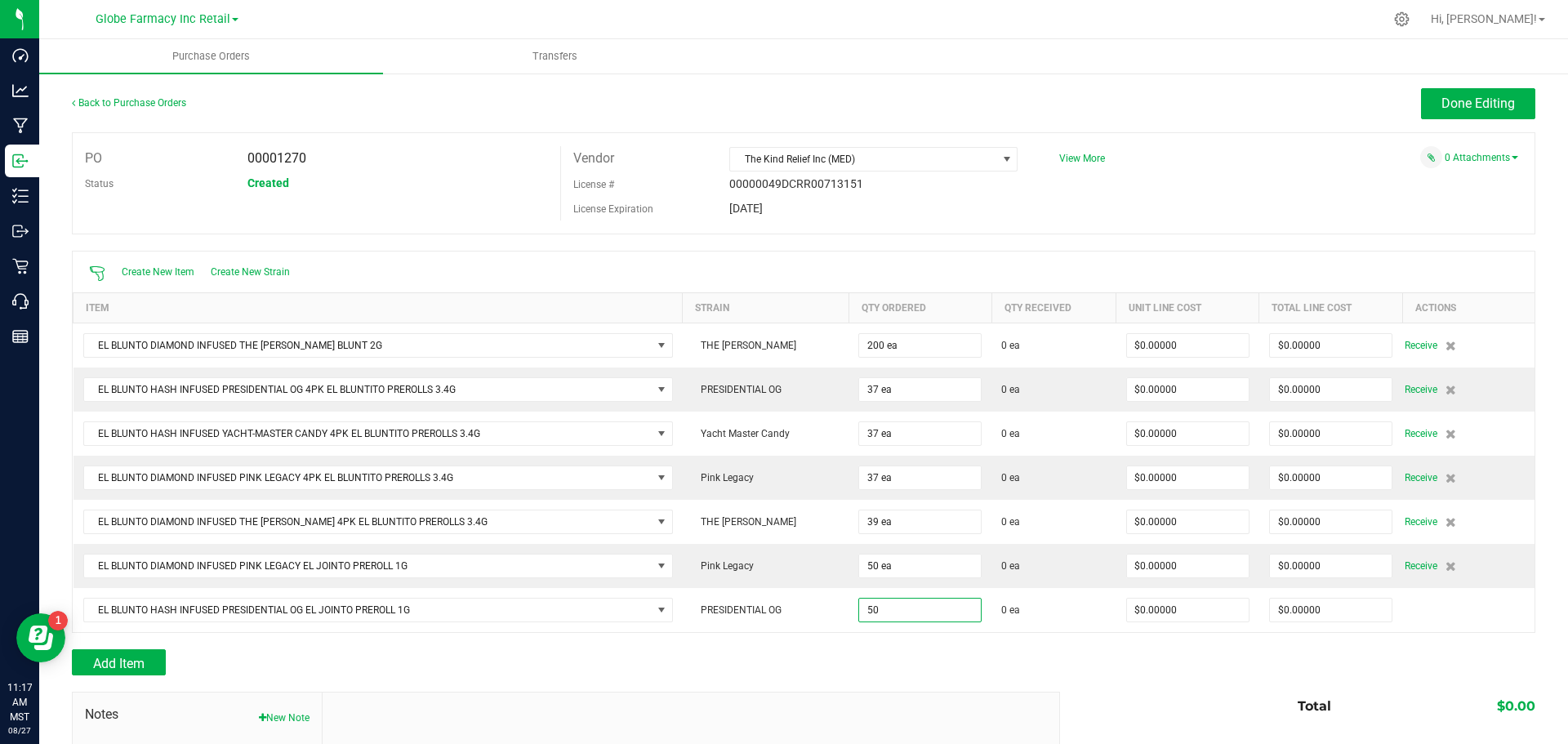
type input "50 ea"
click at [850, 658] on div "Add Item" at bounding box center [560, 661] width 976 height 26
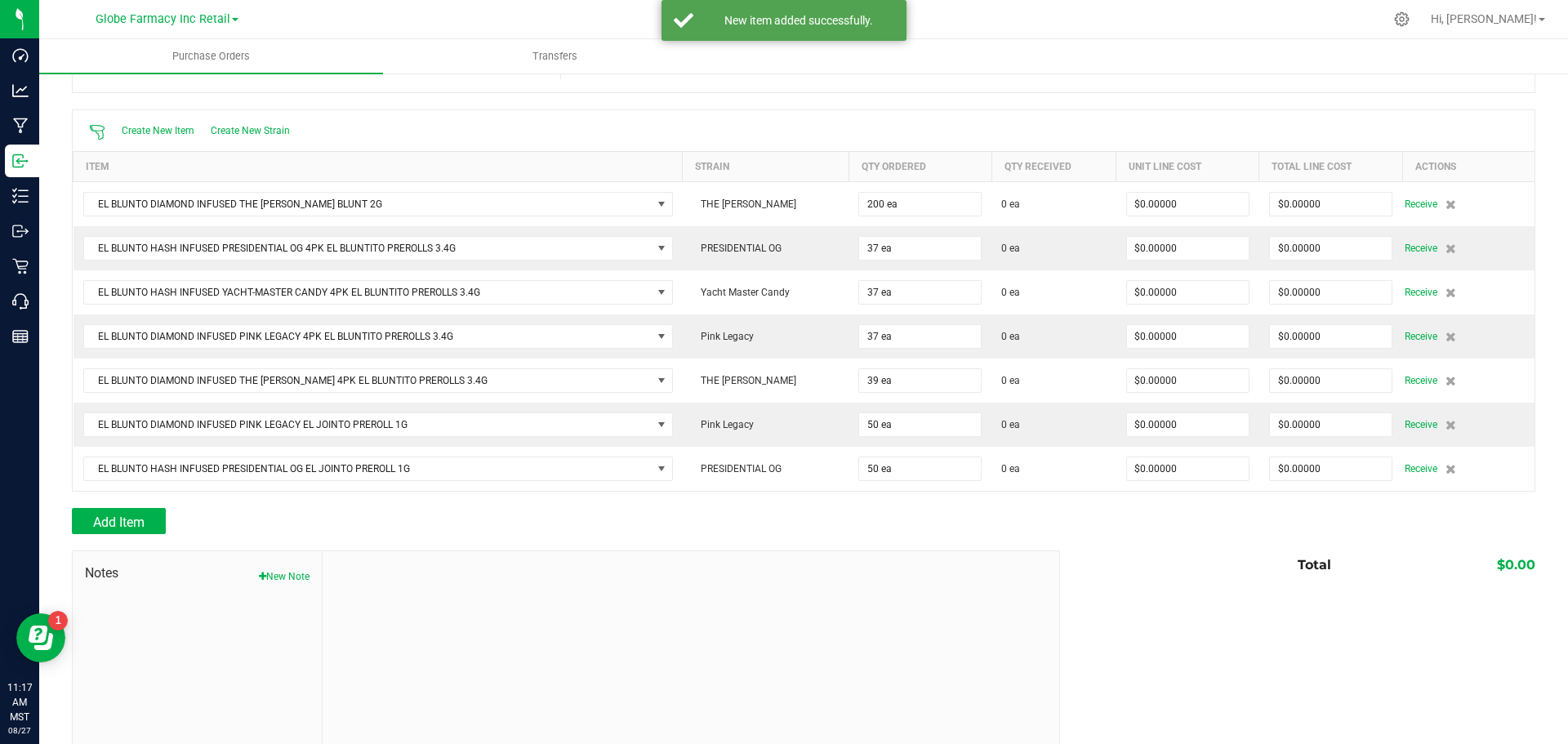
scroll to position [163, 0]
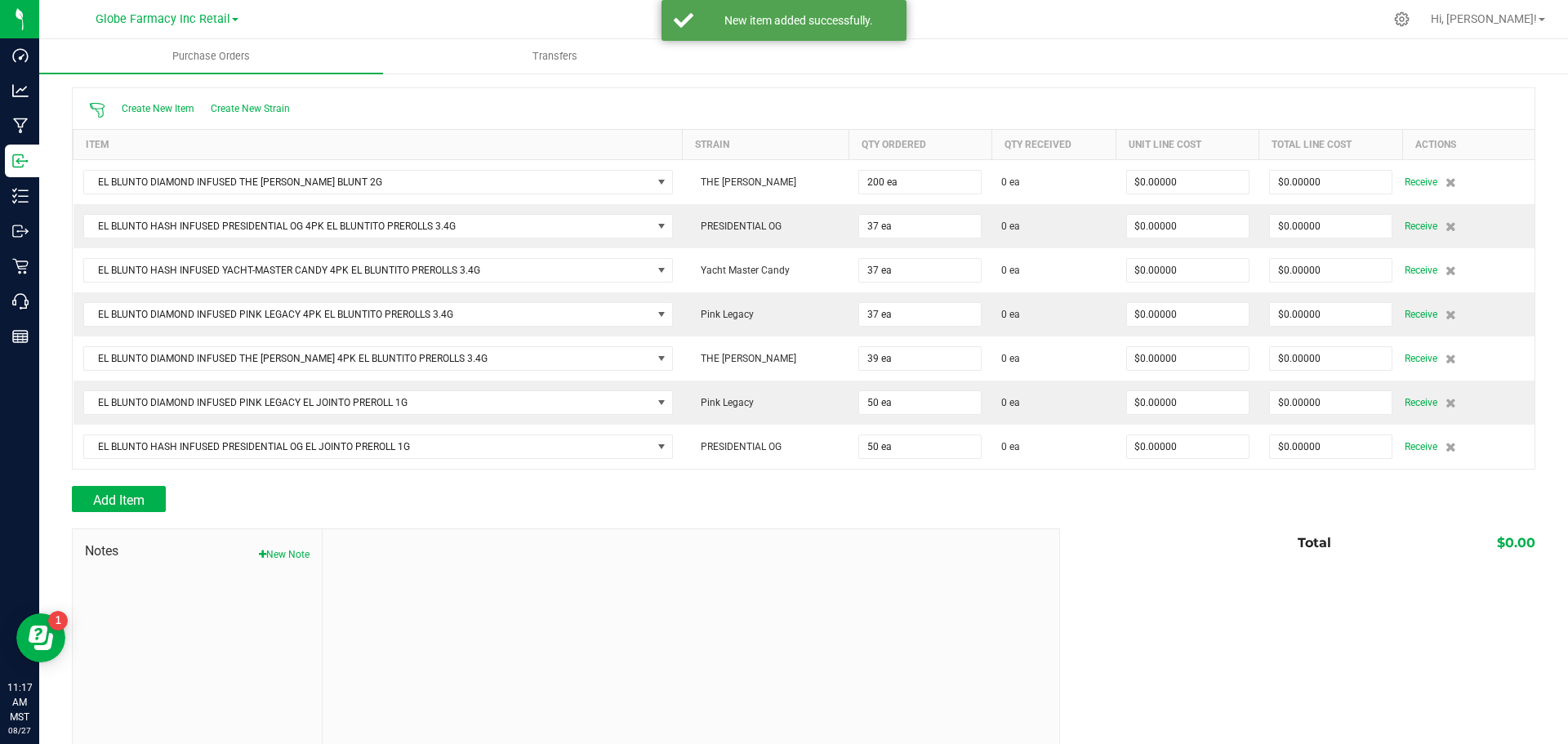
click at [137, 483] on div at bounding box center [803, 478] width 1463 height 16
click at [143, 492] on span "Add Item" at bounding box center [119, 499] width 52 height 15
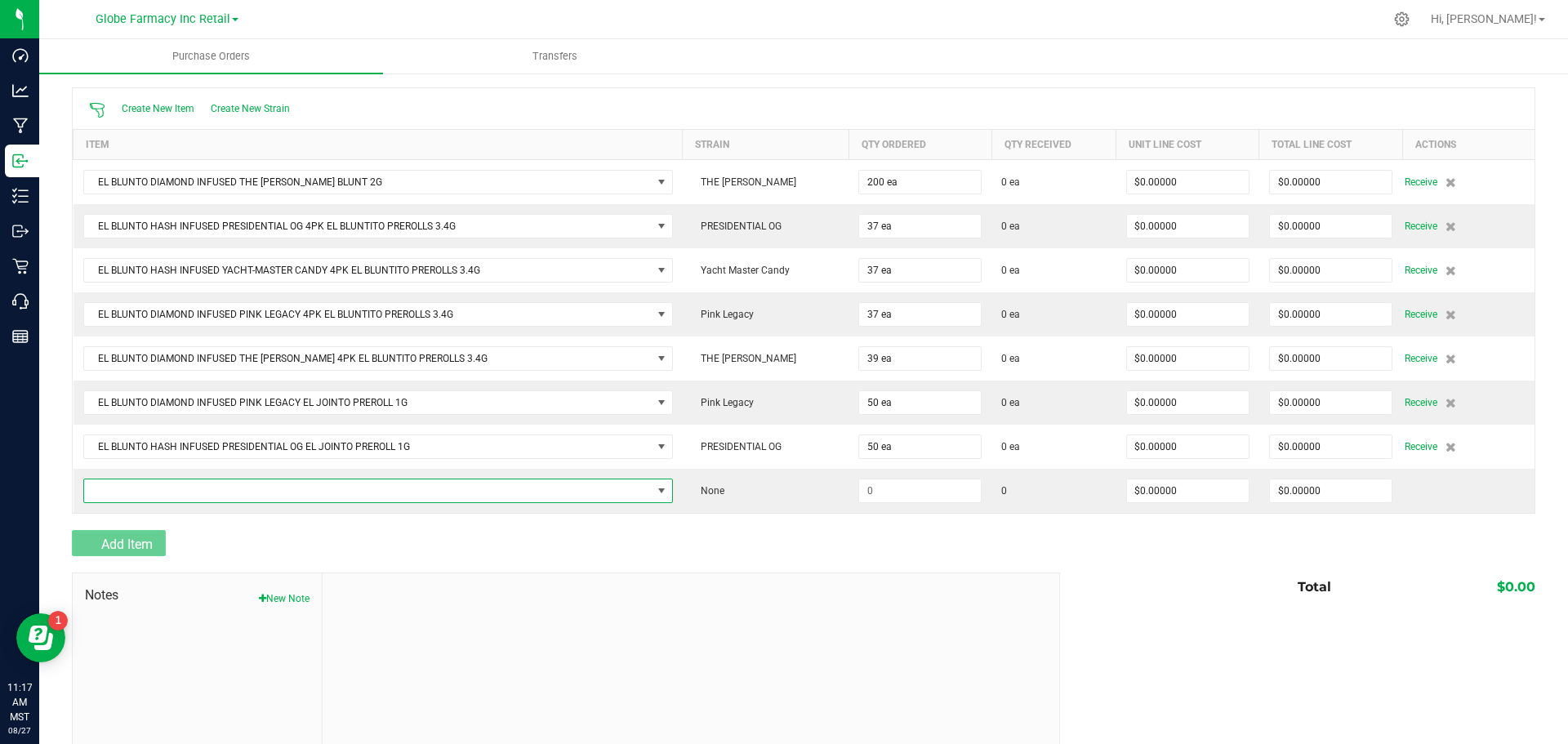
click at [150, 487] on span "NO DATA FOUND" at bounding box center [368, 491] width 568 height 23
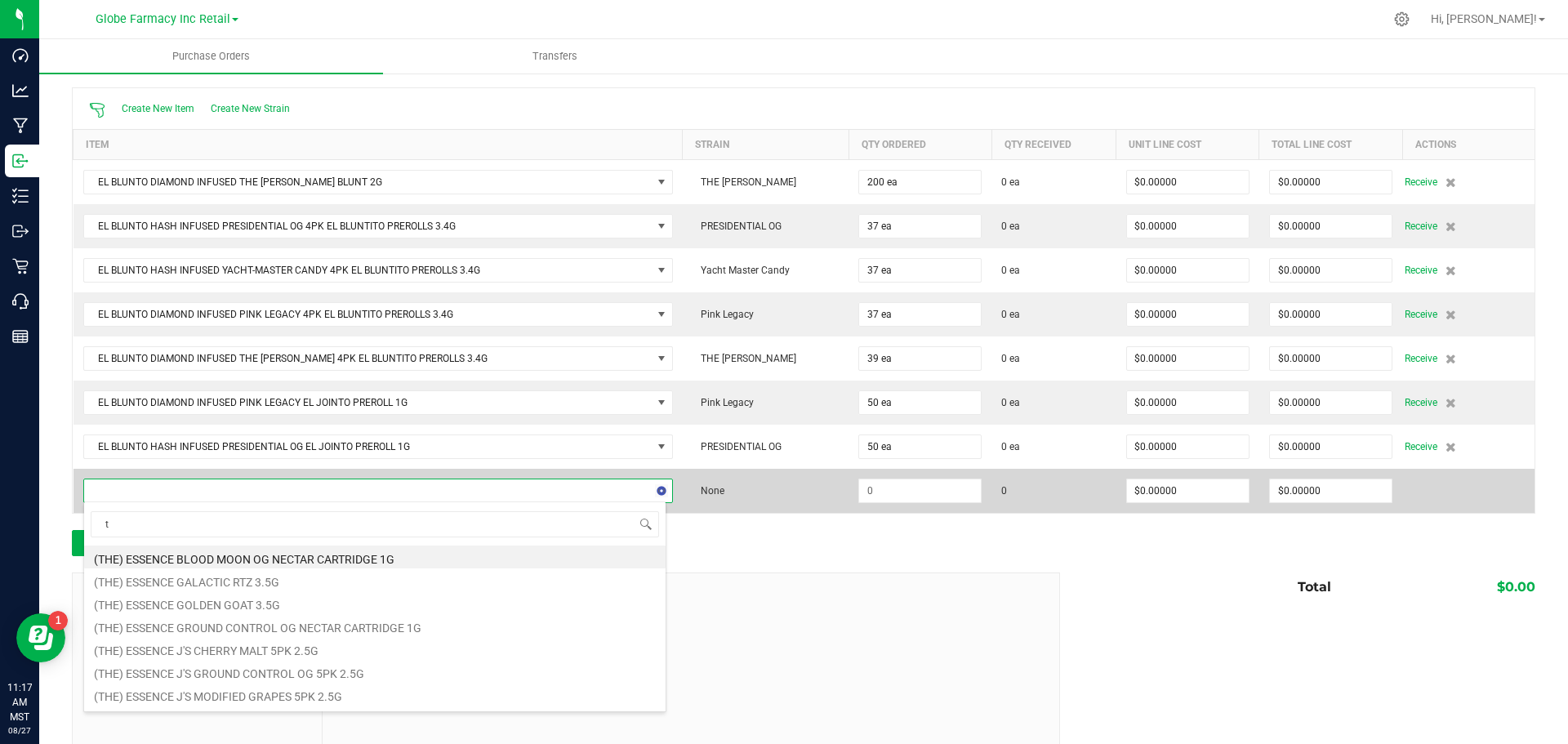
scroll to position [25, 578]
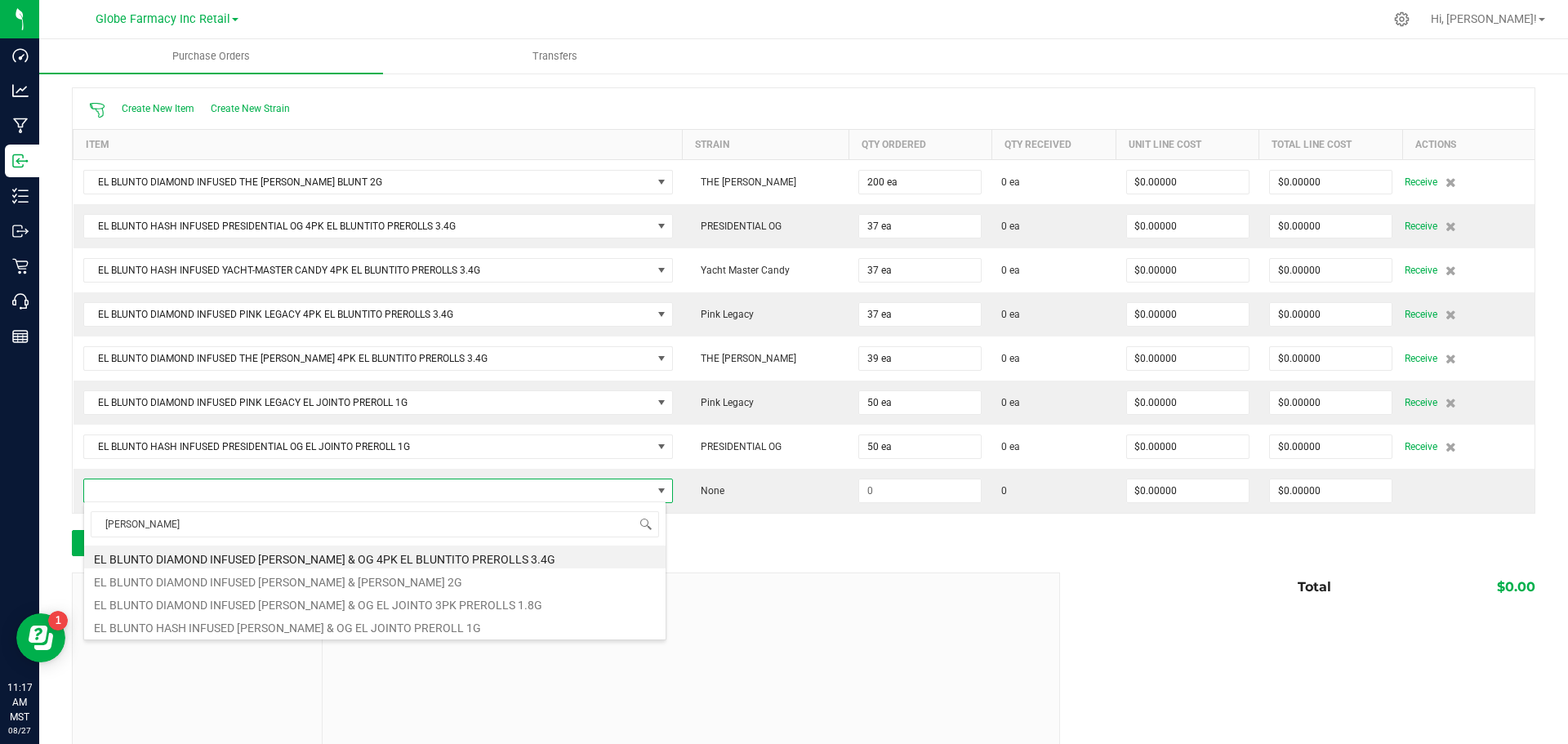
type input "tiffany"
click at [1096, 567] on div at bounding box center [803, 564] width 1463 height 16
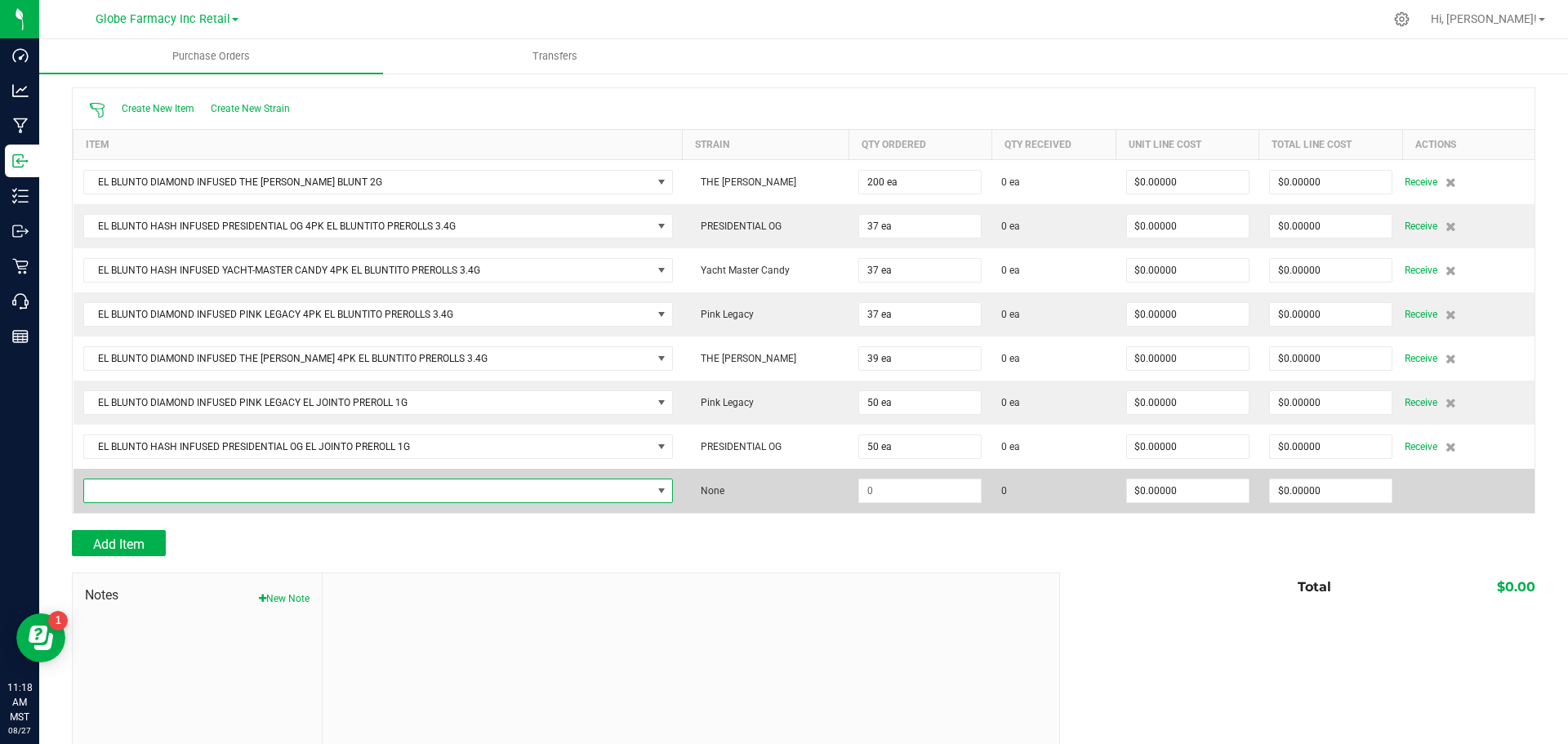
click at [505, 501] on span "NO DATA FOUND" at bounding box center [378, 491] width 590 height 25
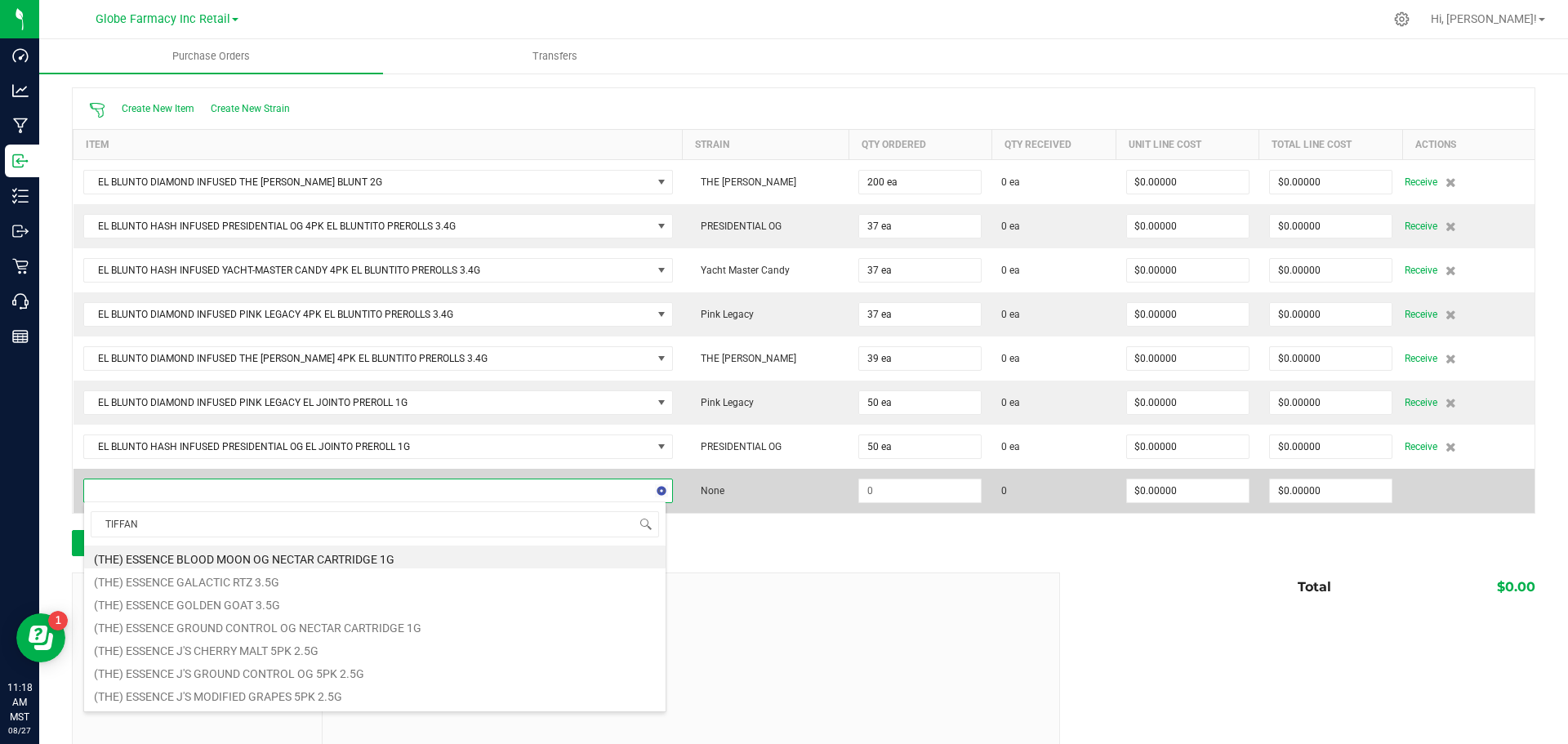
type input "TIFFANY"
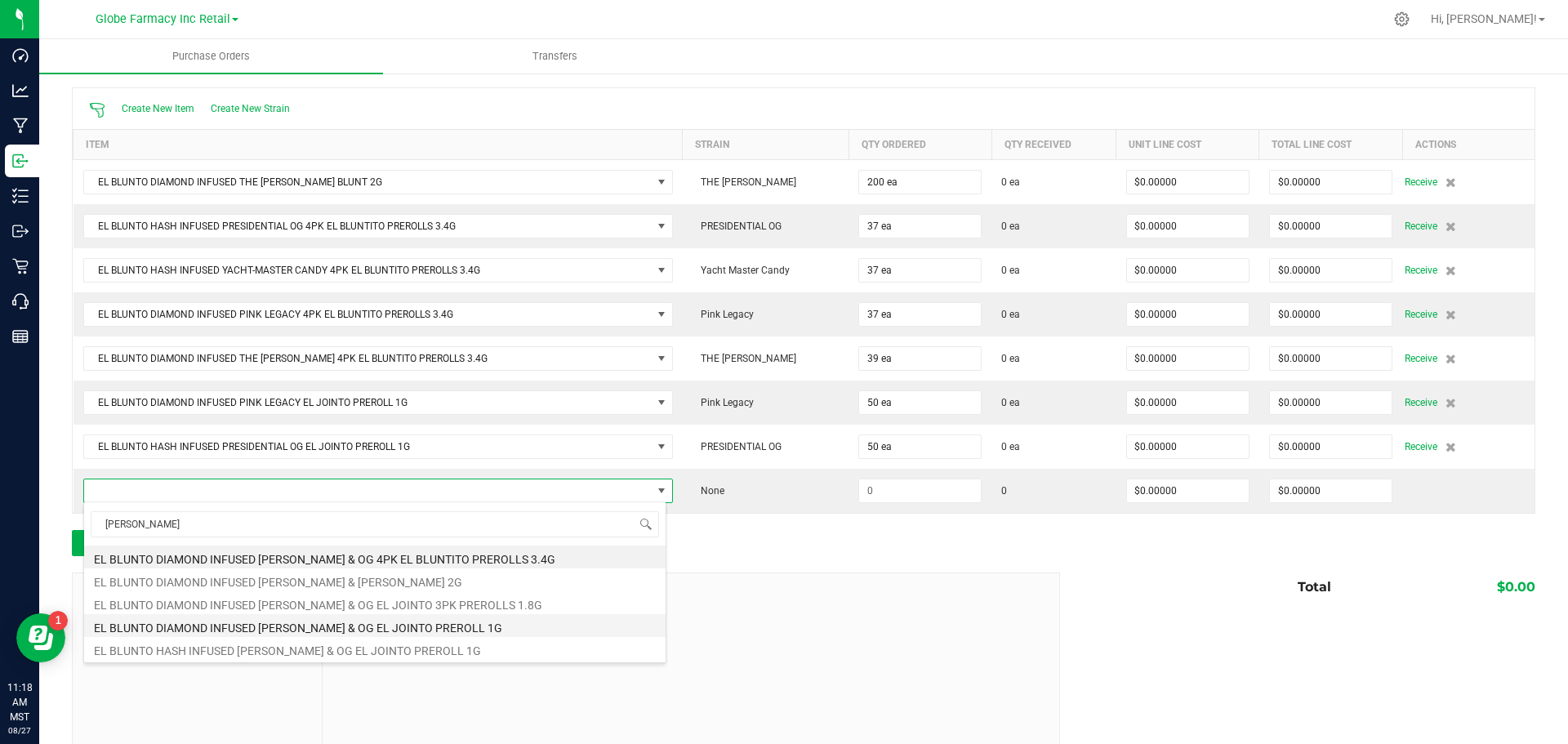
click at [388, 633] on li "EL BLUNTO DIAMOND INFUSED [PERSON_NAME] & OG EL JOINTO PREROLL 1G" at bounding box center [375, 625] width 582 height 23
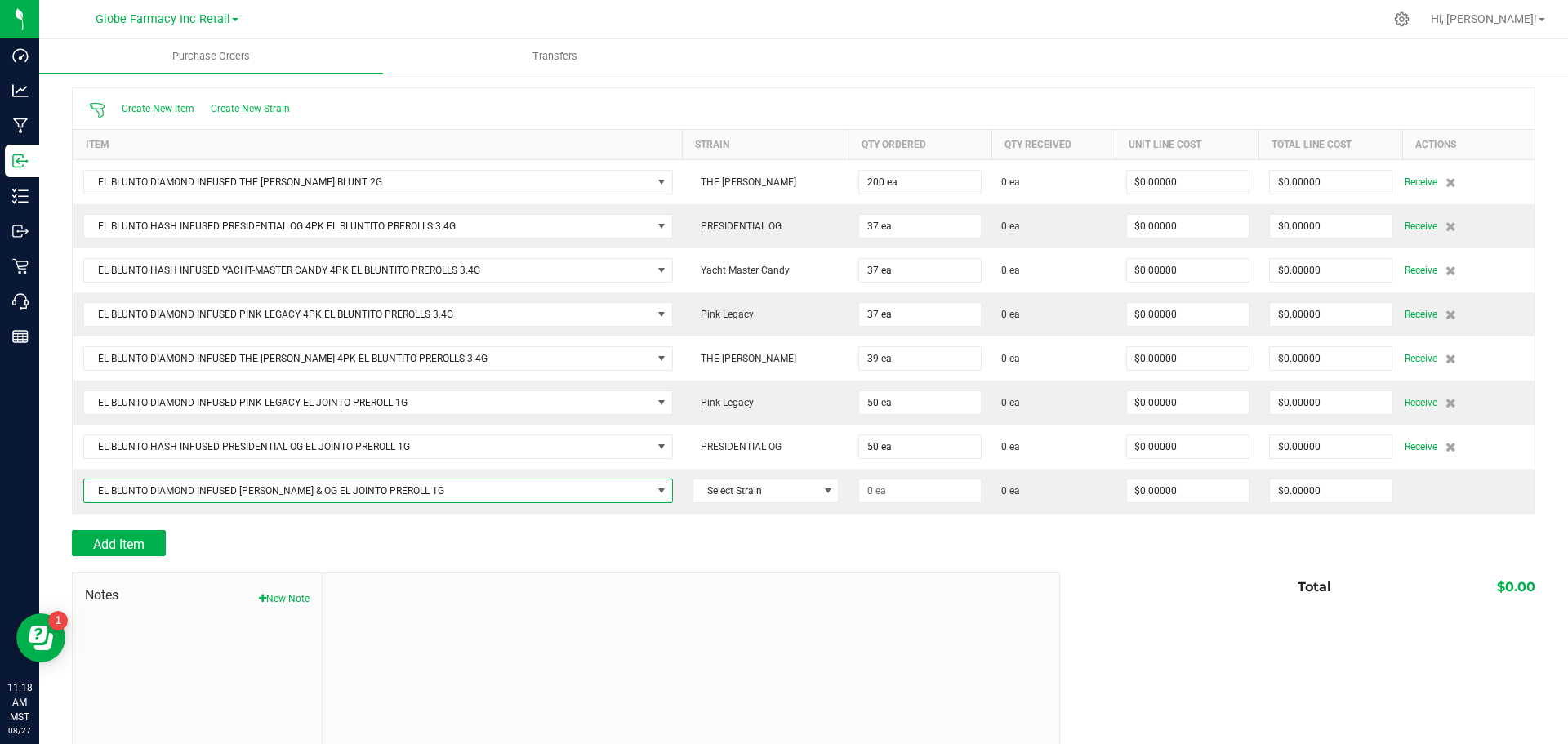
click at [1360, 577] on div "$0.00" at bounding box center [1434, 586] width 204 height 29
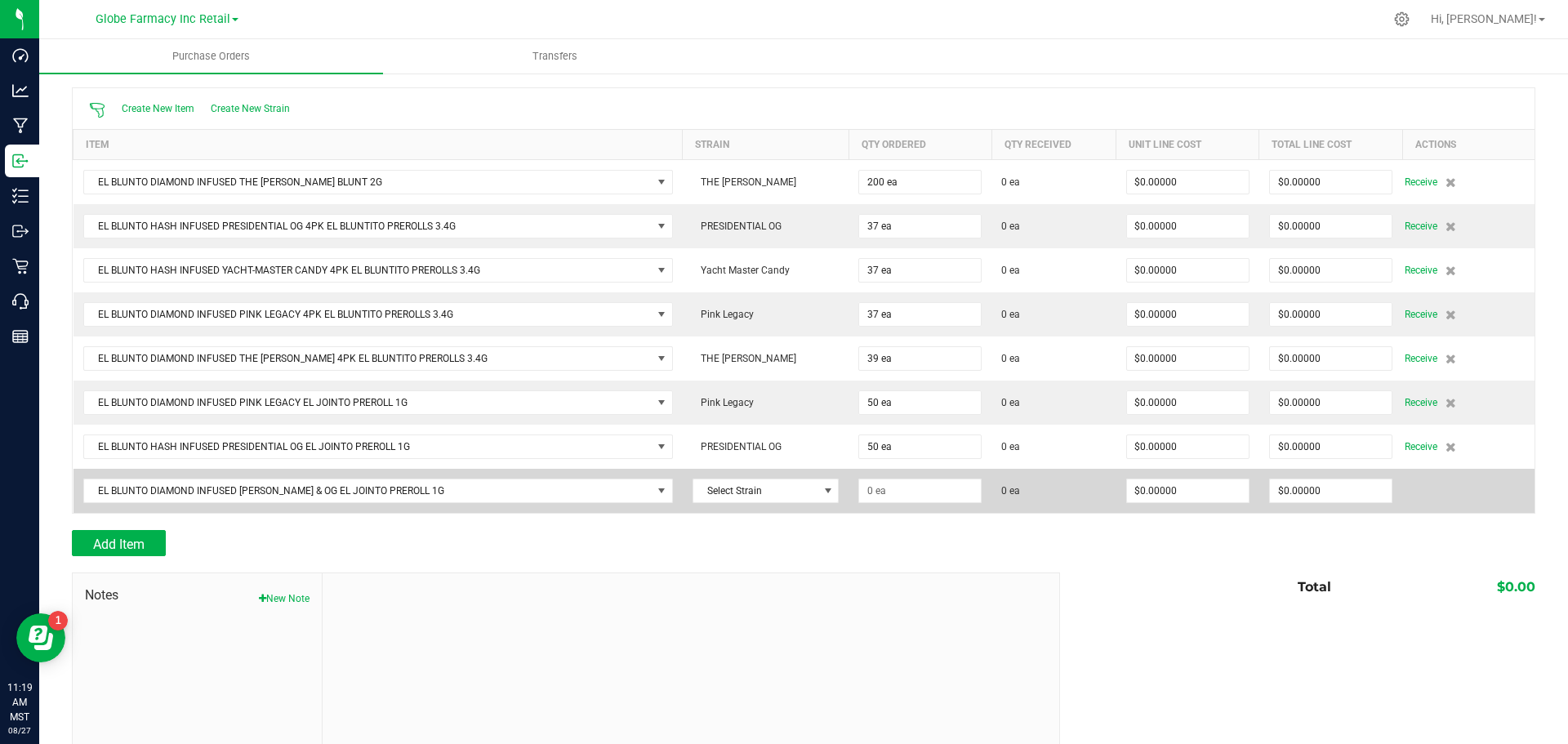
click at [902, 473] on td at bounding box center [919, 491] width 143 height 44
click at [898, 488] on input at bounding box center [919, 491] width 122 height 23
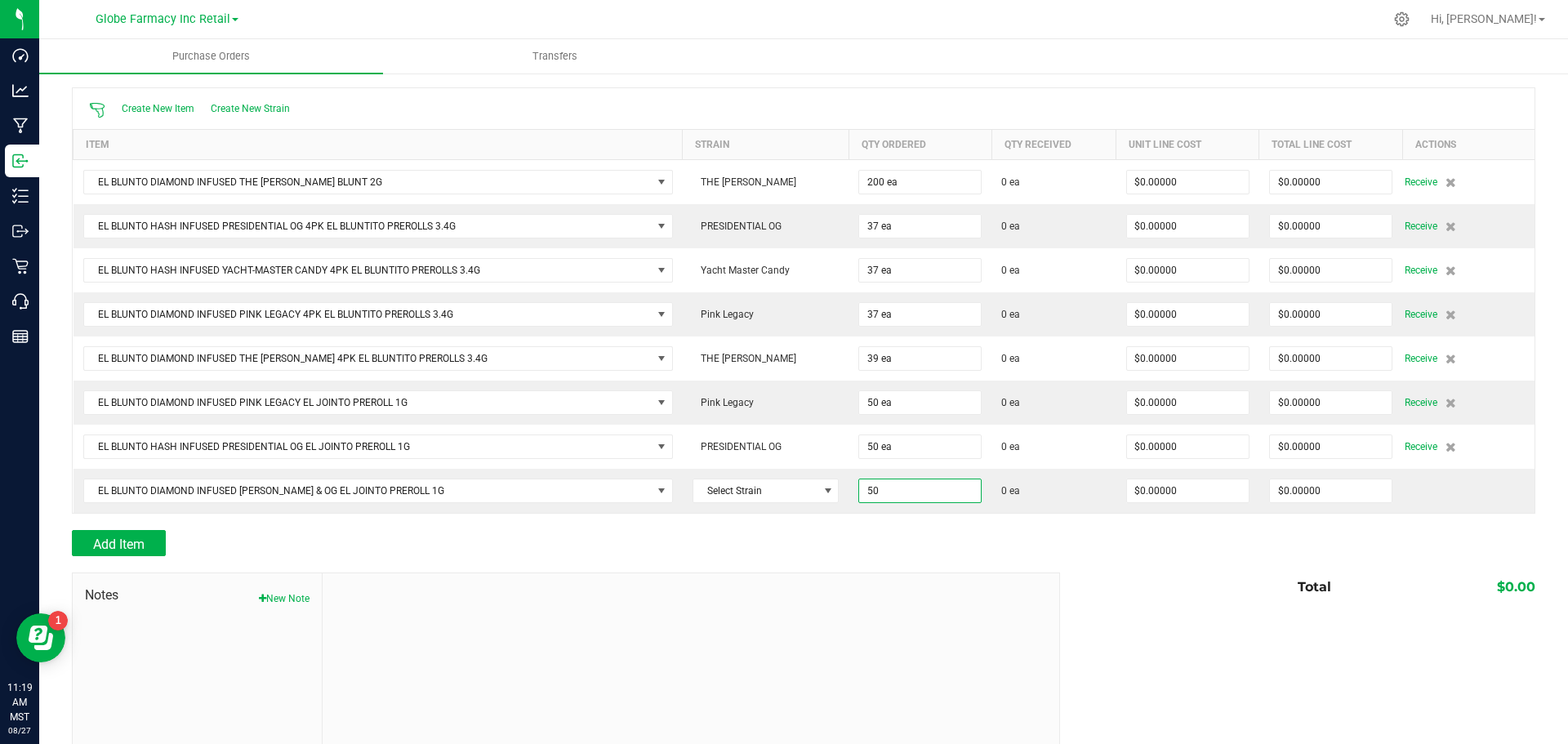
type input "50 ea"
click at [930, 542] on div "Add Item" at bounding box center [560, 542] width 976 height 26
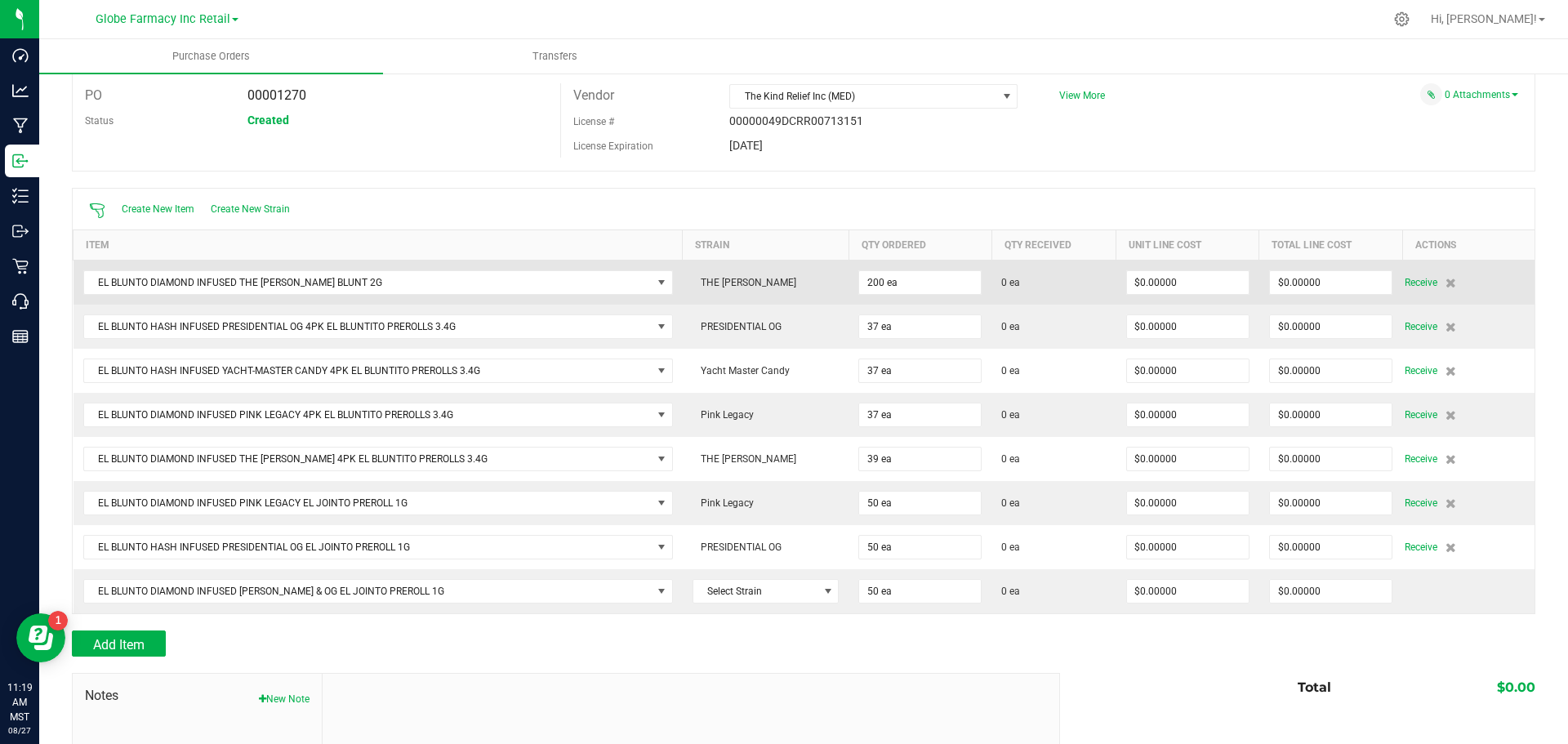
scroll to position [163, 0]
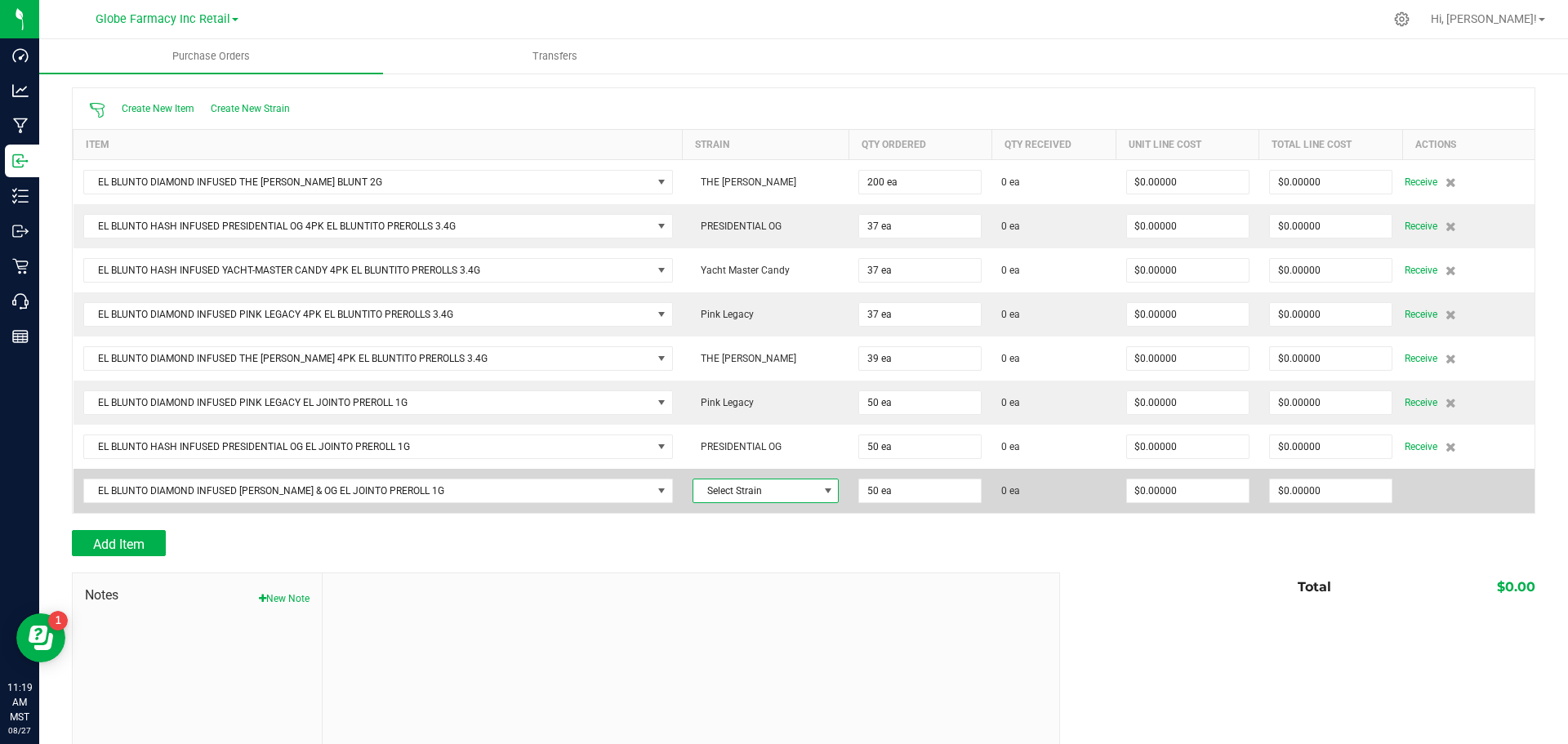
click at [767, 500] on span "Select Strain" at bounding box center [756, 491] width 125 height 23
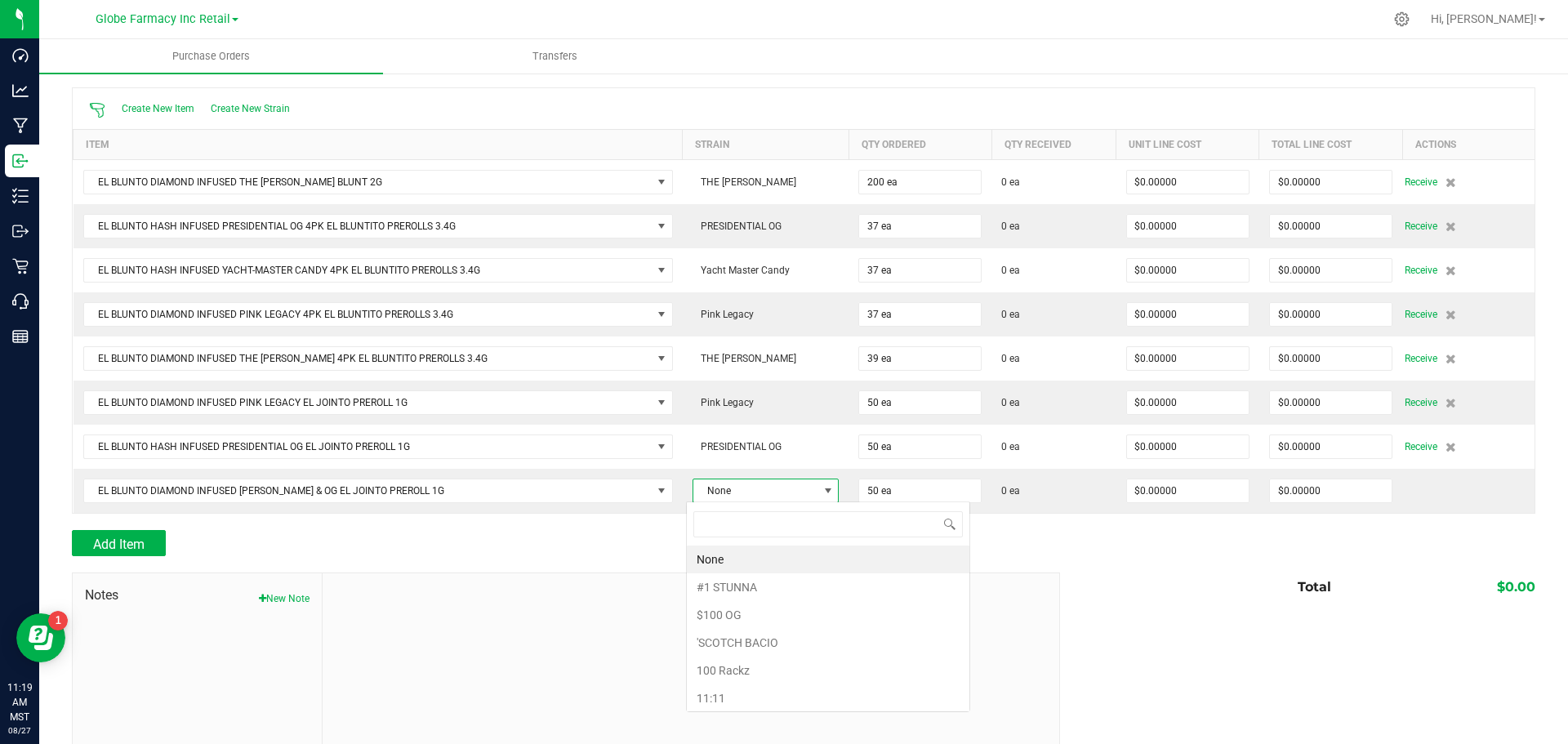
scroll to position [25, 137]
click at [605, 562] on div at bounding box center [803, 564] width 1463 height 16
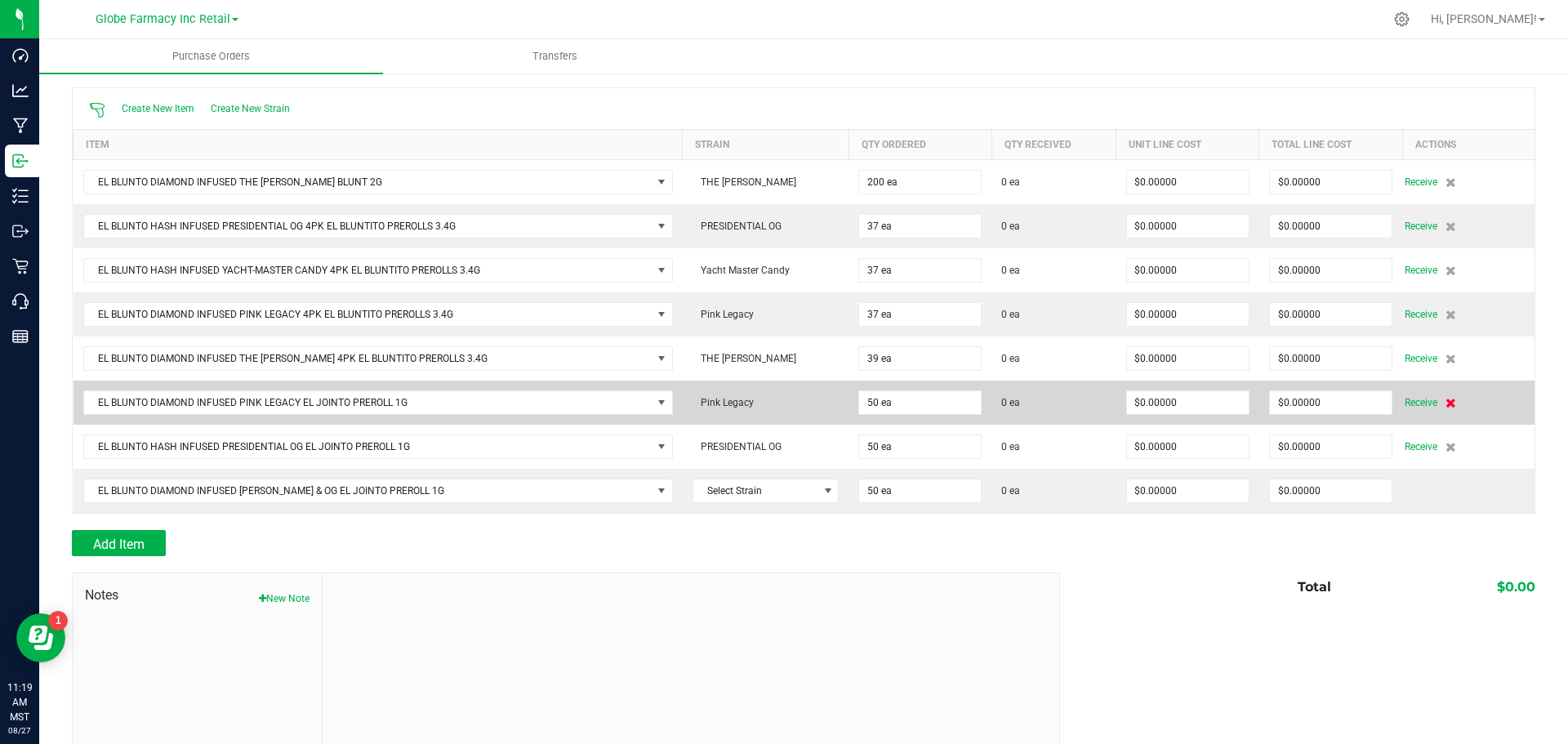
scroll to position [0, 0]
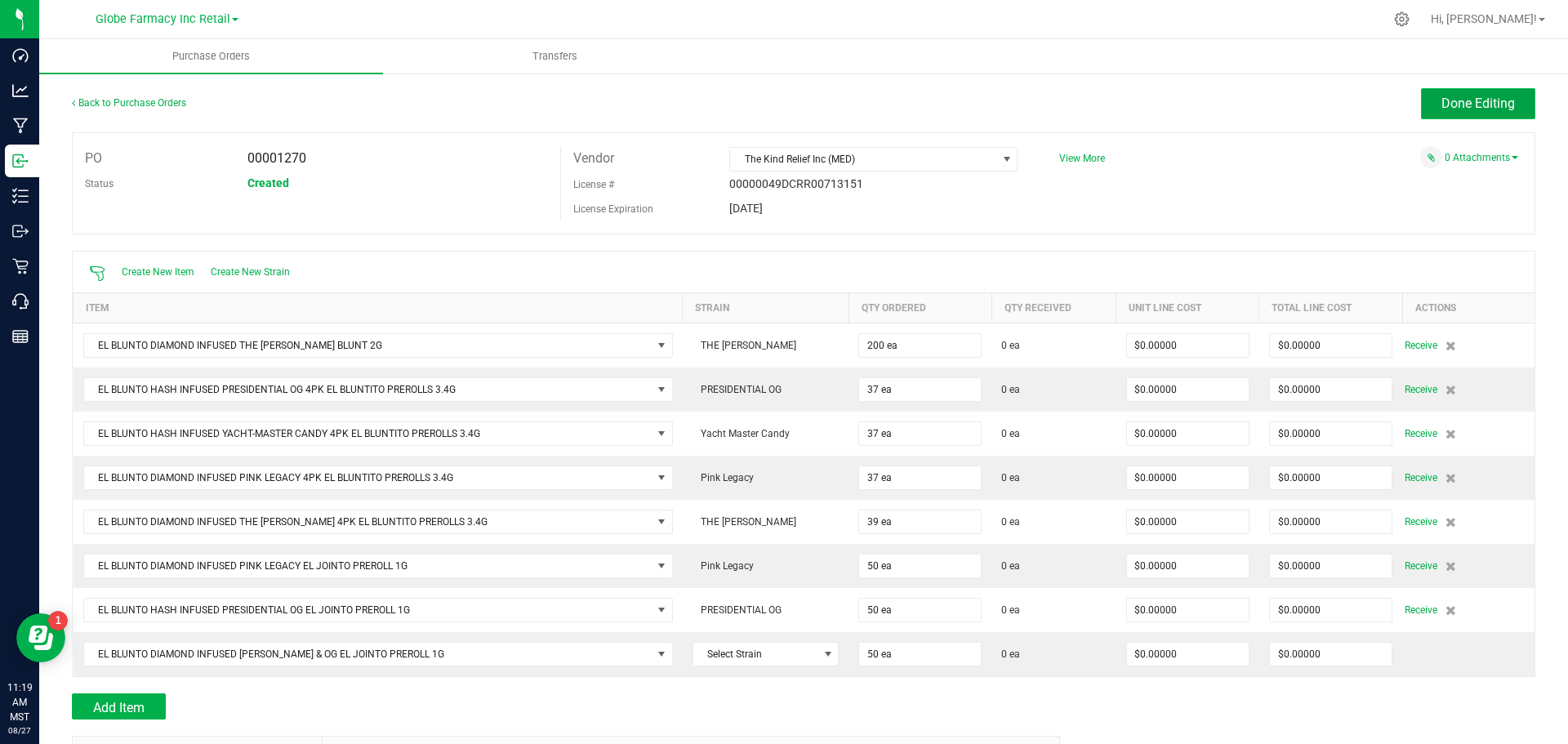
click at [1442, 104] on span "Done Editing" at bounding box center [1478, 103] width 74 height 15
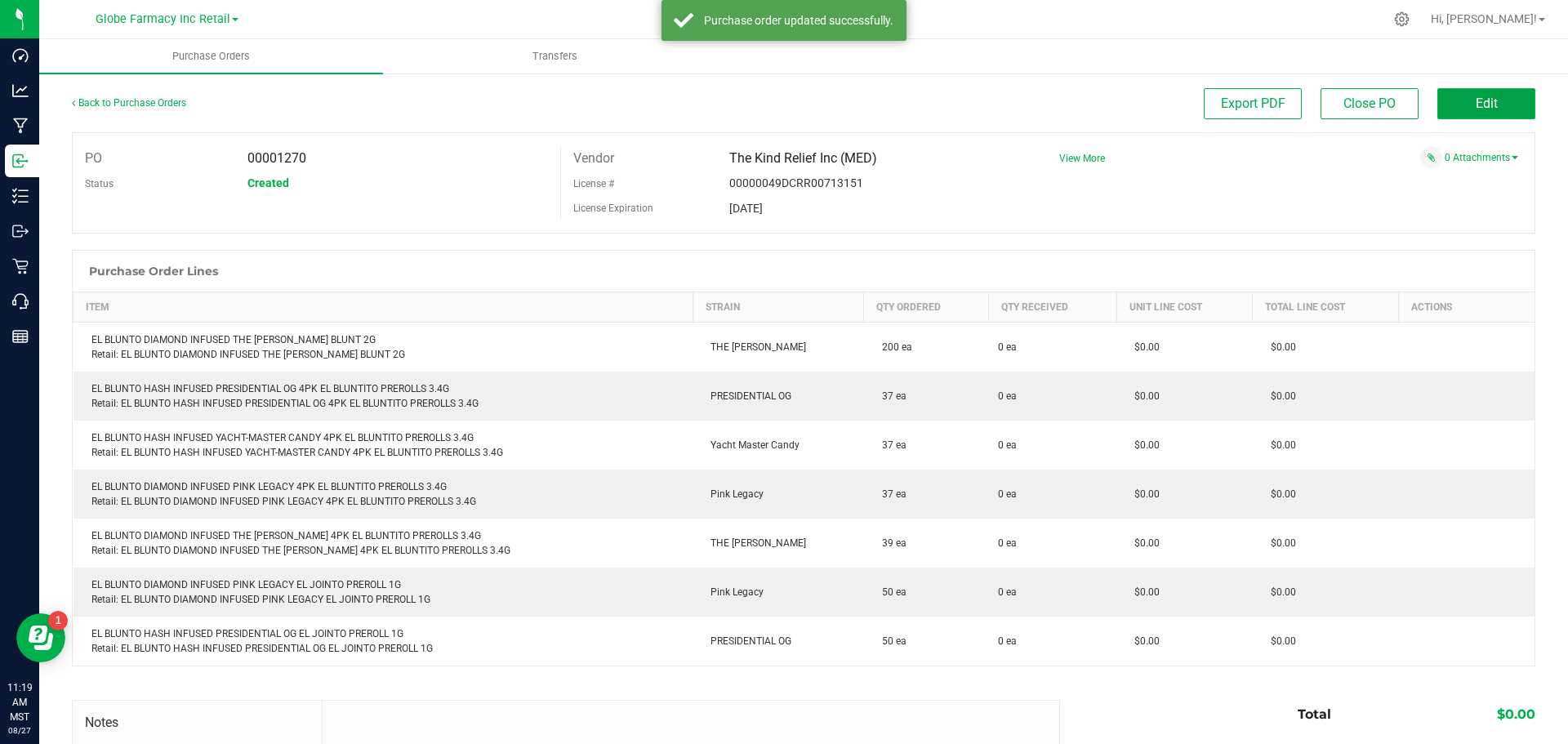
click at [1444, 109] on button "Edit" at bounding box center [1486, 103] width 98 height 31
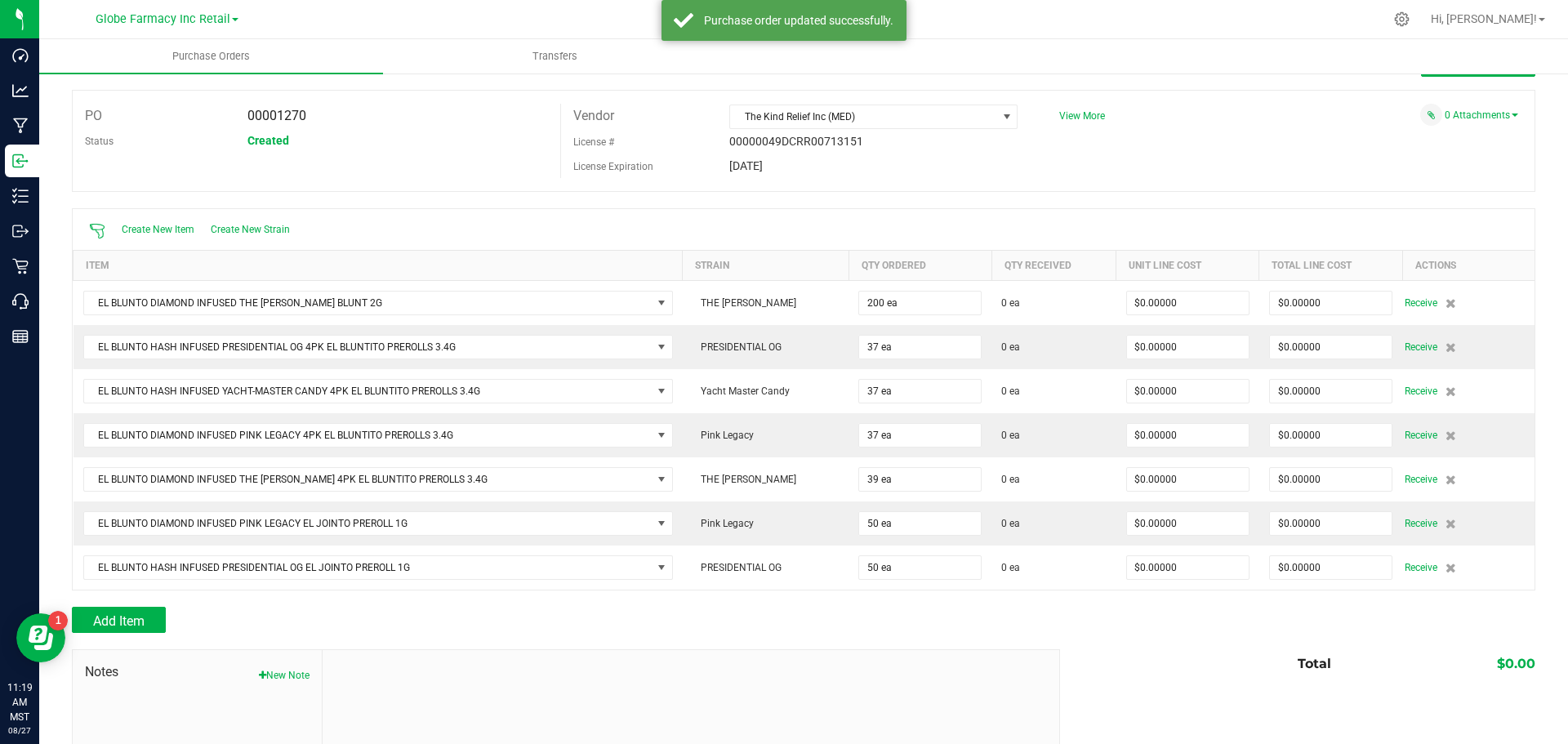
scroll to position [82, 0]
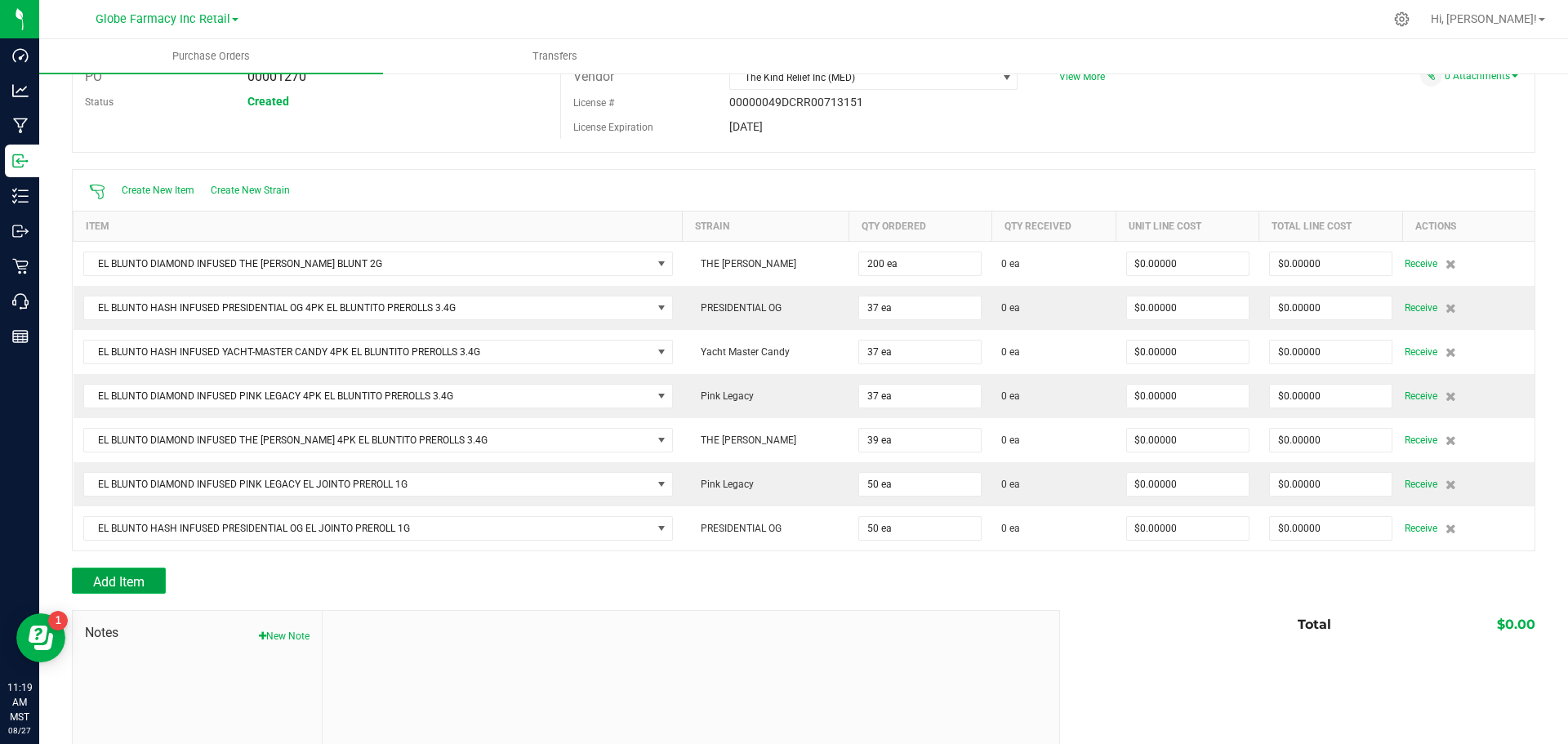
click at [127, 582] on span "Add Item" at bounding box center [119, 581] width 52 height 15
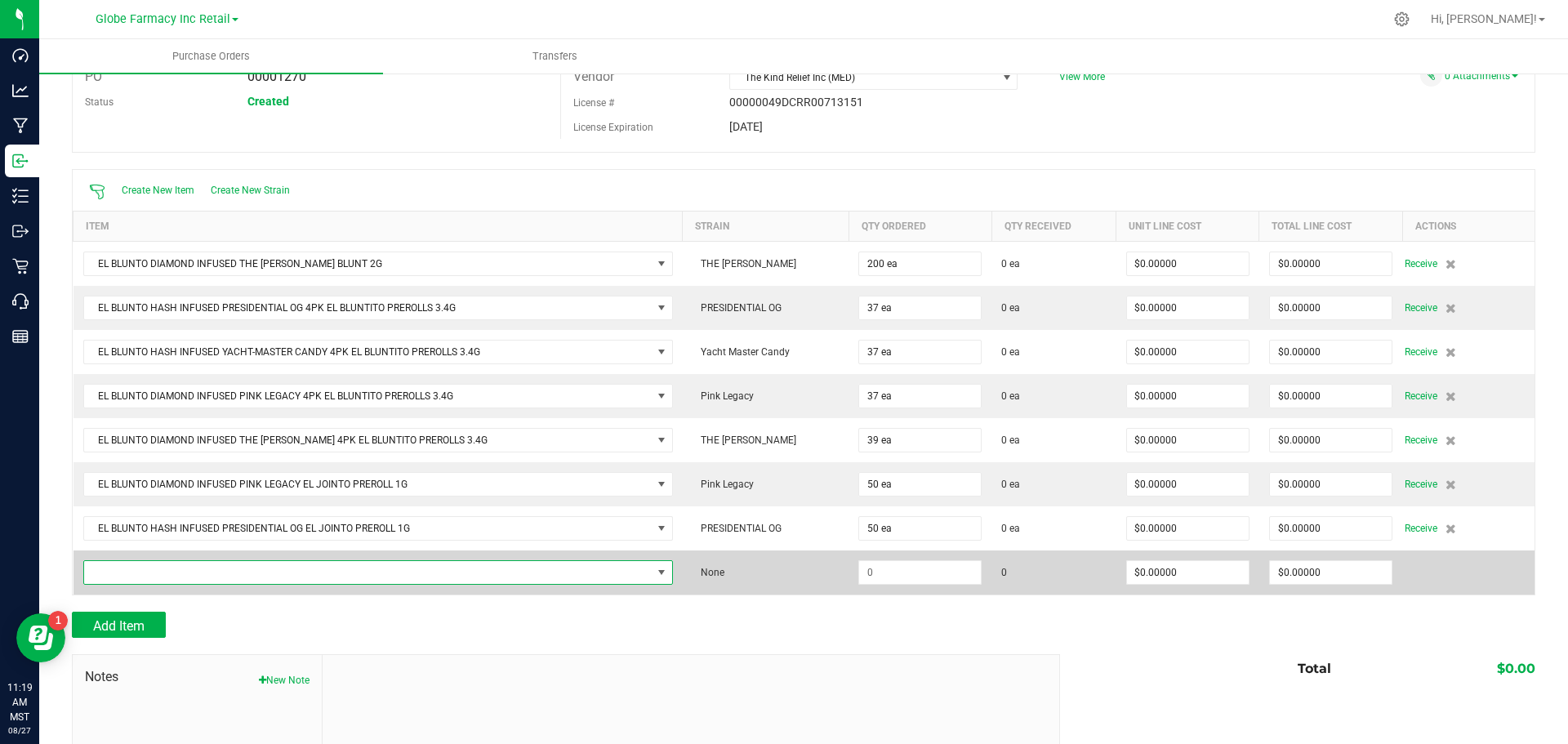
click at [131, 580] on span "NO DATA FOUND" at bounding box center [368, 573] width 568 height 23
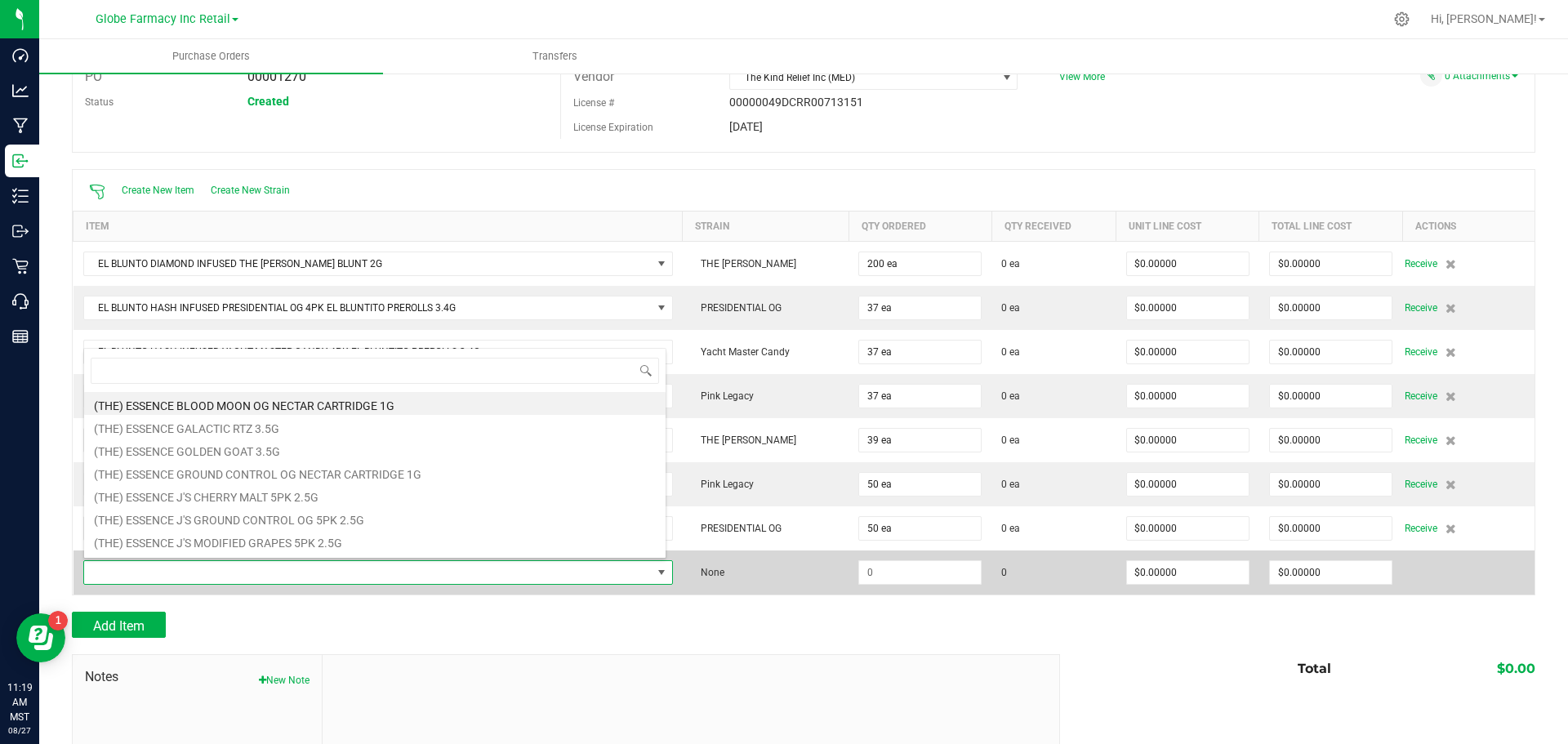
scroll to position [25, 578]
type input "TIFFANY"
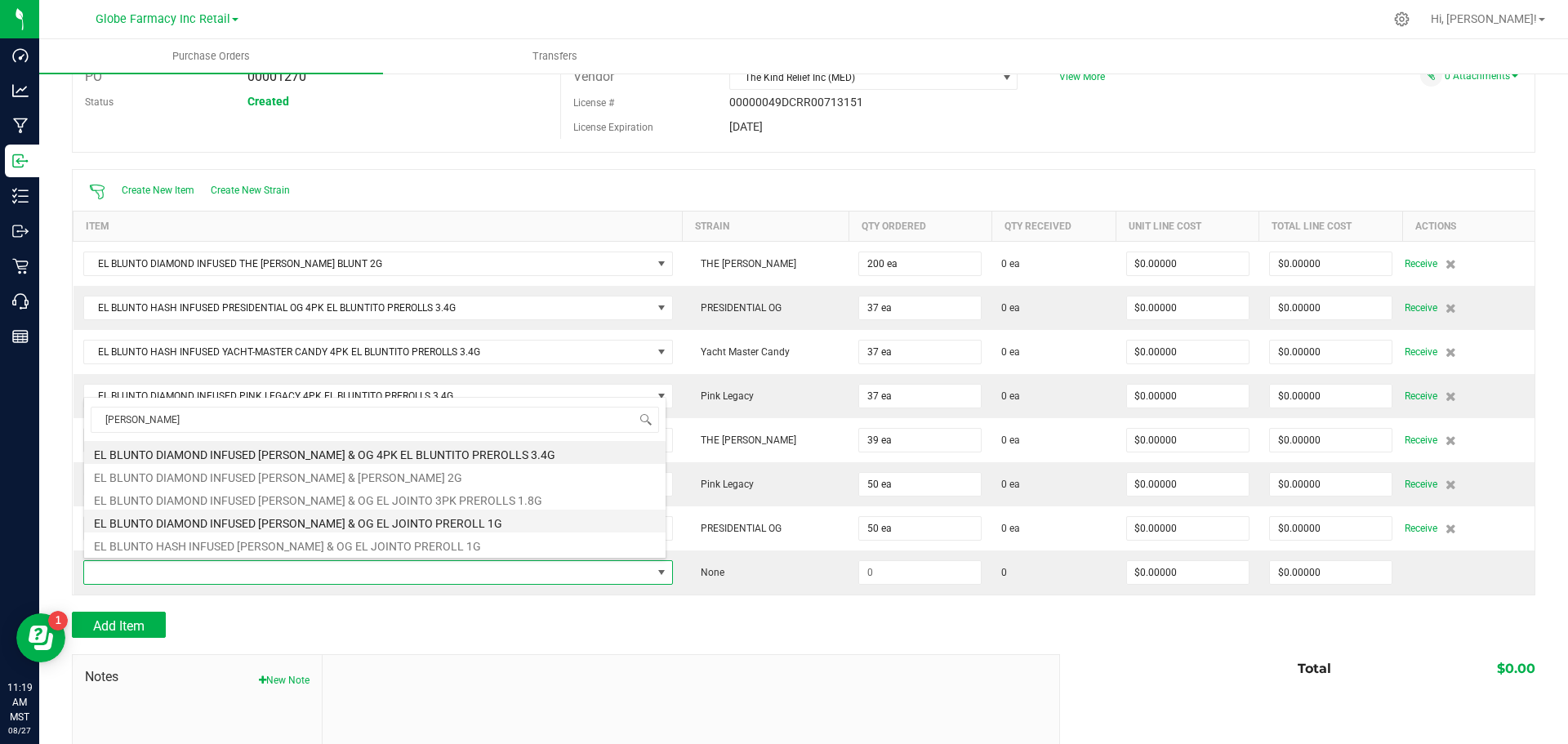
click at [307, 521] on li "EL BLUNTO DIAMOND INFUSED [PERSON_NAME] & OG EL JOINTO PREROLL 1G" at bounding box center [375, 521] width 582 height 23
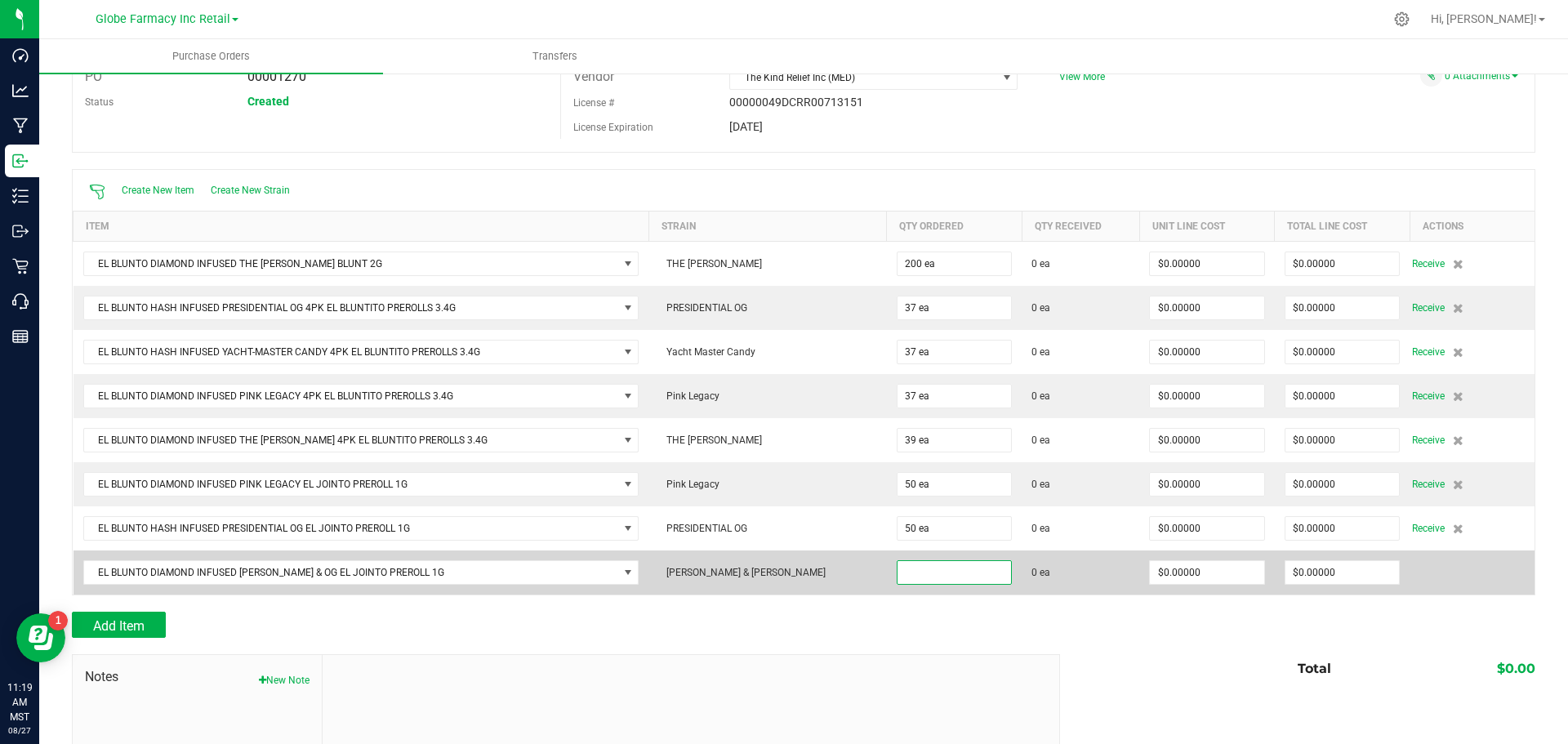
click at [909, 577] on input at bounding box center [954, 573] width 115 height 23
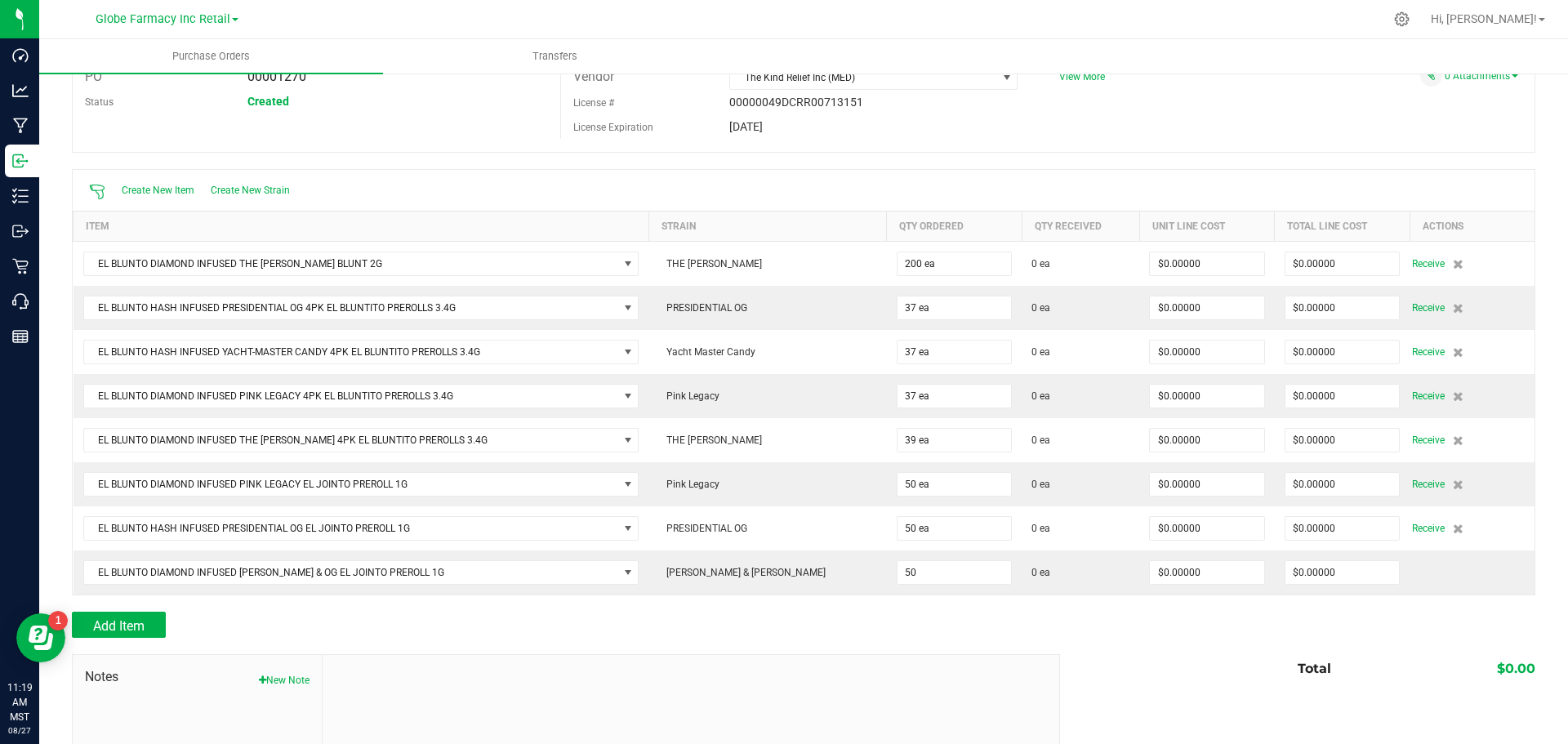
type input "50 ea"
click at [123, 623] on span "Add Item" at bounding box center [119, 625] width 52 height 15
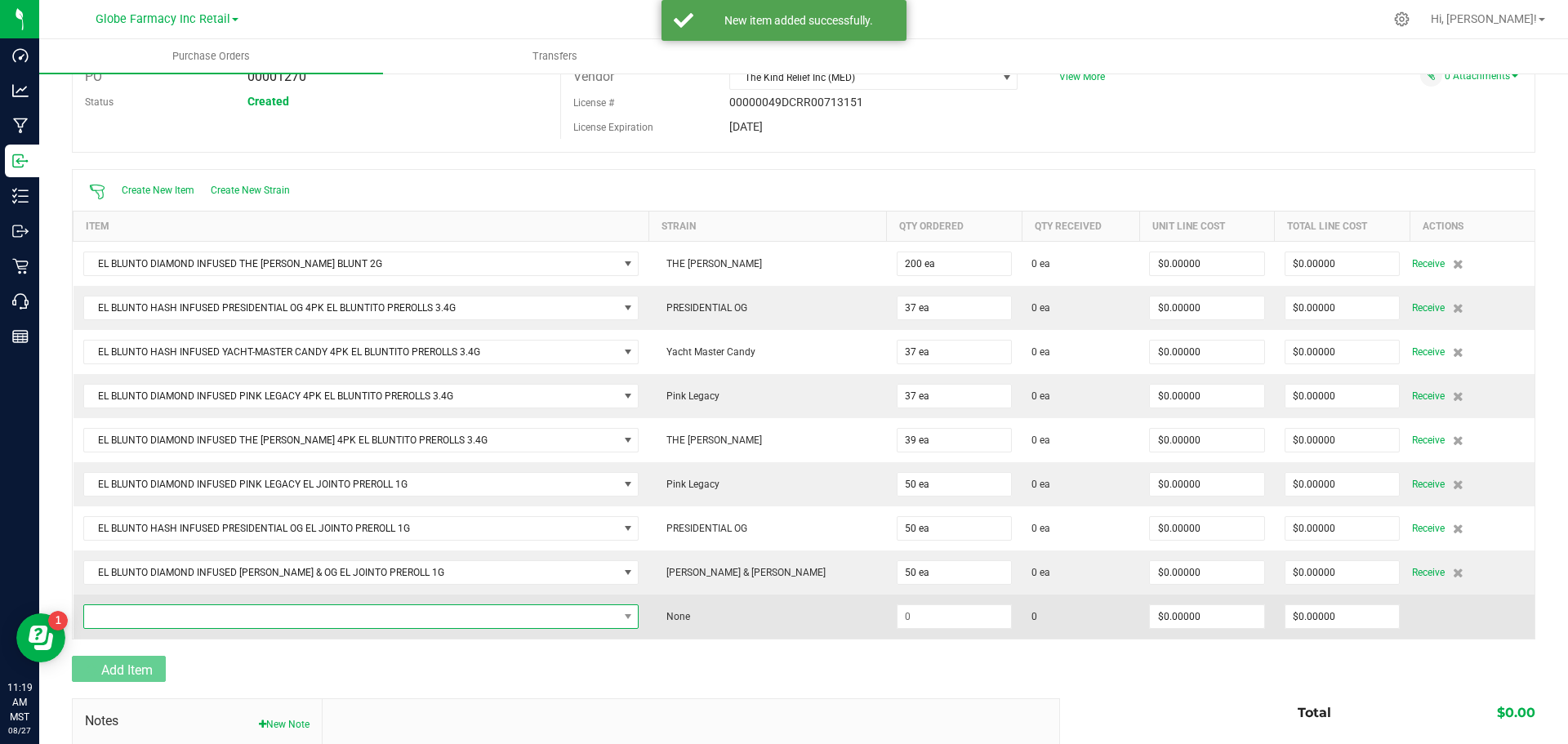
click at [137, 617] on span "NO DATA FOUND" at bounding box center [351, 616] width 534 height 23
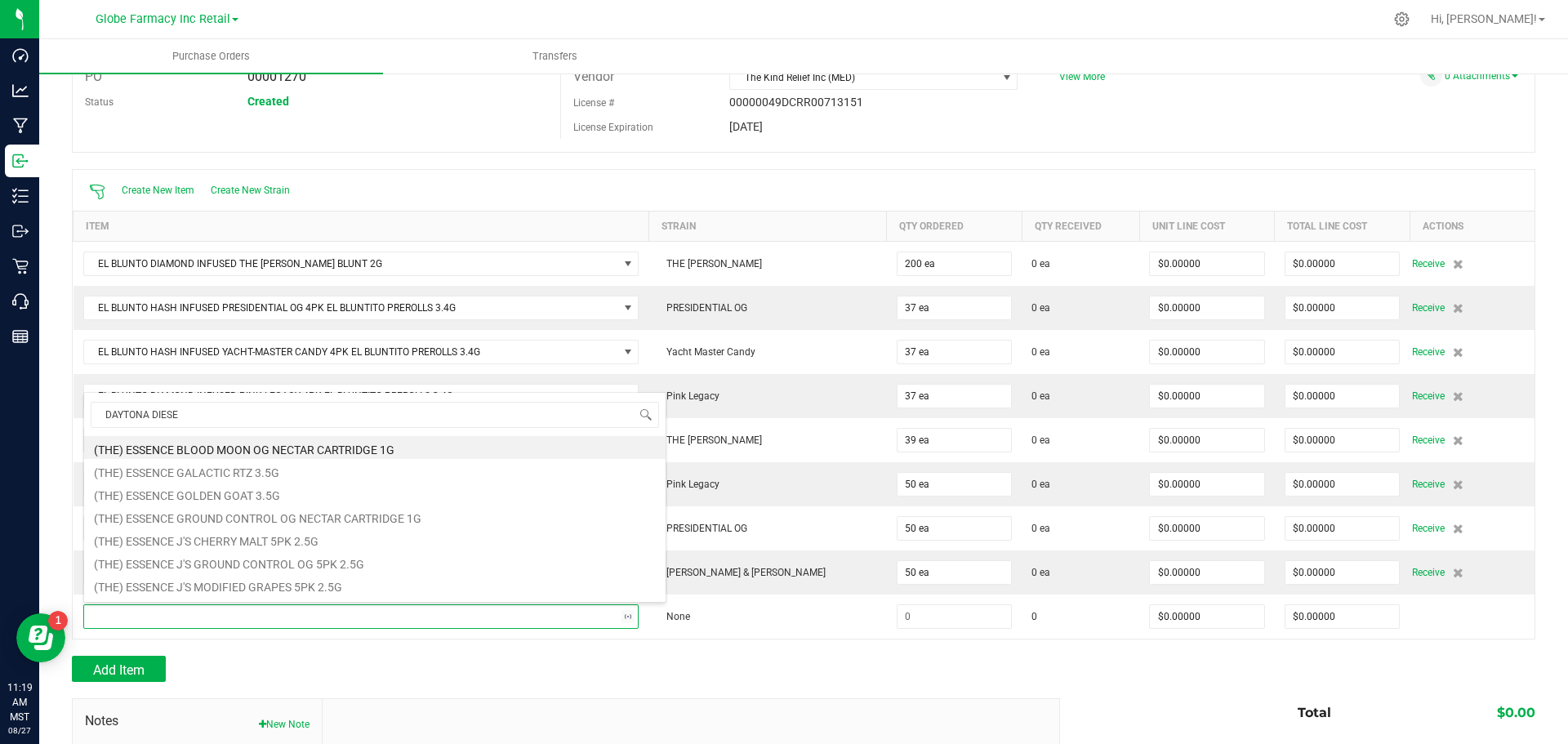
type input "DAYTONA DIESEL"
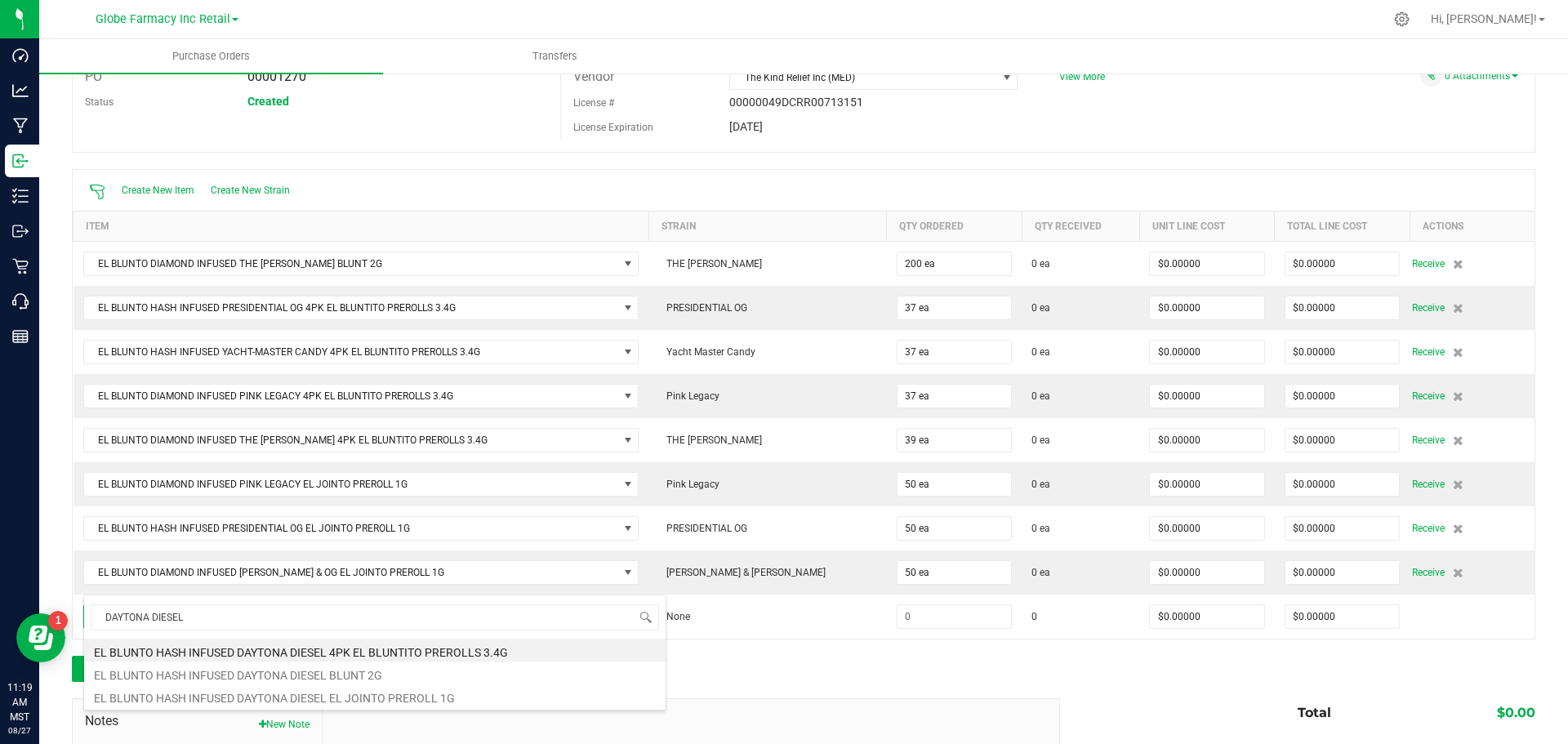
scroll to position [163, 0]
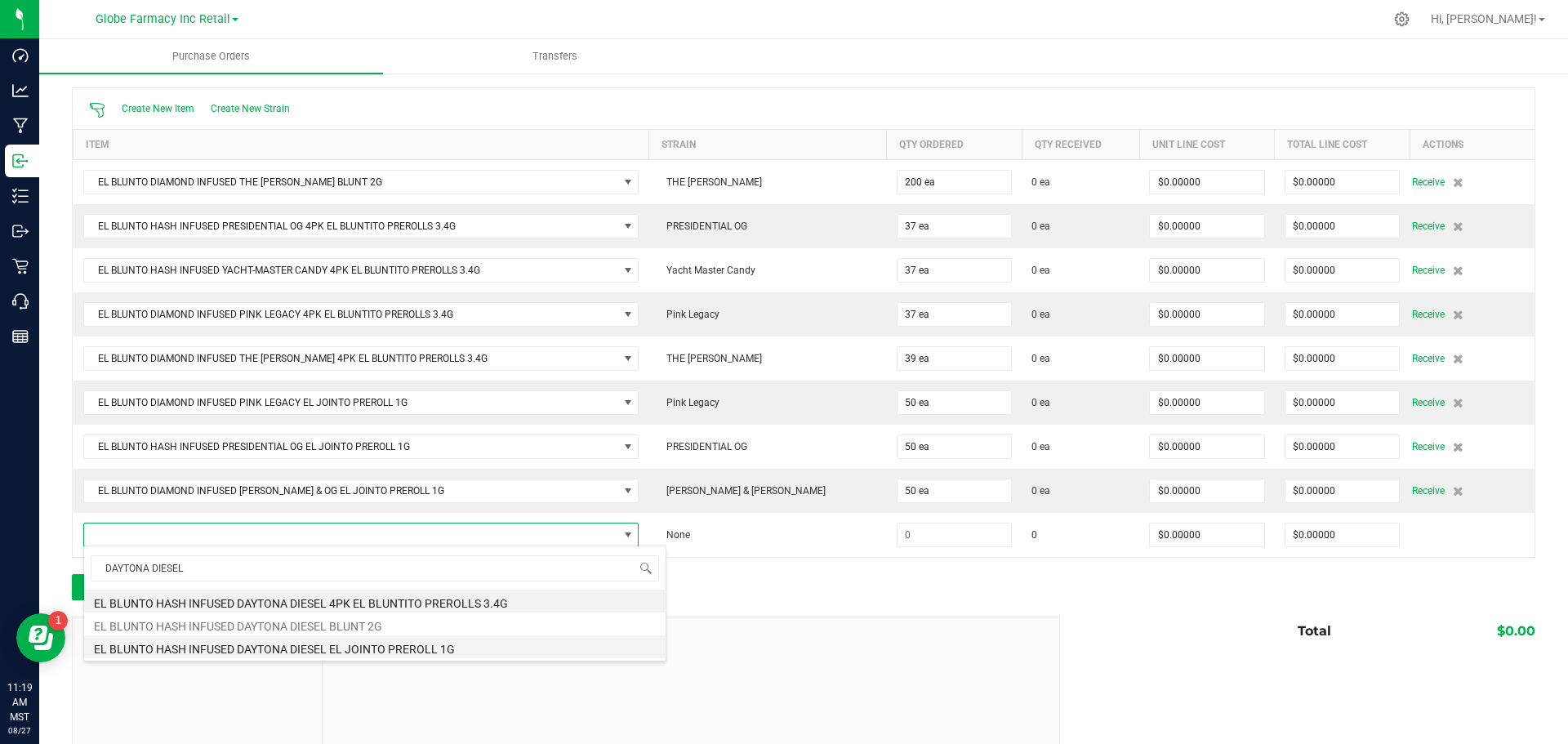
click at [513, 652] on li "EL BLUNTO HASH INFUSED DAYTONA DIESEL EL JOINTO PREROLL 1G" at bounding box center [375, 646] width 582 height 23
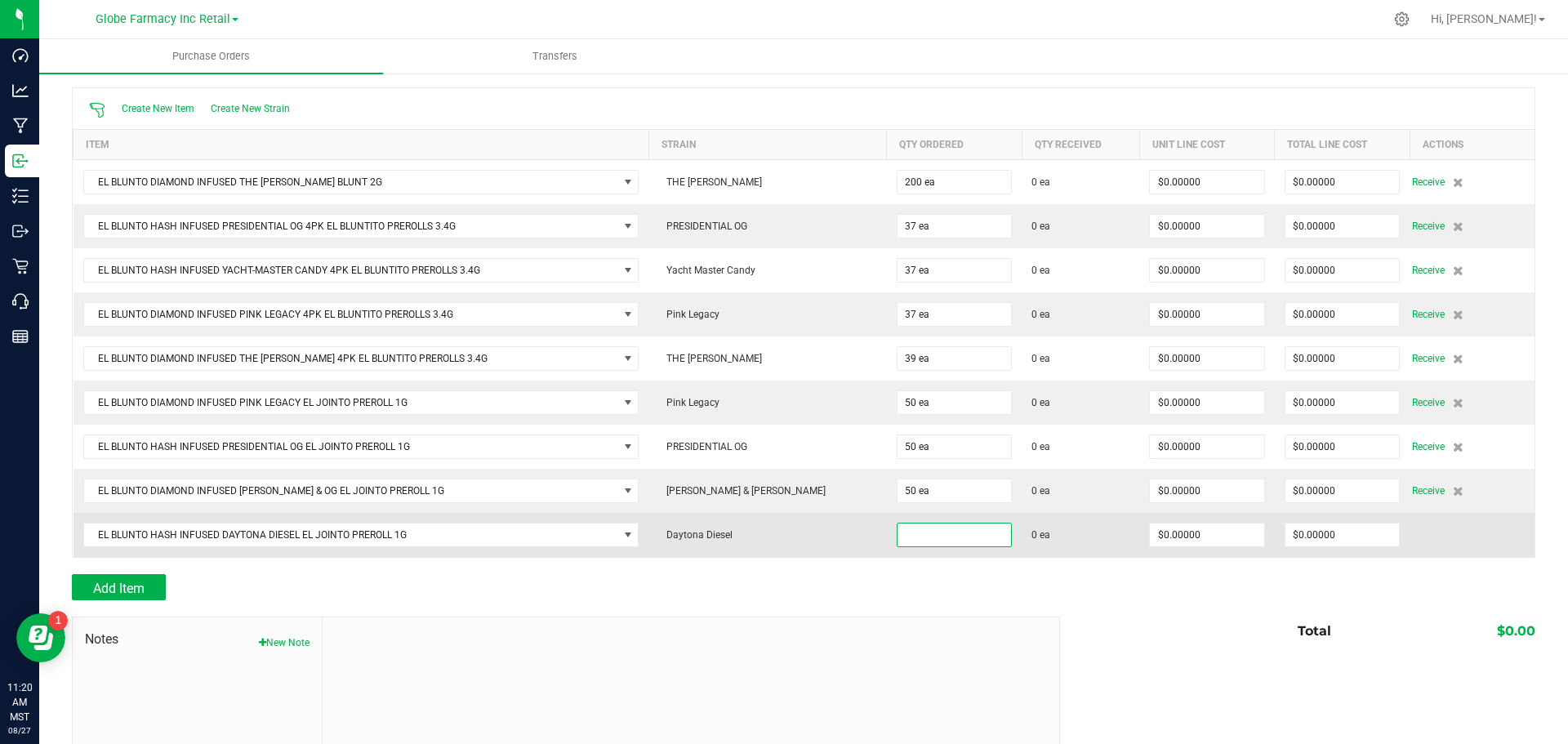
click at [903, 535] on input at bounding box center [954, 534] width 115 height 23
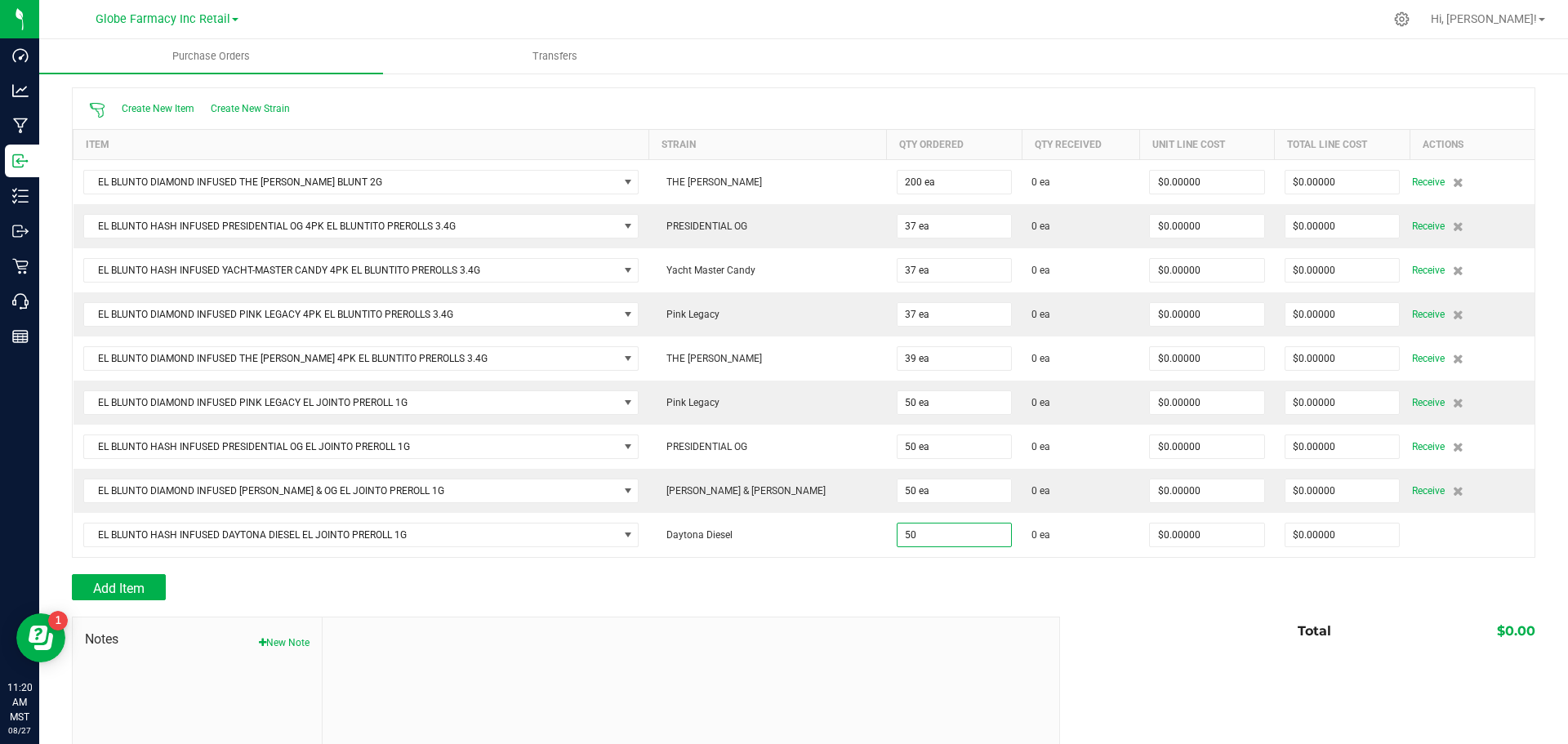
type input "50 ea"
click at [913, 590] on div "Add Item" at bounding box center [560, 586] width 976 height 26
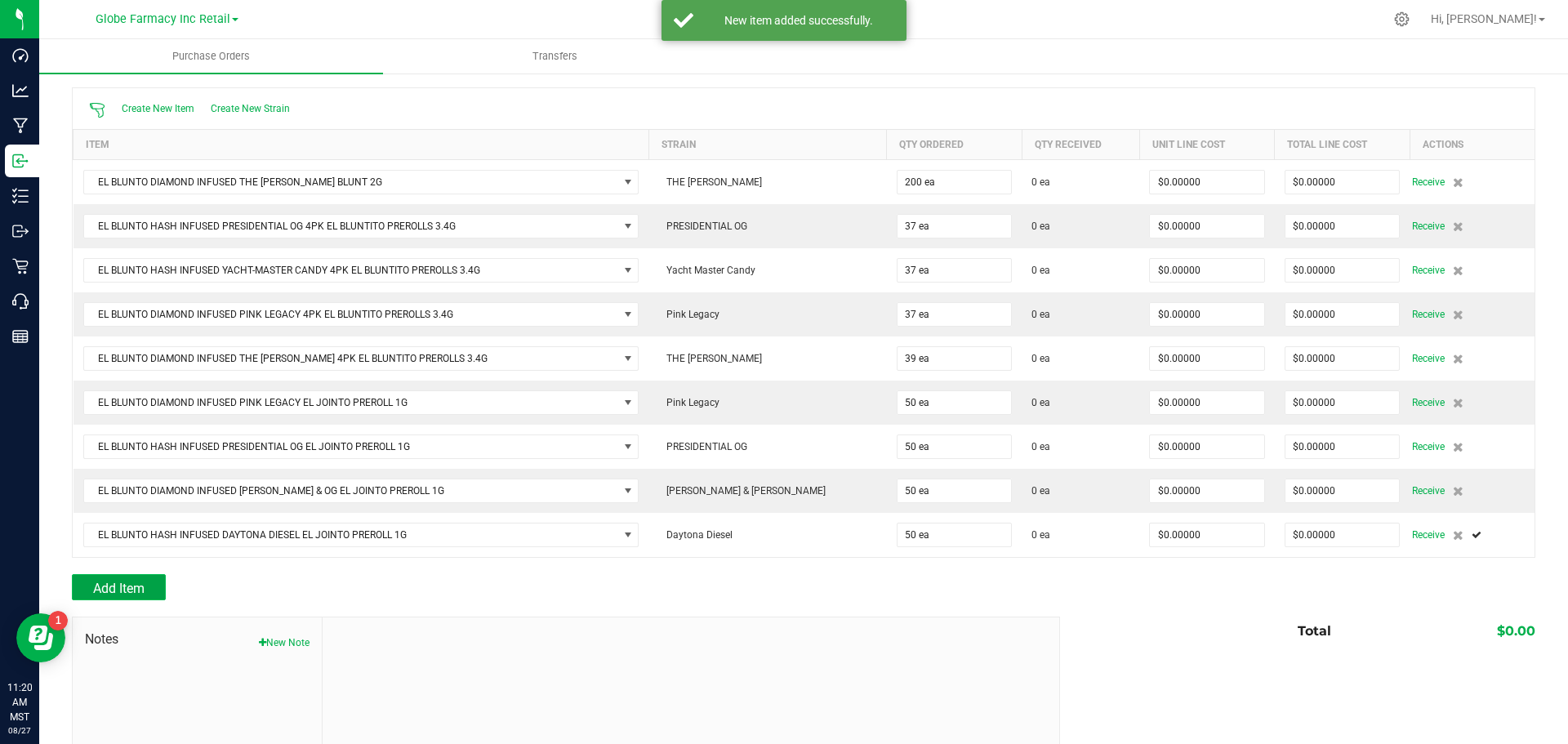
click at [149, 597] on button "Add Item" at bounding box center [119, 586] width 94 height 26
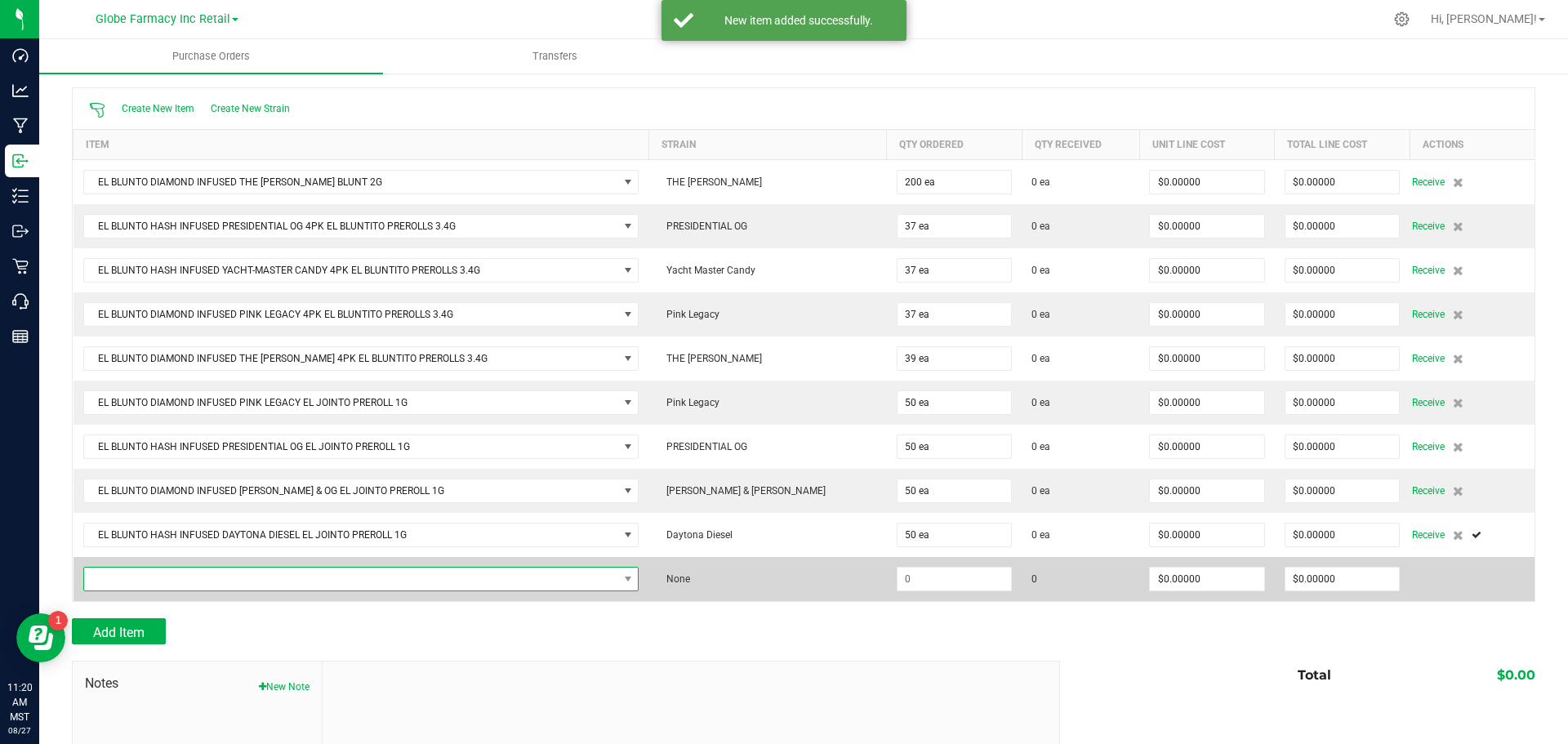
click at [167, 575] on span "NO DATA FOUND" at bounding box center [351, 579] width 534 height 23
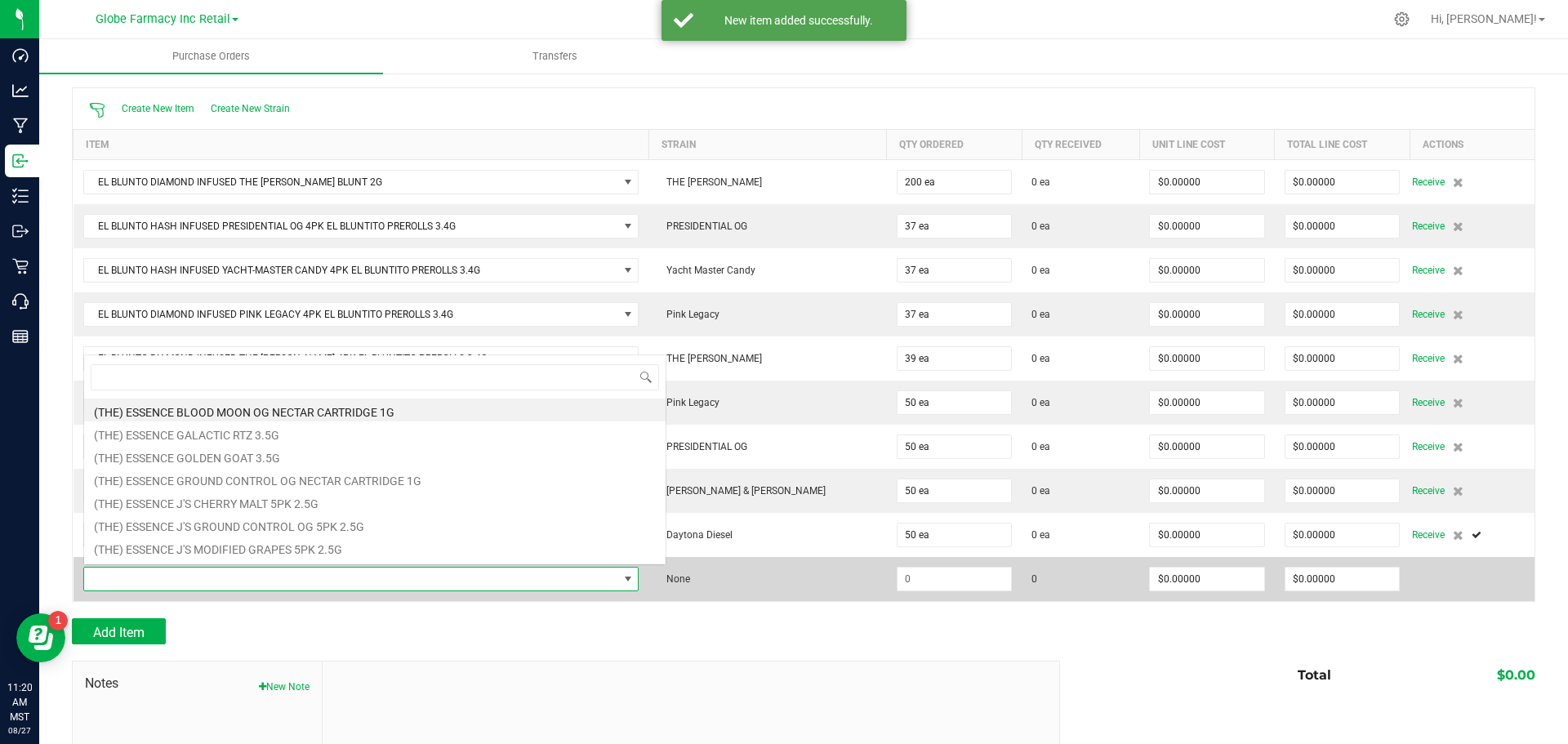
scroll to position [25, 578]
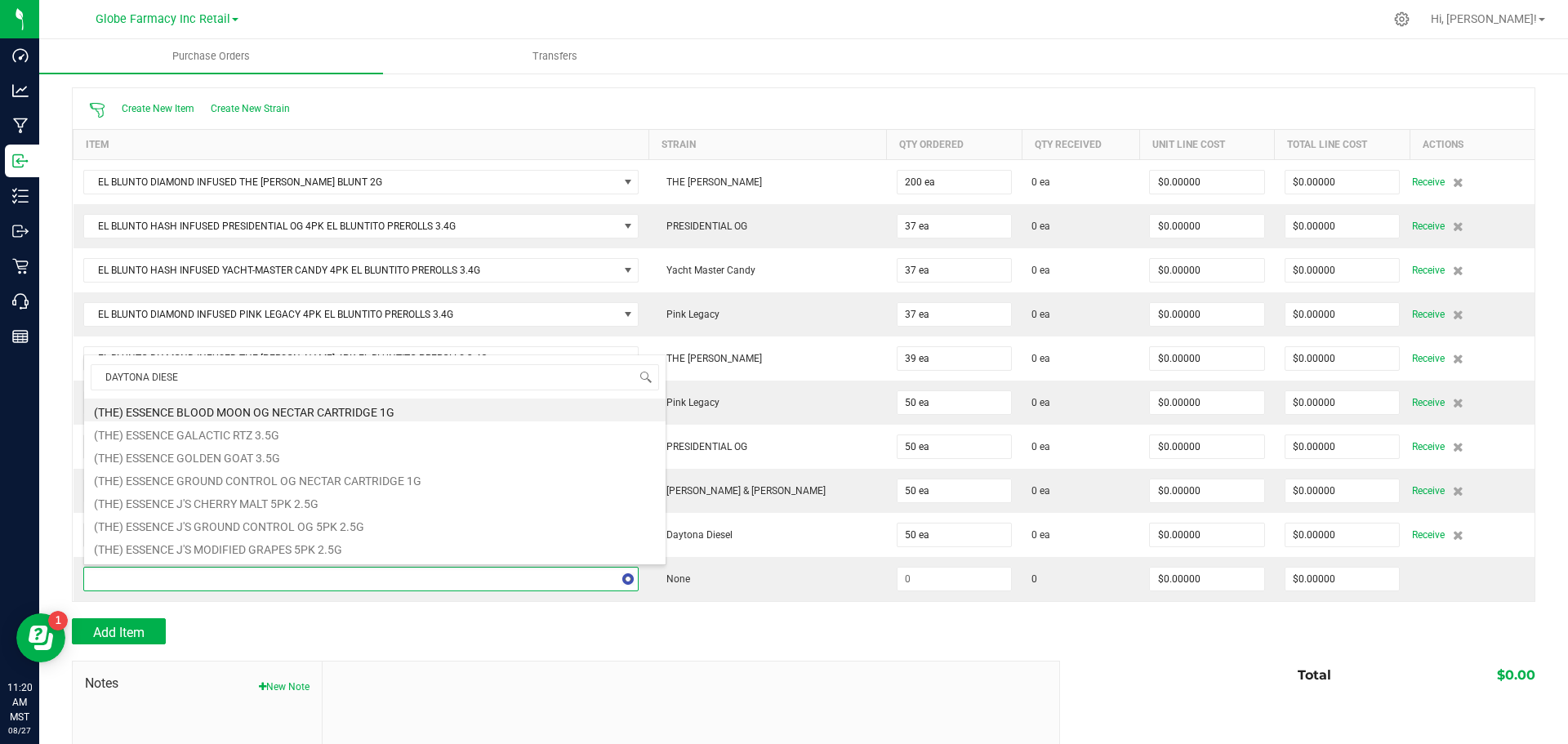
type input "DAYTONA DIESEL"
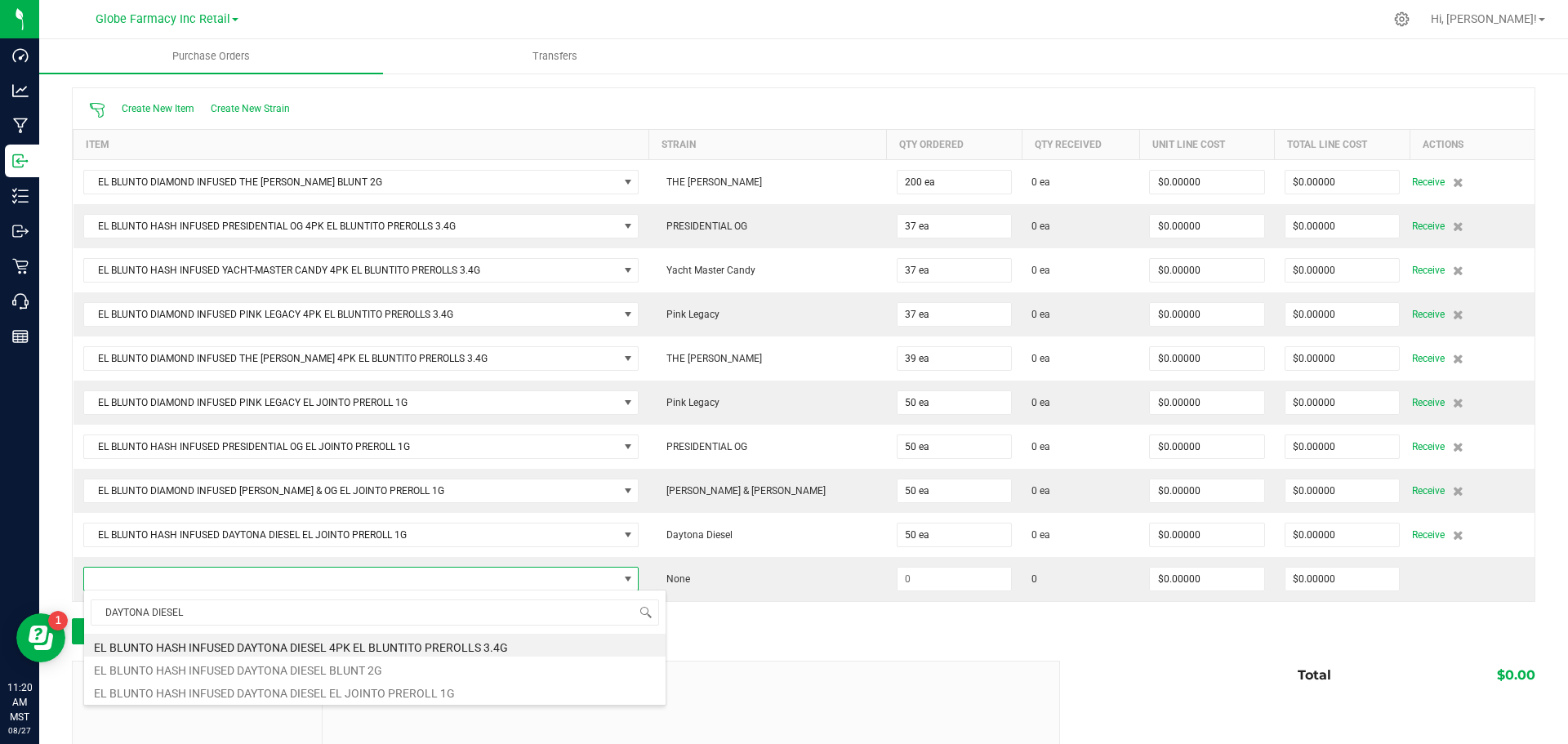
click at [796, 626] on div "Add Item" at bounding box center [560, 630] width 976 height 26
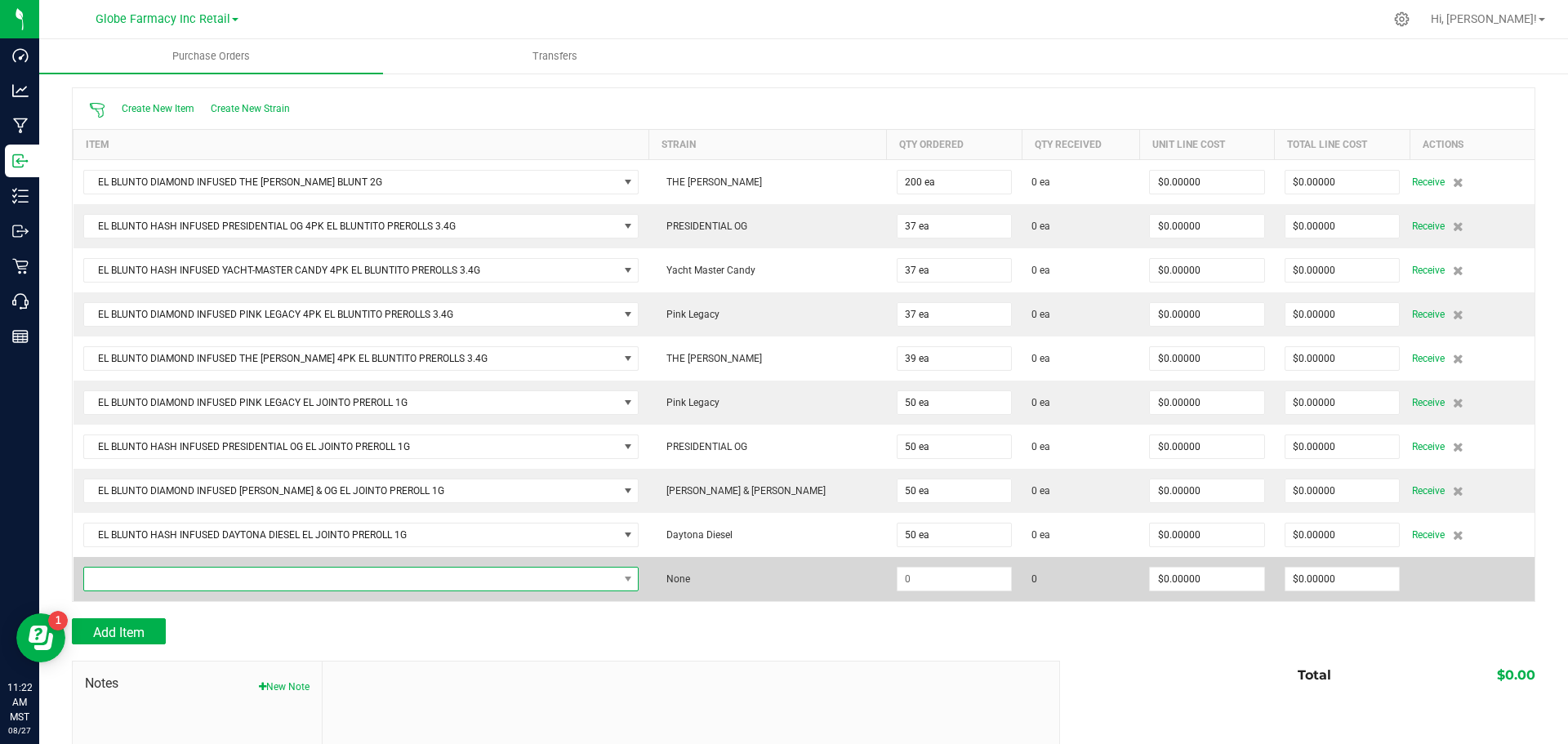
click at [410, 580] on span "NO DATA FOUND" at bounding box center [351, 579] width 534 height 23
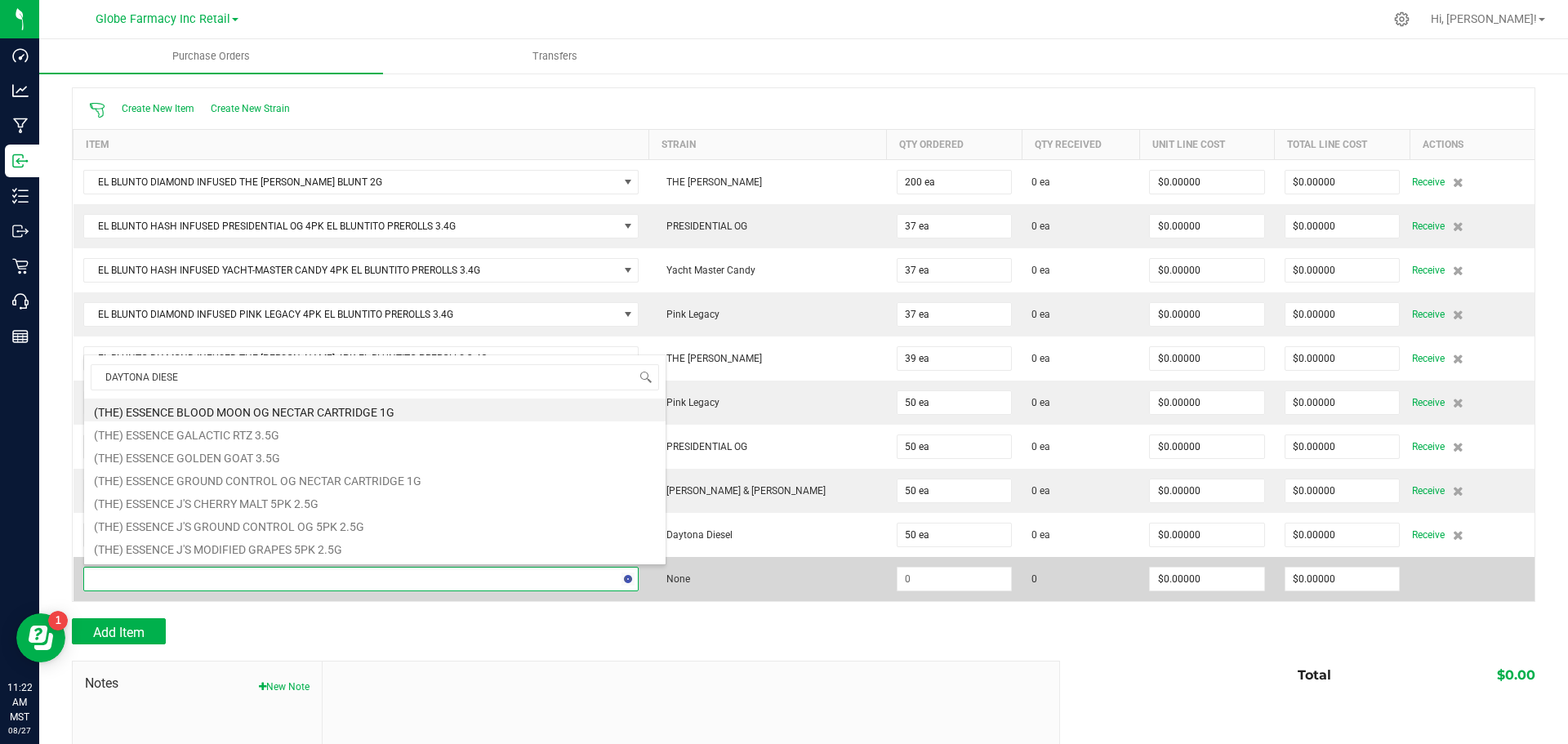
type input "DAYTONA DIESEL"
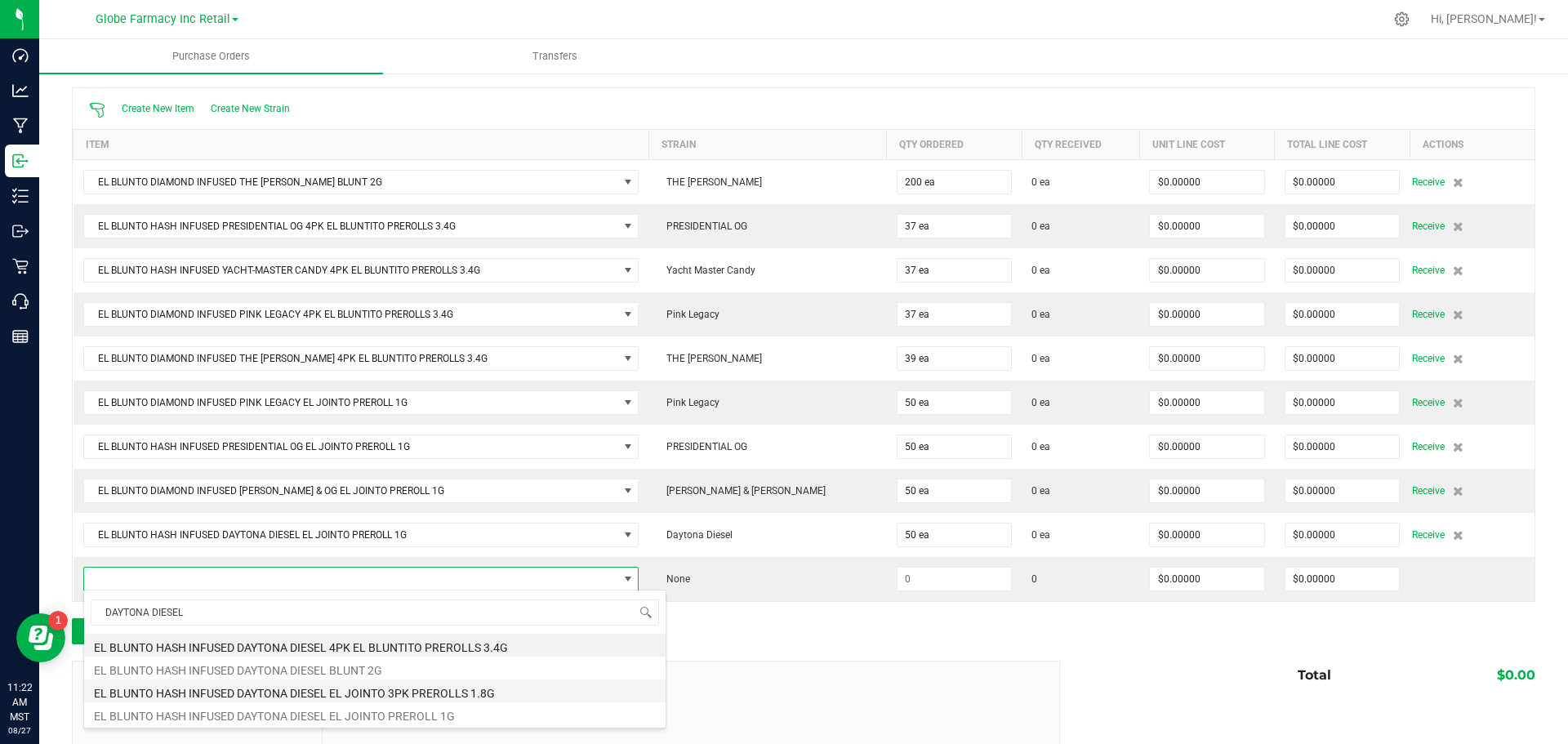
click at [375, 691] on li "EL BLUNTO HASH INFUSED DAYTONA DIESEL EL JOINTO 3PK PREROLLS 1.8G" at bounding box center [375, 691] width 582 height 23
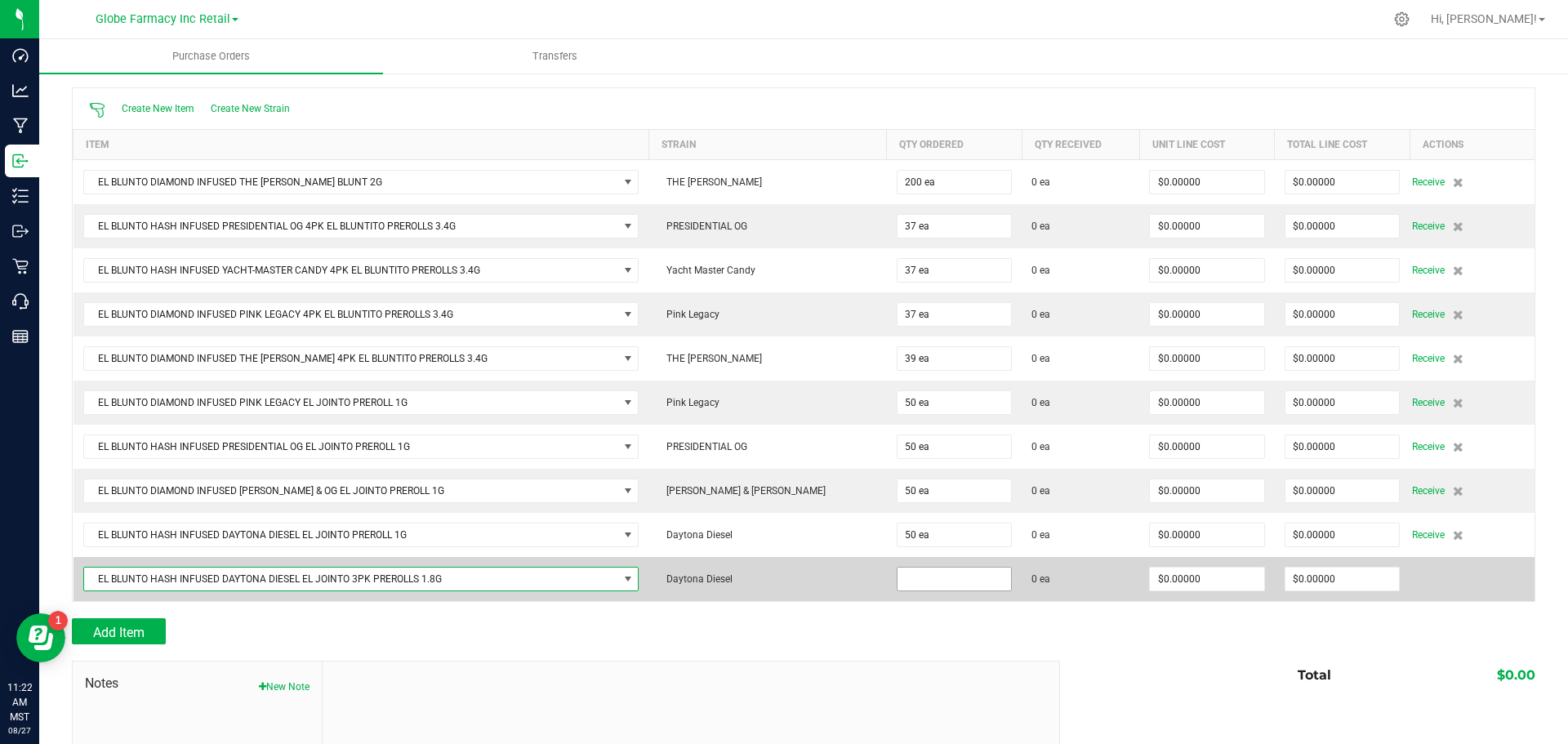
click at [942, 578] on input at bounding box center [954, 579] width 115 height 23
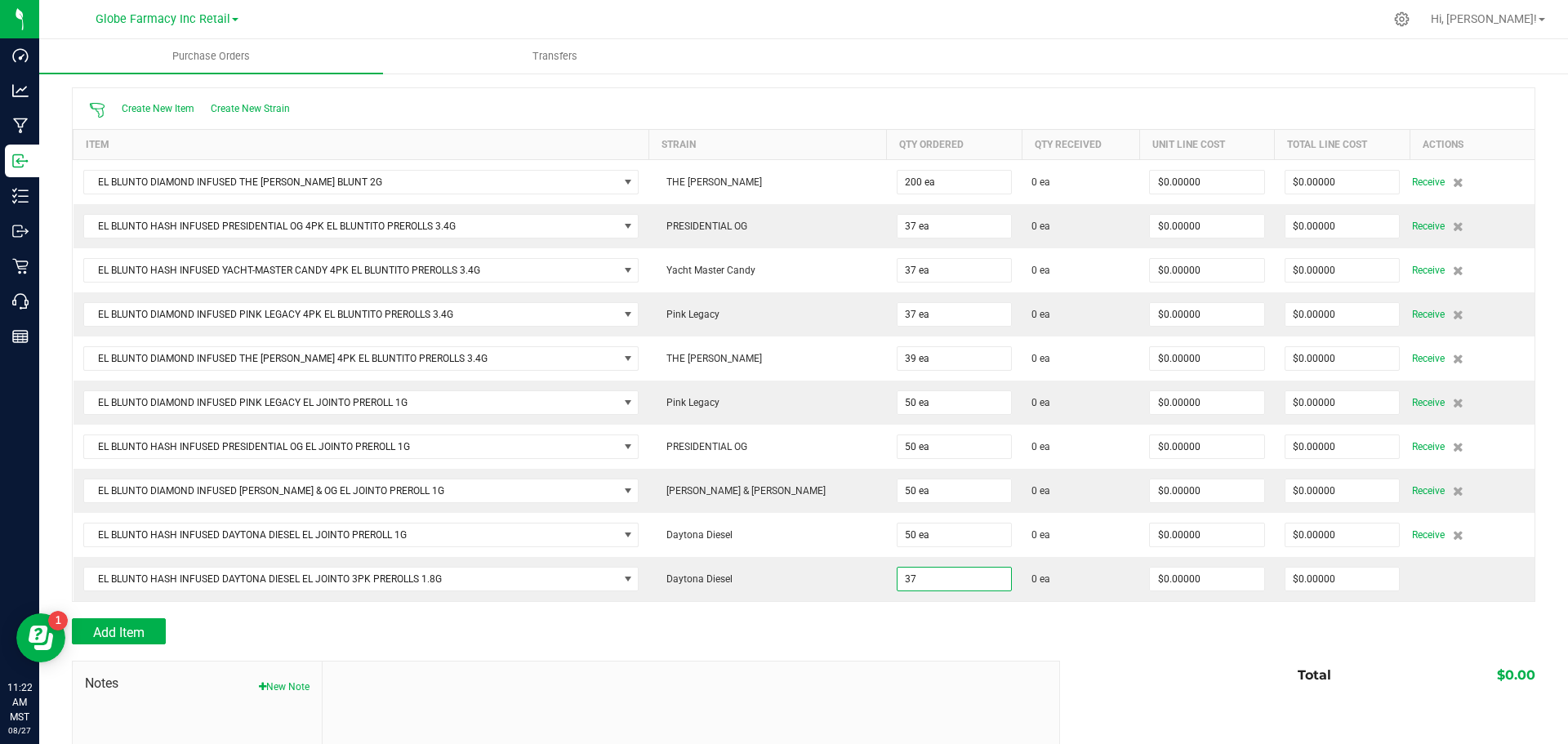
type input "37 ea"
click at [935, 653] on div at bounding box center [803, 652] width 1463 height 16
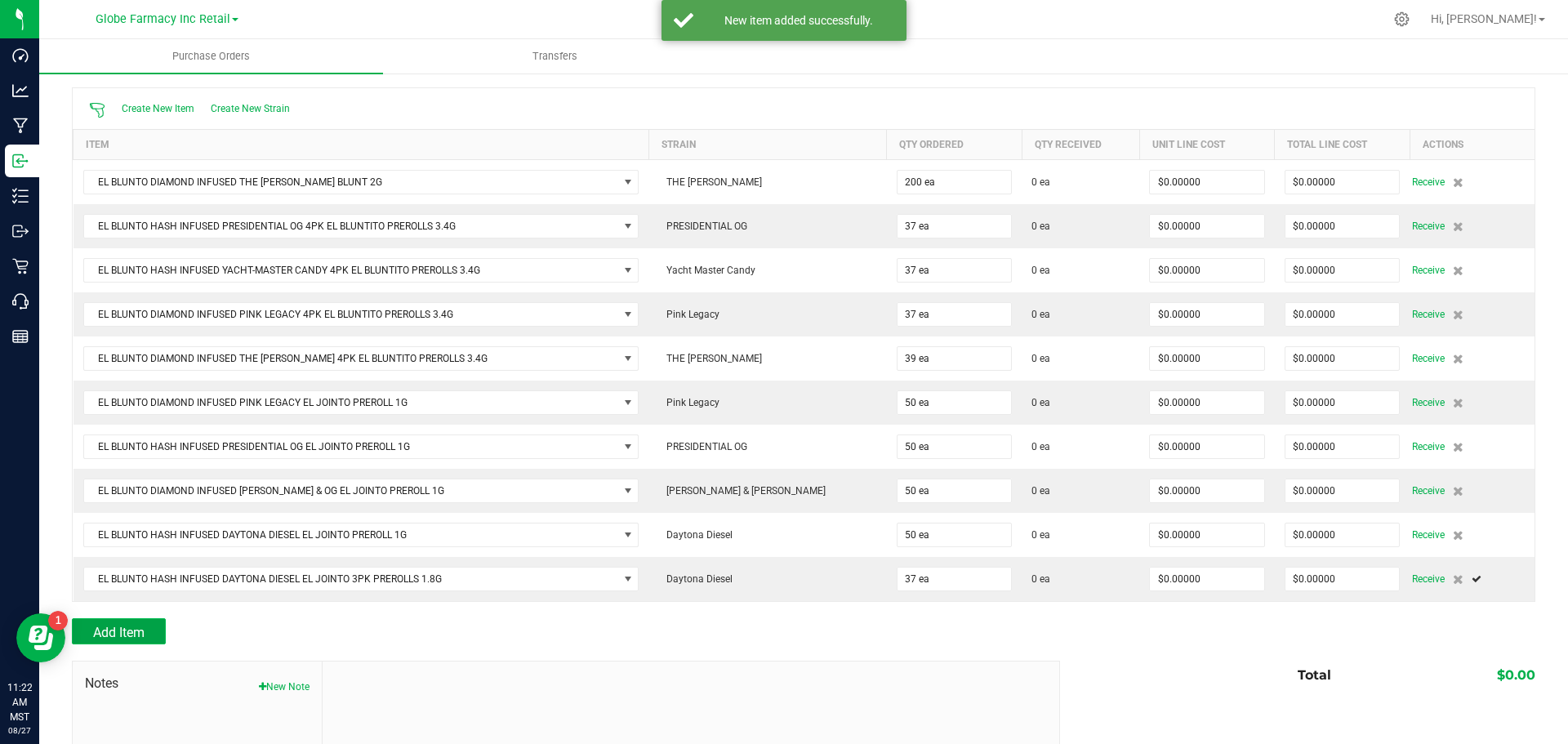
click at [146, 626] on button "Add Item" at bounding box center [119, 630] width 94 height 26
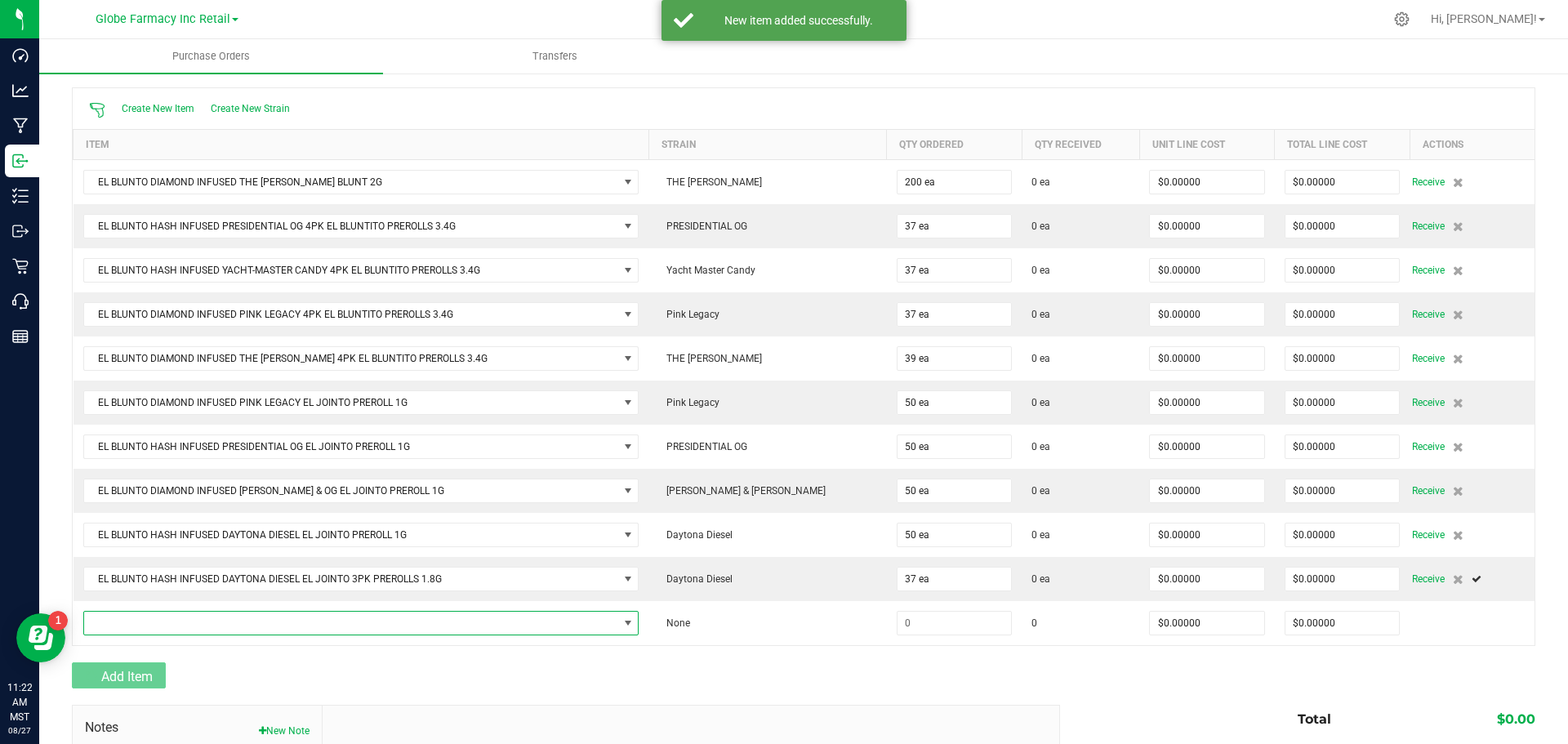
click at [149, 626] on span "NO DATA FOUND" at bounding box center [351, 623] width 534 height 23
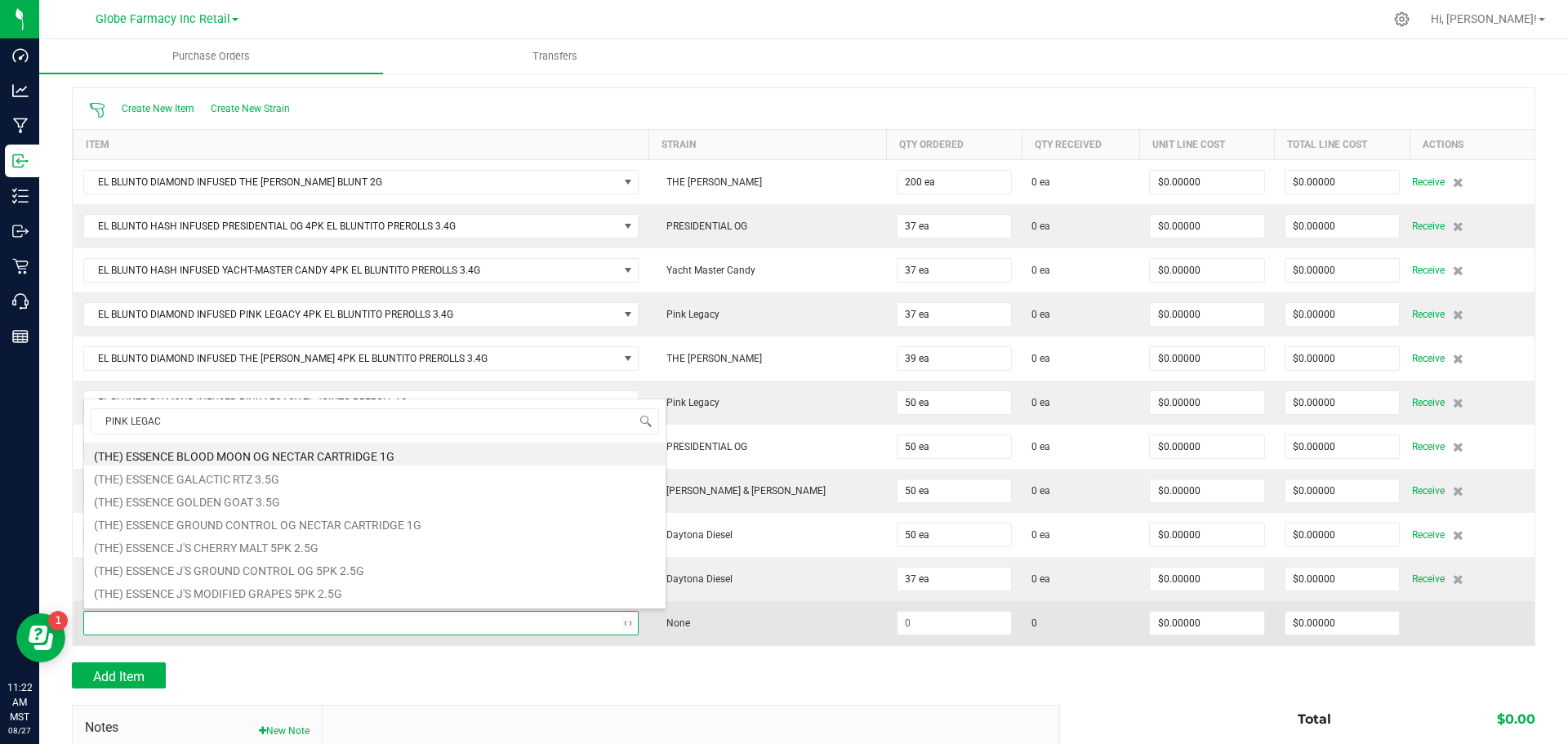
type input "PINK LEGACY"
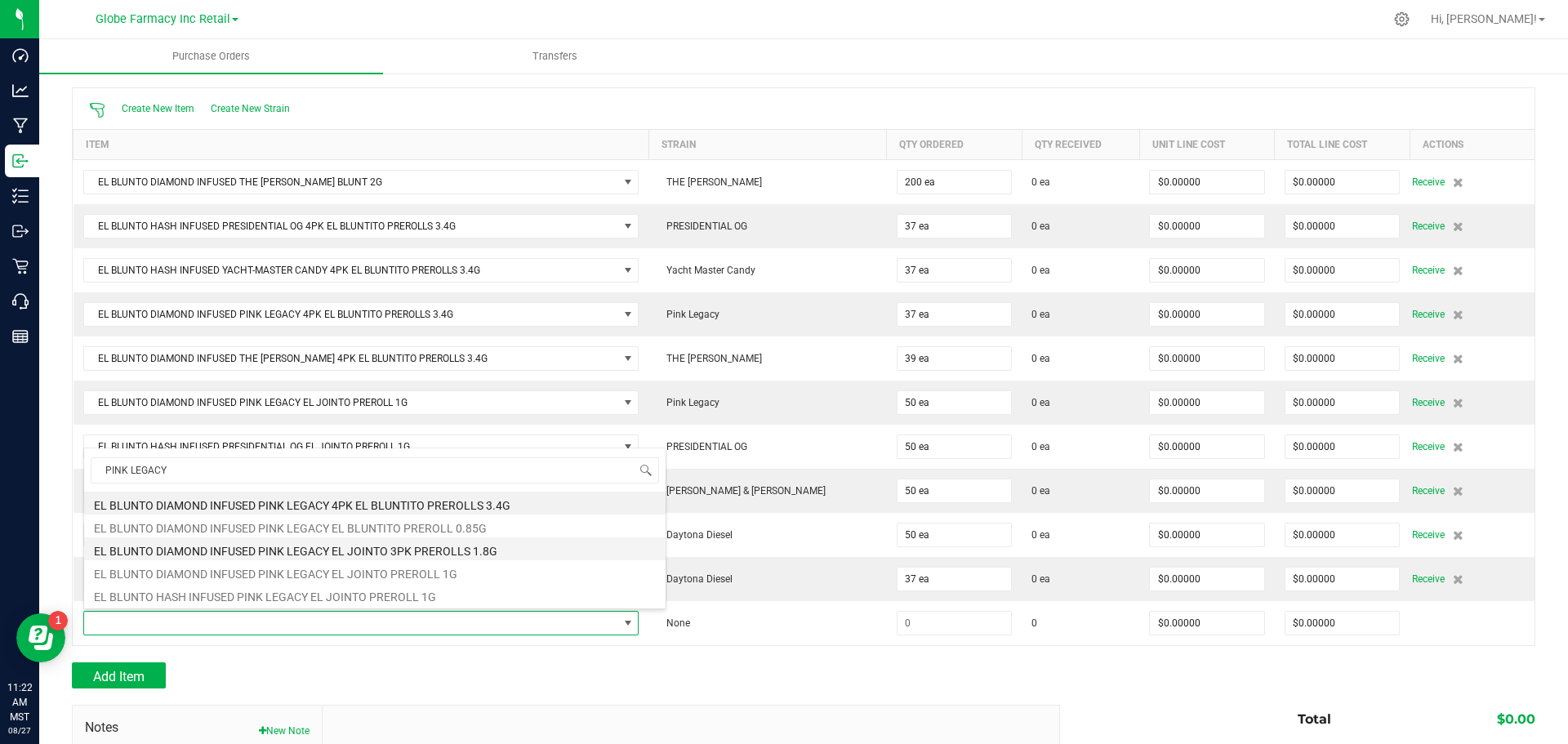
click at [482, 551] on li "EL BLUNTO DIAMOND INFUSED PINK LEGACY EL JOINTO 3PK PREROLLS 1.8G" at bounding box center [375, 549] width 582 height 23
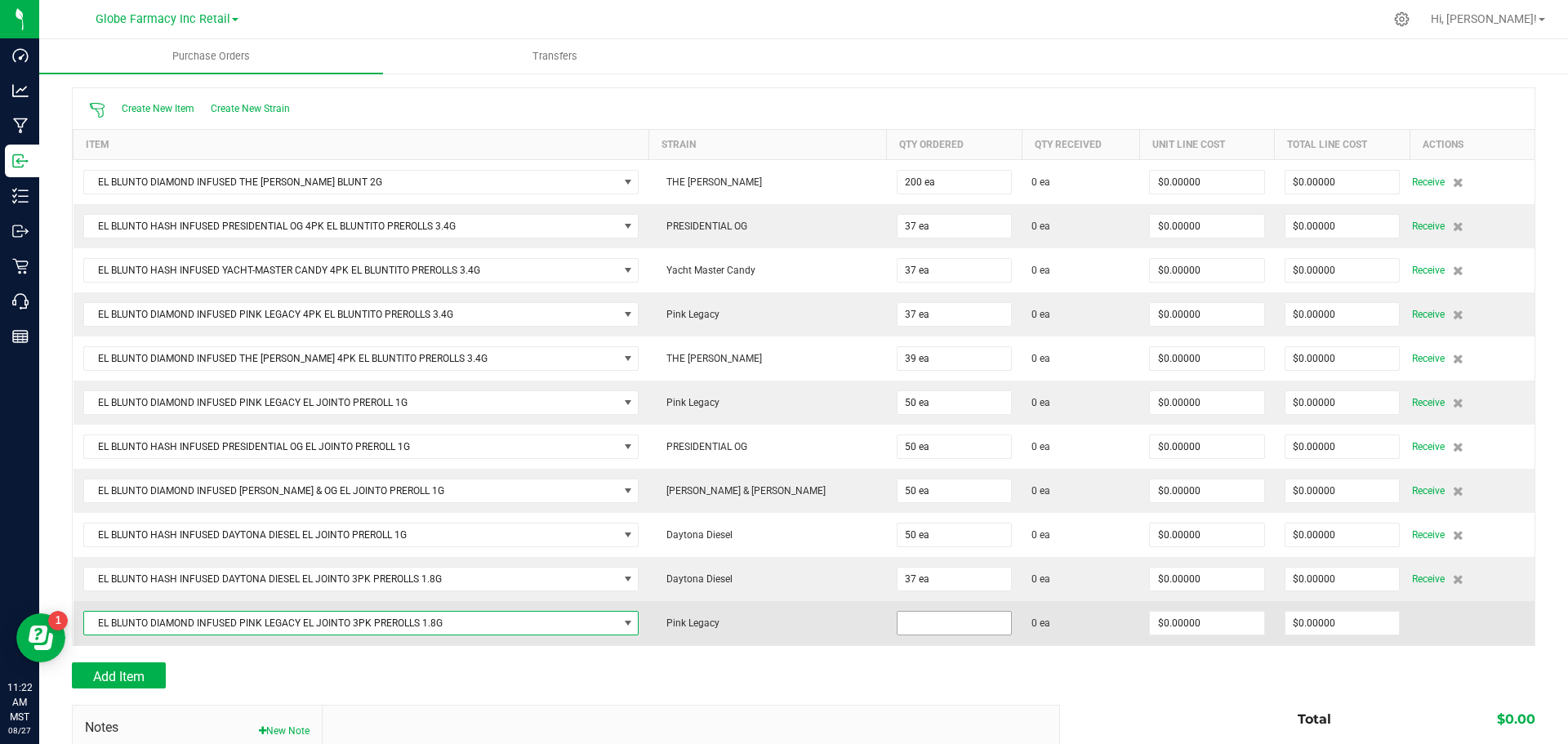
click at [897, 624] on input at bounding box center [954, 623] width 115 height 23
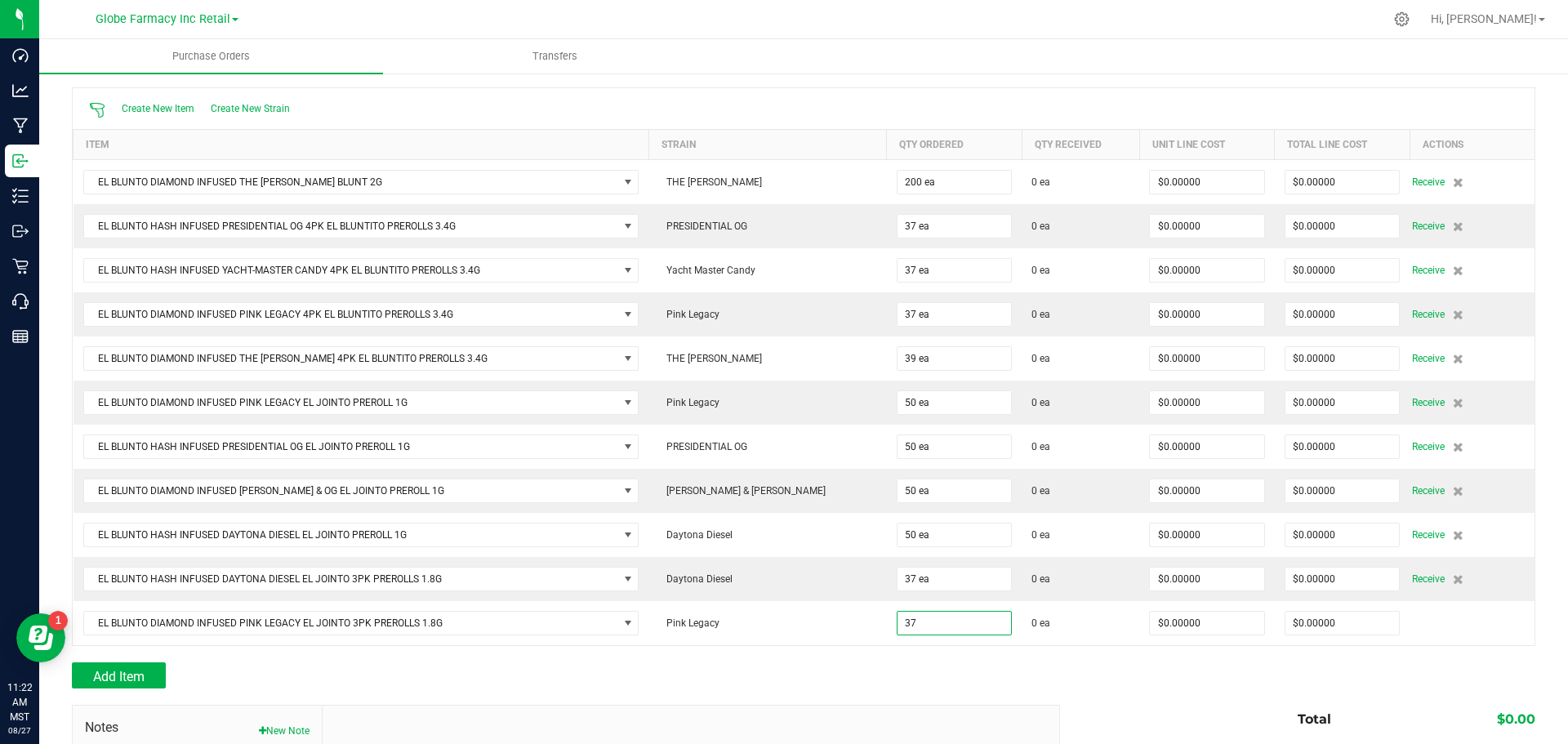
type input "37 ea"
click at [839, 673] on div "Add Item" at bounding box center [560, 675] width 976 height 26
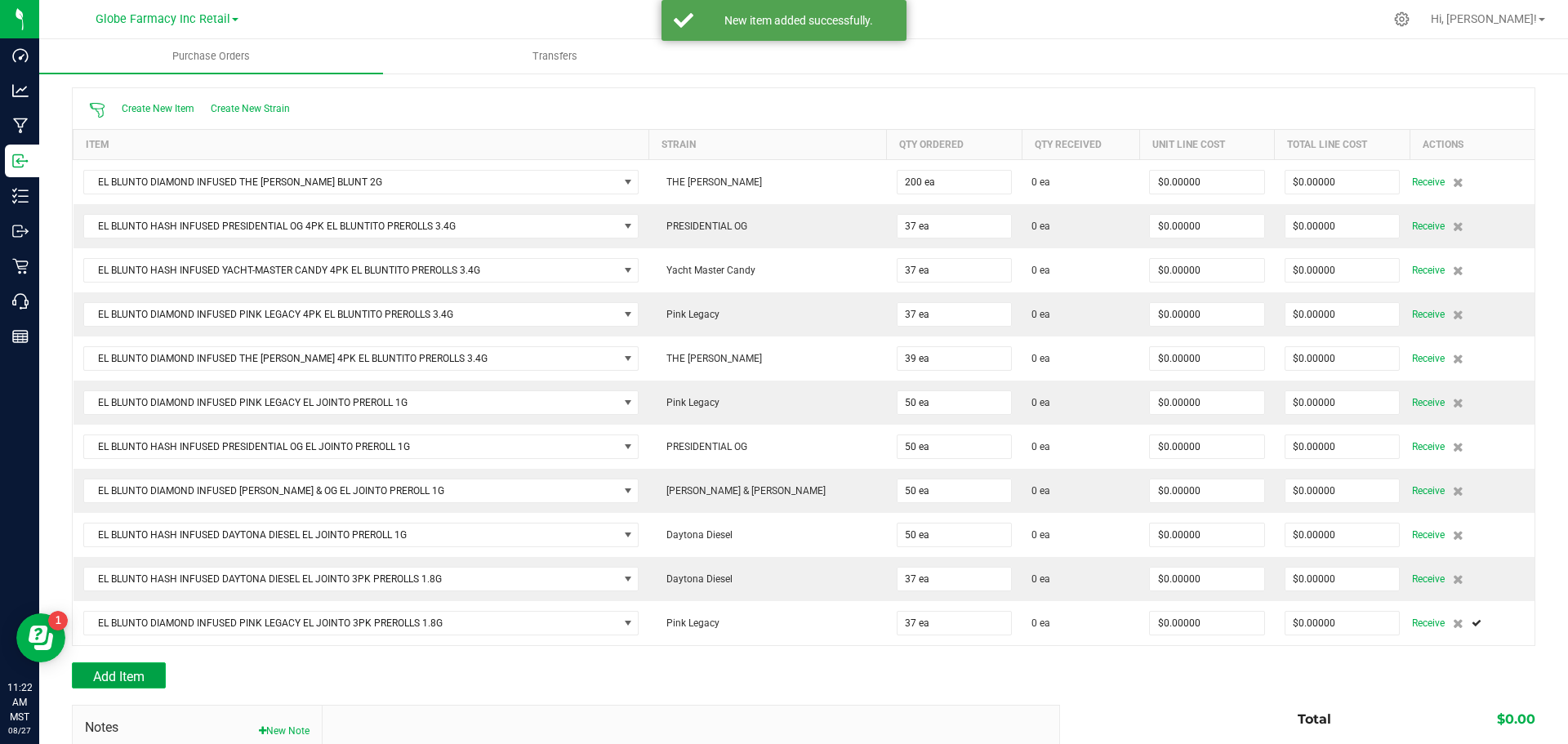
click at [137, 675] on span "Add Item" at bounding box center [119, 676] width 52 height 15
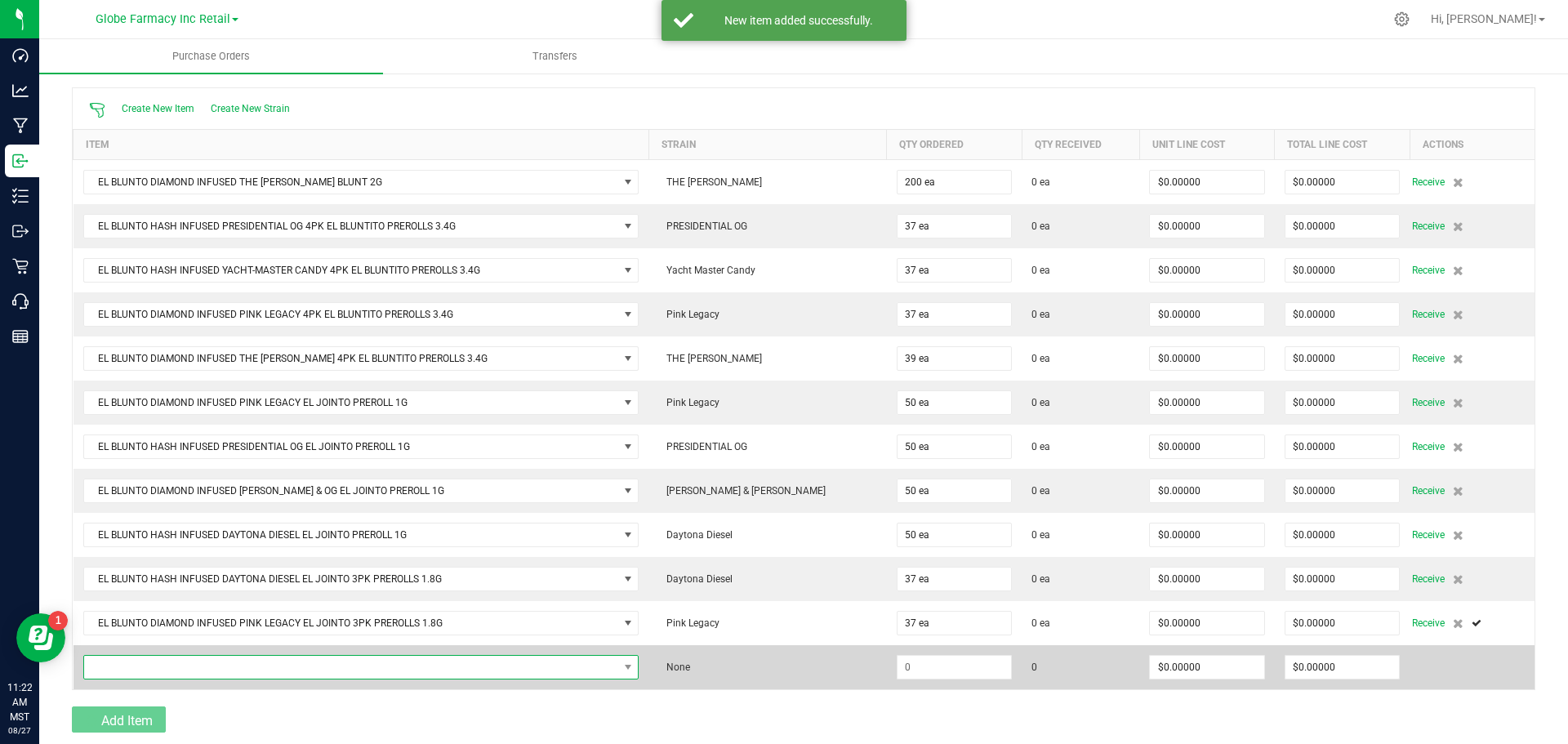
click at [140, 655] on span "NO DATA FOUND" at bounding box center [351, 667] width 534 height 23
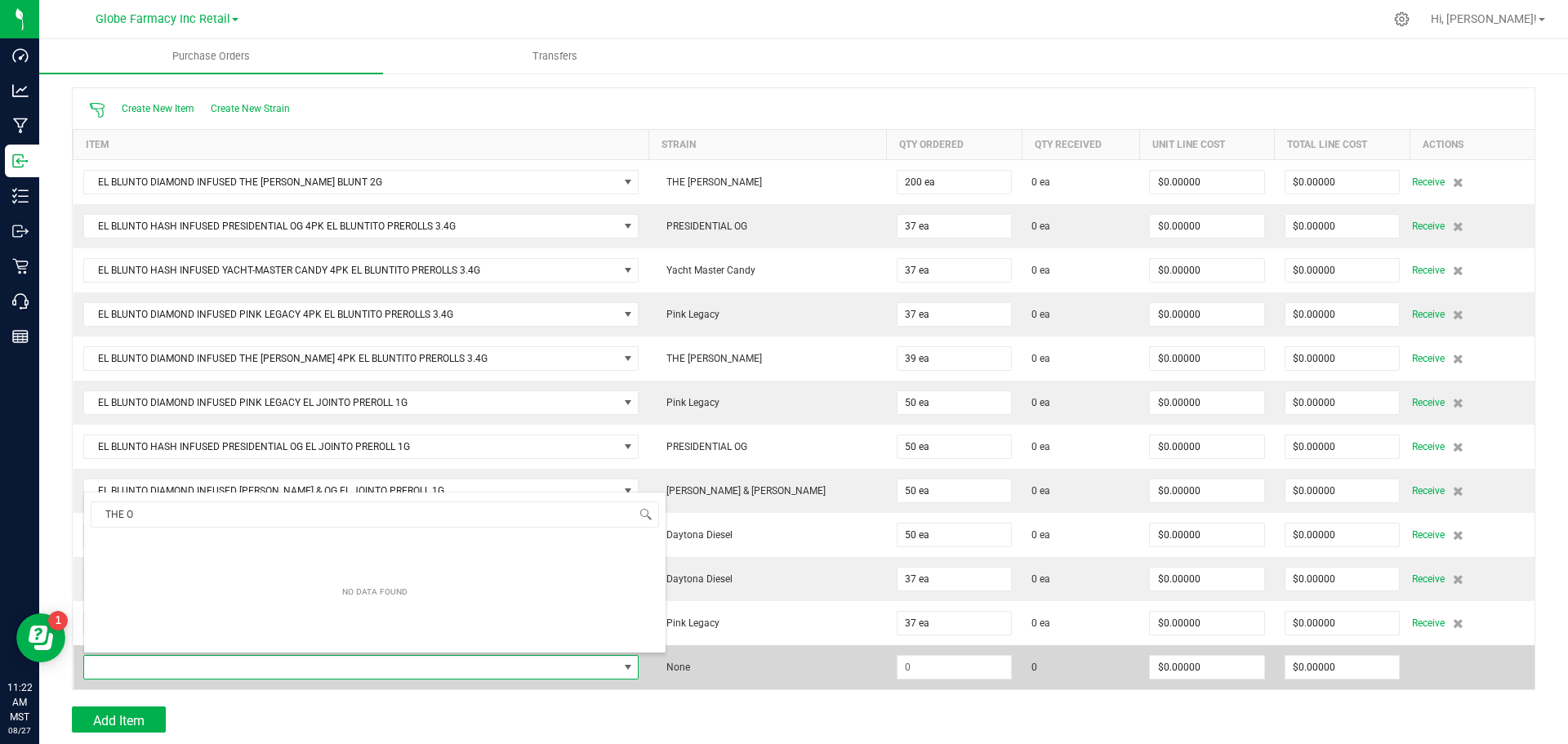
type input "THE OP"
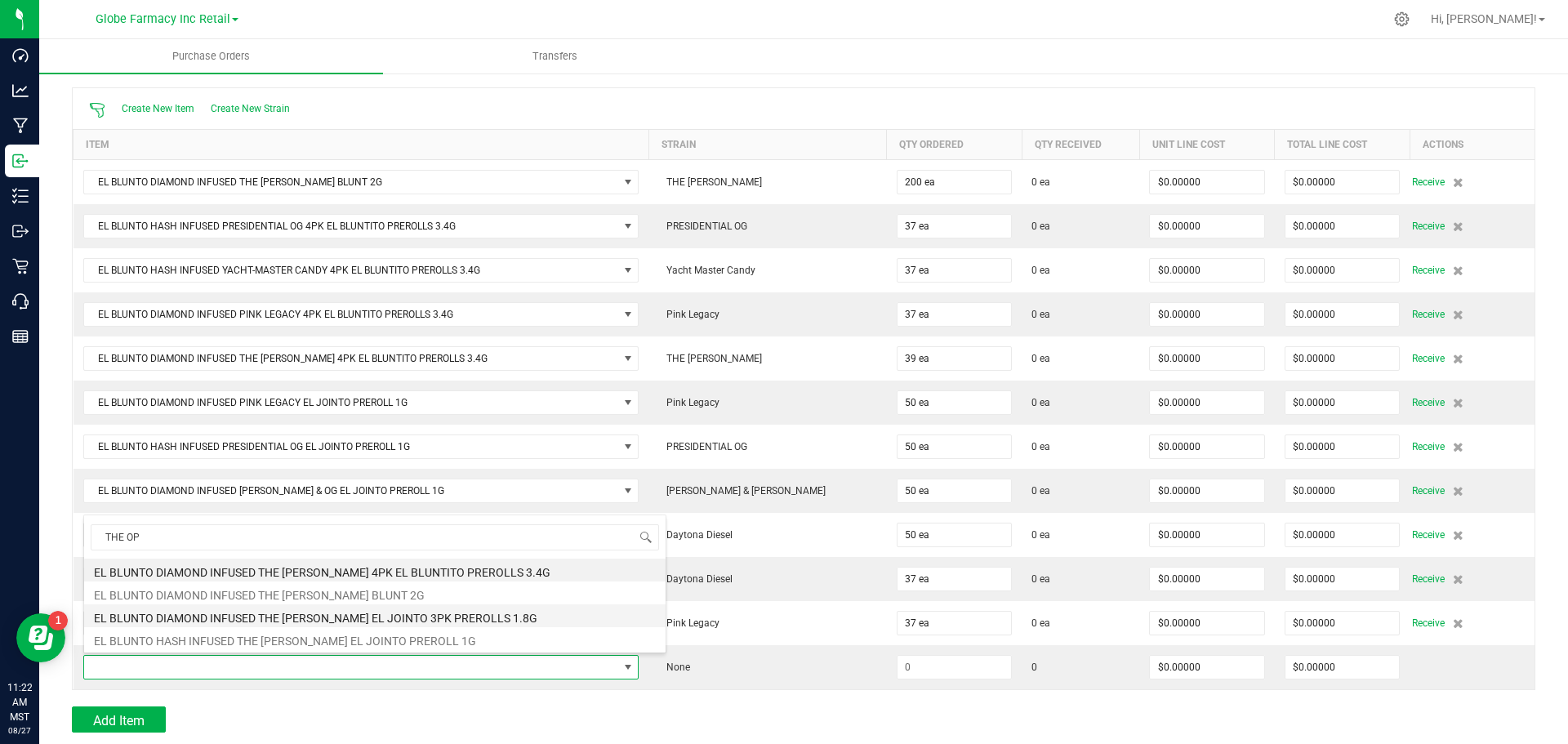
click at [291, 613] on li "EL BLUNTO DIAMOND INFUSED THE [PERSON_NAME] EL JOINTO 3PK PREROLLS 1.8G" at bounding box center [375, 615] width 582 height 23
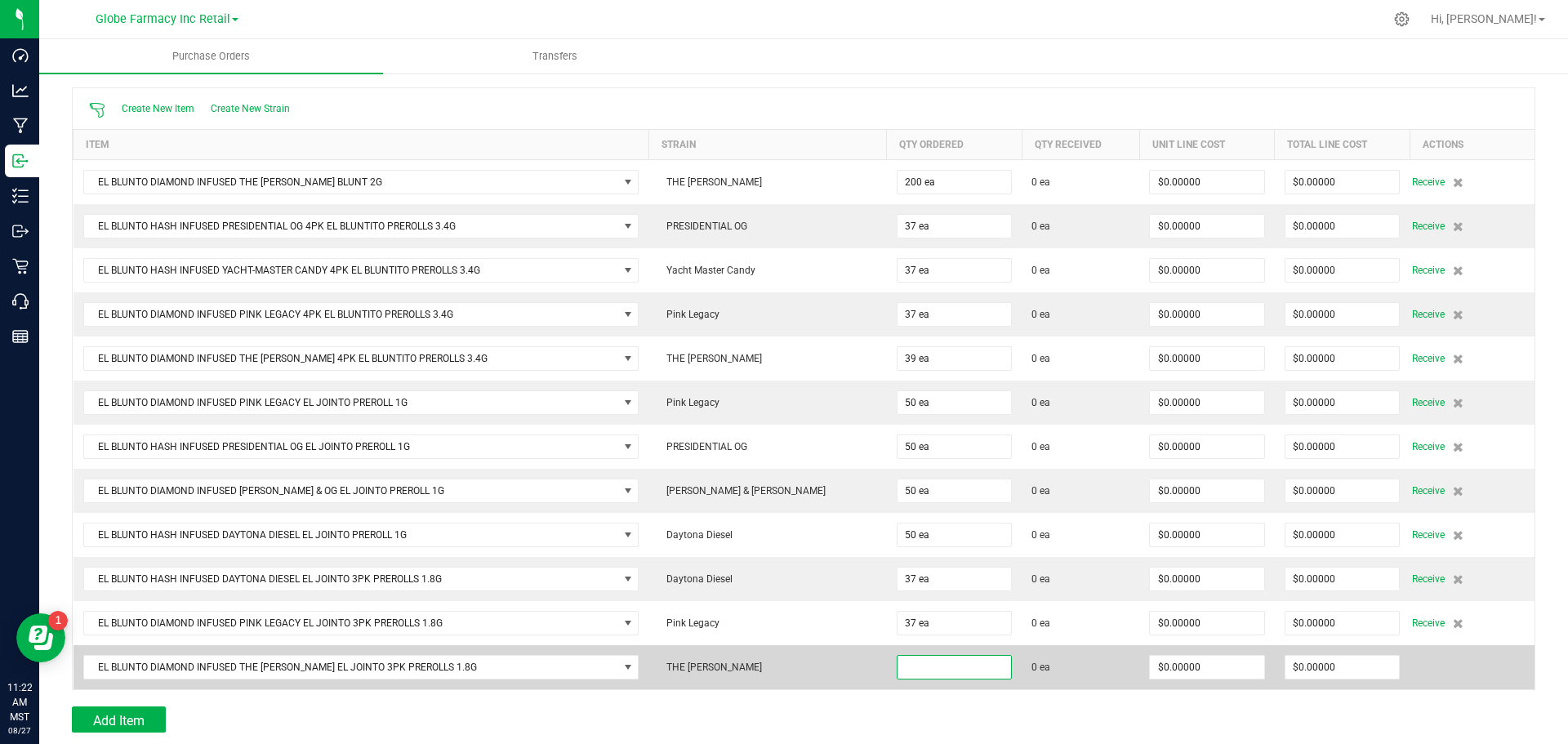
click at [897, 655] on input at bounding box center [954, 667] width 115 height 23
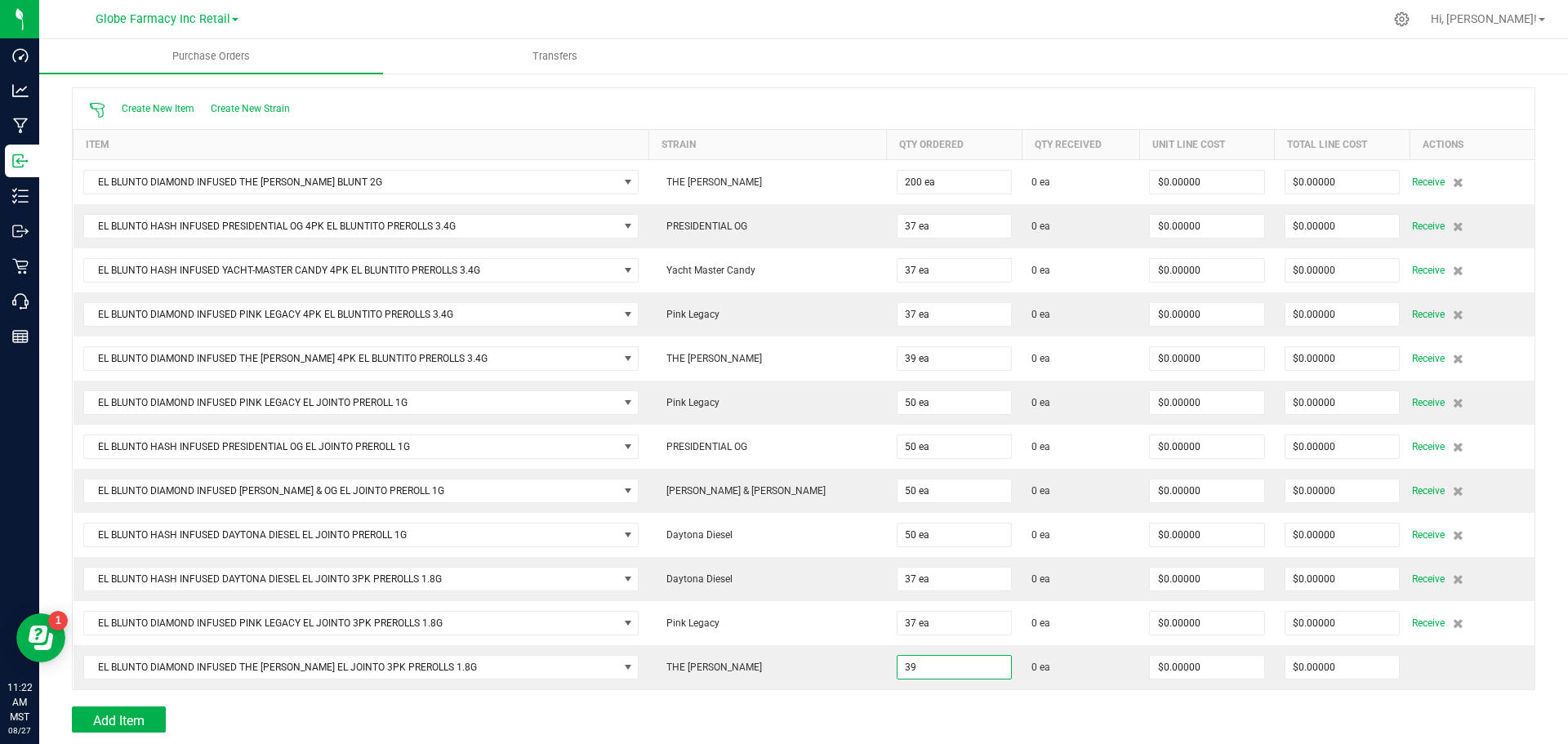
type input "39 ea"
click at [837, 690] on div at bounding box center [803, 698] width 1463 height 16
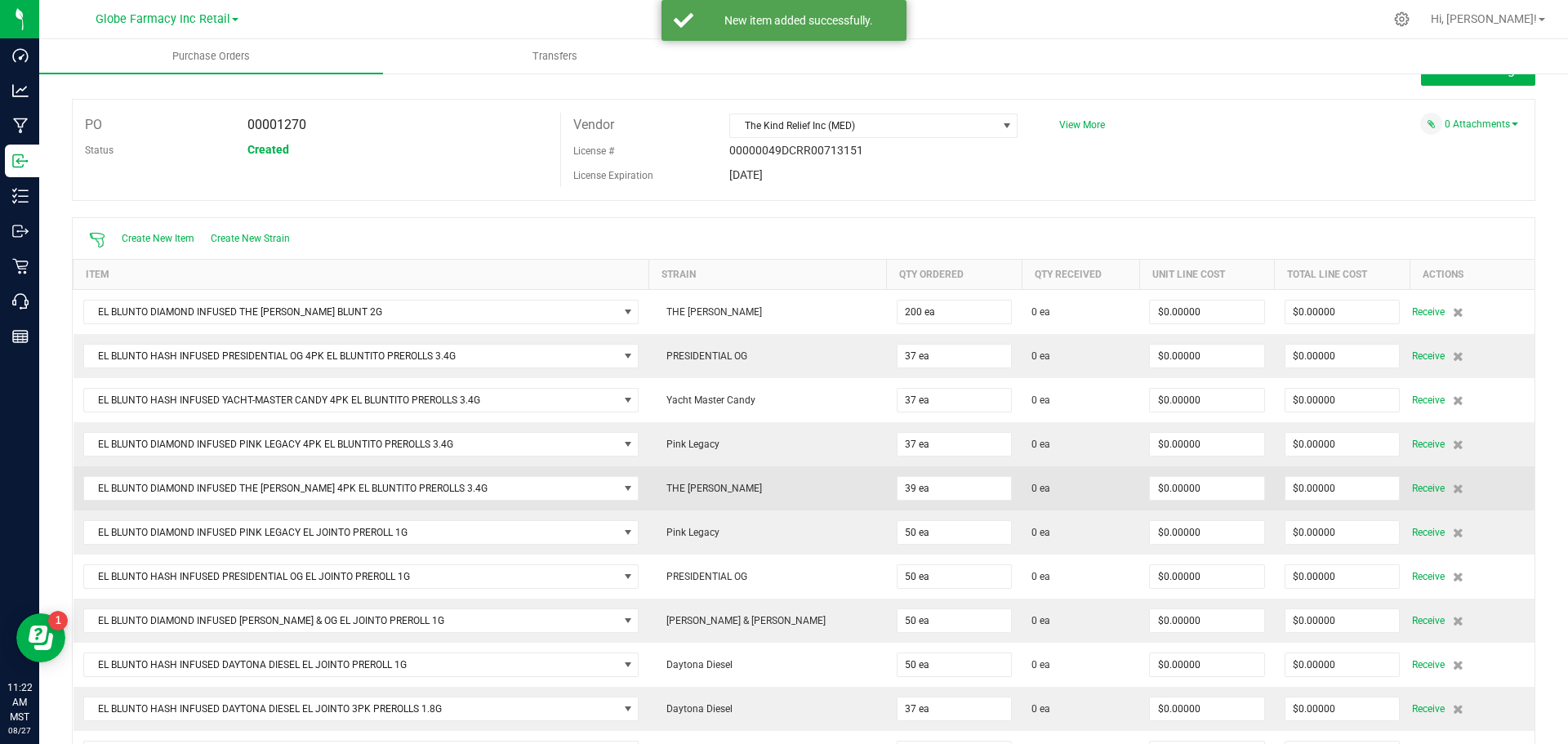
scroll to position [0, 0]
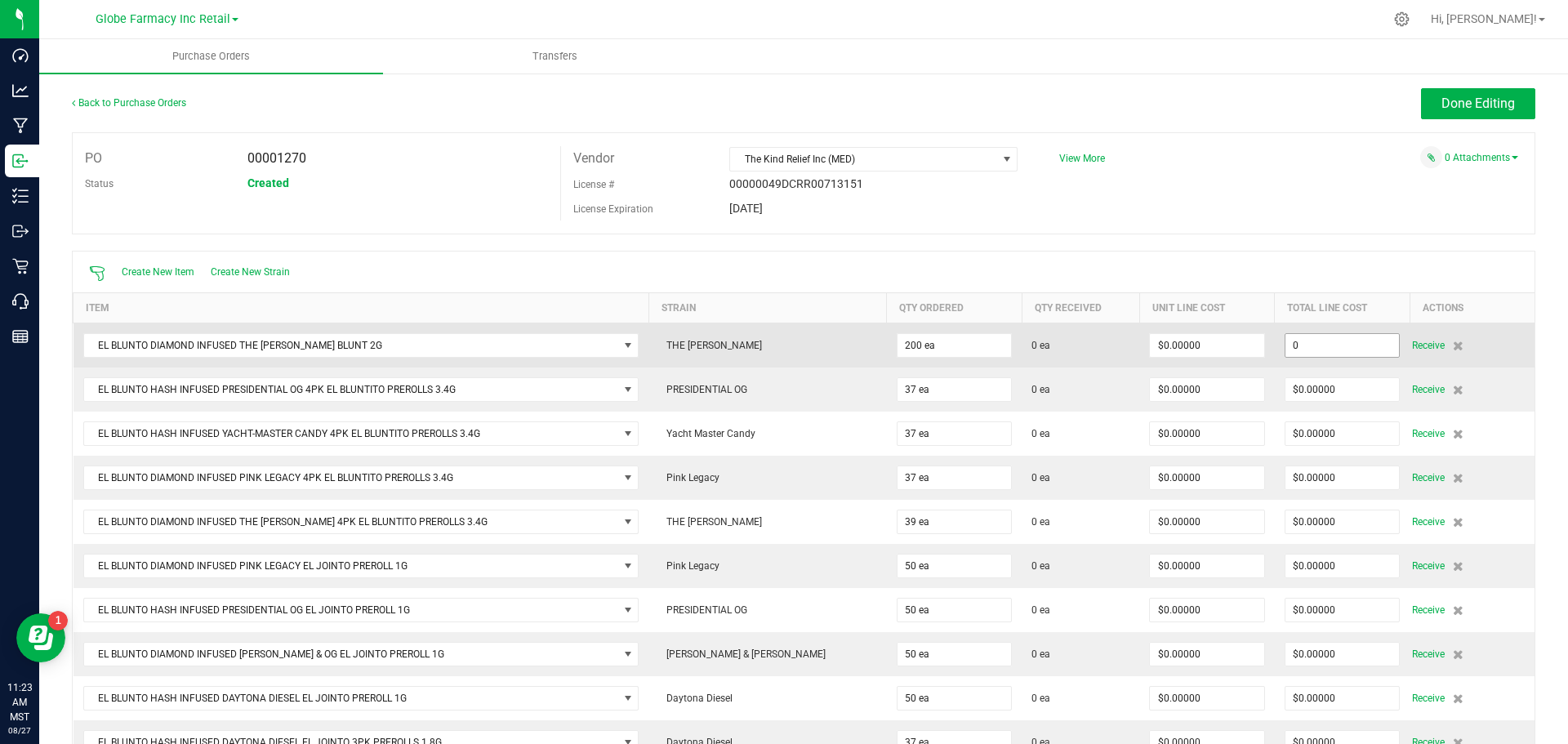
click at [1285, 342] on input "0" at bounding box center [1342, 345] width 115 height 23
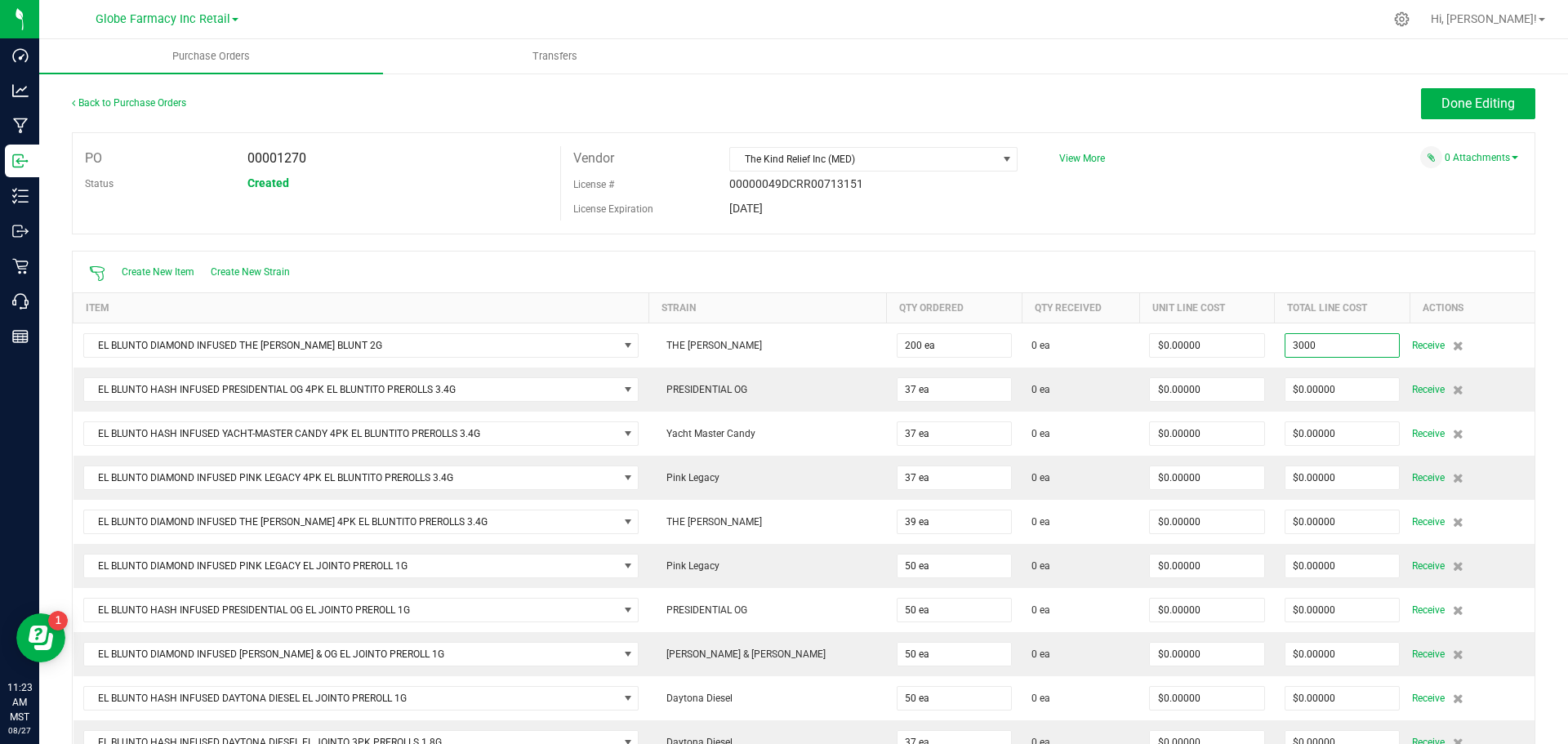
type input "$3,000.00000"
click at [1326, 211] on div "PO 00001270 Status Created Vendor The Kind Relief Inc (MED) License # 00000049D…" at bounding box center [803, 183] width 1463 height 102
type input "200"
type input "$15.00000"
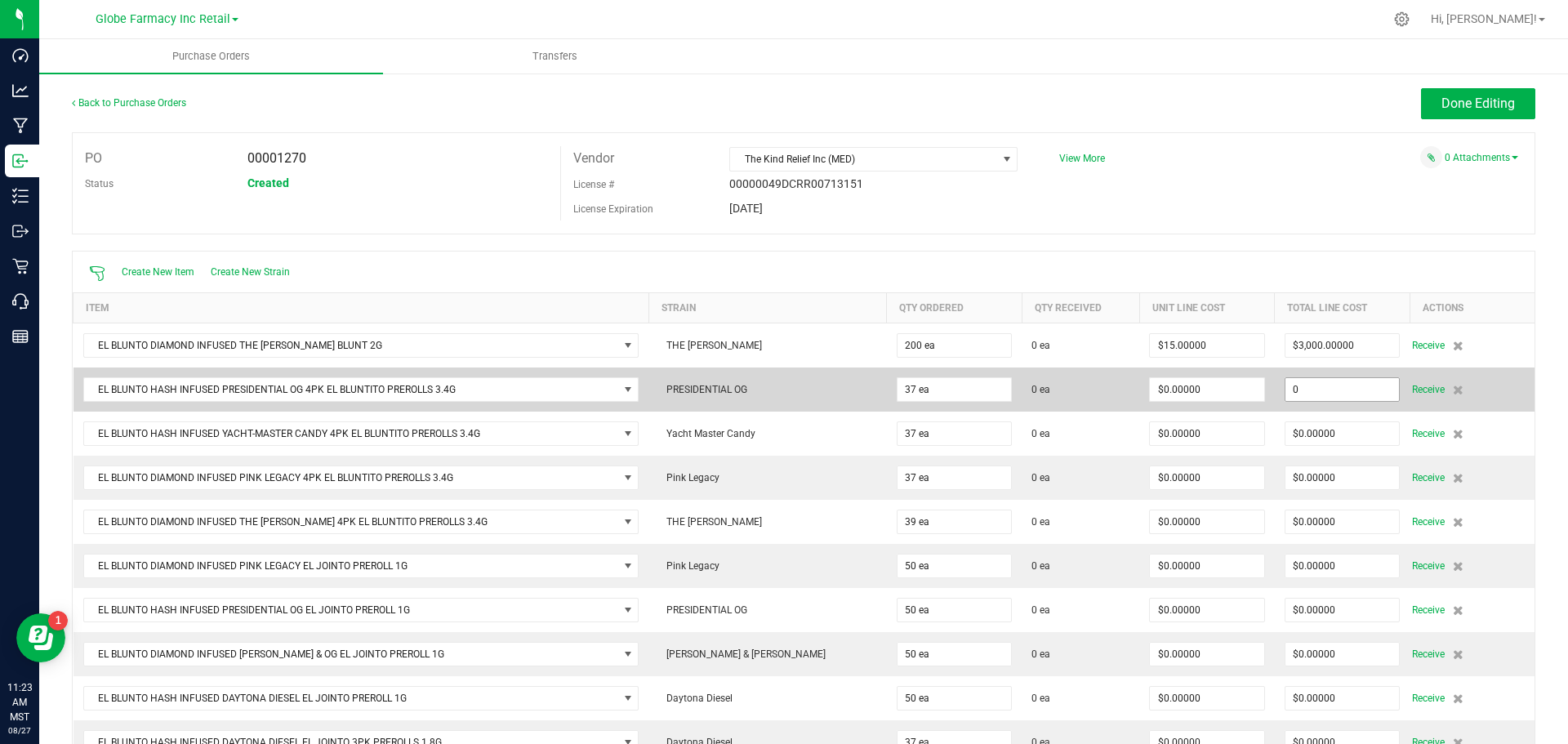
click at [1304, 384] on input "0" at bounding box center [1342, 390] width 115 height 23
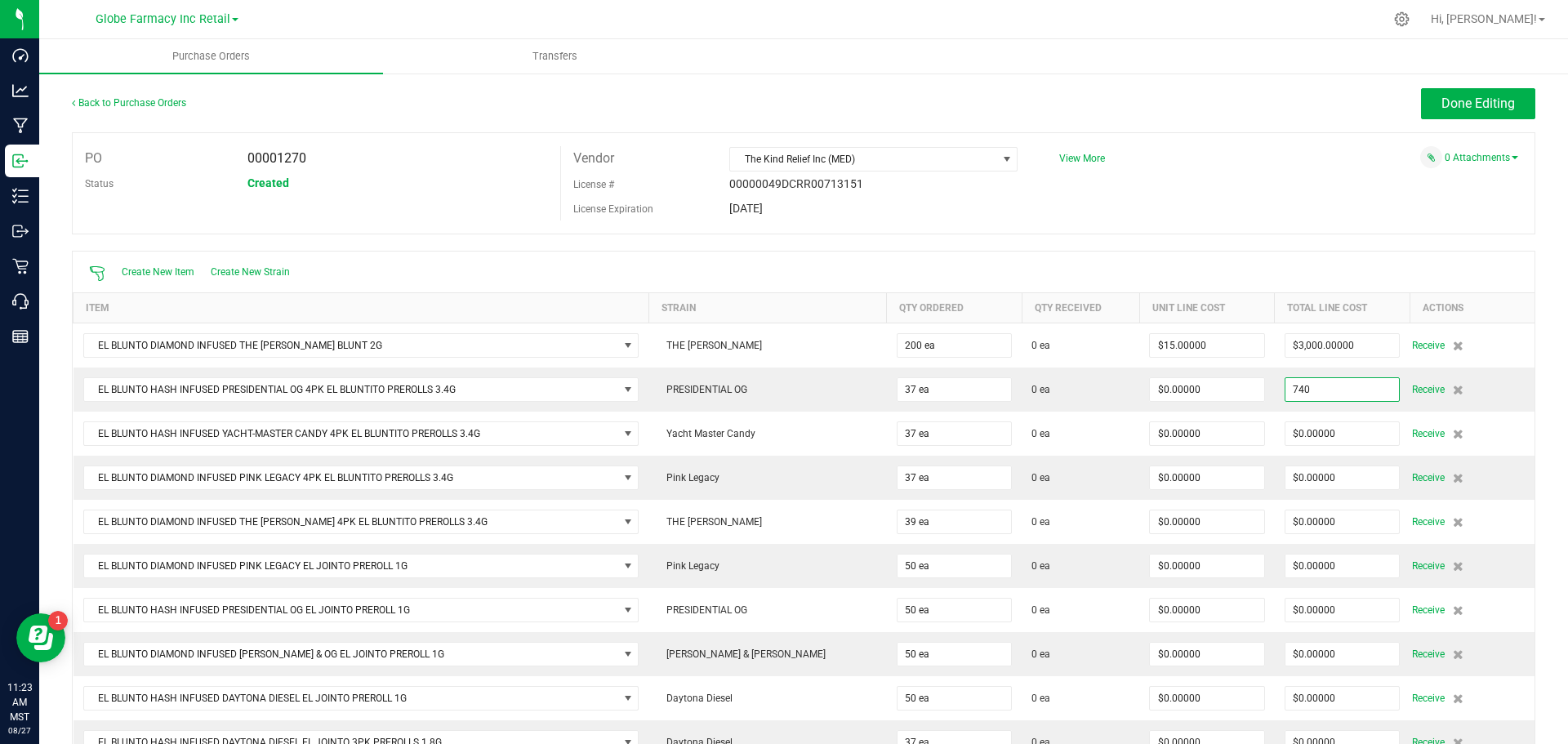
type input "$740.00000"
click at [1338, 202] on div "PO 00001270 Status Created Vendor The Kind Relief Inc (MED) License # 00000049D…" at bounding box center [803, 183] width 1463 height 102
type input "37"
type input "$20.00000"
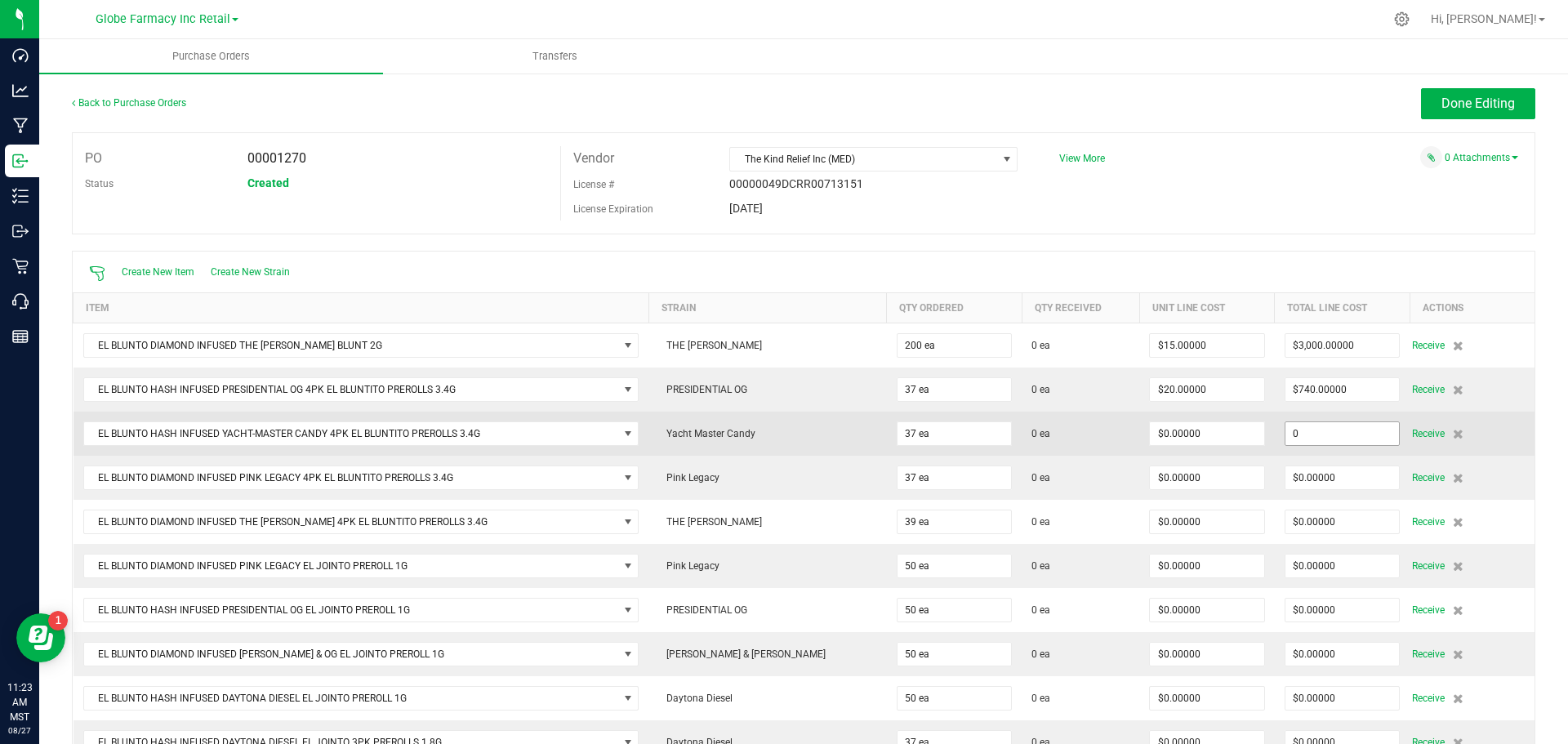
click at [1310, 428] on input "0" at bounding box center [1342, 433] width 115 height 23
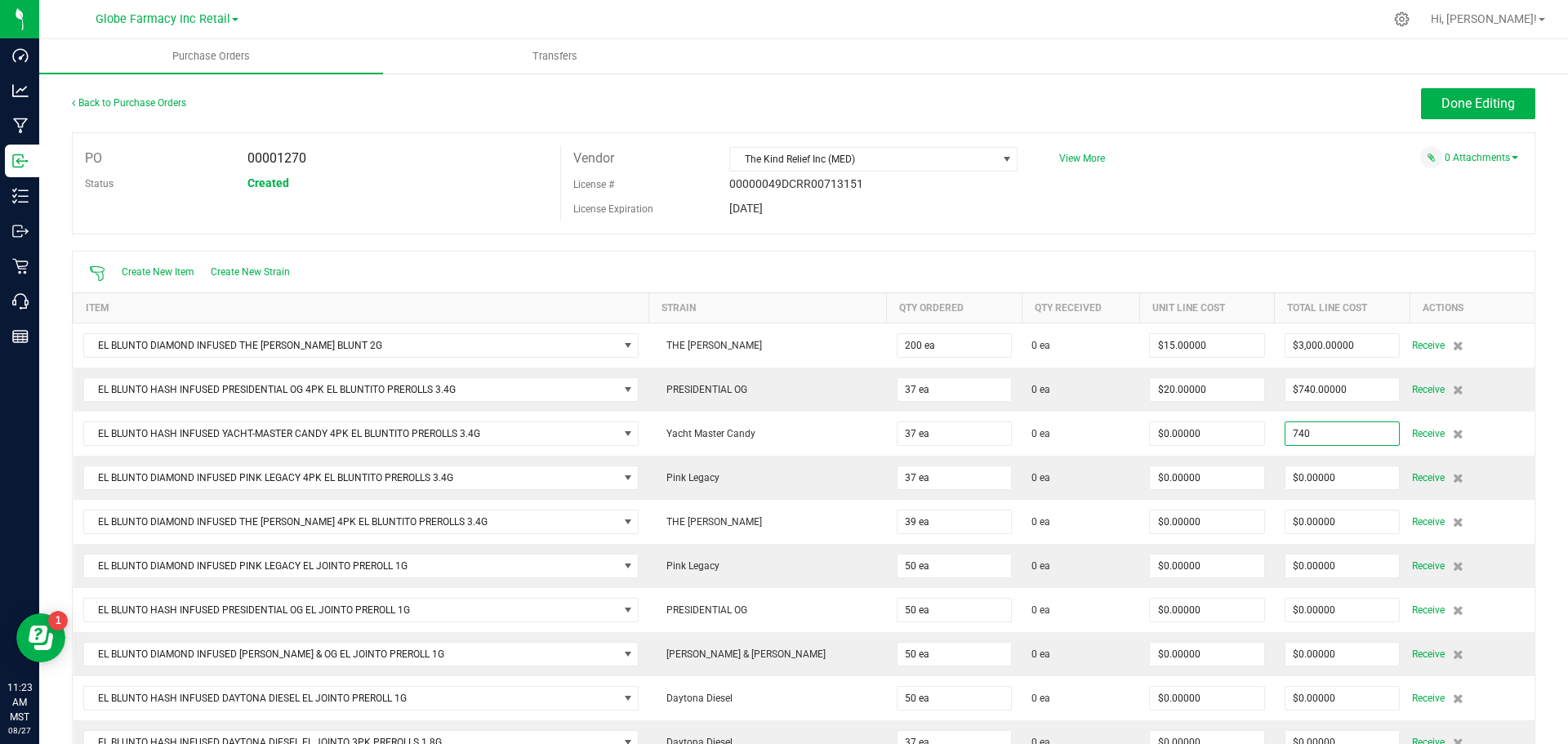
type input "$740.00000"
click at [1233, 148] on div "0 Attachments" at bounding box center [1283, 157] width 471 height 22
type input "37"
type input "$20.00000"
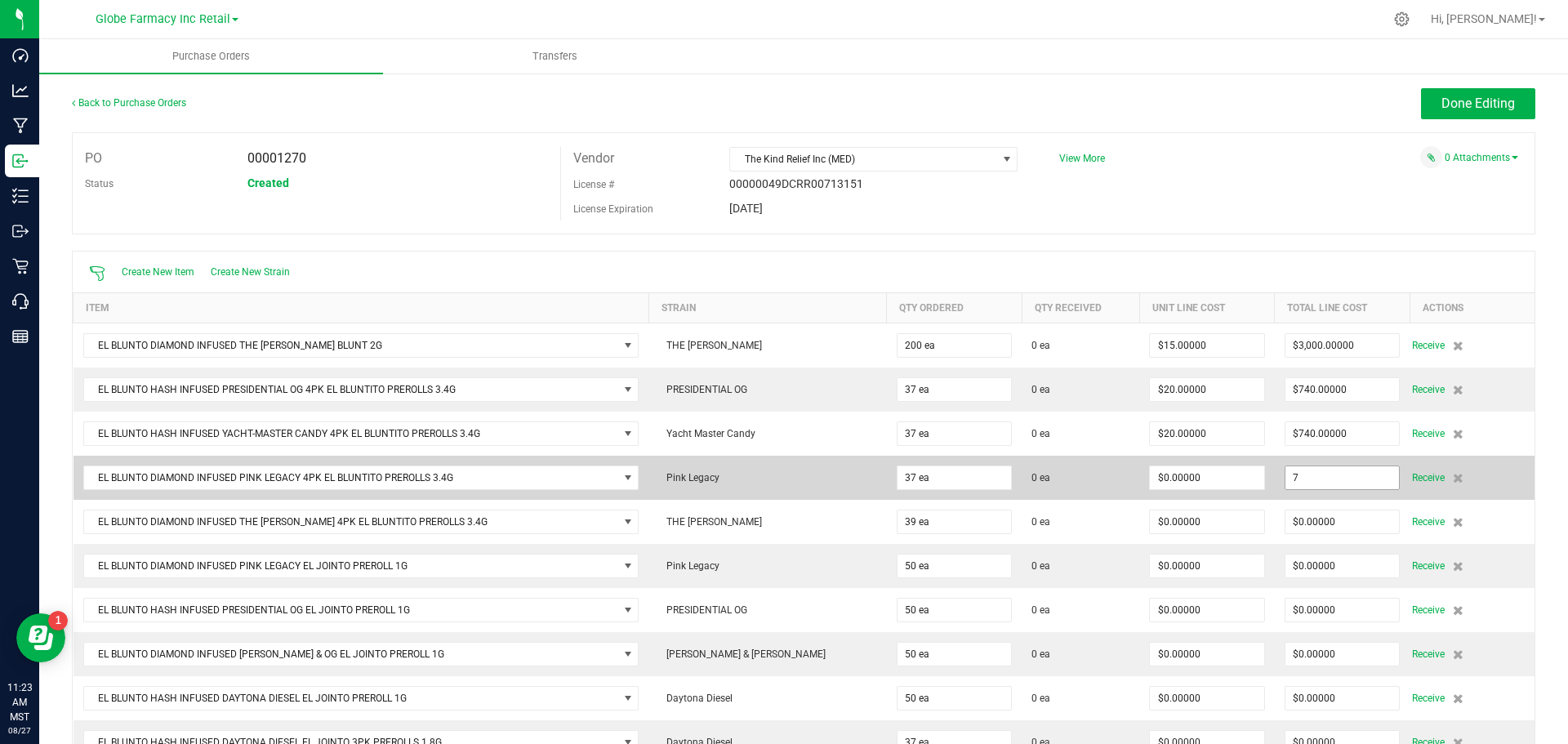
click at [1311, 478] on input "7" at bounding box center [1342, 478] width 115 height 23
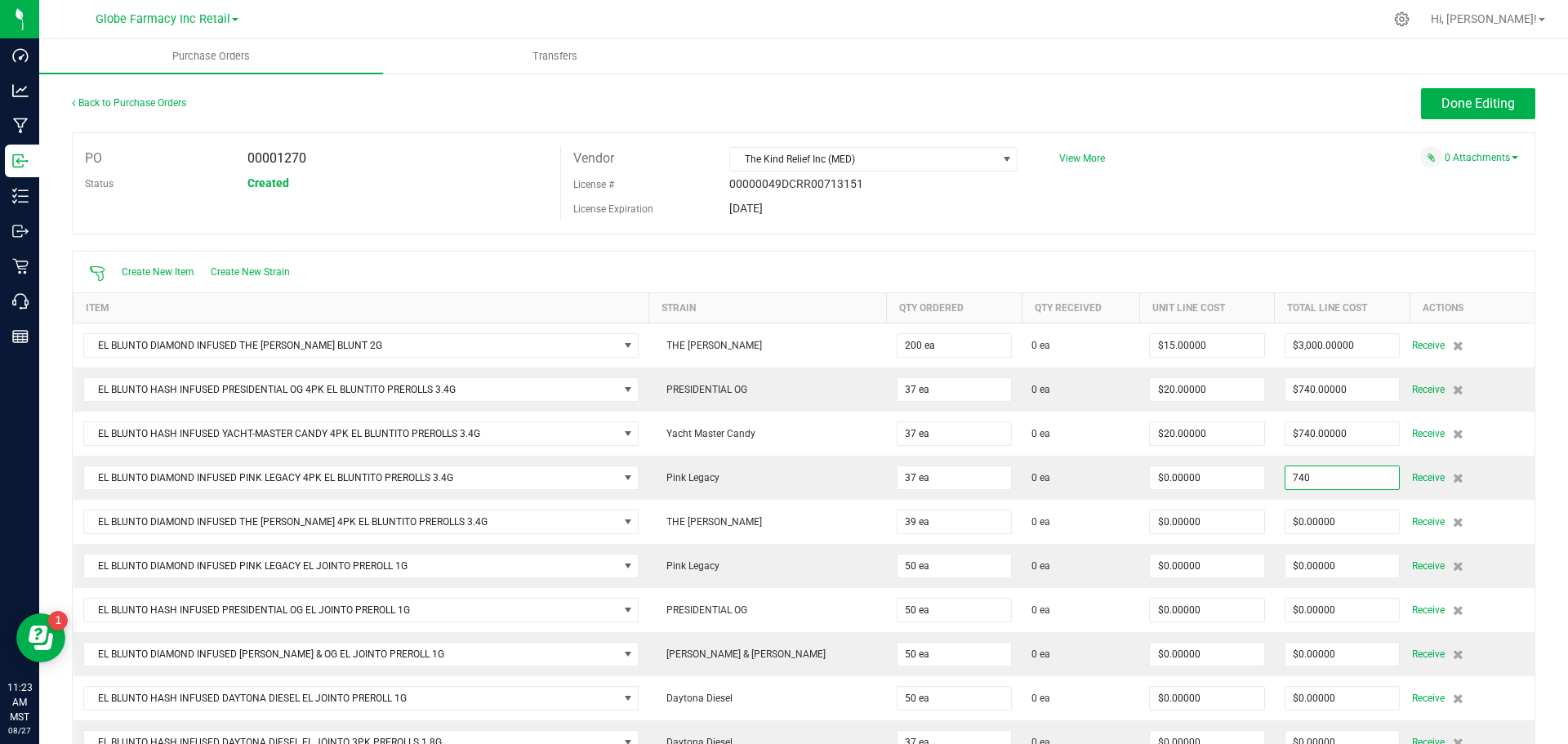
type input "$740.00000"
click at [1318, 259] on div "Create New Item Create New Strain" at bounding box center [804, 272] width 1462 height 41
type input "37"
type input "$20.00000"
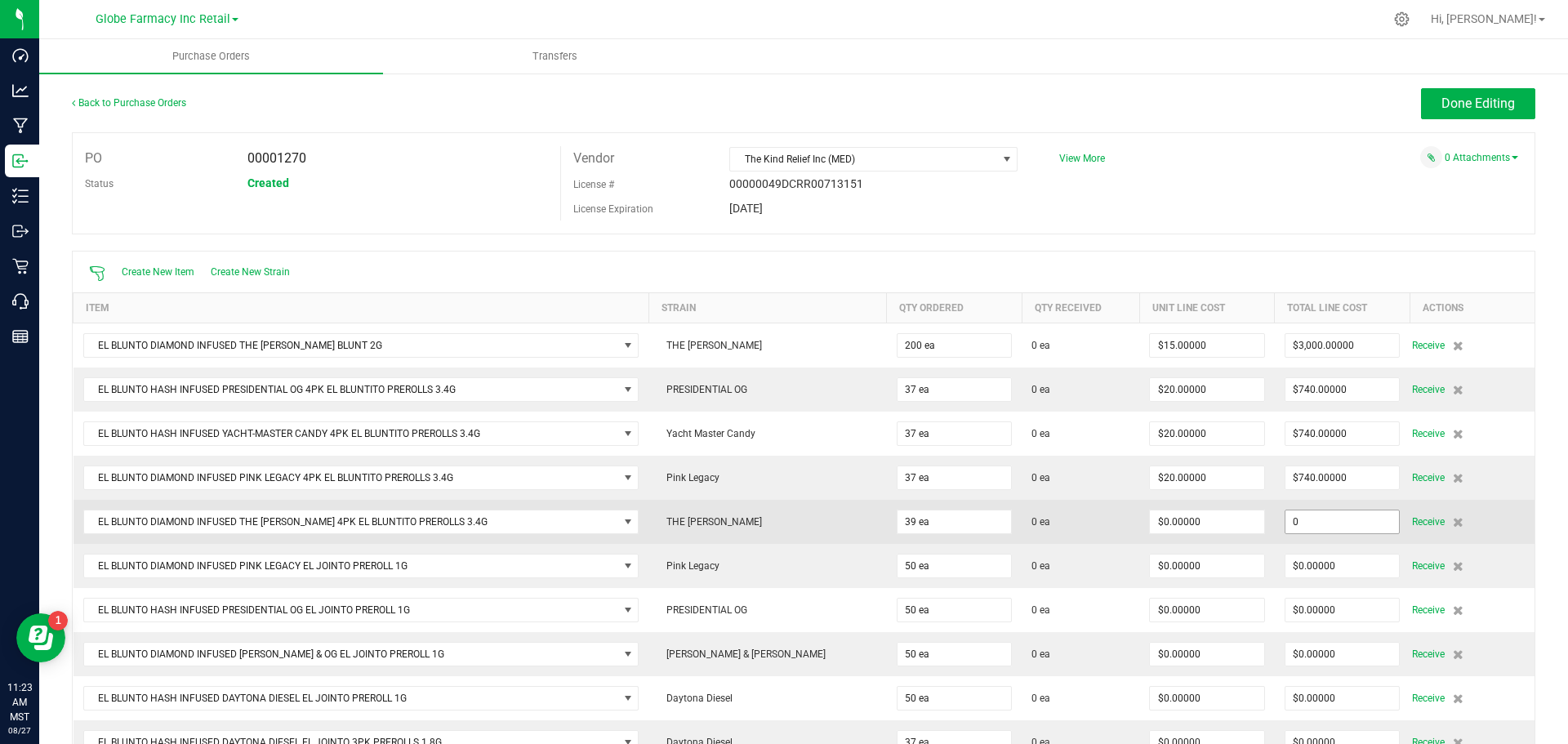
click at [1331, 518] on input "0" at bounding box center [1342, 522] width 115 height 23
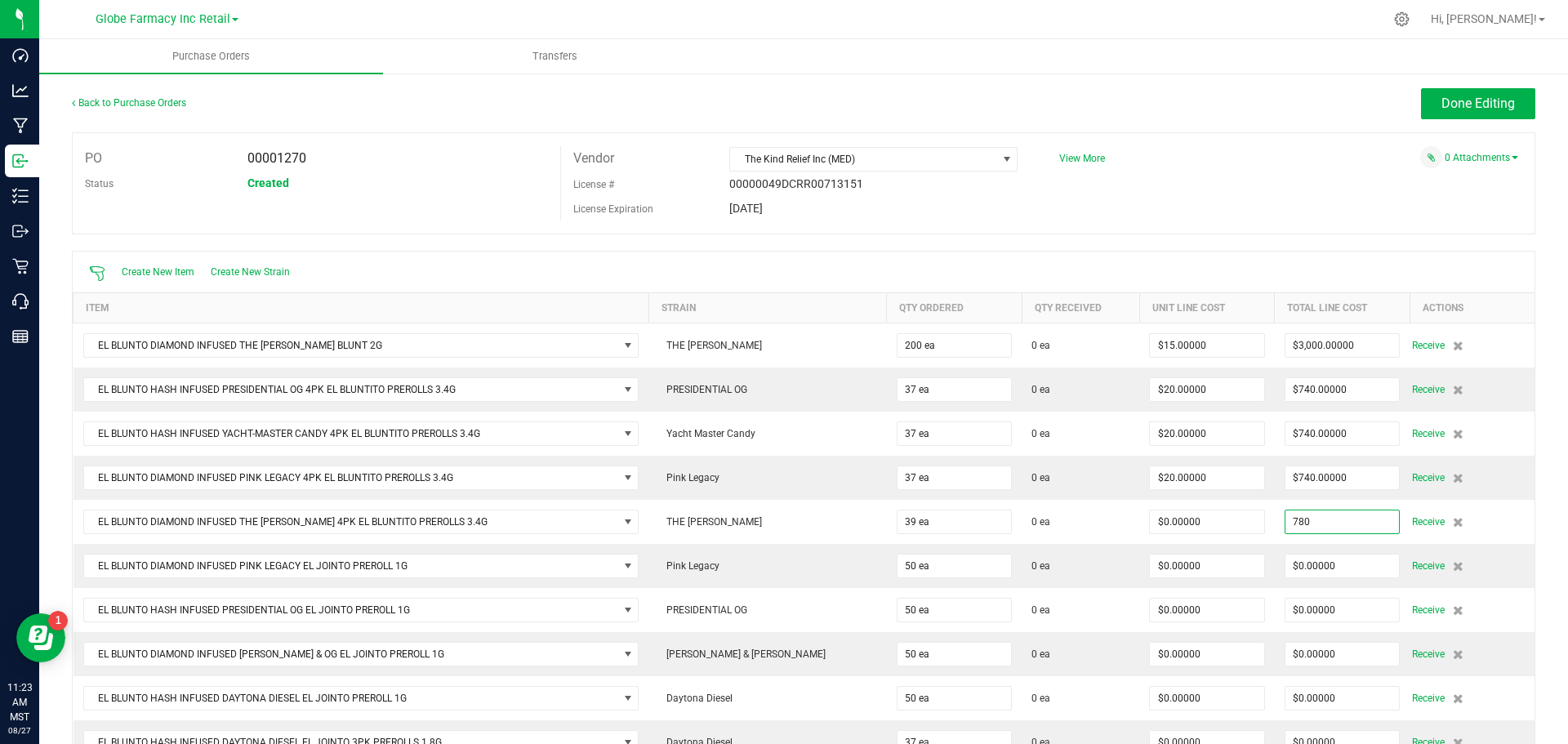
type input "$780.00000"
click at [1543, 528] on div "Back to Purchase Orders Done Editing PO 00001270 Status Created Vendor The Kind…" at bounding box center [803, 610] width 1529 height 1077
type input "39"
type input "$20.00000"
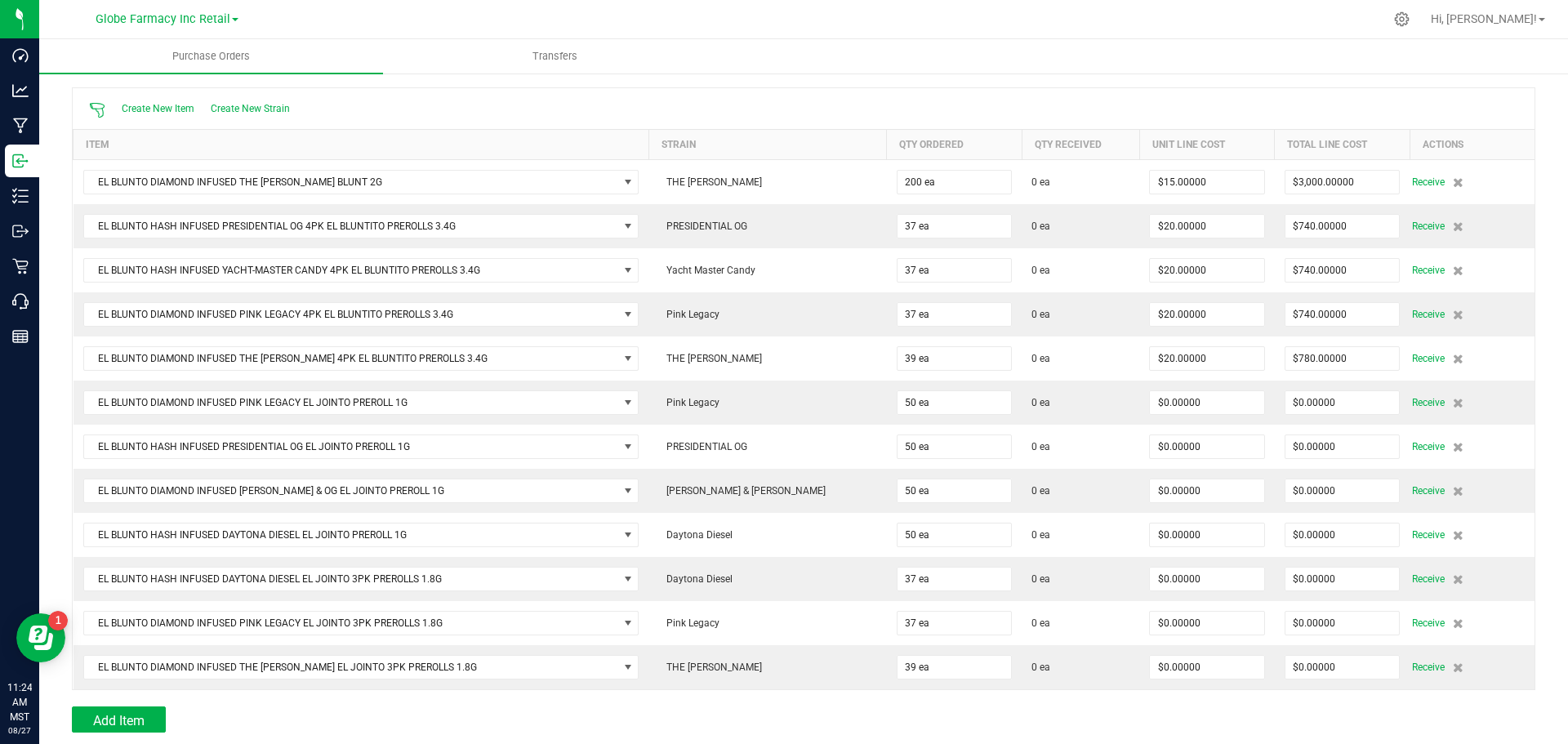
scroll to position [245, 0]
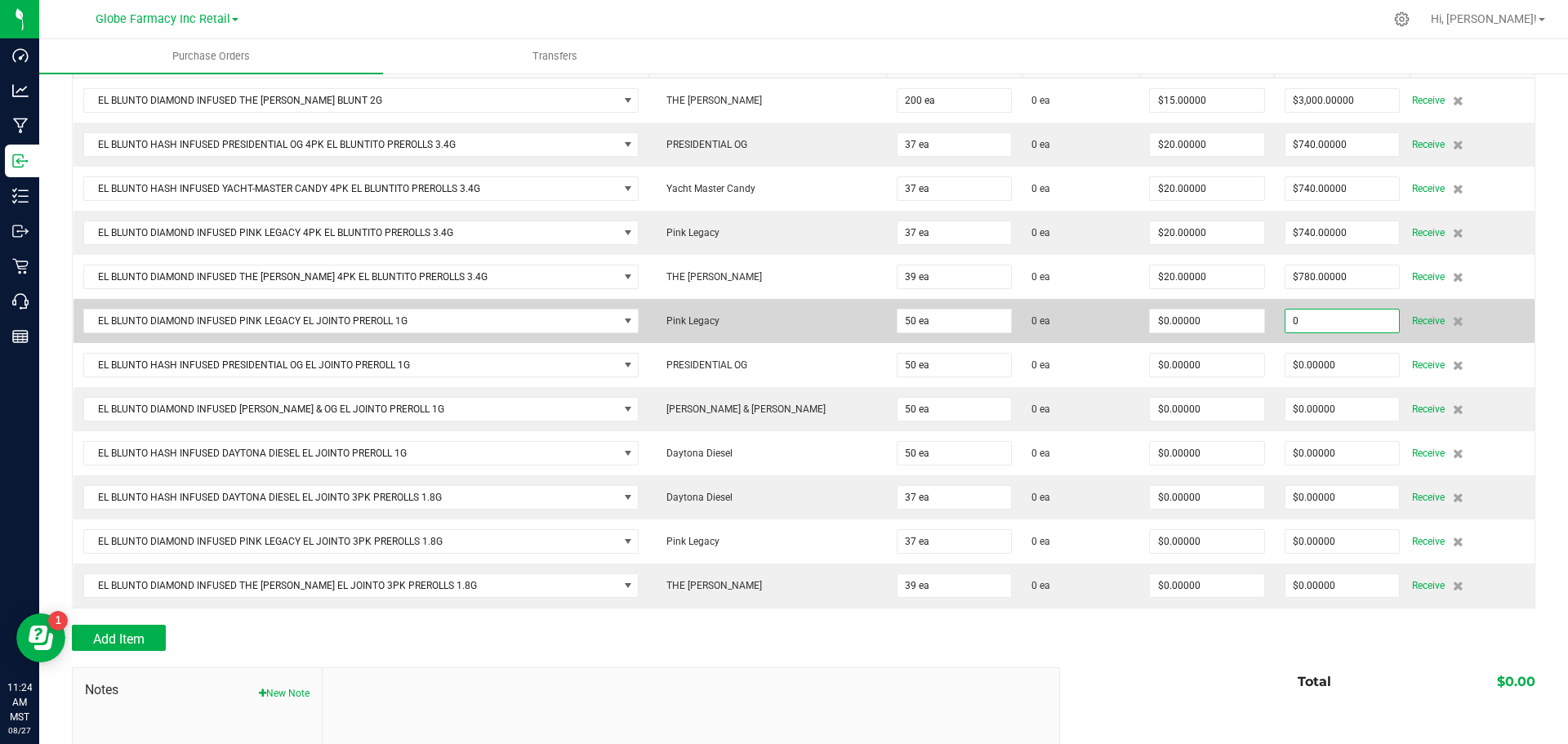
click at [1317, 313] on input "0" at bounding box center [1342, 321] width 115 height 23
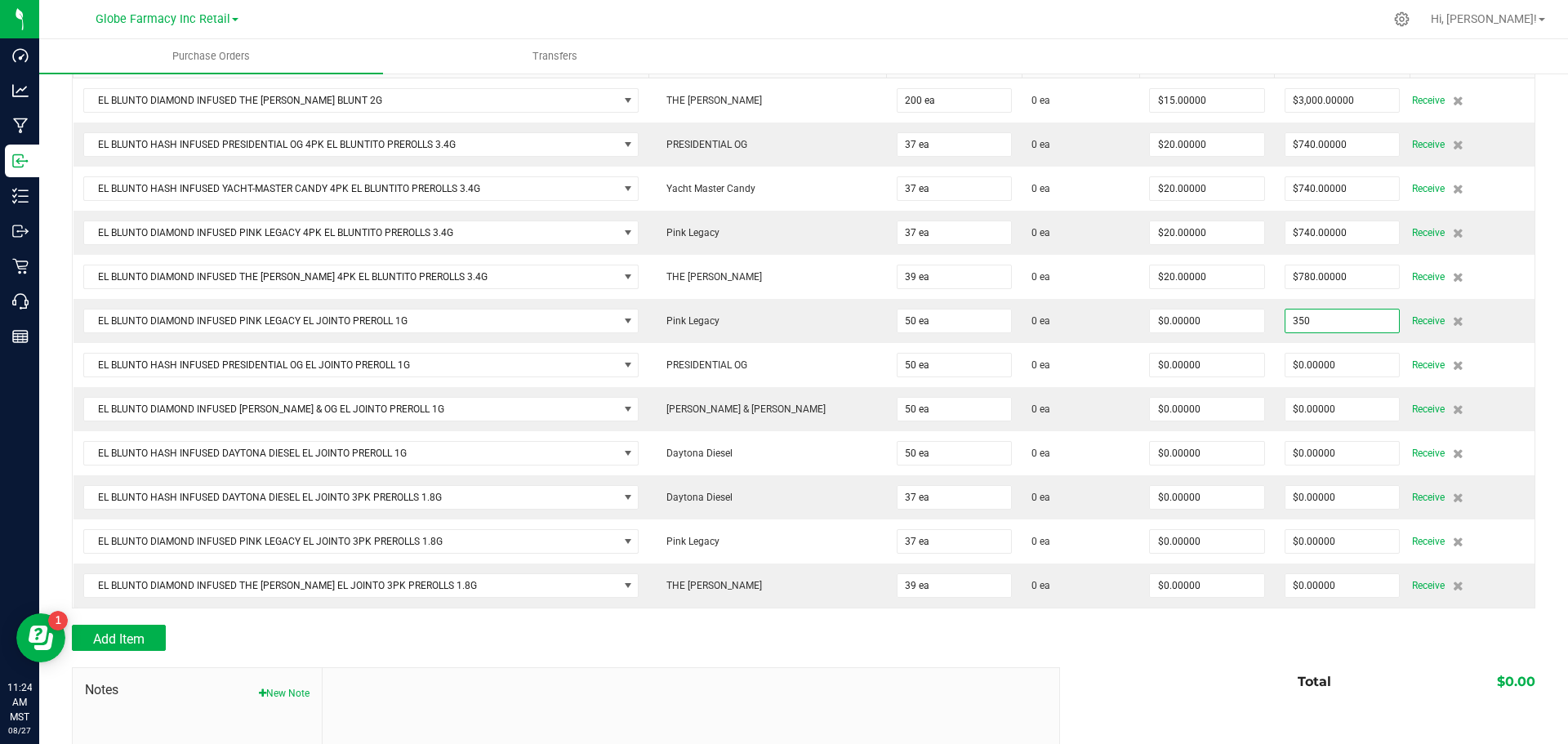
type input "$350.00000"
click at [1532, 389] on div "Back to Purchase Orders Done Editing PO 00001270 Status Created Vendor The Kind…" at bounding box center [803, 365] width 1529 height 1077
type input "50"
type input "$7.00000"
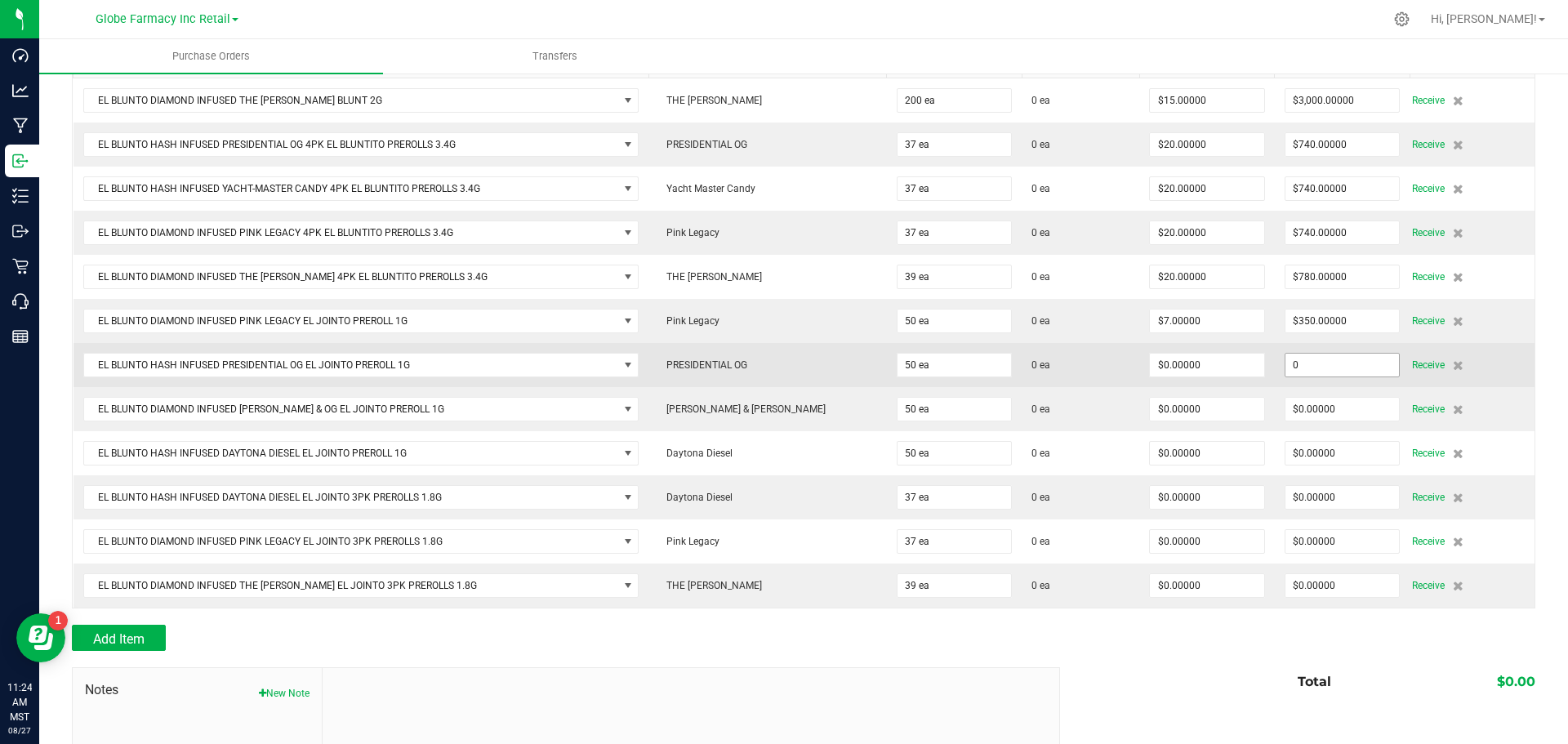
click at [1320, 356] on input "0" at bounding box center [1342, 365] width 115 height 23
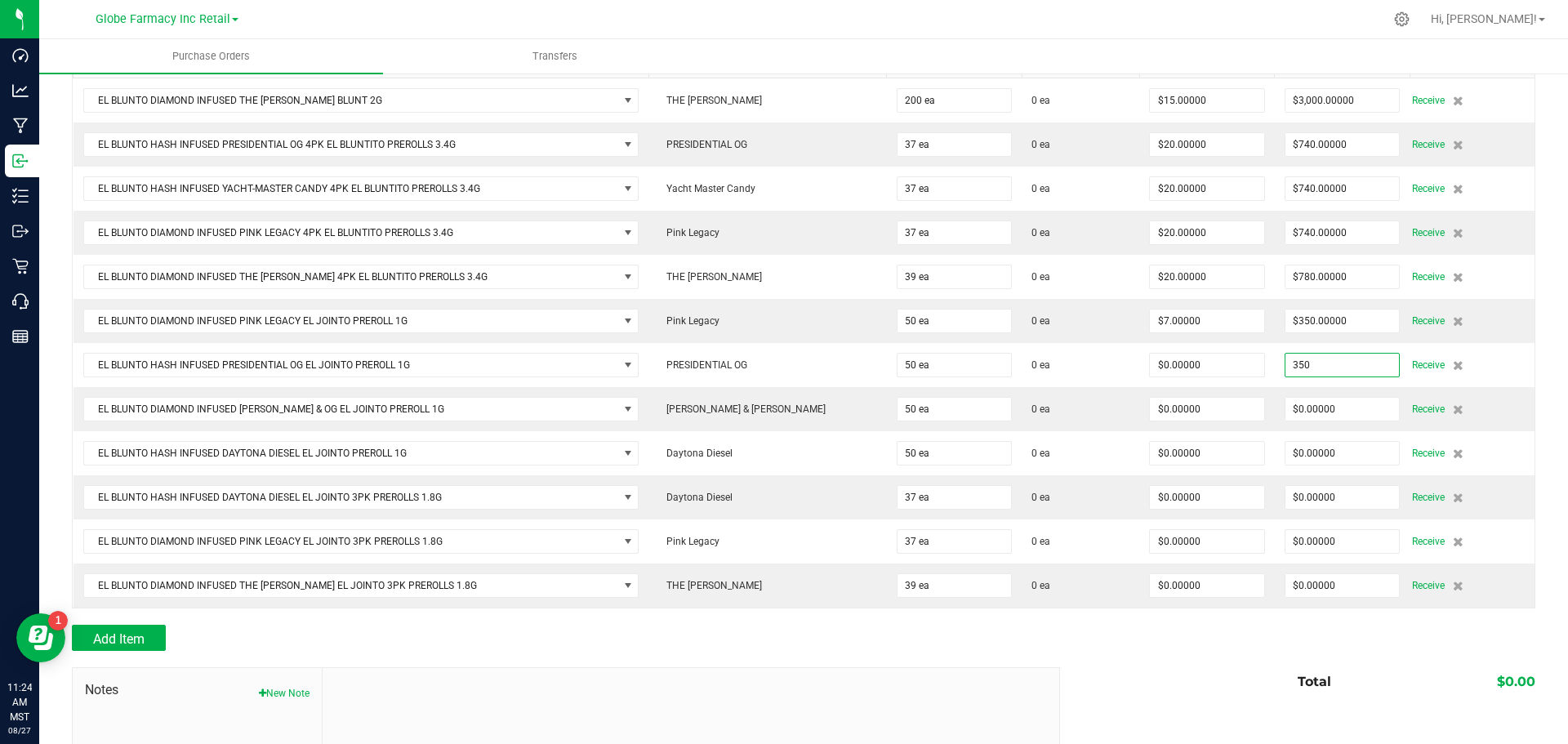
type input "$350.00000"
click at [1546, 408] on div "Back to Purchase Orders Done Editing PO 00001270 Status Created Vendor The Kind…" at bounding box center [803, 365] width 1529 height 1077
type input "50"
type input "$7.00000"
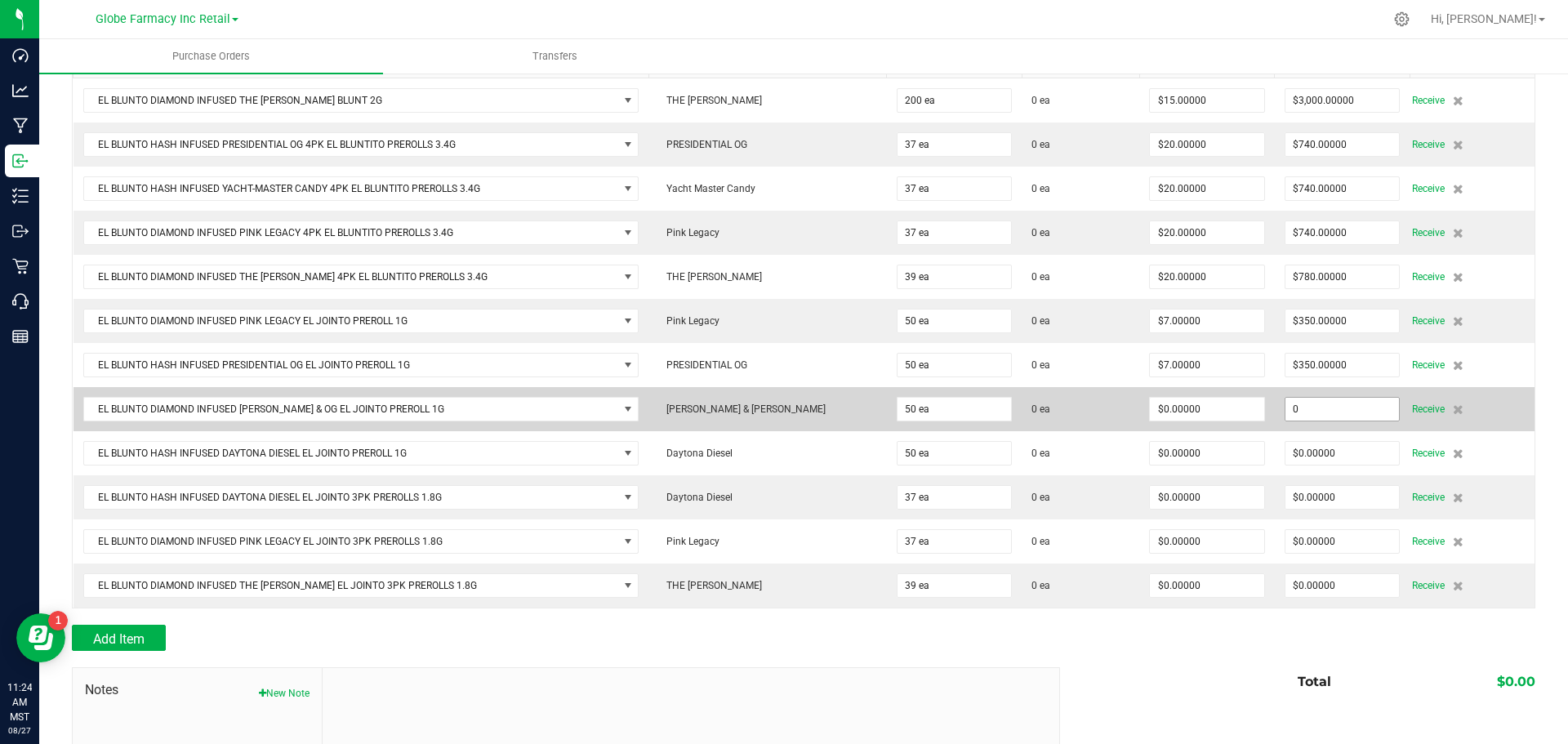
click at [1310, 406] on input "0" at bounding box center [1342, 409] width 115 height 23
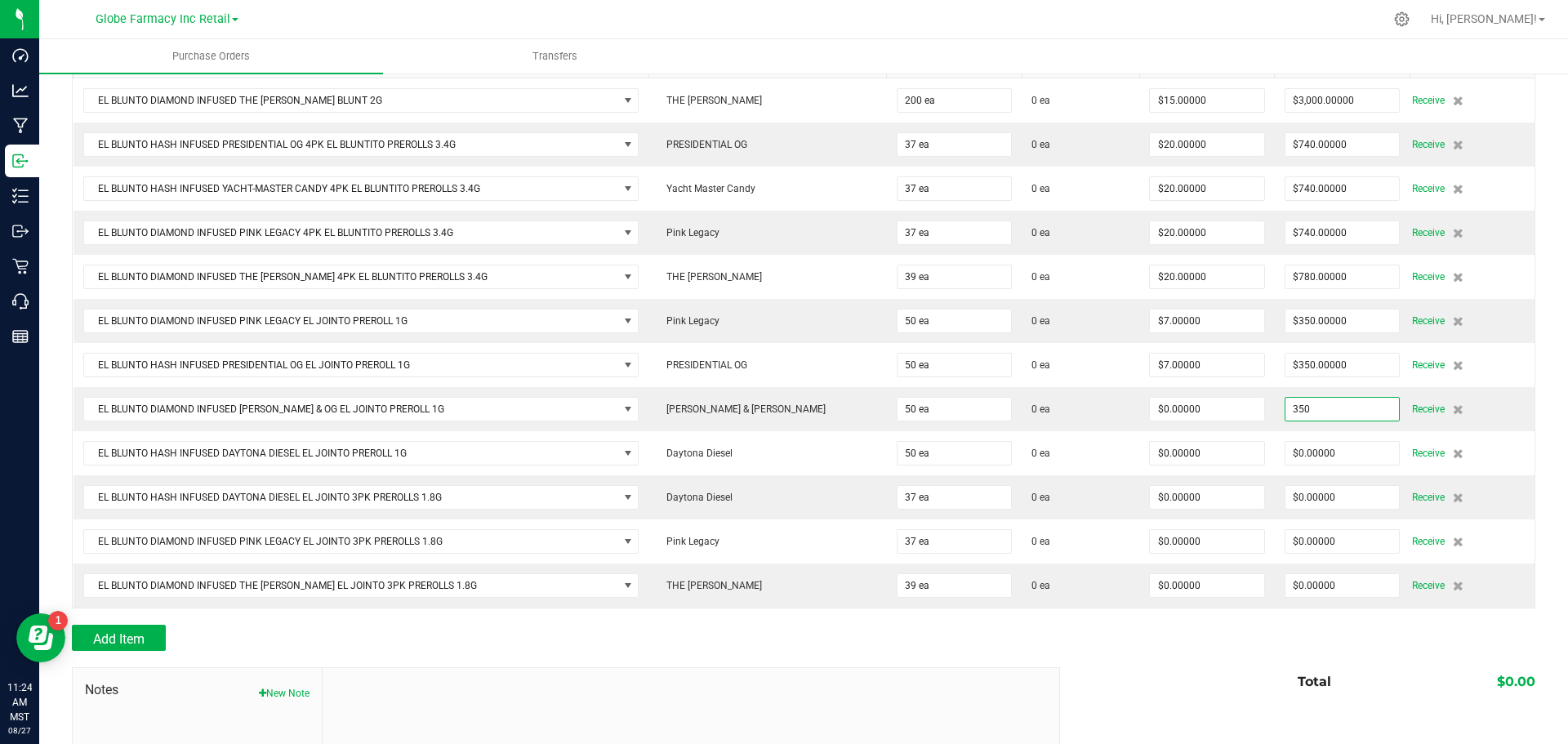
type input "$350.00000"
click at [1534, 432] on div "Back to Purchase Orders Done Editing PO 00001270 Status Created Vendor The Kind…" at bounding box center [803, 365] width 1529 height 1077
type input "50"
type input "$7.00000"
type input "$350.00000"
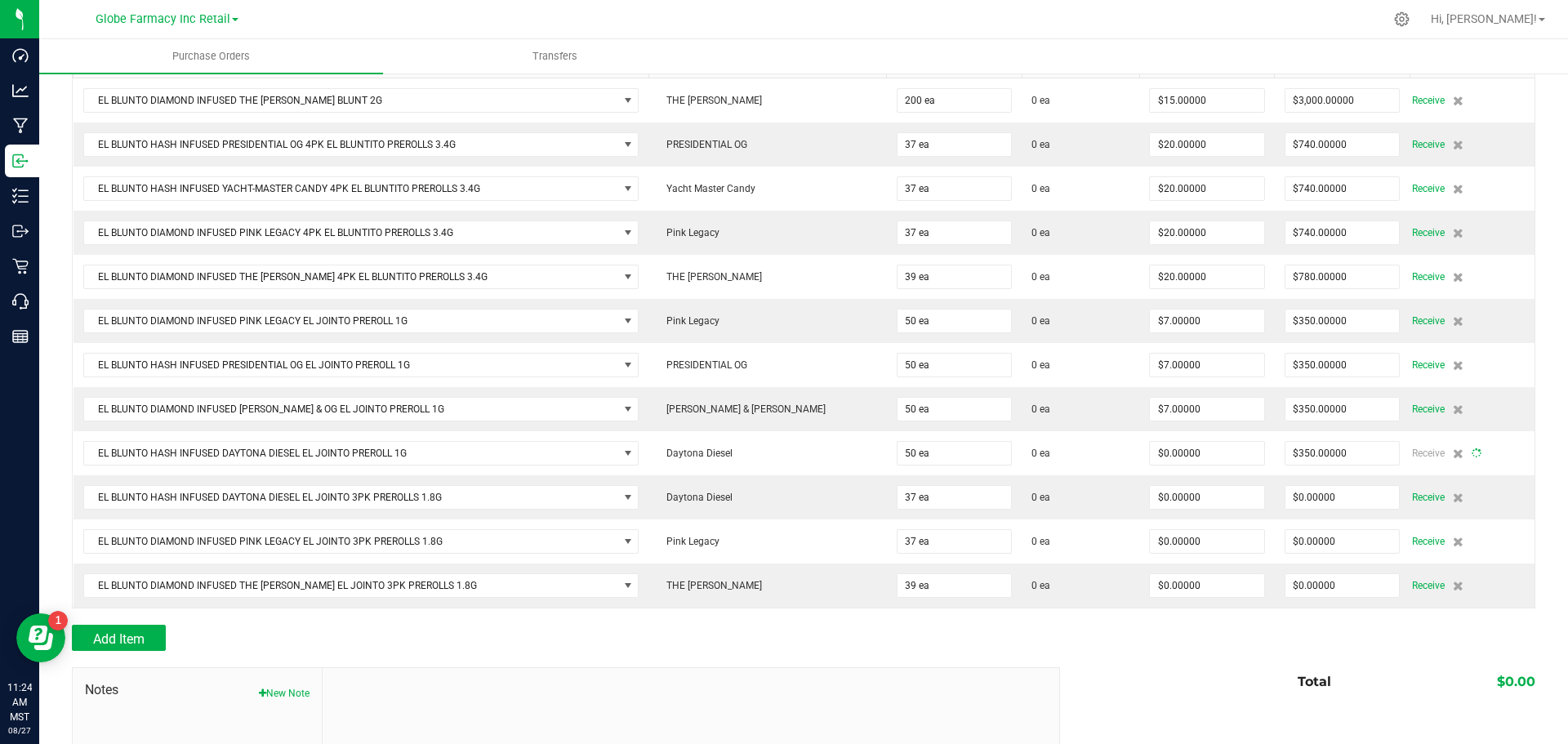
click at [1548, 512] on div "Back to Purchase Orders Done Editing PO 00001270 Status Created Vendor The Kind…" at bounding box center [803, 365] width 1529 height 1077
type input "50"
type input "$7.00000"
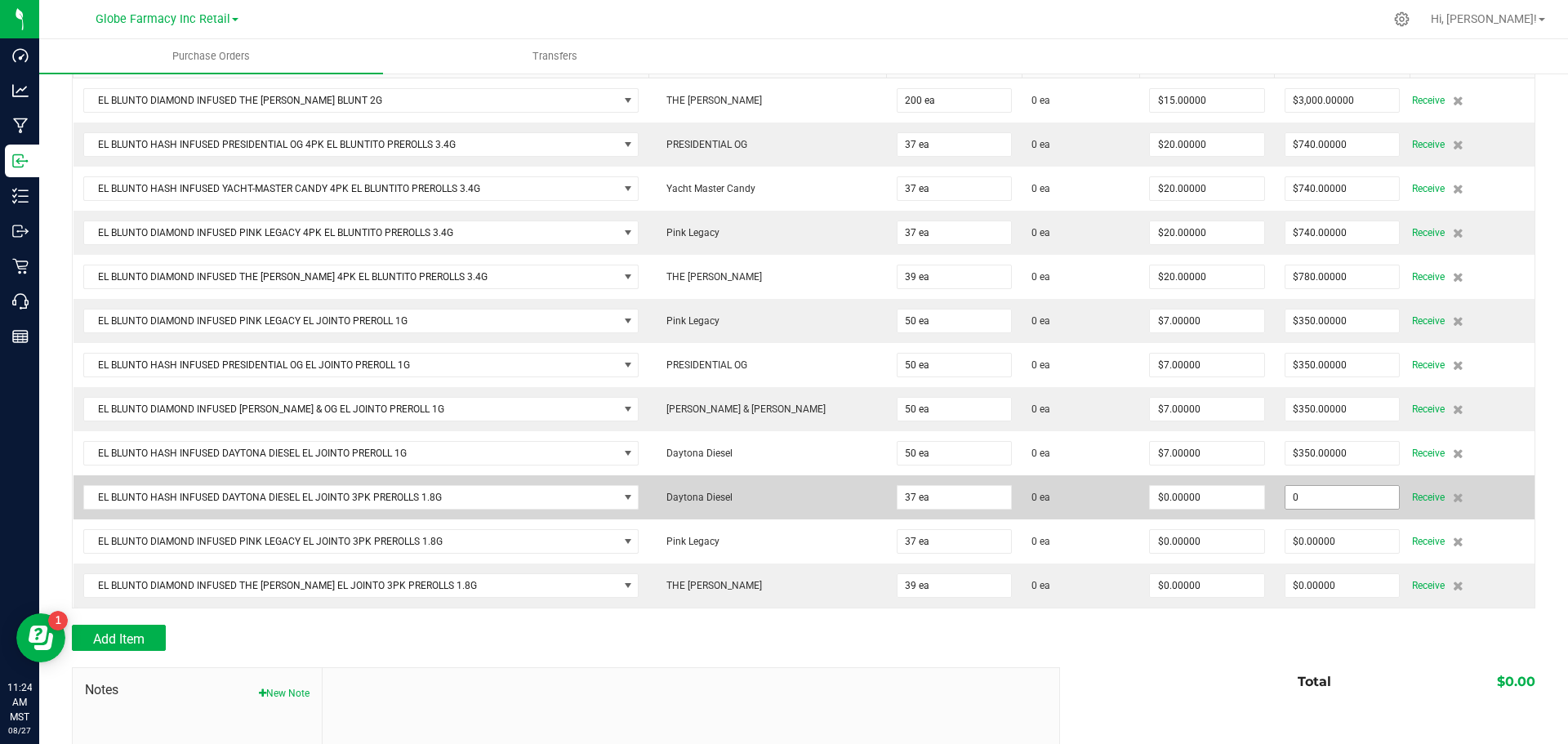
click at [1349, 494] on input "0" at bounding box center [1342, 497] width 115 height 23
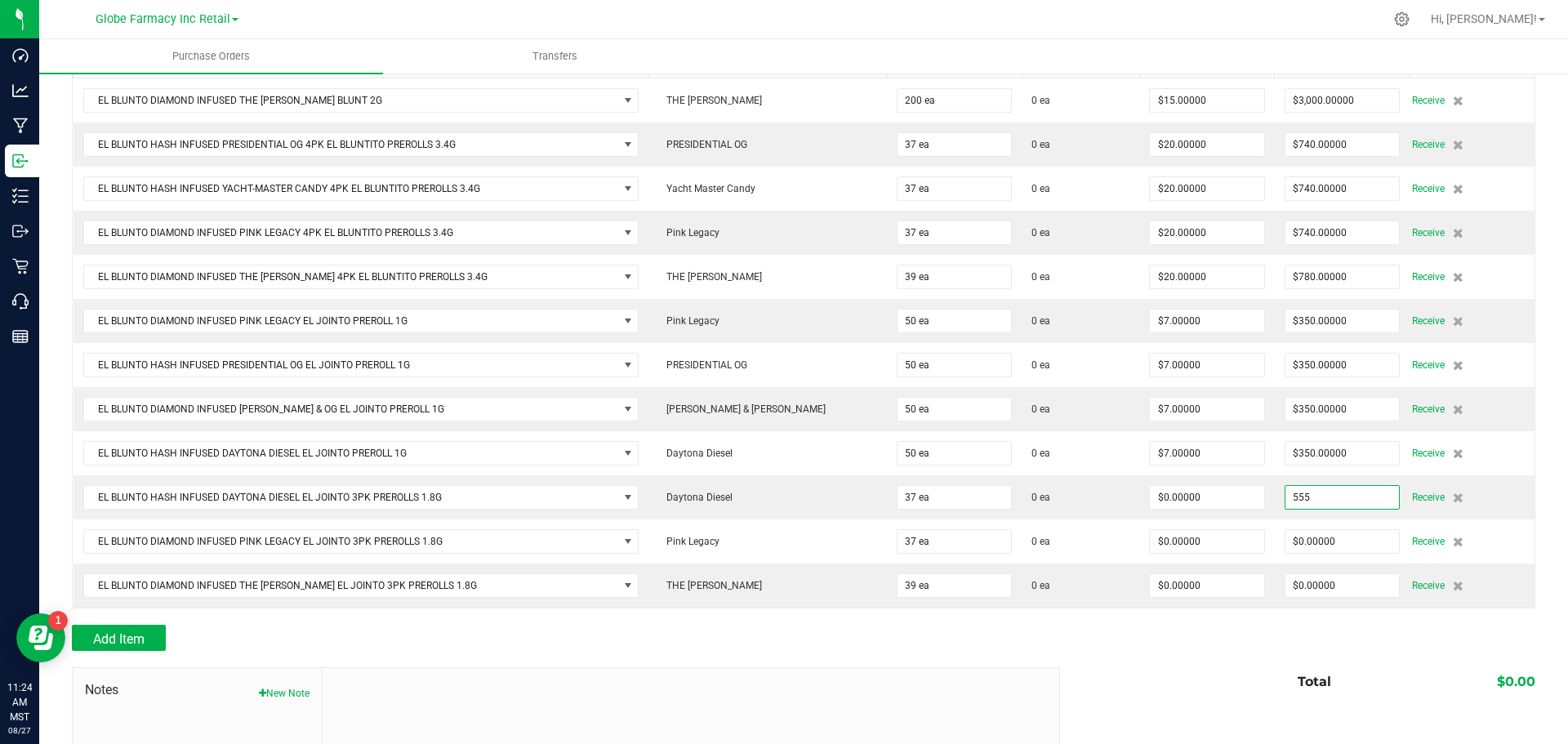
type input "$555.00000"
type input "37"
type input "$15.00000"
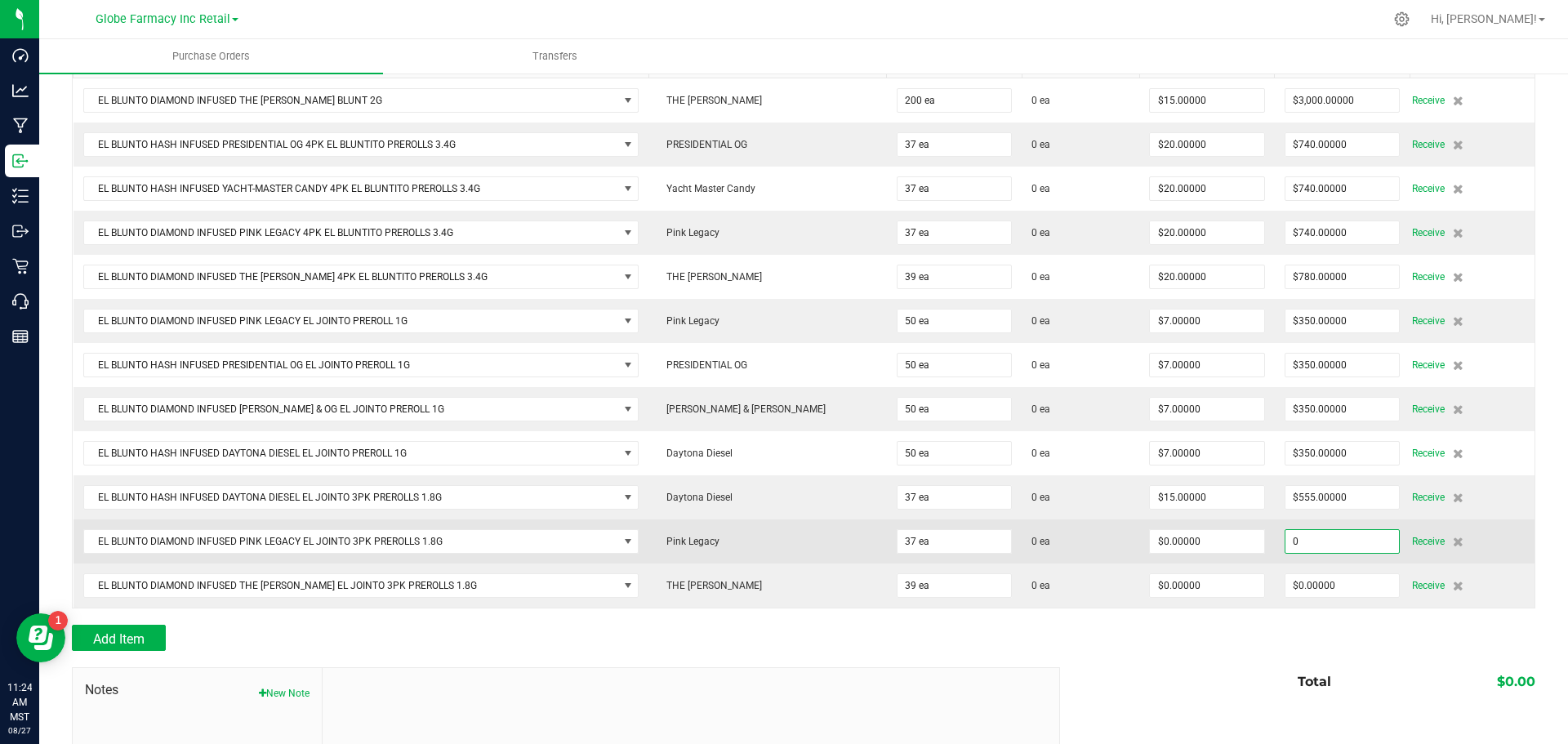
click at [1293, 538] on input "0" at bounding box center [1342, 542] width 115 height 23
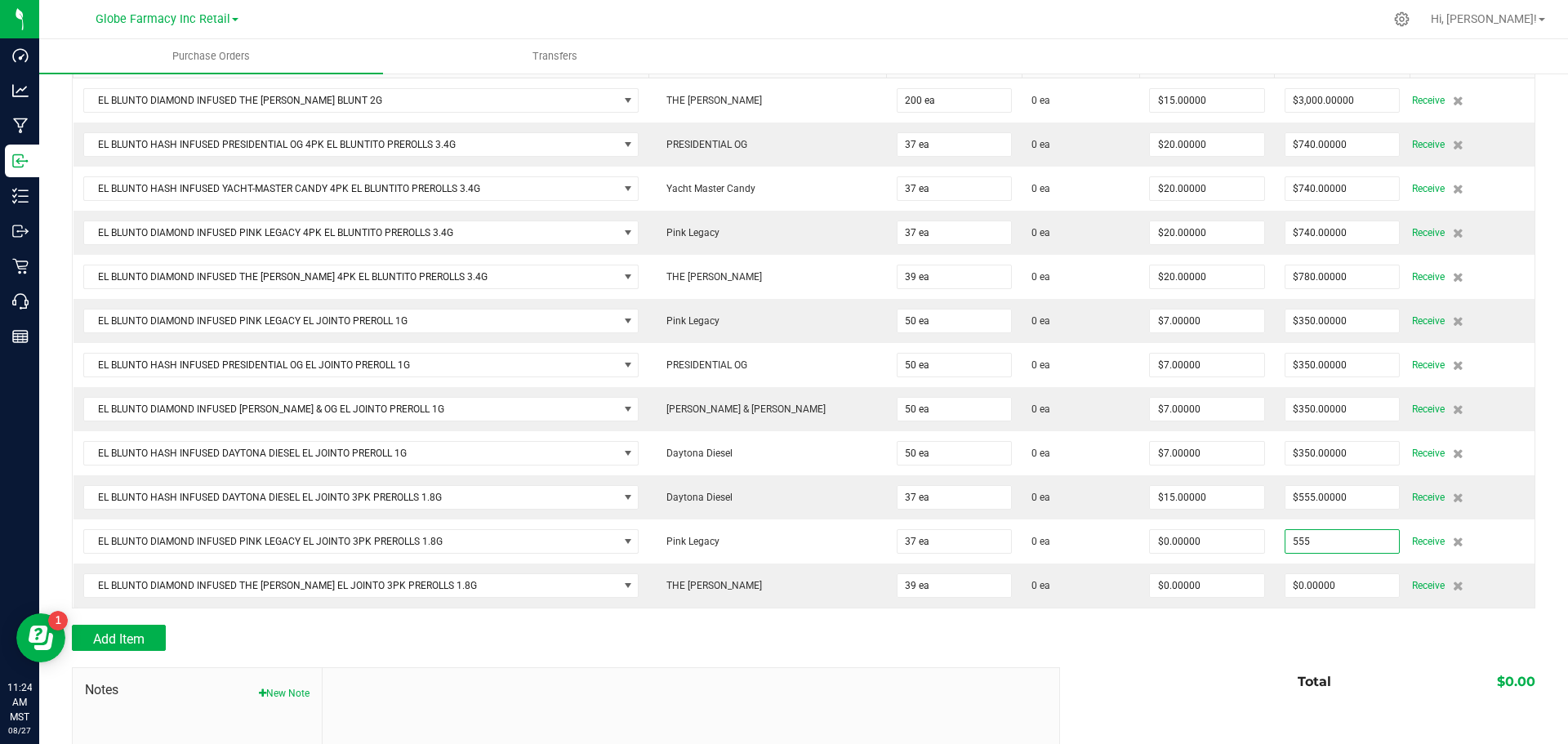
type input "$555.00000"
click at [1221, 633] on div "Add Item" at bounding box center [803, 637] width 1463 height 26
type input "37"
type input "$15.00000"
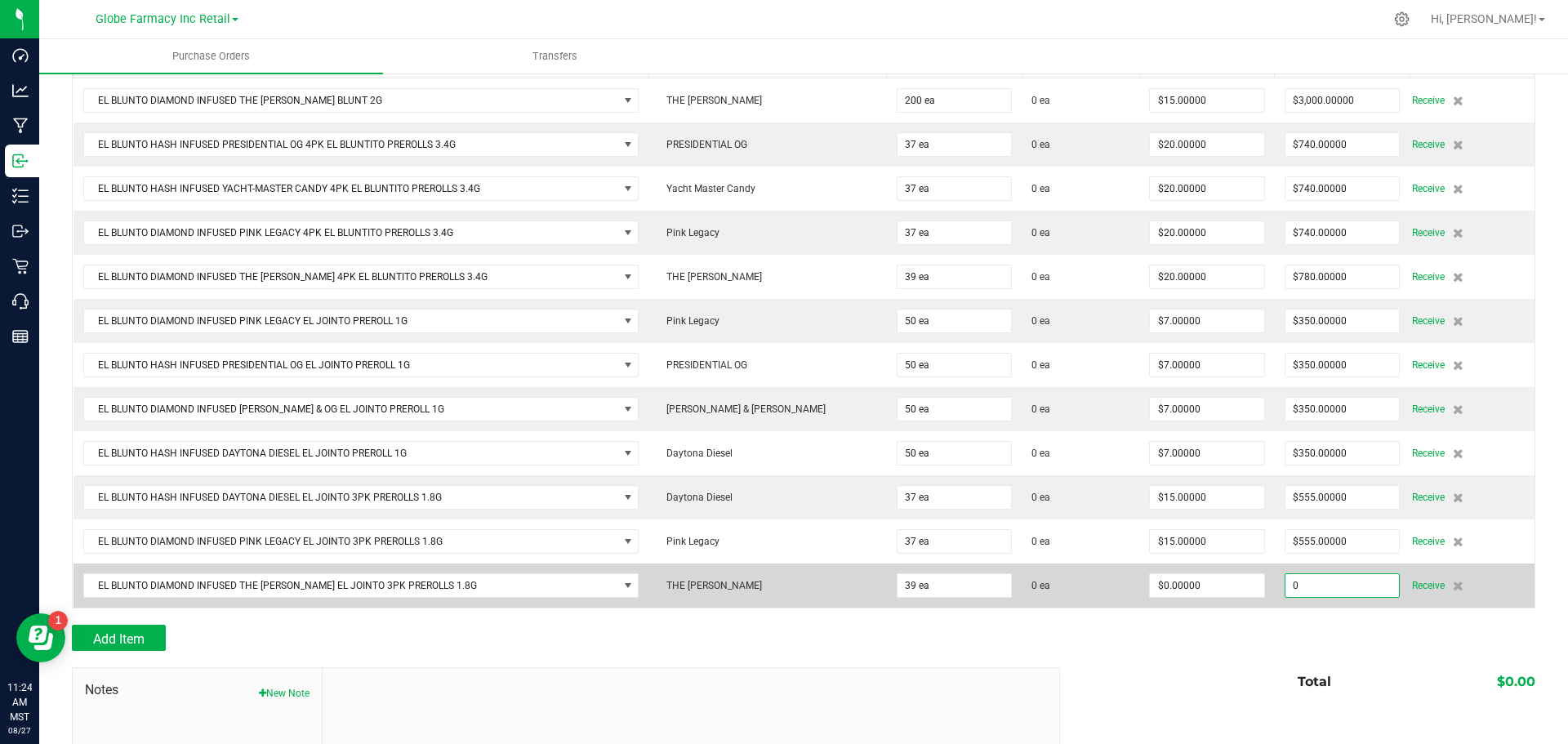
click at [1285, 578] on input "0" at bounding box center [1342, 585] width 115 height 23
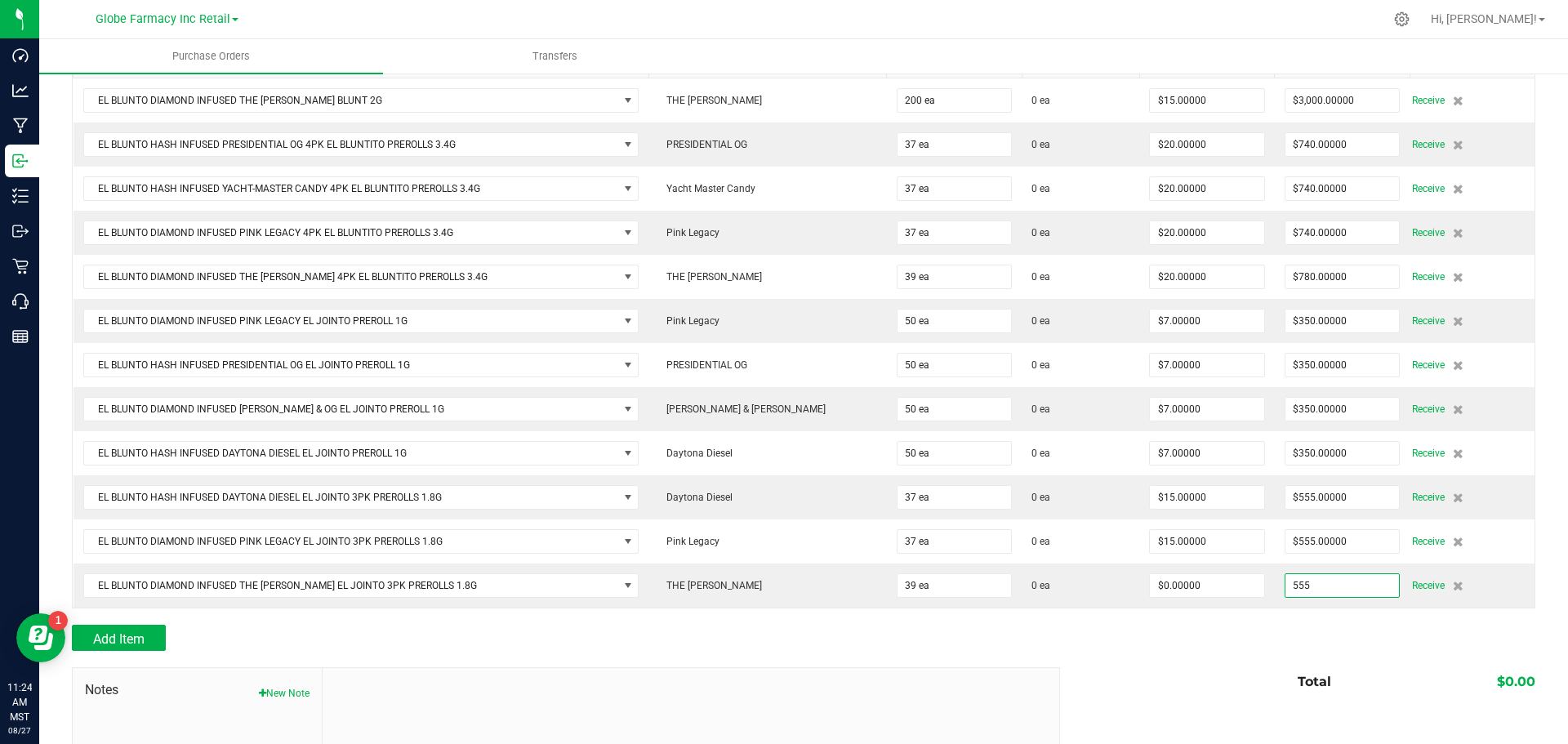
type input "$555.00000"
type input "39"
type input "$14.23077"
click at [1180, 669] on div "Total $0.00" at bounding box center [1292, 681] width 488 height 29
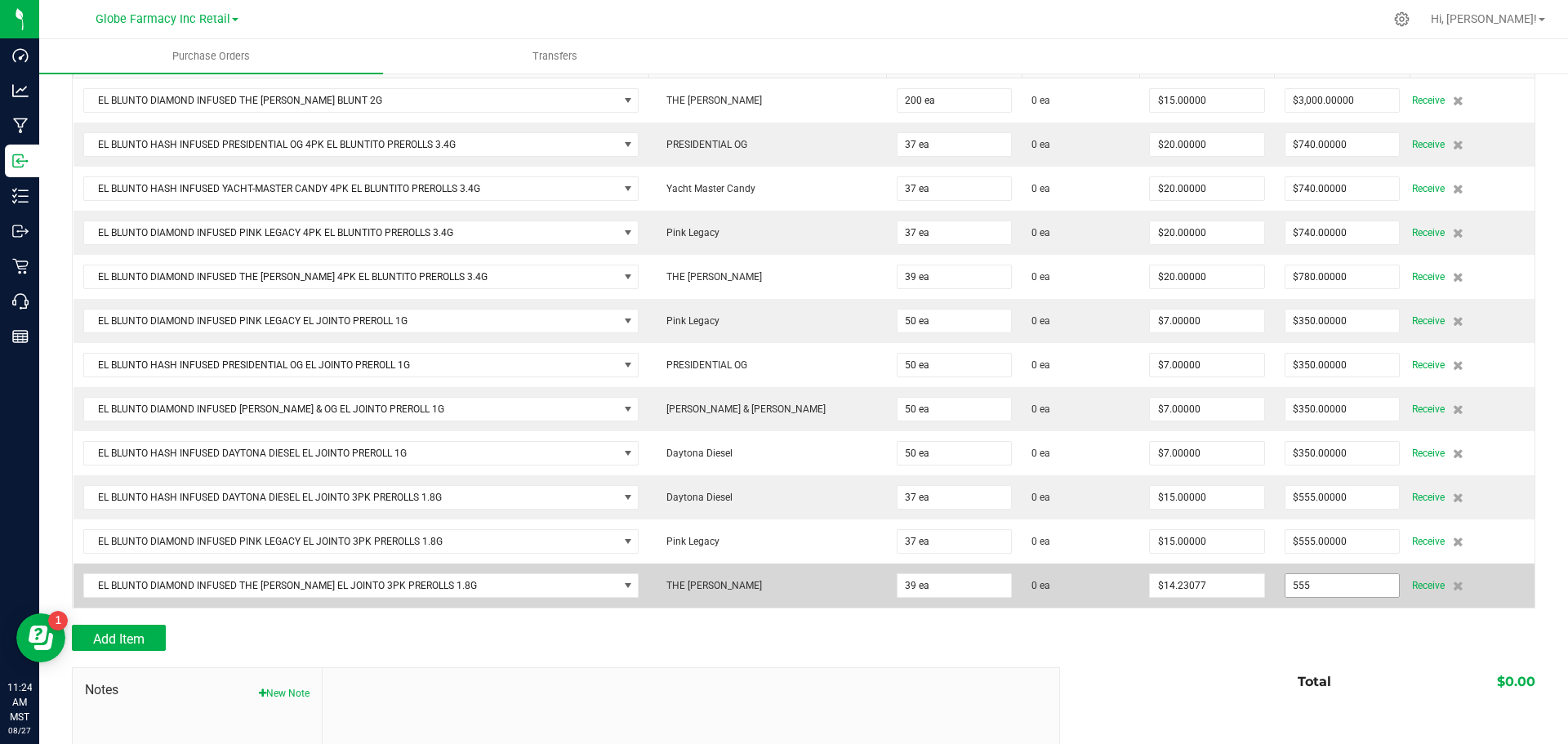
click at [1285, 584] on input "555" at bounding box center [1342, 585] width 115 height 23
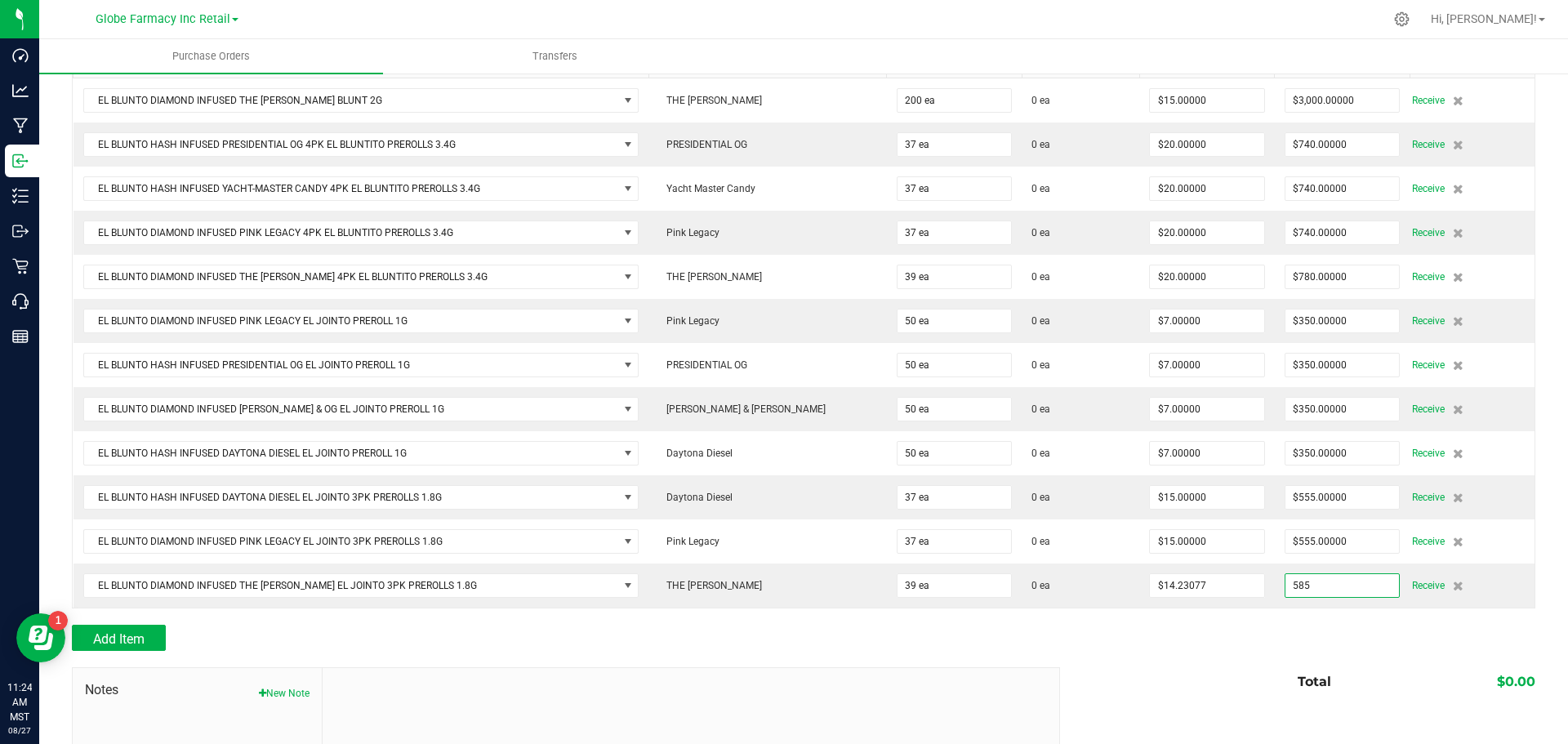
type input "$585.00000"
click at [1190, 667] on div "Total $0.00" at bounding box center [1292, 681] width 488 height 29
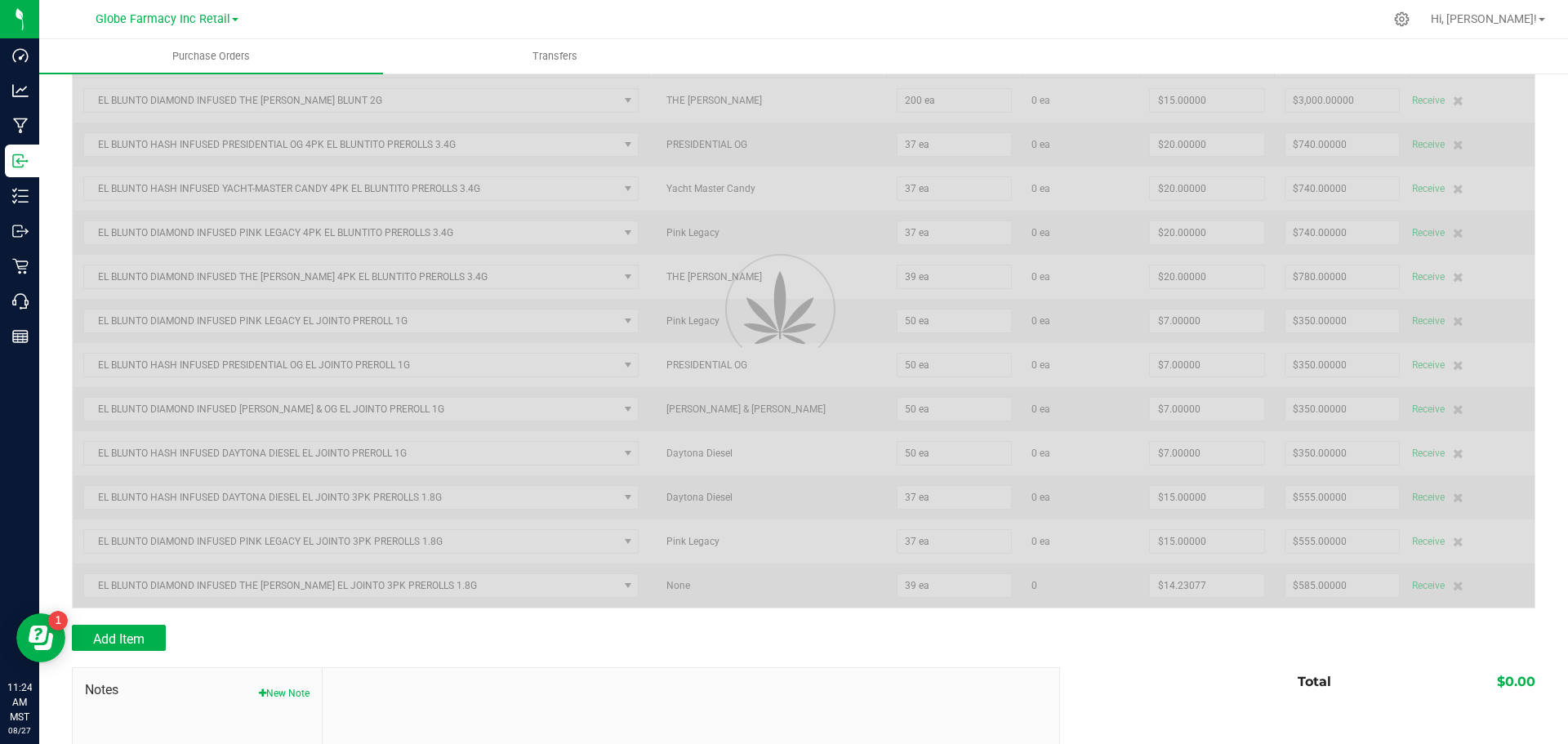
type input "39"
type input "$15.00000"
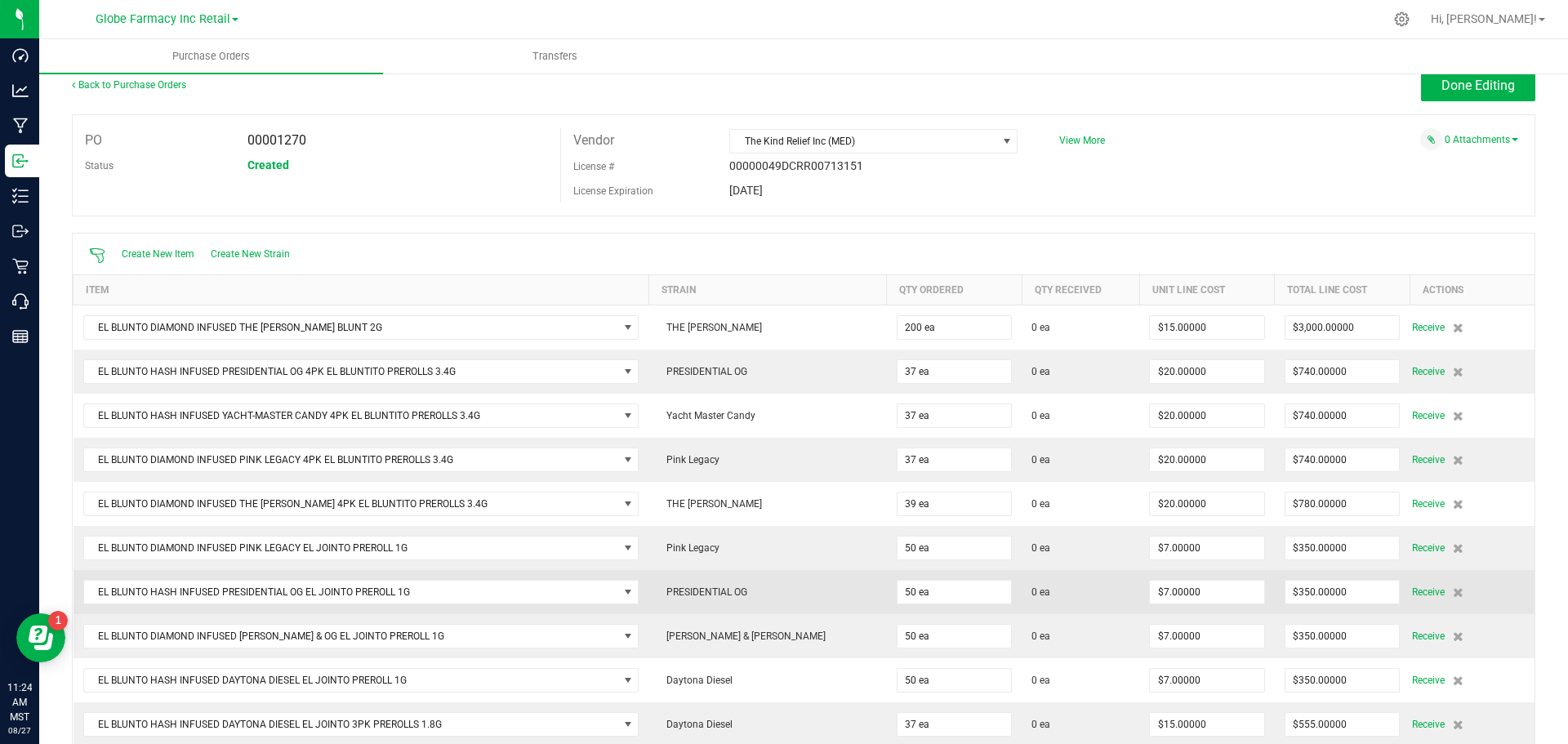
scroll to position [0, 0]
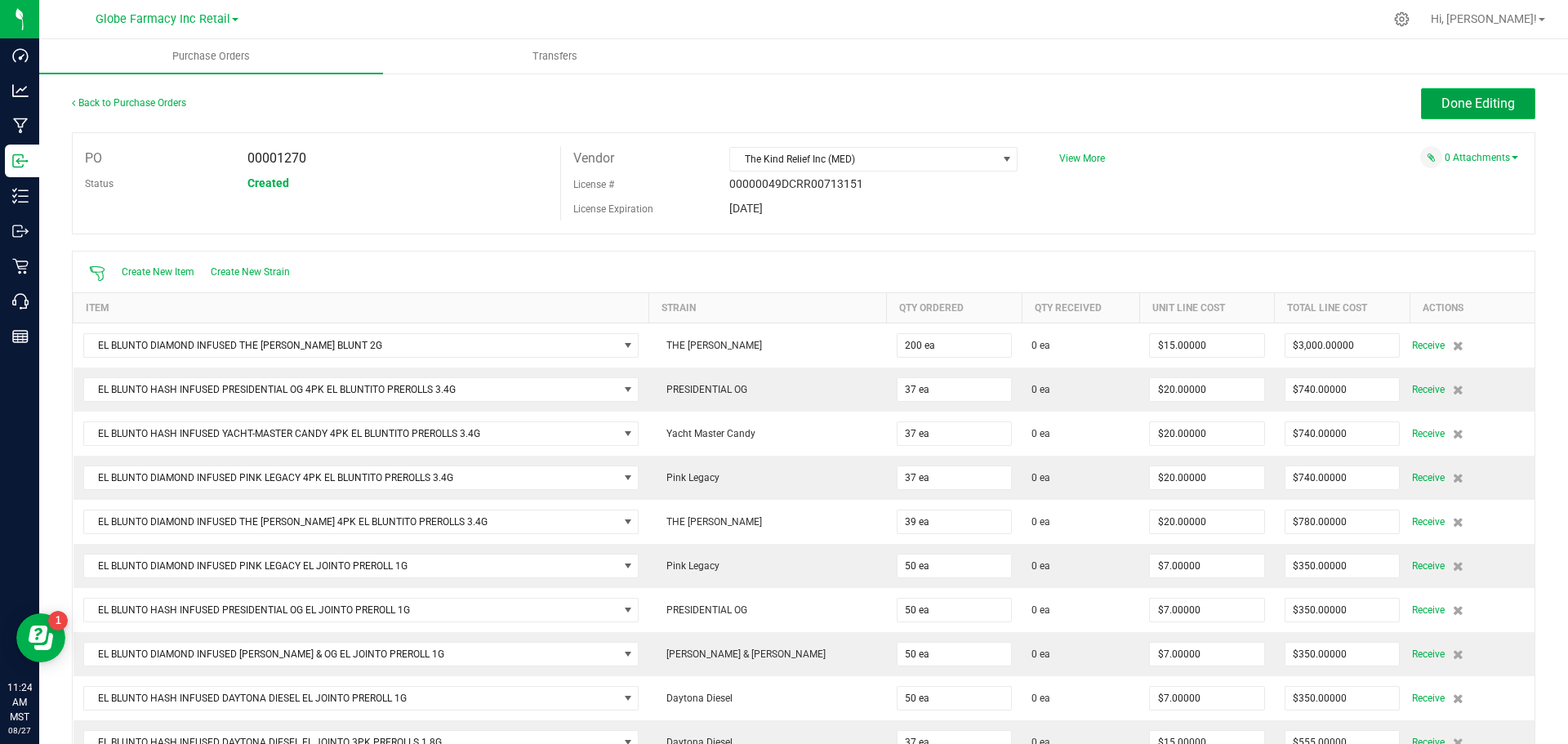
click at [1453, 91] on button "Done Editing" at bounding box center [1478, 103] width 115 height 31
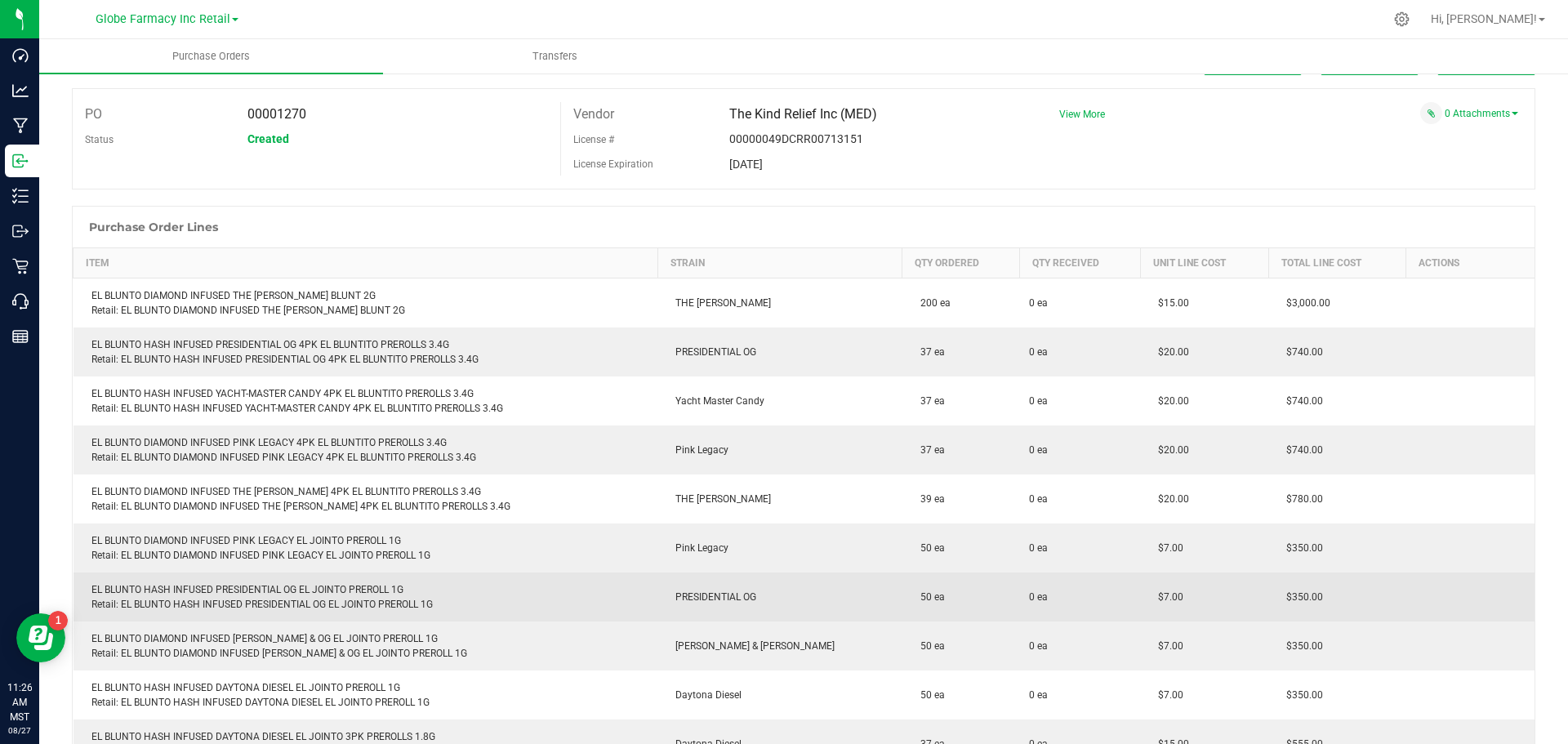
scroll to position [82, 0]
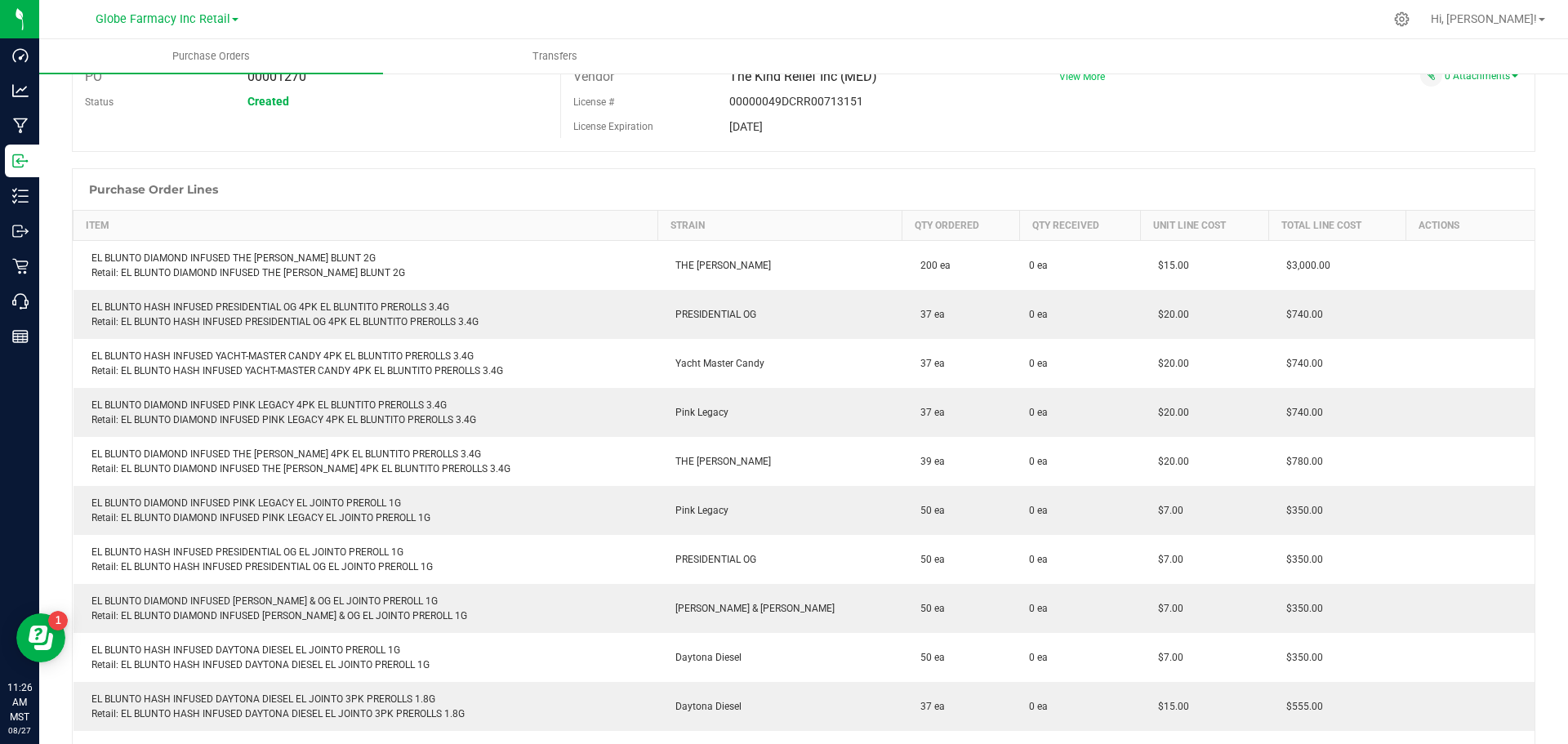
click at [1071, 75] on span "View More" at bounding box center [1081, 76] width 45 height 12
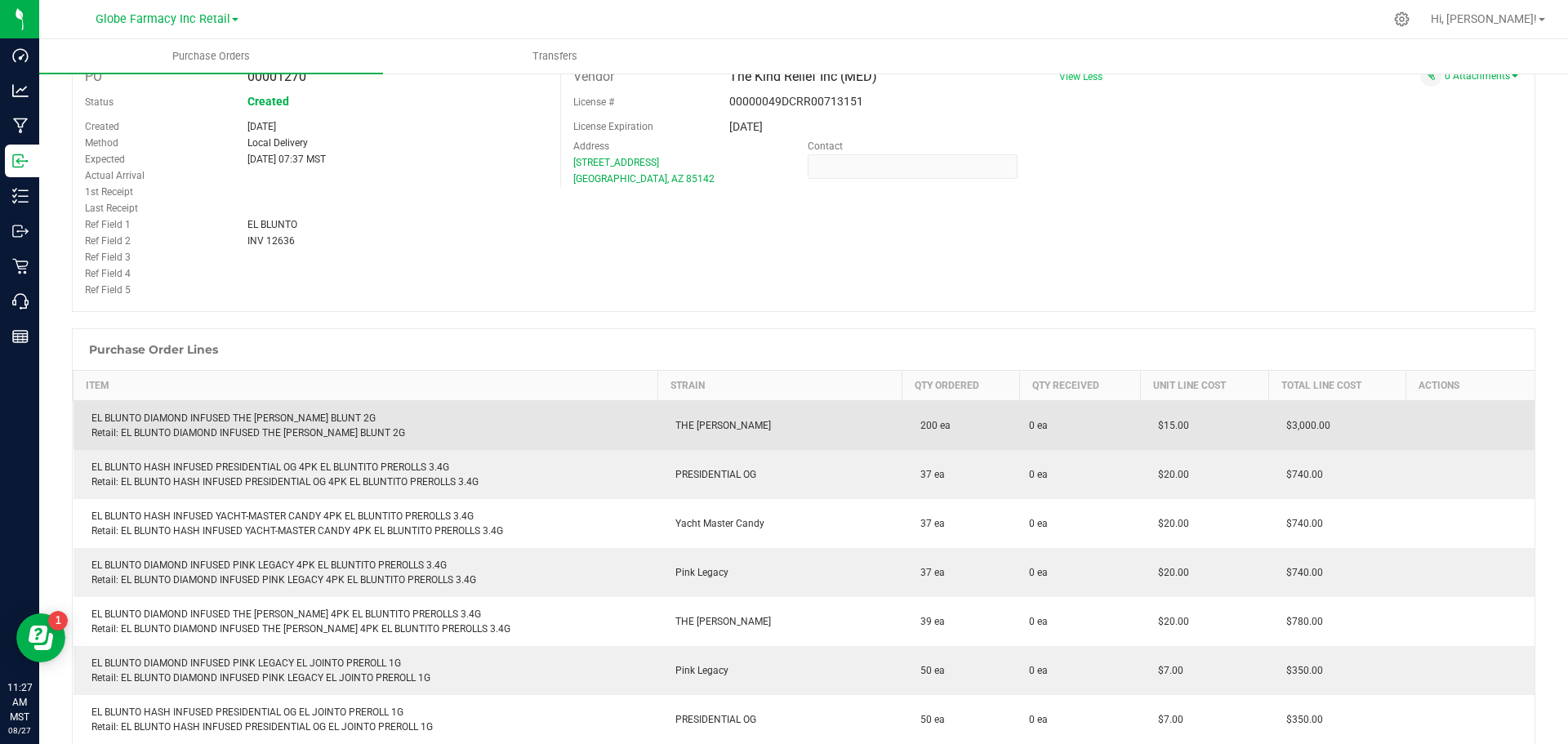
click at [187, 415] on div "EL BLUNTO DIAMOND INFUSED THE OPPENHEIMER BLUNT 2G Retail: EL BLUNTO DIAMOND IN…" at bounding box center [366, 424] width 565 height 29
copy div "EL BLUNTO DIAMOND INFUSED THE [PERSON_NAME] BLUNT 2G"
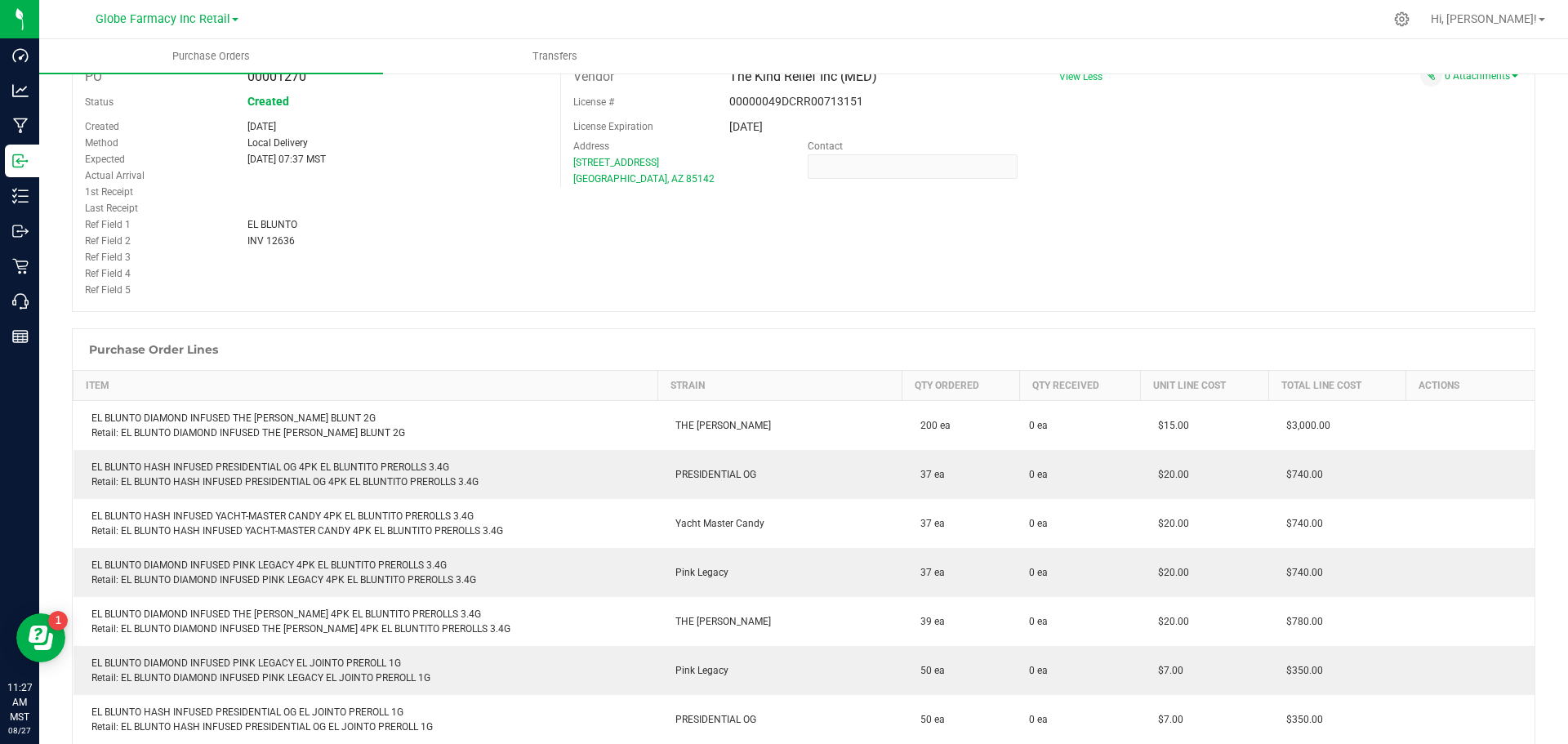
click at [666, 310] on div "PO 00001270 Status Created Created Aug 27, 2025 Method Local Delivery Expected …" at bounding box center [803, 181] width 1463 height 261
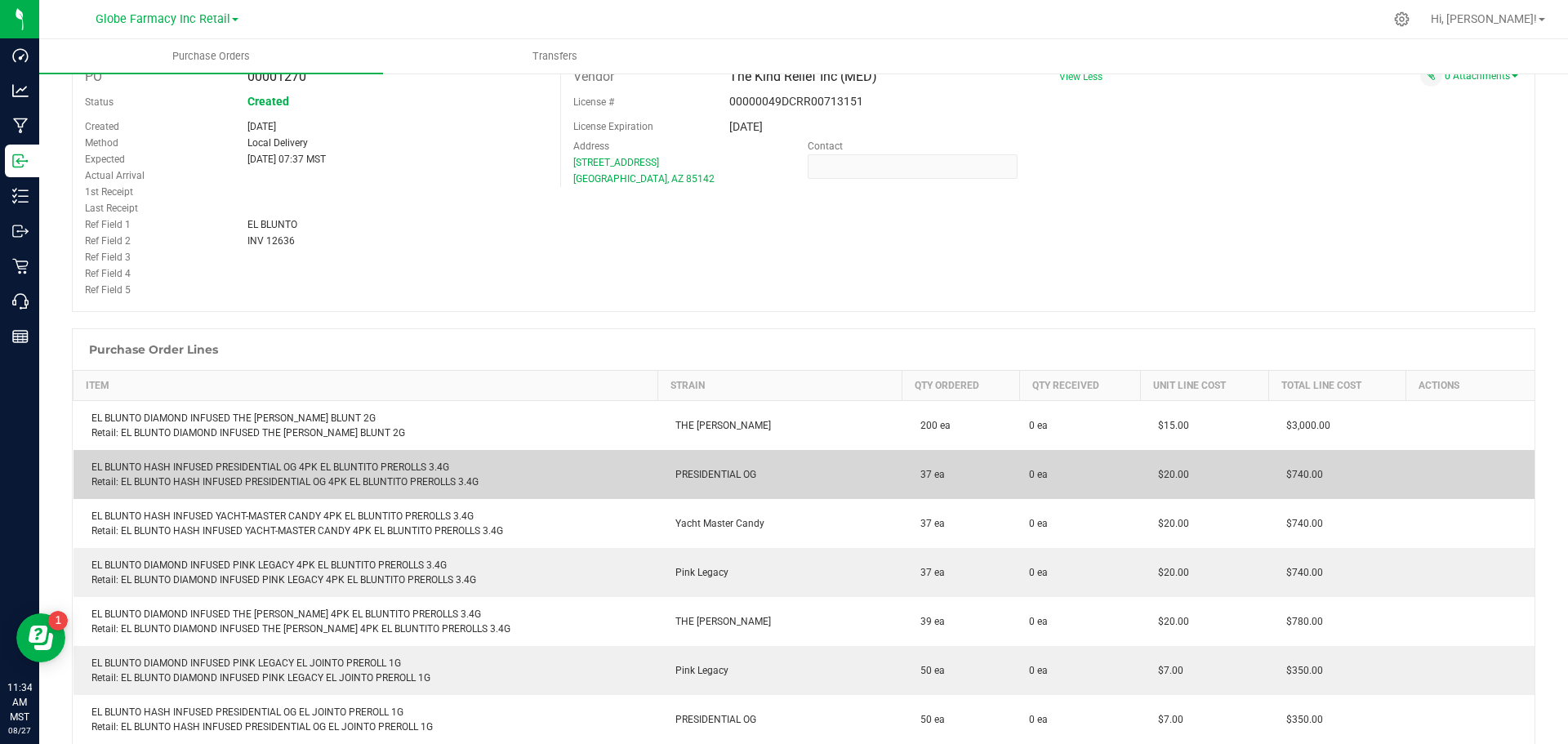
click at [273, 452] on td "EL BLUNTO HASH INFUSED PRESIDENTIAL OG 4PK EL BLUNTITO PREROLLS 3.4G Retail: EL…" at bounding box center [366, 474] width 585 height 49
click at [268, 460] on td "EL BLUNTO HASH INFUSED PRESIDENTIAL OG 4PK EL BLUNTITO PREROLLS 3.4G Retail: EL…" at bounding box center [366, 474] width 585 height 49
click at [268, 460] on div "EL BLUNTO HASH INFUSED PRESIDENTIAL OG 4PK EL BLUNTITO PREROLLS 3.4G Retail: EL…" at bounding box center [366, 474] width 565 height 29
copy div "EL BLUNTO HASH INFUSED PRESIDENTIAL OG 4PK EL BLUNTITO PREROLLS 3.4G"
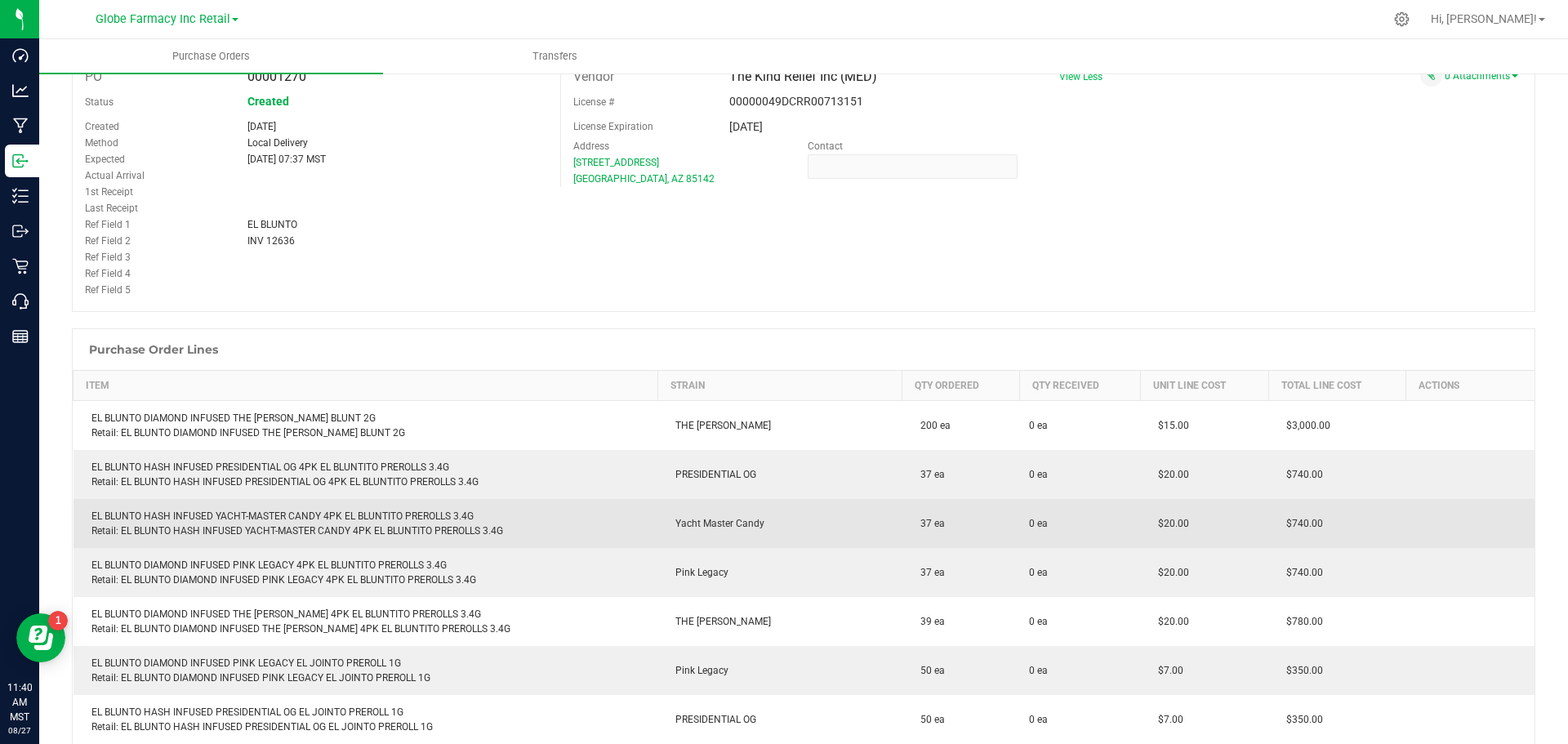
click at [260, 518] on div "EL BLUNTO HASH INFUSED YACHT-MASTER CANDY 4PK EL BLUNTITO PREROLLS 3.4G Retail:…" at bounding box center [366, 523] width 565 height 29
copy div "EL BLUNTO HASH INFUSED YACHT-MASTER CANDY 4PK EL BLUNTITO PREROLLS 3.4G"
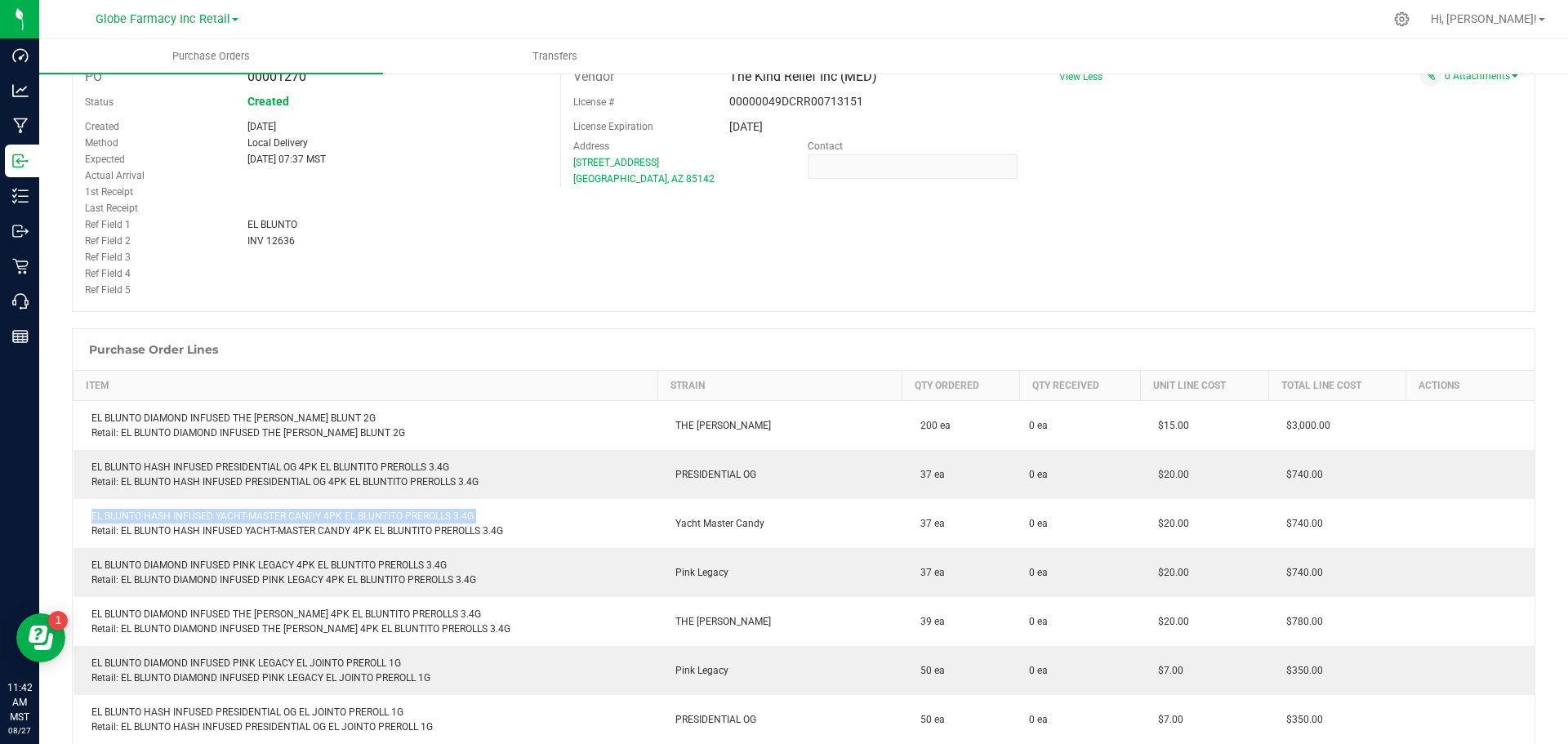
copy div "EL BLUNTO HASH INFUSED YACHT-MASTER CANDY 4PK EL BLUNTITO PREROLLS 3.4G"
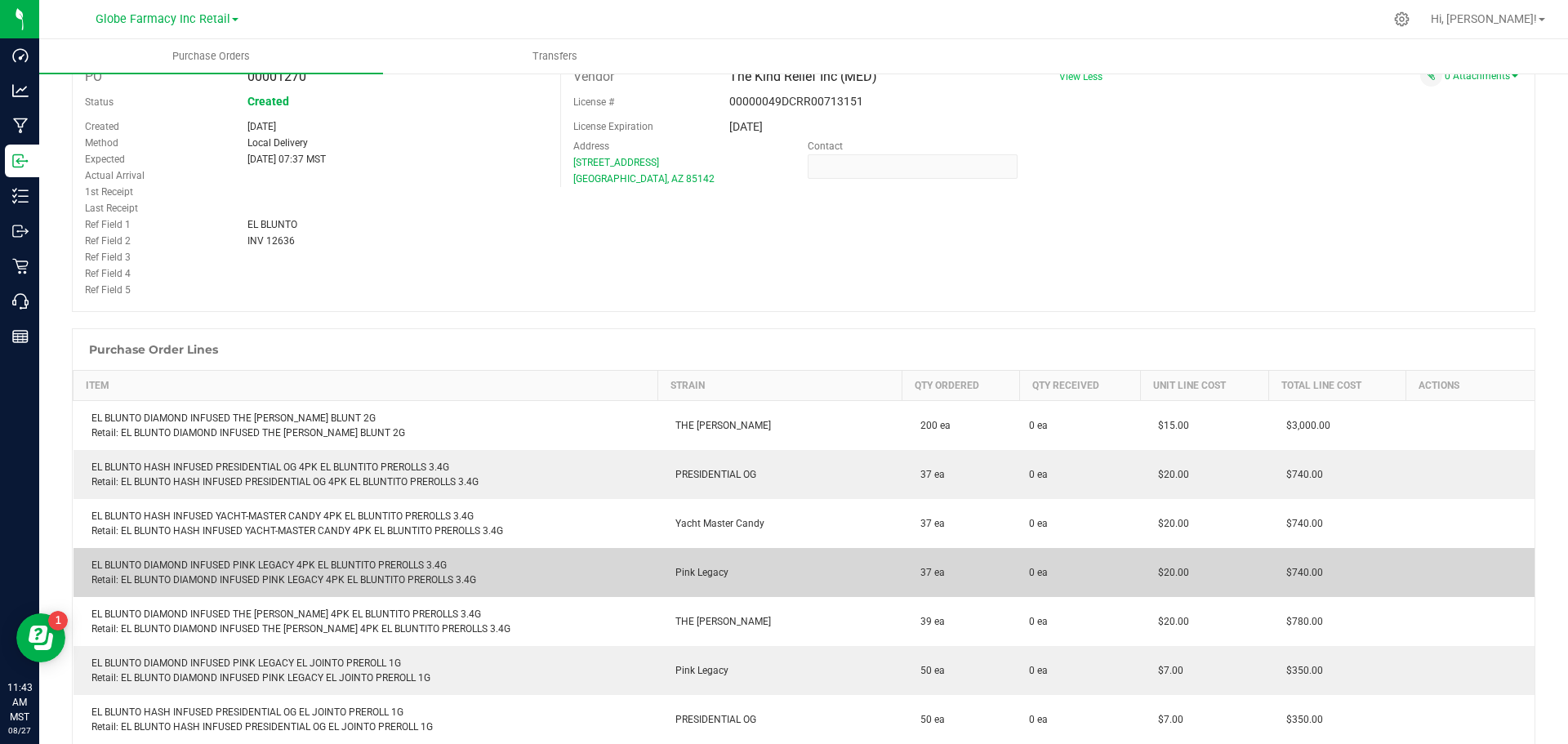
click at [177, 558] on div "EL BLUNTO DIAMOND INFUSED PINK LEGACY 4PK EL BLUNTITO PREROLLS 3.4G Retail: EL …" at bounding box center [366, 572] width 565 height 29
copy div "EL BLUNTO DIAMOND INFUSED PINK LEGACY 4PK EL BLUNTITO PREROLLS 3.4G"
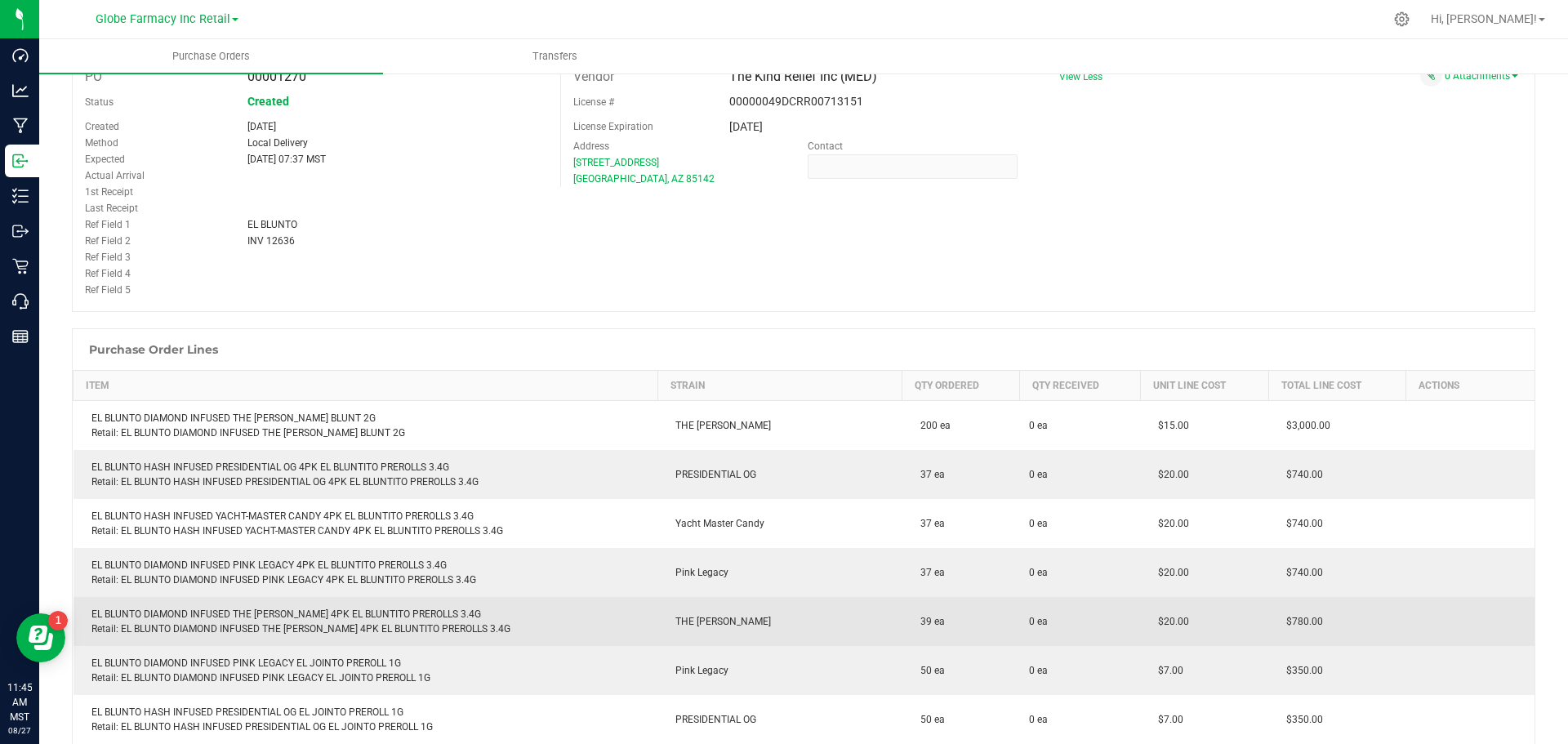
click at [216, 610] on div "EL BLUNTO DIAMOND INFUSED THE OPPENHEIMER 4PK EL BLUNTITO PREROLLS 3.4G Retail:…" at bounding box center [366, 621] width 565 height 29
copy div "EL BLUNTO DIAMOND INFUSED THE [PERSON_NAME] 4PK EL BLUNTITO PREROLLS 3.4G"
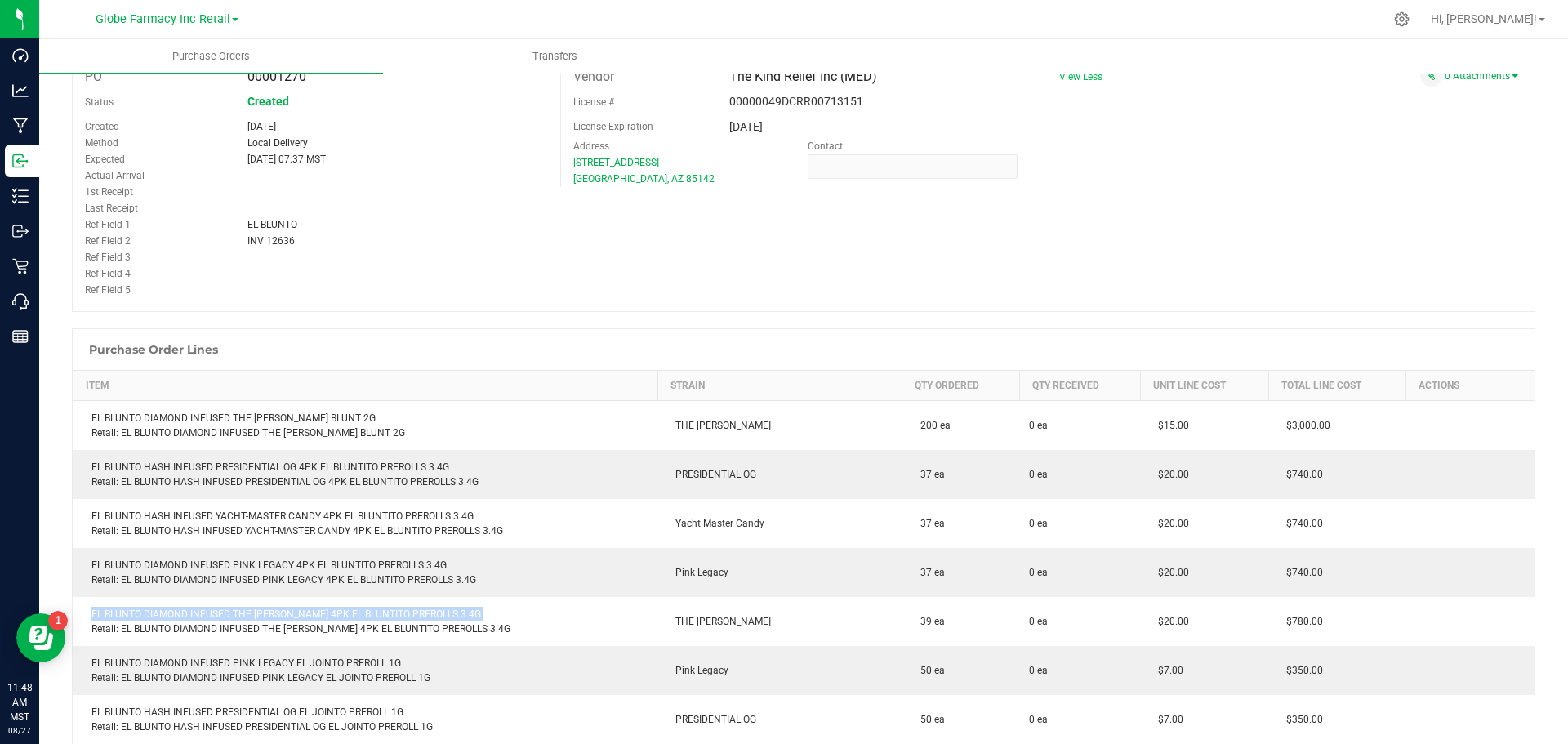
copy div "EL BLUNTO DIAMOND INFUSED THE [PERSON_NAME] 4PK EL BLUNTITO PREROLLS 3.4G"
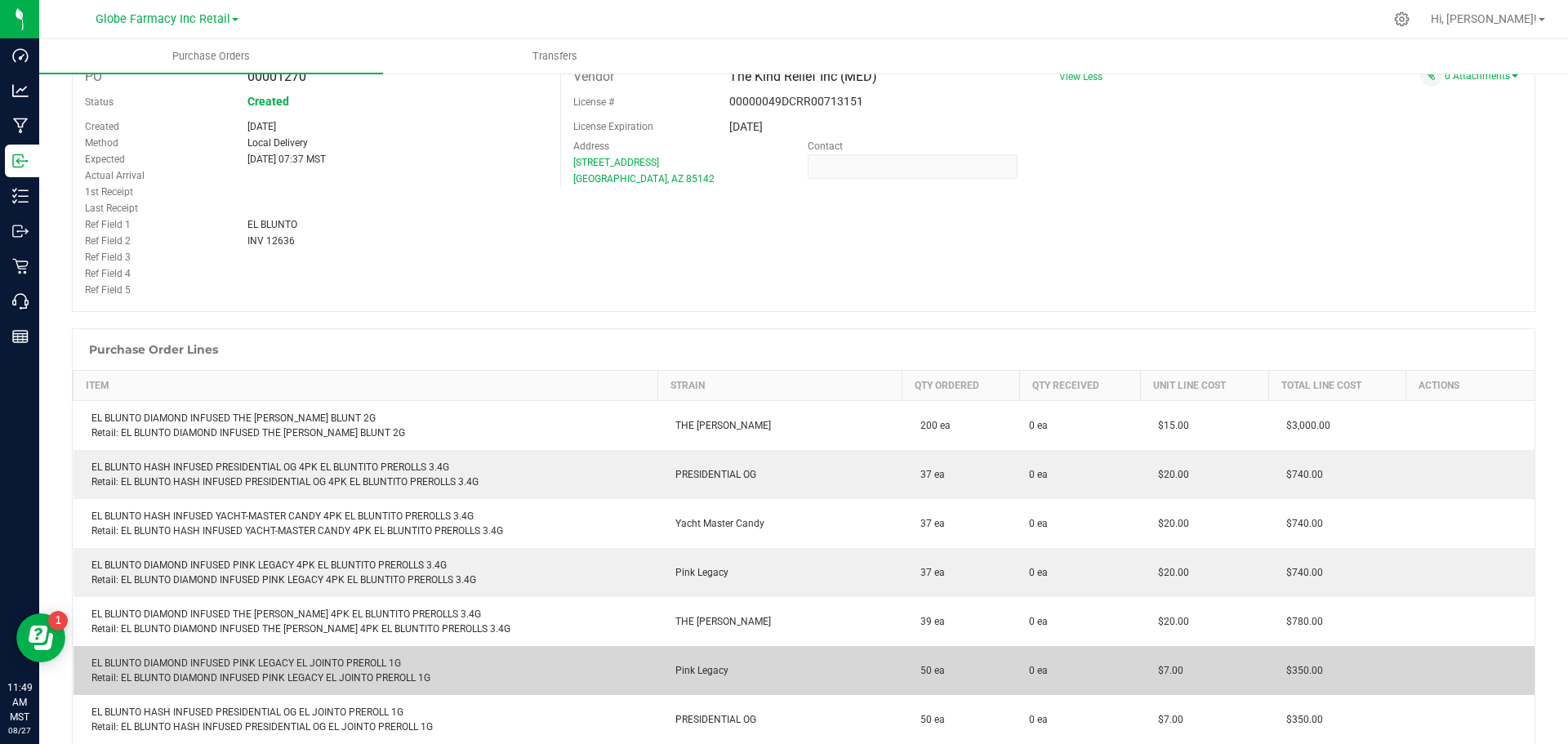
click at [242, 660] on div "EL BLUNTO DIAMOND INFUSED PINK LEGACY EL JOINTO PREROLL 1G Retail: EL BLUNTO DI…" at bounding box center [366, 669] width 565 height 29
copy div "EL BLUNTO DIAMOND INFUSED PINK LEGACY EL JOINTO PREROLL 1G"
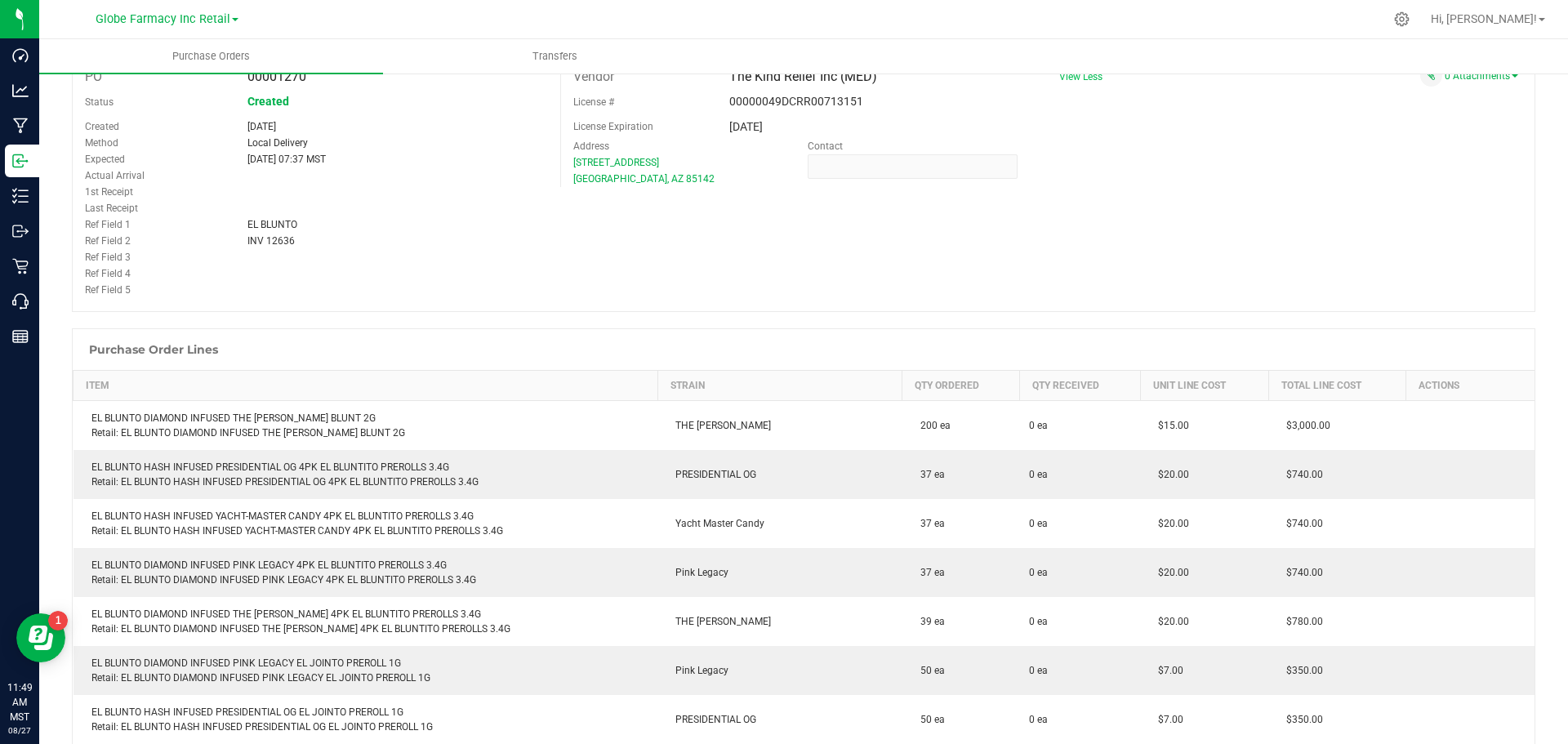
click at [704, 251] on div "PO 00001270 Status Created Created Aug 27, 2025 Method Local Delivery Expected …" at bounding box center [803, 181] width 1463 height 261
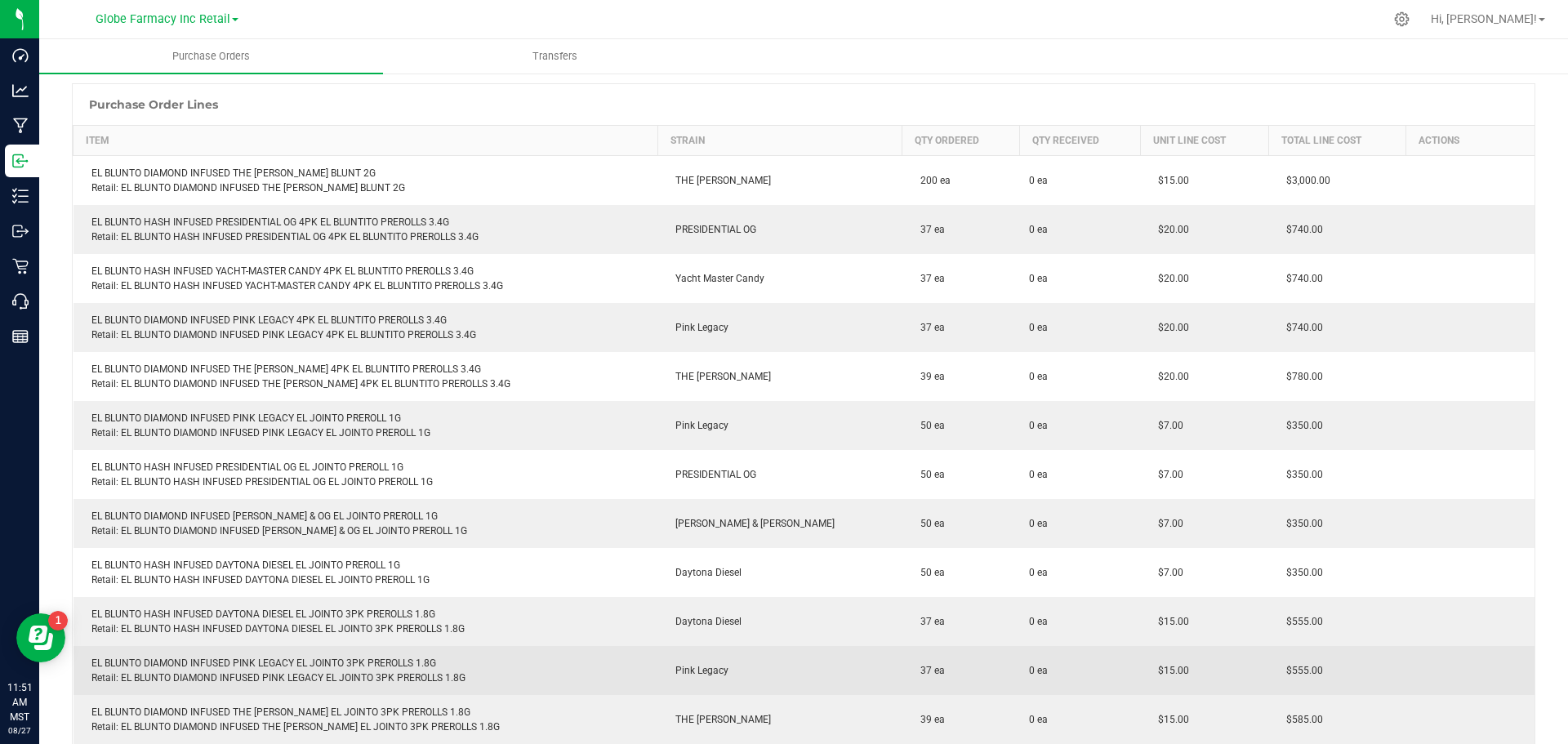
scroll to position [408, 0]
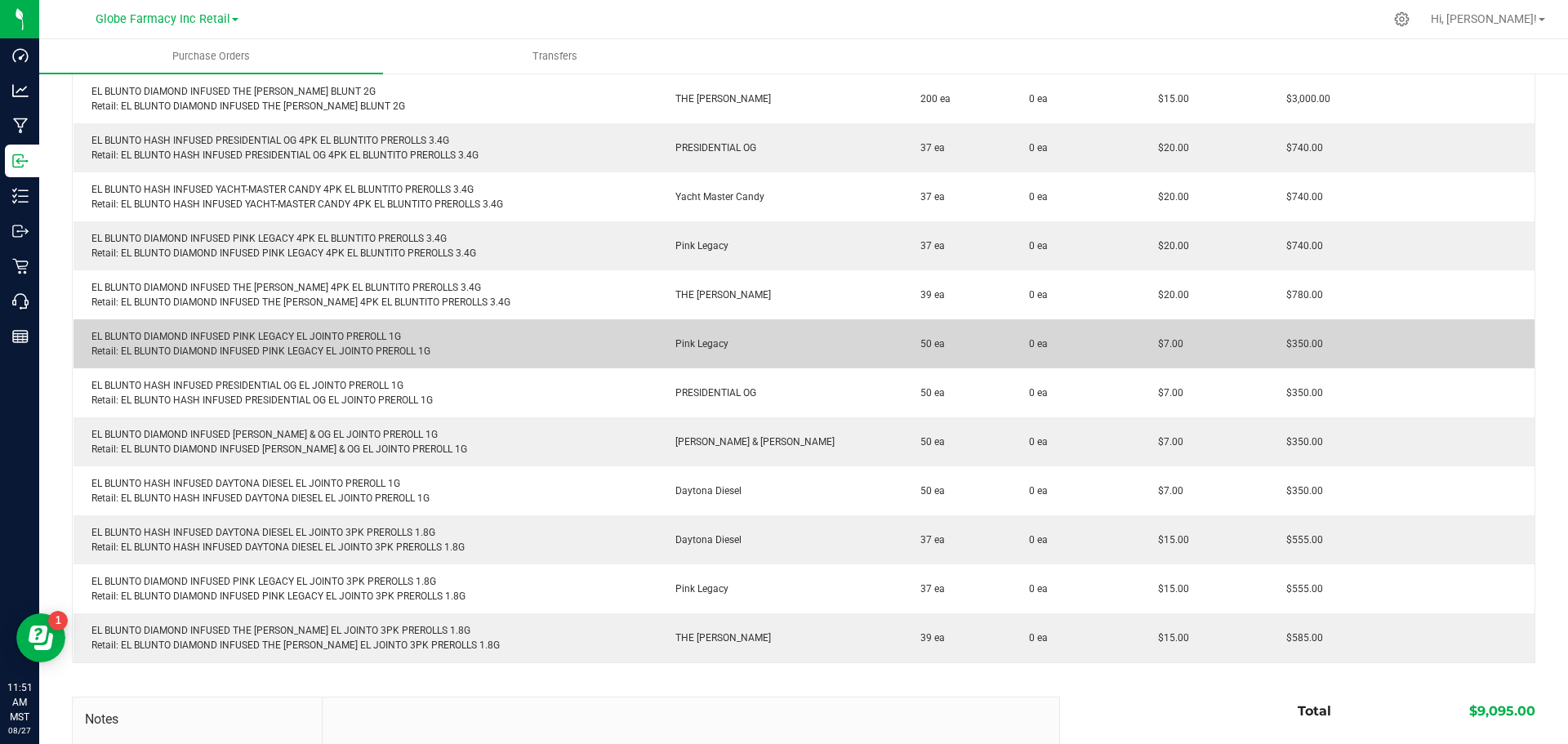
click at [238, 330] on div "EL BLUNTO DIAMOND INFUSED PINK LEGACY EL JOINTO PREROLL 1G Retail: EL BLUNTO DI…" at bounding box center [366, 344] width 565 height 29
copy div "EL BLUNTO DIAMOND INFUSED PINK LEGACY EL JOINTO PREROLL 1G"
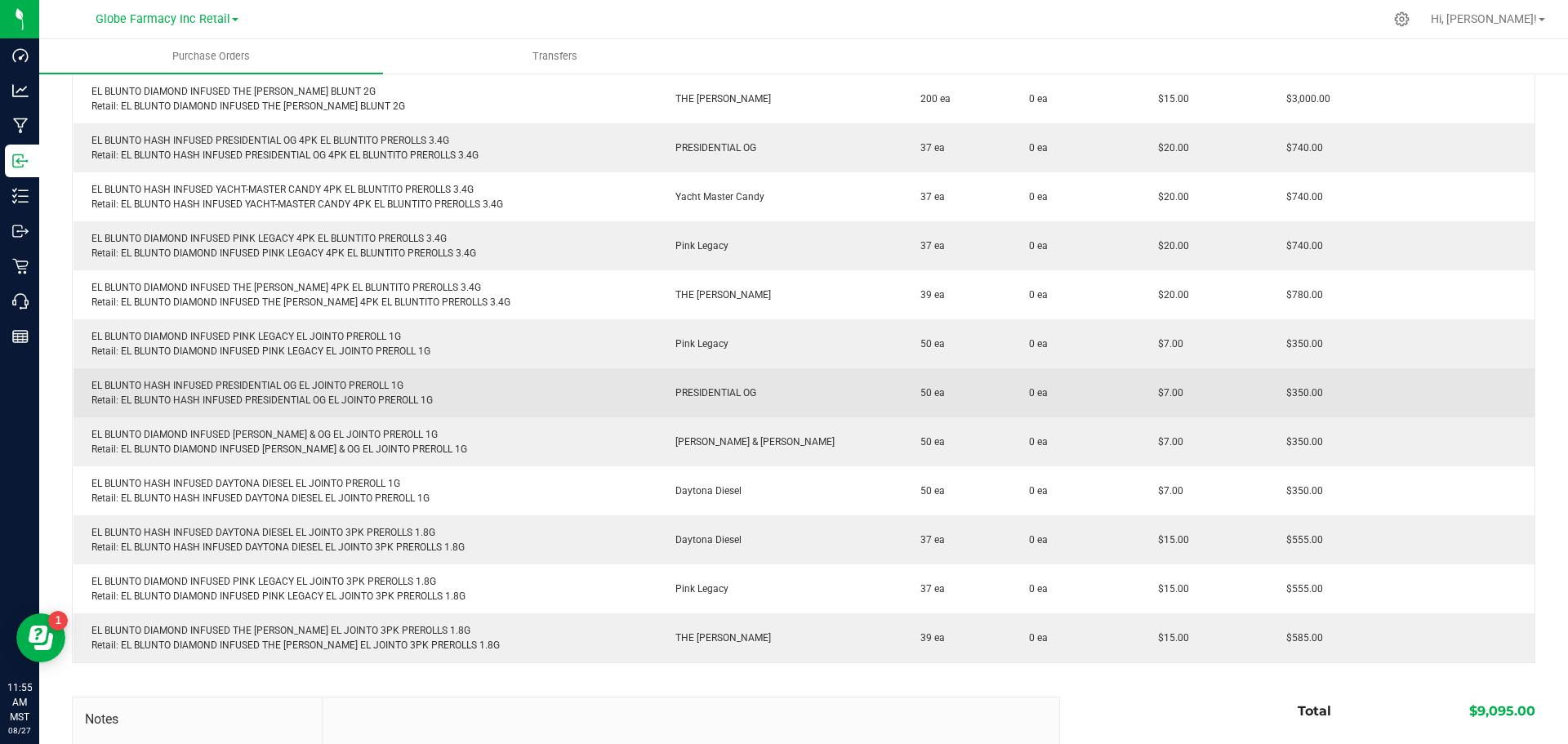
click at [187, 384] on div "EL BLUNTO HASH INFUSED PRESIDENTIAL OG EL JOINTO PREROLL 1G Retail: EL BLUNTO H…" at bounding box center [366, 392] width 565 height 29
click at [187, 380] on div "EL BLUNTO HASH INFUSED PRESIDENTIAL OG EL JOINTO PREROLL 1G Retail: EL BLUNTO H…" at bounding box center [366, 392] width 565 height 29
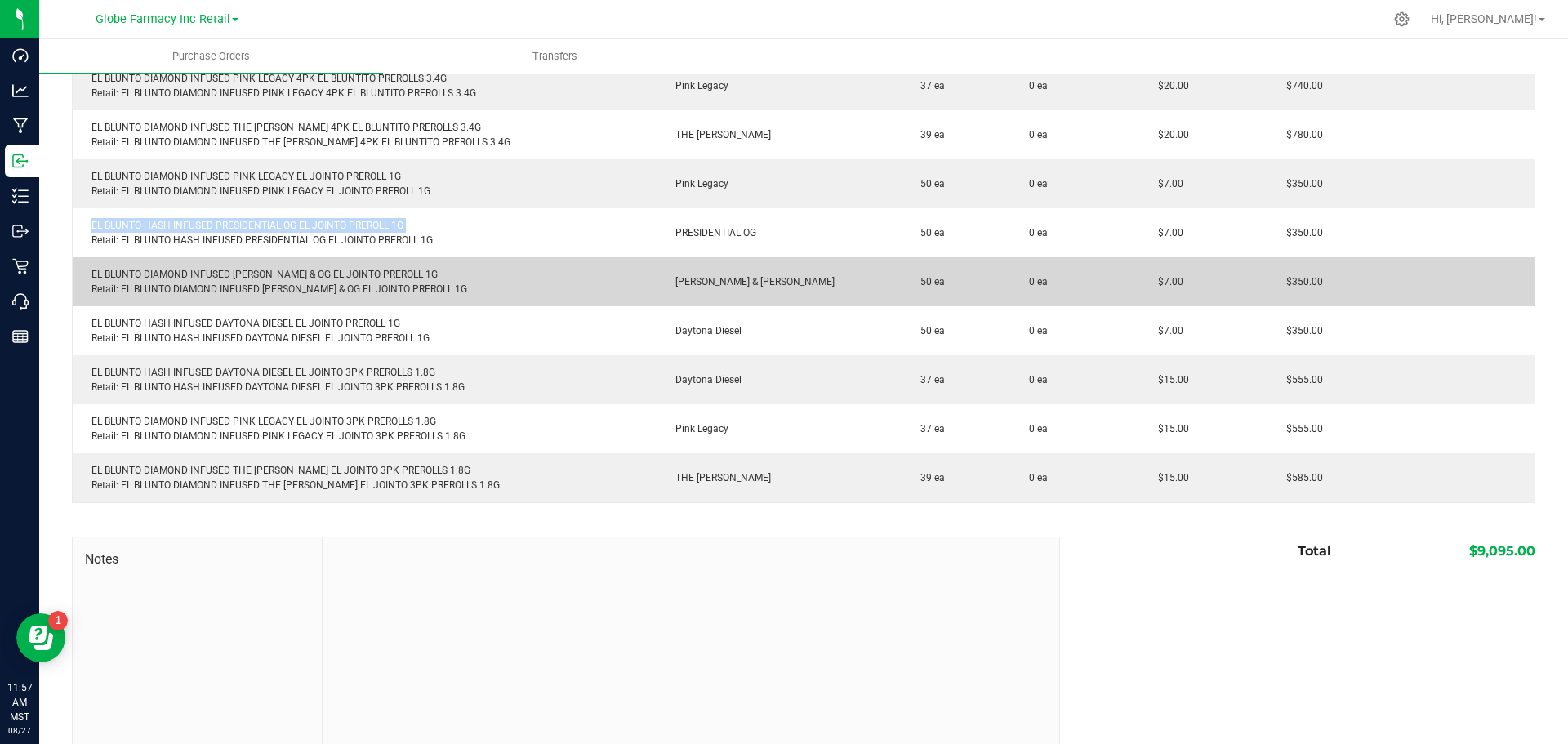
scroll to position [572, 0]
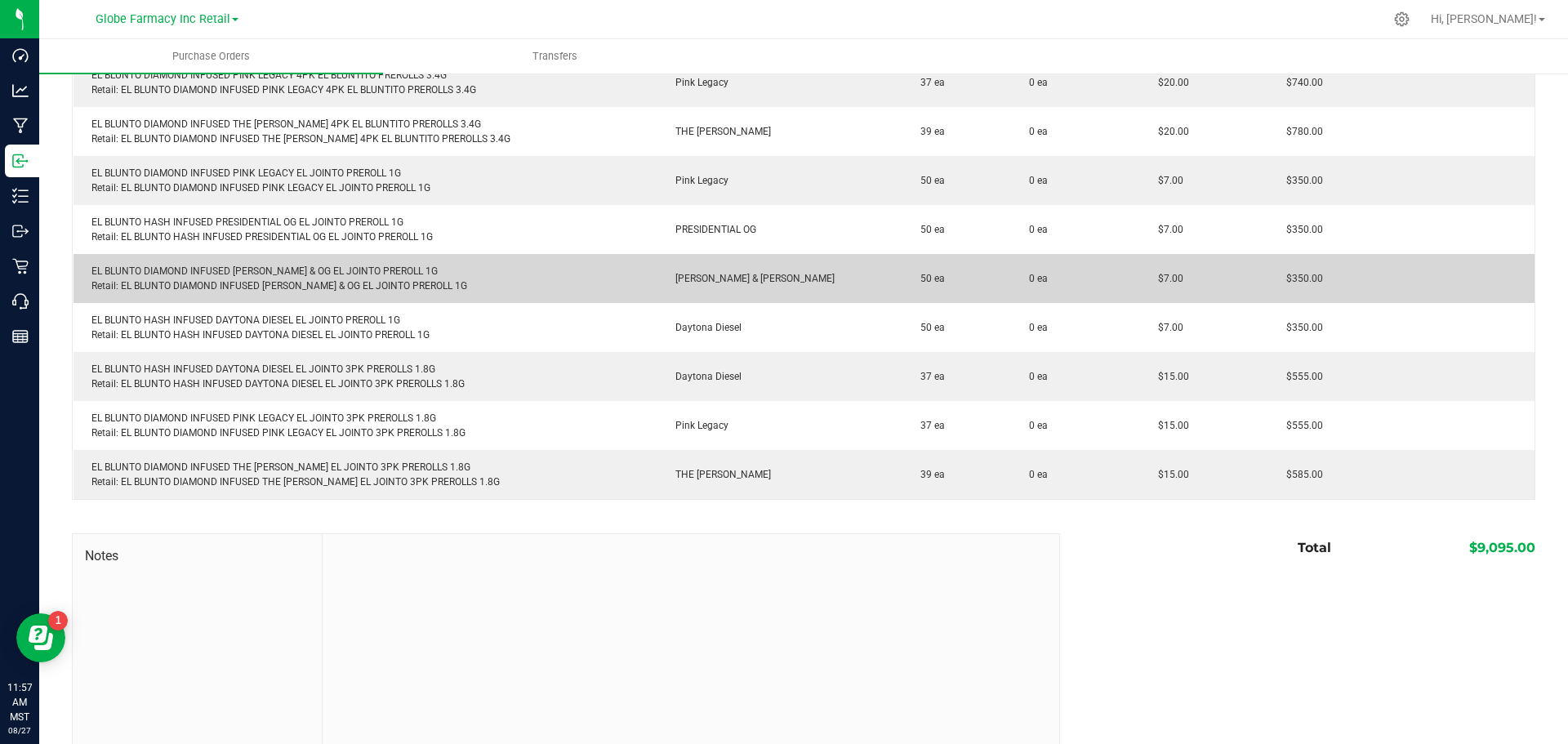
click at [247, 266] on div "EL BLUNTO DIAMOND INFUSED TIFFANY & OG EL JOINTO PREROLL 1G Retail: EL BLUNTO D…" at bounding box center [366, 278] width 565 height 29
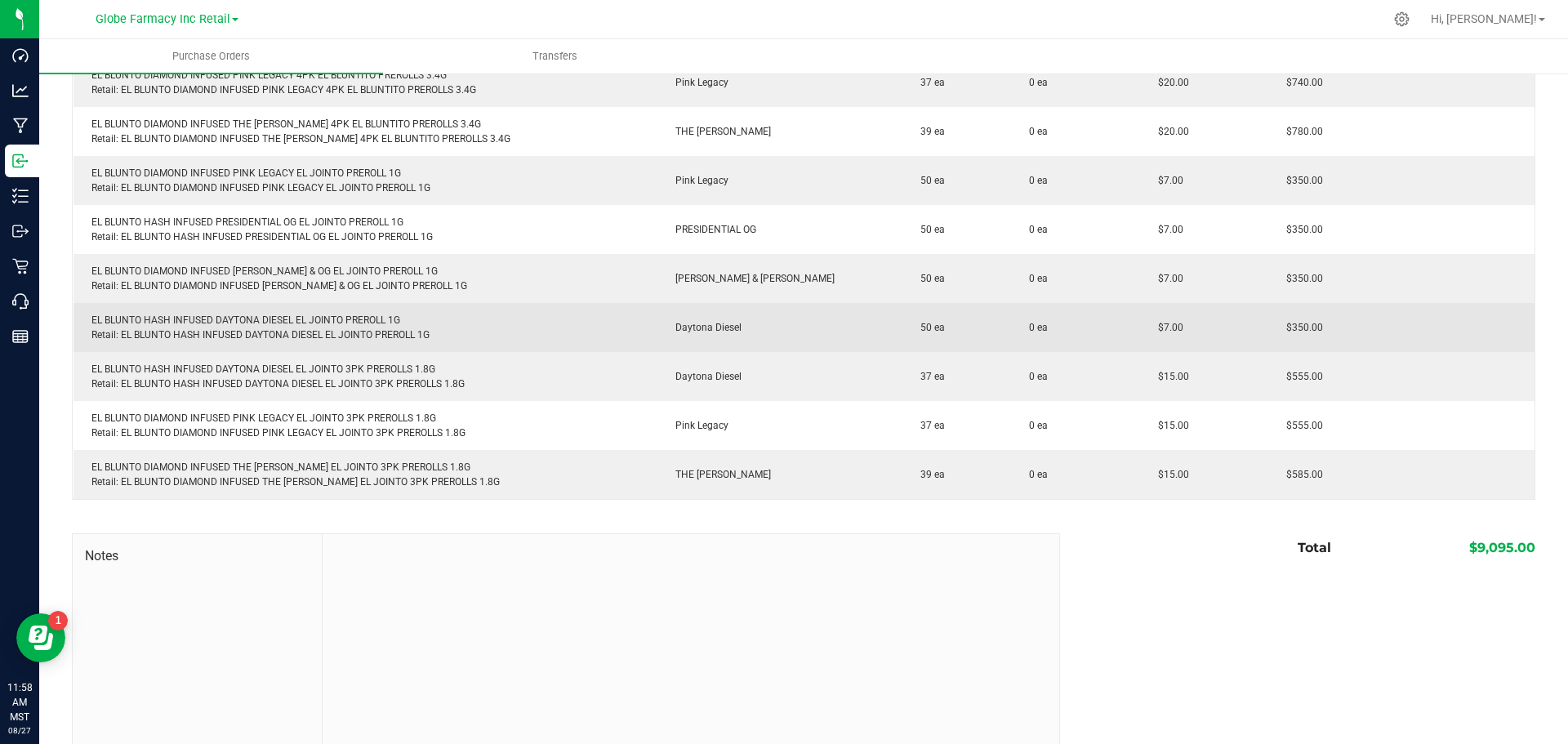
click at [181, 319] on div "EL BLUNTO HASH INFUSED DAYTONA DIESEL EL JOINTO PREROLL 1G Retail: EL BLUNTO HA…" at bounding box center [366, 327] width 565 height 29
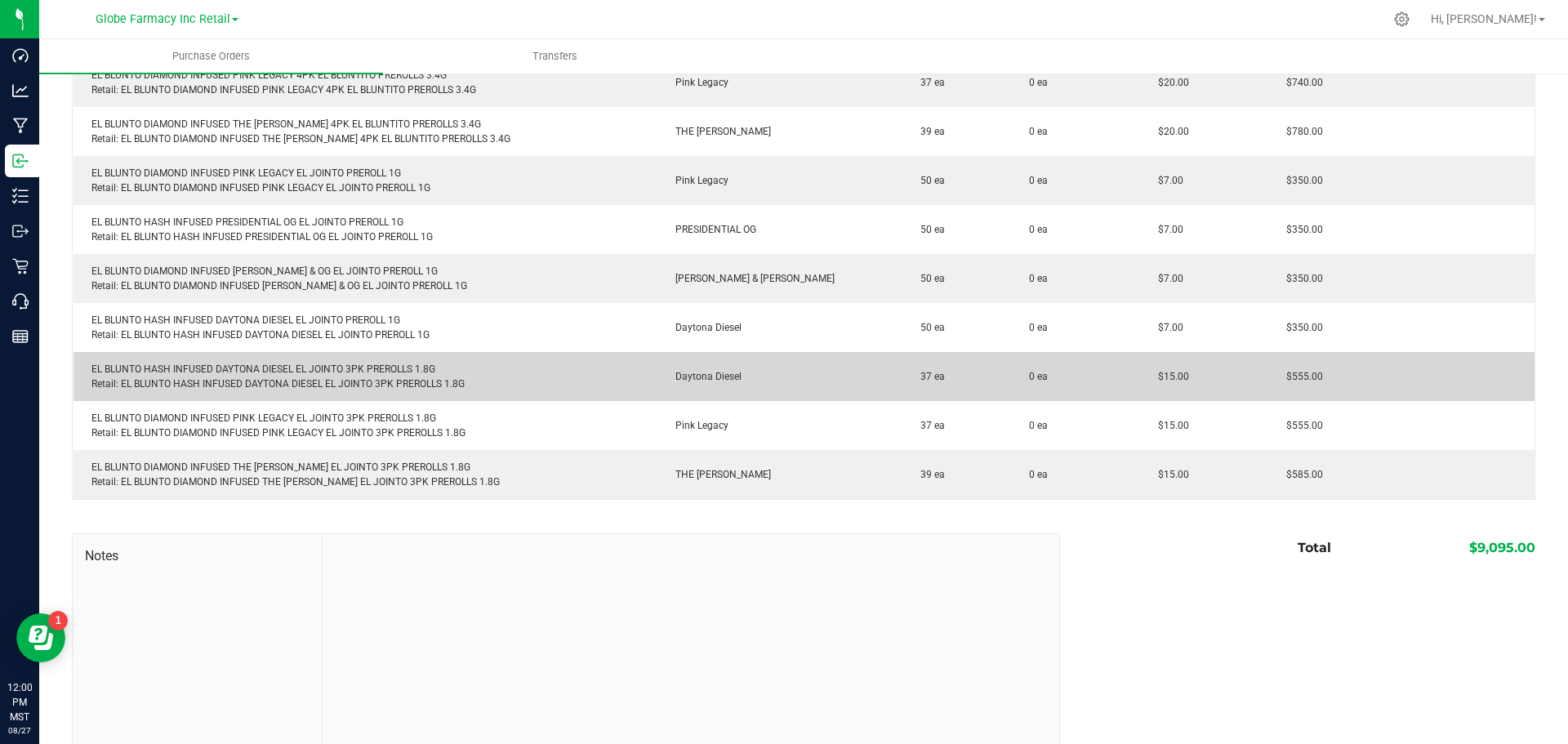
click at [167, 366] on div "EL BLUNTO HASH INFUSED DAYTONA DIESEL EL JOINTO 3PK PREROLLS 1.8G Retail: EL BL…" at bounding box center [366, 376] width 565 height 29
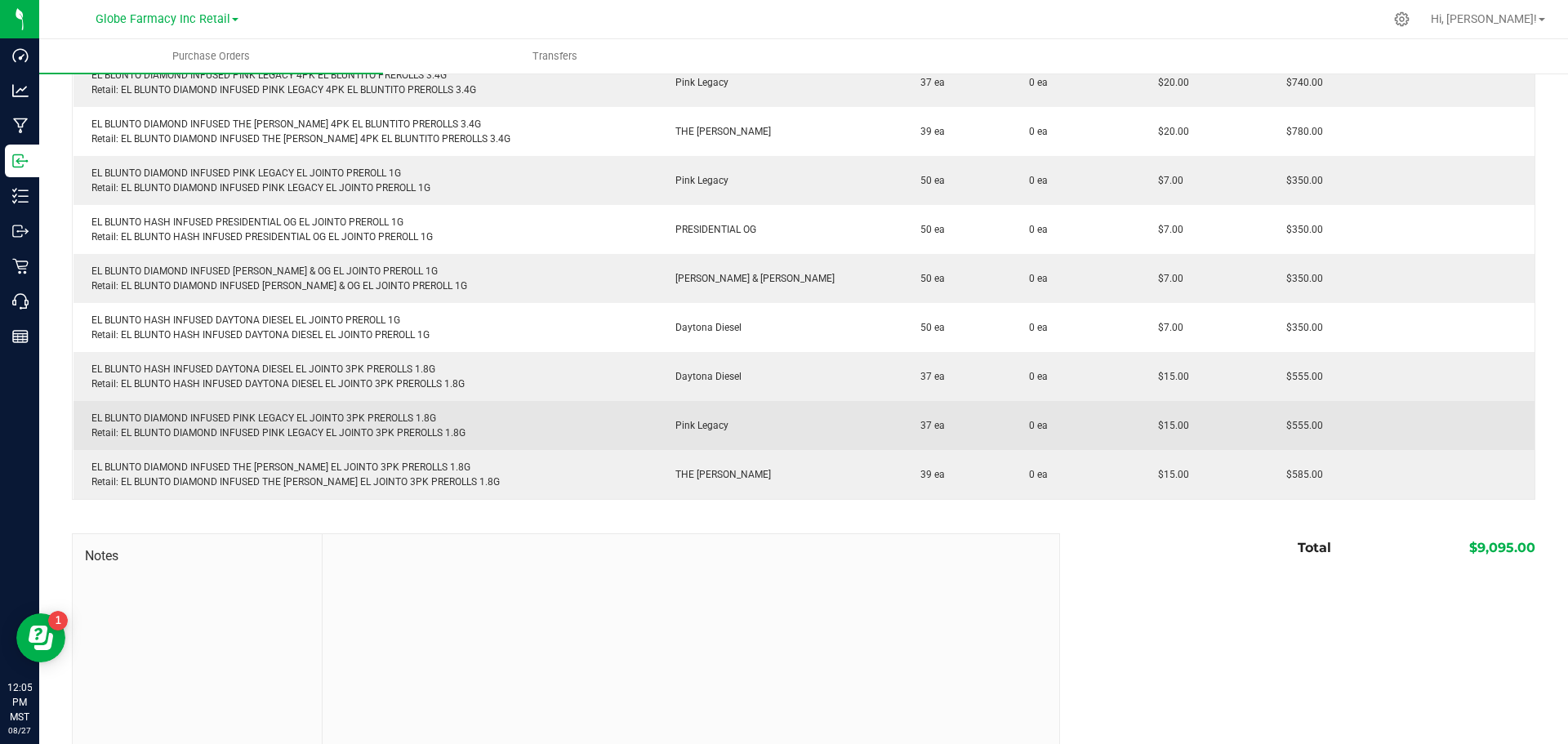
click at [282, 419] on div "EL BLUNTO DIAMOND INFUSED PINK LEGACY EL JOINTO 3PK PREROLLS 1.8G Retail: EL BL…" at bounding box center [366, 424] width 565 height 29
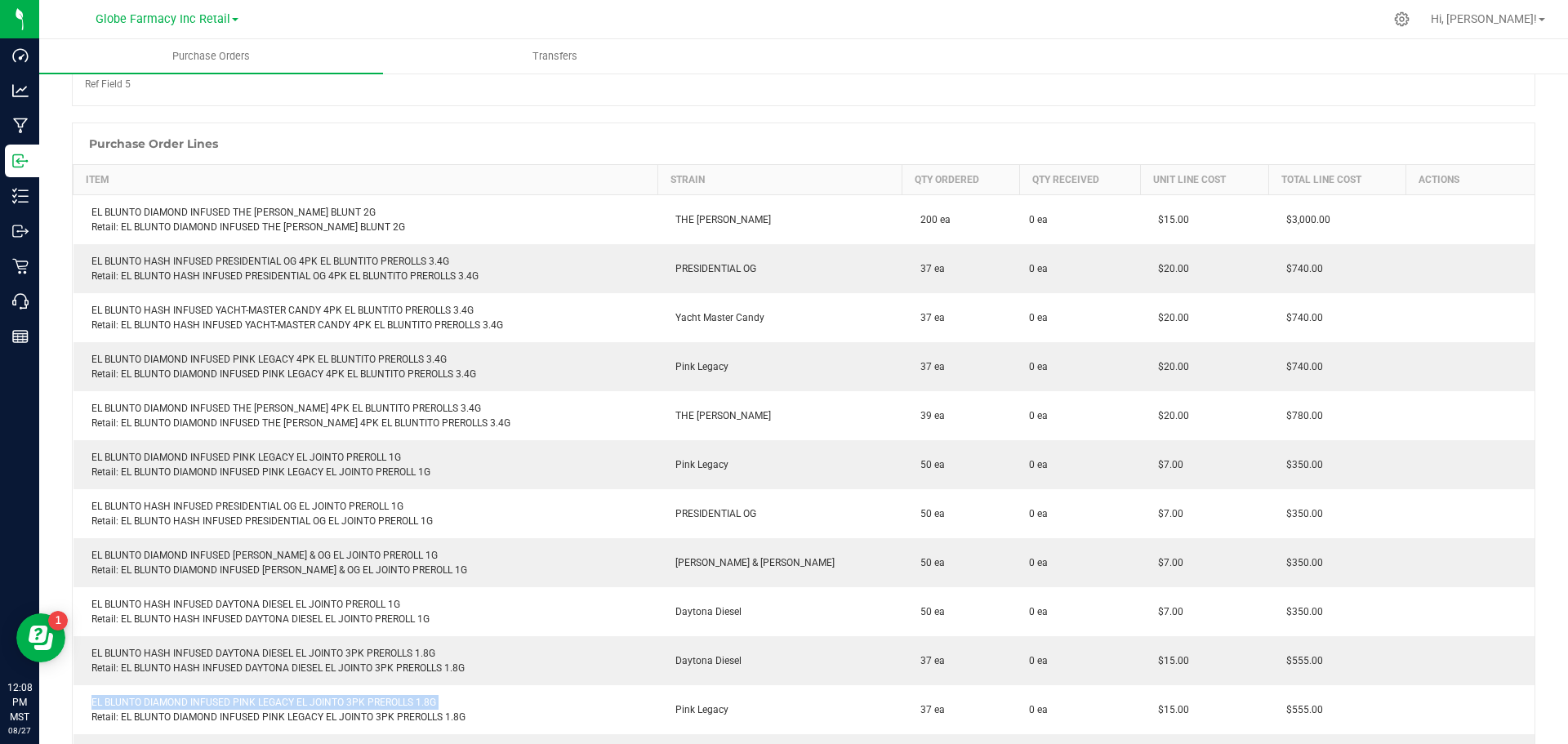
scroll to position [0, 0]
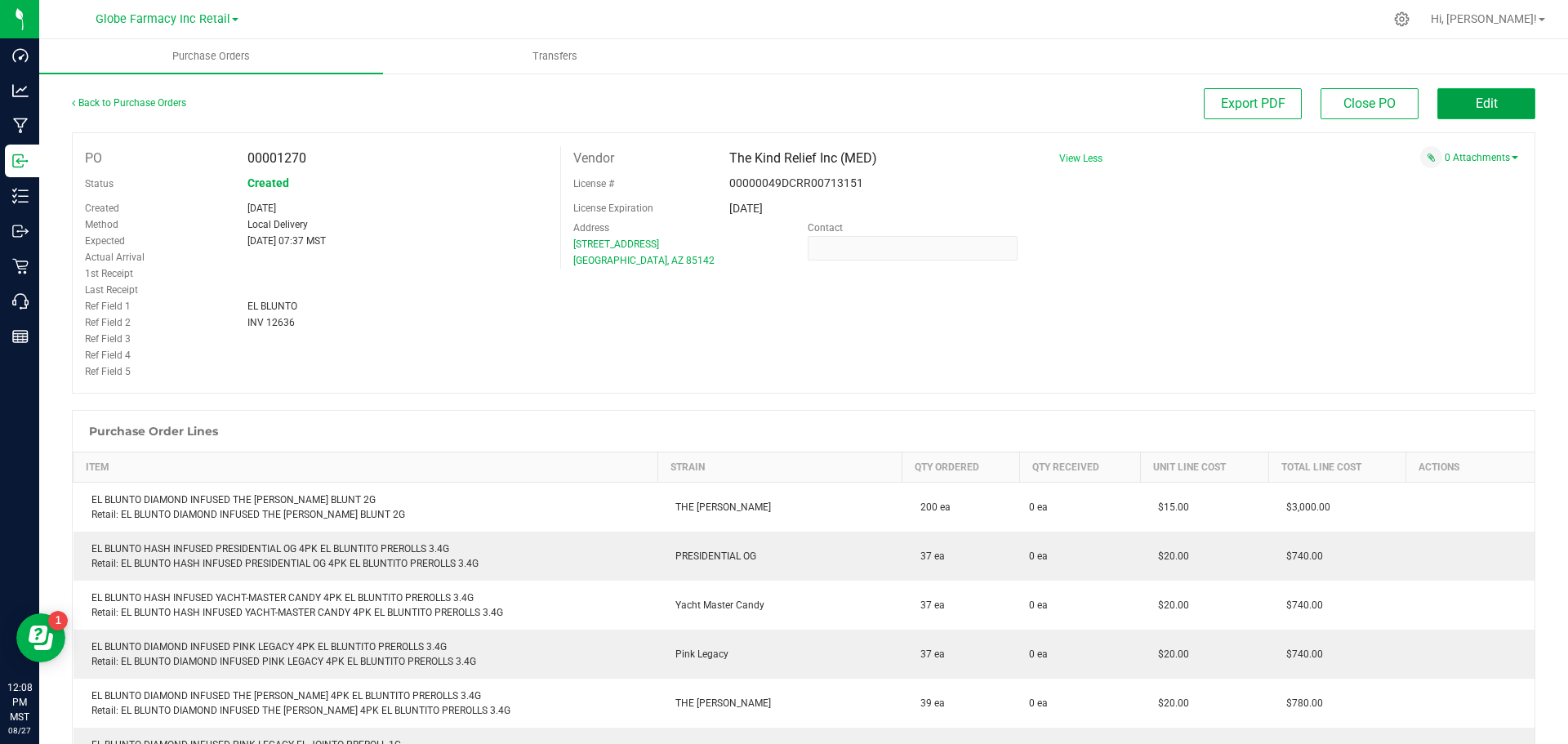
click at [1446, 97] on button "Edit" at bounding box center [1486, 103] width 98 height 31
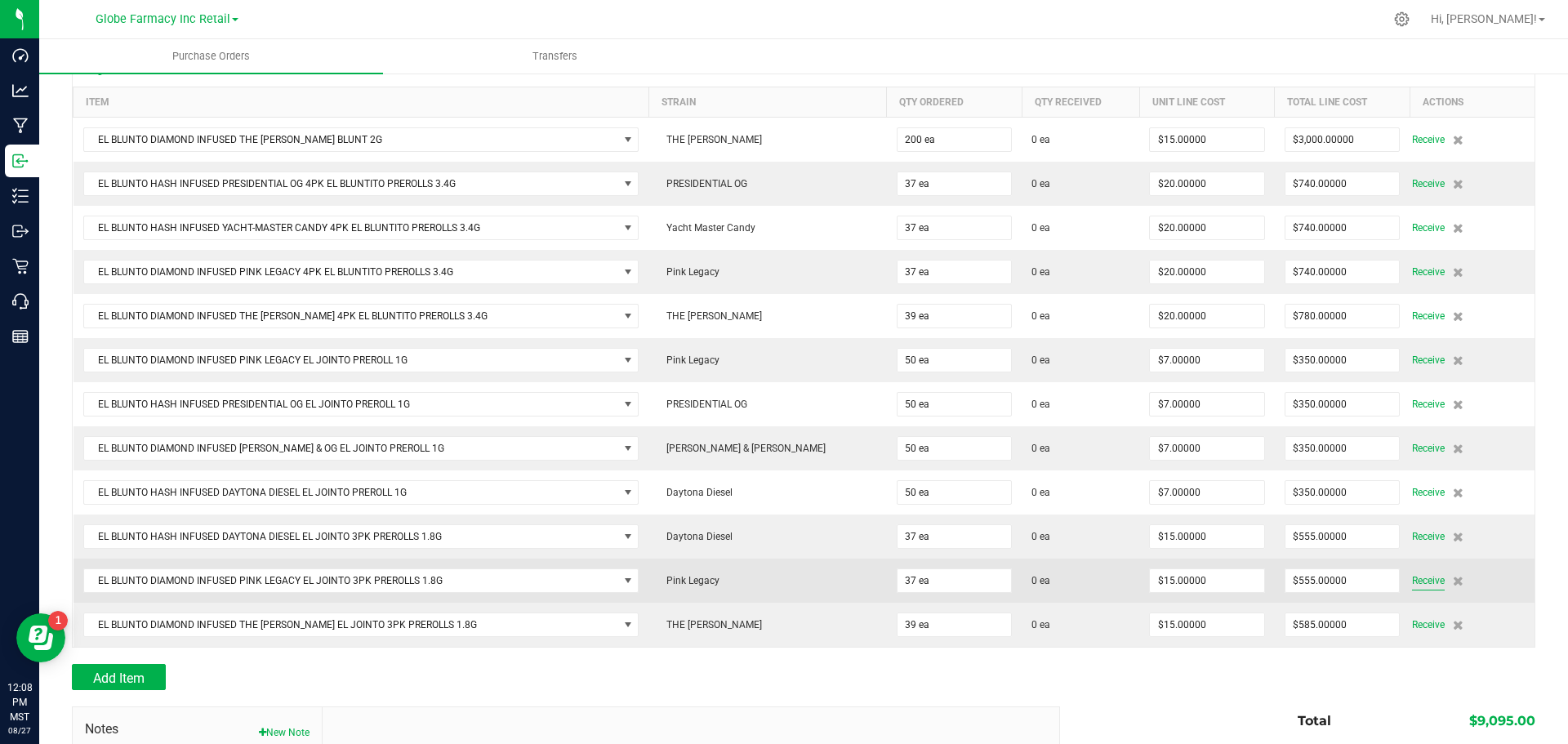
scroll to position [403, 0]
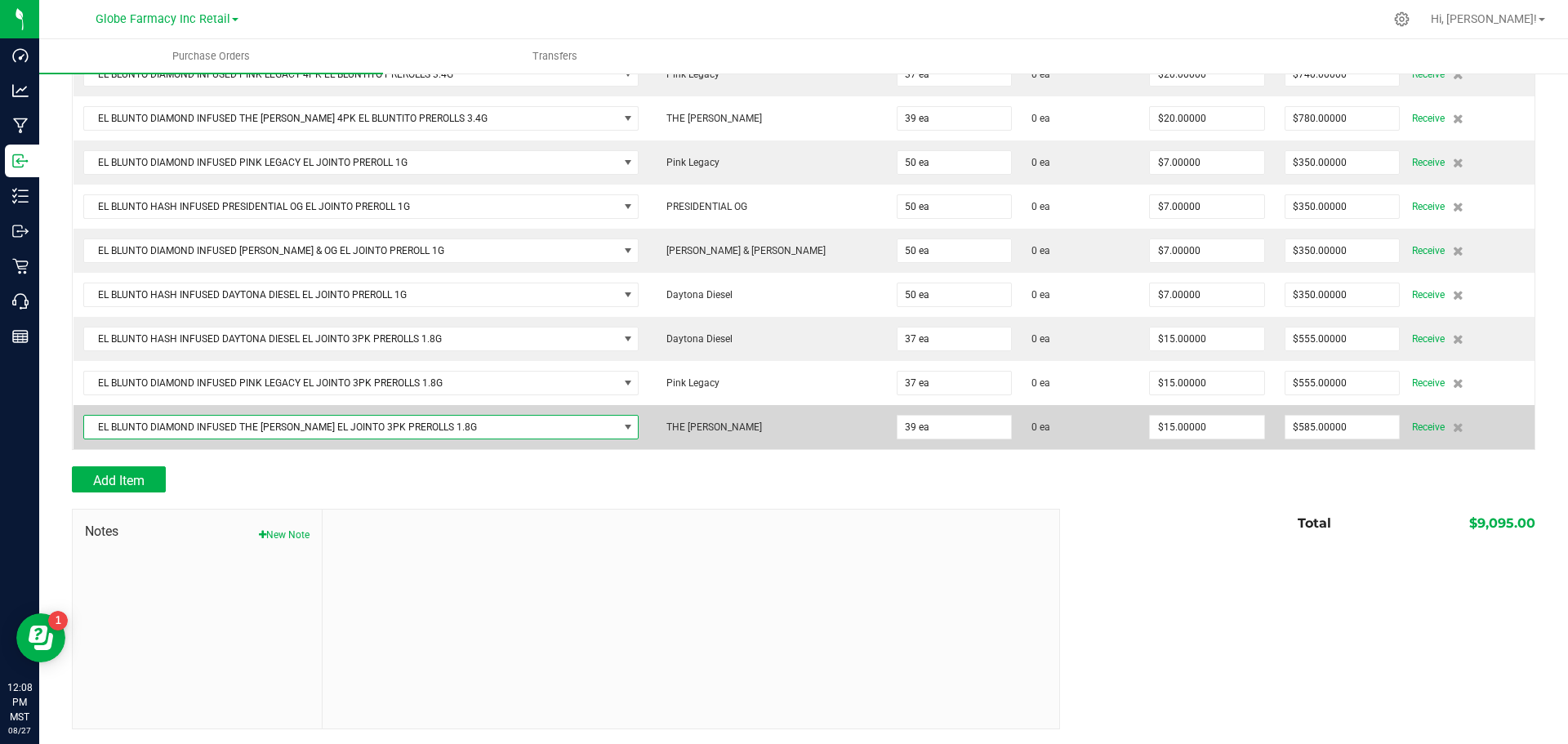
click at [408, 419] on span "EL BLUNTO DIAMOND INFUSED THE [PERSON_NAME] EL JOINTO 3PK PREROLLS 1.8G" at bounding box center [351, 427] width 534 height 23
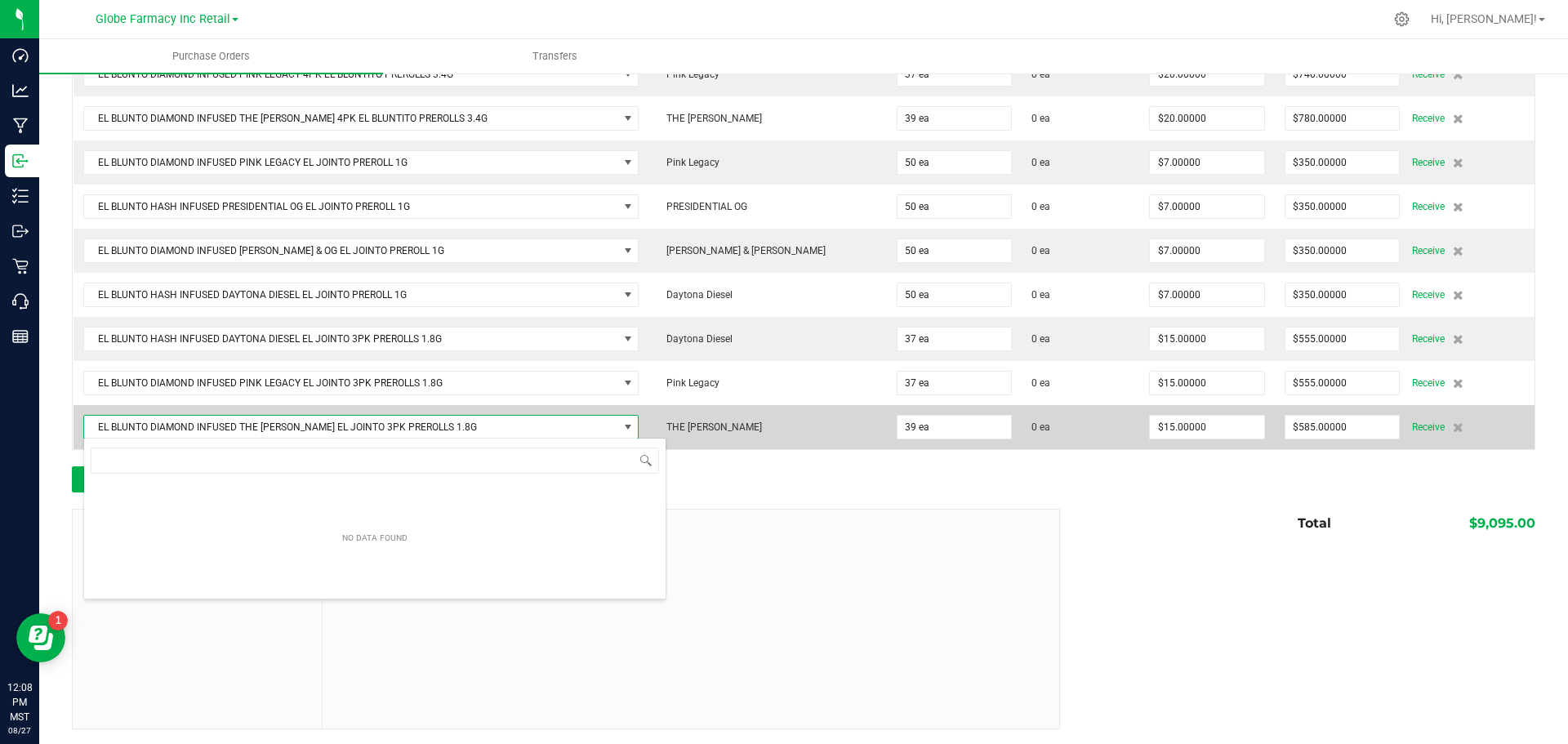
scroll to position [25, 578]
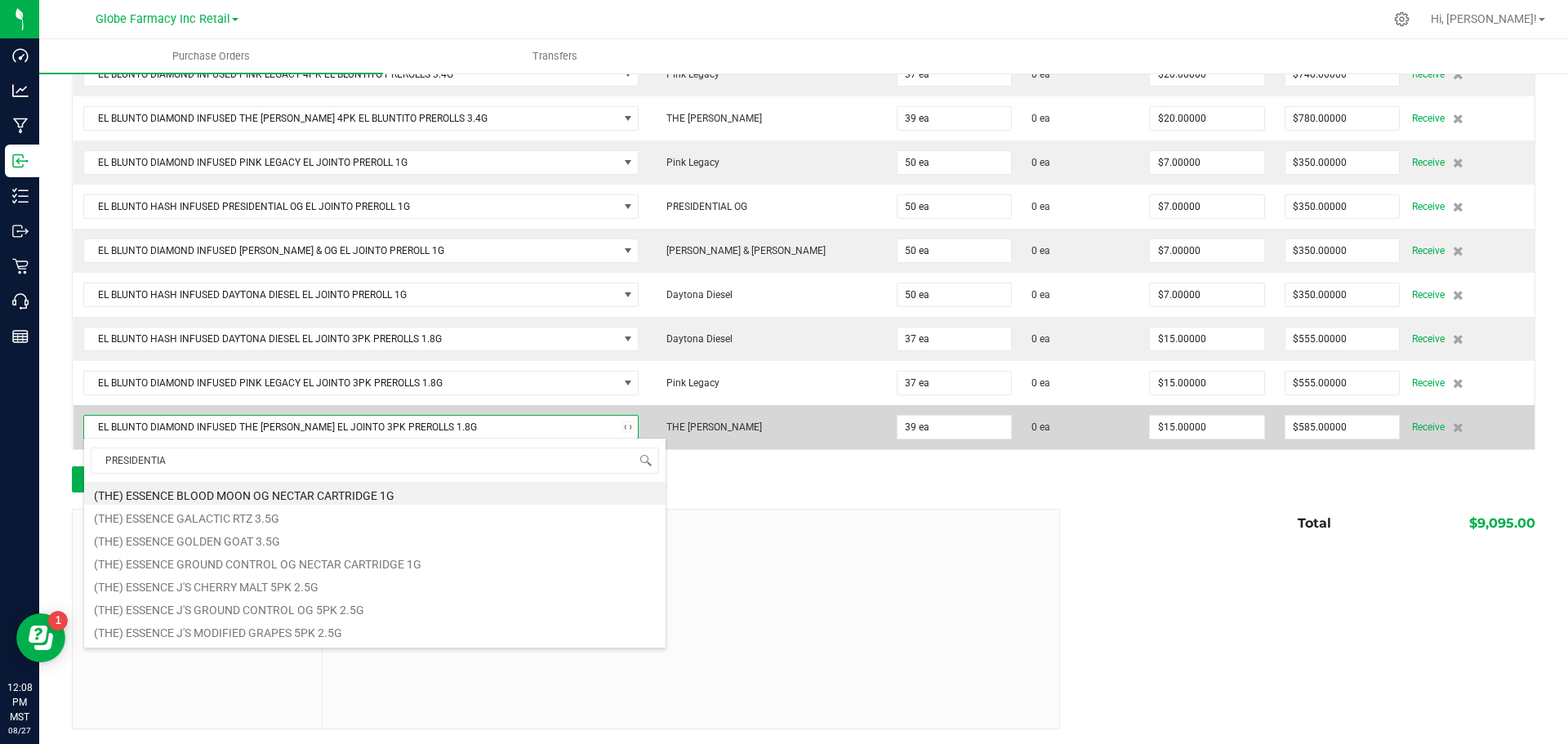
type input "PRESIDENTIAL"
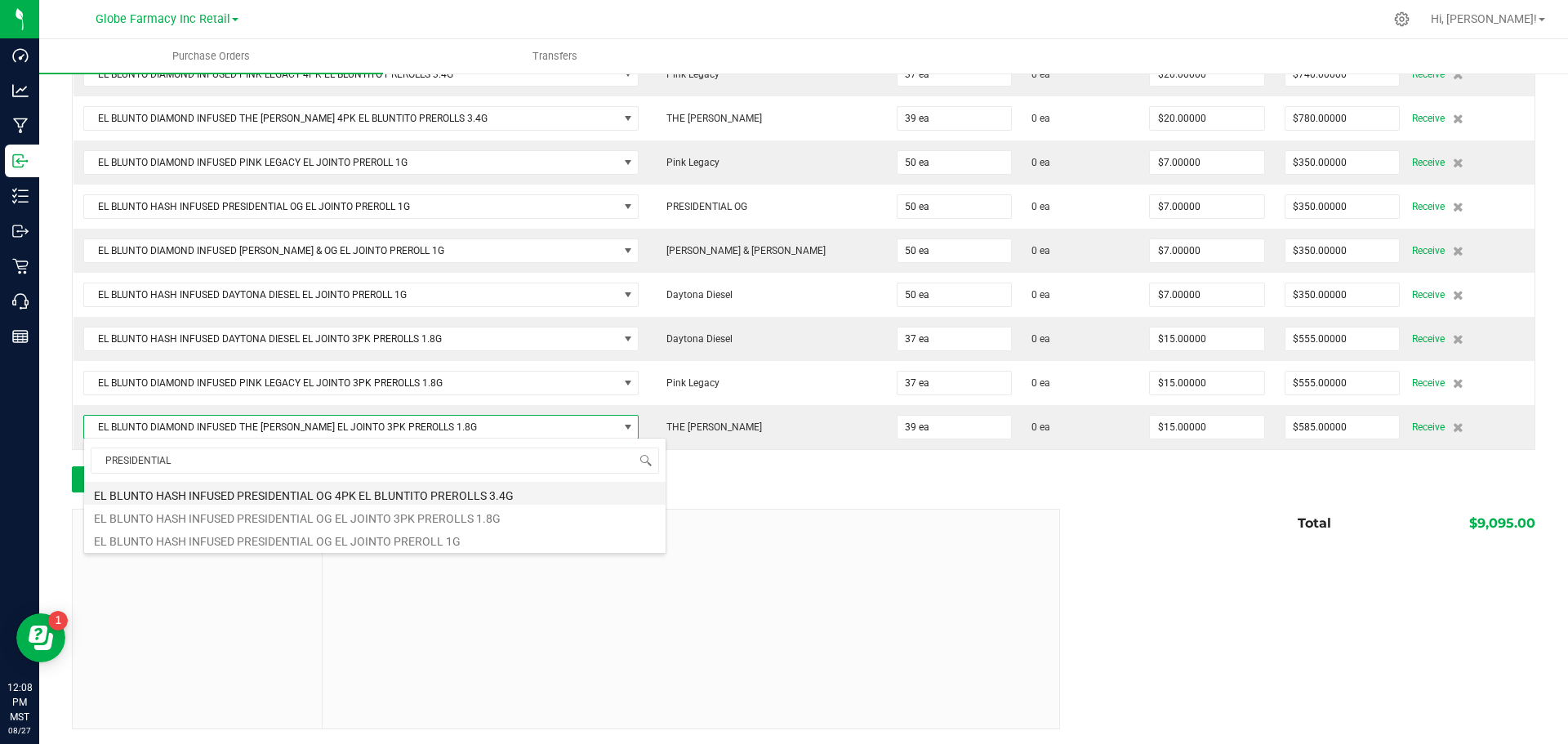
click at [474, 487] on li "EL BLUNTO HASH INFUSED PRESIDENTIAL OG 4PK EL BLUNTITO PREROLLS 3.4G" at bounding box center [375, 493] width 582 height 23
type input "$0.00000"
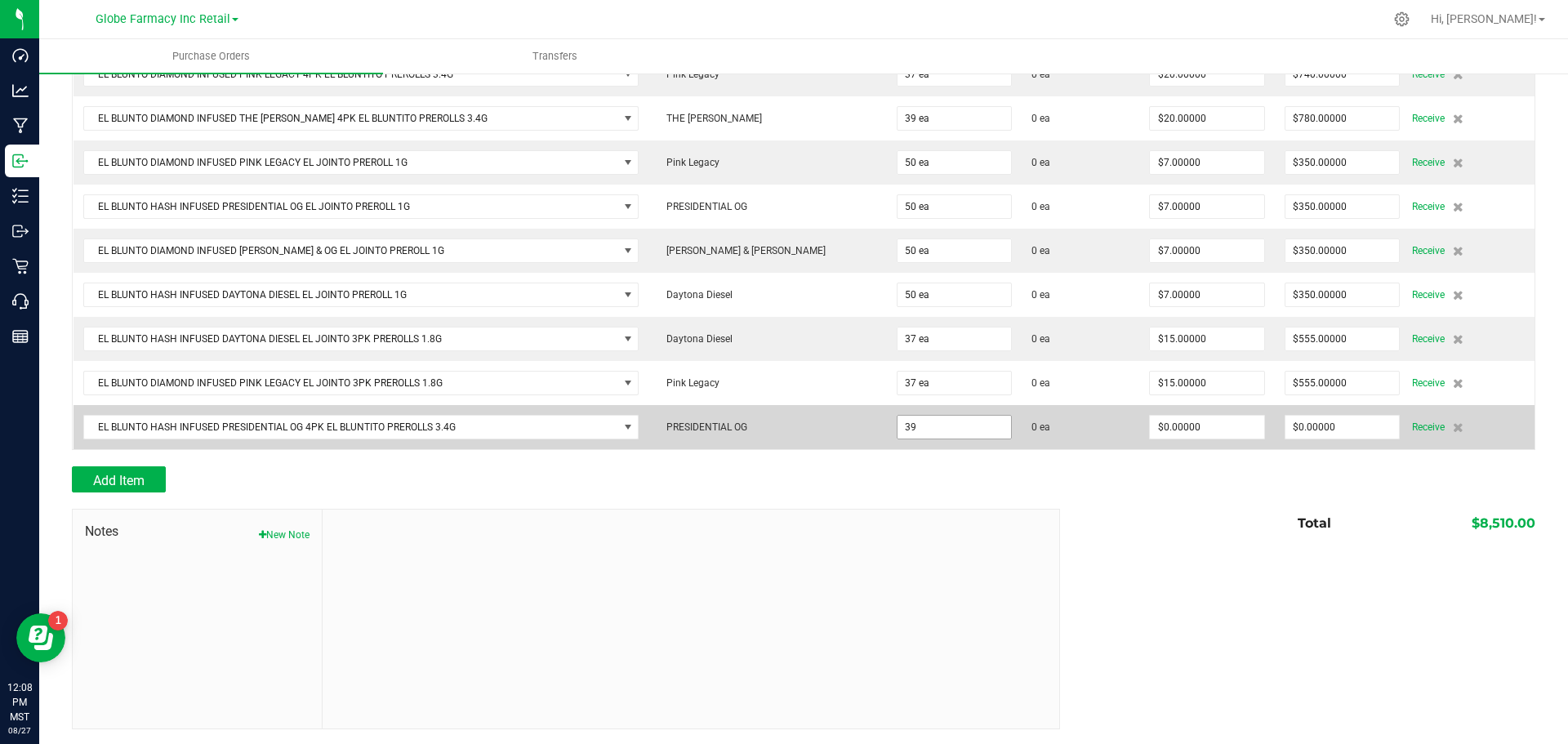
click at [906, 416] on input "39" at bounding box center [954, 427] width 115 height 23
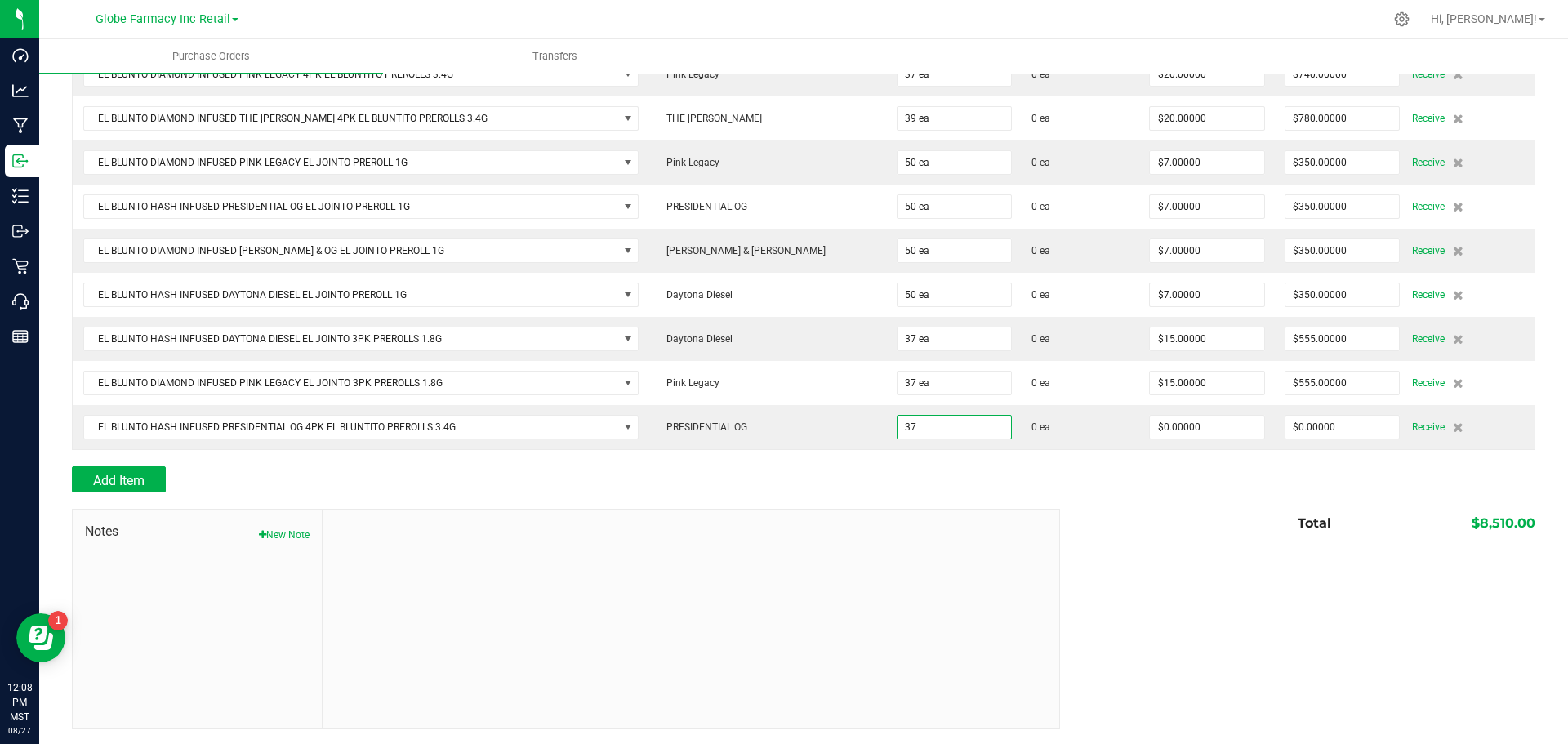
type input "37 ea"
click at [1031, 475] on div "Add Item" at bounding box center [560, 479] width 976 height 26
click at [1150, 420] on input "0" at bounding box center [1206, 427] width 115 height 23
type input "$15.00000"
click at [1139, 501] on div at bounding box center [803, 500] width 1463 height 16
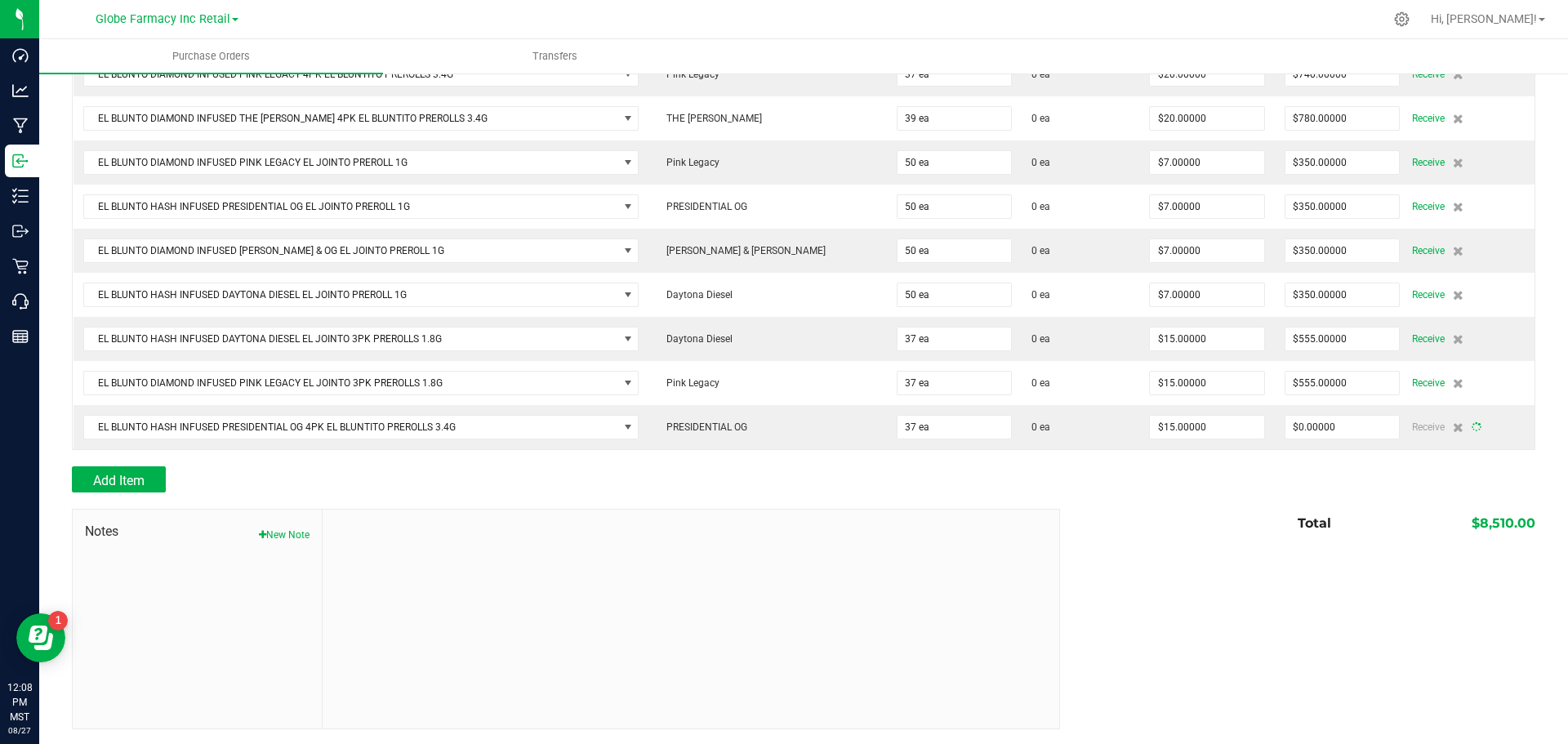
type input "37"
type input "$555.00000"
click at [74, 480] on button "Add Item" at bounding box center [119, 479] width 94 height 26
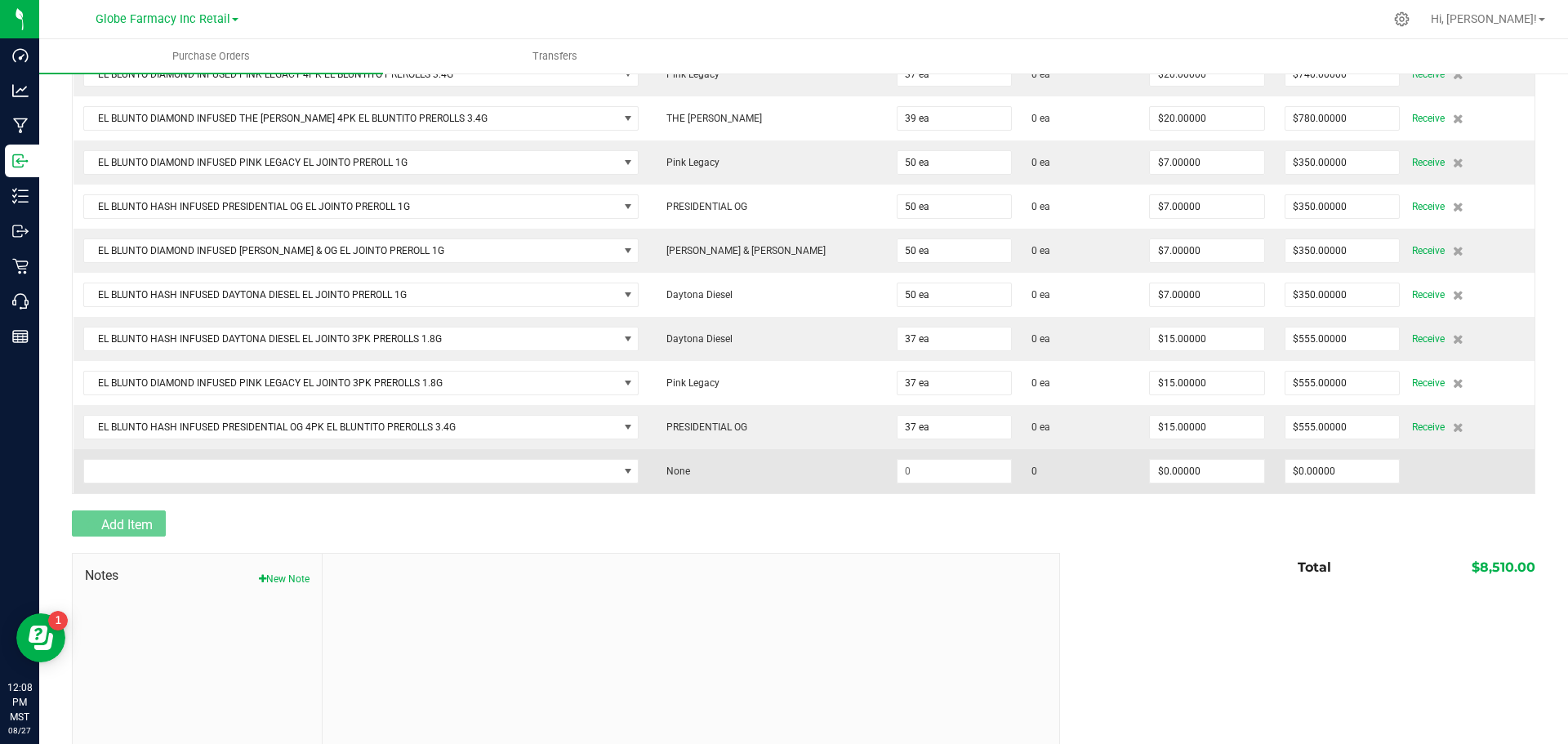
click at [127, 456] on td at bounding box center [362, 471] width 576 height 44
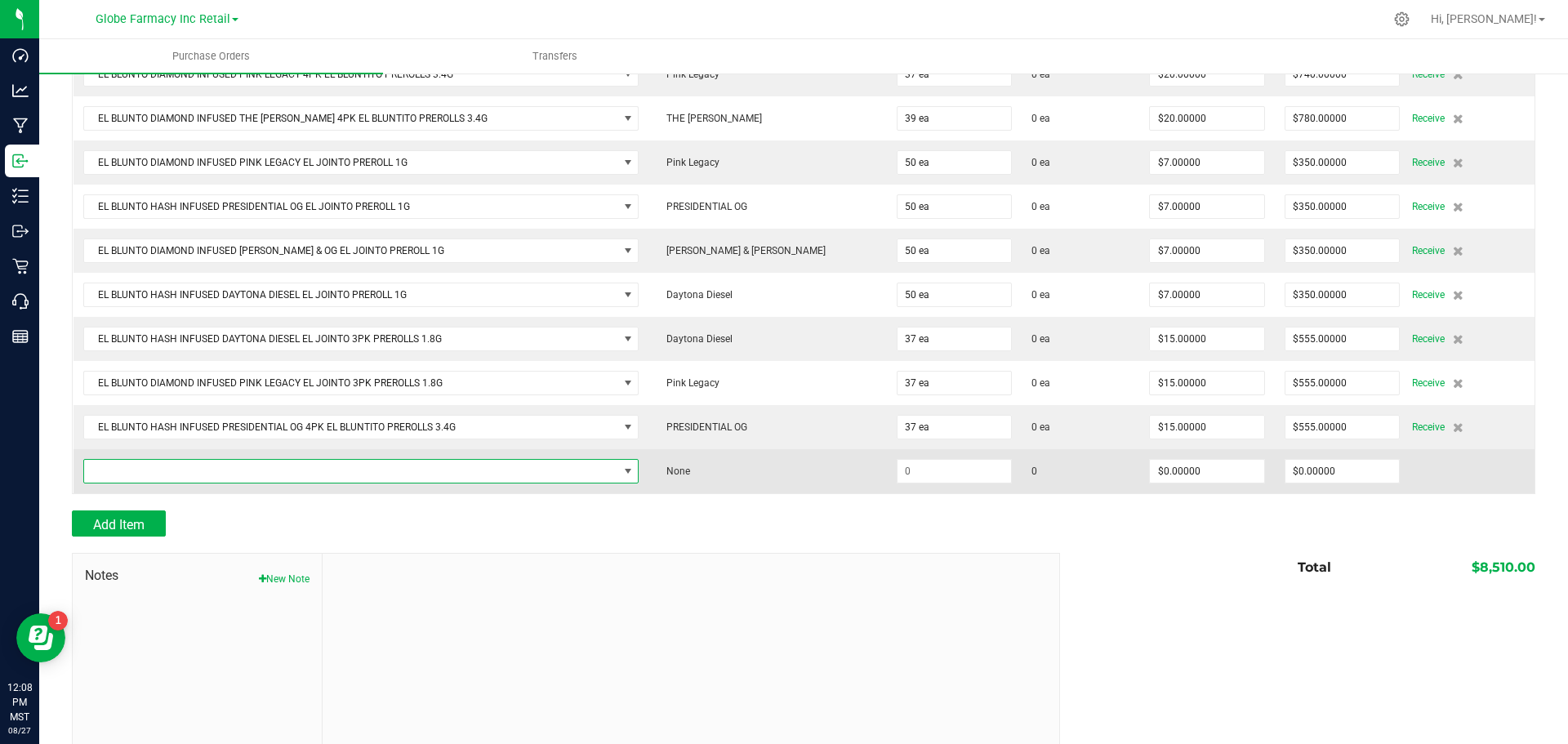
click at [129, 466] on span "NO DATA FOUND" at bounding box center [351, 471] width 534 height 23
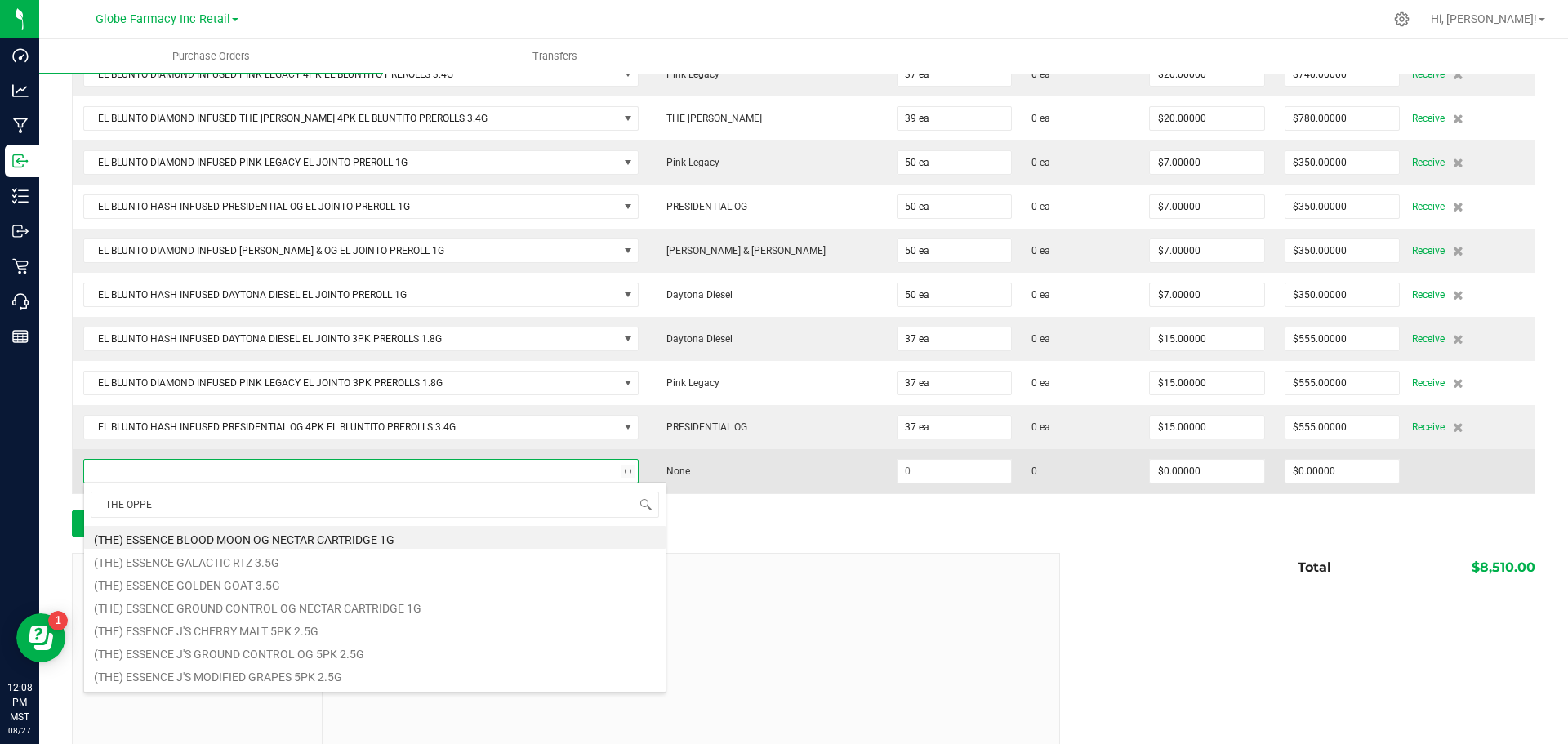
type input "THE OPPEN"
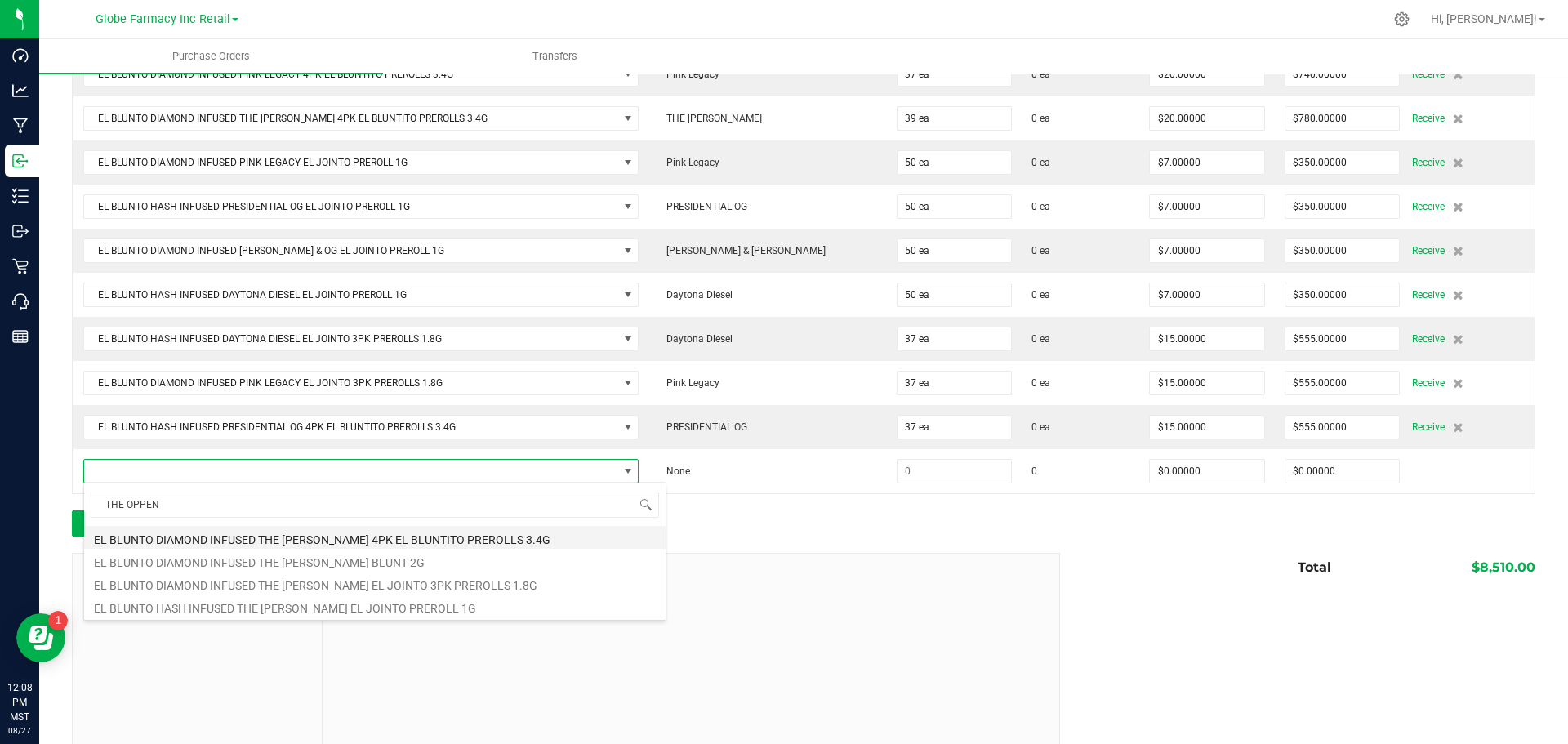
click at [345, 539] on li "EL BLUNTO DIAMOND INFUSED THE [PERSON_NAME] 4PK EL BLUNTITO PREROLLS 3.4G" at bounding box center [375, 537] width 582 height 23
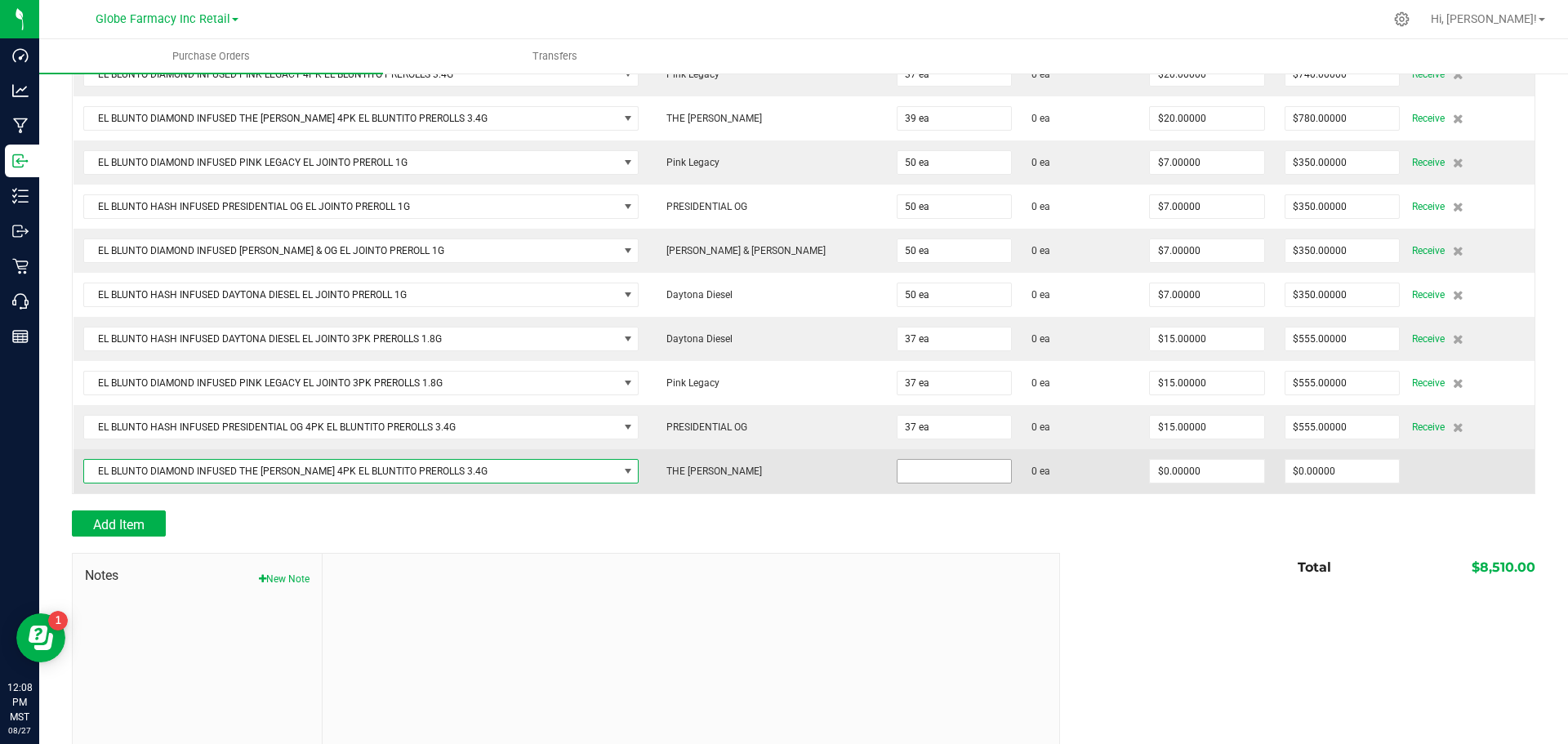
click at [897, 472] on input at bounding box center [954, 471] width 115 height 23
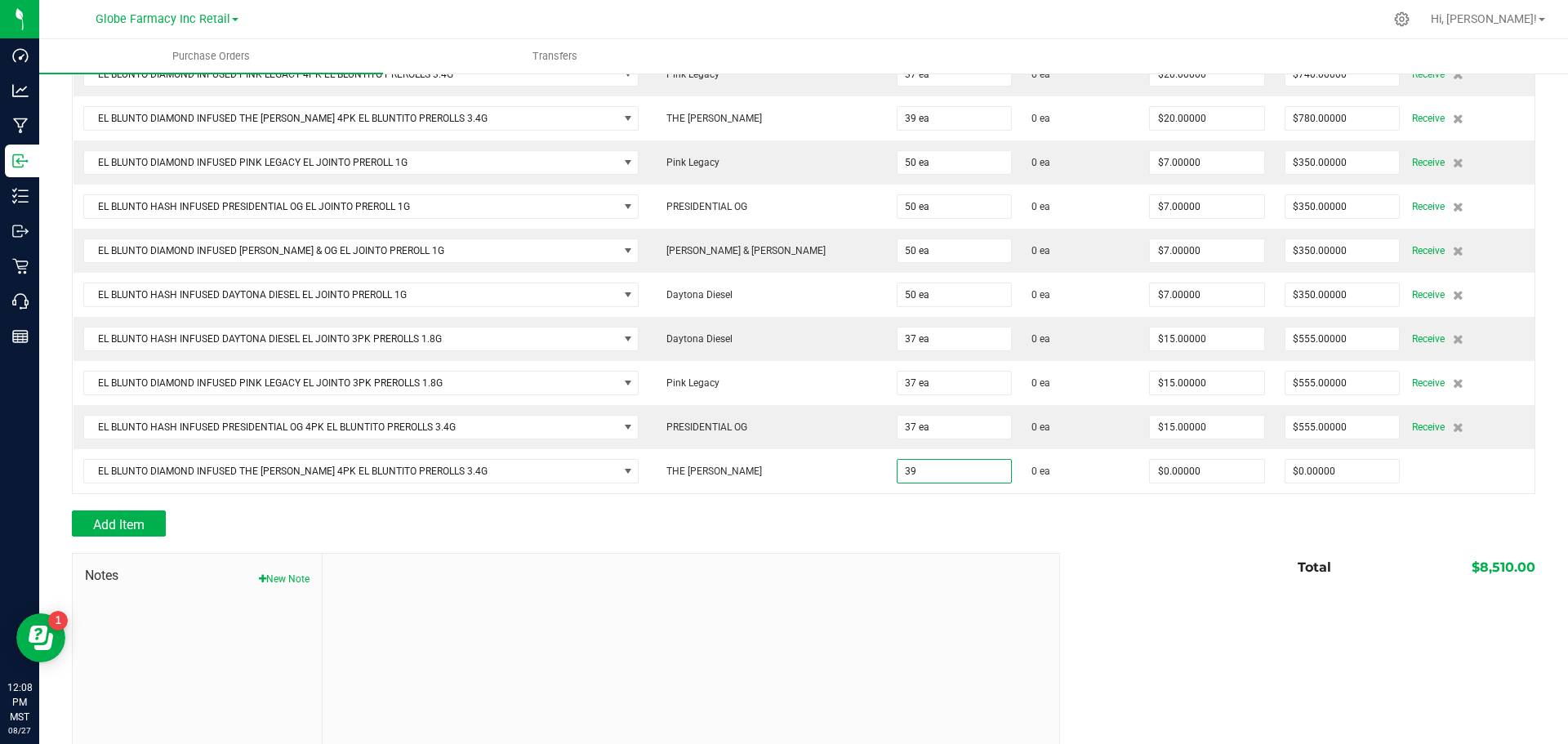
type input "39 ea"
click at [954, 530] on div "Add Item" at bounding box center [560, 523] width 976 height 26
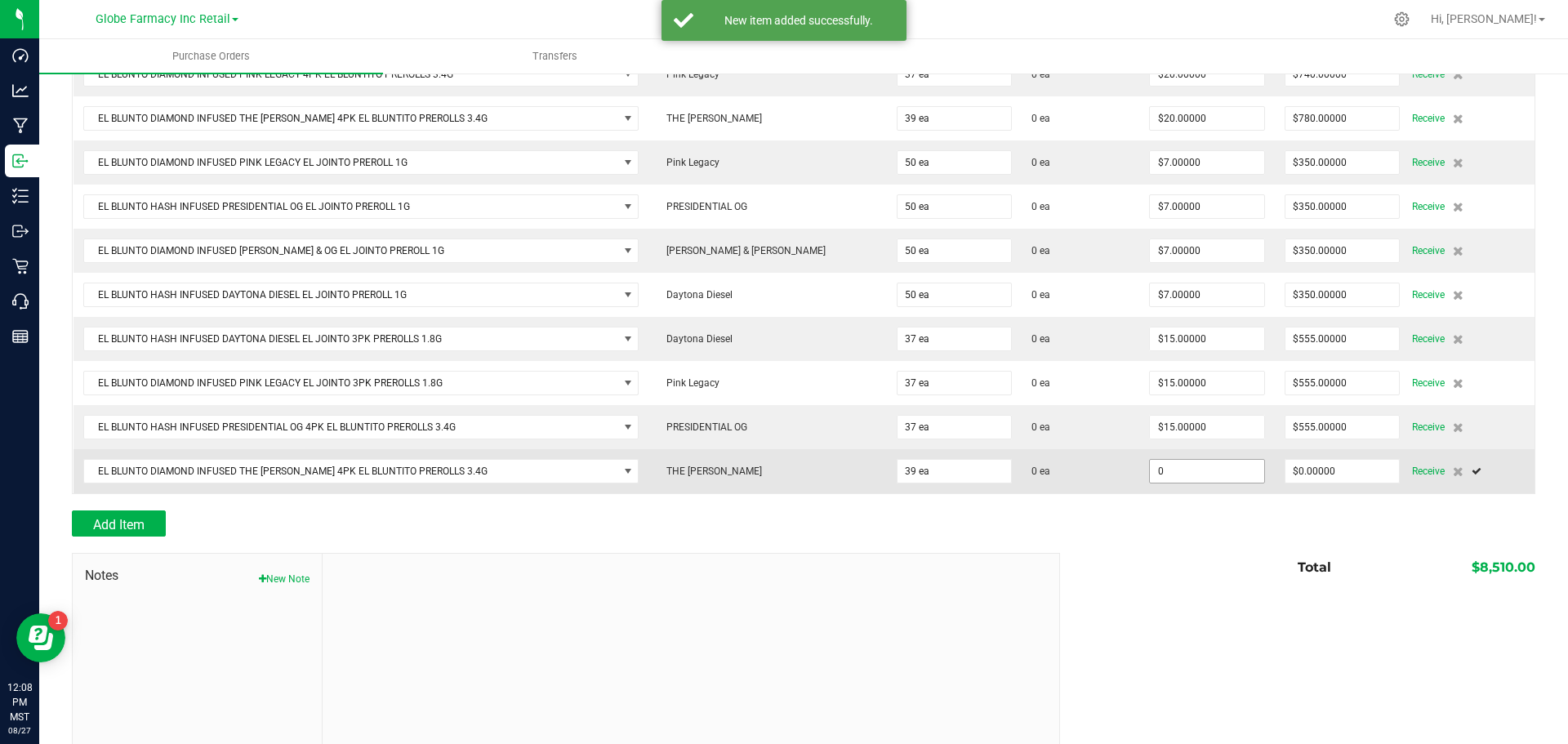
click at [1150, 471] on input "0" at bounding box center [1206, 471] width 115 height 23
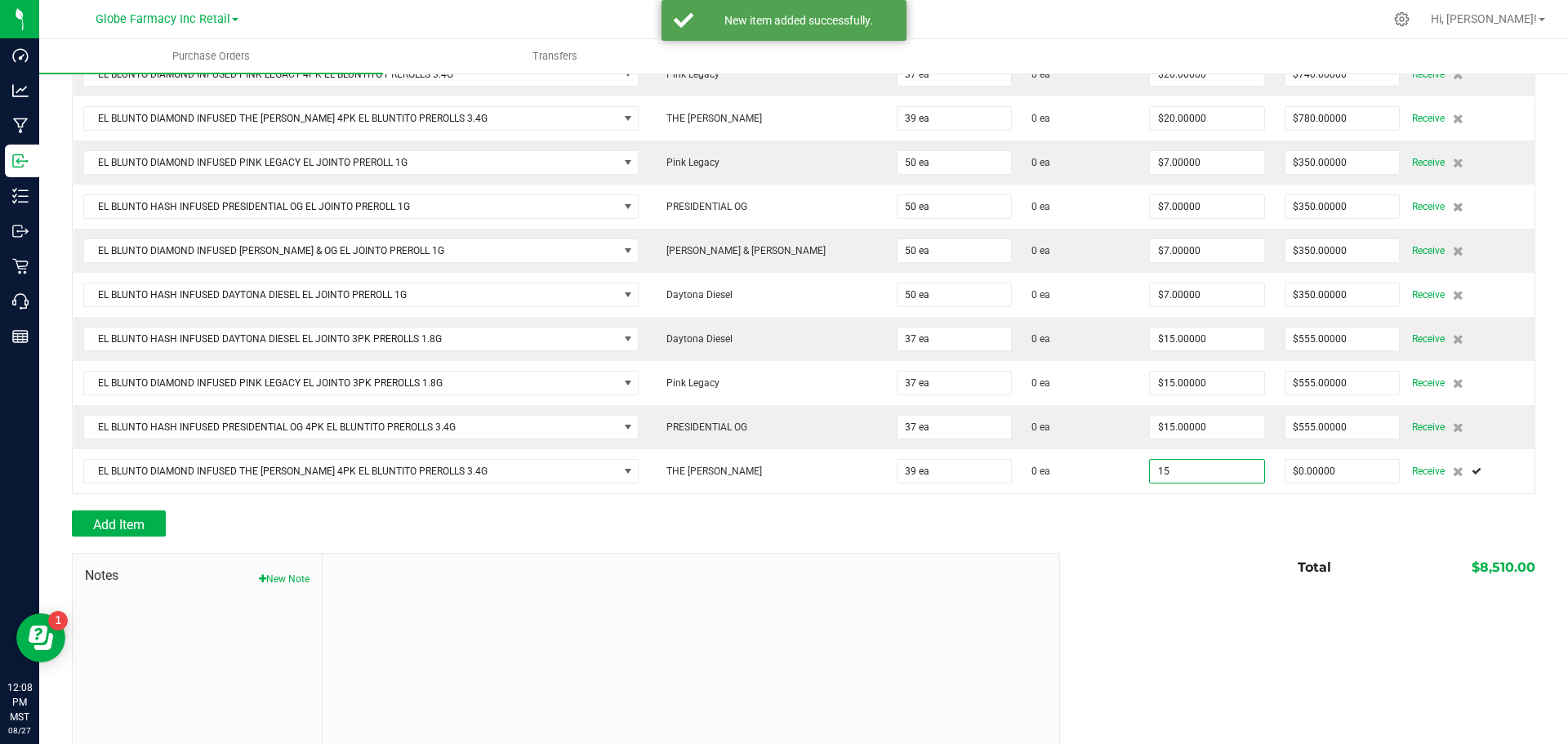
type input "$15.00000"
click at [1155, 534] on div "Back to Purchase Orders Done Editing PO 00001270 Status Created Vendor The Kind…" at bounding box center [803, 229] width 1463 height 1088
type input "39"
type input "$585.00000"
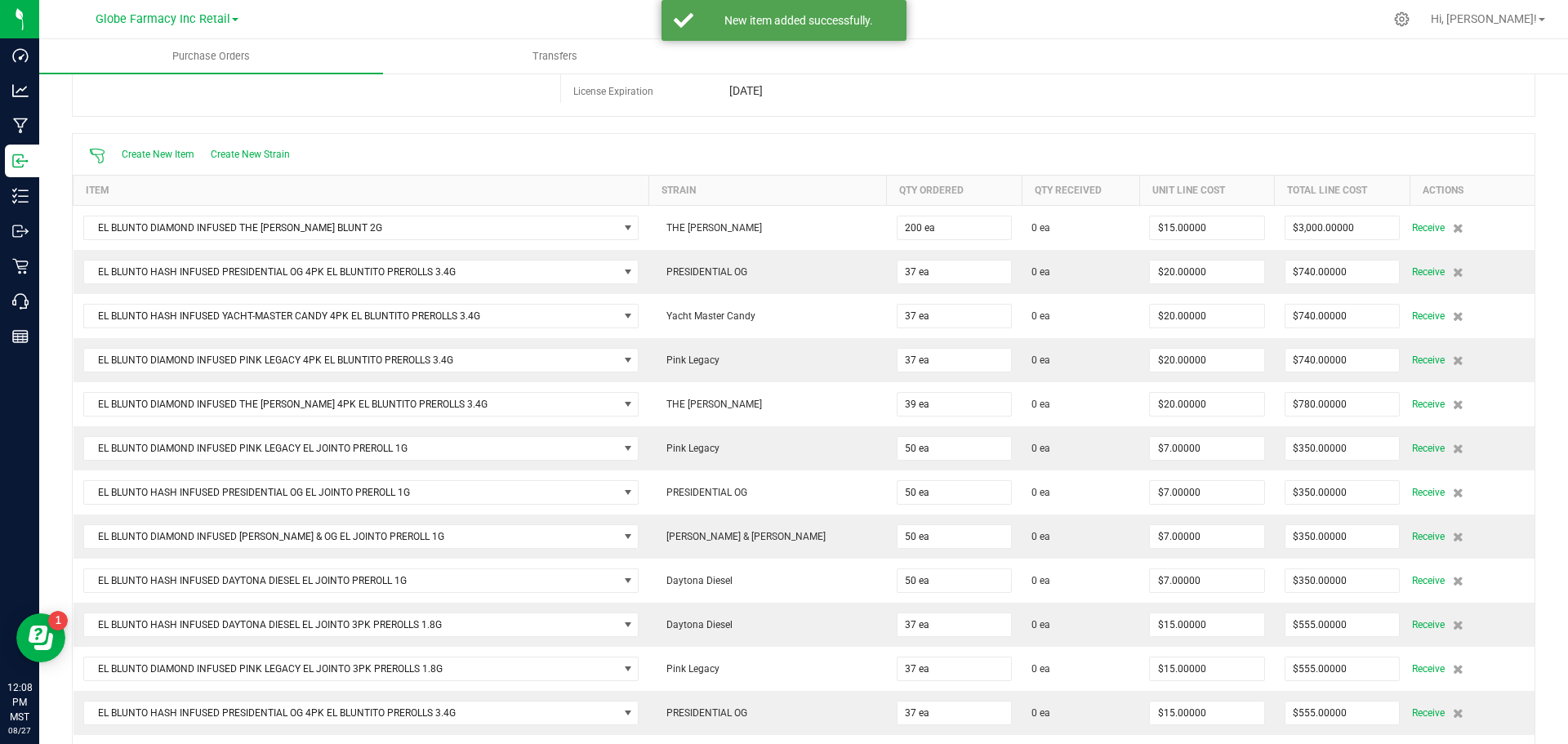
scroll to position [0, 0]
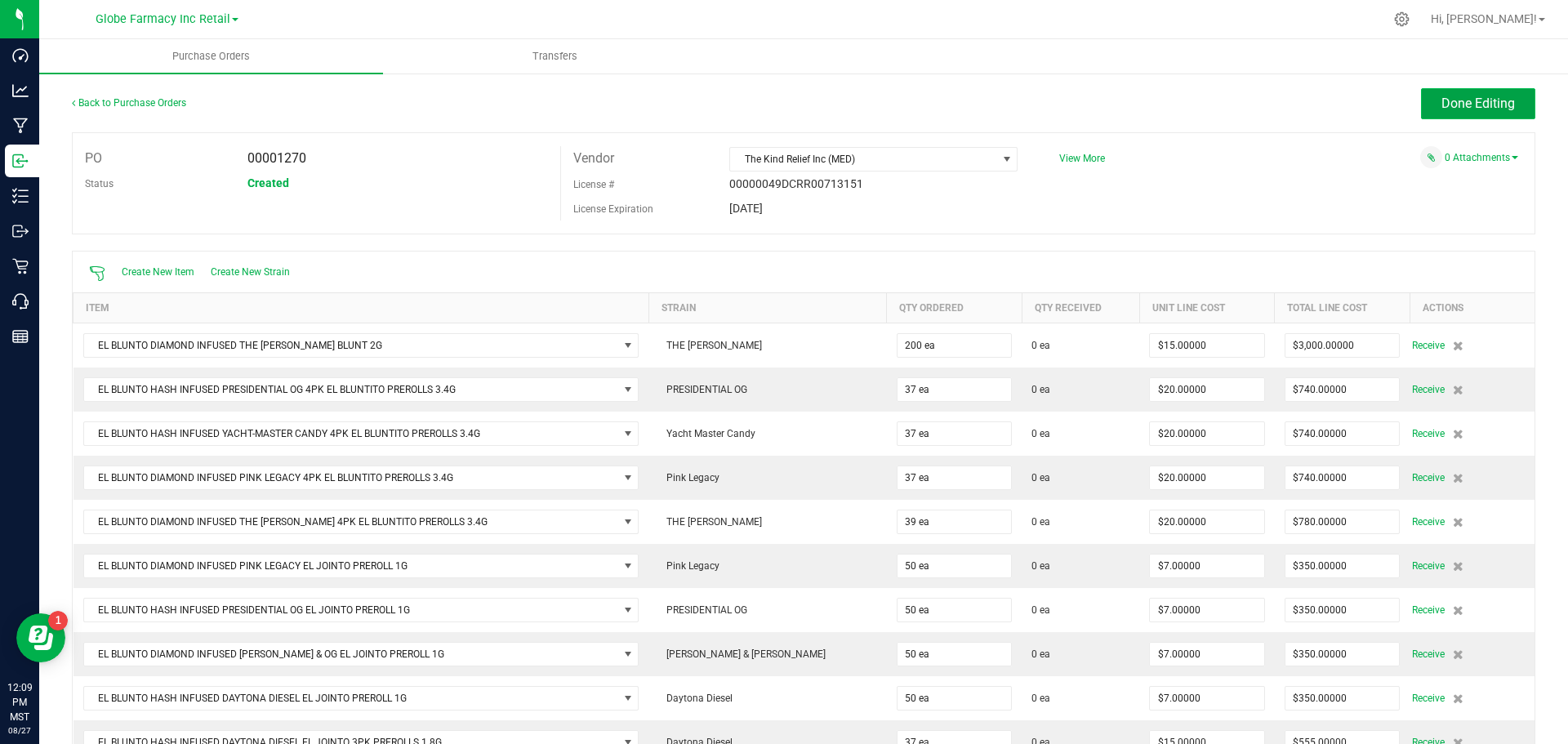
click at [1442, 96] on span "Done Editing" at bounding box center [1478, 103] width 74 height 15
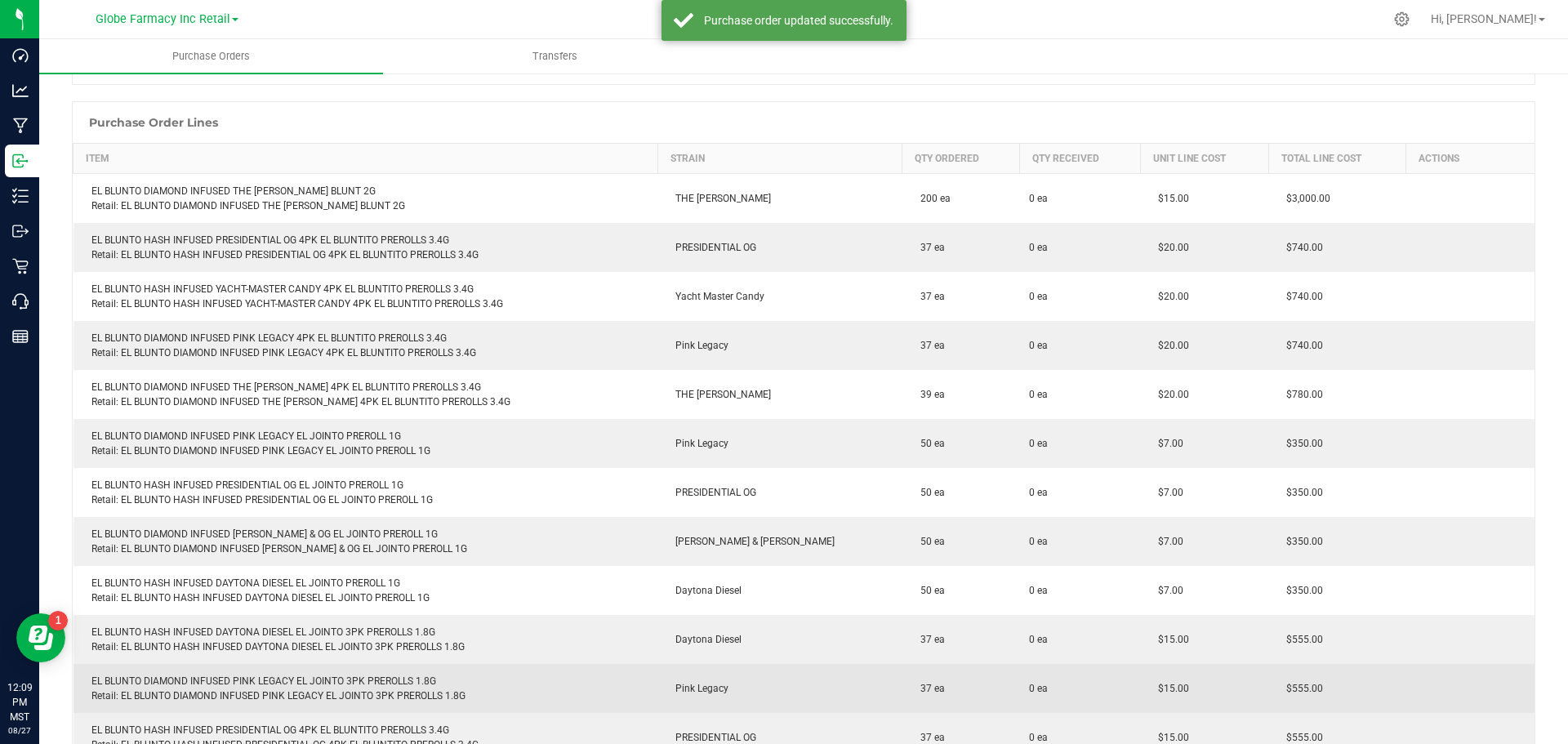
scroll to position [486, 0]
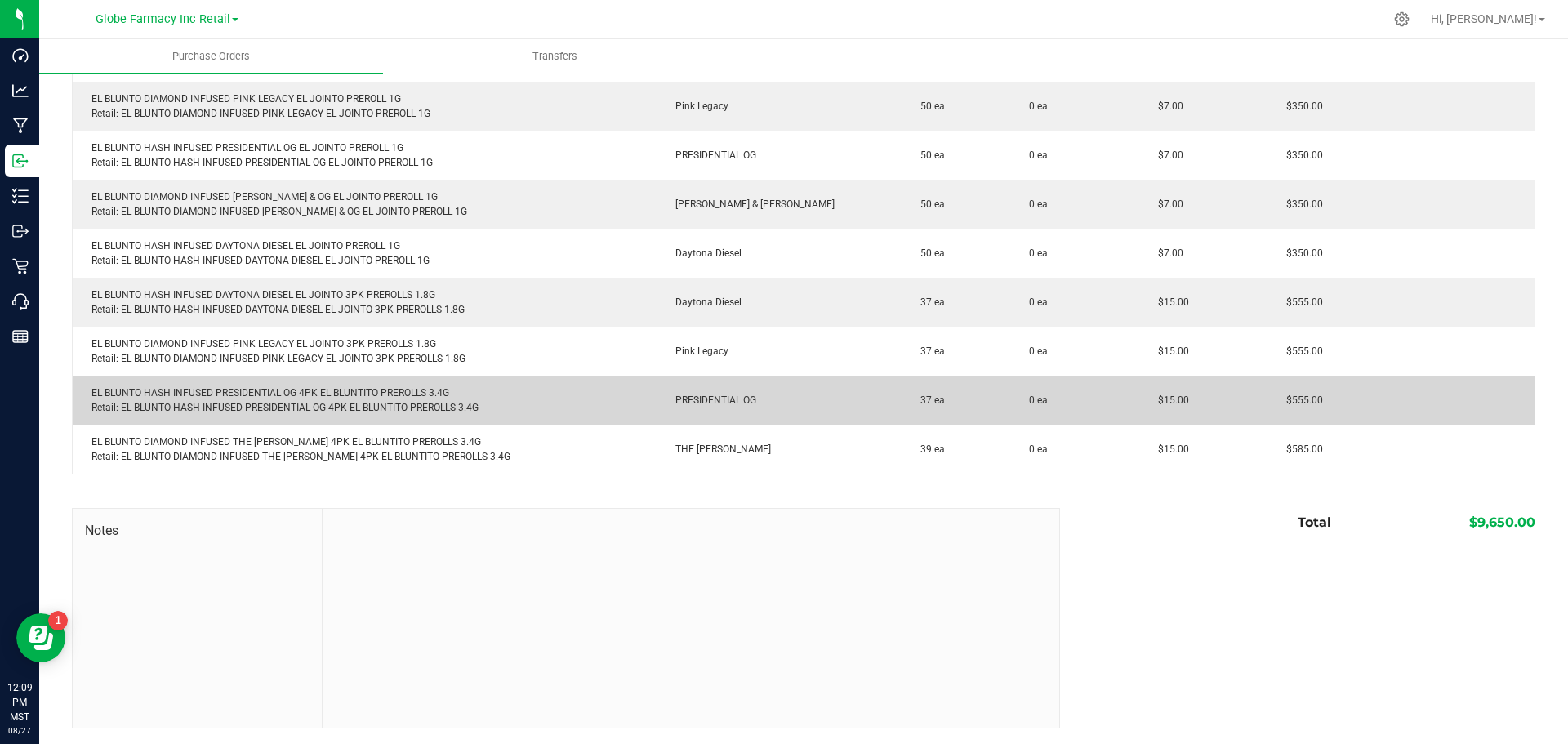
click at [252, 387] on div "EL BLUNTO HASH INFUSED PRESIDENTIAL OG 4PK EL BLUNTITO PREROLLS 3.4G Retail: EL…" at bounding box center [366, 400] width 565 height 29
click at [252, 389] on div "EL BLUNTO HASH INFUSED PRESIDENTIAL OG 4PK EL BLUNTITO PREROLLS 3.4G Retail: EL…" at bounding box center [366, 400] width 565 height 29
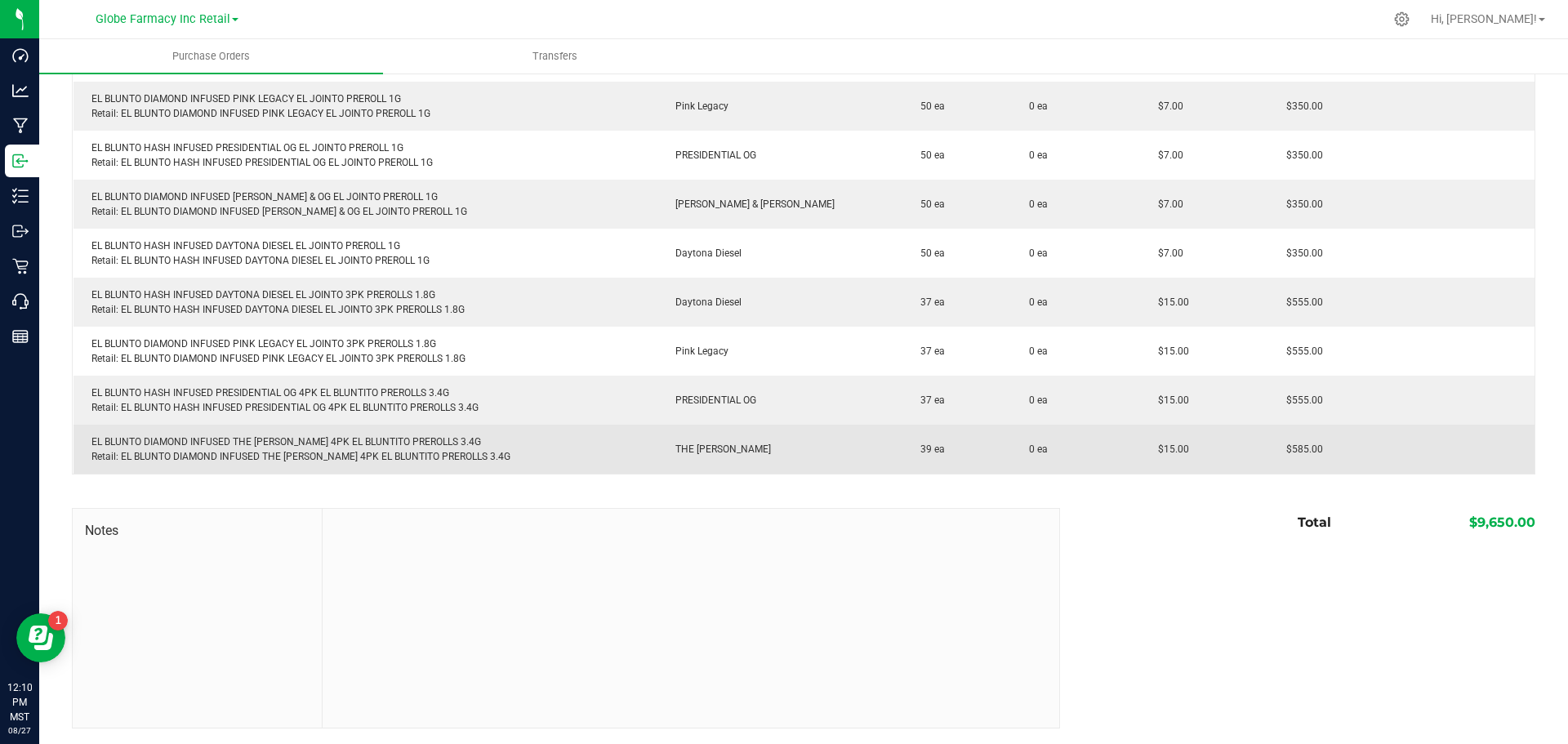
click at [243, 439] on div "EL BLUNTO DIAMOND INFUSED THE OPPENHEIMER 4PK EL BLUNTITO PREROLLS 3.4G Retail:…" at bounding box center [366, 448] width 565 height 29
click at [243, 440] on div "EL BLUNTO DIAMOND INFUSED THE OPPENHEIMER 4PK EL BLUNTITO PREROLLS 3.4G Retail:…" at bounding box center [366, 448] width 565 height 29
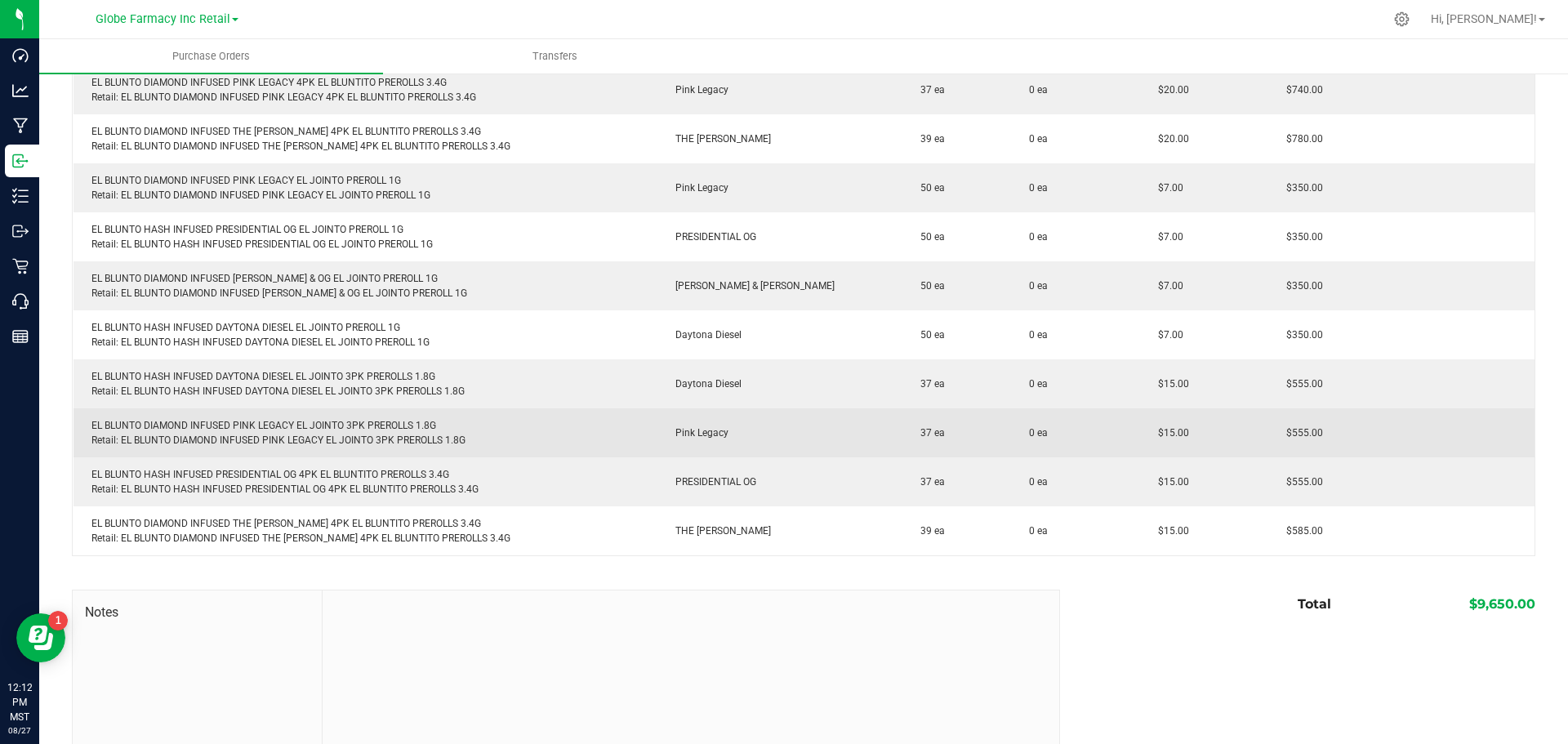
click at [529, 433] on div "EL BLUNTO DIAMOND INFUSED PINK LEGACY EL JOINTO 3PK PREROLLS 1.8G Retail: EL BL…" at bounding box center [366, 432] width 565 height 29
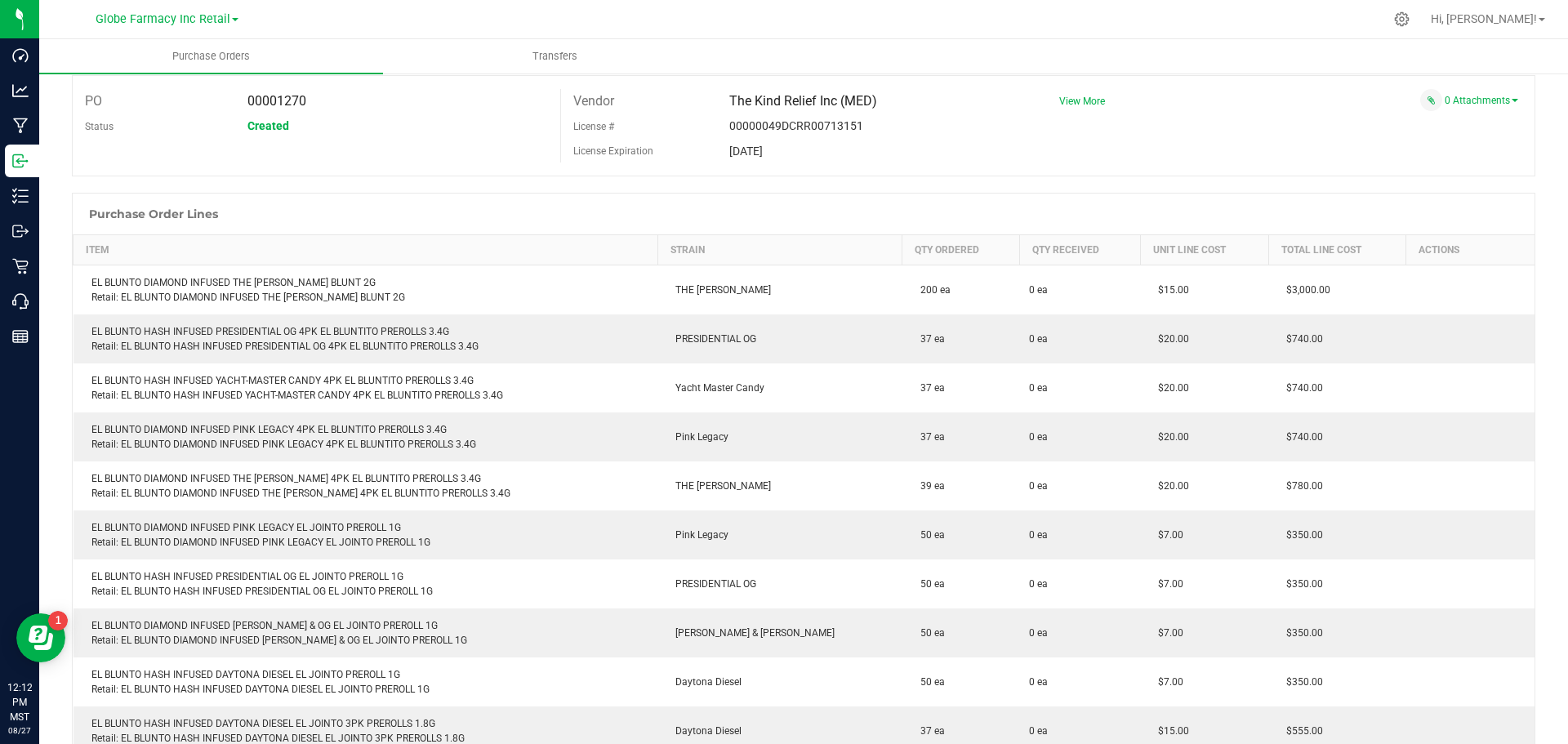
scroll to position [0, 0]
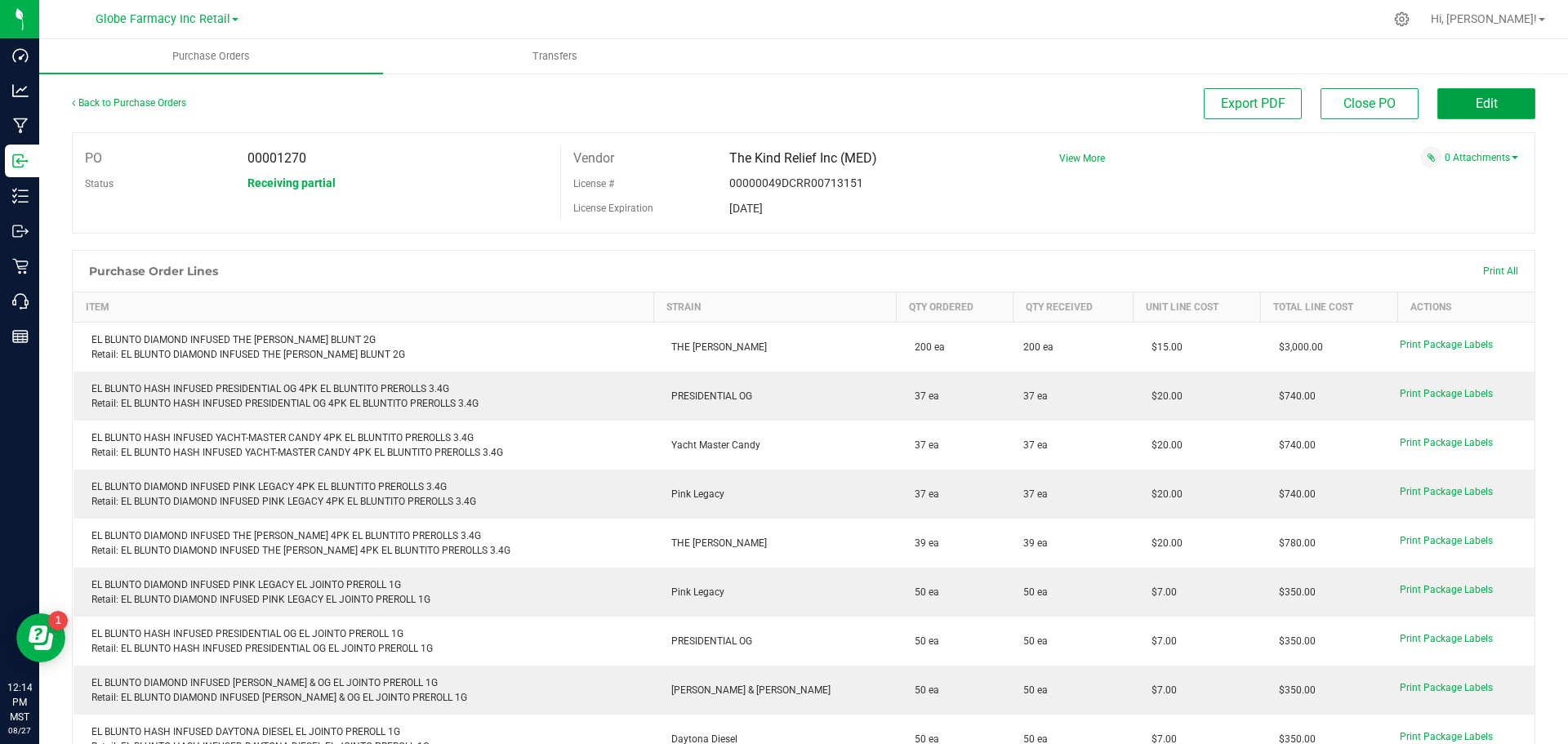
click at [1460, 97] on button "Edit" at bounding box center [1486, 103] width 98 height 31
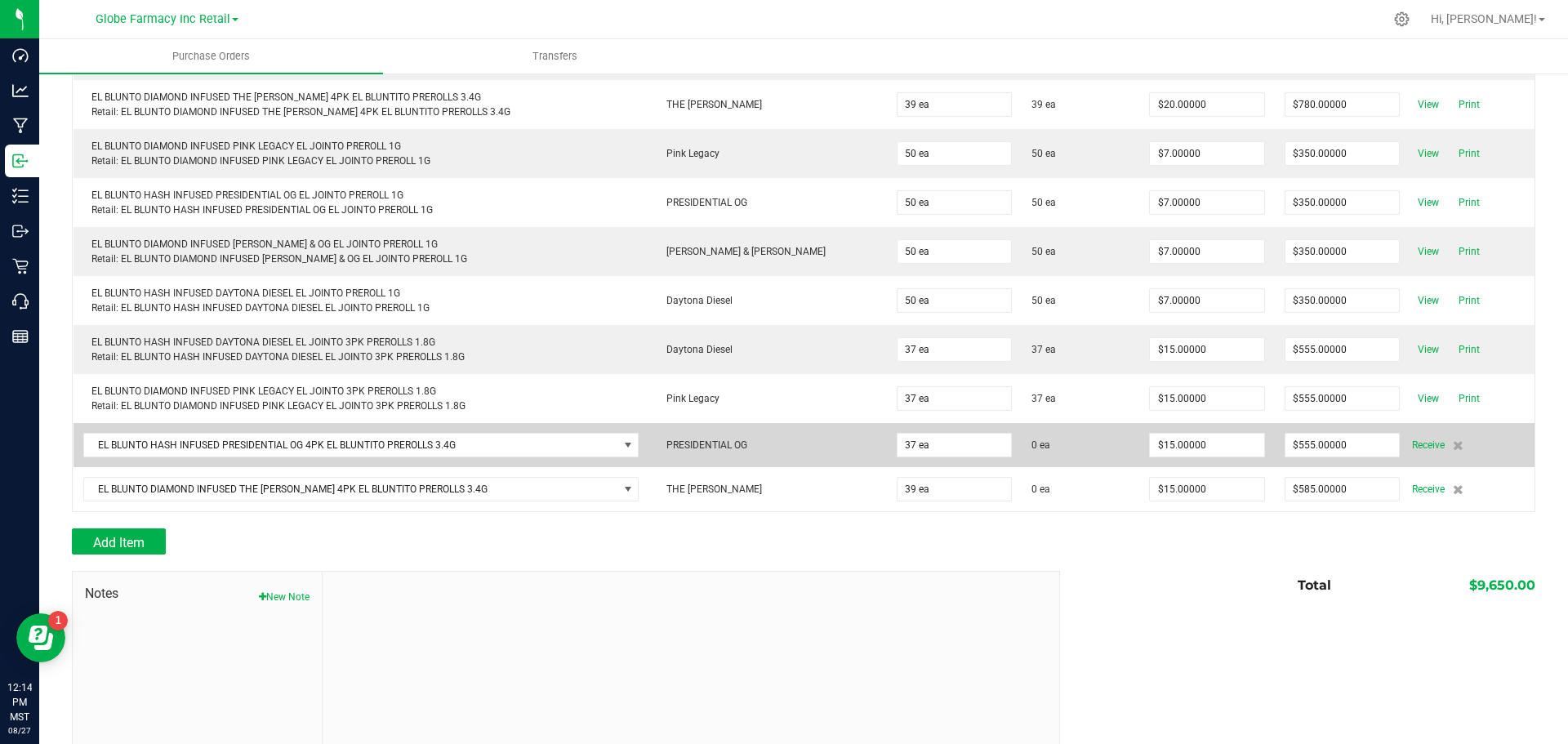
scroll to position [501, 0]
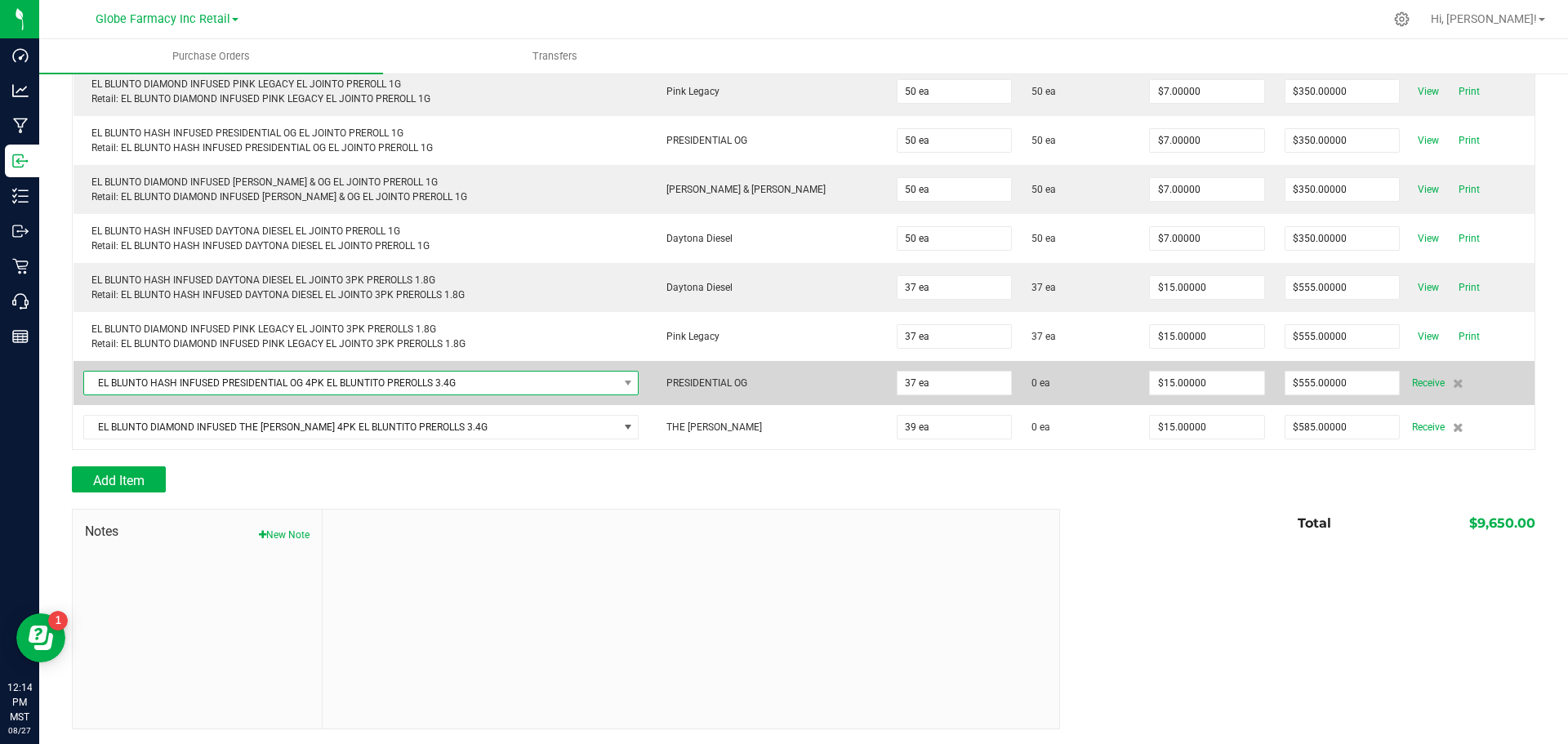
click at [341, 388] on span "EL BLUNTO HASH INFUSED PRESIDENTIAL OG 4PK EL BLUNTITO PREROLLS 3.4G" at bounding box center [351, 383] width 534 height 23
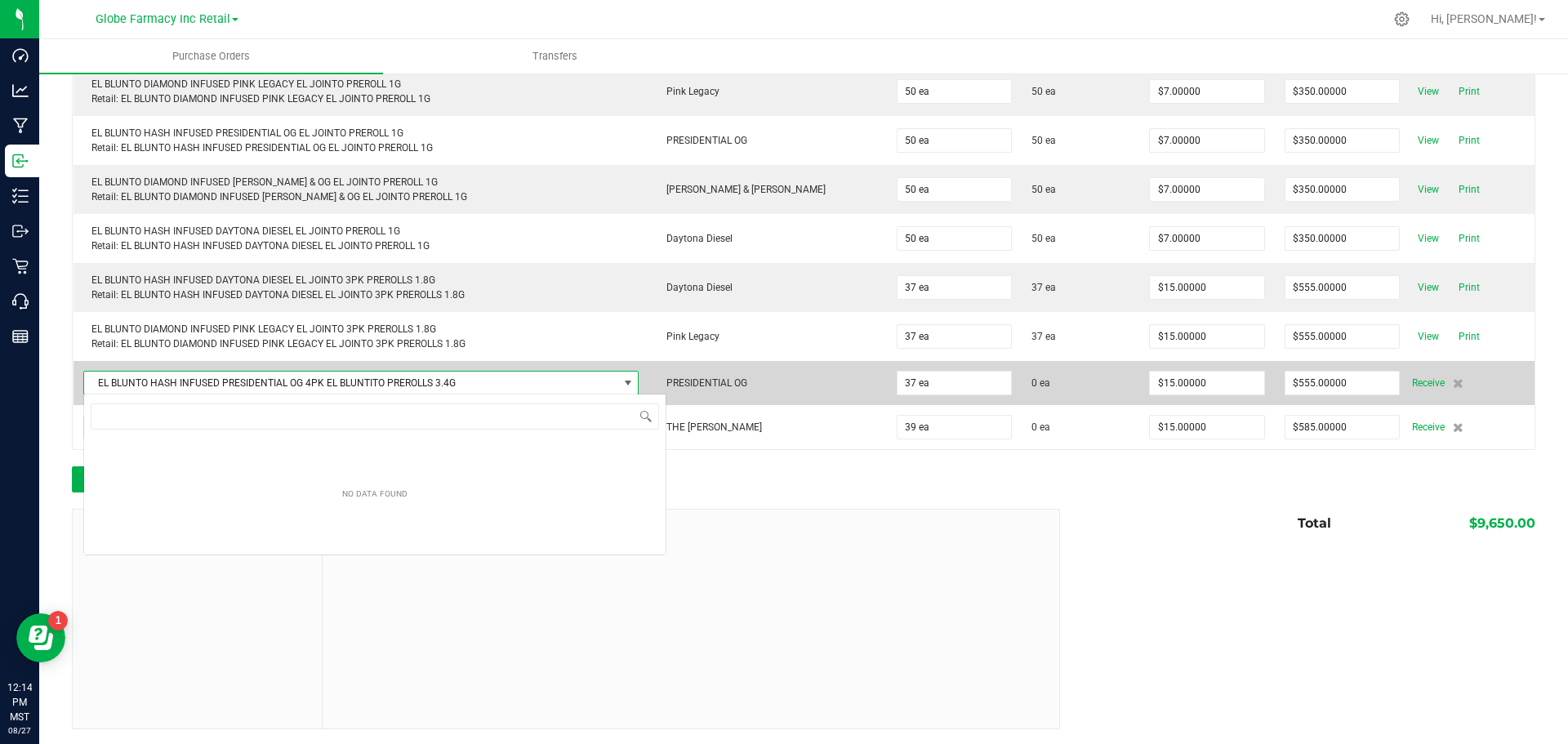
scroll to position [25, 584]
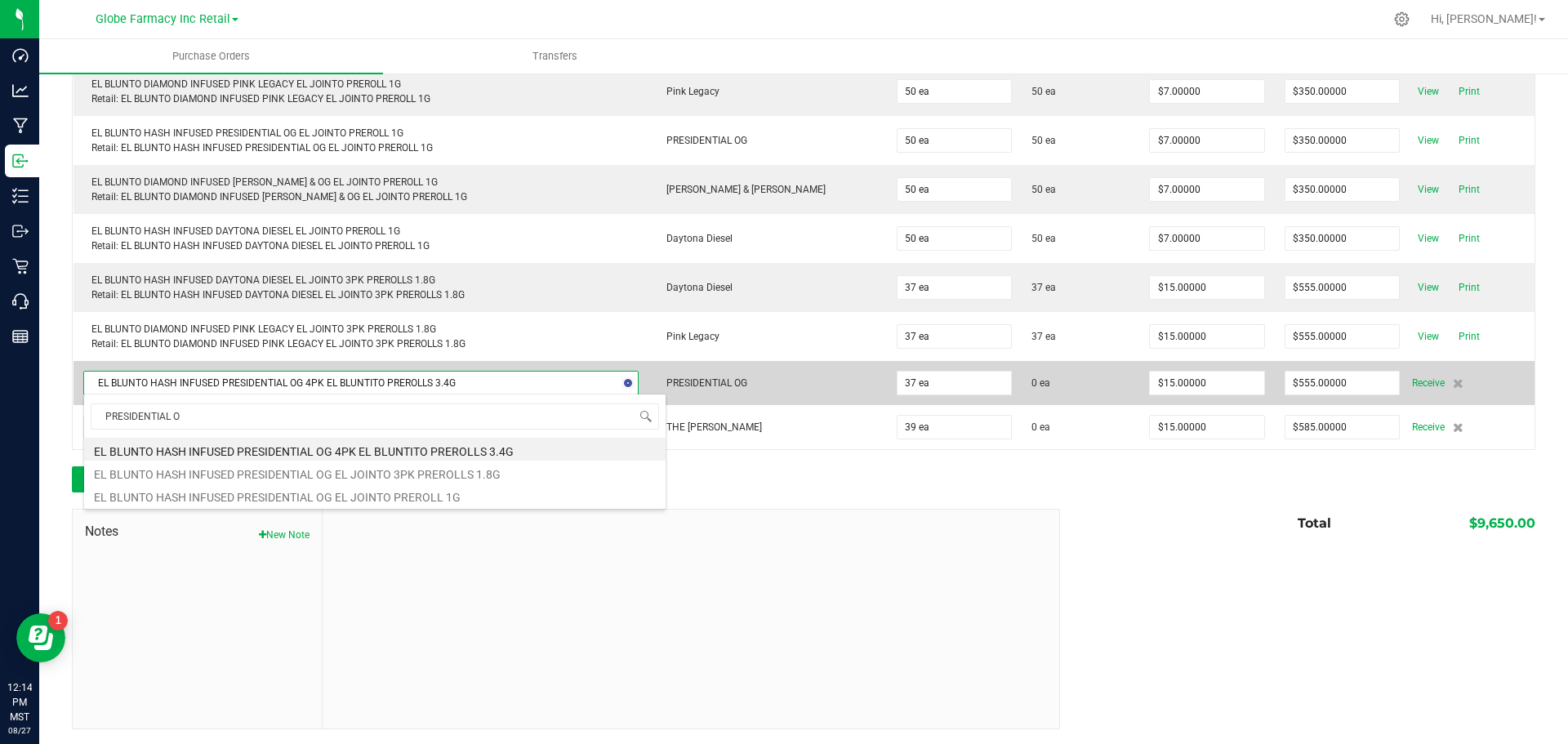
type input "PRESIDENTIAL OG"
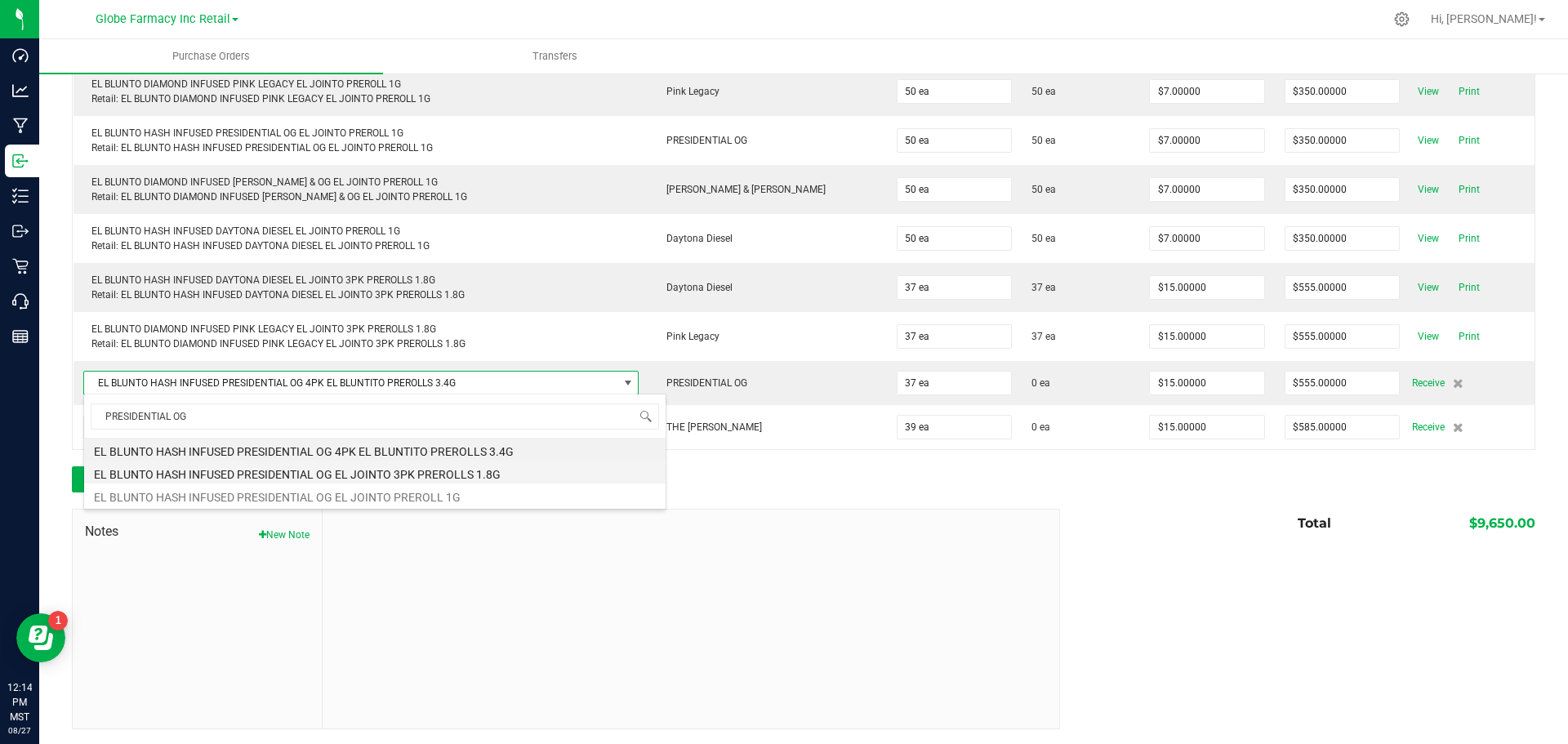
click at [430, 467] on li "EL BLUNTO HASH INFUSED PRESIDENTIAL OG EL JOINTO 3PK PREROLLS 1.8G" at bounding box center [375, 472] width 582 height 23
type input "$0.00000"
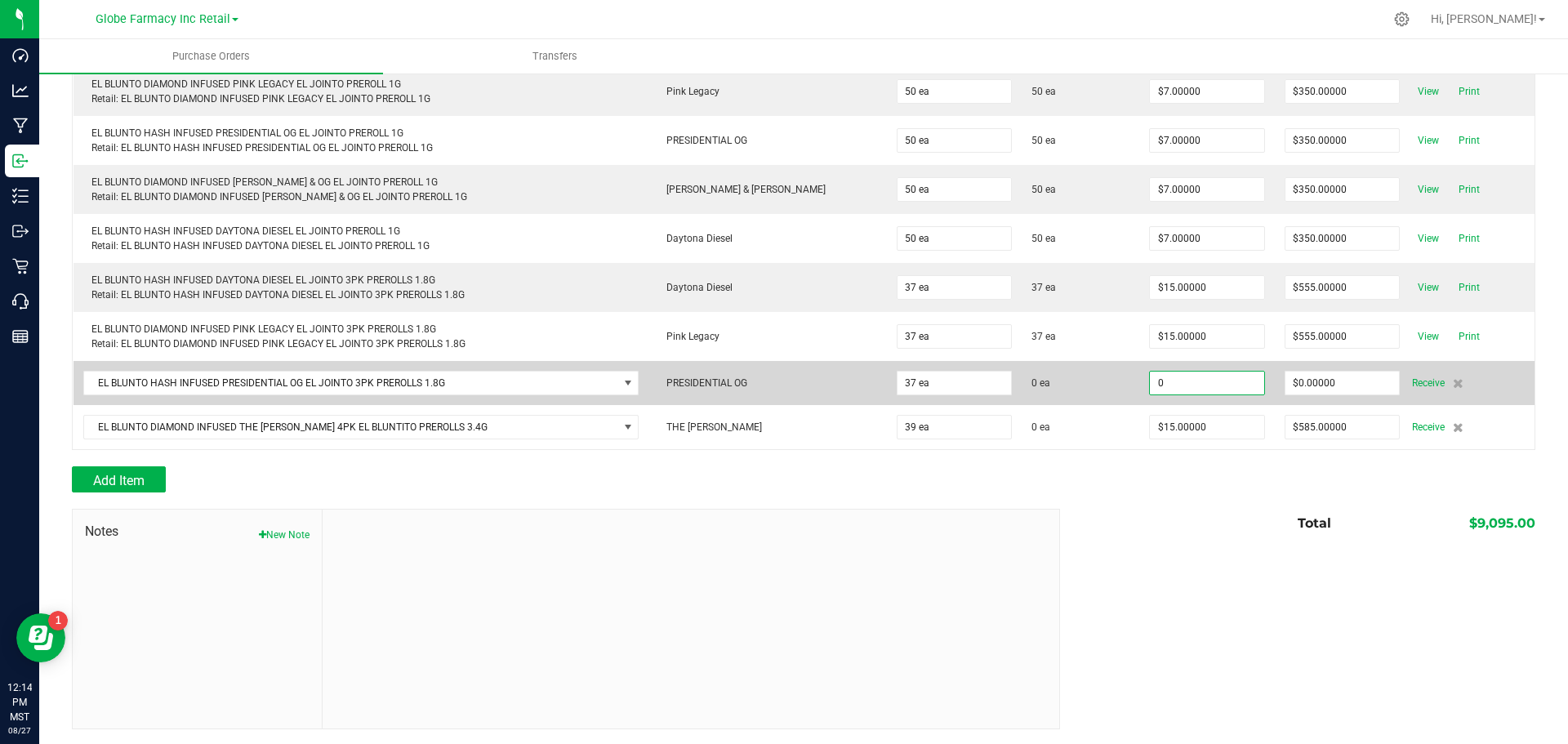
click at [1150, 387] on input "0" at bounding box center [1206, 383] width 115 height 23
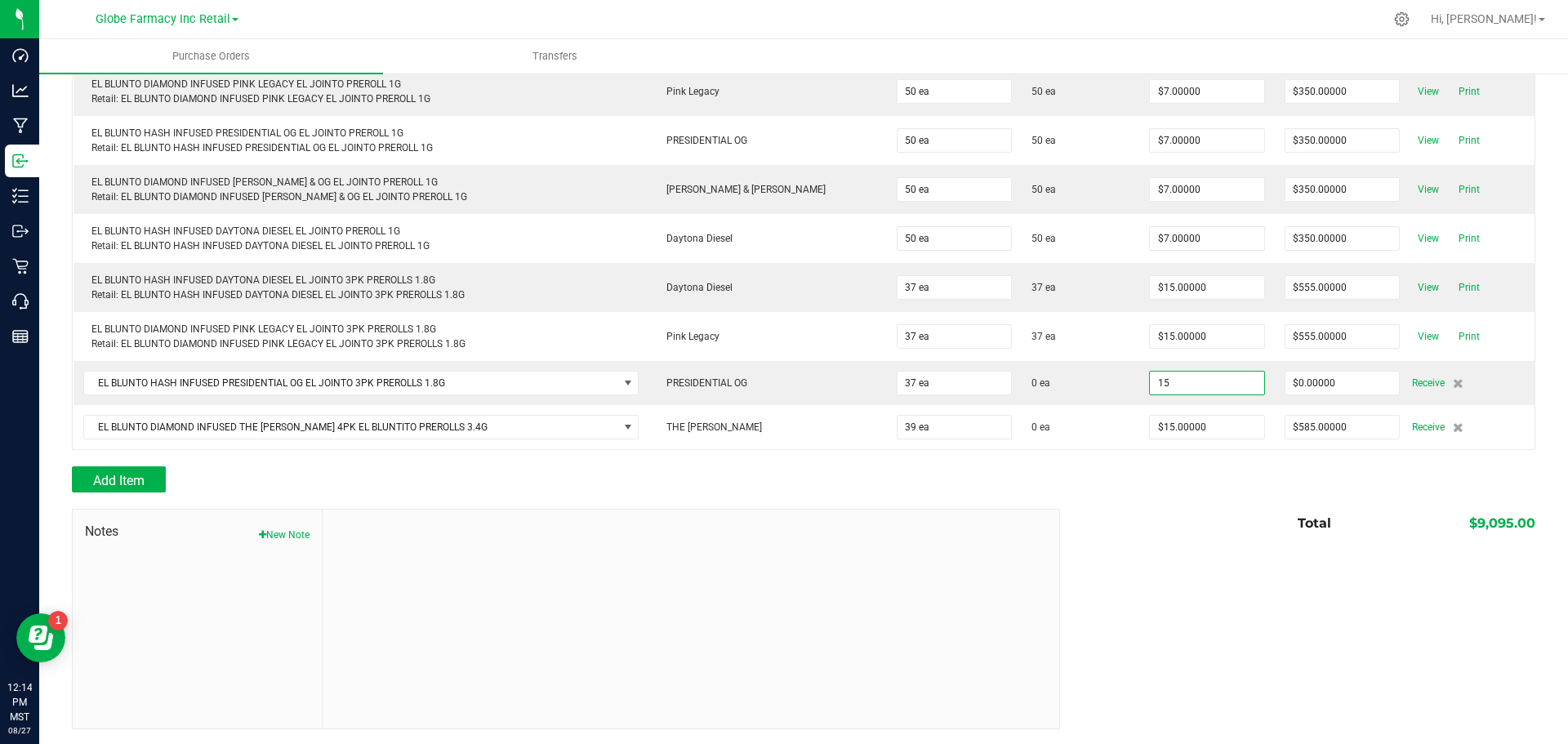
type input "$15.00000"
click at [1332, 532] on div "$9,095.00" at bounding box center [1434, 523] width 204 height 29
type input "37"
type input "$555.00000"
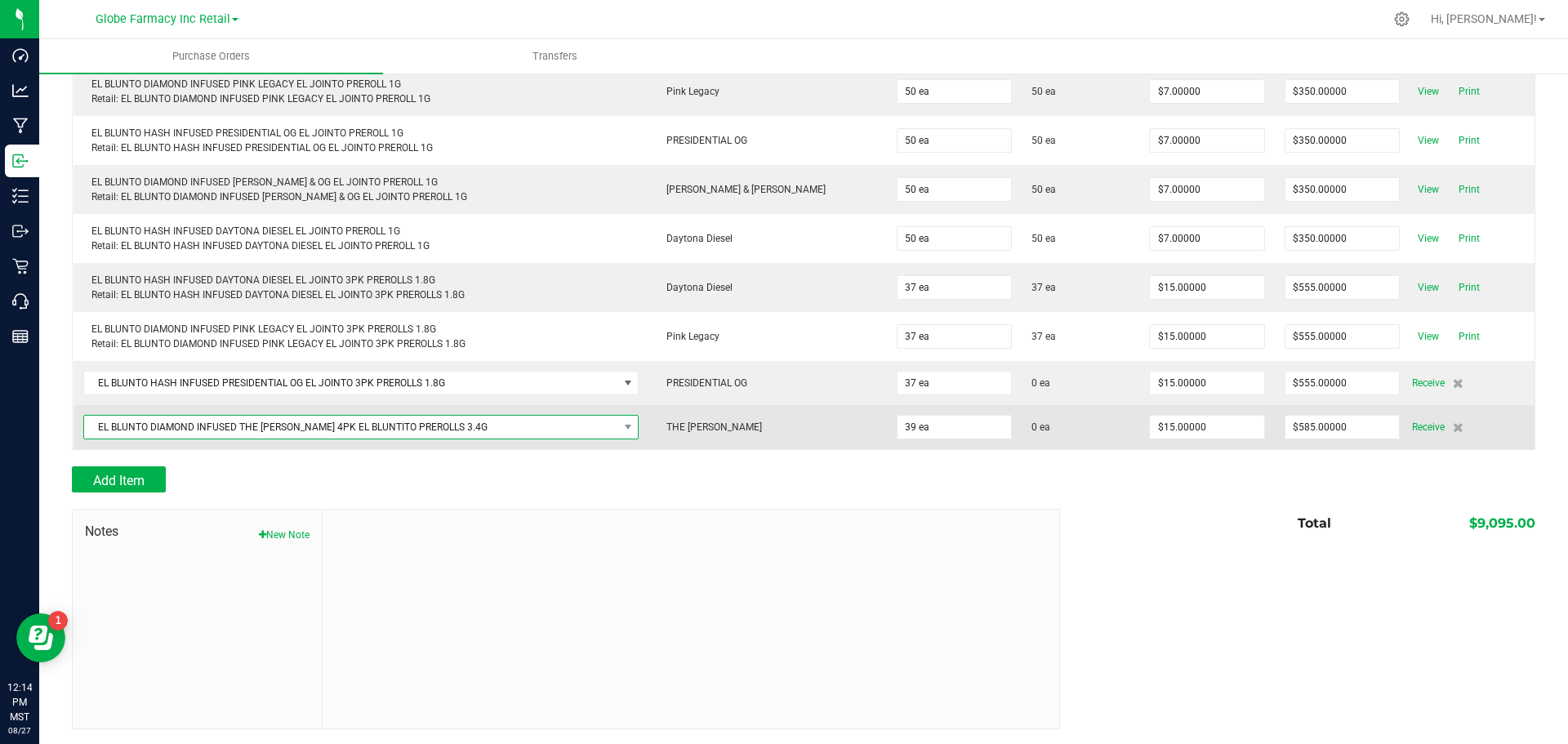
click at [389, 425] on span "EL BLUNTO DIAMOND INFUSED THE [PERSON_NAME] 4PK EL BLUNTITO PREROLLS 3.4G" at bounding box center [351, 427] width 534 height 23
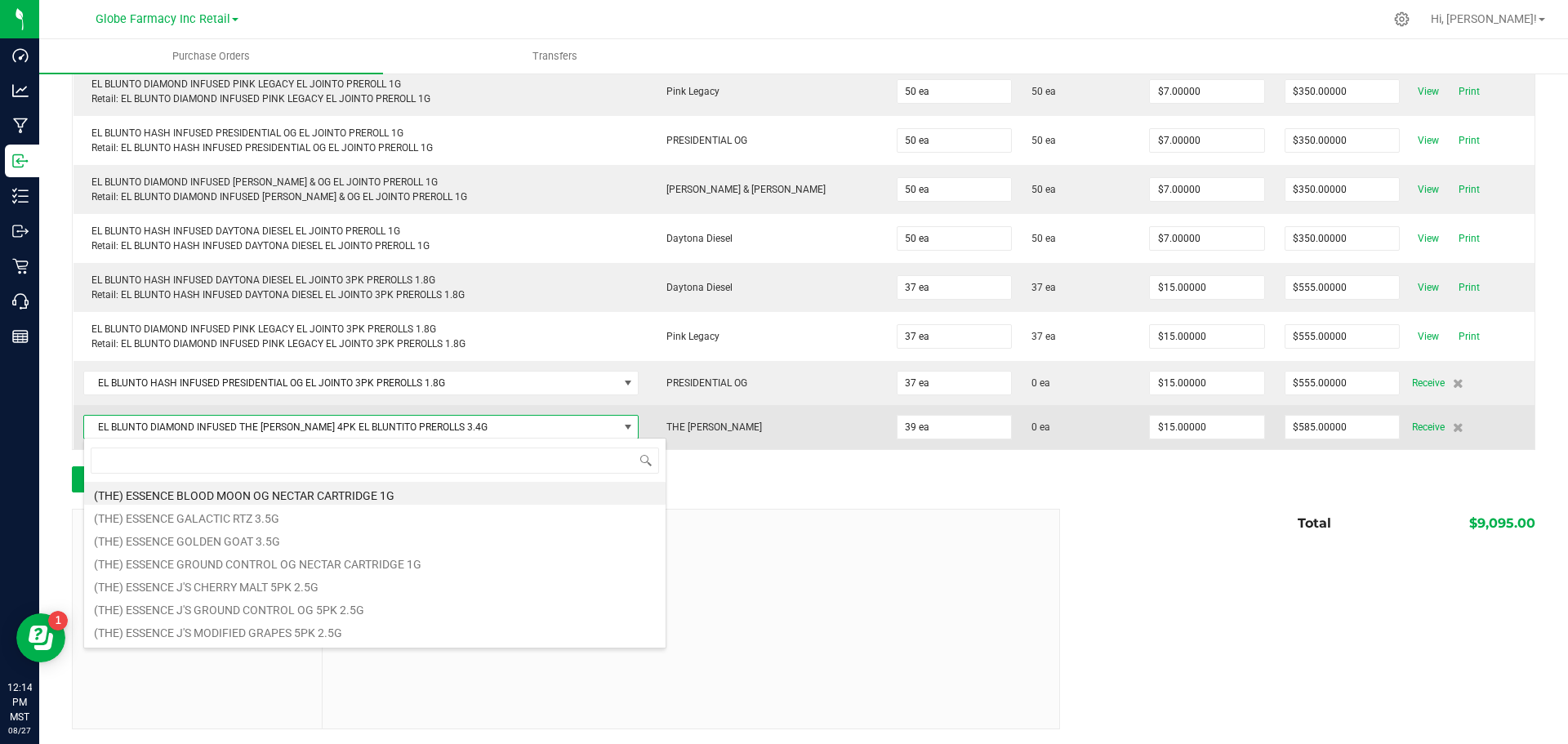
scroll to position [25, 578]
type input "H"
type input "THE OPPENH"
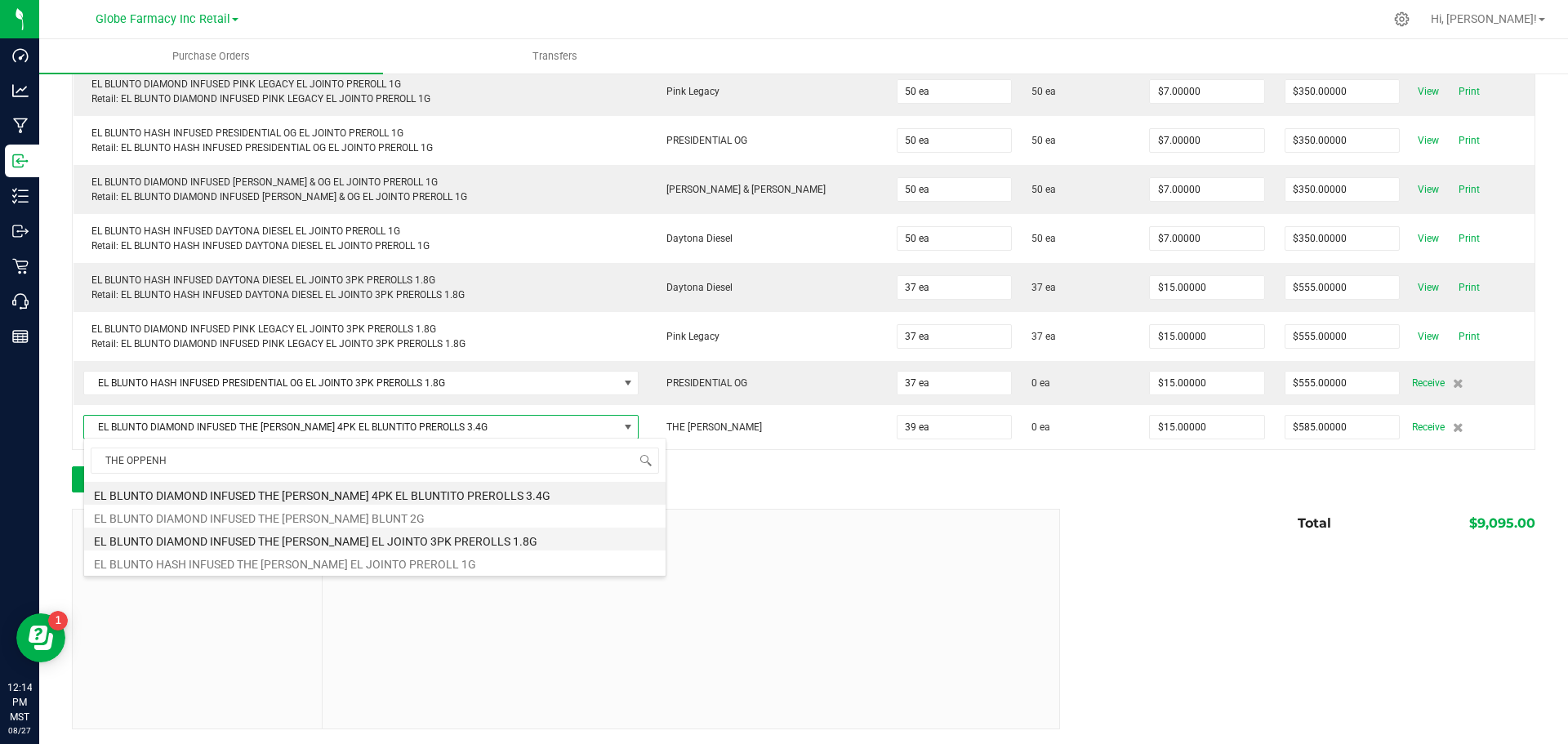
click at [416, 542] on li "EL BLUNTO DIAMOND INFUSED THE [PERSON_NAME] EL JOINTO 3PK PREROLLS 1.8G" at bounding box center [375, 539] width 582 height 23
type input "$0.00000"
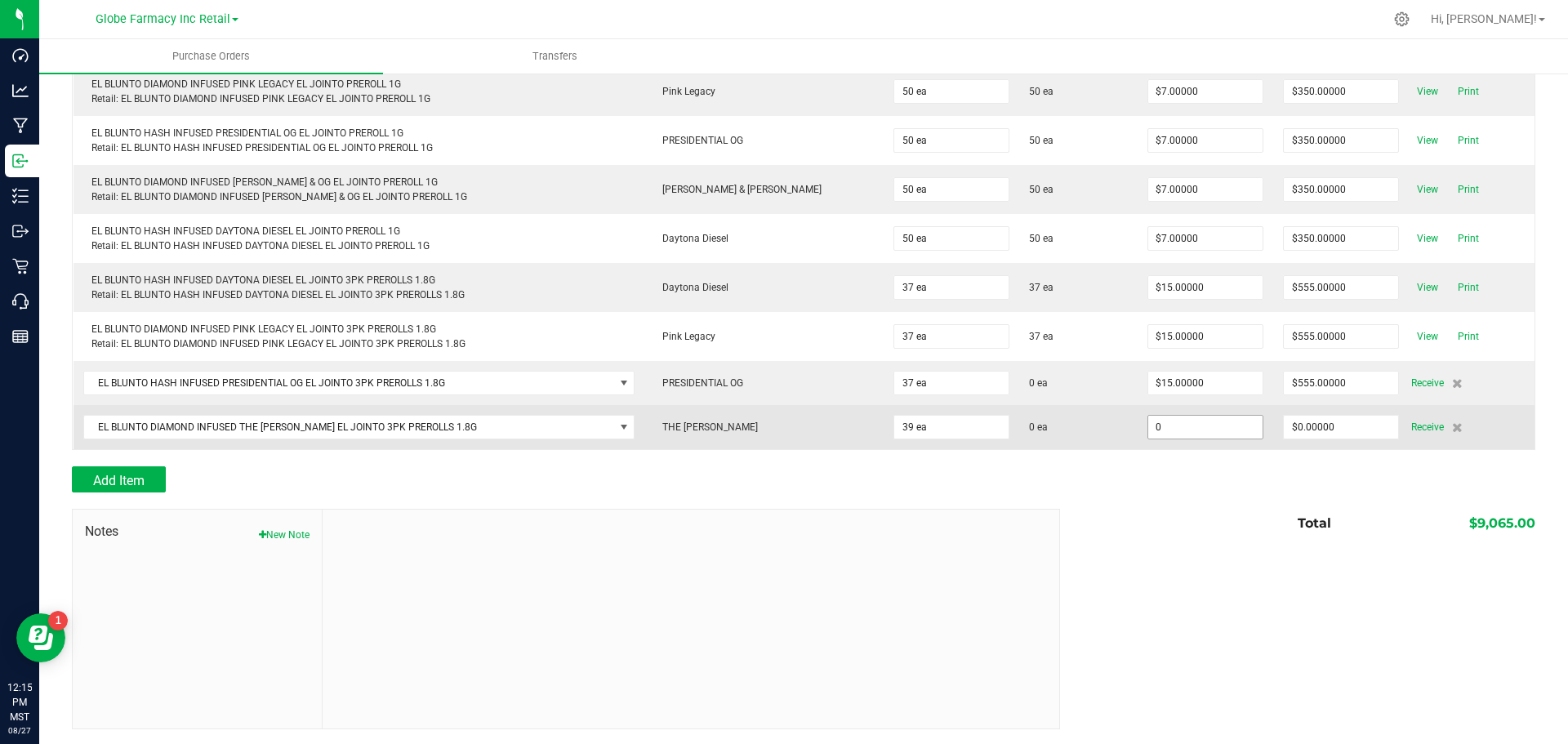
click at [1154, 420] on input "0" at bounding box center [1206, 427] width 115 height 23
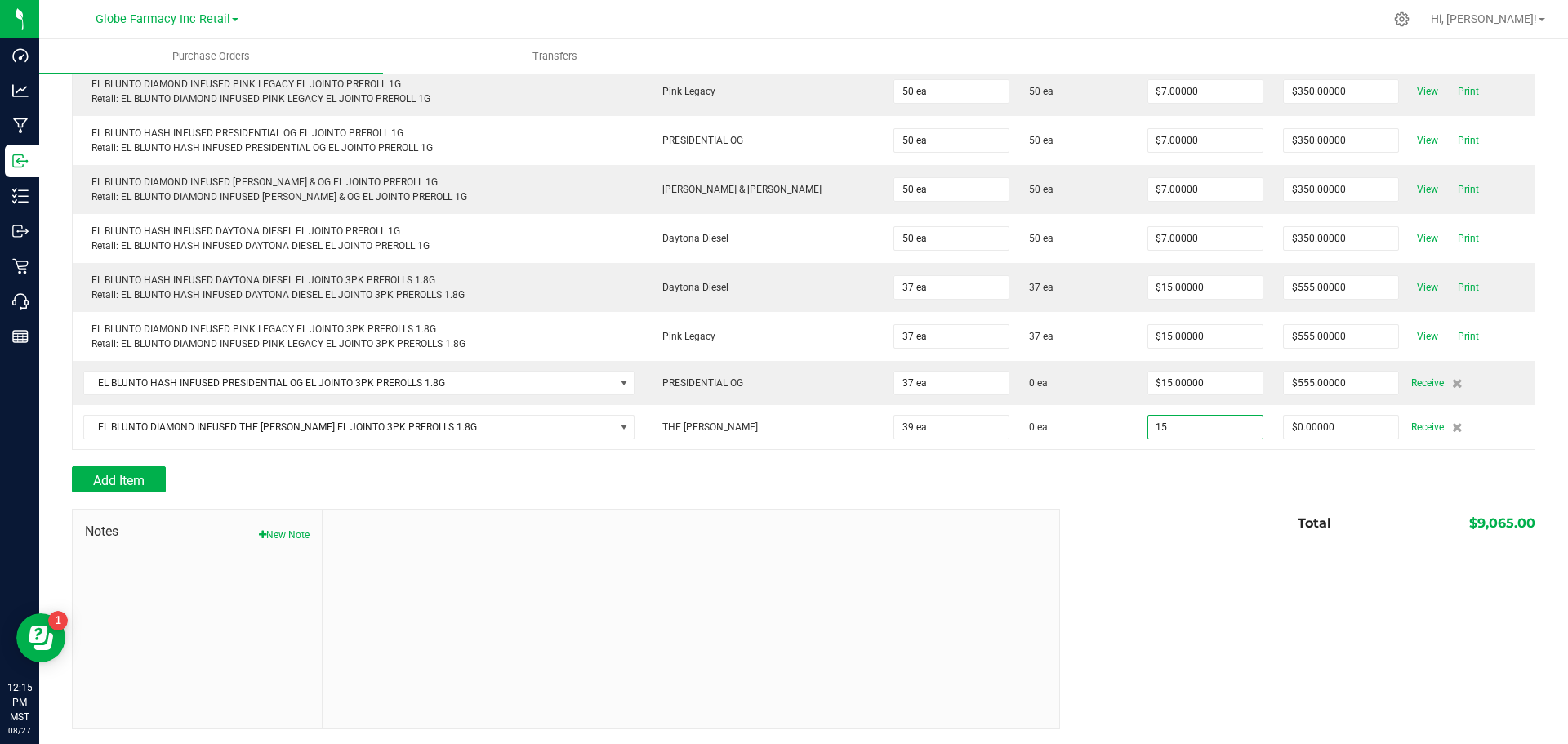
type input "$15.00000"
click at [1138, 467] on div "Back to Purchase Orders Done Editing PO 00001270 Status Receiving partial Vendo…" at bounding box center [803, 158] width 1463 height 1142
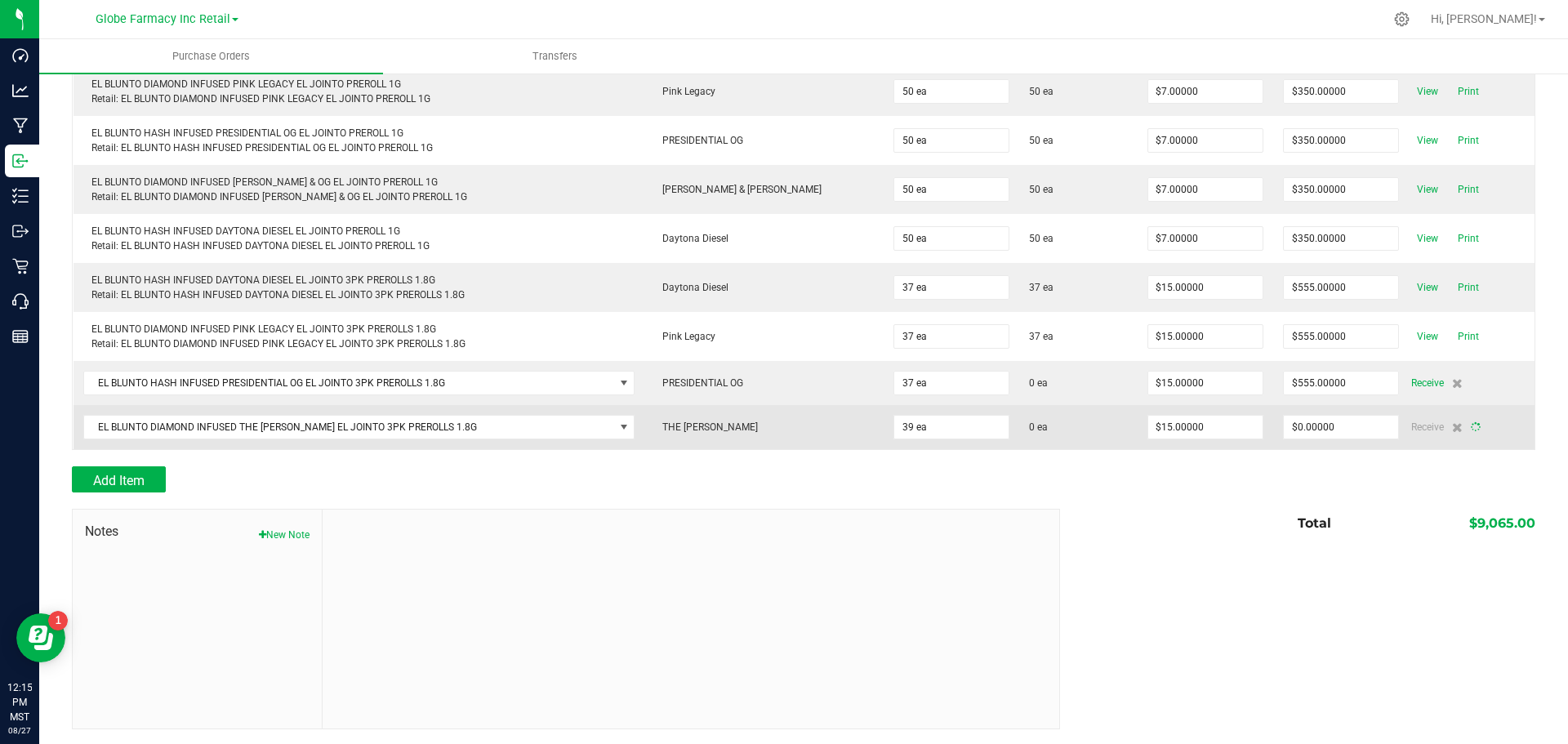
type input "39"
type input "$585.00000"
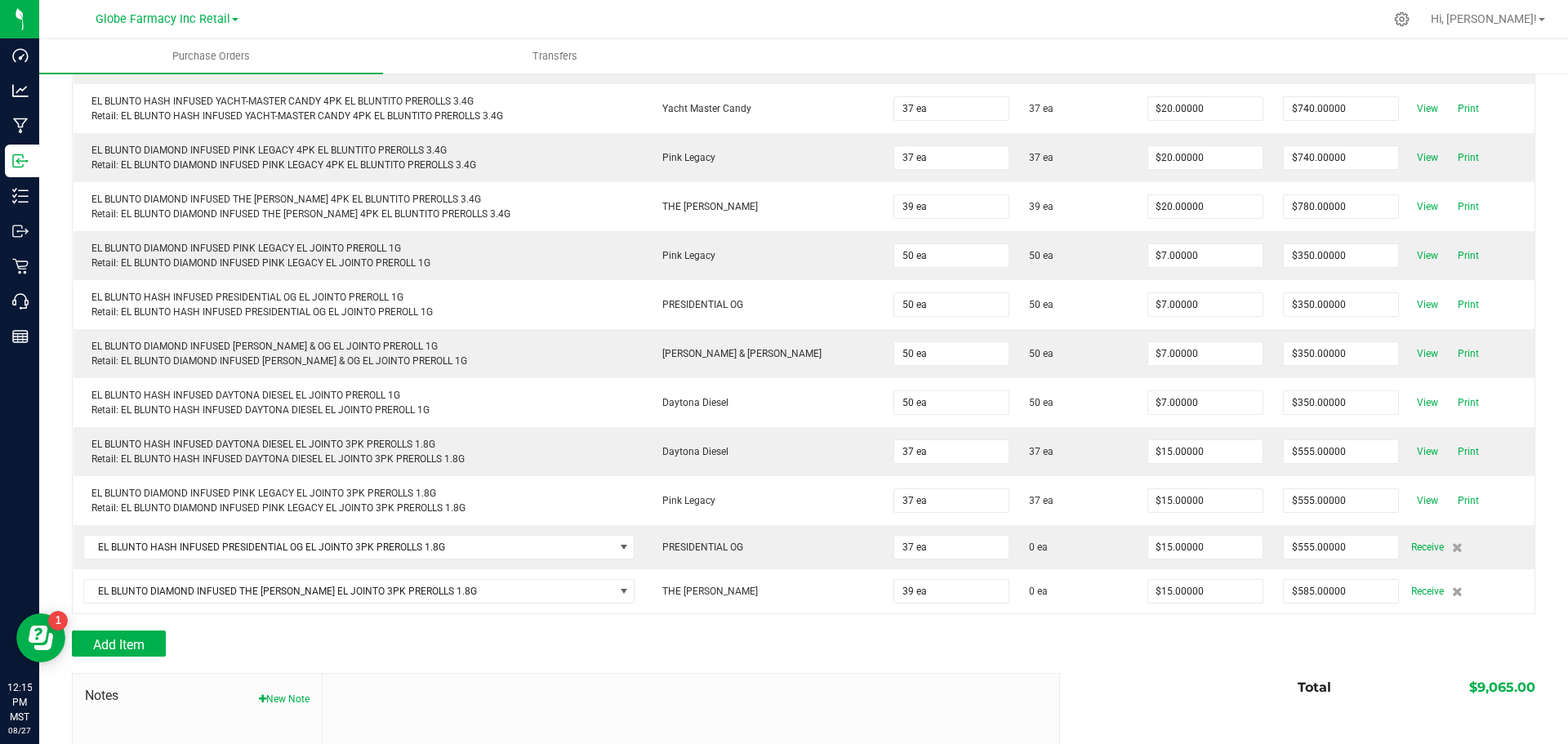
scroll to position [0, 0]
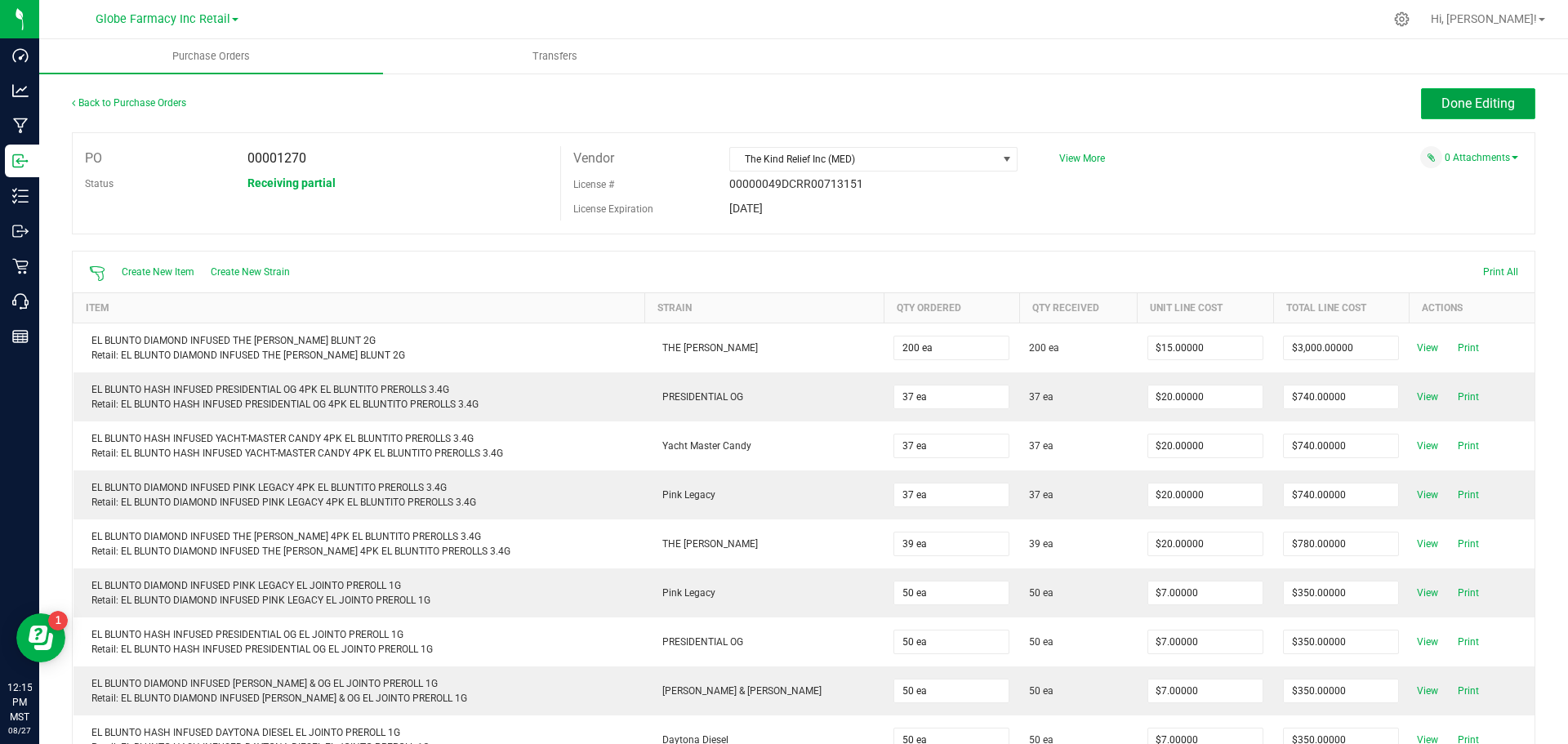
click at [1509, 107] on button "Done Editing" at bounding box center [1478, 103] width 115 height 31
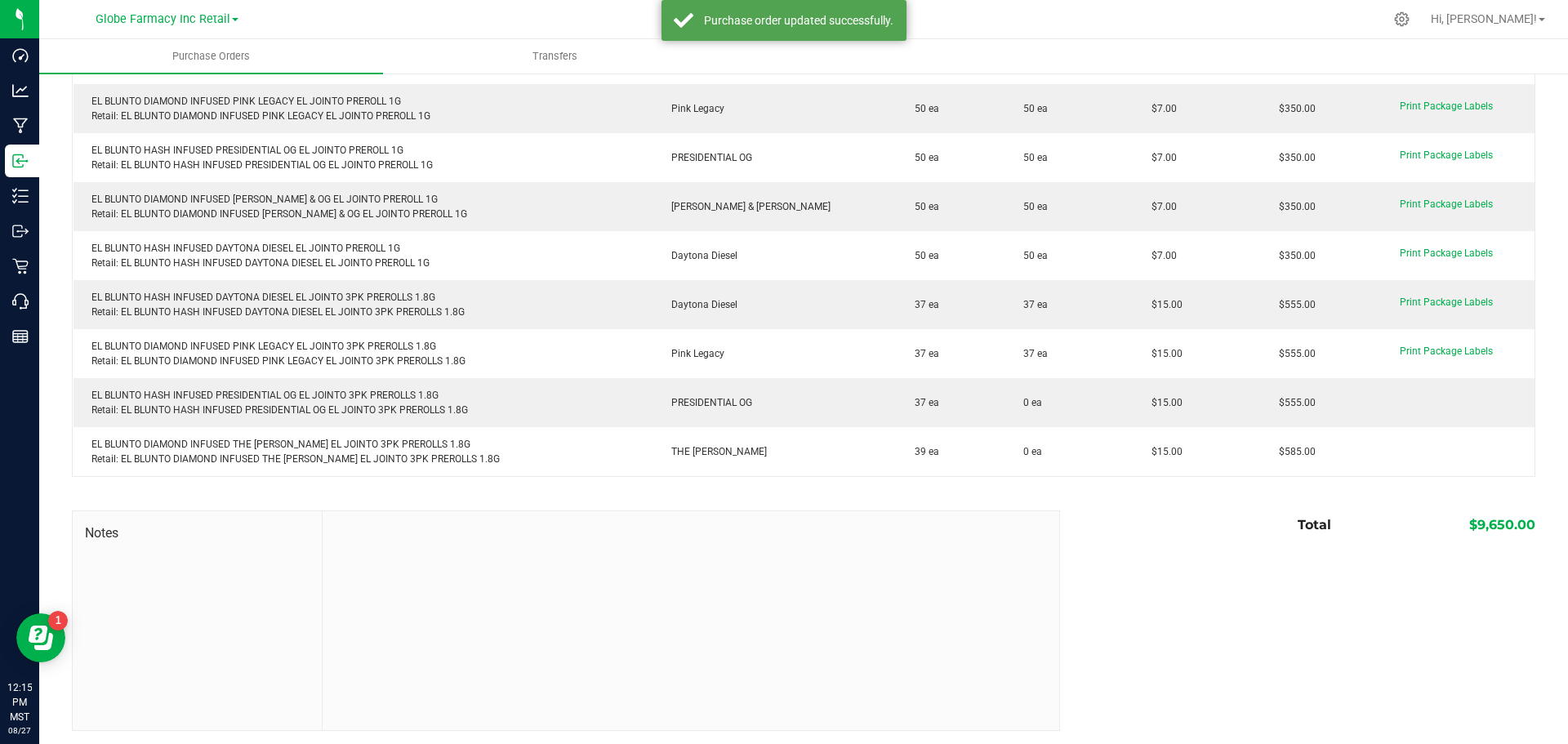
scroll to position [486, 0]
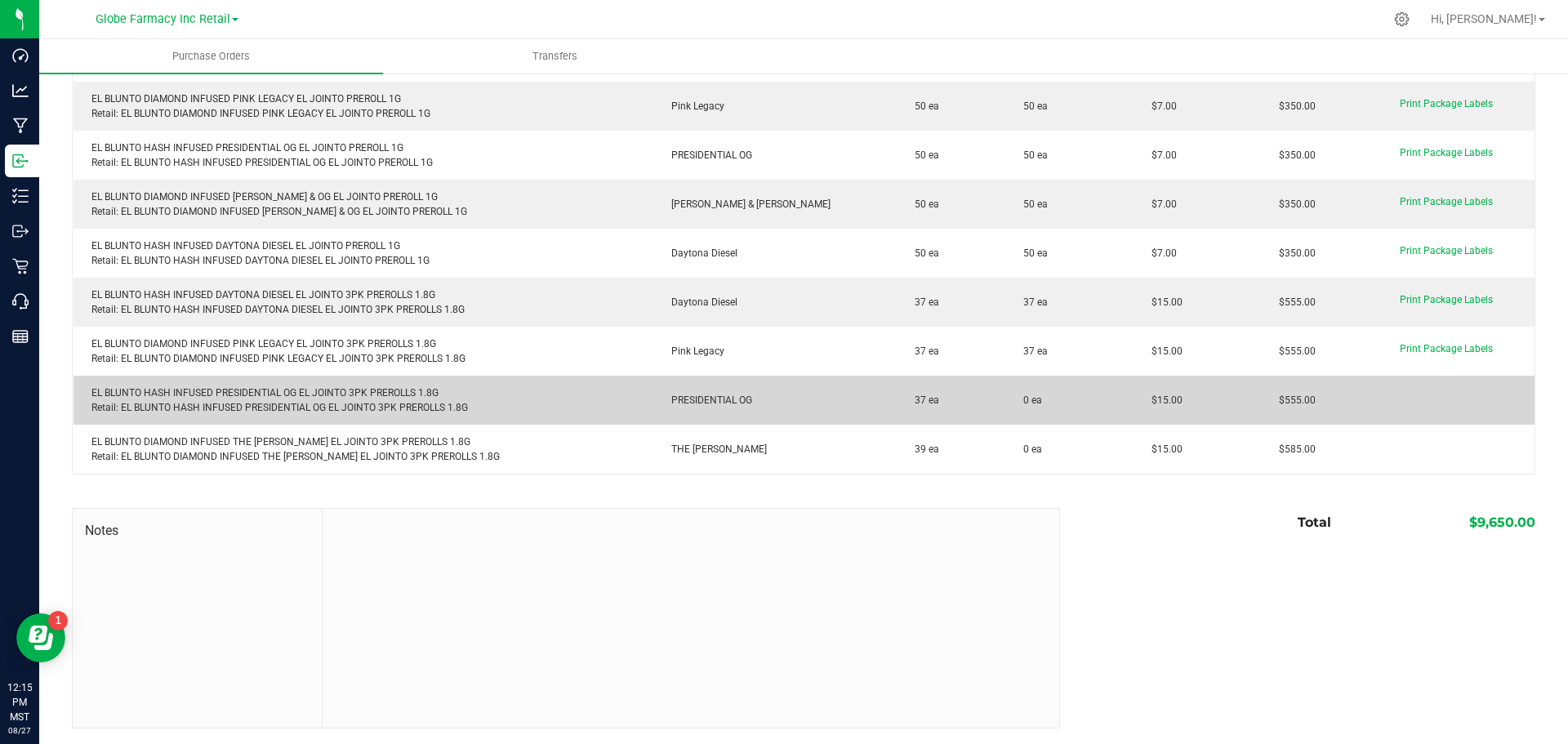
click at [278, 393] on div "EL BLUNTO HASH INFUSED PRESIDENTIAL OG EL JOINTO 3PK PREROLLS 1.8G Retail: EL B…" at bounding box center [364, 400] width 561 height 29
copy div "EL BLUNTO HASH INFUSED PRESIDENTIAL OG EL JOINTO 3PK PREROLLS 1.8G"
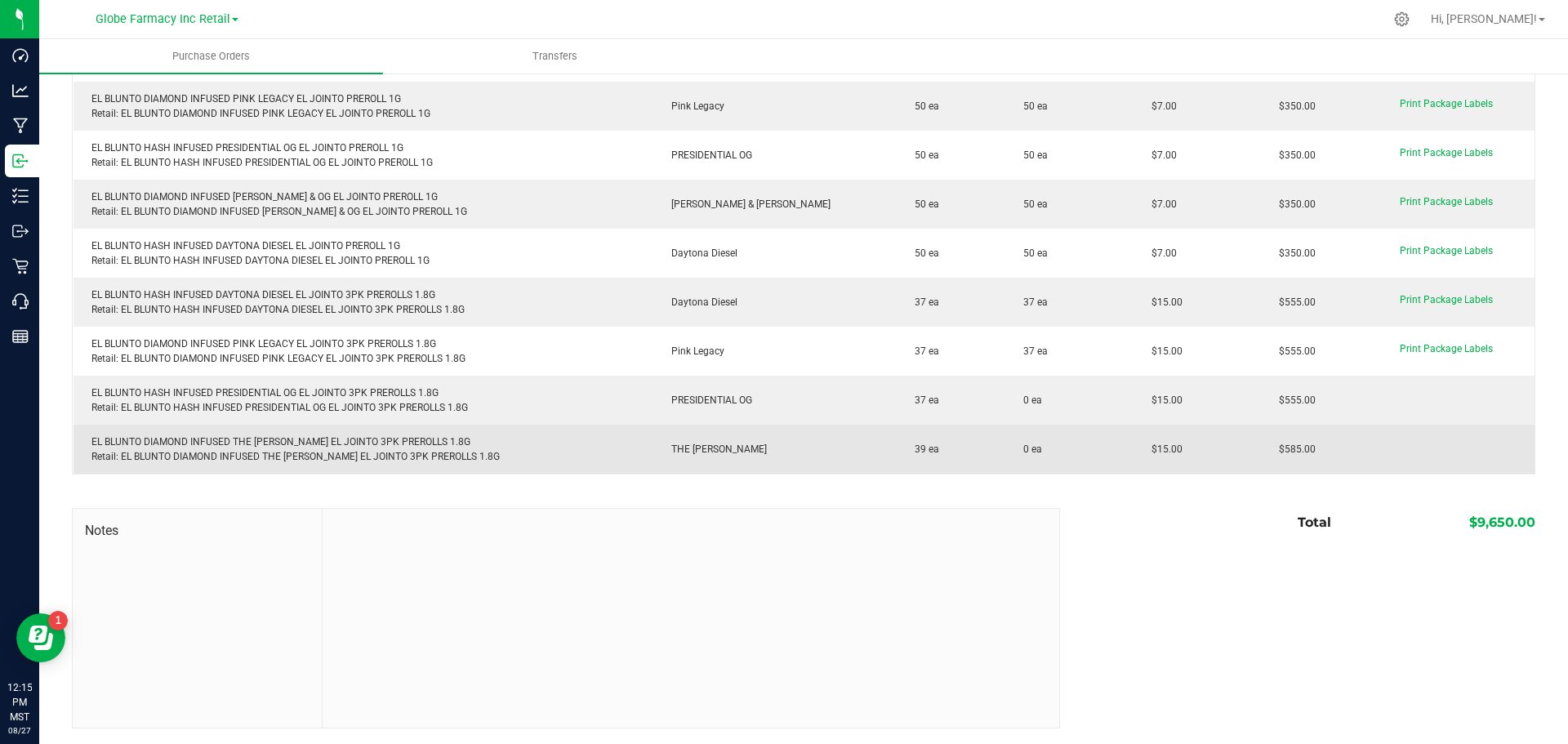
click at [257, 443] on div "EL BLUNTO DIAMOND INFUSED THE OPPENHEIMER EL JOINTO 3PK PREROLLS 1.8G Retail: E…" at bounding box center [364, 448] width 561 height 29
copy div "EL BLUNTO DIAMOND INFUSED THE [PERSON_NAME] EL JOINTO 3PK PREROLLS 1.8G"
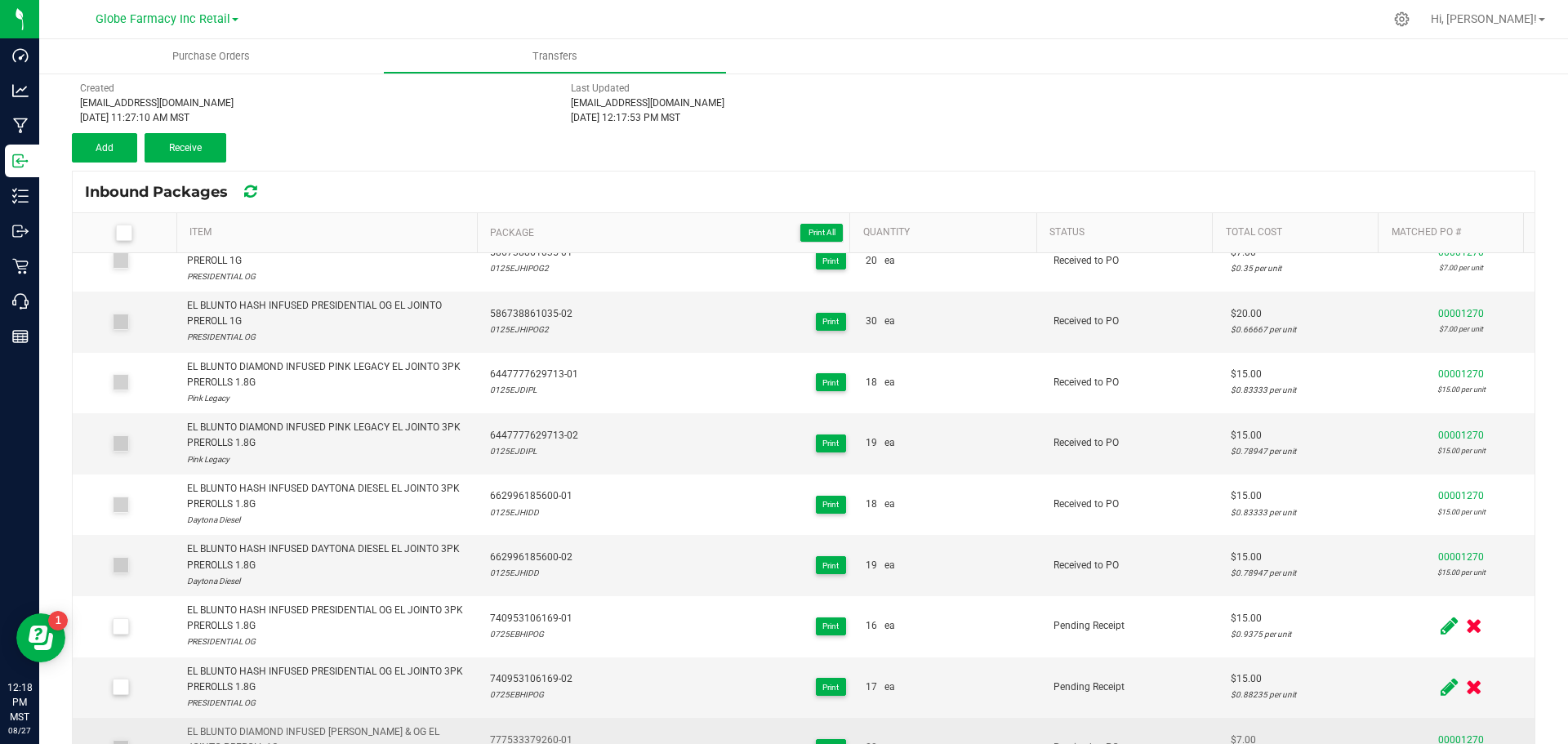
scroll to position [185, 0]
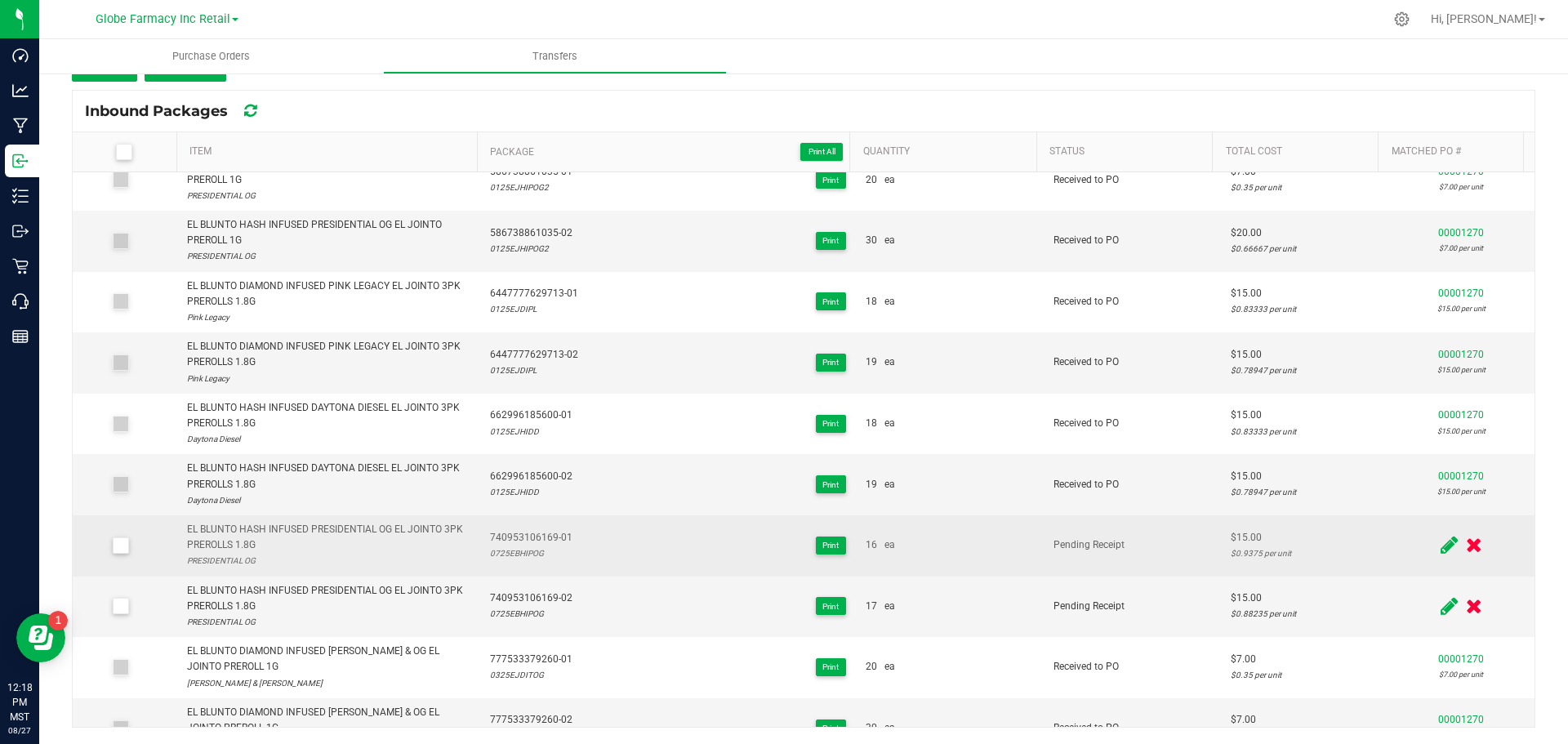
click at [123, 545] on icon at bounding box center [121, 545] width 11 height 0
click at [0, 0] on input "checkbox" at bounding box center [0, 0] width 0 height 0
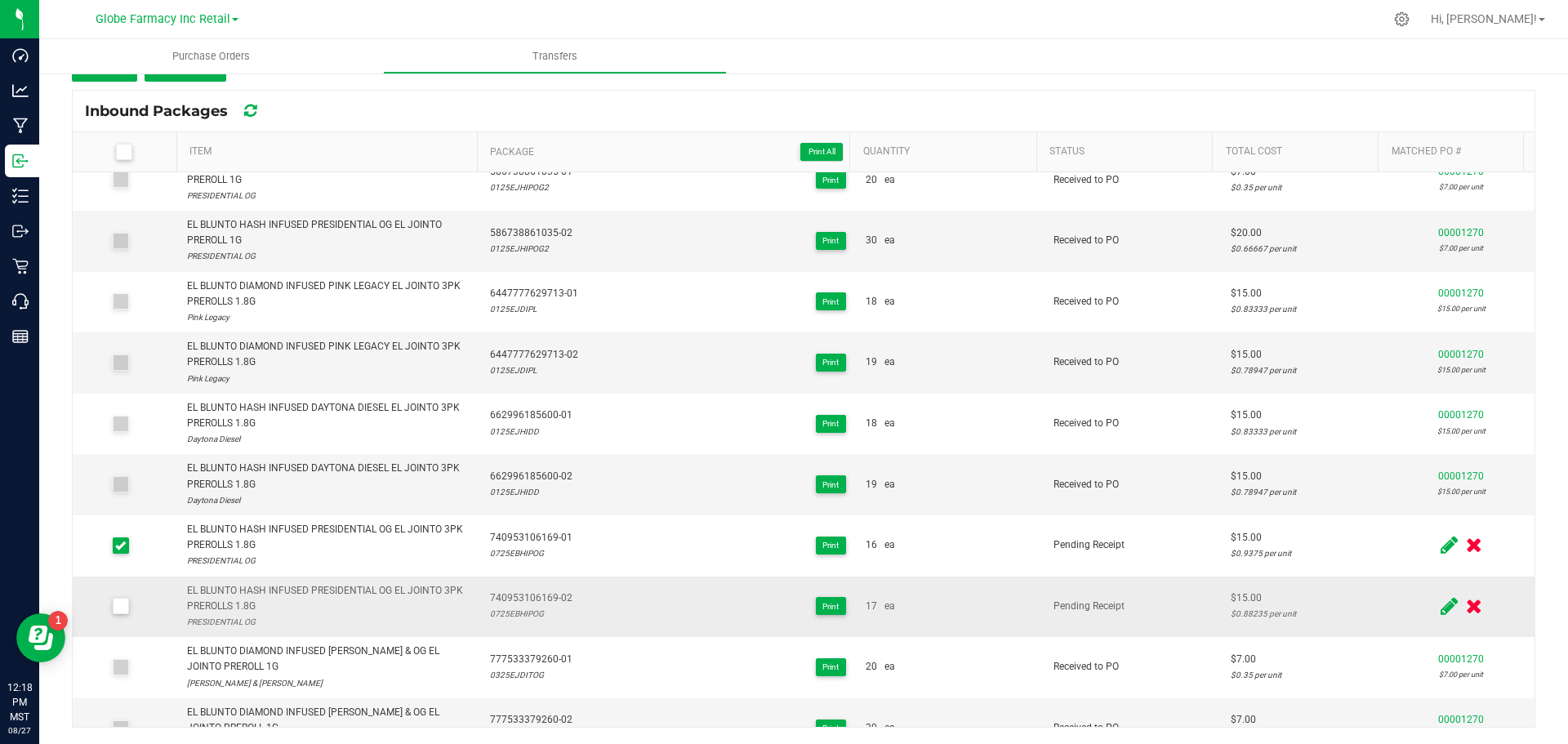
click at [121, 605] on icon at bounding box center [121, 605] width 11 height 0
click at [0, 0] on input "checkbox" at bounding box center [0, 0] width 0 height 0
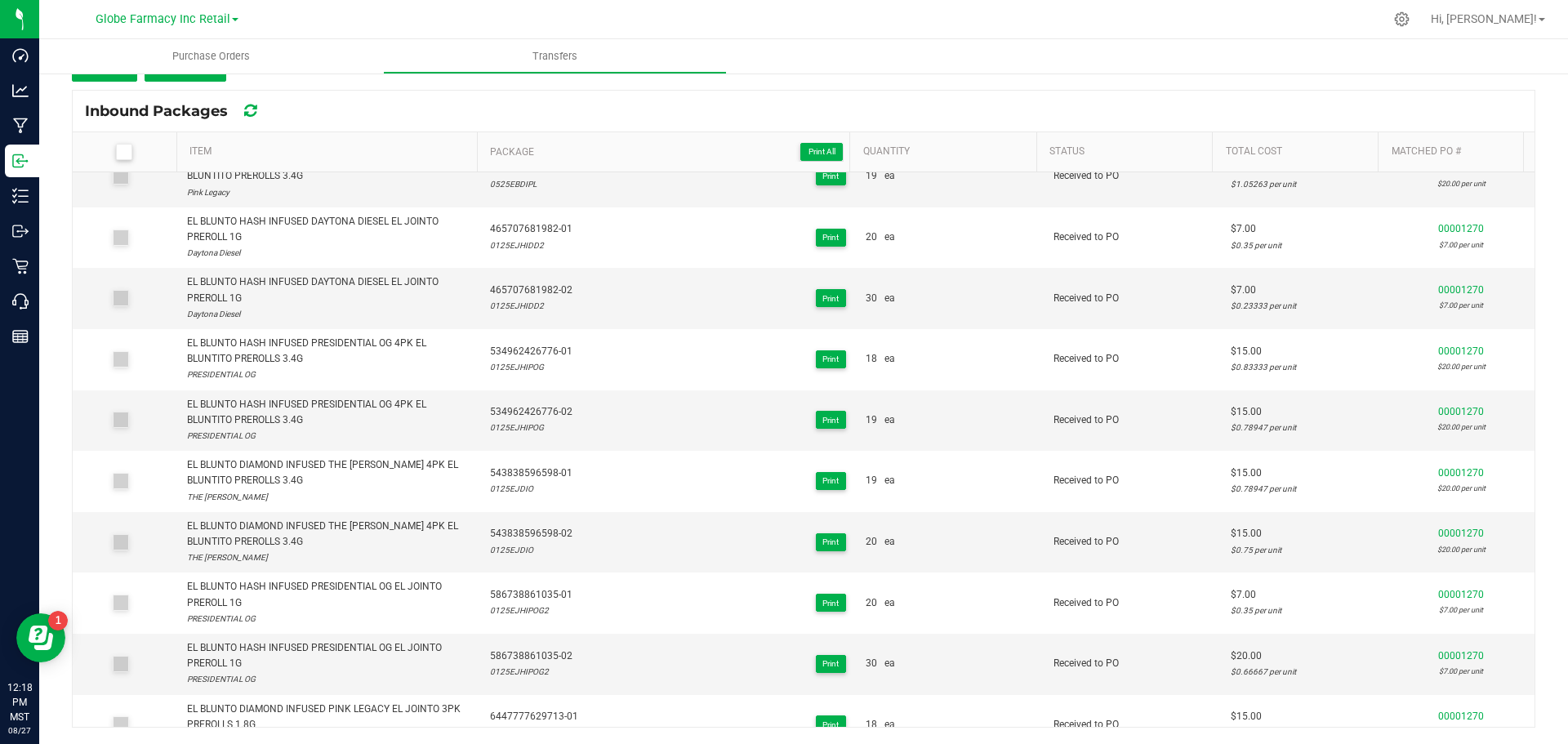
scroll to position [59, 0]
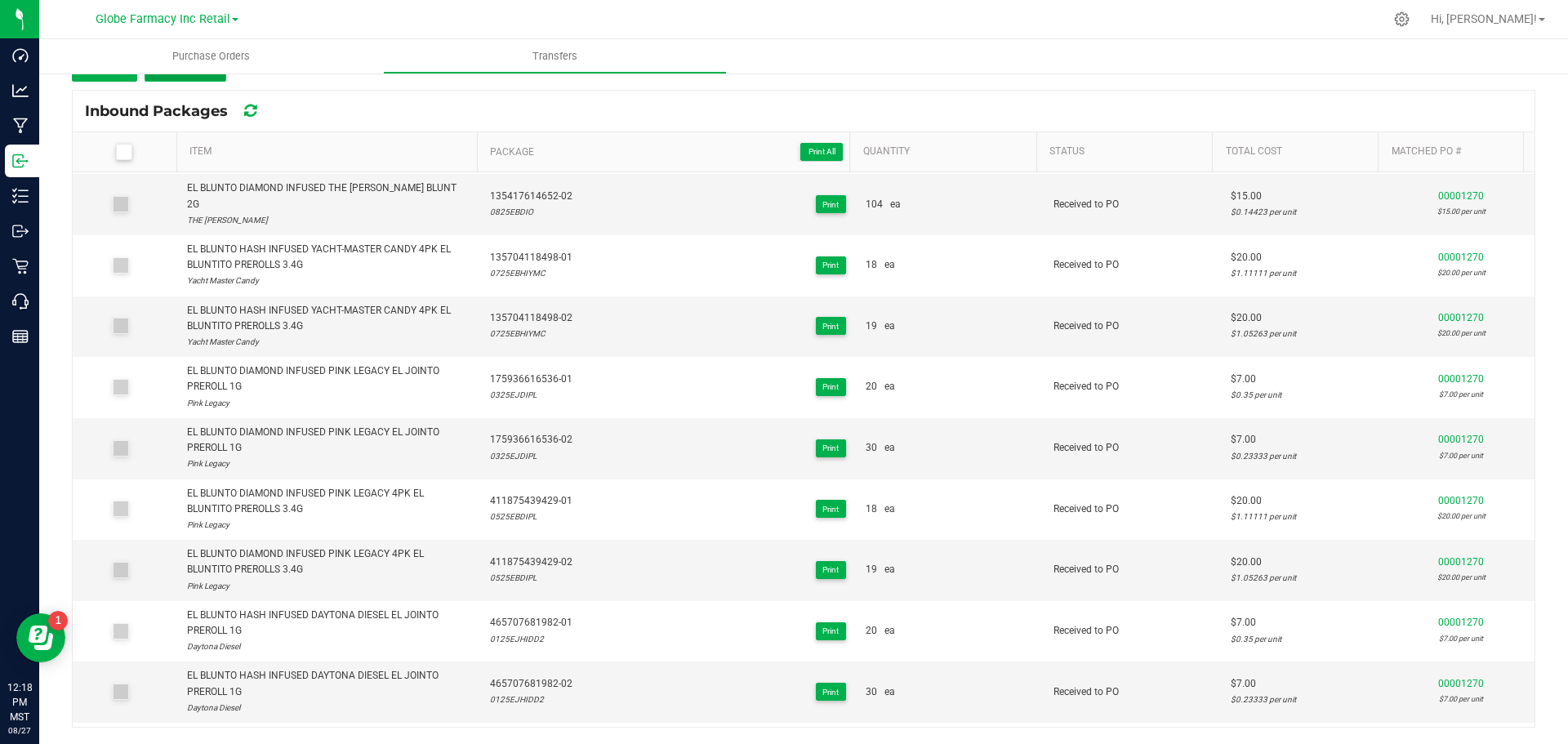
click at [218, 80] on button "Receive (2)" at bounding box center [186, 67] width 82 height 29
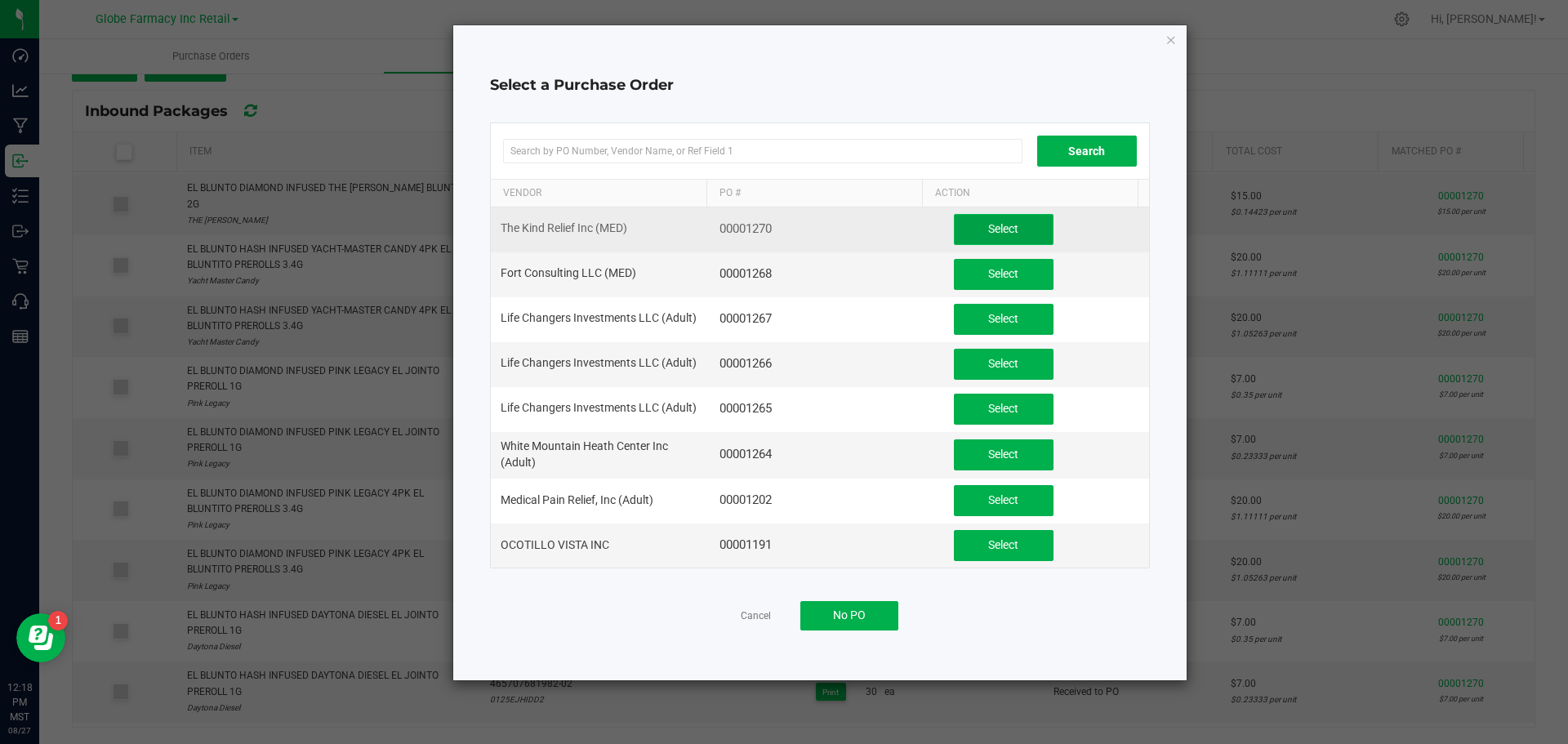
click at [974, 228] on button "Select" at bounding box center [1004, 229] width 99 height 31
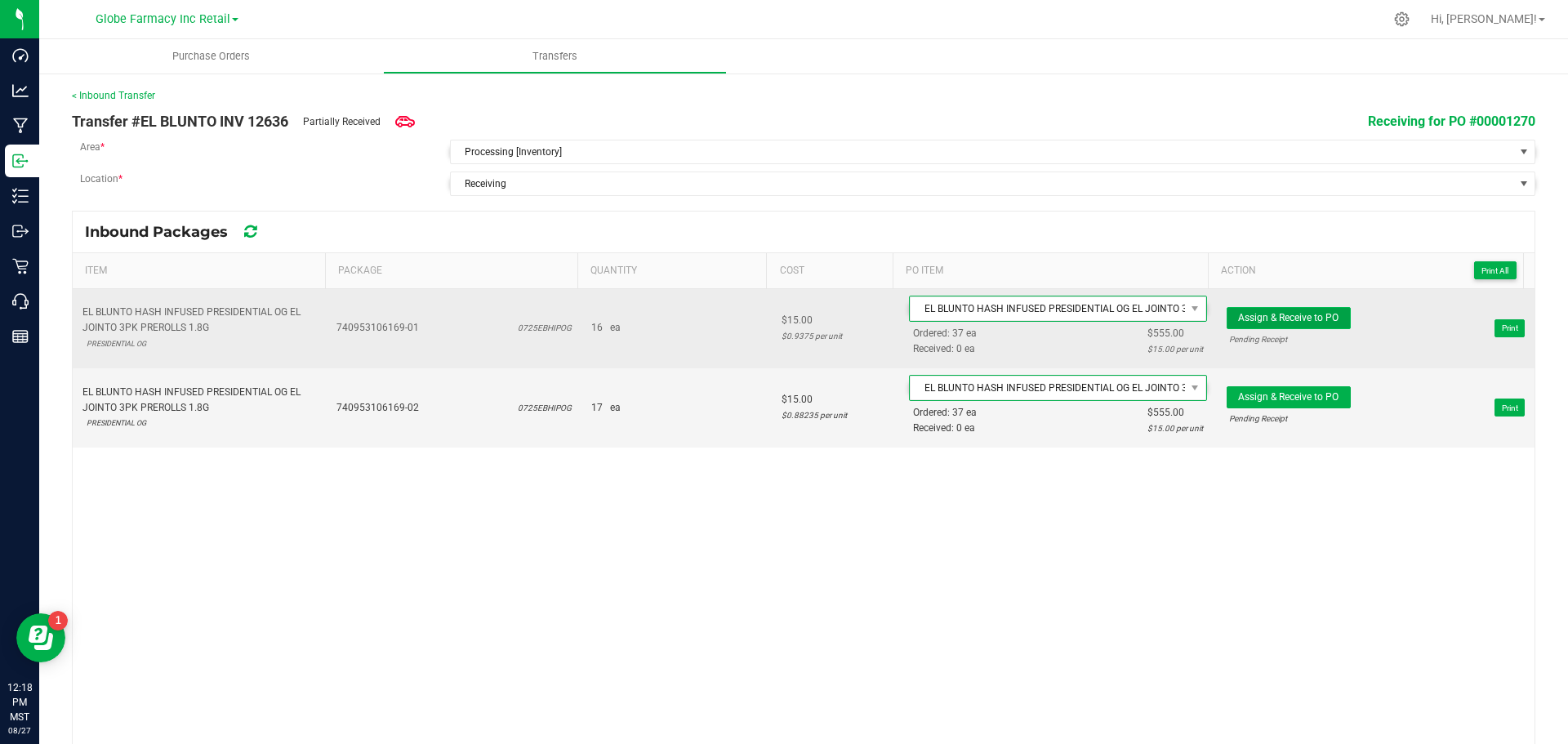
click at [1238, 320] on span "Assign & Receive to PO" at bounding box center [1288, 317] width 100 height 12
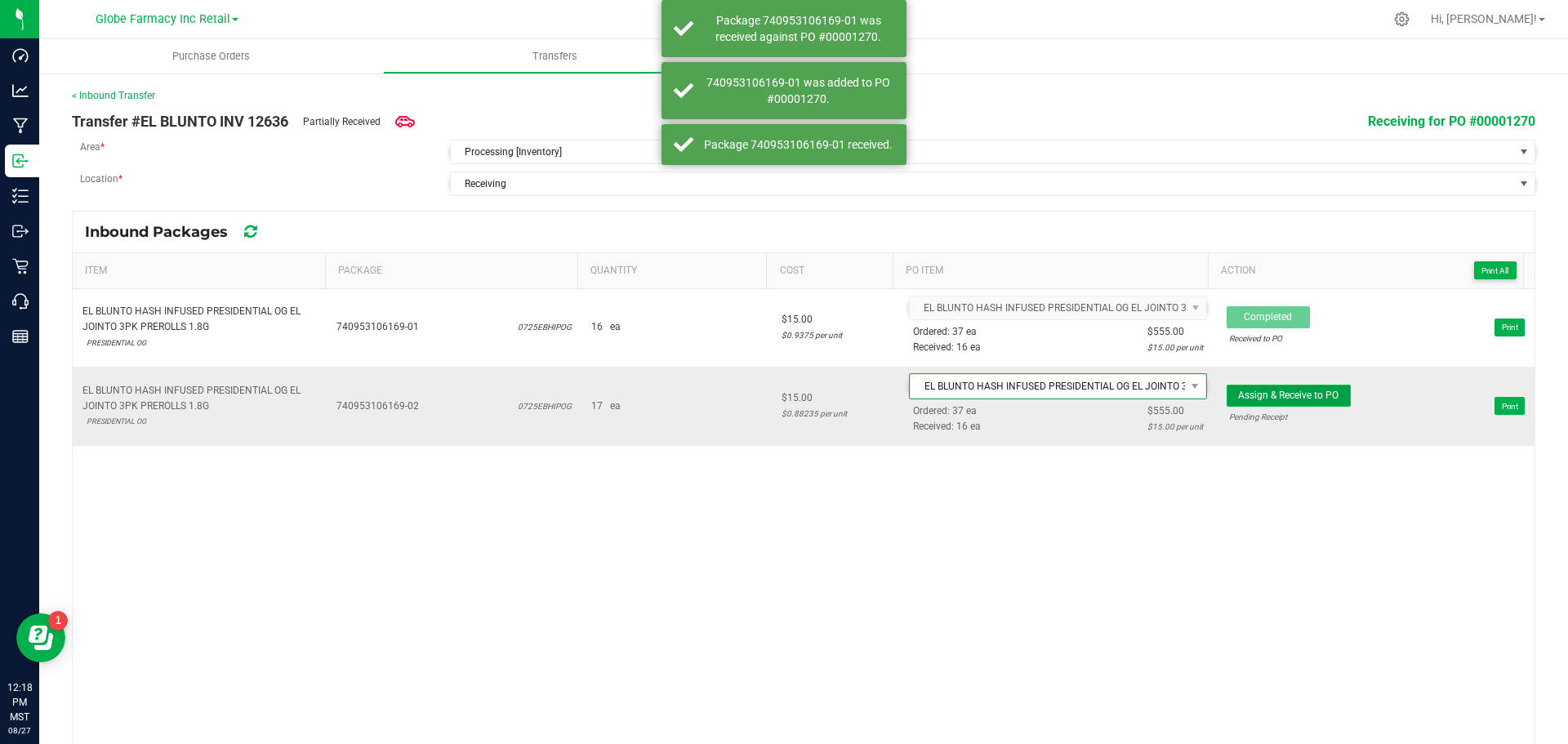
click at [1247, 396] on span "Assign & Receive to PO" at bounding box center [1288, 395] width 100 height 12
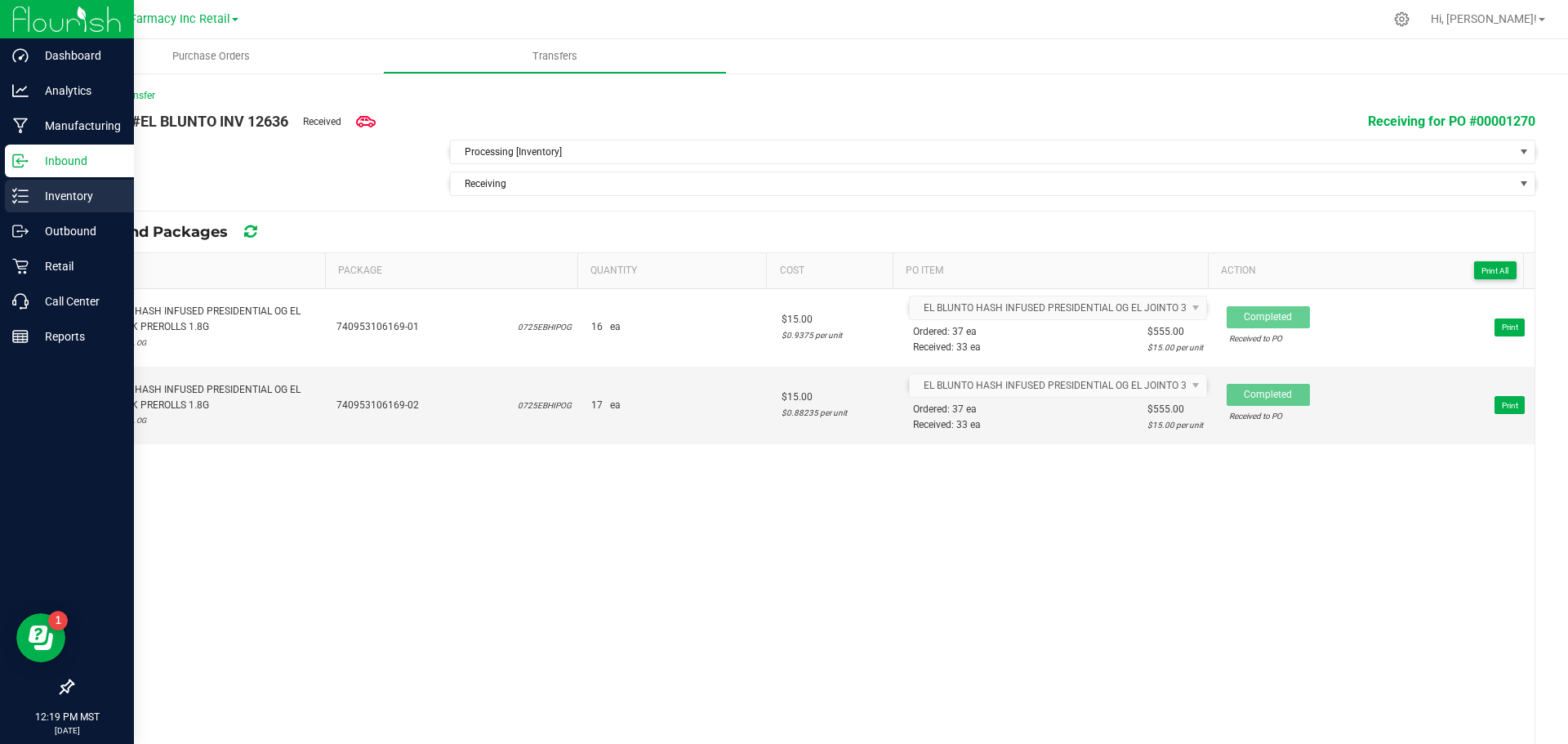
click at [26, 190] on line at bounding box center [23, 190] width 9 height 0
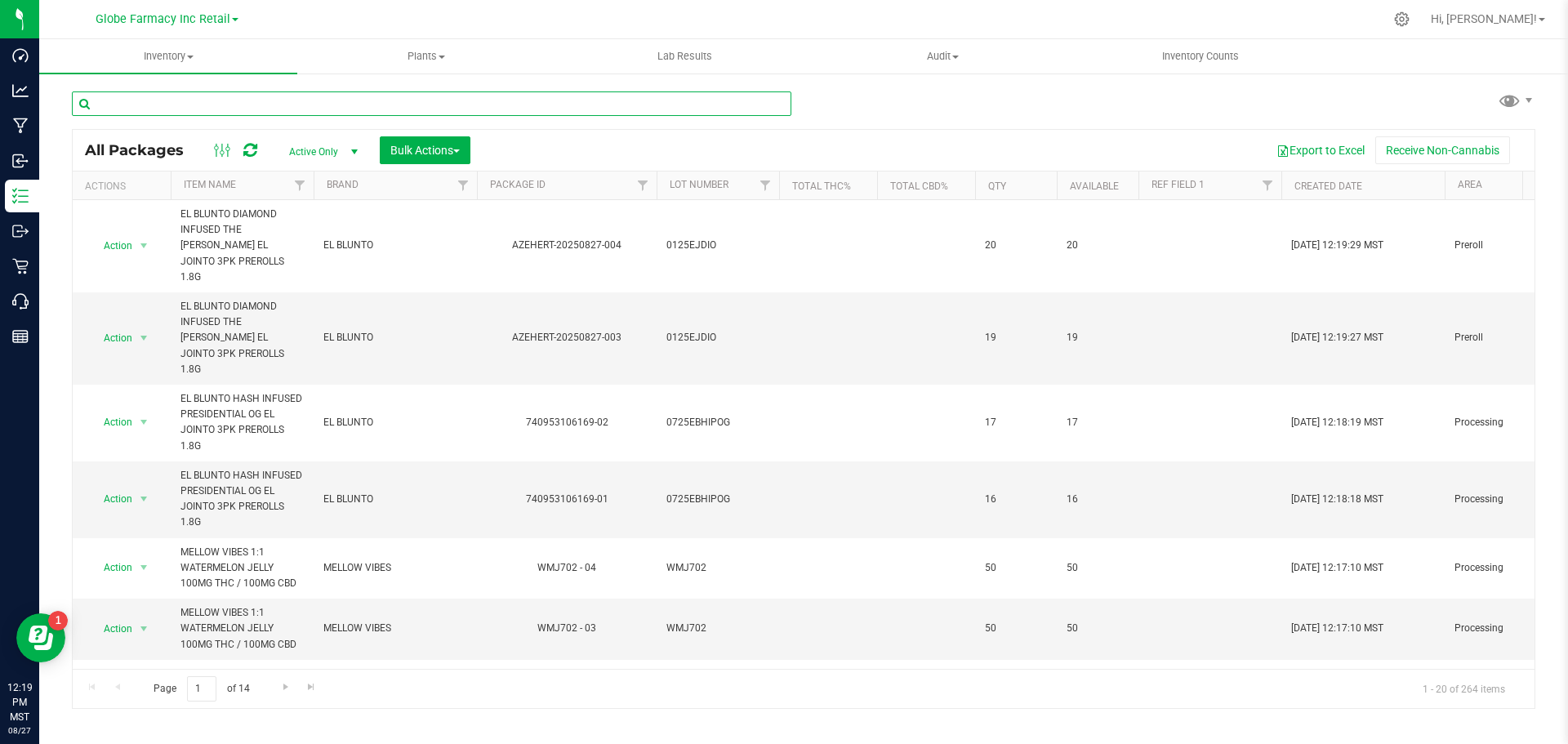
click at [298, 103] on input "text" at bounding box center [432, 104] width 720 height 25
type input "MOJO"
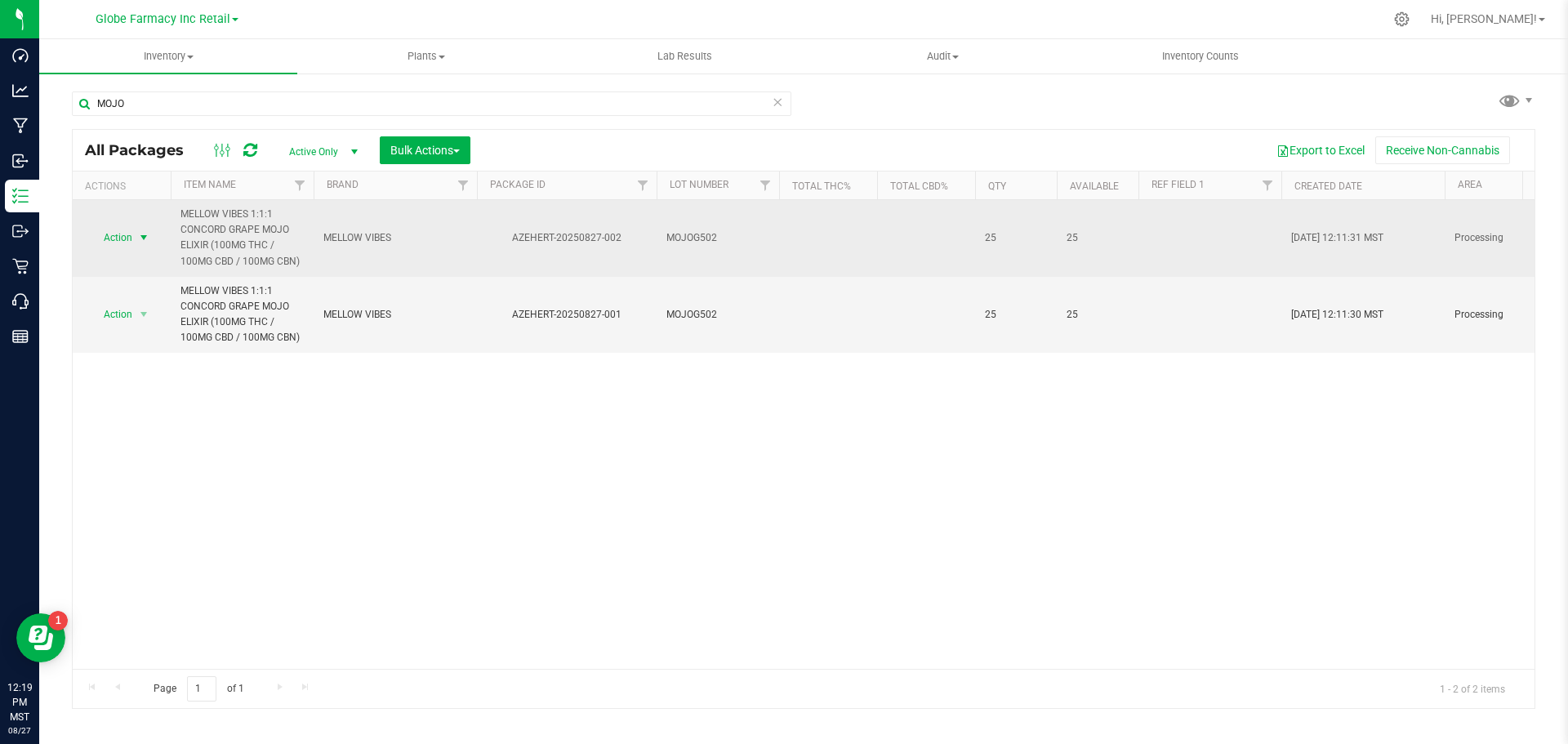
click at [134, 241] on span "select" at bounding box center [144, 238] width 20 height 23
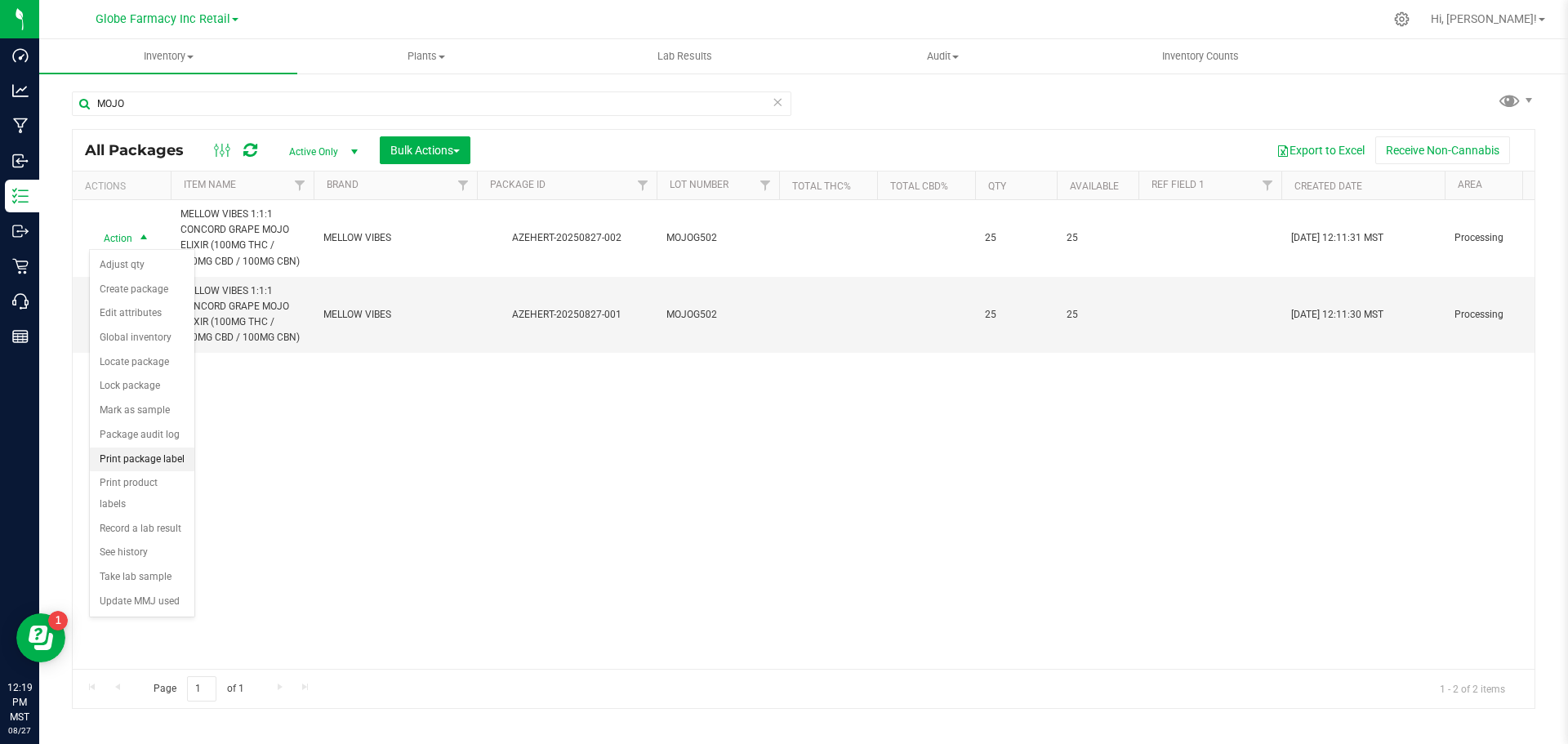
click at [156, 450] on li "Print package label" at bounding box center [142, 460] width 105 height 25
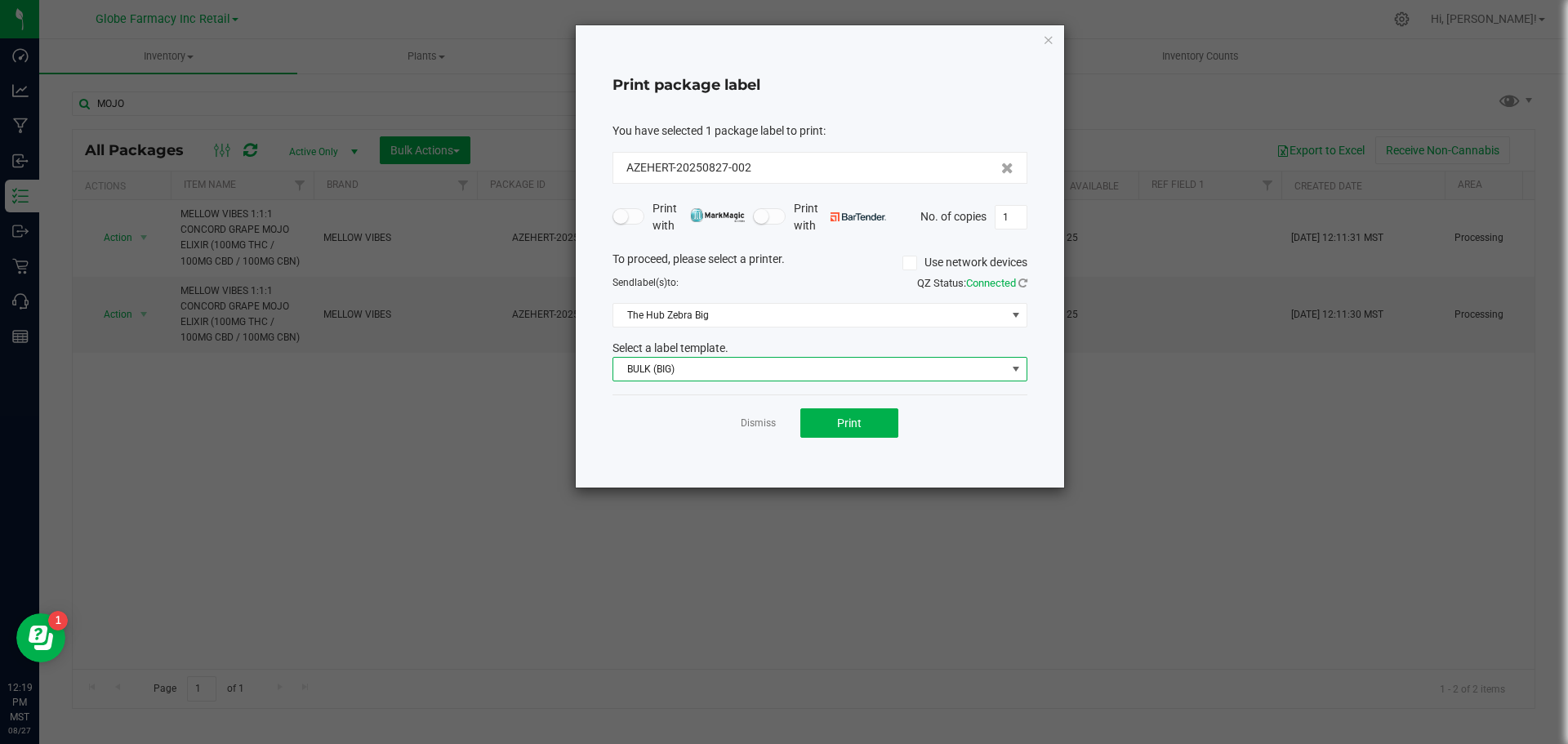
click at [926, 381] on span "BULK (BIG)" at bounding box center [820, 369] width 415 height 25
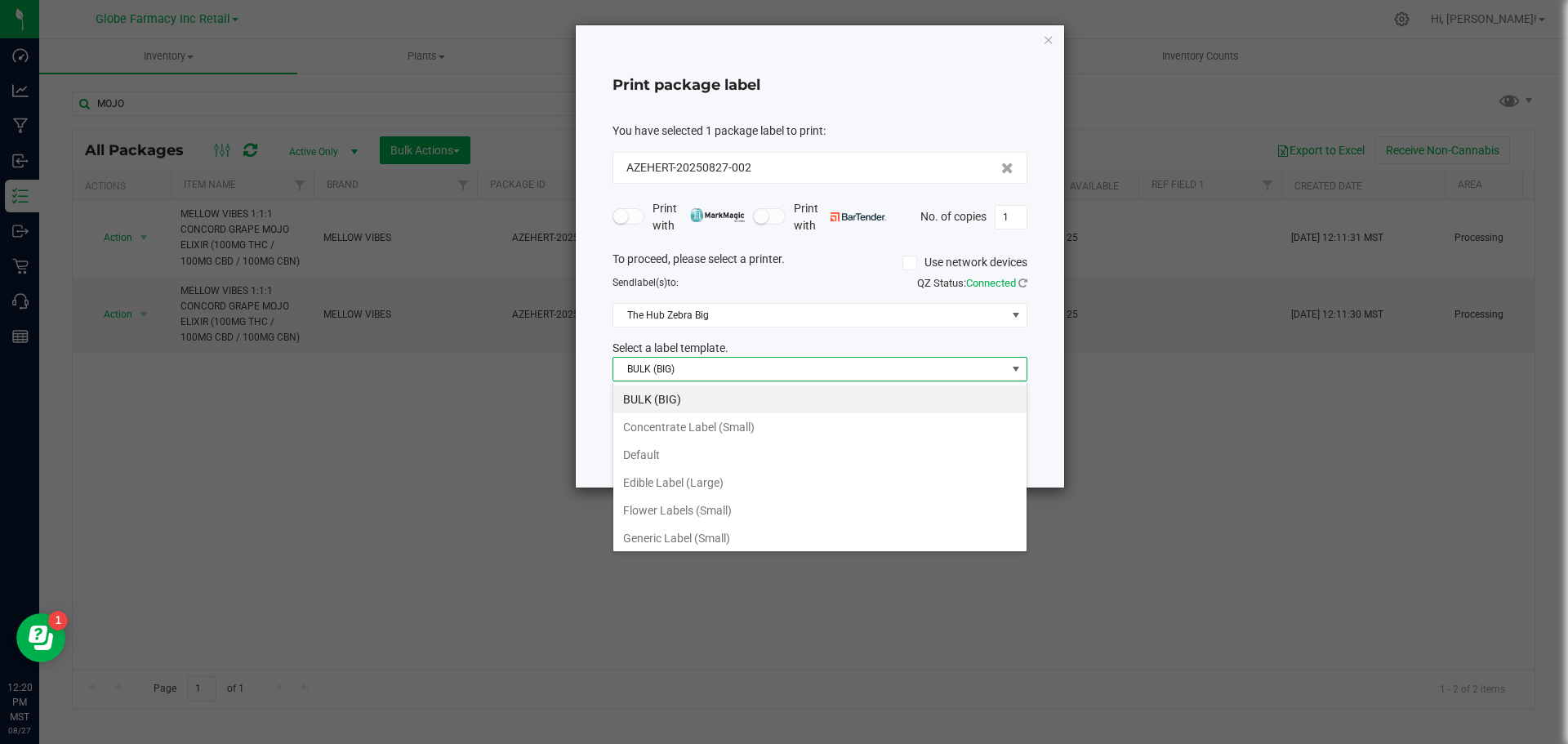
scroll to position [25, 415]
click at [786, 522] on li "Flower Labels (Small)" at bounding box center [819, 510] width 413 height 28
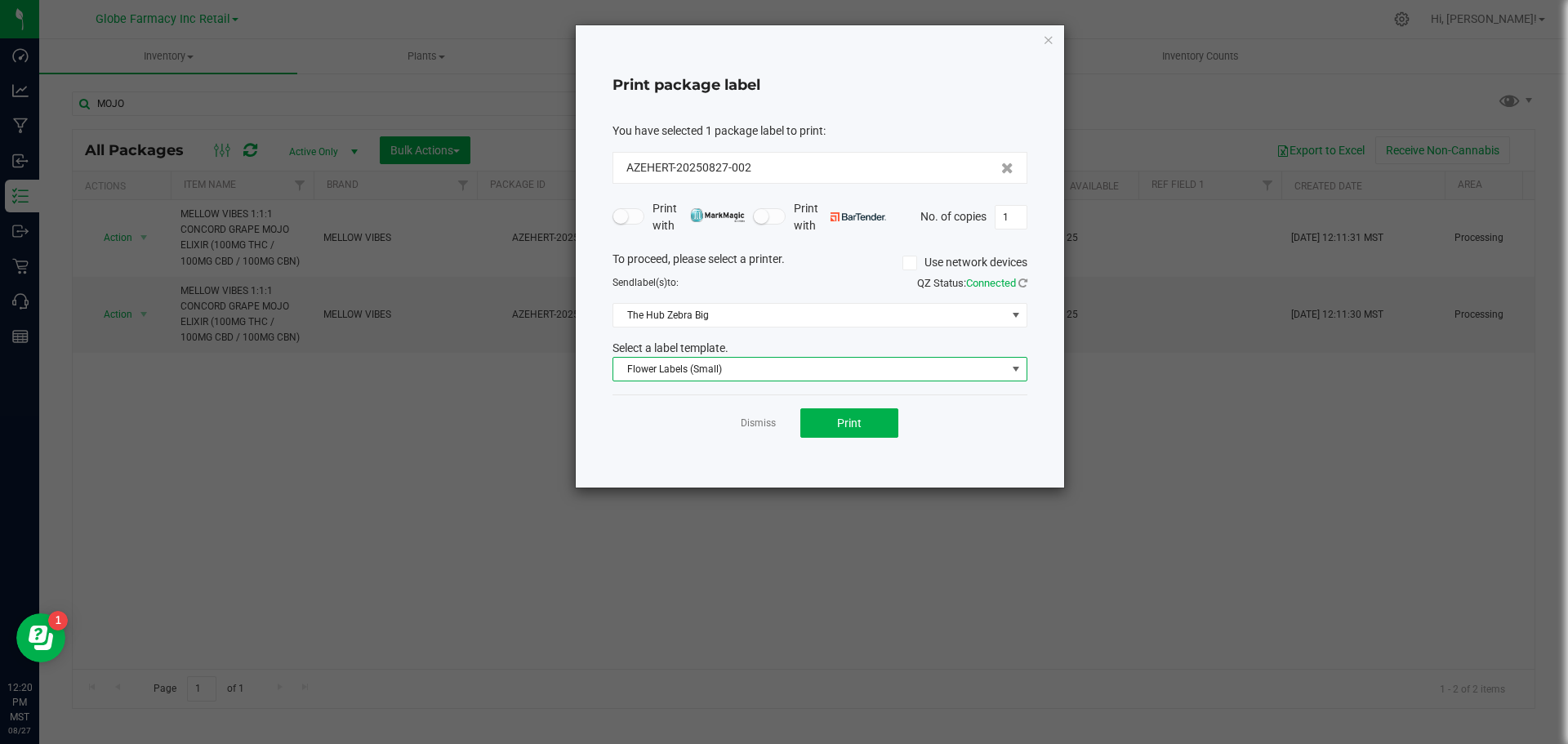
click at [765, 371] on span "Flower Labels (Small)" at bounding box center [809, 369] width 393 height 23
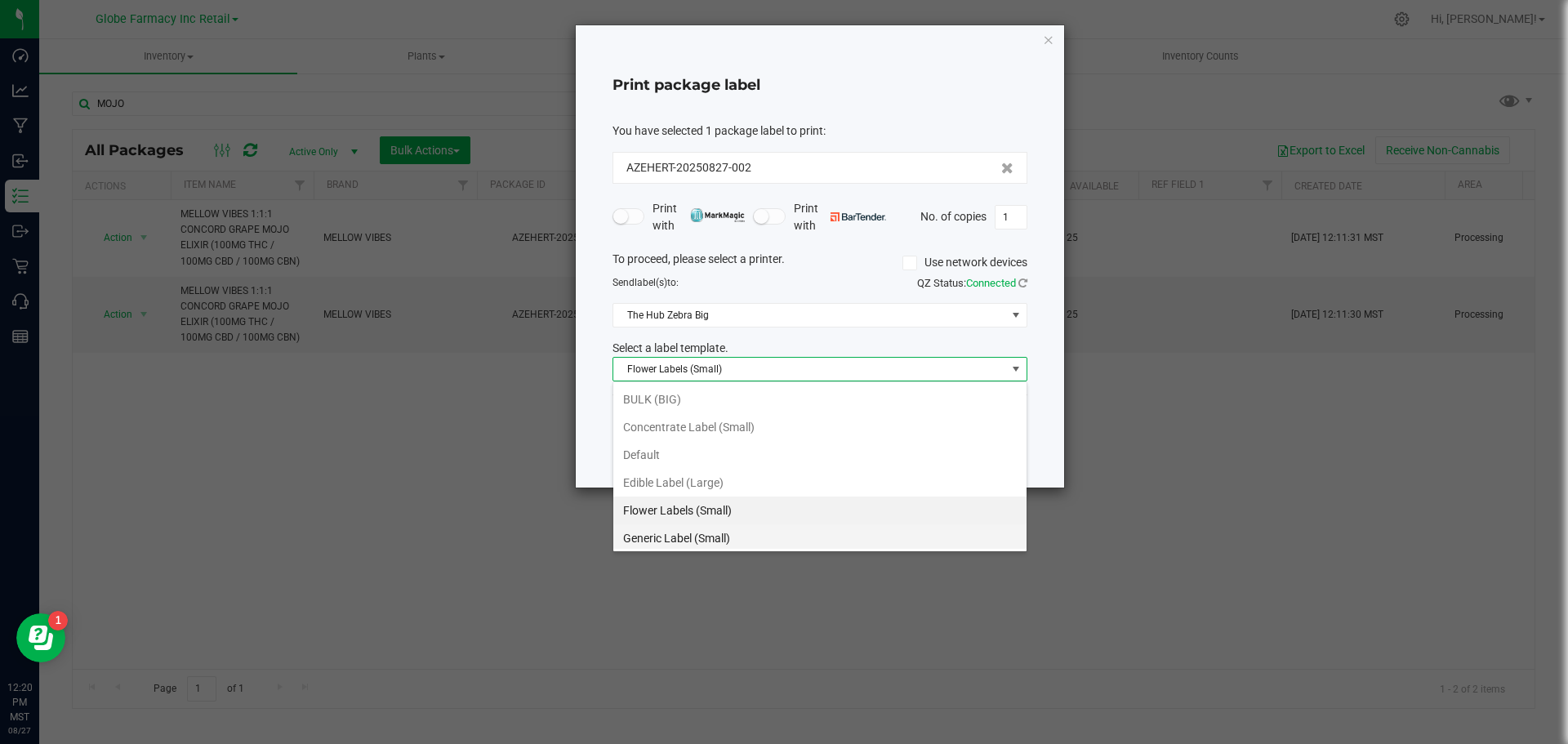
click at [692, 533] on li "Generic Label (Small)" at bounding box center [819, 537] width 413 height 28
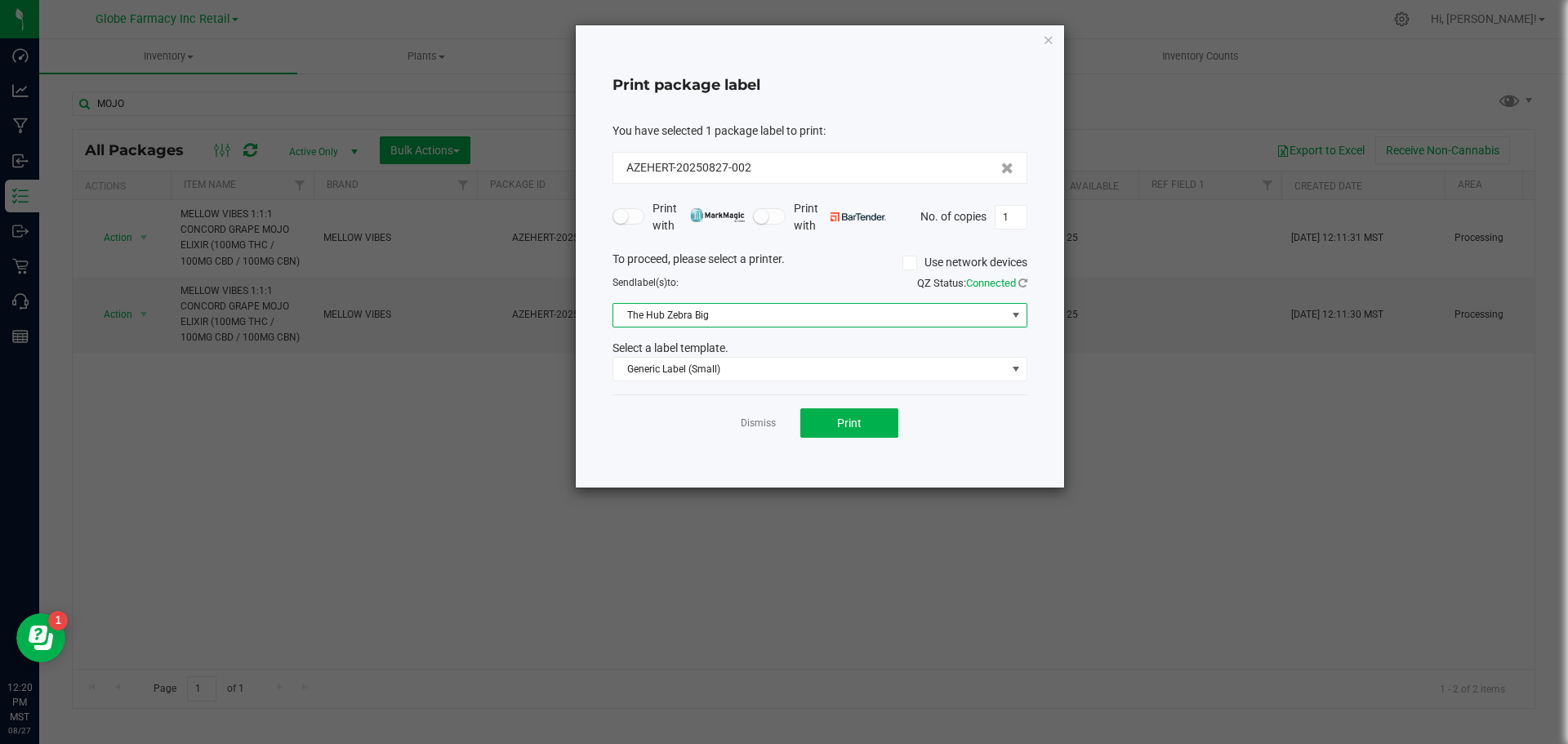
drag, startPoint x: 705, startPoint y: 315, endPoint x: 698, endPoint y: 326, distance: 13.0
click at [704, 315] on span "The Hub Zebra Big" at bounding box center [809, 315] width 393 height 23
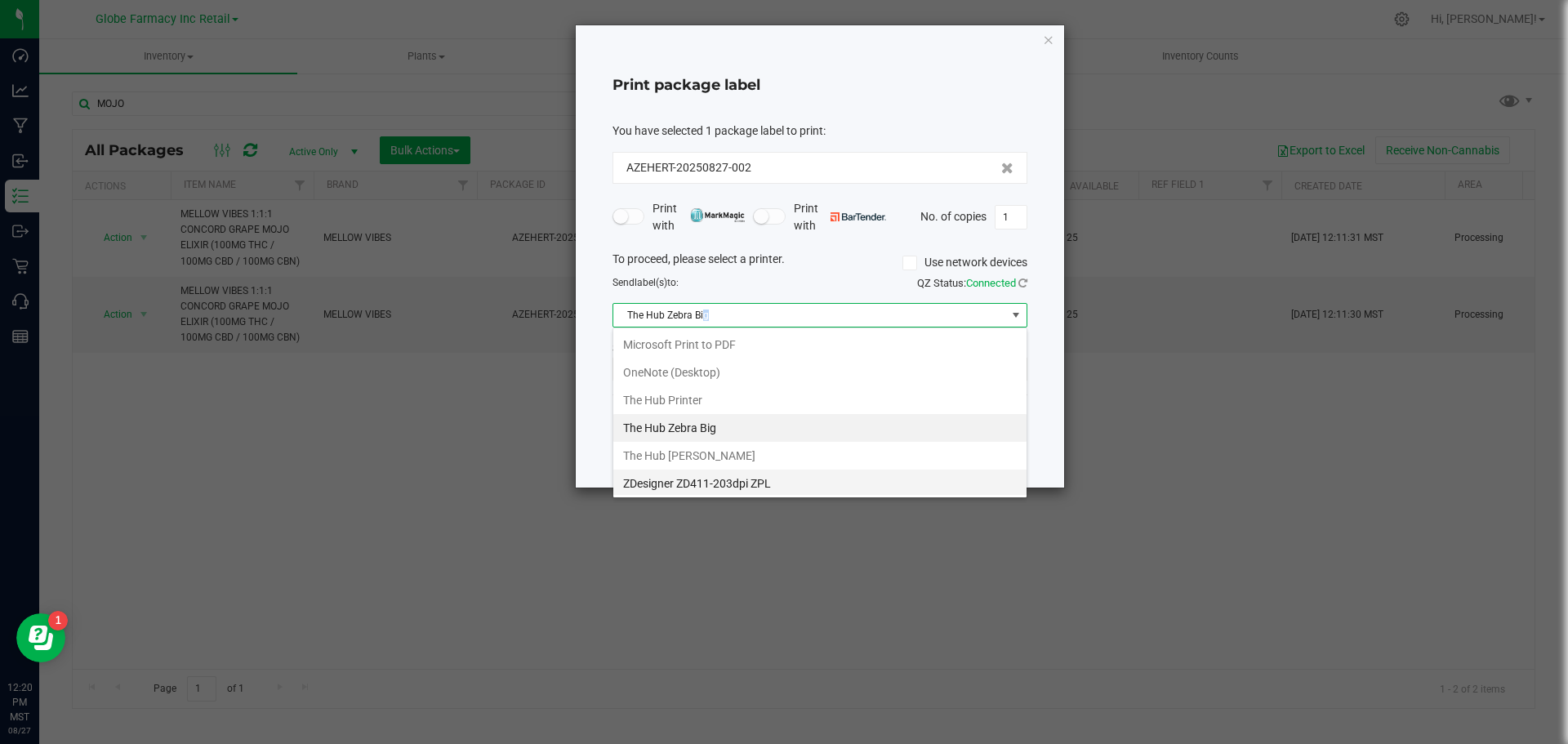
scroll to position [85, 0]
click at [726, 431] on Small "The Hub Zebra Small" at bounding box center [819, 426] width 413 height 28
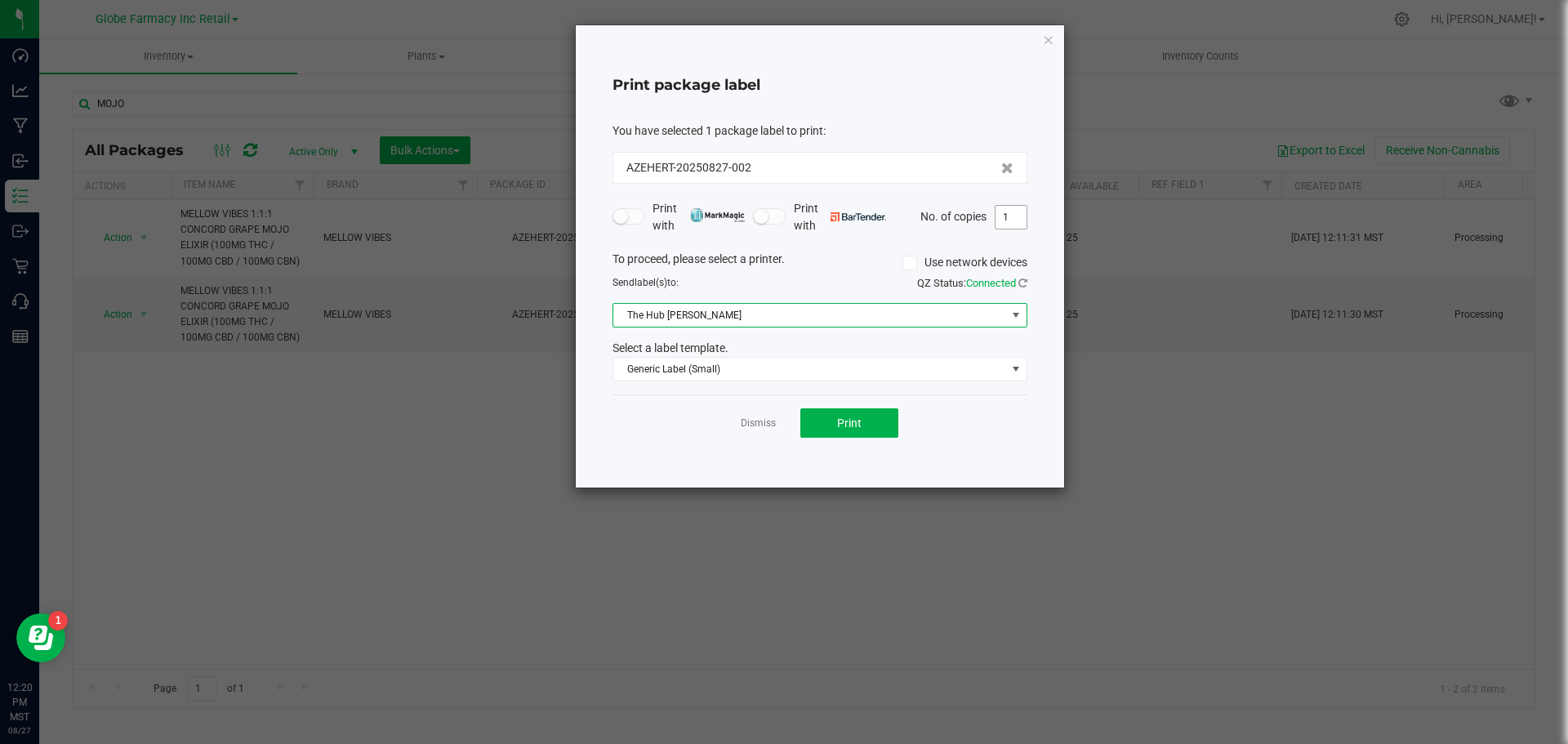
click at [1016, 209] on input "1" at bounding box center [1011, 218] width 31 height 23
click at [999, 50] on div "Print package label You have selected 1 package label to print : AZEHERT-202508…" at bounding box center [820, 257] width 489 height 462
click at [1047, 36] on icon "button" at bounding box center [1048, 39] width 12 height 20
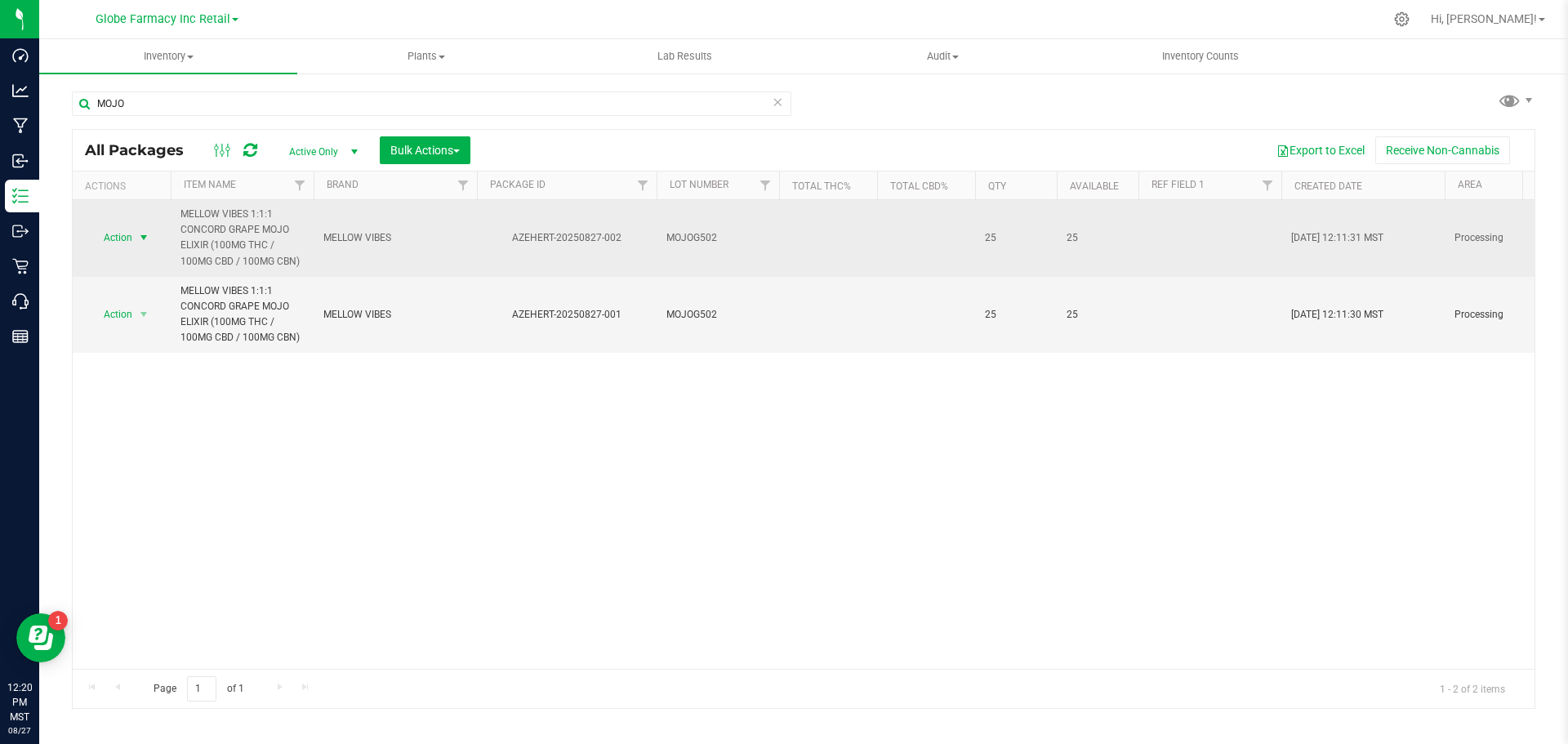
click at [147, 233] on span "select" at bounding box center [143, 237] width 13 height 13
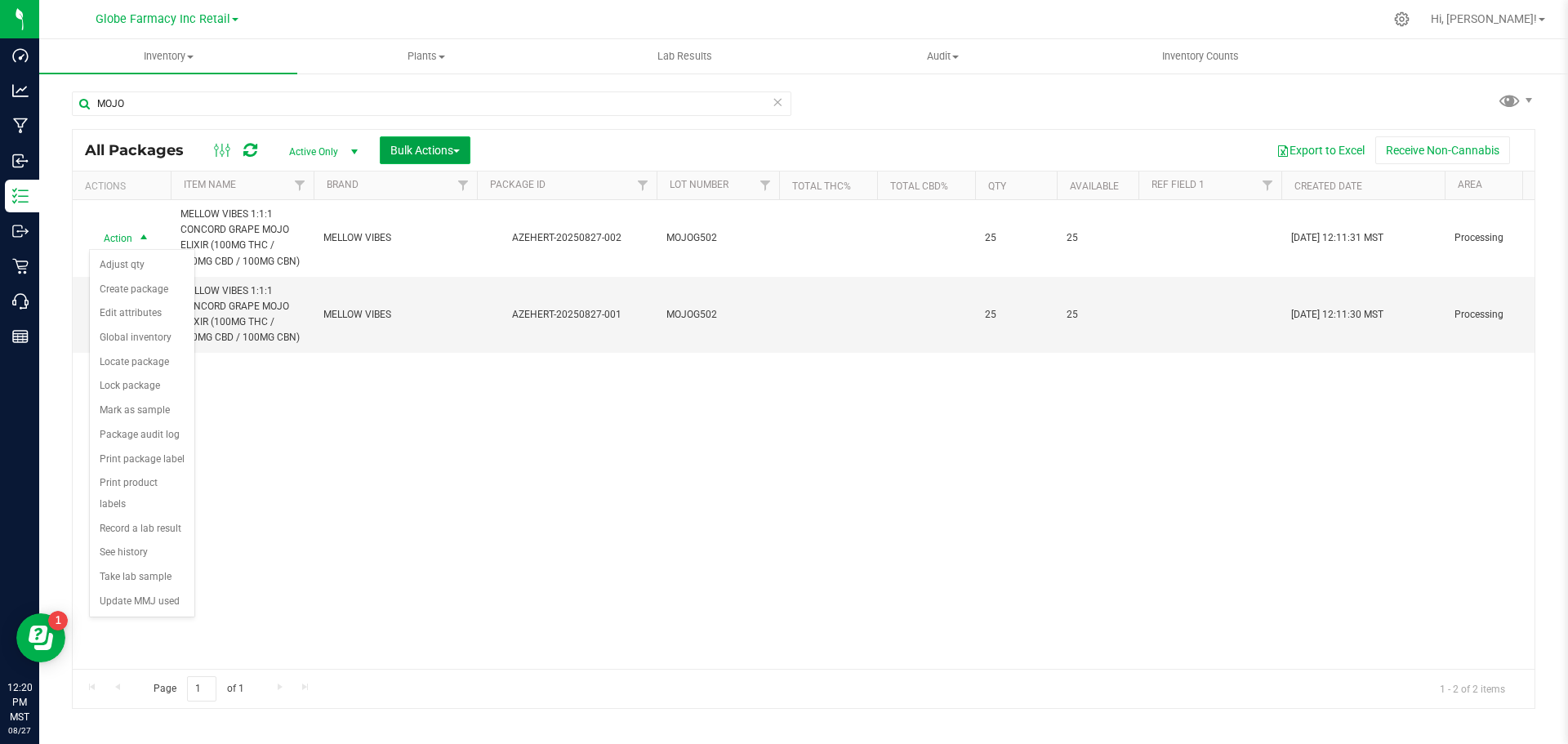
click at [439, 146] on span "Bulk Actions" at bounding box center [425, 150] width 69 height 13
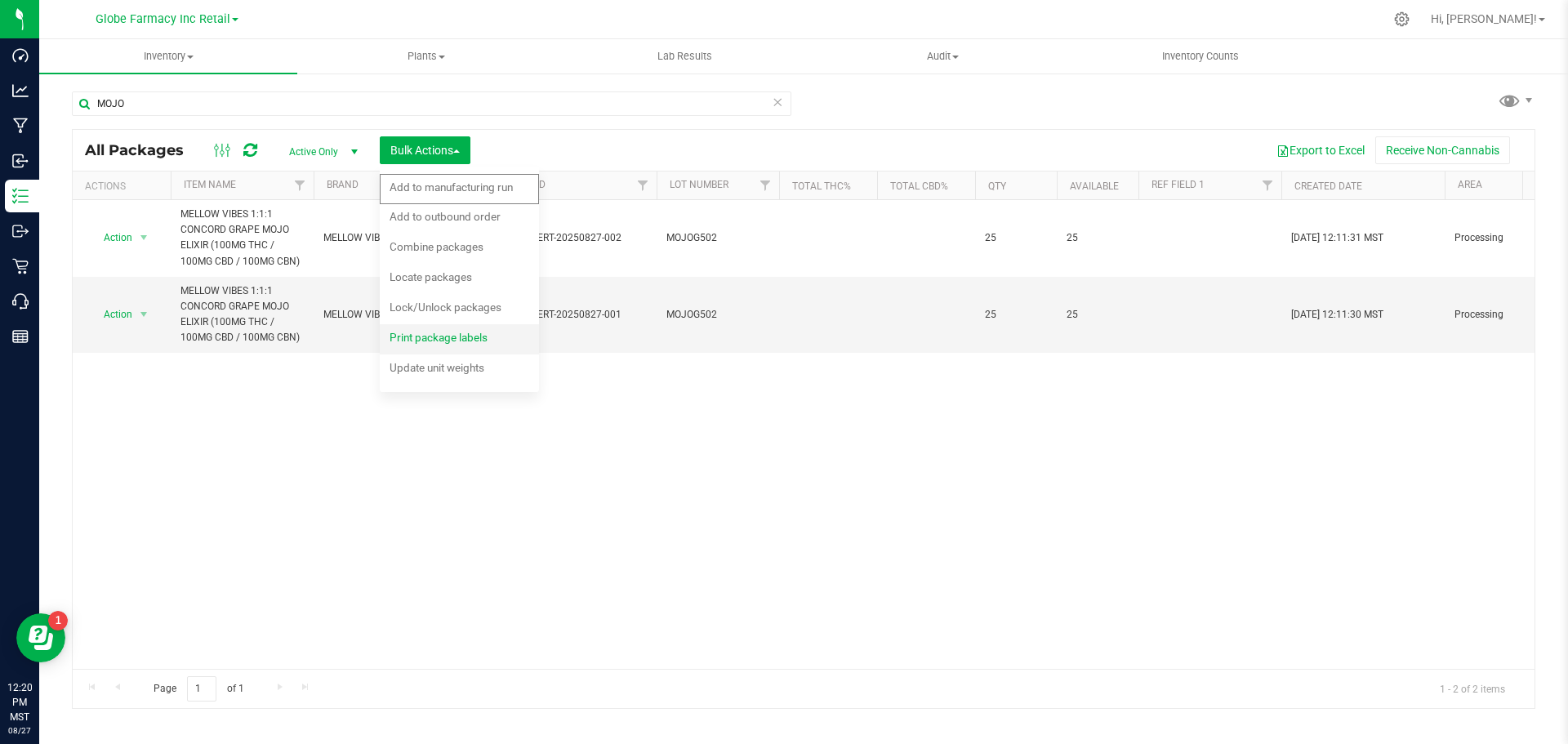
click at [450, 331] on span "Print package labels" at bounding box center [439, 336] width 98 height 13
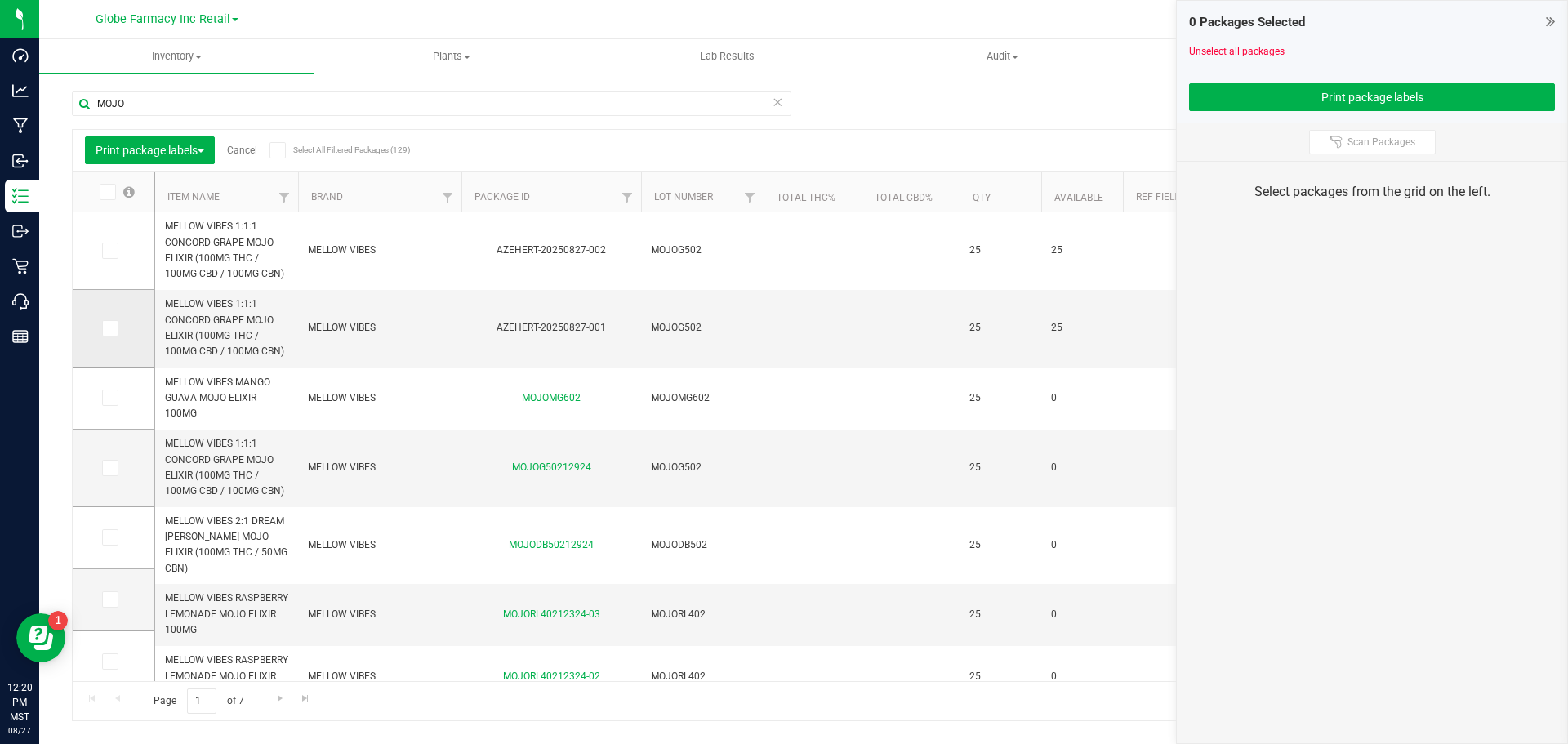
click at [112, 328] on icon at bounding box center [109, 328] width 11 height 0
click at [0, 0] on input "checkbox" at bounding box center [0, 0] width 0 height 0
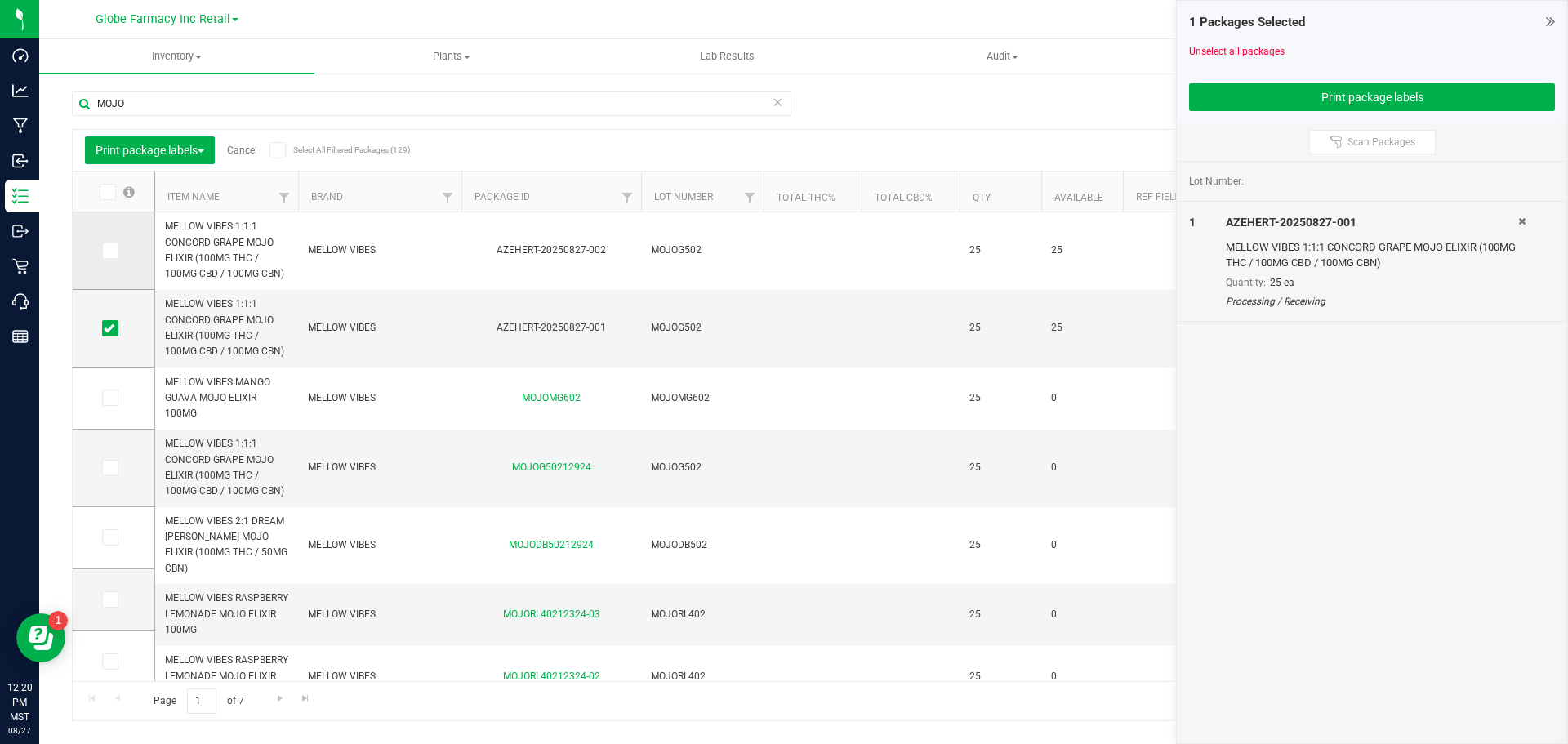
click at [110, 250] on icon at bounding box center [109, 250] width 11 height 0
click at [0, 0] on input "checkbox" at bounding box center [0, 0] width 0 height 0
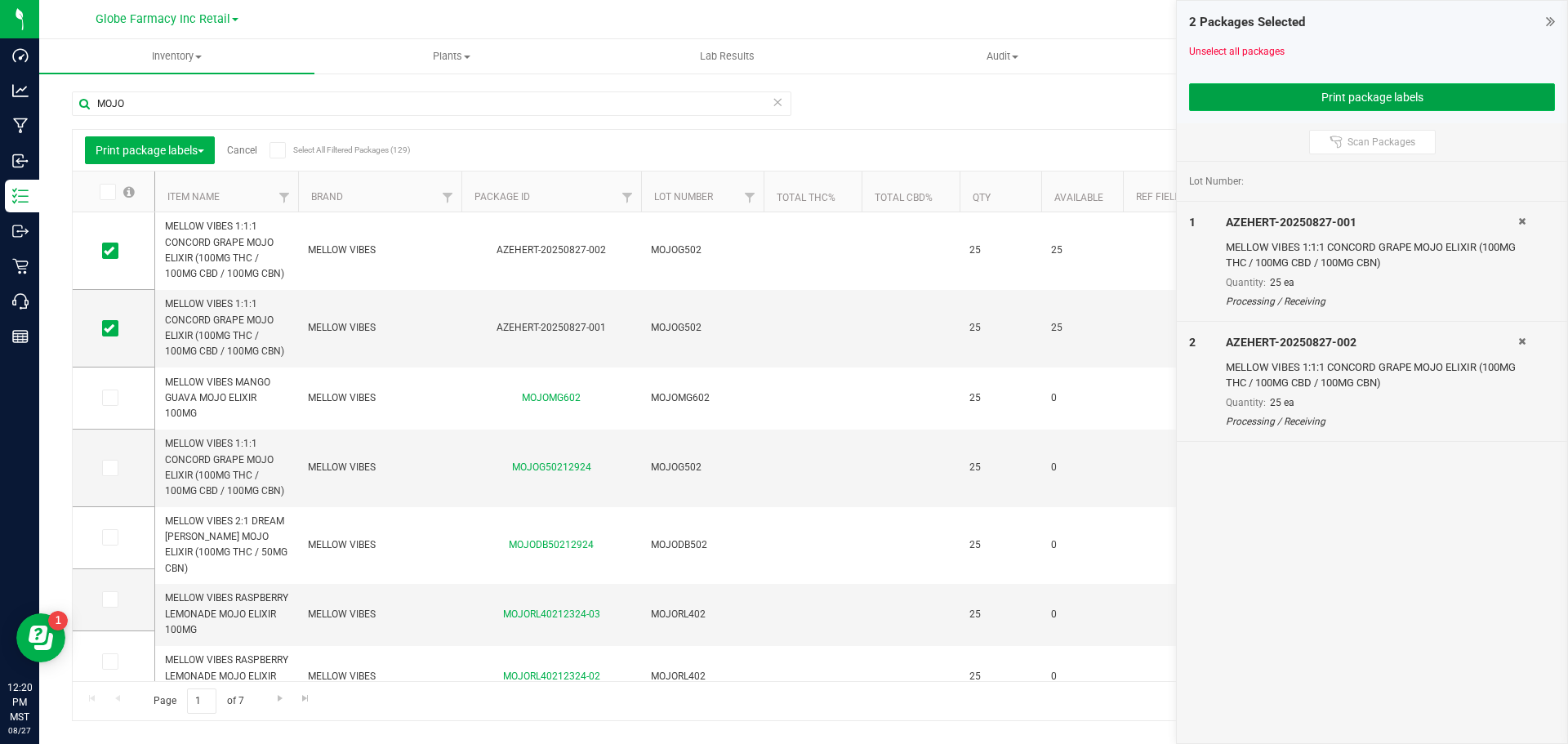
click at [1254, 96] on button "Print package labels" at bounding box center [1373, 97] width 366 height 28
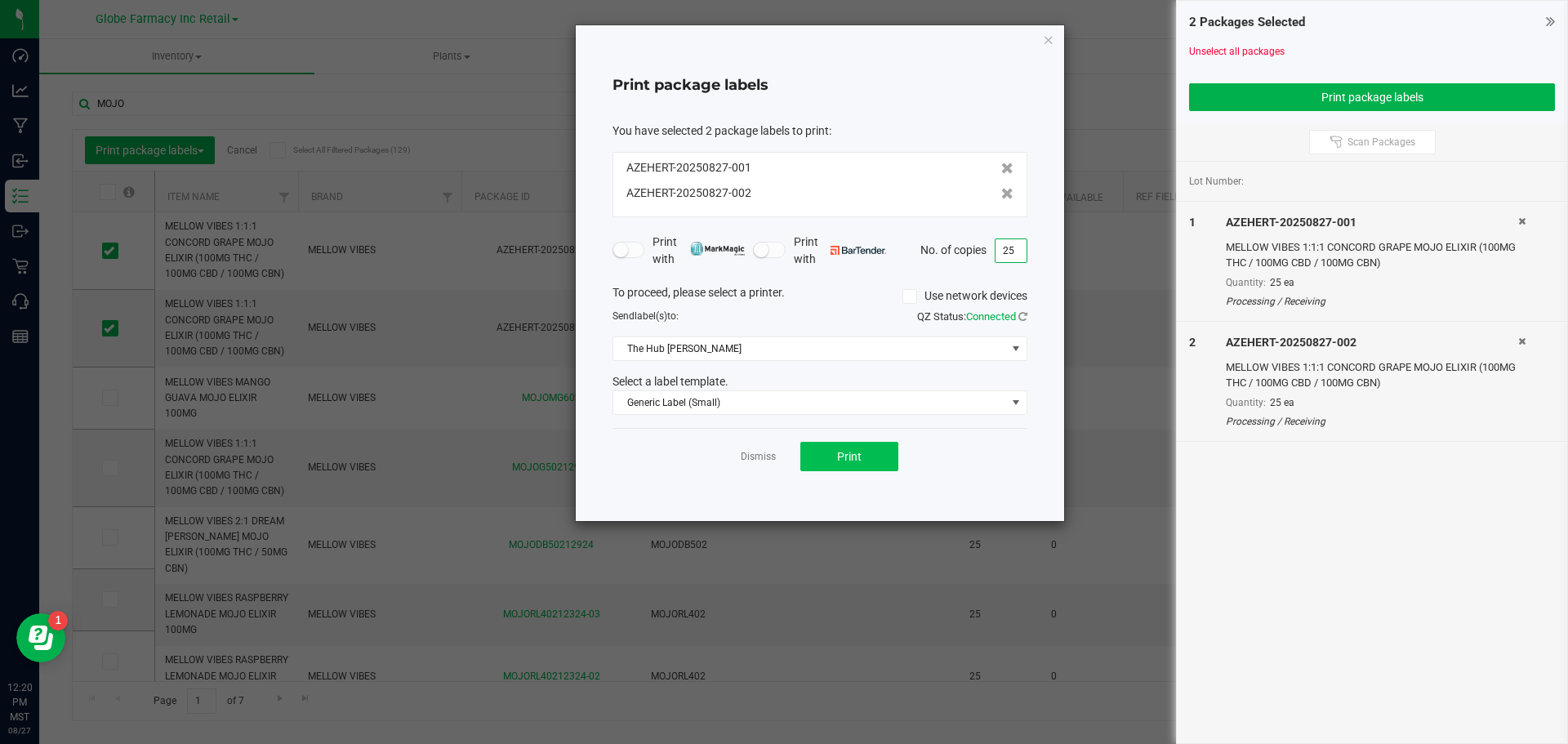
type input "25"
click at [857, 451] on span "Print" at bounding box center [849, 456] width 25 height 13
click at [768, 463] on link "Dismiss" at bounding box center [759, 457] width 36 height 14
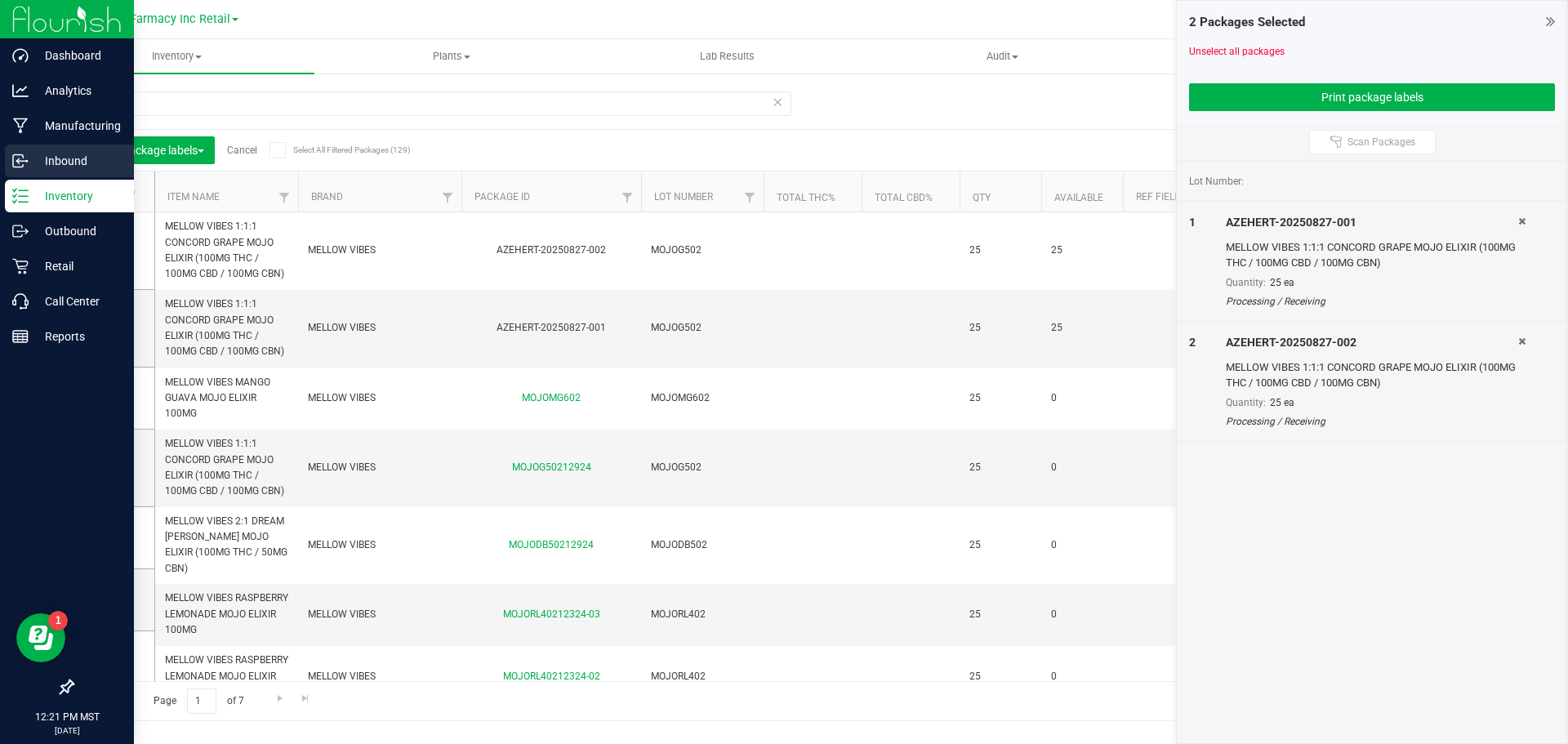
click at [53, 178] on link "Inbound" at bounding box center [67, 162] width 134 height 36
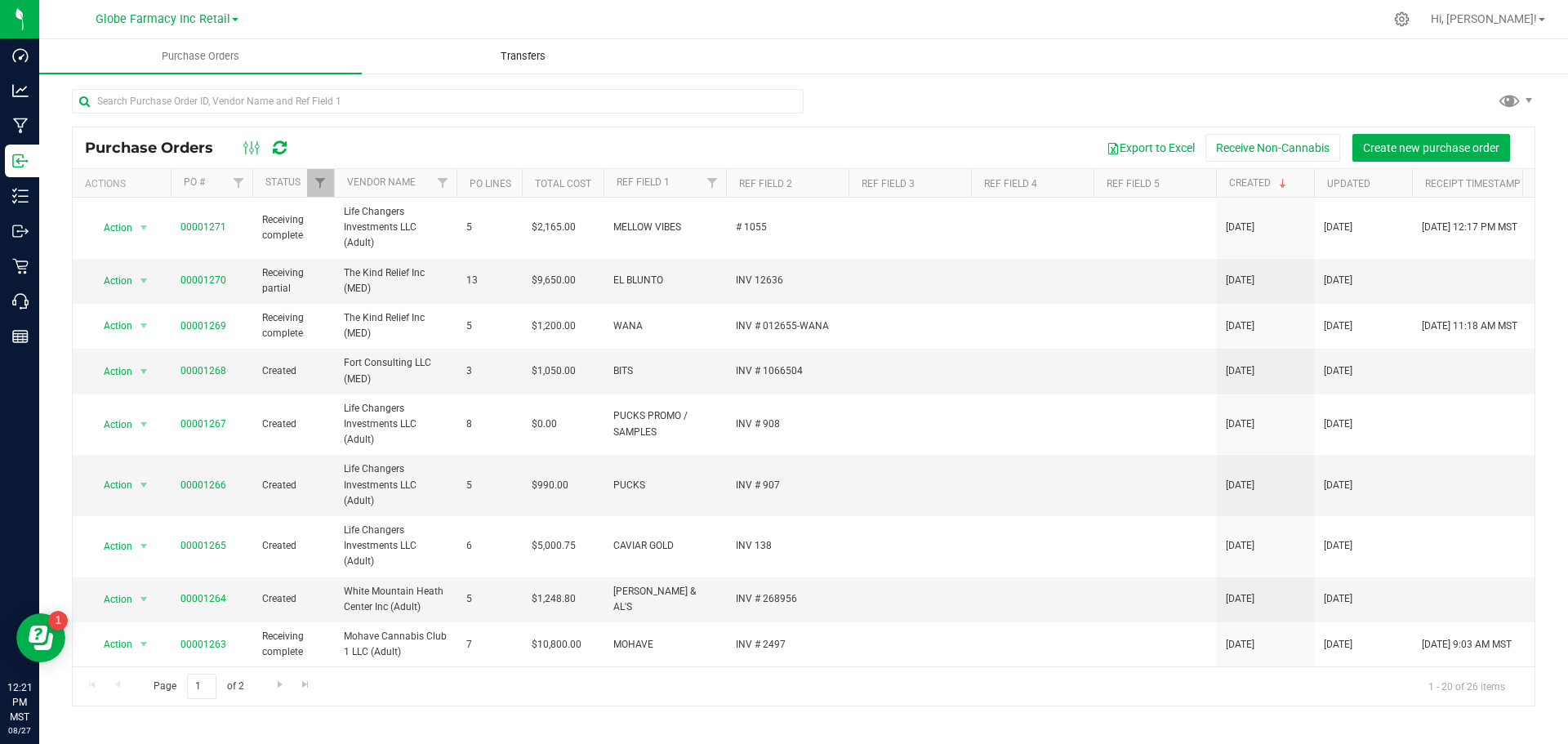
click at [529, 50] on span "Transfers" at bounding box center [523, 56] width 89 height 15
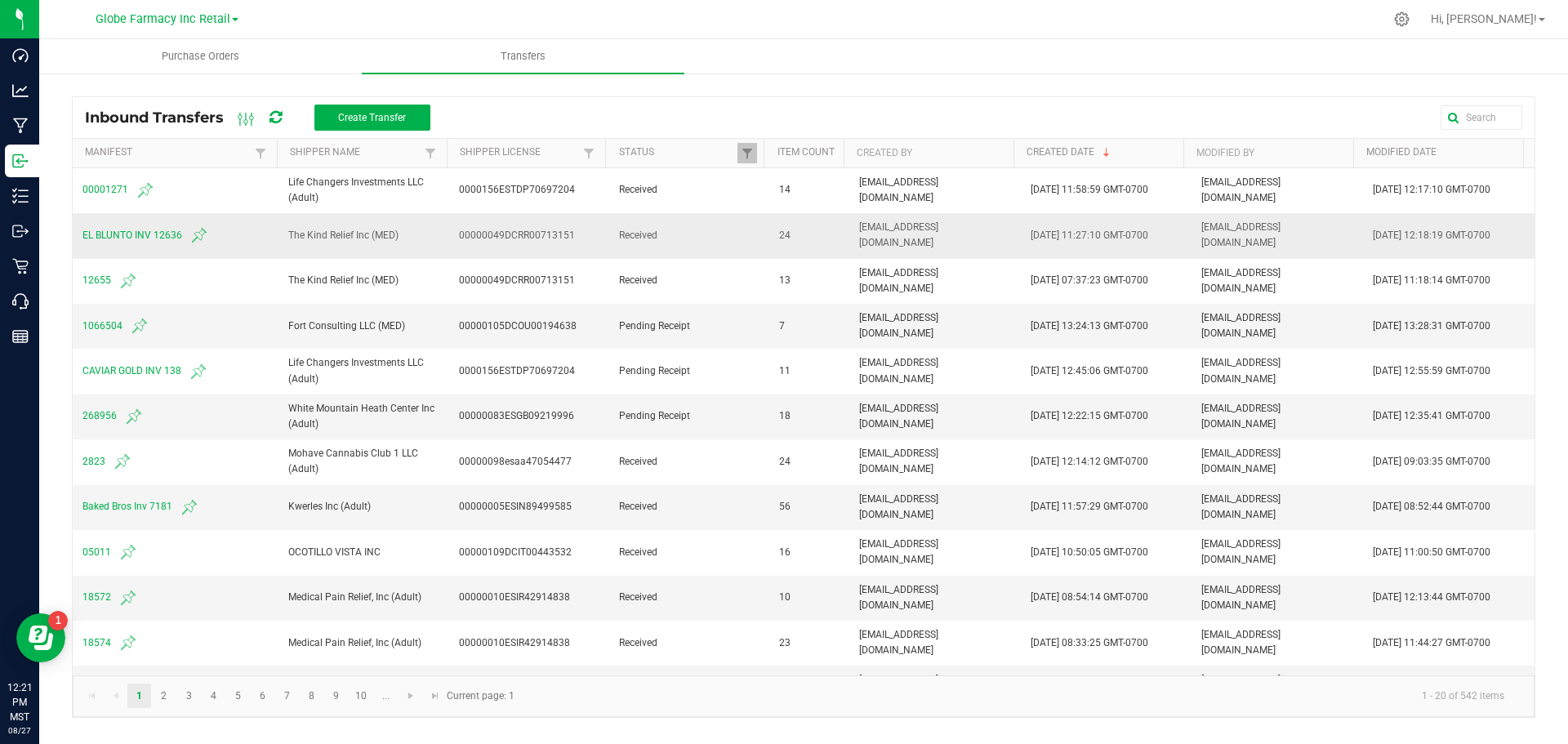
click at [104, 237] on span "EL BLUNTO INV 12636" at bounding box center [176, 235] width 187 height 20
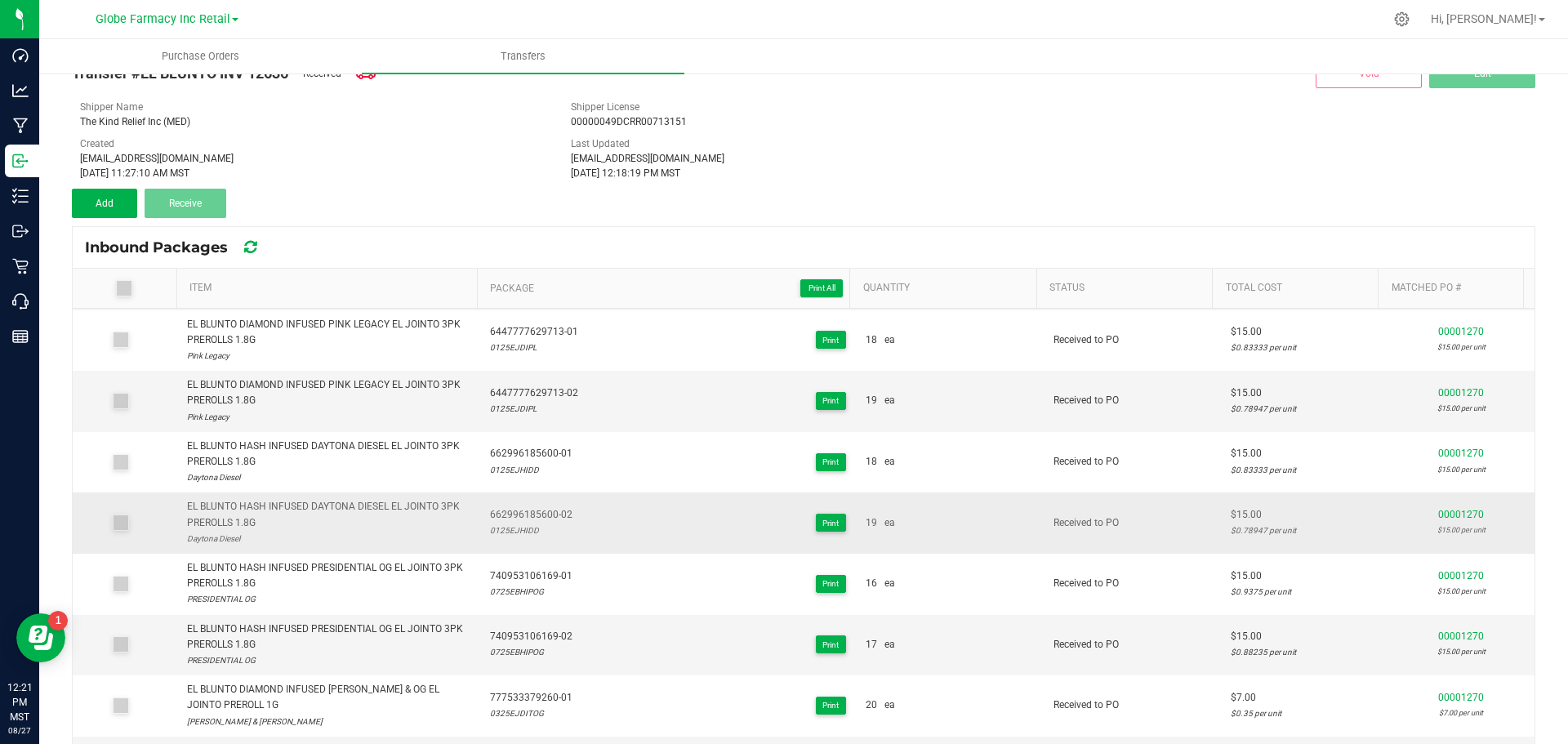
scroll to position [86, 0]
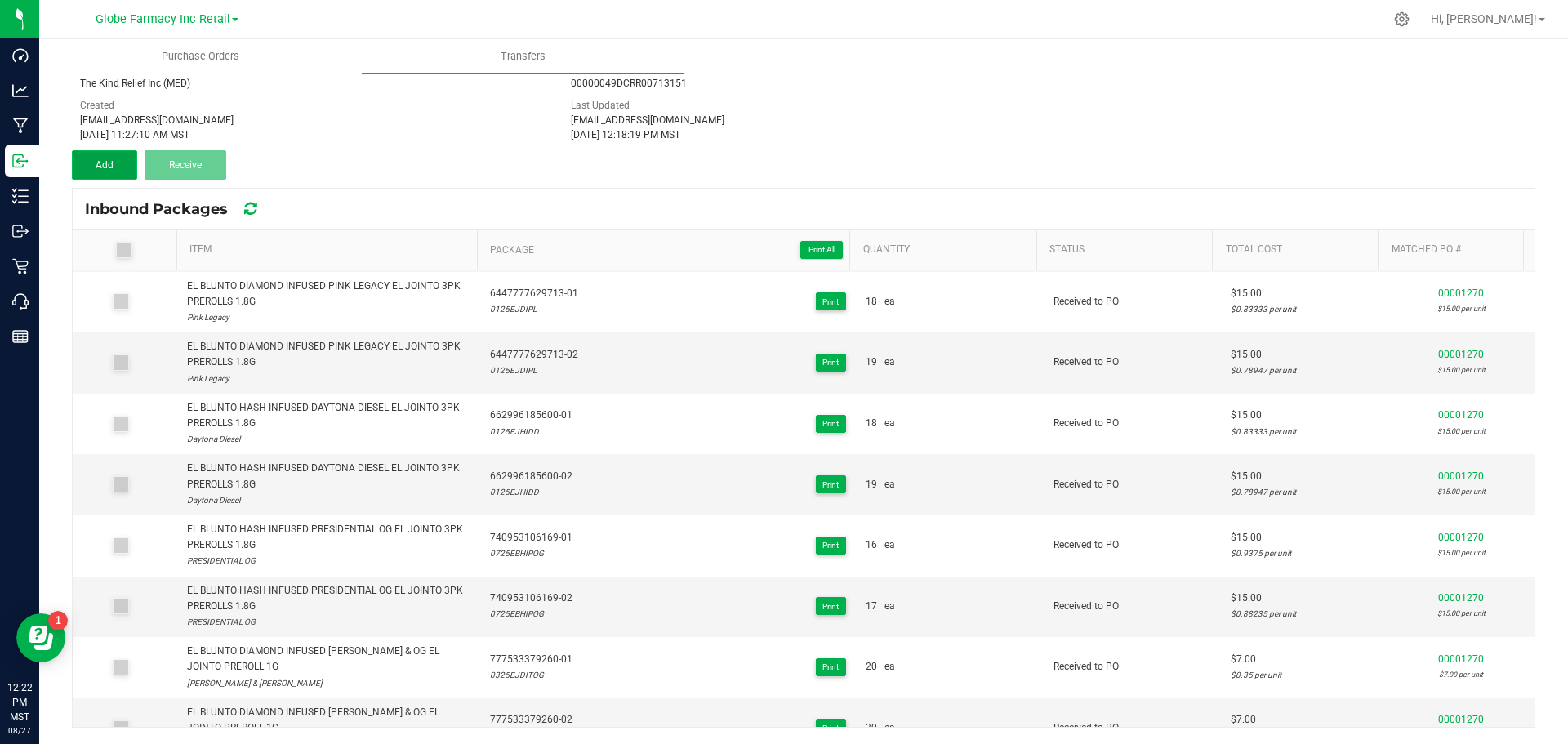
click at [123, 166] on button "Add" at bounding box center [105, 164] width 66 height 29
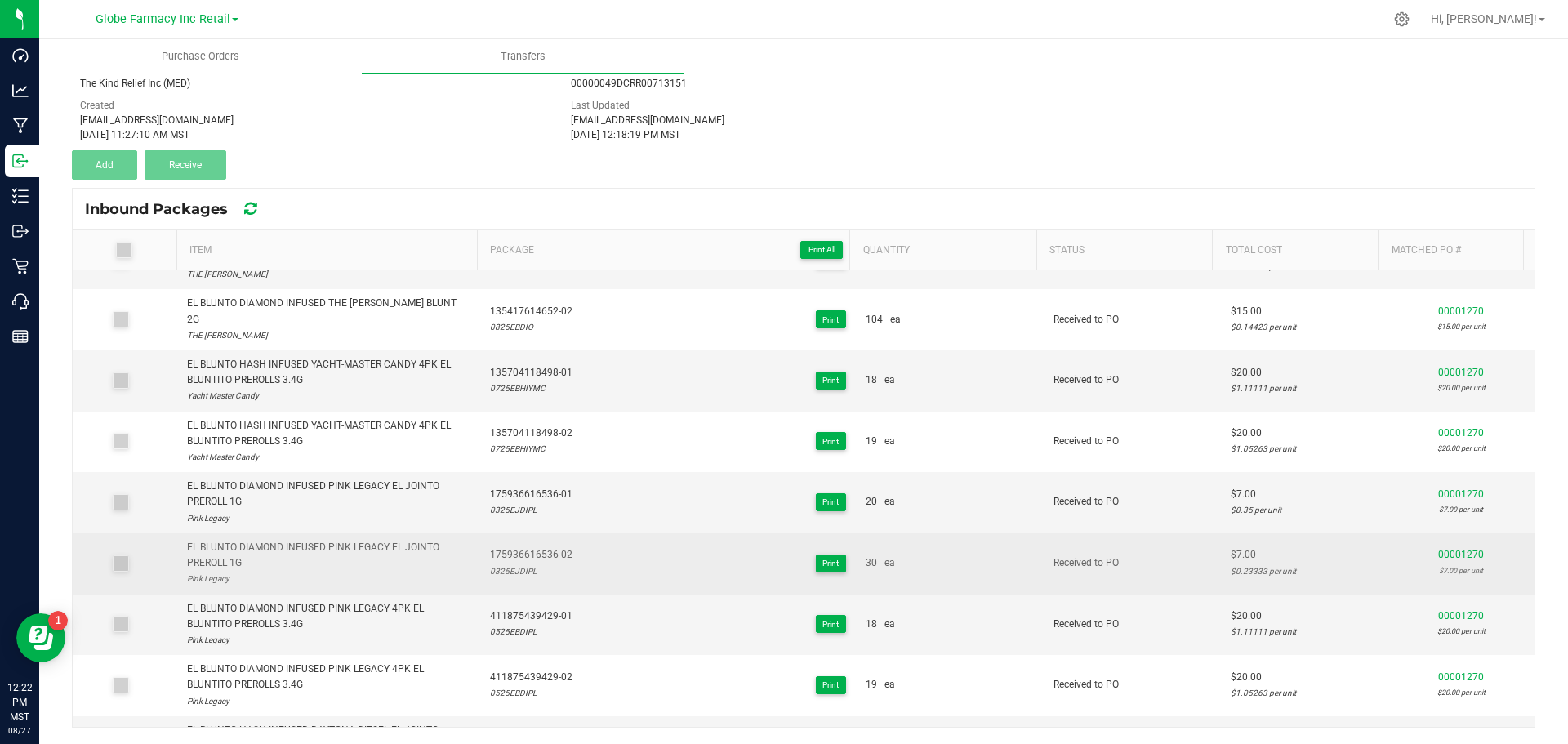
scroll to position [0, 0]
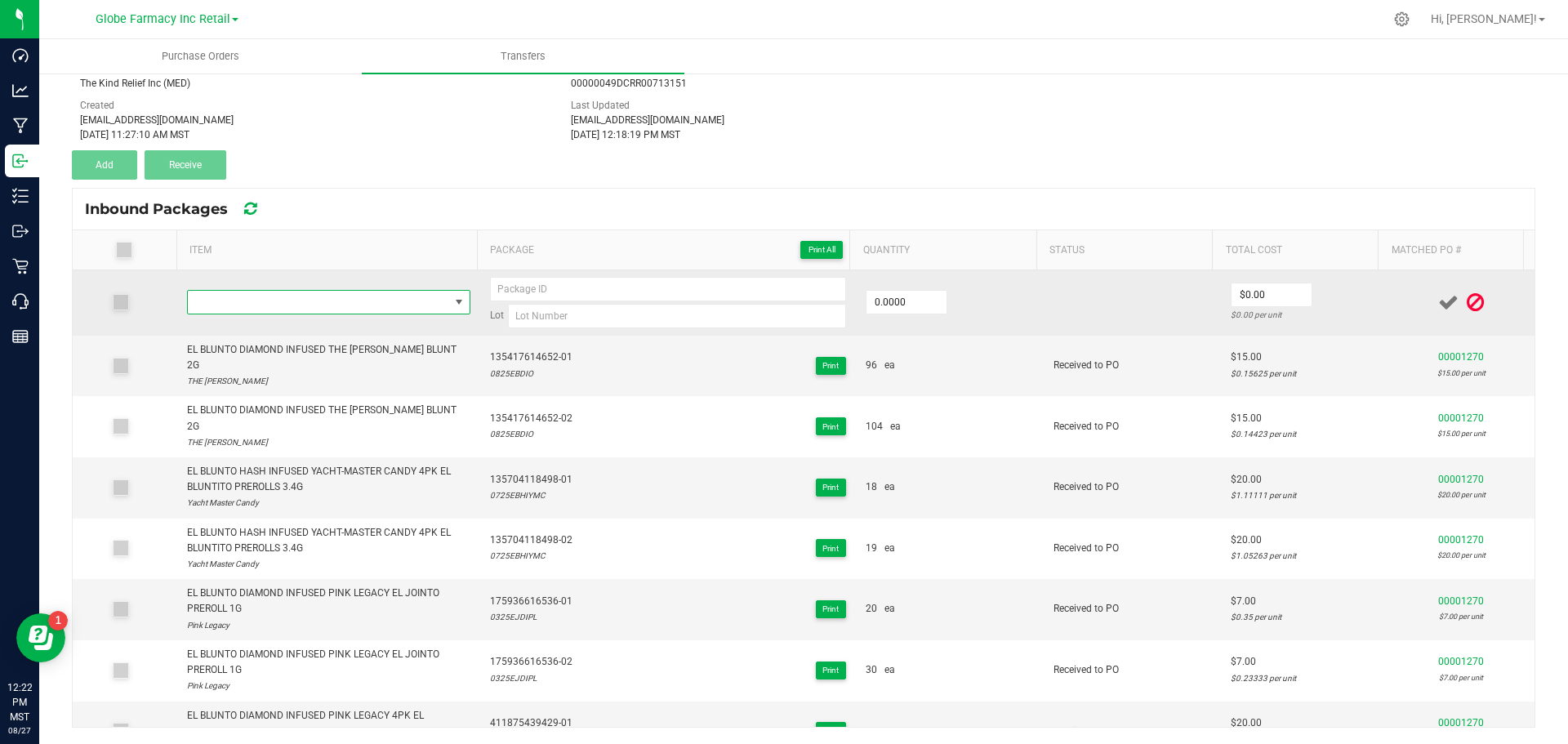
click at [299, 305] on span "NO DATA FOUND" at bounding box center [318, 302] width 261 height 23
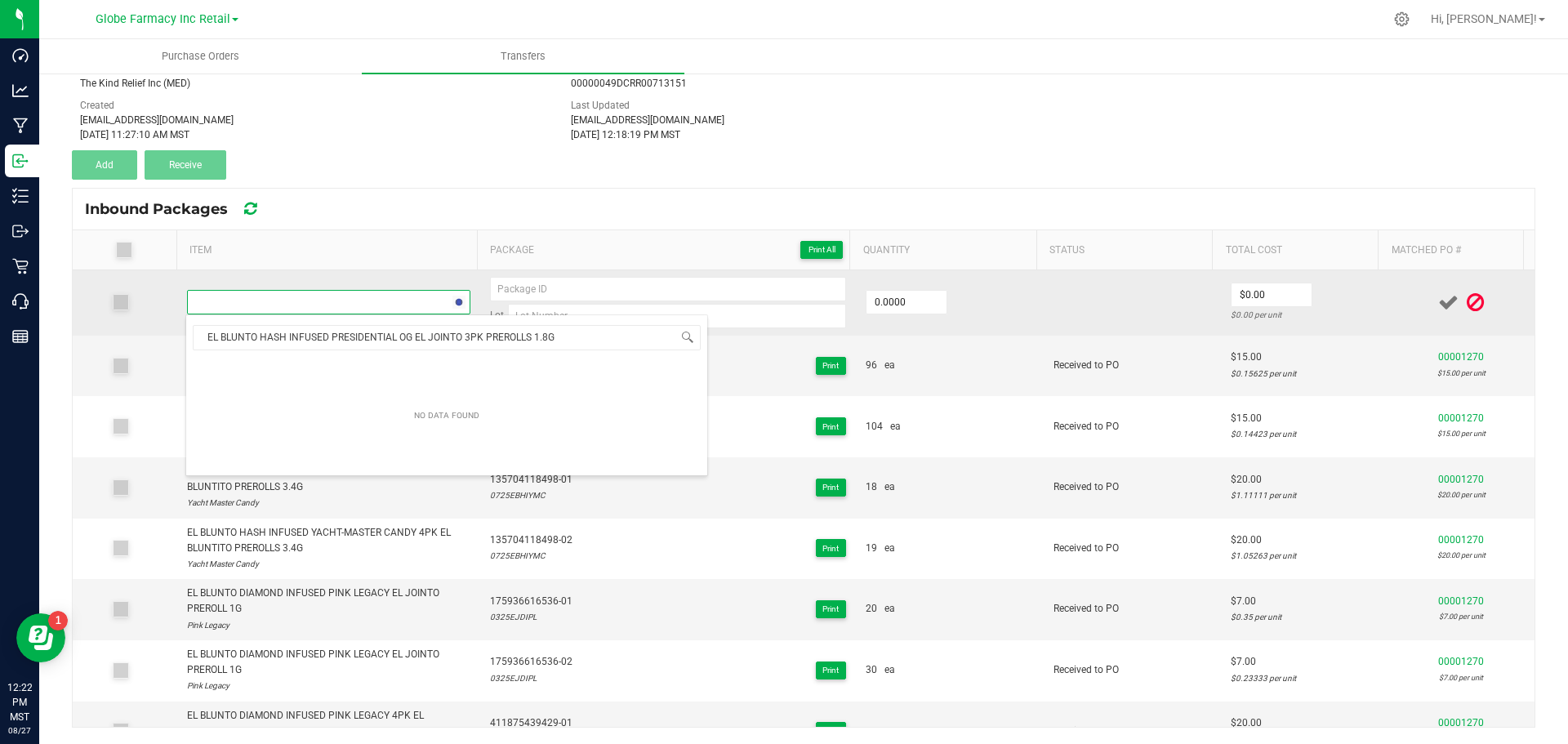
scroll to position [25, 278]
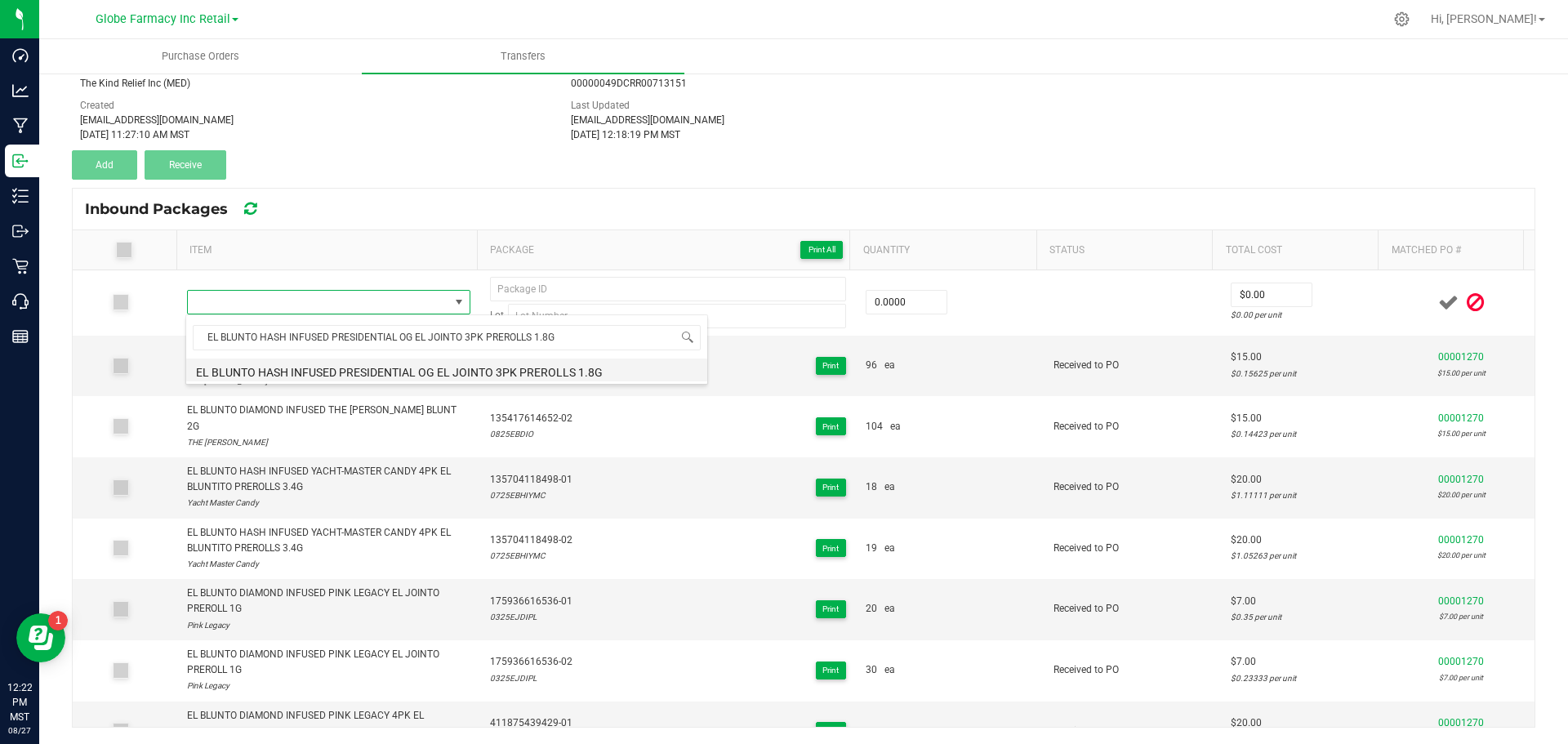
click at [278, 372] on li "EL BLUNTO HASH INFUSED PRESIDENTIAL OG EL JOINTO 3PK PREROLLS 1.8G" at bounding box center [447, 370] width 521 height 23
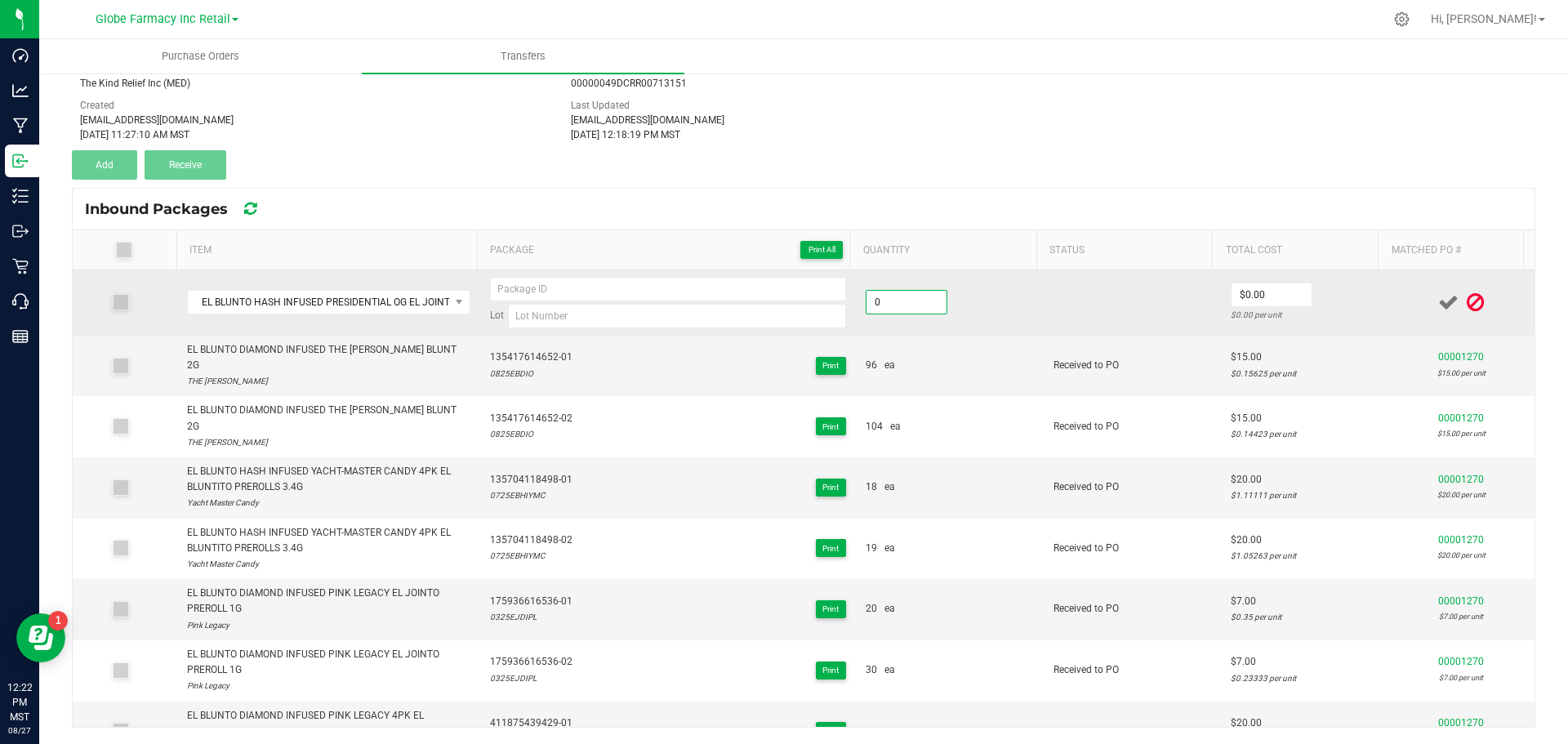
click at [911, 297] on input "0" at bounding box center [906, 302] width 80 height 23
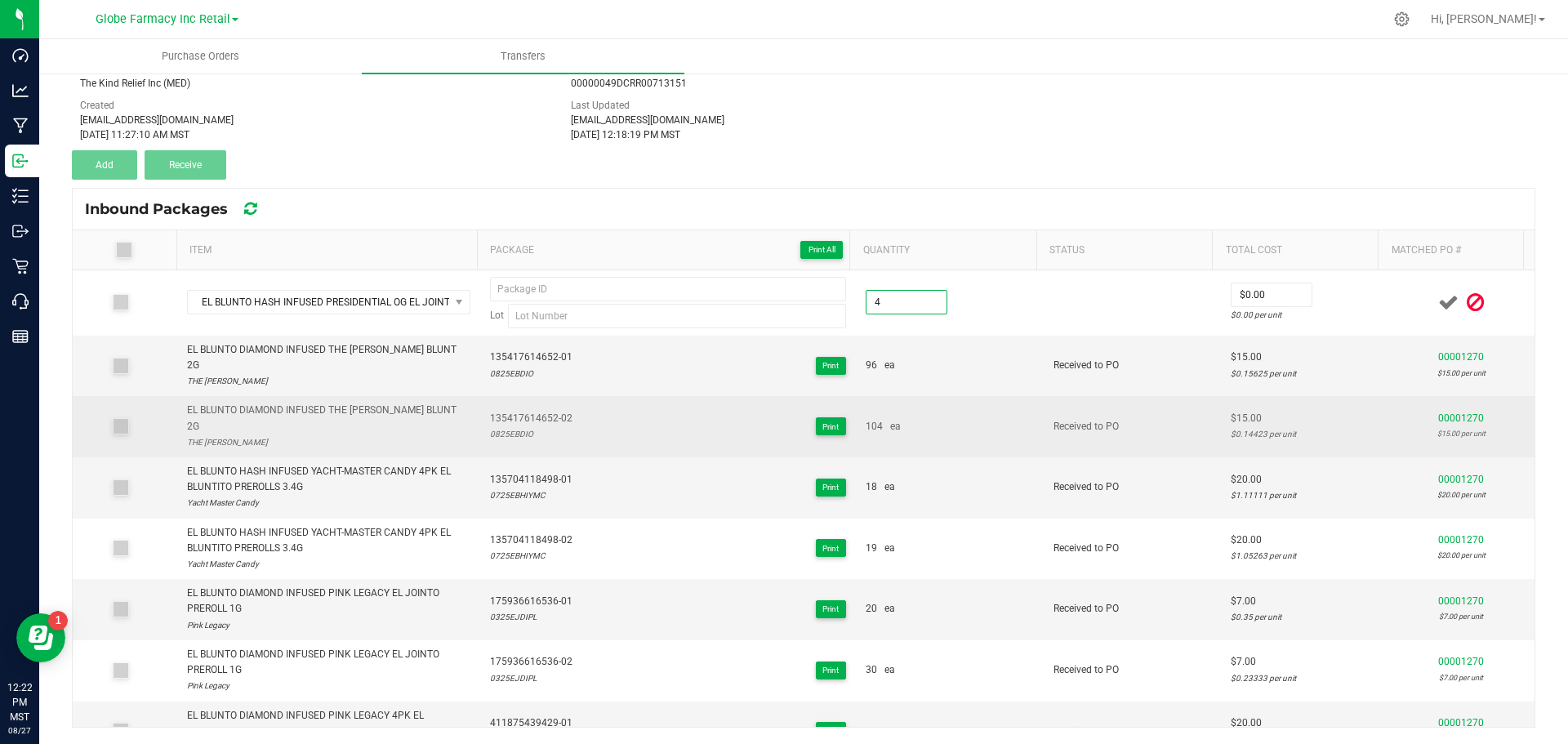
type input "4 ea"
click at [917, 420] on td "104 ea" at bounding box center [949, 426] width 187 height 61
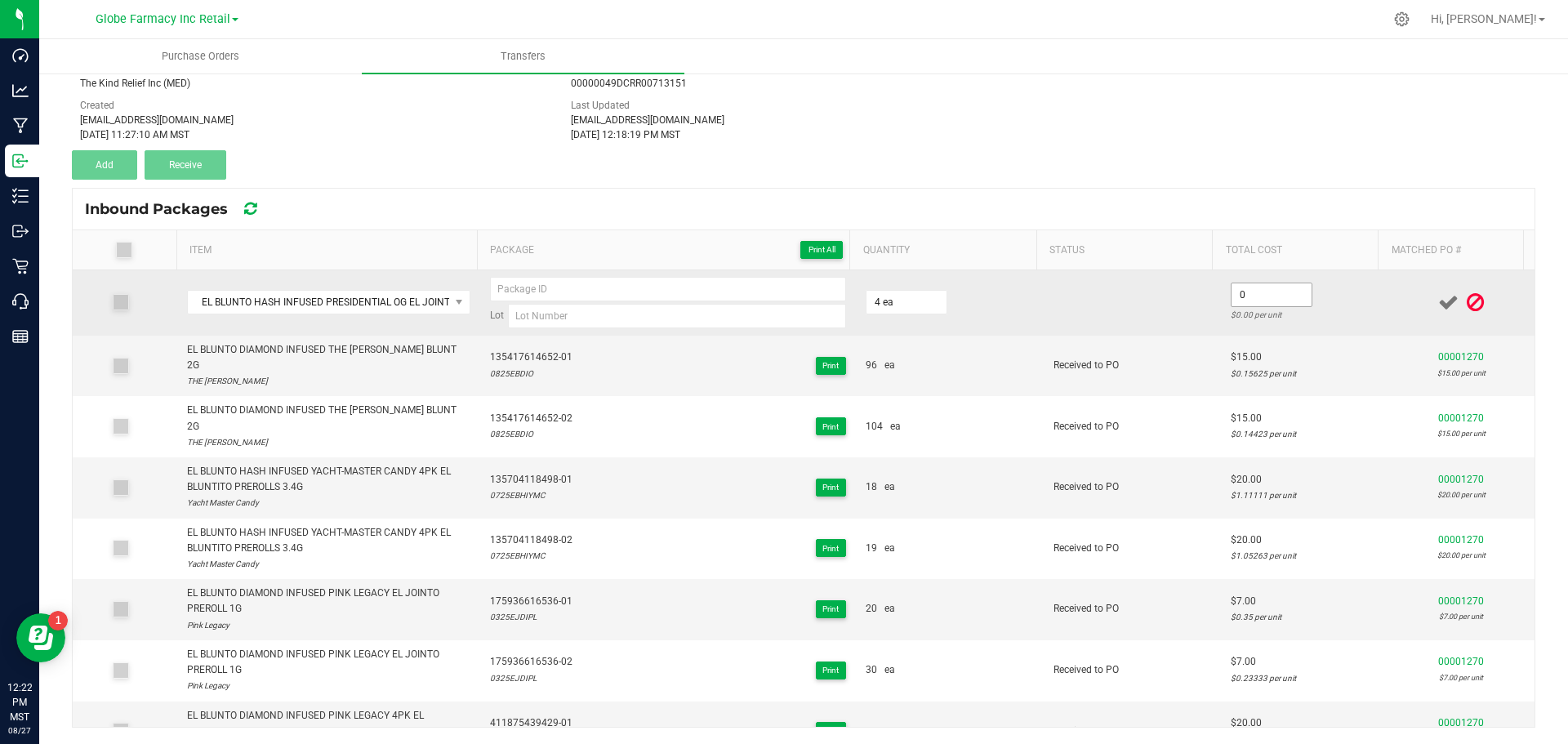
click at [1263, 296] on input "0" at bounding box center [1271, 295] width 80 height 23
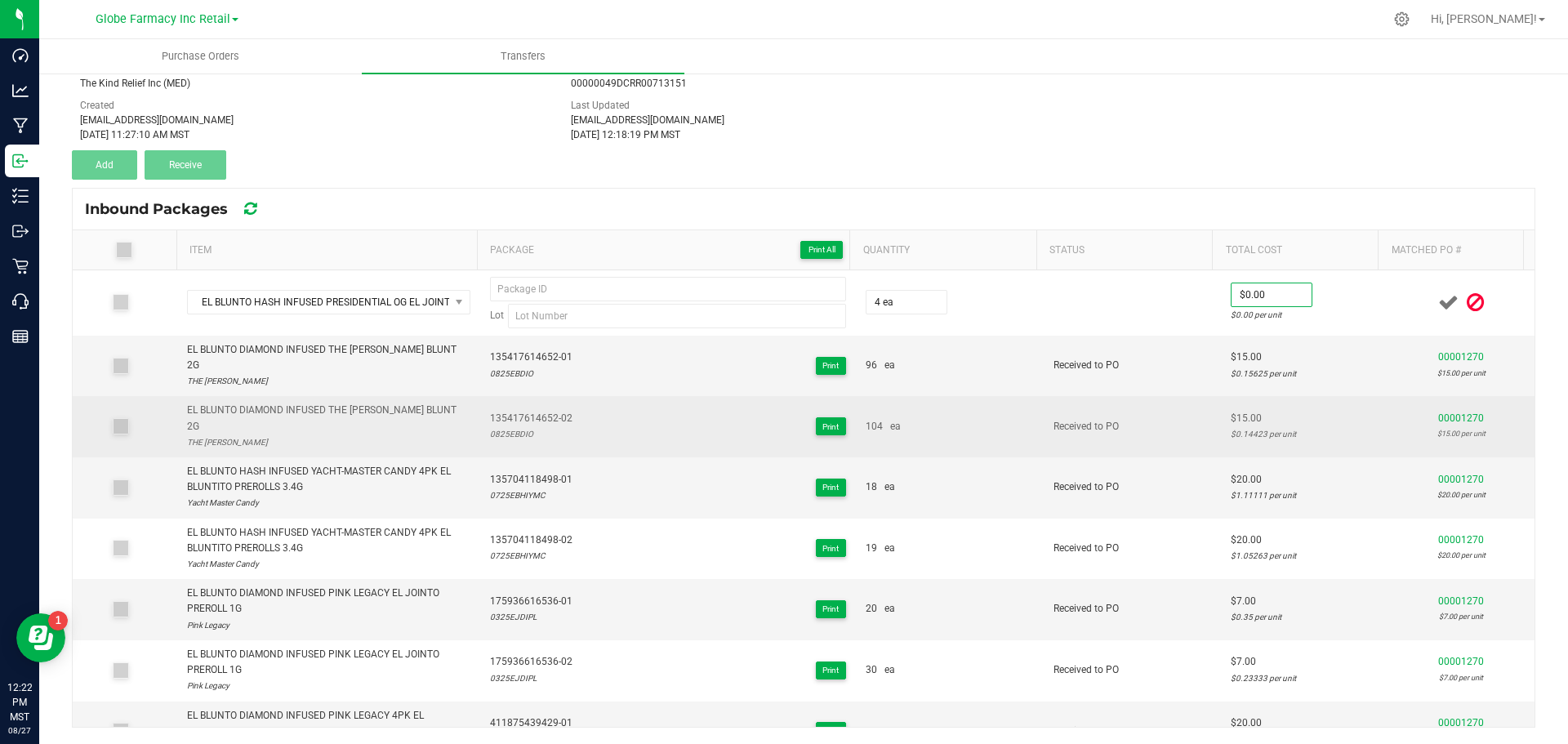
click at [1119, 396] on td "Received to PO" at bounding box center [1133, 426] width 178 height 61
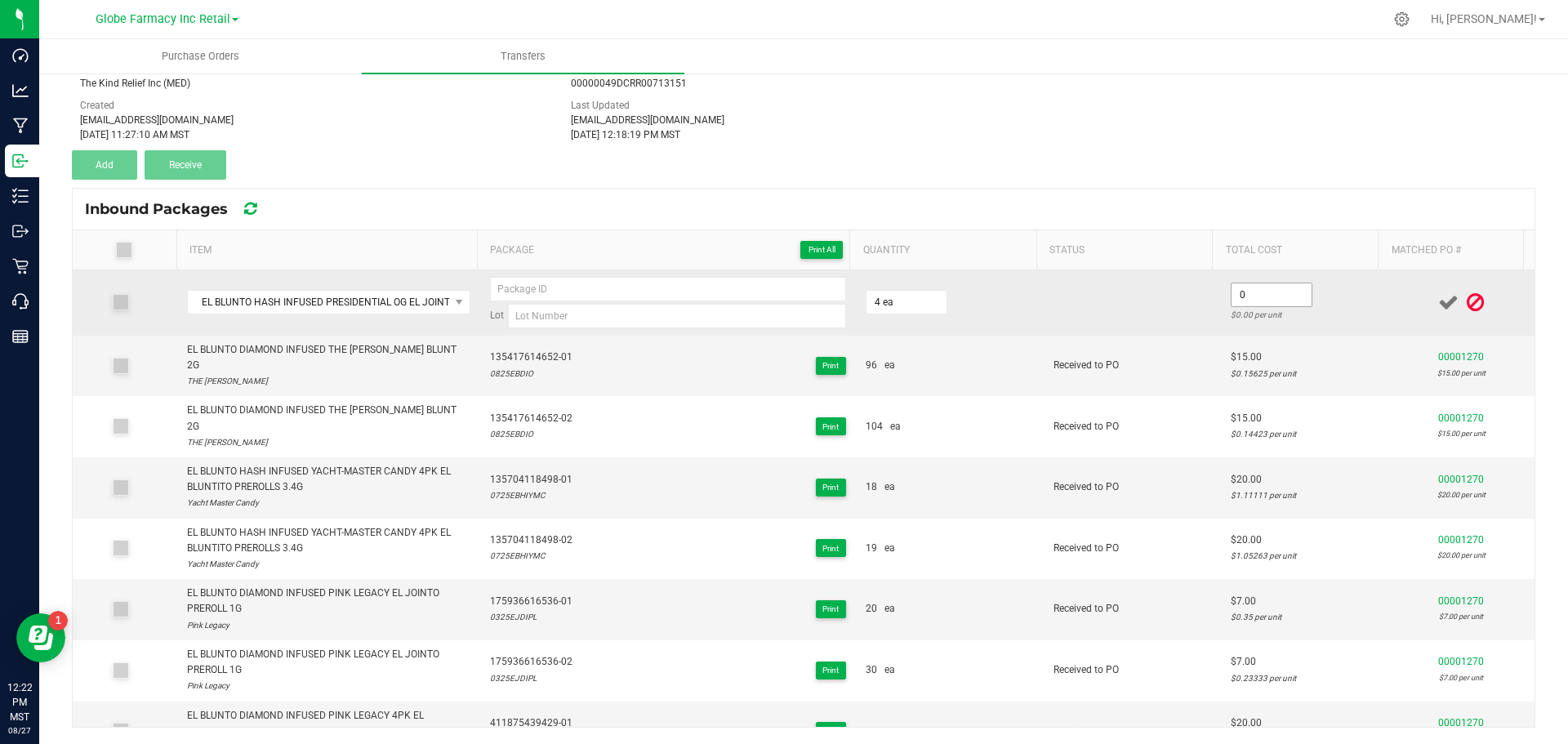
click at [1248, 300] on input "0" at bounding box center [1271, 295] width 80 height 23
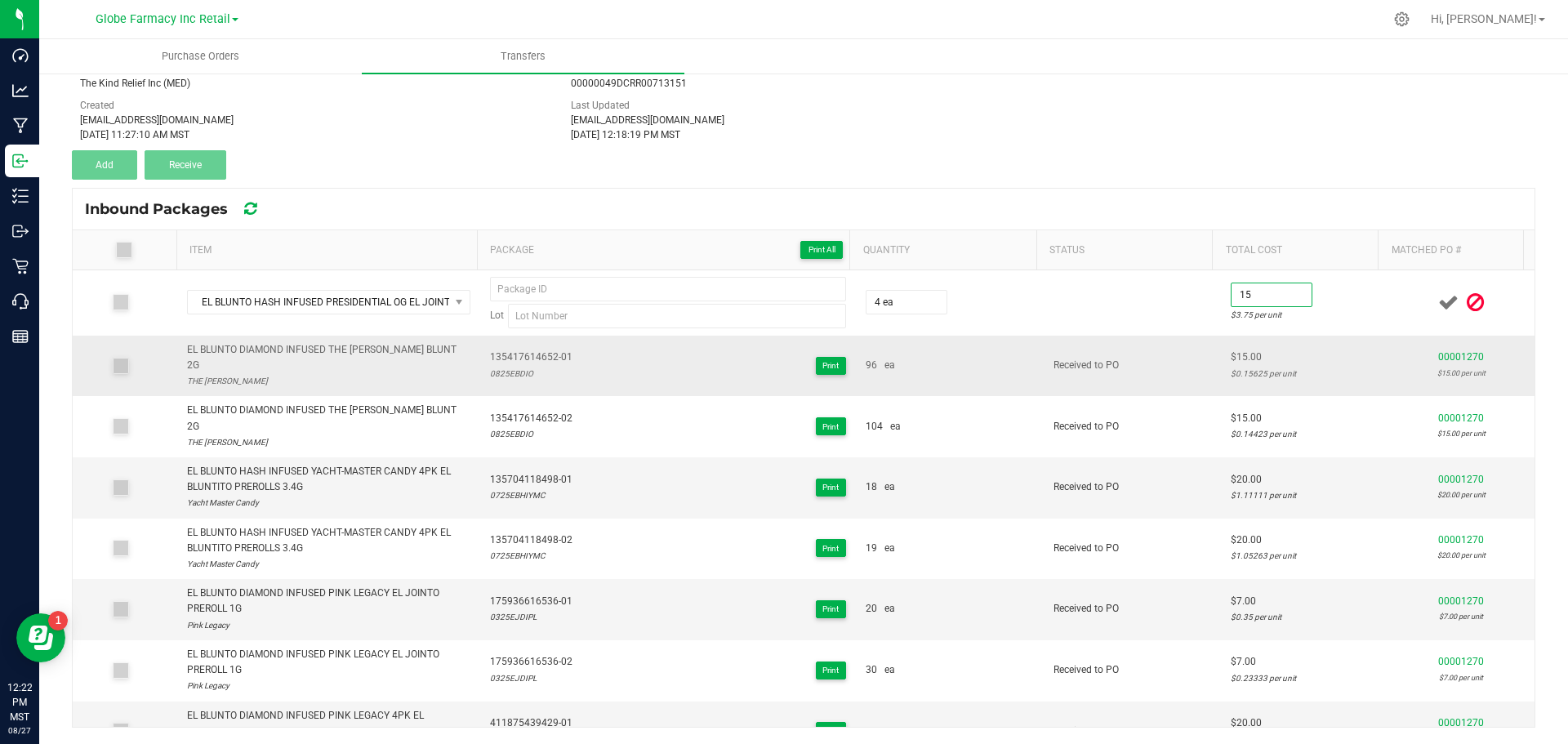
type input "$15.00"
click at [1086, 378] on td "Received to PO" at bounding box center [1133, 366] width 178 height 61
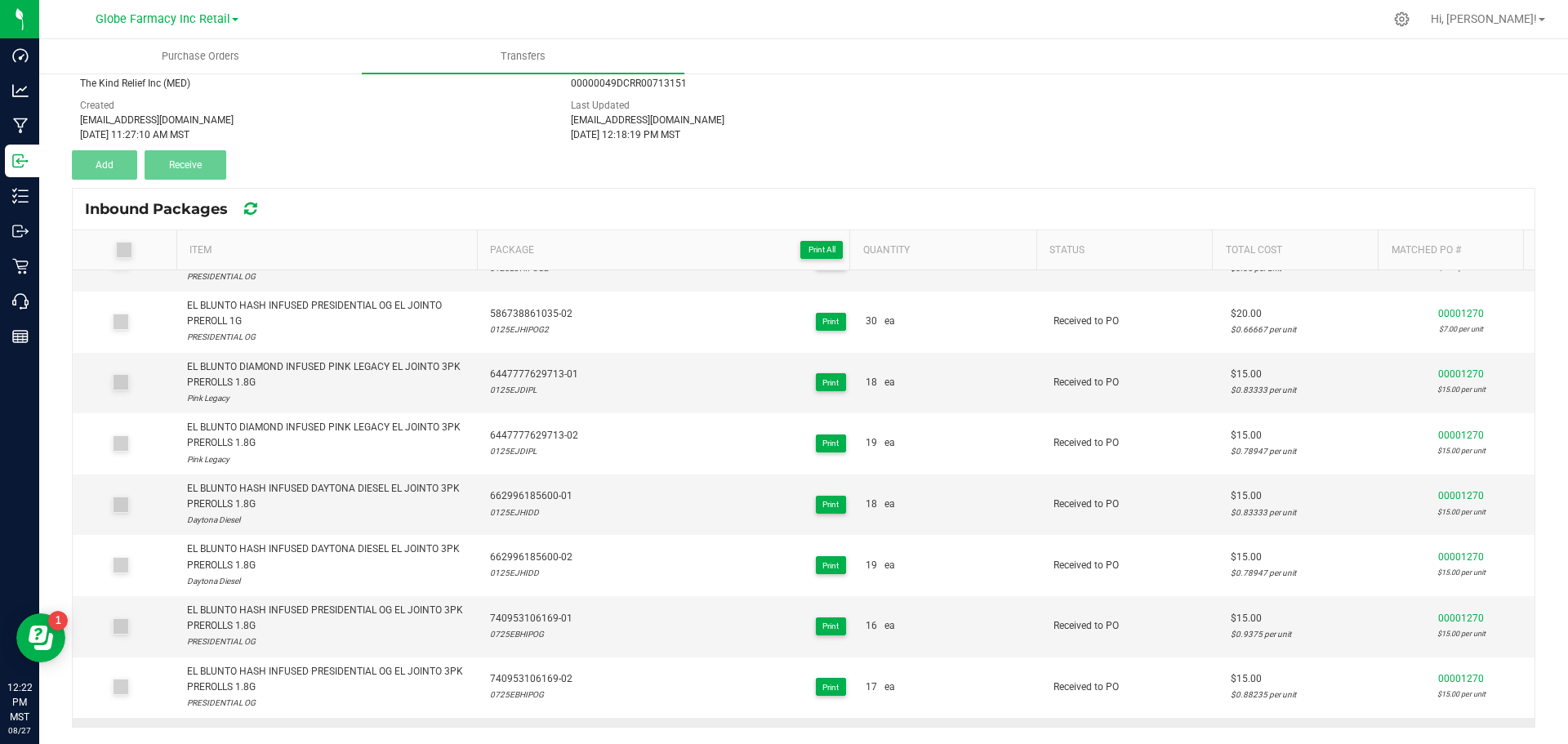
scroll to position [1038, 0]
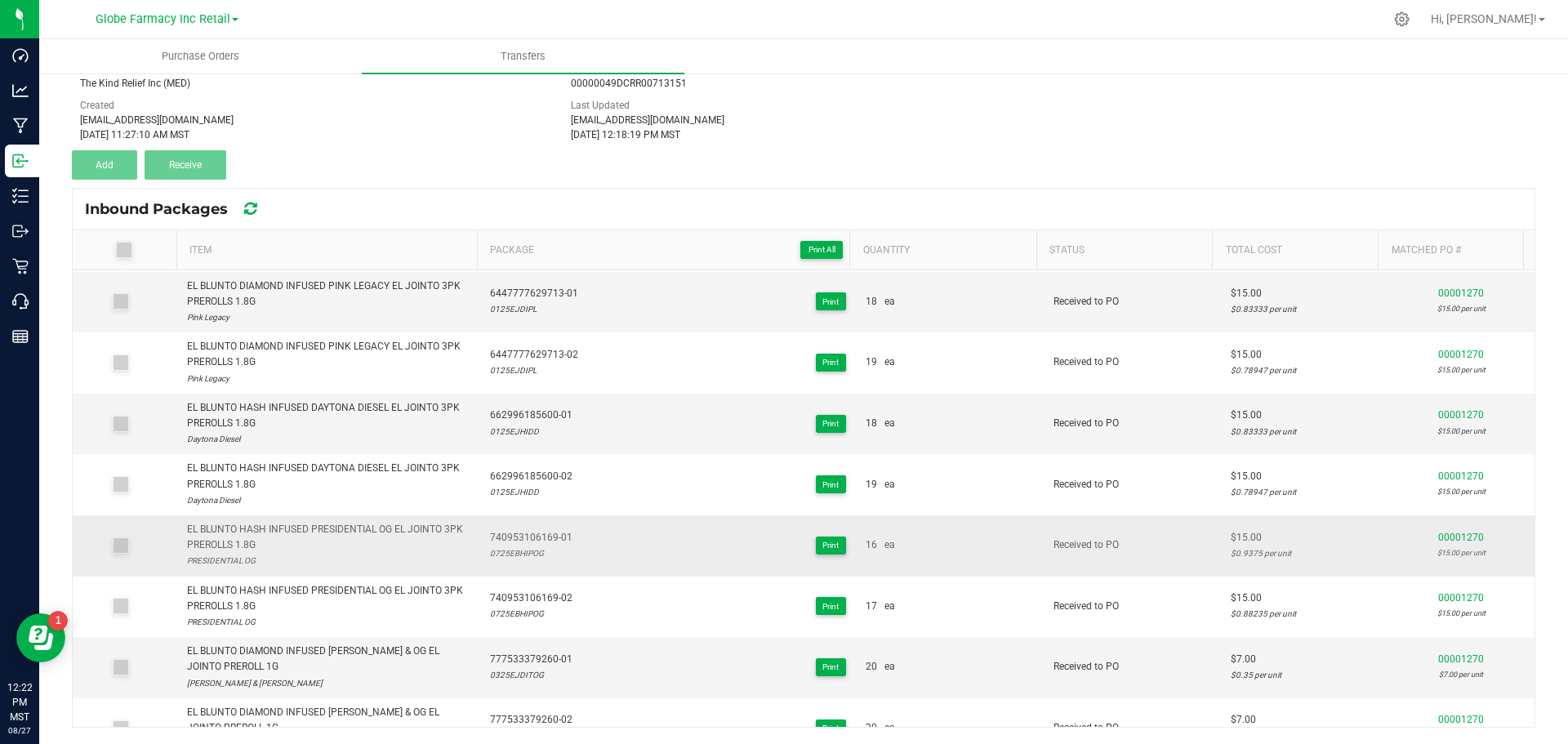
click at [510, 530] on span "740953106169-01" at bounding box center [531, 537] width 83 height 15
copy span "740953106169-01"
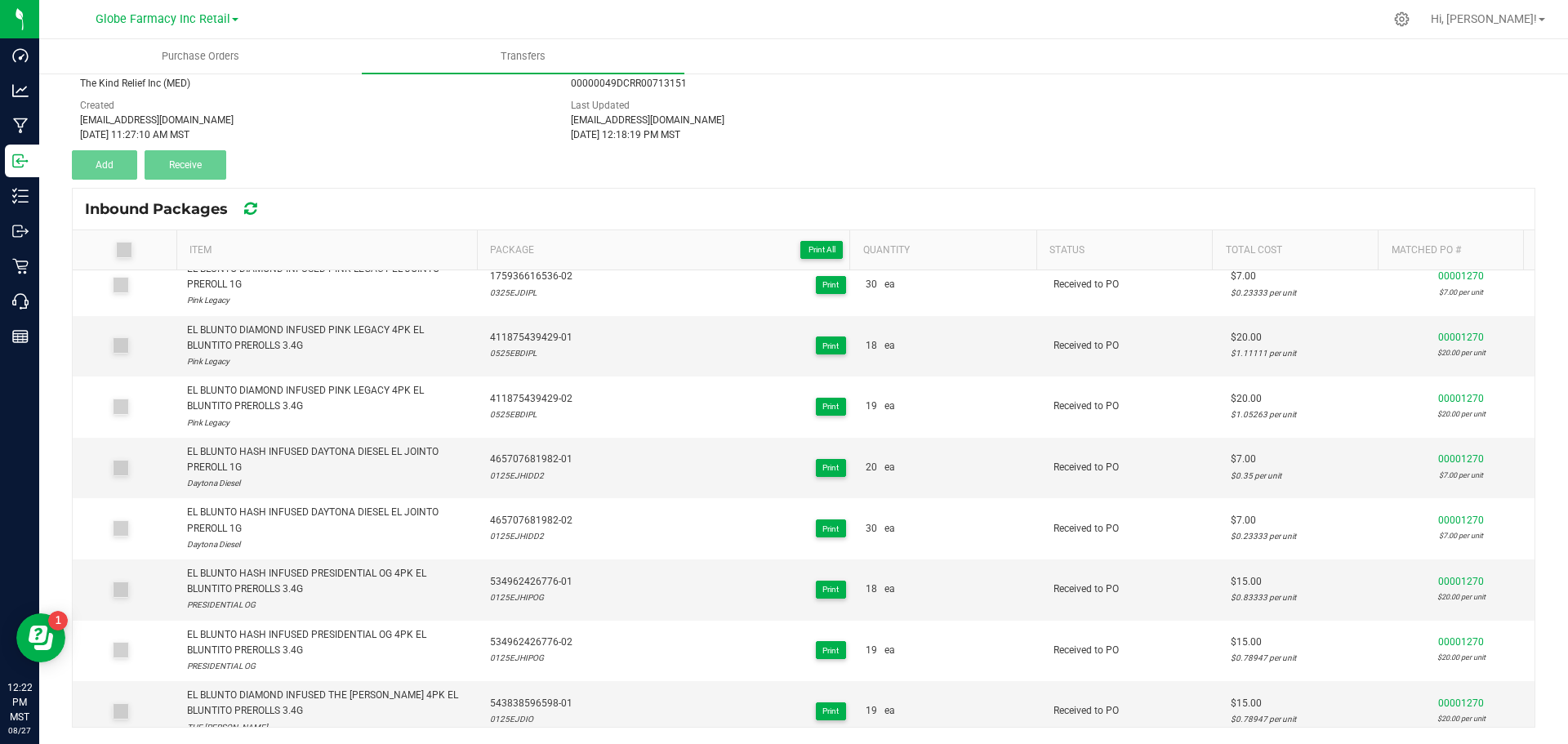
scroll to position [0, 0]
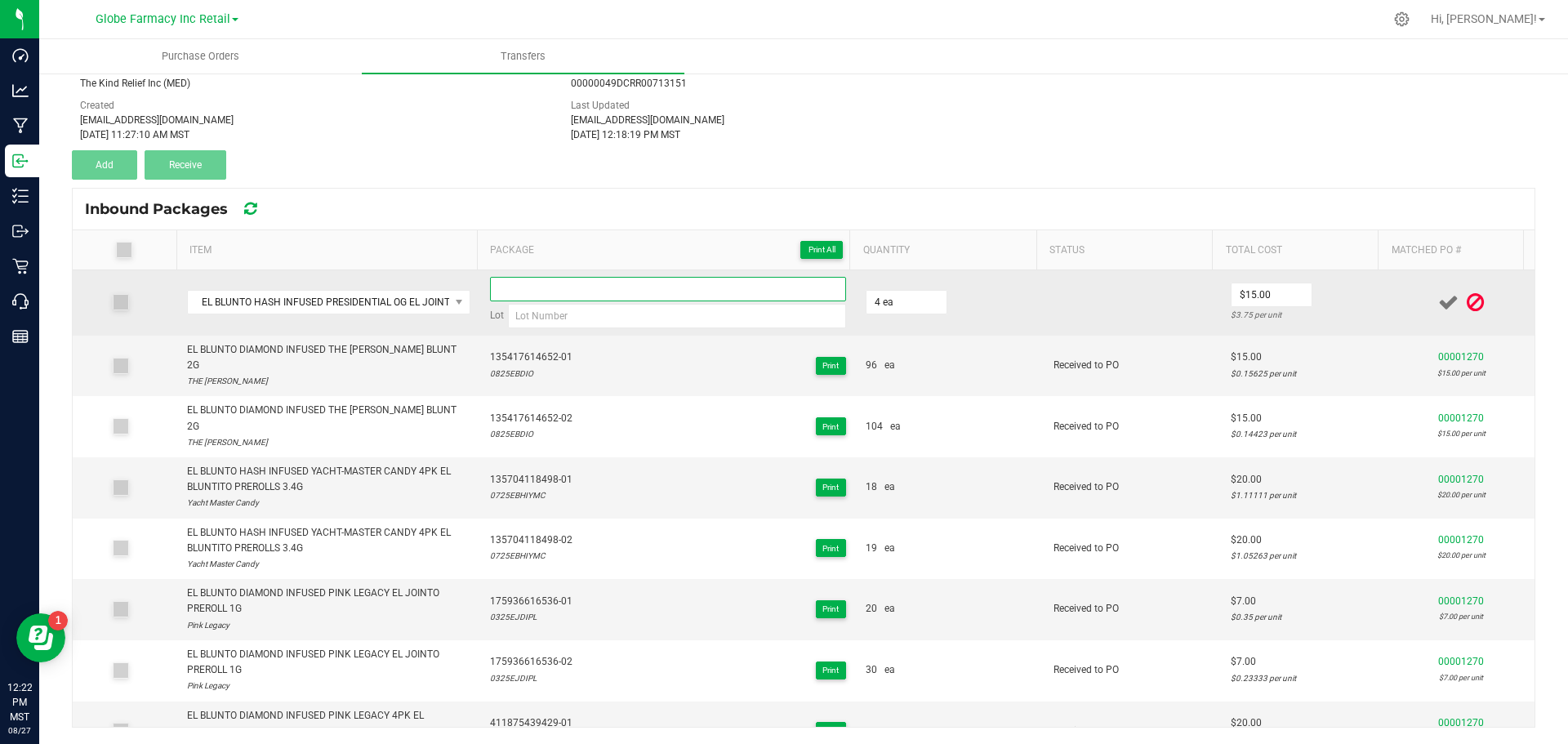
click at [581, 297] on input at bounding box center [668, 289] width 356 height 25
paste input "740953106169-01"
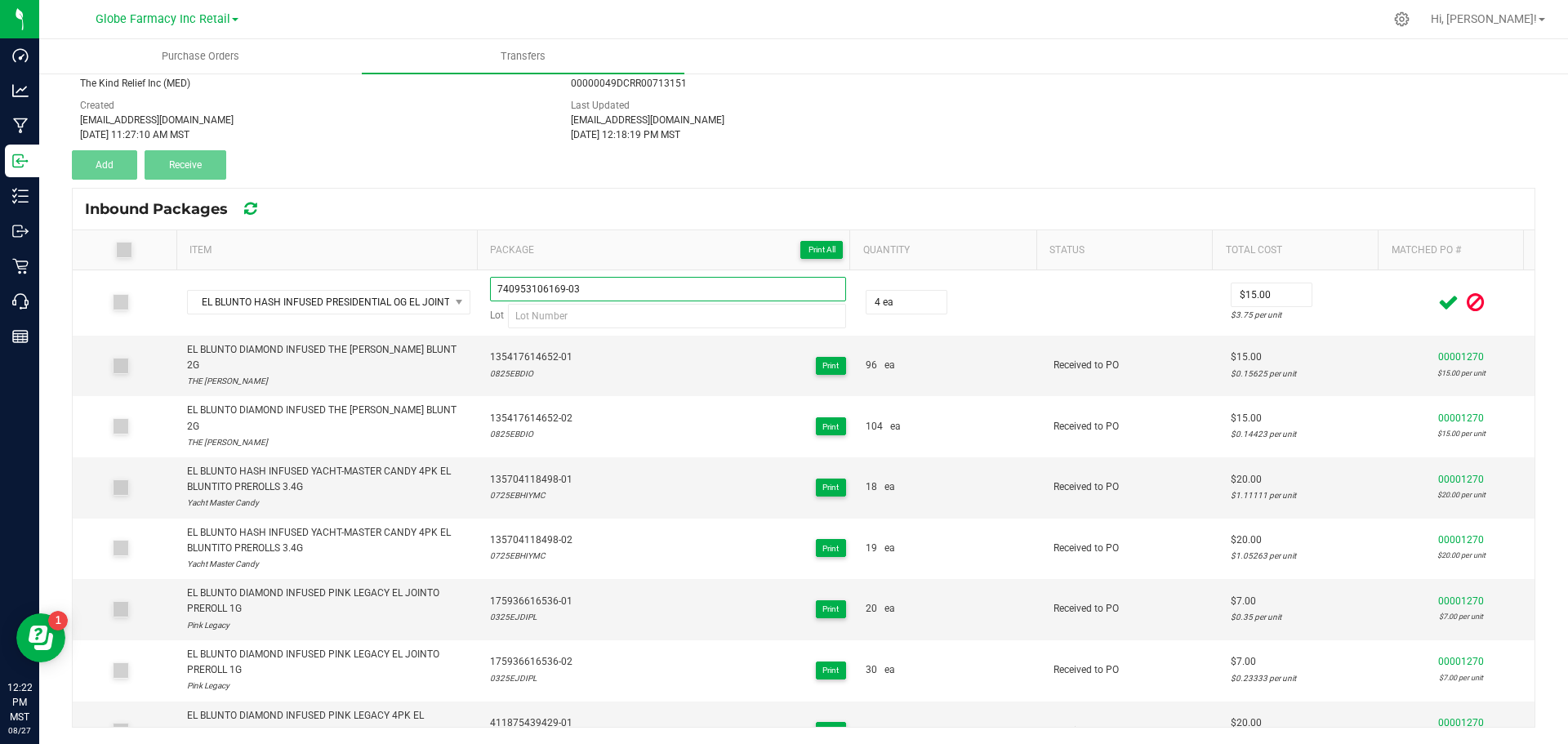
type input "740953106169-03"
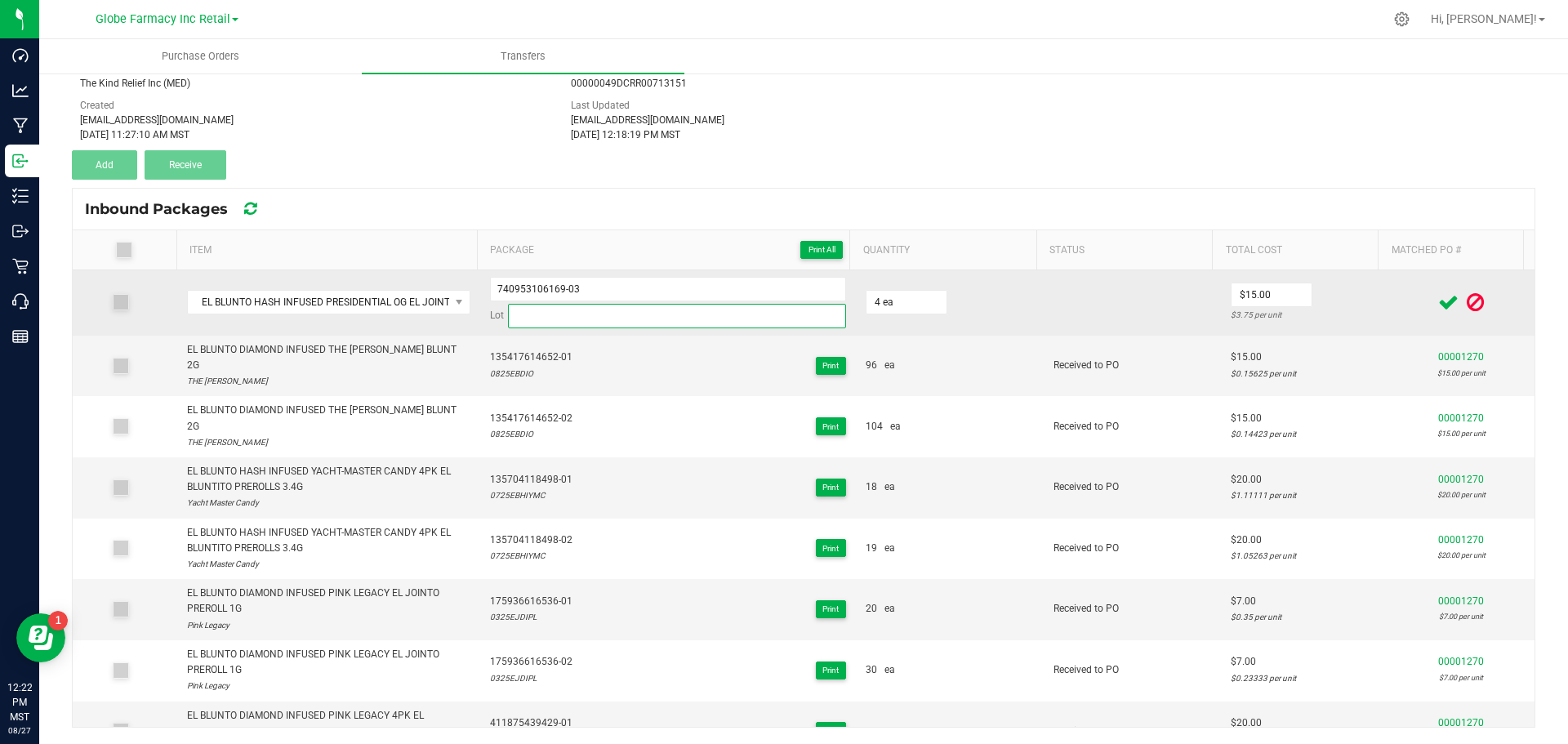
click at [592, 316] on input at bounding box center [677, 316] width 338 height 25
paste input "0125EJHIPOG"
type input "0125EJHIPOG"
click at [1438, 309] on icon at bounding box center [1448, 302] width 20 height 20
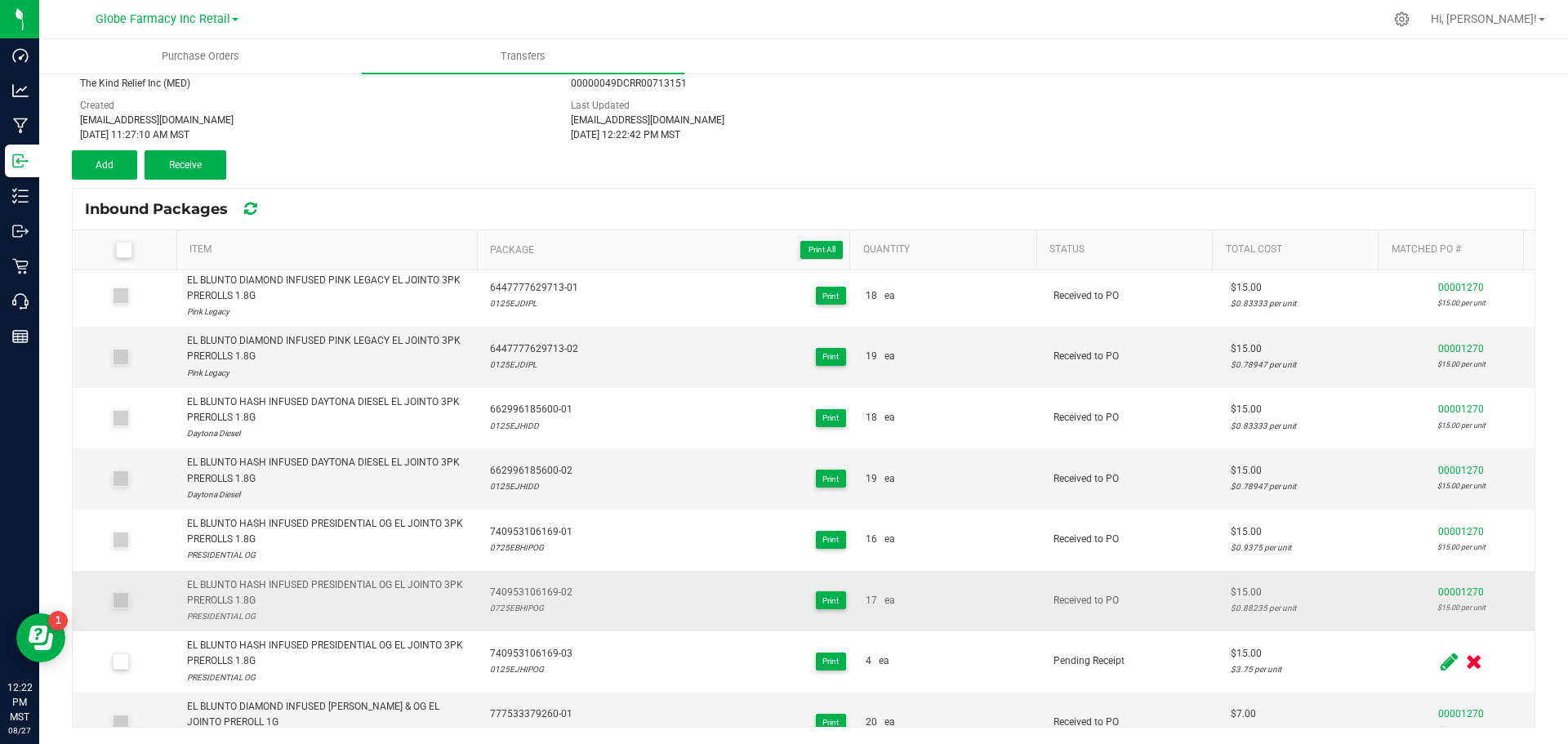
scroll to position [1034, 0]
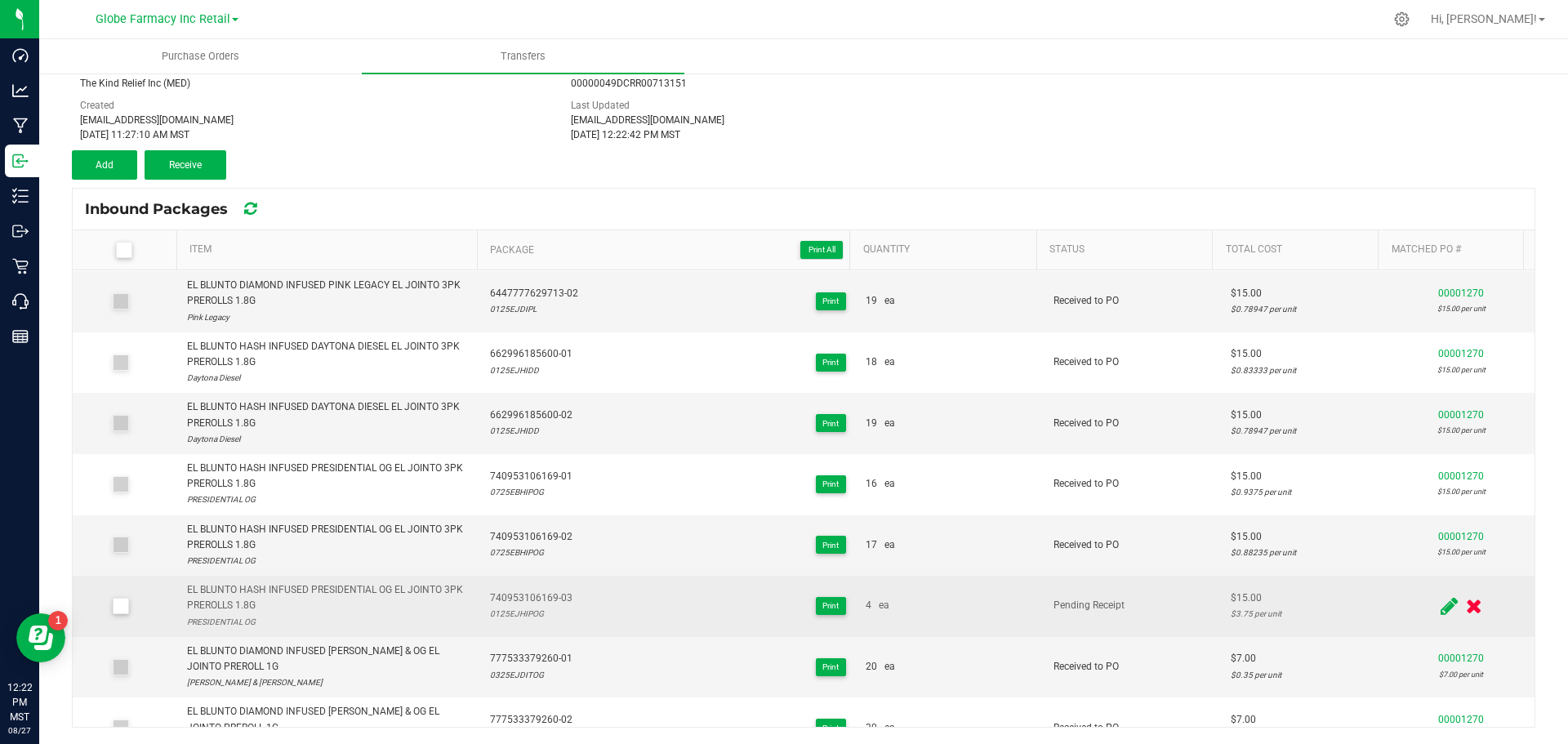
click at [116, 598] on span at bounding box center [121, 605] width 16 height 16
click at [0, 0] on input "checkbox" at bounding box center [0, 0] width 0 height 0
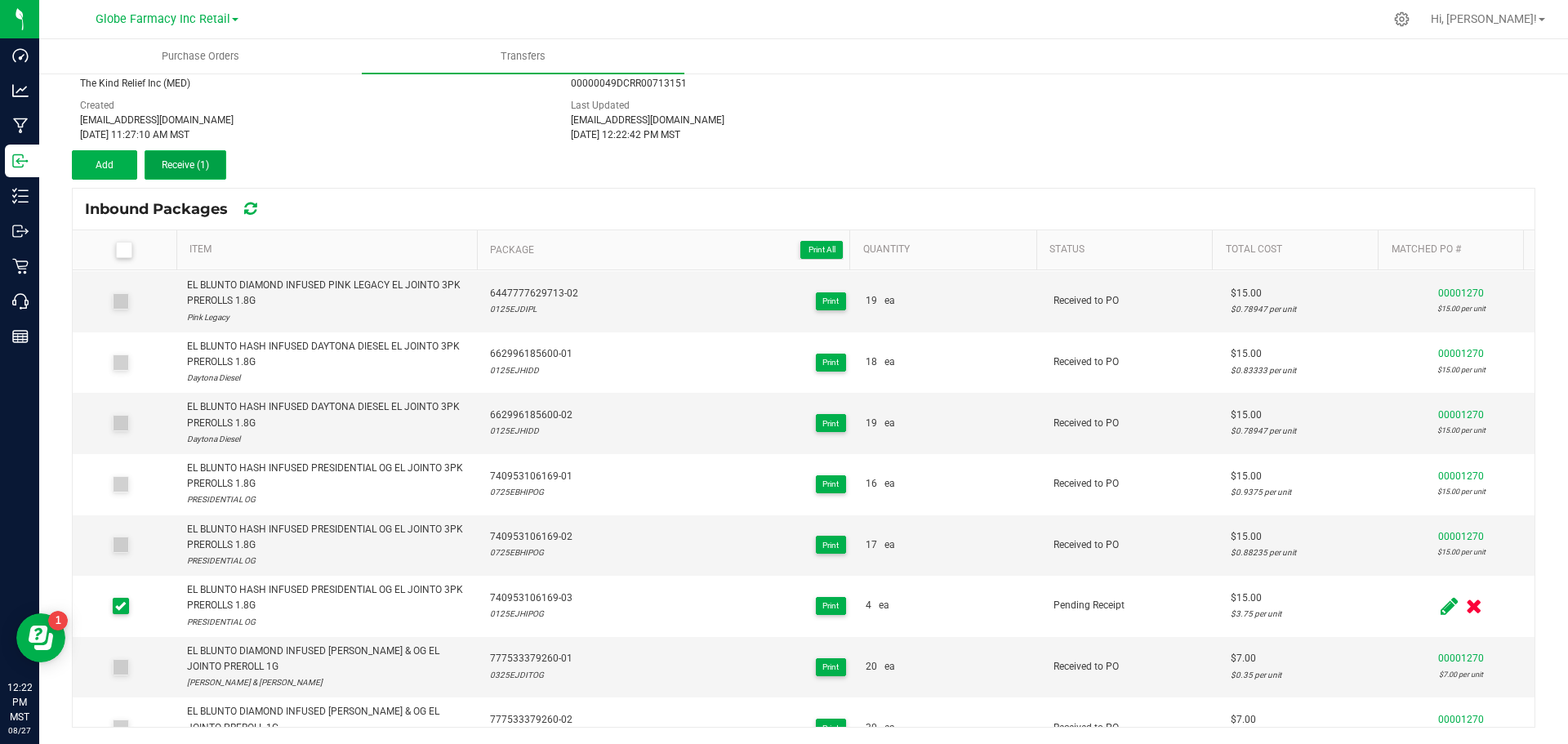
click at [171, 163] on span "Receive (1)" at bounding box center [185, 164] width 47 height 12
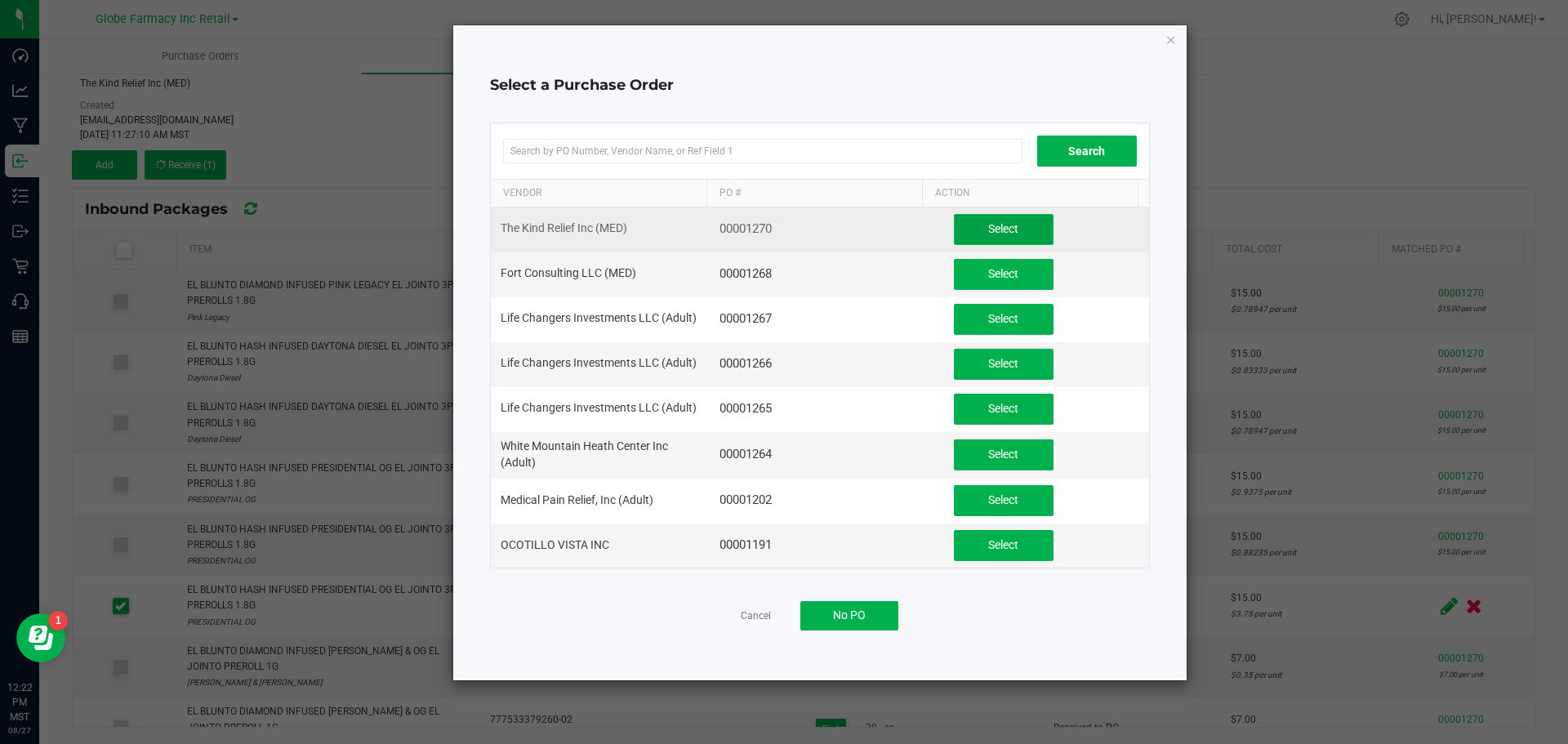
click at [957, 228] on button "Select" at bounding box center [1004, 229] width 99 height 31
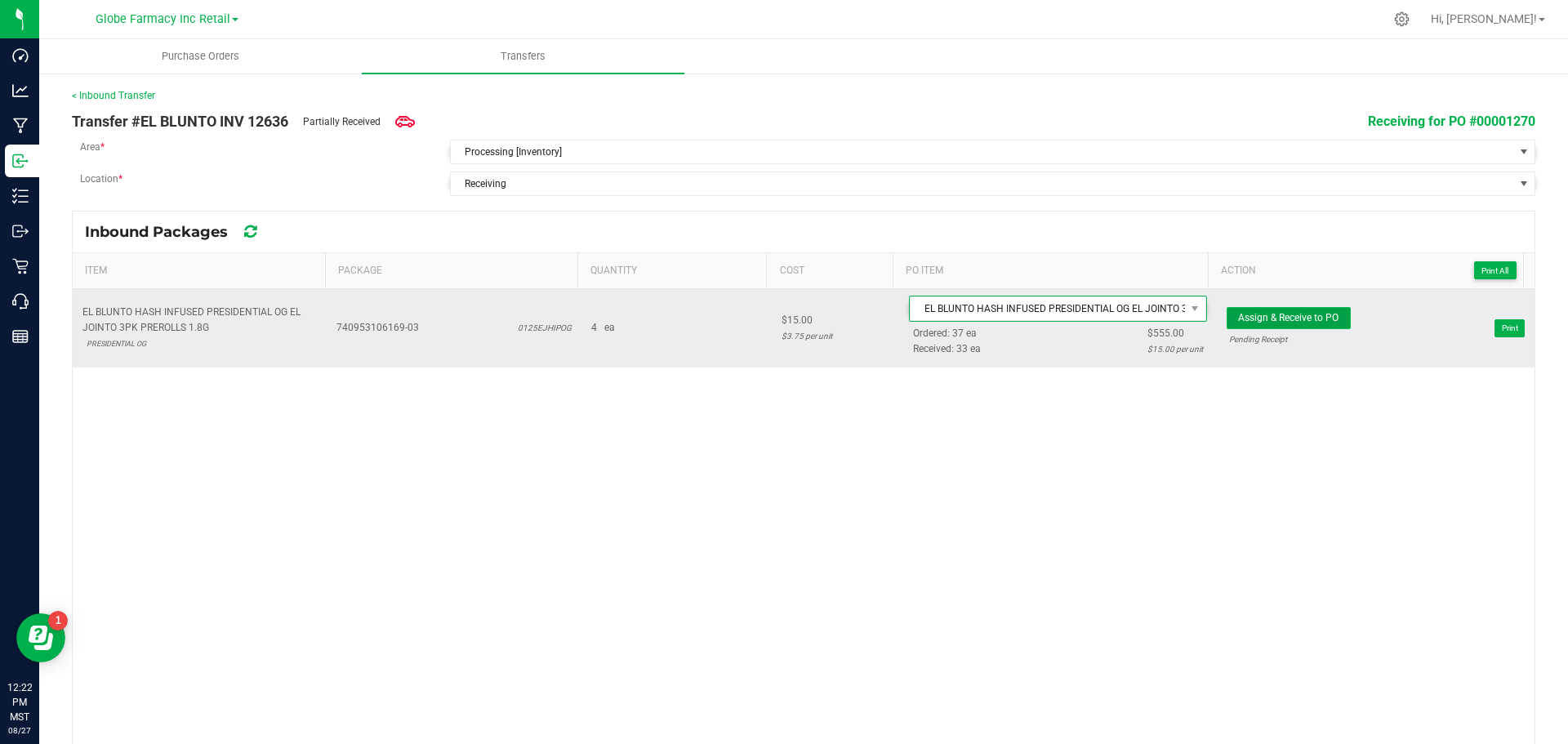
click at [1254, 321] on span "Assign & Receive to PO" at bounding box center [1288, 317] width 100 height 12
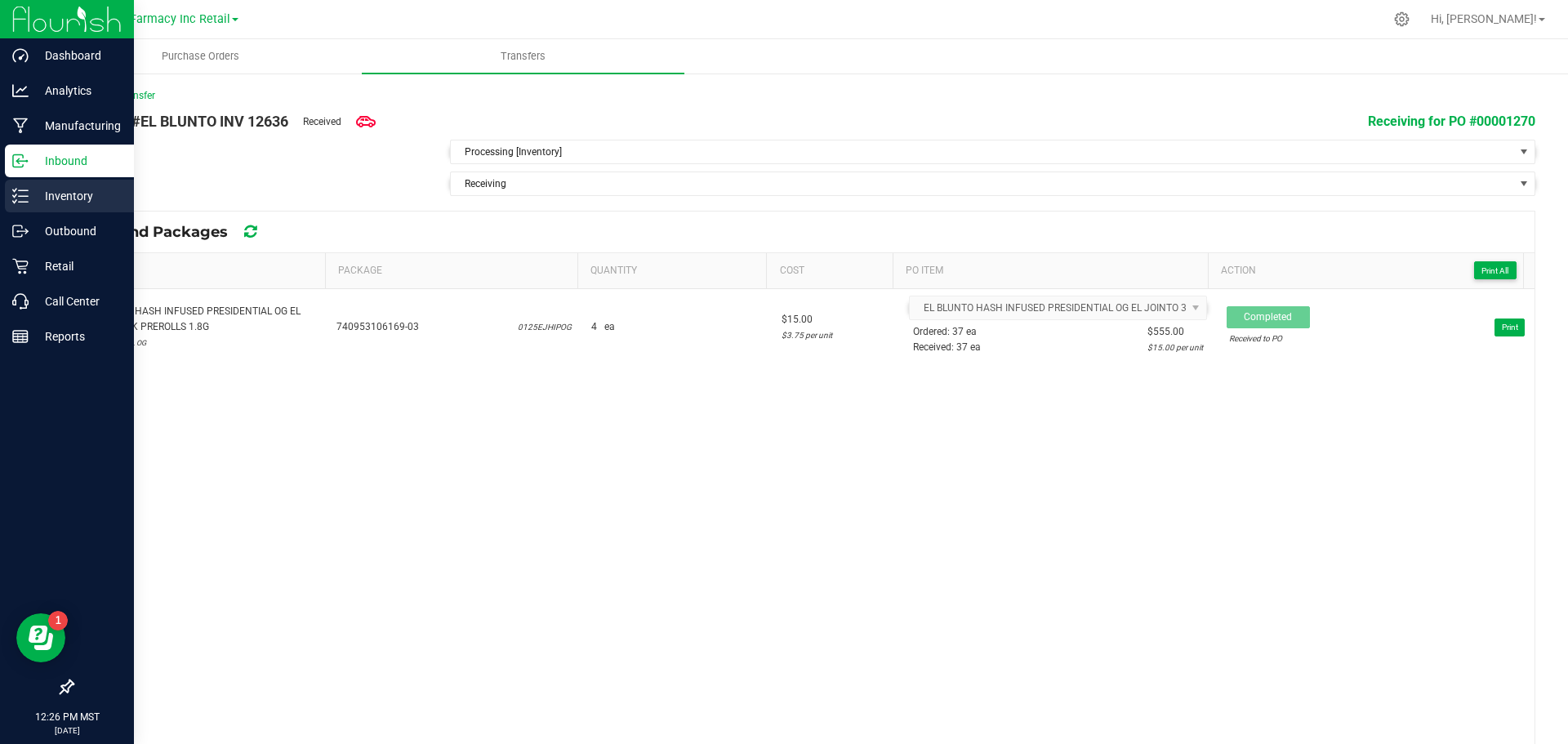
click at [34, 195] on p "Inventory" at bounding box center [77, 196] width 98 height 20
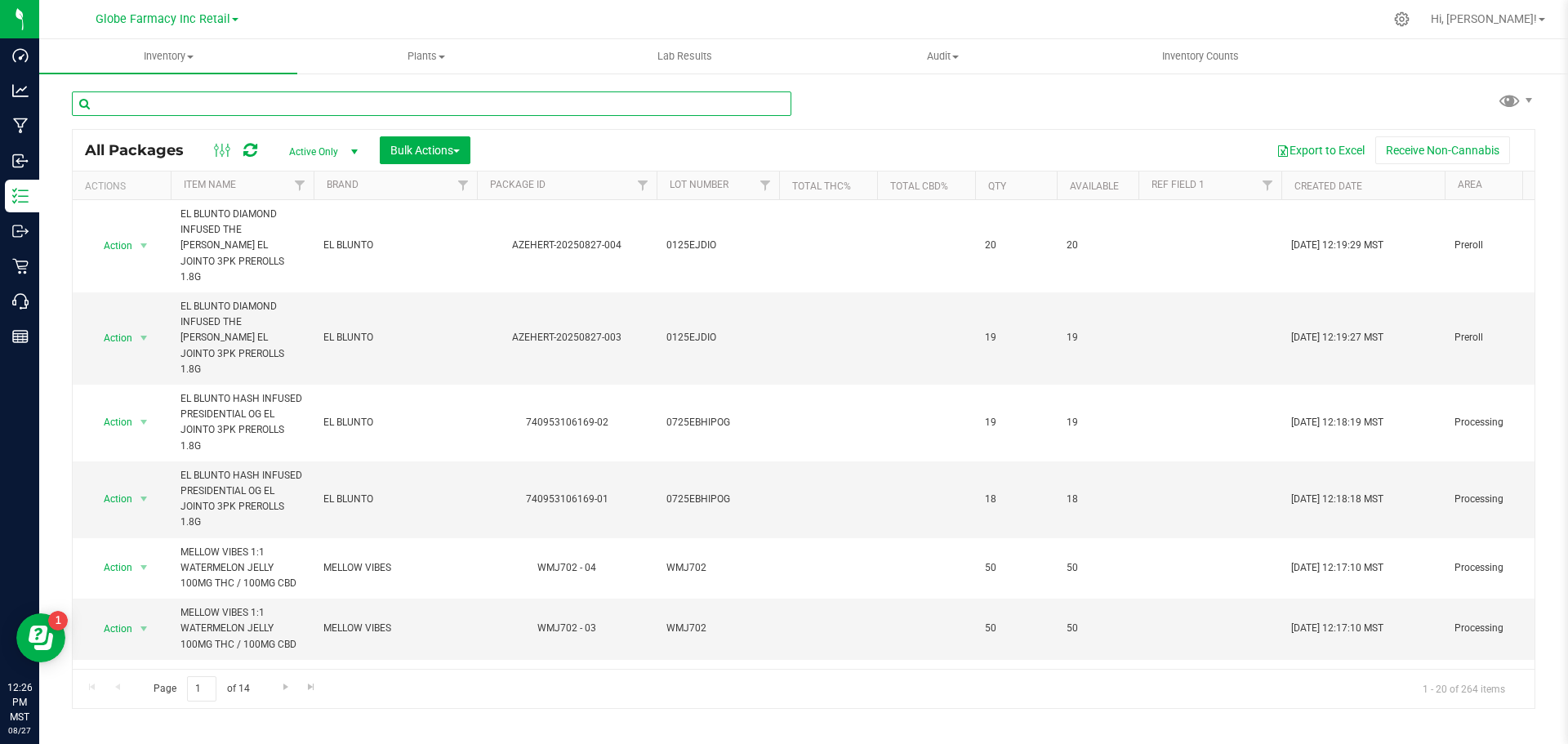
click at [243, 99] on input "text" at bounding box center [432, 104] width 720 height 25
type input "the oppen"
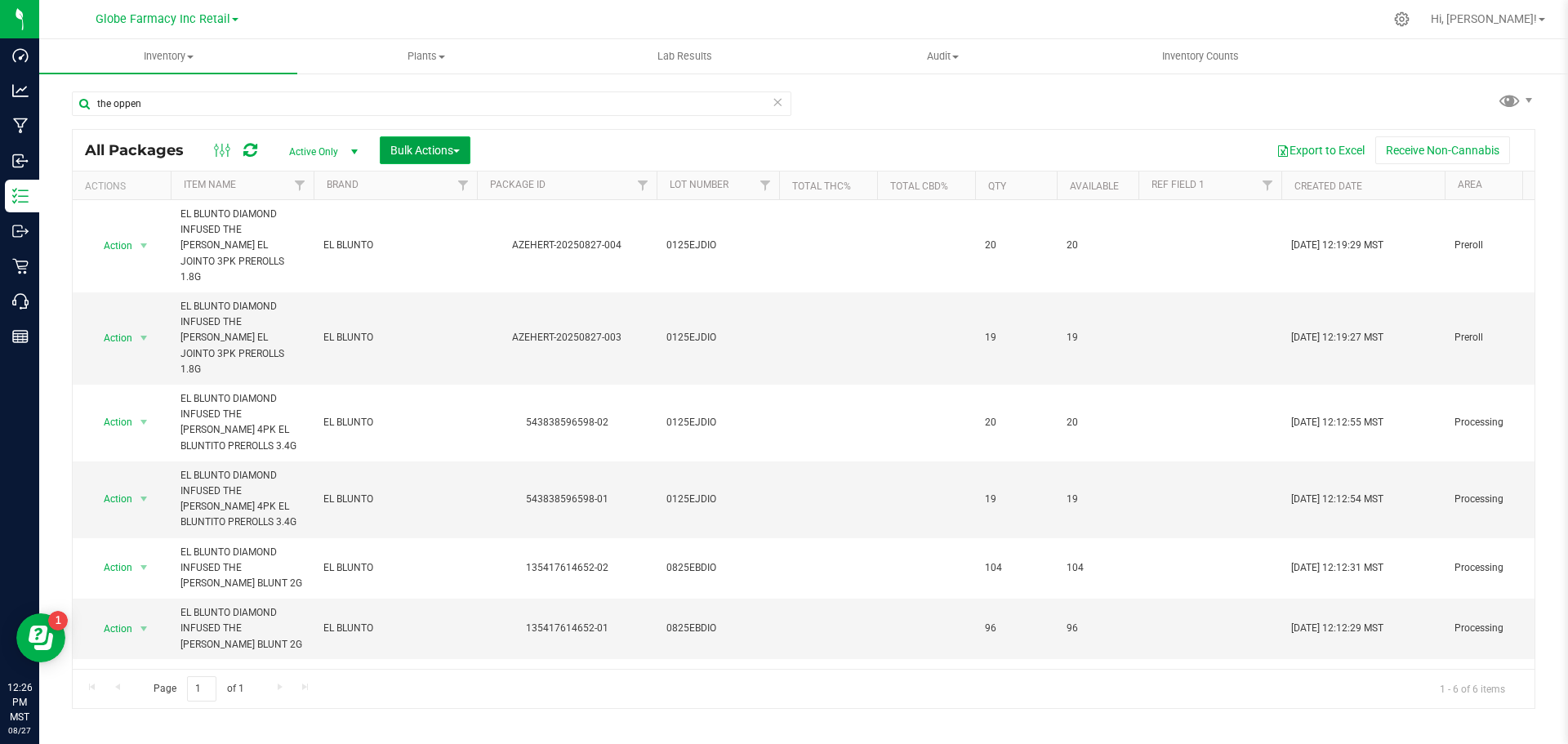
click at [439, 142] on button "Bulk Actions" at bounding box center [426, 150] width 91 height 28
click at [459, 344] on div "Print package labels" at bounding box center [450, 339] width 120 height 26
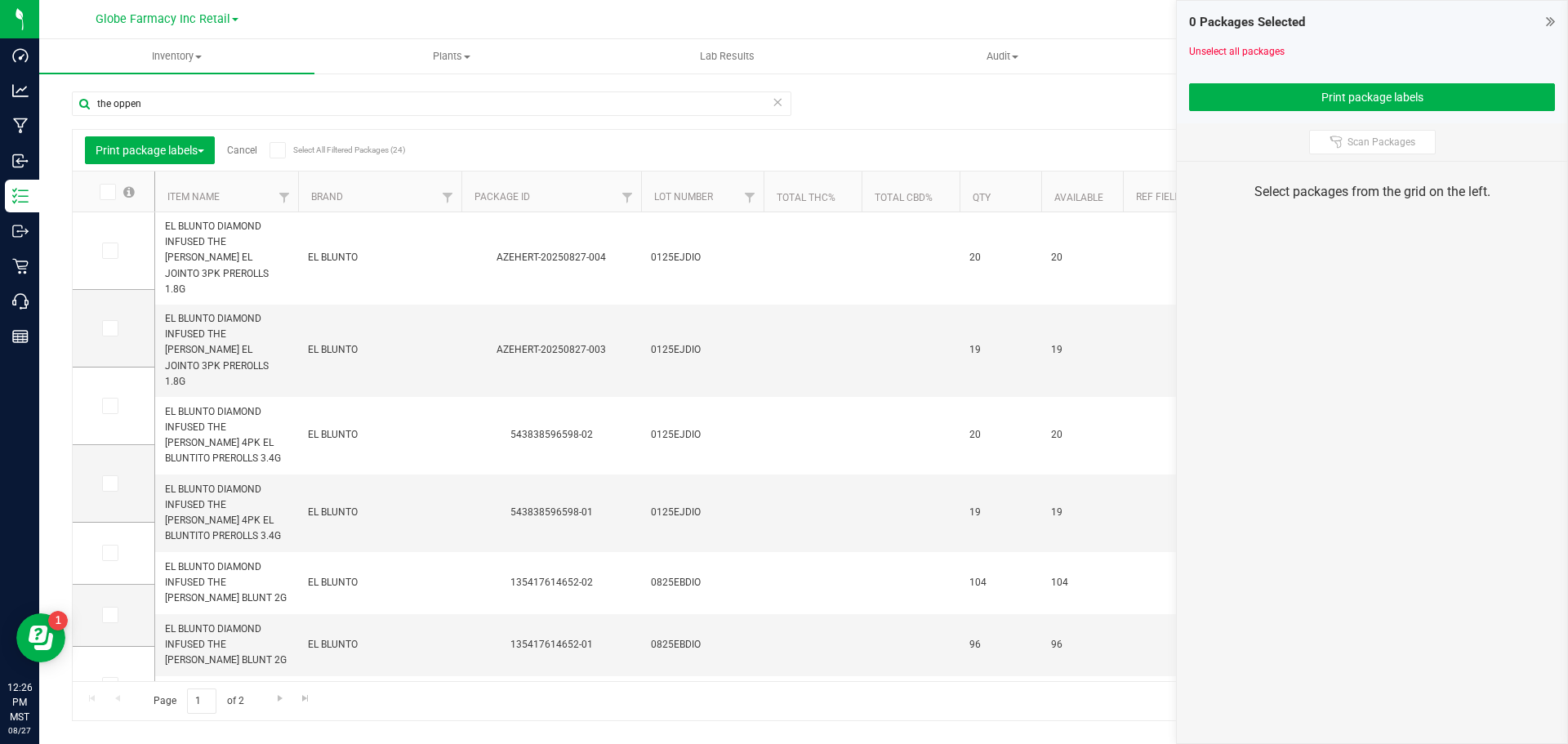
click at [107, 250] on icon at bounding box center [109, 250] width 11 height 0
click at [0, 0] on input "checkbox" at bounding box center [0, 0] width 0 height 0
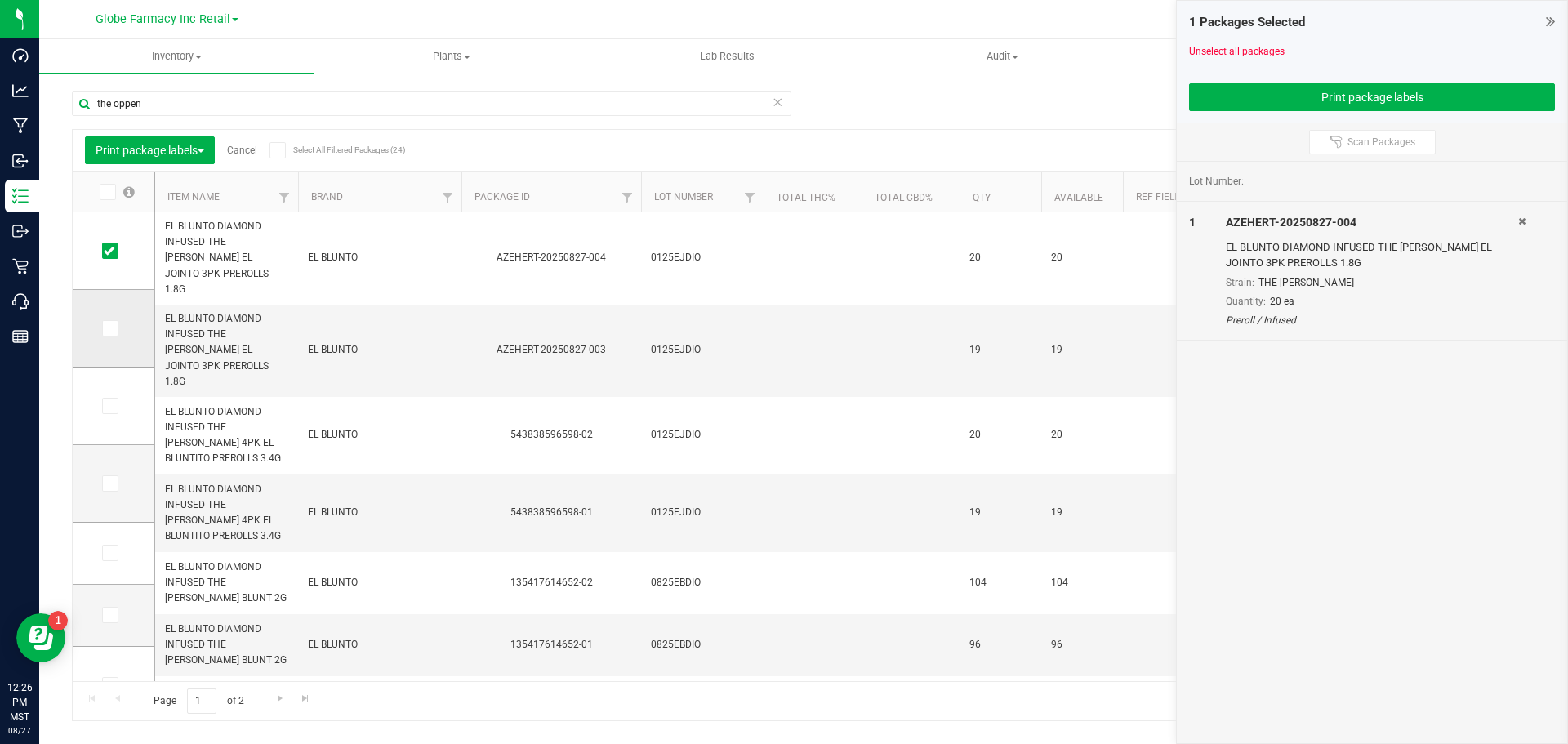
click at [107, 335] on span at bounding box center [110, 328] width 16 height 16
click at [0, 0] on input "checkbox" at bounding box center [0, 0] width 0 height 0
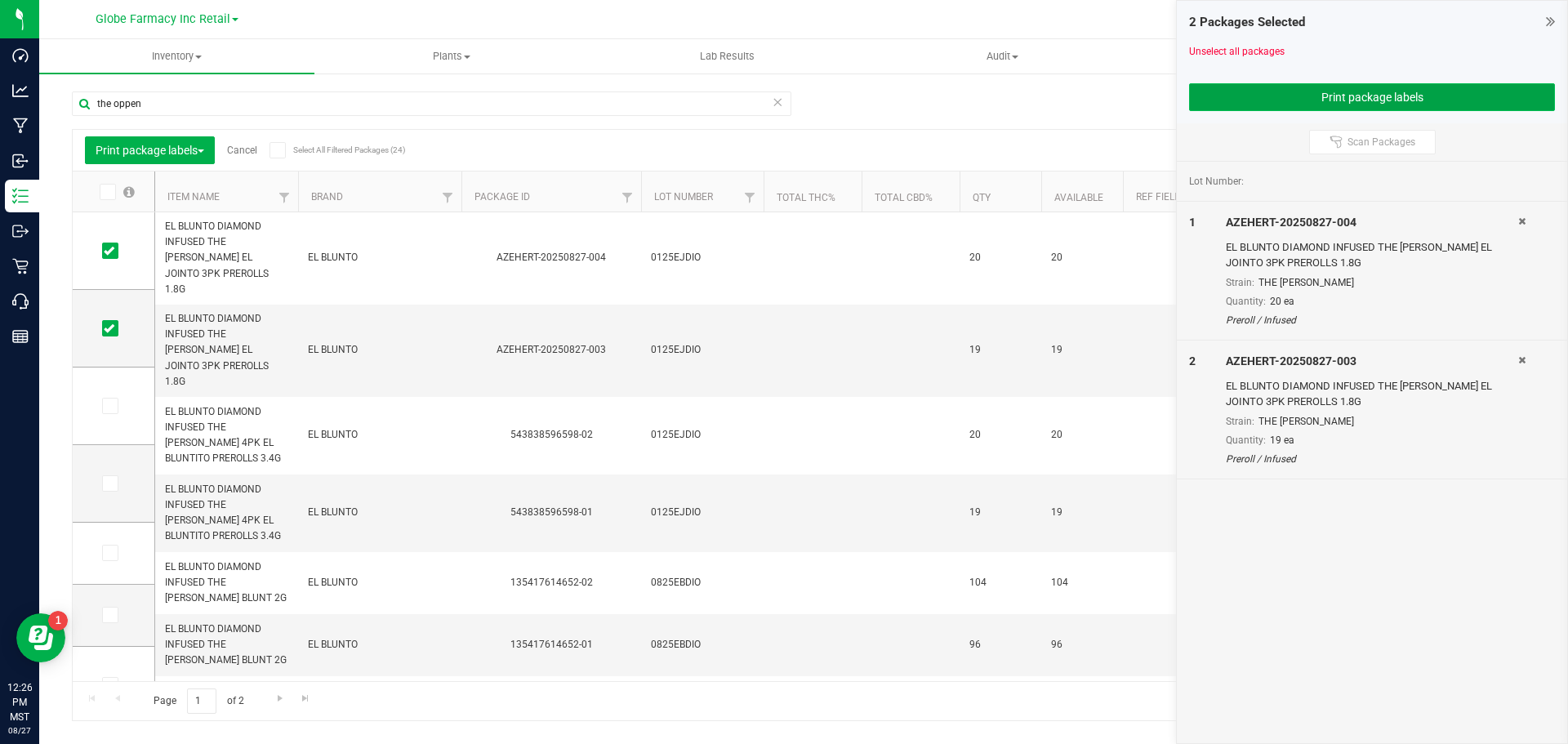
click at [1243, 91] on button "Print package labels" at bounding box center [1373, 97] width 366 height 28
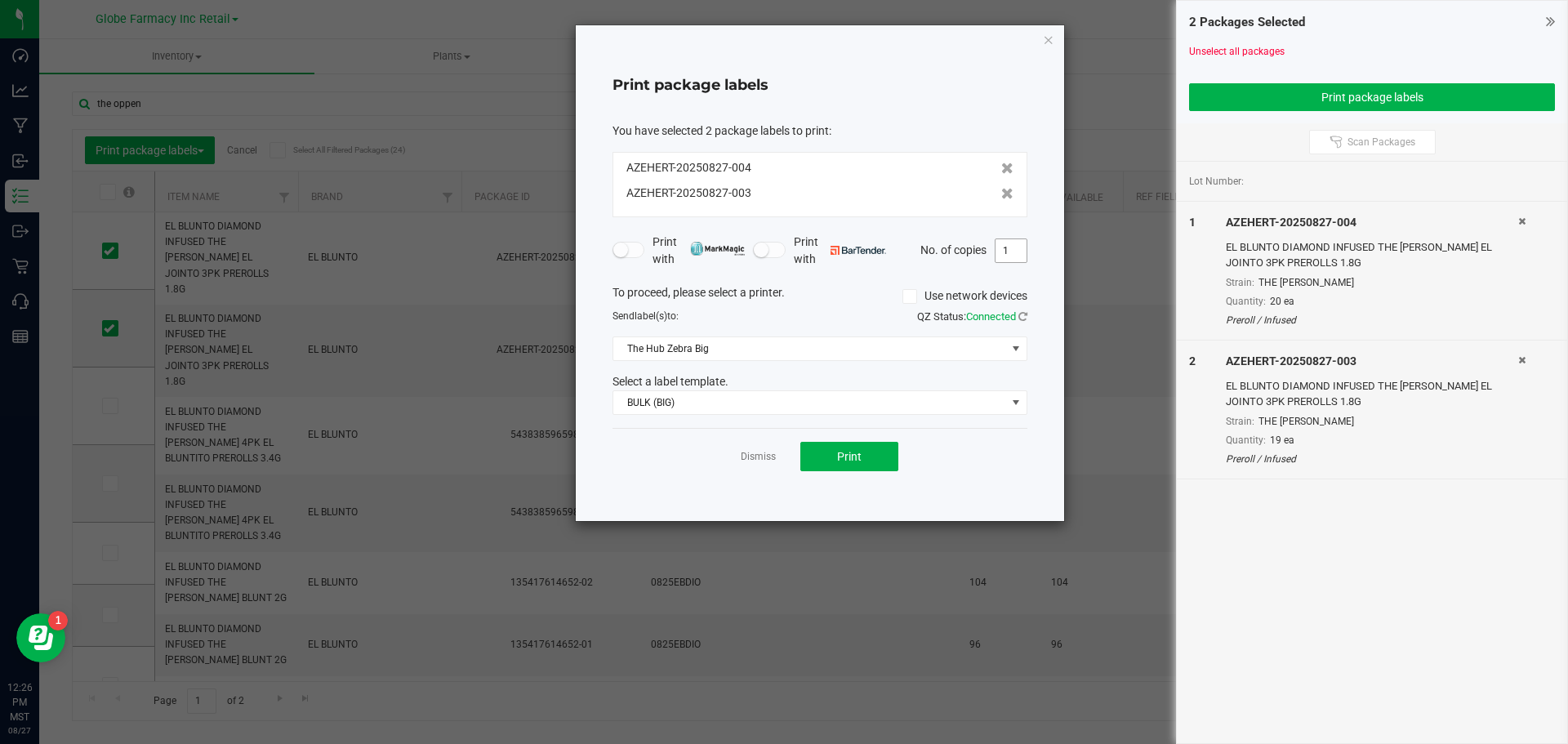
click at [1008, 254] on input "1" at bounding box center [1011, 250] width 31 height 23
click at [909, 398] on span "BULK (BIG)" at bounding box center [809, 402] width 393 height 23
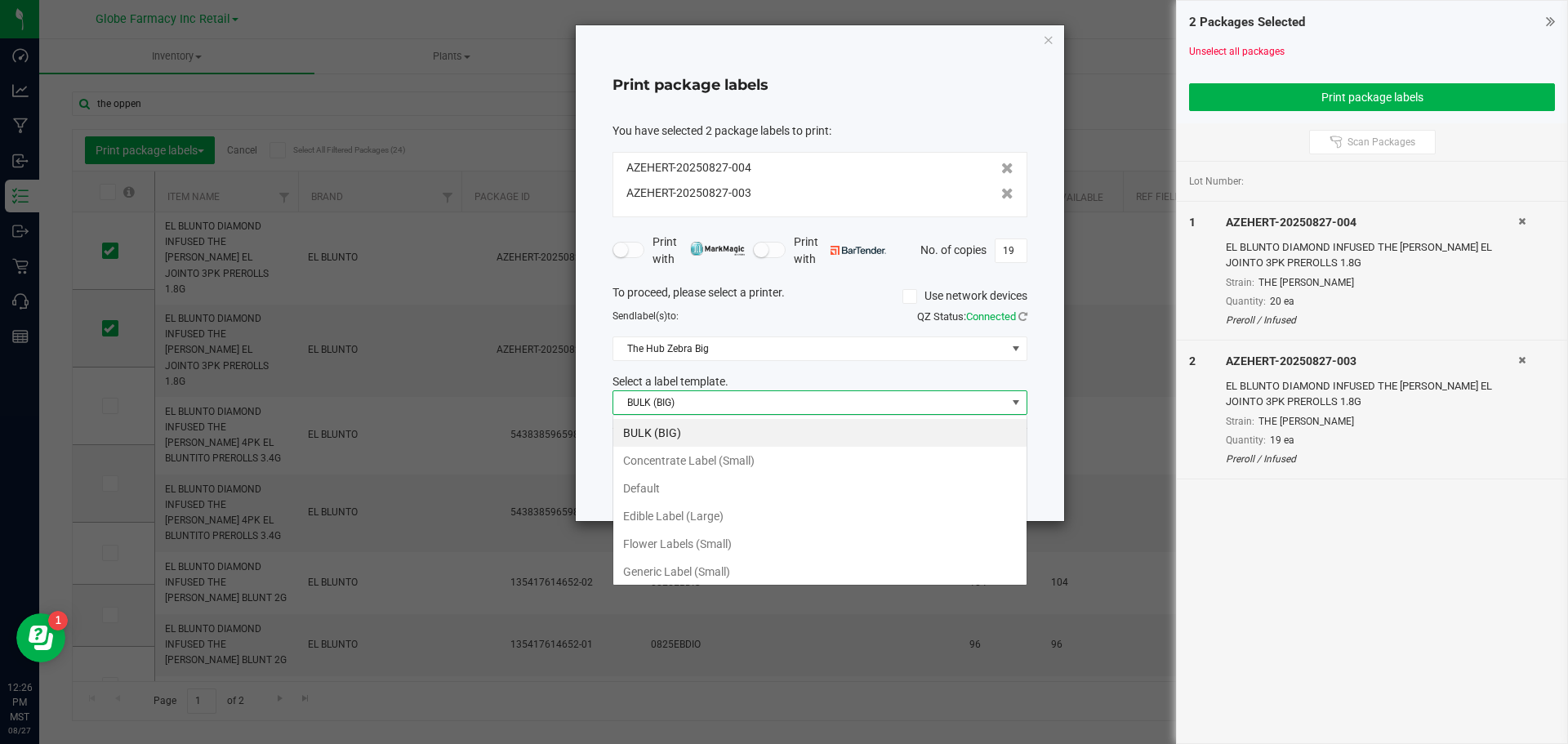
scroll to position [25, 415]
click at [746, 572] on li "Generic Label (Small)" at bounding box center [819, 571] width 413 height 28
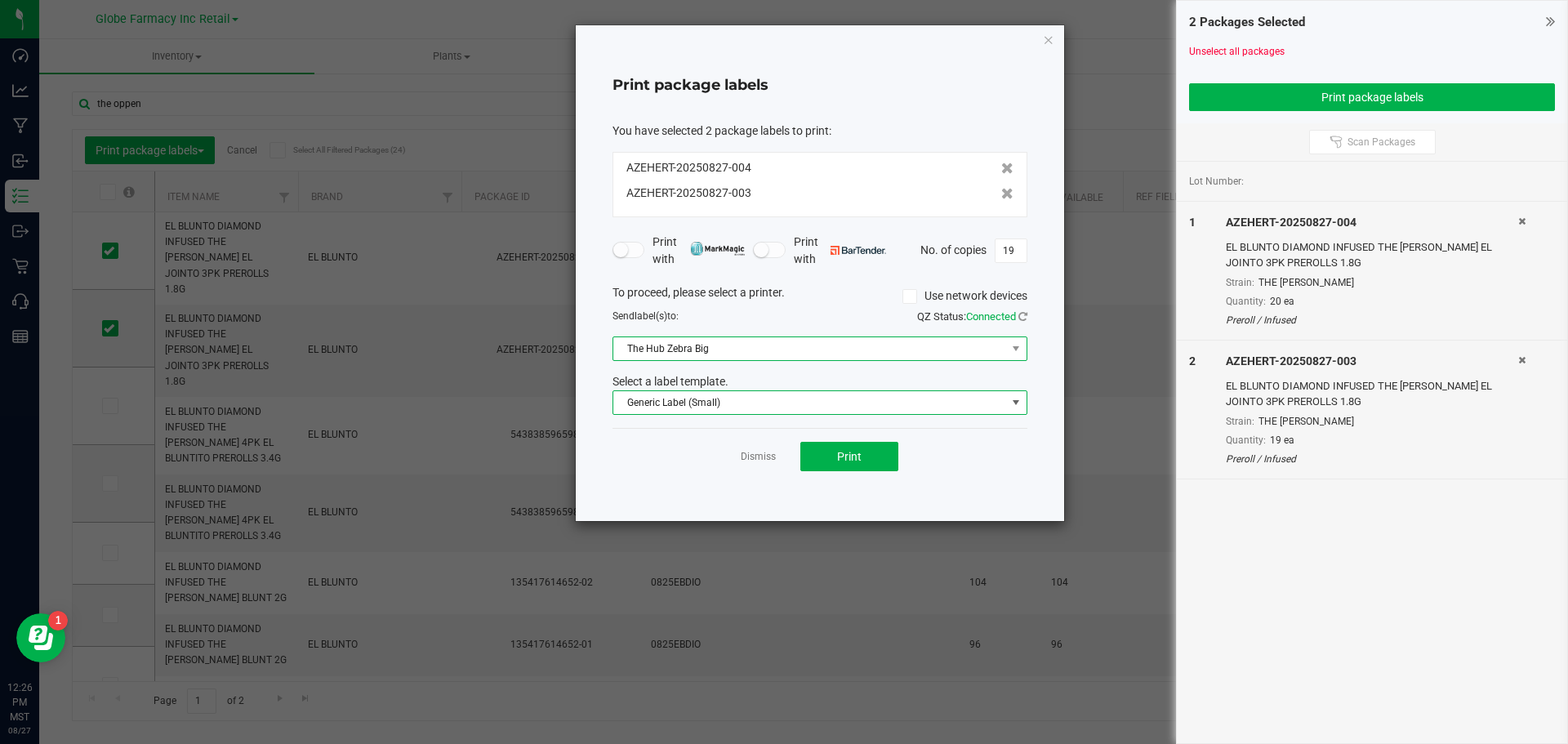
click at [801, 344] on span "The Hub Zebra Big" at bounding box center [809, 349] width 393 height 23
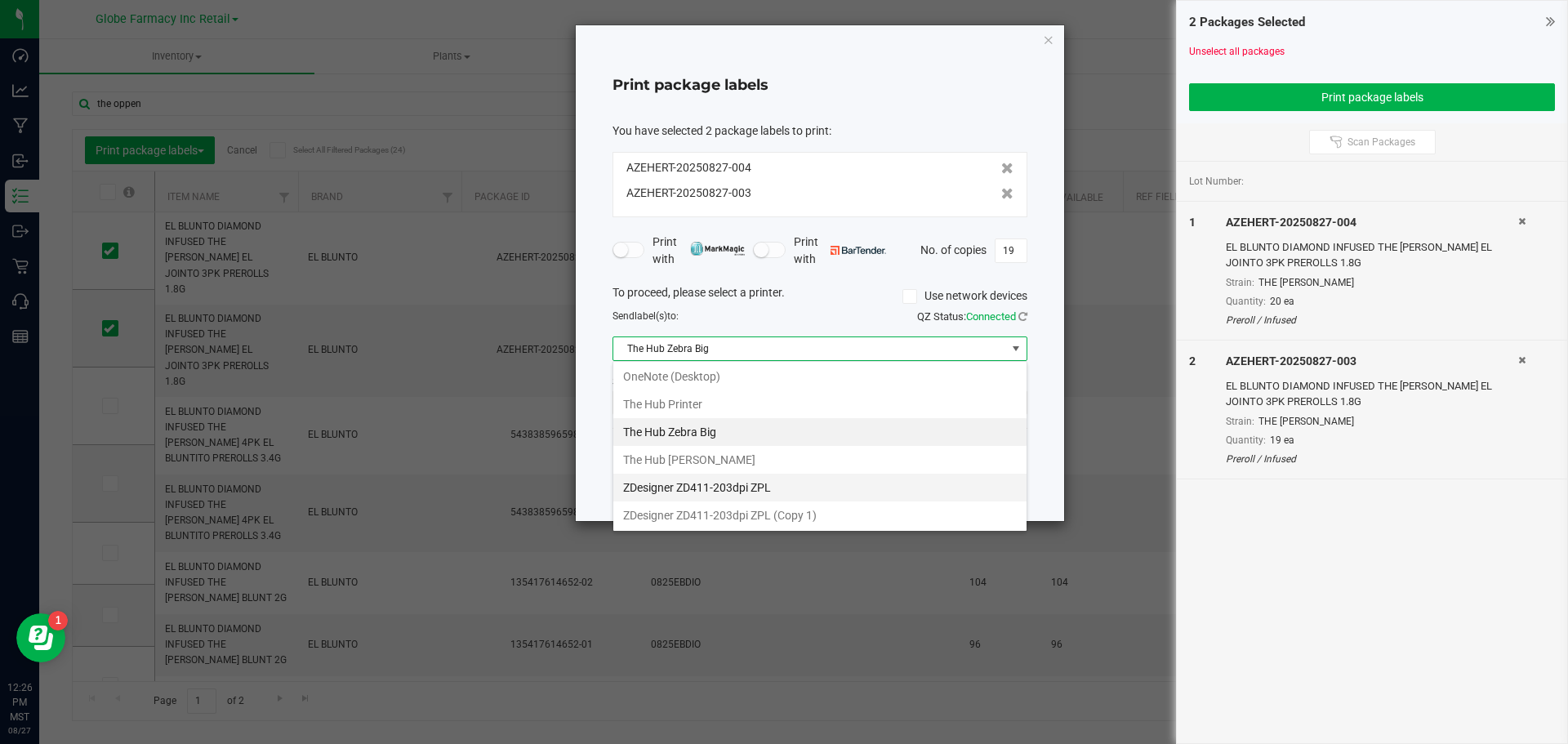
scroll to position [86, 0]
click at [713, 458] on Small "The Hub [PERSON_NAME]" at bounding box center [819, 458] width 413 height 28
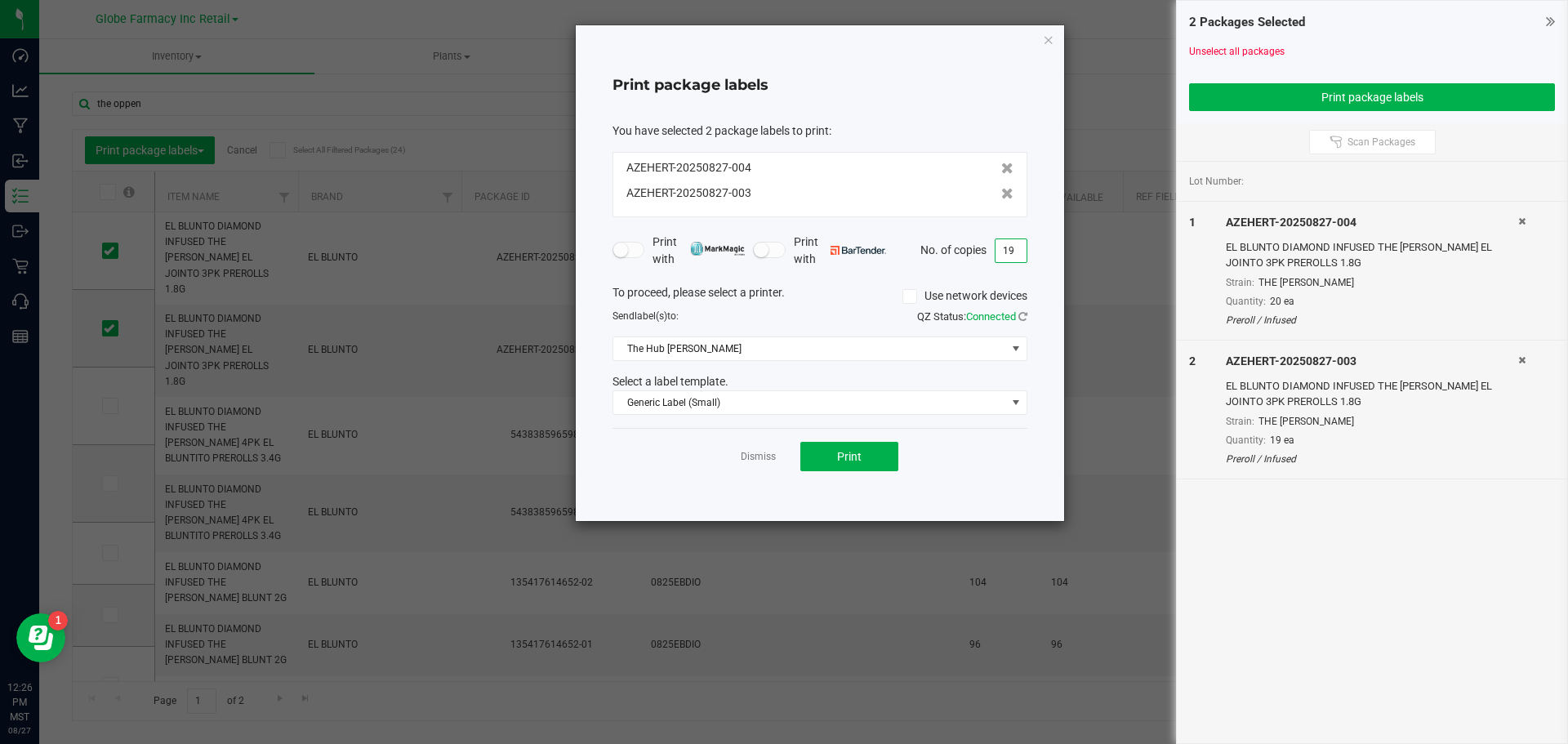
click at [1018, 246] on input "19" at bounding box center [1011, 250] width 31 height 23
type input "20"
click at [867, 457] on button "Print" at bounding box center [849, 455] width 98 height 29
click at [752, 461] on link "Dismiss" at bounding box center [759, 457] width 36 height 14
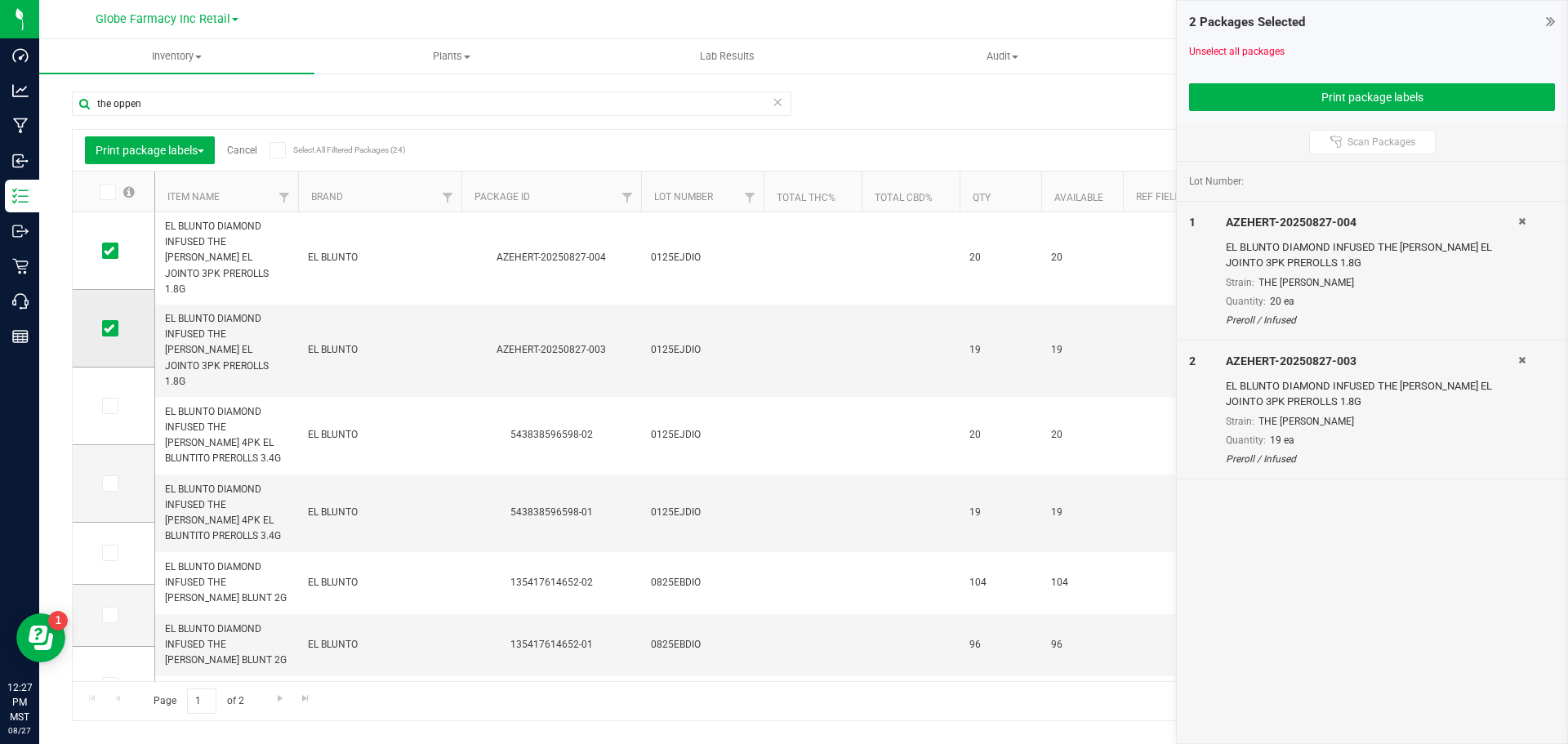
click at [108, 328] on icon at bounding box center [109, 328] width 11 height 0
click at [0, 0] on input "checkbox" at bounding box center [0, 0] width 0 height 0
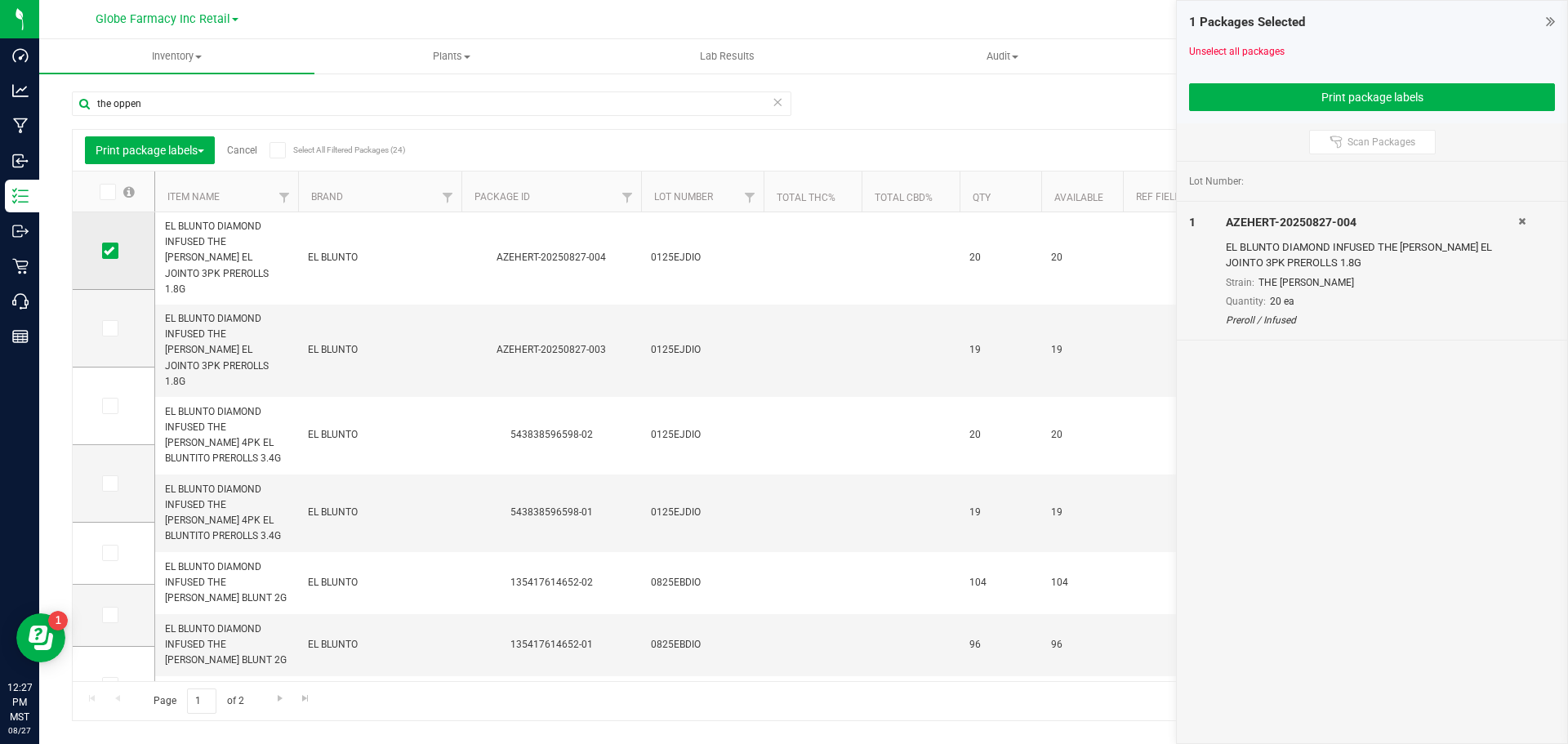
click at [113, 250] on icon at bounding box center [109, 250] width 11 height 0
click at [0, 0] on input "checkbox" at bounding box center [0, 0] width 0 height 0
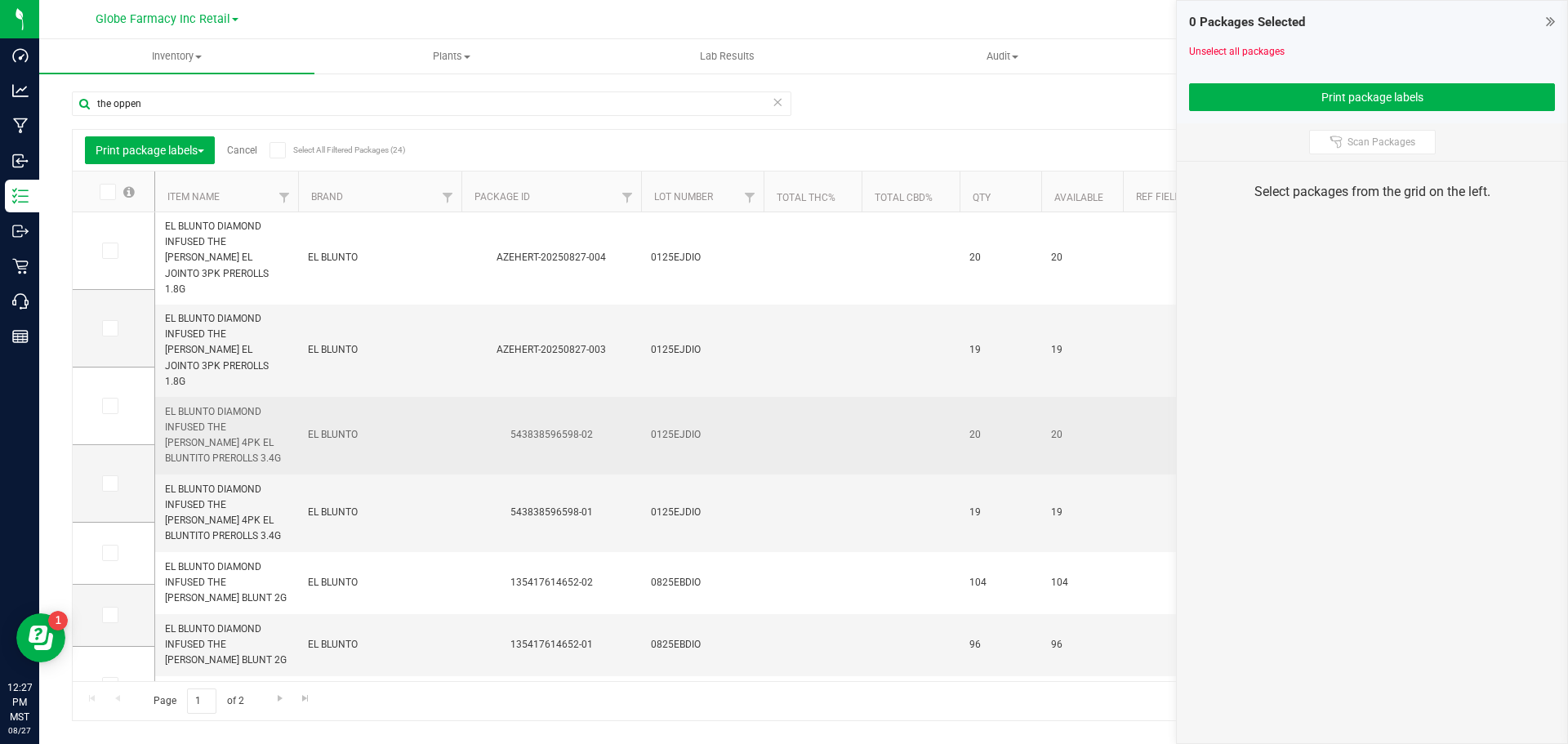
click at [669, 427] on span "0125EJDIO" at bounding box center [703, 434] width 103 height 15
click at [669, 422] on input "0125EJDIO" at bounding box center [698, 434] width 116 height 26
type input "0525EBDIO"
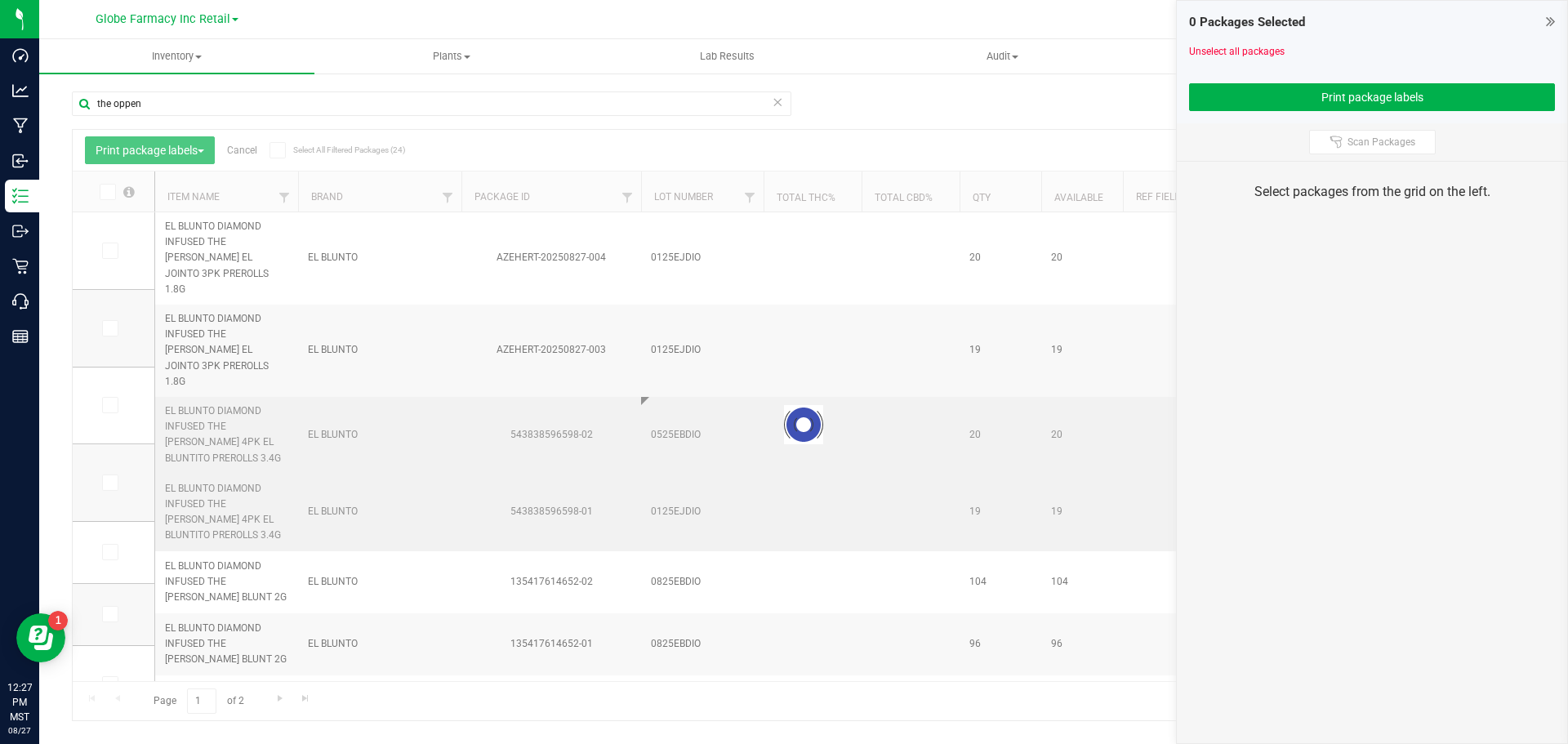
click at [742, 471] on div "Loading... Print package labels Cancel Select All Filtered Packages (24) Add to…" at bounding box center [803, 424] width 1463 height 592
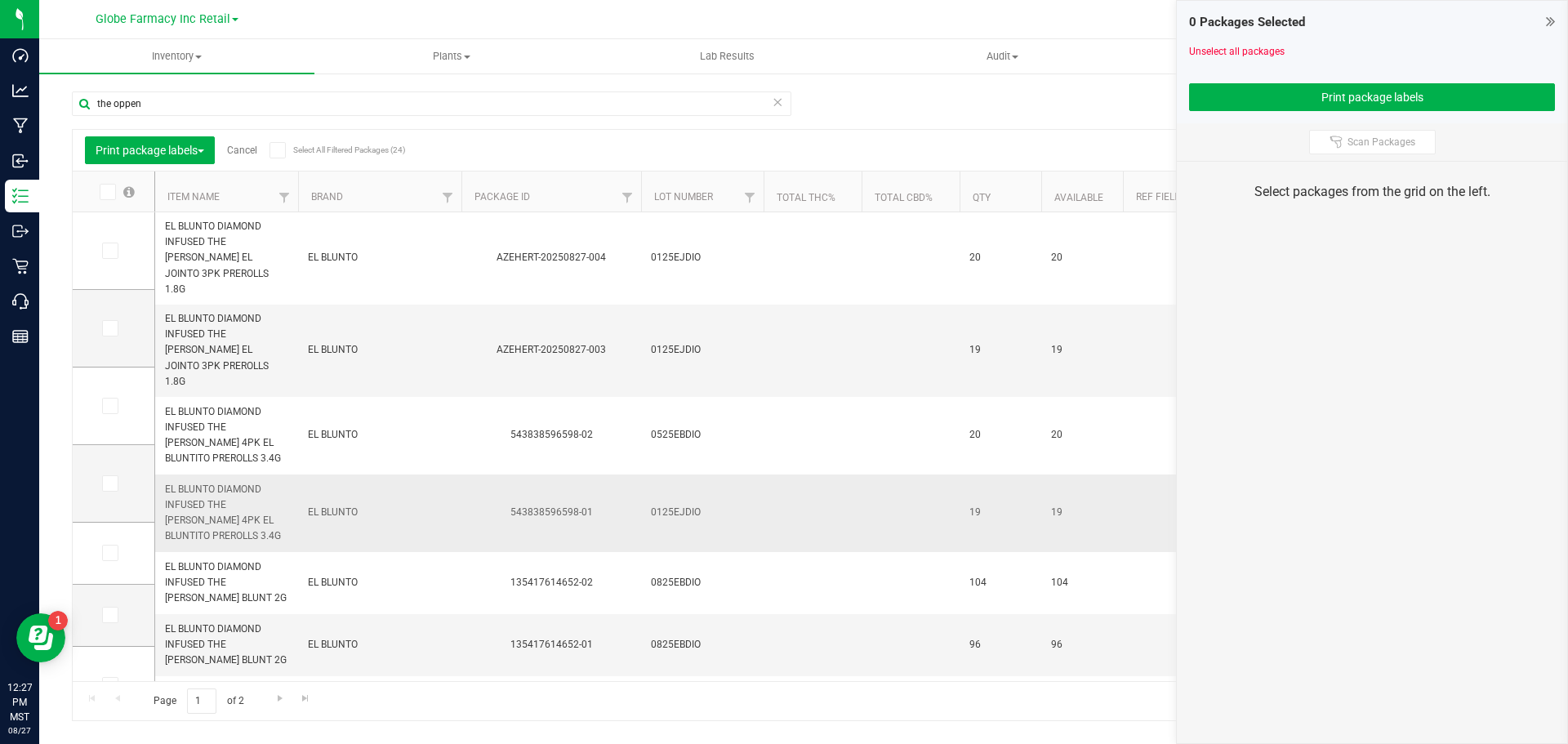
click at [685, 504] on span "0125EJDIO" at bounding box center [703, 511] width 103 height 15
click at [685, 500] on input "0125EJDIO" at bounding box center [698, 512] width 116 height 26
type input "0525EBDIO"
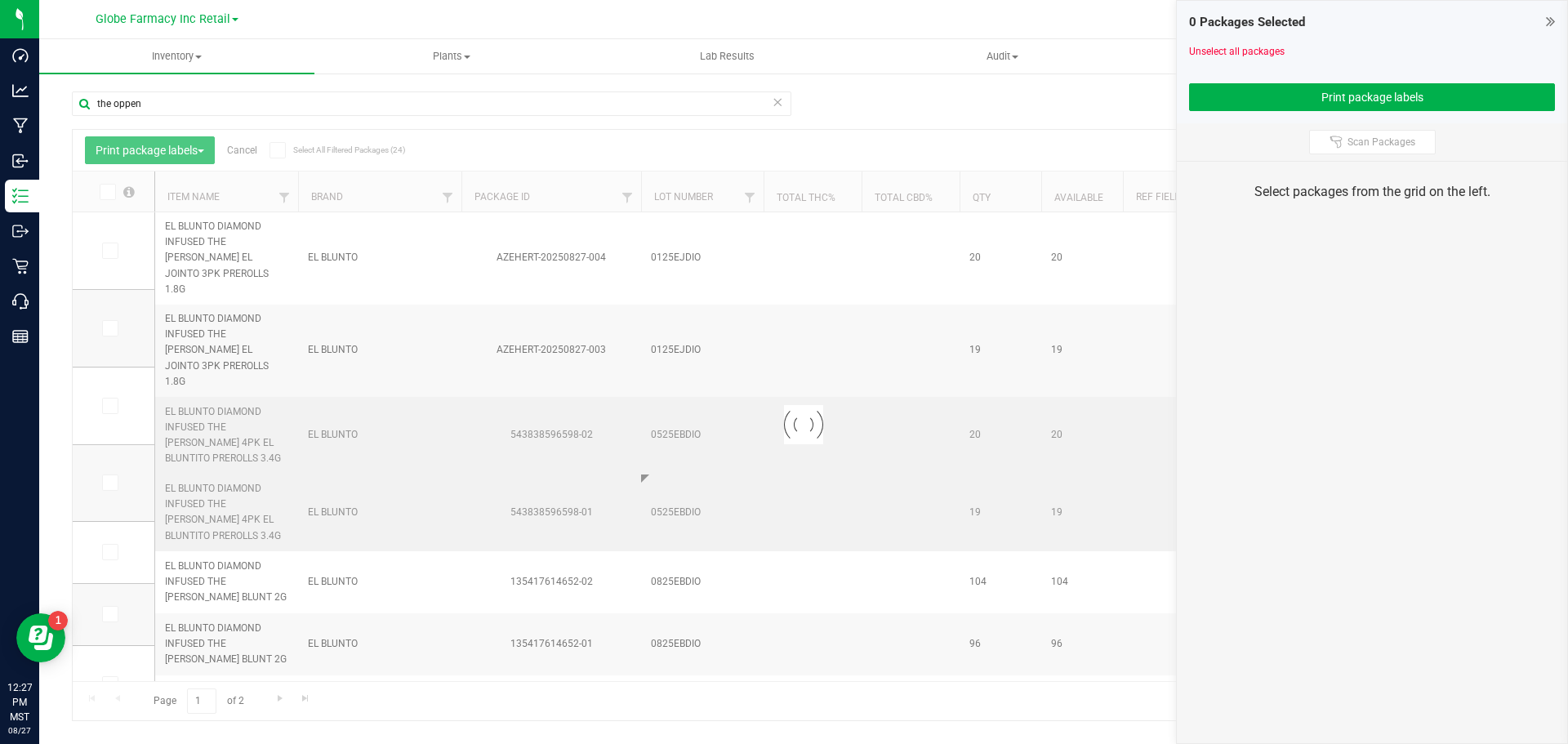
click at [785, 413] on div "Loading... Print package labels Cancel Select All Filtered Packages (24) Add to…" at bounding box center [803, 424] width 1463 height 592
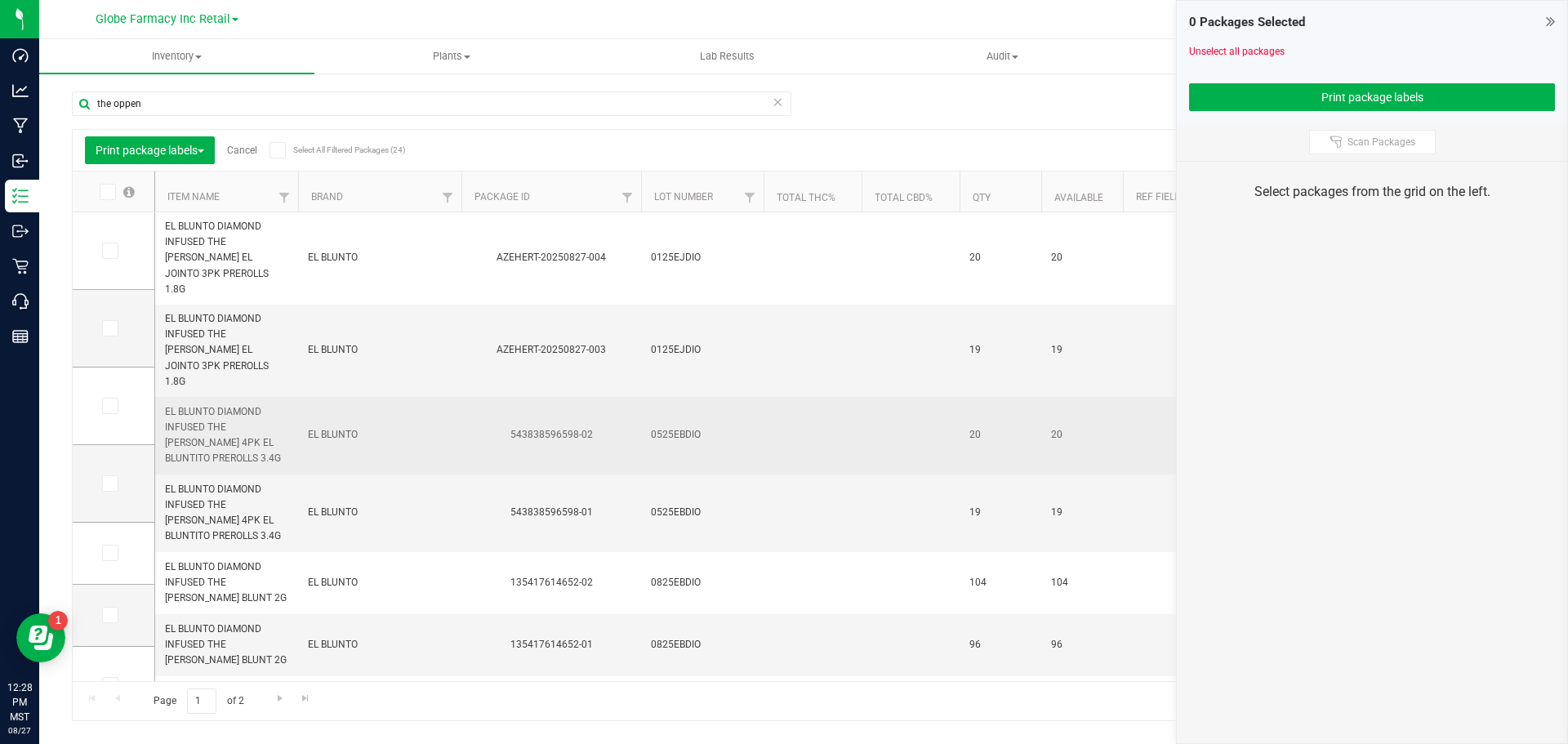
click at [550, 427] on div "543838596598-02" at bounding box center [552, 434] width 185 height 15
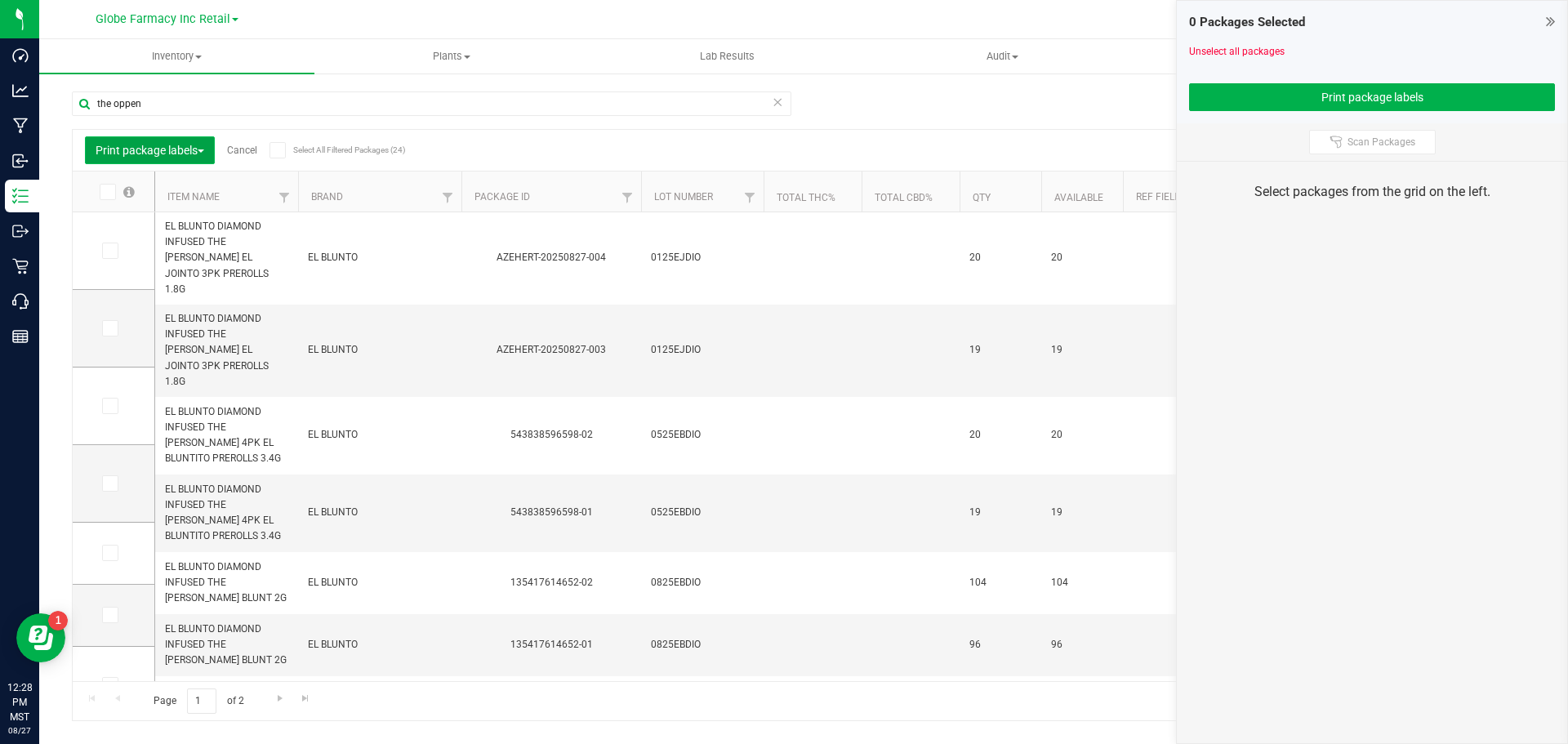
click at [186, 151] on span "Print package labels" at bounding box center [150, 150] width 108 height 13
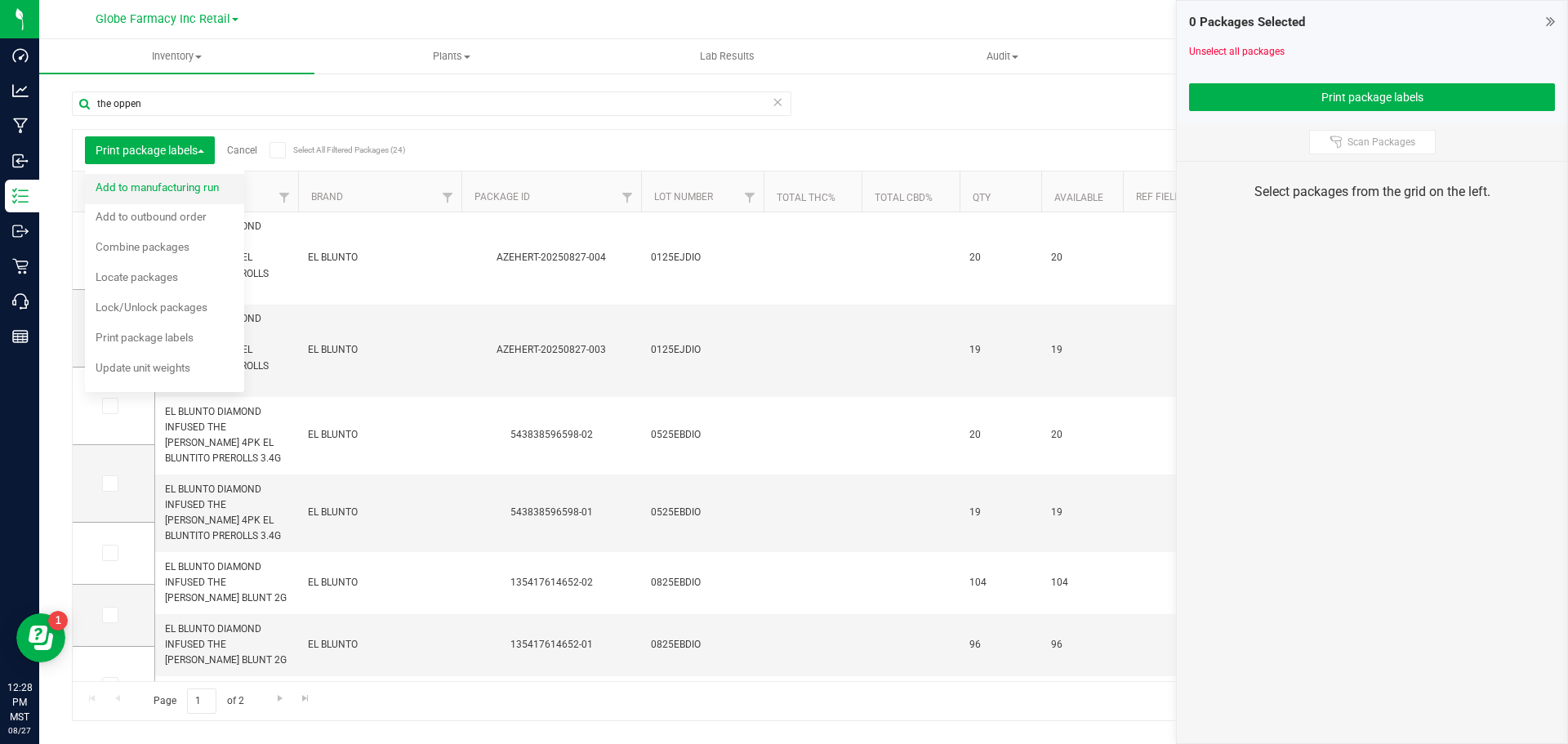
click at [167, 199] on div "Add to manufacturing run" at bounding box center [169, 189] width 146 height 26
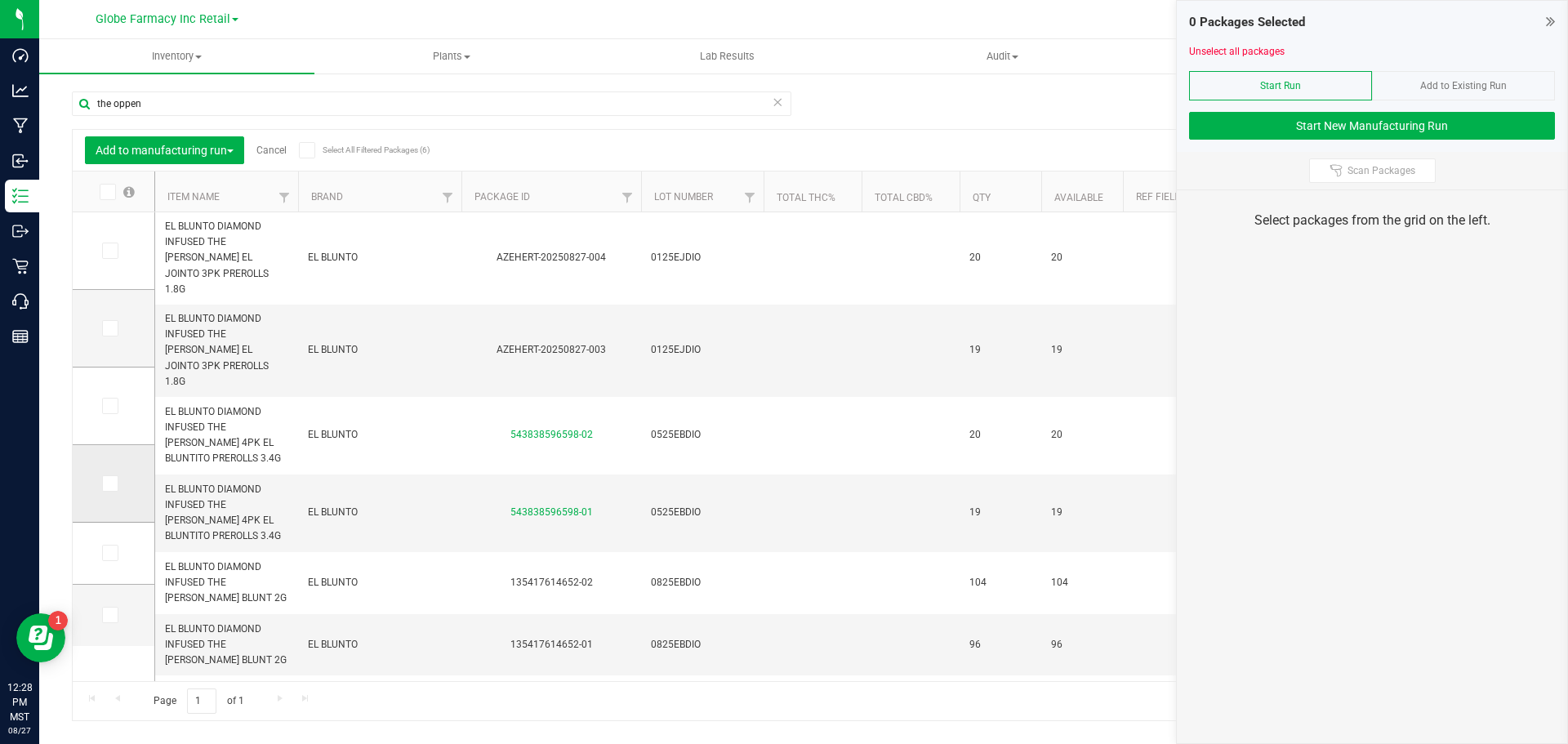
click at [116, 475] on span at bounding box center [110, 483] width 16 height 16
click at [0, 0] on input "checkbox" at bounding box center [0, 0] width 0 height 0
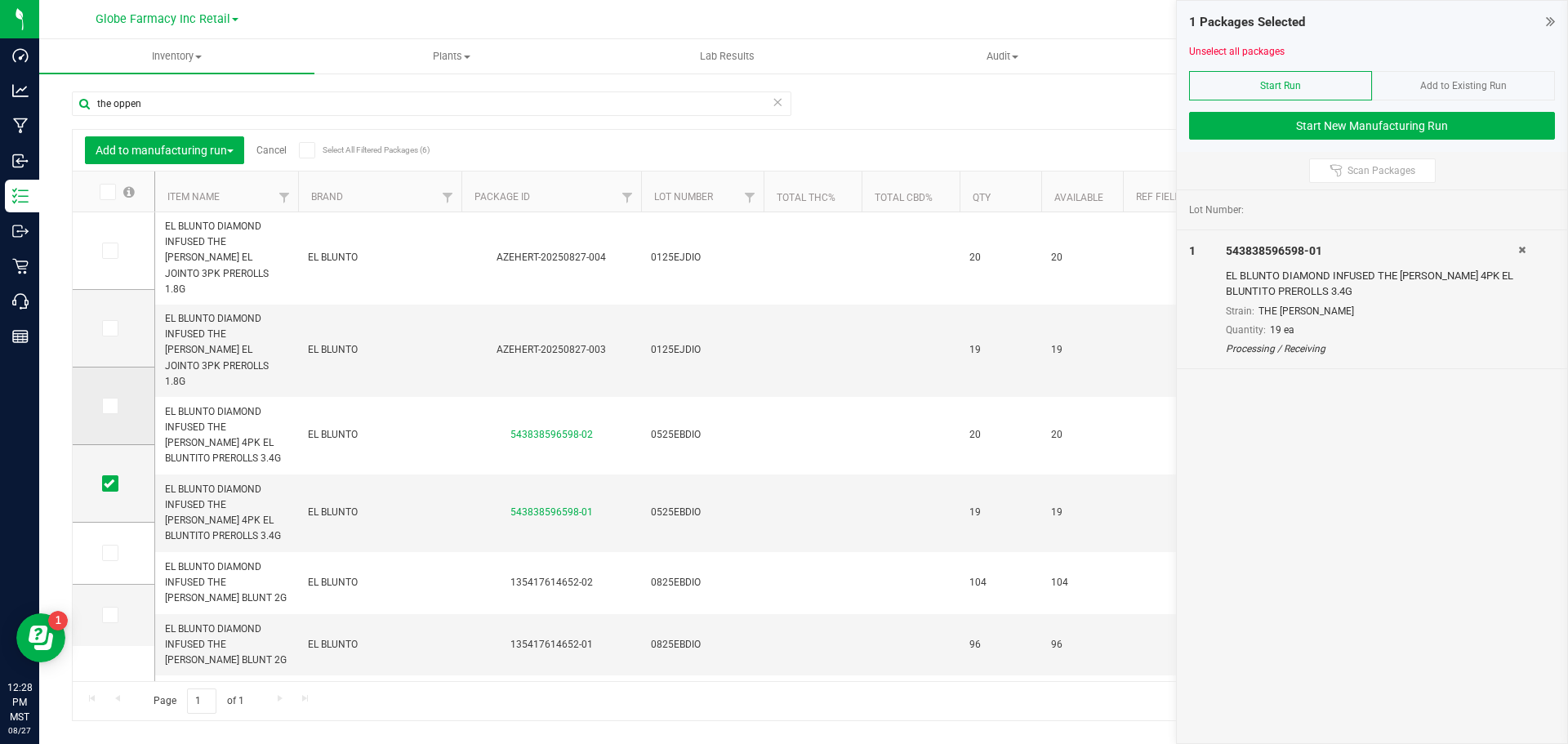
click at [109, 406] on icon at bounding box center [109, 406] width 11 height 0
click at [0, 0] on input "checkbox" at bounding box center [0, 0] width 0 height 0
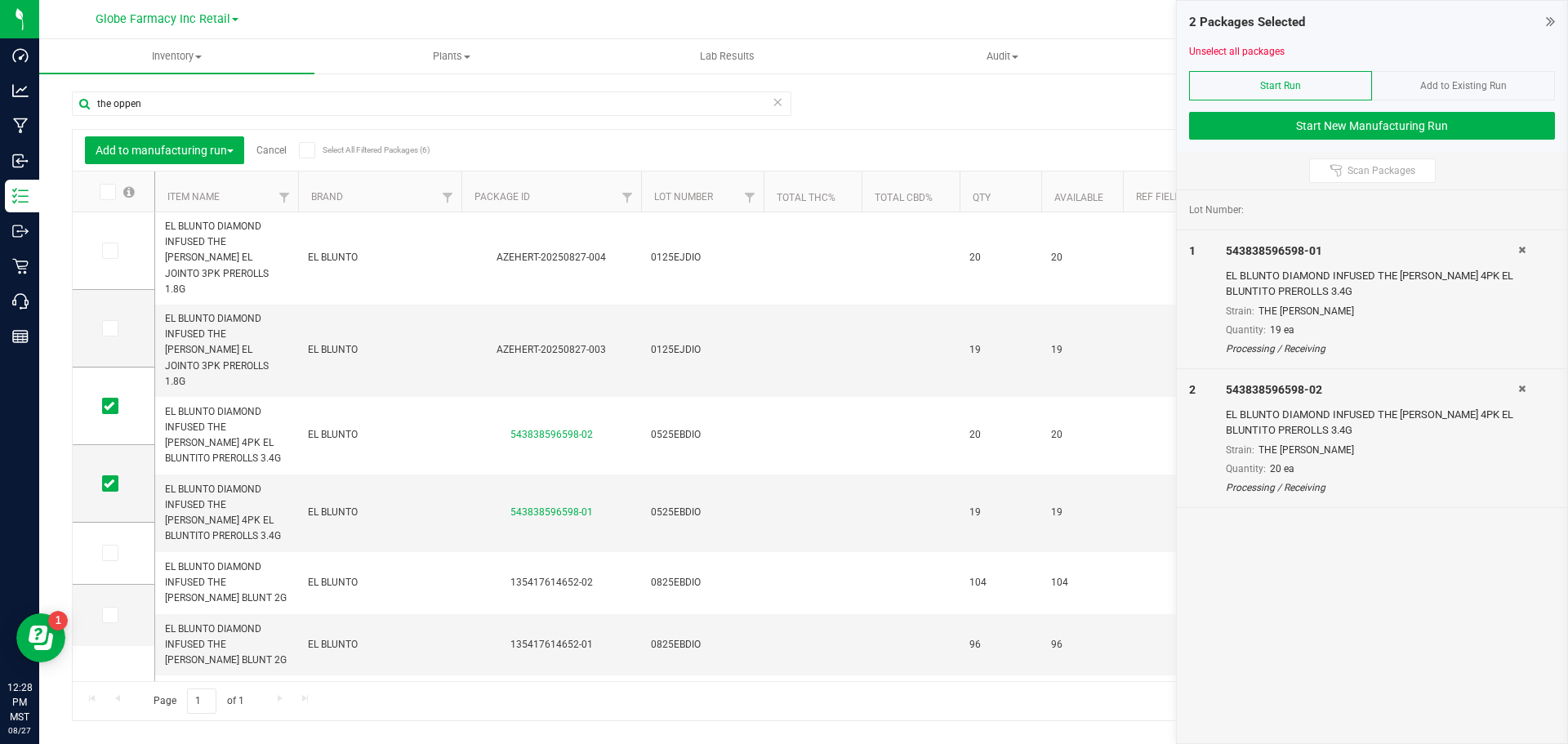
click at [1444, 93] on div "Add to Existing Run" at bounding box center [1464, 85] width 183 height 29
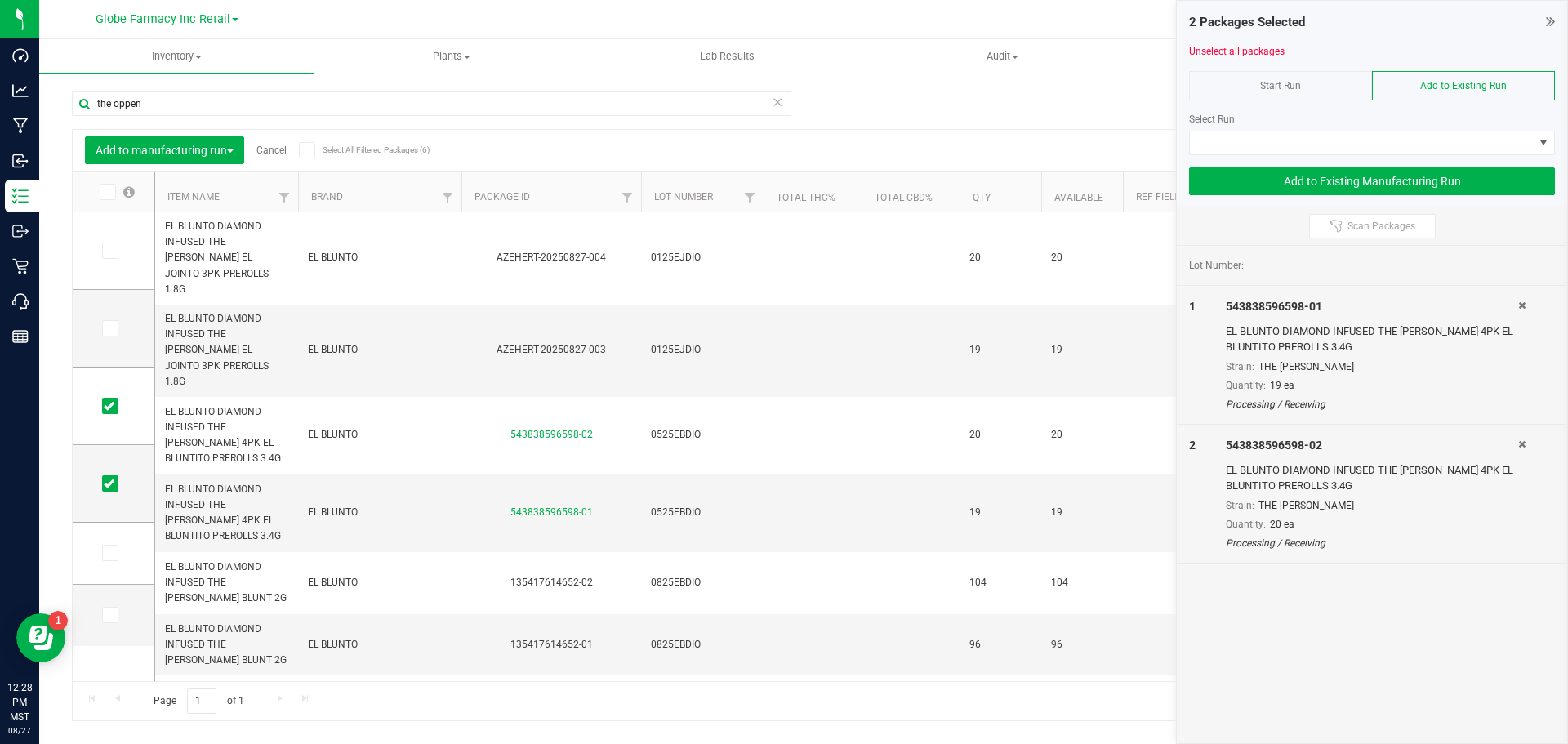
click at [1329, 86] on div "Start Run" at bounding box center [1281, 85] width 183 height 29
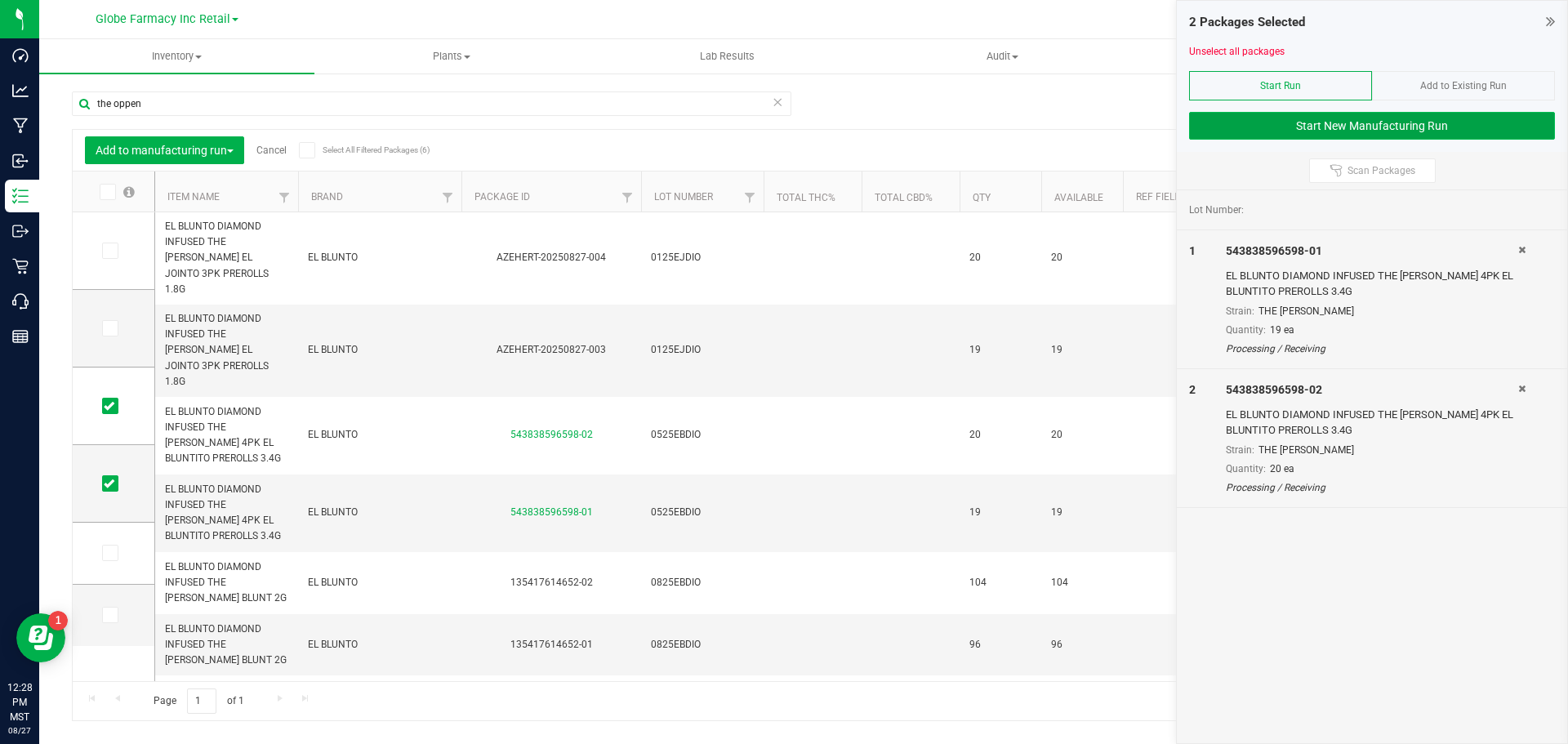
click at [1336, 117] on button "Start New Manufacturing Run" at bounding box center [1373, 125] width 366 height 28
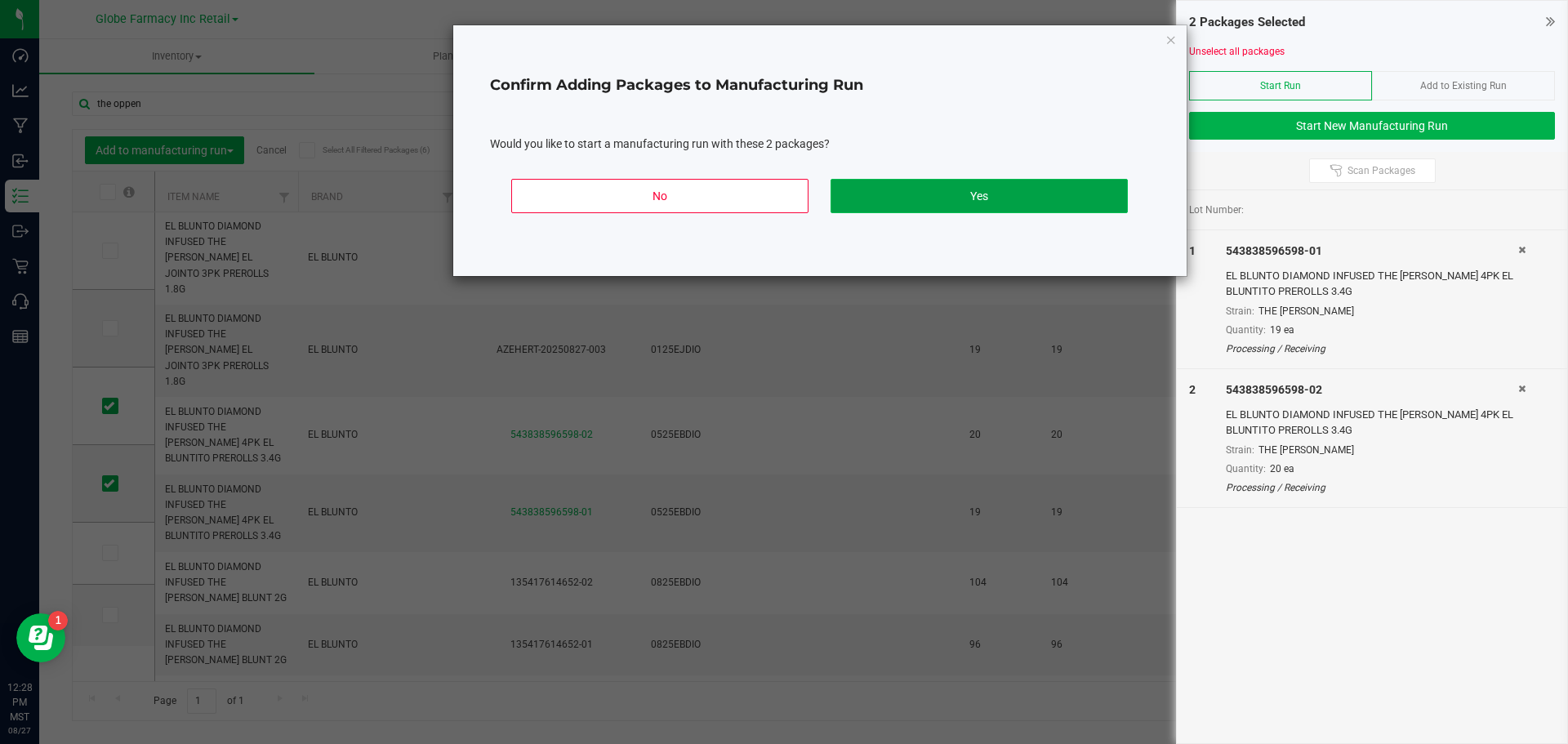
click at [880, 210] on button "Yes" at bounding box center [979, 195] width 298 height 35
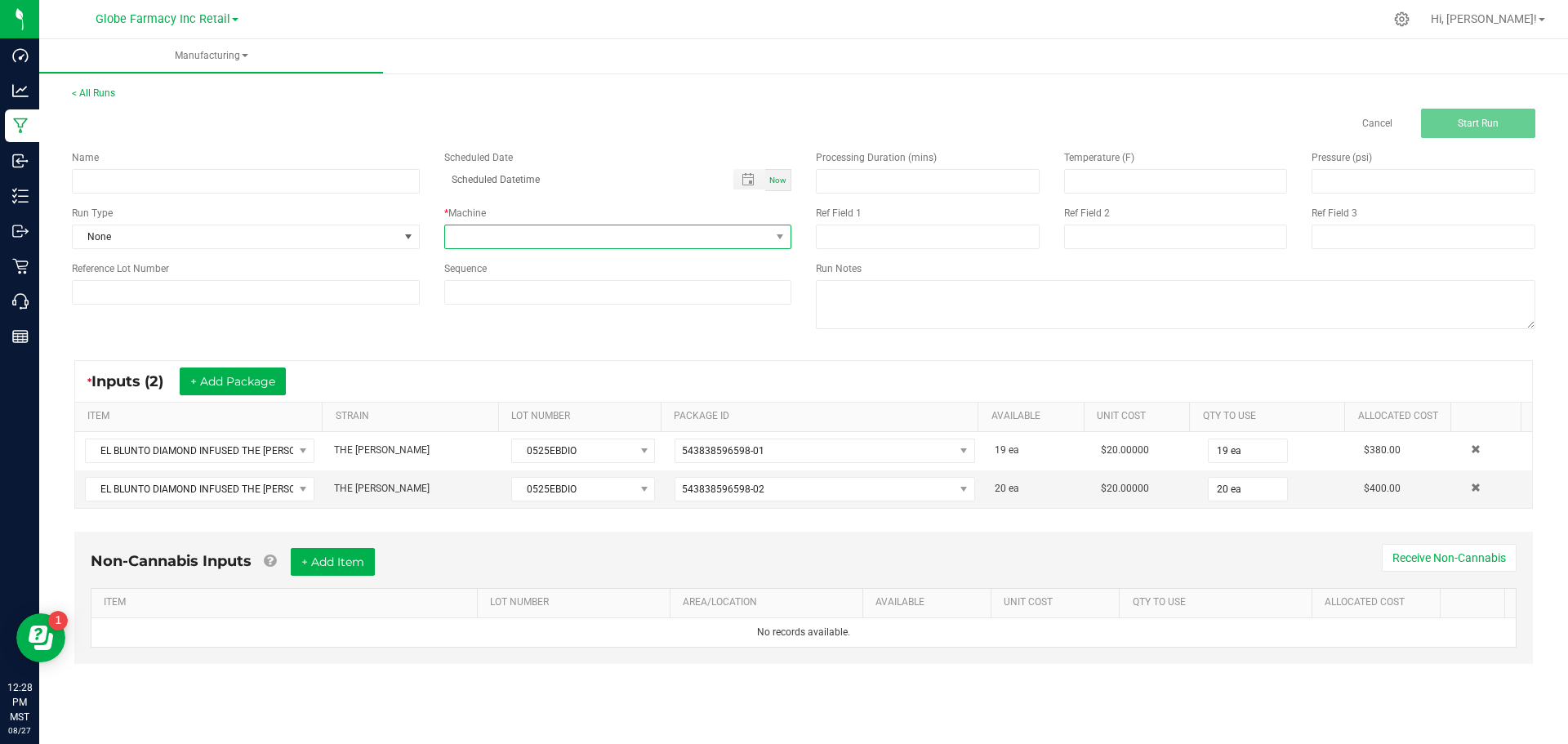
click at [557, 233] on span at bounding box center [608, 237] width 326 height 23
click at [526, 308] on li "UPDATE" at bounding box center [618, 306] width 346 height 28
click at [295, 238] on span "None" at bounding box center [235, 237] width 326 height 23
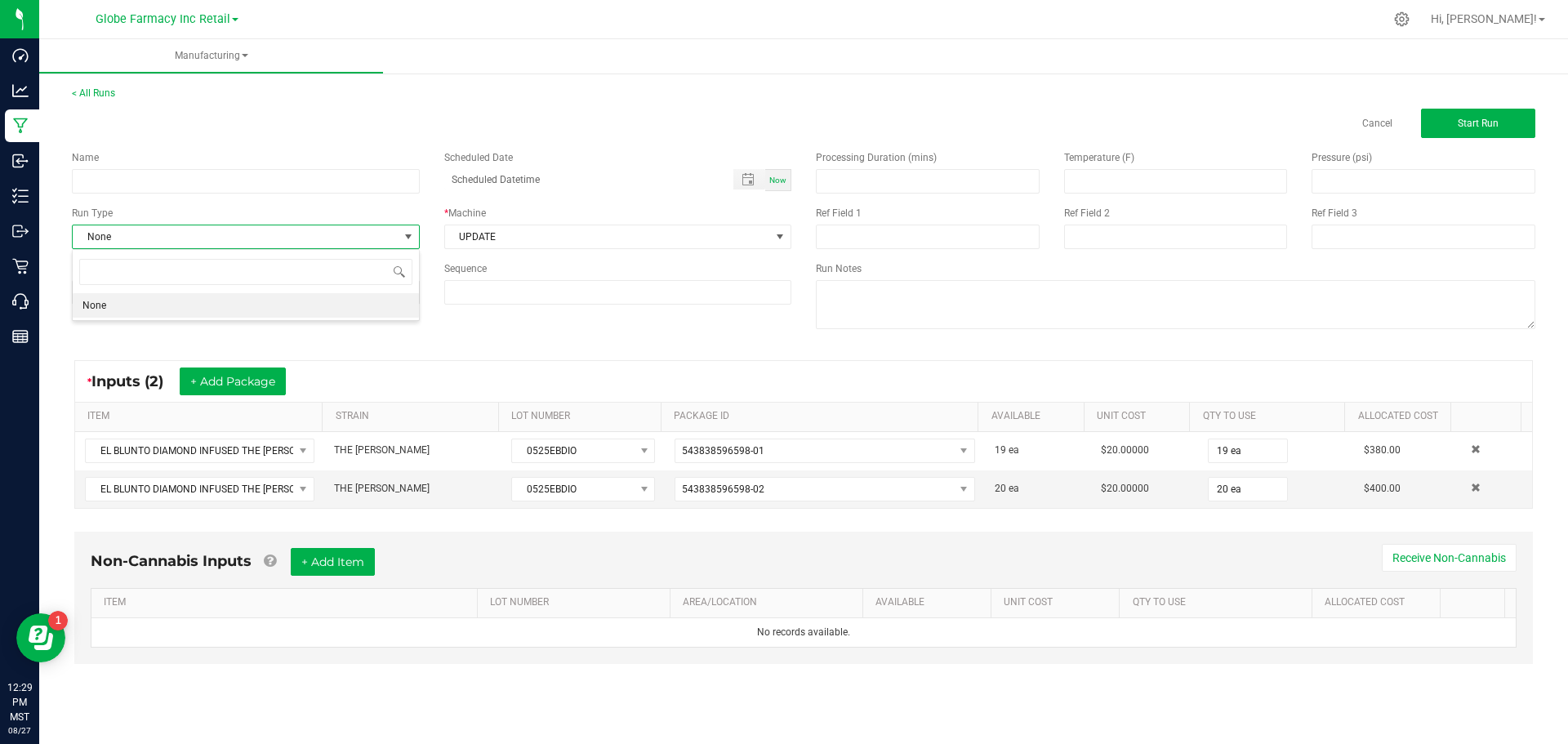
click at [507, 116] on div "Cancel Start Run" at bounding box center [803, 123] width 1488 height 29
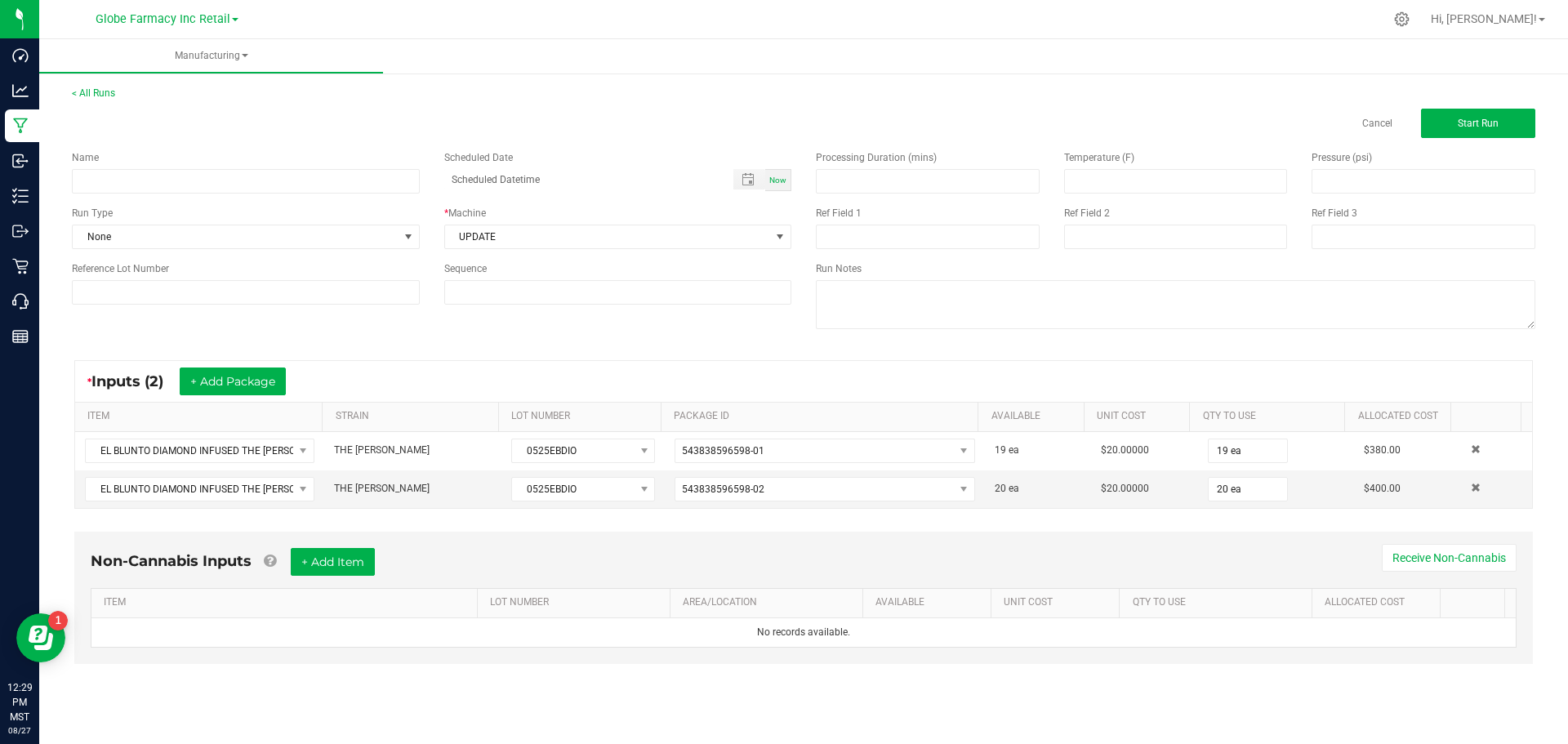
click at [770, 179] on span "Now" at bounding box center [777, 180] width 17 height 9
type input "08/27/2025 12:29 PM"
click at [1489, 125] on span "Start Run" at bounding box center [1478, 123] width 41 height 12
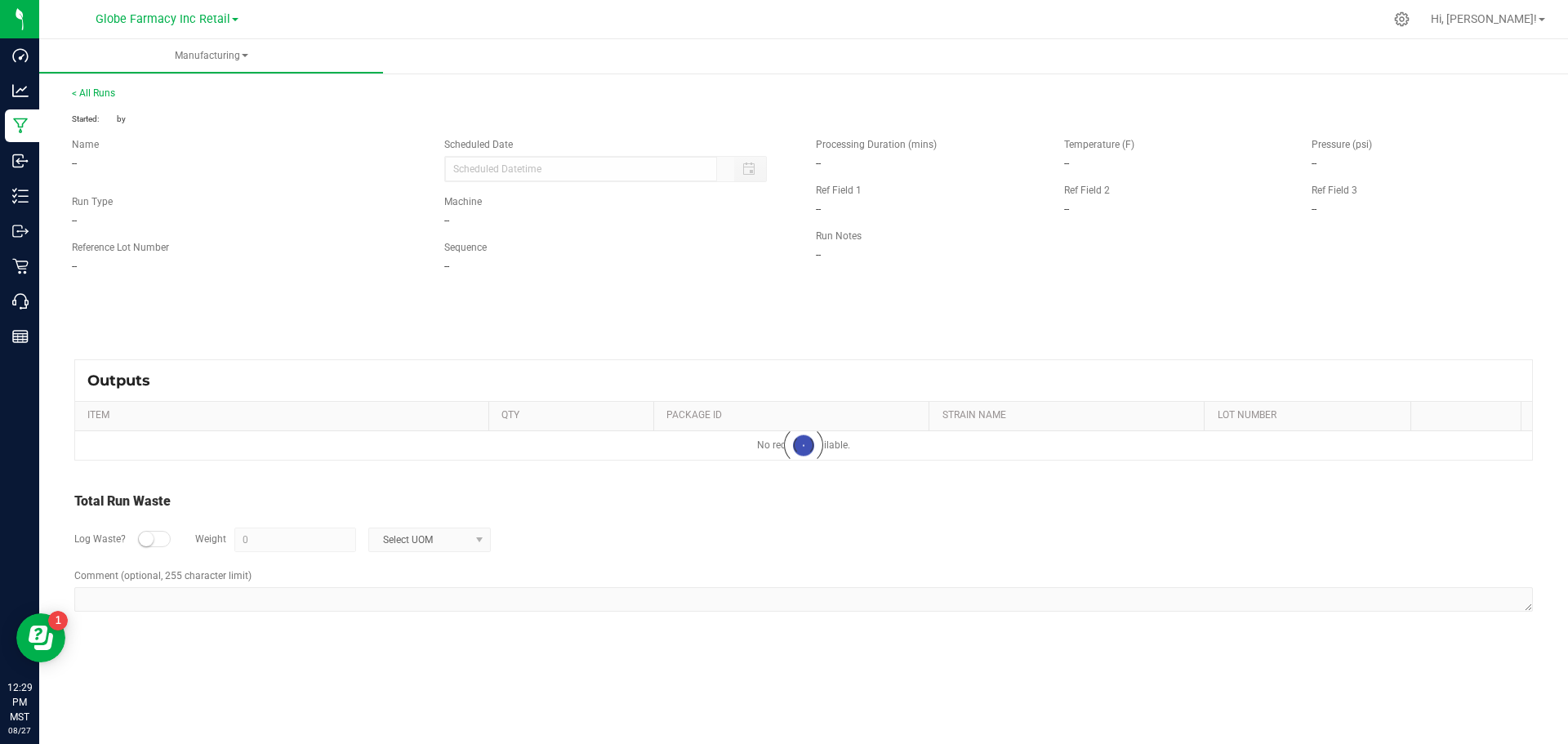
type input "08/27/2025 12:29 PM"
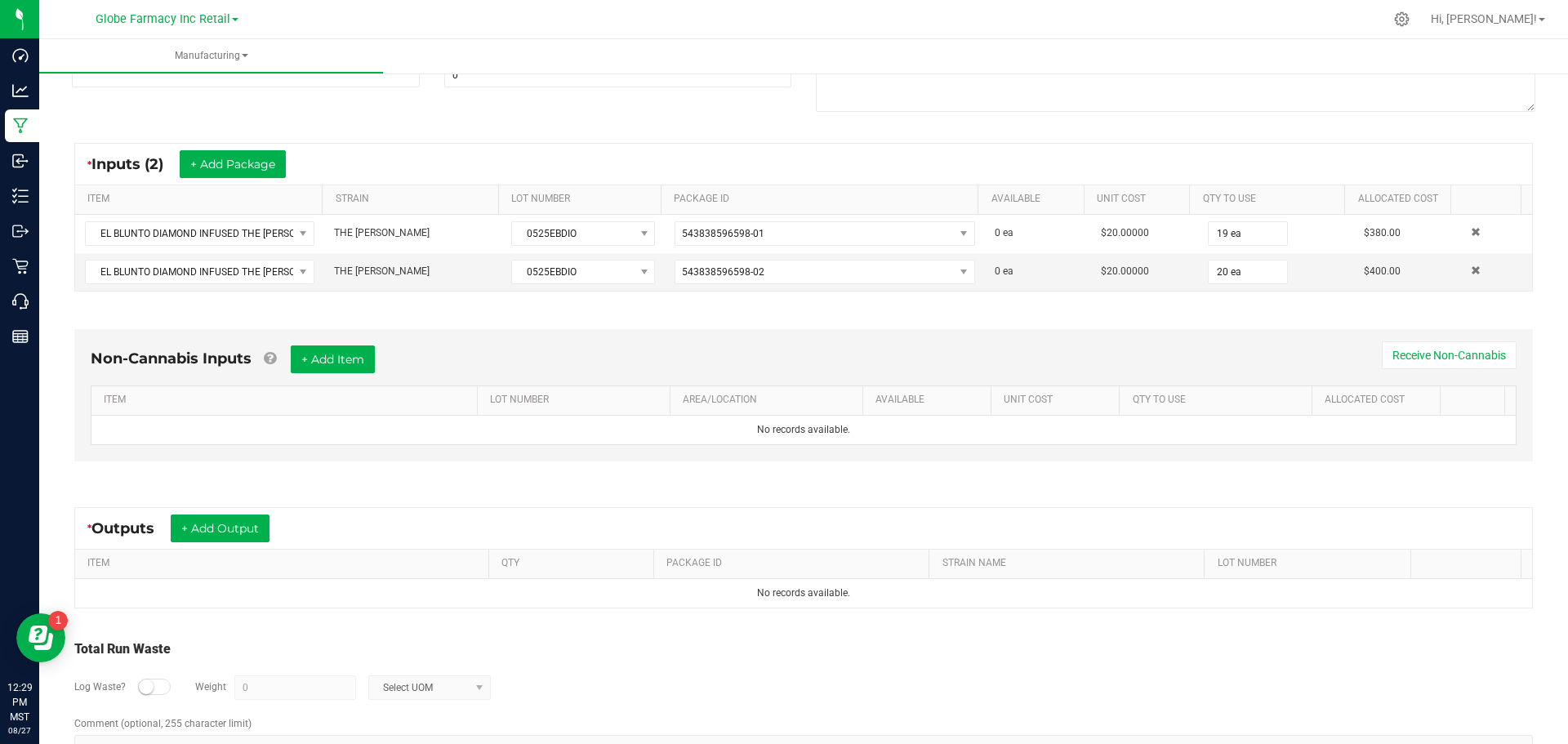
scroll to position [245, 0]
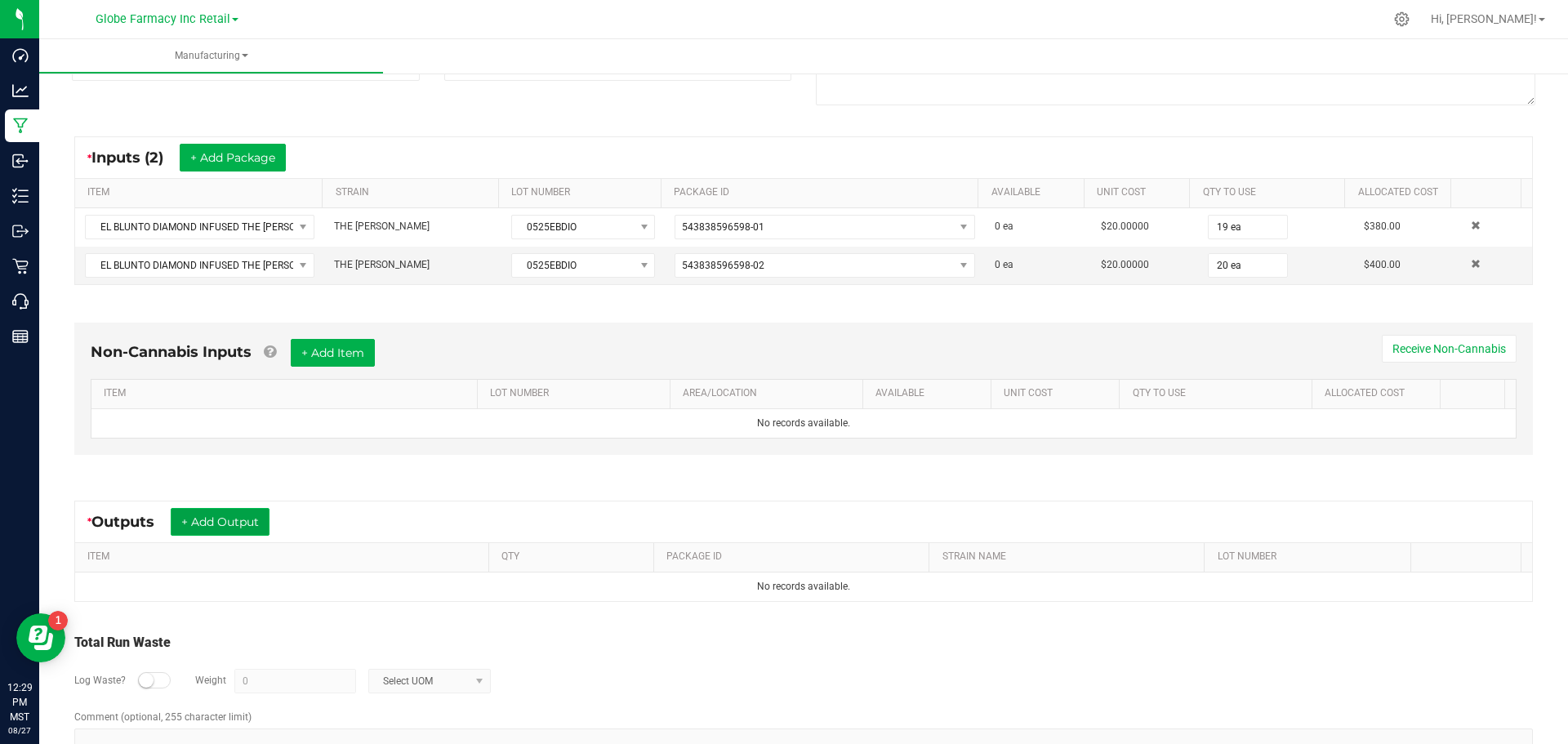
click at [246, 525] on button "+ Add Output" at bounding box center [219, 521] width 99 height 28
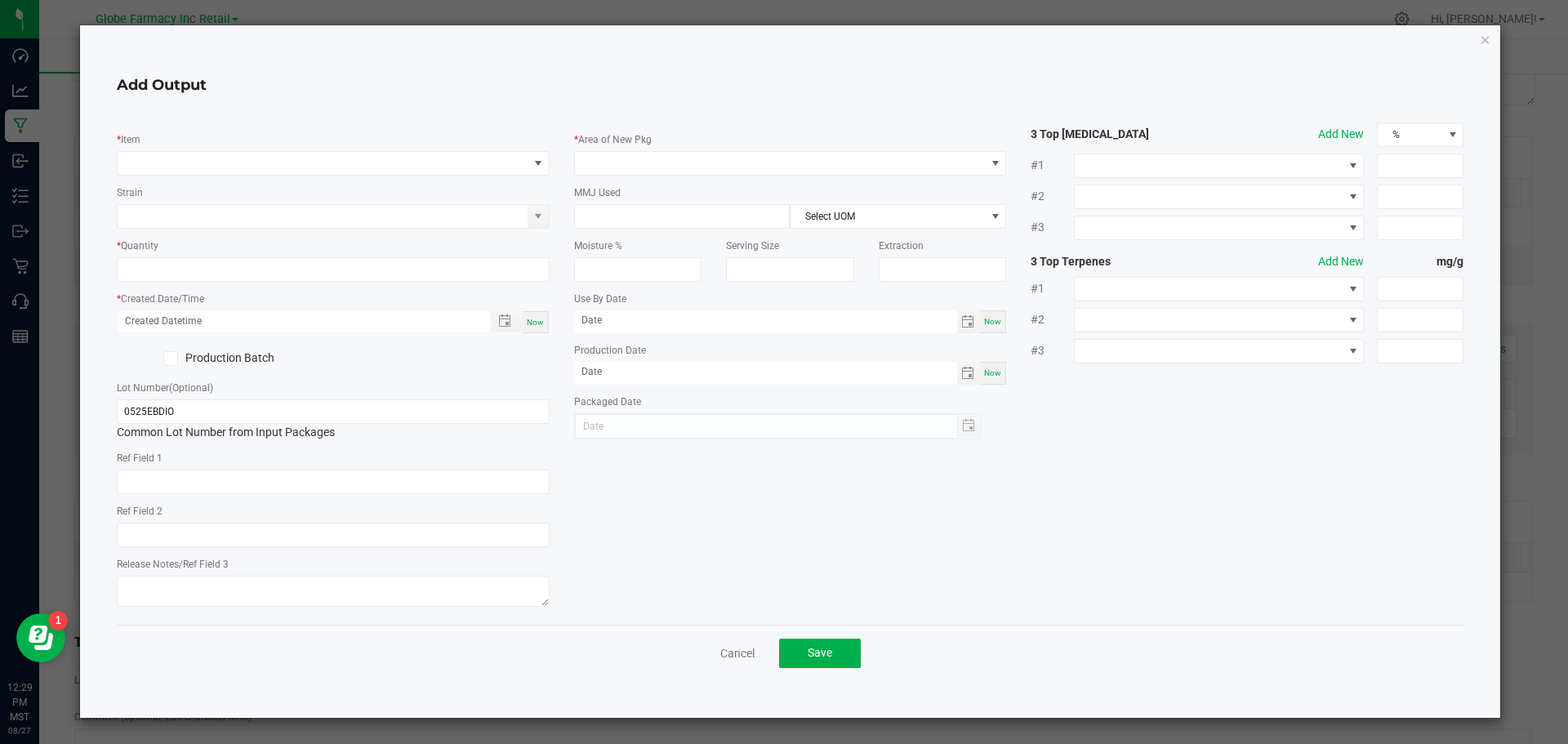
click at [197, 180] on div "* Item Strain * Quantity * Created Date/Time Now Production Batch Lot Number (O…" at bounding box center [333, 367] width 458 height 489
click at [167, 158] on span "NO DATA FOUND" at bounding box center [322, 163] width 410 height 23
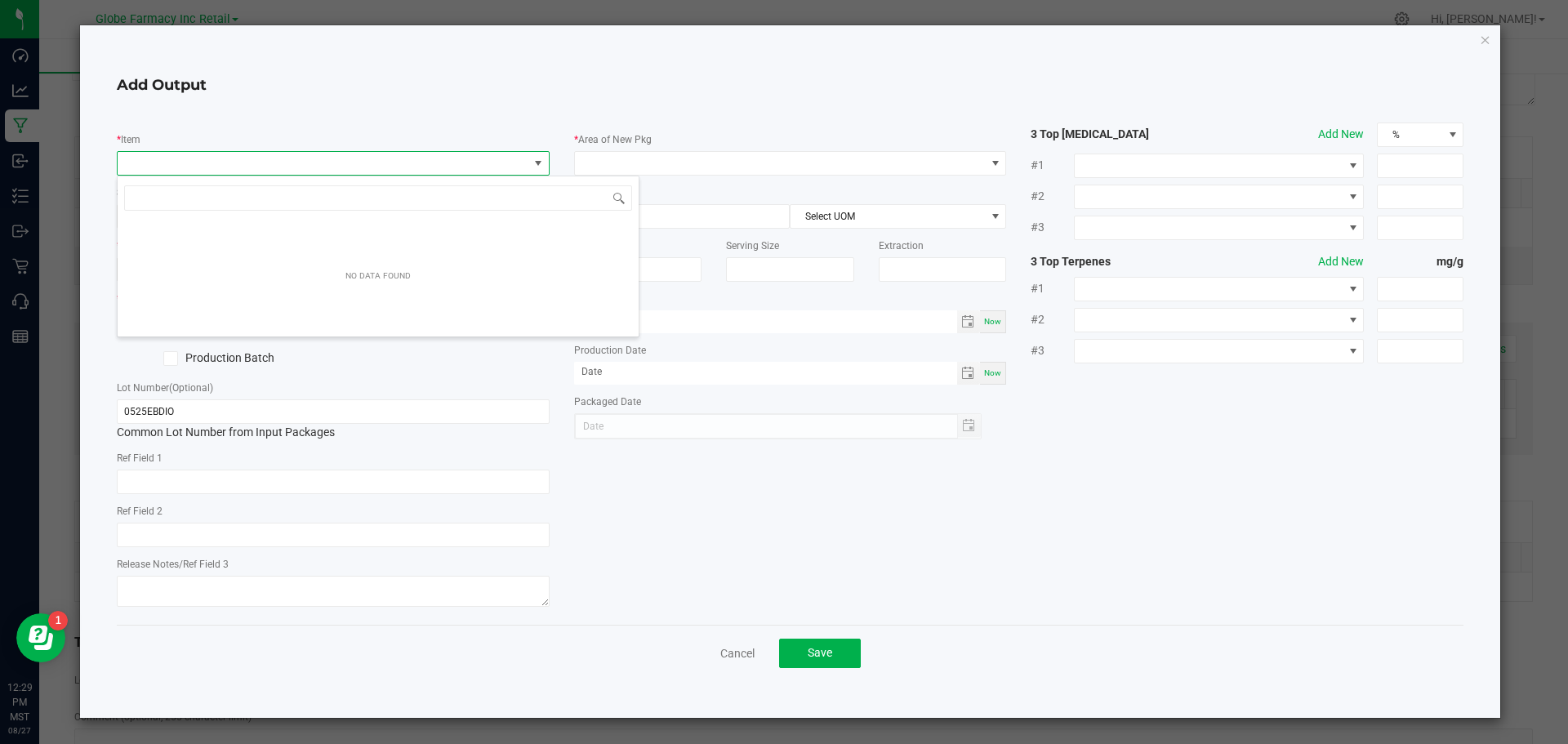
type input "EL BLUNTO DIAMOND INFUSED THE [PERSON_NAME] 4PK EL BLUNTITO PREROLLS 3.4G"
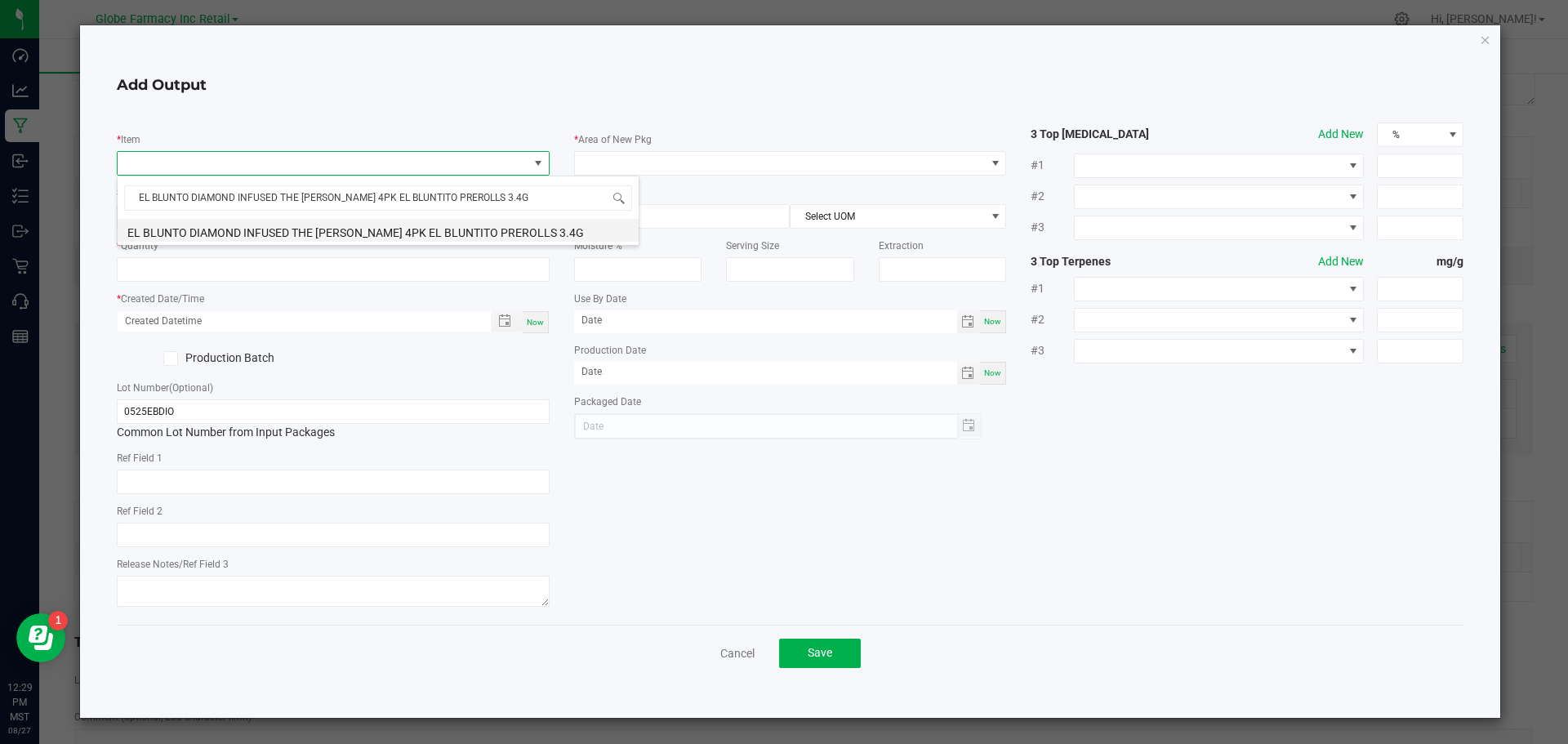
click at [167, 222] on li "EL BLUNTO DIAMOND INFUSED THE [PERSON_NAME] 4PK EL BLUNTITO PREROLLS 3.4G" at bounding box center [378, 230] width 521 height 23
type input "0 ea"
type input "3.4"
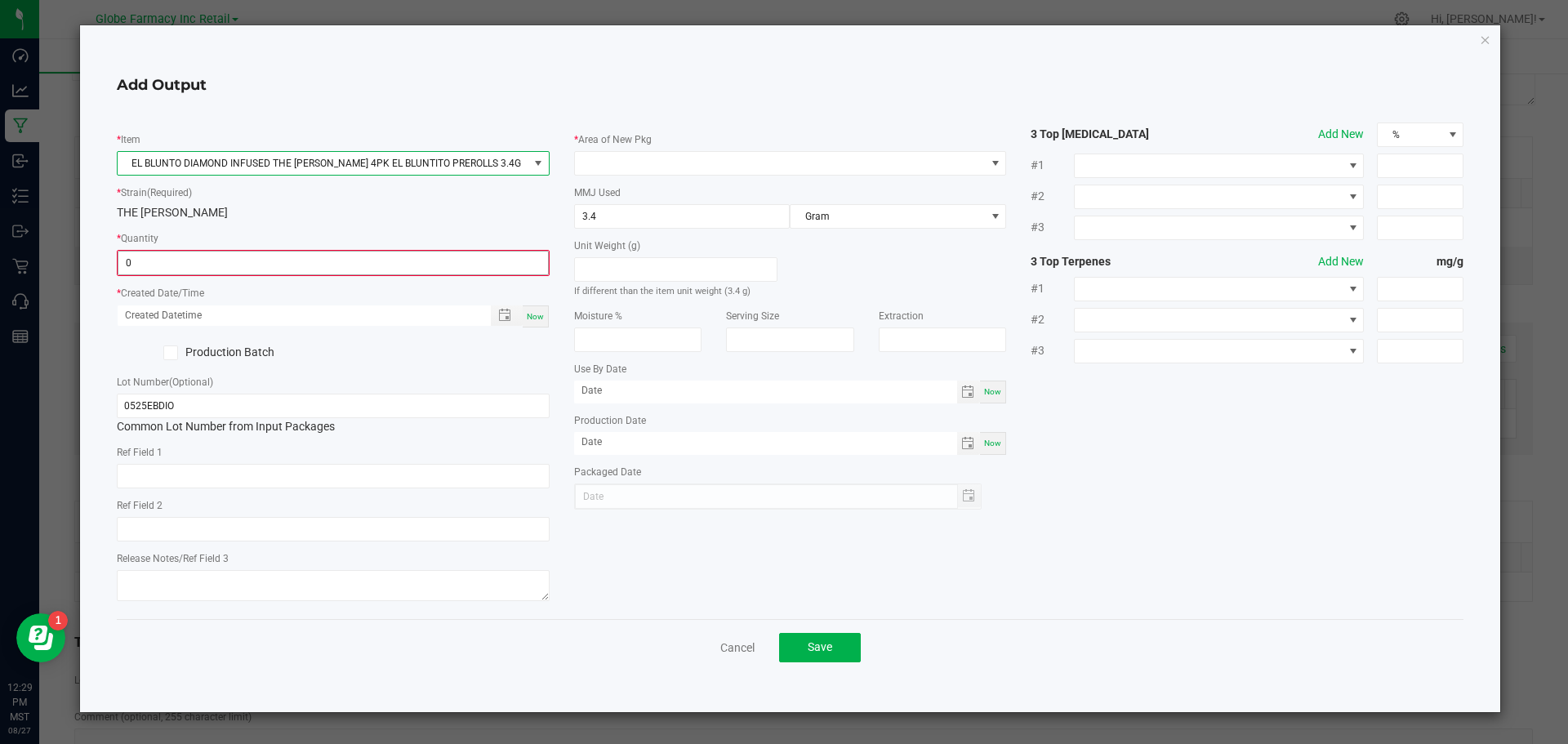
click at [283, 257] on input "0" at bounding box center [333, 263] width 430 height 23
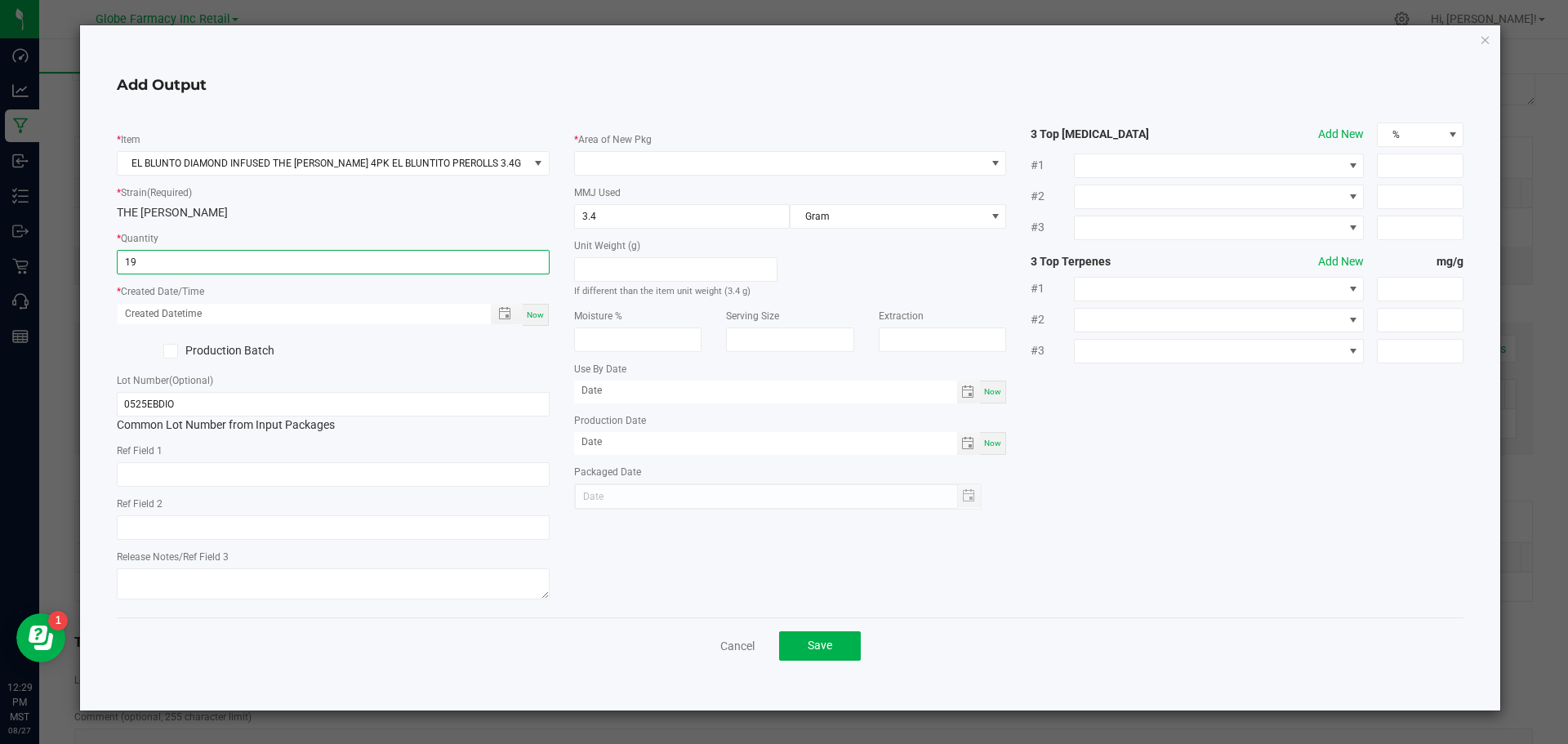
type input "19 ea"
click at [543, 310] on span "Now" at bounding box center [535, 314] width 17 height 9
type input "08/27/2025 12:29 PM"
type input "[DATE]"
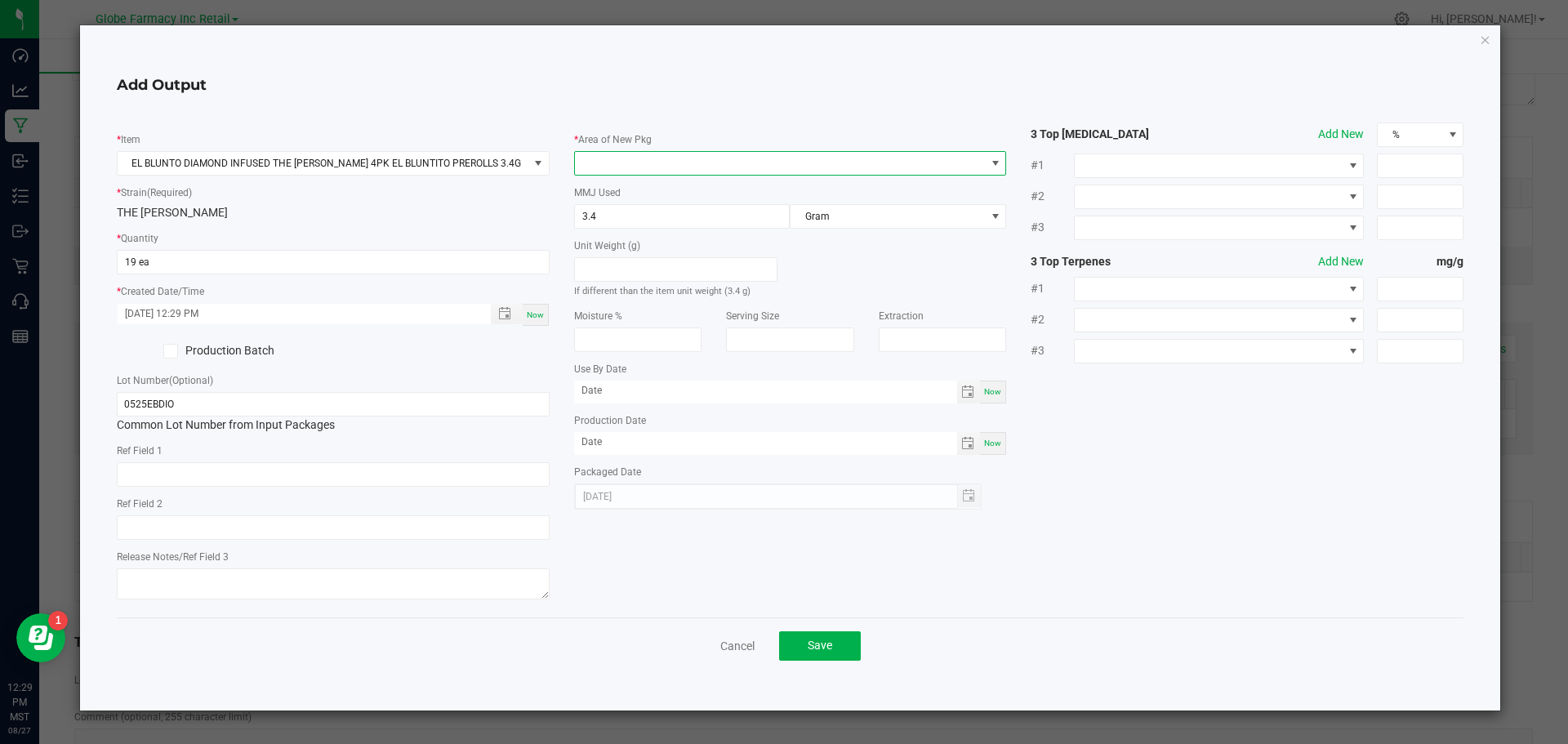
click at [832, 174] on span at bounding box center [780, 163] width 410 height 23
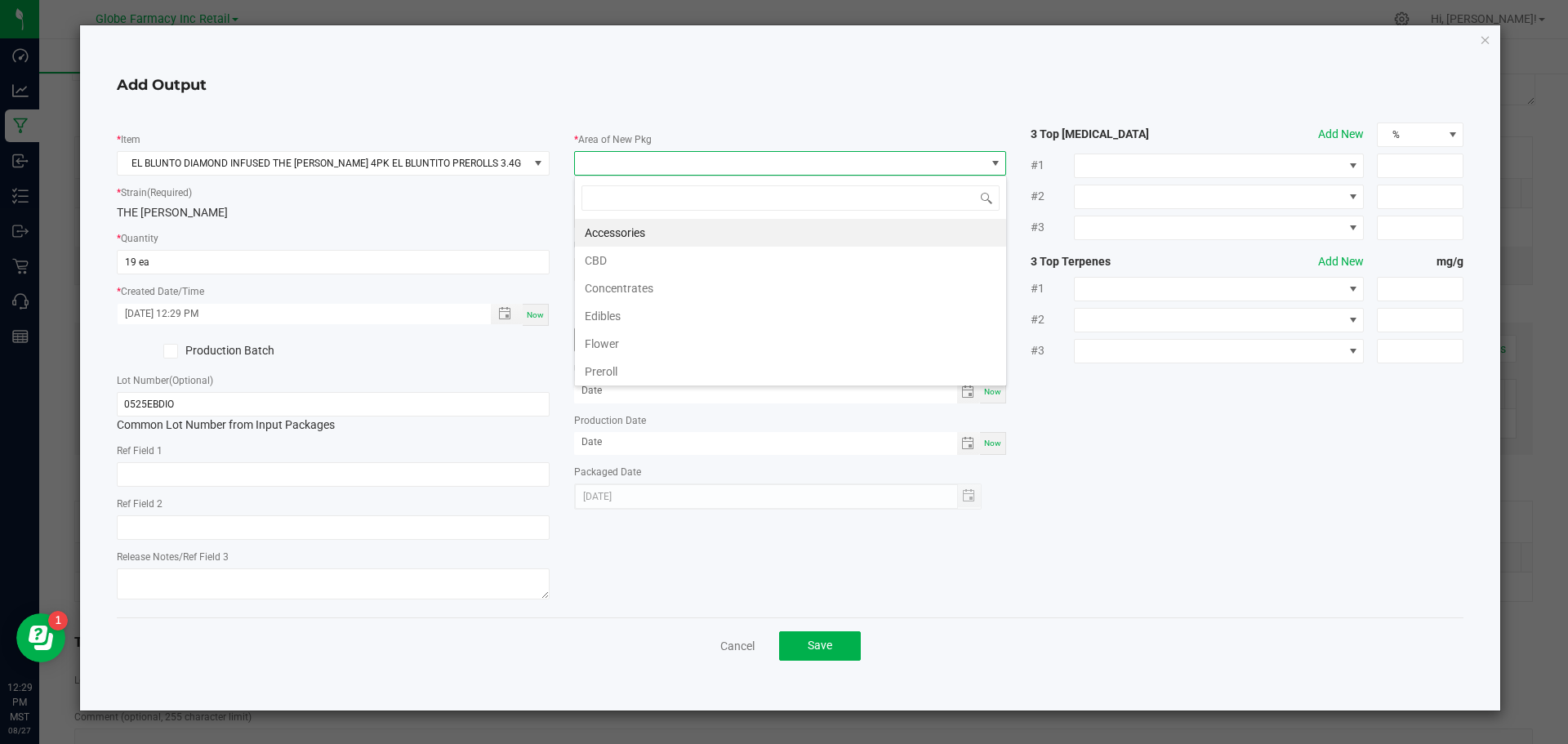
click at [686, 373] on li "Preroll" at bounding box center [790, 371] width 431 height 28
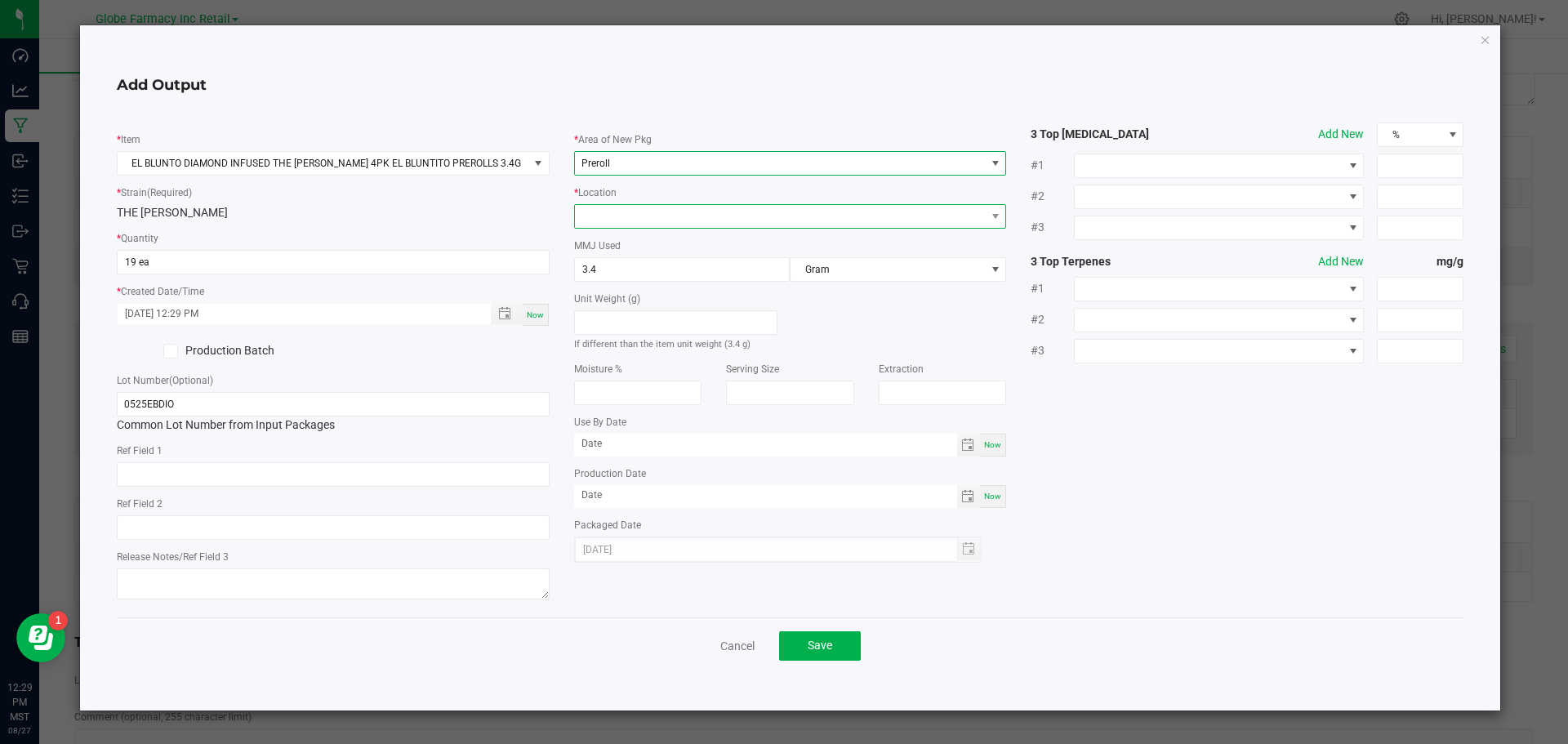
click at [685, 218] on span at bounding box center [780, 217] width 410 height 23
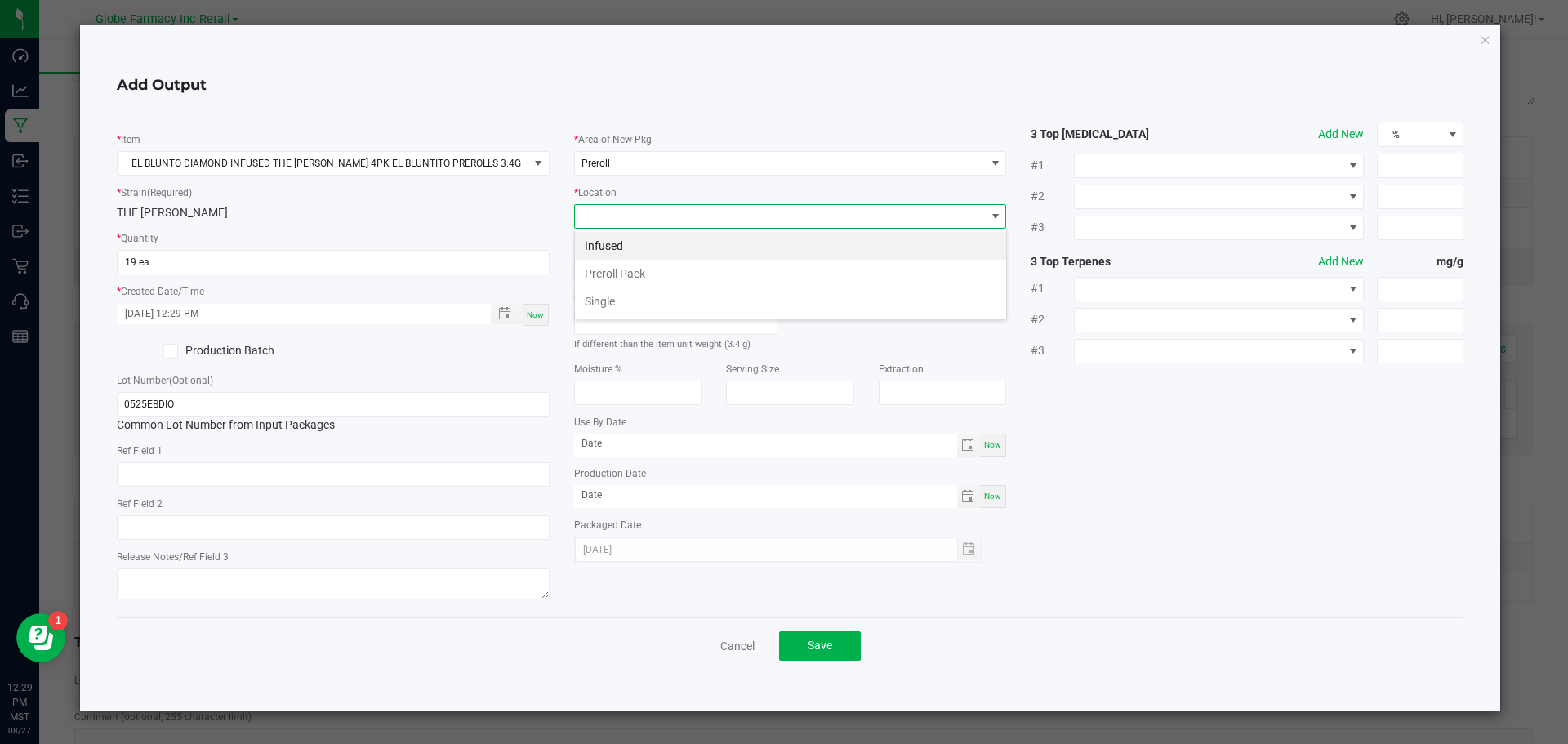
click at [670, 250] on li "Infused" at bounding box center [790, 245] width 431 height 28
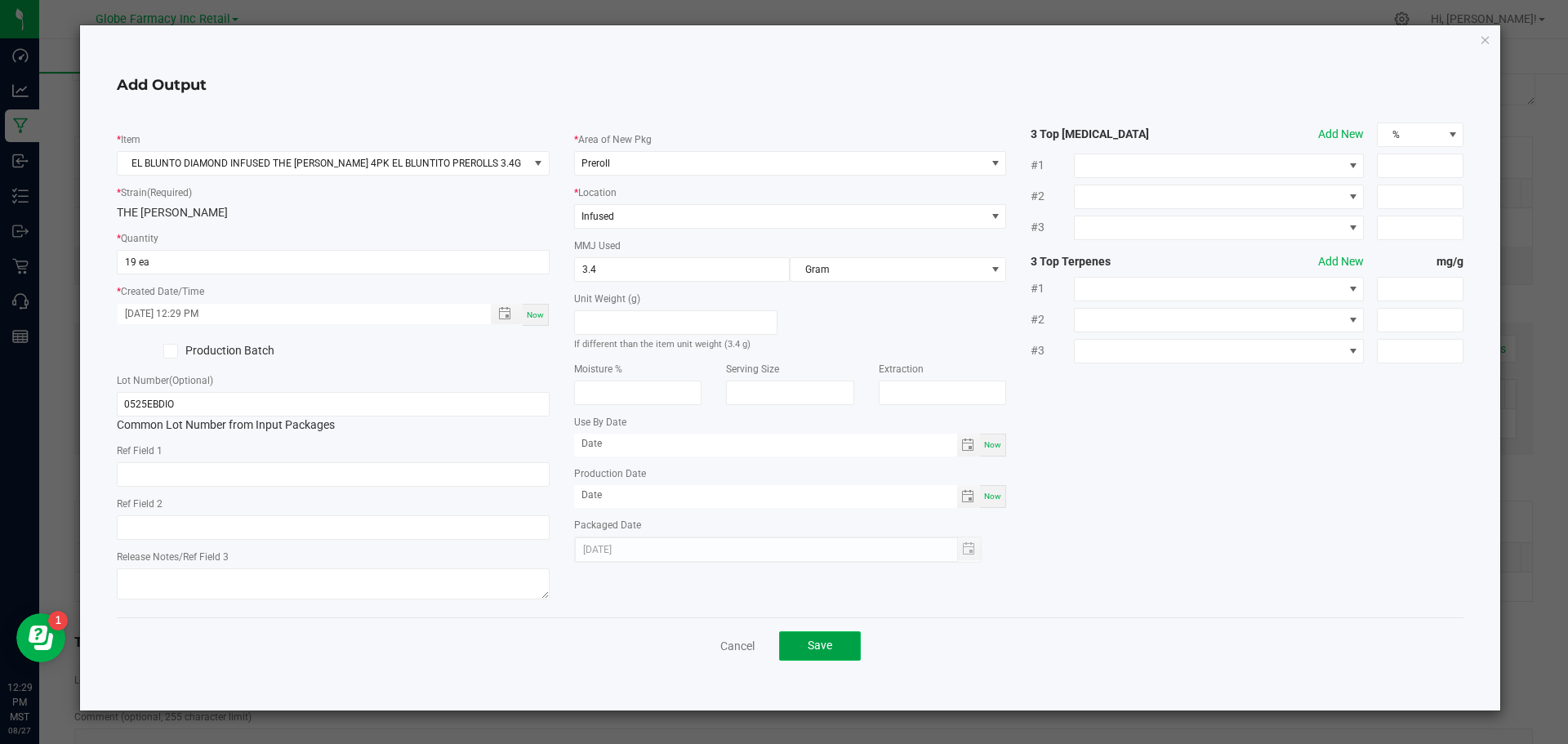
click at [794, 652] on button "Save" at bounding box center [820, 645] width 82 height 29
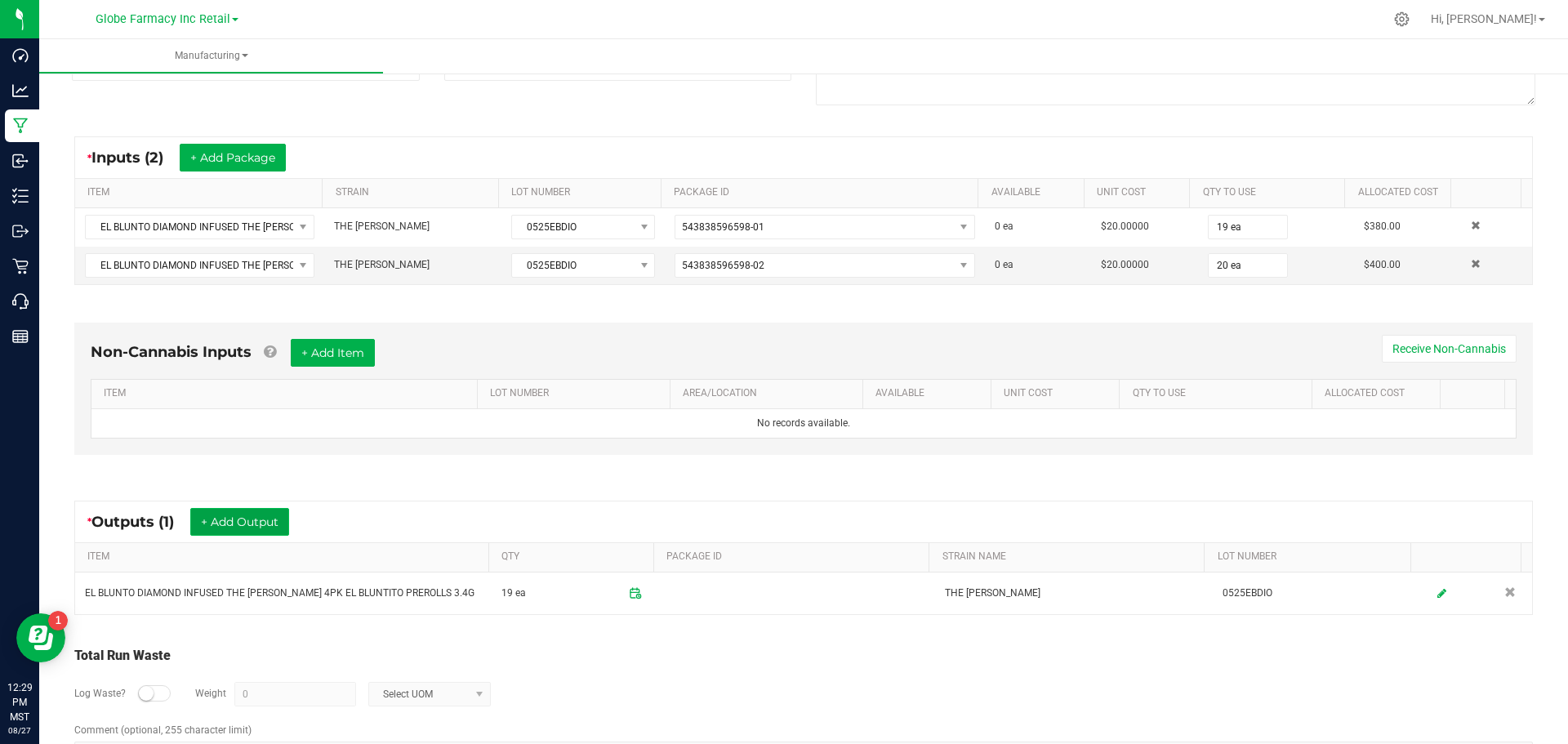
click at [275, 515] on button "+ Add Output" at bounding box center [239, 521] width 99 height 28
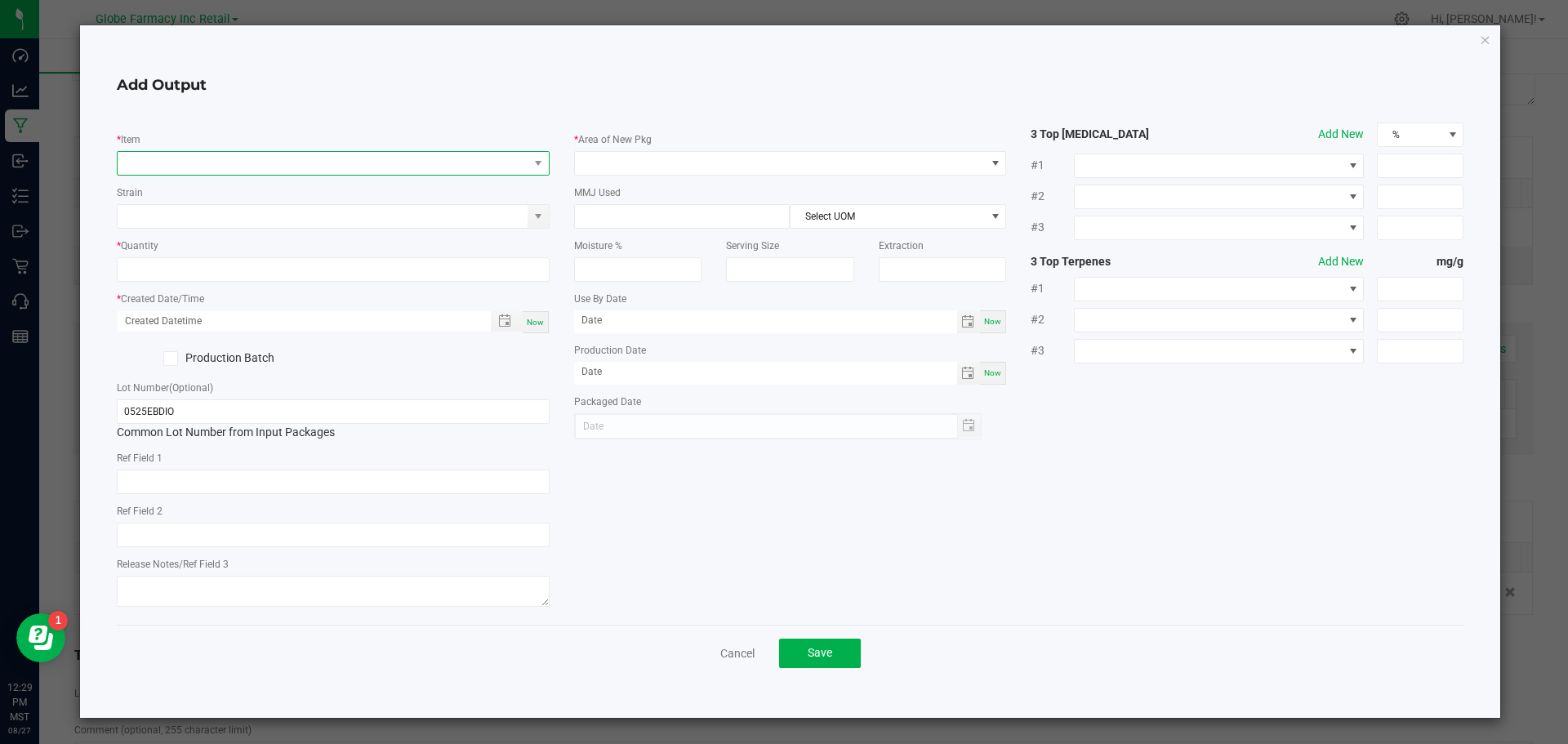
drag, startPoint x: 166, startPoint y: 169, endPoint x: 163, endPoint y: 159, distance: 10.4
click at [165, 159] on span "NO DATA FOUND" at bounding box center [322, 163] width 410 height 23
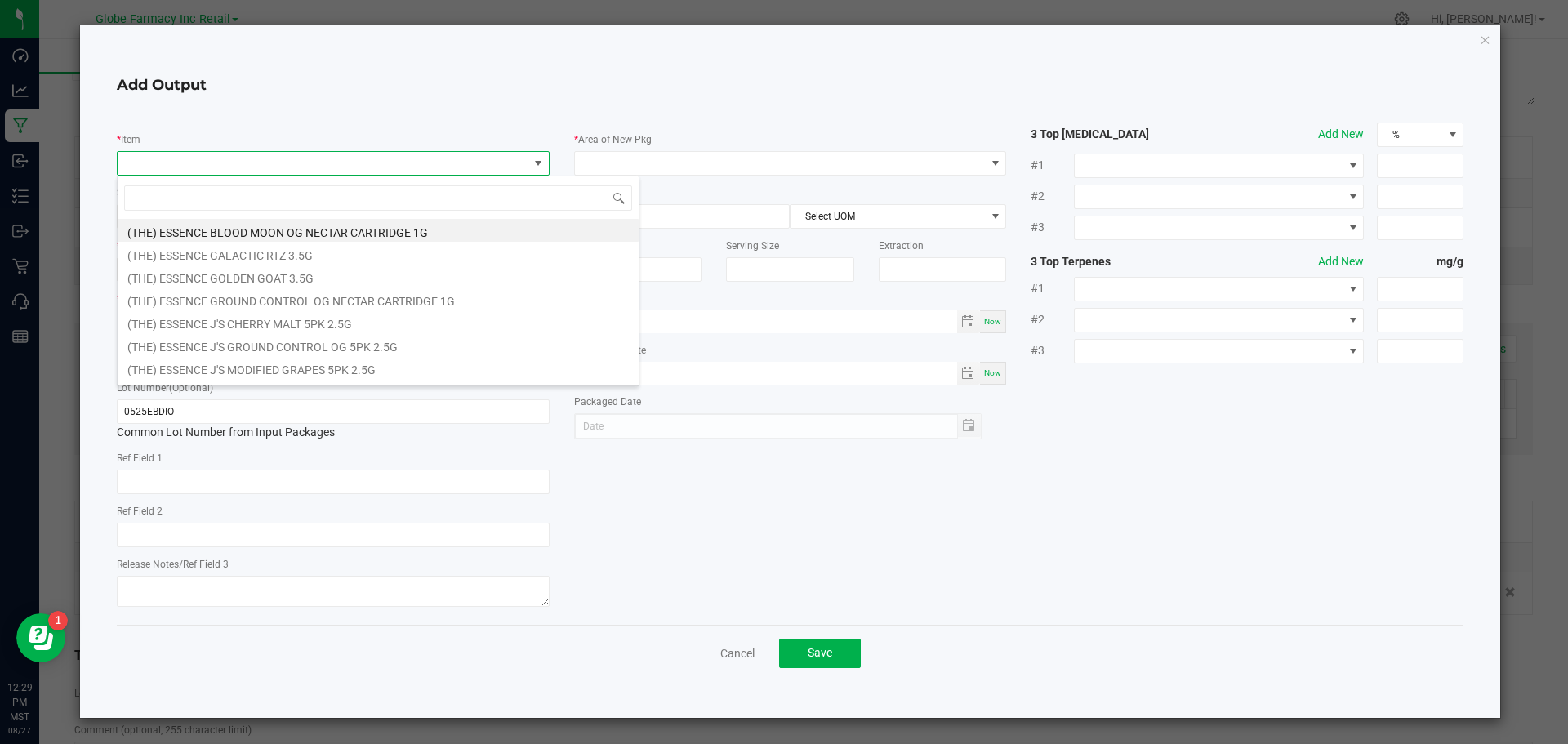
type input "EL BLUNTO DIAMOND INFUSED THE [PERSON_NAME] 4PK EL BLUNTITO PREROLLS 3.4G"
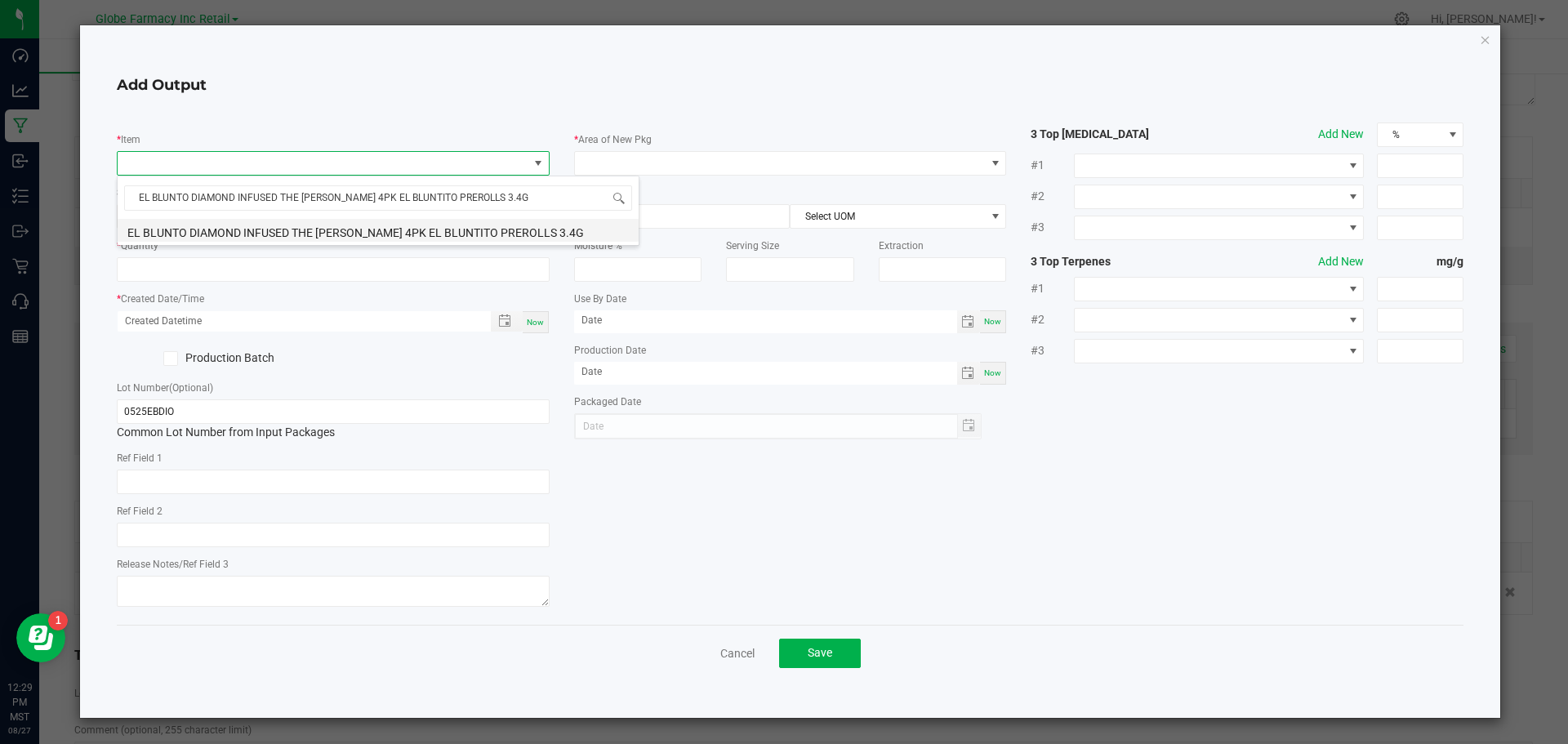
click at [210, 233] on li "EL BLUNTO DIAMOND INFUSED THE [PERSON_NAME] 4PK EL BLUNTITO PREROLLS 3.4G" at bounding box center [378, 230] width 521 height 23
type input "0 ea"
type input "3.4"
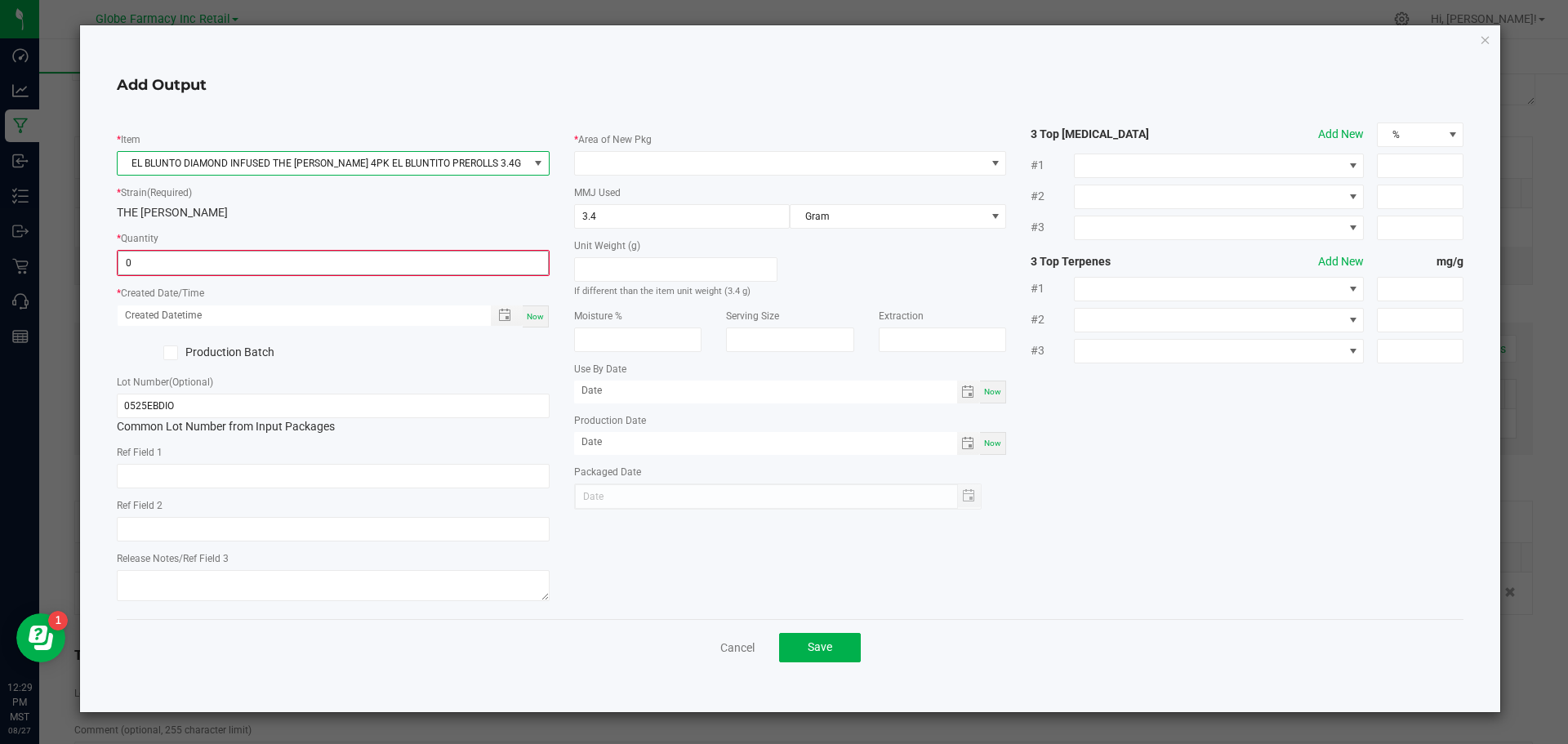
click at [452, 264] on input "0" at bounding box center [333, 263] width 430 height 23
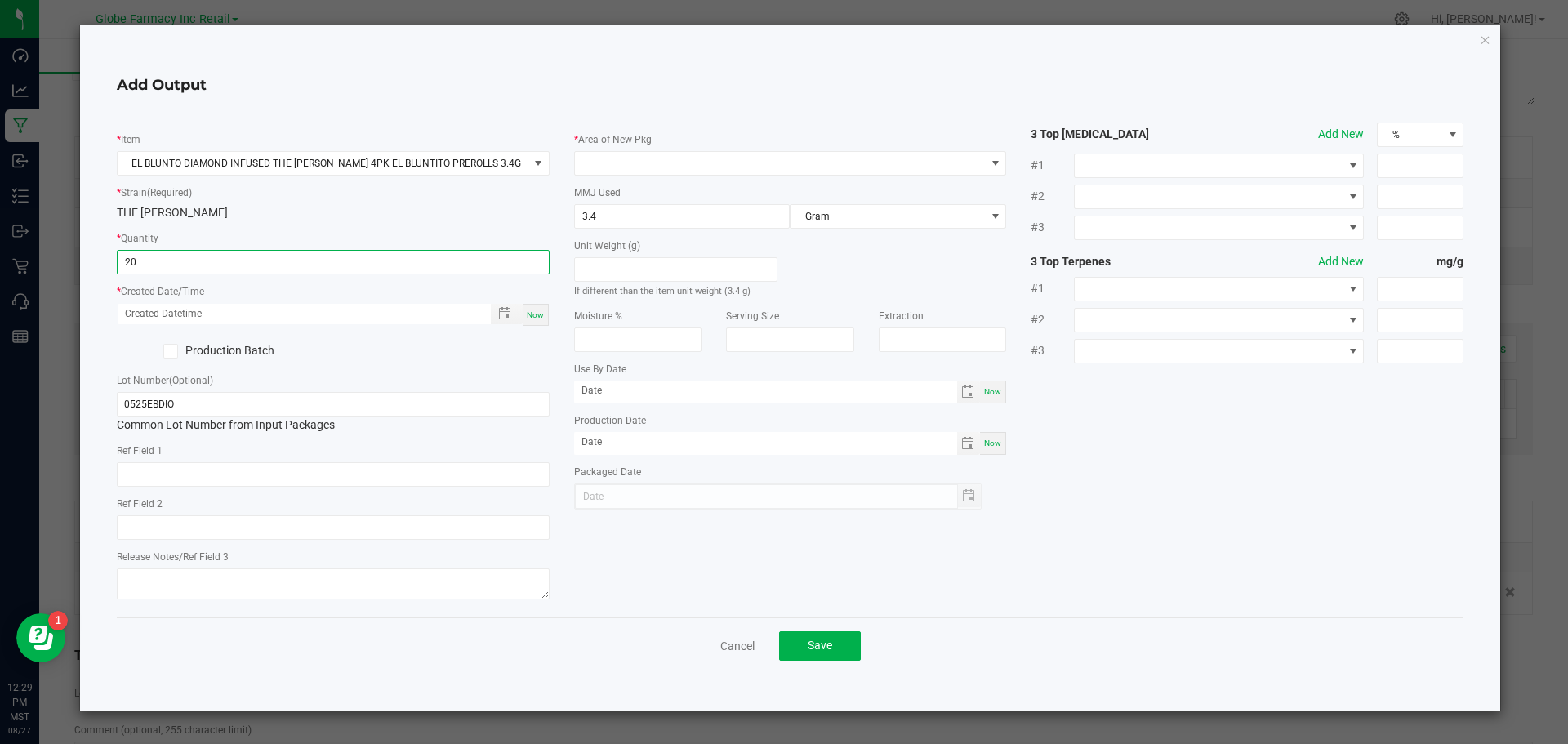
type input "20 ea"
click at [538, 319] on span "Now" at bounding box center [535, 314] width 17 height 9
type input "08/27/2025 12:29 PM"
type input "[DATE]"
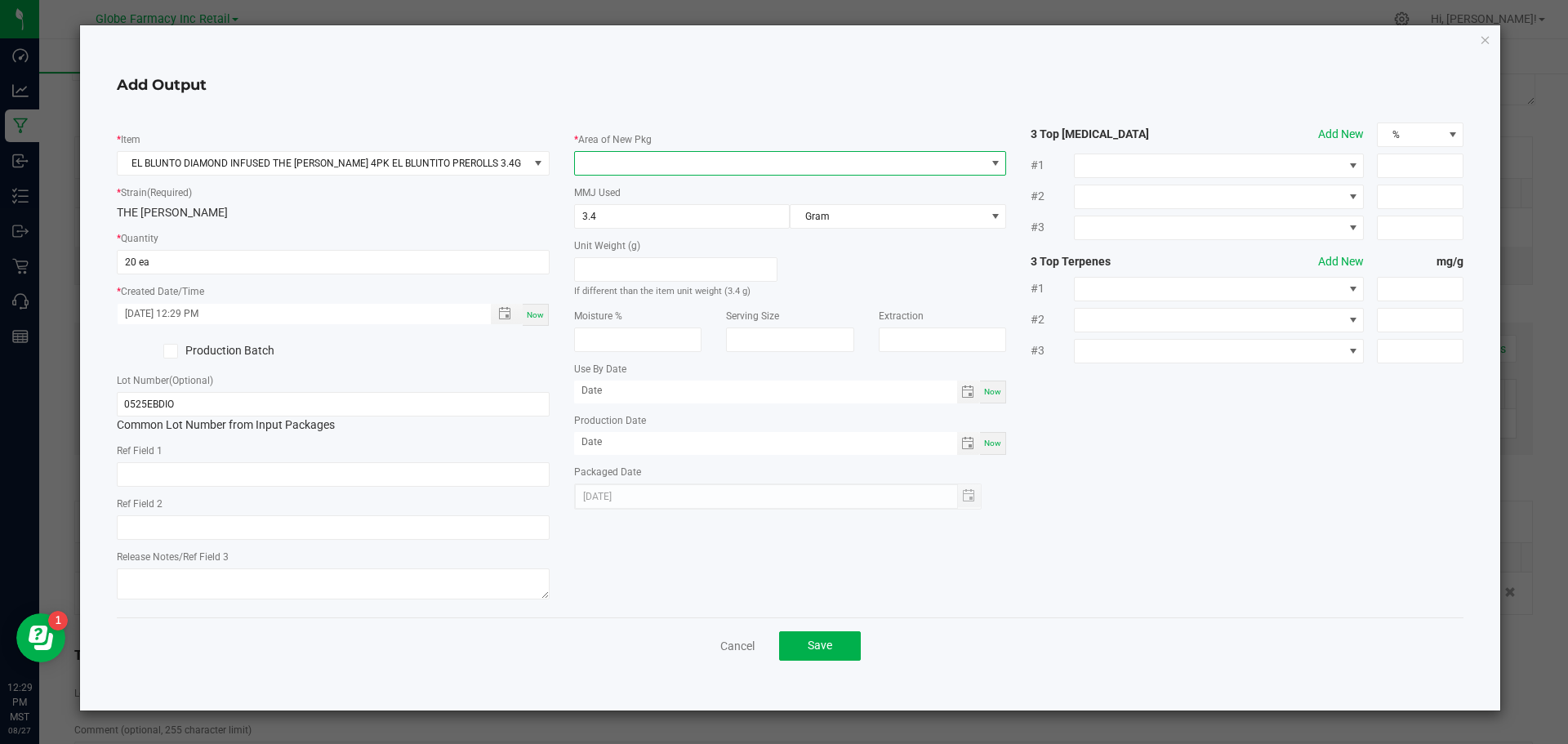
click at [719, 165] on span at bounding box center [780, 163] width 410 height 23
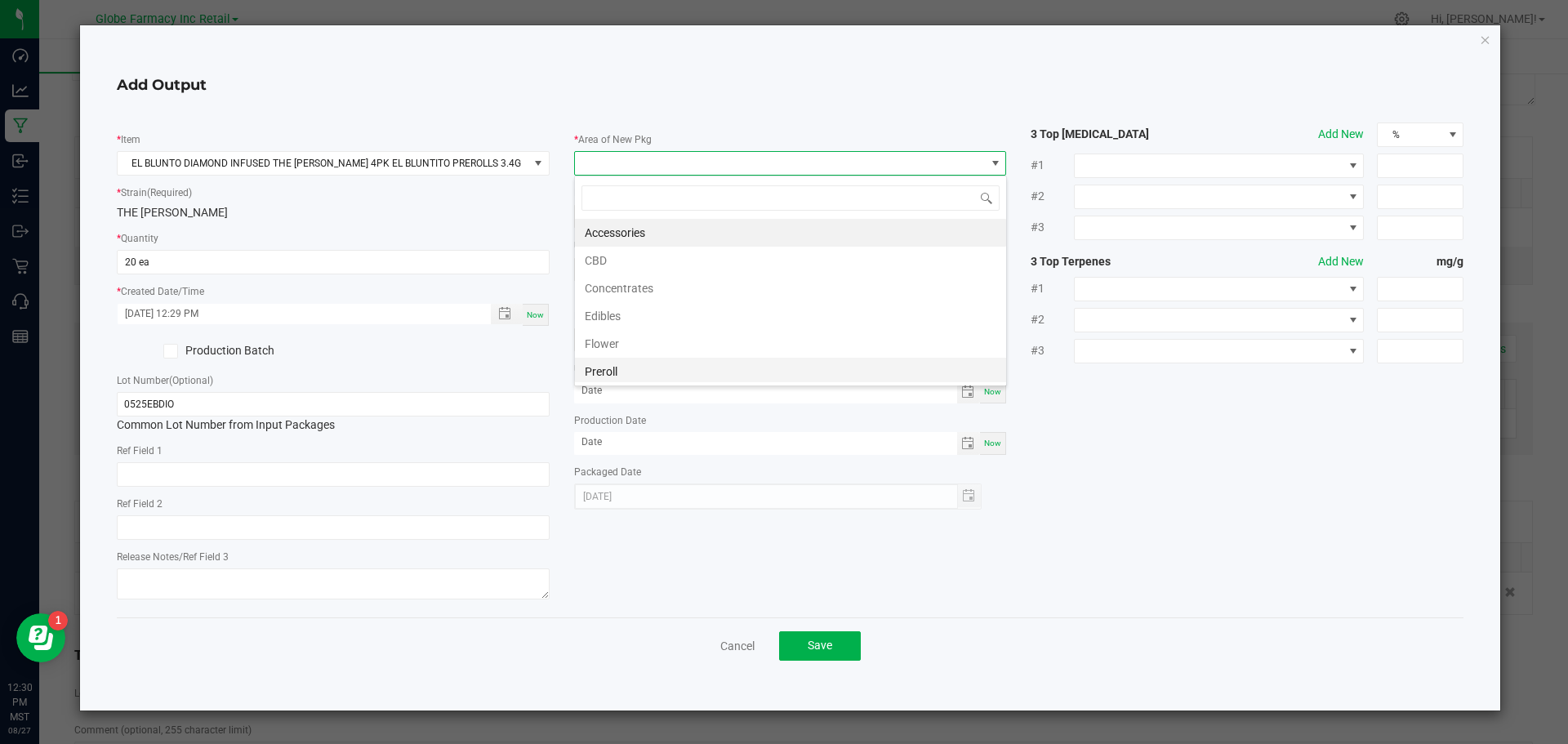
click at [643, 370] on li "Preroll" at bounding box center [790, 371] width 431 height 28
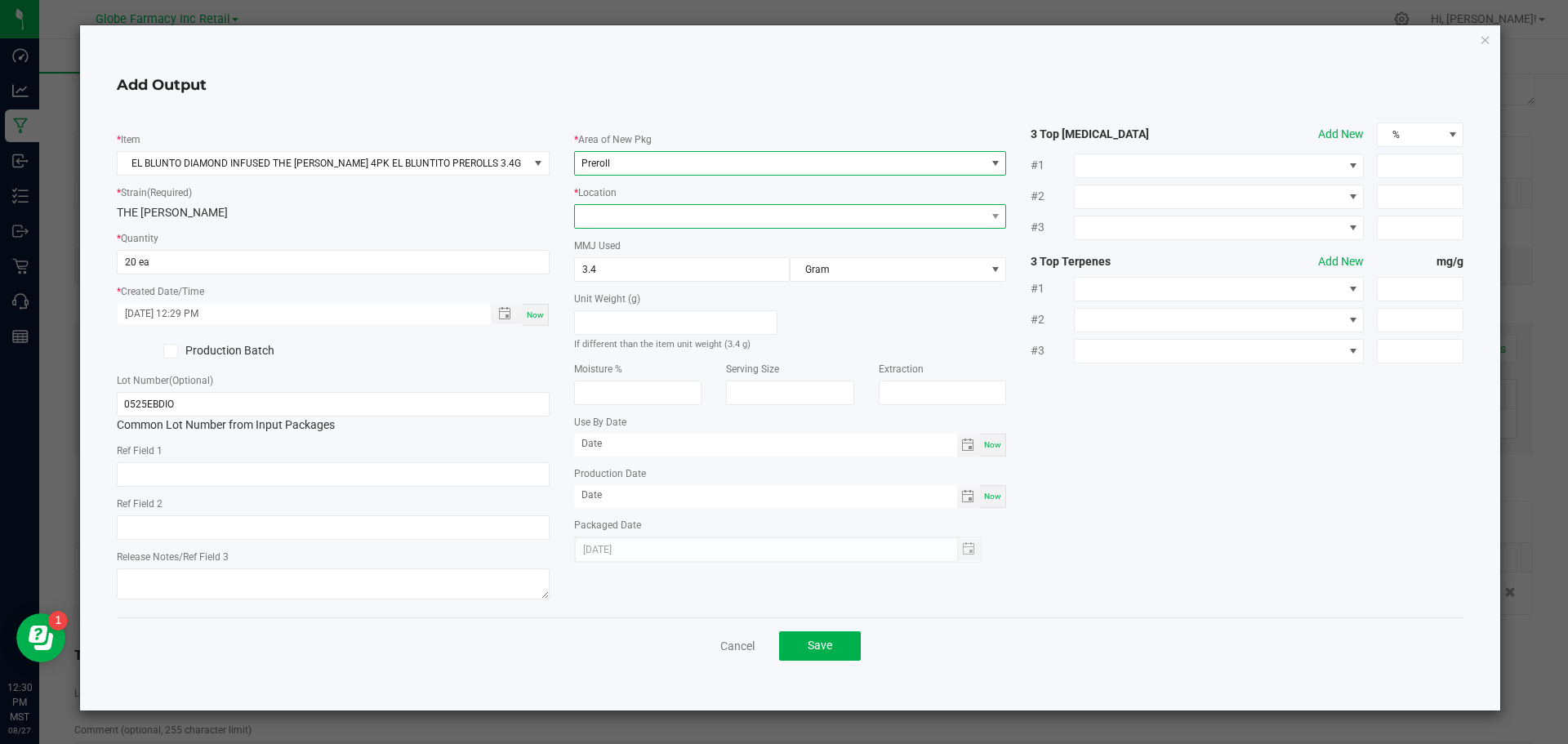
click at [623, 212] on span at bounding box center [780, 217] width 410 height 23
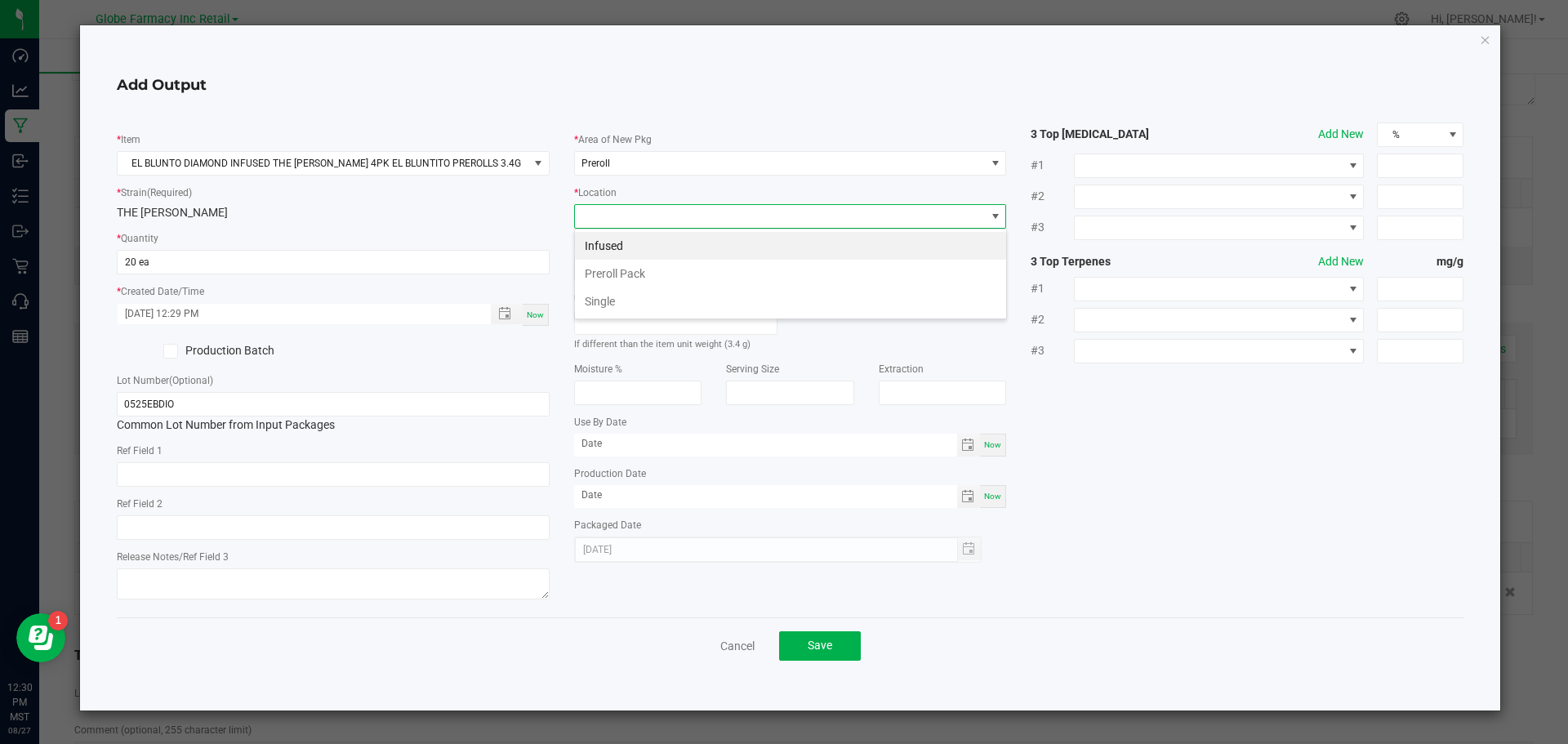
click at [614, 240] on li "Infused" at bounding box center [790, 245] width 431 height 28
click at [819, 641] on span "Save" at bounding box center [820, 645] width 25 height 13
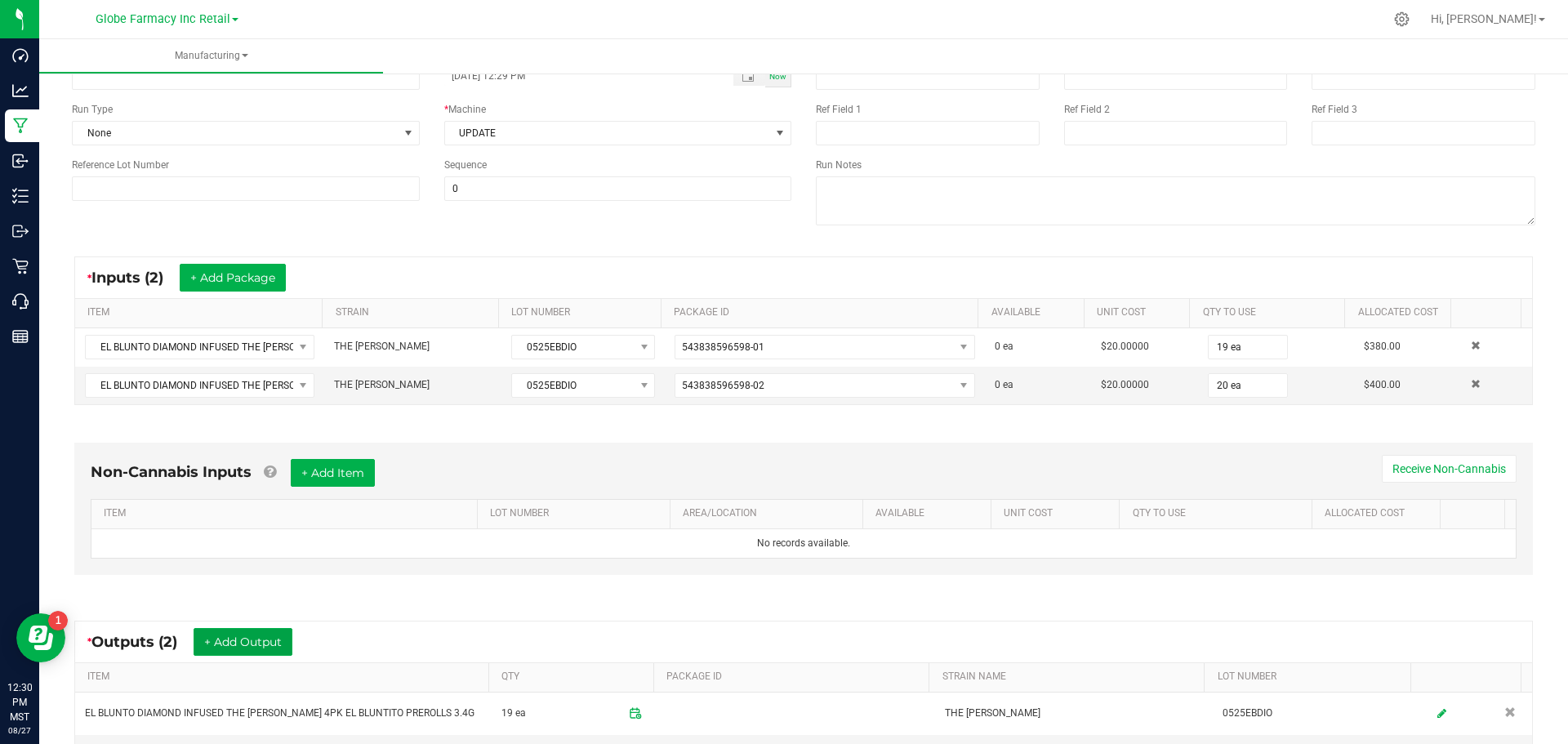
scroll to position [0, 0]
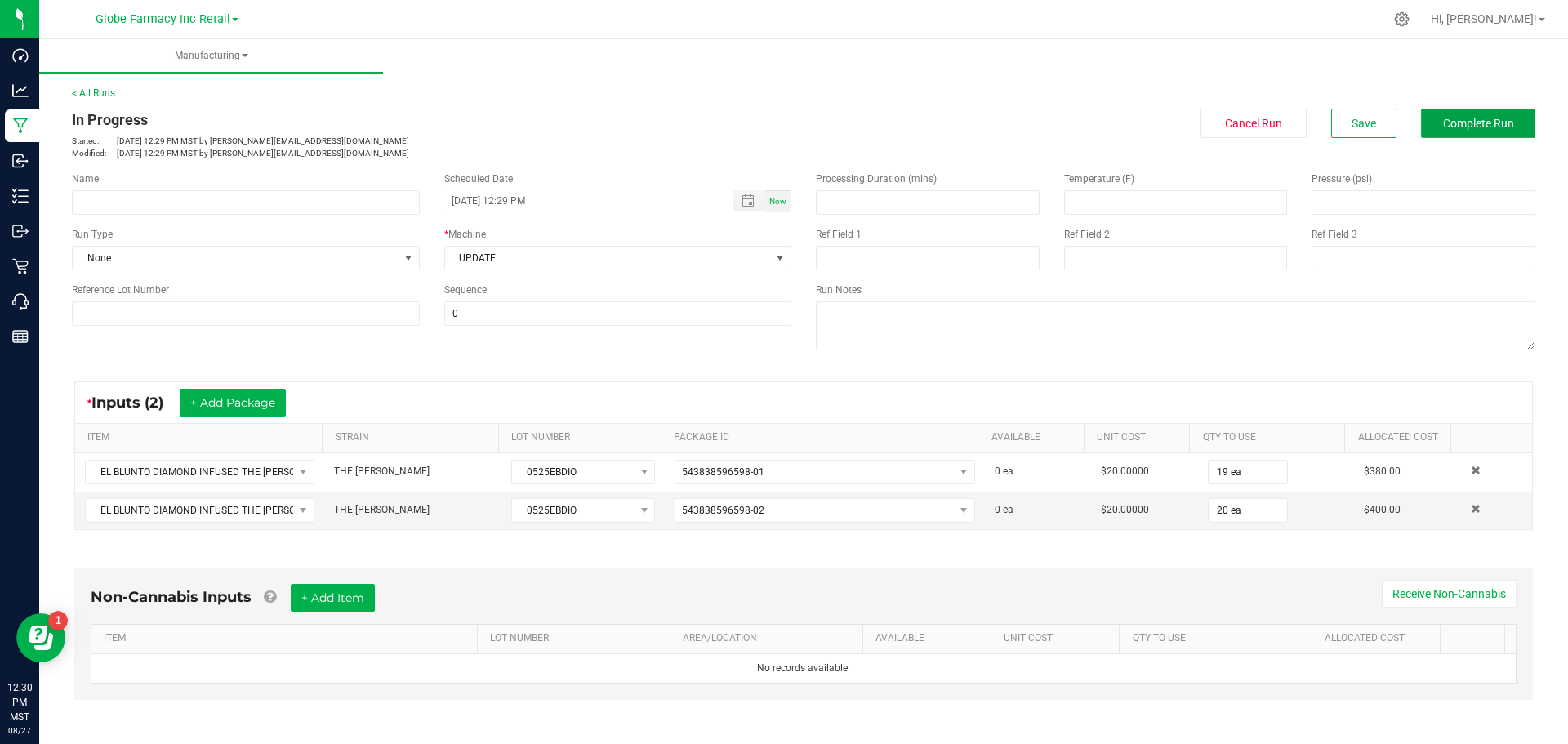
click at [1444, 128] on span "Complete Run" at bounding box center [1479, 123] width 71 height 13
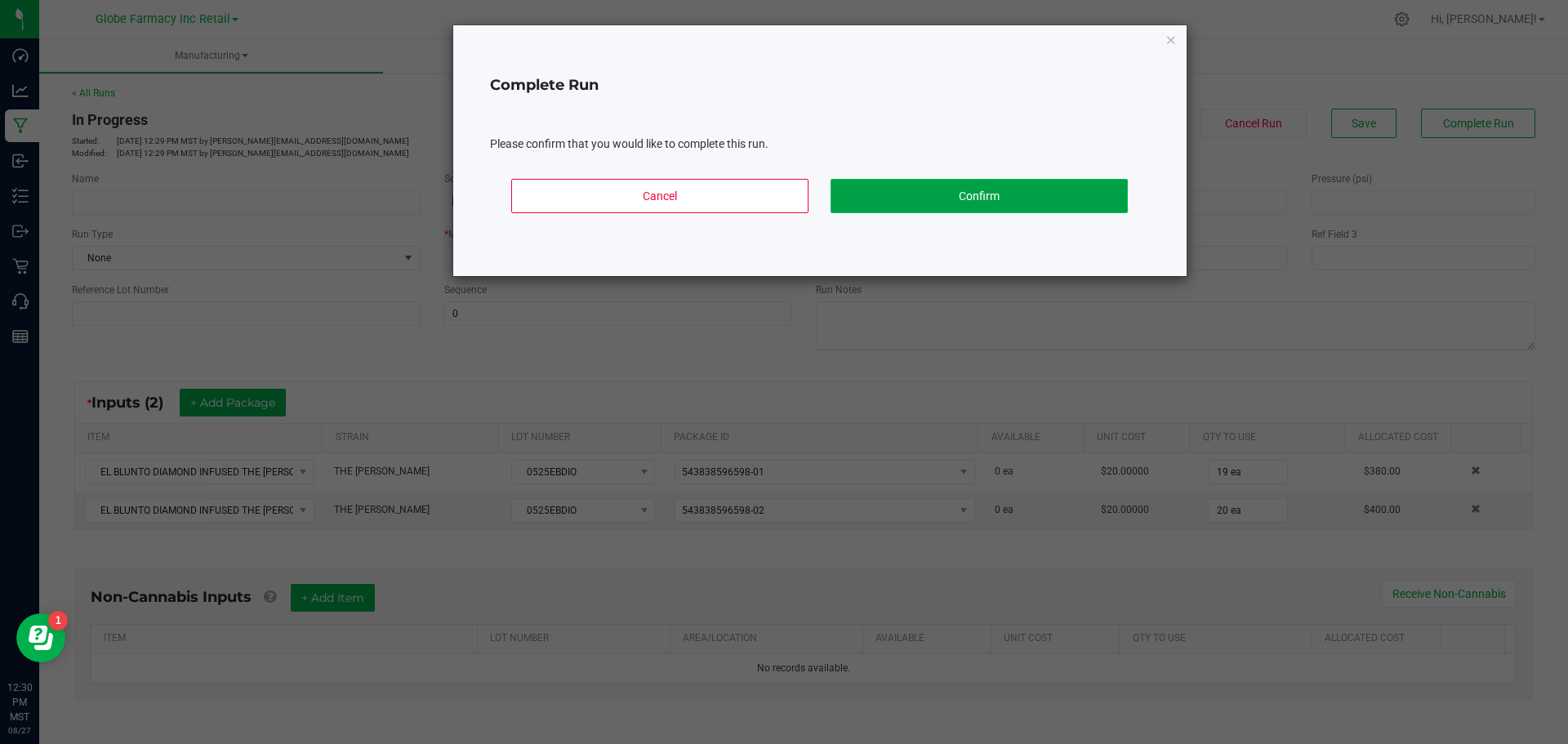
click at [911, 201] on button "Confirm" at bounding box center [979, 195] width 298 height 35
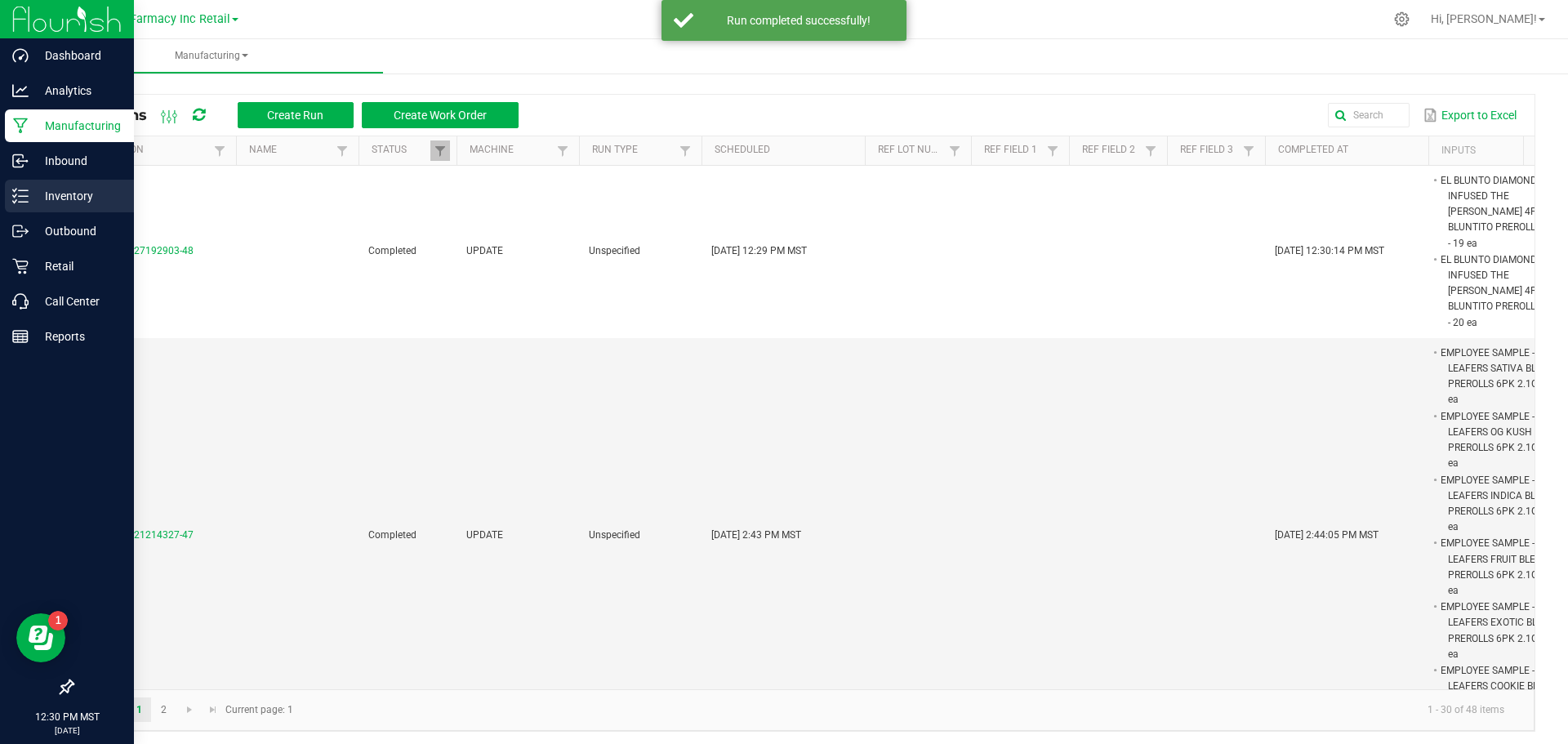
click at [52, 194] on p "Inventory" at bounding box center [77, 196] width 98 height 20
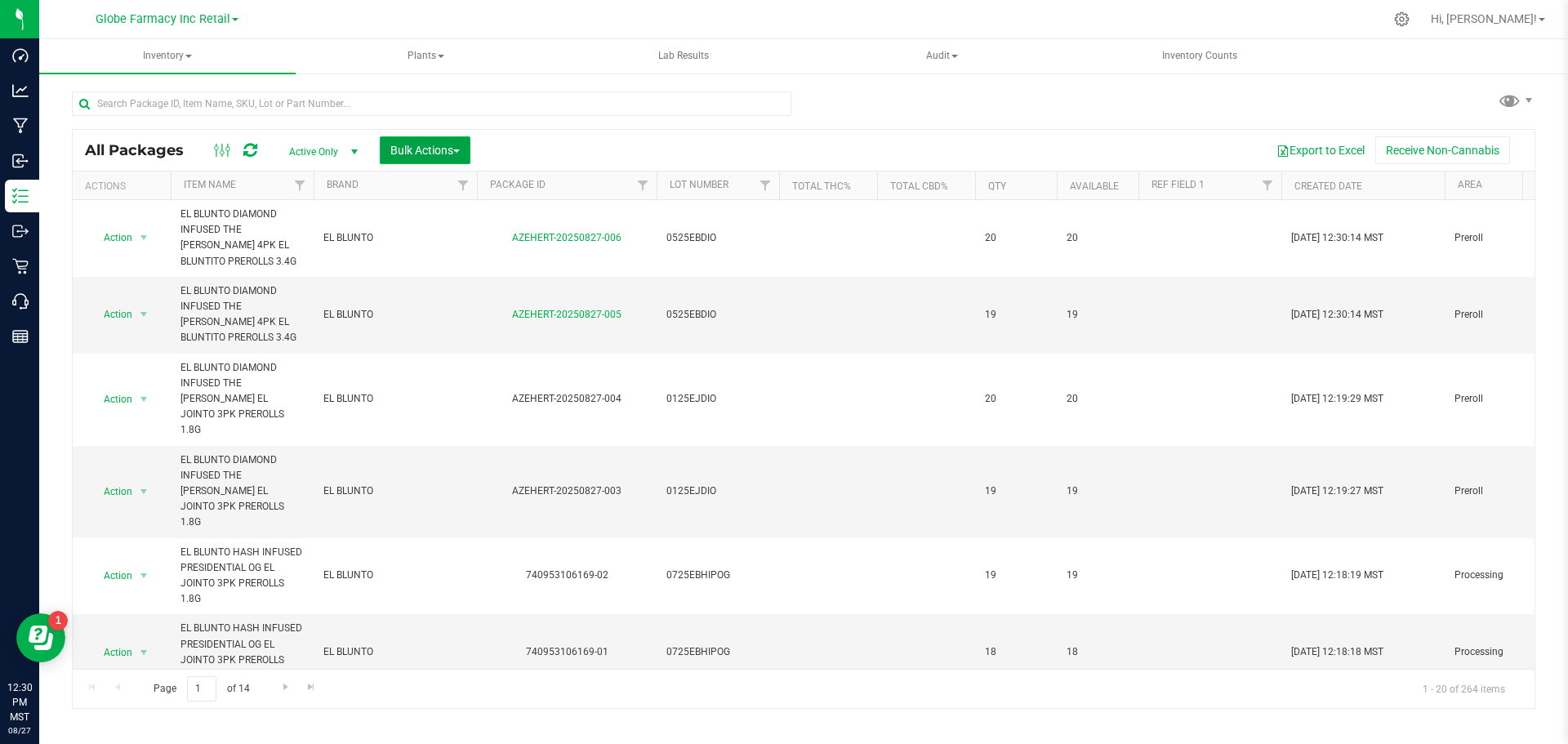
click at [400, 153] on span "Bulk Actions" at bounding box center [425, 150] width 69 height 13
click at [452, 339] on span "Print package labels" at bounding box center [439, 336] width 98 height 13
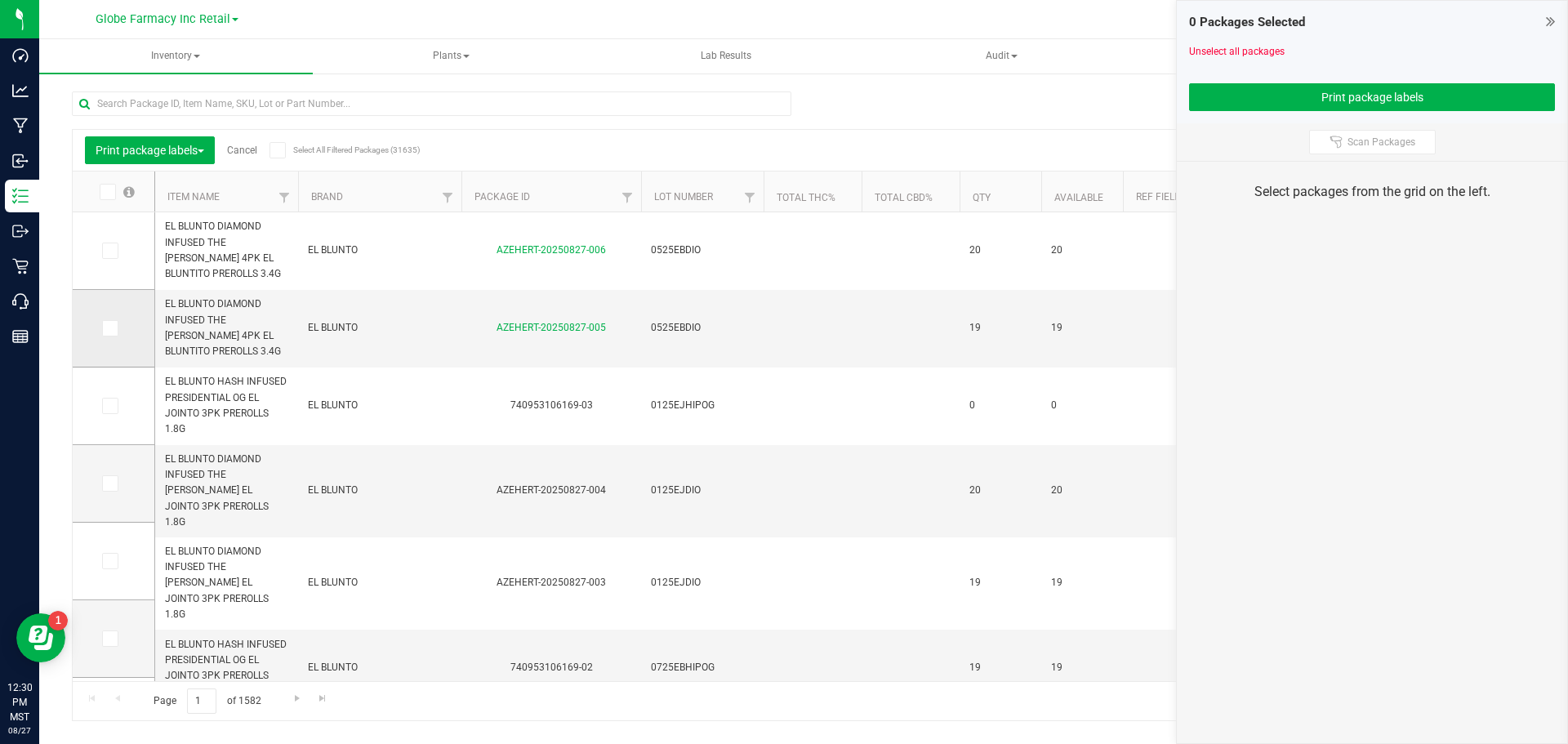
click at [109, 328] on icon at bounding box center [109, 328] width 11 height 0
click at [0, 0] on input "checkbox" at bounding box center [0, 0] width 0 height 0
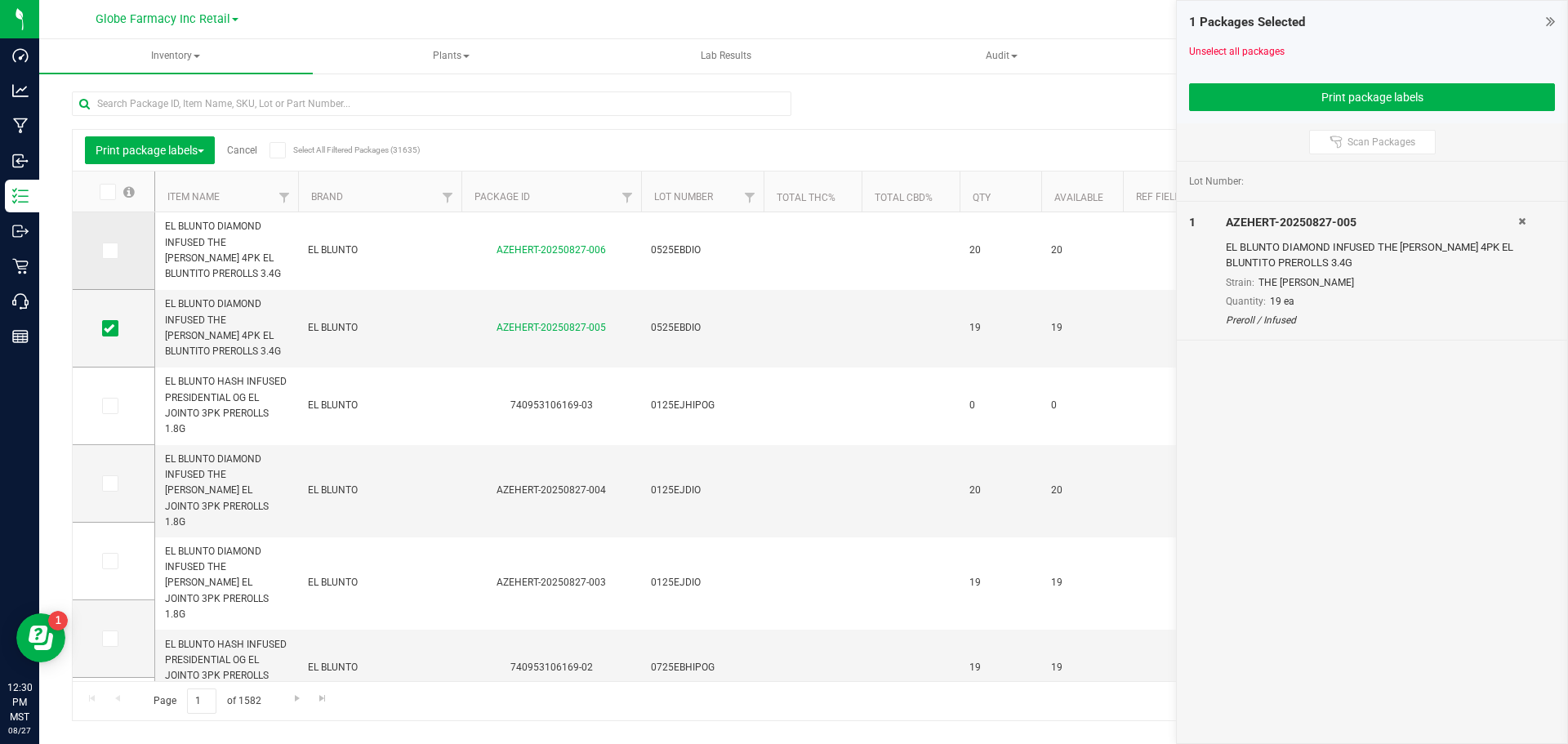
click at [114, 250] on icon at bounding box center [109, 250] width 11 height 0
click at [0, 0] on input "checkbox" at bounding box center [0, 0] width 0 height 0
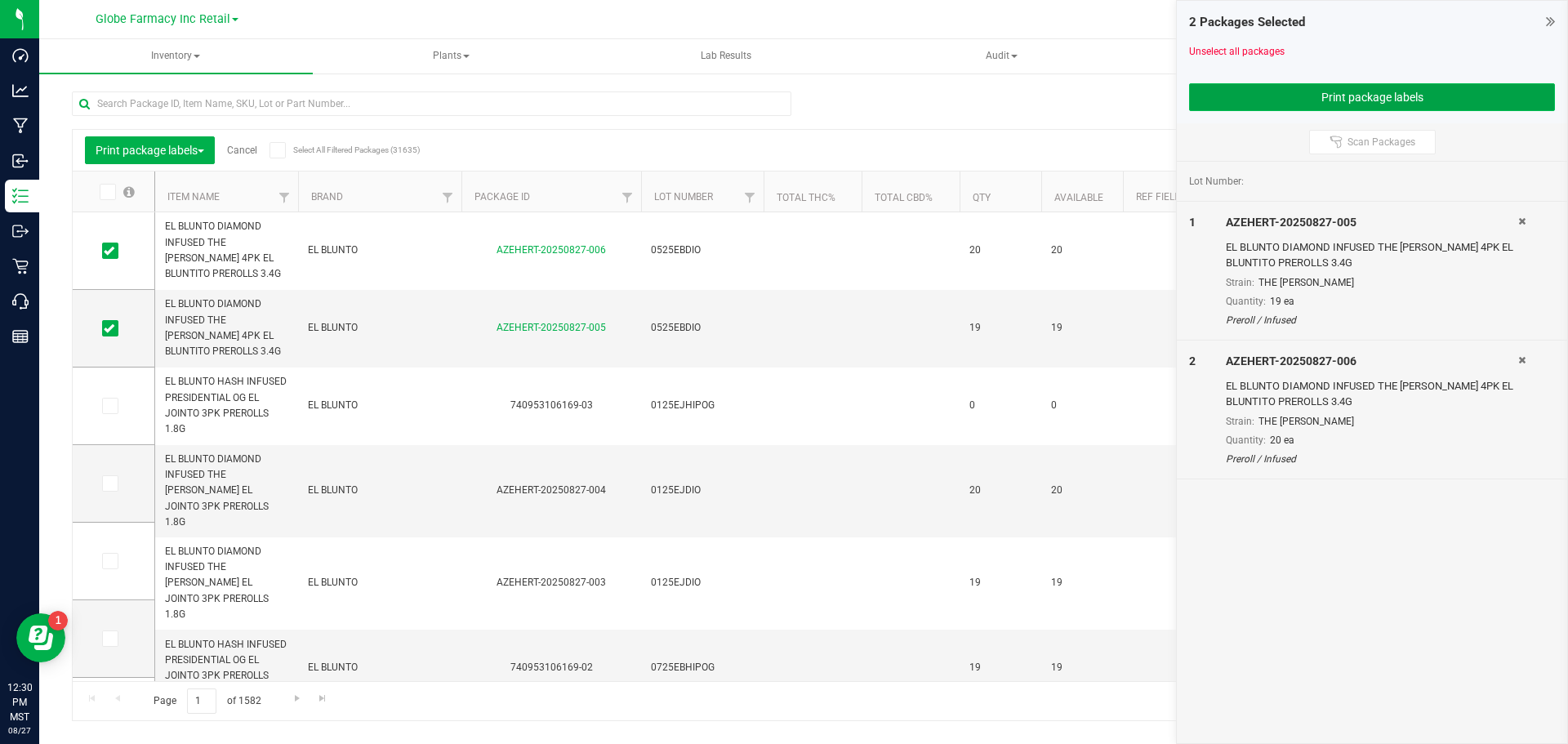
click at [1350, 100] on button "Print package labels" at bounding box center [1373, 97] width 366 height 28
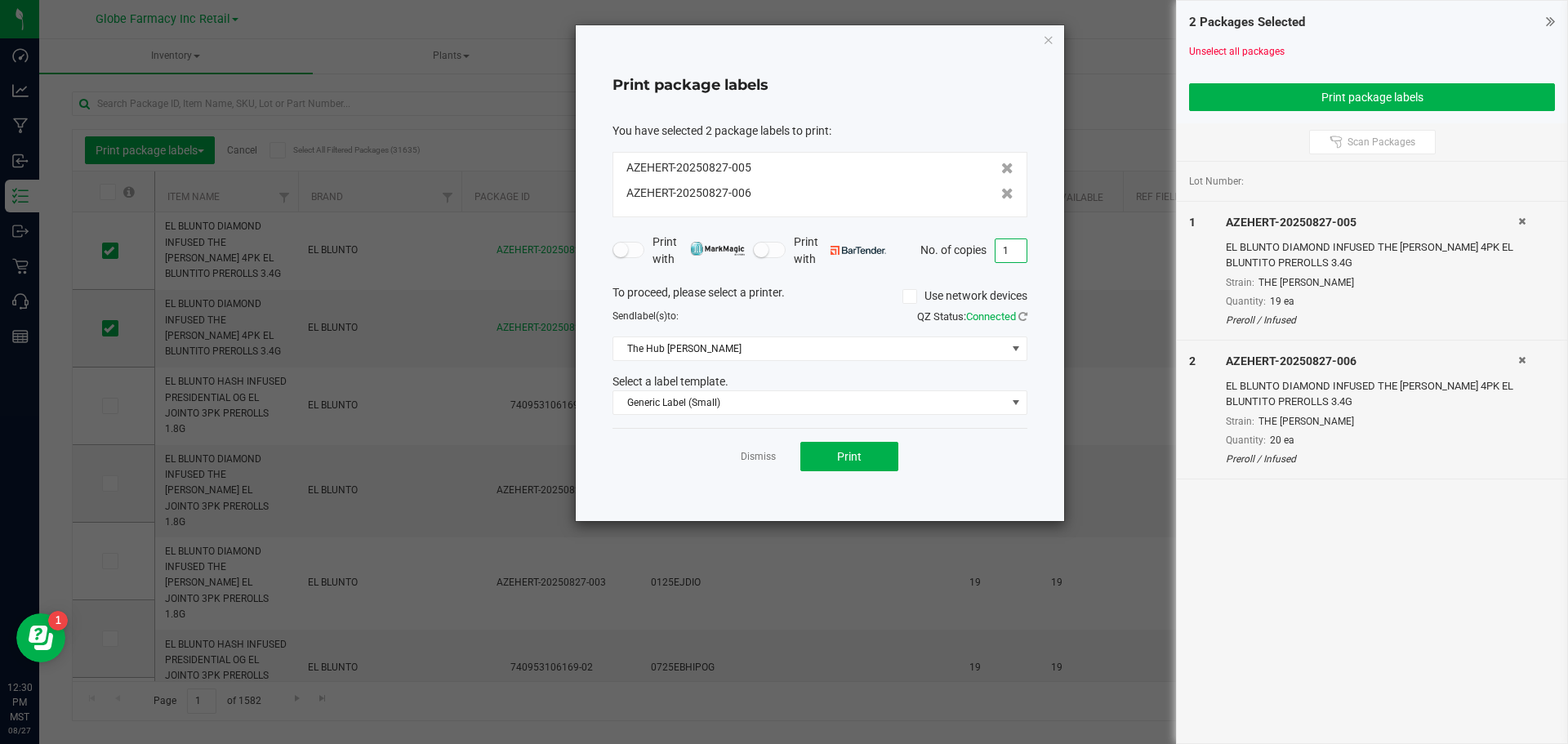
click at [1006, 247] on input "1" at bounding box center [1011, 250] width 31 height 23
click at [953, 432] on div "Dismiss Print" at bounding box center [820, 455] width 415 height 56
click at [866, 454] on button "Print" at bounding box center [849, 455] width 98 height 29
click at [1012, 241] on input "20" at bounding box center [1011, 250] width 31 height 23
type input "1"
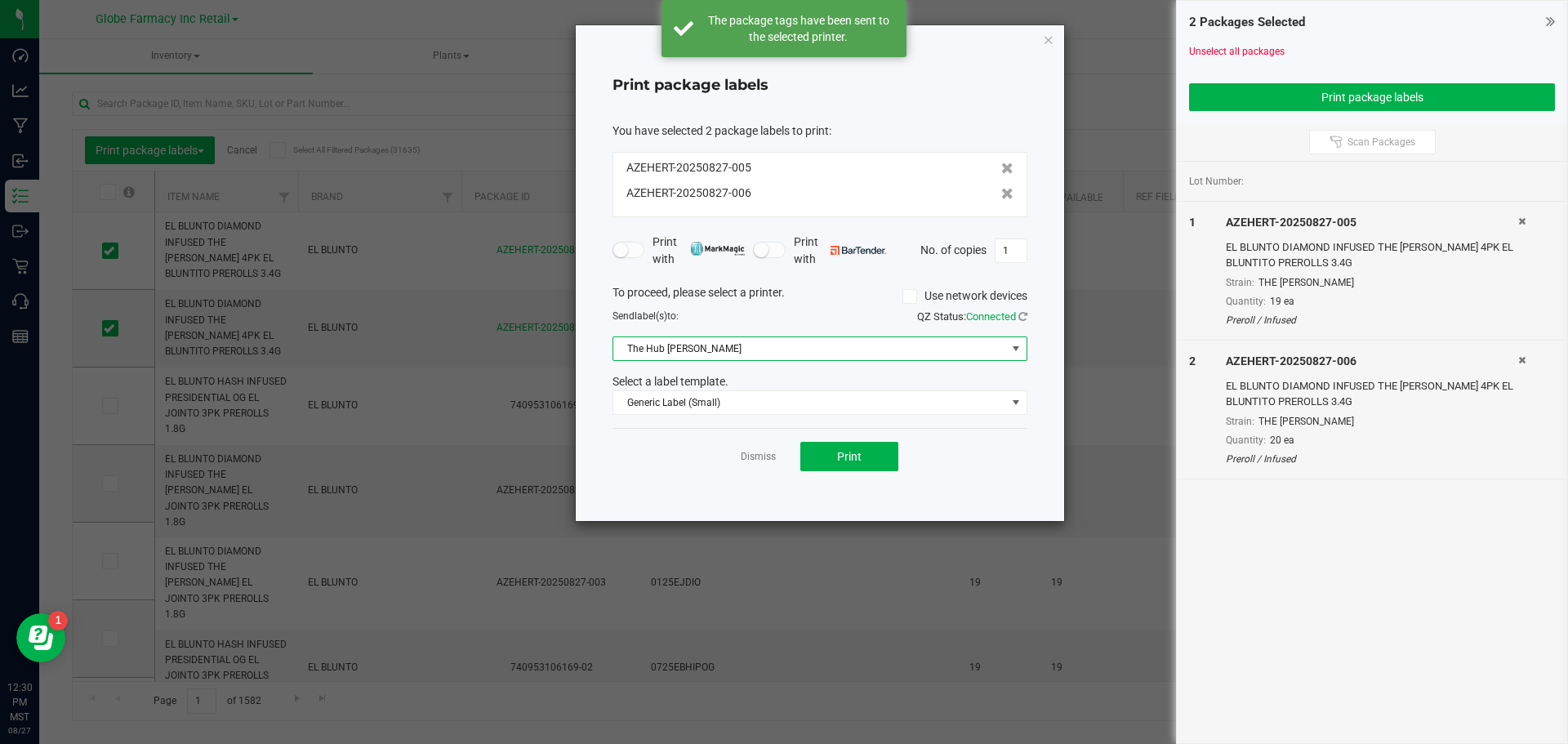
click at [767, 339] on span "The Hub [PERSON_NAME]" at bounding box center [809, 349] width 393 height 23
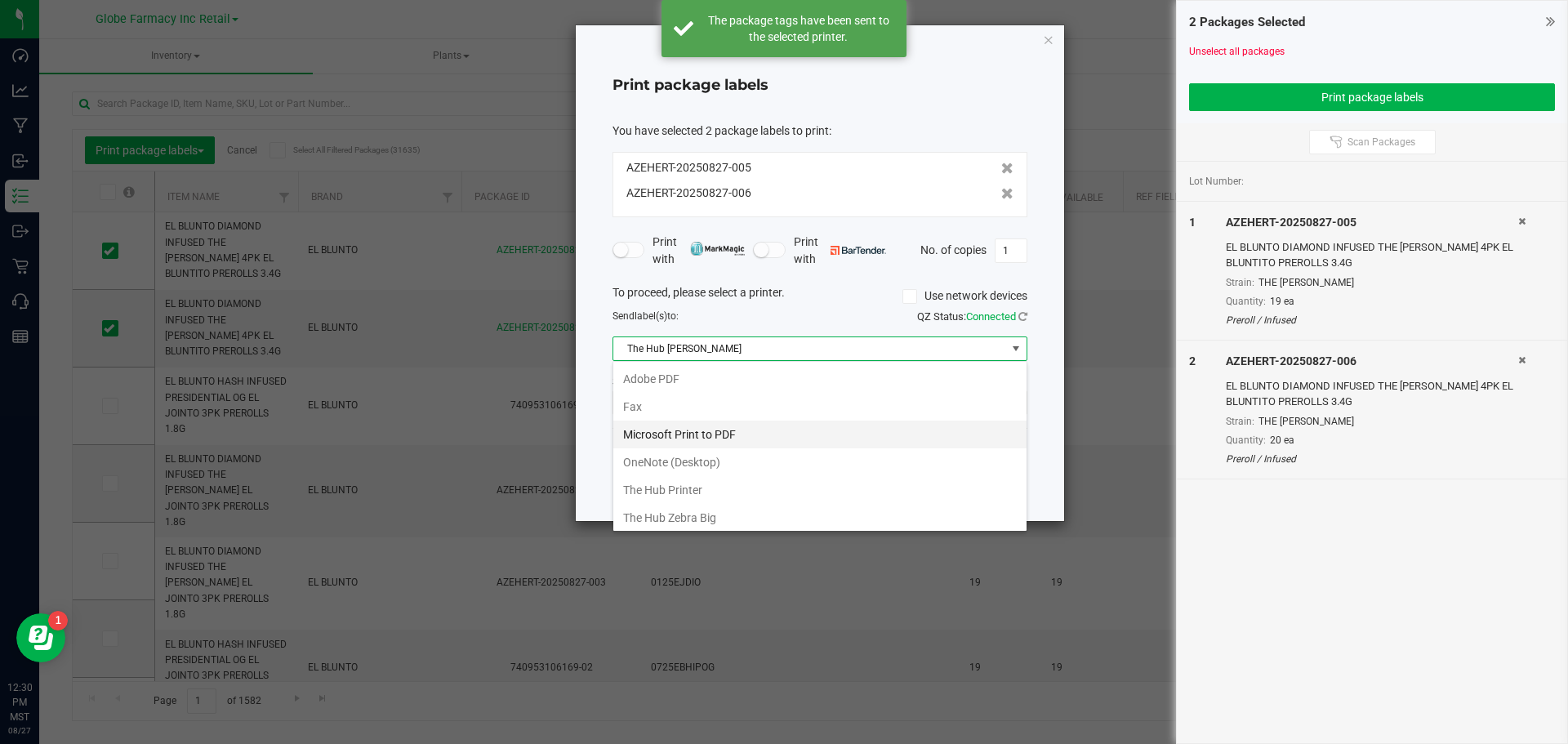
scroll to position [25, 415]
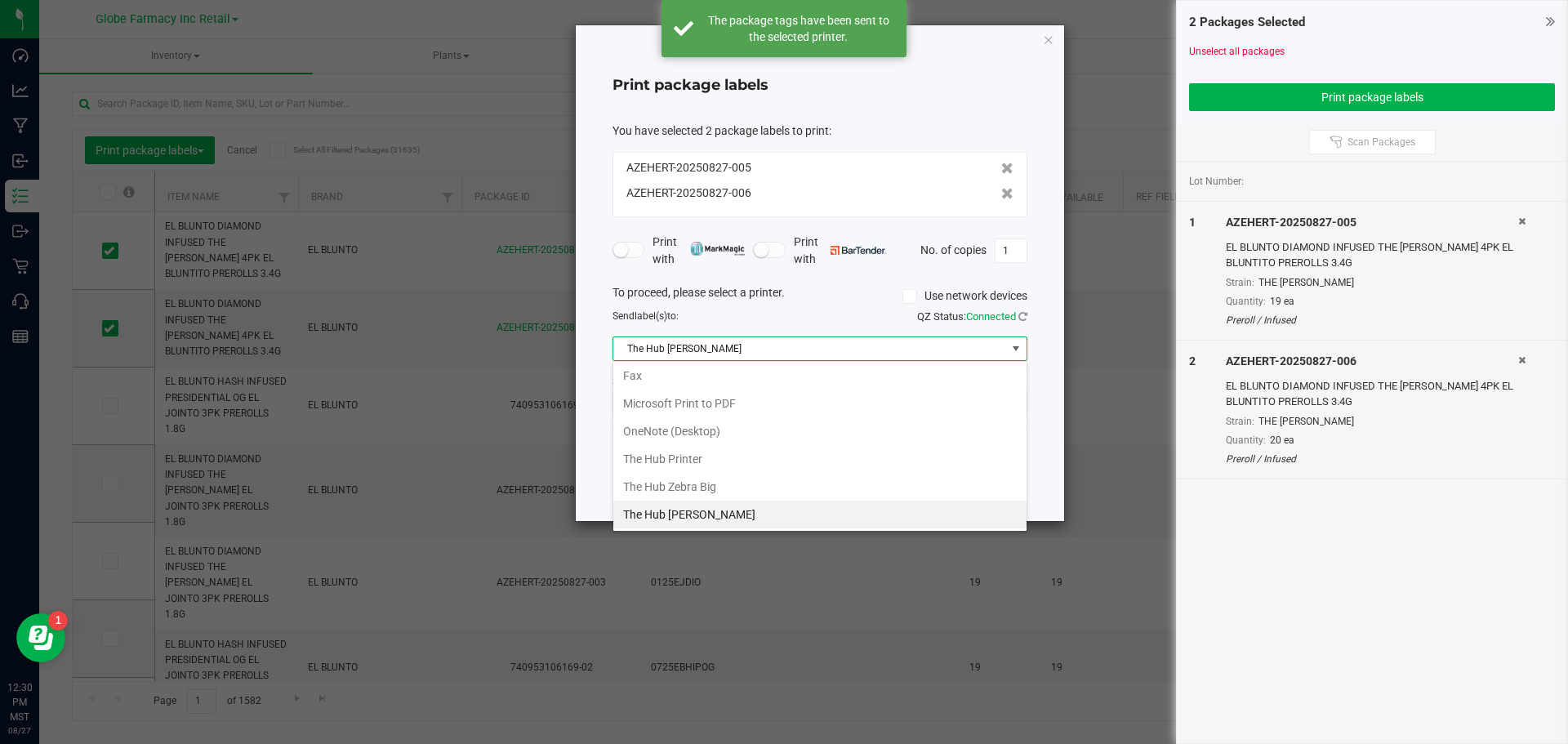
click at [745, 484] on Big "The Hub Zebra Big" at bounding box center [819, 486] width 413 height 28
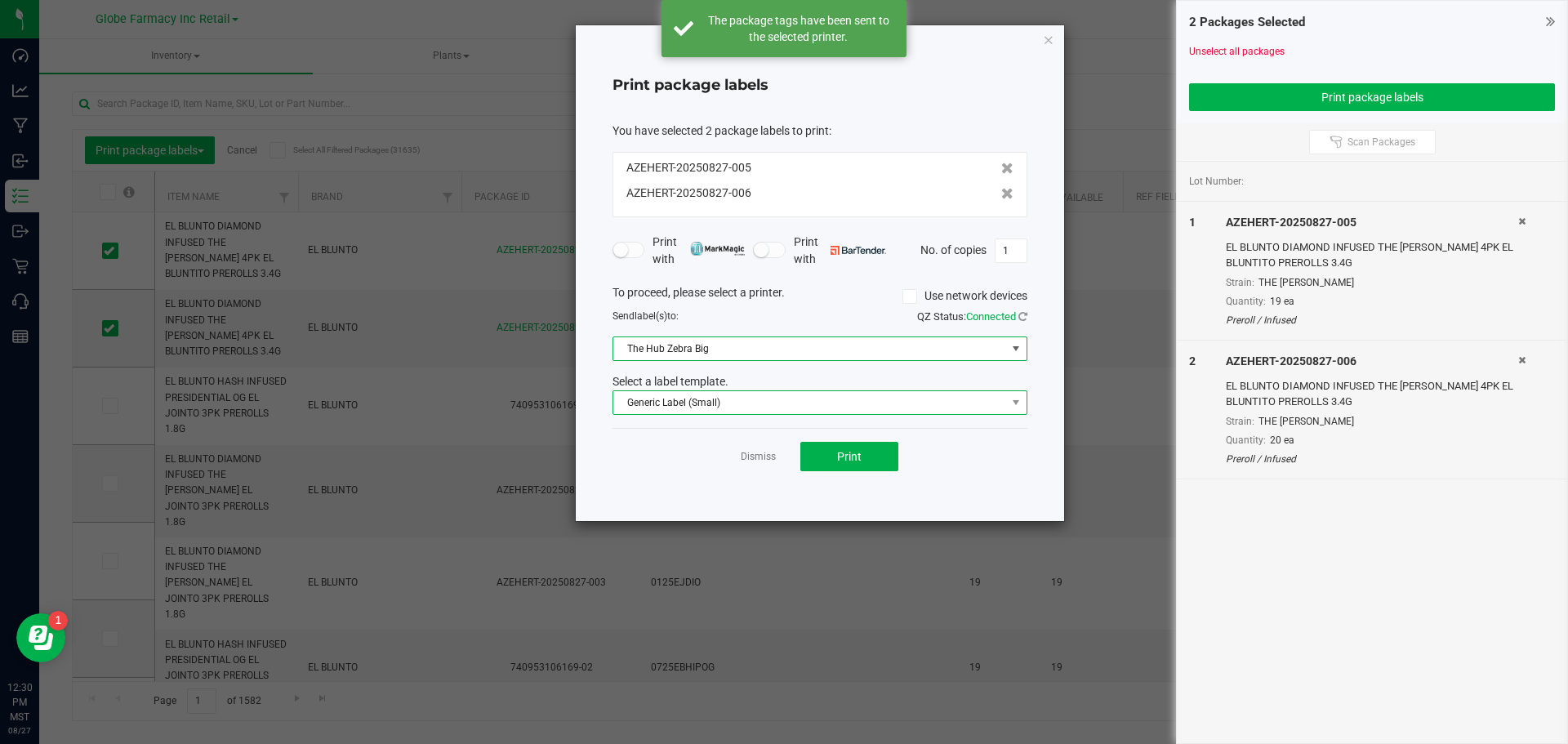
click at [744, 395] on span "Generic Label (Small)" at bounding box center [809, 402] width 393 height 23
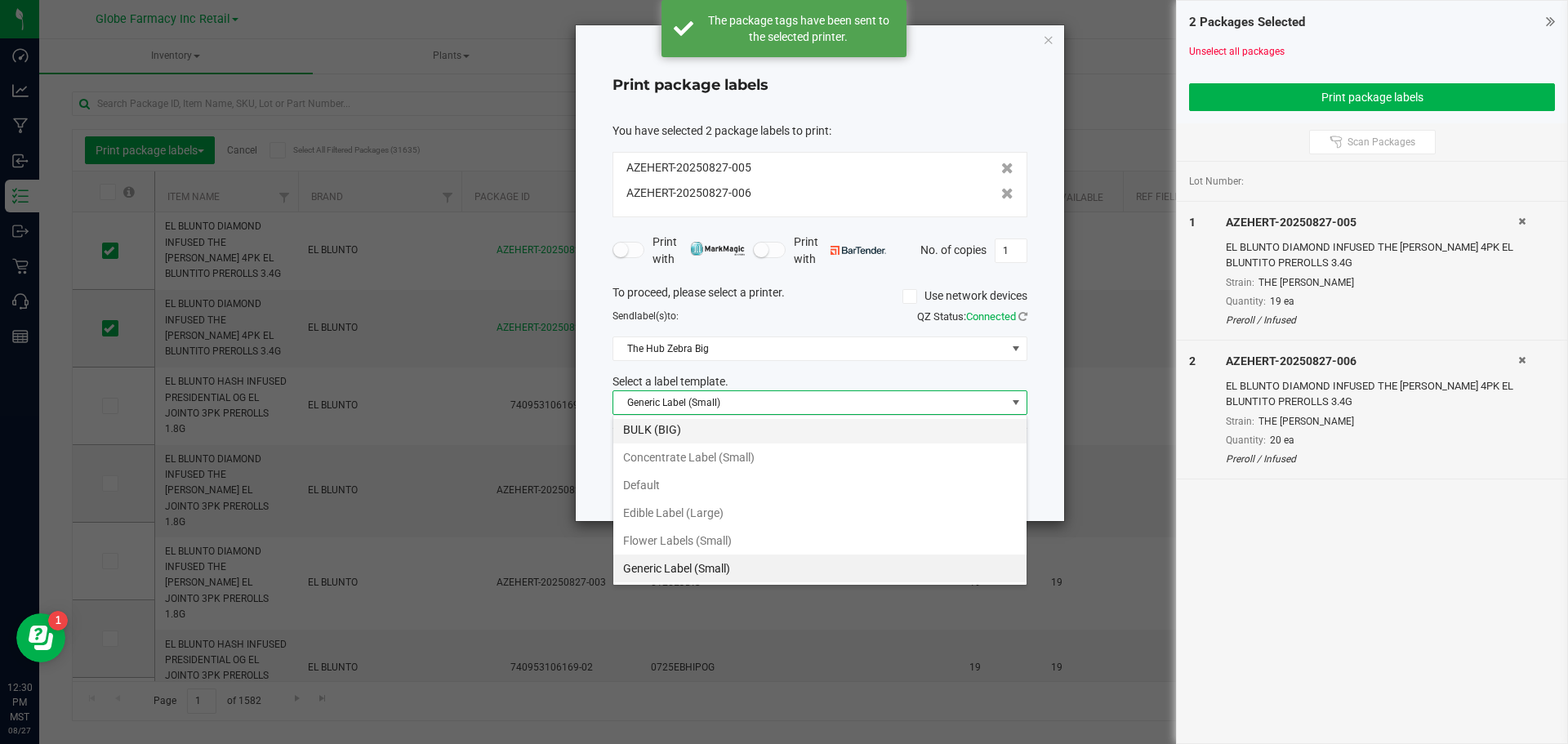
click at [717, 427] on li "BULK (BIG)" at bounding box center [819, 429] width 413 height 28
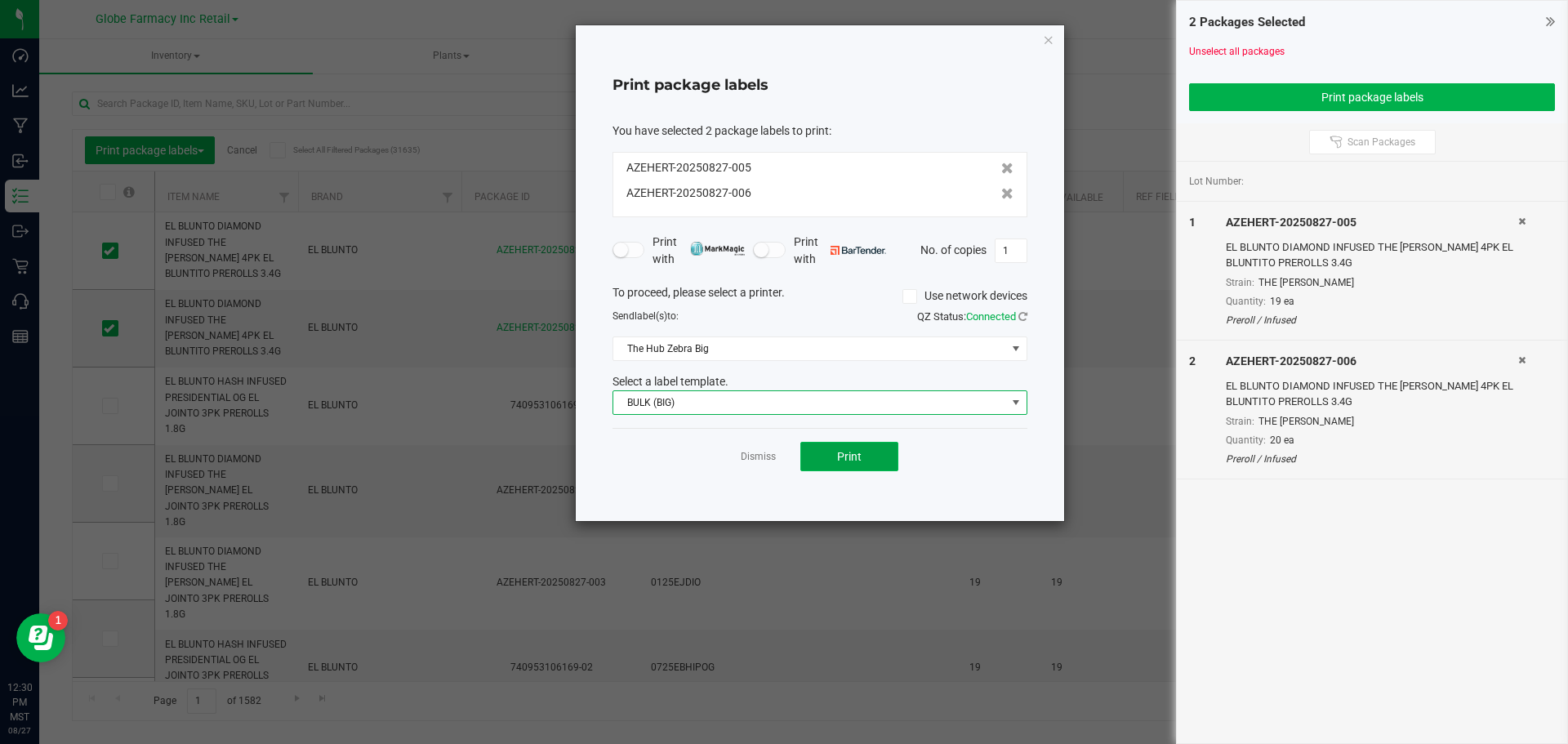
click at [824, 461] on button "Print" at bounding box center [849, 455] width 98 height 29
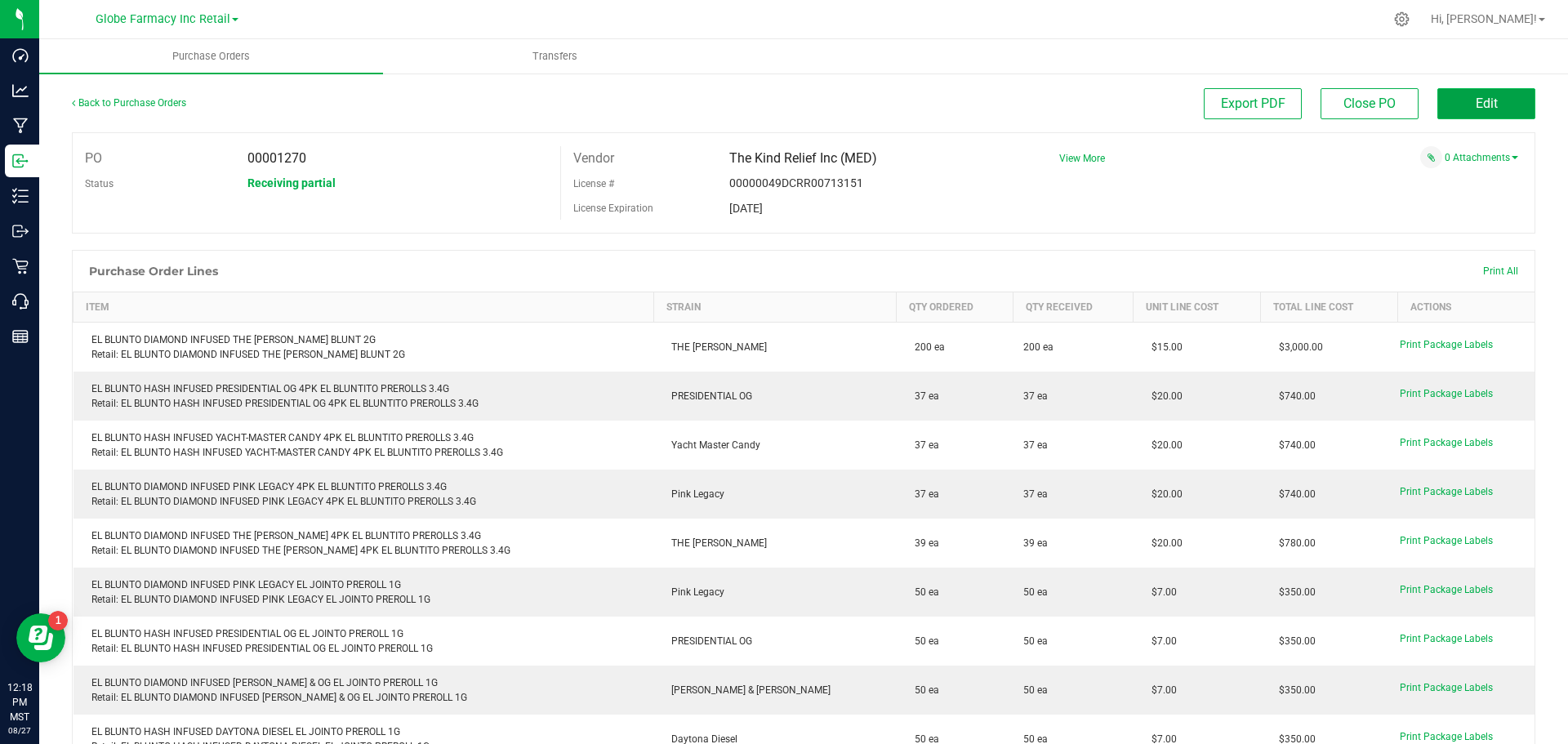
click at [1445, 111] on button "Edit" at bounding box center [1486, 103] width 98 height 31
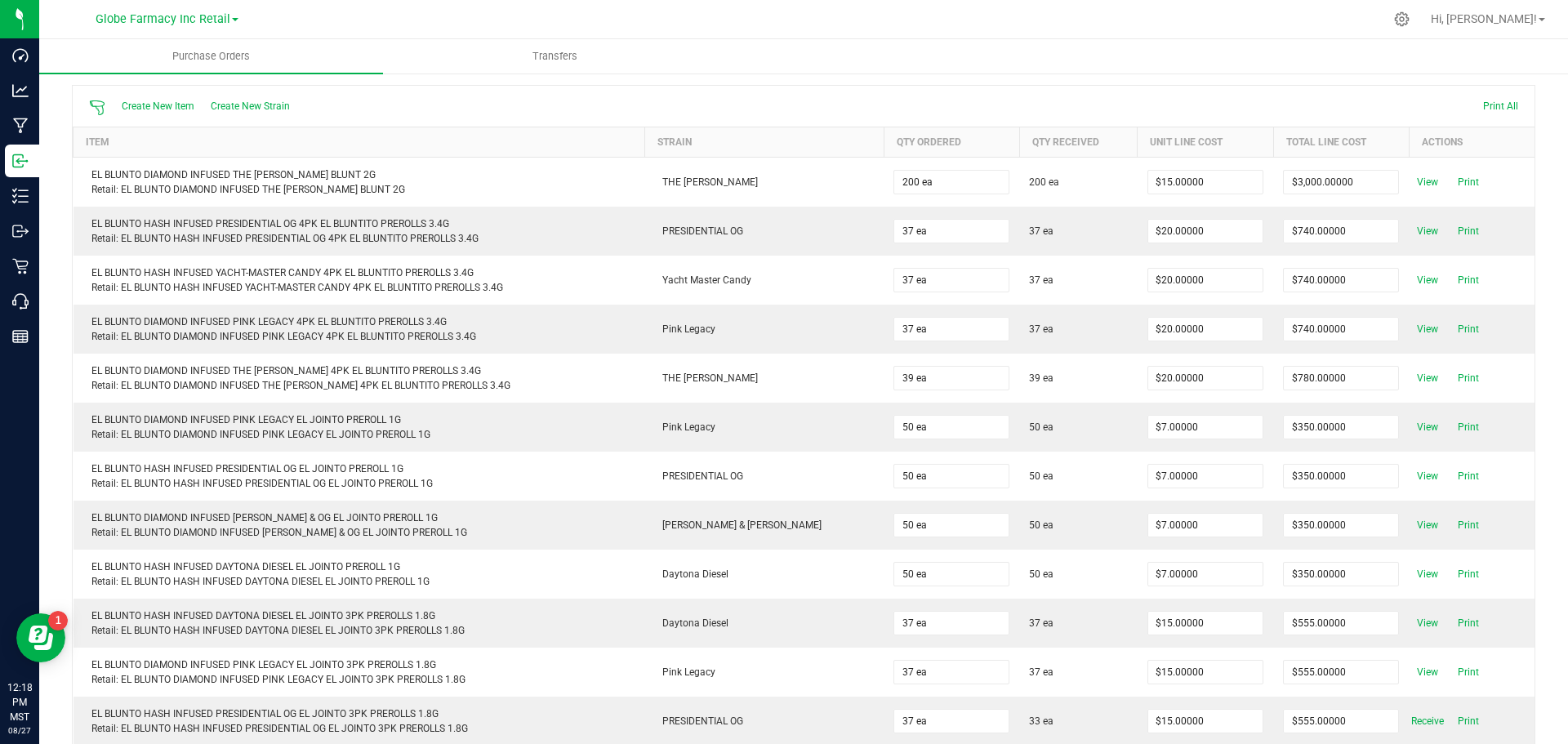
scroll to position [490, 0]
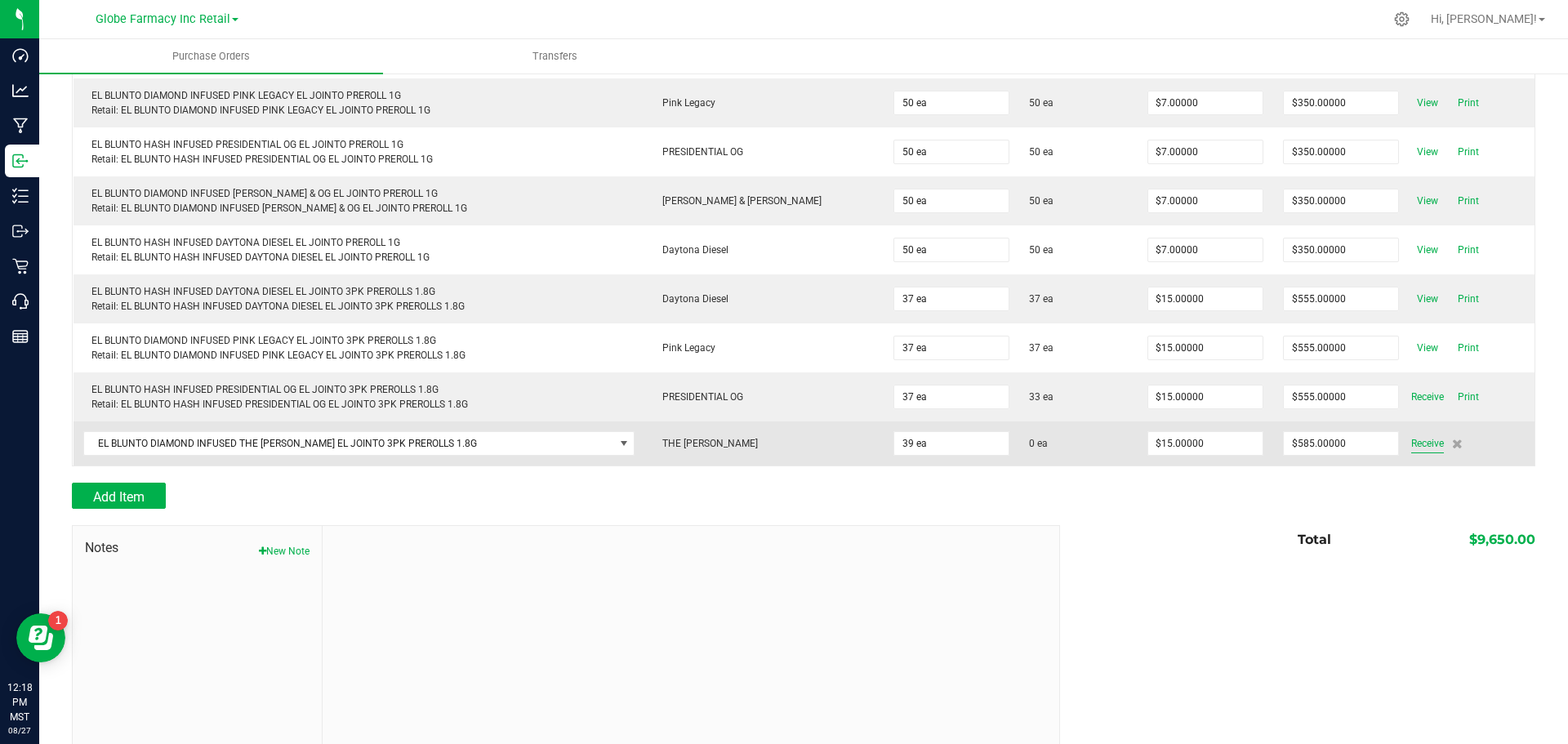
click at [1412, 442] on span "Receive" at bounding box center [1428, 443] width 33 height 20
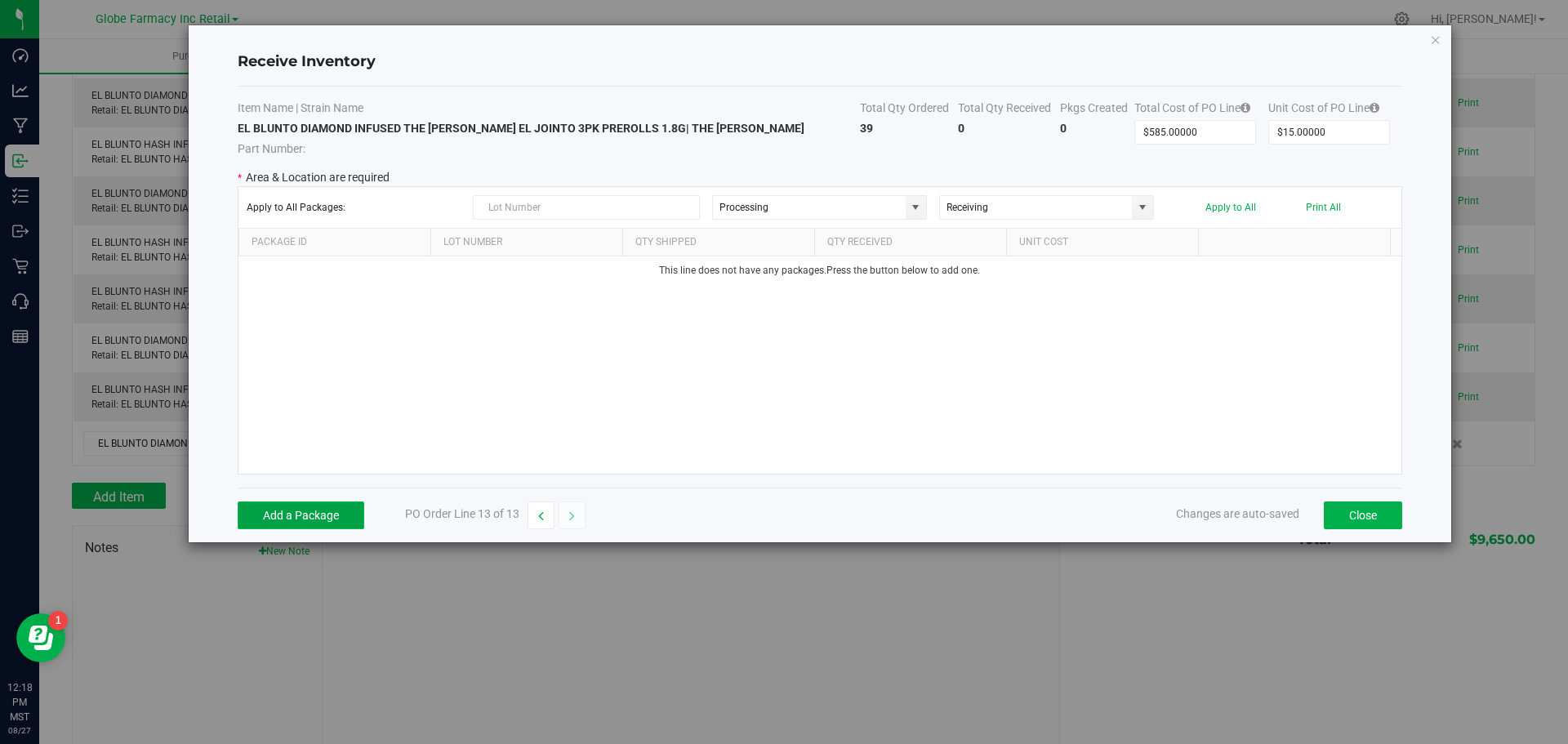
click at [333, 518] on button "Add a Package" at bounding box center [301, 514] width 127 height 28
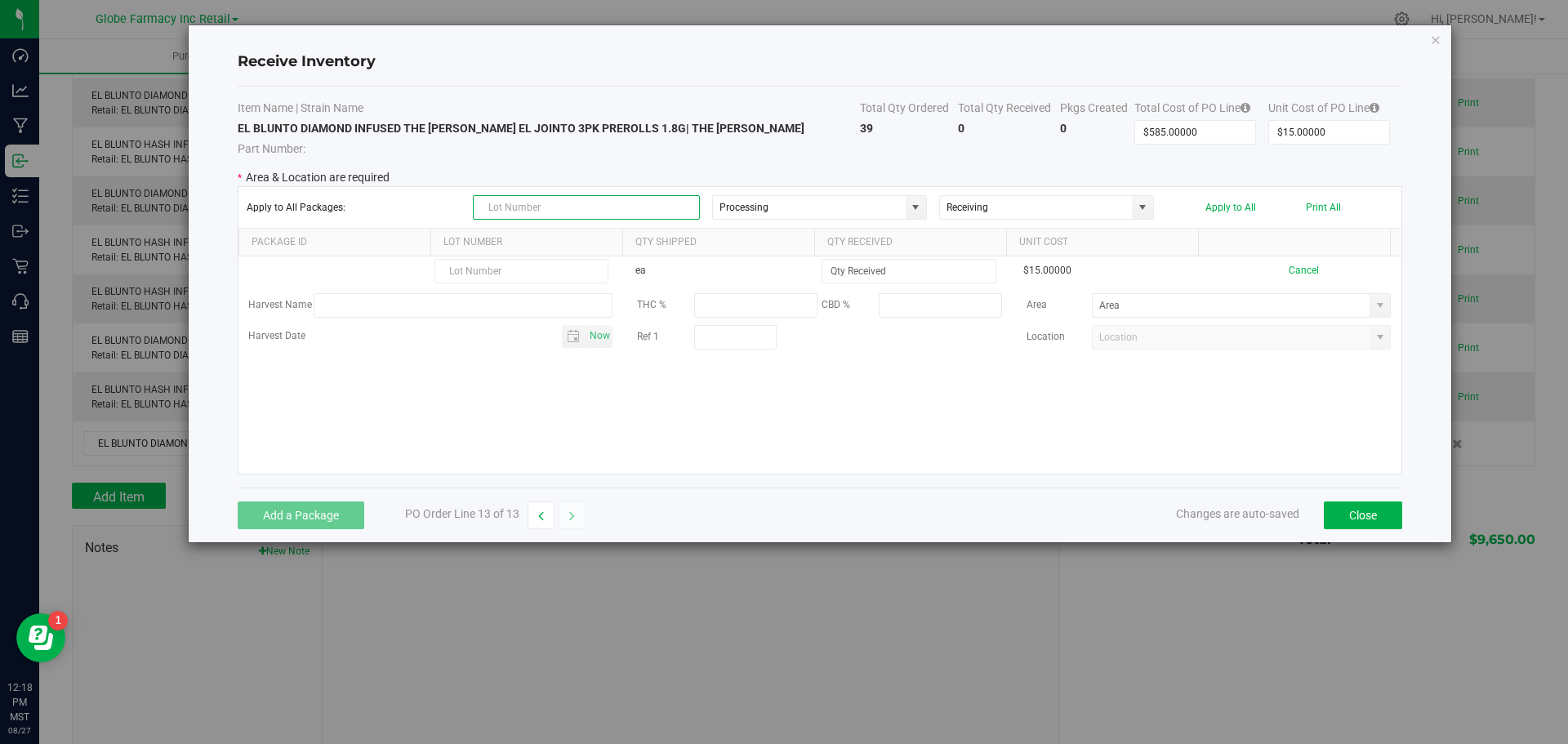
click at [545, 203] on input "text" at bounding box center [586, 208] width 227 height 25
paste input "0125EJDIO"
click at [922, 213] on span at bounding box center [915, 207] width 13 height 13
type input "0125EJDIO"
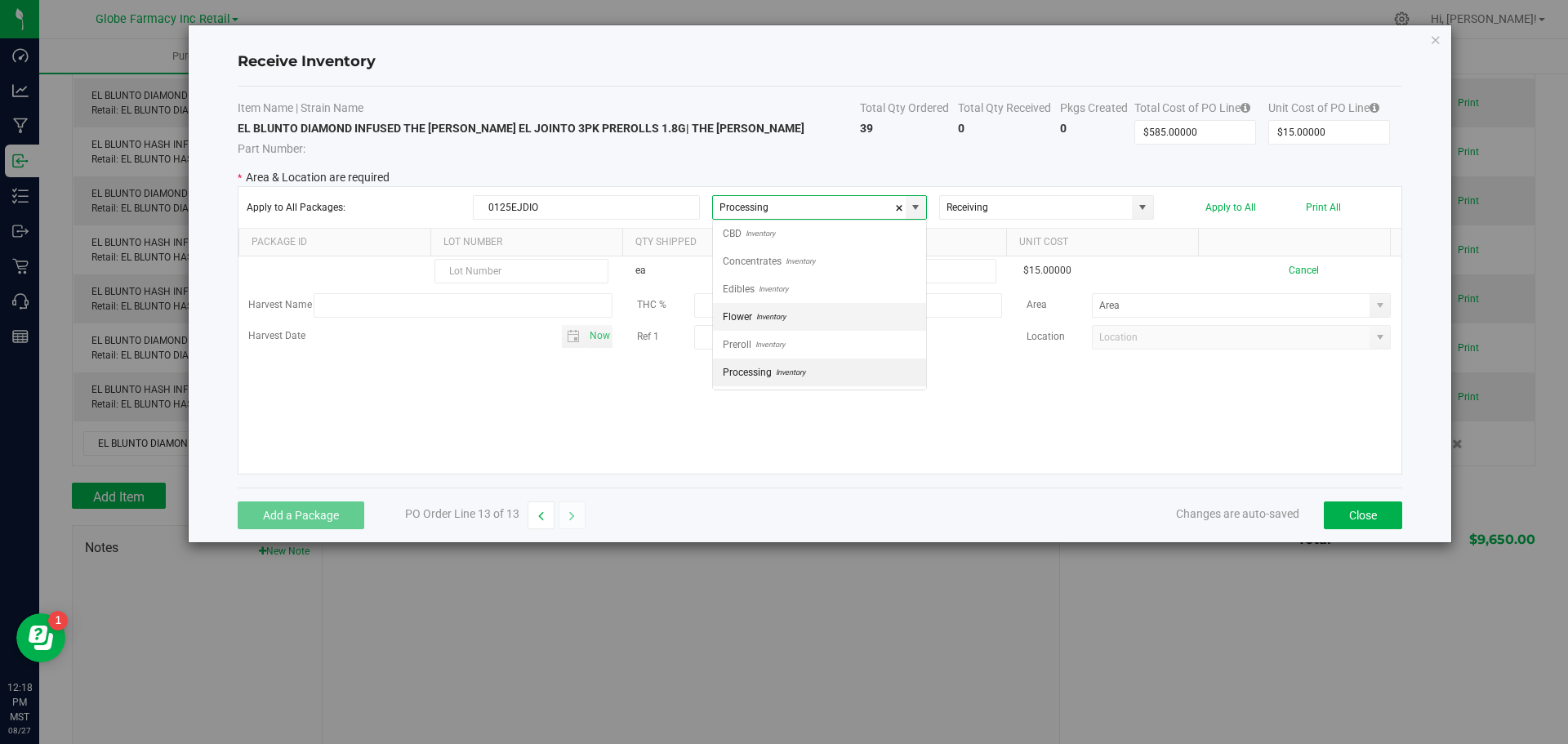
scroll to position [25, 215]
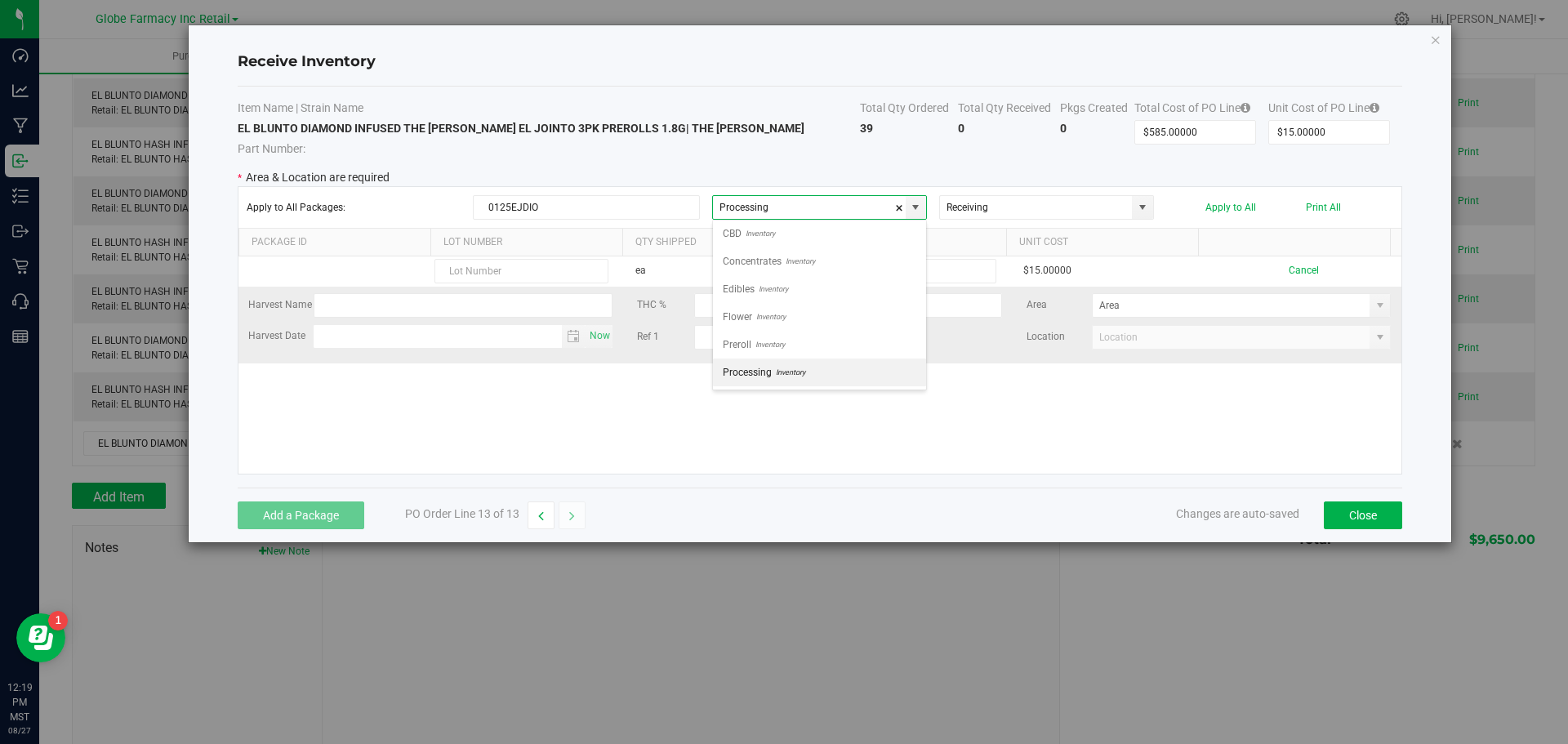
click at [829, 333] on li "Preroll Inventory" at bounding box center [820, 344] width 213 height 28
type input "Preroll"
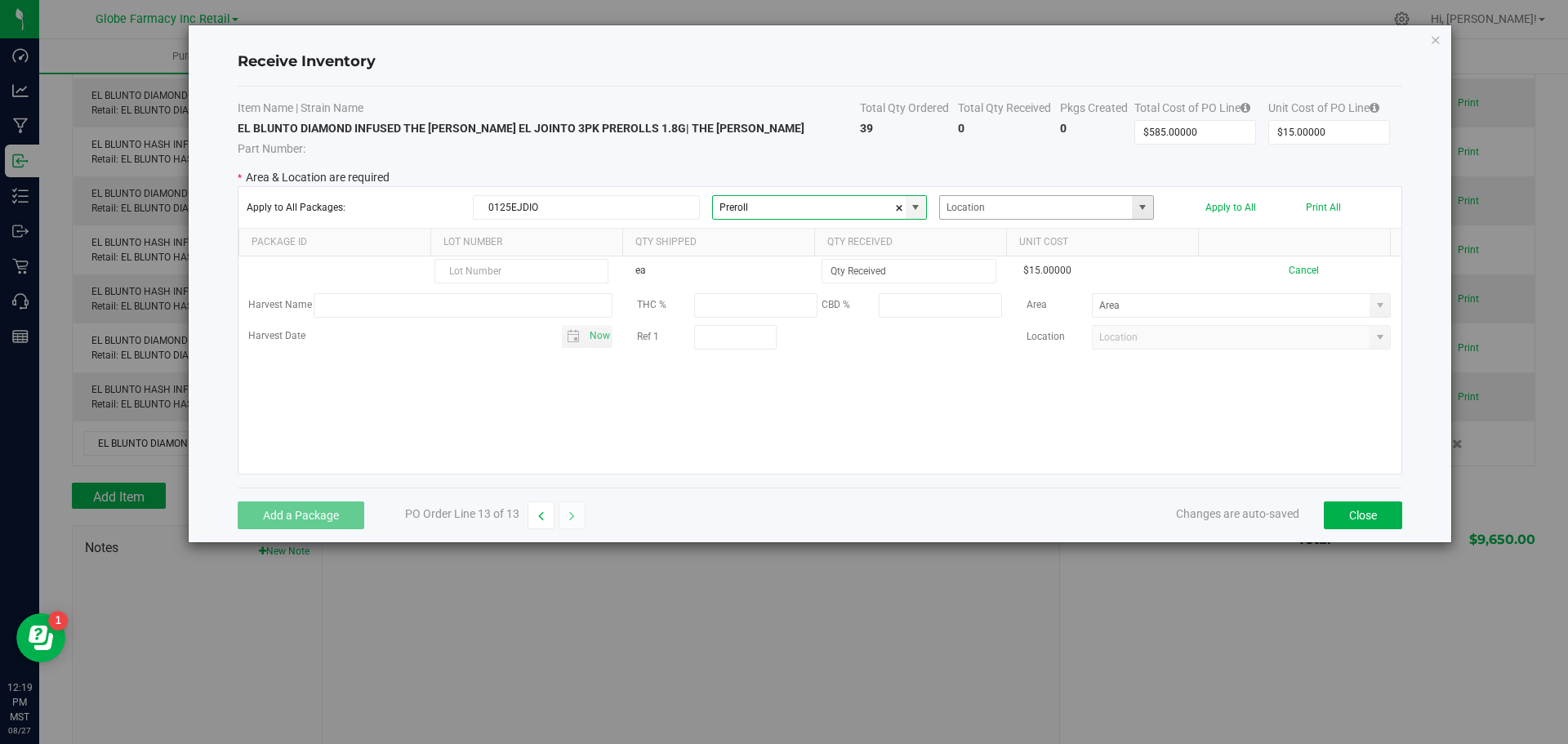
click at [1140, 201] on span at bounding box center [1142, 207] width 13 height 13
click at [1038, 245] on li "Infused" at bounding box center [1047, 236] width 213 height 28
type input "Infused"
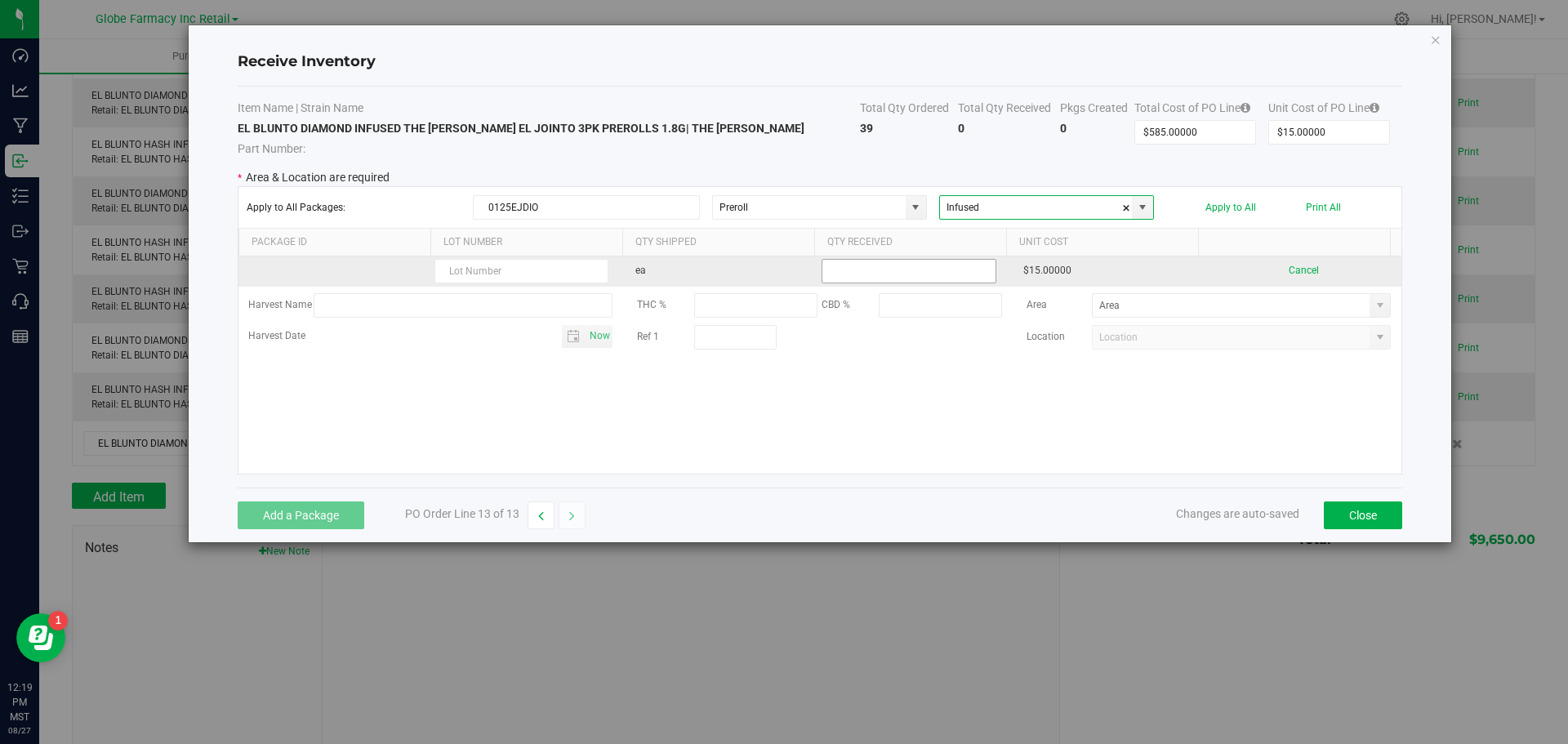
click at [959, 280] on input at bounding box center [909, 271] width 172 height 23
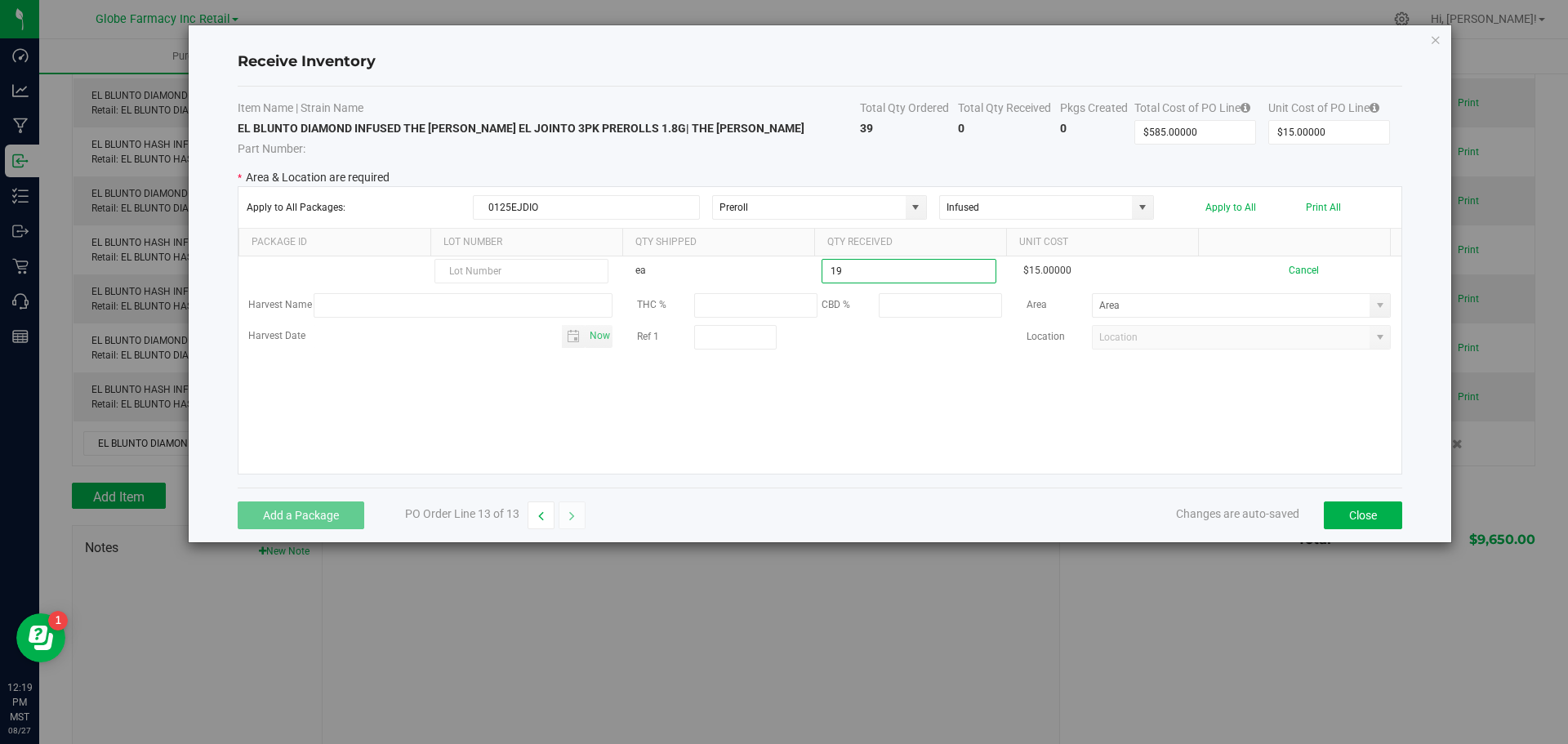
type input "19 ea"
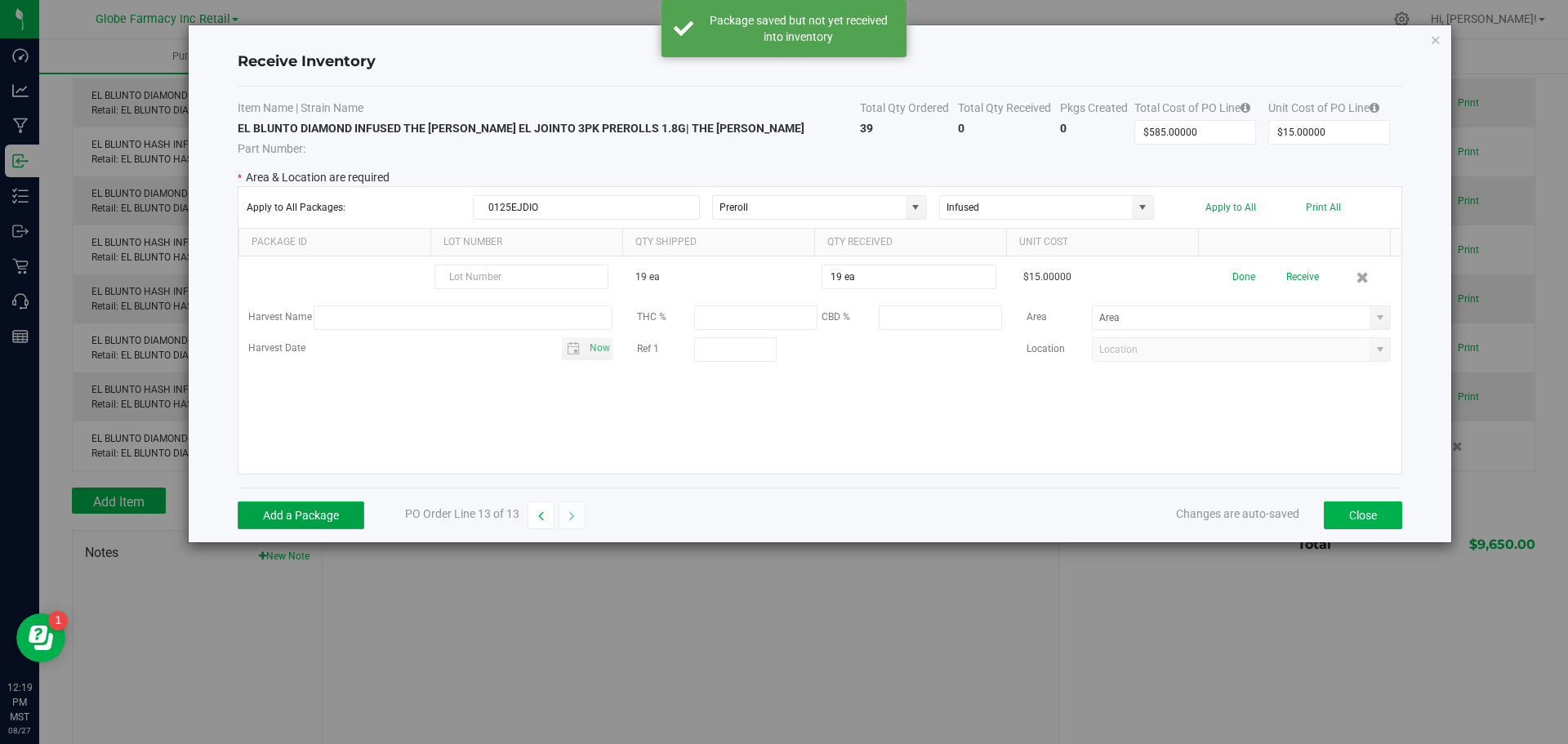
click at [304, 511] on button "Add a Package" at bounding box center [301, 514] width 127 height 28
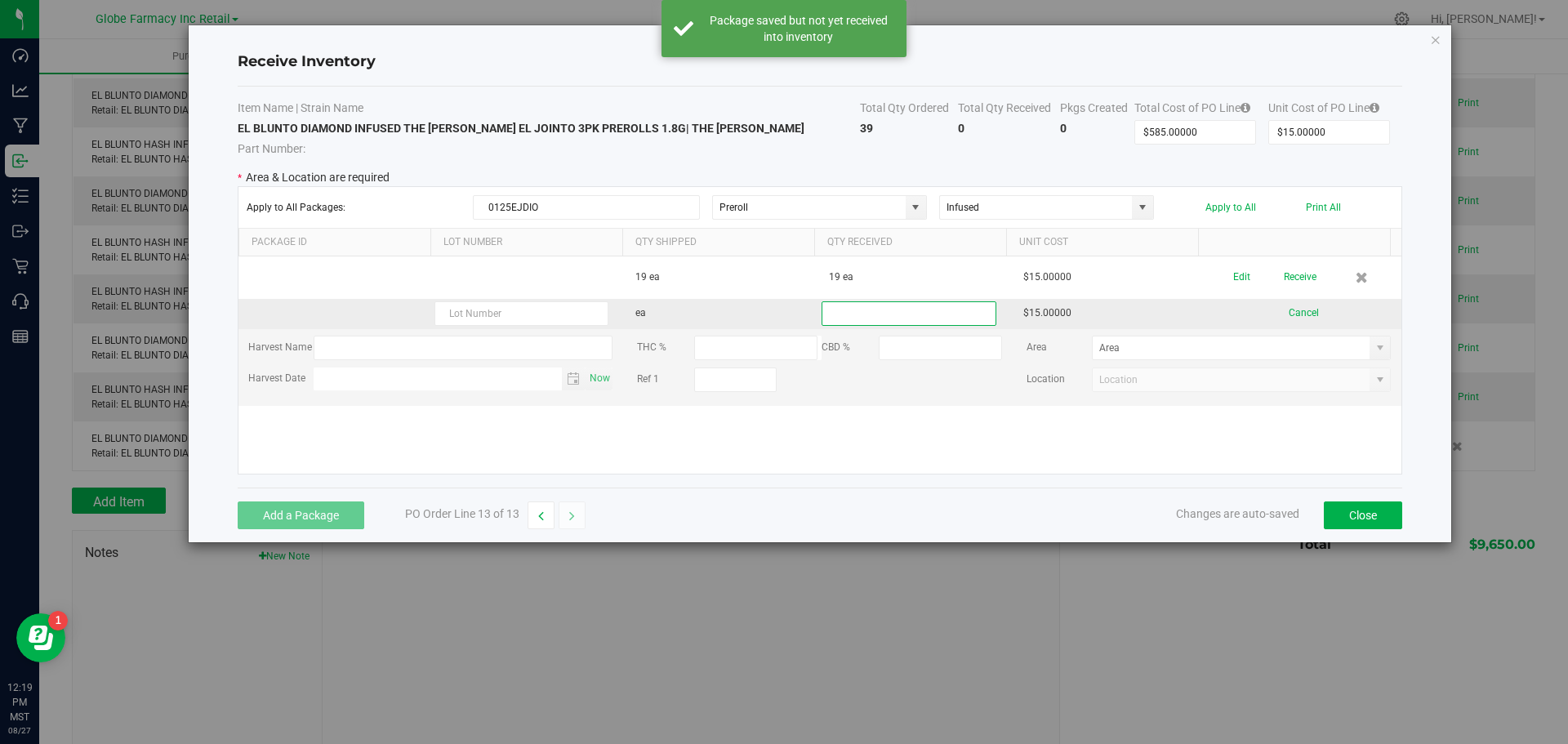
click at [904, 319] on input at bounding box center [909, 313] width 172 height 23
type input "20 ea"
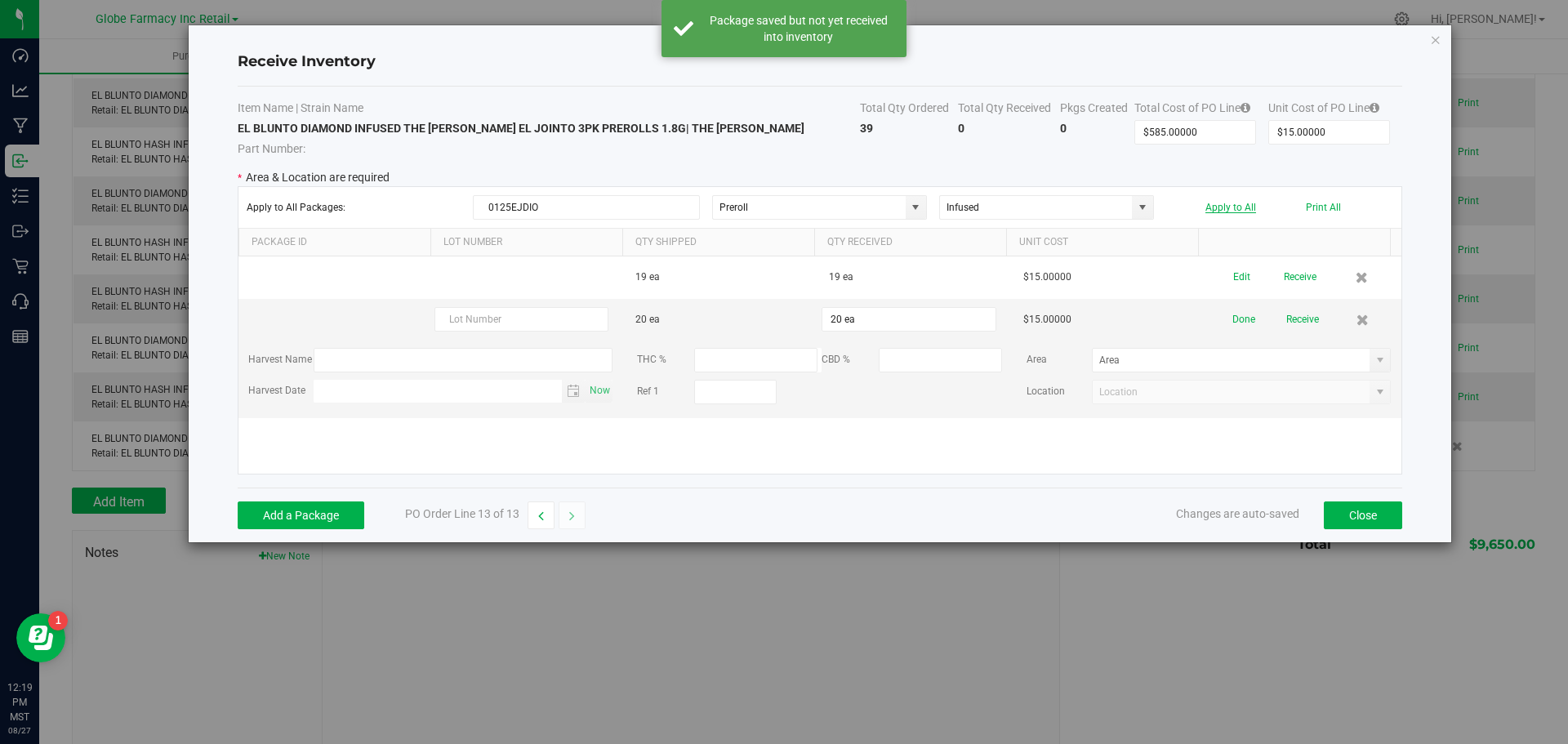
click at [1230, 209] on button "Apply to All" at bounding box center [1230, 207] width 51 height 12
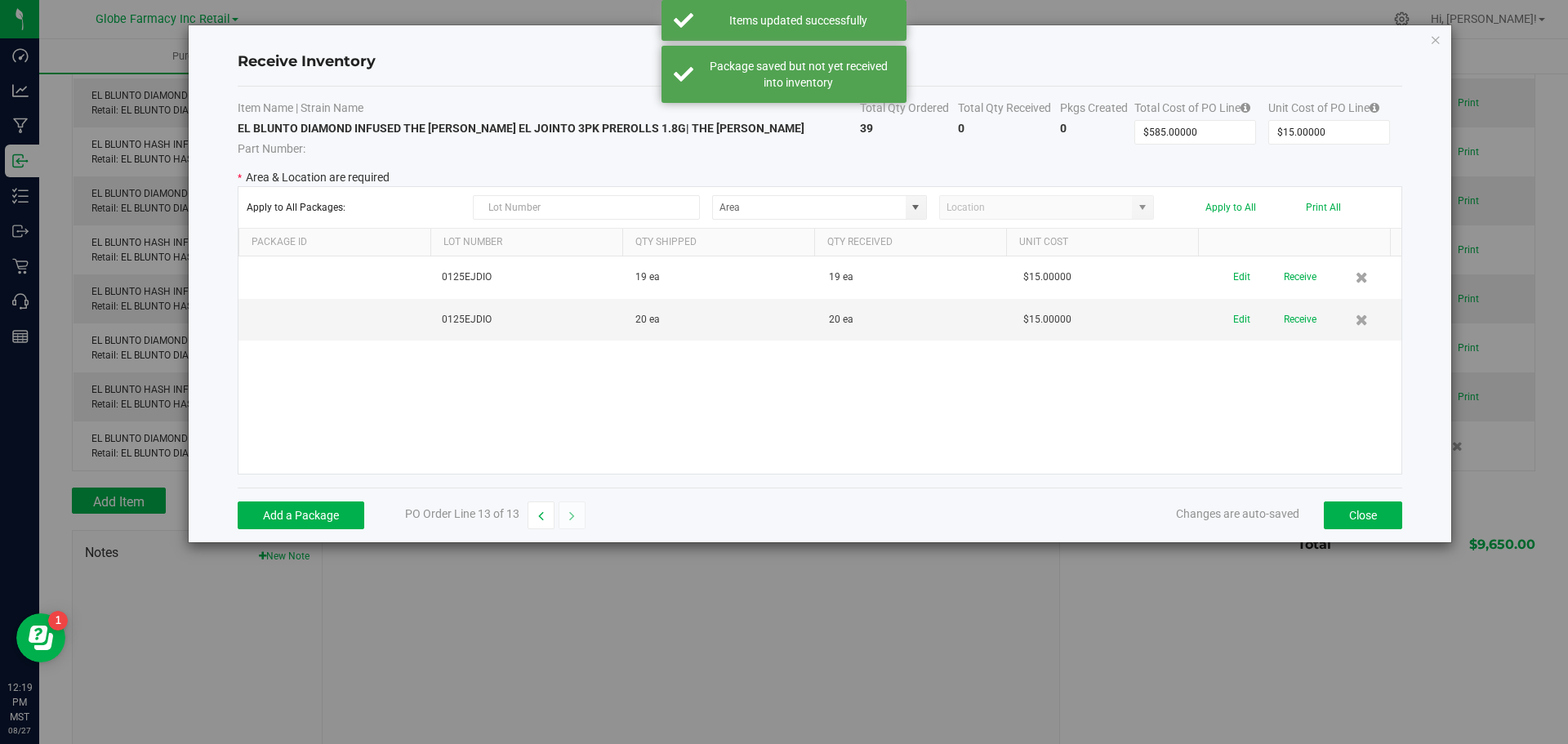
click at [1284, 284] on button "Receive" at bounding box center [1300, 277] width 33 height 28
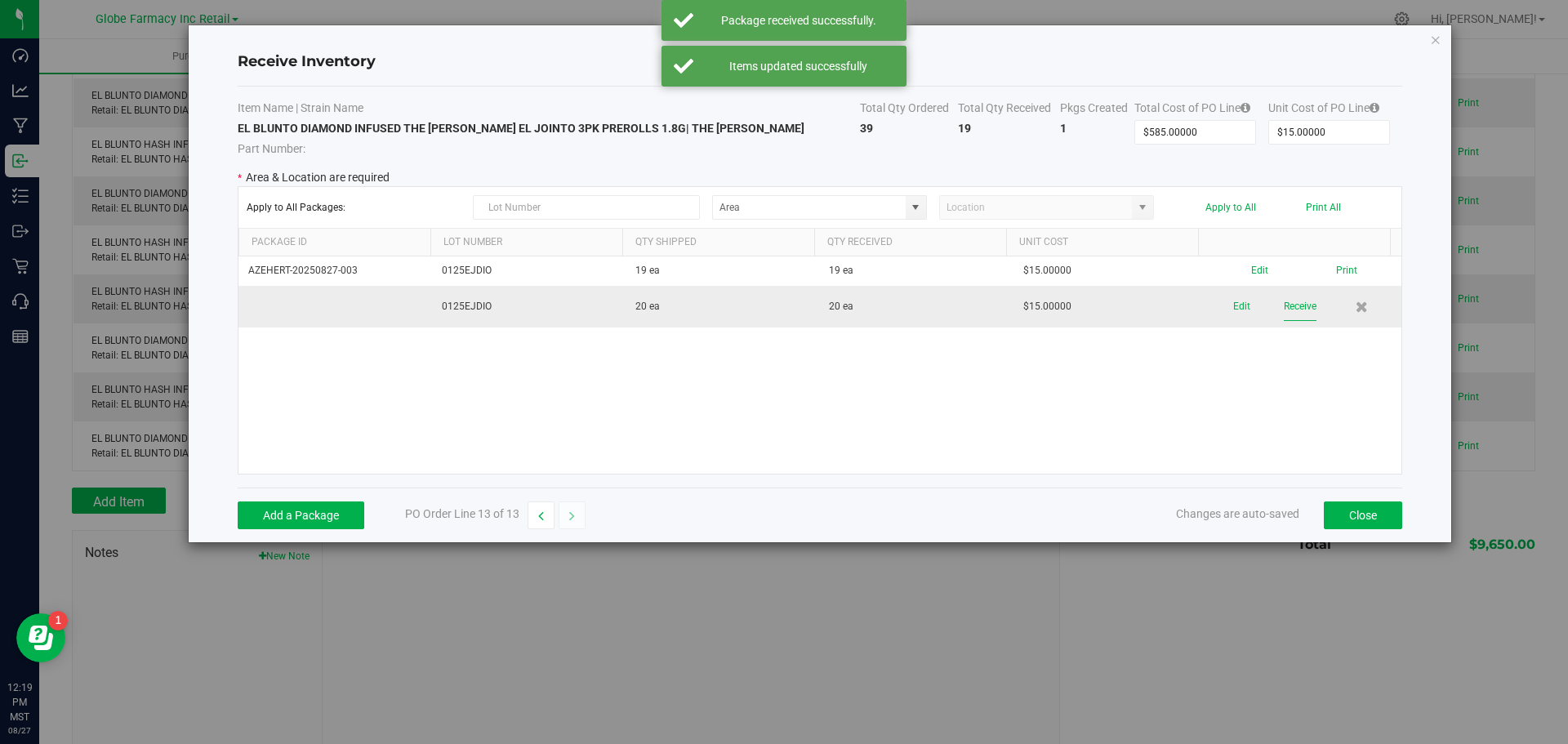
click at [1292, 308] on button "Receive" at bounding box center [1300, 306] width 33 height 28
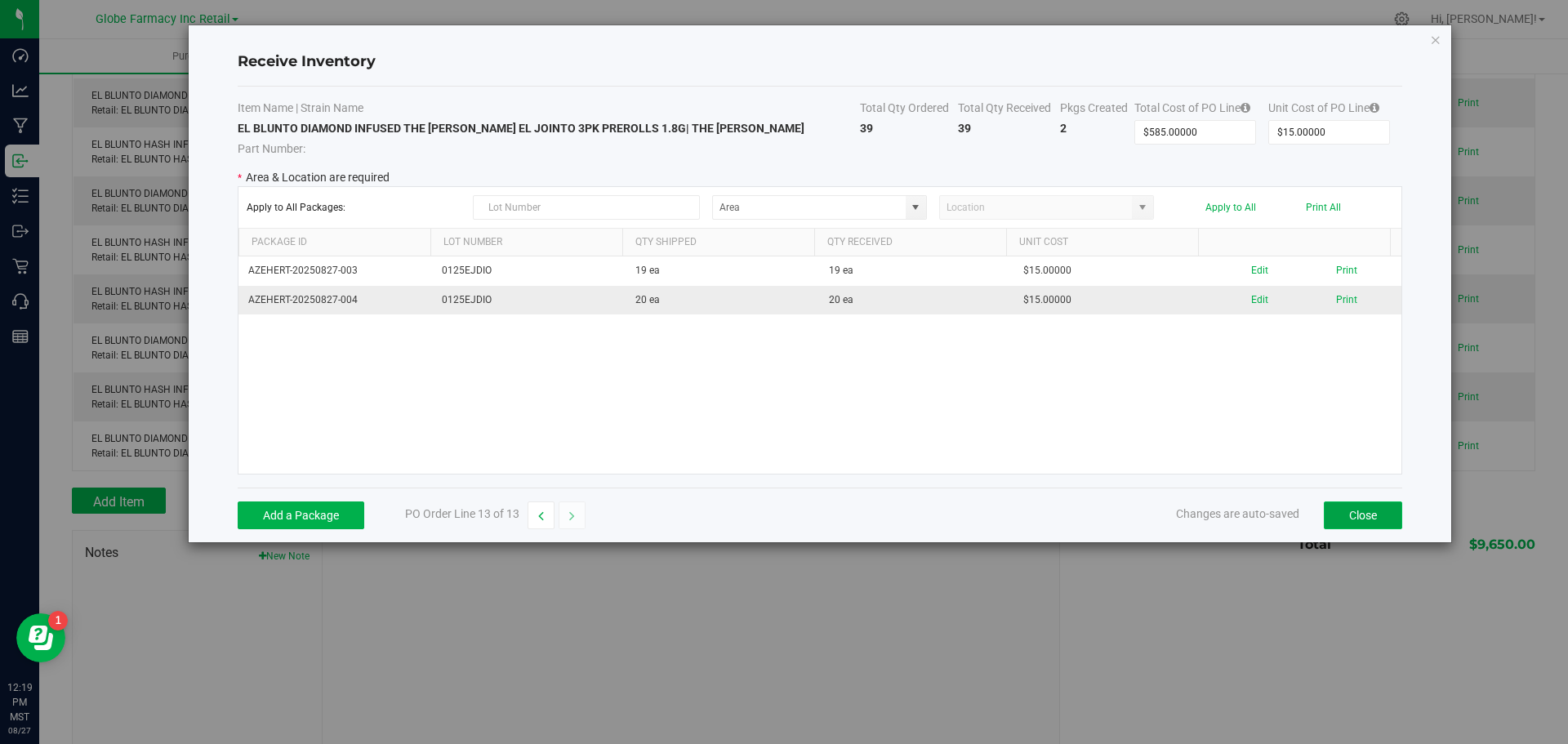
click at [1381, 519] on button "Close" at bounding box center [1363, 514] width 78 height 28
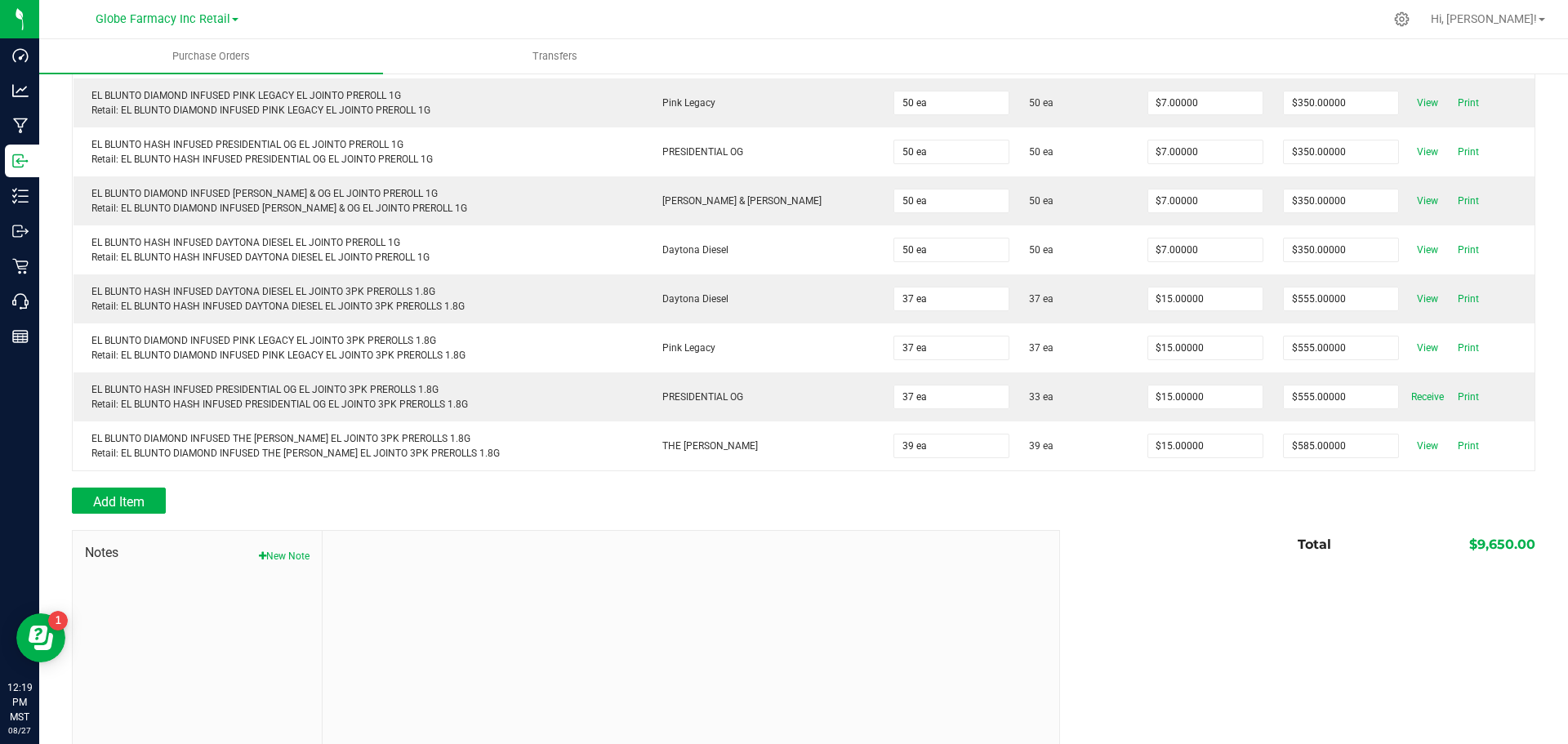
scroll to position [0, 0]
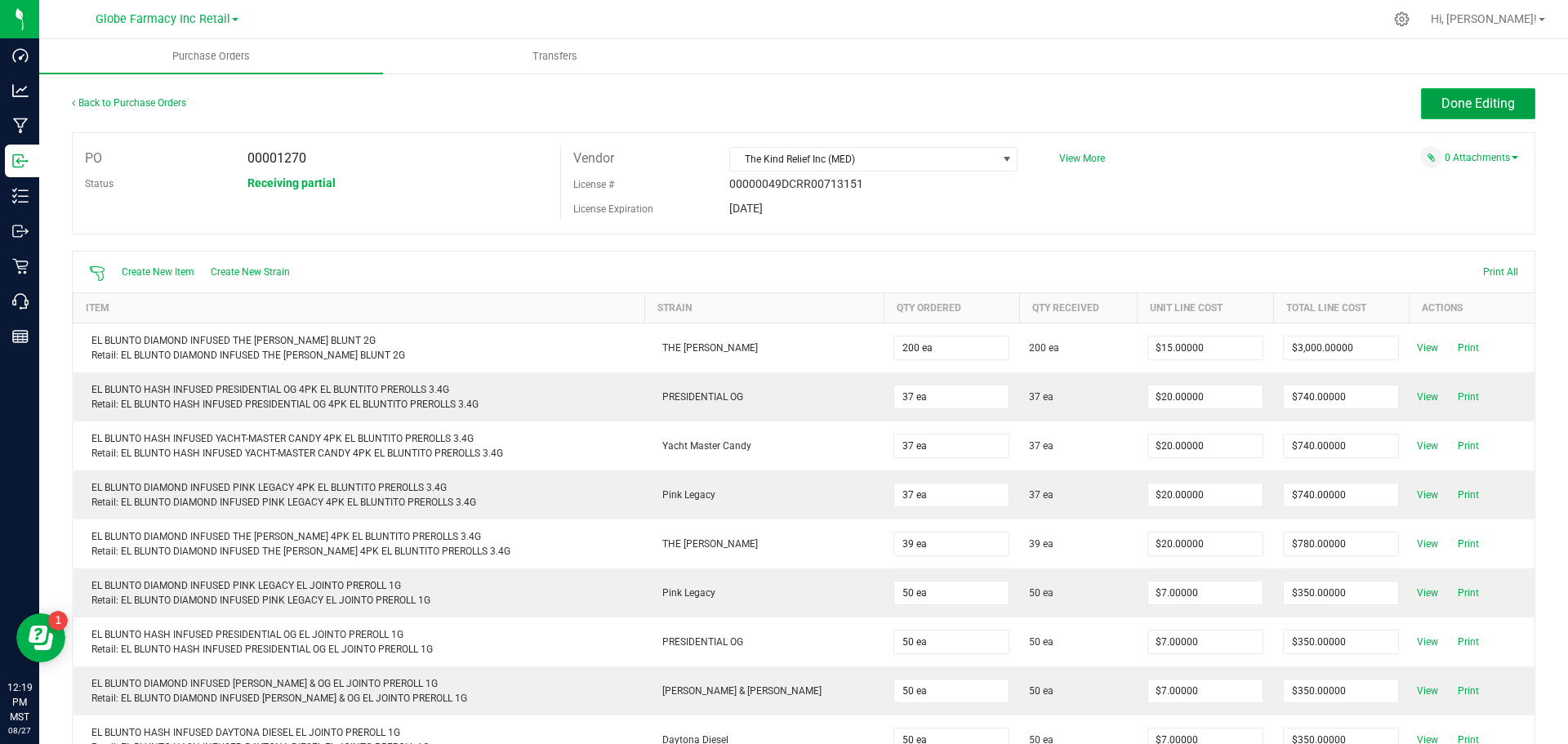
click at [1424, 108] on button "Done Editing" at bounding box center [1478, 103] width 115 height 31
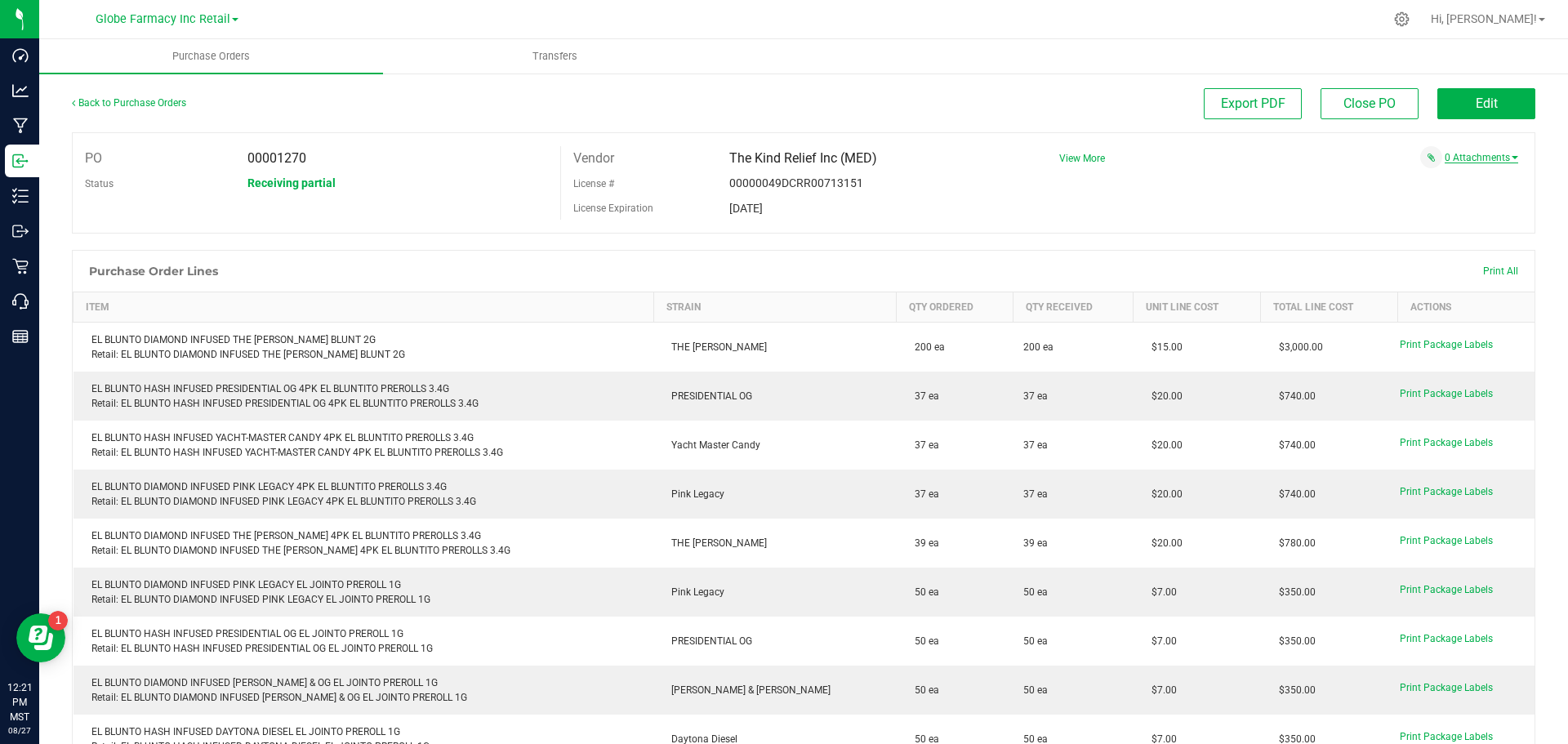
click at [1469, 158] on link "0 Attachments" at bounding box center [1481, 157] width 74 height 12
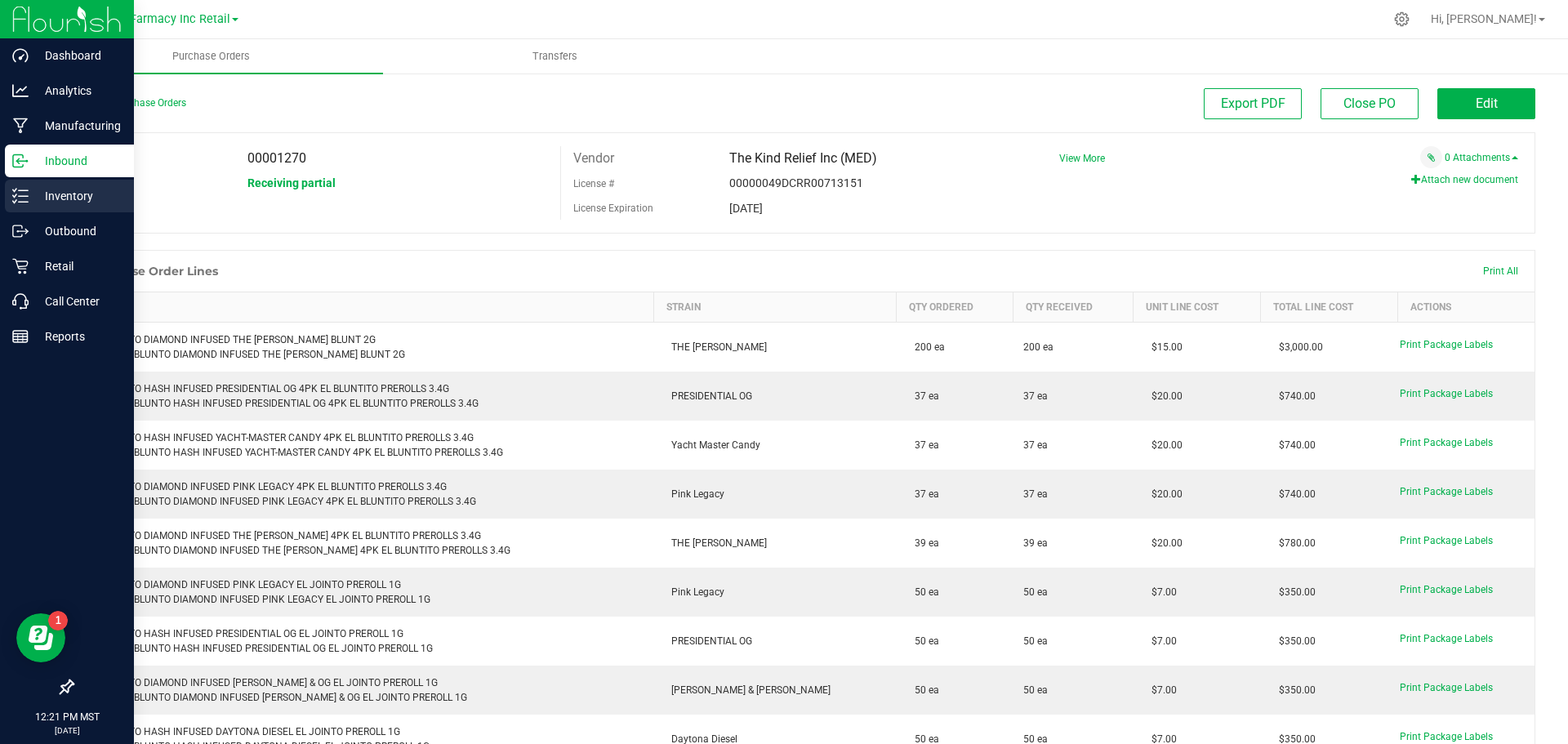
click at [23, 187] on icon at bounding box center [20, 195] width 16 height 16
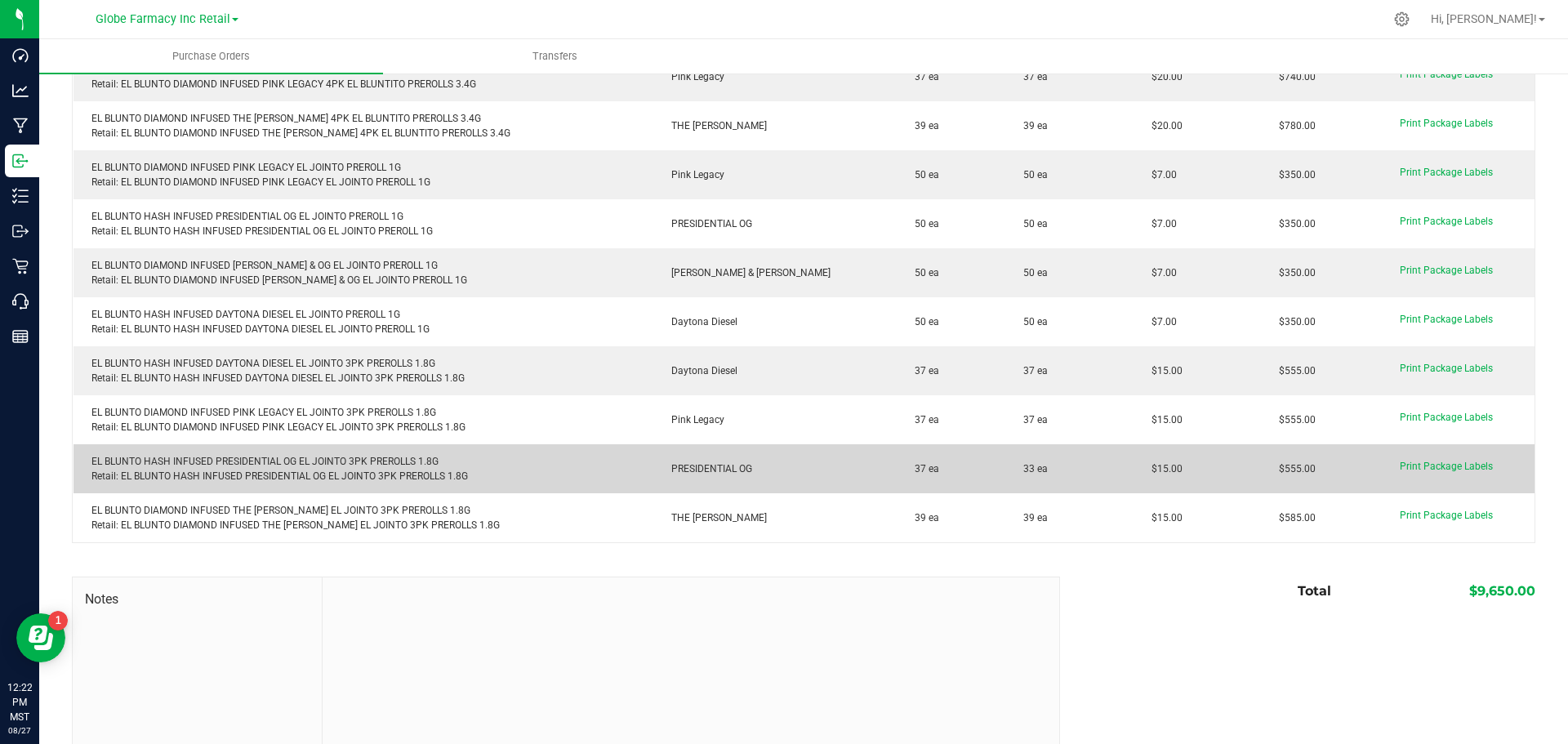
scroll to position [322, 0]
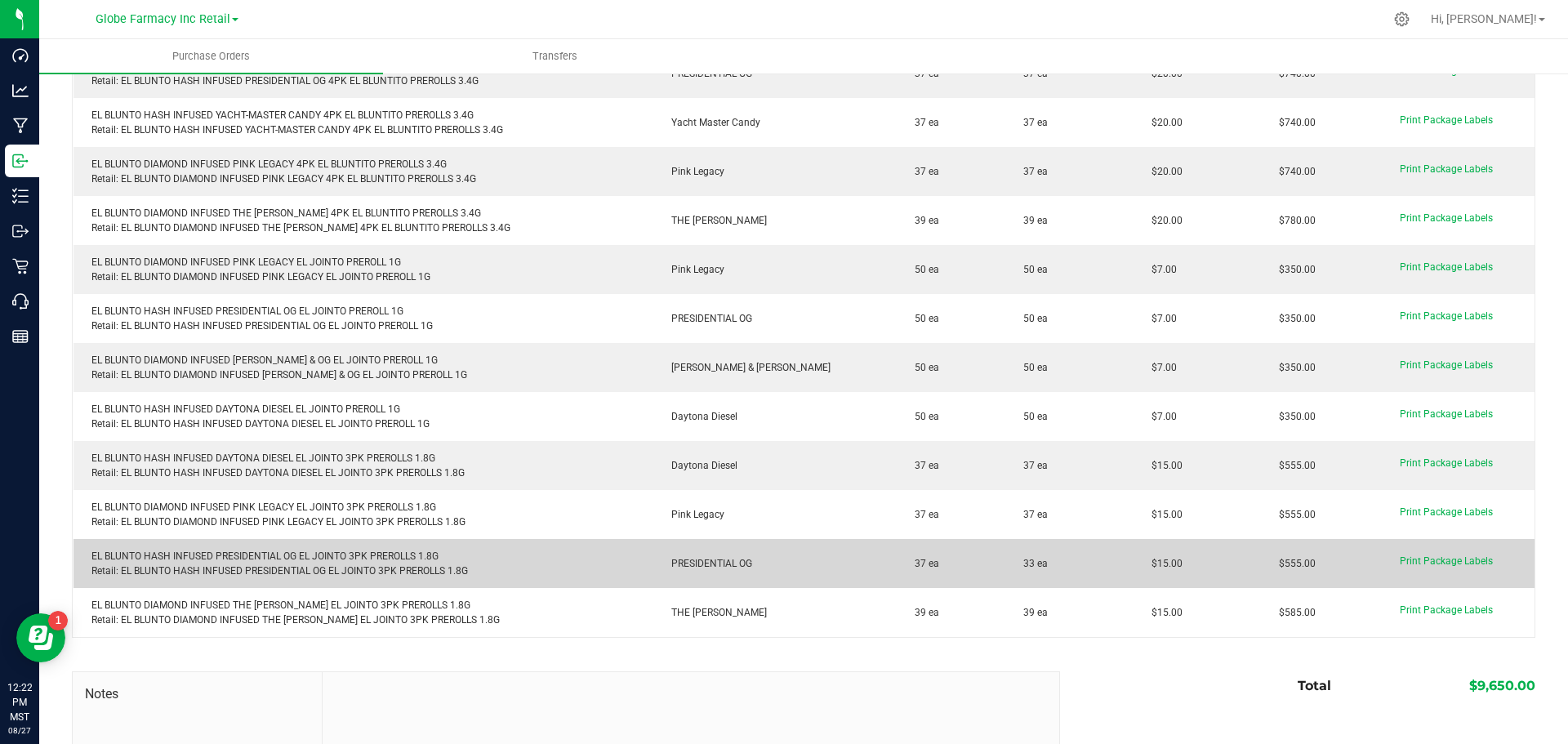
click at [251, 551] on div "EL BLUNTO HASH INFUSED PRESIDENTIAL OG EL JOINTO 3PK PREROLLS 1.8G Retail: EL B…" at bounding box center [364, 563] width 561 height 29
copy div "EL BLUNTO HASH INFUSED PRESIDENTIAL OG EL JOINTO 3PK PREROLLS 1.8G"
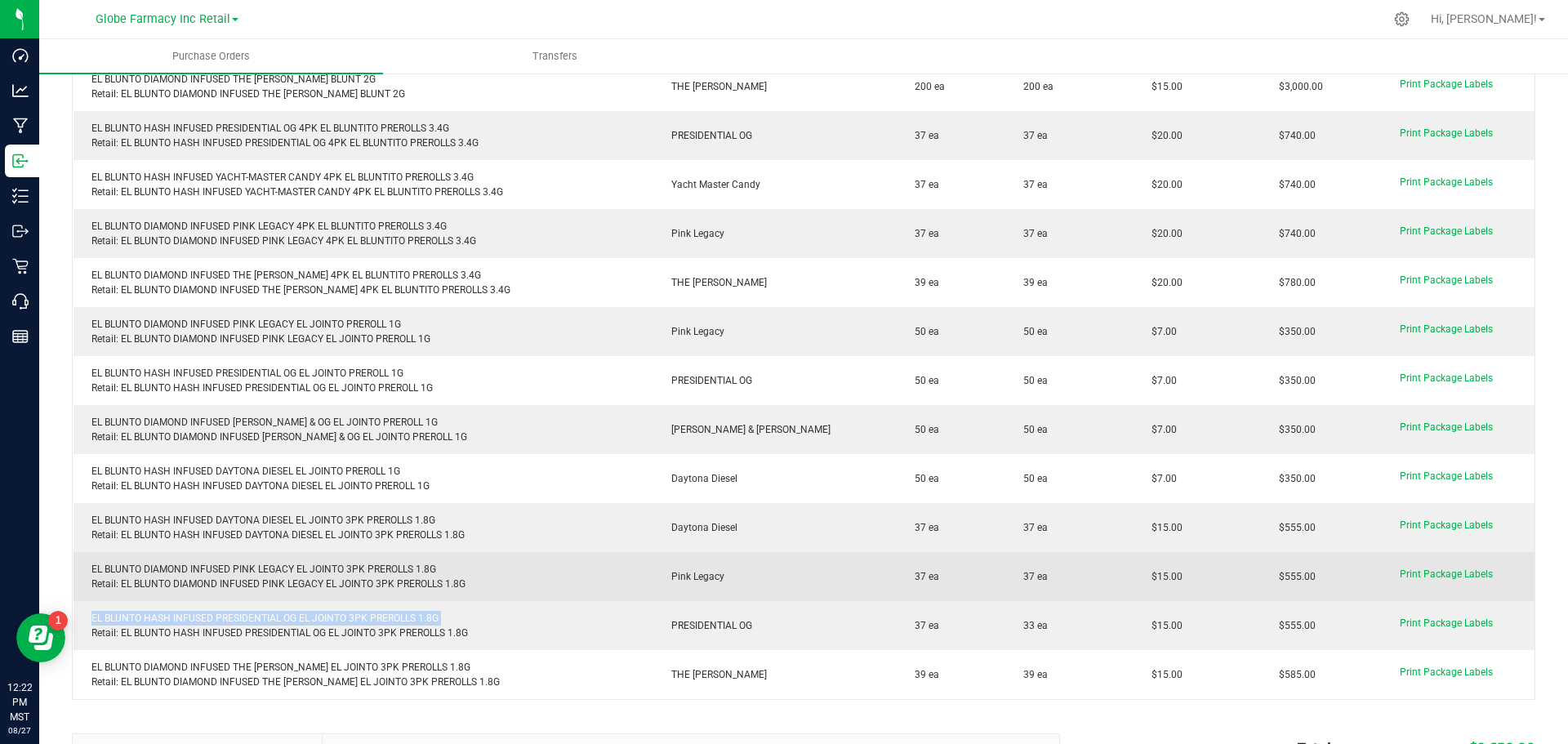
scroll to position [159, 0]
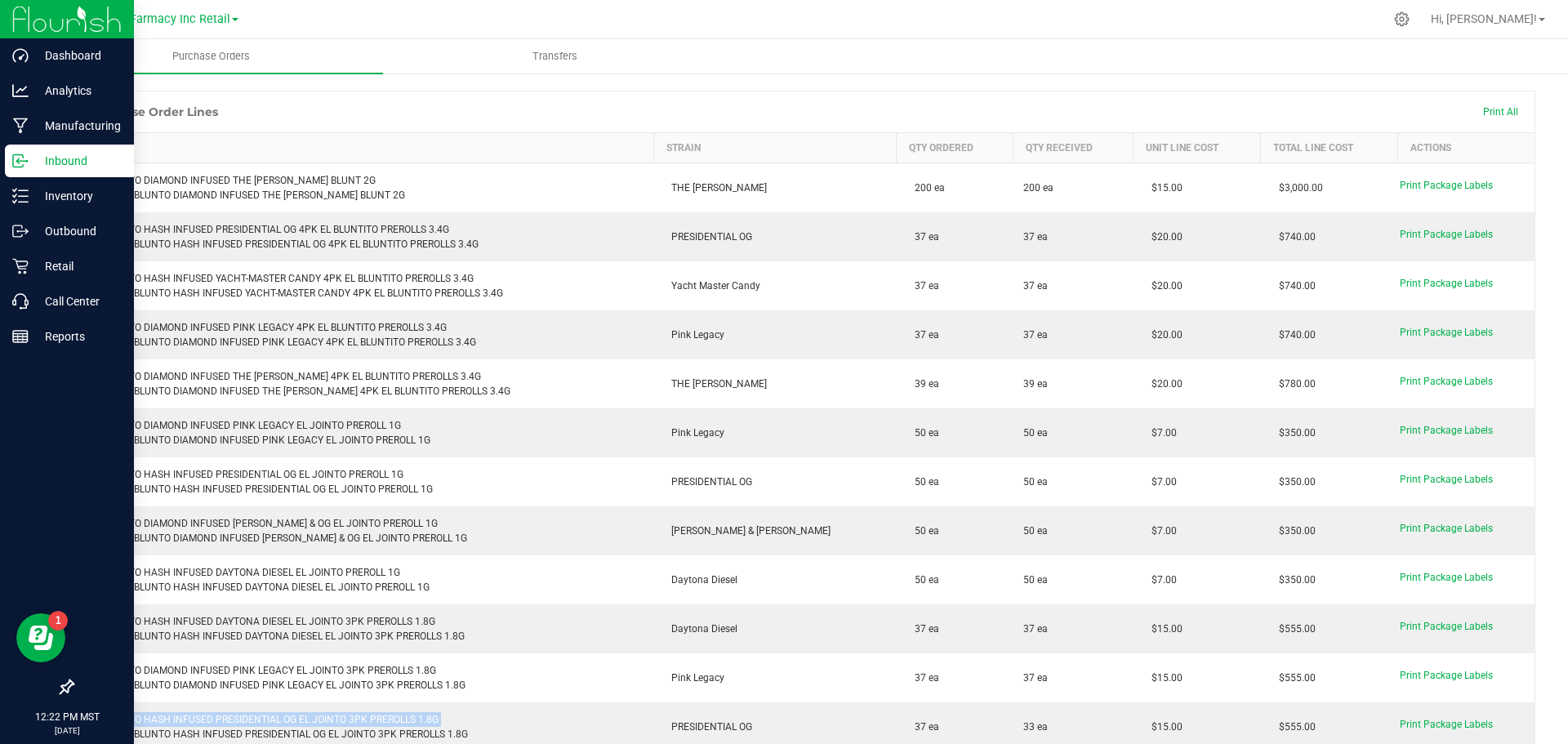
click at [51, 154] on p "Inbound" at bounding box center [77, 161] width 98 height 20
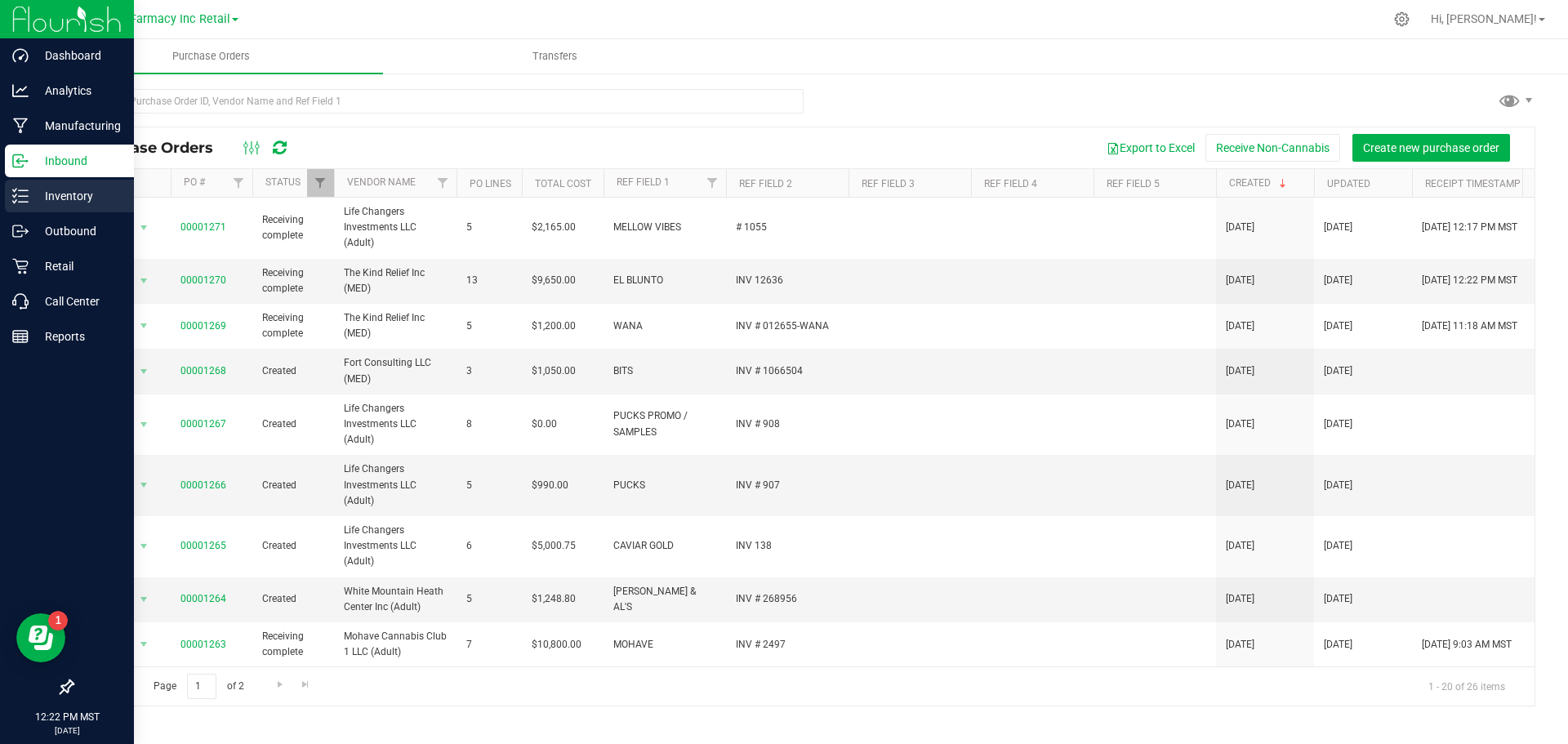
click at [60, 203] on p "Inventory" at bounding box center [77, 196] width 98 height 20
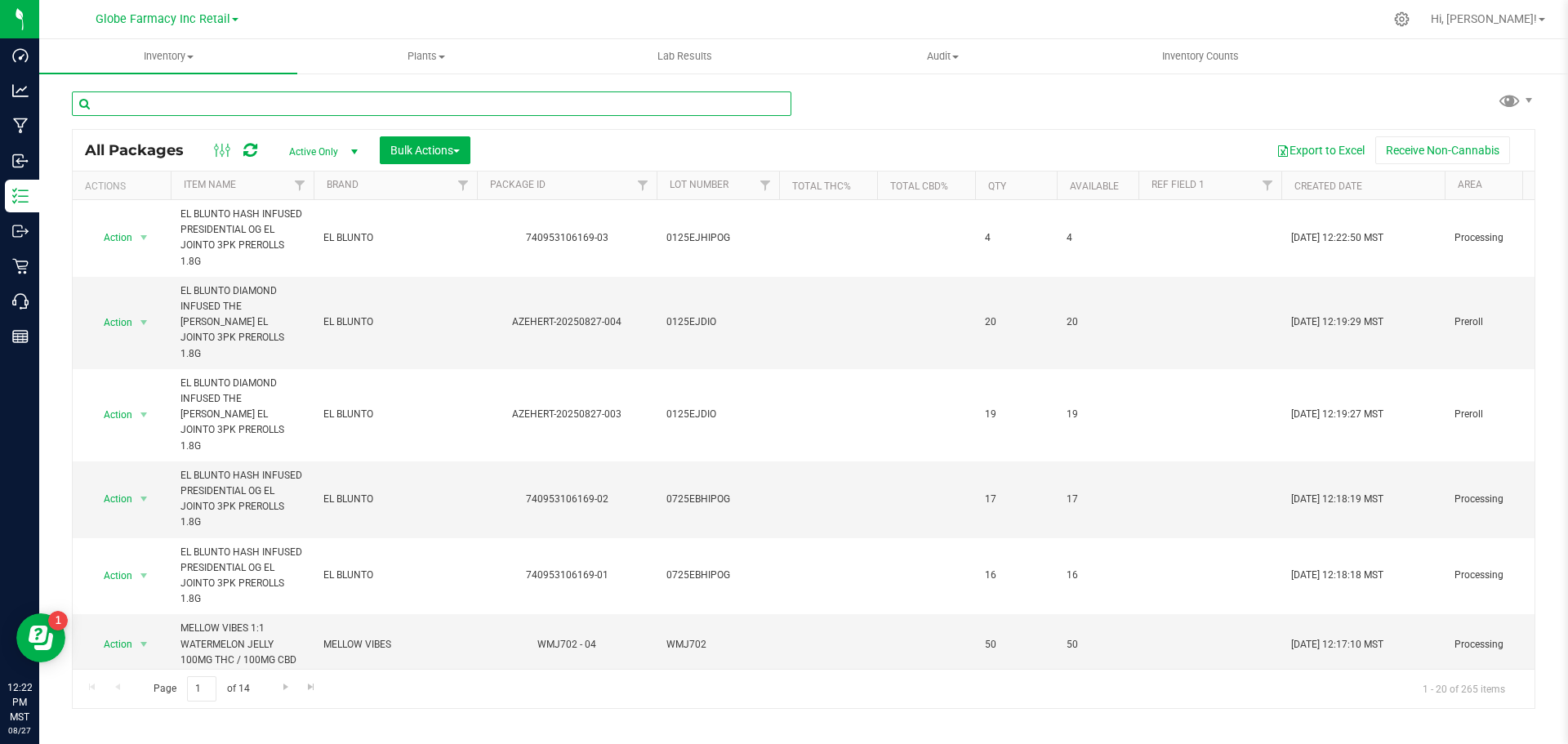
click at [218, 95] on input "text" at bounding box center [432, 104] width 720 height 25
type input "PRESIDENTIAL"
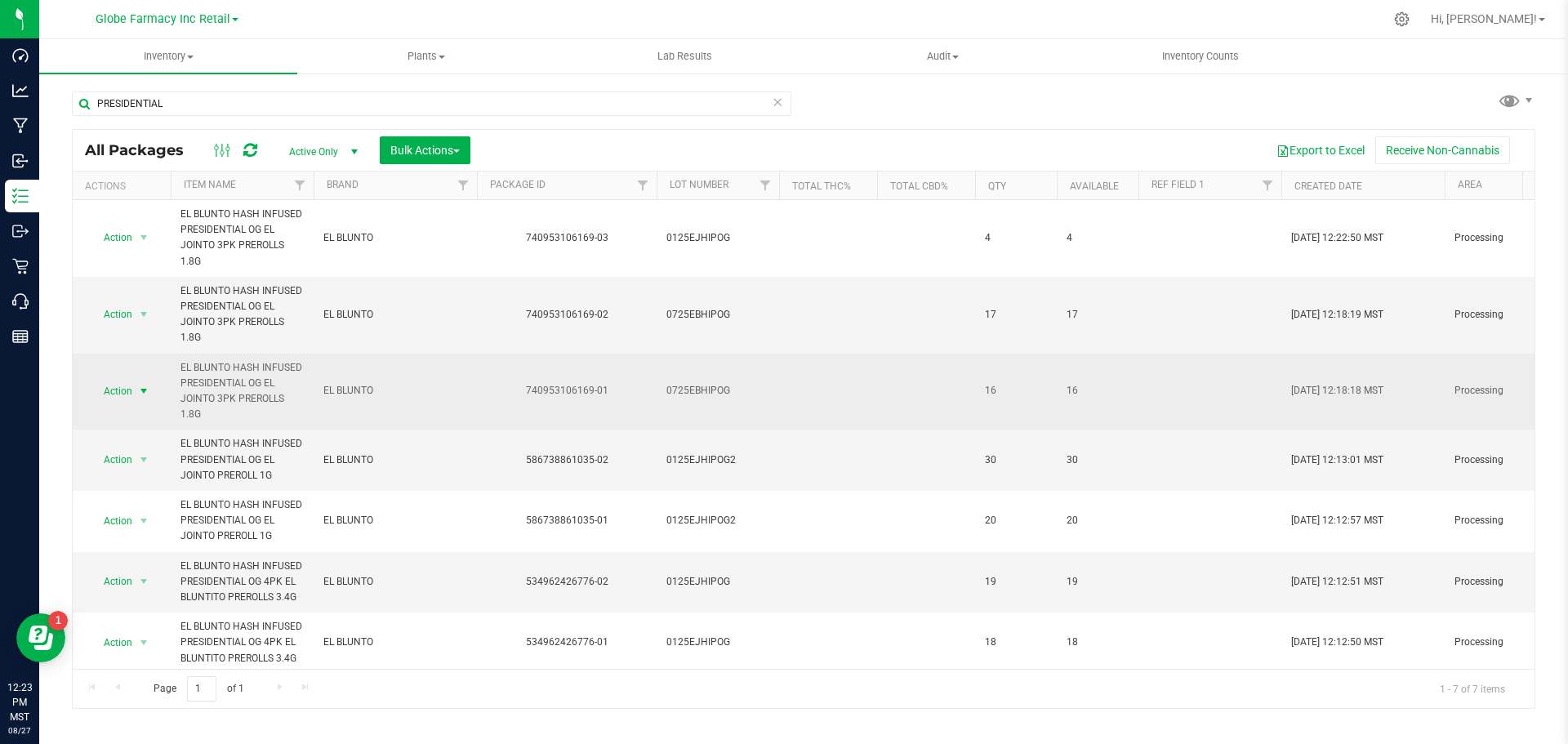
click at [139, 390] on span "select" at bounding box center [144, 392] width 20 height 23
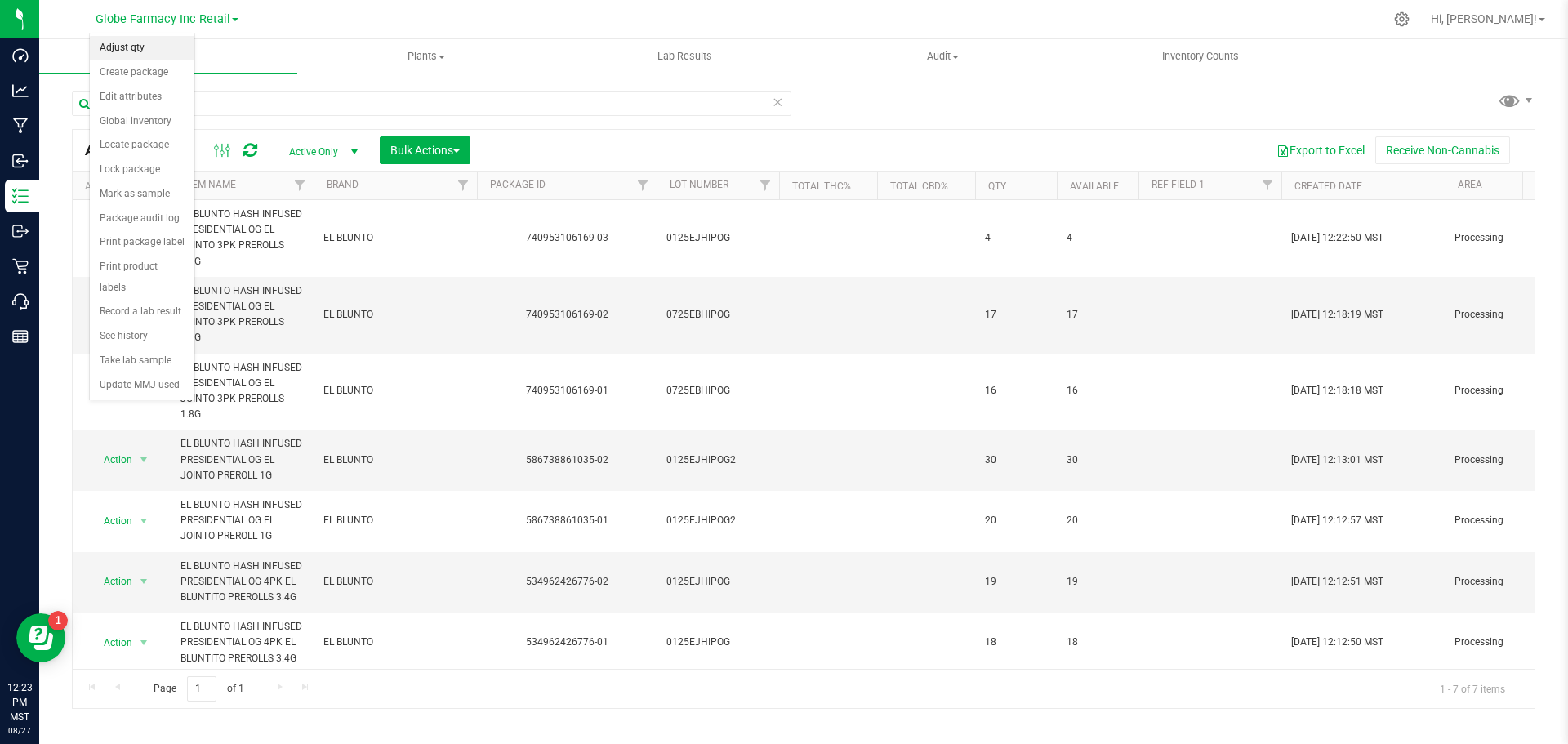
click at [138, 46] on li "Adjust qty" at bounding box center [142, 48] width 105 height 25
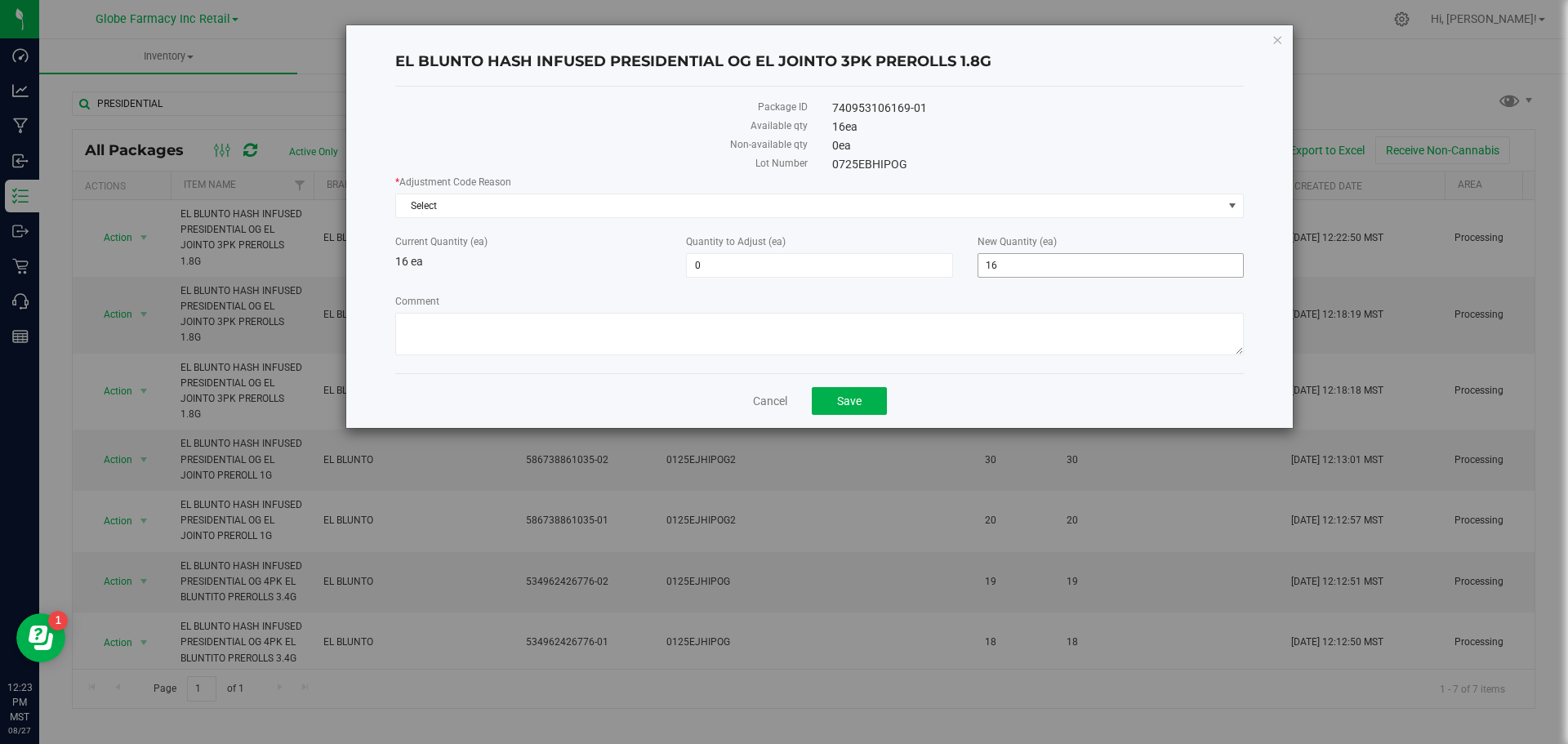
drag, startPoint x: 1011, startPoint y: 258, endPoint x: 967, endPoint y: 260, distance: 44.0
click at [976, 265] on div "New Quantity (ea) 16 16" at bounding box center [1110, 256] width 291 height 44
type input "18"
type input "2"
type input "18"
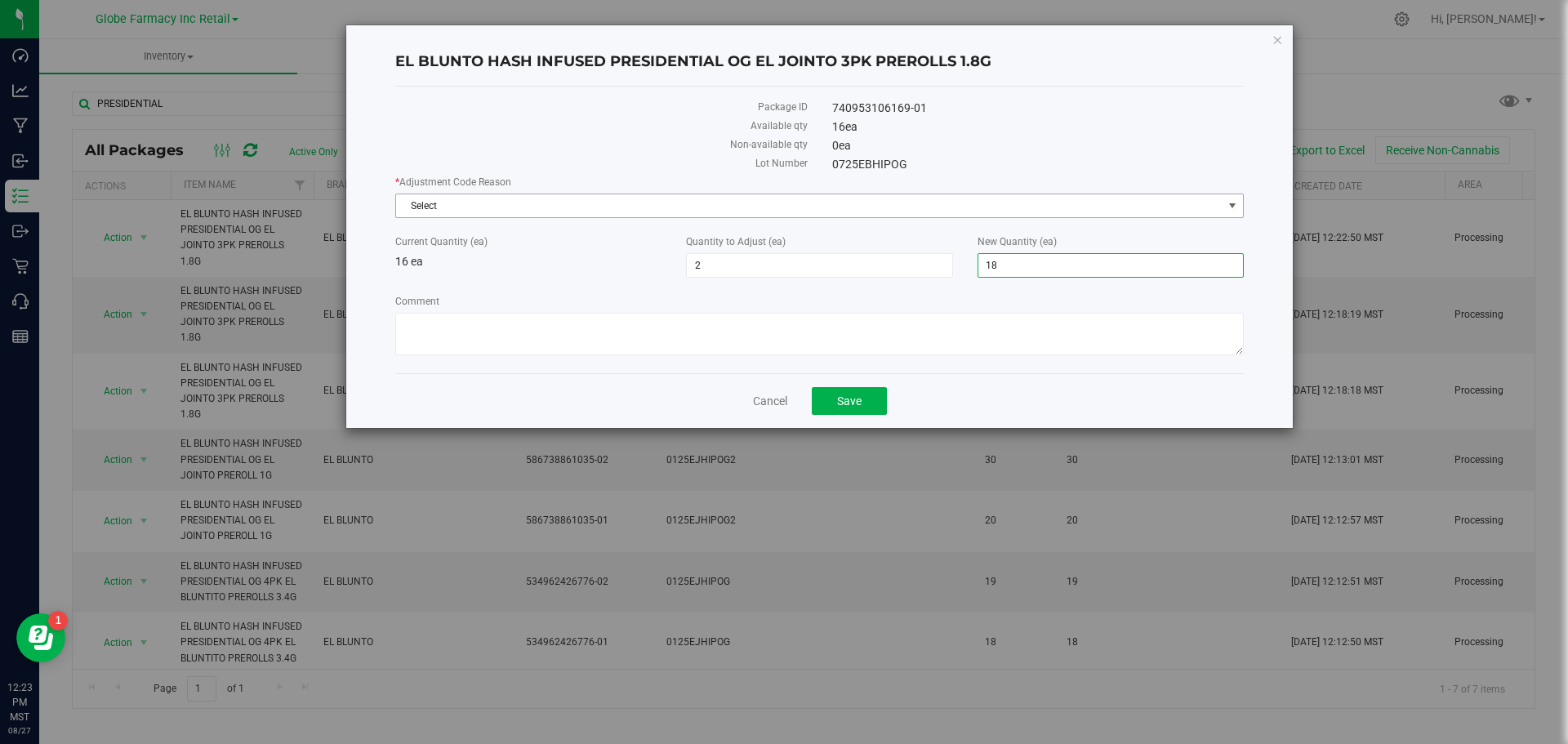
click at [494, 209] on span "Select" at bounding box center [809, 206] width 826 height 23
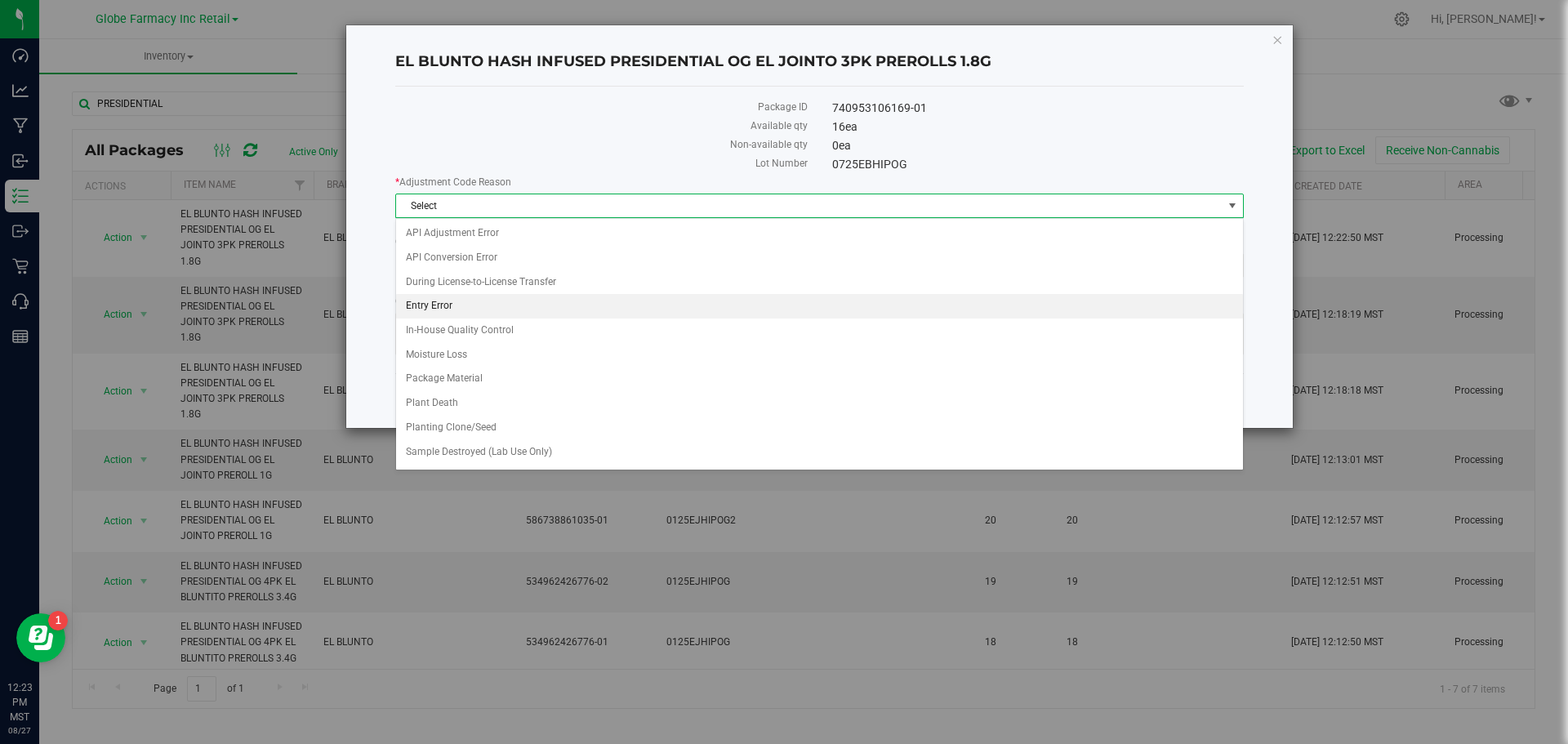
click at [490, 306] on li "Entry Error" at bounding box center [819, 306] width 847 height 25
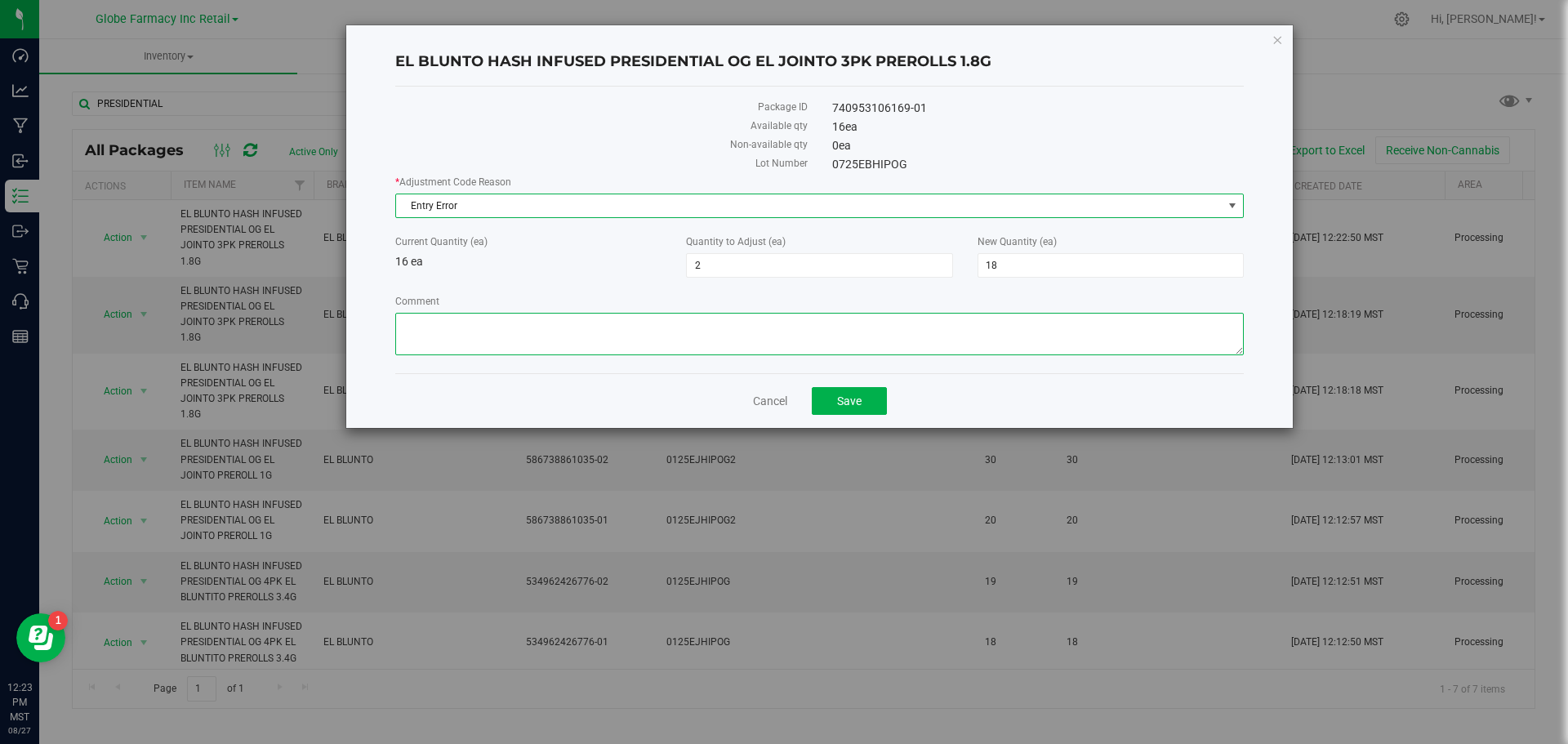
click at [649, 336] on textarea "Comment" at bounding box center [819, 334] width 848 height 43
type textarea "e"
type textarea "w"
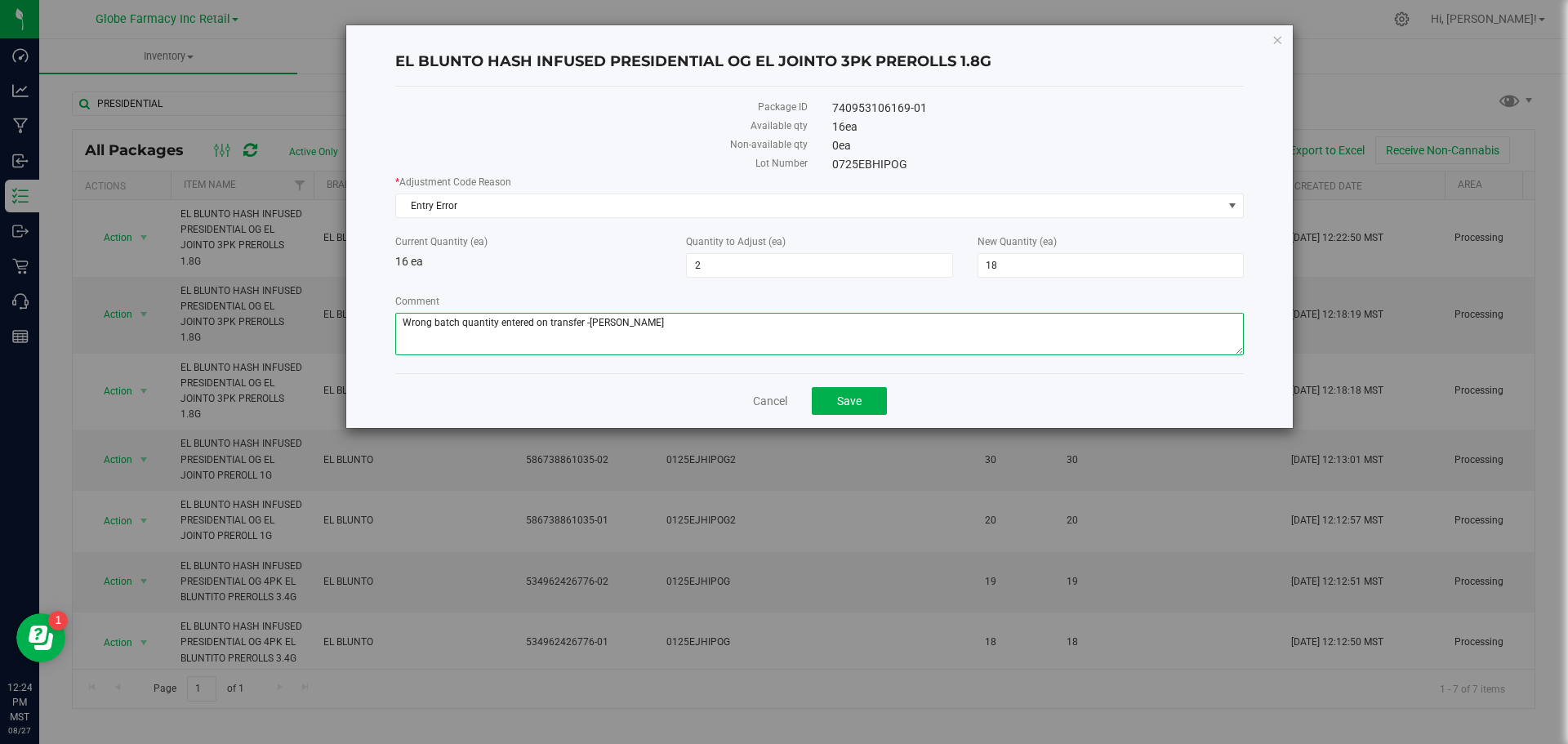
drag, startPoint x: 680, startPoint y: 316, endPoint x: 62, endPoint y: 325, distance: 618.1
click at [144, 329] on div "EL BLUNTO HASH INFUSED PRESIDENTIAL OG EL JOINTO 3PK PREROLLS 1.8G Package ID 7…" at bounding box center [790, 372] width 1580 height 744
type textarea "Wrong batch quantity entered on transfer -Tyler"
click at [855, 413] on button "Save" at bounding box center [849, 400] width 76 height 28
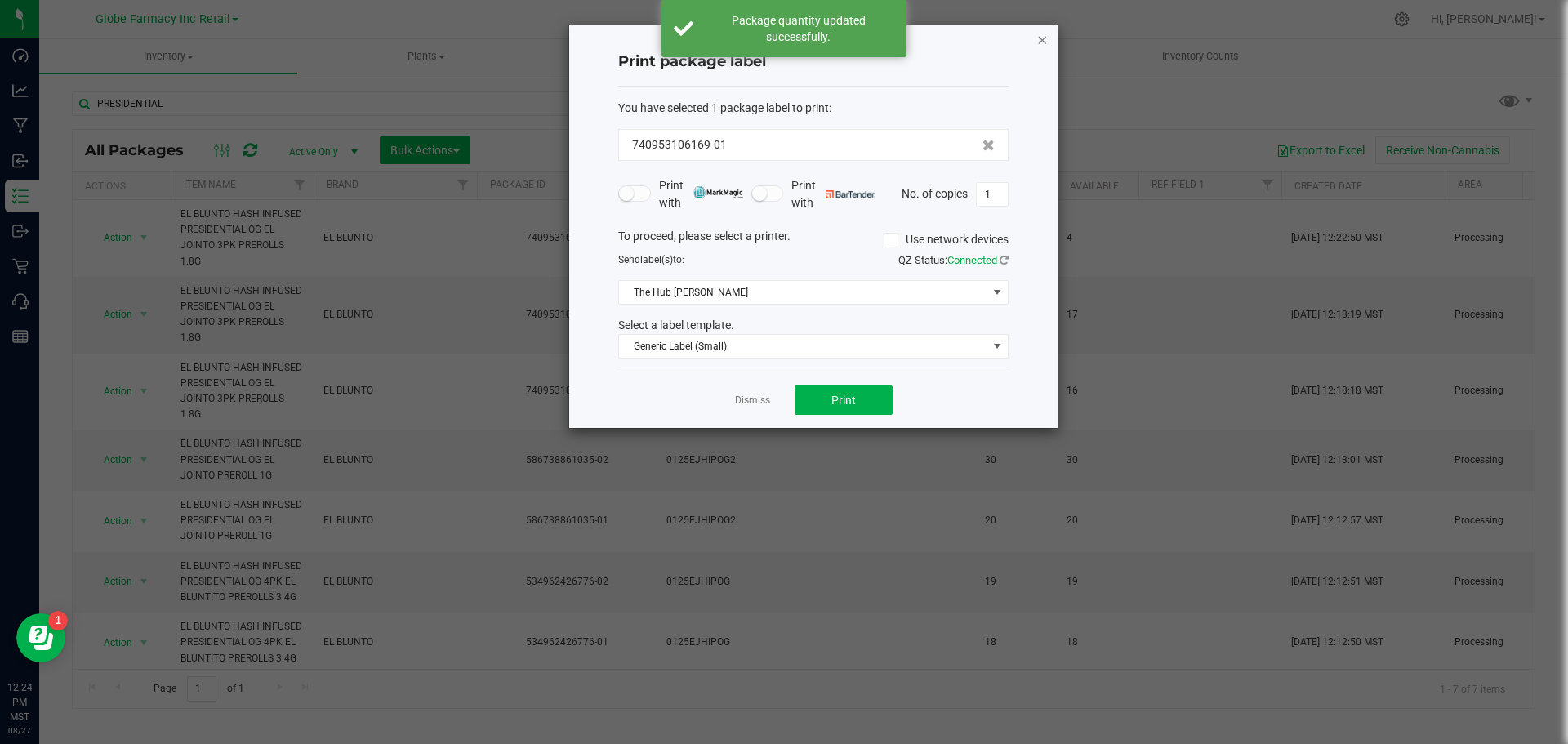
click at [1047, 33] on icon "button" at bounding box center [1042, 39] width 12 height 20
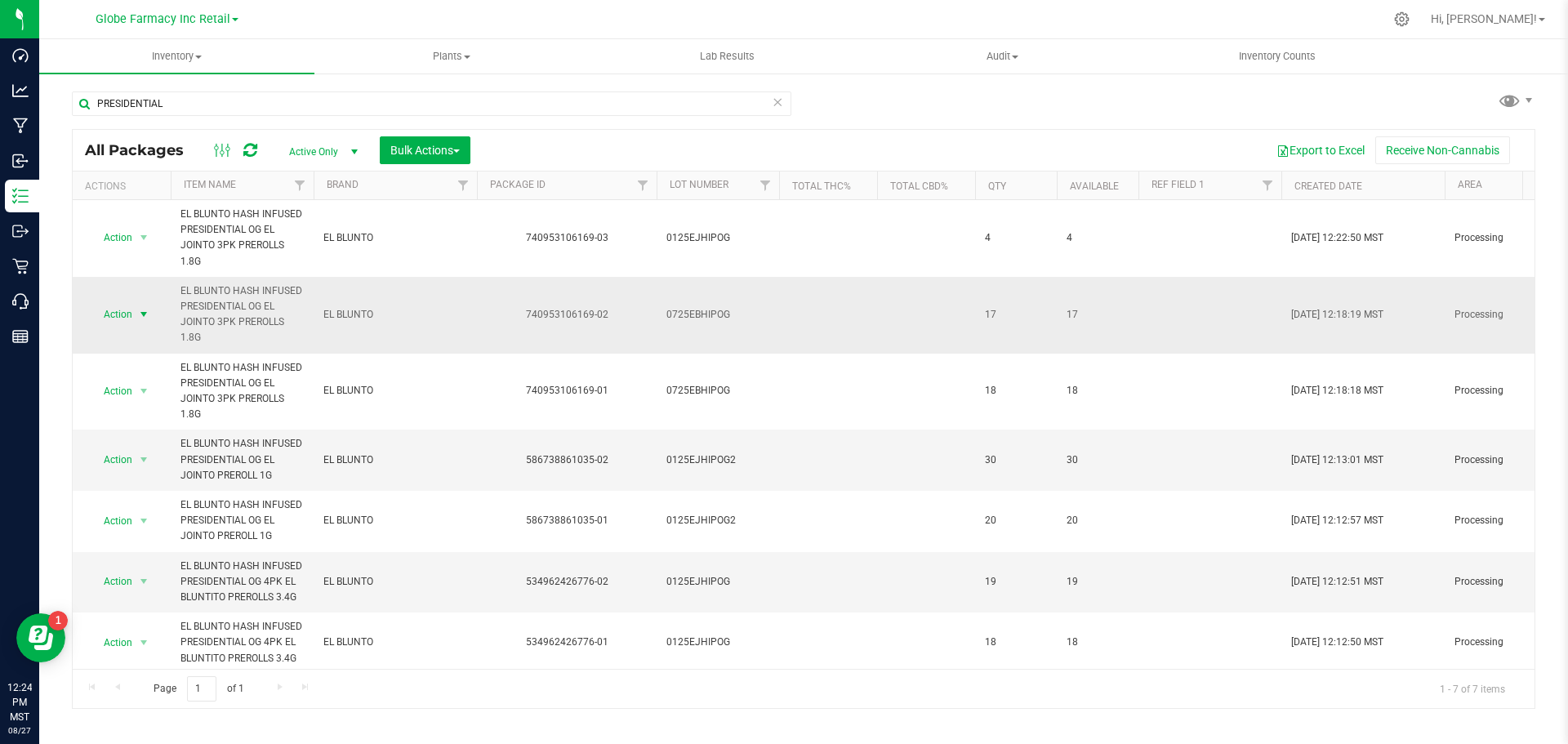
click at [150, 313] on span "select" at bounding box center [143, 314] width 13 height 13
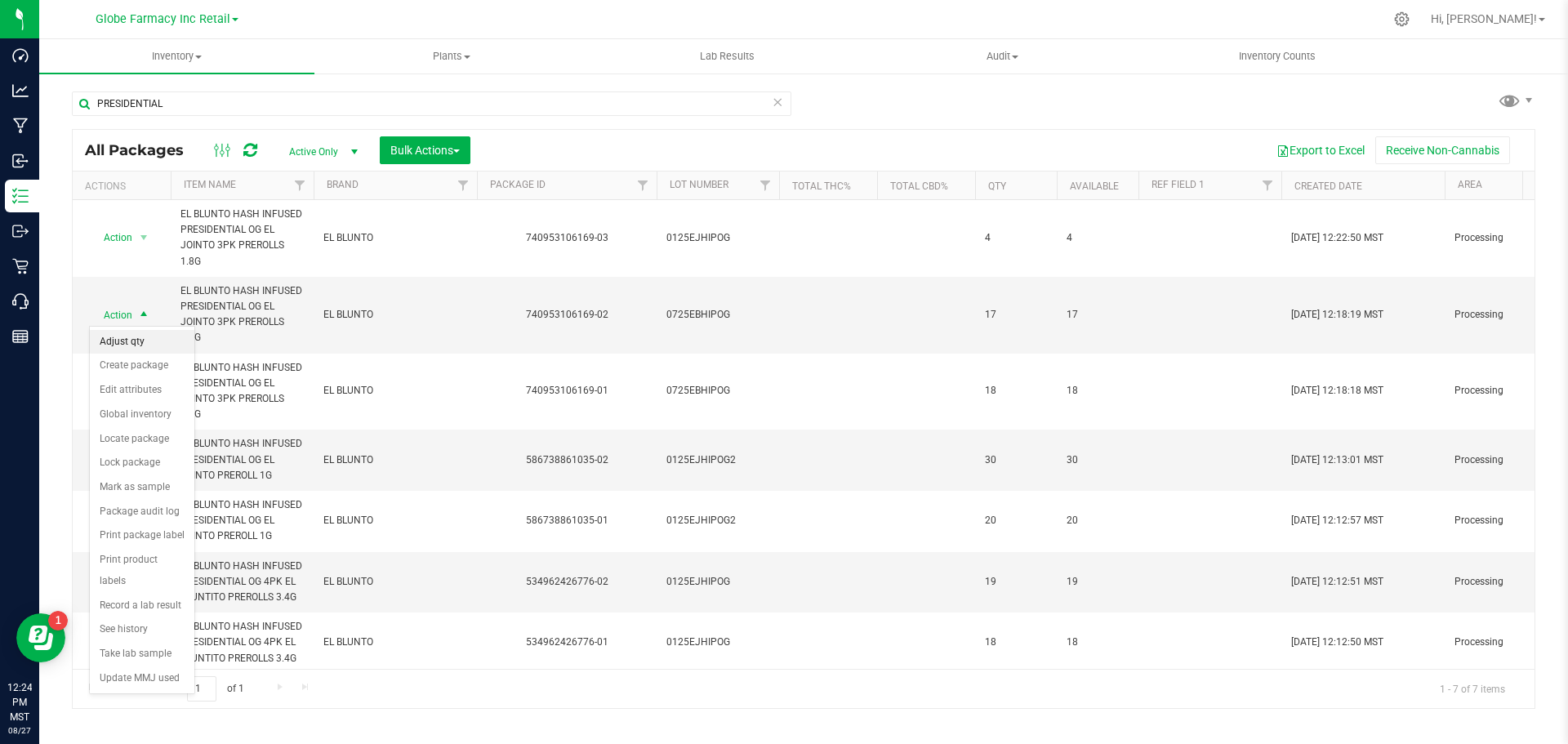
click at [134, 341] on li "Adjust qty" at bounding box center [142, 342] width 105 height 25
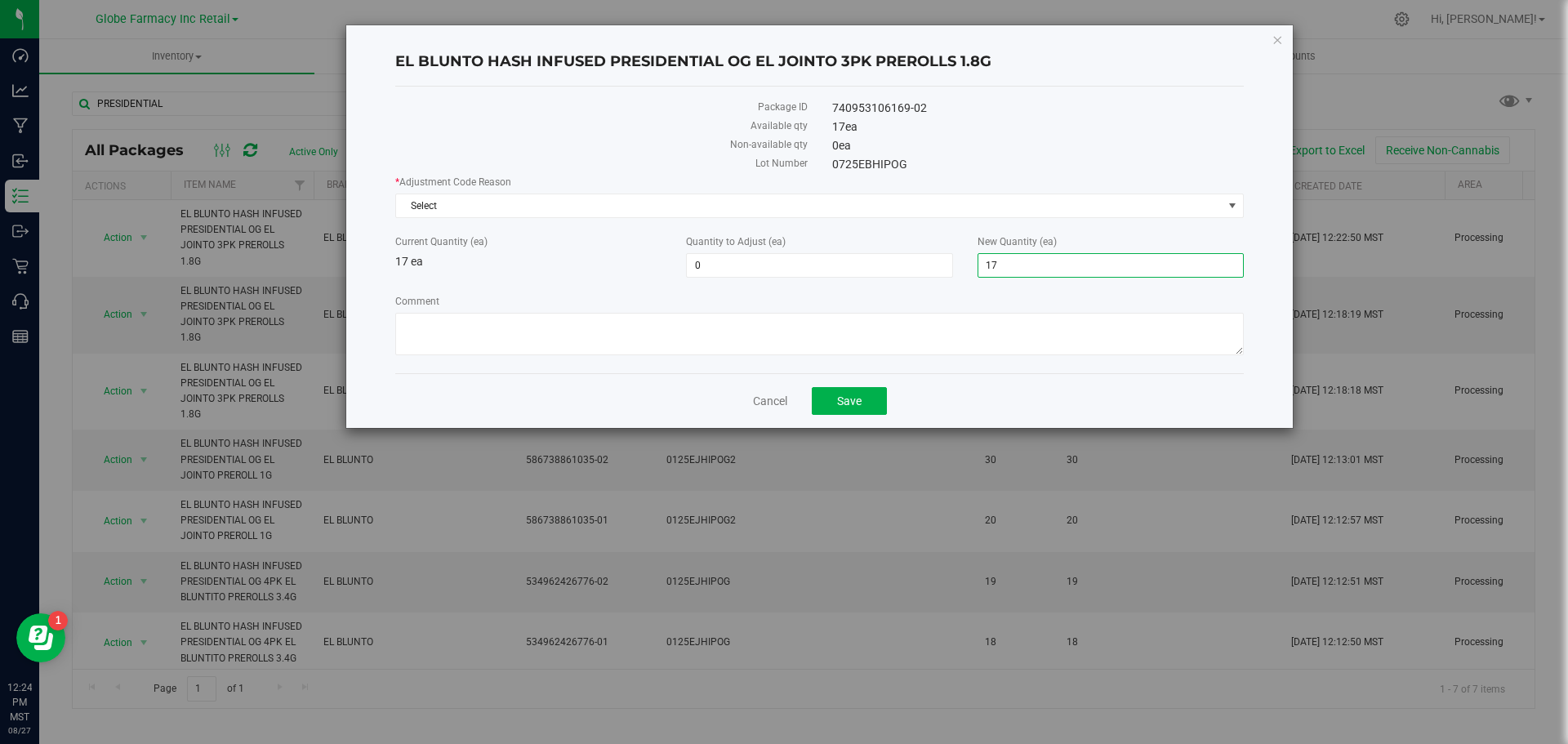
drag, startPoint x: 1055, startPoint y: 263, endPoint x: 856, endPoint y: 248, distance: 199.6
click at [859, 249] on div "Current Quantity (ea) 17 ea Quantity to Adjust (ea) 0 0 New Quantity (ea) 17 17" at bounding box center [819, 256] width 873 height 44
type input "19"
type input "2"
type input "19"
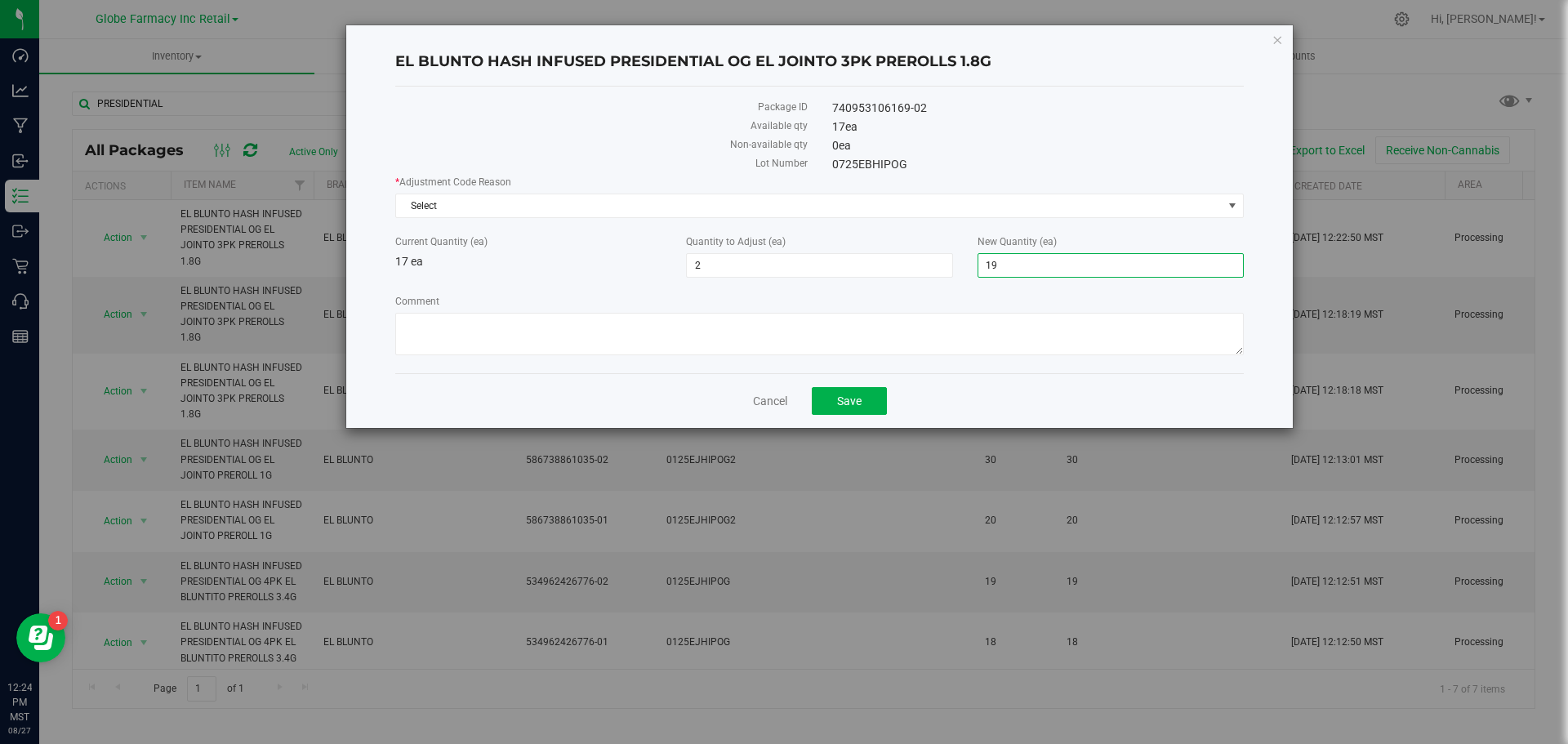
click at [873, 285] on div "* Adjustment Code Reason Select Select API Adjustment Error API Conversion Erro…" at bounding box center [819, 267] width 848 height 186
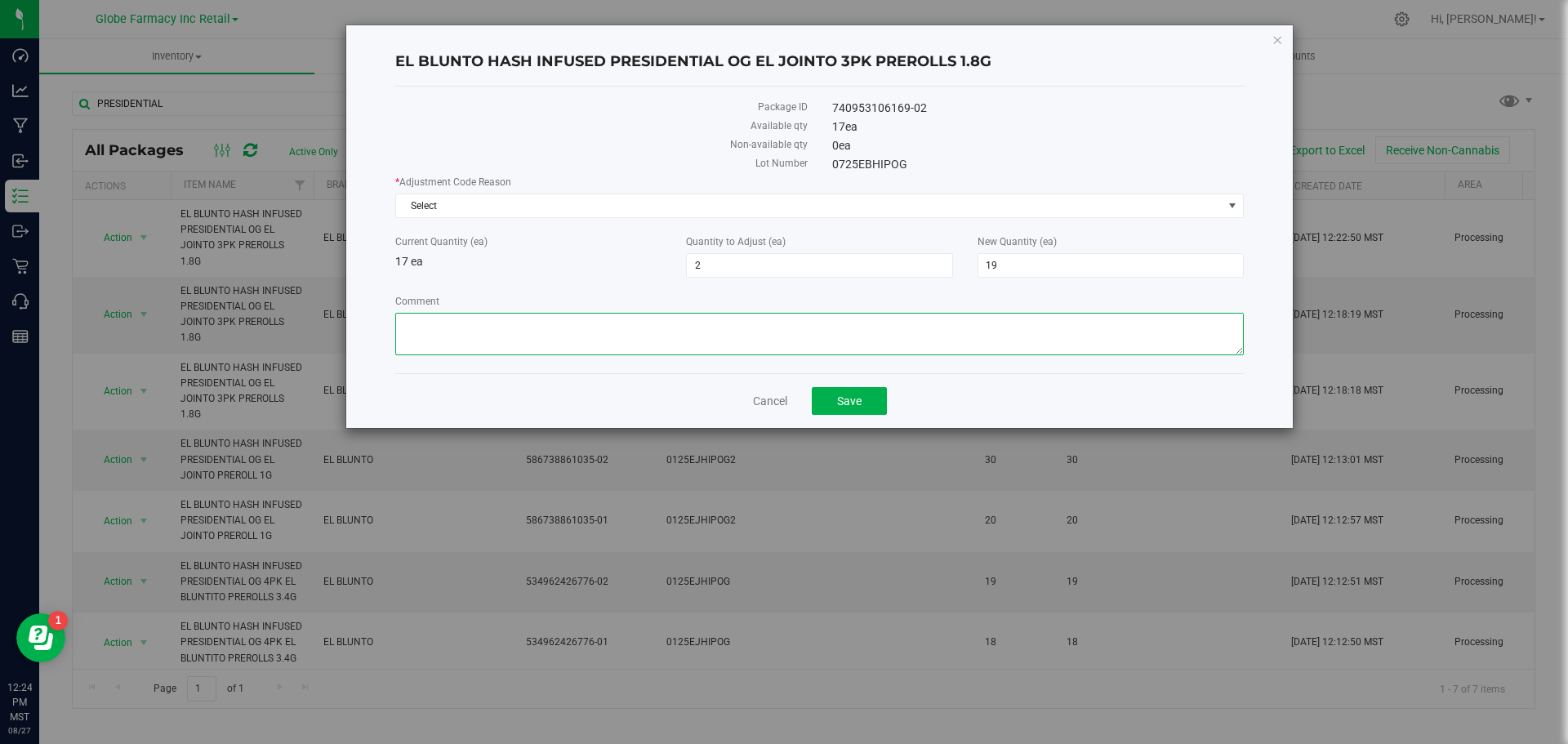
click at [832, 319] on textarea "Comment" at bounding box center [819, 334] width 848 height 43
paste textarea "Wrong batch quantity entered on transfer -Tyler"
type textarea "Wrong batch quantity entered on transfer -Tyler"
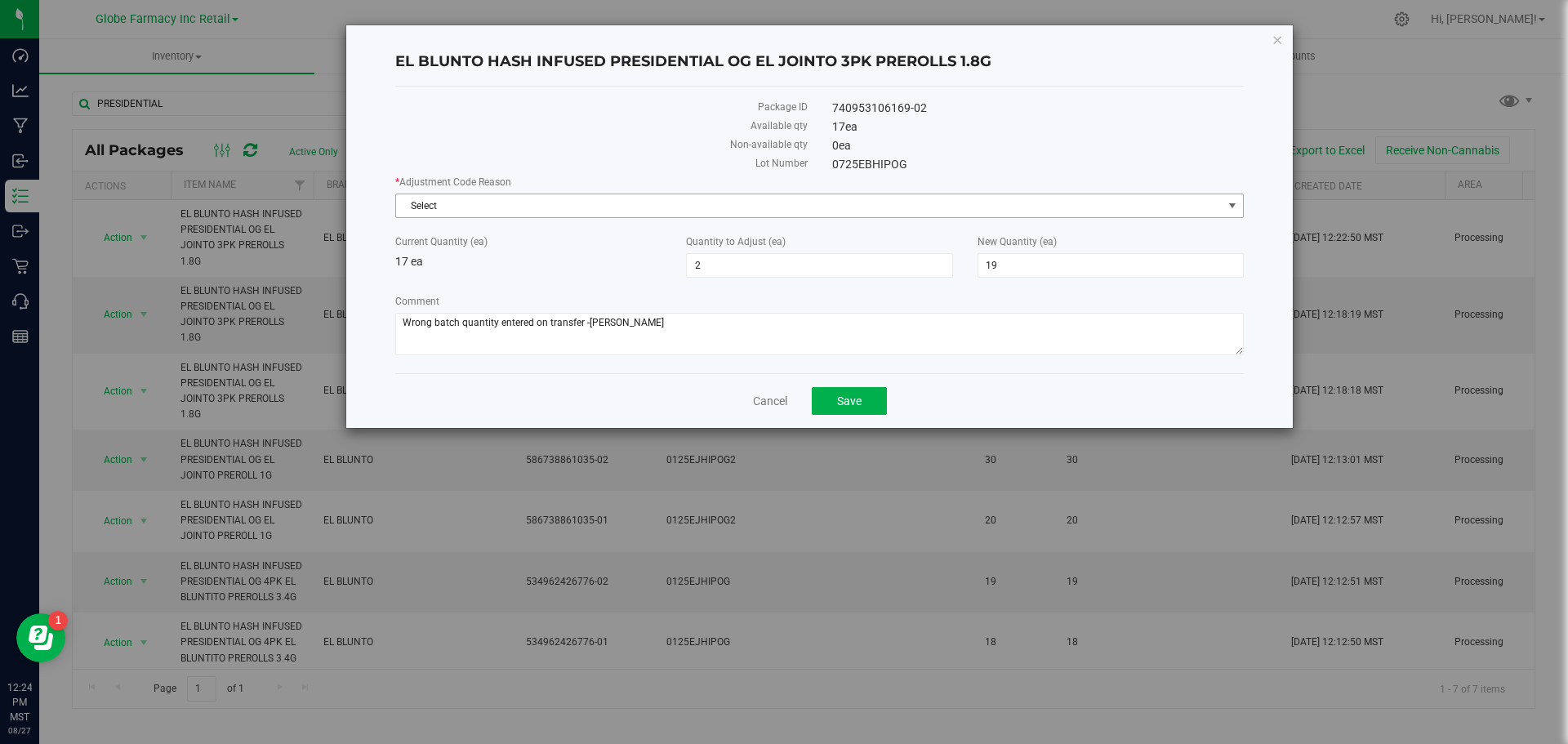
click at [627, 210] on span "Select" at bounding box center [809, 206] width 826 height 23
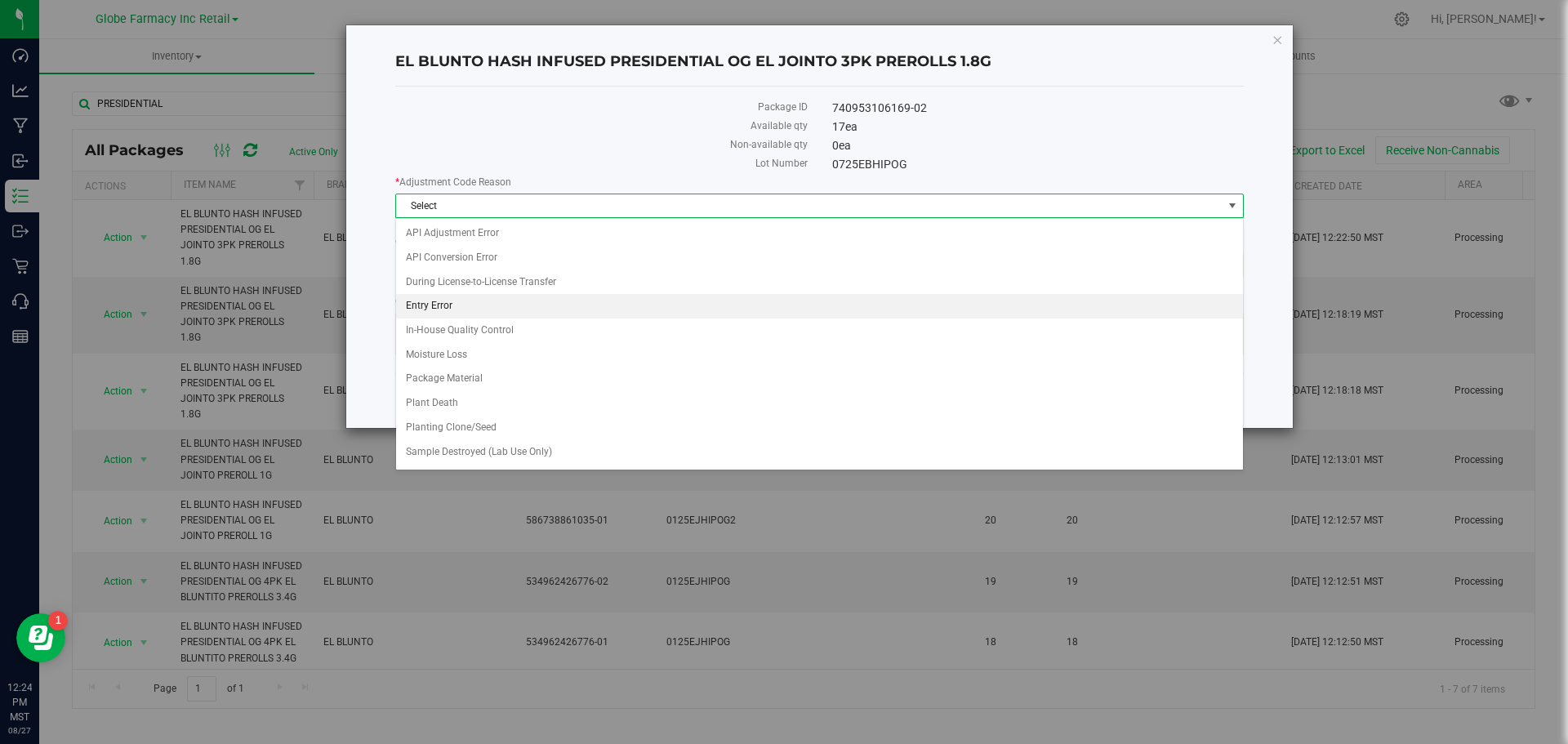
click at [490, 305] on li "Entry Error" at bounding box center [819, 306] width 847 height 25
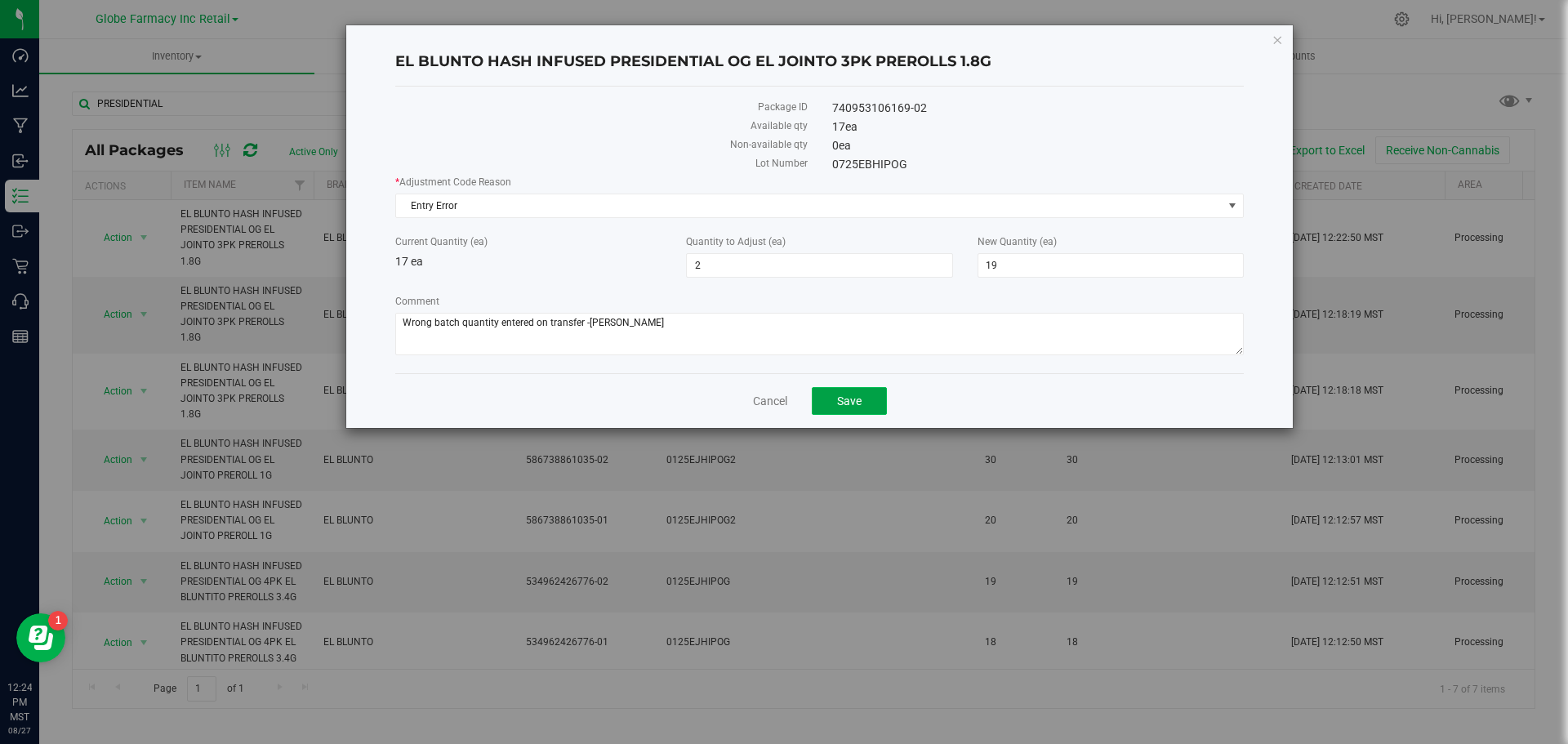
click at [850, 395] on span "Save" at bounding box center [849, 400] width 25 height 13
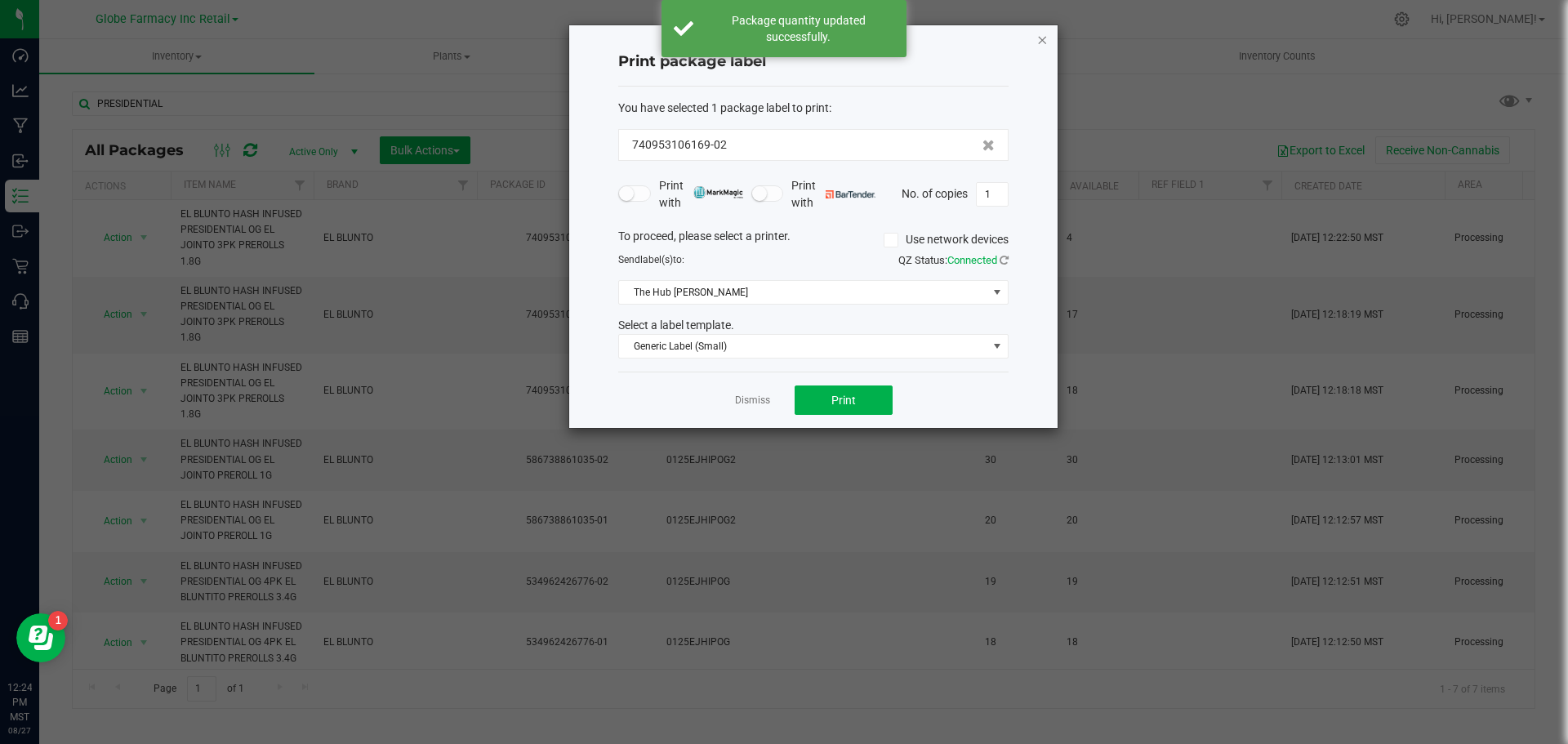
click at [1044, 48] on icon "button" at bounding box center [1042, 39] width 12 height 20
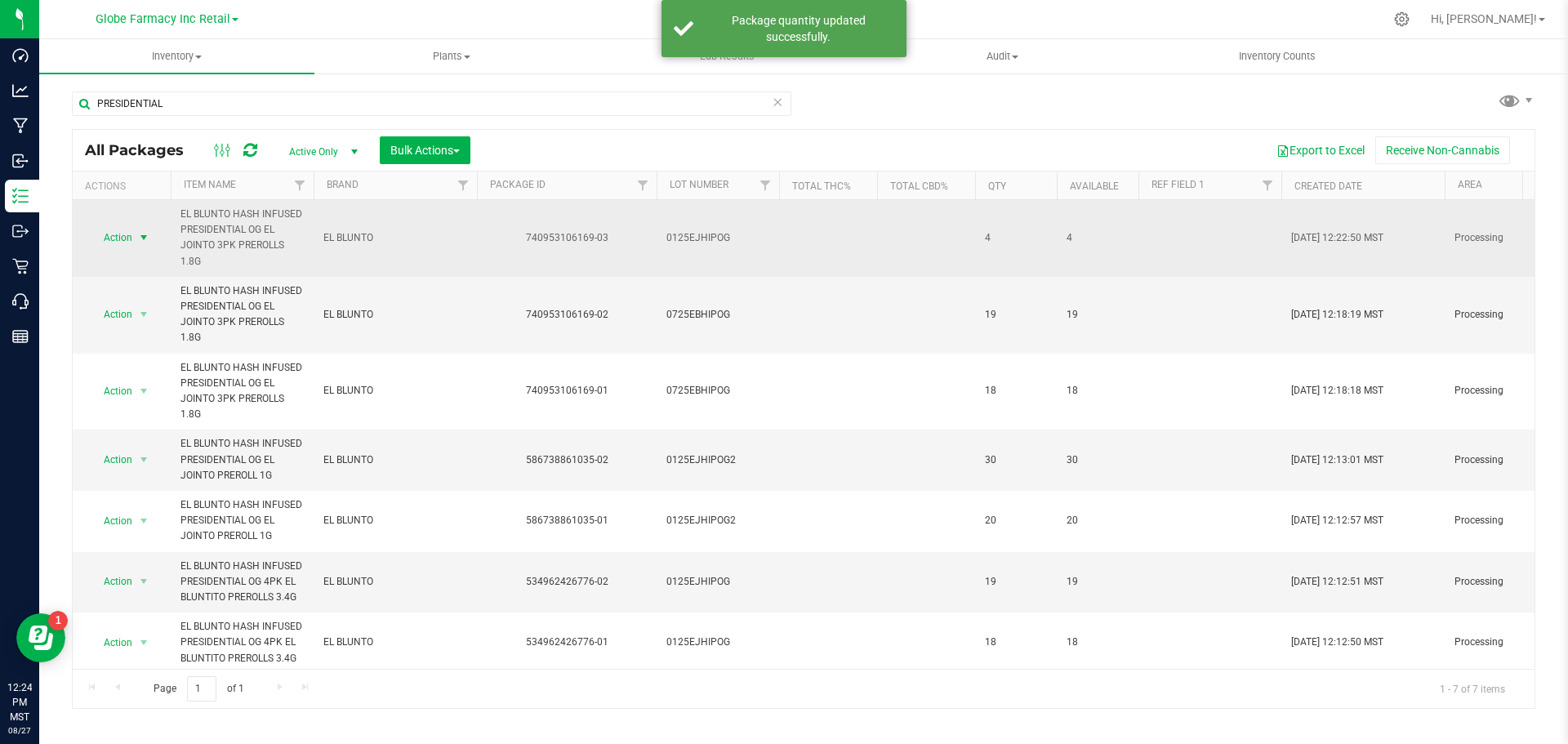
click at [149, 239] on span "select" at bounding box center [143, 237] width 13 height 13
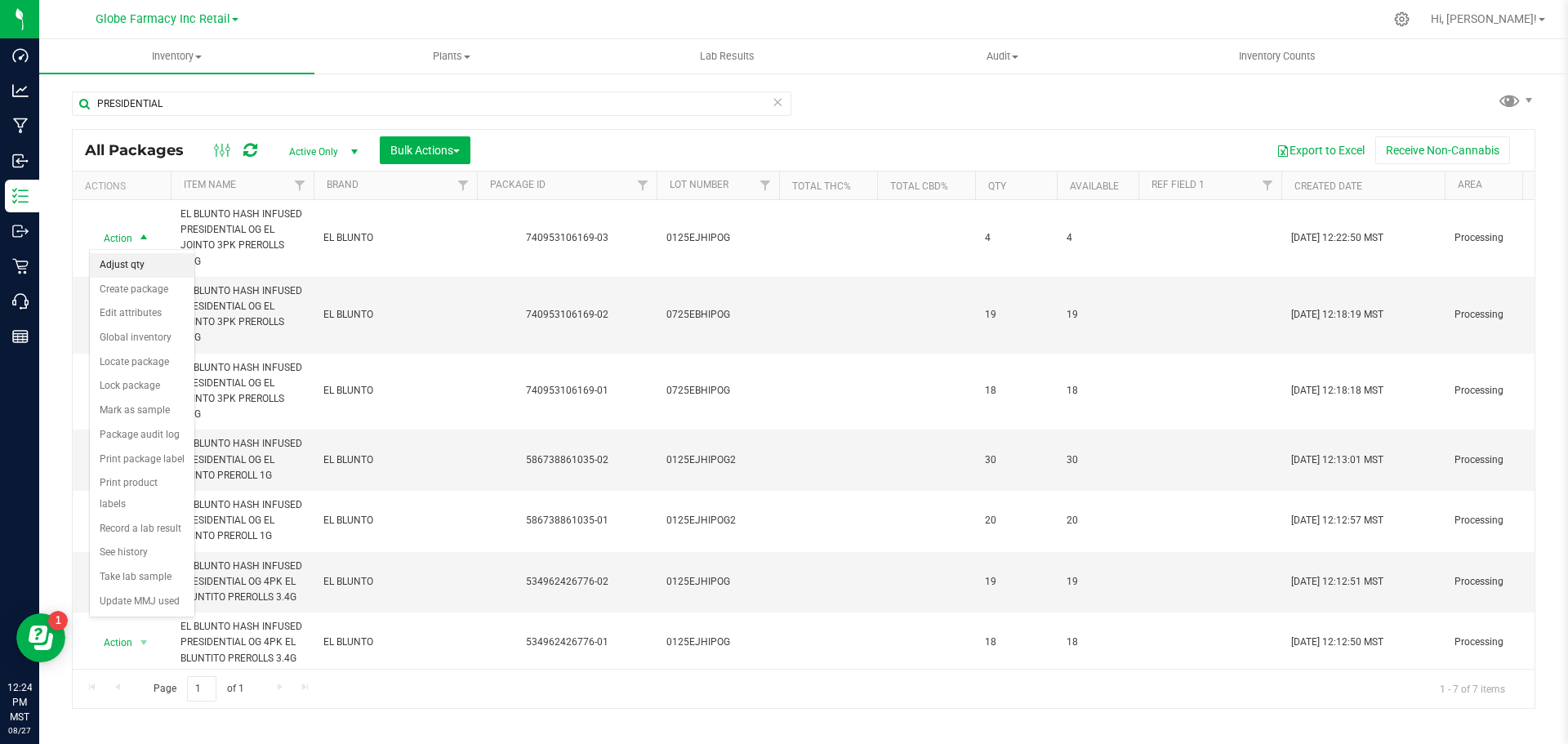
click at [139, 258] on li "Adjust qty" at bounding box center [142, 265] width 105 height 25
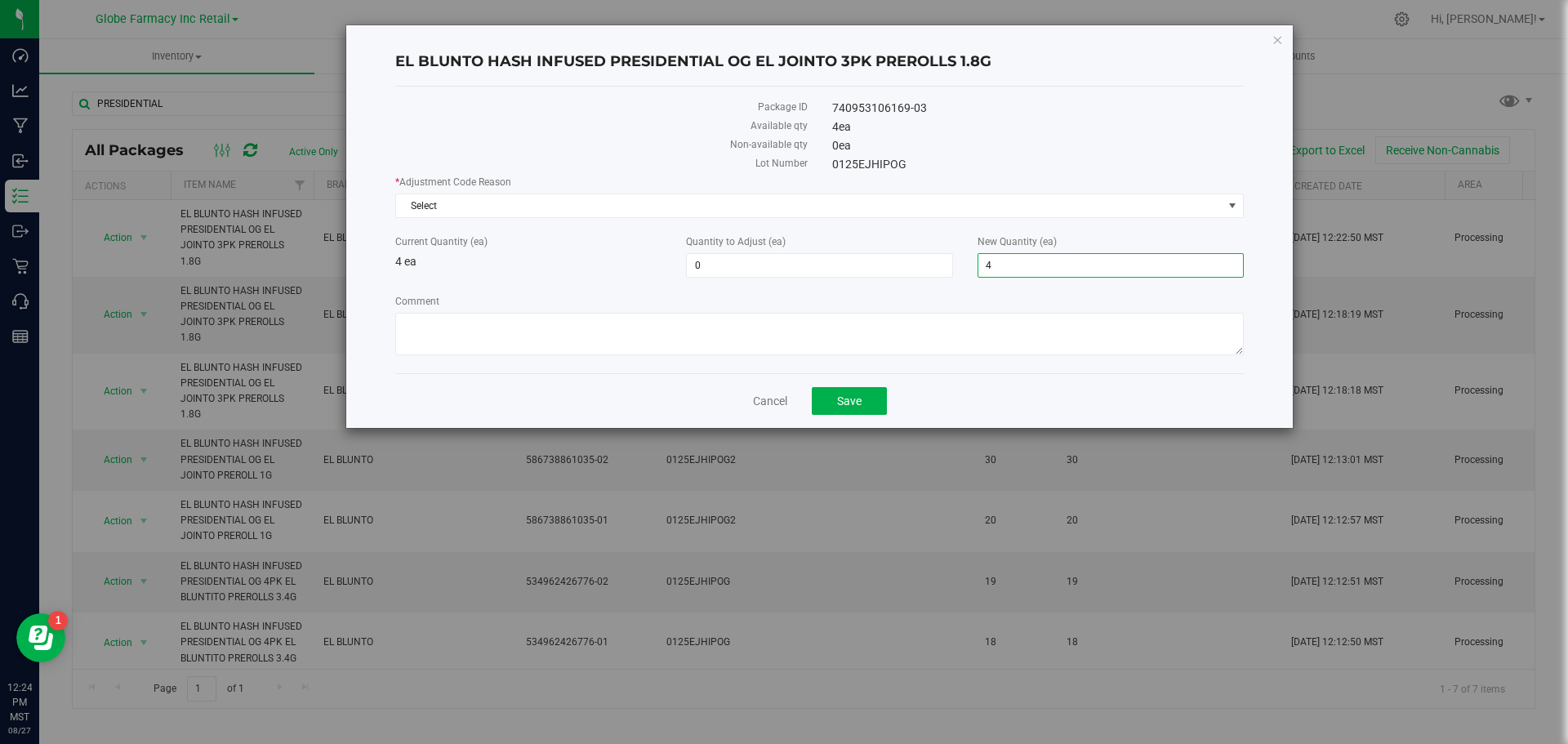
drag, startPoint x: 1030, startPoint y: 259, endPoint x: 709, endPoint y: 251, distance: 321.1
click at [729, 254] on div "Current Quantity (ea) 4 ea Quantity to Adjust (ea) 0 0 New Quantity (ea) 4 4" at bounding box center [819, 256] width 873 height 44
type input "0"
type input "-4"
type input "0"
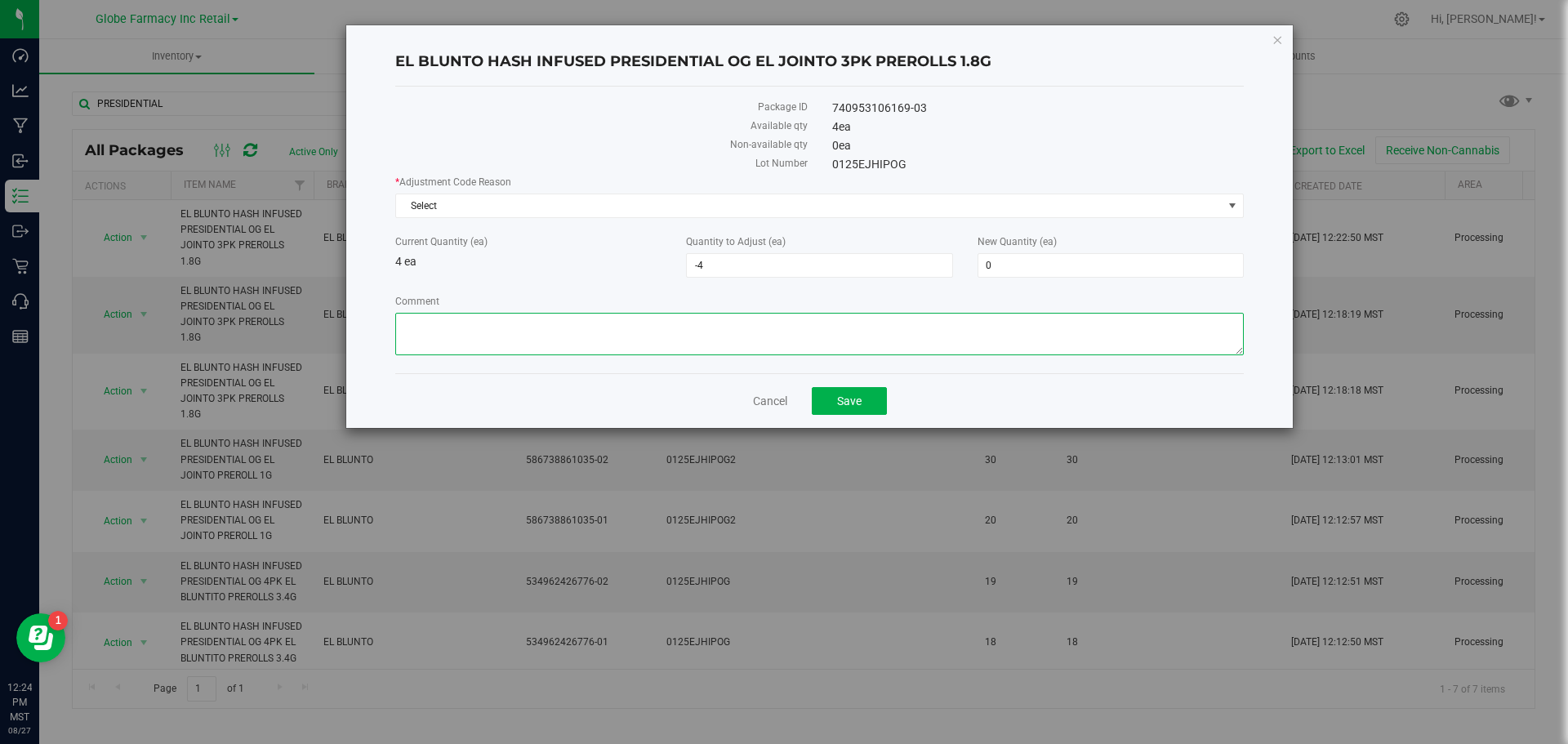
click at [665, 328] on textarea "Comment" at bounding box center [819, 334] width 848 height 43
paste textarea "Wrong batch quantity entered on transfer -Tyler"
type textarea "Wrong batch quantity entered on transfer -Tyler"
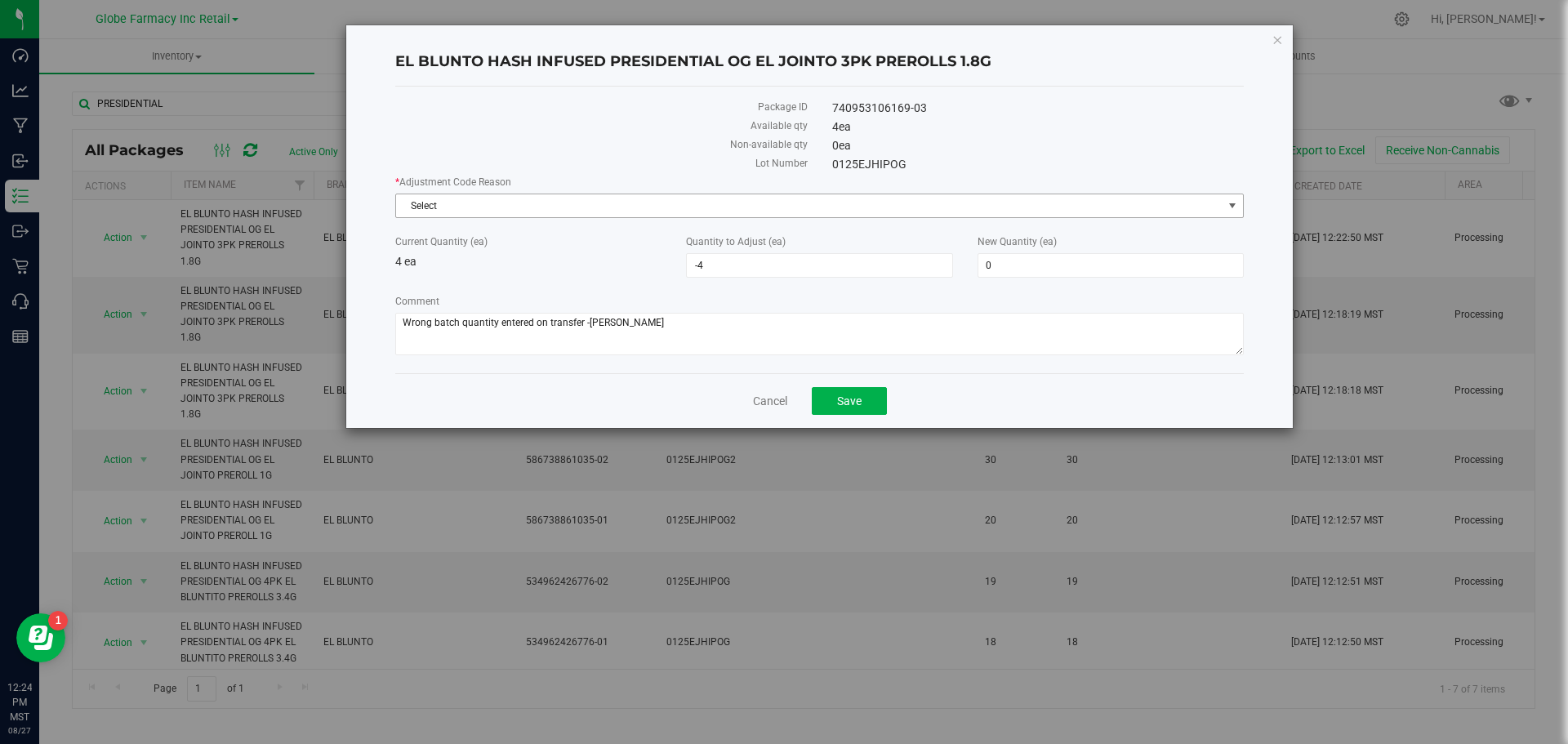
click at [561, 216] on span "Select" at bounding box center [809, 206] width 826 height 23
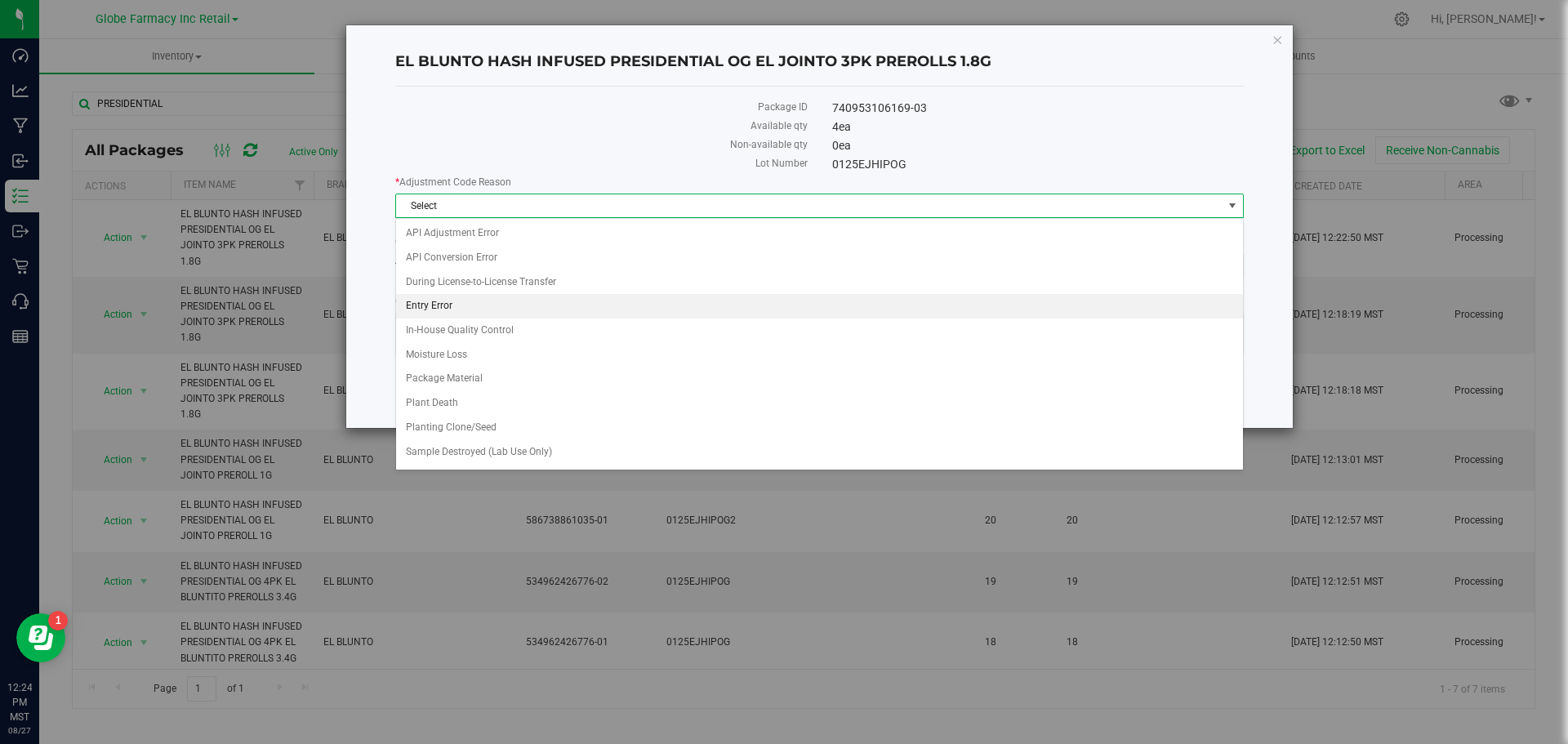
click at [503, 309] on li "Entry Error" at bounding box center [819, 306] width 847 height 25
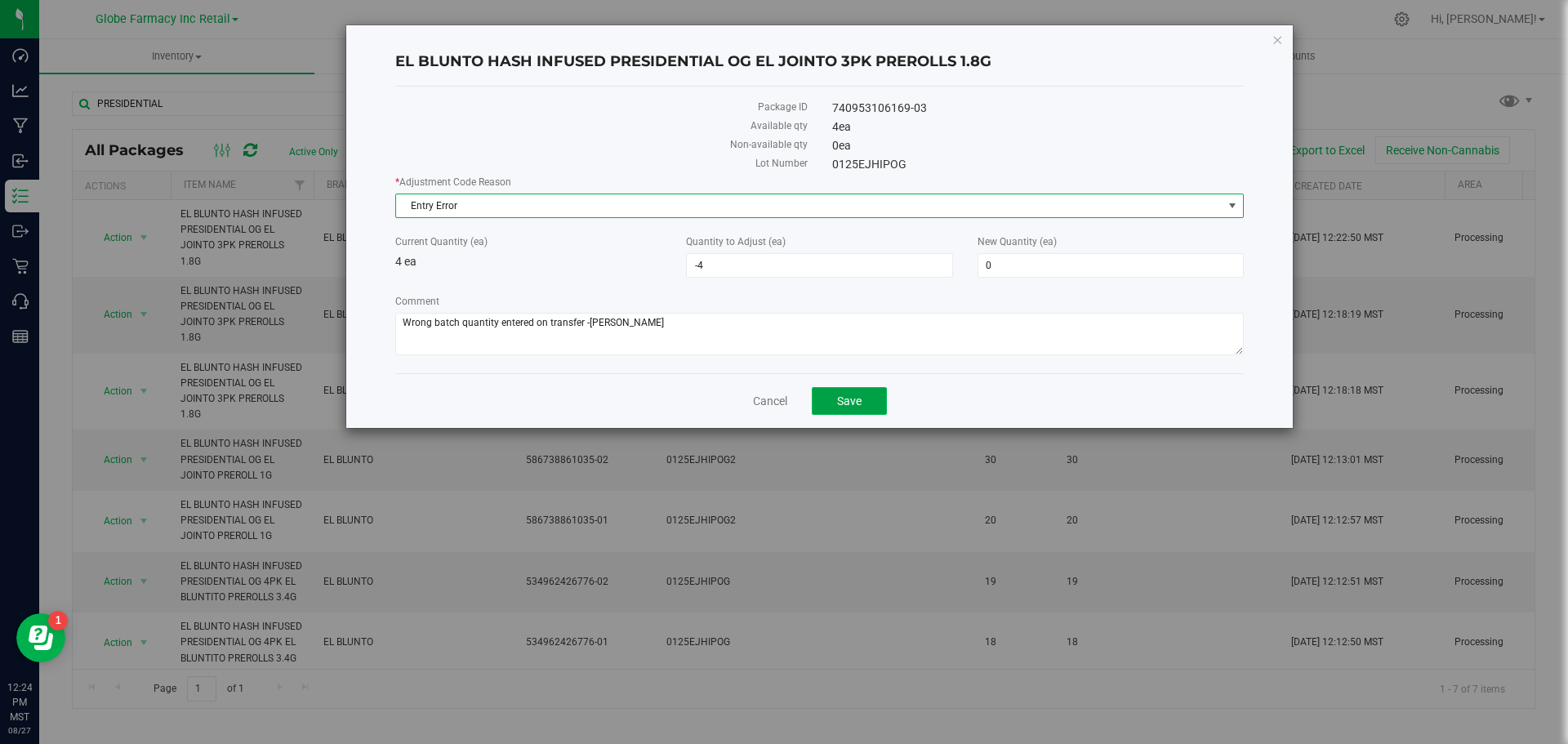
click at [869, 402] on button "Save" at bounding box center [849, 400] width 76 height 28
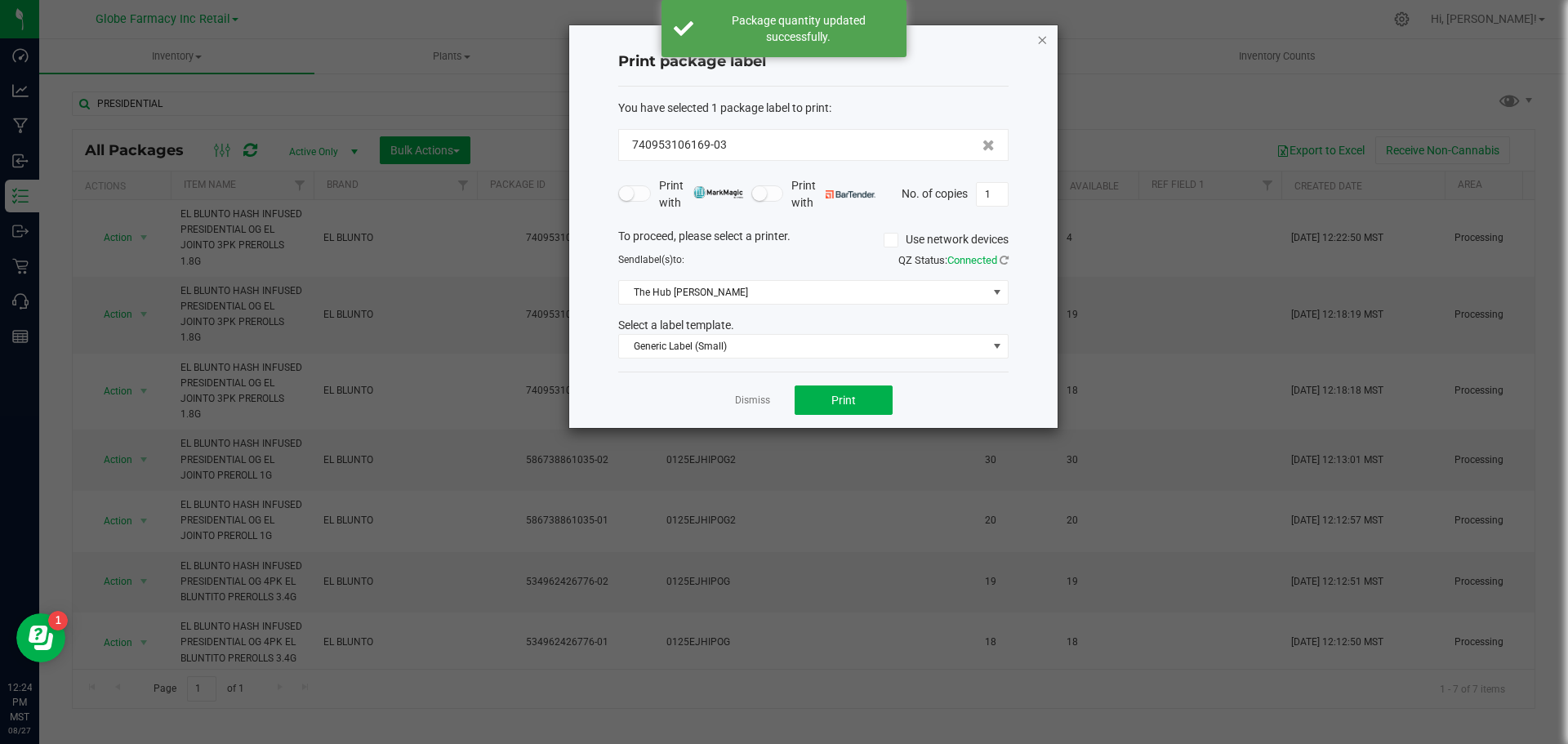
click at [1040, 34] on icon "button" at bounding box center [1042, 39] width 12 height 20
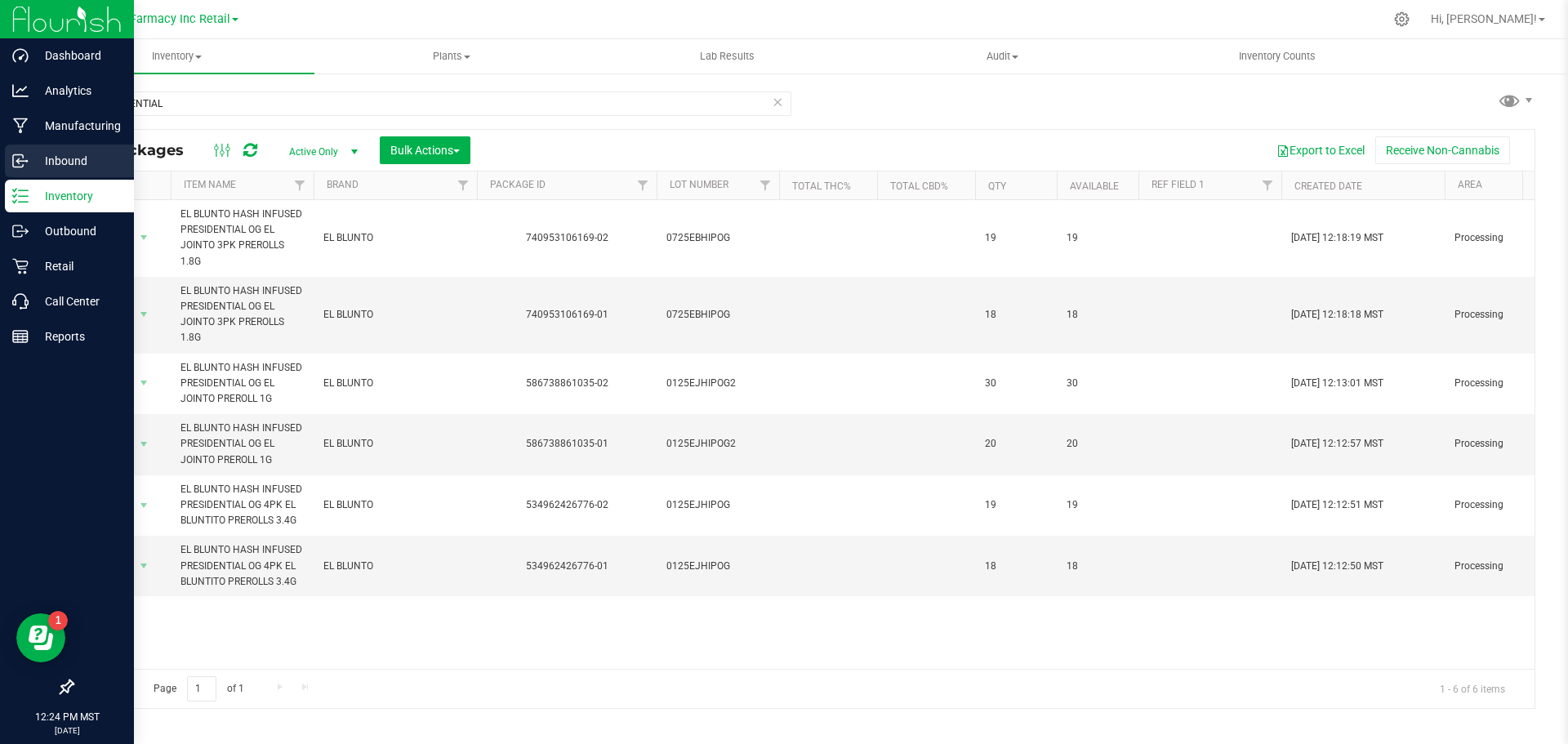
click at [34, 161] on p "Inbound" at bounding box center [77, 161] width 98 height 20
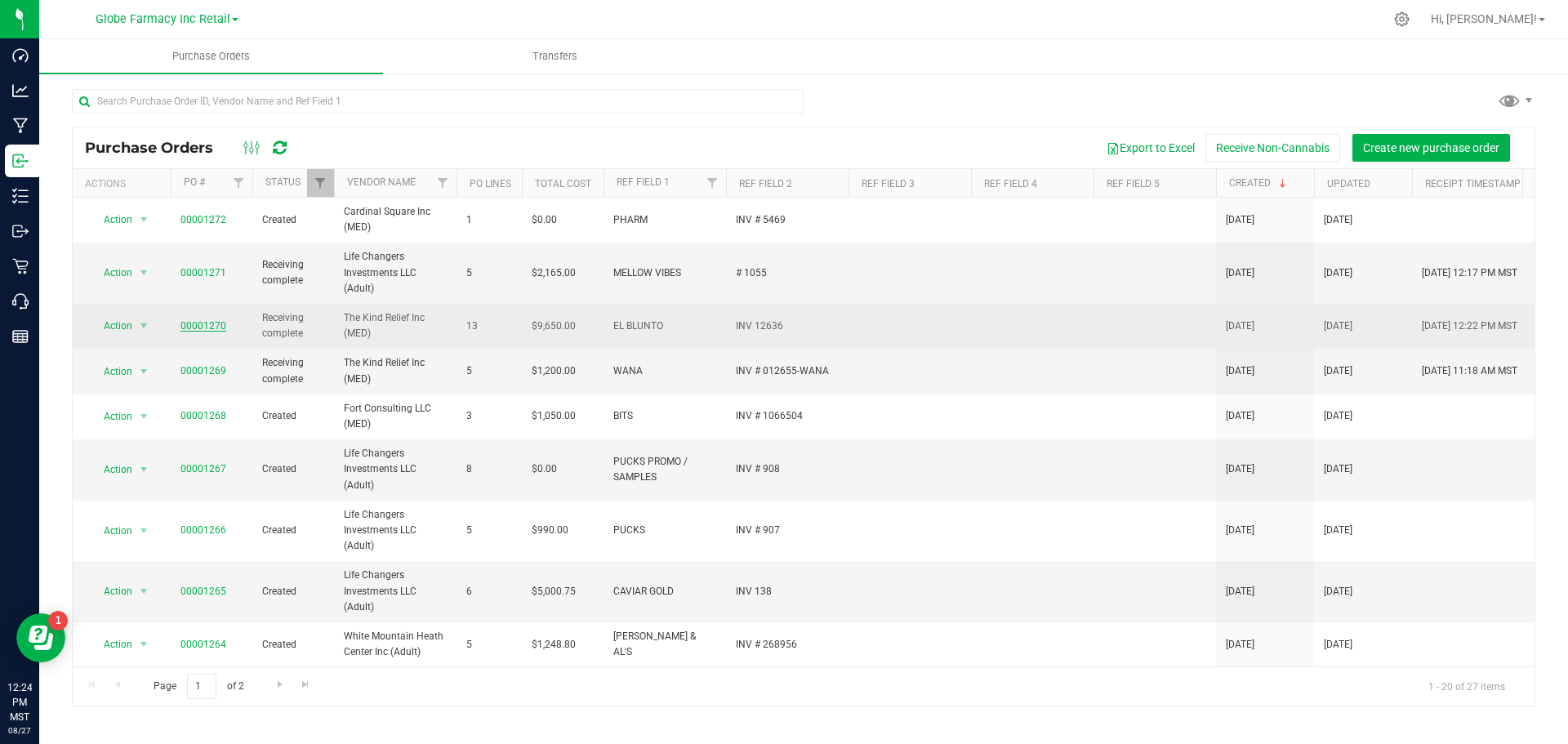
click at [208, 328] on link "00001270" at bounding box center [203, 325] width 45 height 12
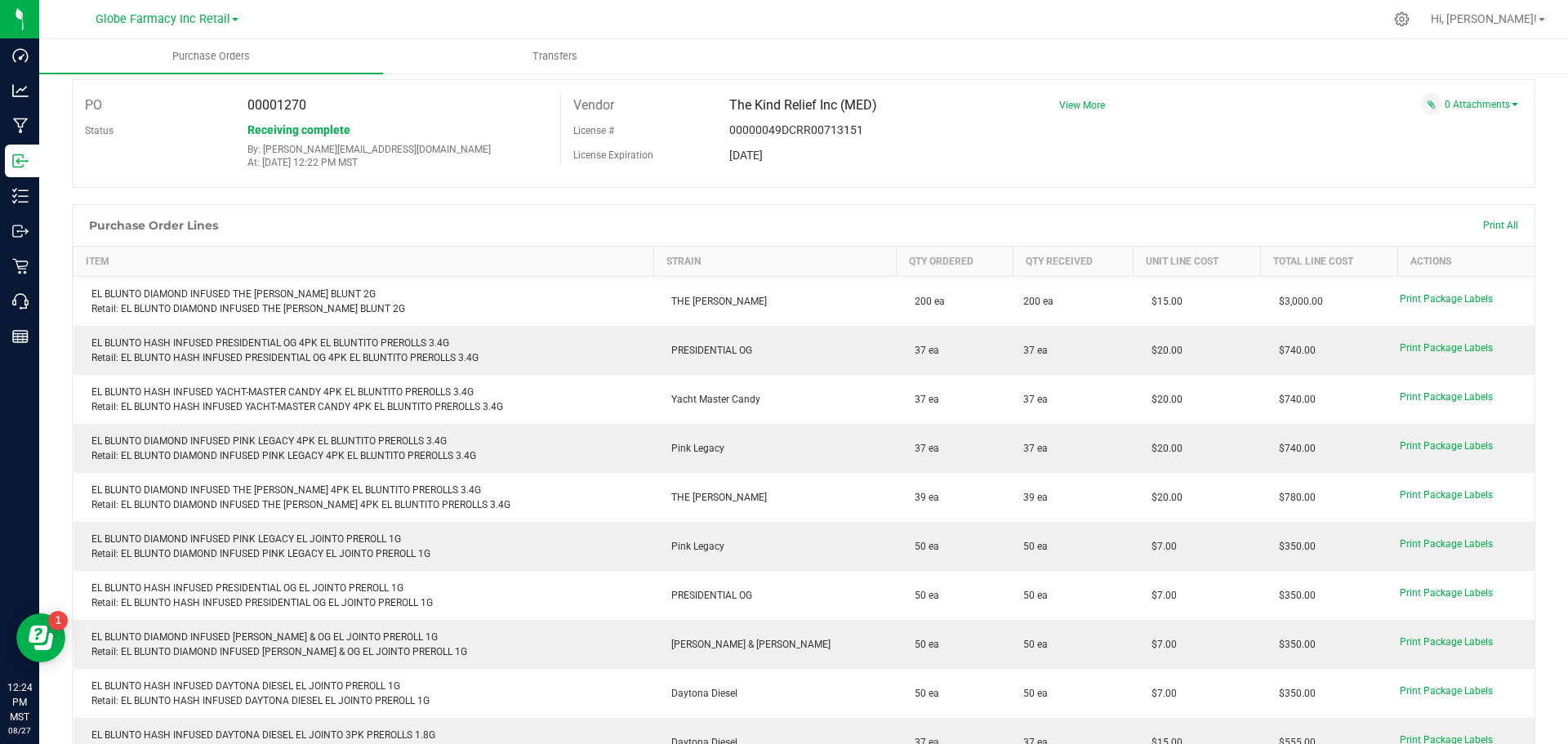
scroll to position [82, 0]
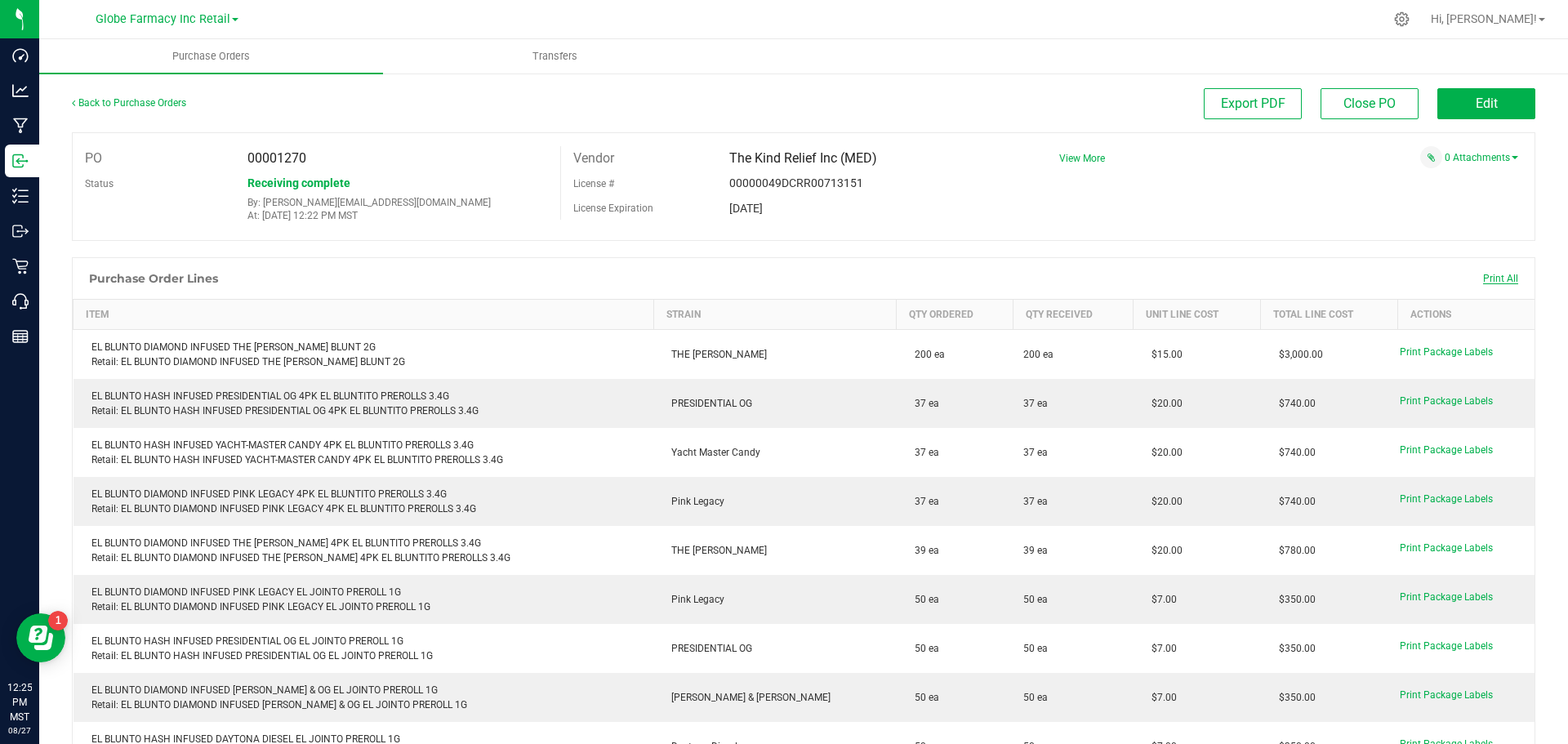
click at [1484, 279] on span "Print All" at bounding box center [1501, 278] width 36 height 12
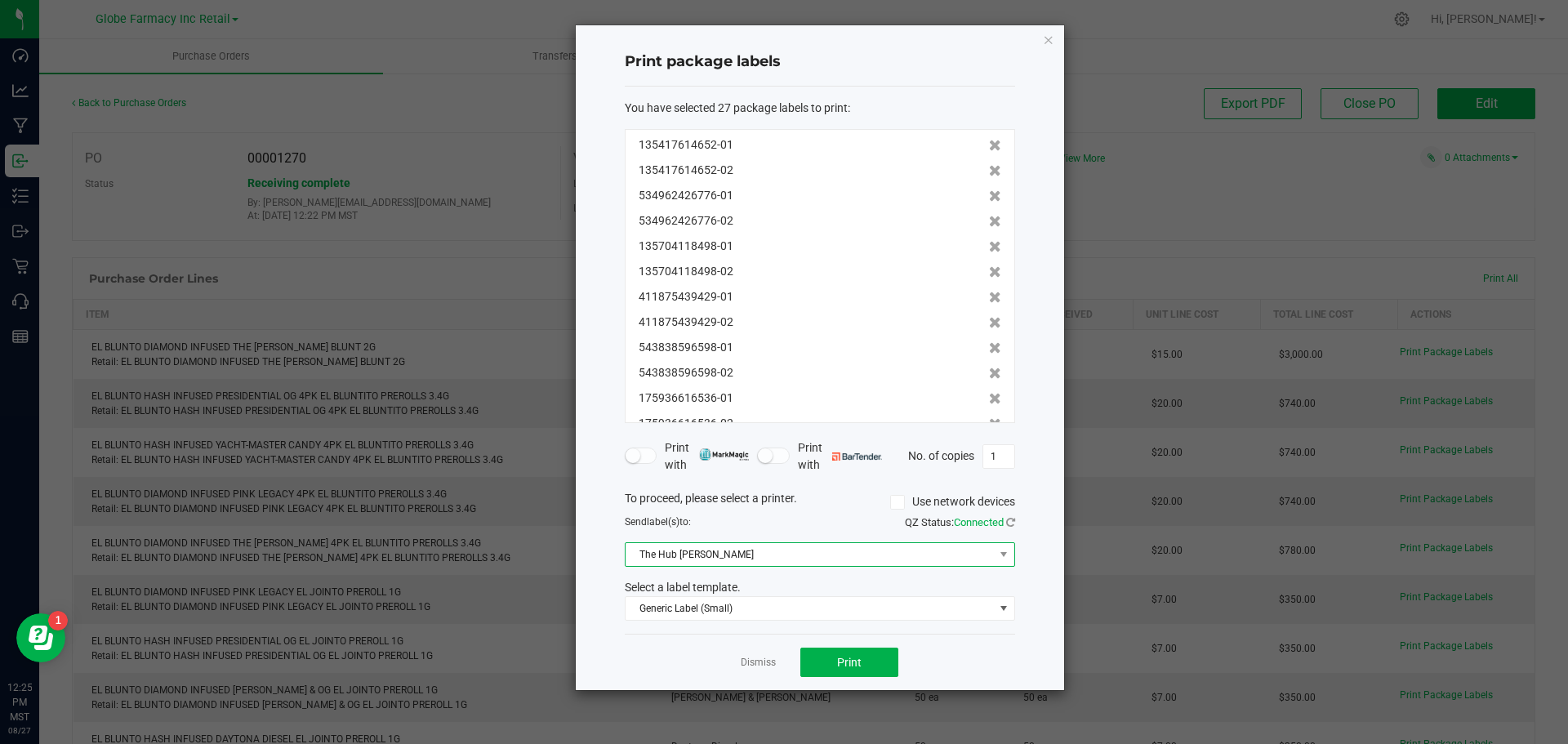
click at [793, 548] on span "The Hub [PERSON_NAME]" at bounding box center [809, 554] width 369 height 23
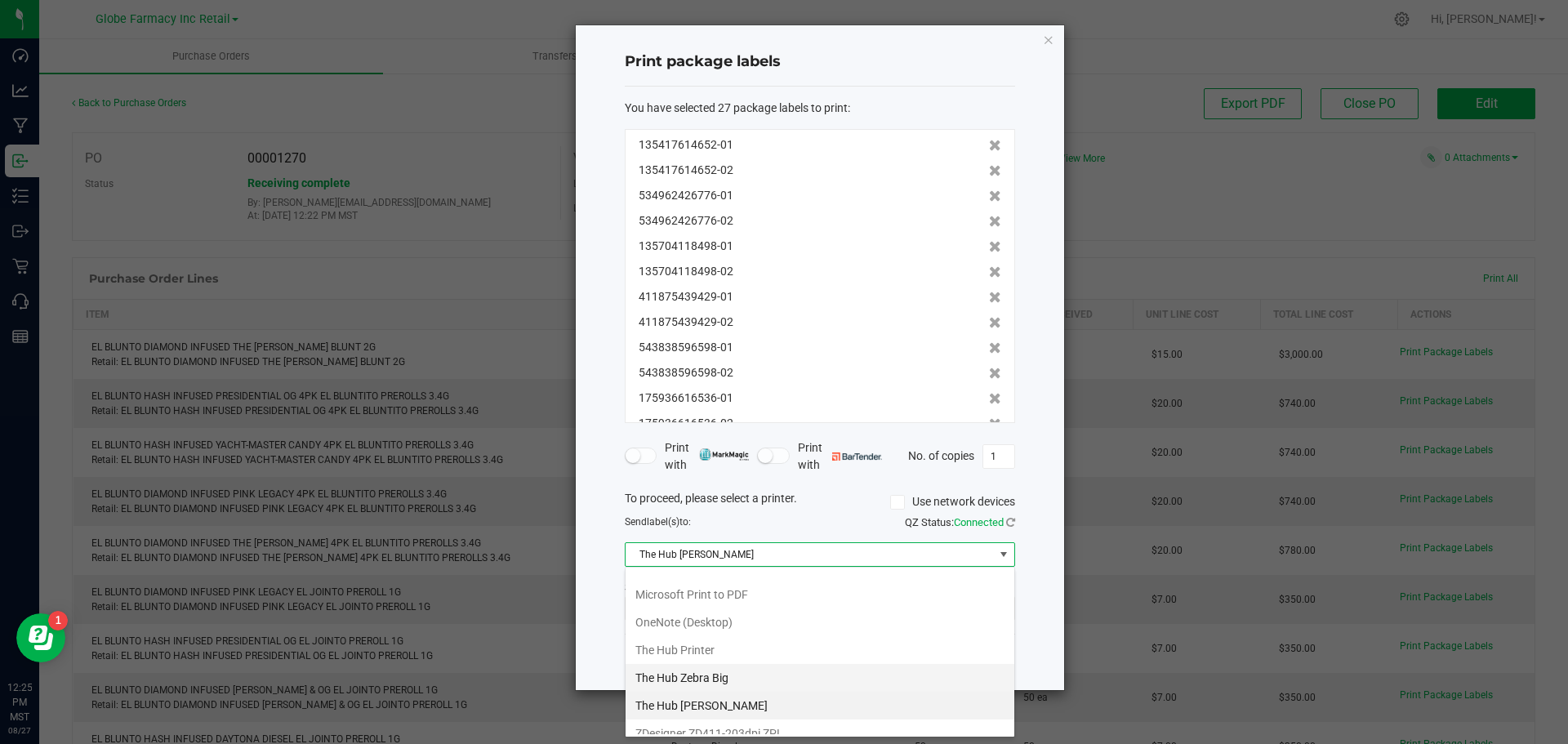
scroll to position [86, 0]
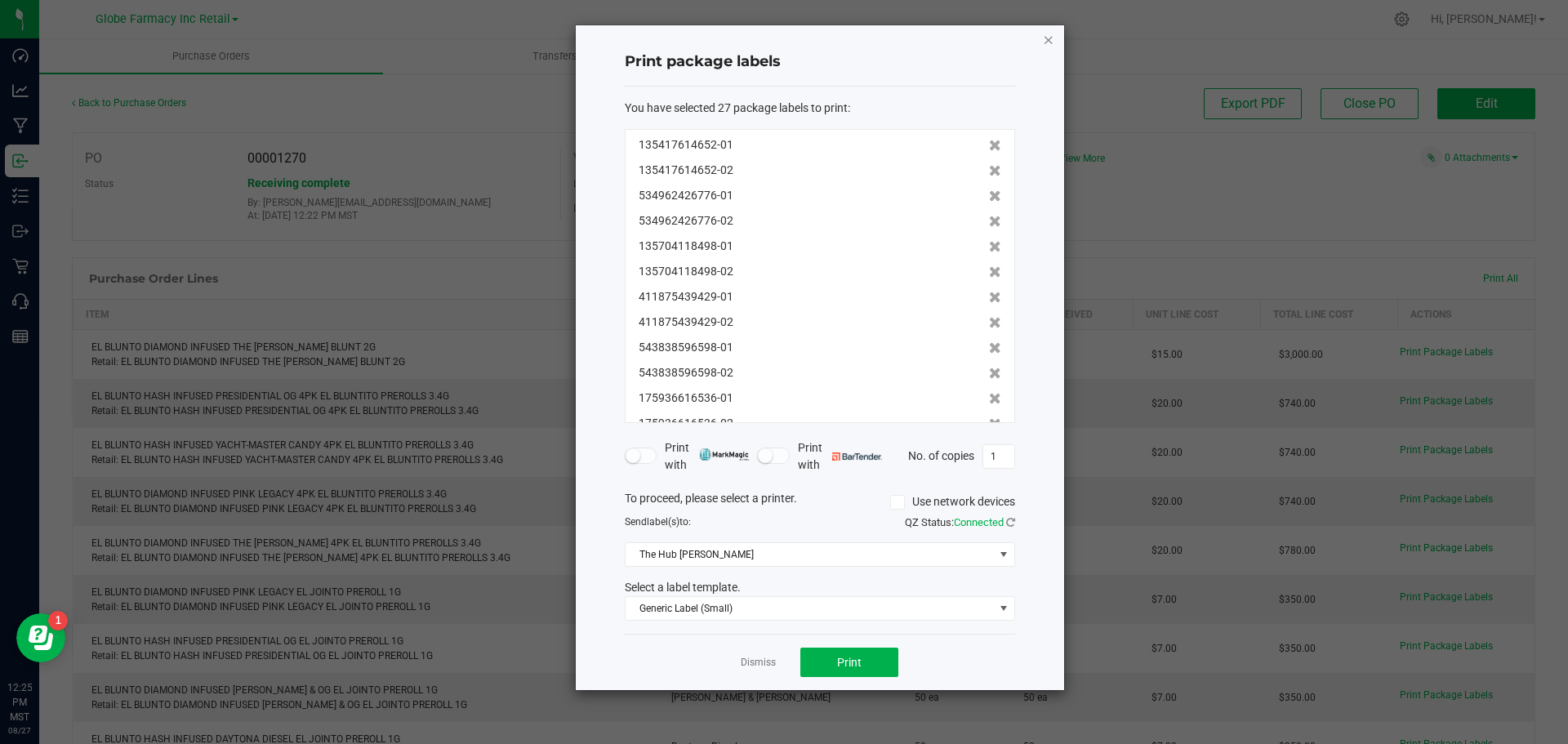
click at [1047, 32] on icon "button" at bounding box center [1048, 39] width 12 height 20
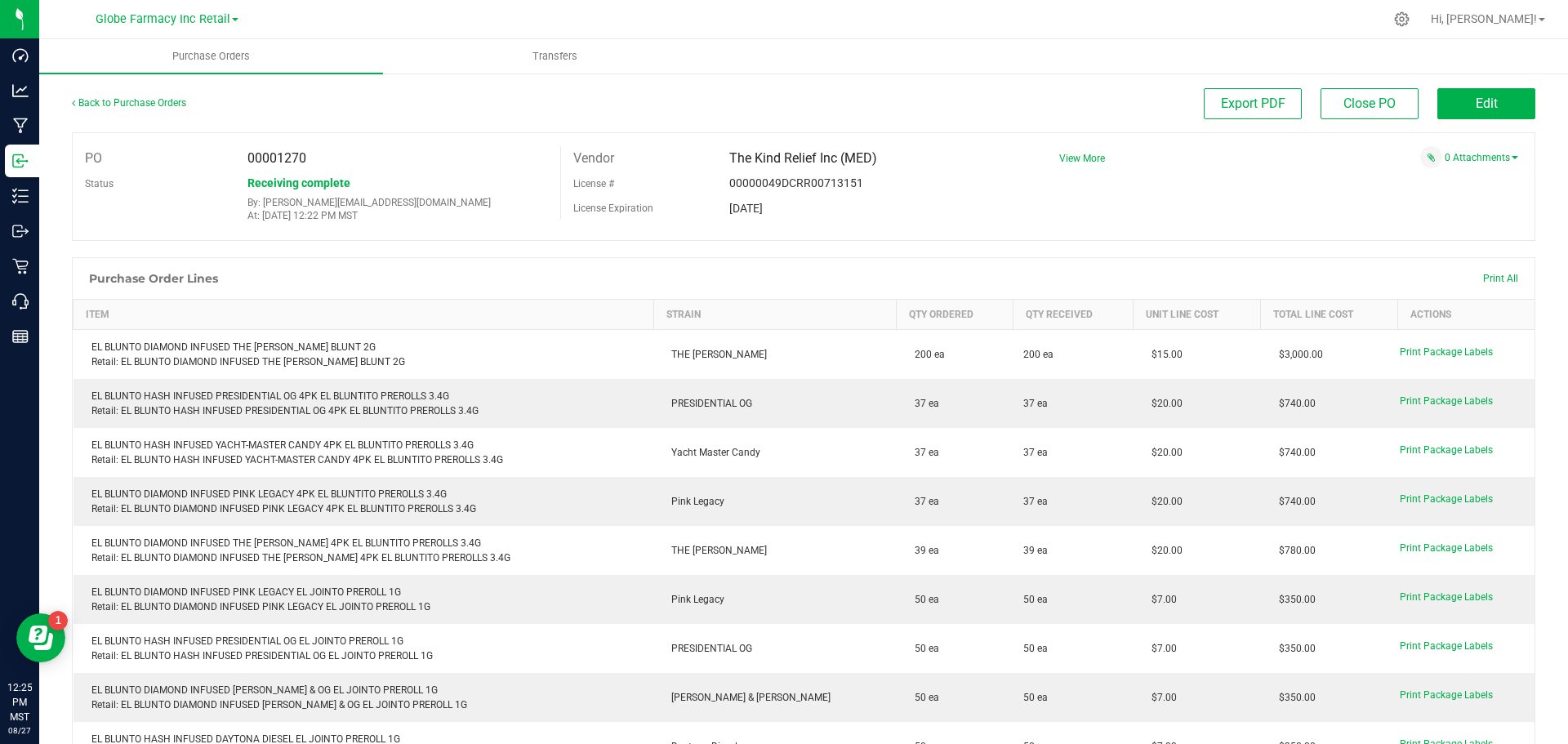
scroll to position [495, 0]
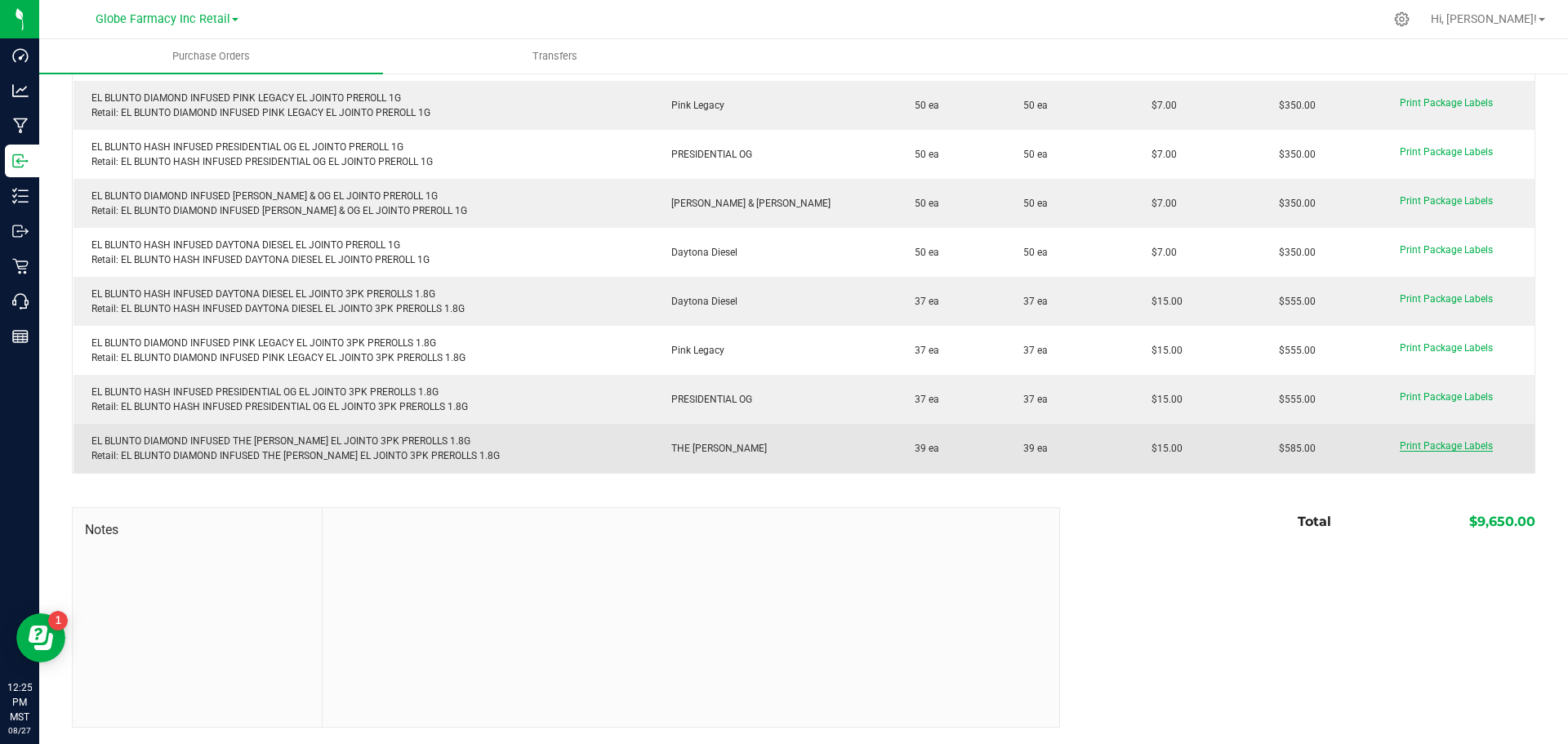
click at [1402, 449] on span "Print Package Labels" at bounding box center [1446, 446] width 93 height 12
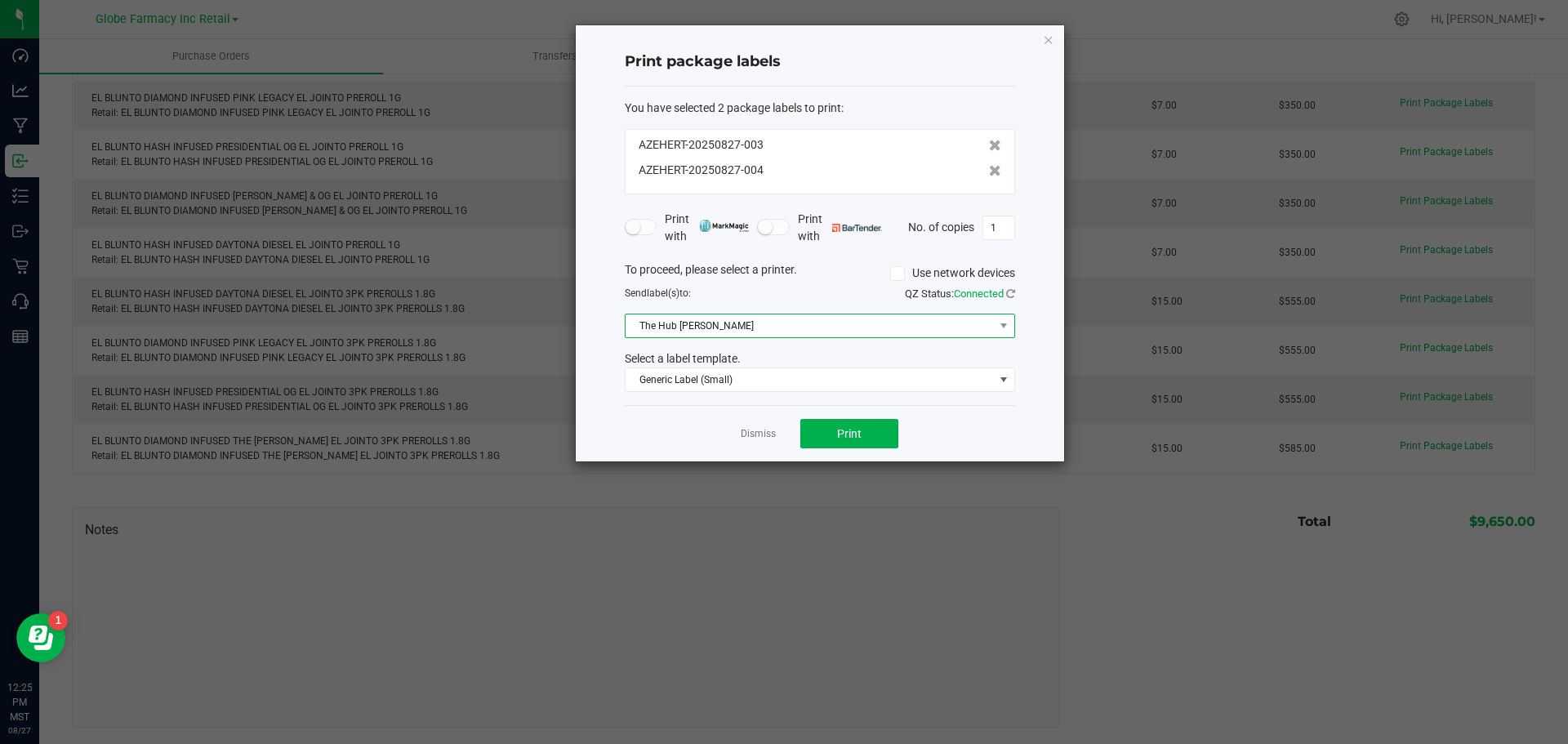
click at [882, 329] on span "The Hub [PERSON_NAME]" at bounding box center [809, 326] width 369 height 23
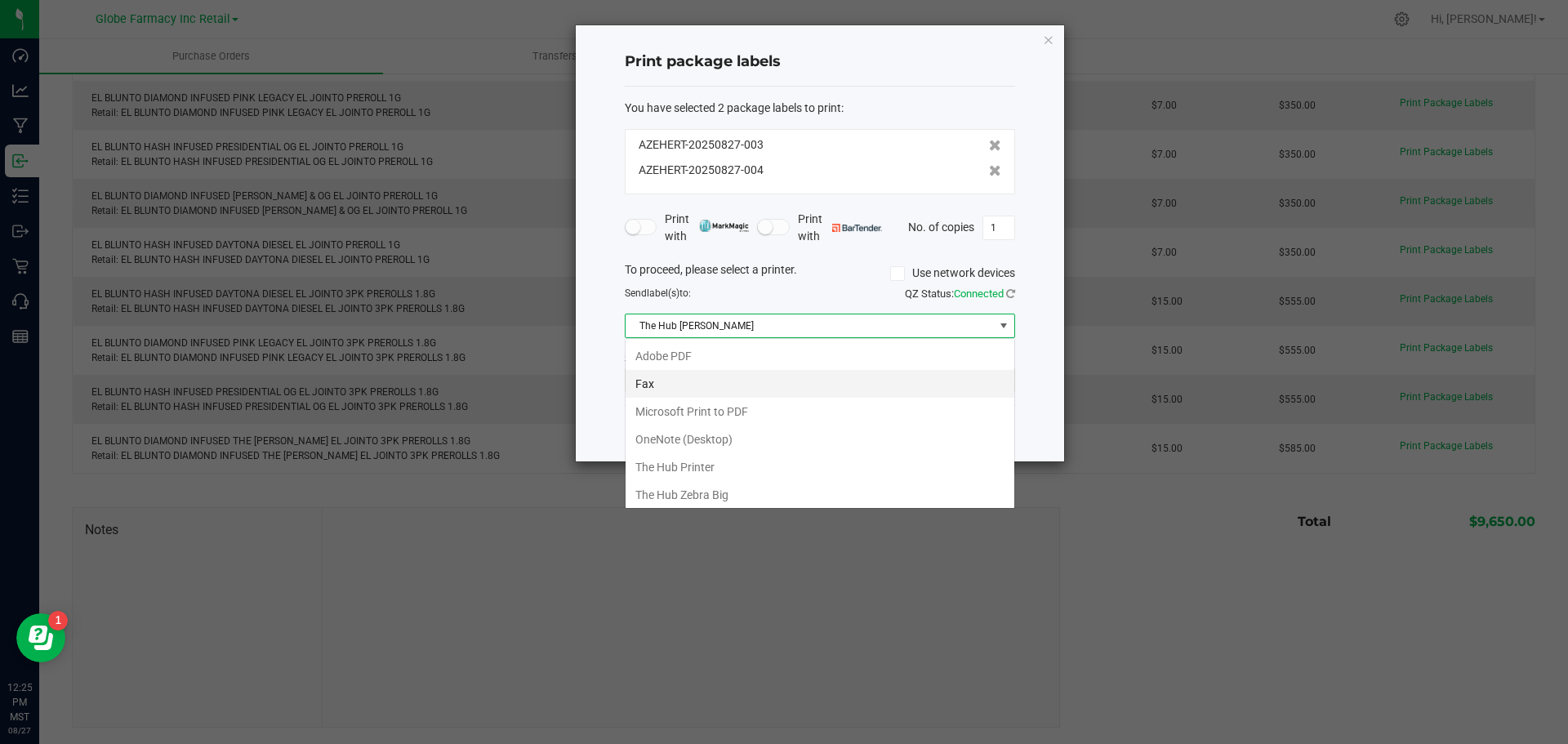
scroll to position [25, 390]
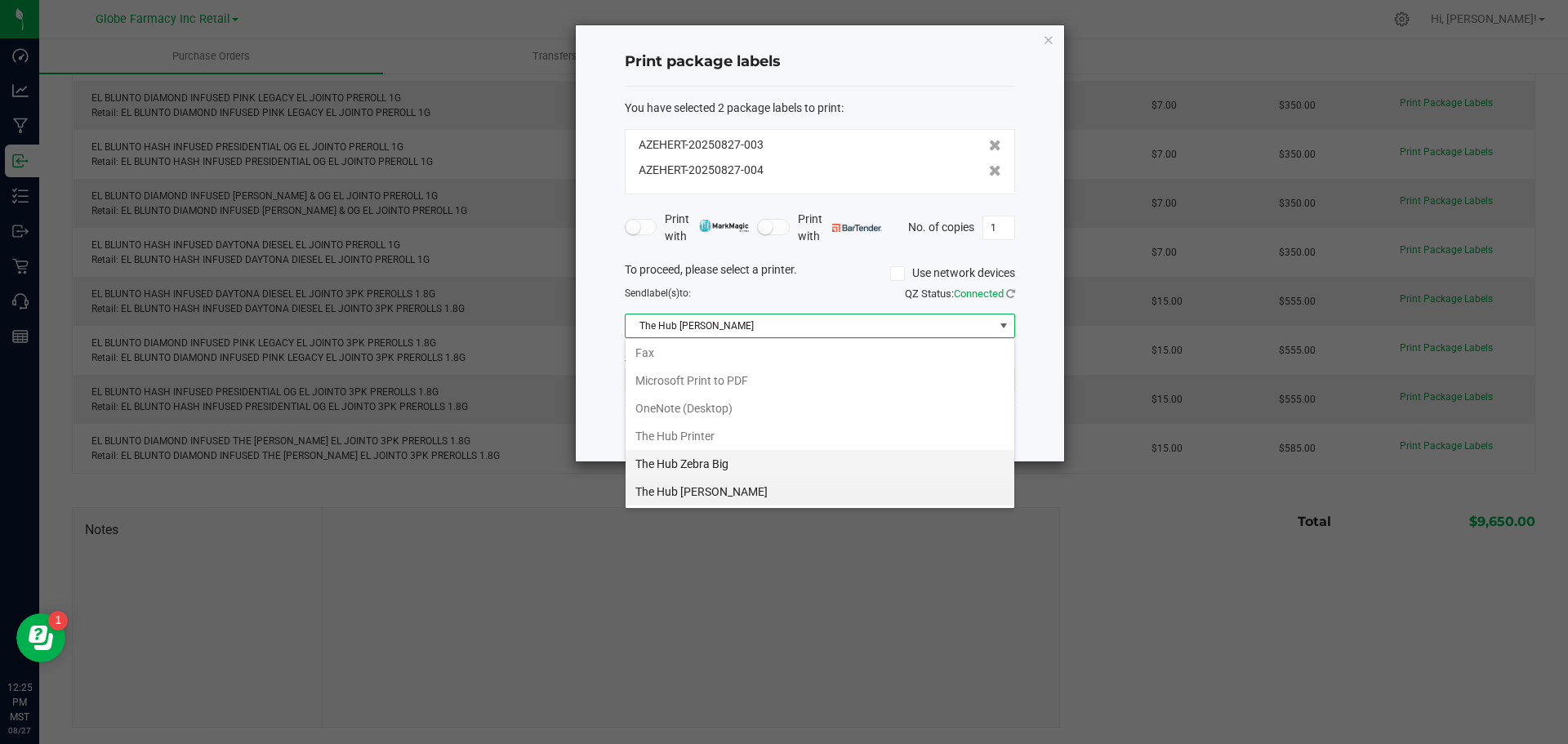
click at [731, 455] on Big "The Hub Zebra Big" at bounding box center [820, 463] width 389 height 28
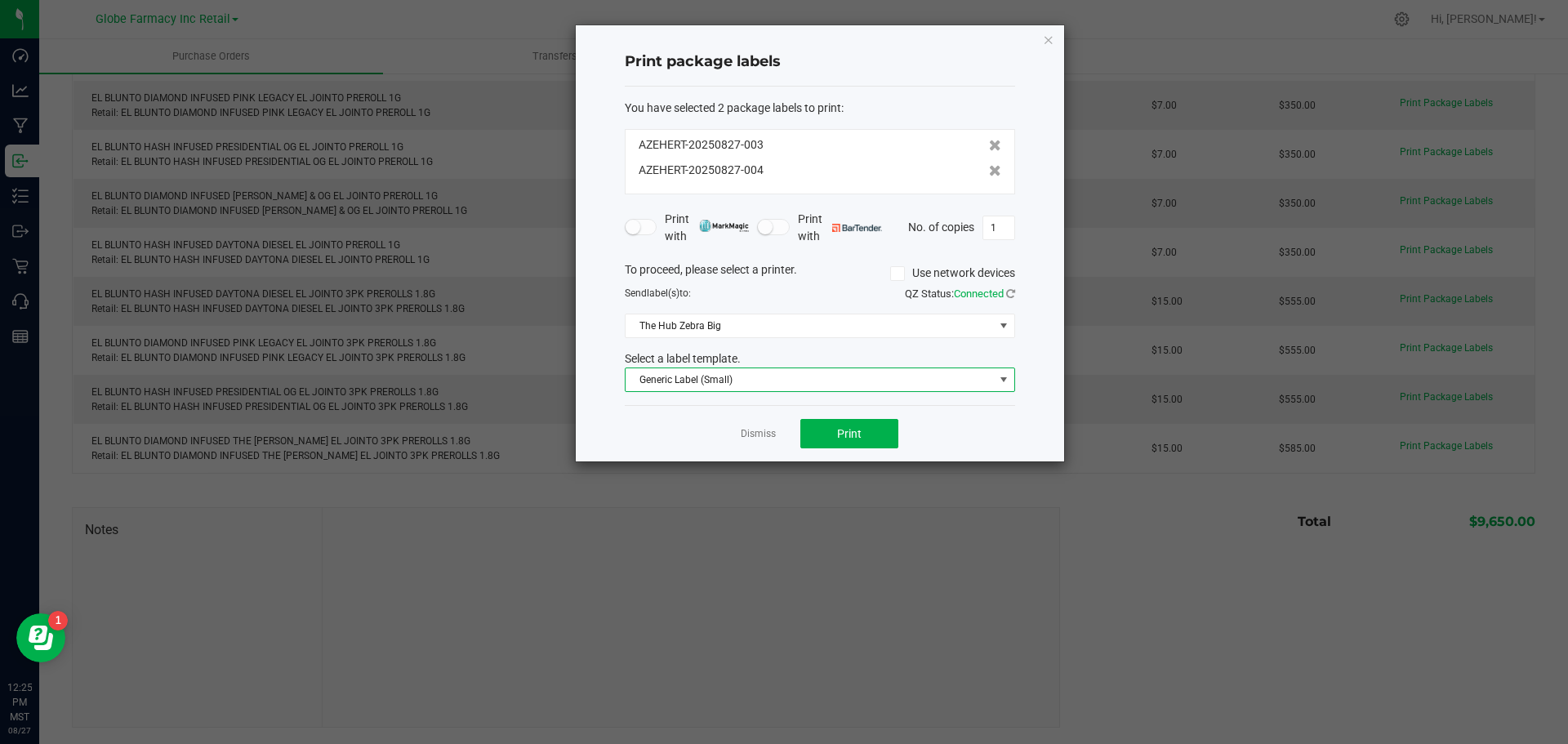
click at [728, 382] on span "Generic Label (Small)" at bounding box center [809, 380] width 369 height 23
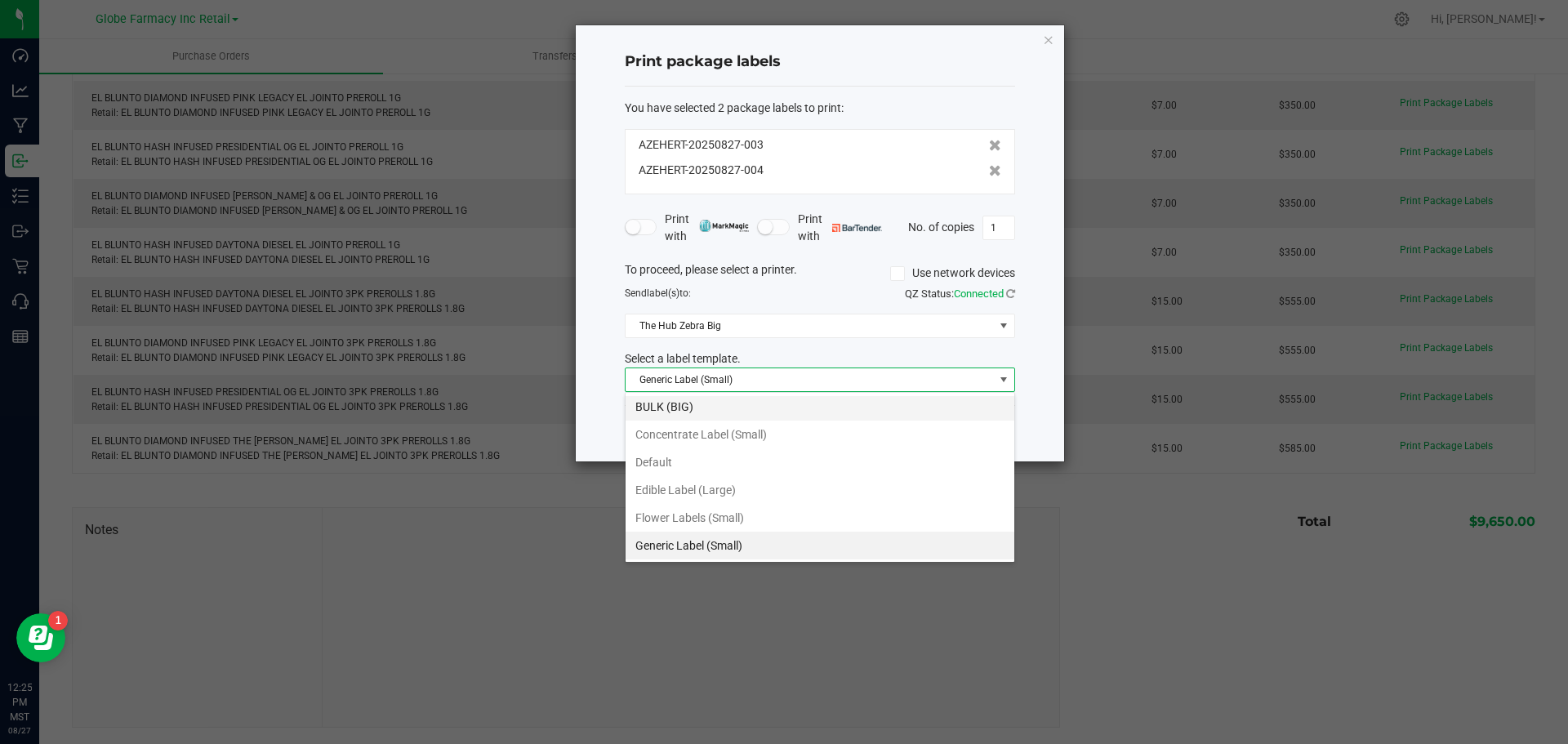
click at [723, 408] on li "BULK (BIG)" at bounding box center [820, 406] width 389 height 28
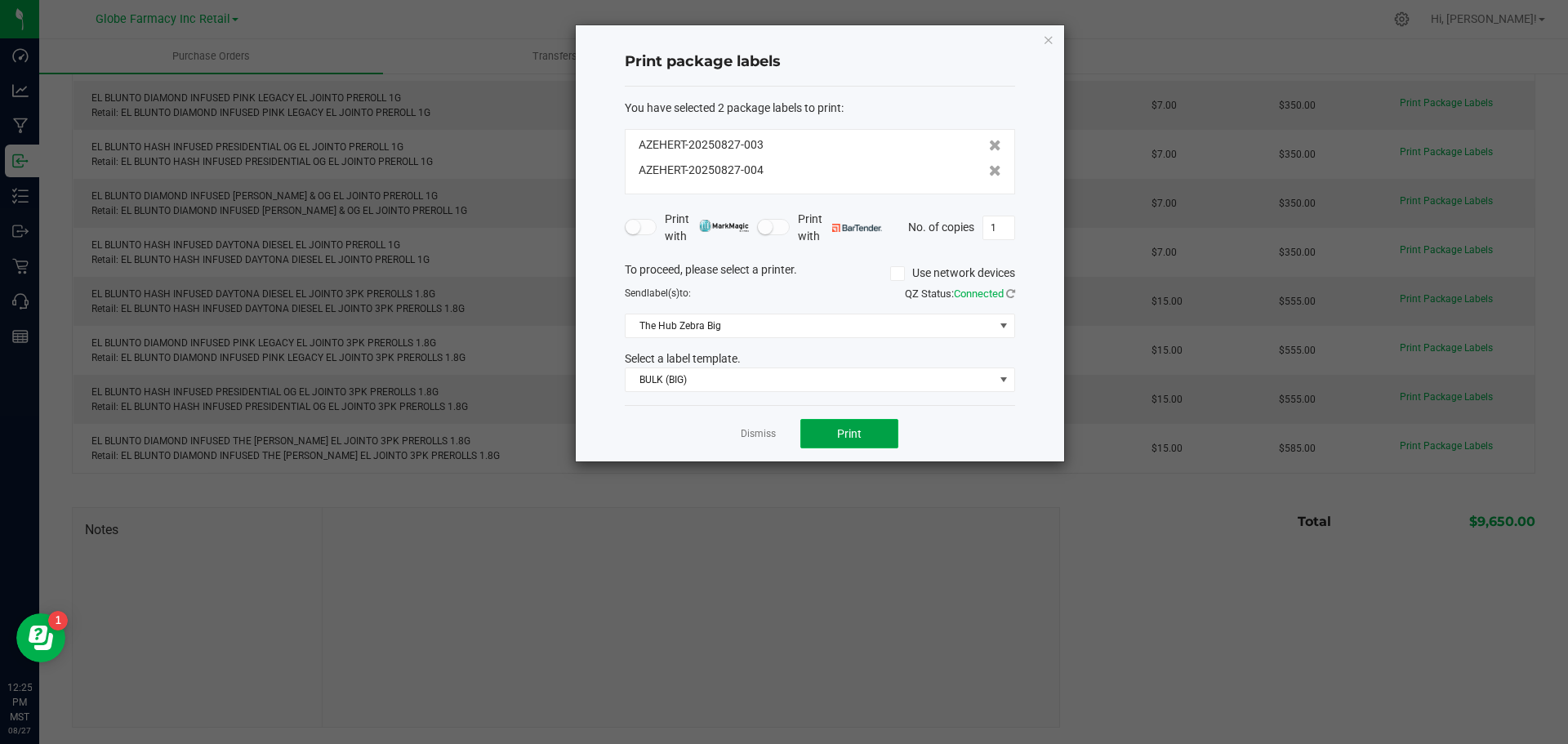
click at [854, 424] on button "Print" at bounding box center [849, 433] width 98 height 29
click at [1047, 41] on icon "button" at bounding box center [1048, 39] width 12 height 20
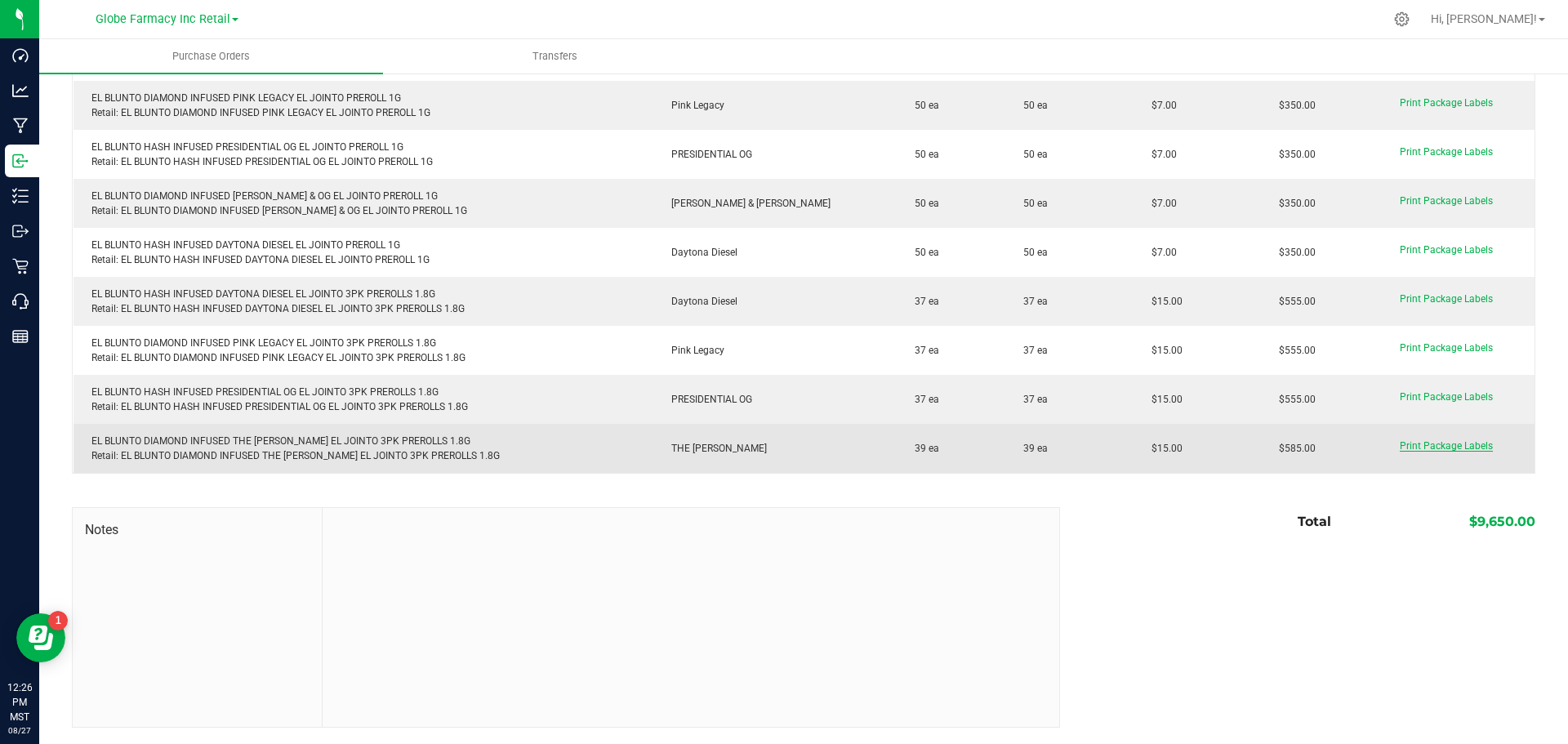
click at [1400, 447] on span "Print Package Labels" at bounding box center [1446, 446] width 93 height 12
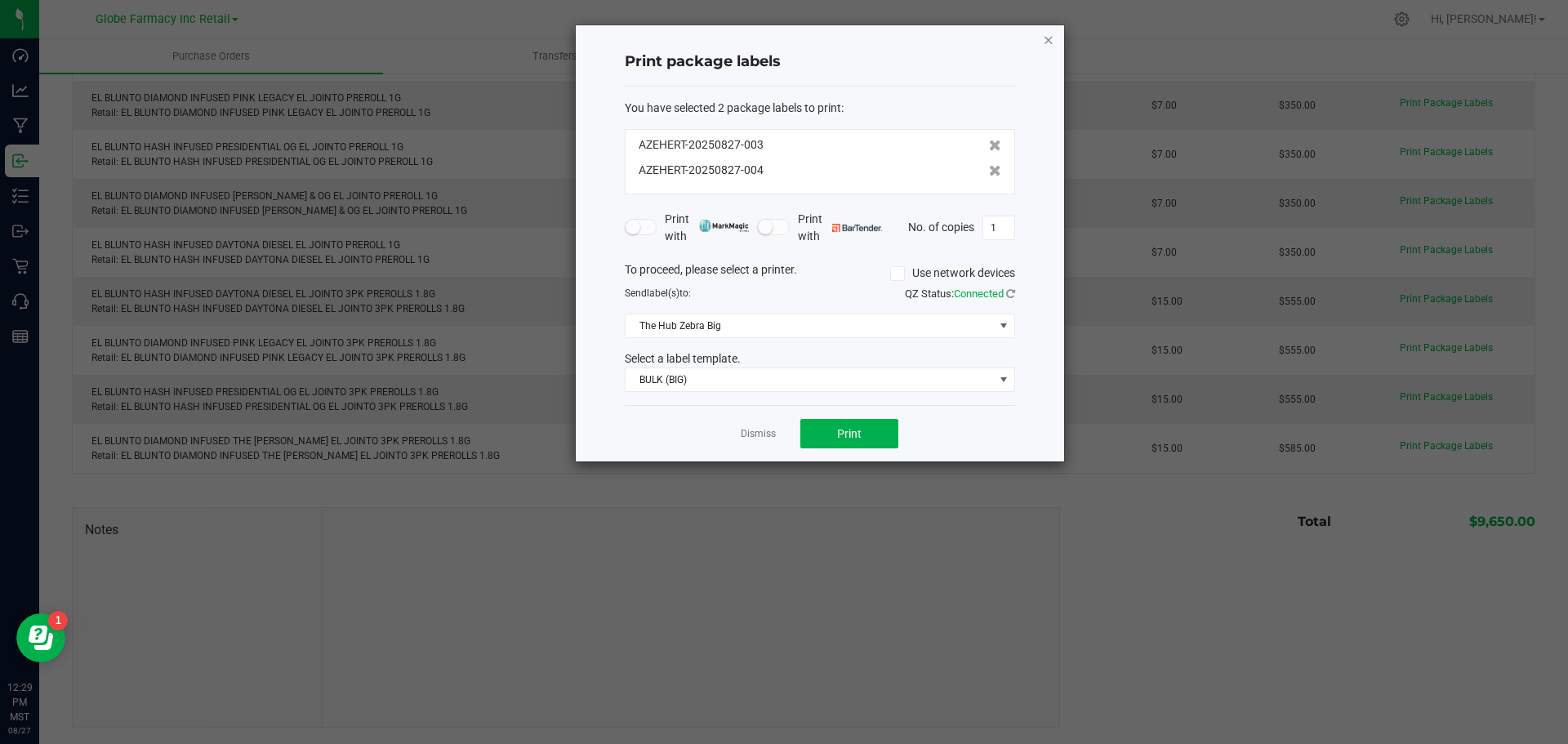
click at [1043, 45] on icon "button" at bounding box center [1048, 39] width 12 height 20
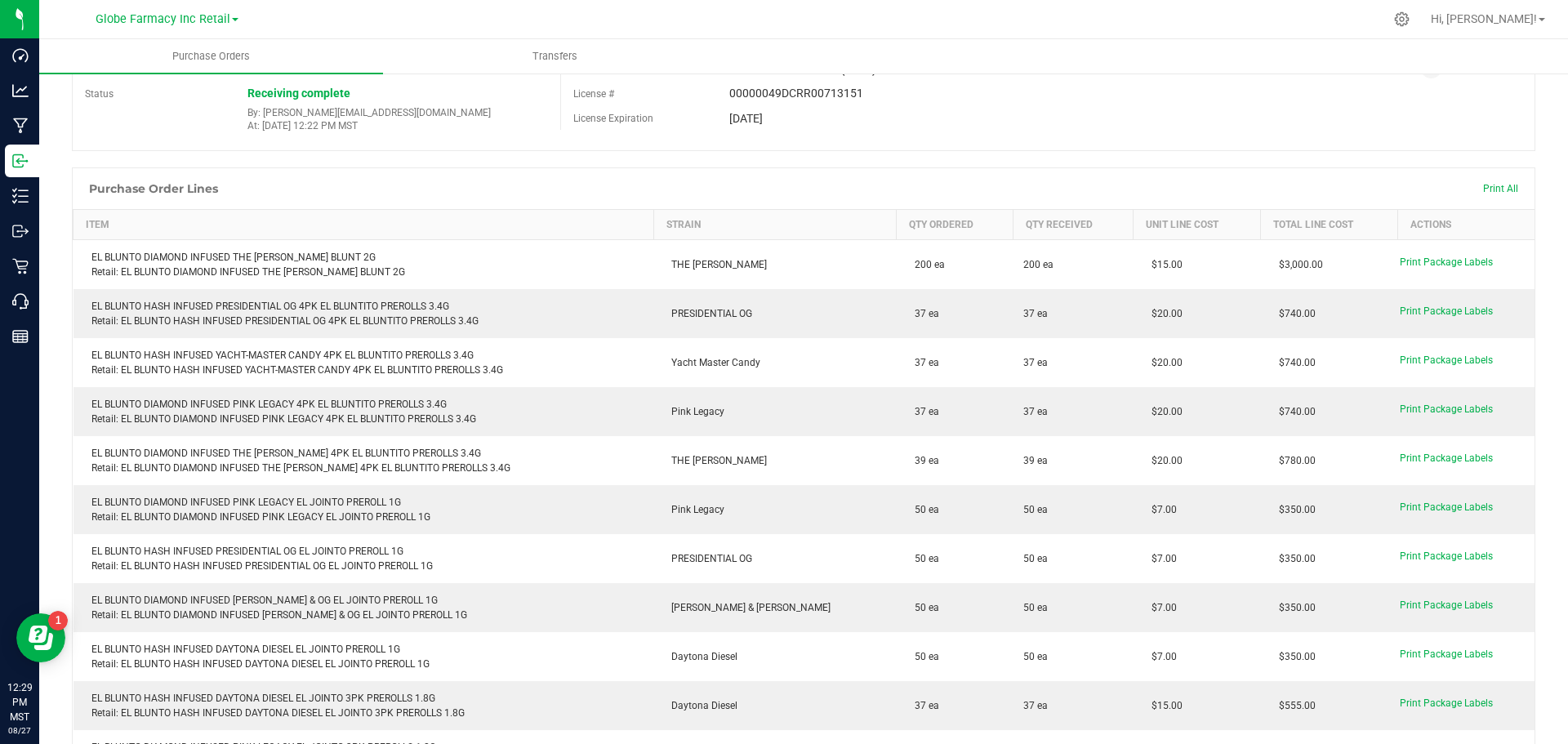
scroll to position [86, 0]
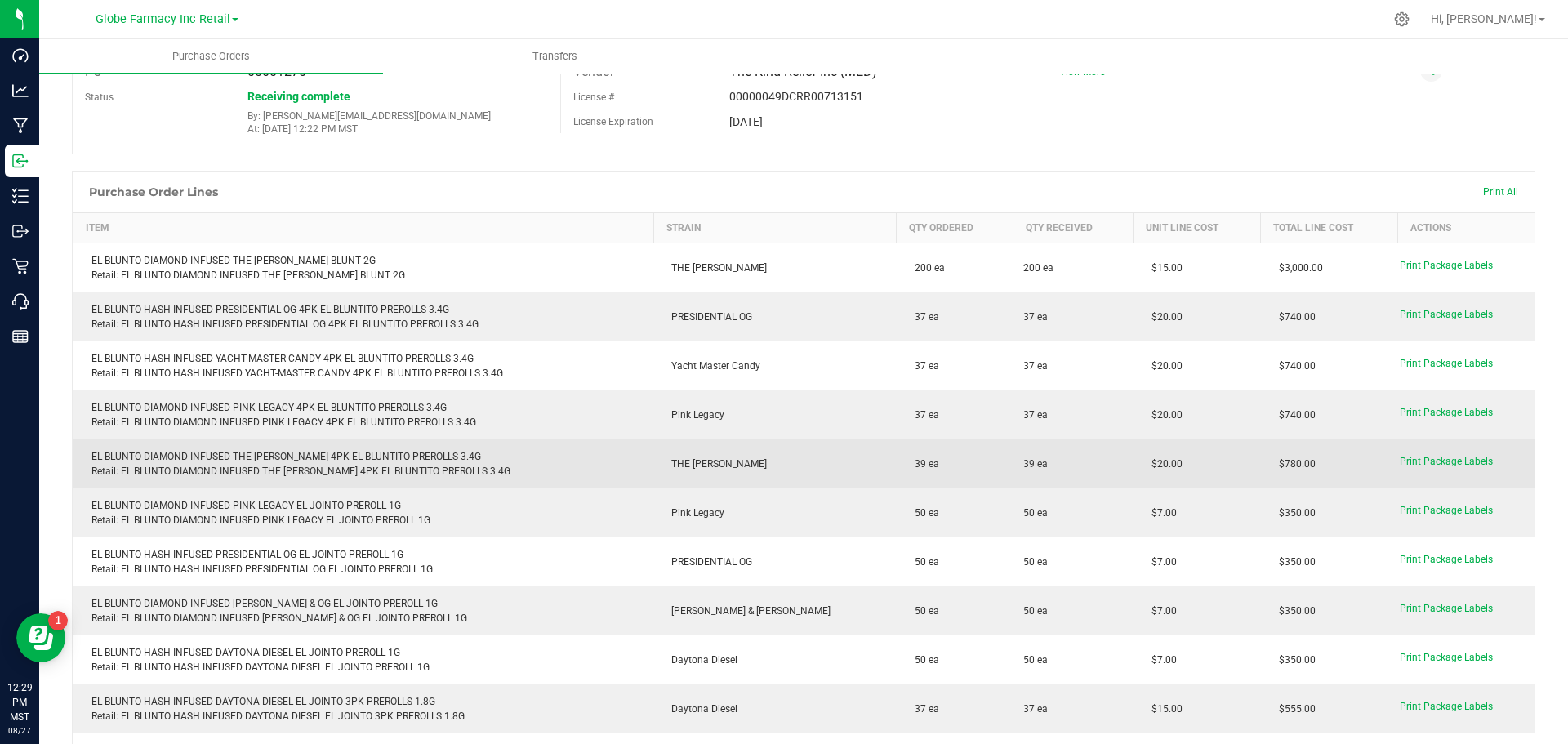
click at [261, 456] on div "EL BLUNTO DIAMOND INFUSED THE [PERSON_NAME] 4PK EL BLUNTITO PREROLLS 3.4G Retai…" at bounding box center [364, 463] width 561 height 29
copy div "EL BLUNTO DIAMOND INFUSED THE [PERSON_NAME] 4PK EL BLUNTITO PREROLLS 3.4G"
